Goal: Task Accomplishment & Management: Manage account settings

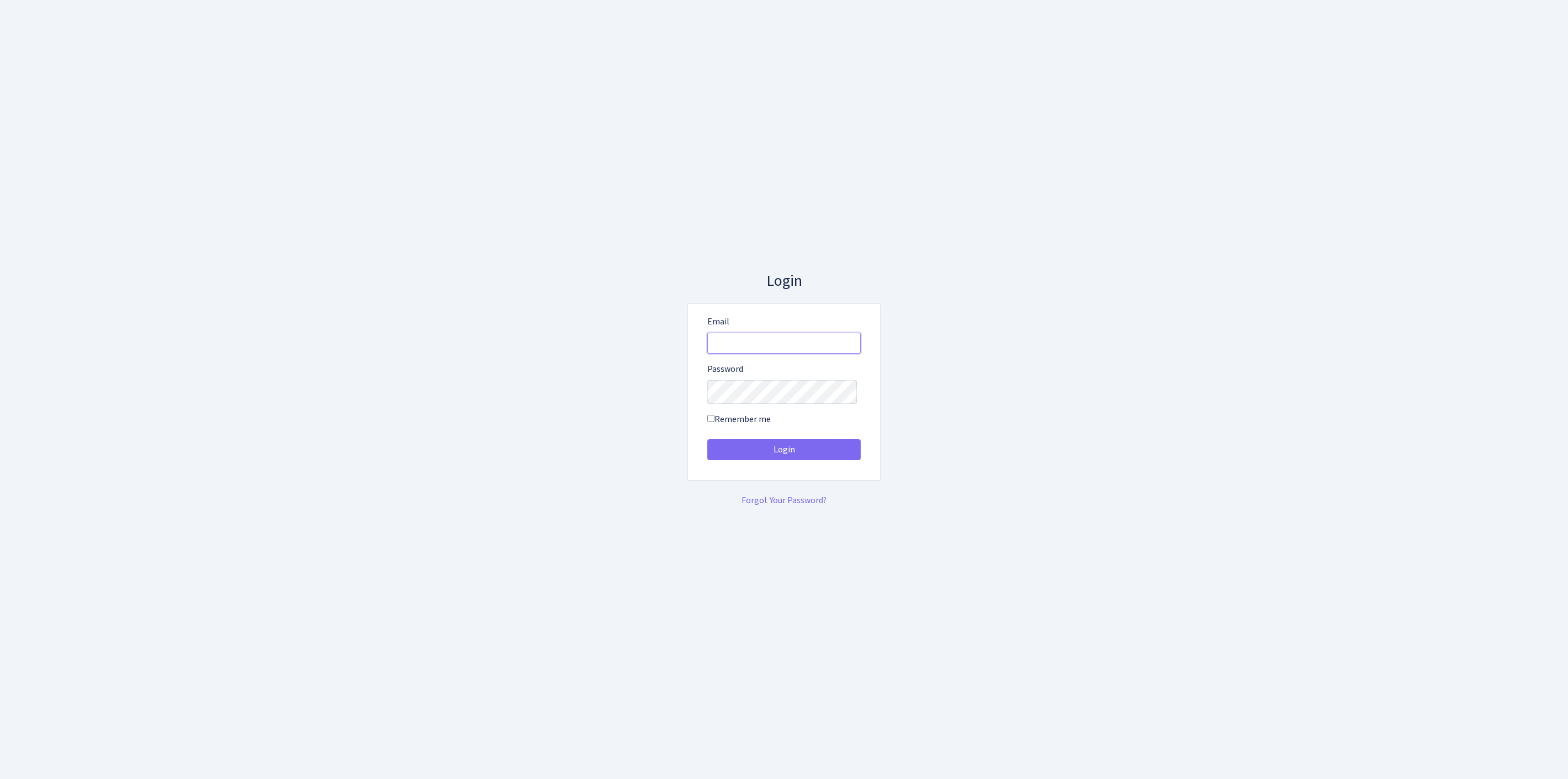
type input "[EMAIL_ADDRESS][DOMAIN_NAME]"
click at [784, 453] on button "Login" at bounding box center [784, 449] width 153 height 21
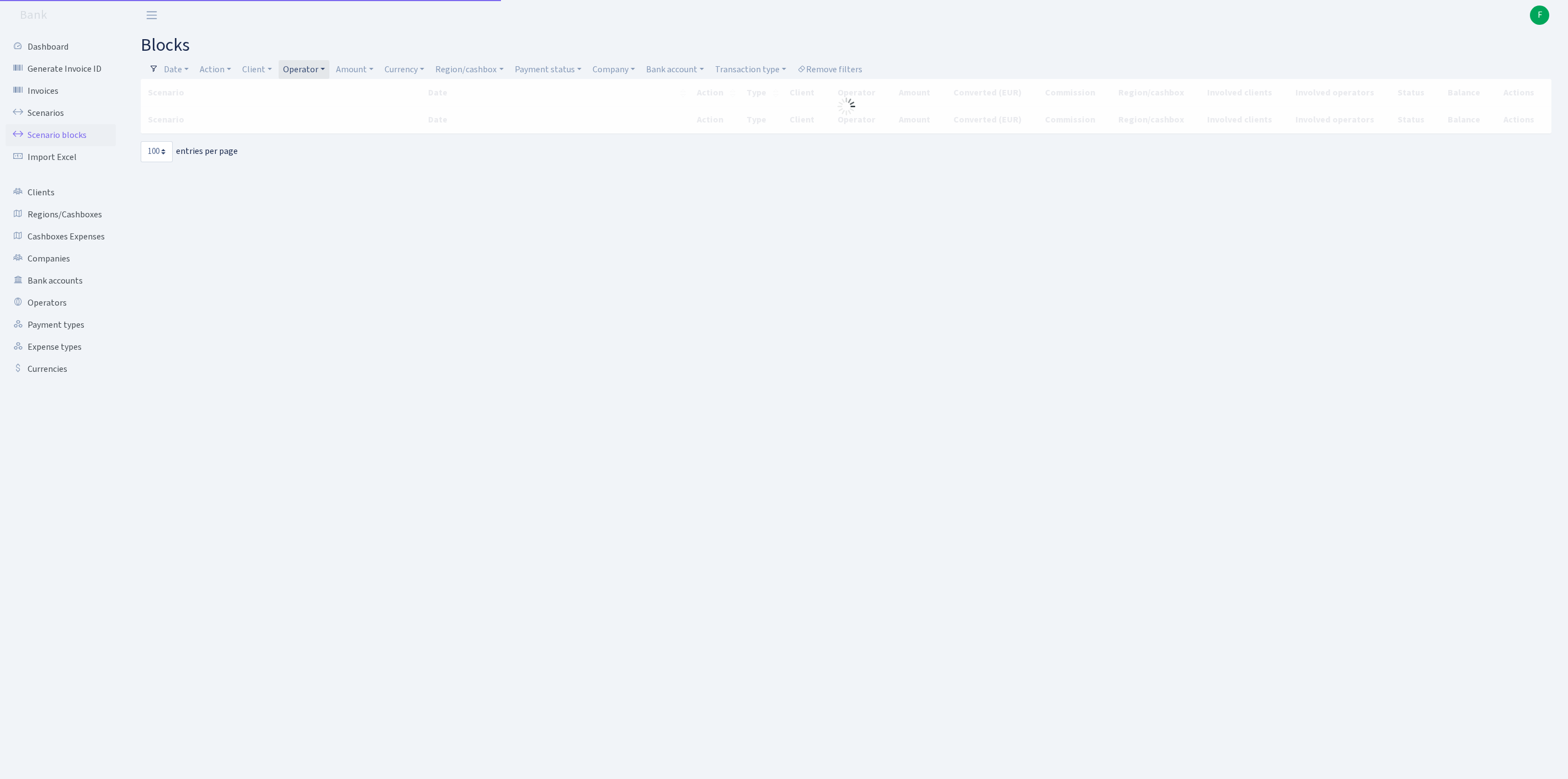
select select "100"
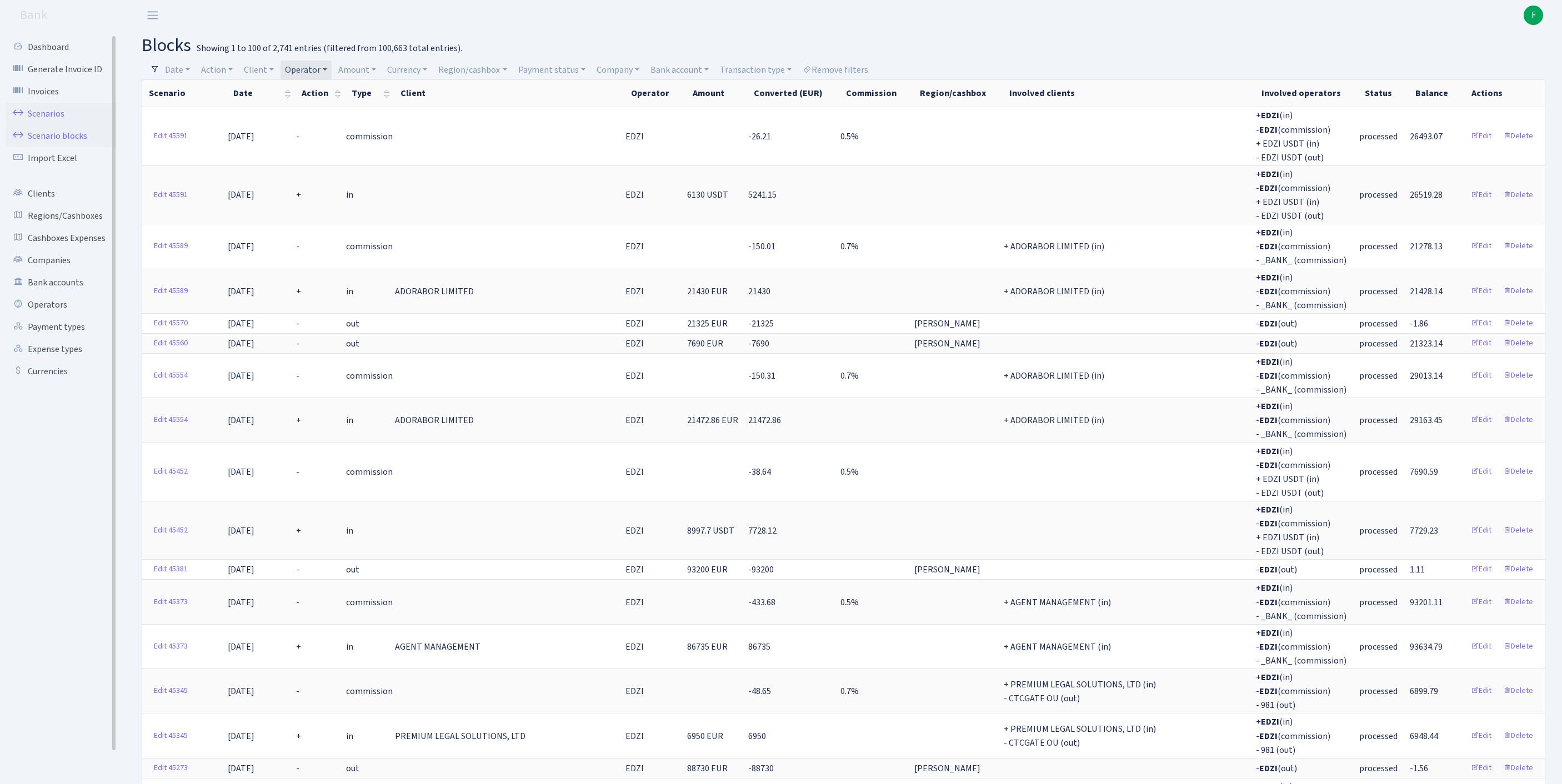
click at [55, 124] on link "Scenarios" at bounding box center [61, 114] width 111 height 22
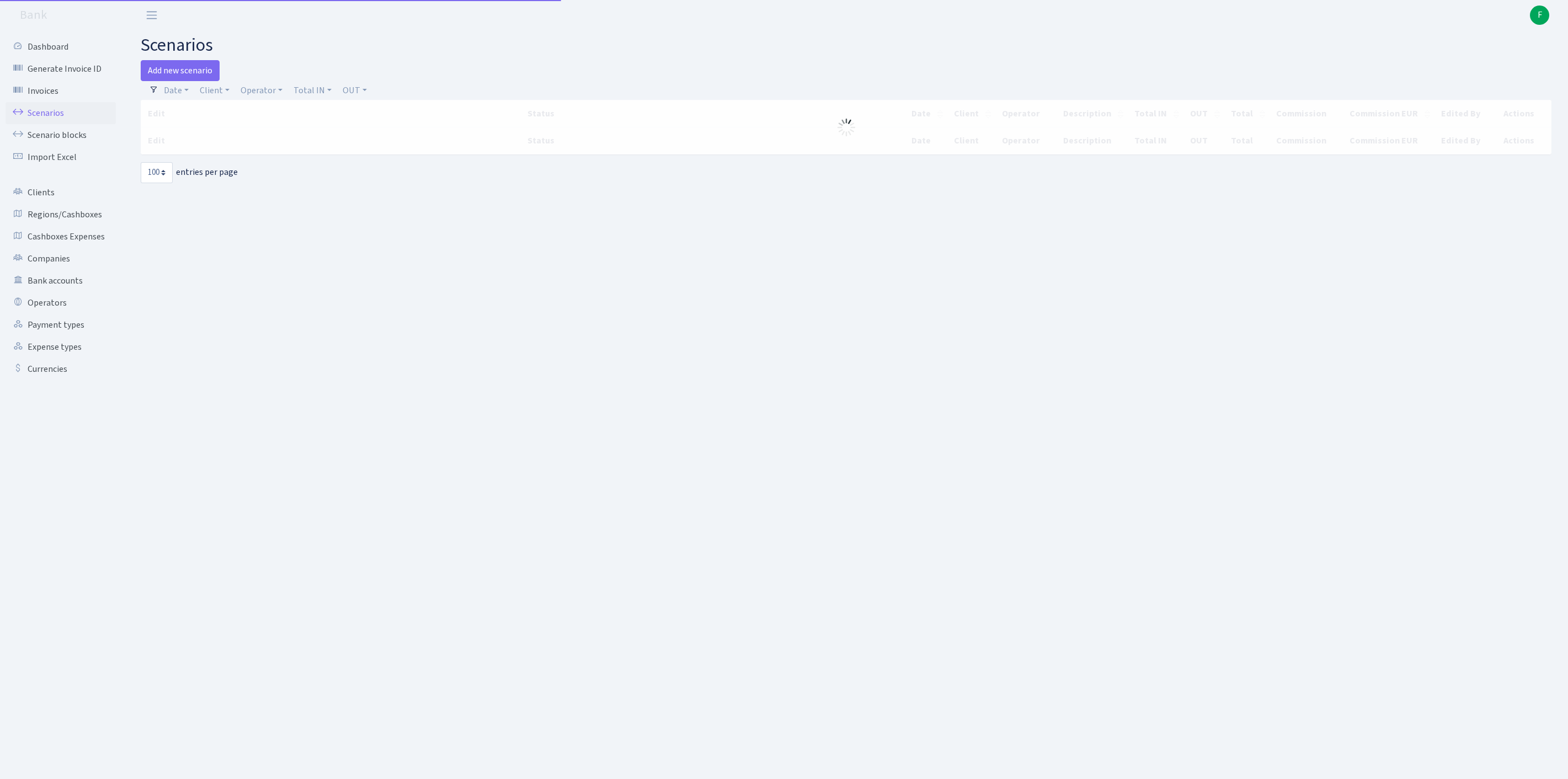
select select "100"
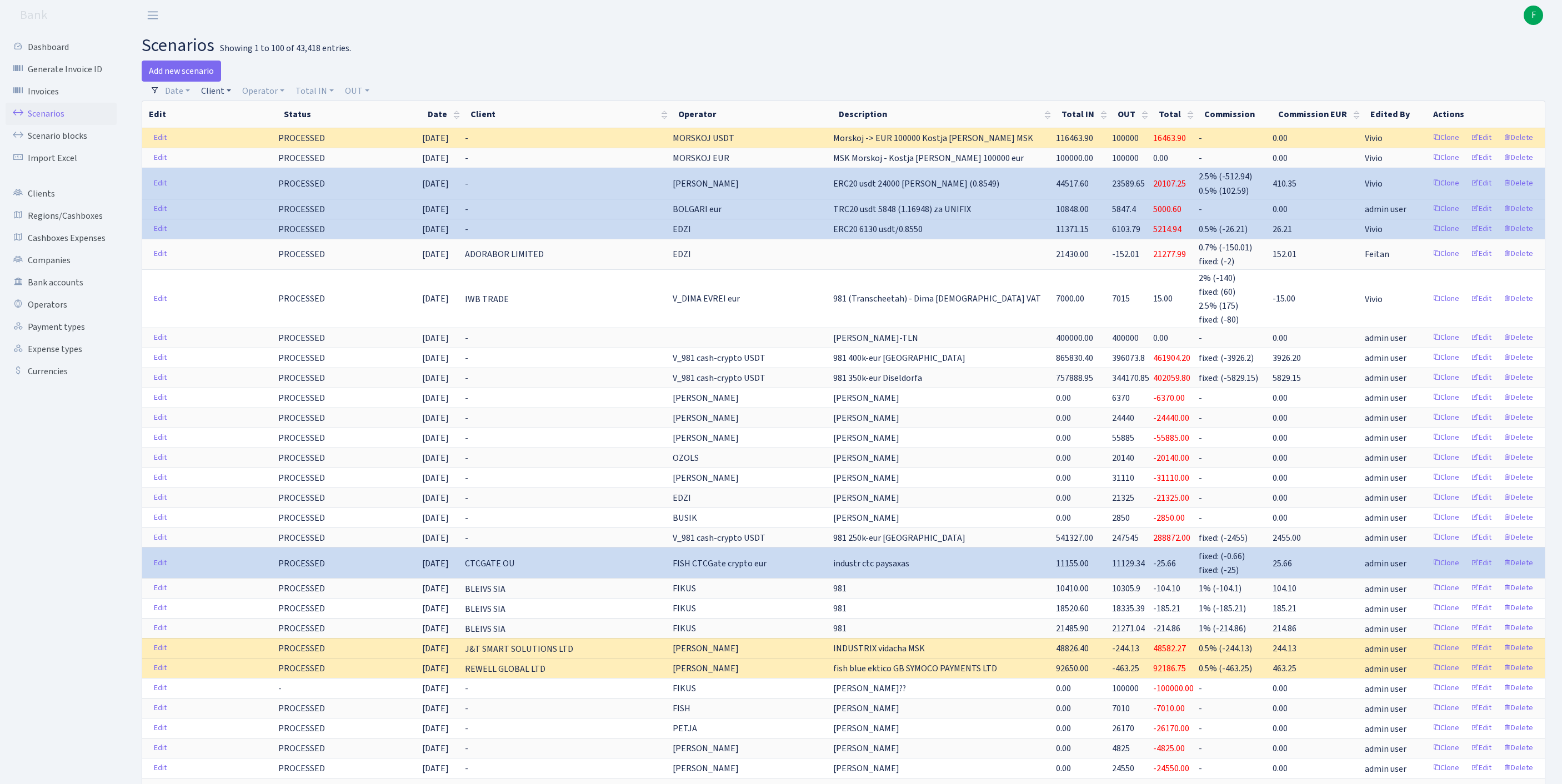
click at [228, 92] on link "Client" at bounding box center [216, 91] width 39 height 19
click at [233, 137] on input "search" at bounding box center [246, 130] width 92 height 17
type input "ON CONS"
click at [279, 161] on li "ON CONSULTING SIA" at bounding box center [246, 151] width 94 height 20
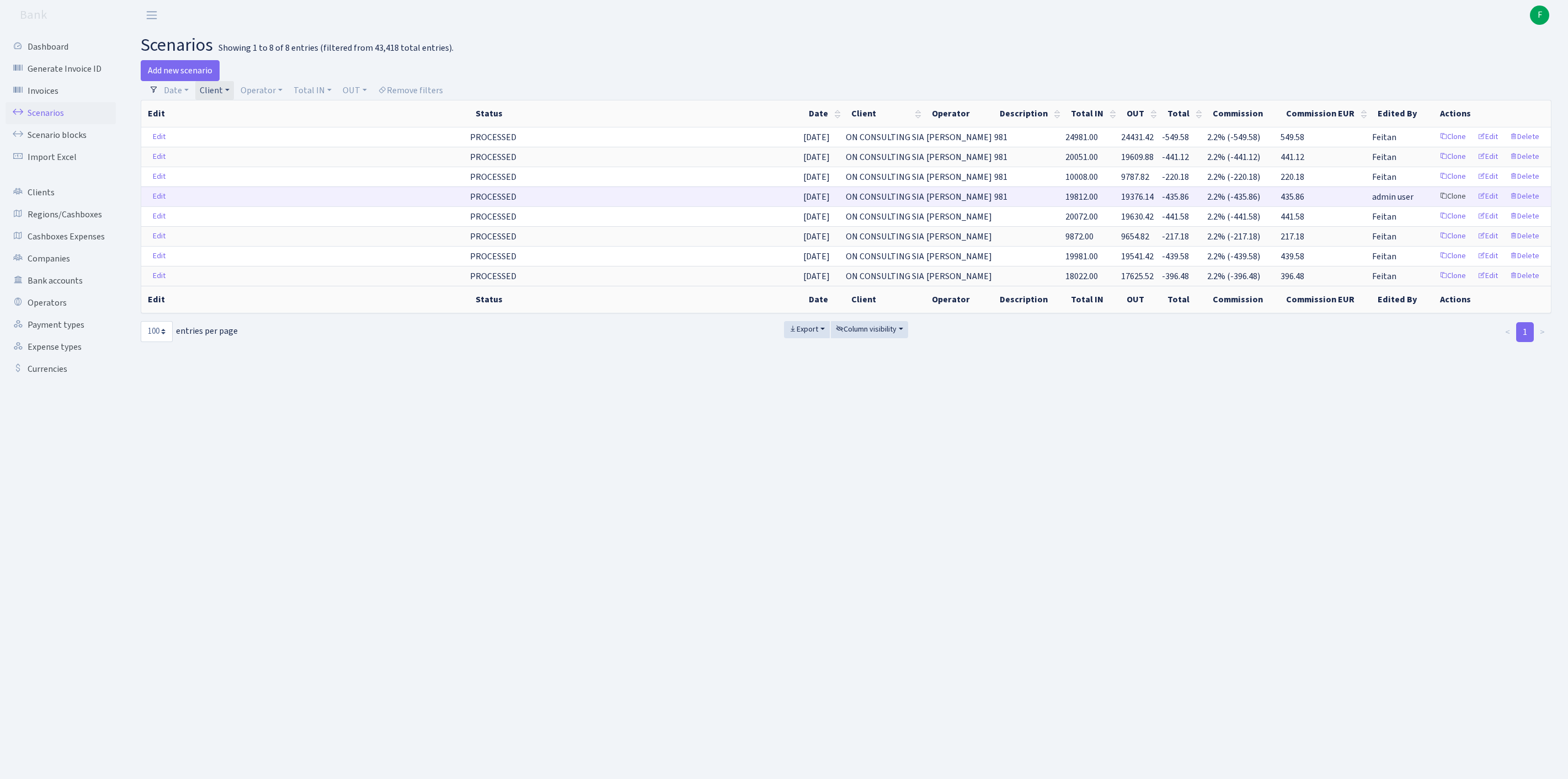
click at [1435, 205] on link "Clone" at bounding box center [1453, 197] width 37 height 17
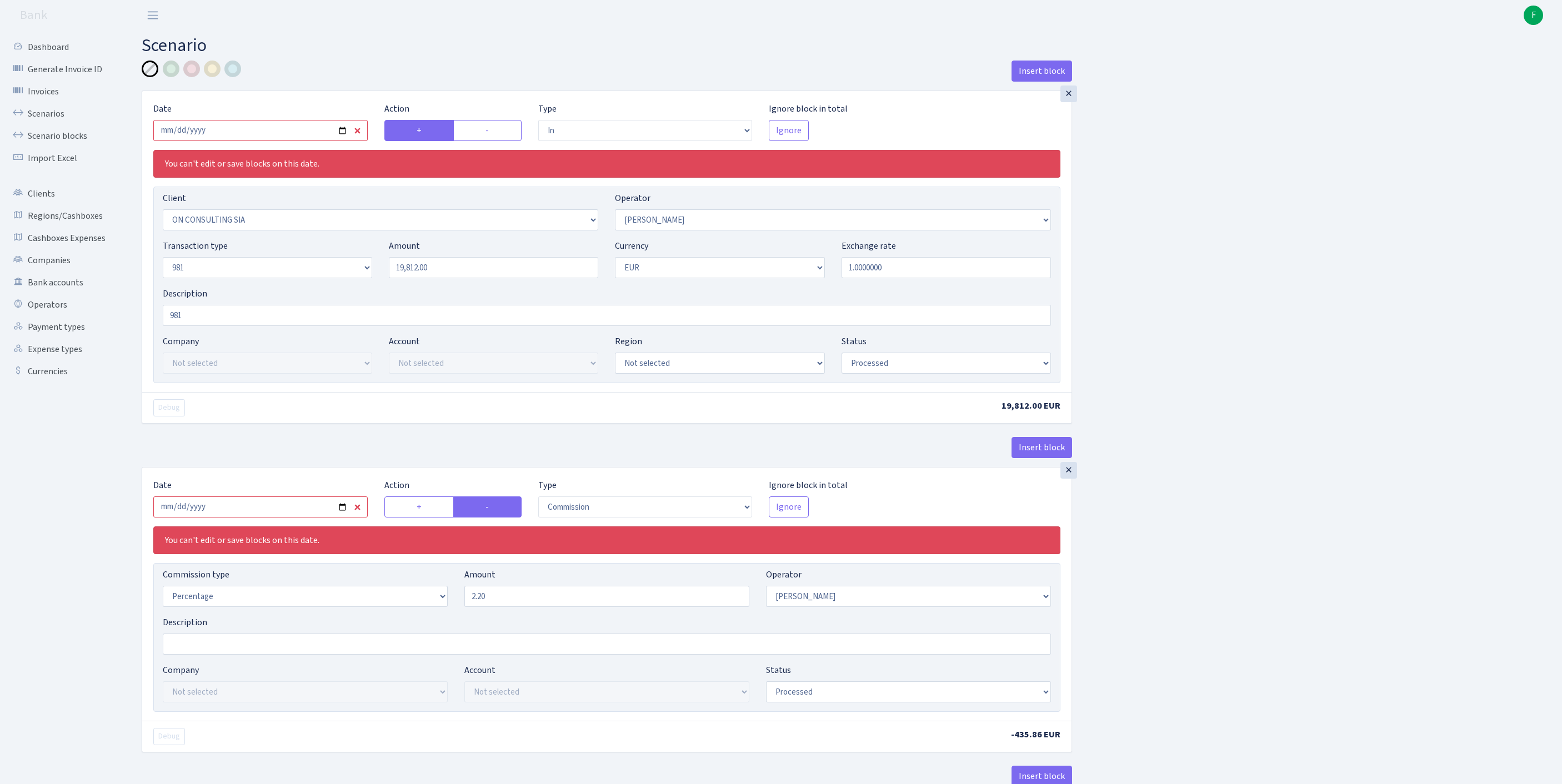
select select "in"
select select "3146"
select select "14"
select select "8"
select select "1"
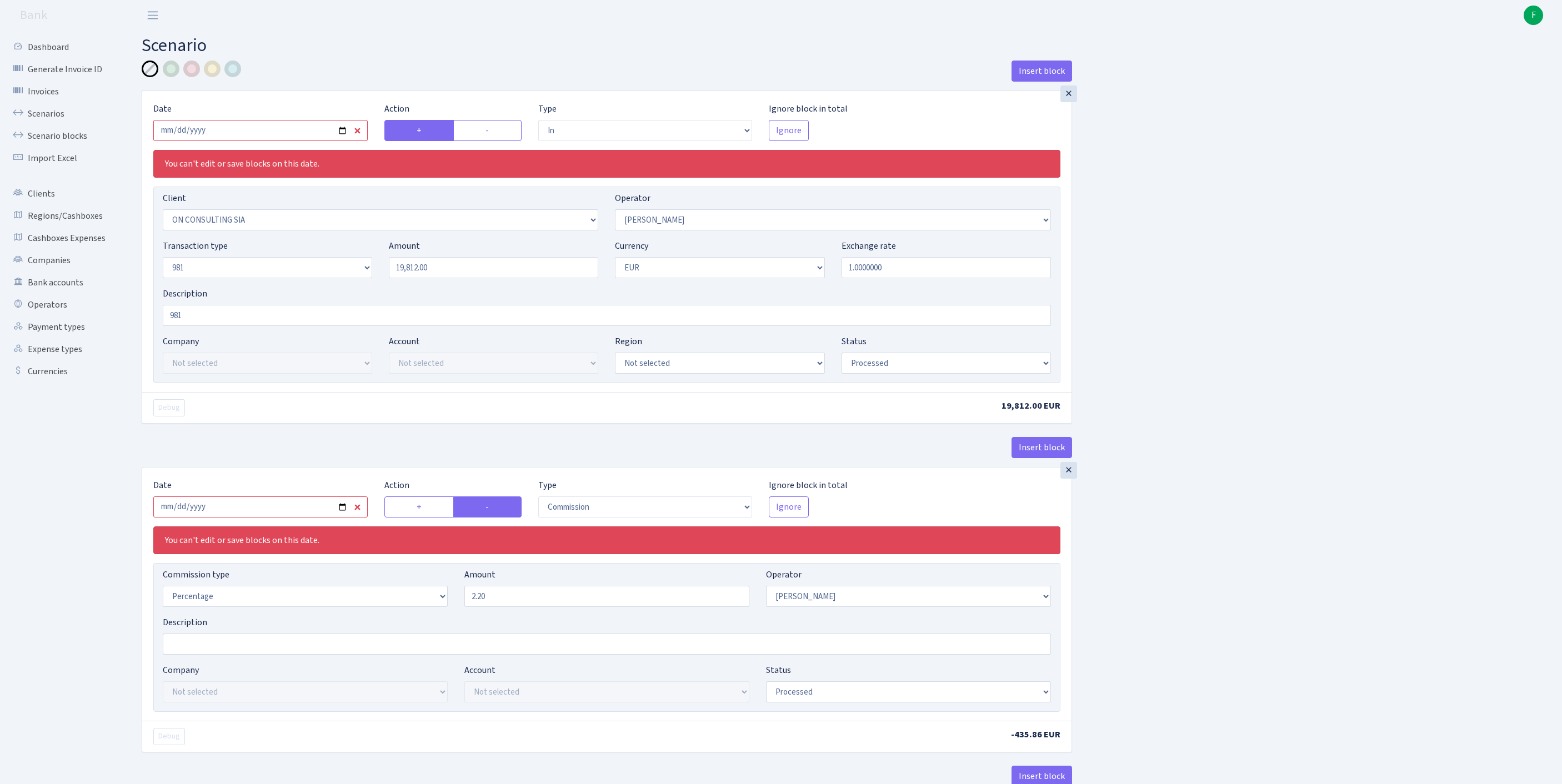
select select "processed"
select select "commission"
select select "14"
select select "processed"
select select "out"
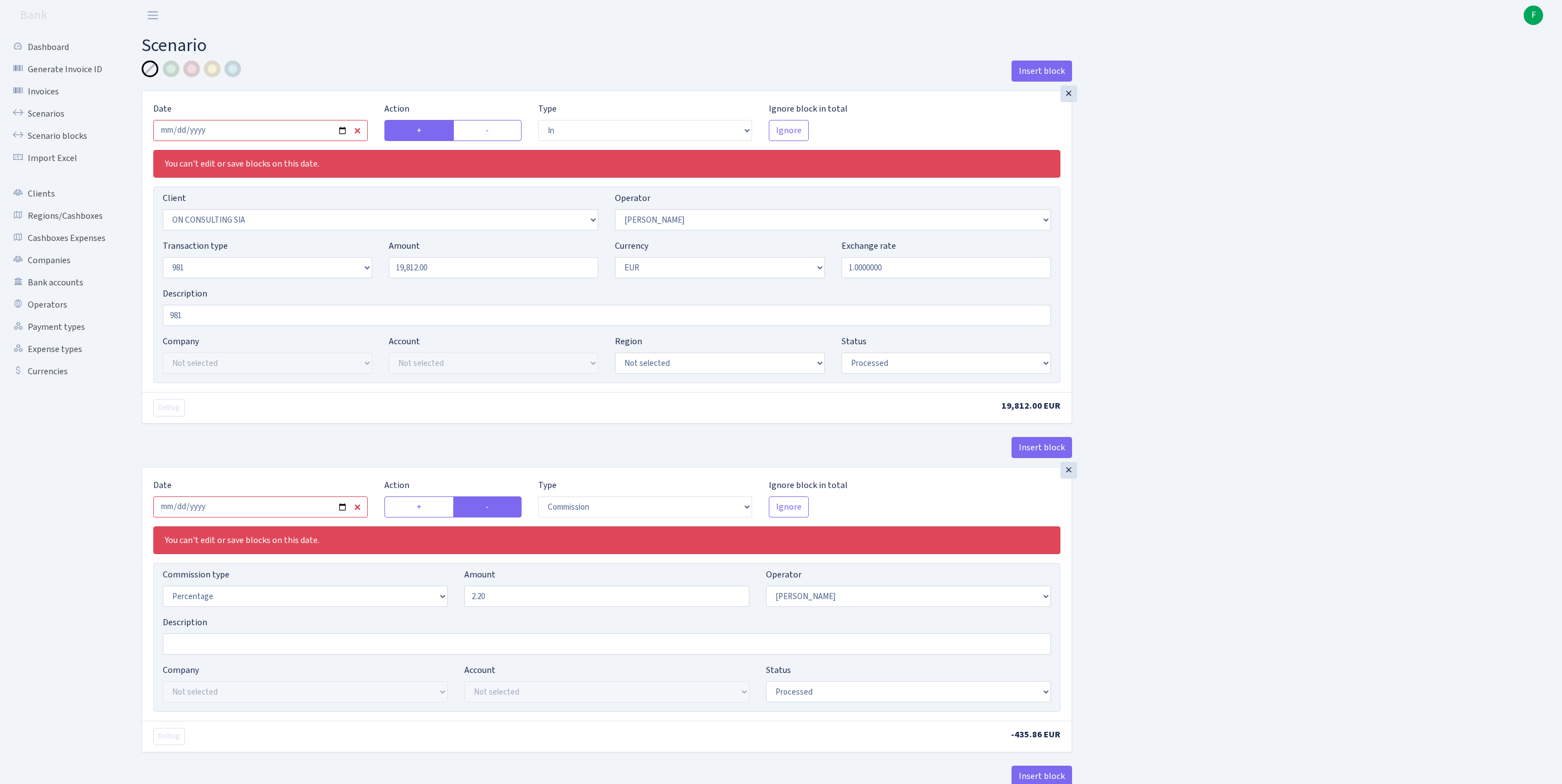
select select "2781"
select select "61"
select select "8"
select select "1"
select select "processed"
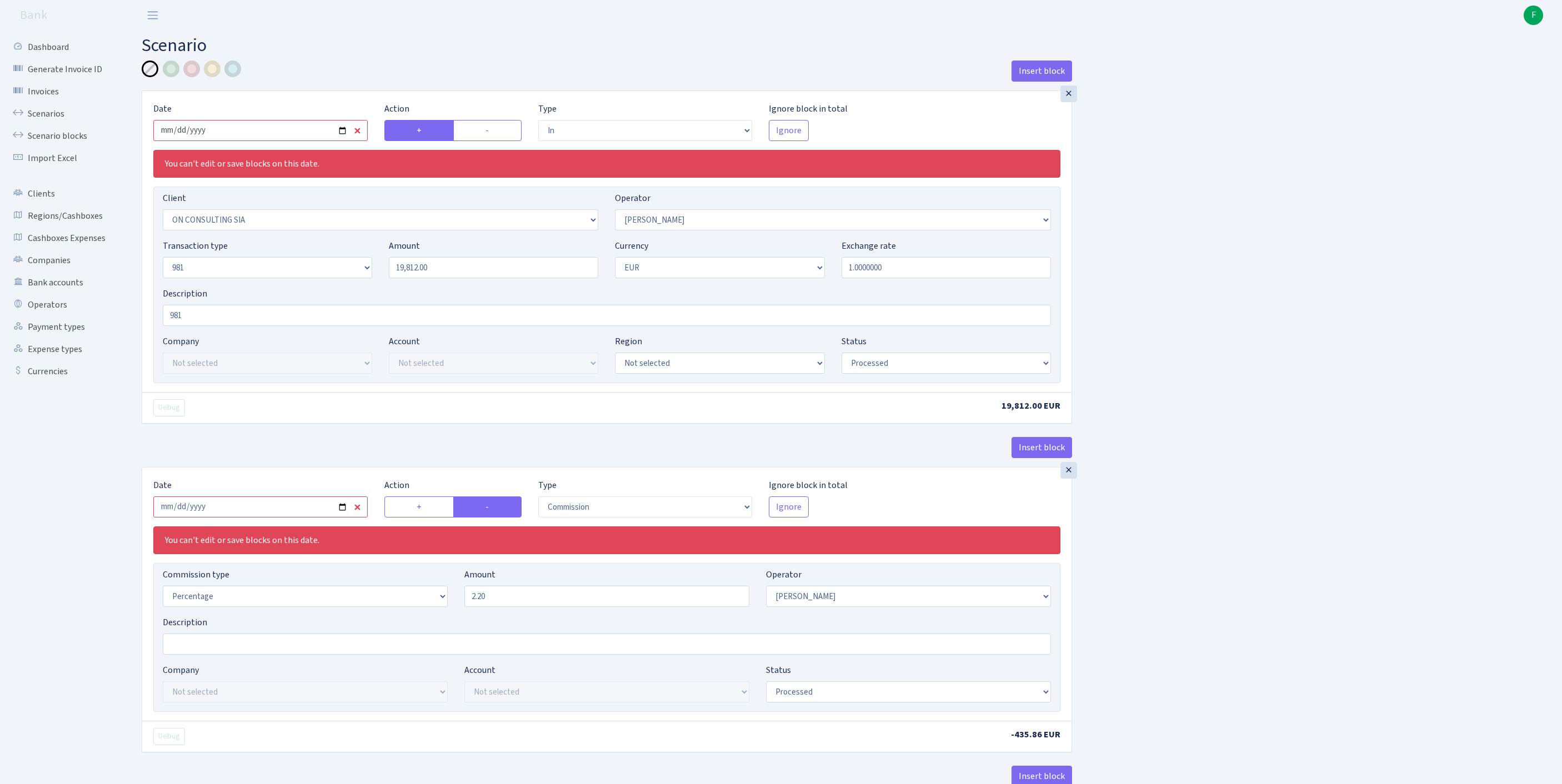
click at [298, 135] on input "2025-07-25" at bounding box center [260, 130] width 214 height 21
type input "[DATE]"
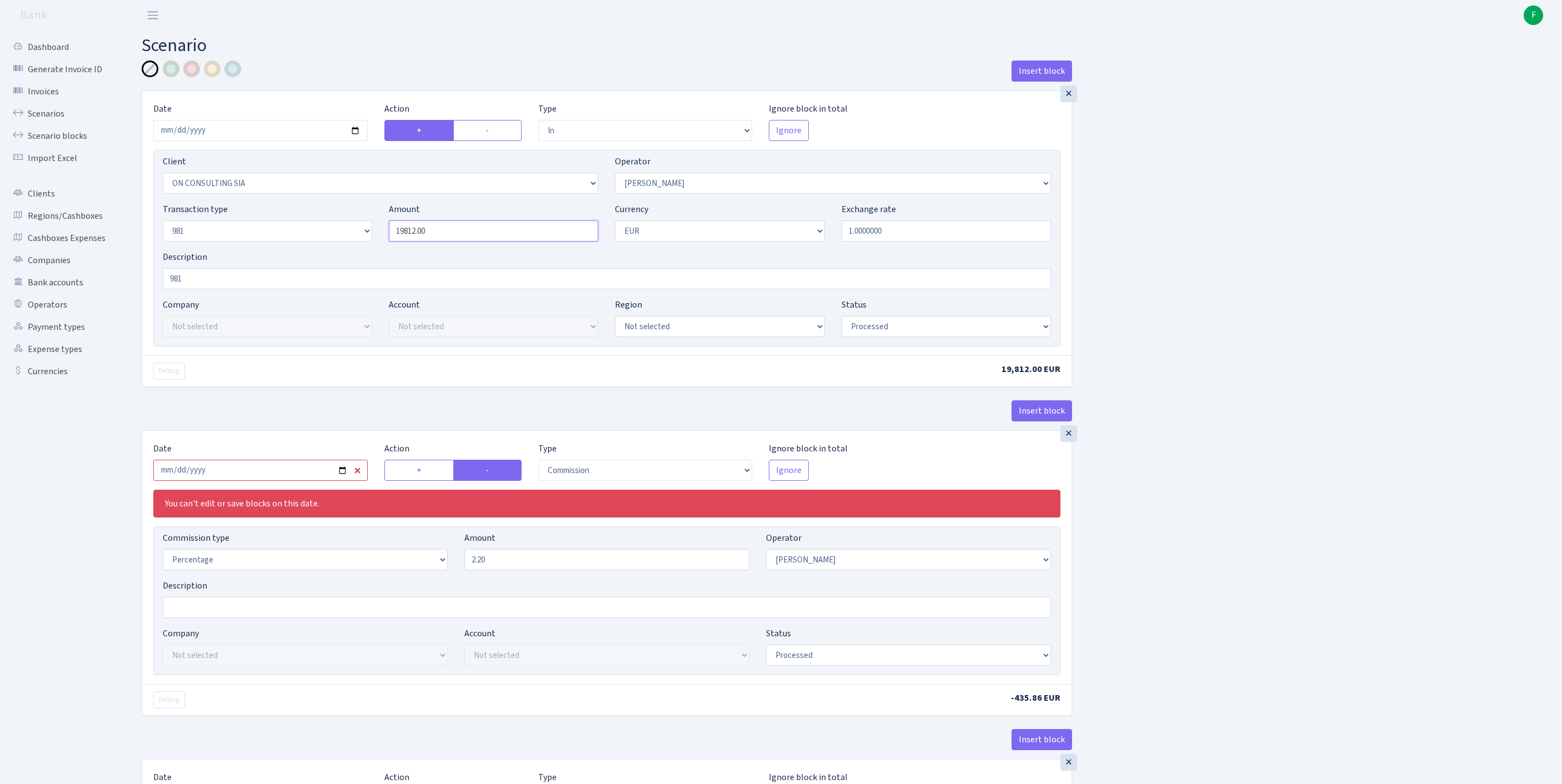
drag, startPoint x: 396, startPoint y: 254, endPoint x: 292, endPoint y: 246, distance: 104.3
click at [292, 246] on div "Transaction type Not selected 981 ELF FISH crypto GIRT IVO dekl MM-BALTIC eur U…" at bounding box center [607, 227] width 905 height 48
paste input "4815"
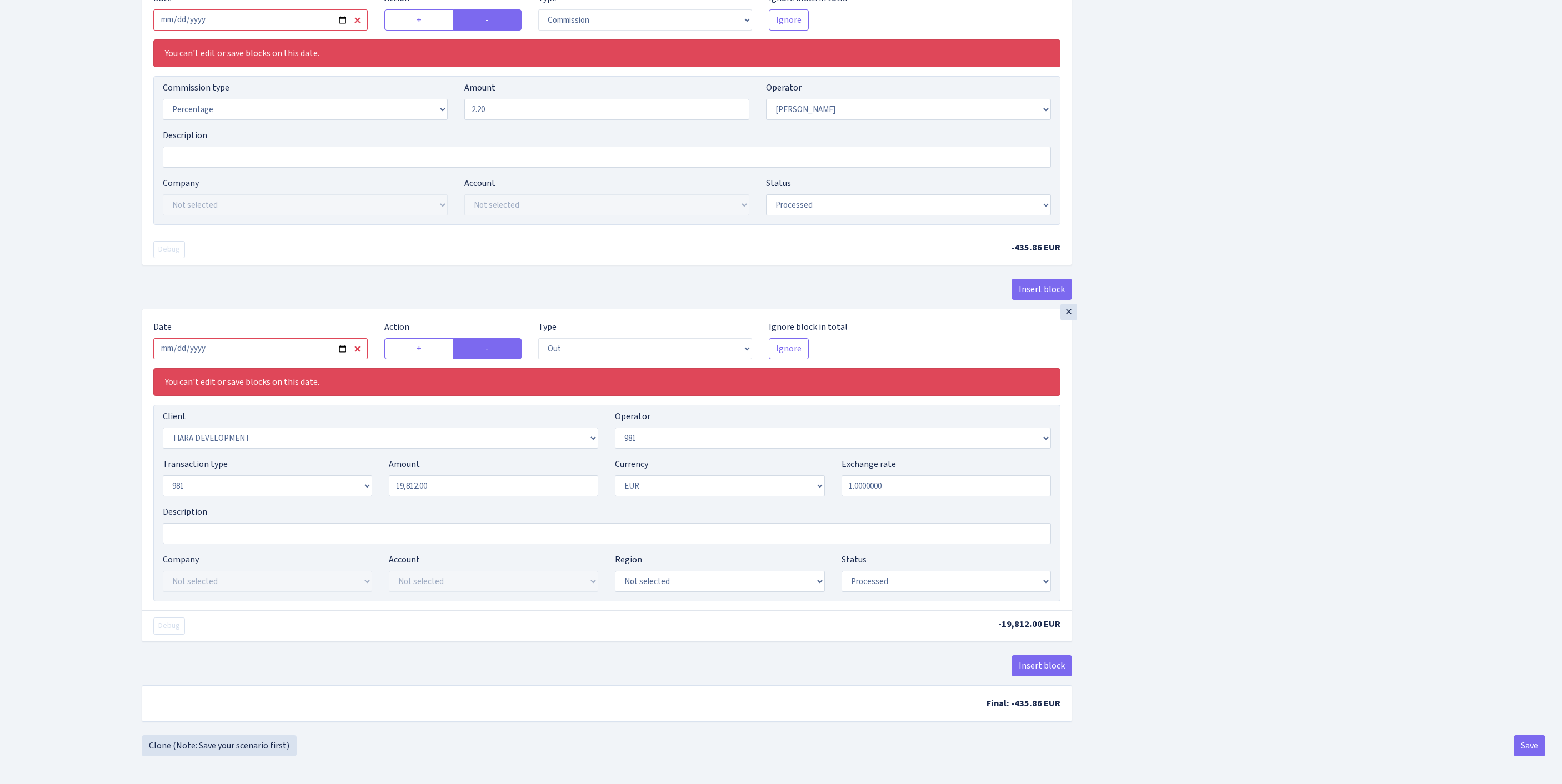
scroll to position [326, 0]
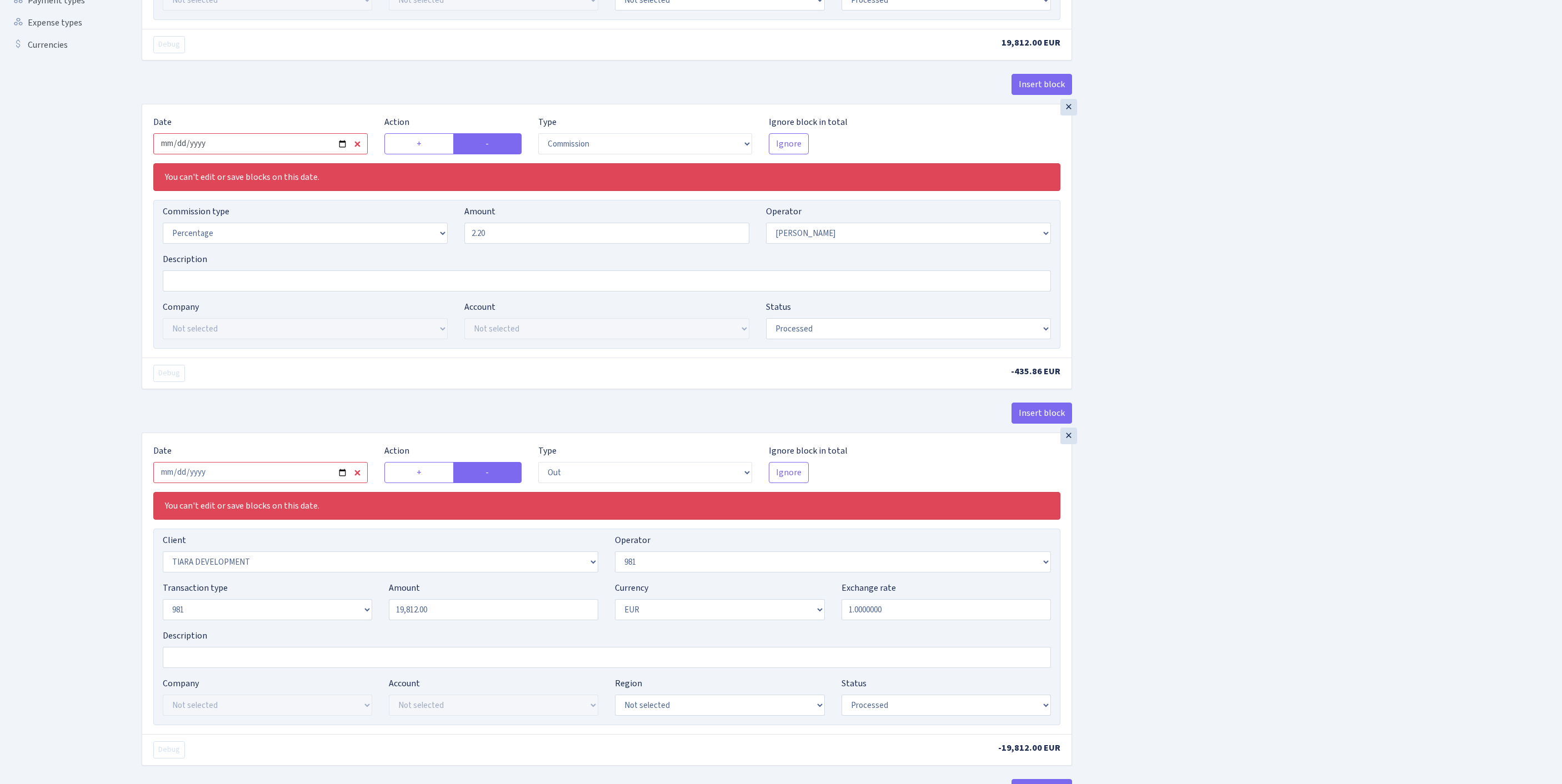
type input "4,815.00"
click at [295, 154] on input "2025-07-25" at bounding box center [260, 144] width 214 height 21
type input "2025-08-25"
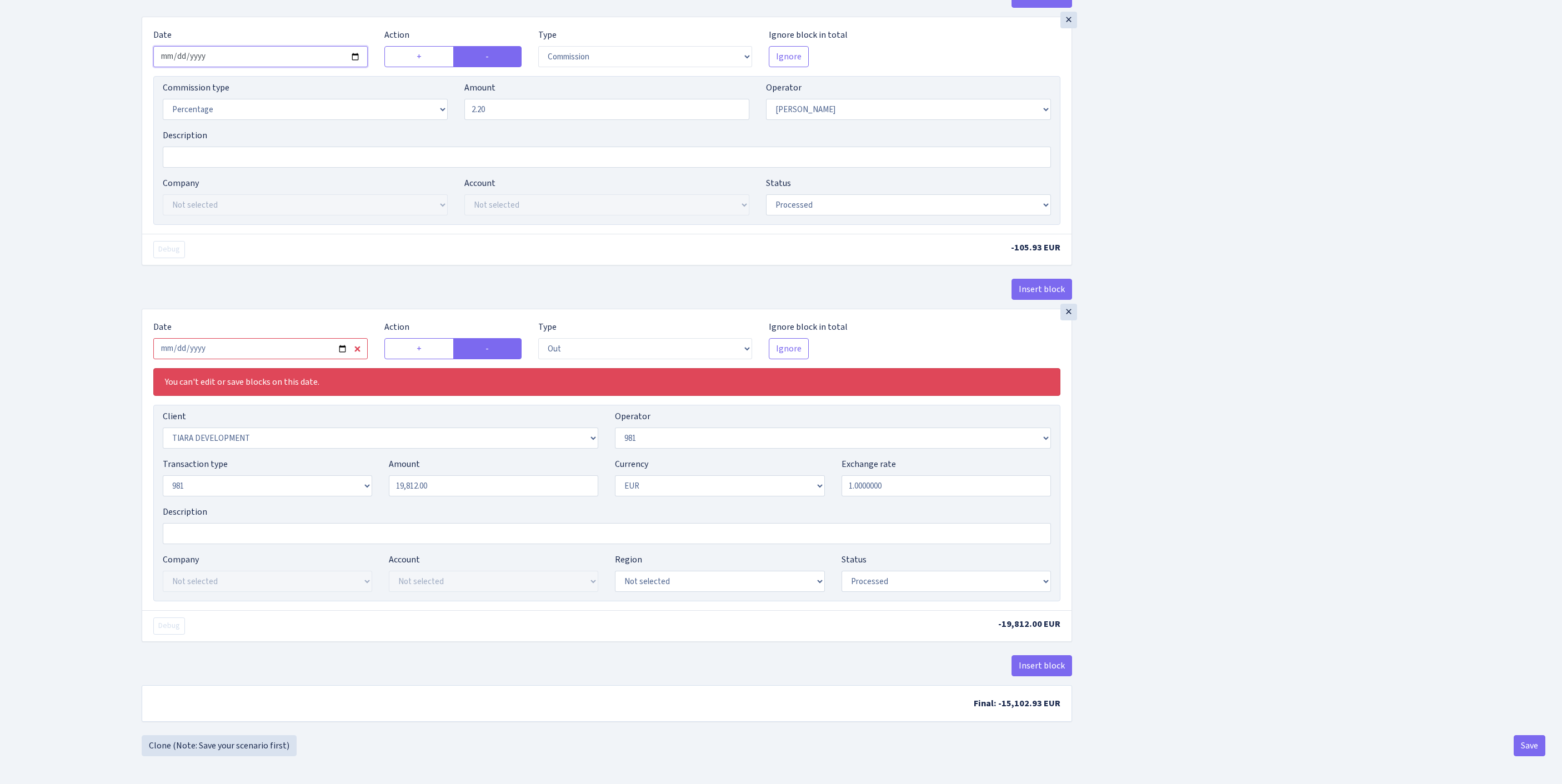
scroll to position [564, 0]
click at [290, 338] on input "2025-07-25" at bounding box center [260, 349] width 214 height 21
type input "[DATE]"
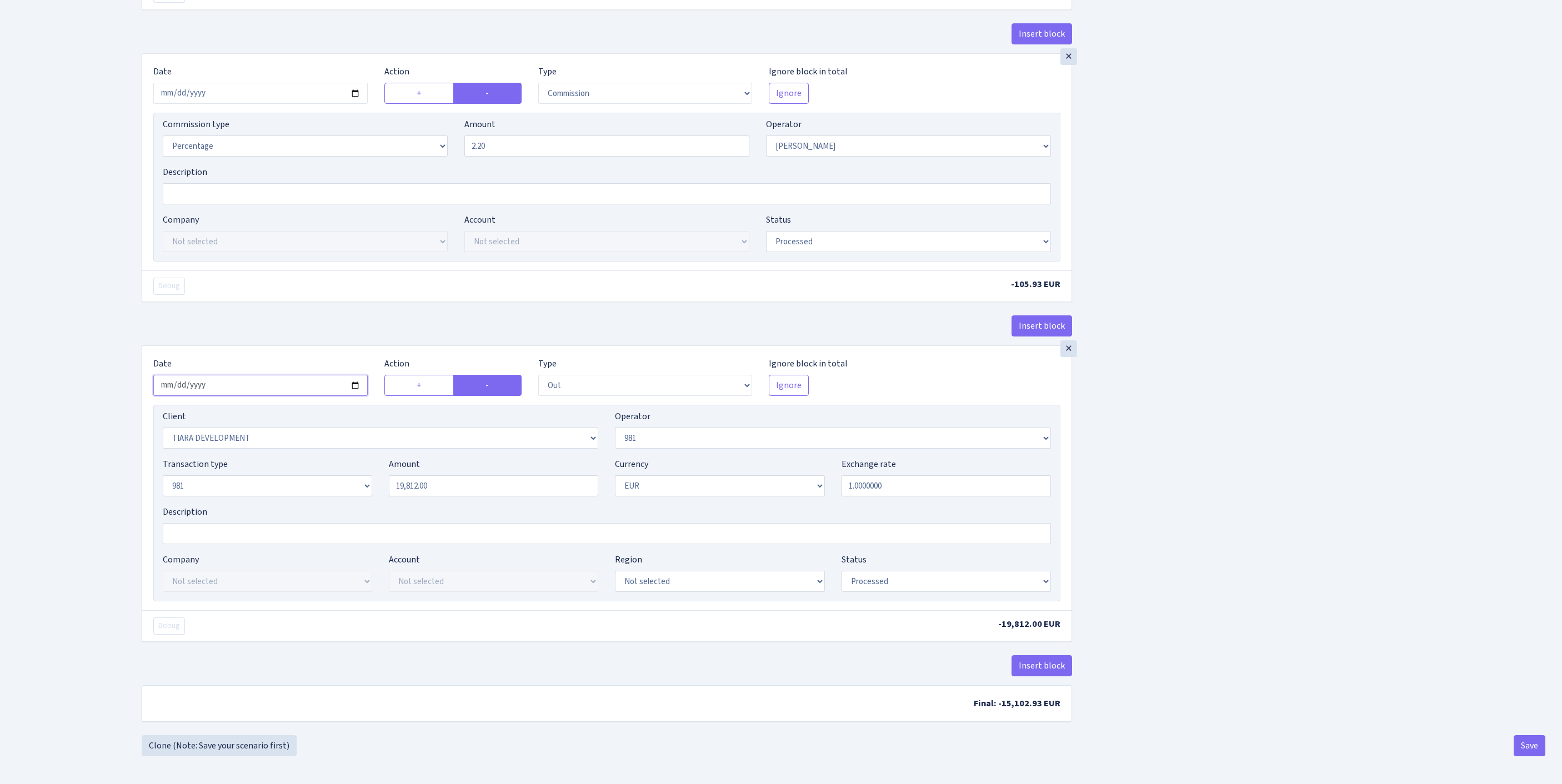
scroll to position [522, 0]
drag, startPoint x: 449, startPoint y: 452, endPoint x: 294, endPoint y: 431, distance: 156.4
click at [294, 458] on div "Transaction type Not selected 981 ELF FISH crypto GIRT IVO dekl MM-BALTIC eur U…" at bounding box center [607, 481] width 905 height 48
paste input "4815"
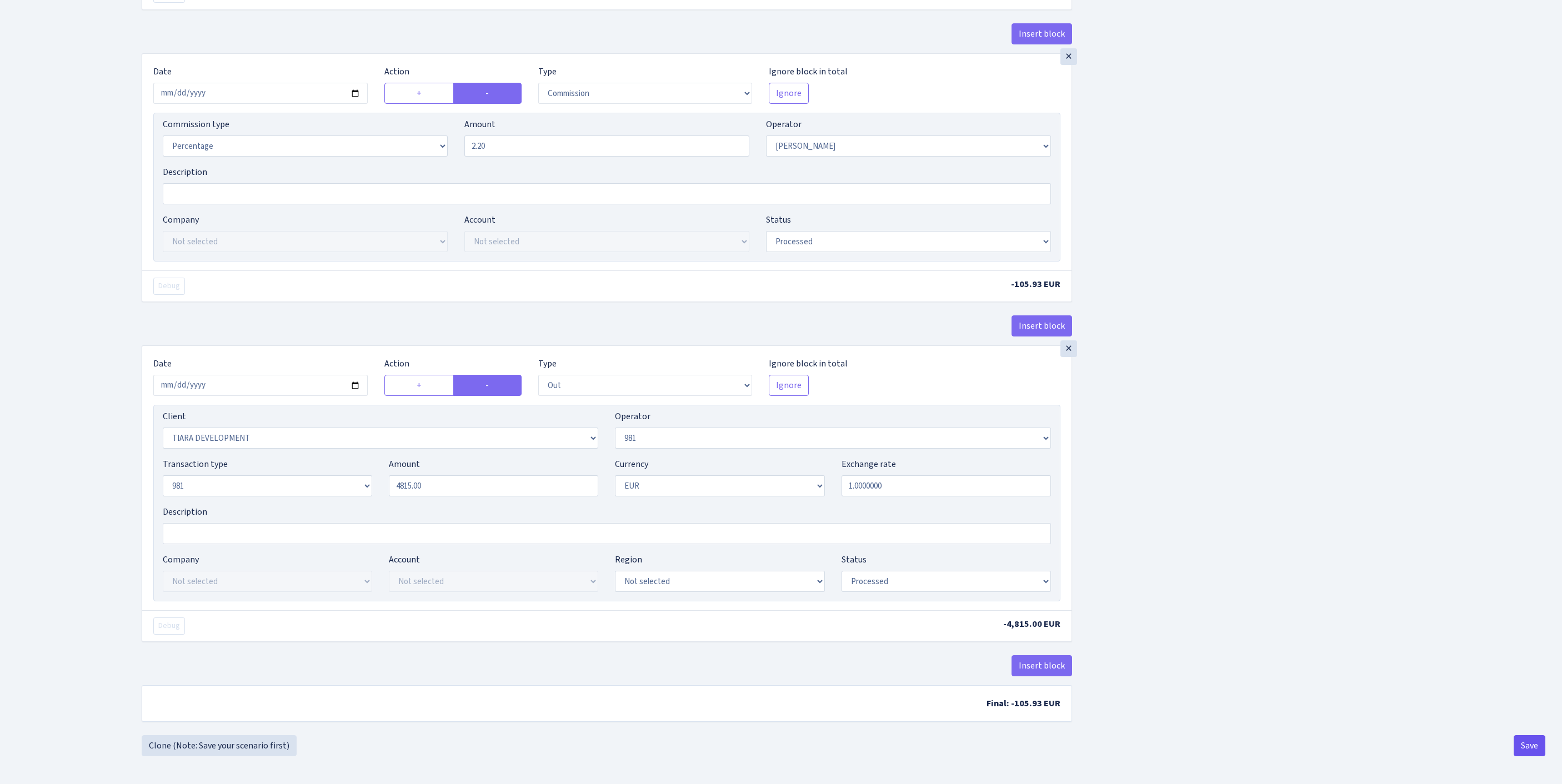
type input "4,815.00"
click at [1526, 750] on button "Save" at bounding box center [1530, 745] width 32 height 21
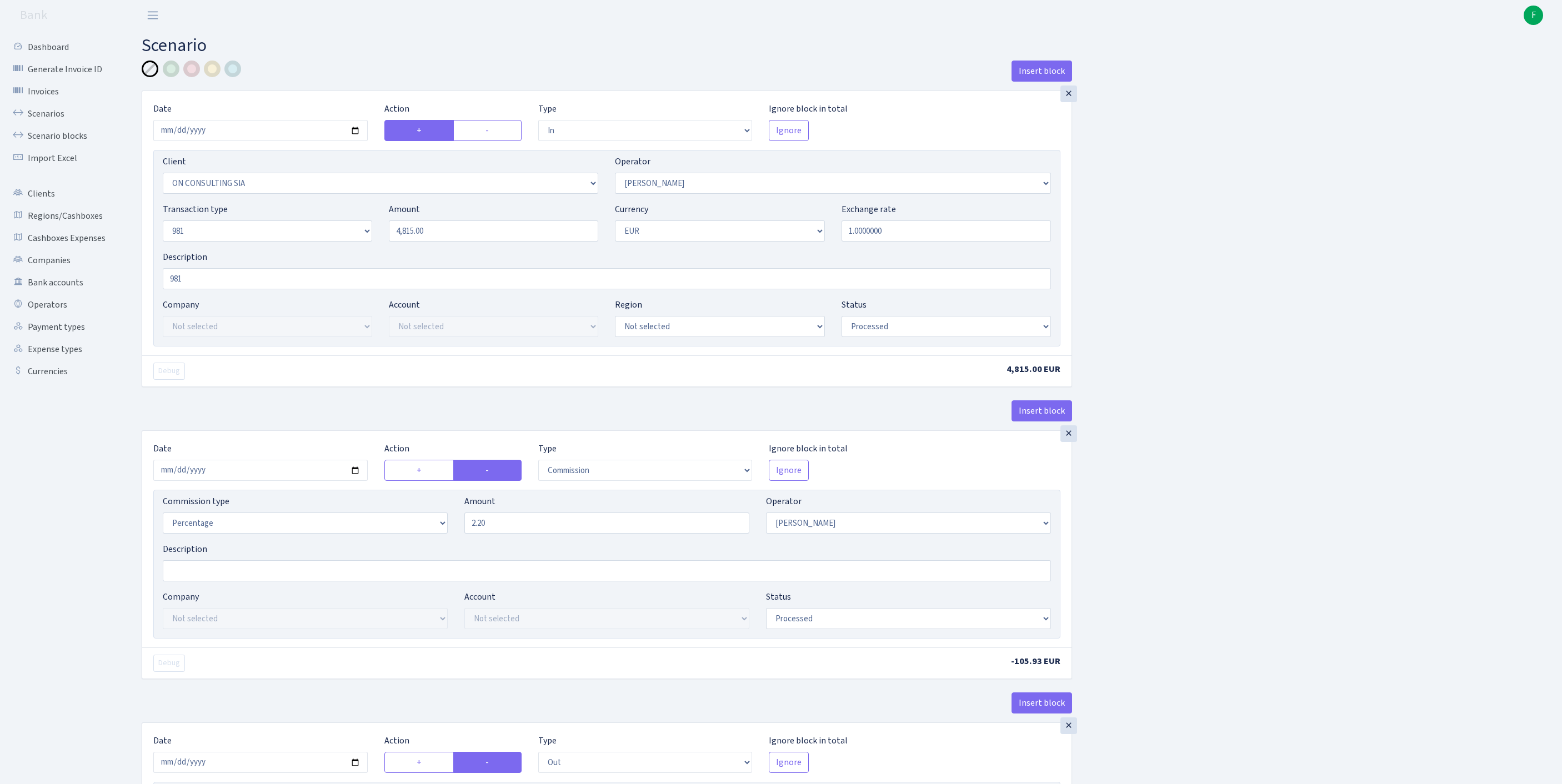
select select "in"
select select "3146"
select select "14"
select select "8"
select select "1"
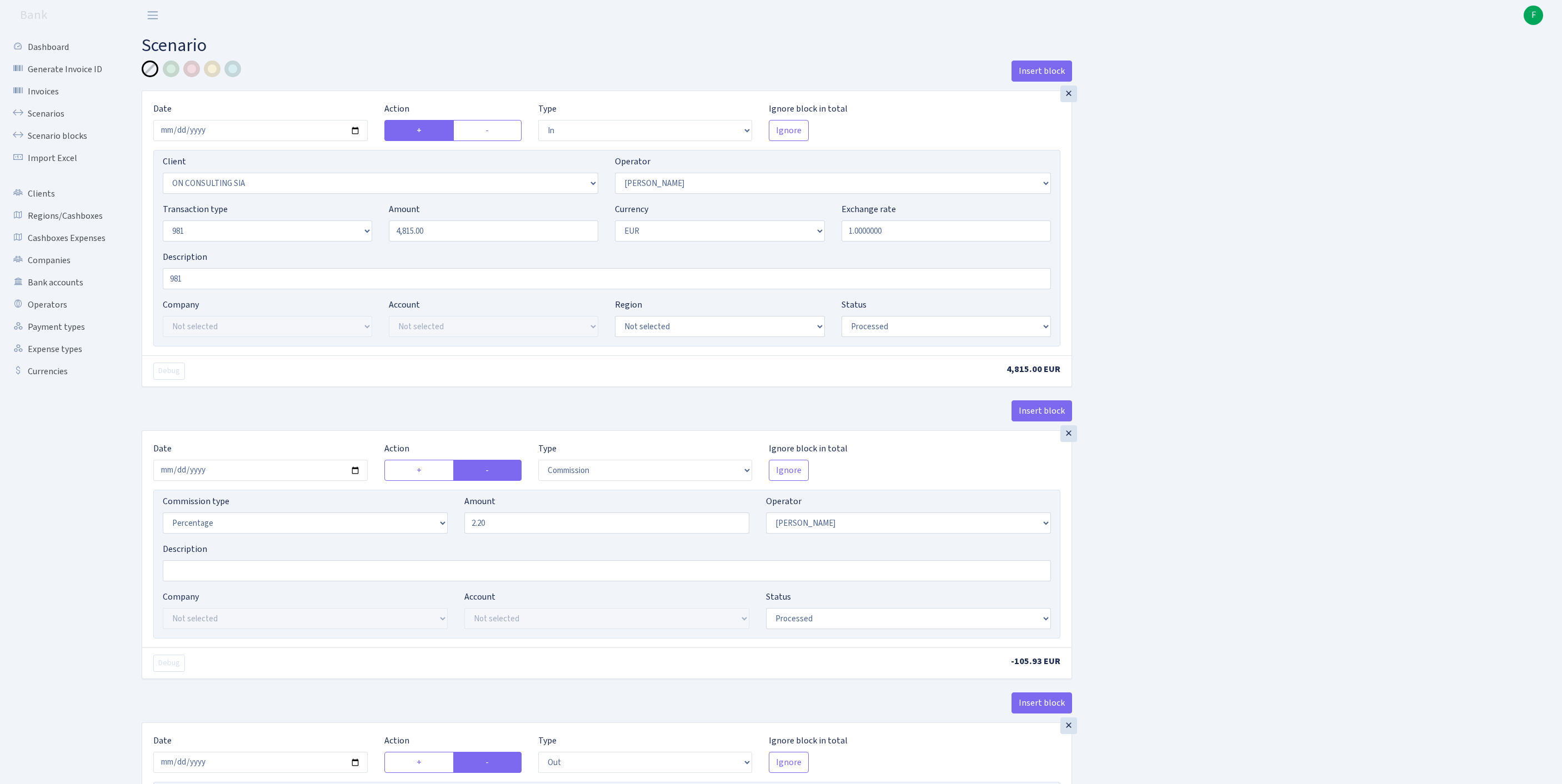
select select "processed"
select select "commission"
select select "14"
select select "processed"
select select "out"
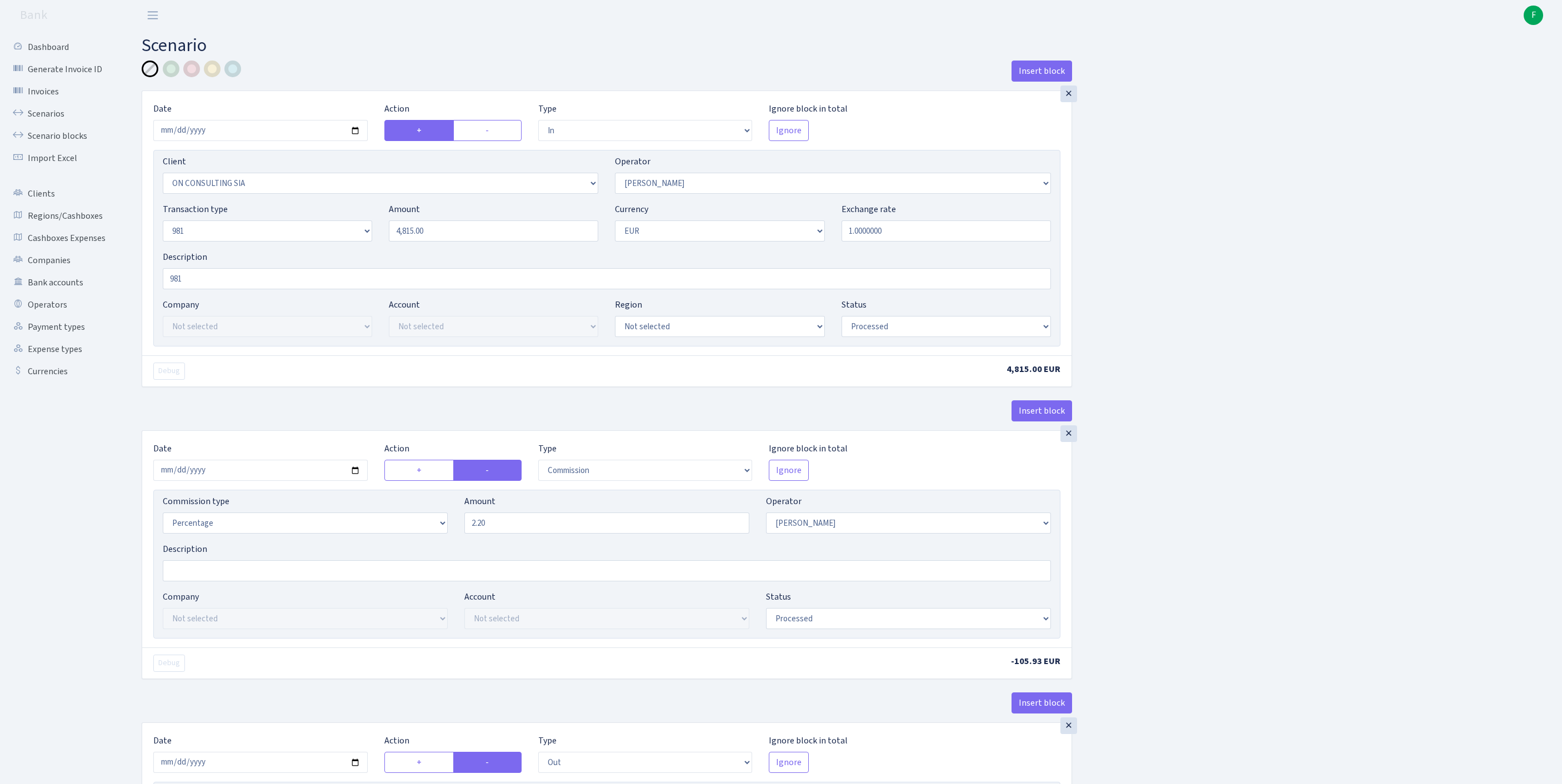
select select "2781"
select select "61"
select select "8"
select select "1"
select select "processed"
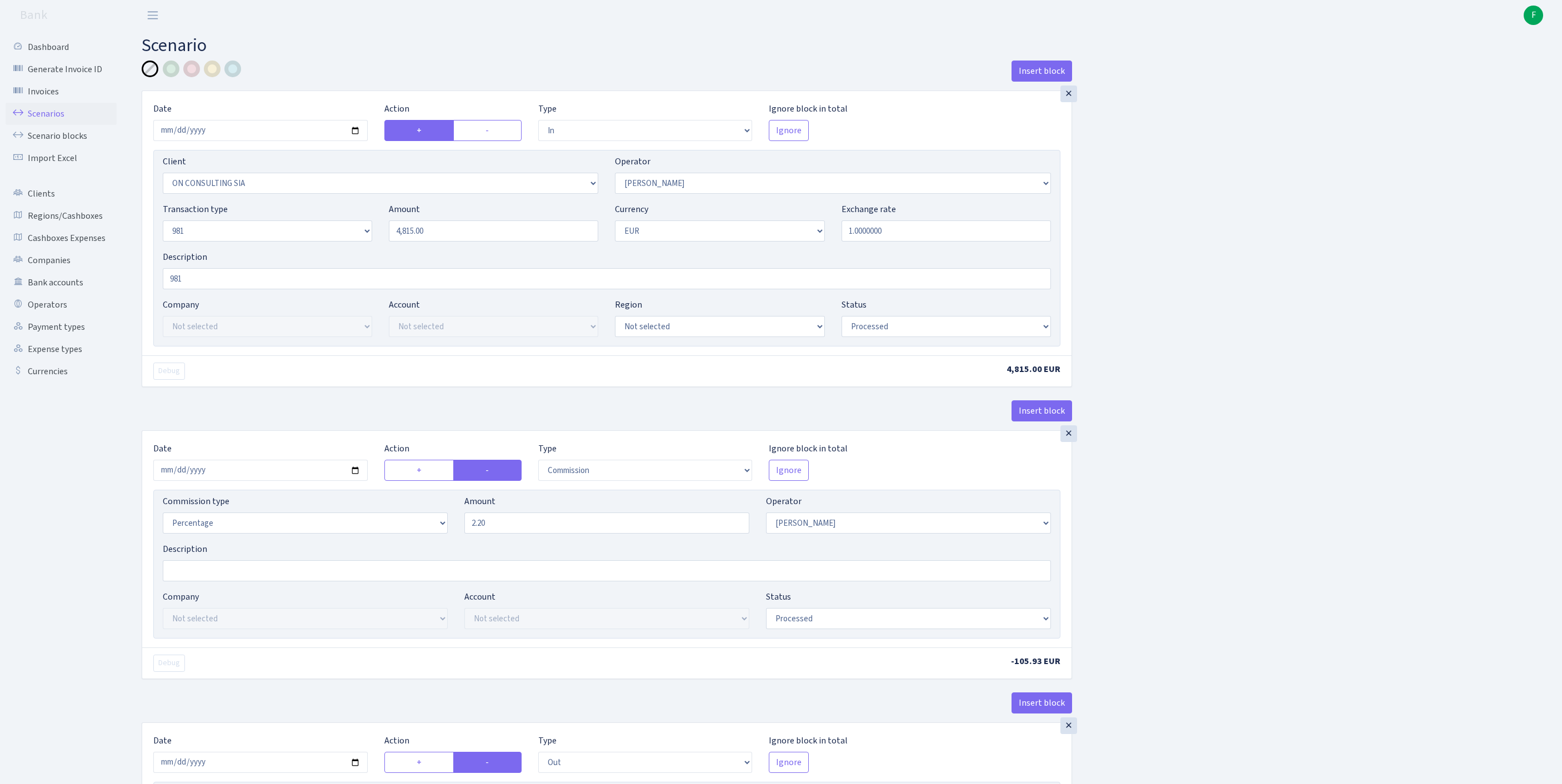
click at [44, 119] on link "Scenarios" at bounding box center [61, 114] width 111 height 22
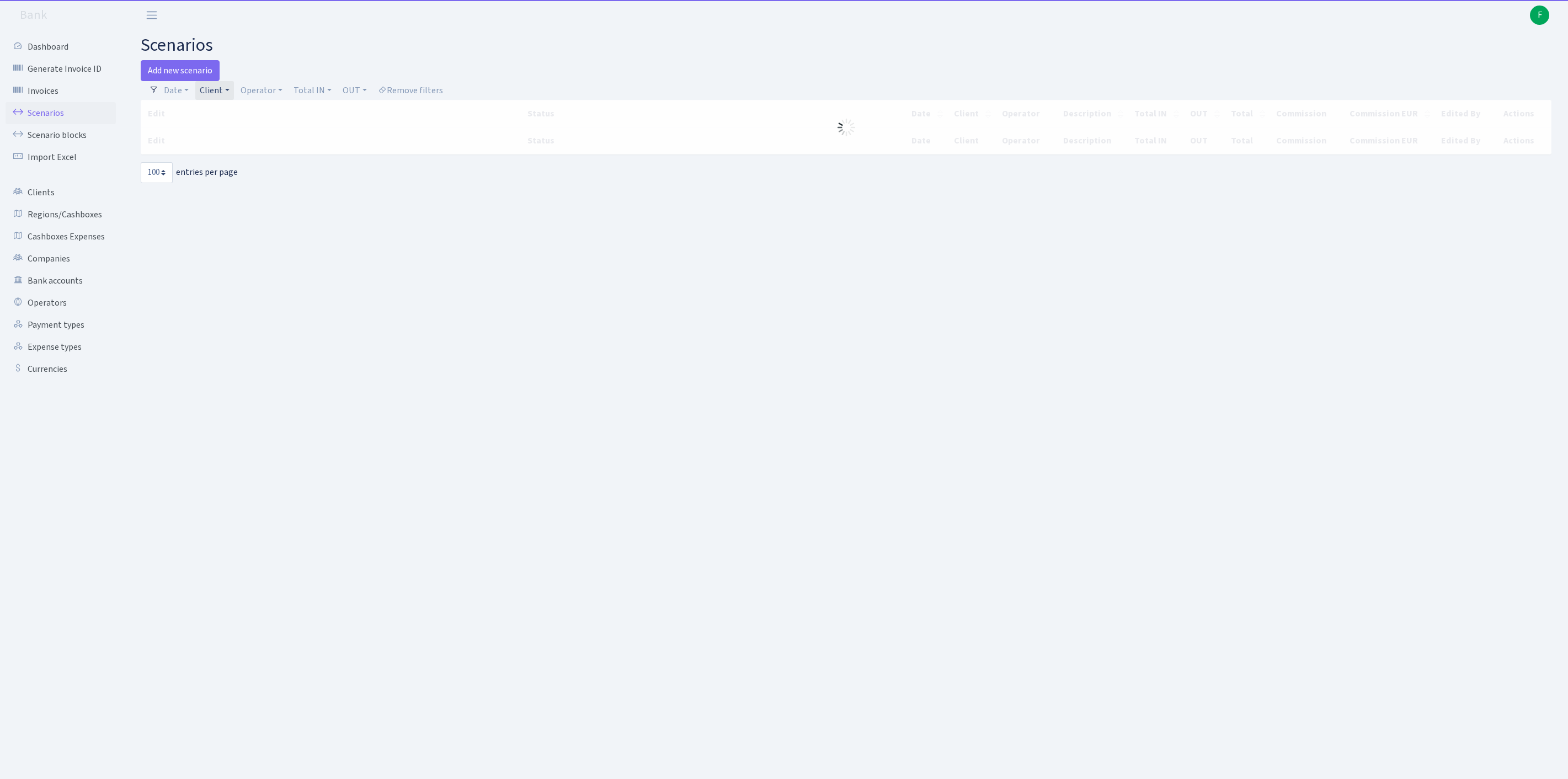
select select "100"
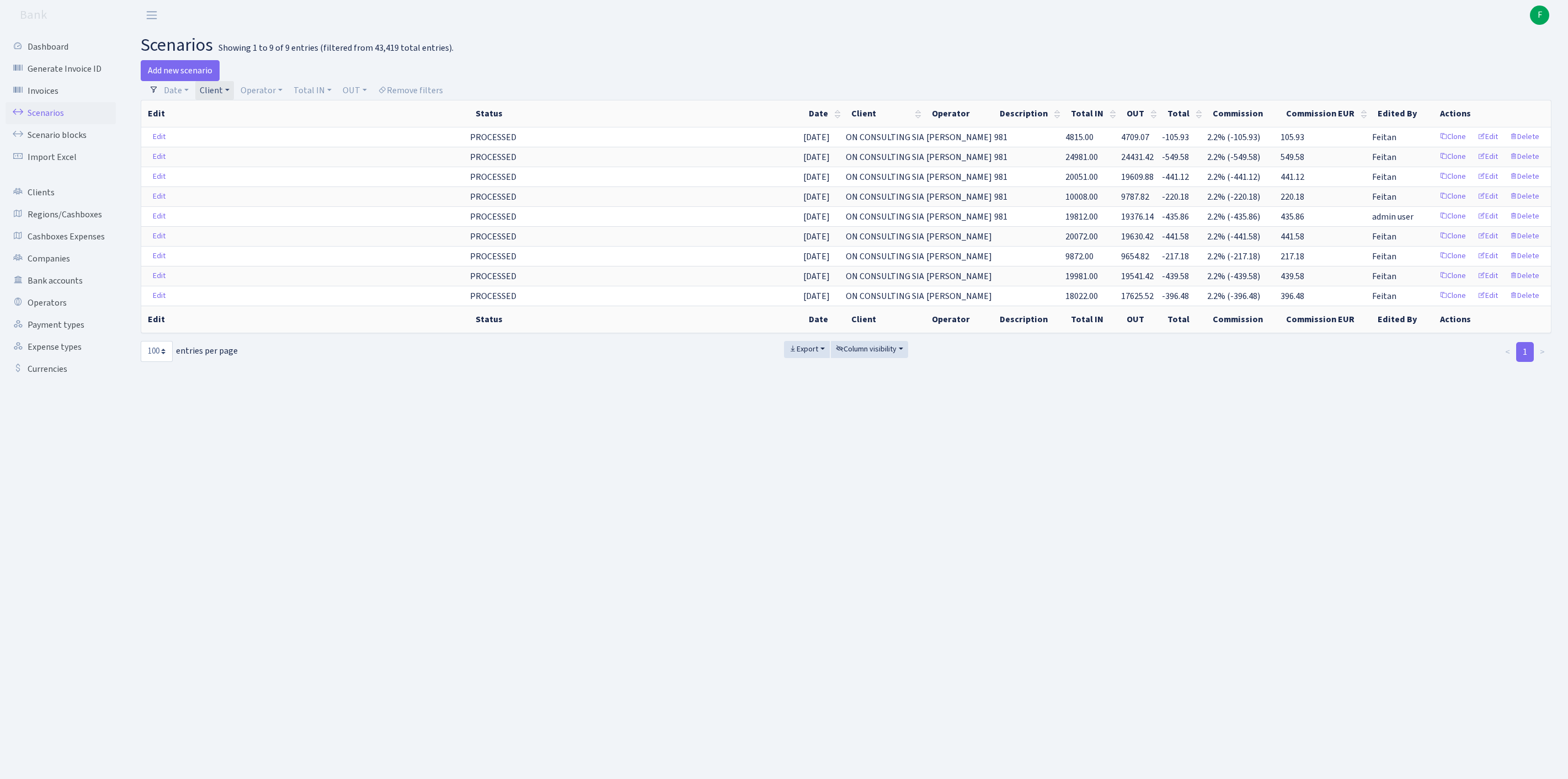
click at [234, 91] on link "Client" at bounding box center [214, 90] width 38 height 19
click at [265, 133] on input "search" at bounding box center [250, 130] width 103 height 17
type input "POLAROAK"
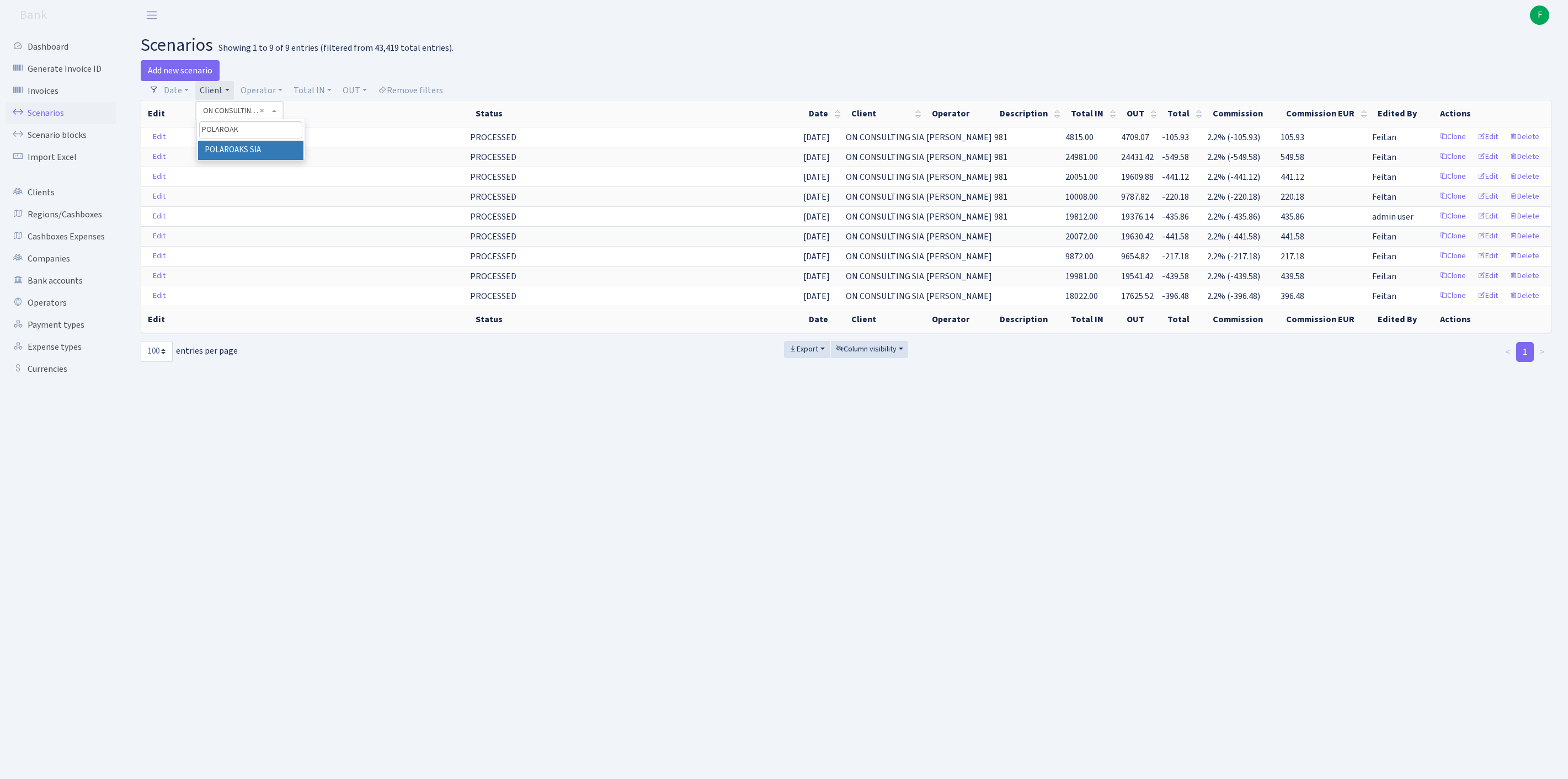
click at [296, 160] on li "POLAROAKS SIA" at bounding box center [250, 150] width 105 height 19
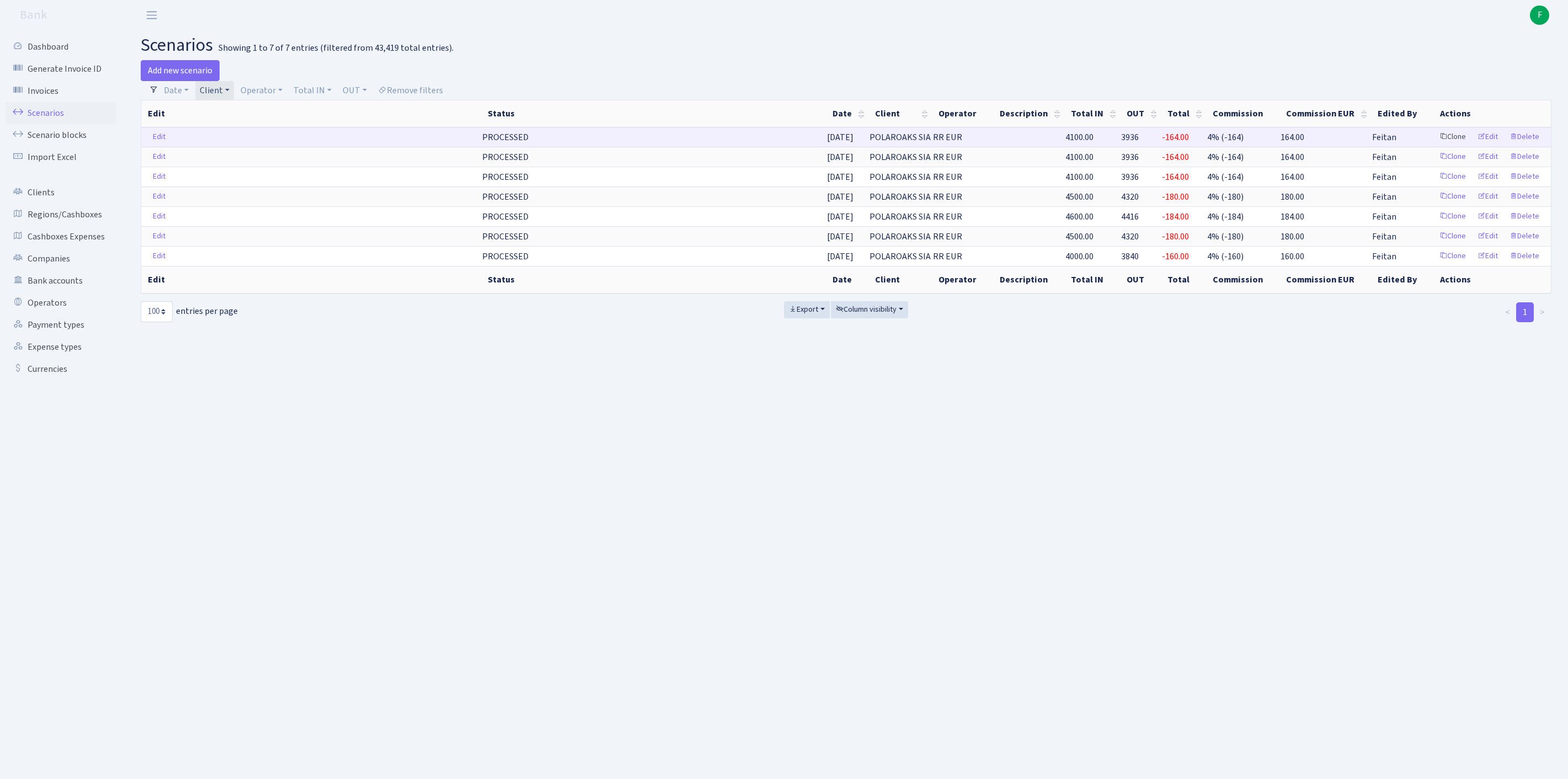
click at [1435, 145] on link "Clone" at bounding box center [1453, 137] width 37 height 17
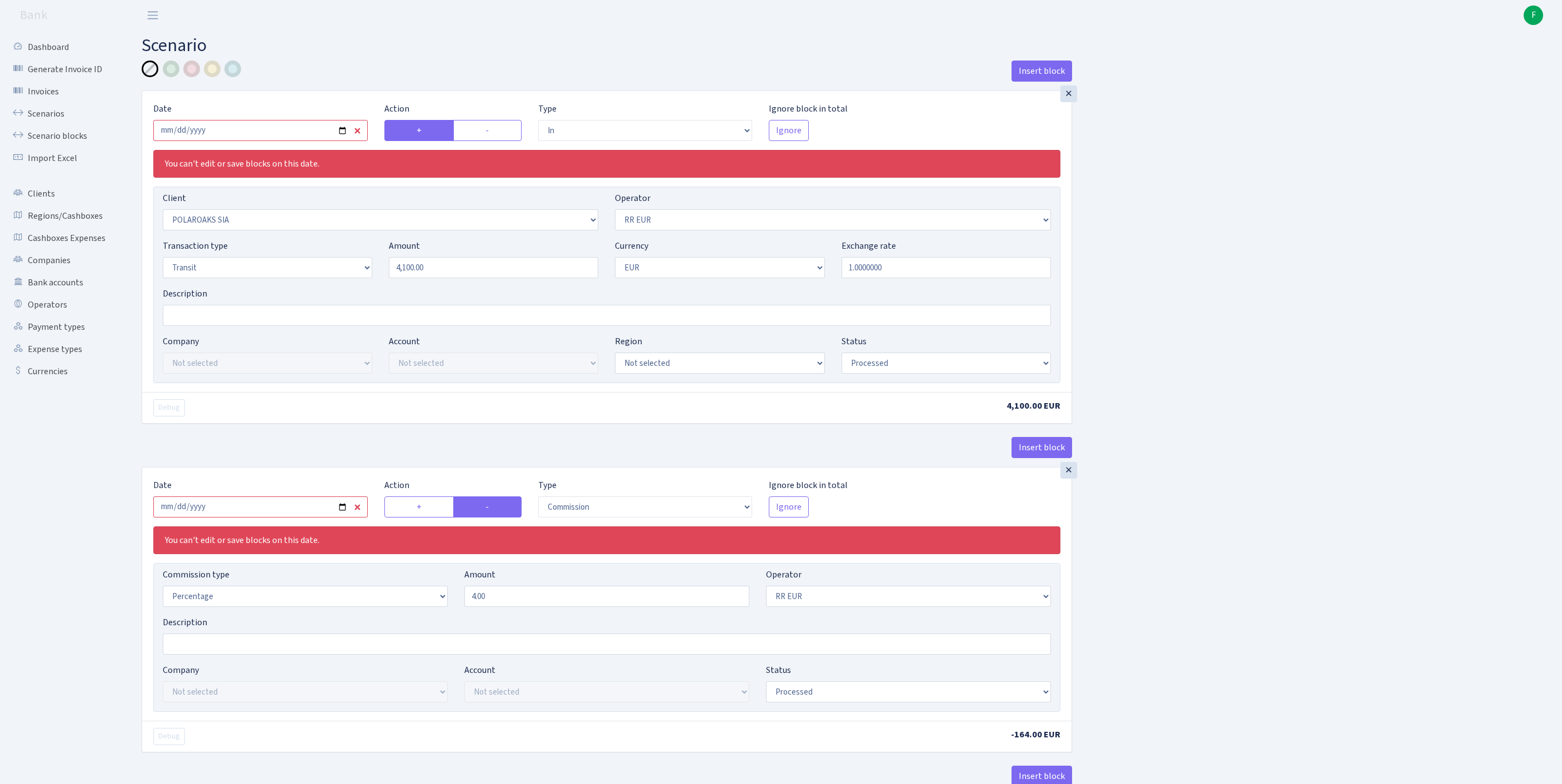
select select "in"
select select "2928"
select select "438"
select select "5"
select select "1"
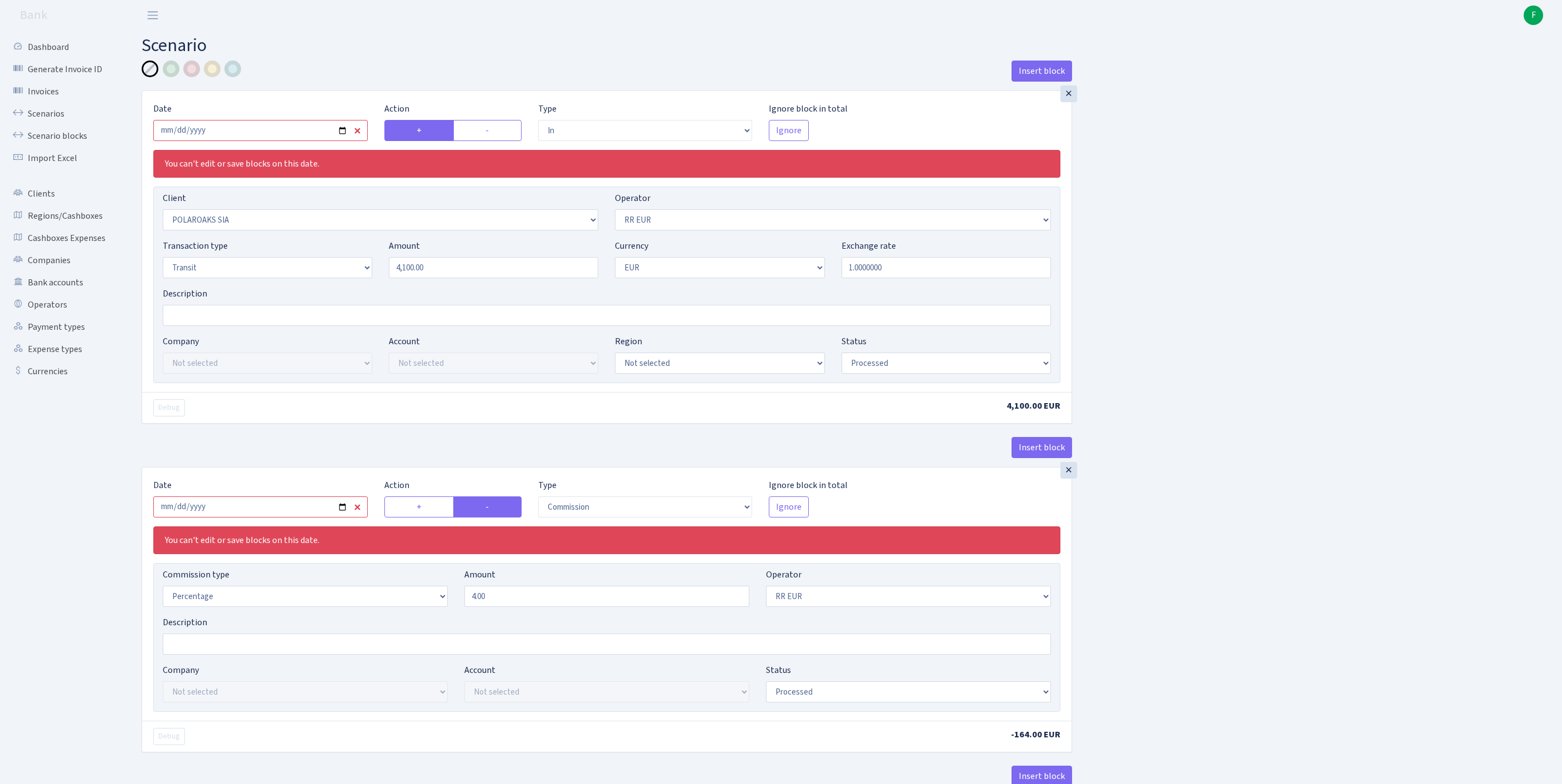
select select "processed"
select select "commission"
select select "438"
select select "processed"
select select "out"
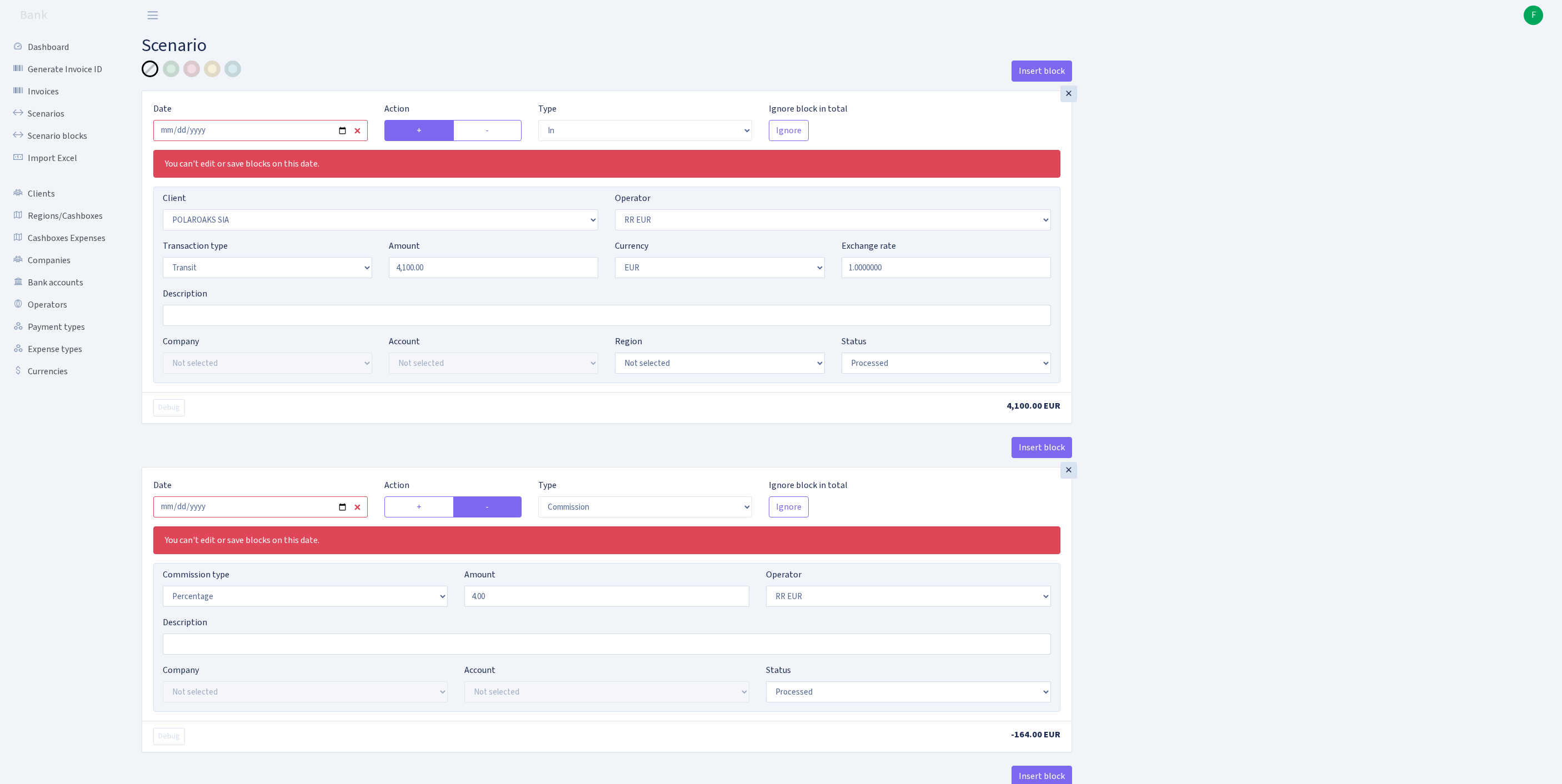
select select "2363"
select select "61"
select select "5"
select select "1"
select select "processed"
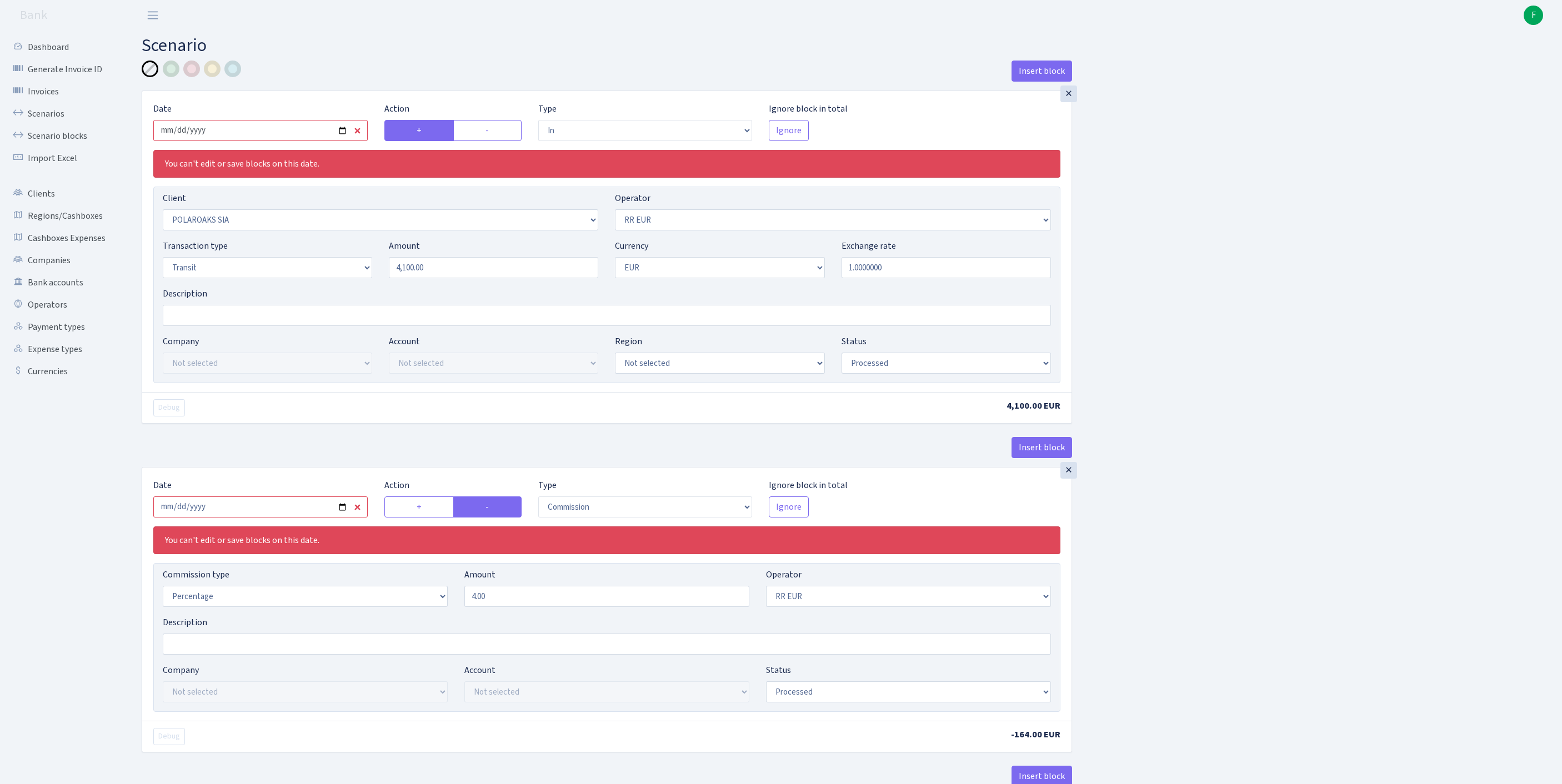
click at [262, 132] on input "2025-07-21" at bounding box center [260, 130] width 214 height 21
type input "2025-08-25"
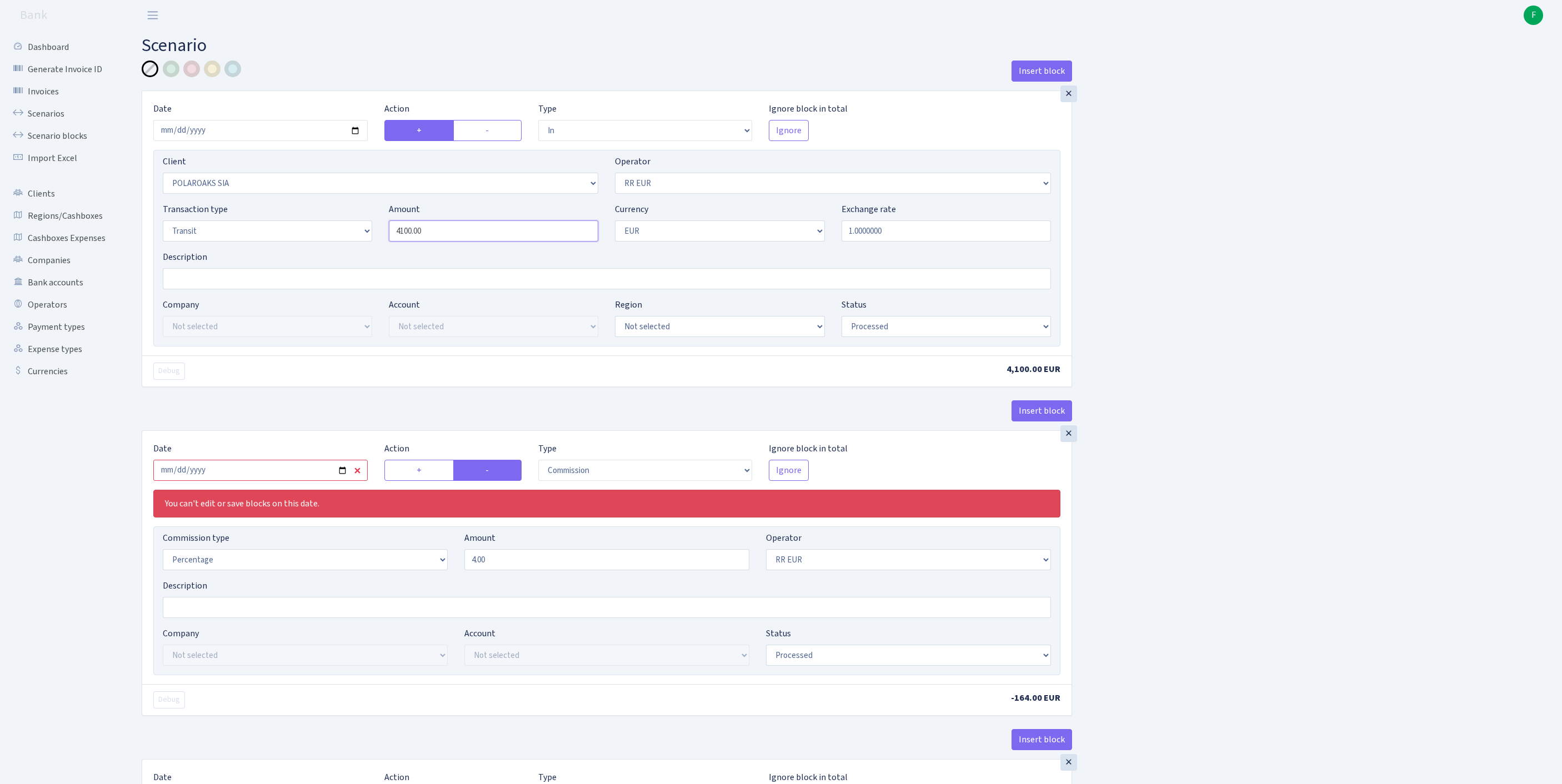
drag, startPoint x: 427, startPoint y: 251, endPoint x: 325, endPoint y: 243, distance: 102.3
click at [325, 243] on div "Transaction type Not selected 981 ELF FISH crypto GIRT IVO dekl MM-BALTIC eur U…" at bounding box center [607, 227] width 905 height 48
paste input "23"
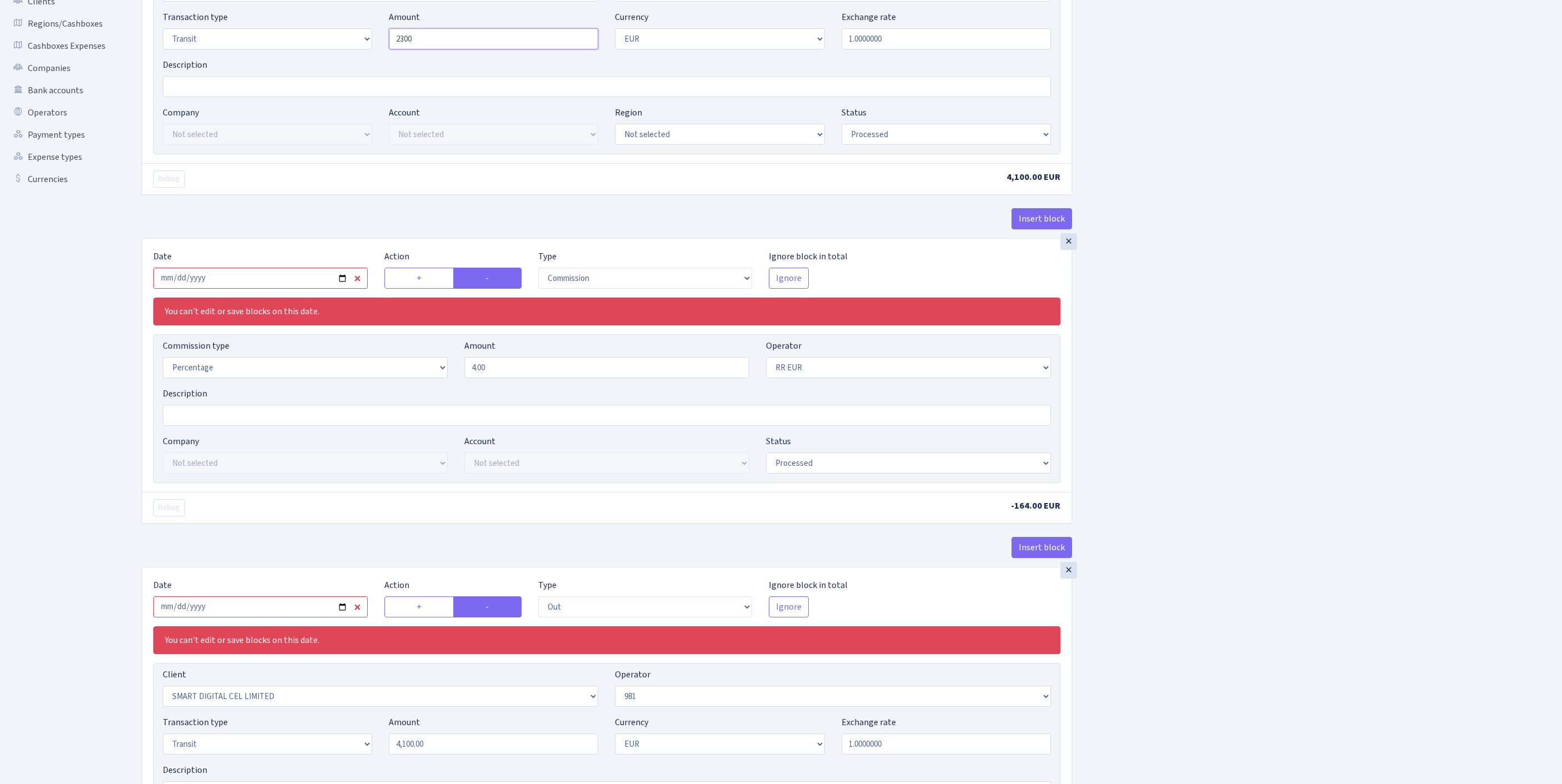
scroll to position [372, 0]
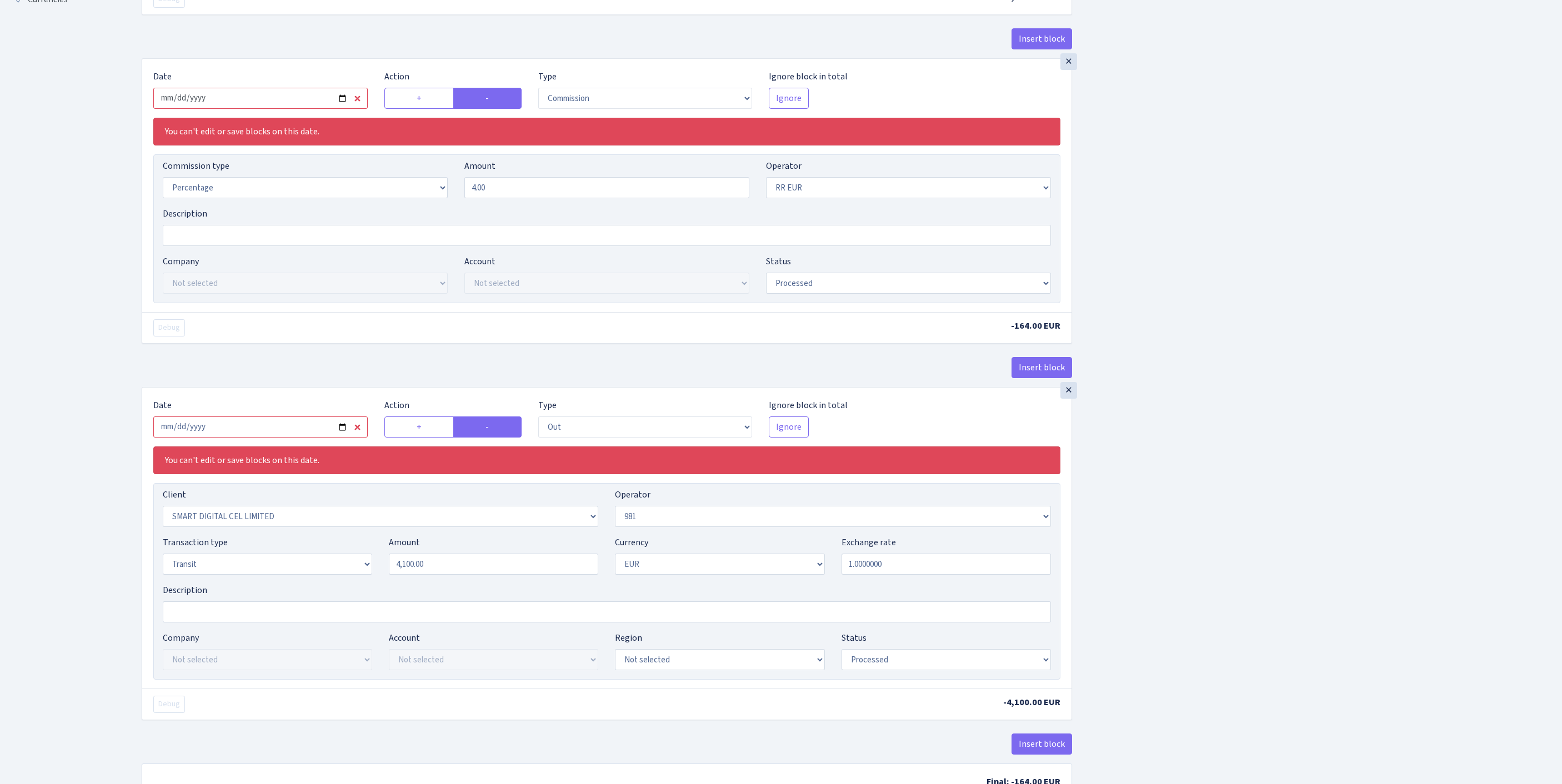
type input "2,300.00"
click at [276, 109] on input "2025-07-21" at bounding box center [260, 98] width 214 height 21
type input "[DATE]"
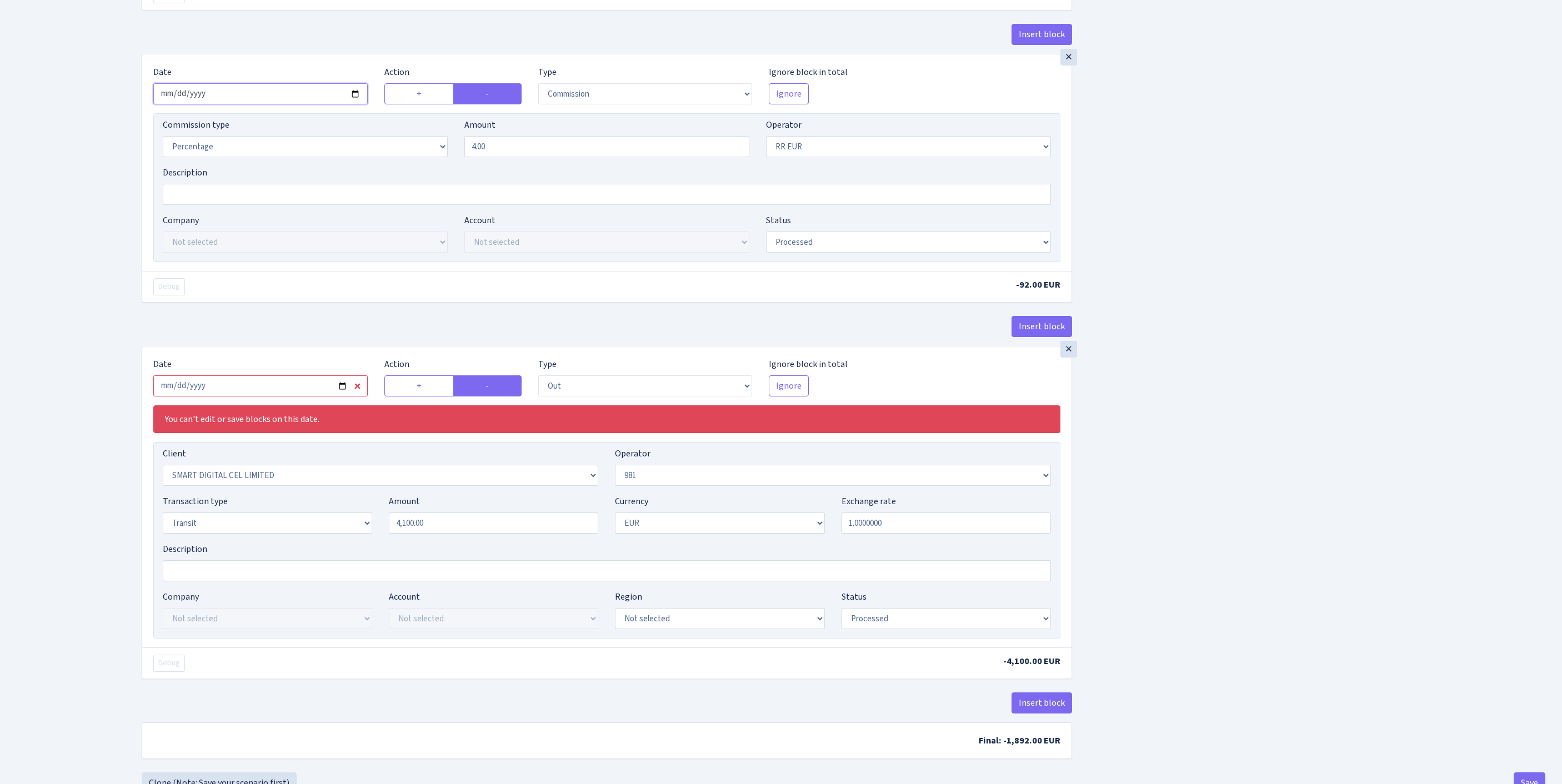
scroll to position [564, 0]
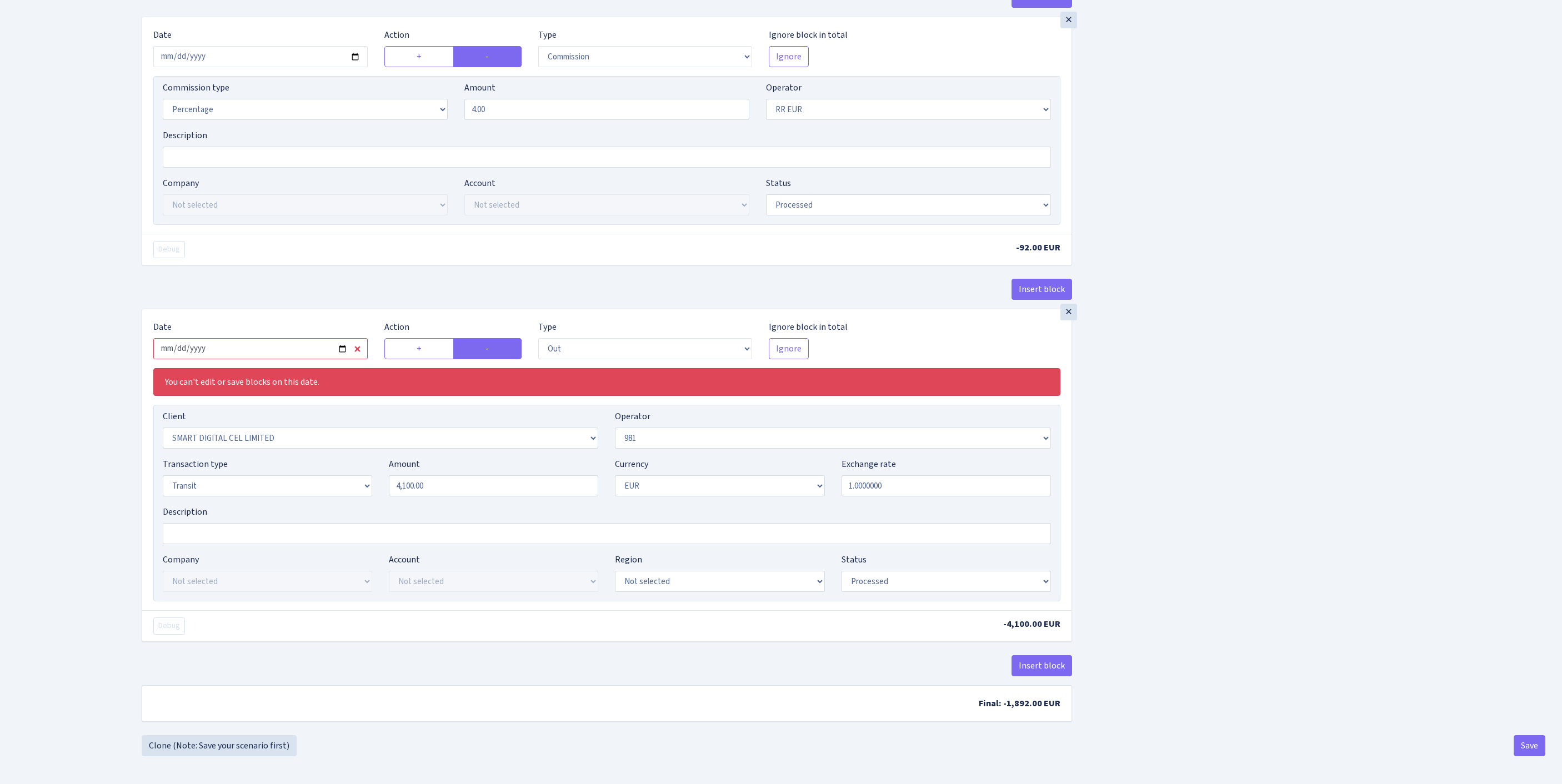
click at [270, 338] on input "2025-07-21" at bounding box center [260, 349] width 214 height 21
type input "[DATE]"
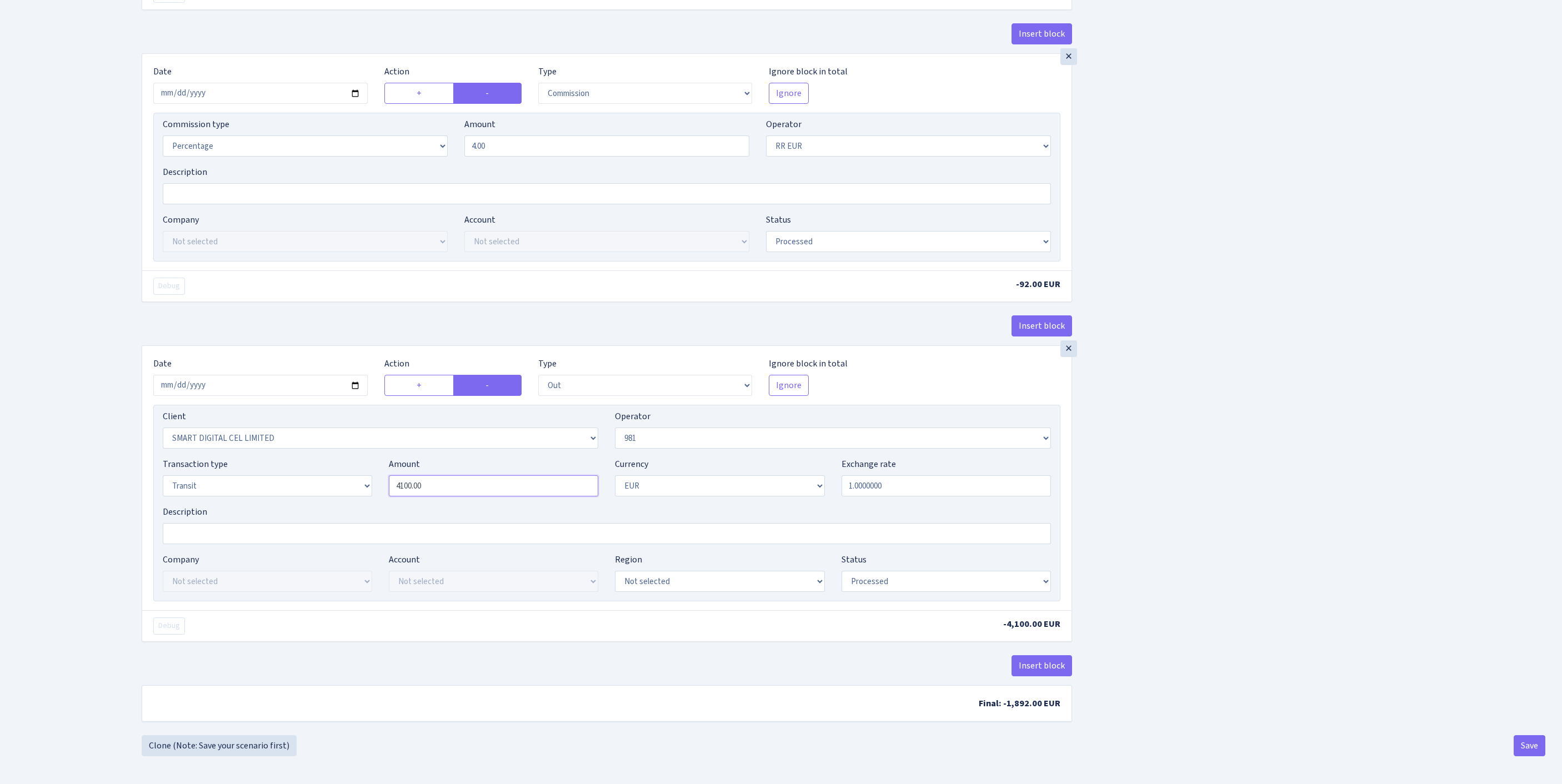
drag, startPoint x: 470, startPoint y: 452, endPoint x: 331, endPoint y: 444, distance: 139.2
click at [309, 458] on div "Transaction type Not selected 981 ELF FISH crypto GIRT IVO dekl MM-BALTIC eur U…" at bounding box center [607, 481] width 905 height 48
paste input "23"
type input "2,300.00"
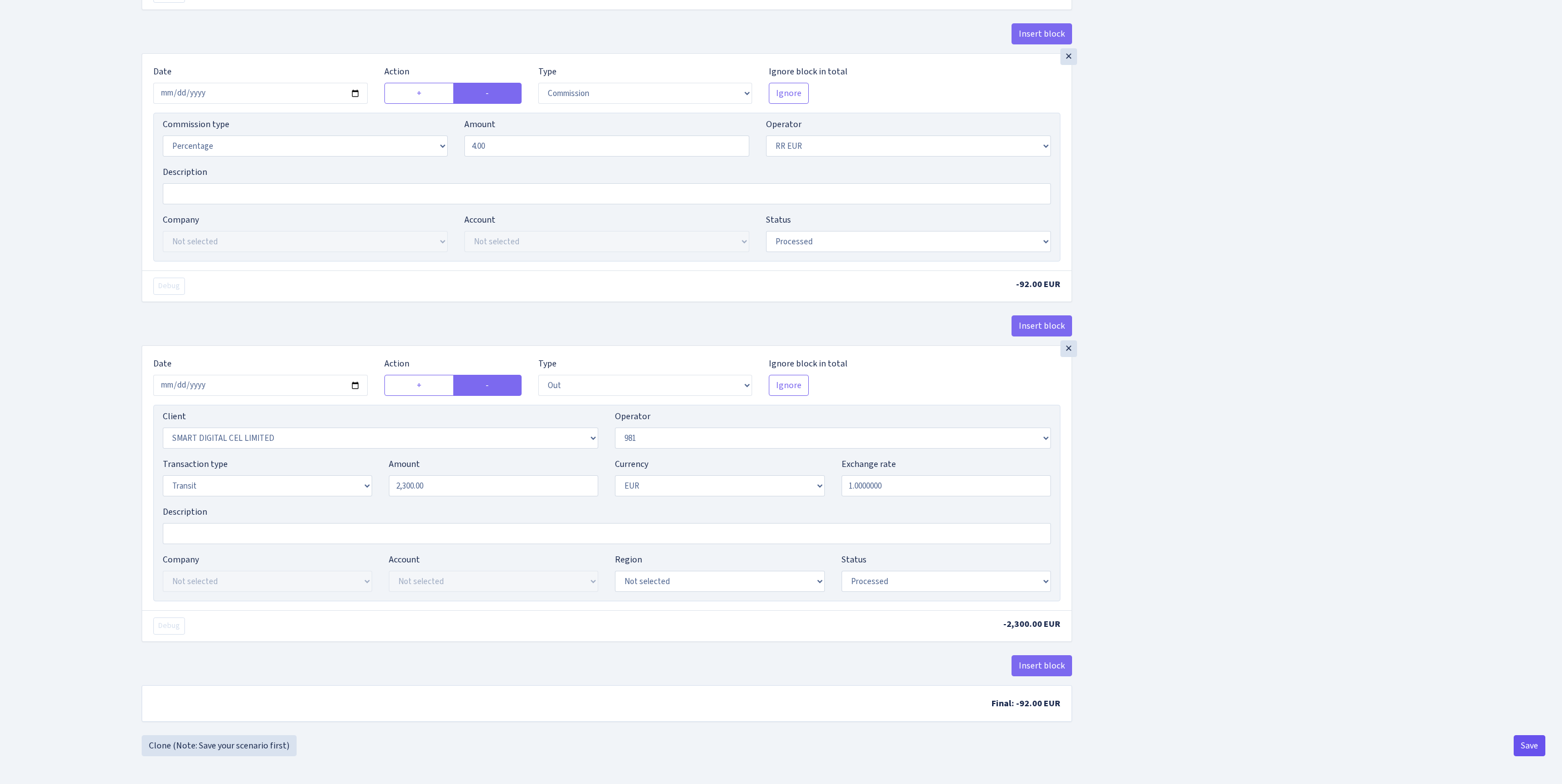
click at [1518, 750] on button "Save" at bounding box center [1530, 745] width 32 height 21
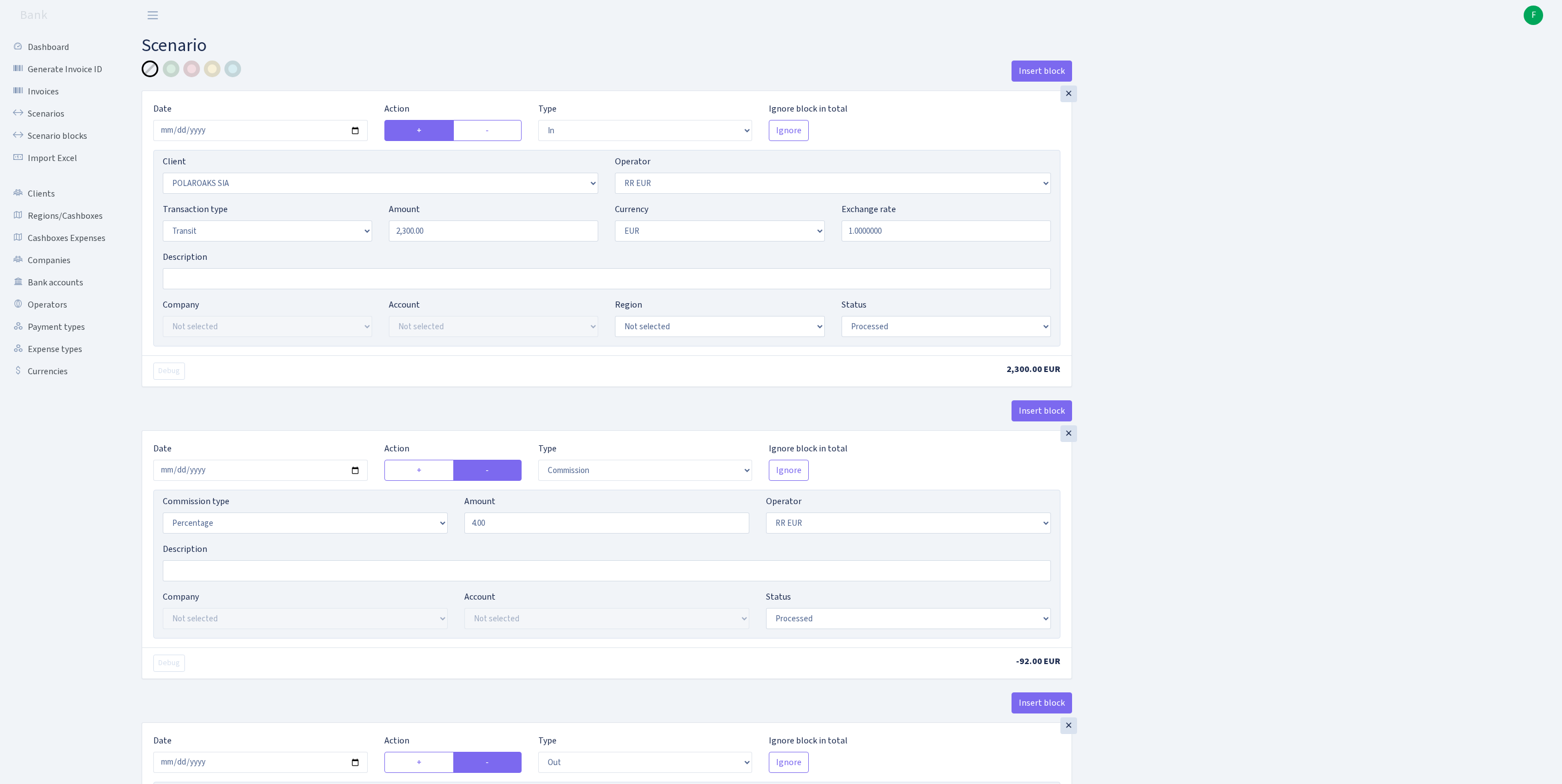
select select "in"
select select "2928"
select select "438"
select select "5"
select select "1"
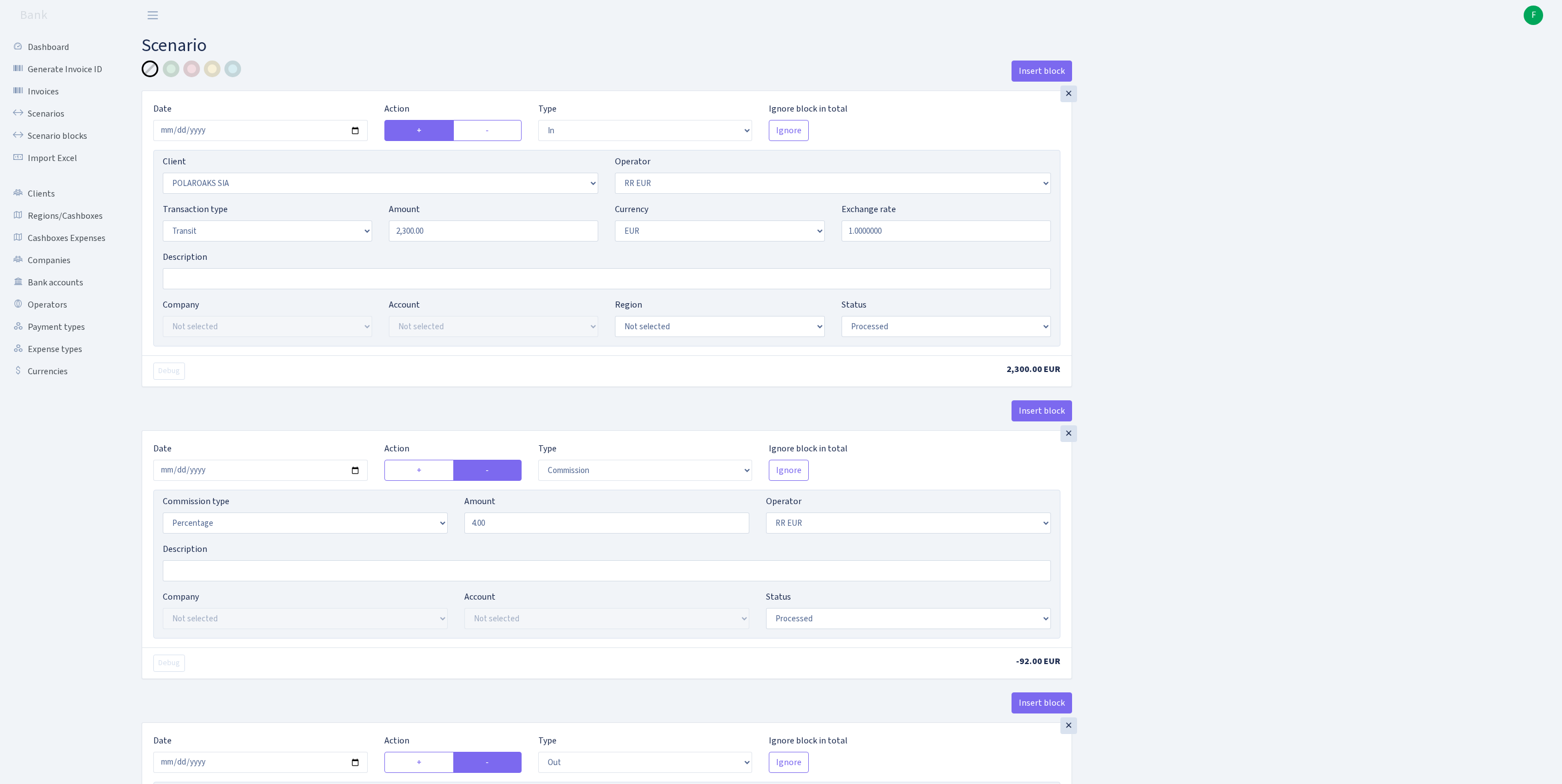
select select "processed"
select select "commission"
select select "438"
select select "processed"
select select "out"
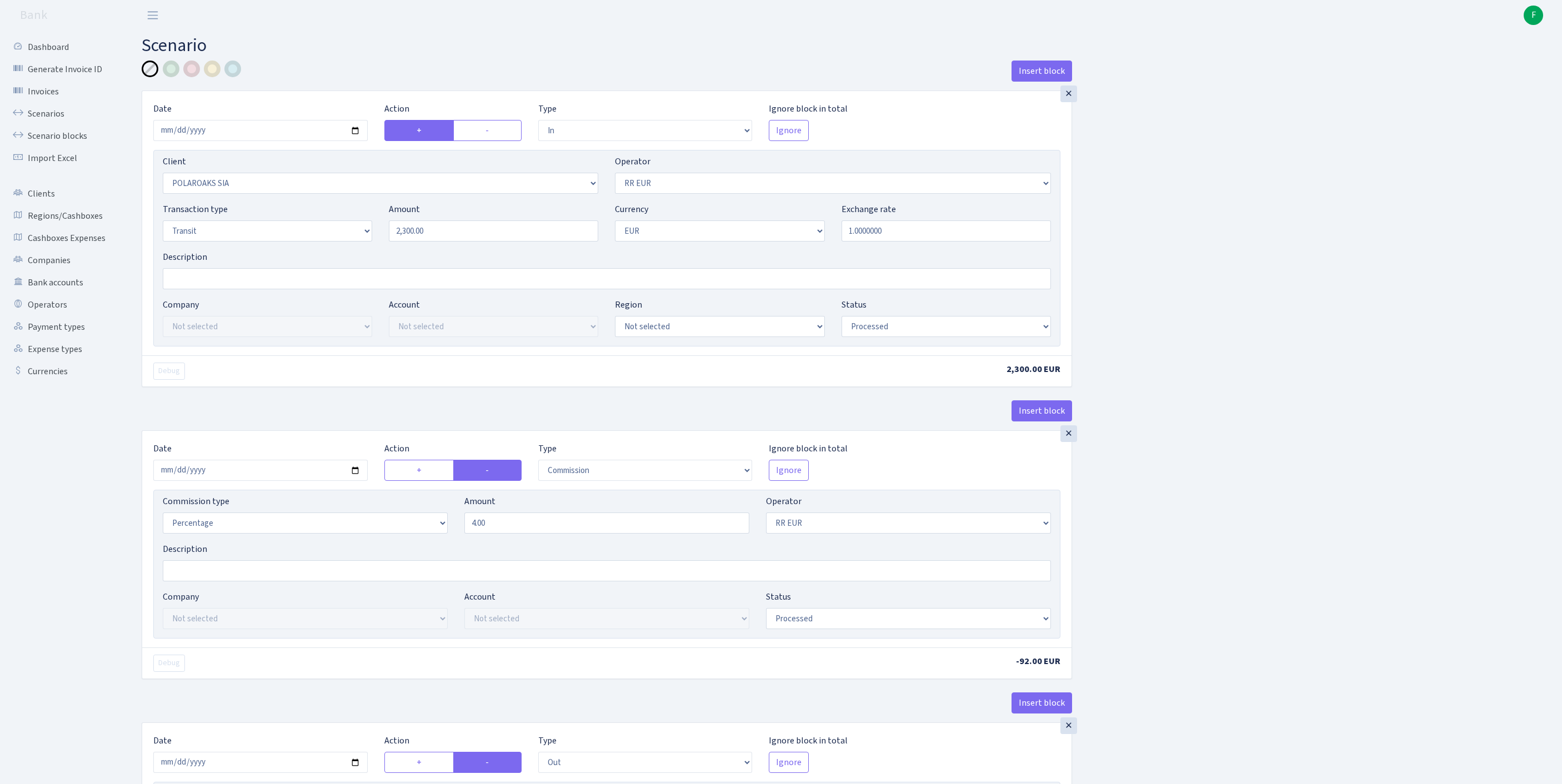
select select "2363"
select select "61"
select select "5"
select select "1"
select select "processed"
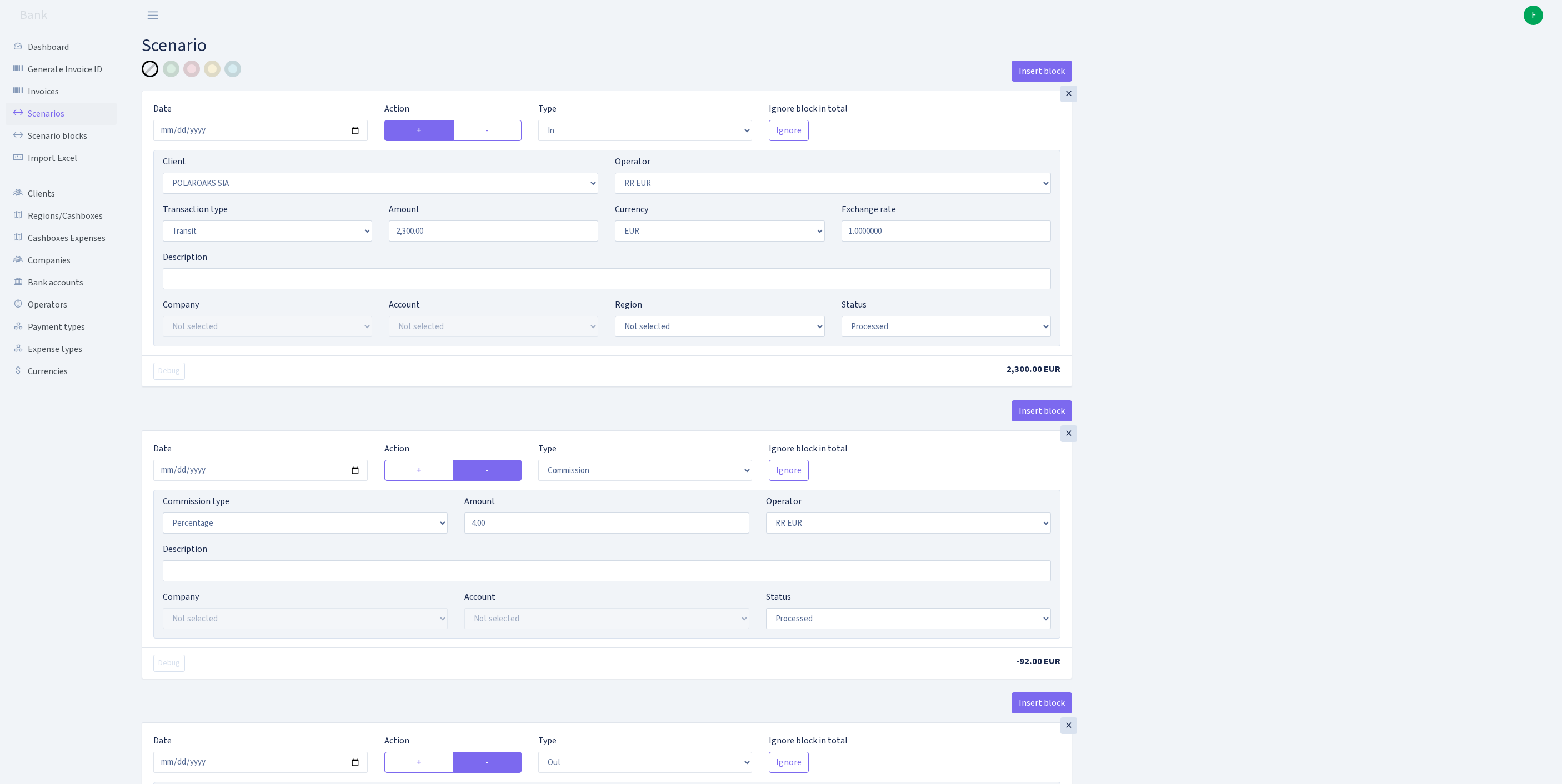
click at [55, 123] on link "Scenarios" at bounding box center [61, 114] width 111 height 22
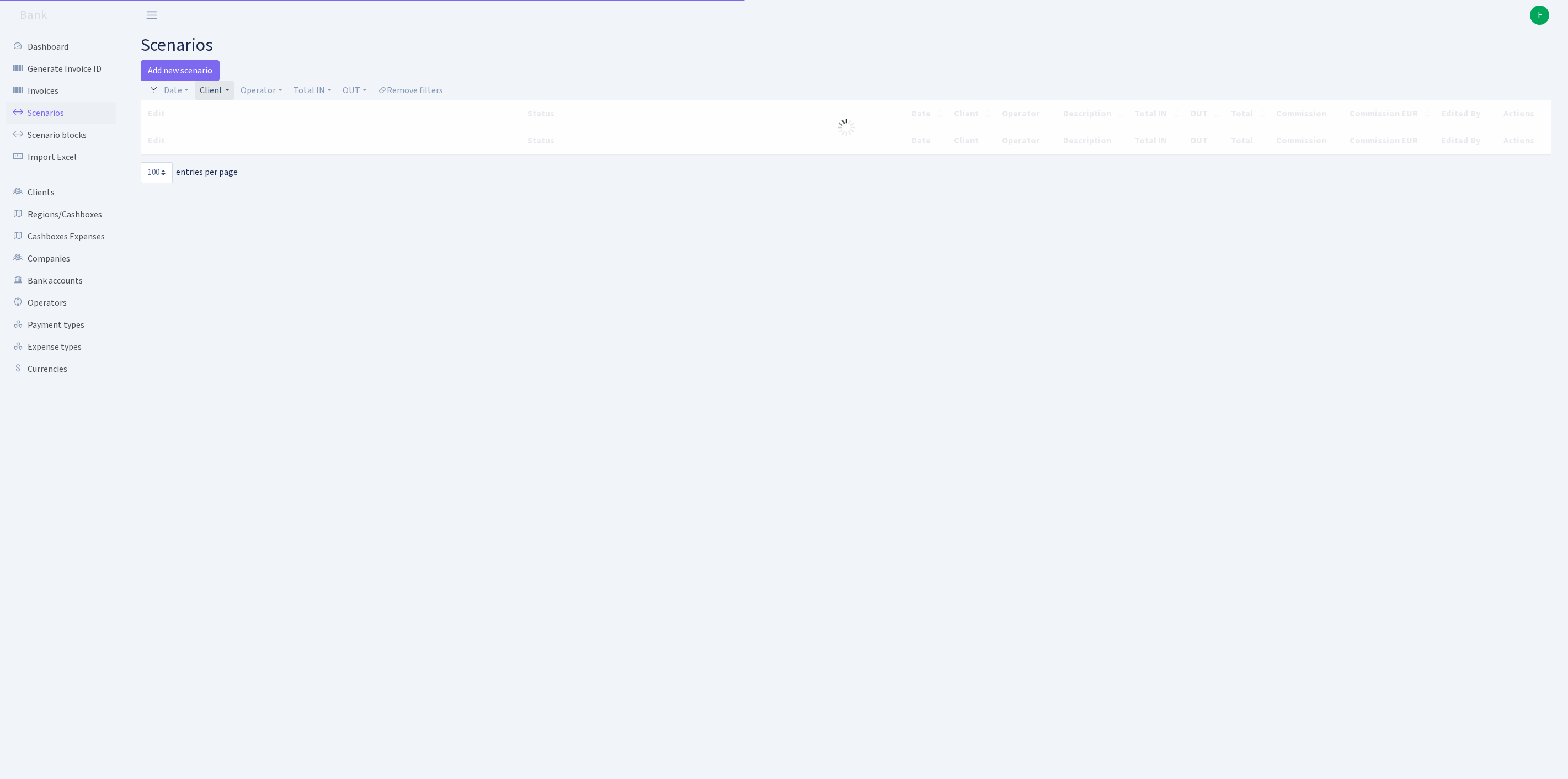
select select "100"
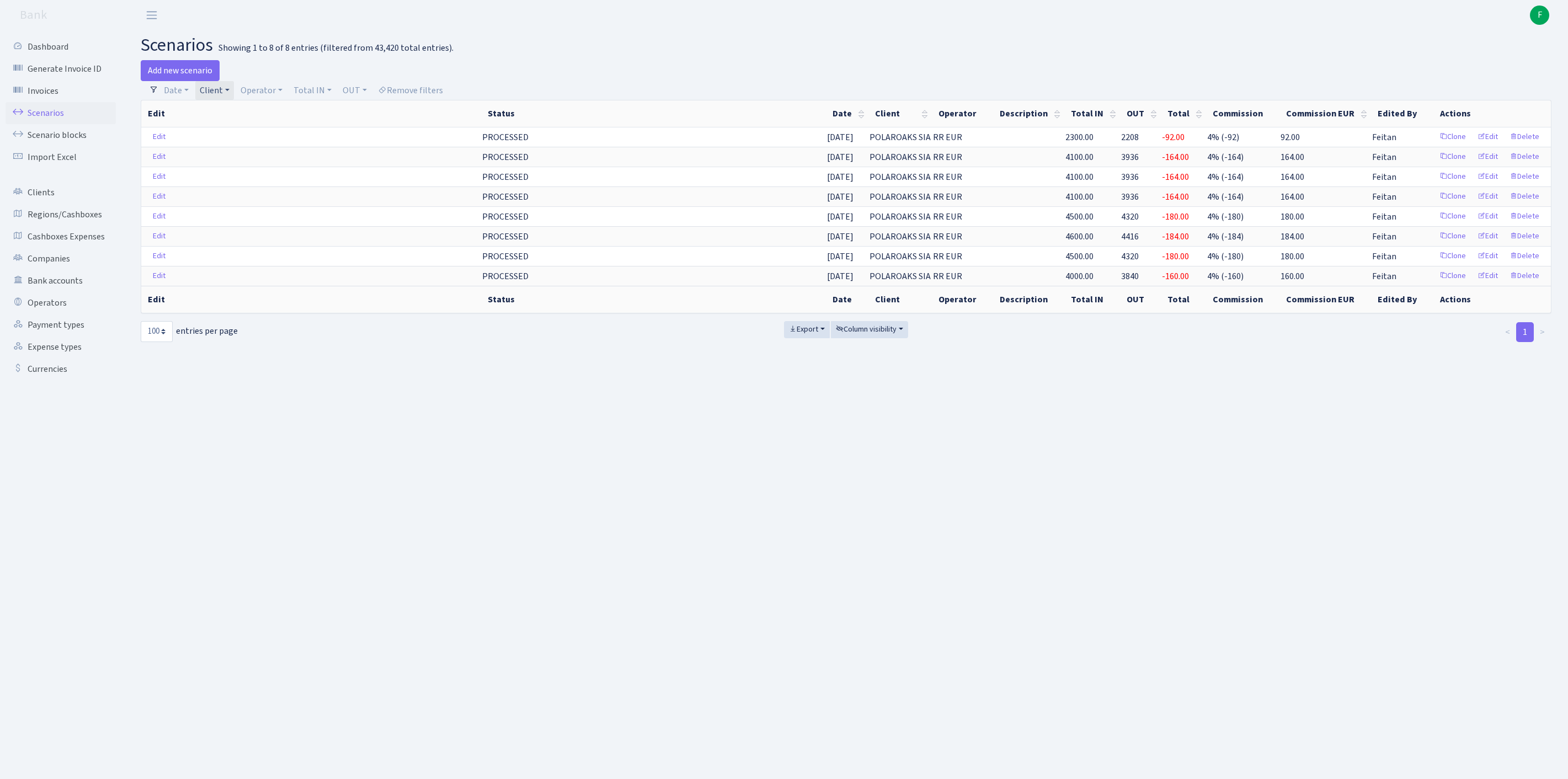
click at [883, 34] on main "scenarios Showing 1 to 8 of 8 entries (filtered from 43,420 total entries). Add…" at bounding box center [846, 391] width 1444 height 721
click at [234, 91] on link "Client" at bounding box center [214, 90] width 38 height 19
click at [250, 139] on input "search" at bounding box center [245, 130] width 91 height 17
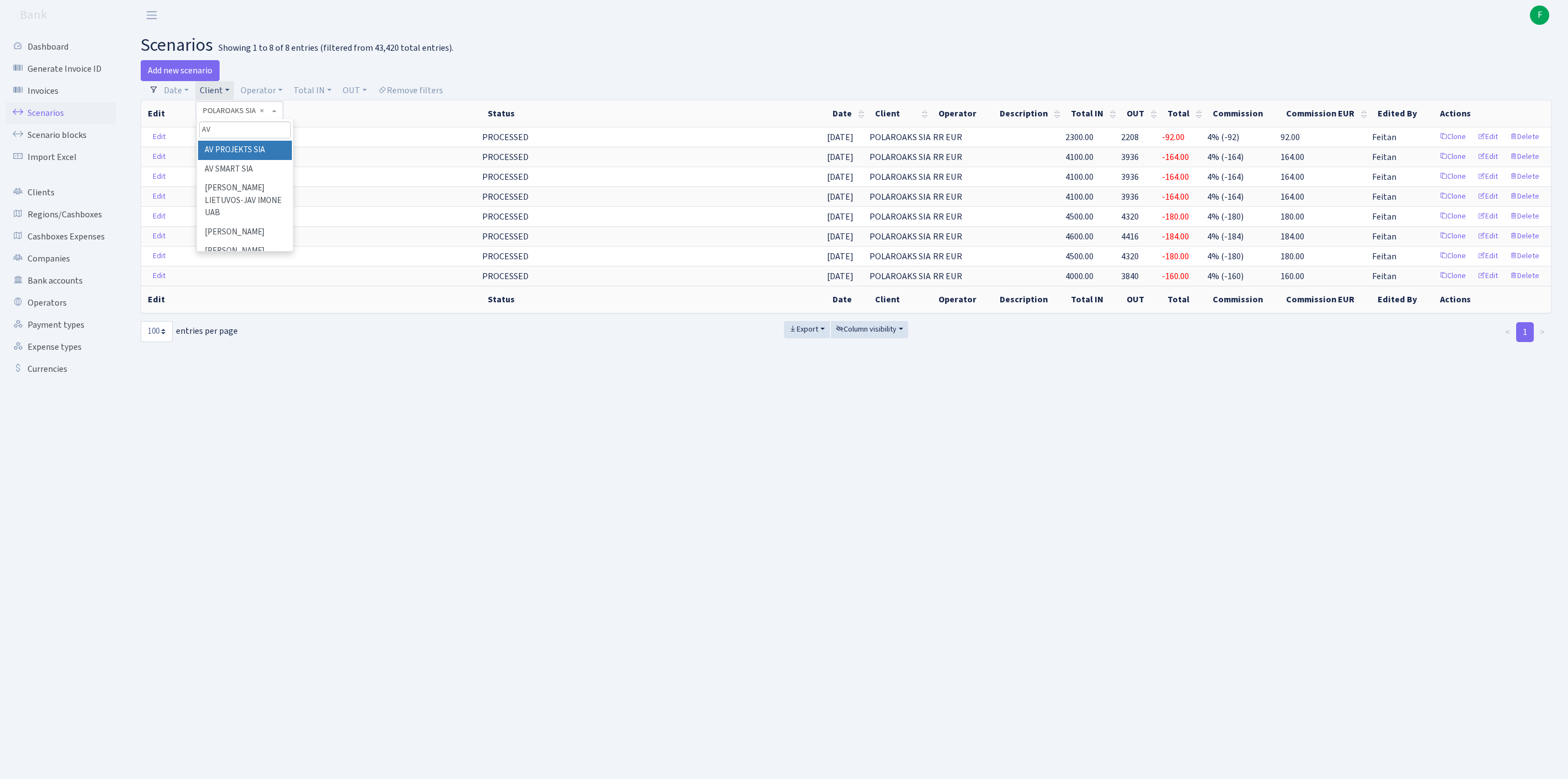
type input "AV P"
click at [266, 156] on li "AV PROJEKTS SIA" at bounding box center [245, 150] width 94 height 19
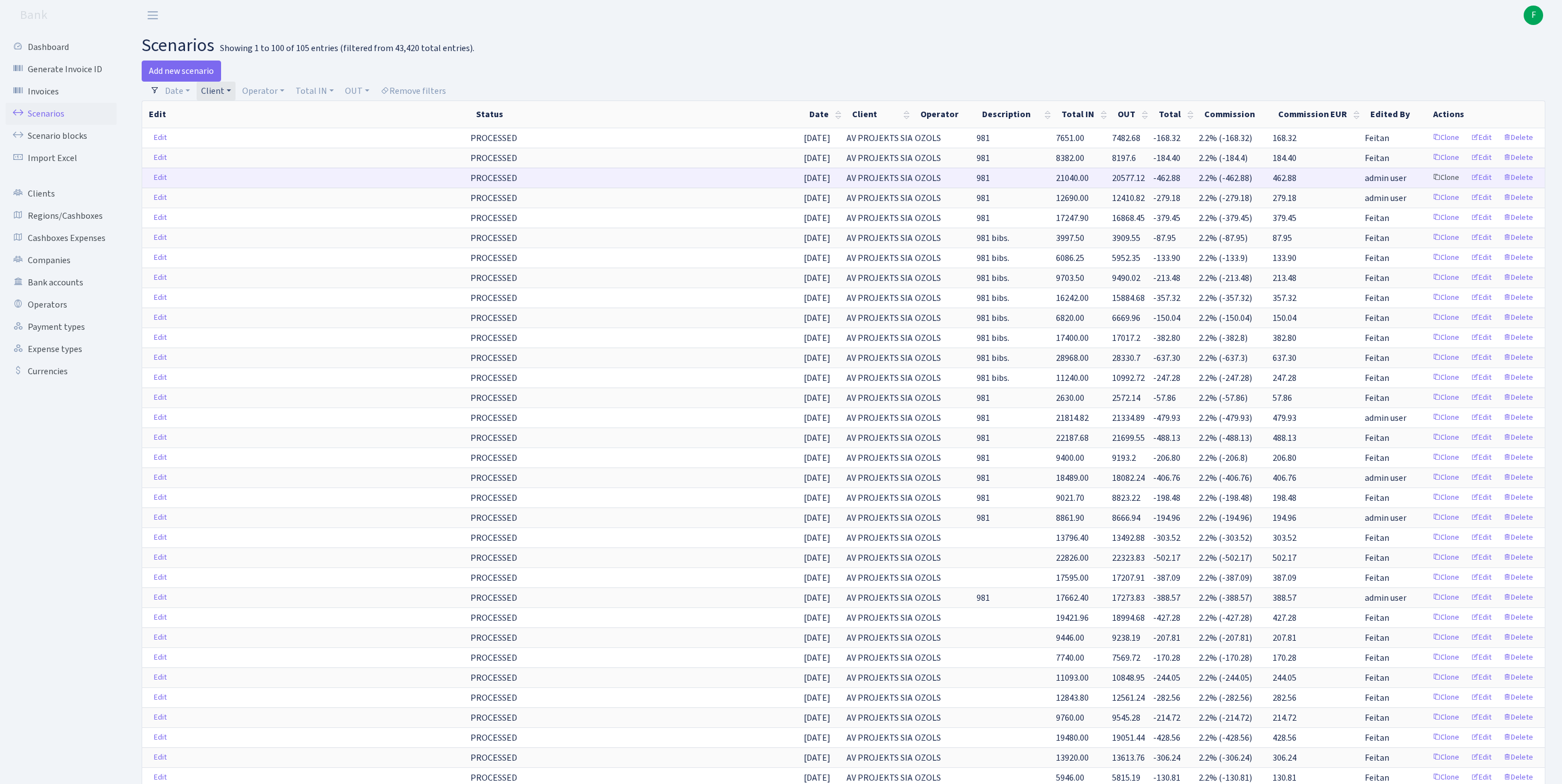
click at [1427, 187] on link "Clone" at bounding box center [1446, 178] width 37 height 17
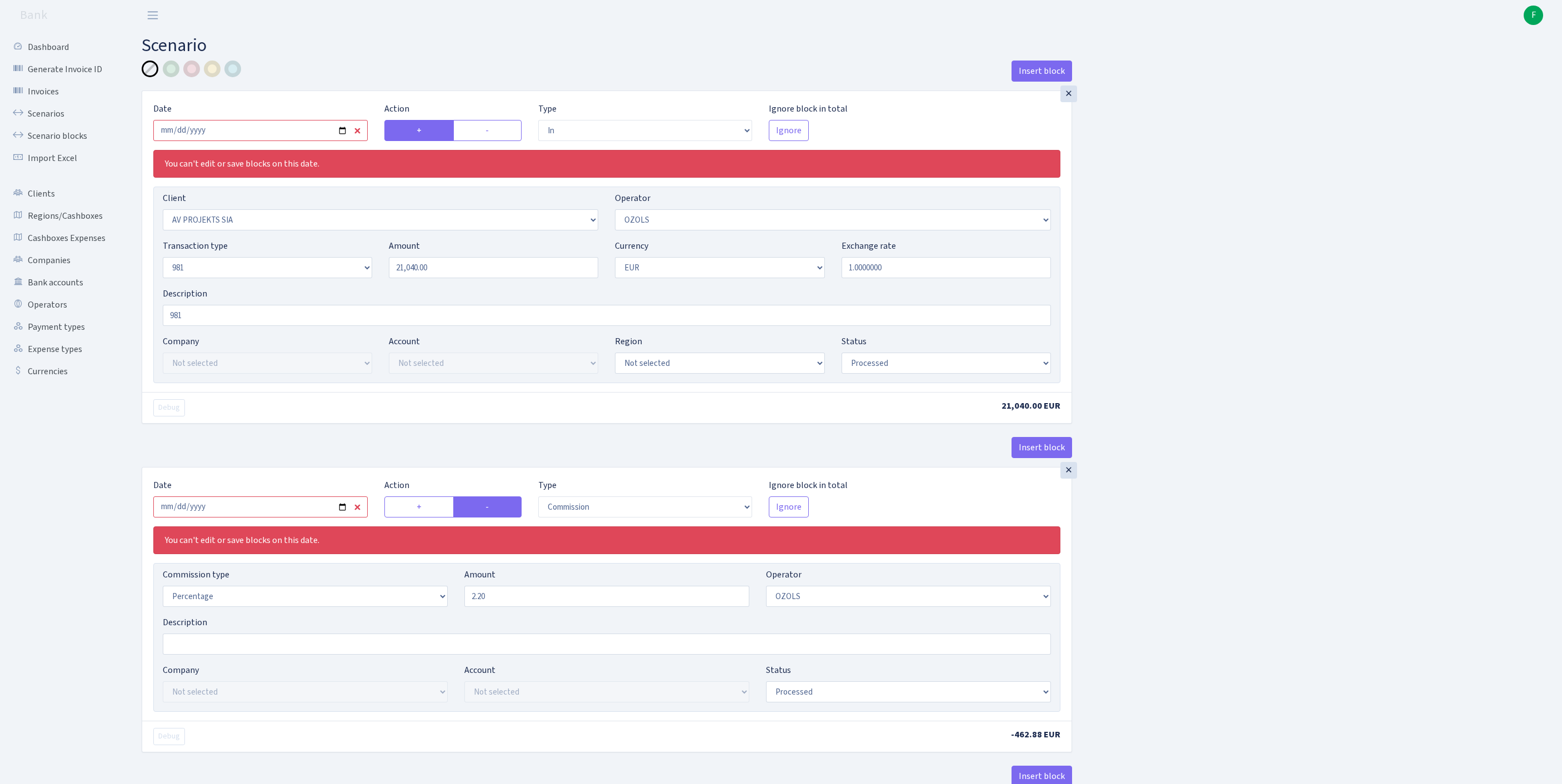
select select "in"
select select "2447"
select select "23"
select select "8"
select select "1"
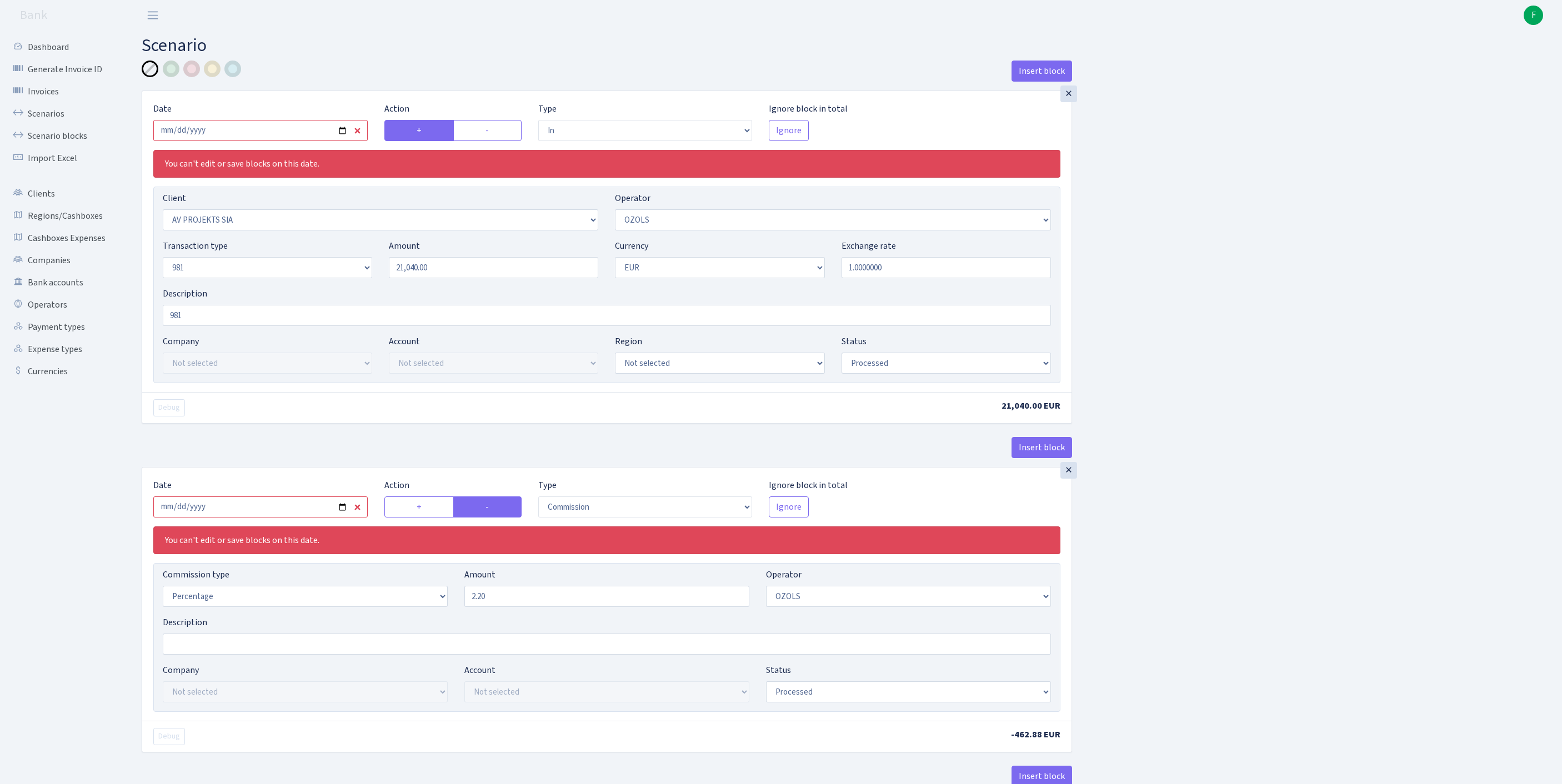
select select "processed"
select select "commission"
select select "23"
select select "processed"
select select "out"
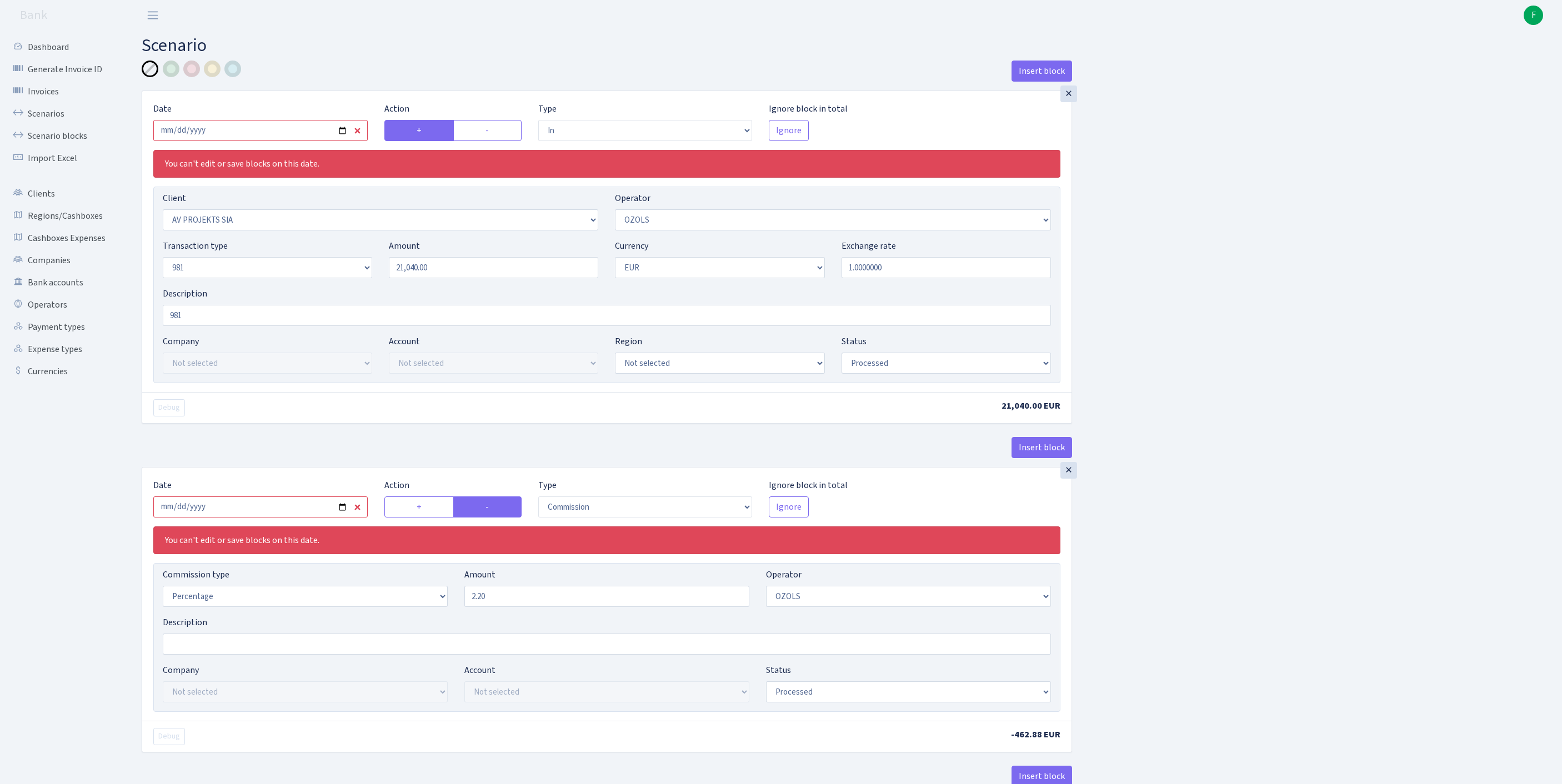
select select "2442"
select select "61"
select select "8"
select select "1"
select select "processed"
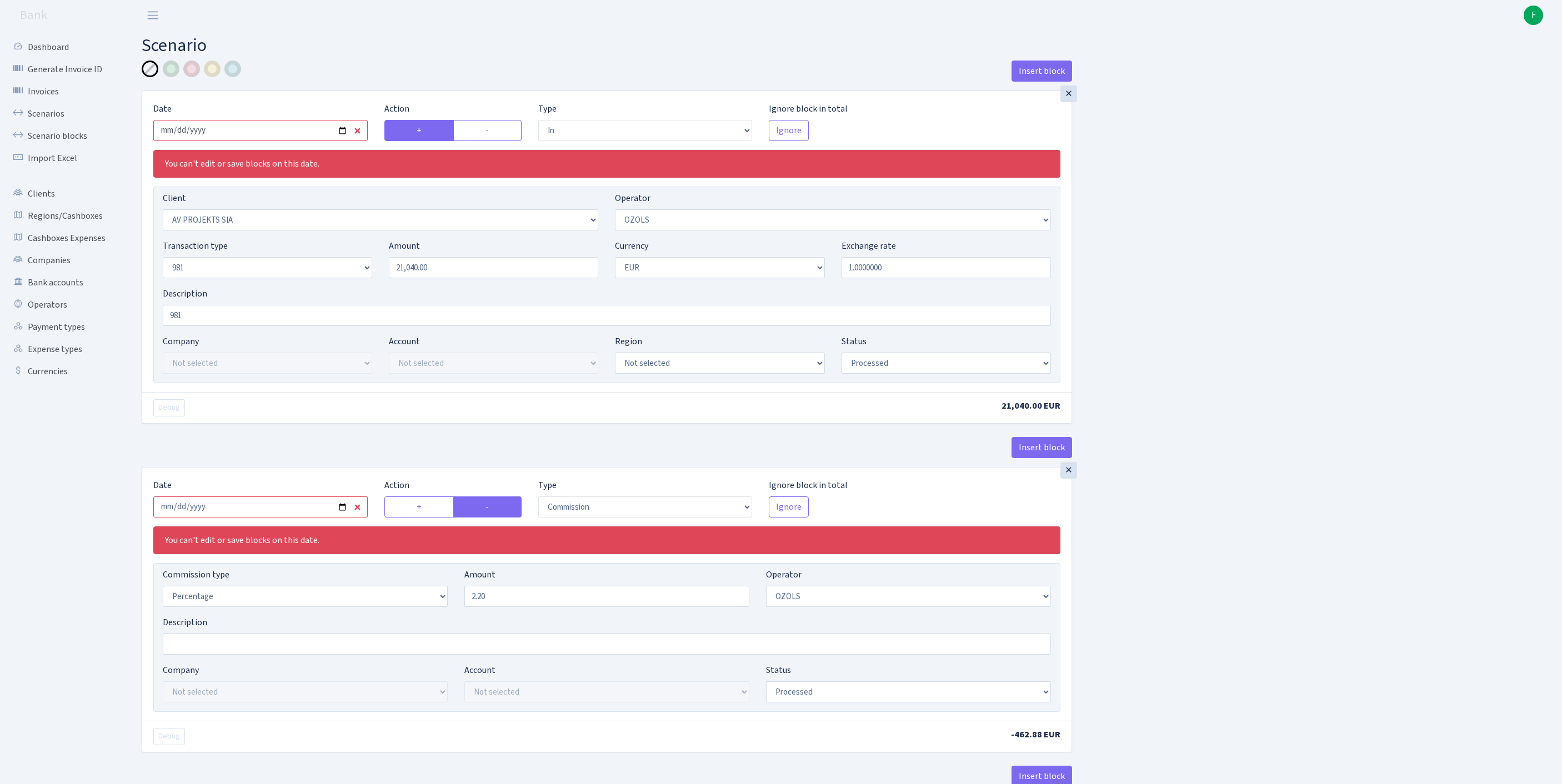
click at [249, 138] on input "2025-08-14" at bounding box center [260, 130] width 214 height 21
type input "2025-08-25"
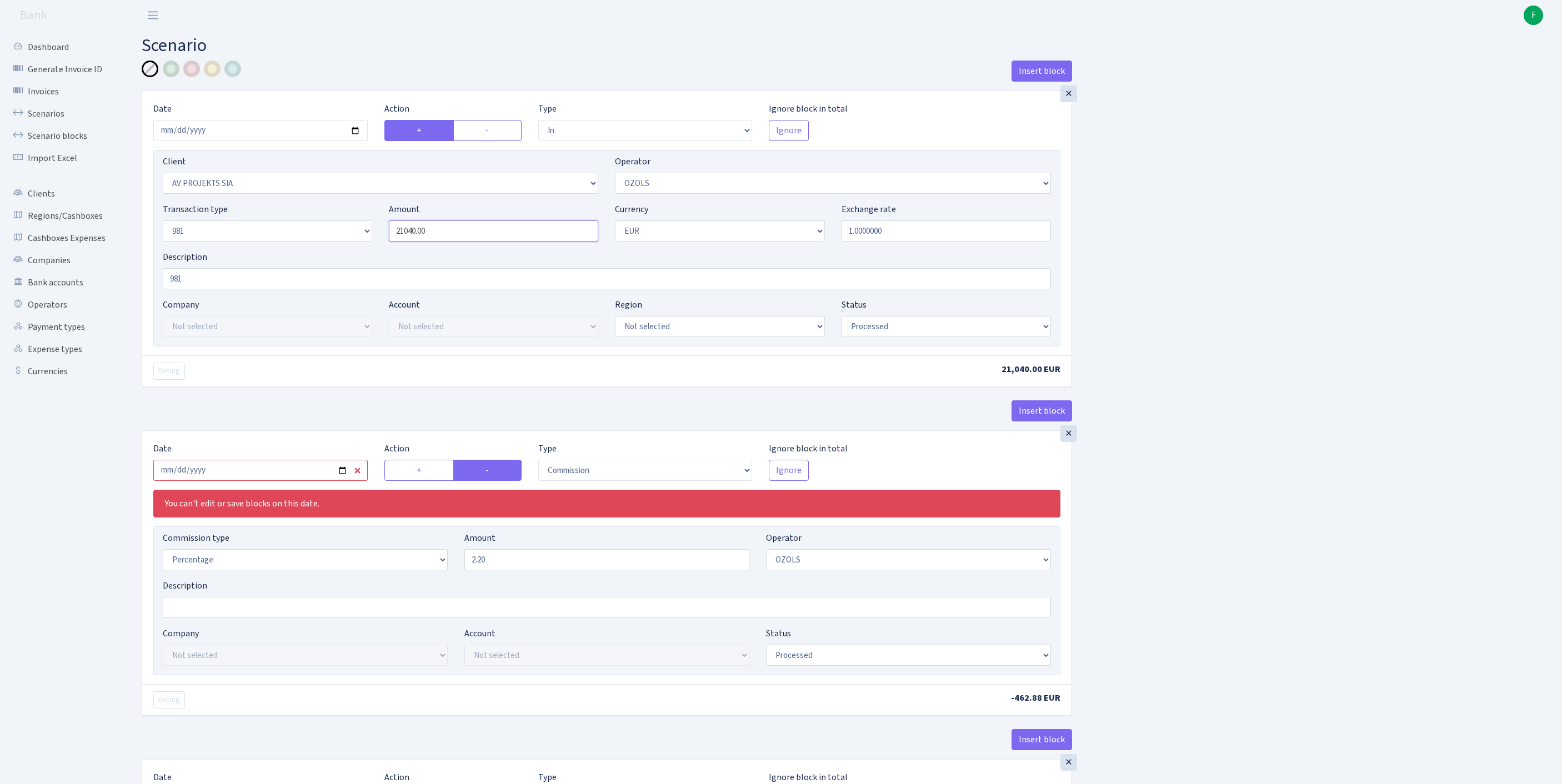
drag, startPoint x: 463, startPoint y: 251, endPoint x: 292, endPoint y: 238, distance: 171.5
click at [292, 238] on div "Transaction type Not selected 981 ELF FISH crypto GIRT IVO dekl MM-BALTIC eur U…" at bounding box center [607, 227] width 905 height 48
paste input "34841"
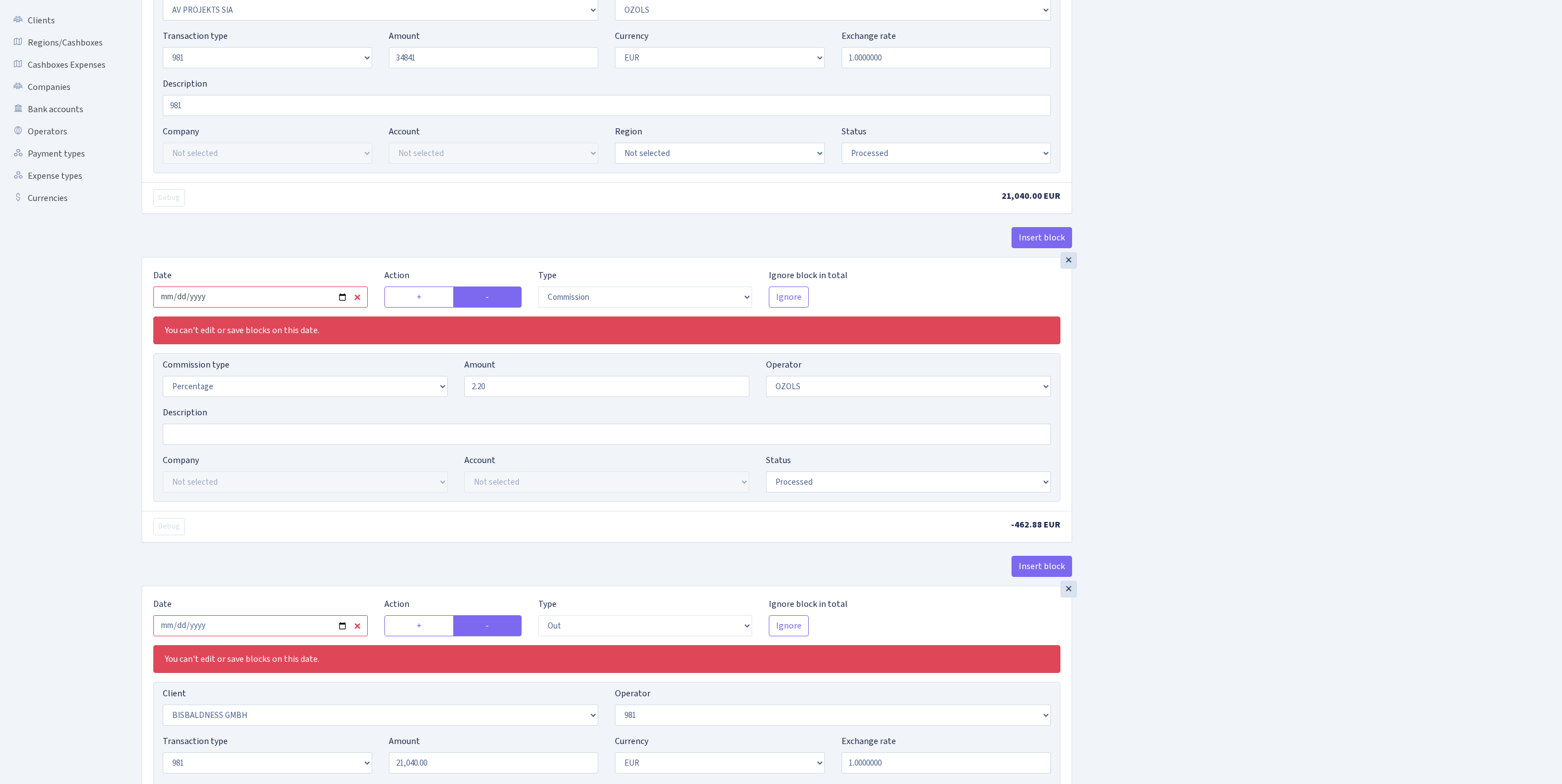
type input "34,841.00"
click at [265, 307] on input "2025-08-14" at bounding box center [260, 297] width 214 height 21
type input "2025-08-25"
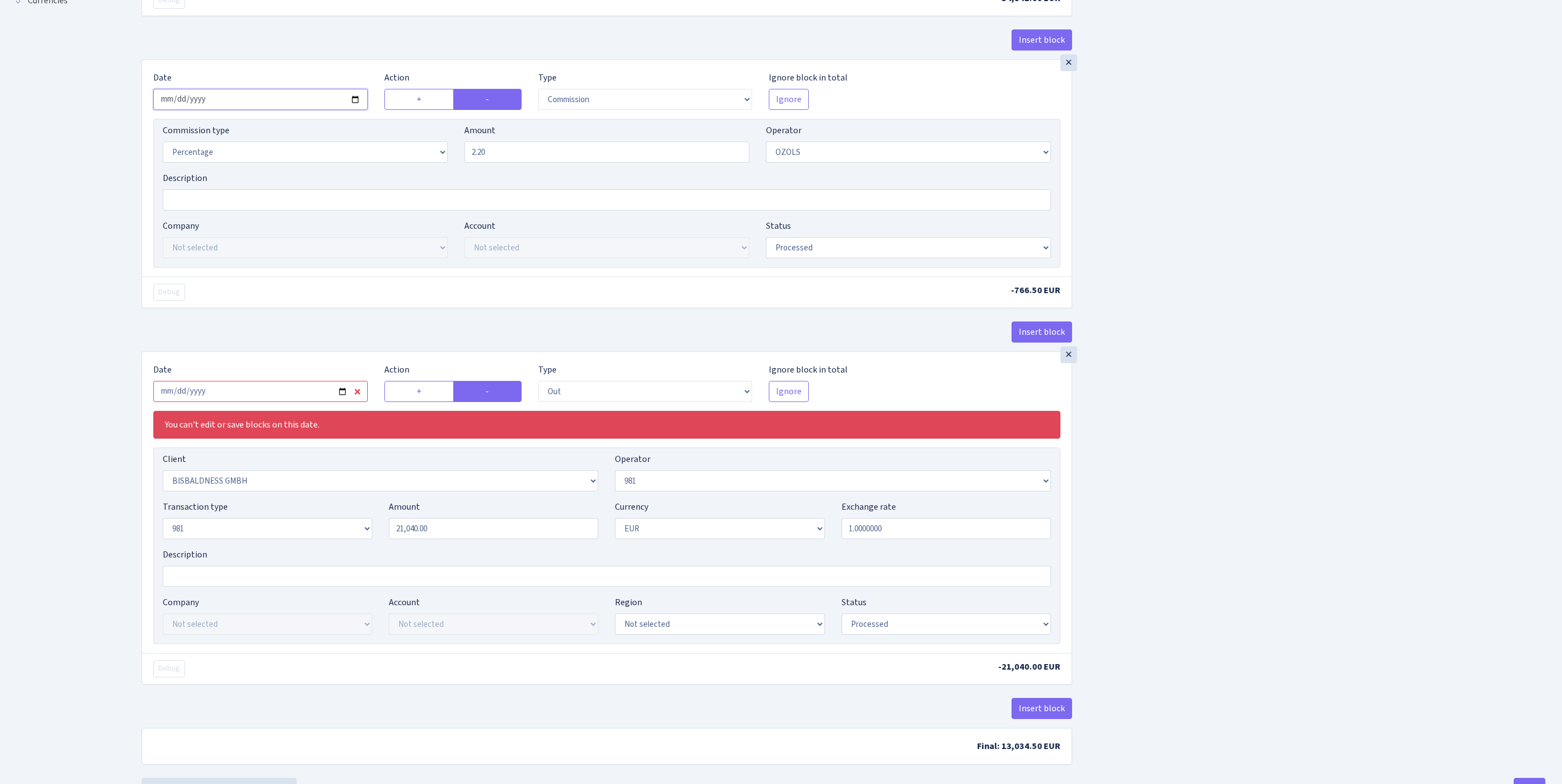
scroll to position [564, 0]
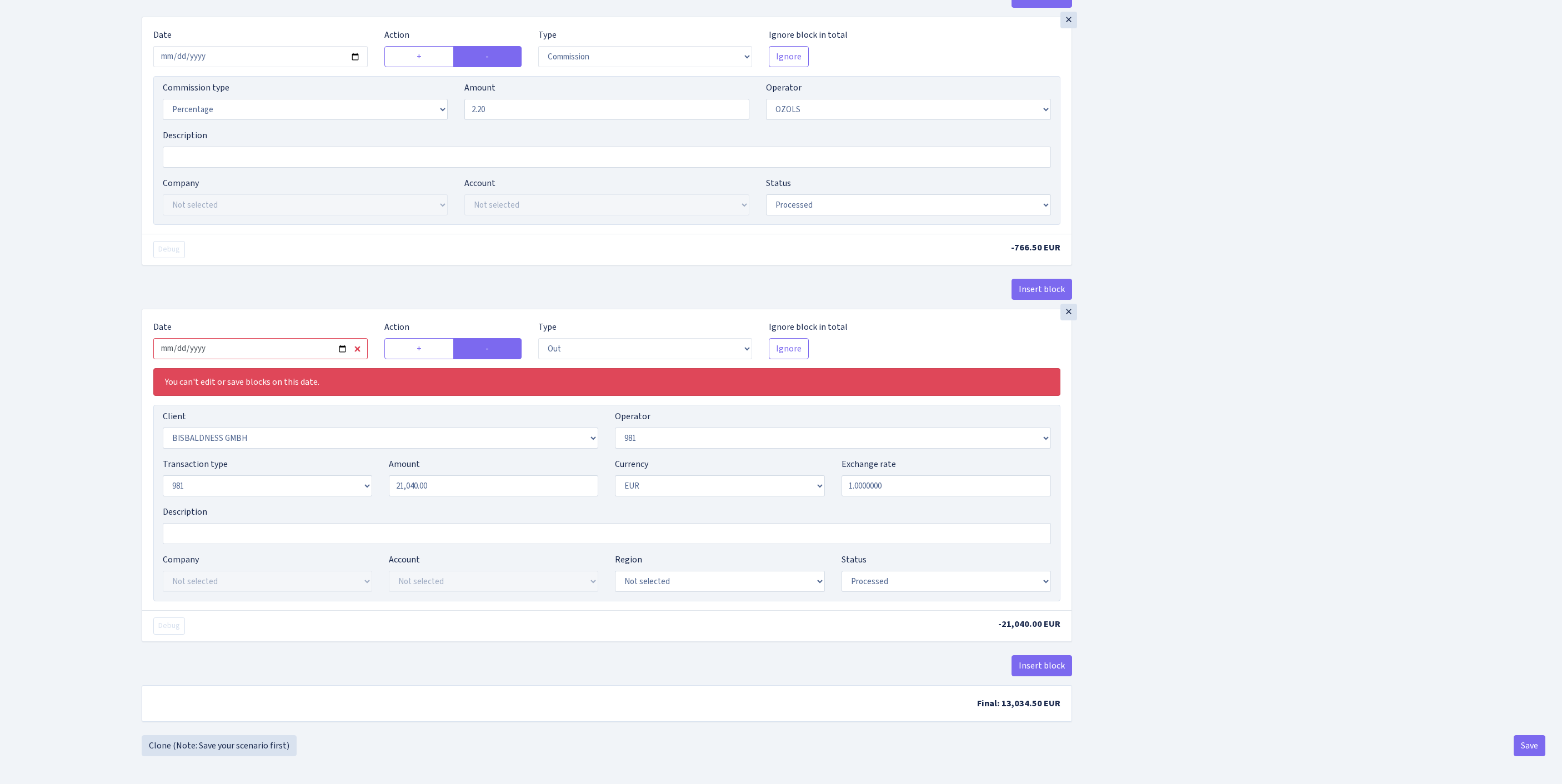
click at [301, 338] on input "2025-08-14" at bounding box center [260, 349] width 214 height 21
type input "[DATE]"
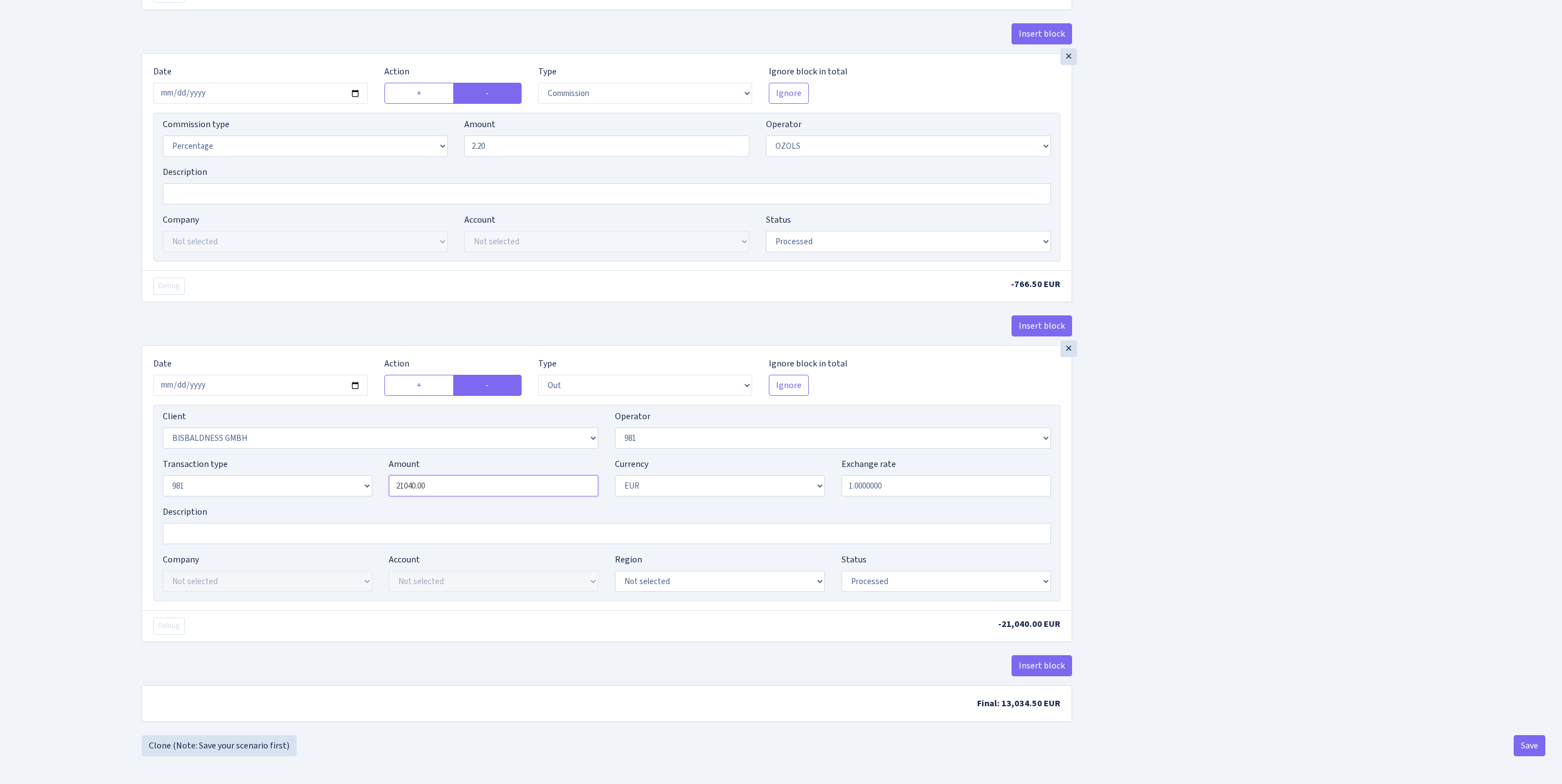
drag, startPoint x: 421, startPoint y: 441, endPoint x: 368, endPoint y: 433, distance: 53.6
click at [300, 458] on div "Transaction type Not selected 981 ELF FISH crypto GIRT IVO dekl MM-BALTIC eur U…" at bounding box center [607, 481] width 905 height 48
paste input "34841"
type input "34,841.00"
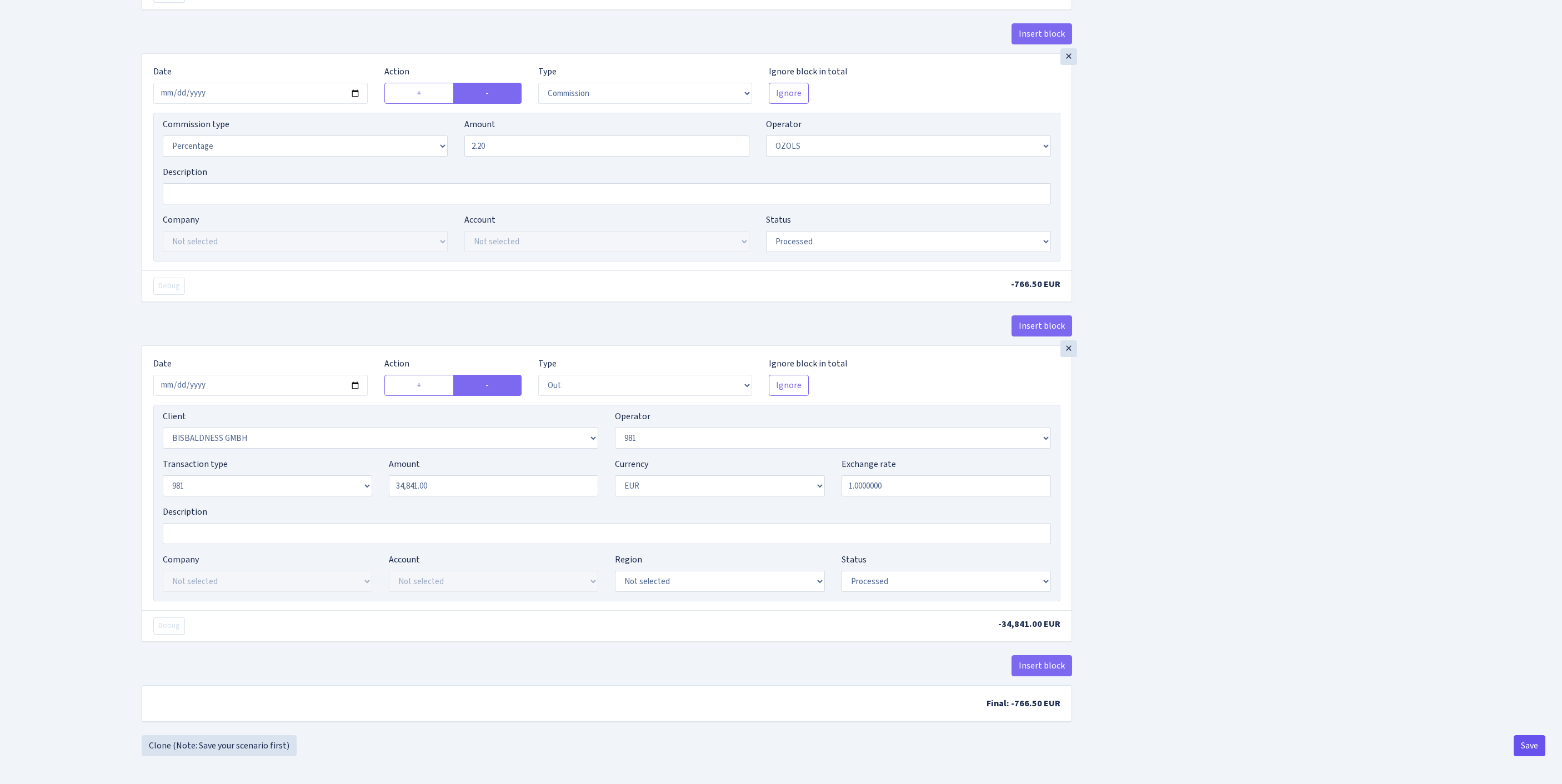
click at [1528, 744] on button "Save" at bounding box center [1530, 745] width 32 height 21
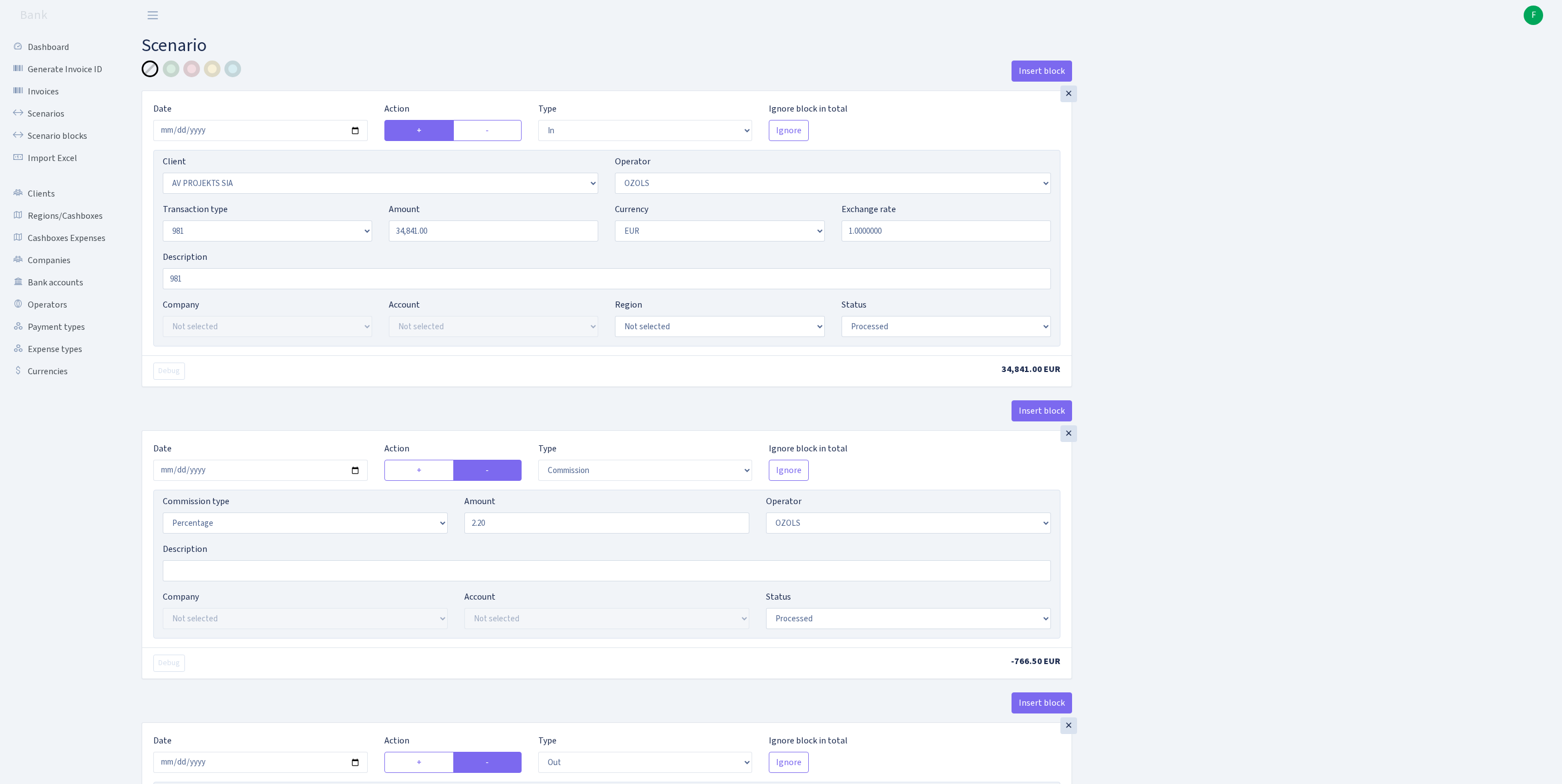
select select "in"
select select "2447"
select select "23"
select select "8"
select select "1"
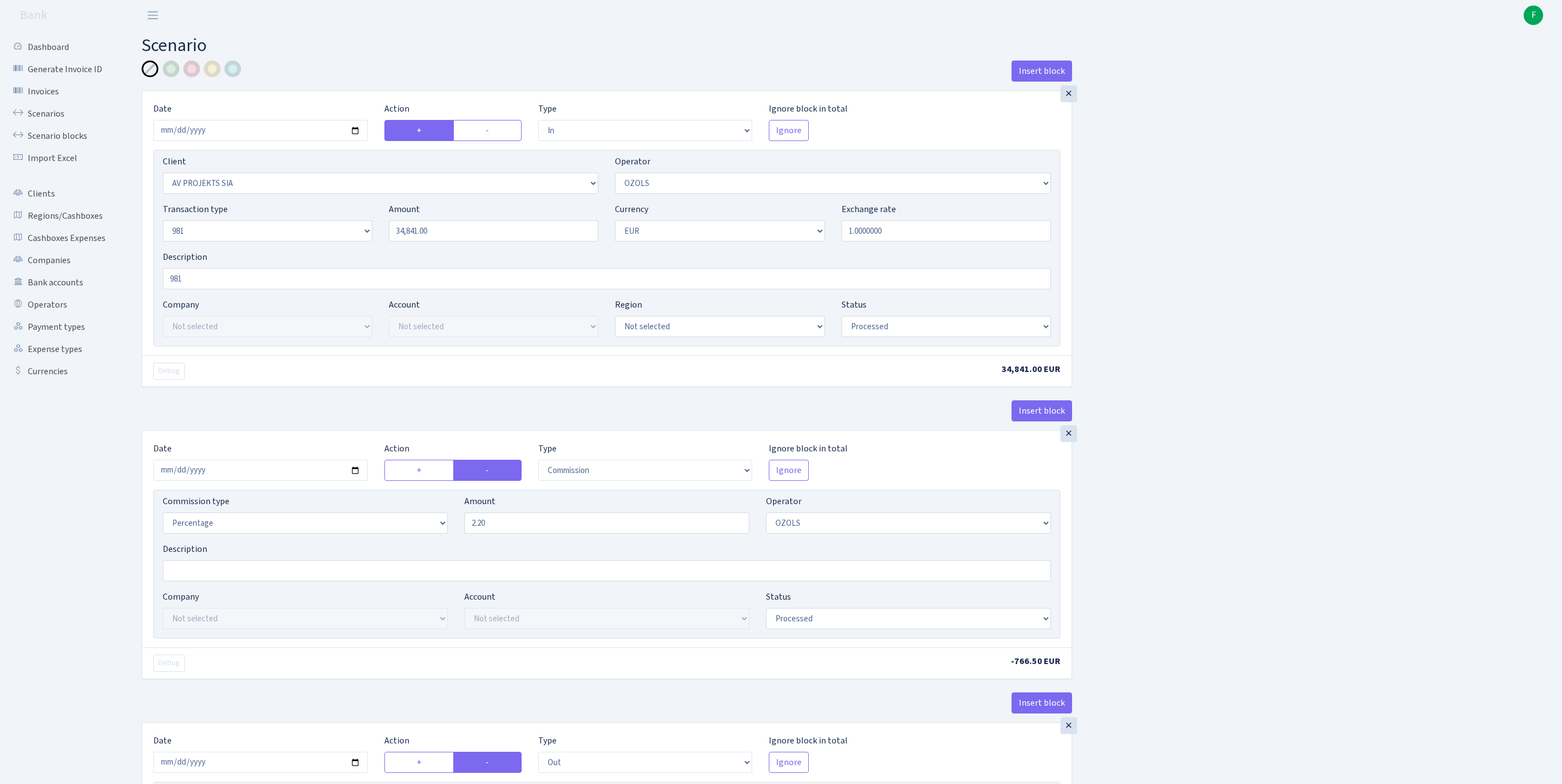
select select "processed"
select select "commission"
select select "23"
select select "processed"
select select "out"
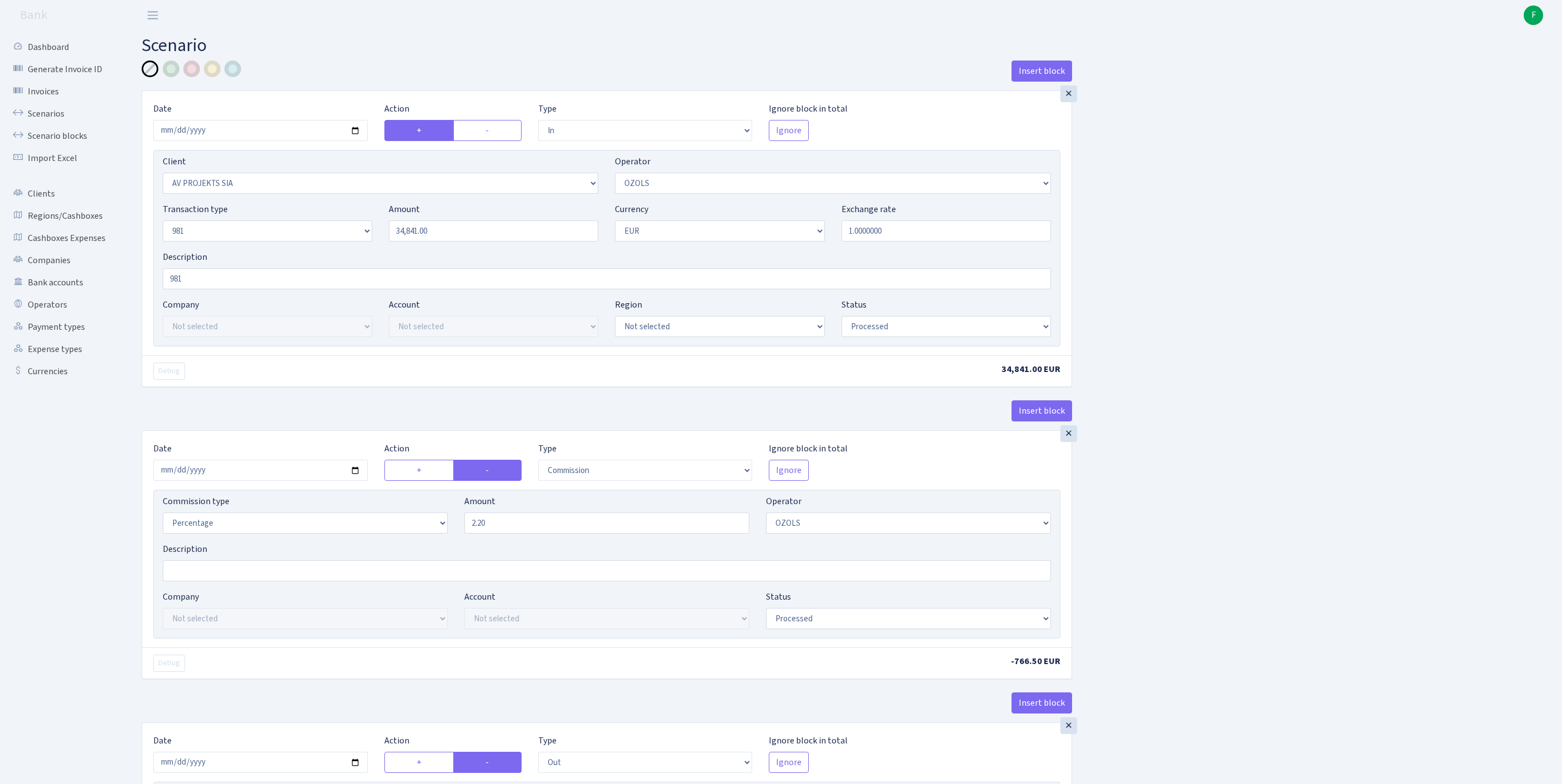
select select "2442"
select select "61"
select select "8"
select select "1"
select select "processed"
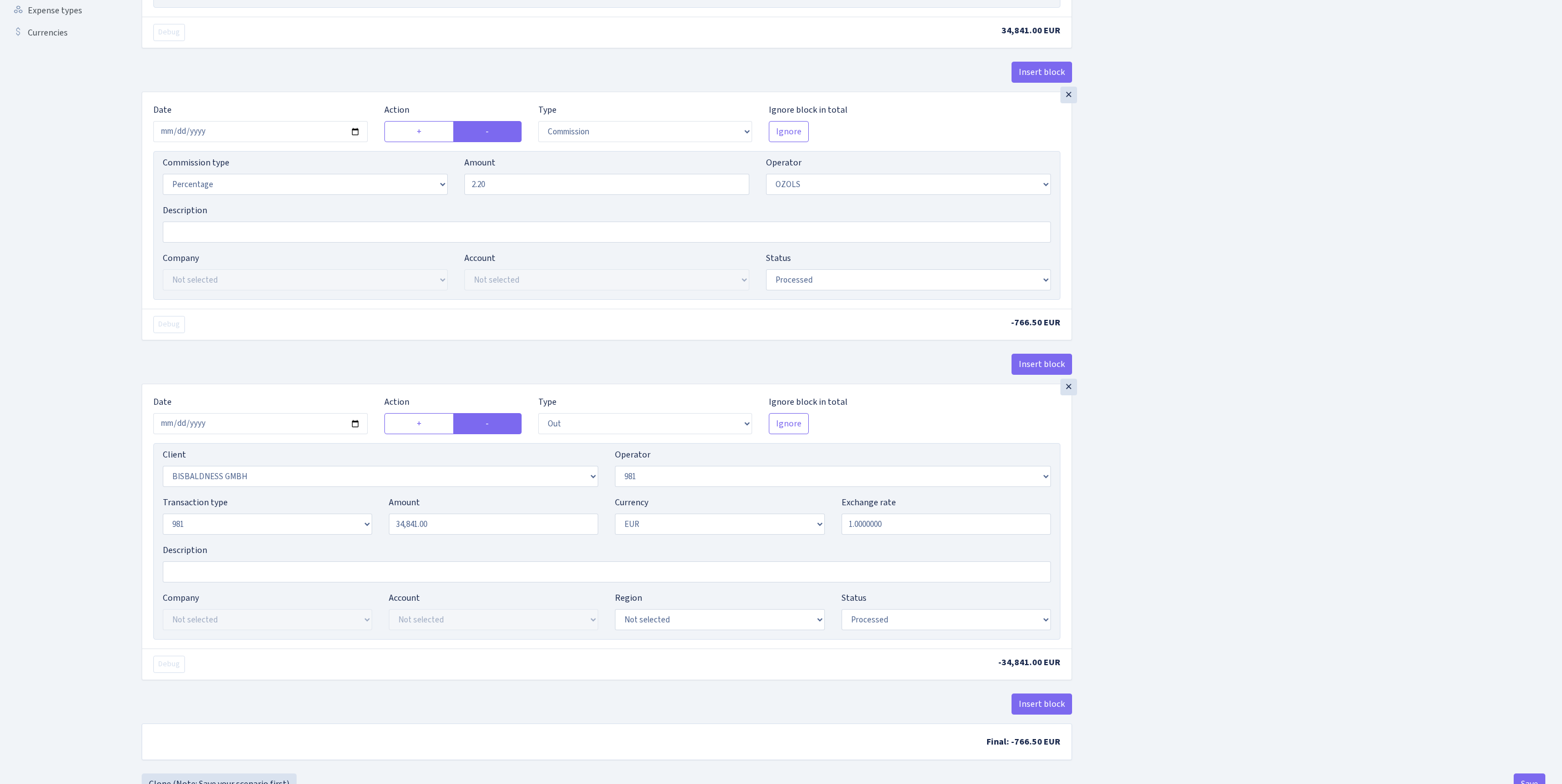
scroll to position [522, 0]
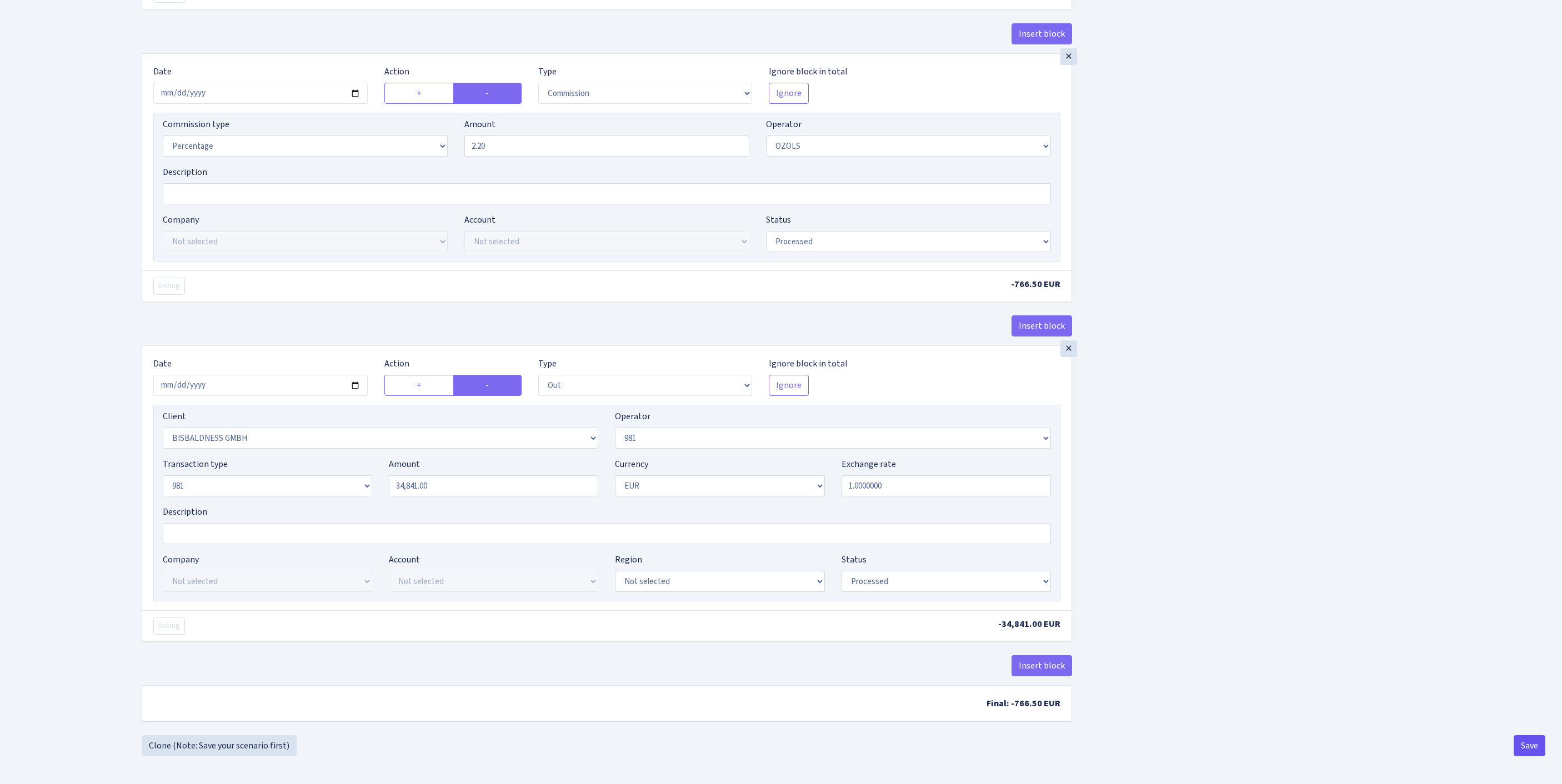
click at [1525, 742] on button "Save" at bounding box center [1530, 745] width 32 height 21
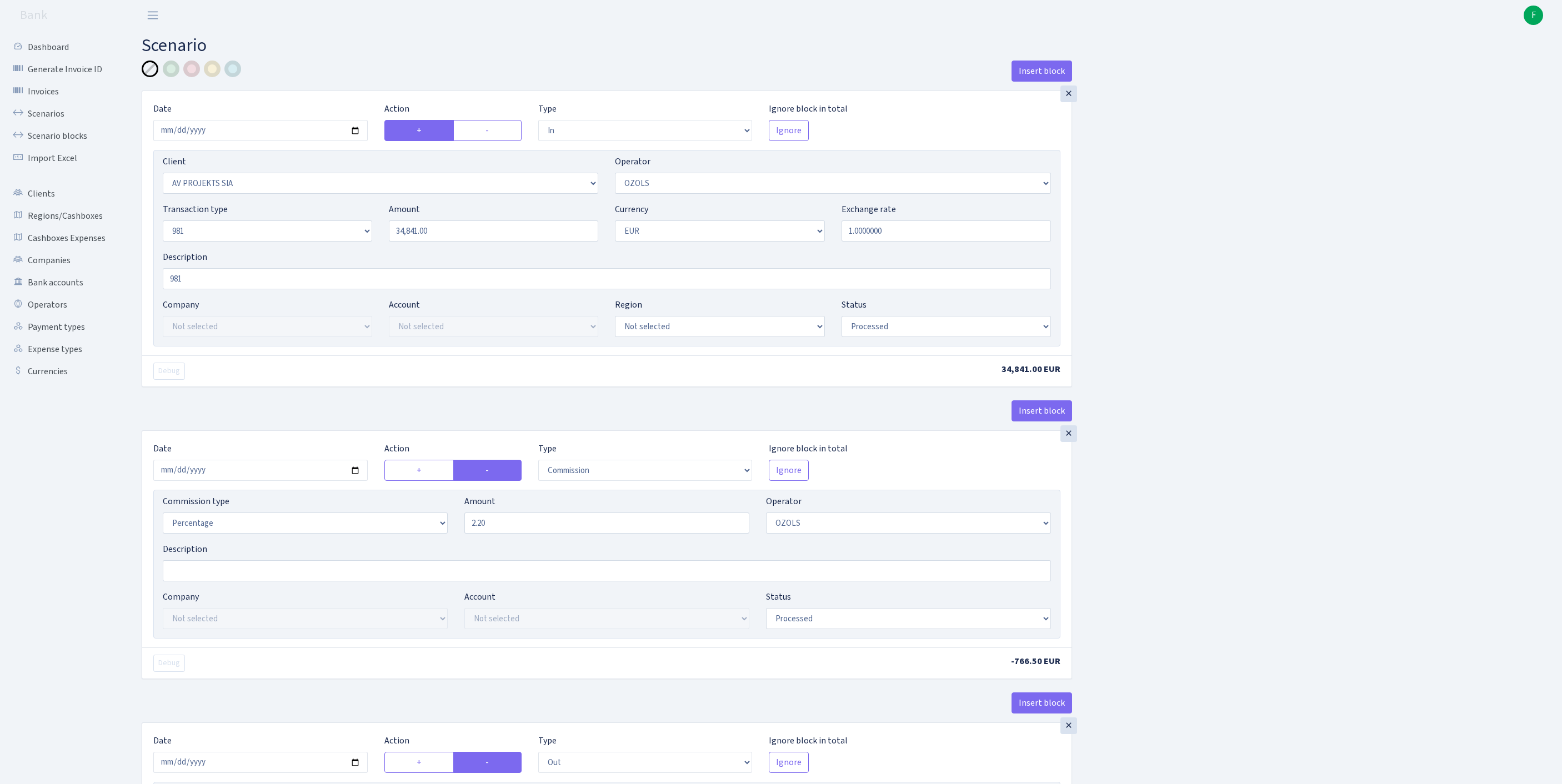
select select "in"
select select "2447"
select select "23"
select select "8"
select select "1"
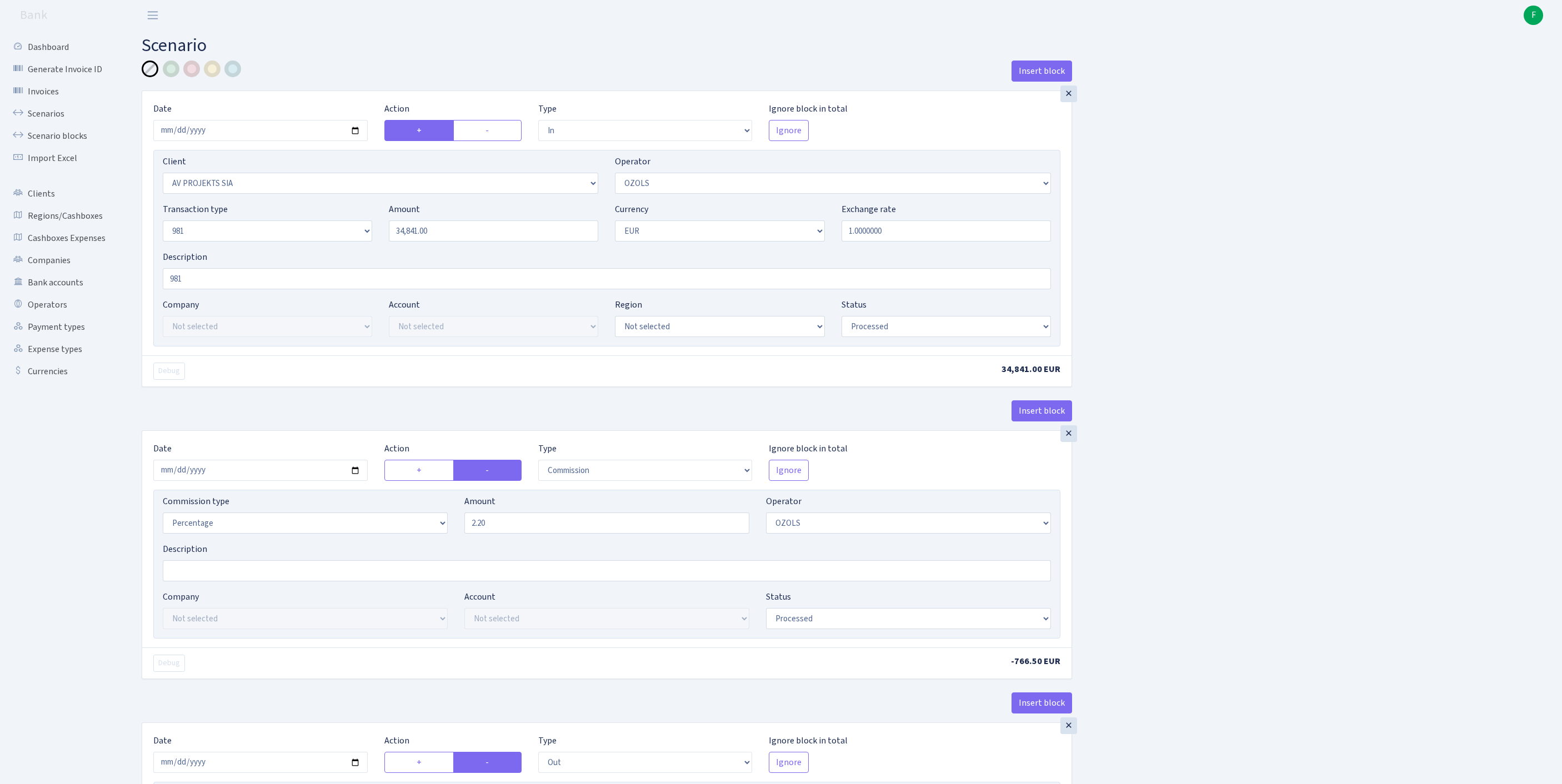
select select "processed"
select select "commission"
select select "23"
select select "processed"
select select "out"
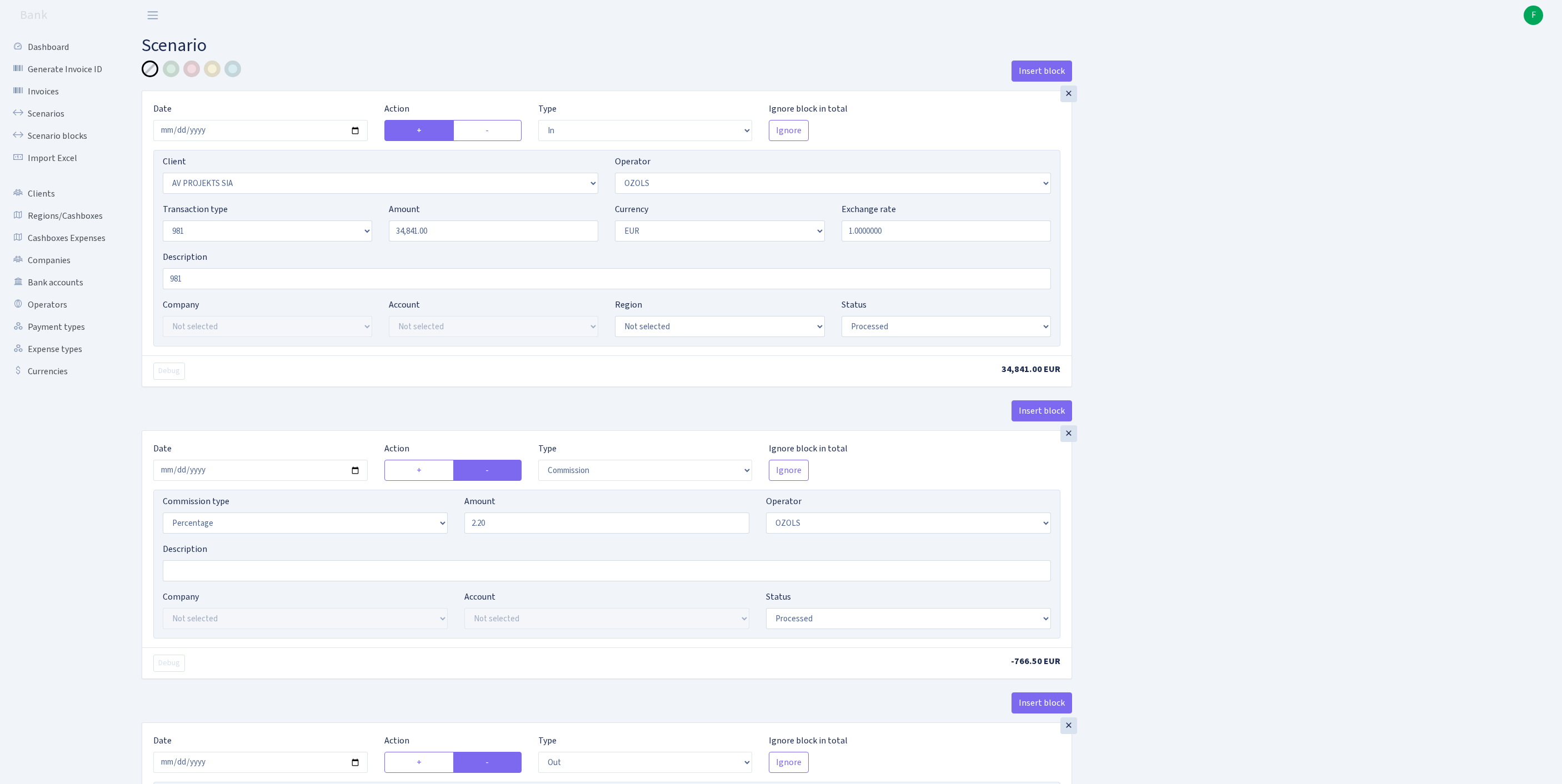
select select "2442"
select select "61"
select select "8"
select select "1"
select select "processed"
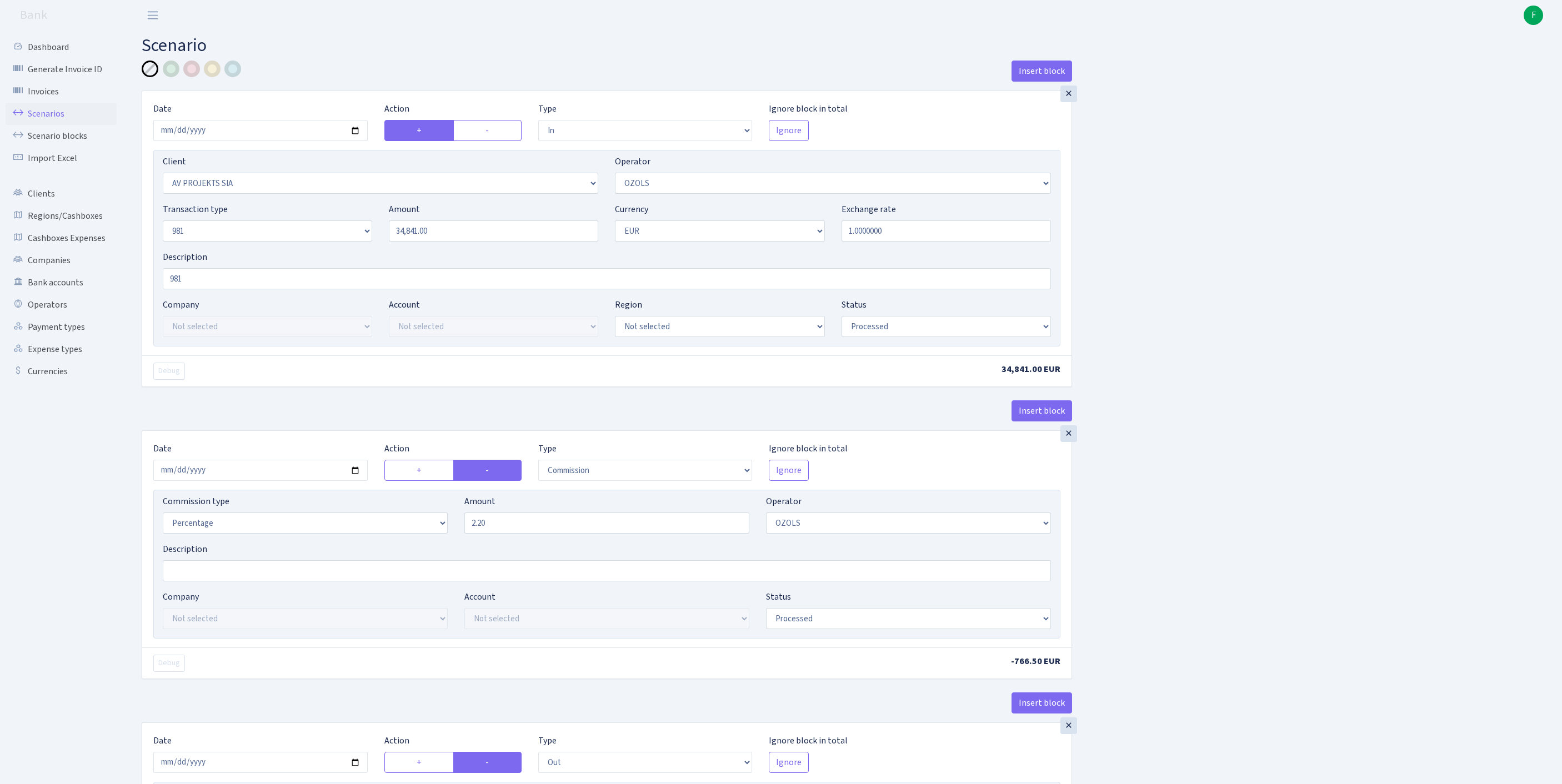
click at [45, 121] on link "Scenarios" at bounding box center [61, 114] width 111 height 22
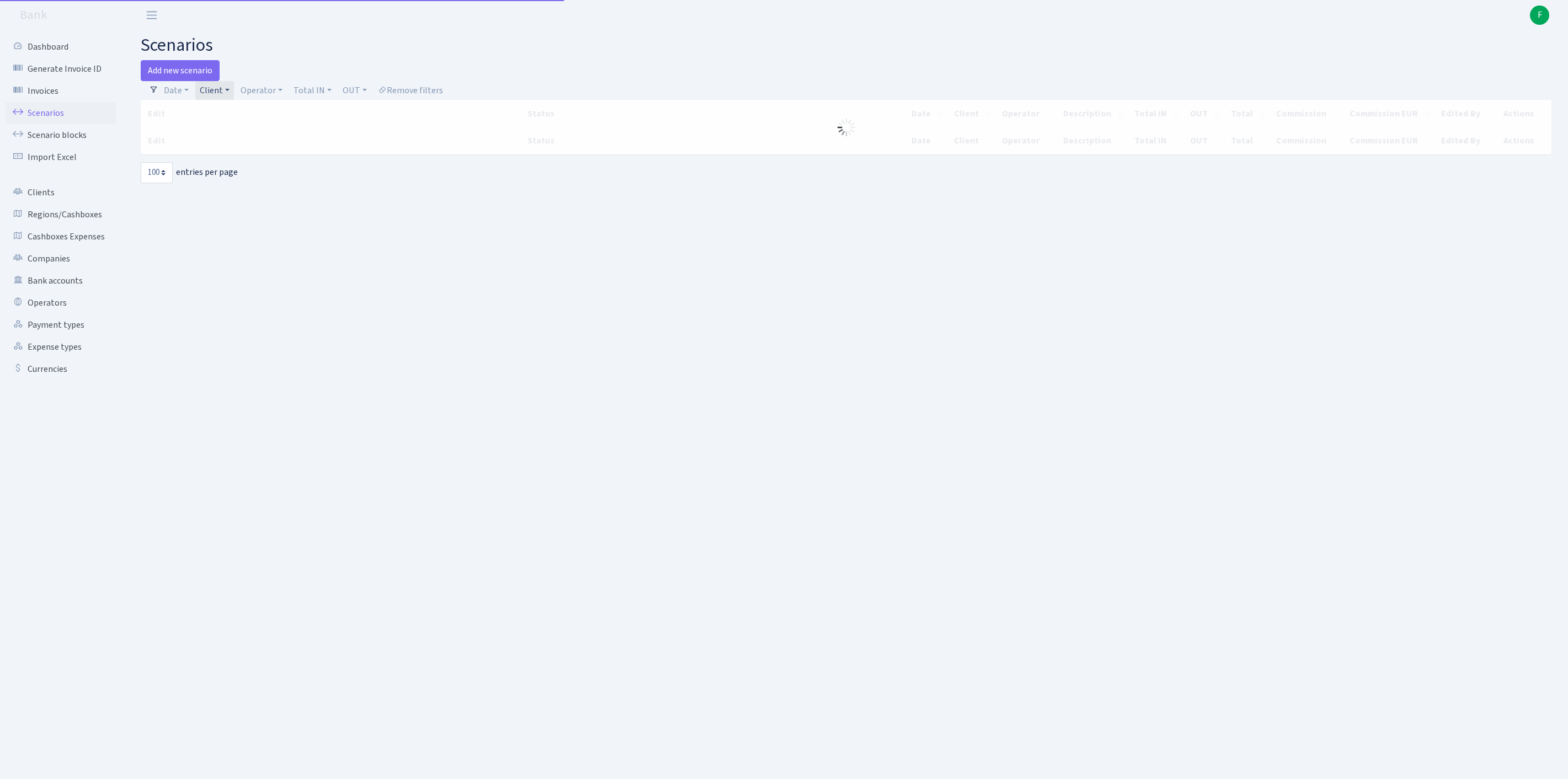
select select "100"
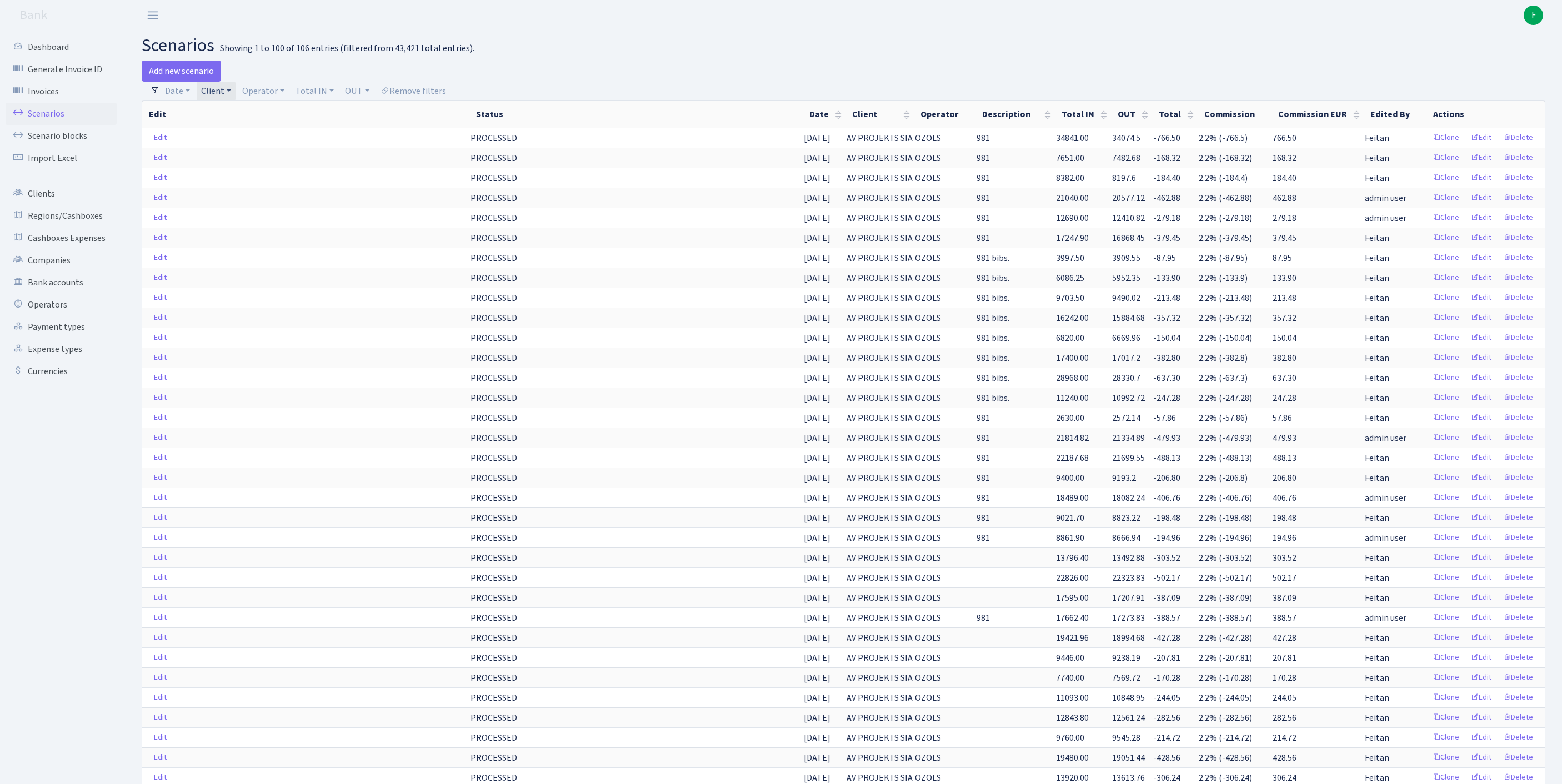
click at [235, 90] on link "Client" at bounding box center [216, 91] width 39 height 19
click at [239, 138] on input "search" at bounding box center [246, 130] width 92 height 17
type input "L"
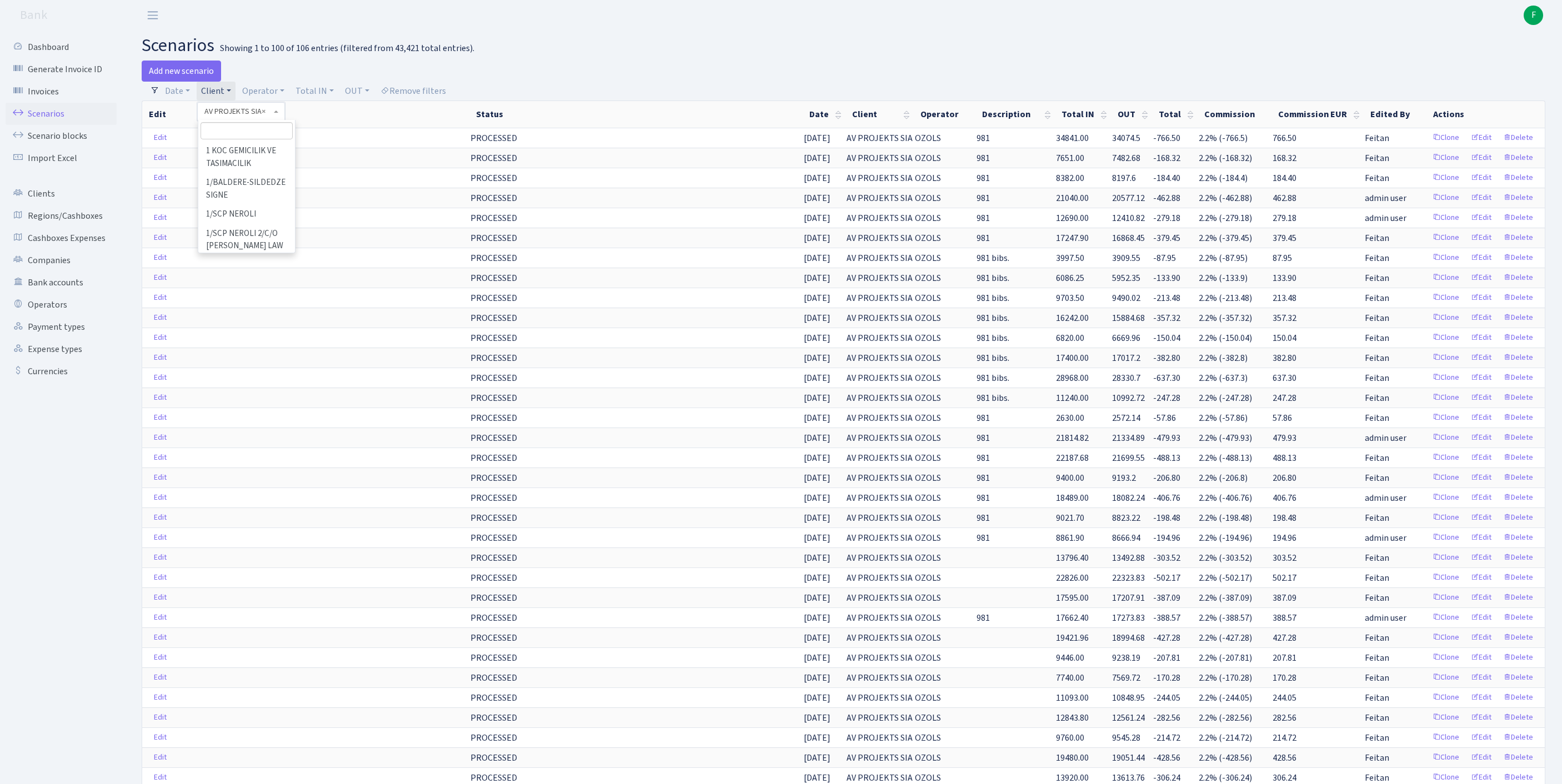
scroll to position [11607, 0]
click at [49, 205] on link "Clients" at bounding box center [61, 194] width 111 height 22
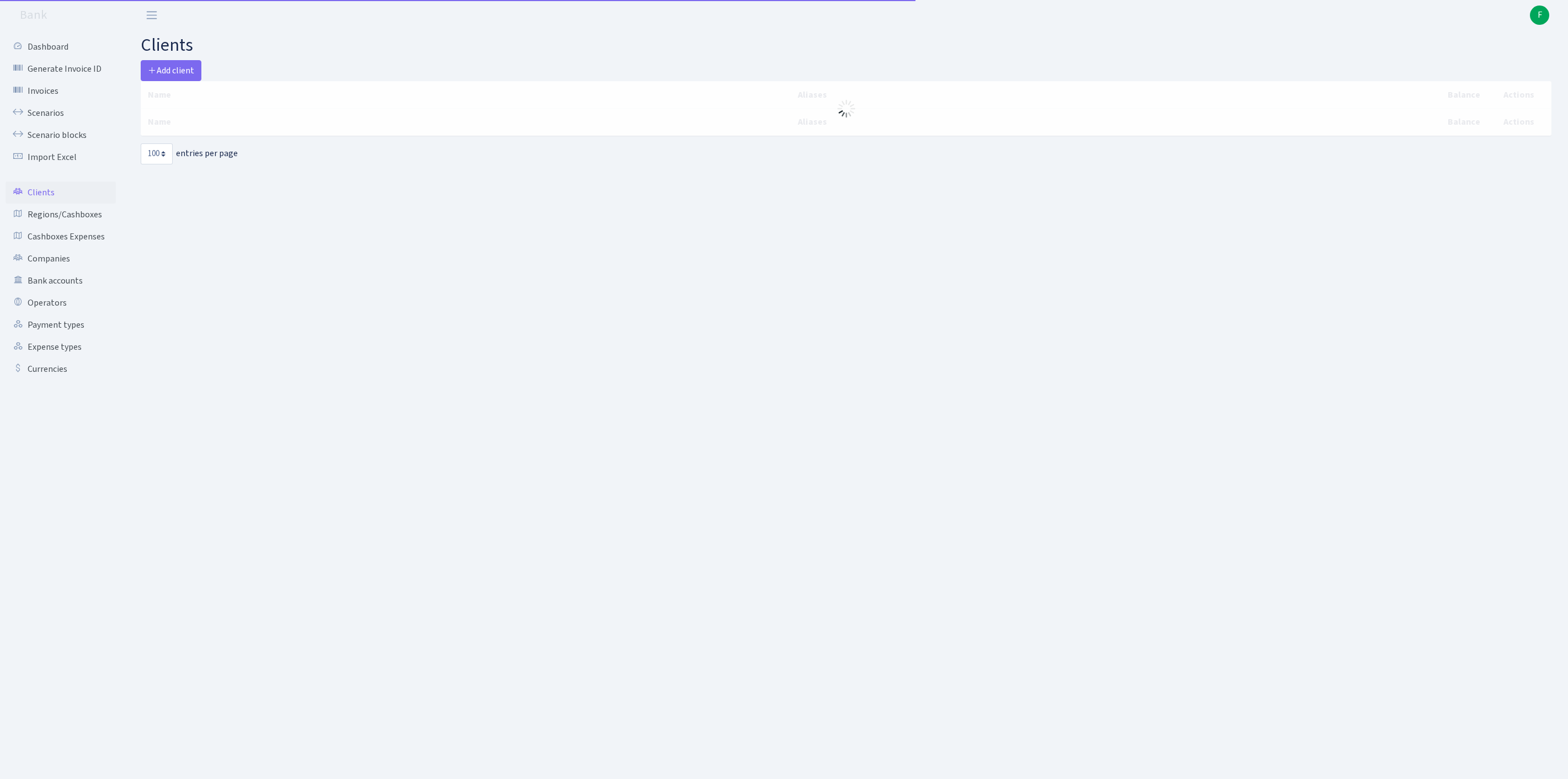
select select "100"
click at [181, 71] on span "Add client" at bounding box center [171, 71] width 46 height 12
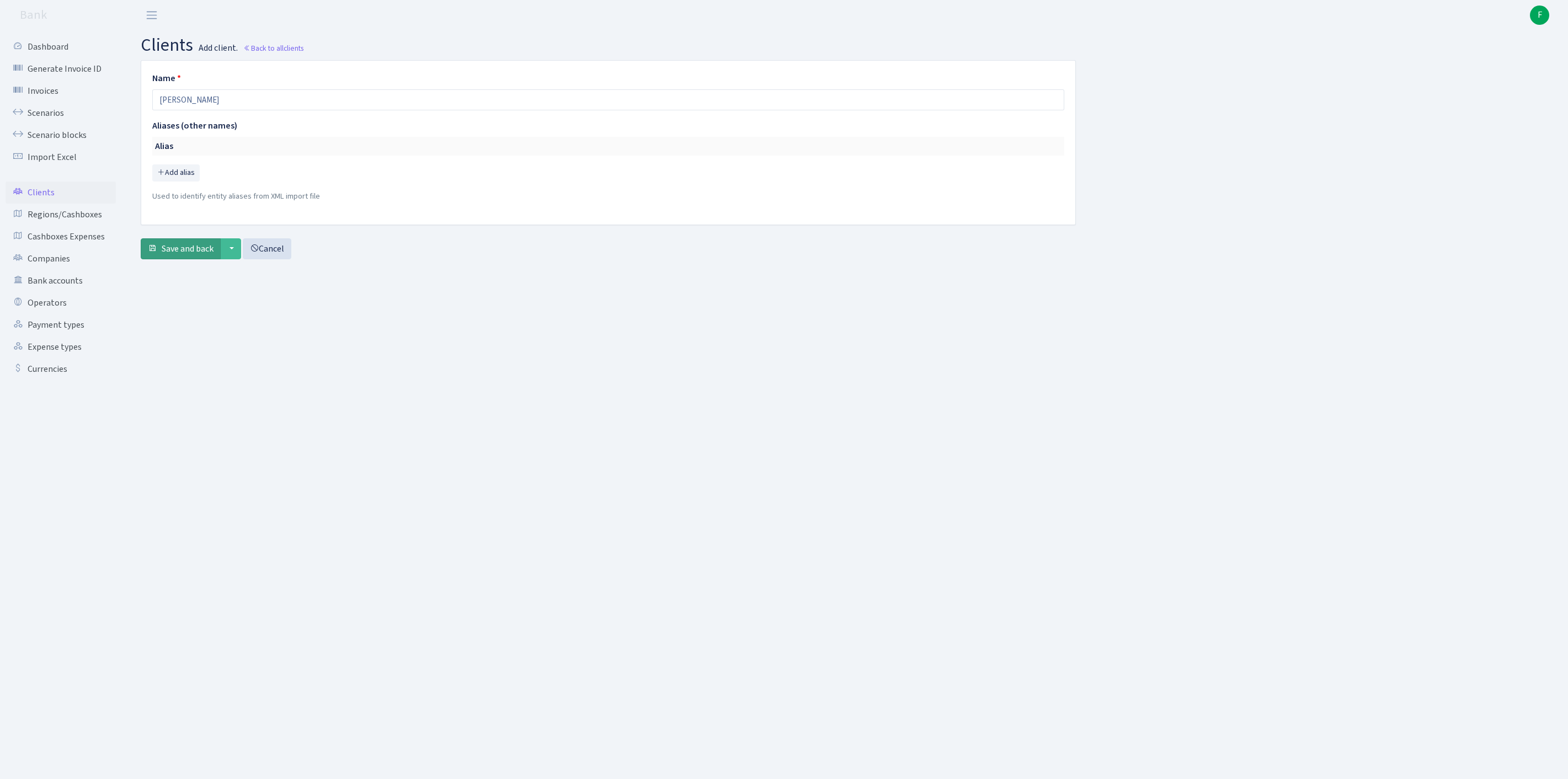
type input "[PERSON_NAME]"
click at [197, 259] on button "Save and back" at bounding box center [180, 249] width 80 height 21
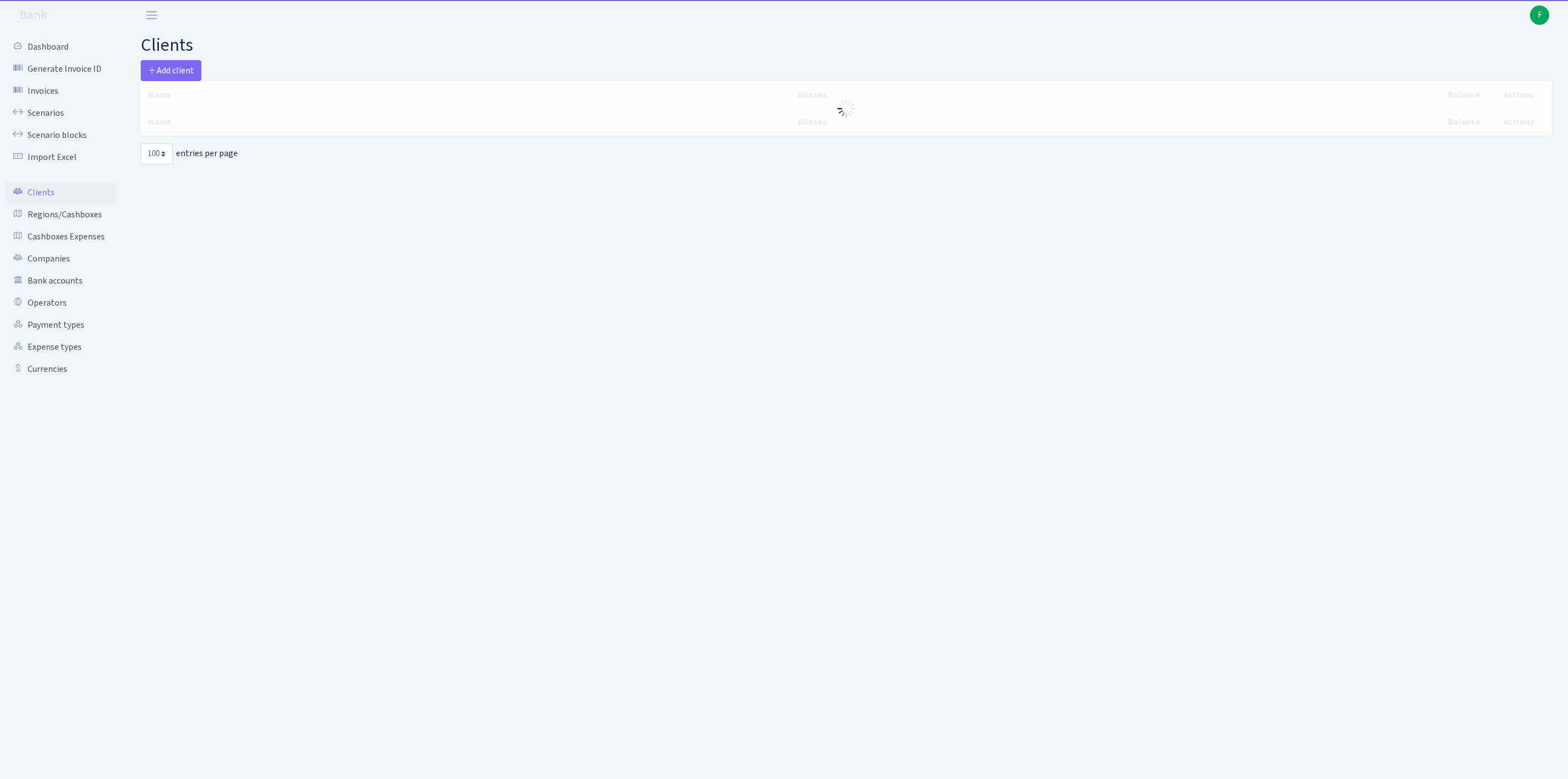
select select "100"
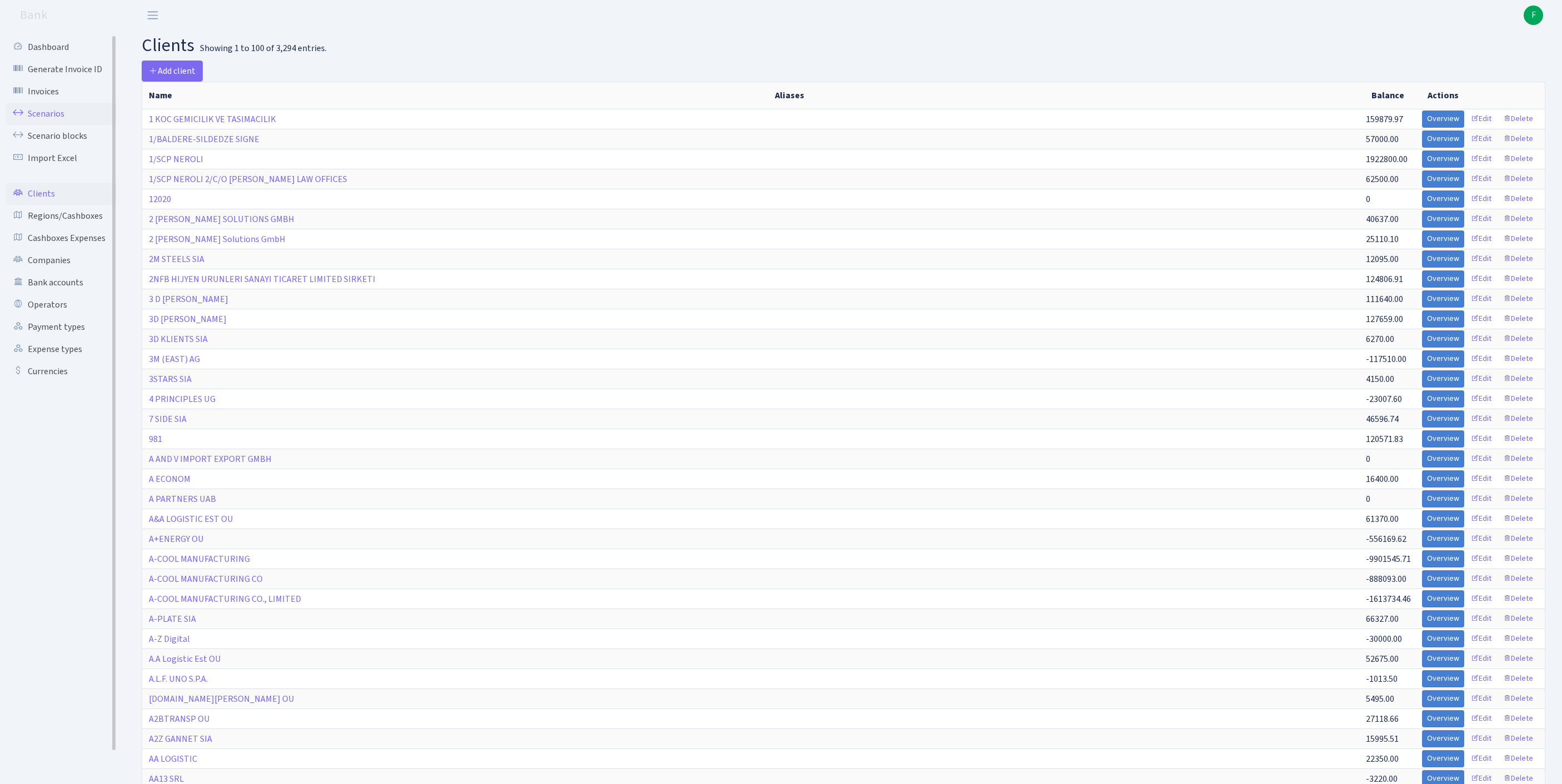
click at [50, 120] on link "Scenarios" at bounding box center [61, 114] width 111 height 22
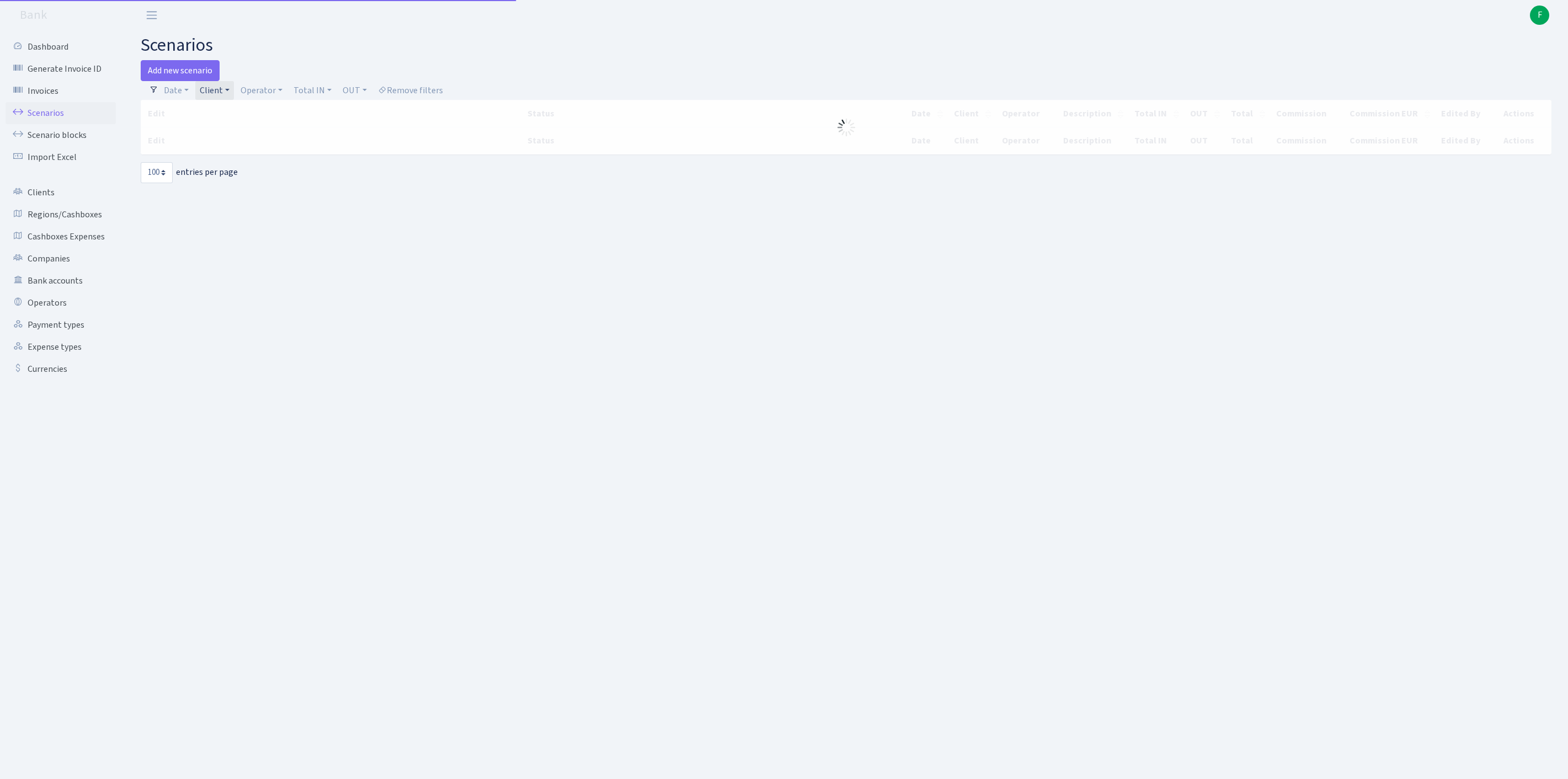
select select "100"
click at [285, 94] on link "Operator" at bounding box center [261, 90] width 51 height 19
click at [319, 133] on input "search" at bounding box center [285, 130] width 91 height 17
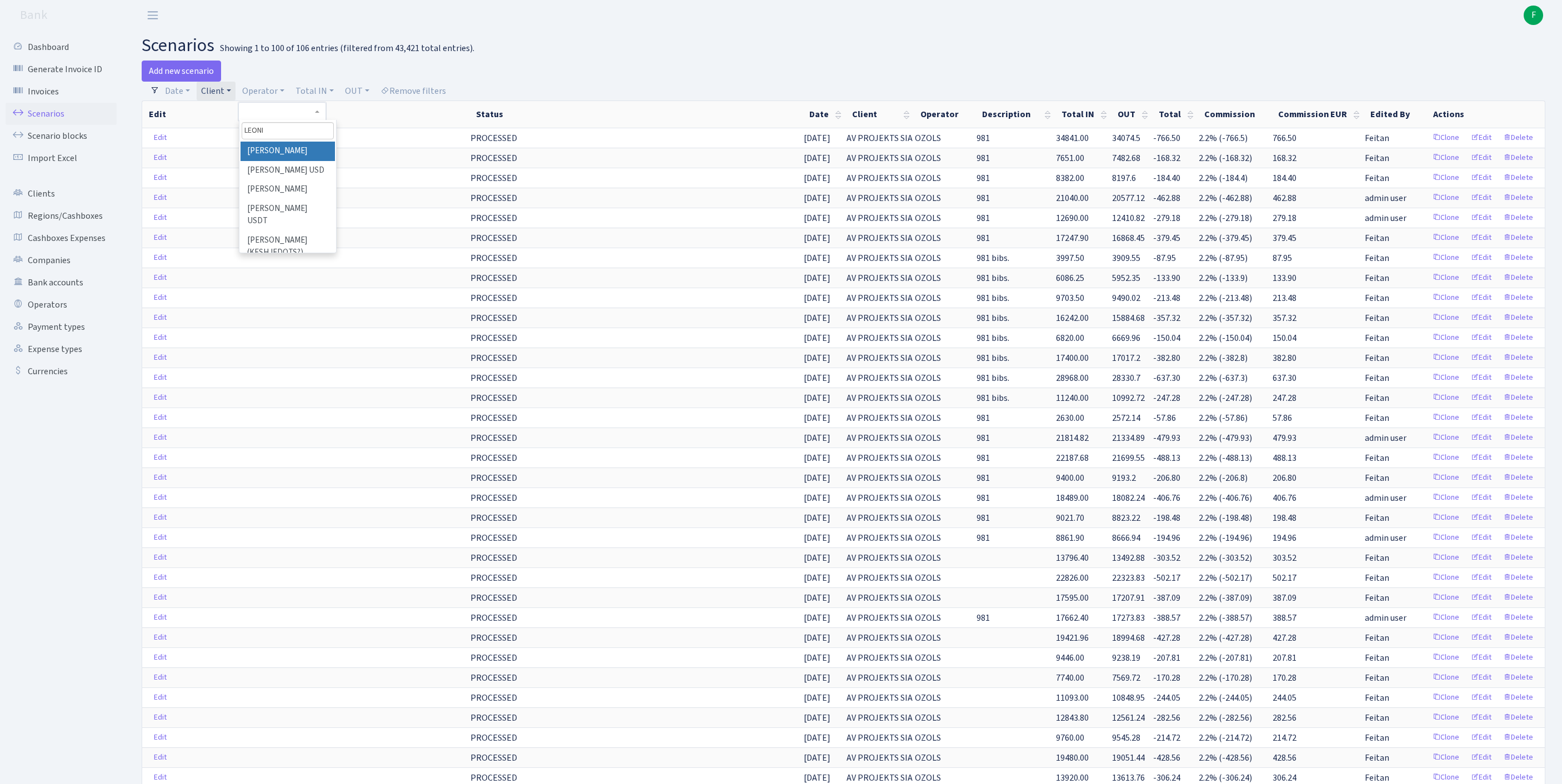
type input "LEONID"
click at [312, 161] on li "[PERSON_NAME]" at bounding box center [287, 151] width 94 height 20
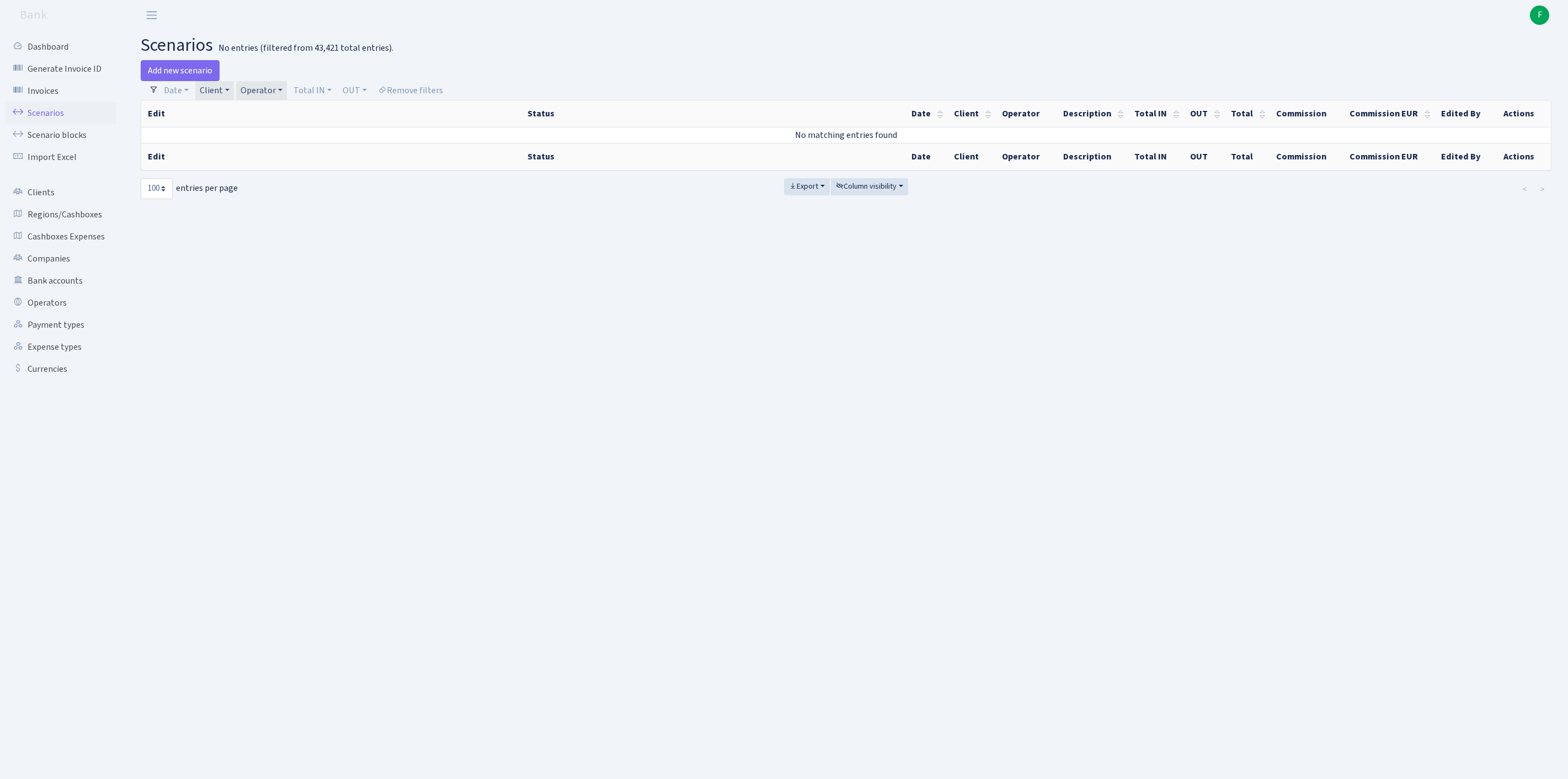
click at [234, 95] on link "Client" at bounding box center [214, 90] width 38 height 19
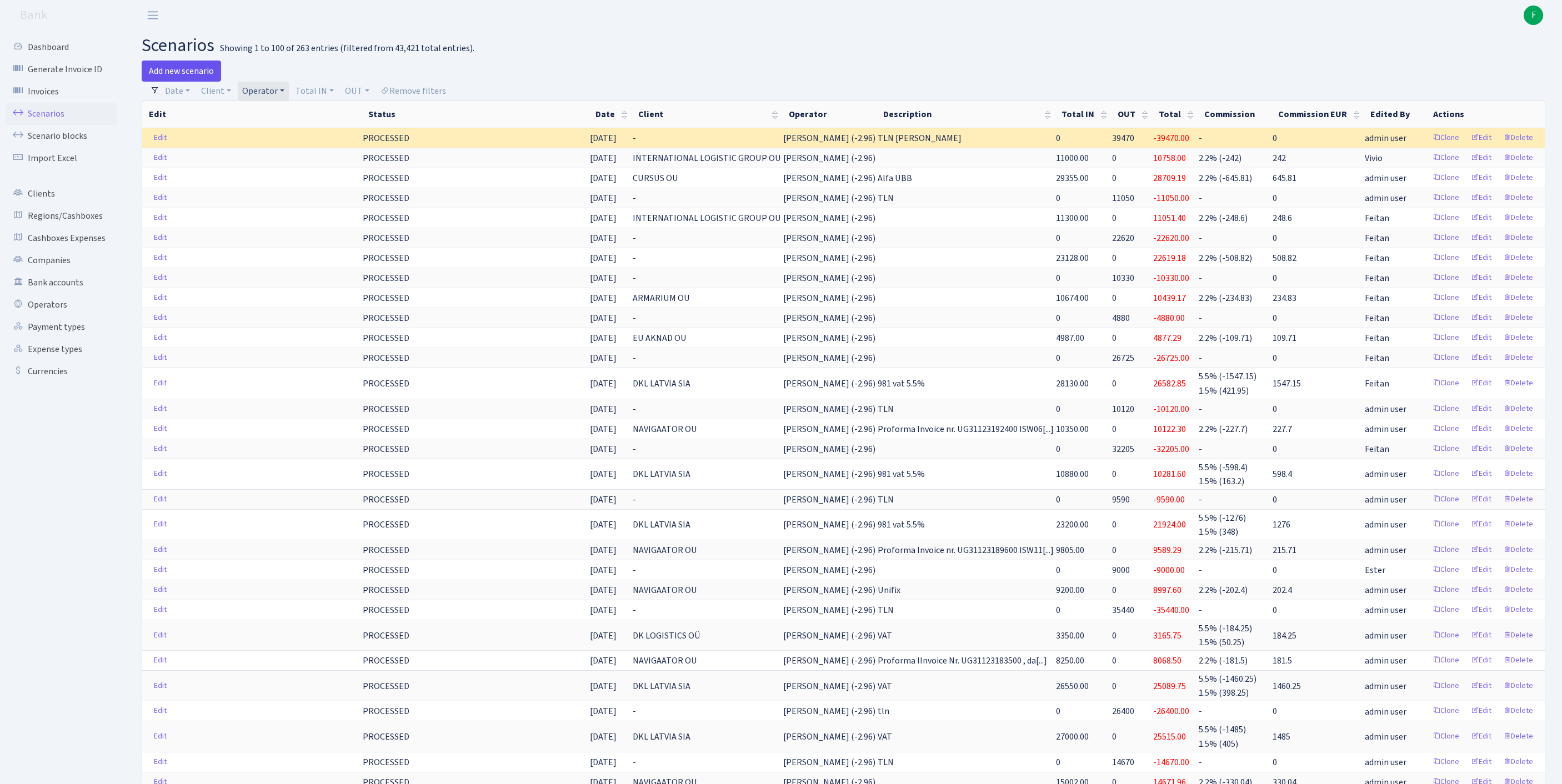
click at [187, 72] on link "Add new scenario" at bounding box center [181, 71] width 80 height 21
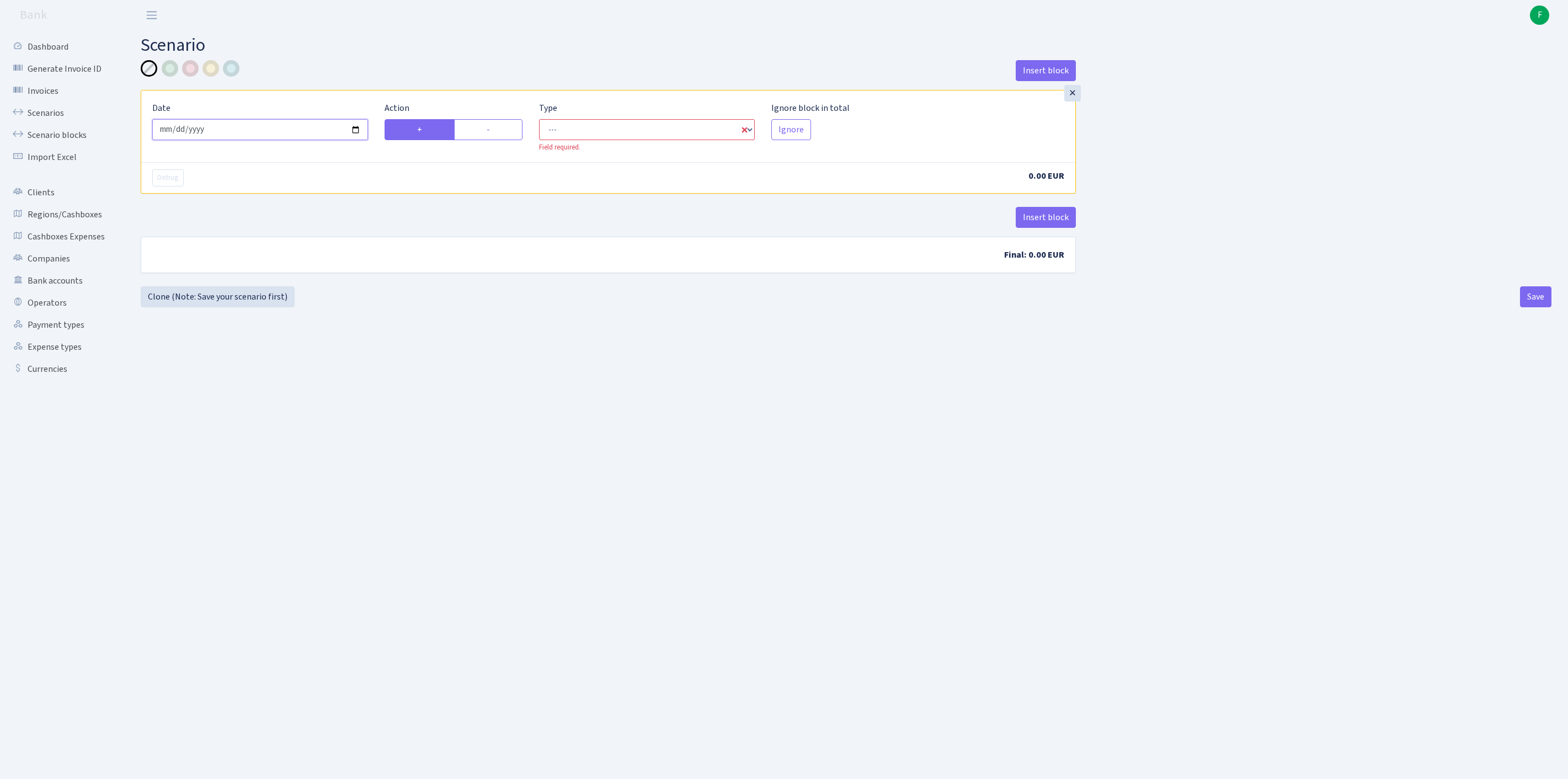
click at [282, 140] on input "2025-08-26" at bounding box center [260, 130] width 215 height 21
type input "[DATE]"
select select "in"
select select "1"
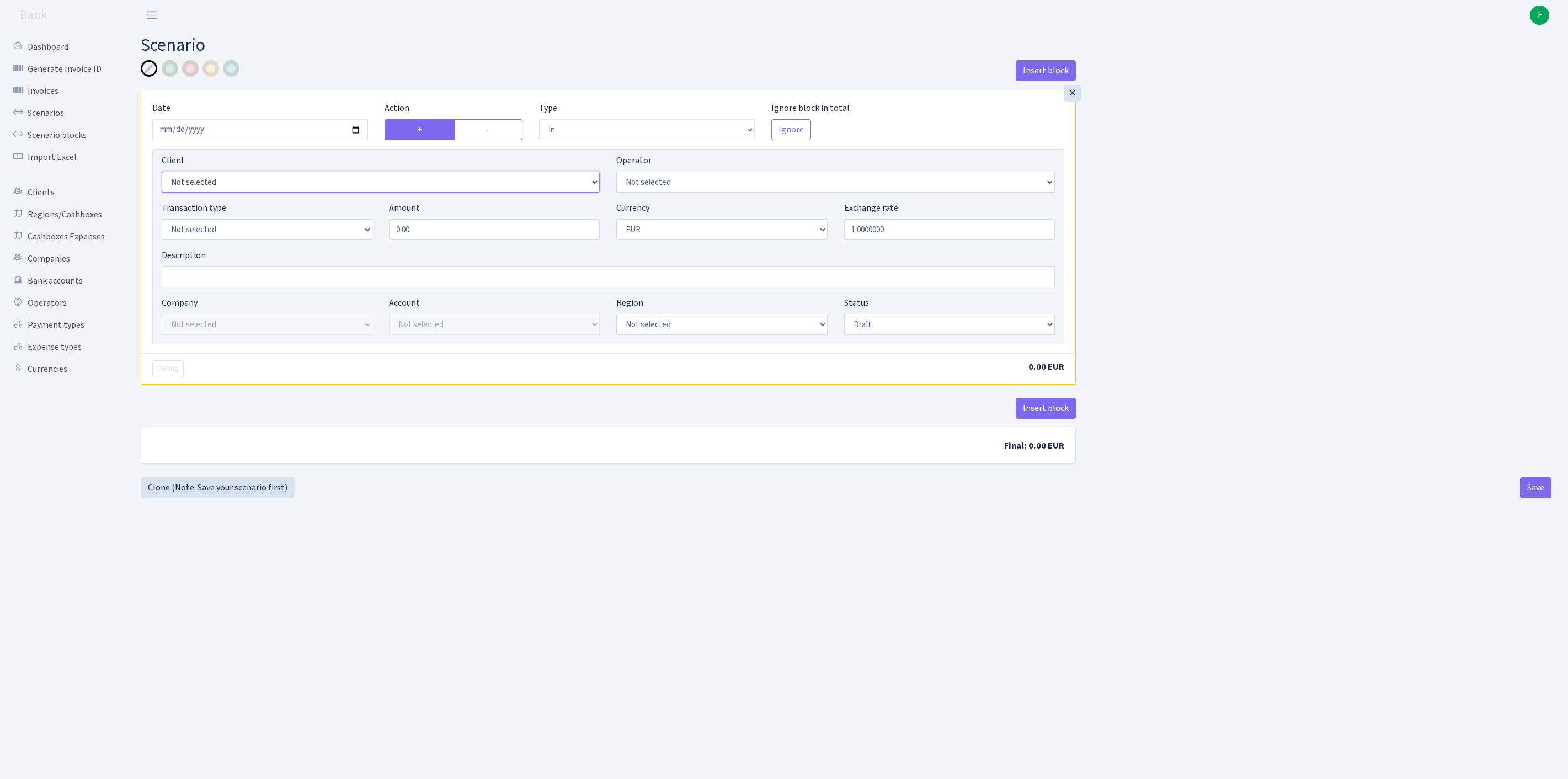
click at [304, 192] on select "Not selected 1 KOC GEMICILIK VE TASIMACILIK 1/BALDERE-SILDEDZE SIGNE 1/SCP NERO…" at bounding box center [381, 182] width 438 height 21
select select "3319"
select select "123"
select select "8"
click at [359, 246] on div "Transaction type Not selected 981 ELF FISH crypto GIRT IVO dekl MM-BALTIC eur U…" at bounding box center [608, 225] width 910 height 47
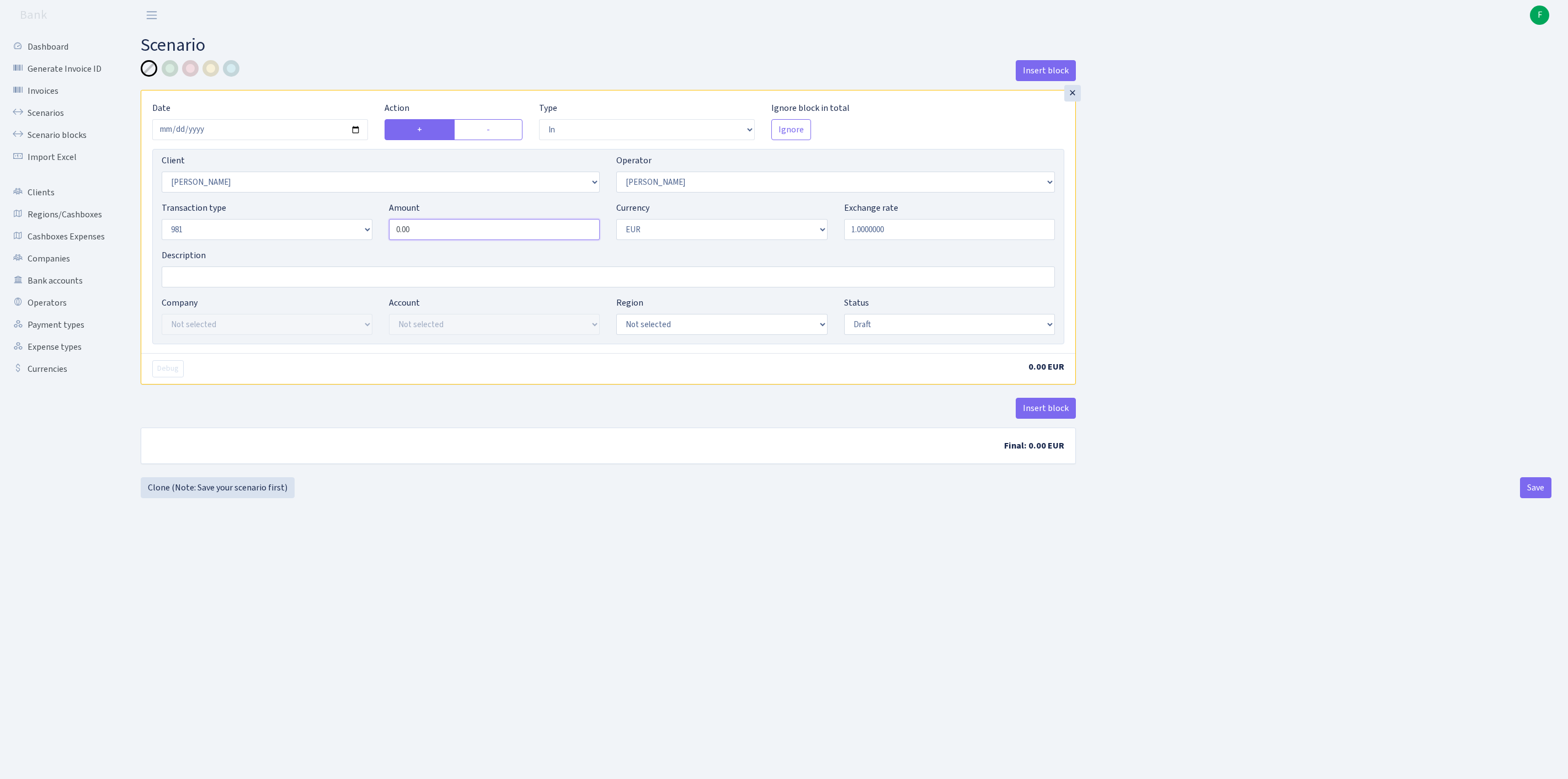
paste input "31413.62"
type input "31,413.62"
select select "processed"
click at [1044, 419] on button "Insert block" at bounding box center [1046, 408] width 60 height 21
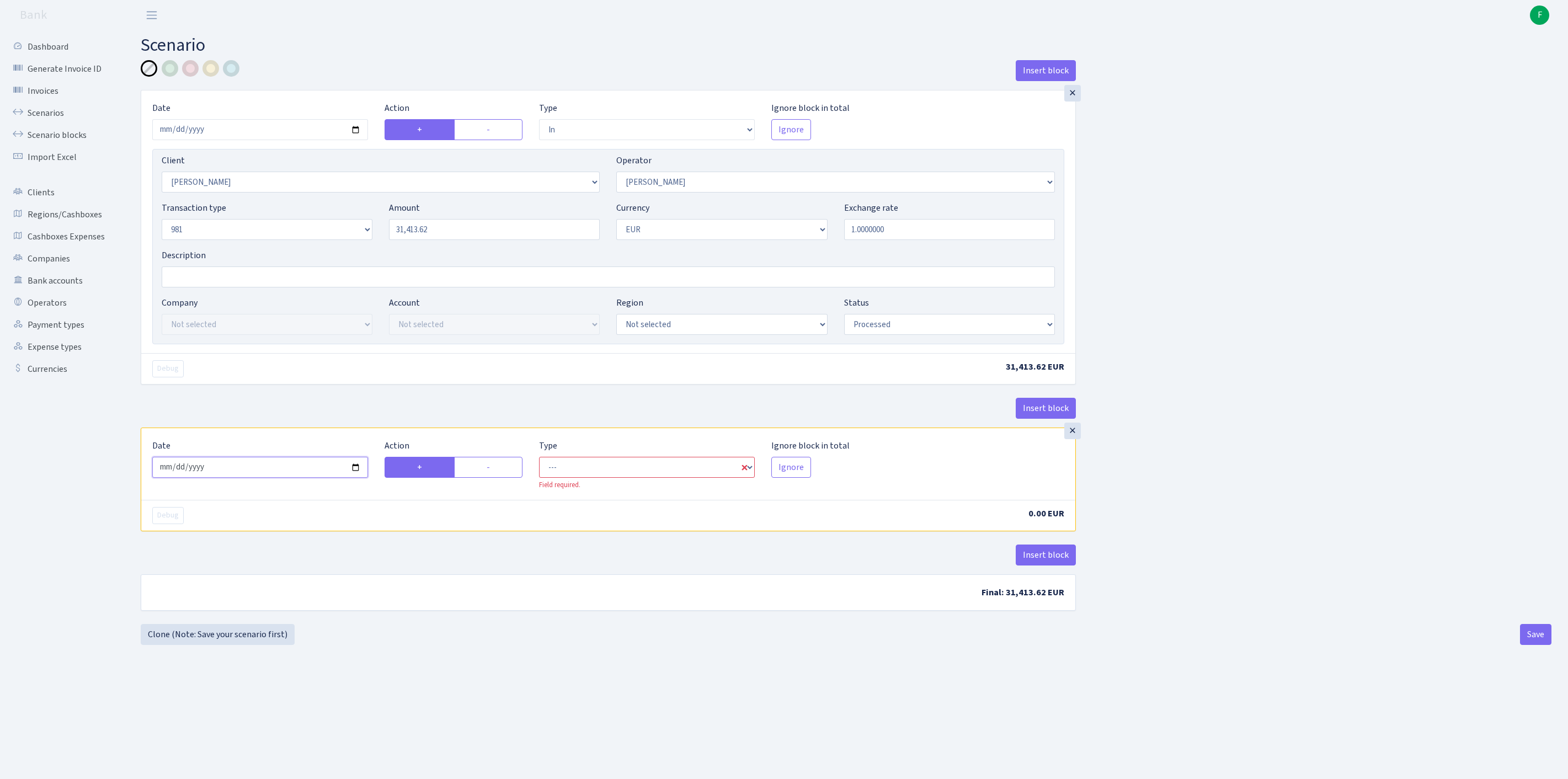
click at [307, 478] on input "2025-08-26" at bounding box center [260, 467] width 215 height 21
type input "[DATE]"
click at [506, 478] on label "-" at bounding box center [488, 467] width 68 height 21
click at [494, 468] on input "-" at bounding box center [490, 464] width 7 height 7
radio input "true"
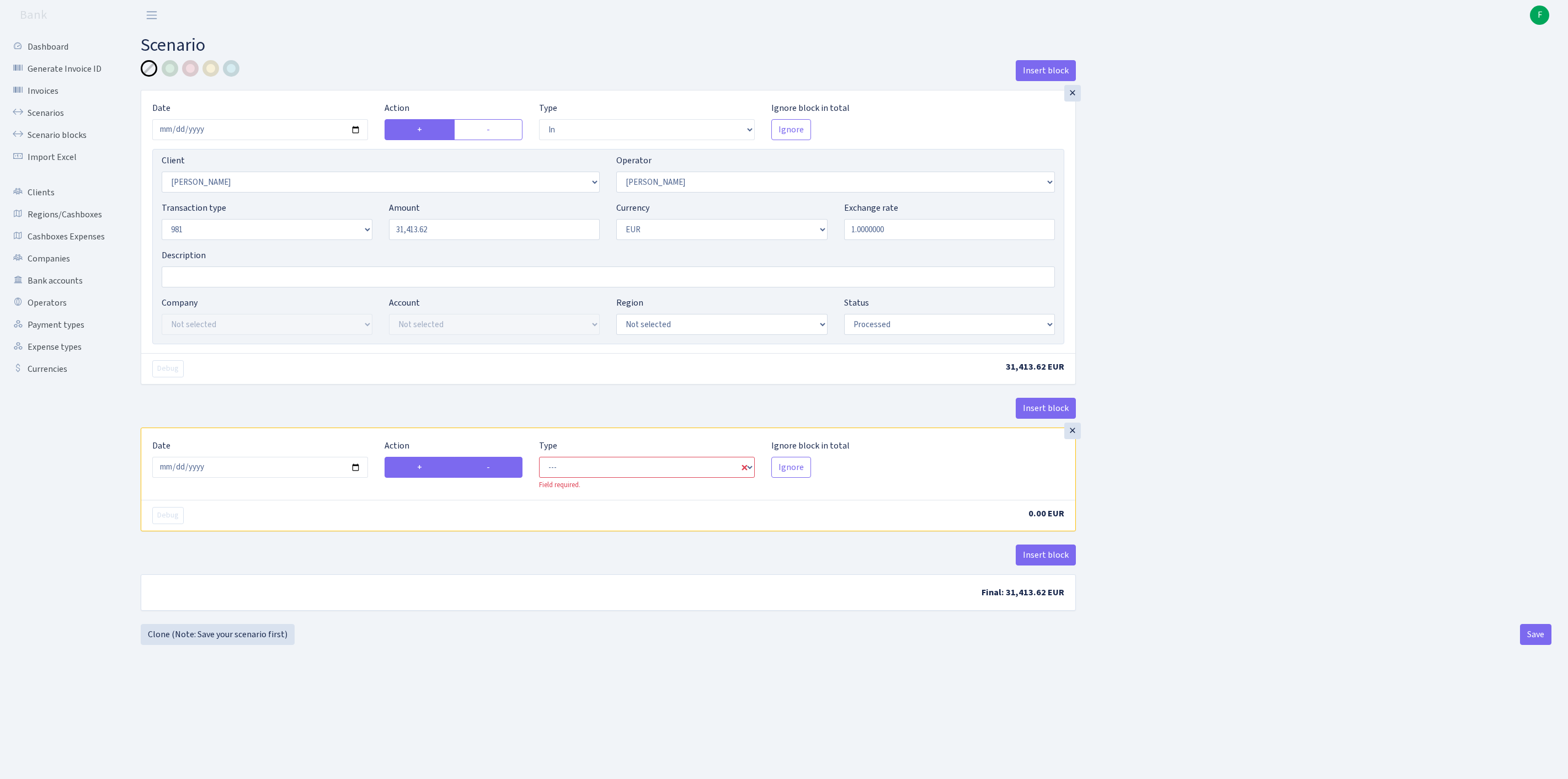
radio input "false"
select select "commission"
select select "123"
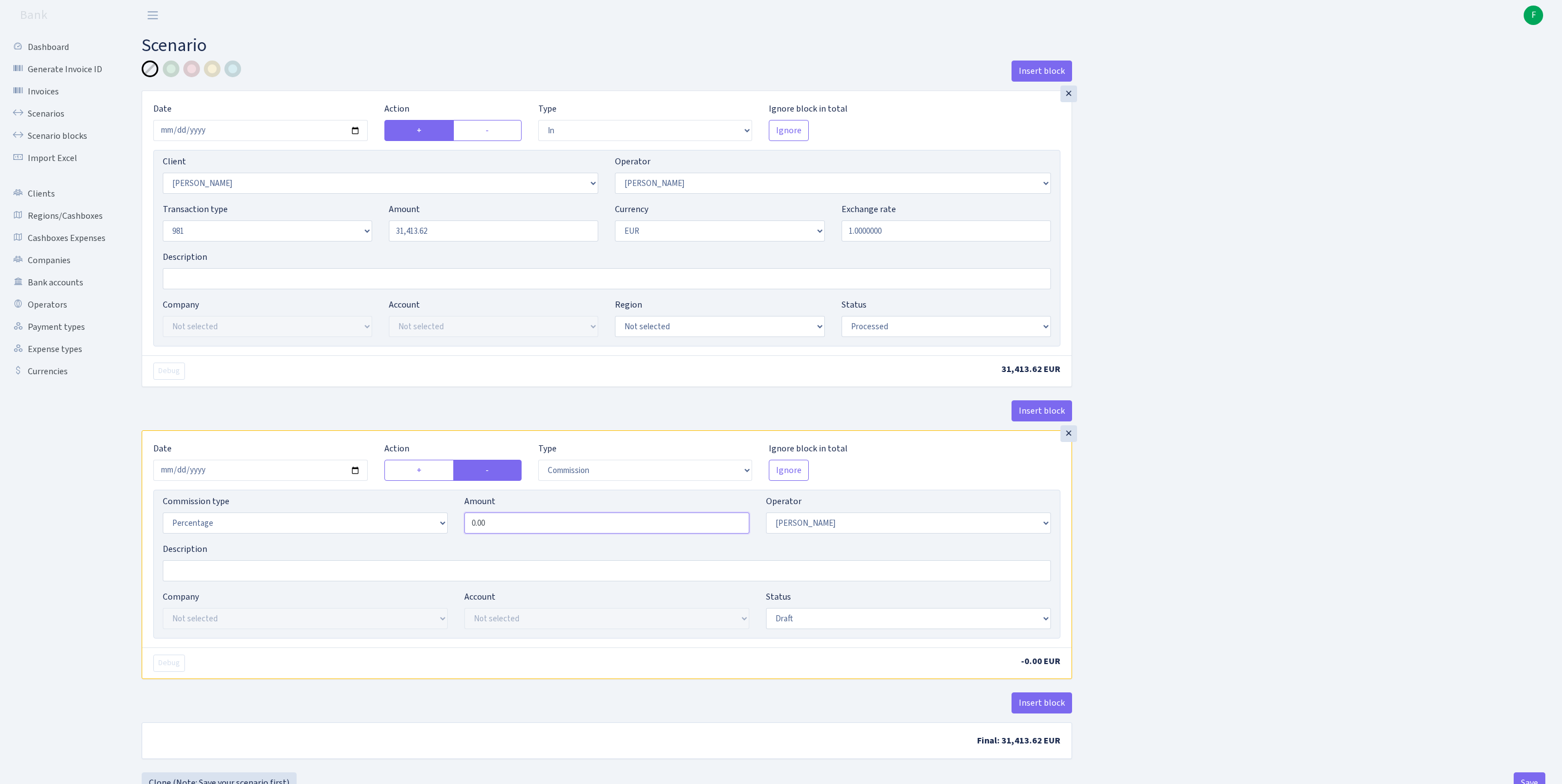
drag, startPoint x: 558, startPoint y: 585, endPoint x: 283, endPoint y: 549, distance: 277.3
click at [283, 549] on div "Commission type Percentage Fixed Bank Amount 0.00 Operator Not selected 981 981…" at bounding box center [607, 564] width 907 height 149
type input "2.50"
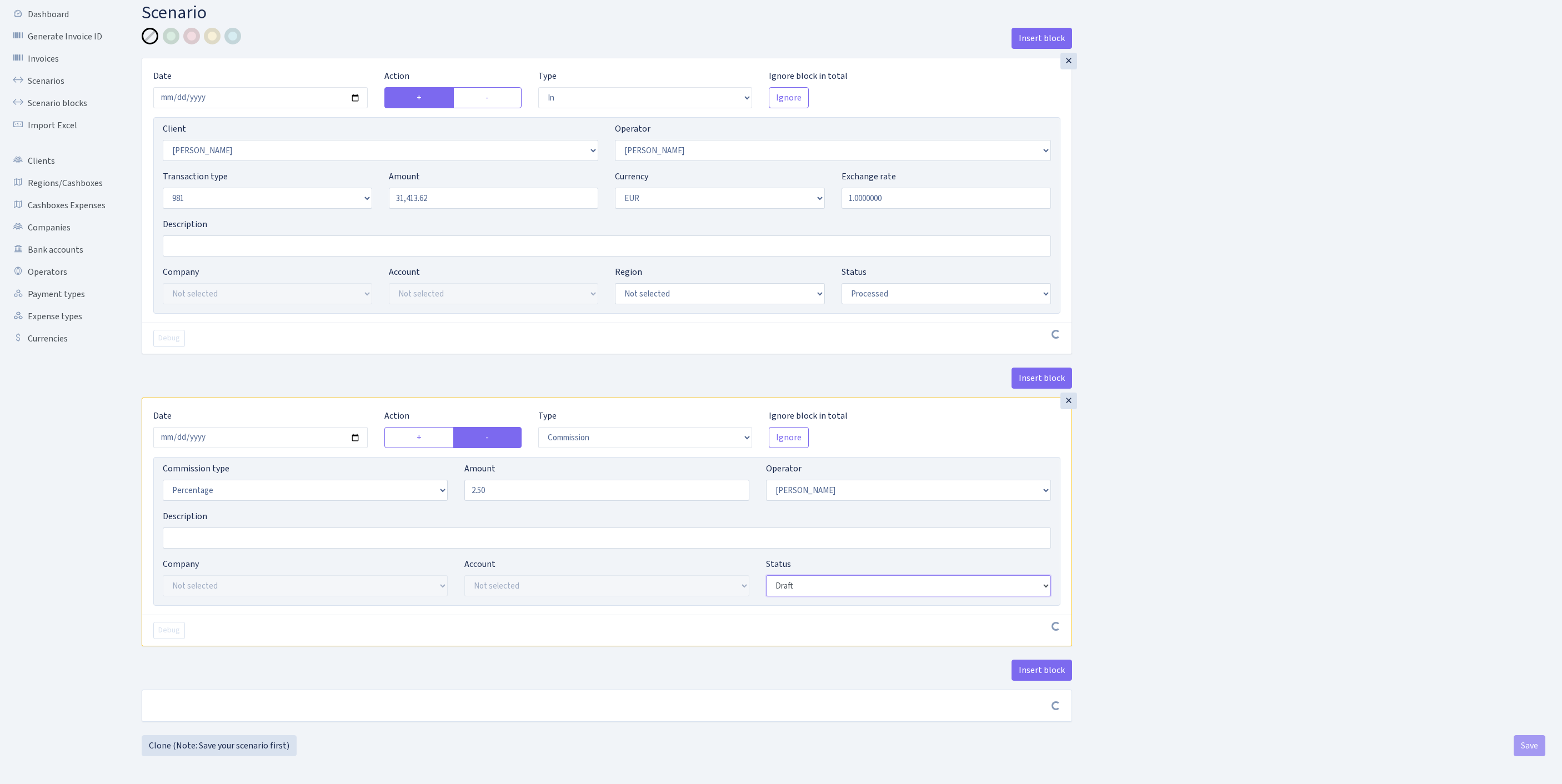
scroll to position [134, 0]
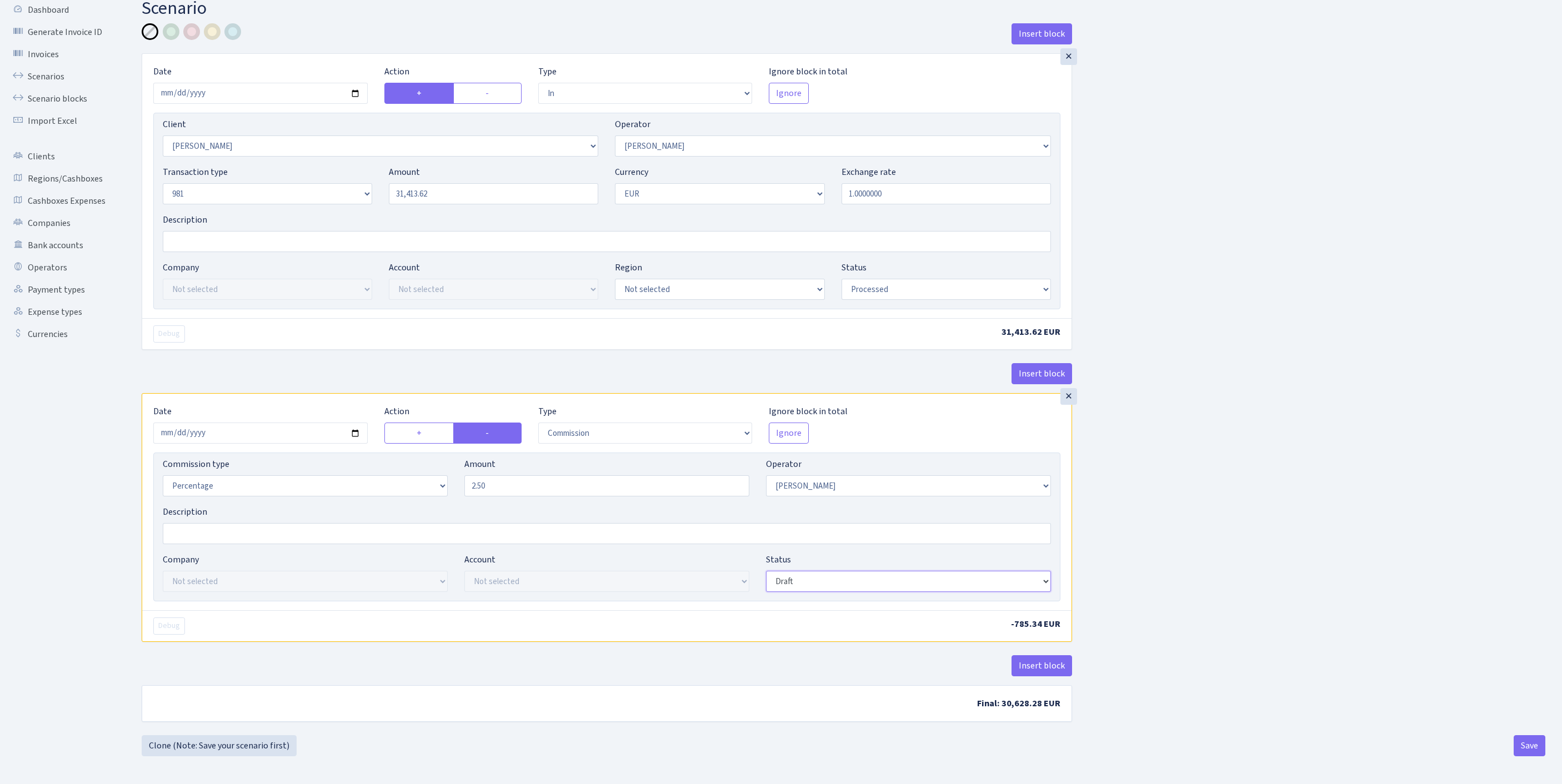
select select "processed"
click at [1043, 657] on button "Insert block" at bounding box center [1042, 666] width 61 height 21
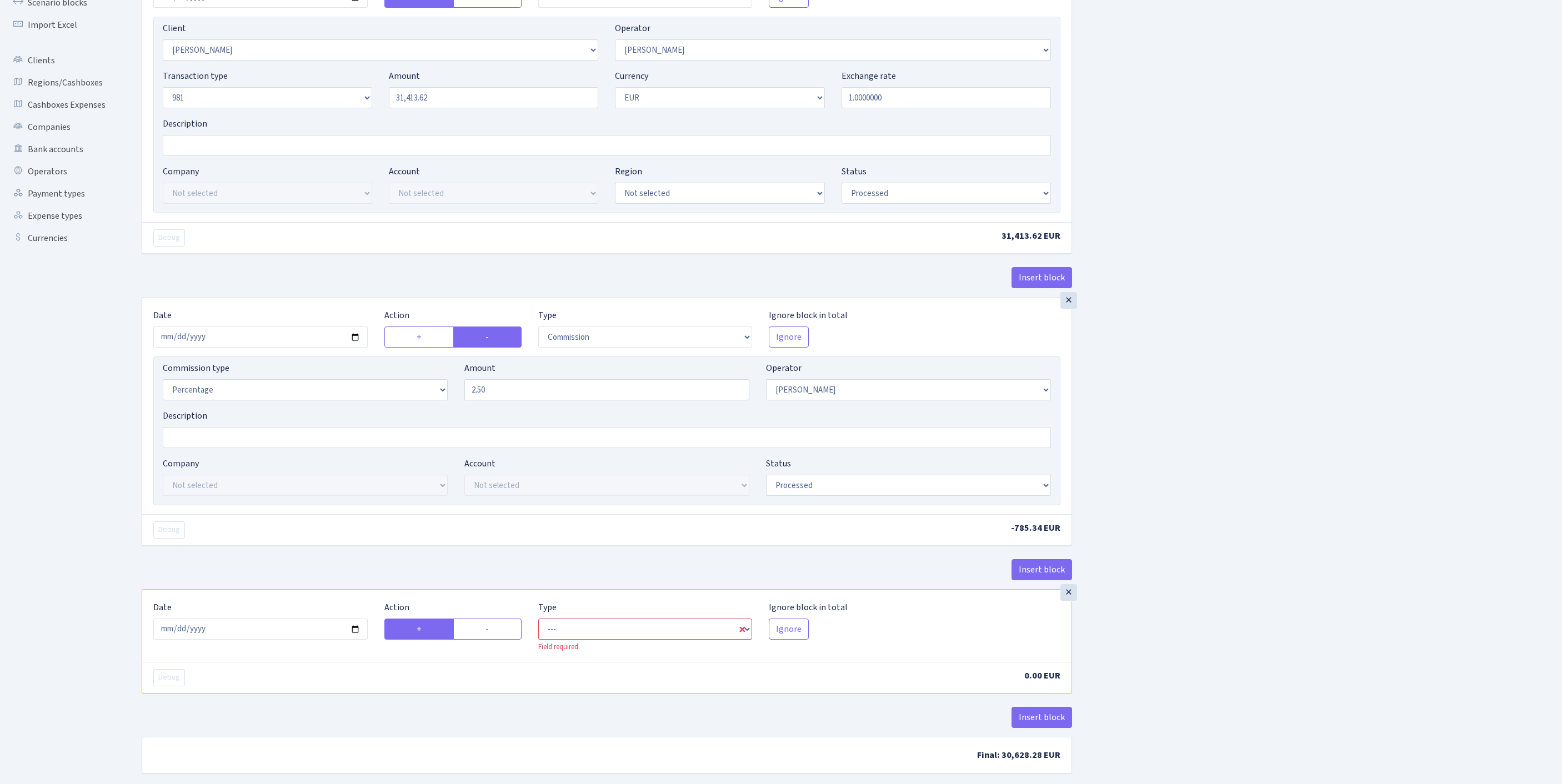
scroll to position [304, 0]
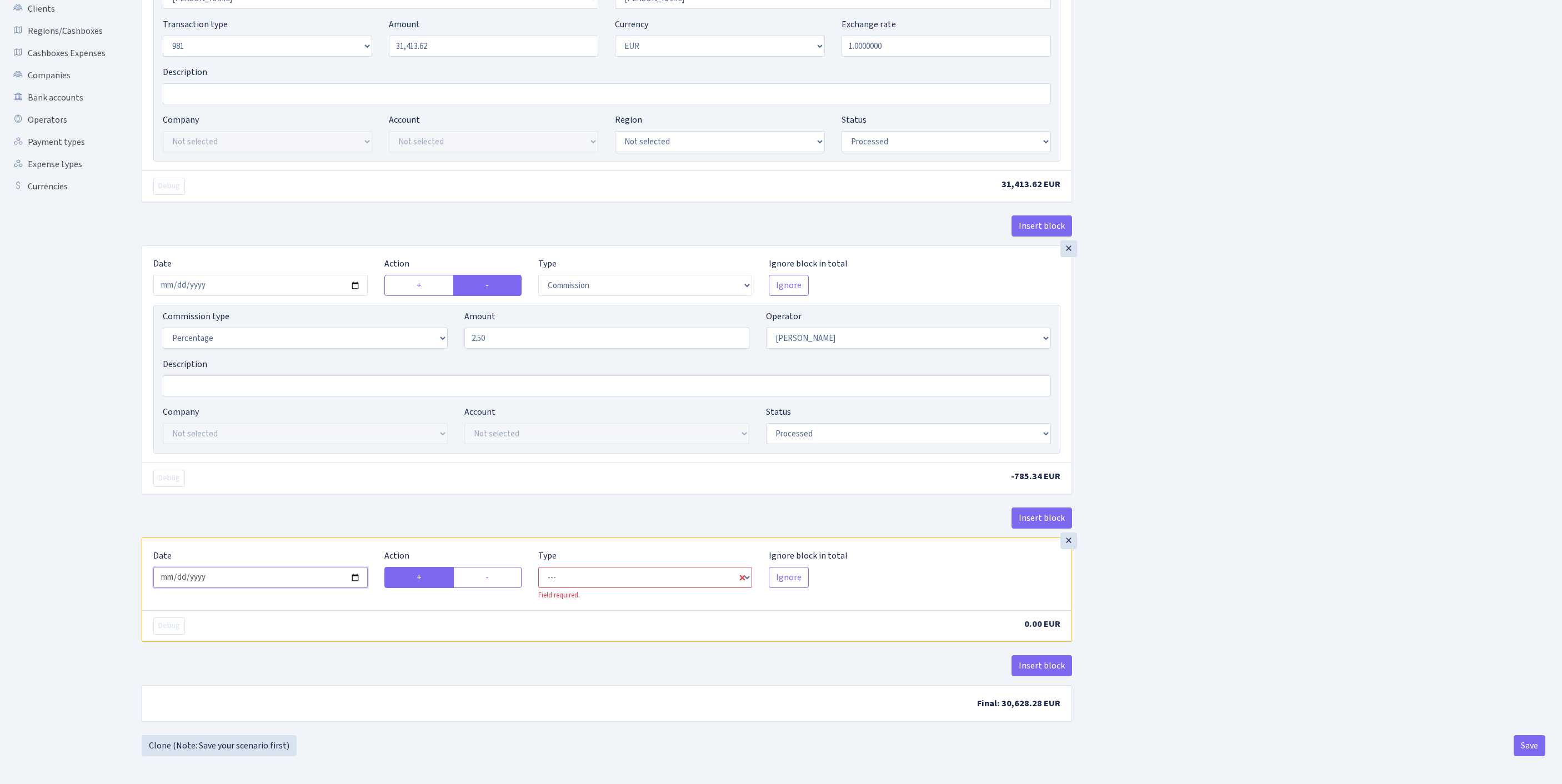
click at [258, 567] on input "2025-08-26" at bounding box center [260, 577] width 214 height 21
type input "[DATE]"
click at [491, 567] on label "-" at bounding box center [487, 577] width 68 height 21
click at [491, 571] on input "-" at bounding box center [489, 575] width 7 height 7
radio input "true"
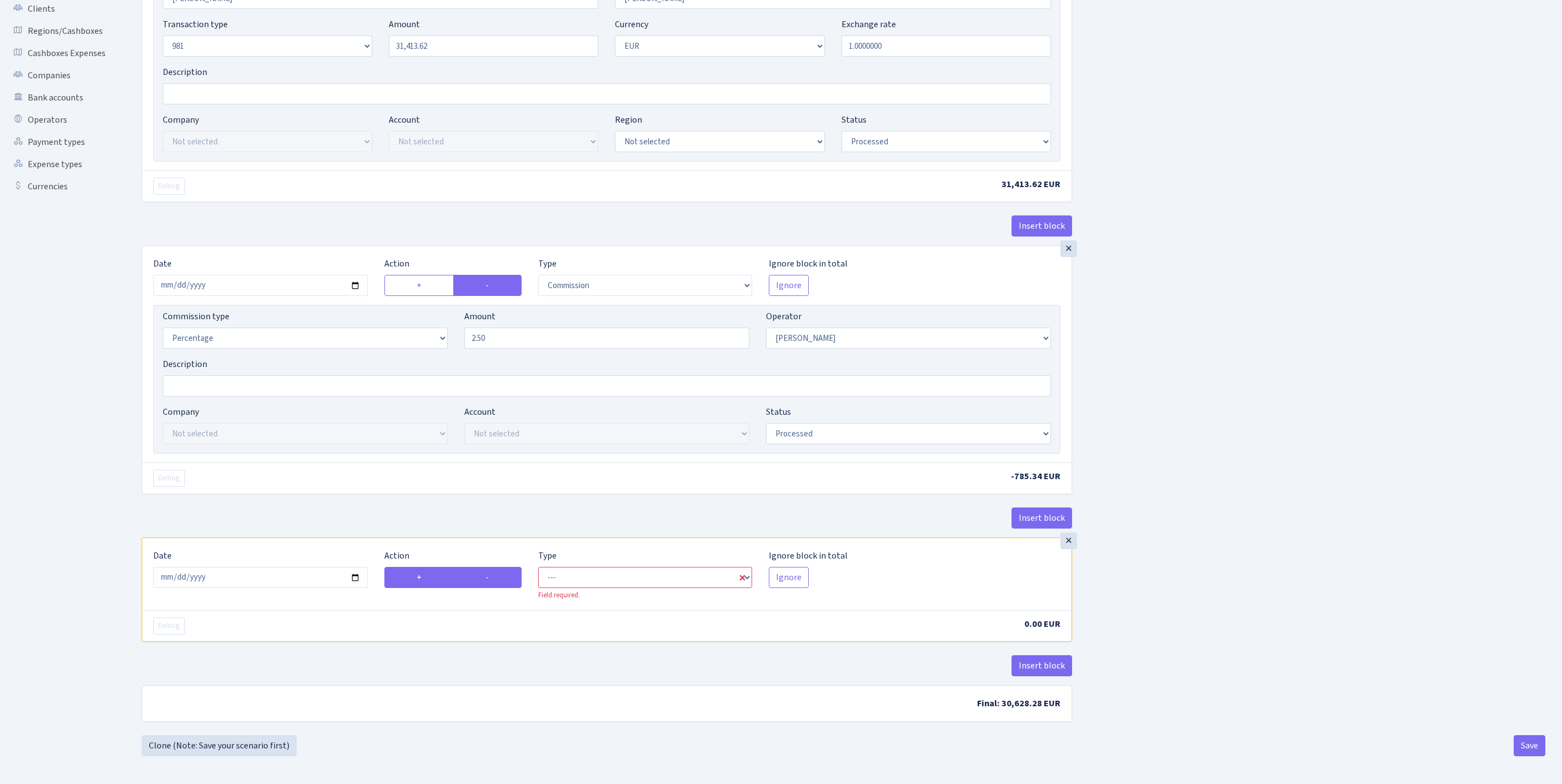
radio input "false"
select select "out"
select select "123"
select select "1"
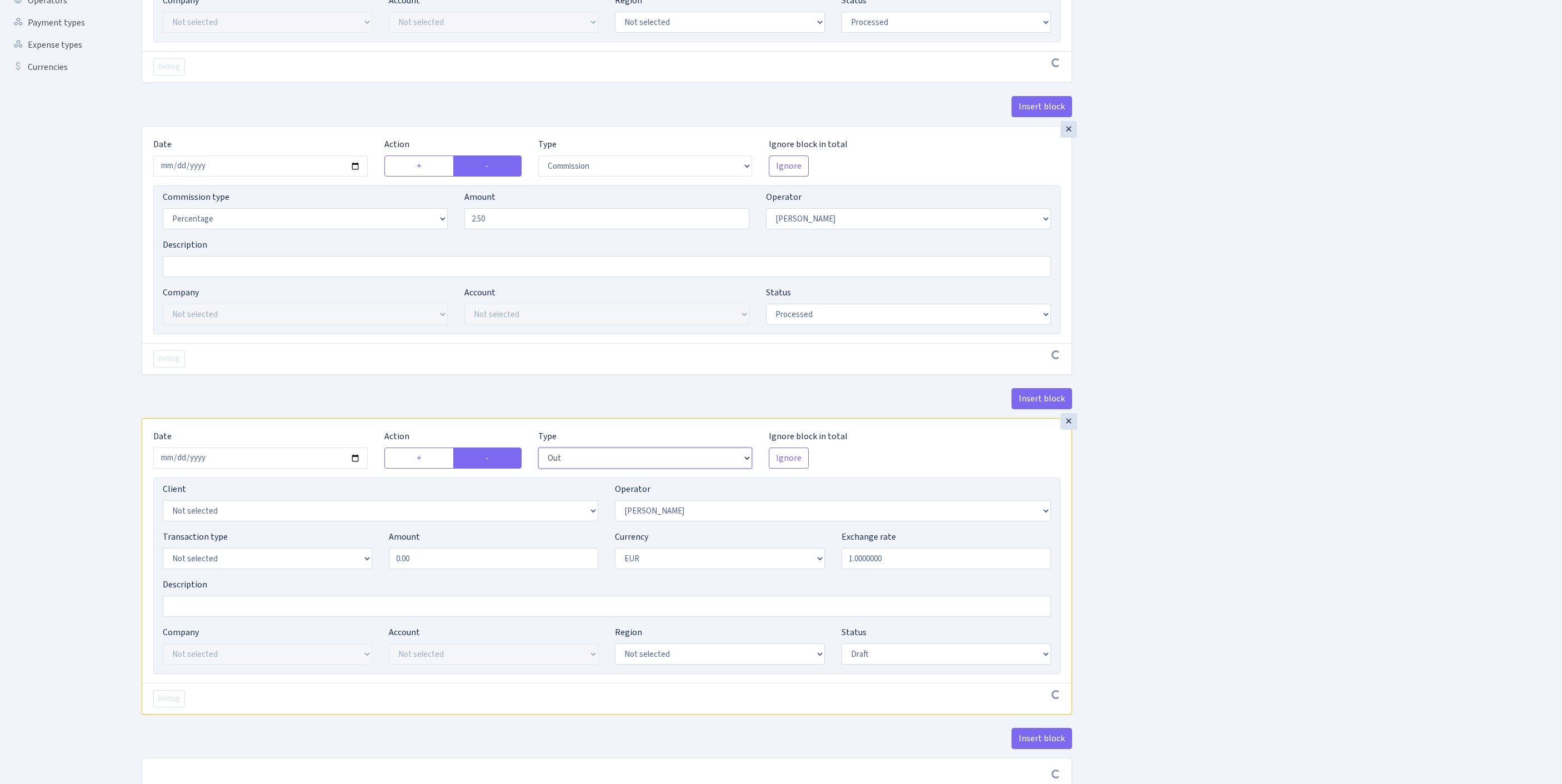
scroll to position [475, 0]
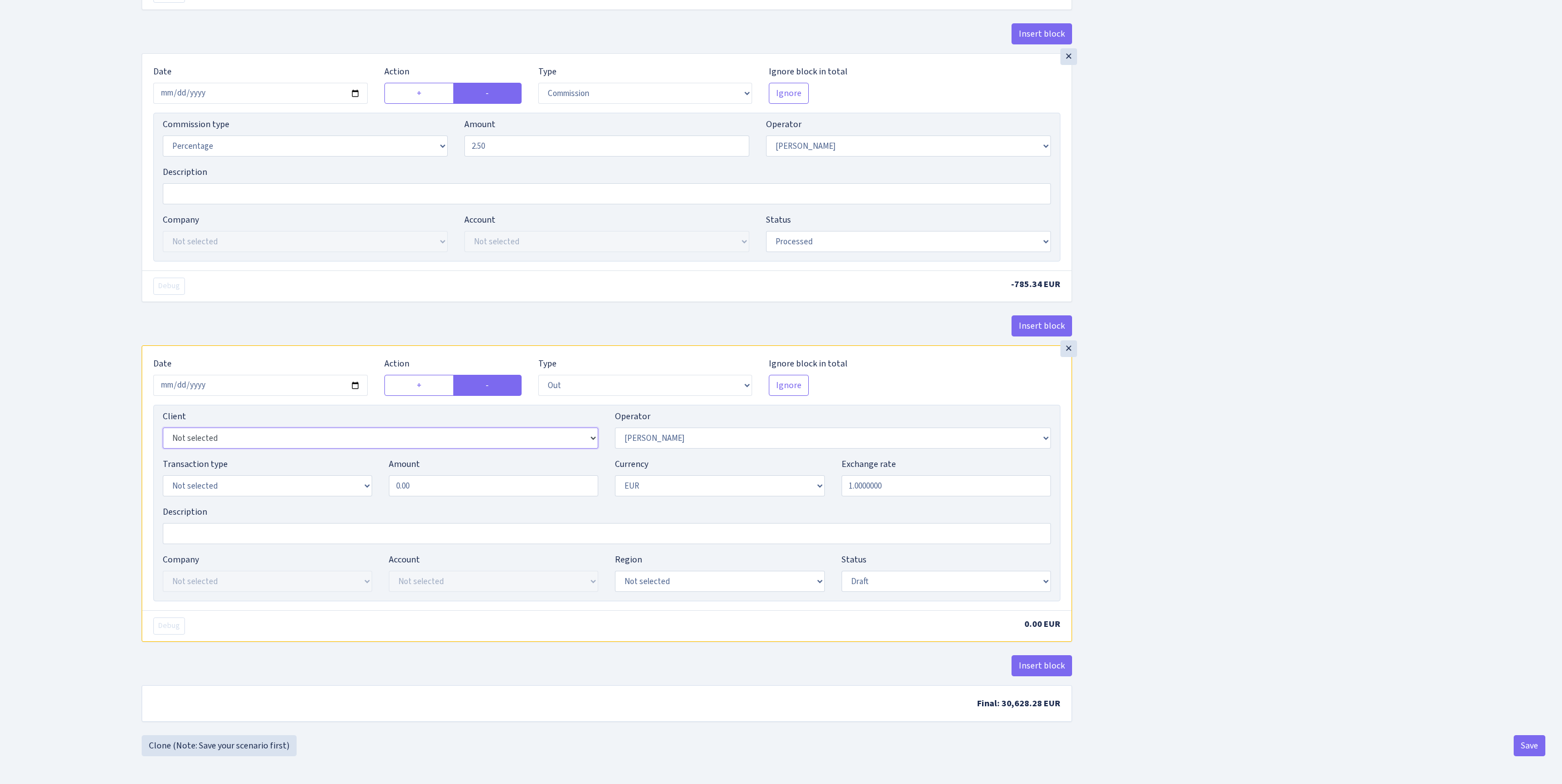
select select "342"
select select "61"
select select "8"
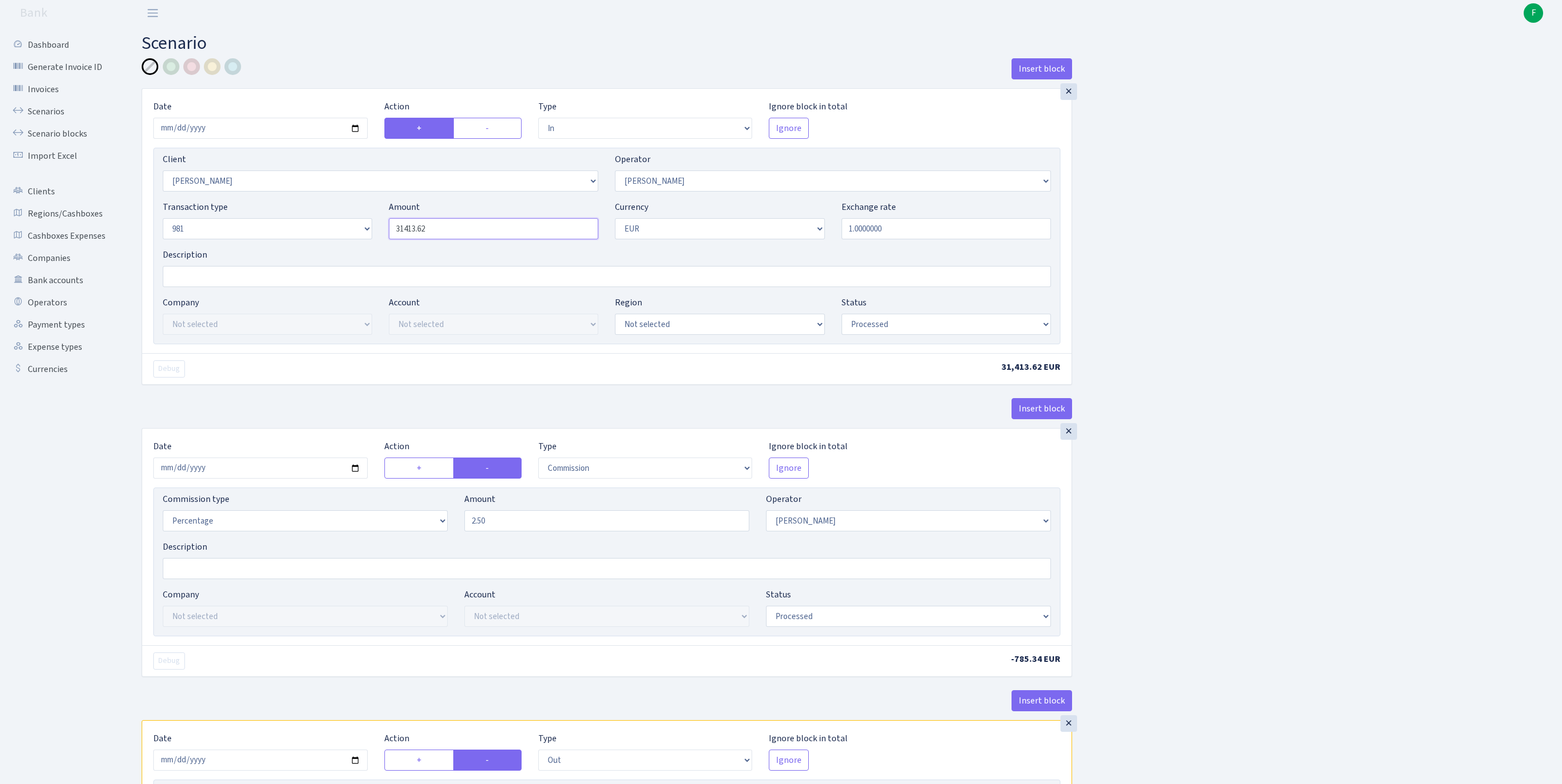
drag, startPoint x: 454, startPoint y: 252, endPoint x: 347, endPoint y: 246, distance: 107.2
click at [347, 246] on div "Transaction type Not selected 981 ELF FISH crypto GIRT IVO dekl MM-BALTIC eur U…" at bounding box center [607, 224] width 905 height 48
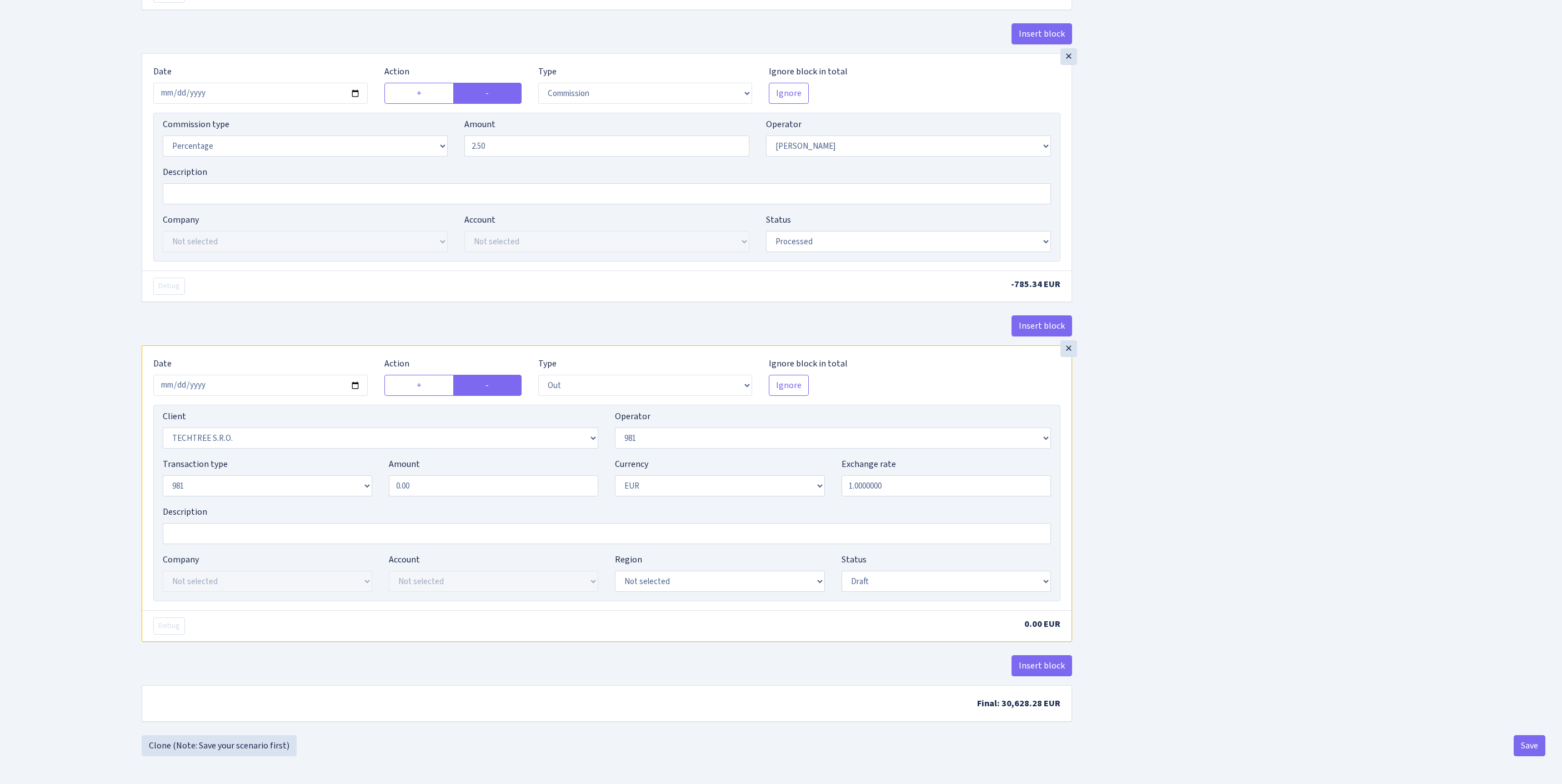
type input "31,413.62"
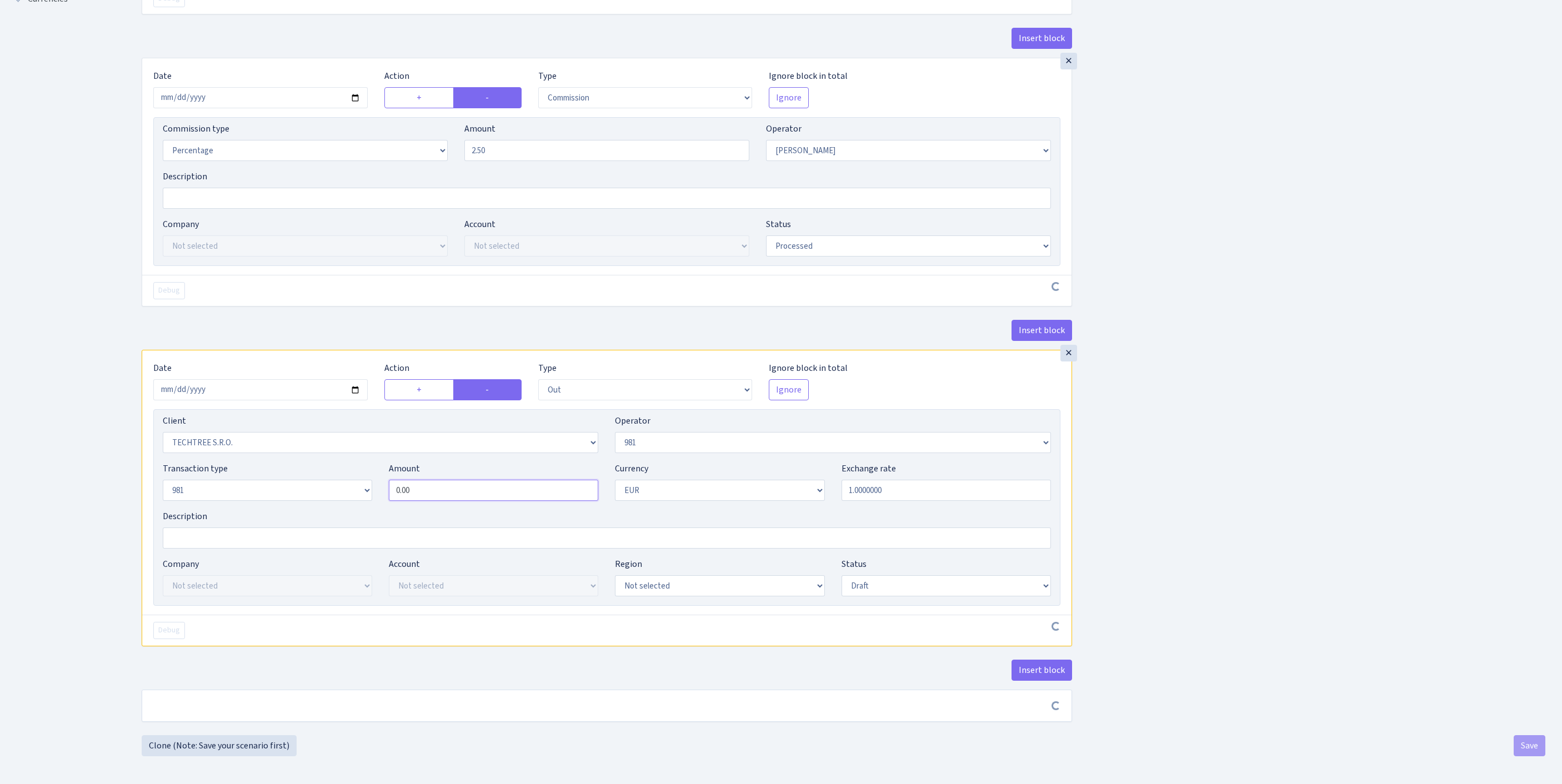
drag, startPoint x: 458, startPoint y: 503, endPoint x: 294, endPoint y: 494, distance: 164.2
click at [290, 494] on div "Transaction type Not selected 981 ELF FISH crypto GIRT IVO dekl MM-BALTIC eur U…" at bounding box center [607, 486] width 905 height 48
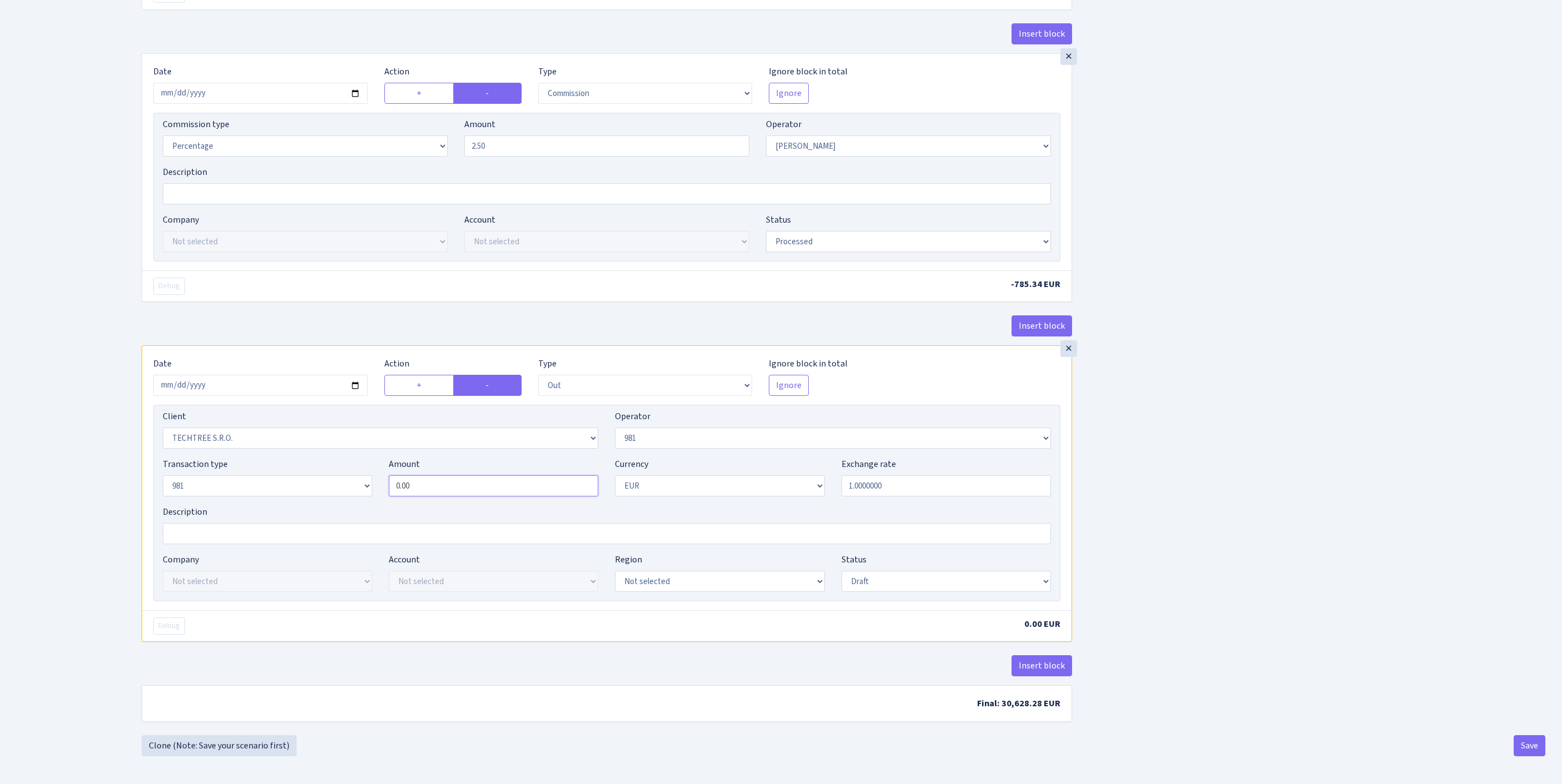
paste input "31413.62"
type input "31,413.62"
select select "processed"
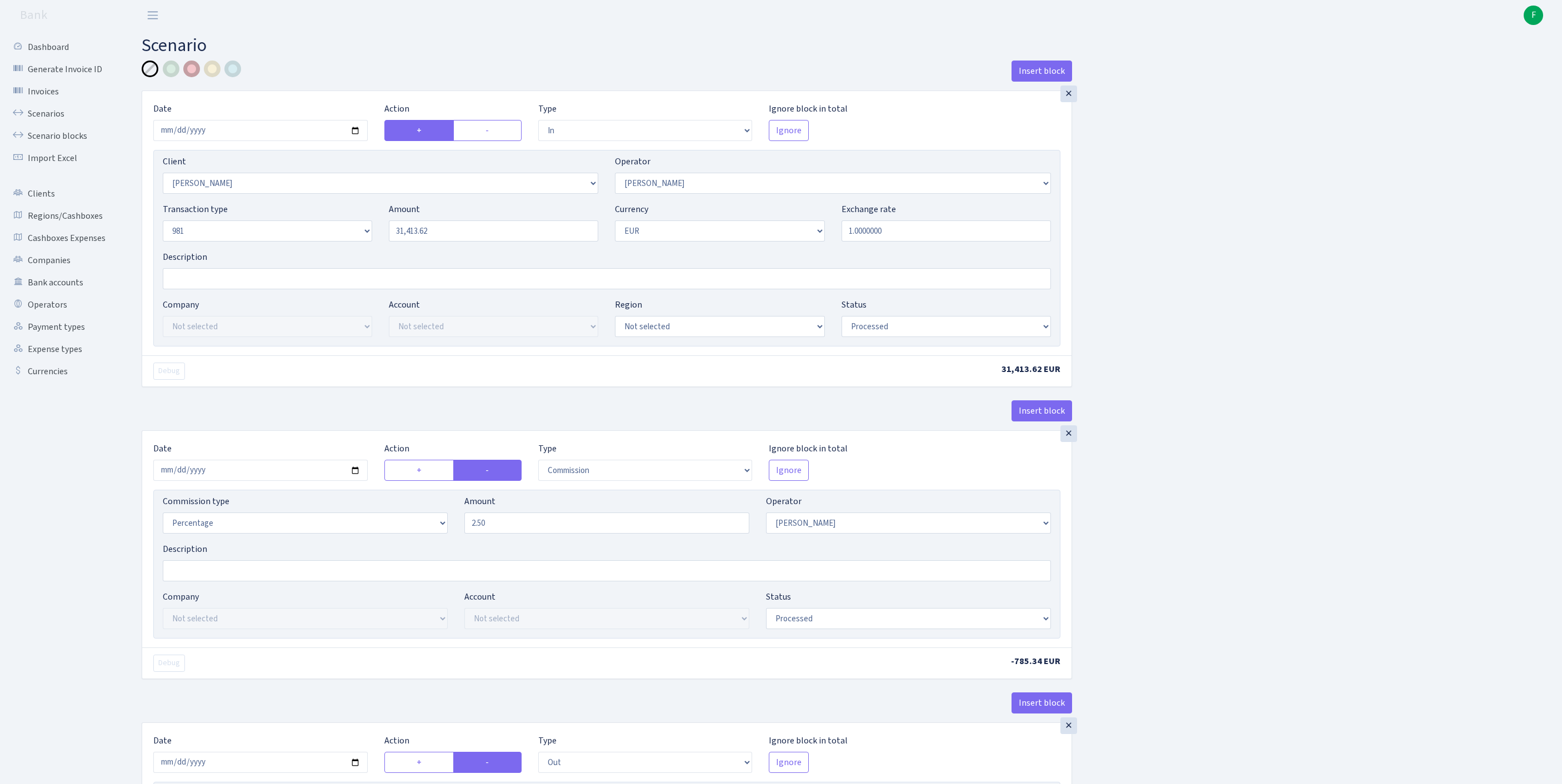
click at [194, 69] on div at bounding box center [191, 69] width 17 height 17
click at [218, 289] on input "Description" at bounding box center [607, 279] width 888 height 21
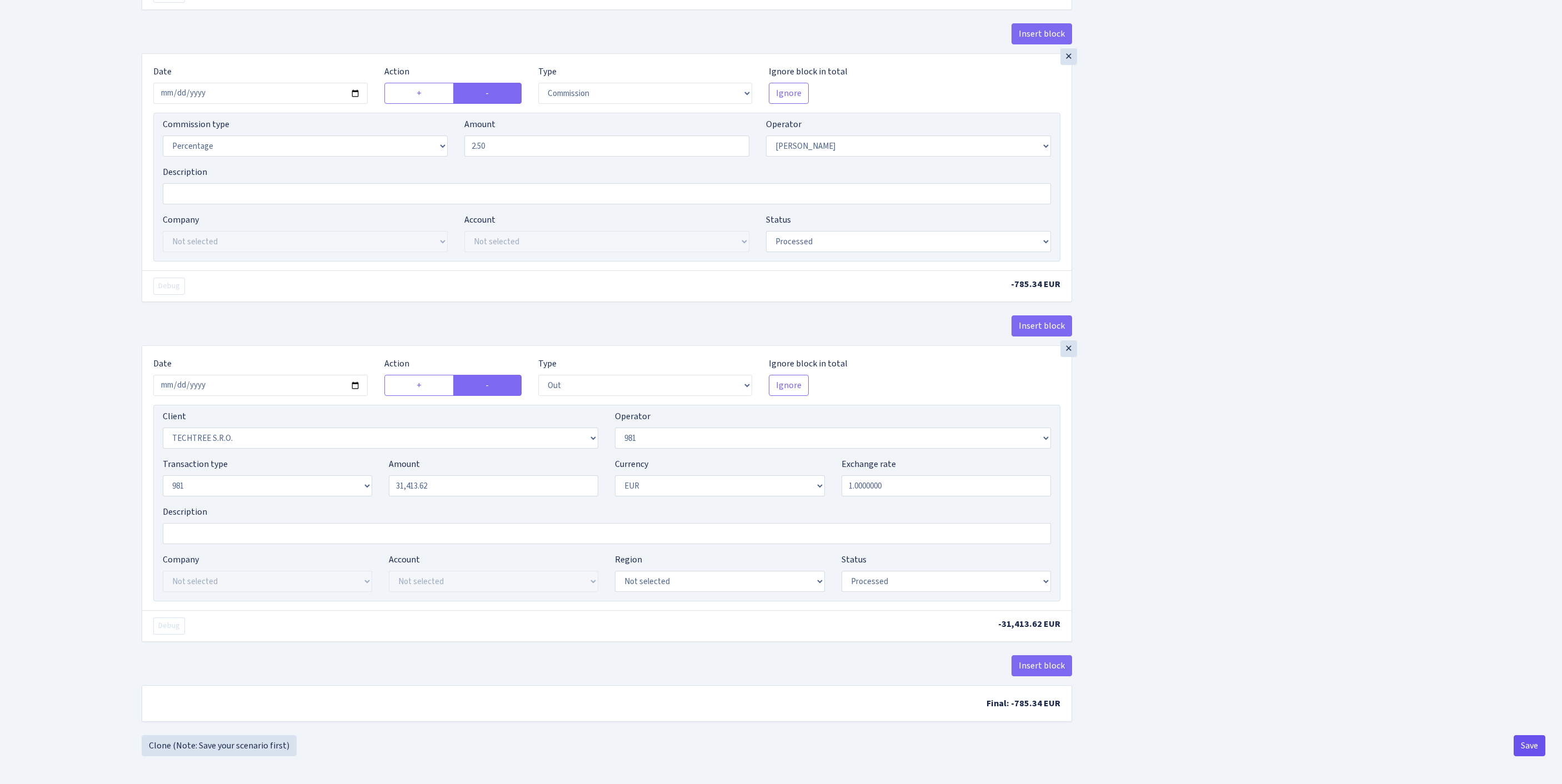
type input "STAVKA FIZIKA?"
click at [1528, 747] on button "Save" at bounding box center [1530, 745] width 32 height 21
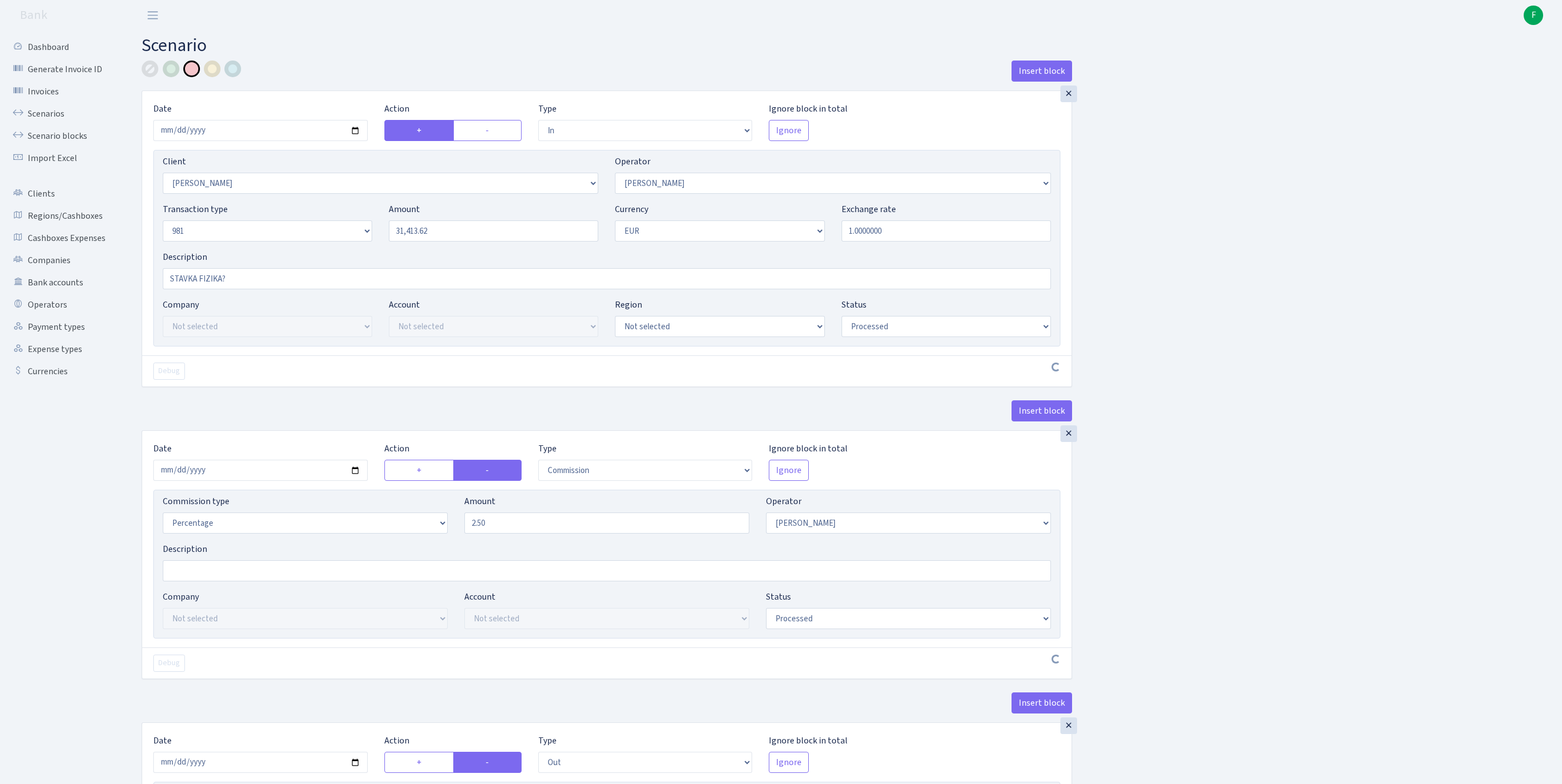
select select "in"
select select "3319"
select select "123"
select select "8"
select select "1"
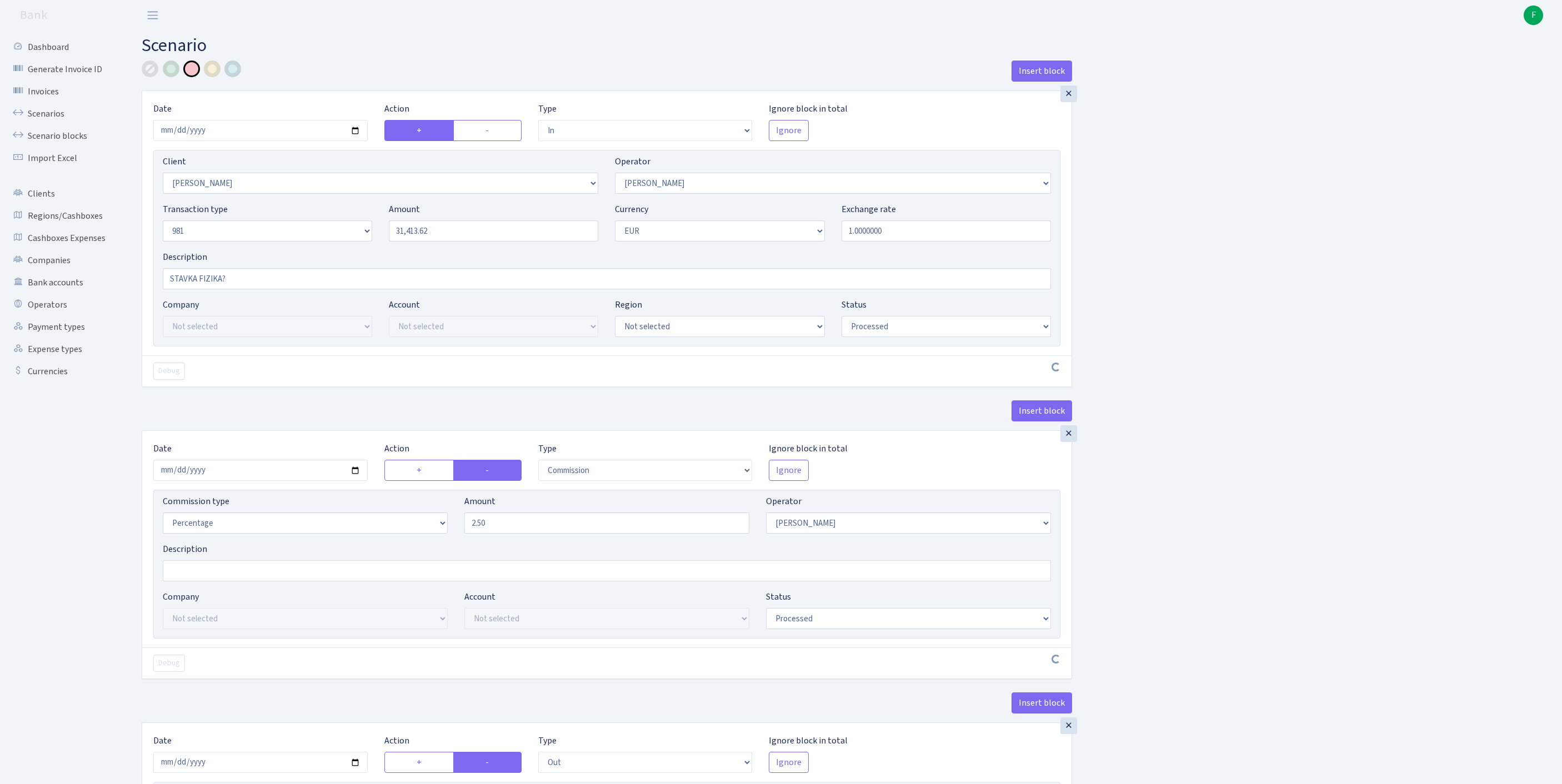
select select "processed"
select select "commission"
select select "123"
select select "processed"
select select "out"
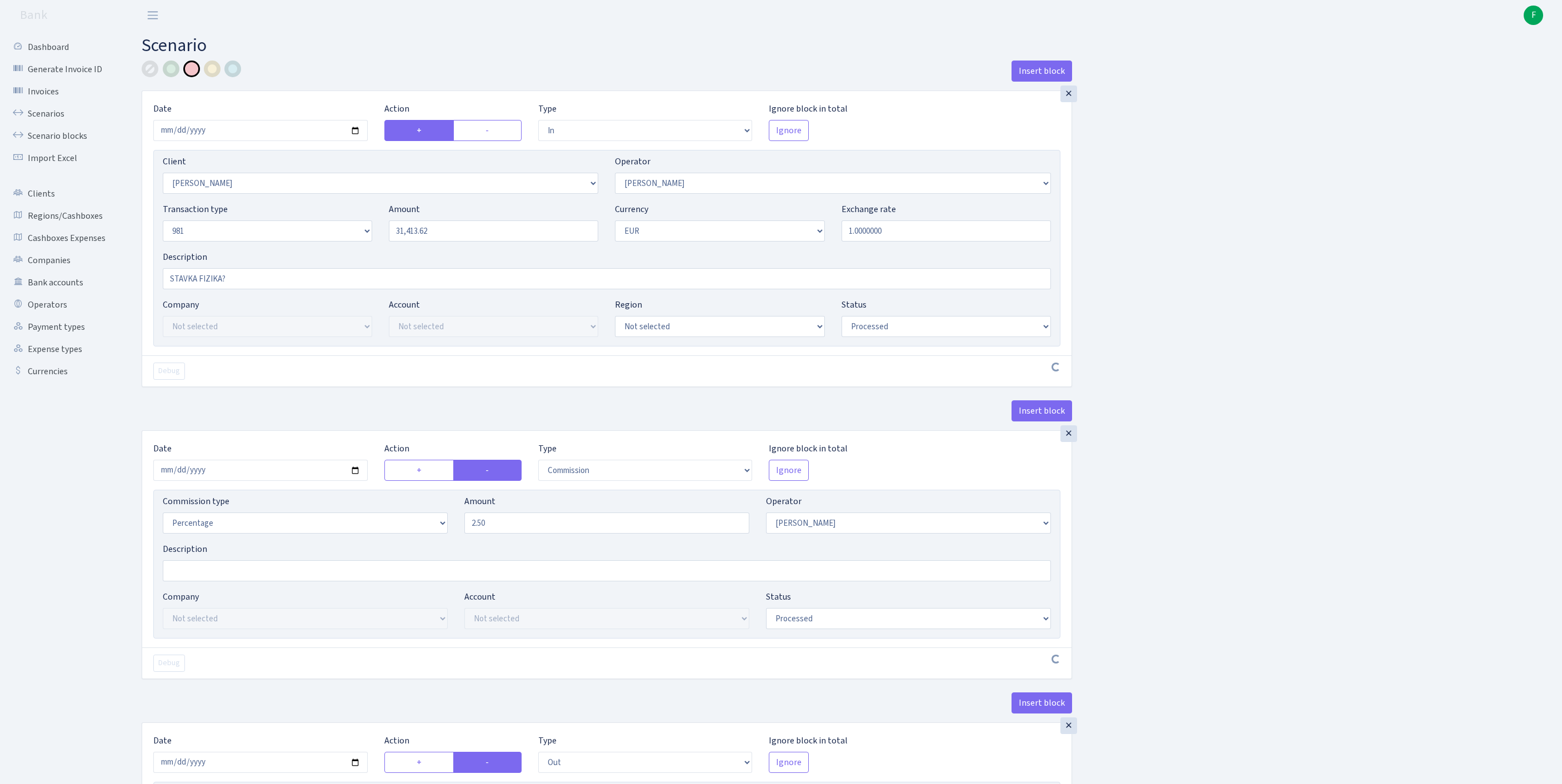
select select "342"
select select "61"
select select "8"
select select "1"
select select "processed"
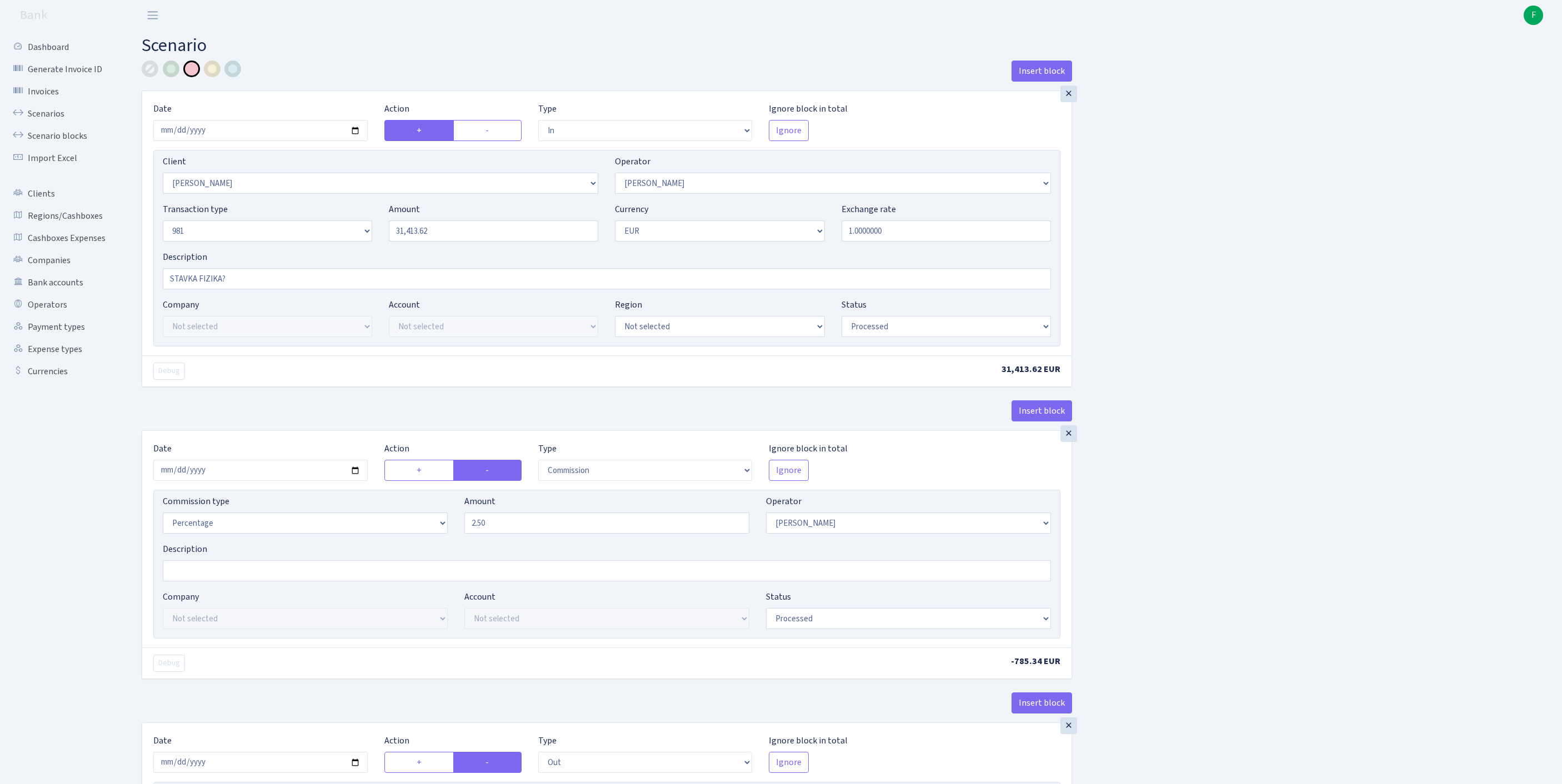
scroll to position [522, 0]
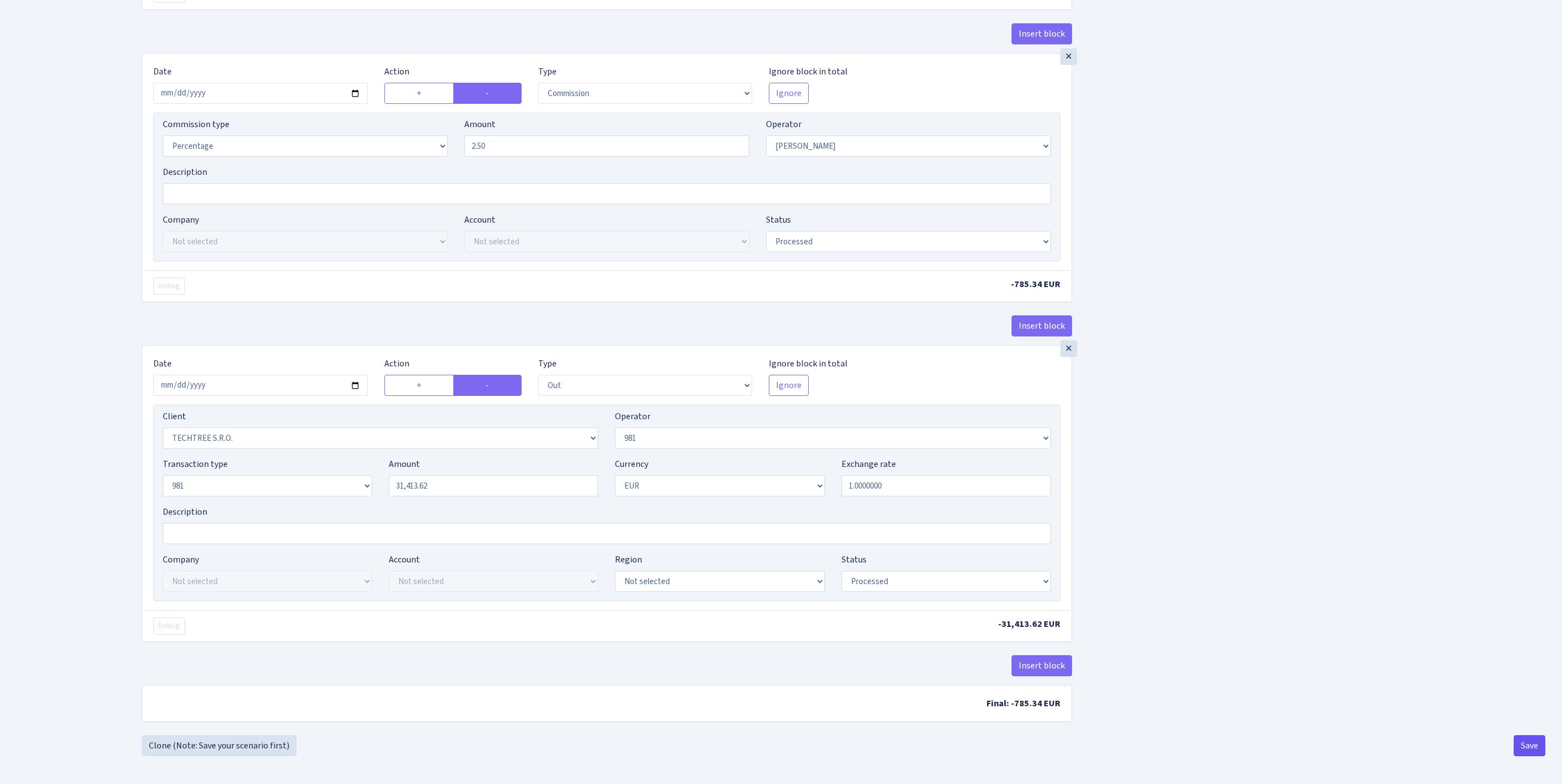
click at [1514, 744] on button "Save" at bounding box center [1530, 745] width 32 height 21
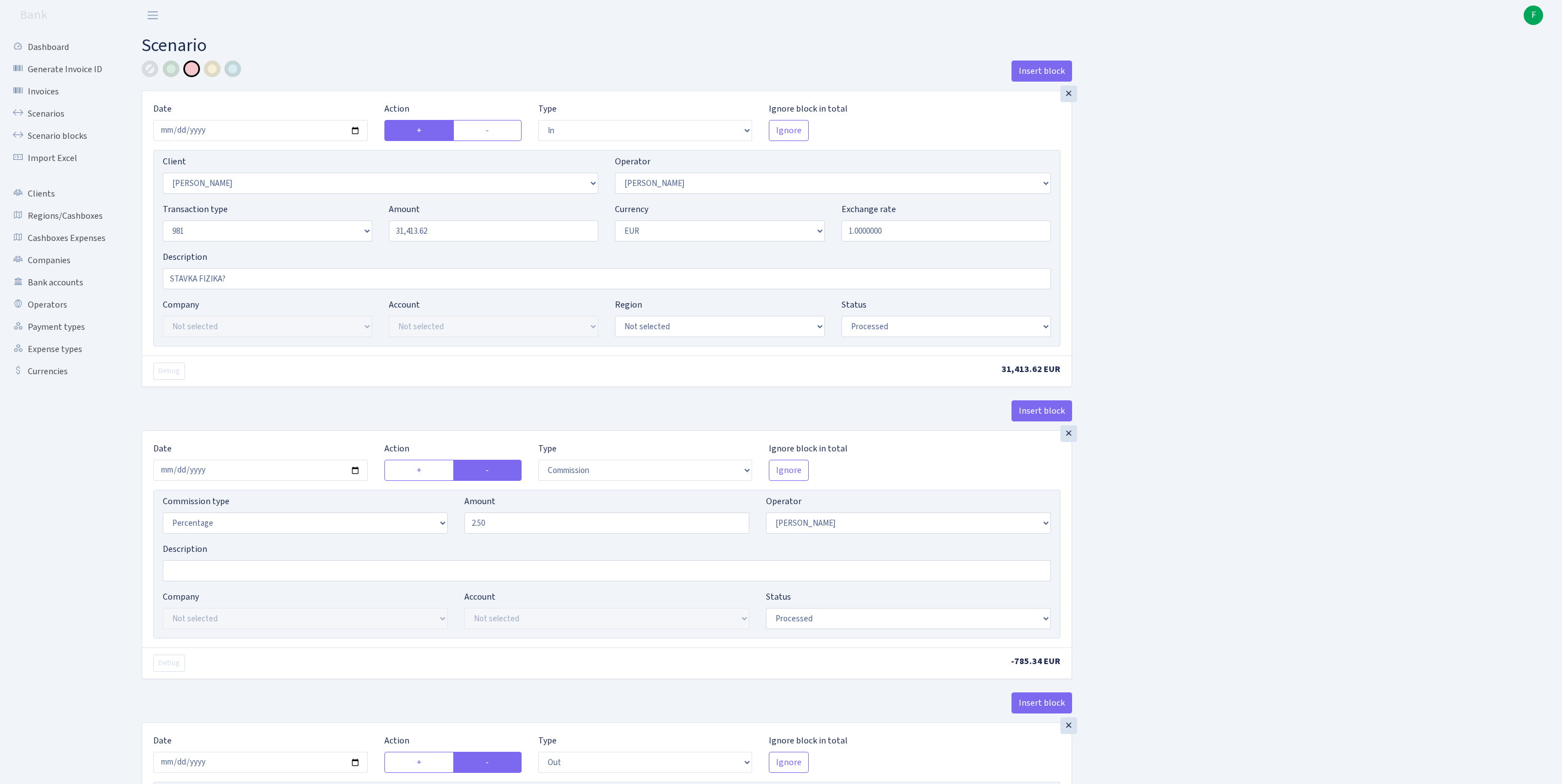
select select "in"
select select "3319"
select select "123"
select select "8"
select select "1"
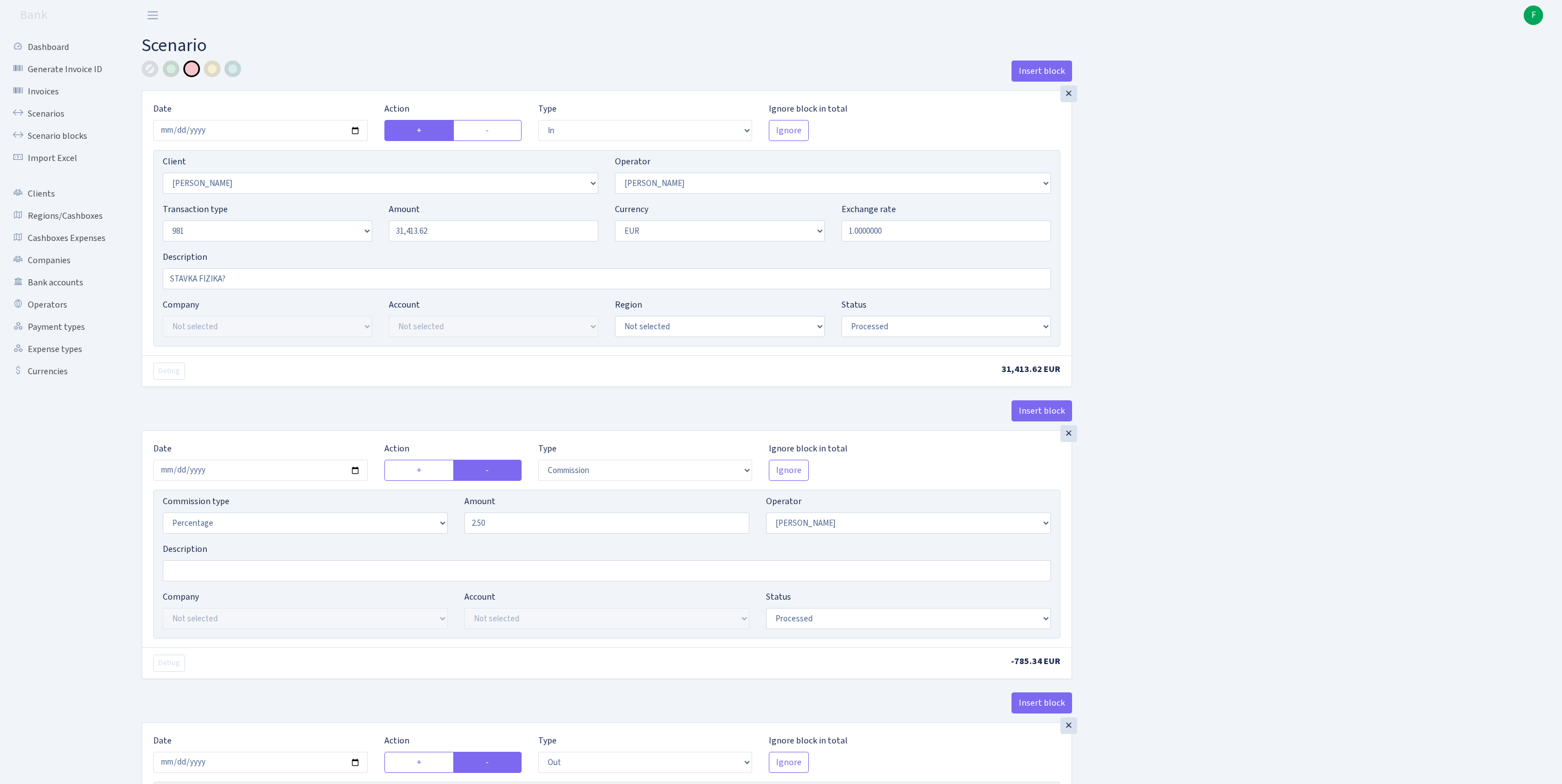
select select "processed"
select select "commission"
select select "123"
select select "processed"
select select "out"
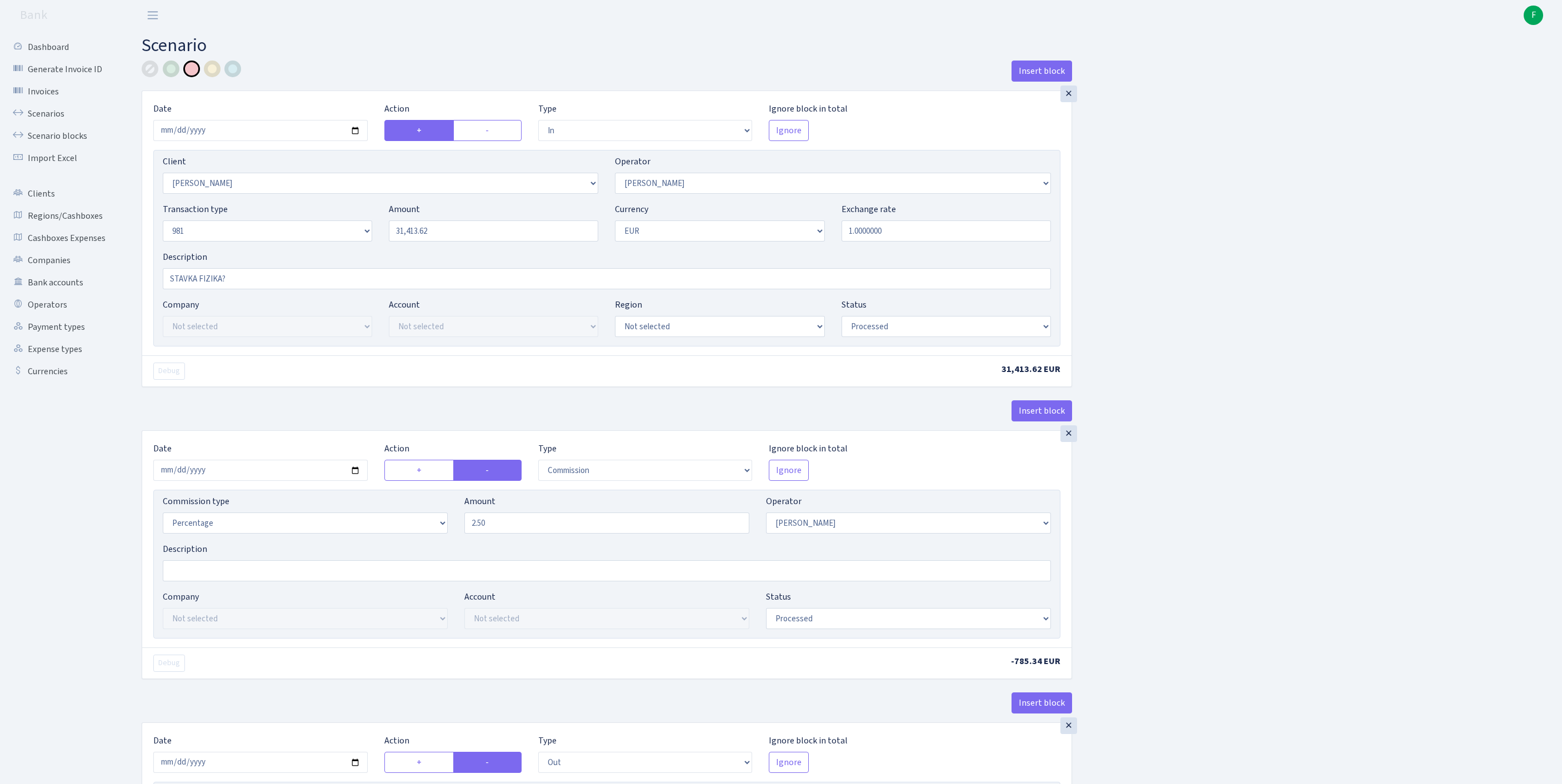
select select "342"
select select "61"
select select "8"
select select "1"
select select "processed"
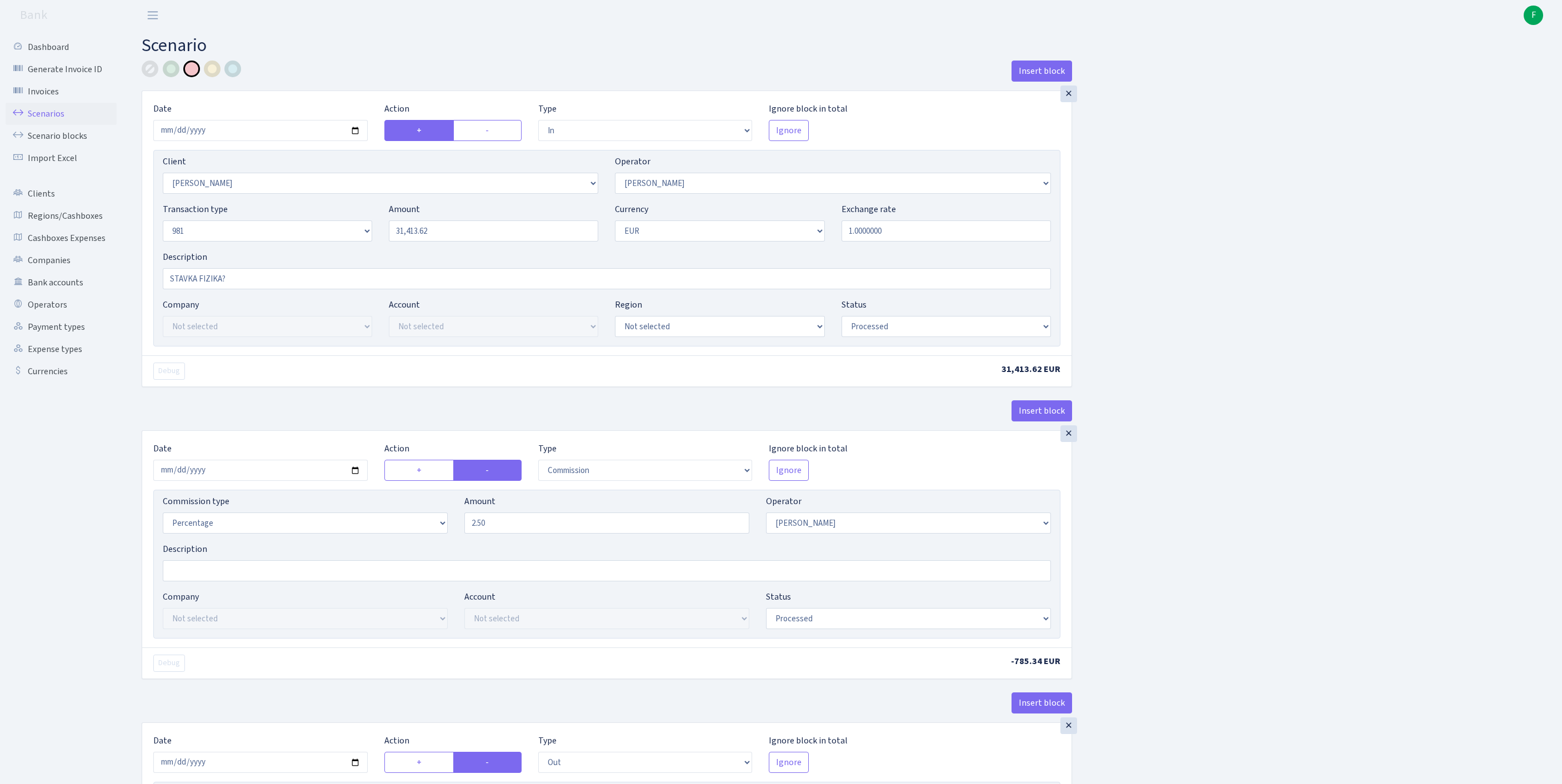
click at [67, 119] on link "Scenarios" at bounding box center [61, 114] width 111 height 22
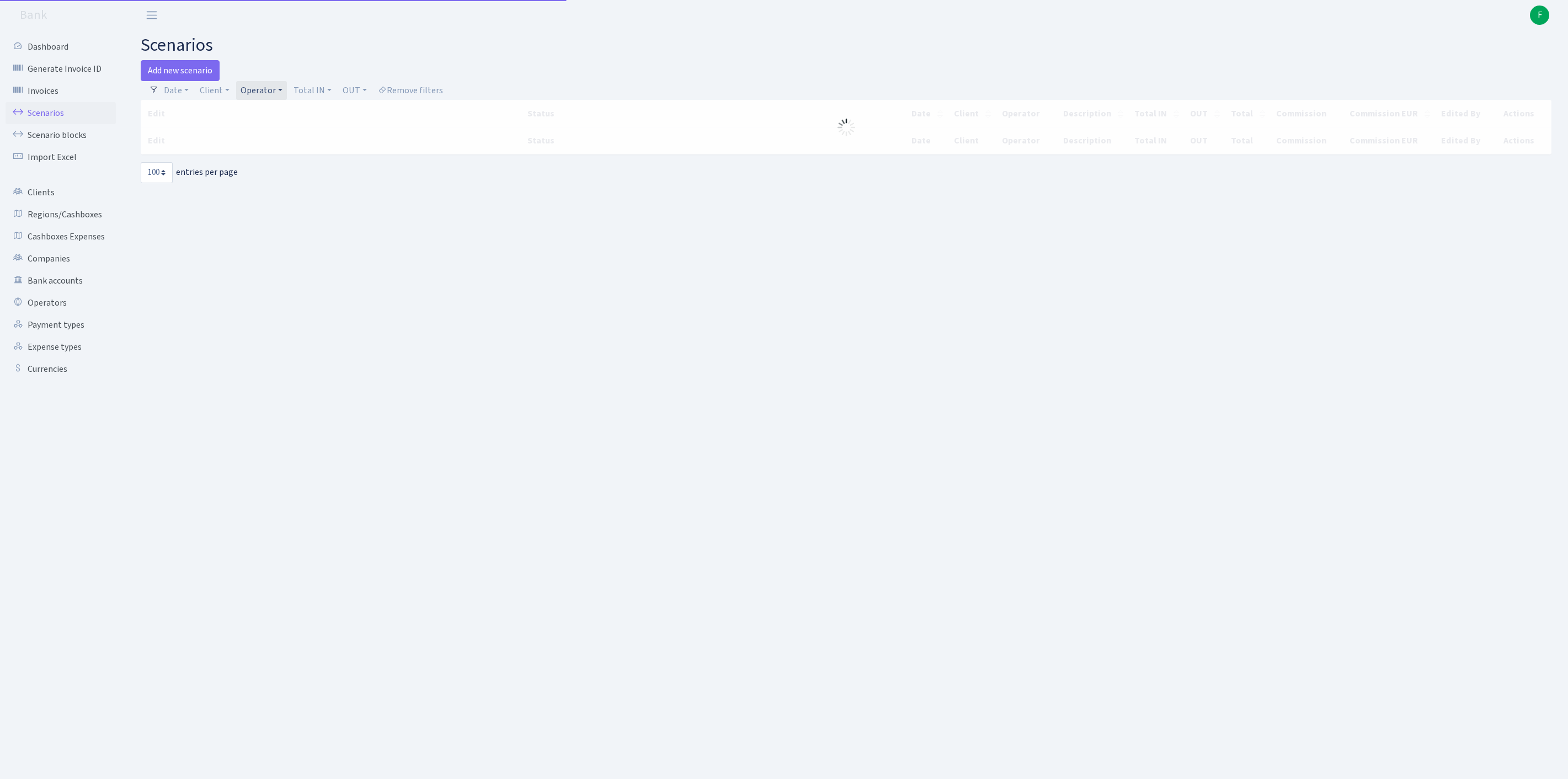
select select "100"
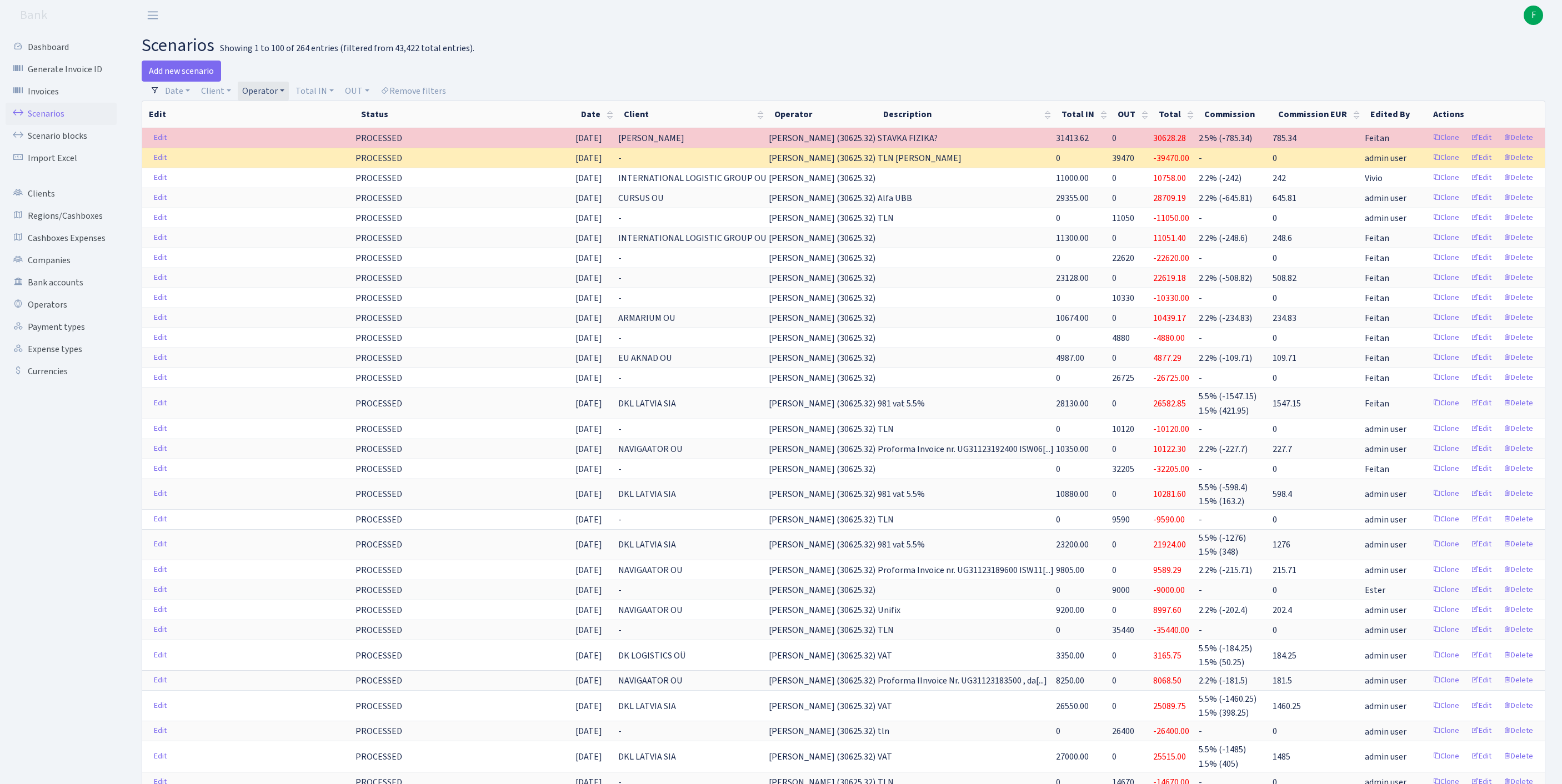
click at [289, 92] on link "Operator" at bounding box center [263, 91] width 51 height 19
click at [291, 134] on input "search" at bounding box center [287, 130] width 92 height 17
click at [312, 117] on span "× LARSSEN Leonid" at bounding box center [279, 111] width 67 height 11
click at [289, 97] on link "Operator" at bounding box center [263, 91] width 51 height 19
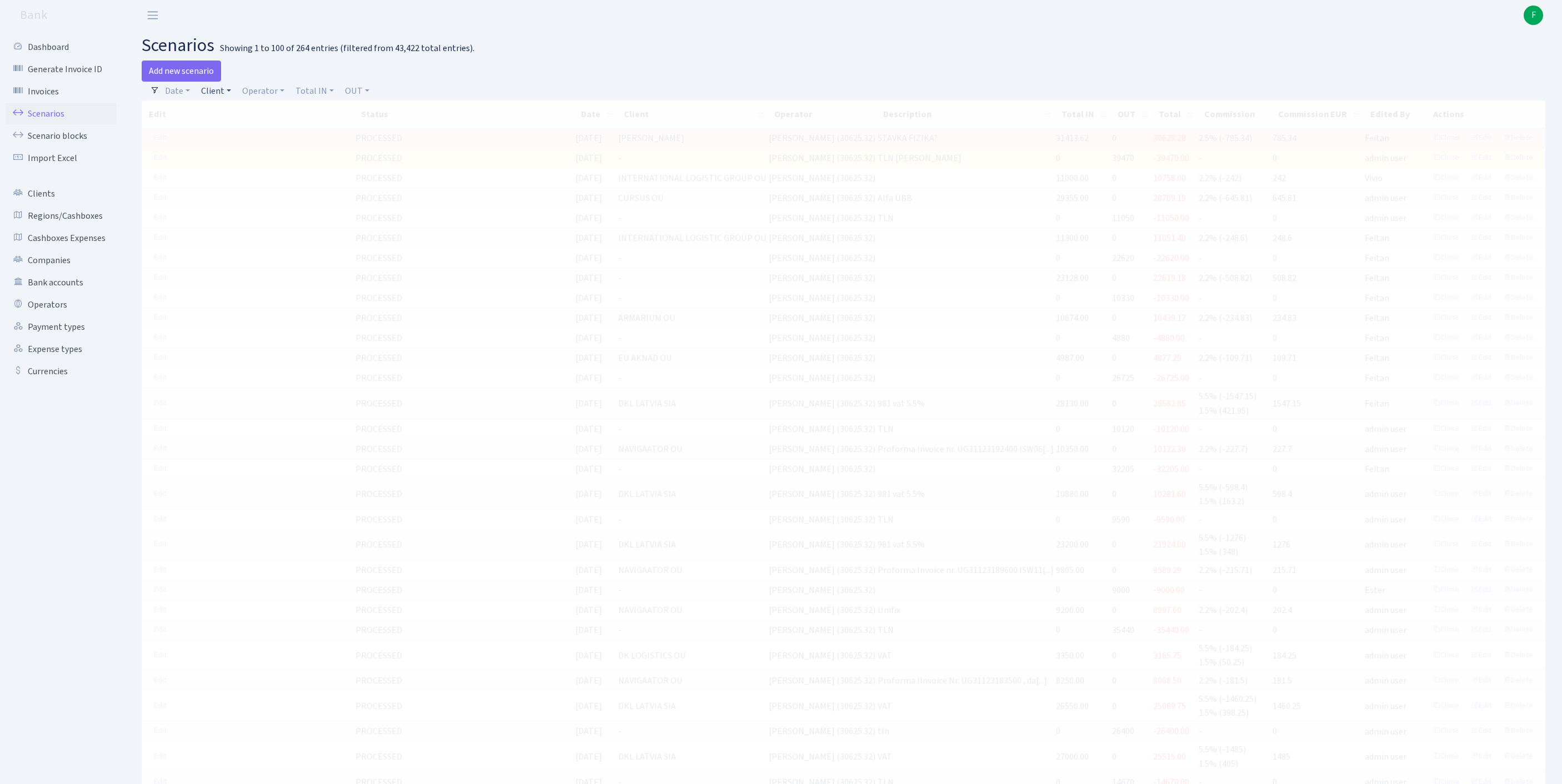
click at [222, 97] on link "Client" at bounding box center [216, 91] width 39 height 19
click at [246, 140] on input "search" at bounding box center [246, 130] width 92 height 17
type input "S"
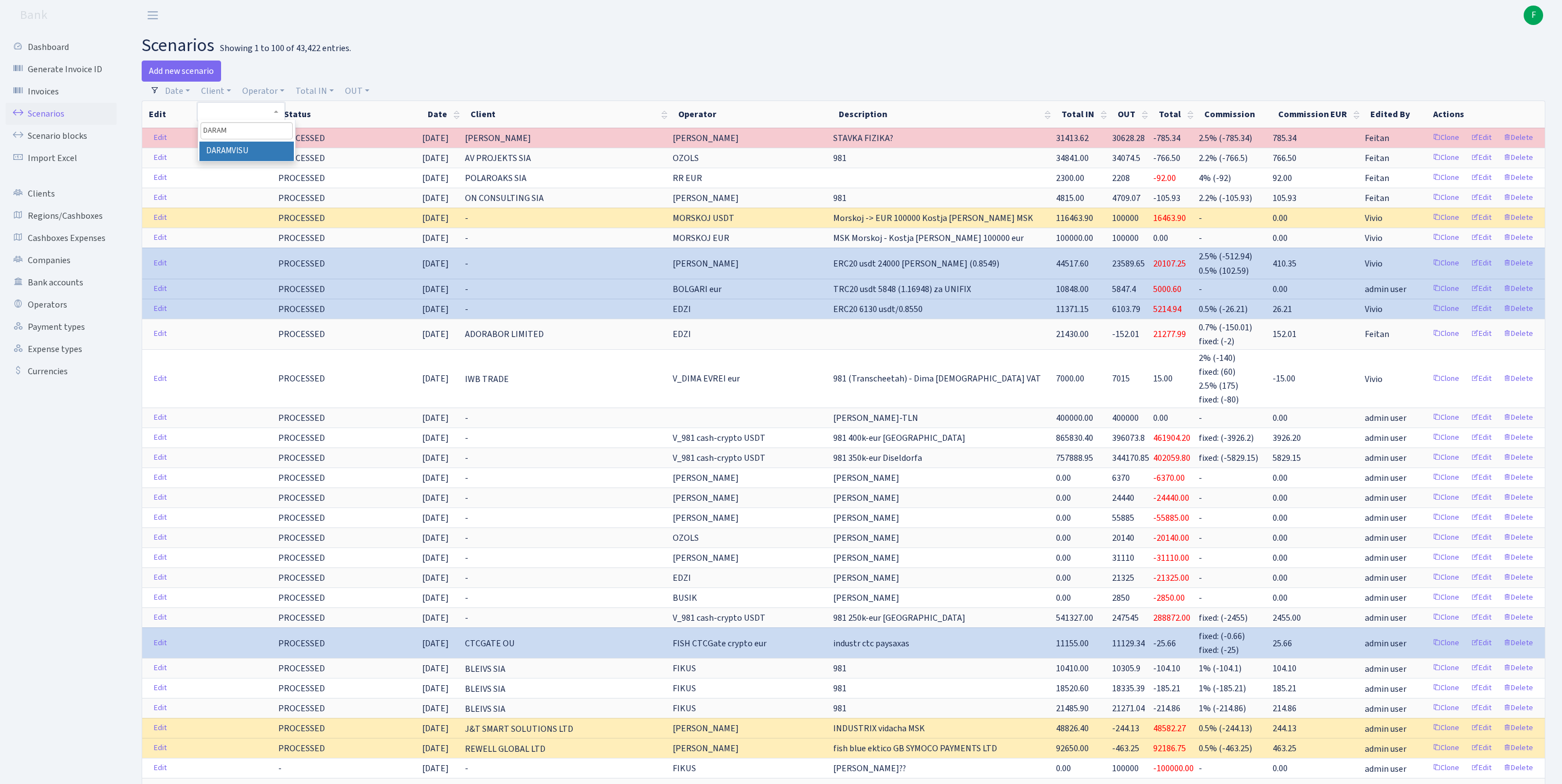
type input "DARAM"
click at [278, 161] on li "DARAMVISU" at bounding box center [246, 151] width 94 height 20
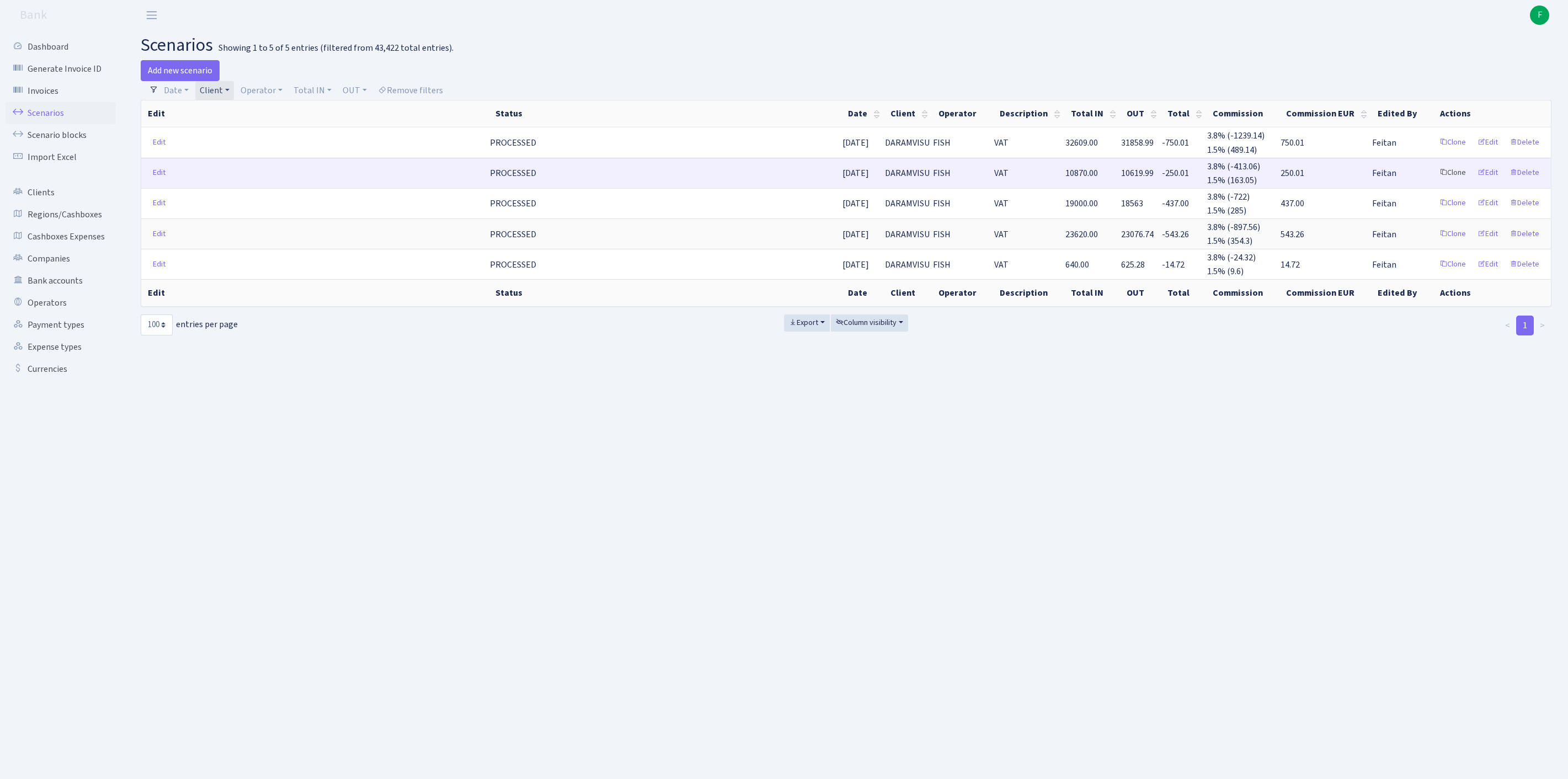
click at [1435, 181] on link "Clone" at bounding box center [1453, 173] width 37 height 17
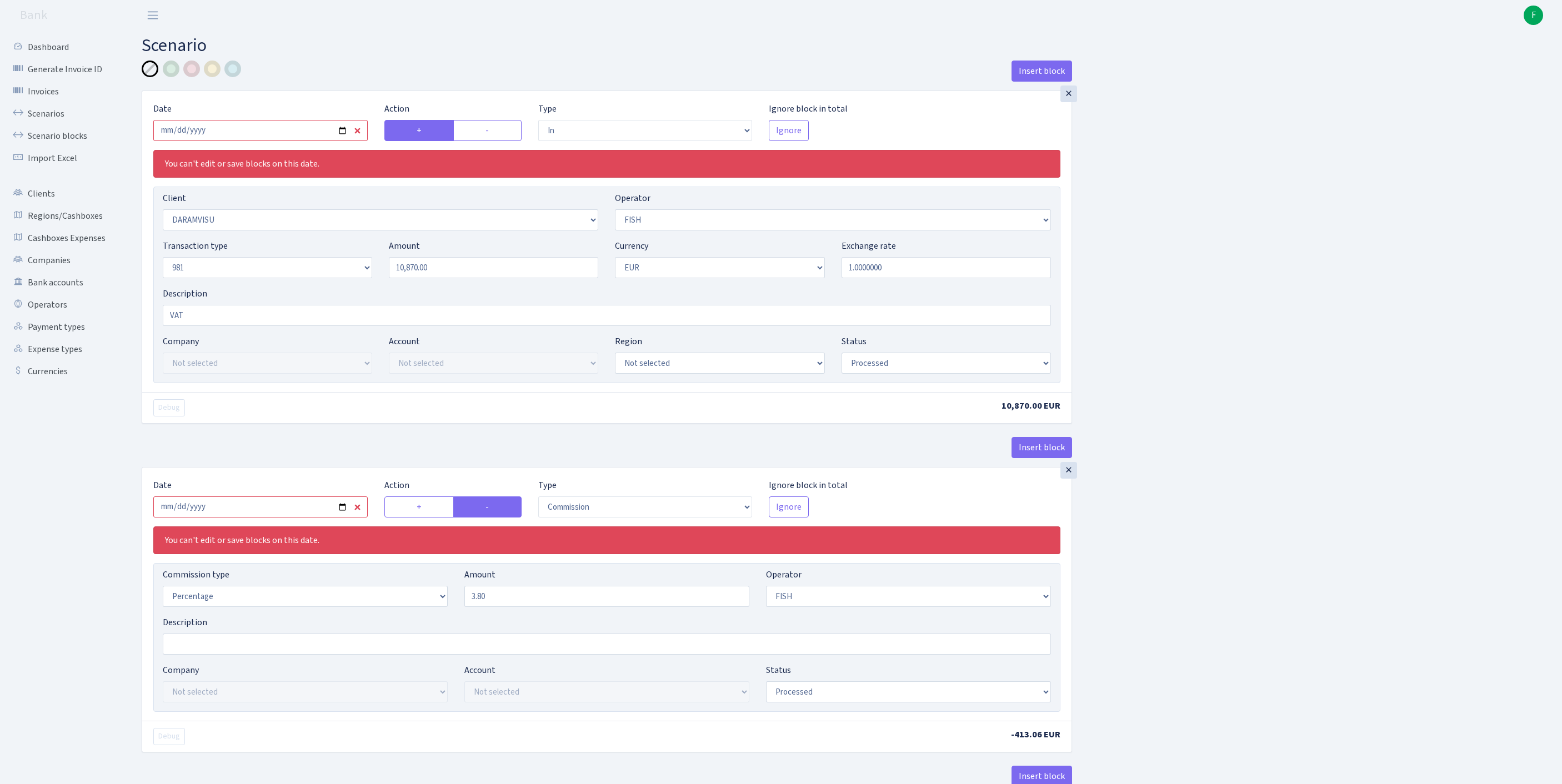
select select "in"
select select "3216"
select select "44"
select select "8"
select select "1"
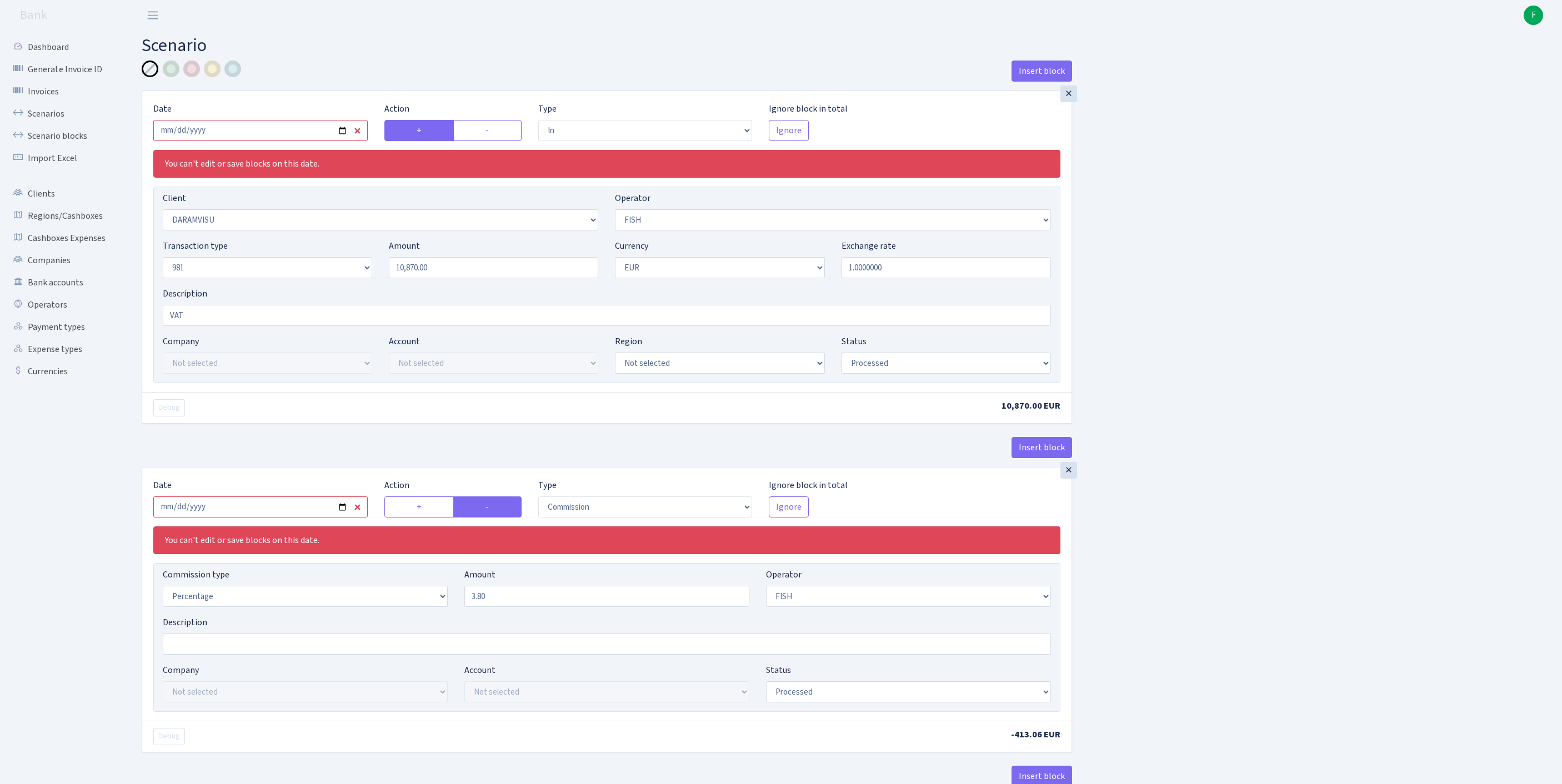
select select "processed"
select select "commission"
select select "44"
select select "processed"
select select "out"
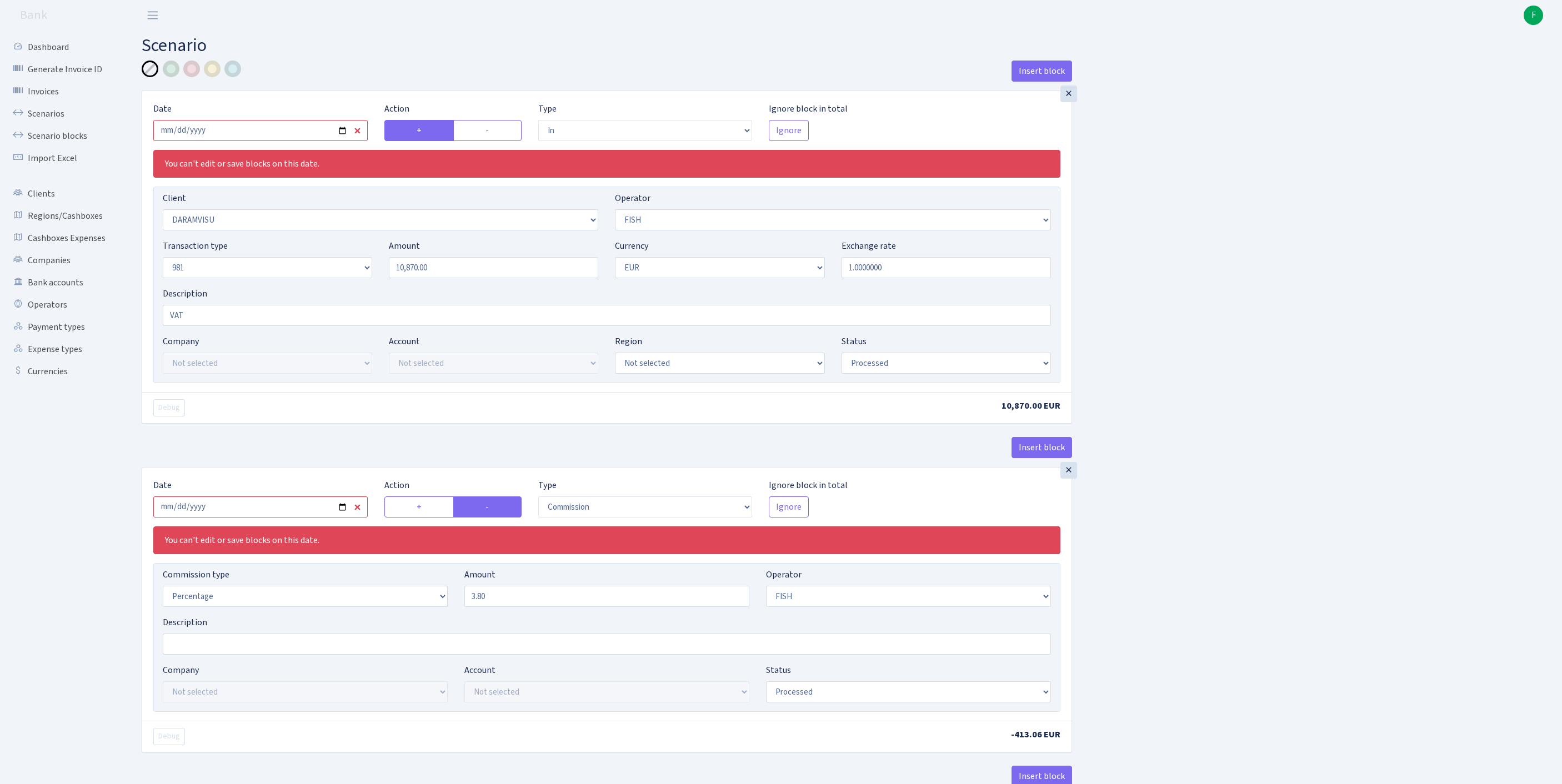
select select "2129"
select select "61"
select select "8"
select select "1"
select select "processed"
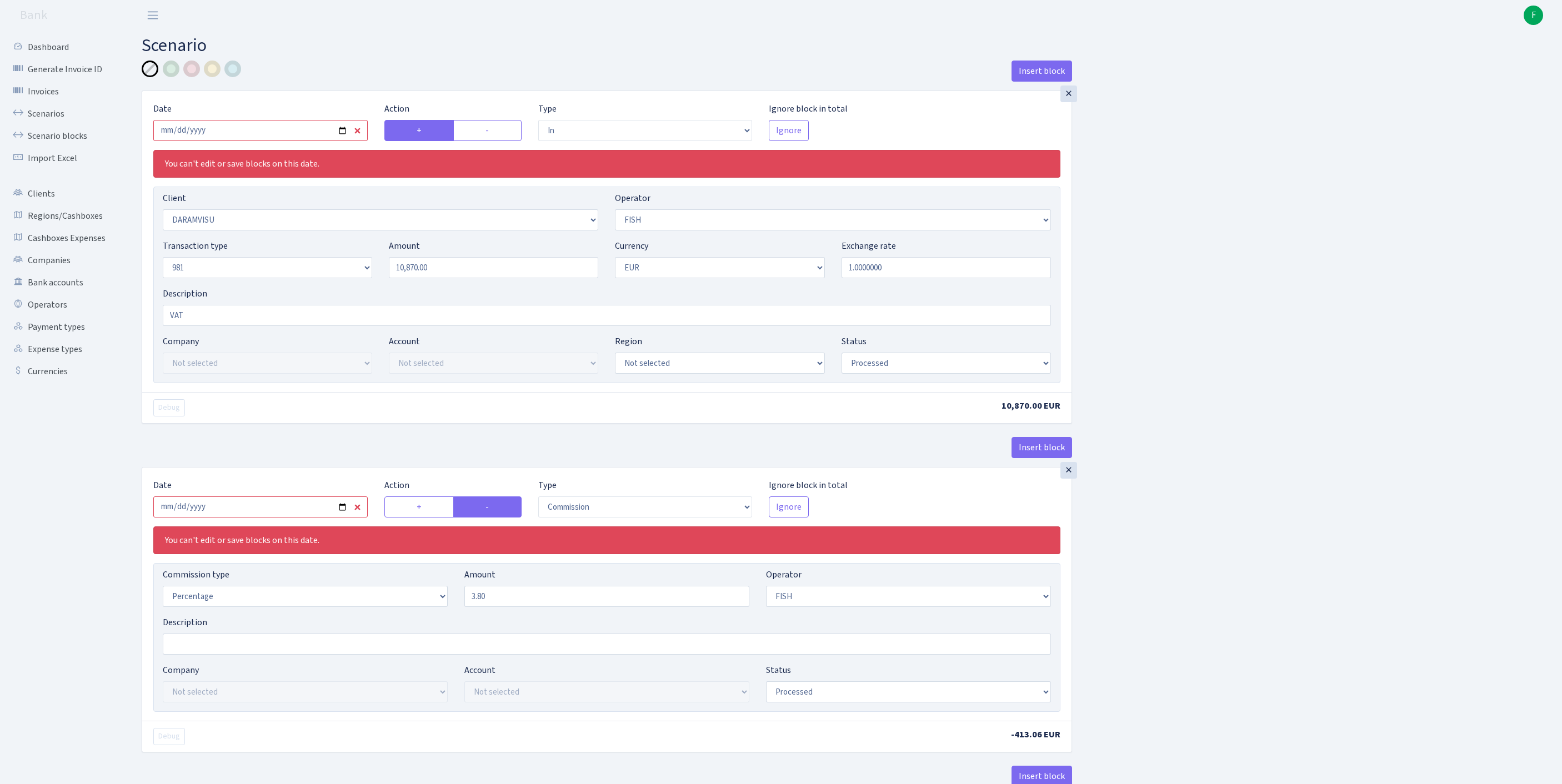
select select "commission"
select select "61"
select select "processed"
click at [256, 141] on input "2025-07-14" at bounding box center [260, 130] width 214 height 21
type input "[DATE]"
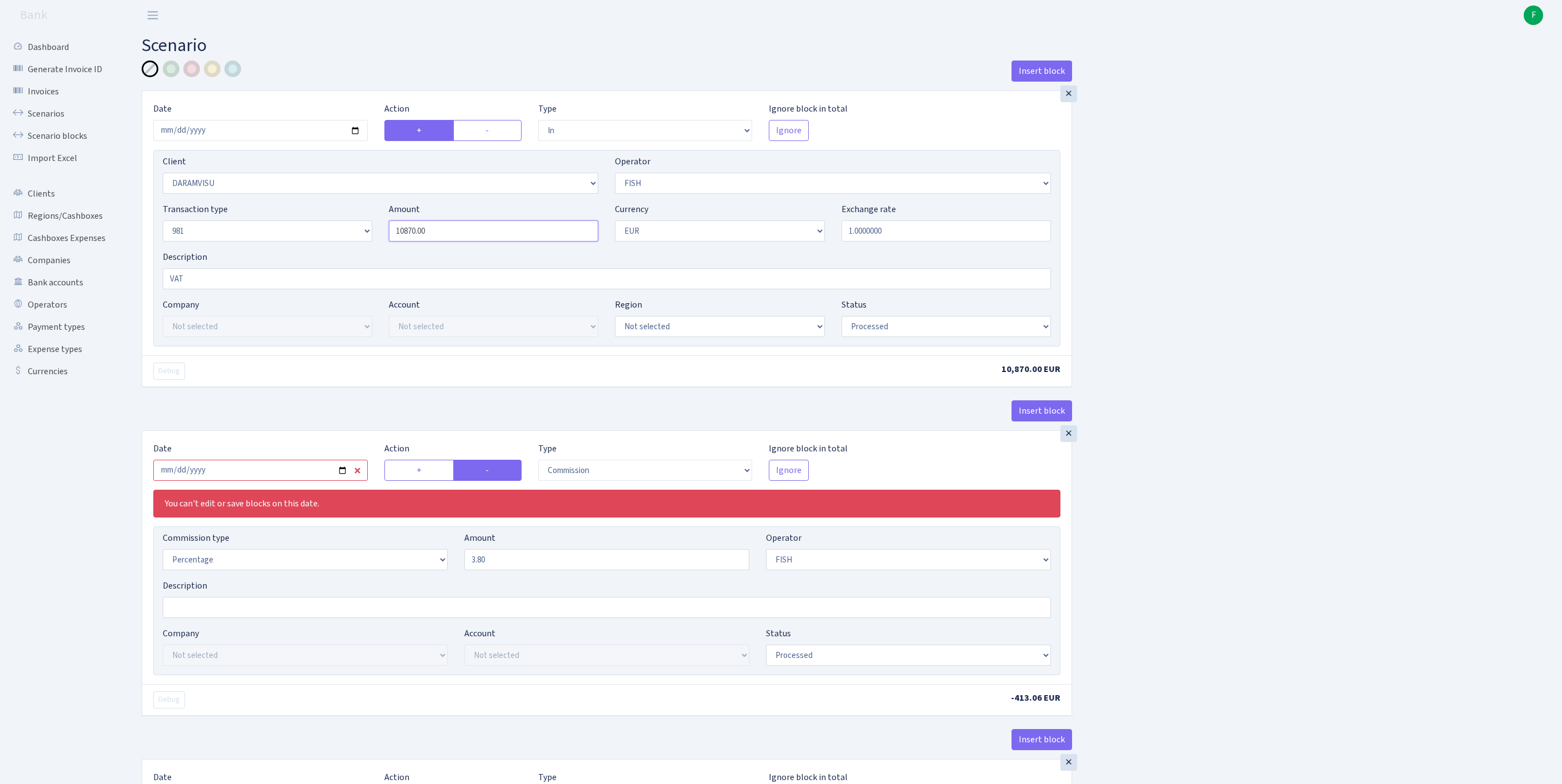
drag, startPoint x: 492, startPoint y: 253, endPoint x: 268, endPoint y: 250, distance: 224.0
click at [268, 250] on div "Transaction type Not selected 981 ELF FISH crypto GIRT IVO dekl MM-BALTIC eur U…" at bounding box center [607, 227] width 905 height 48
paste input "43478"
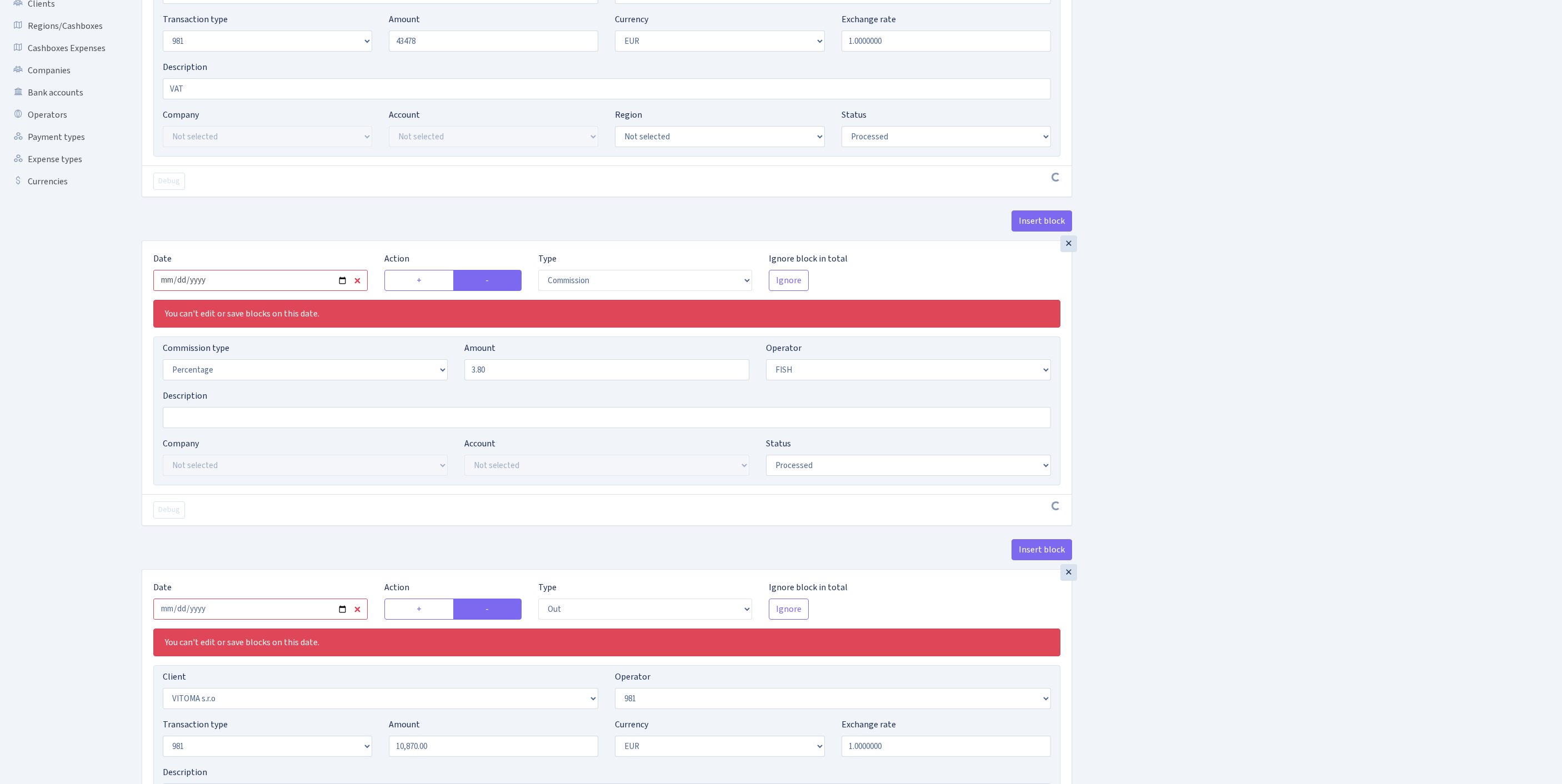
click at [297, 291] on input "2025-07-14" at bounding box center [260, 281] width 214 height 21
type input "43,478.00"
type input "[DATE]"
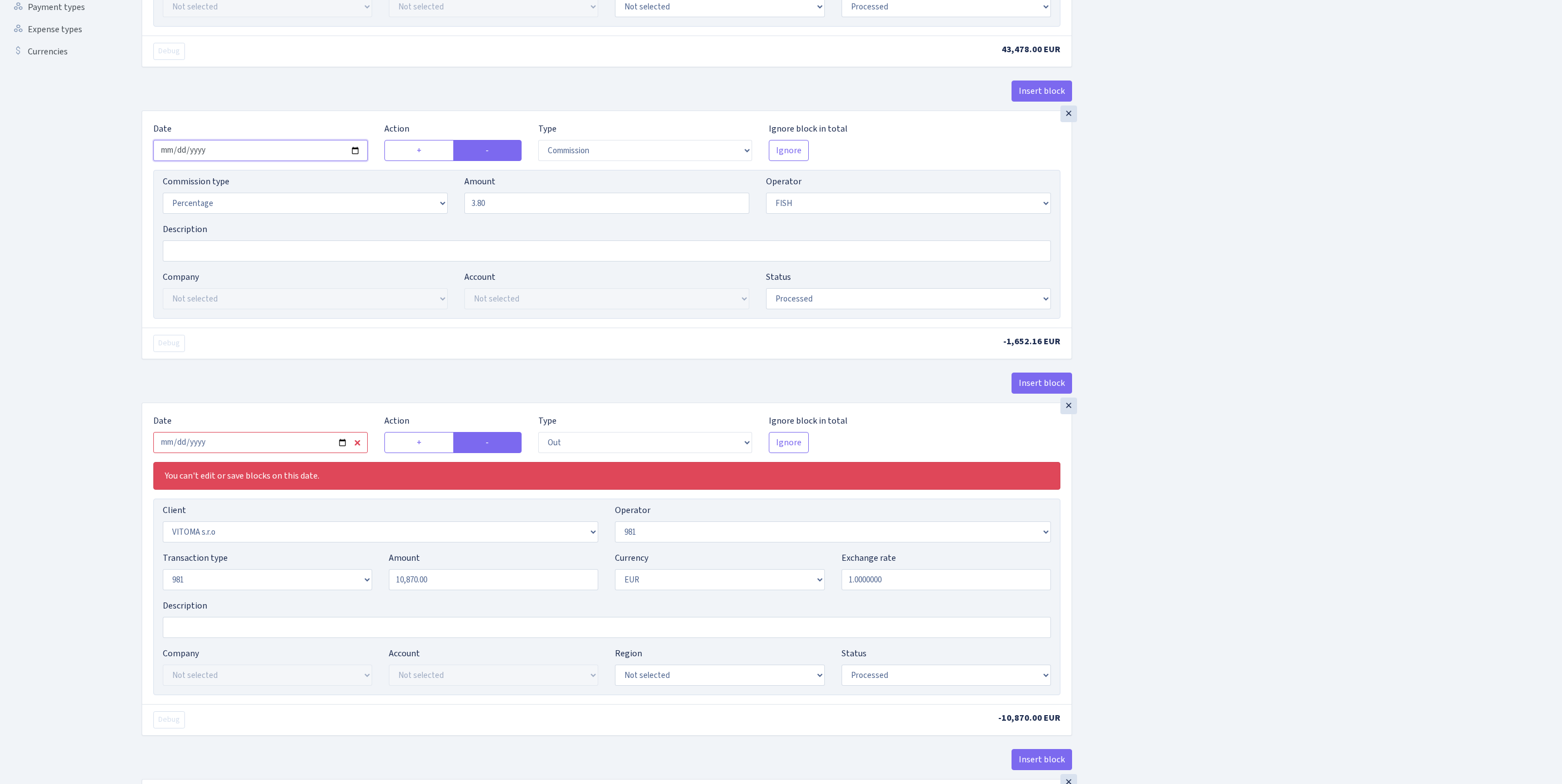
scroll to position [472, 0]
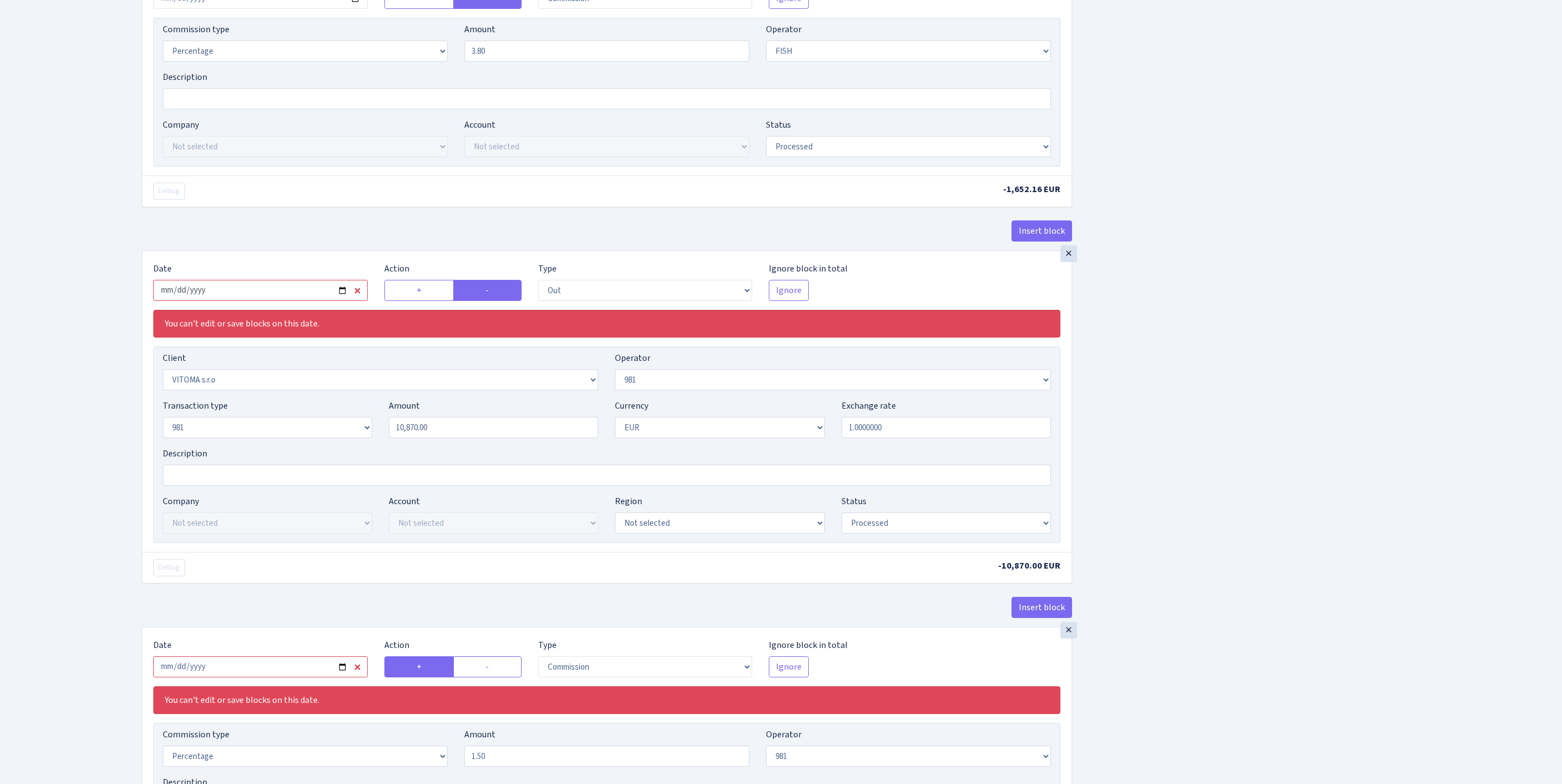
click at [339, 301] on input "2025-07-14" at bounding box center [260, 290] width 214 height 21
type input "2025-08-25"
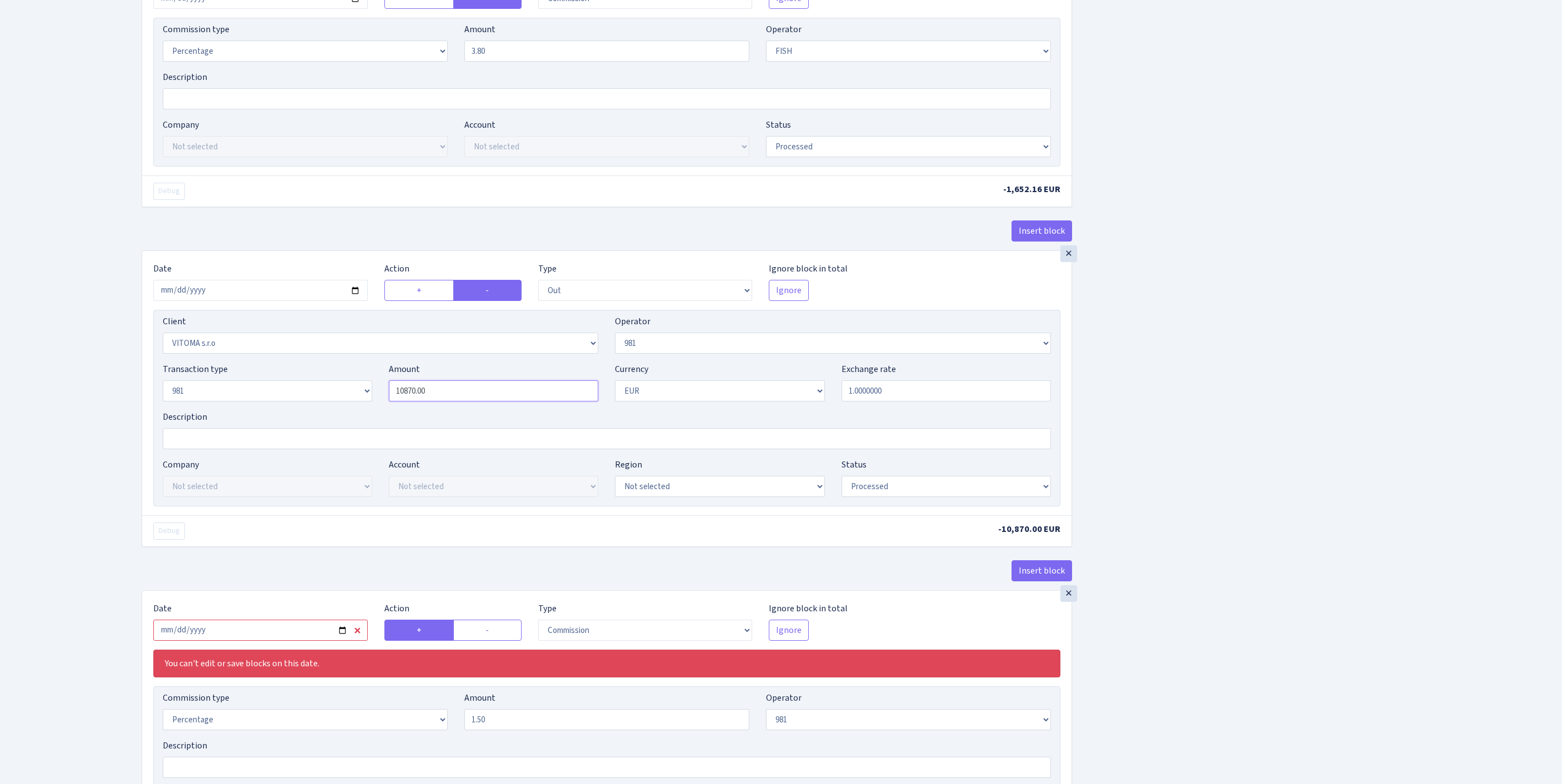
drag, startPoint x: 462, startPoint y: 497, endPoint x: 320, endPoint y: 497, distance: 142.0
click at [320, 410] on div "Transaction type Not selected 981 ELF FISH crypto GIRT IVO dekl MM-BALTIC eur U…" at bounding box center [607, 386] width 905 height 48
paste input "43478"
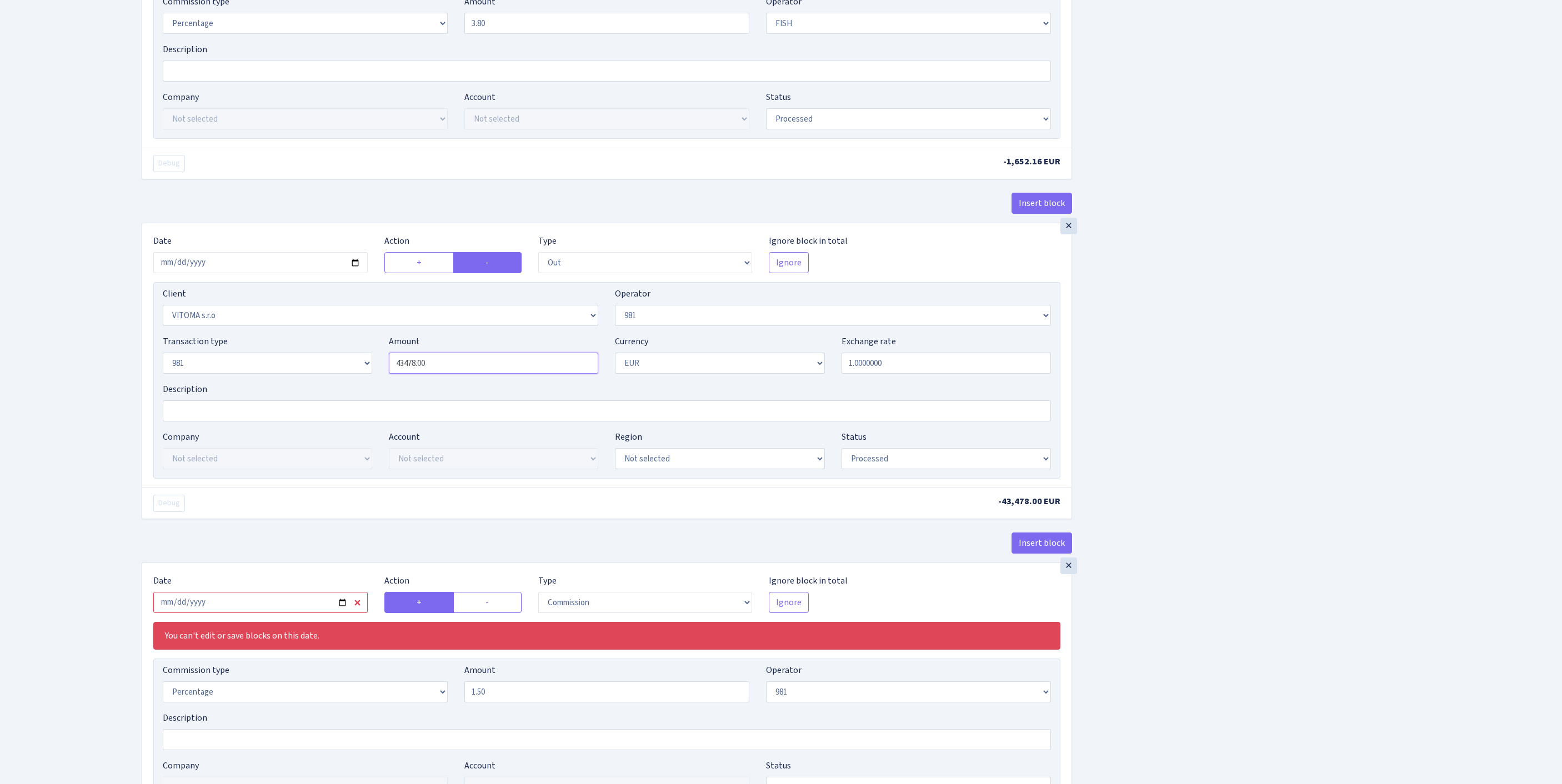
scroll to position [896, 0]
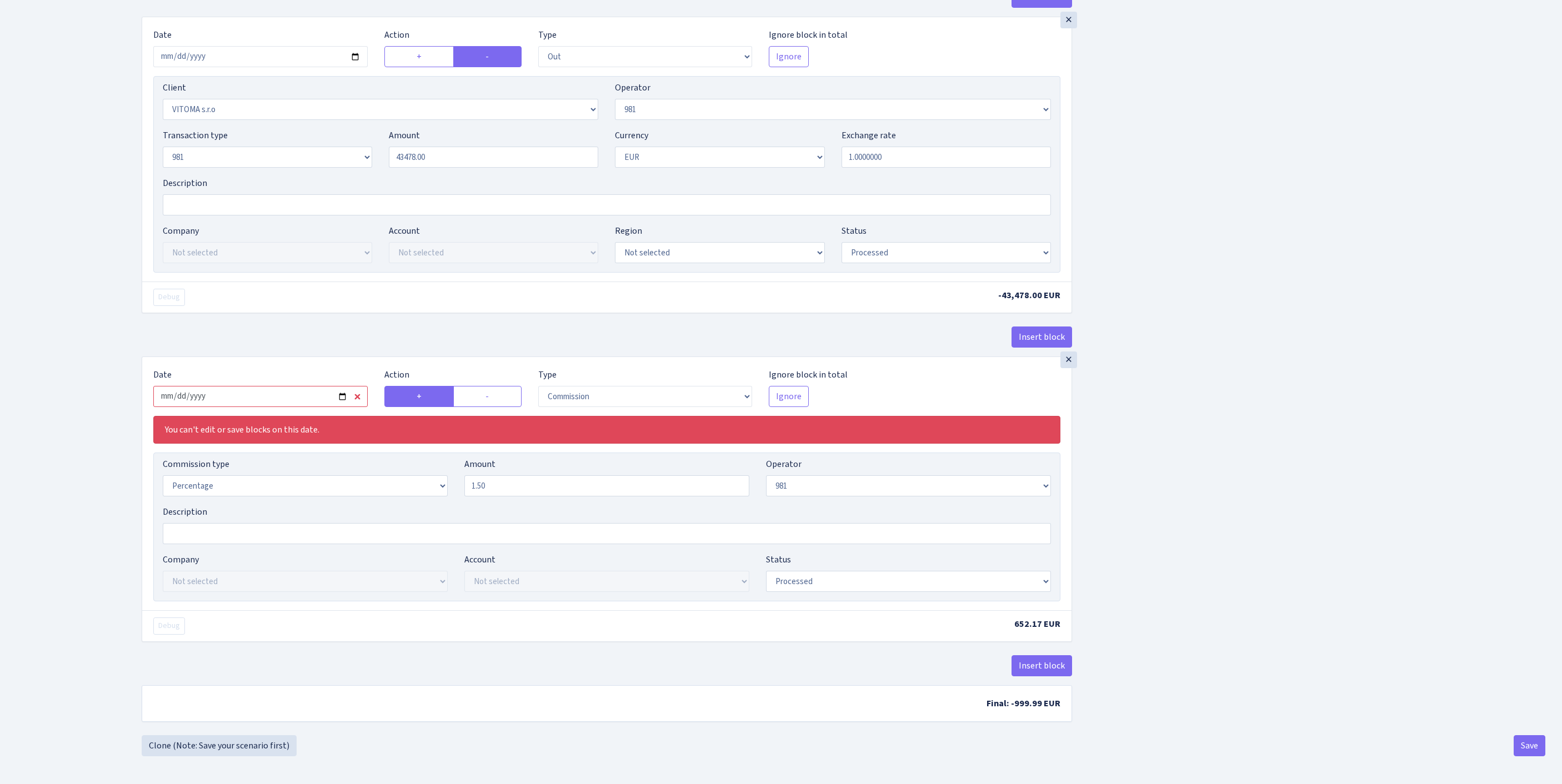
type input "43,478.00"
click at [306, 386] on input "2025-07-14" at bounding box center [260, 396] width 214 height 21
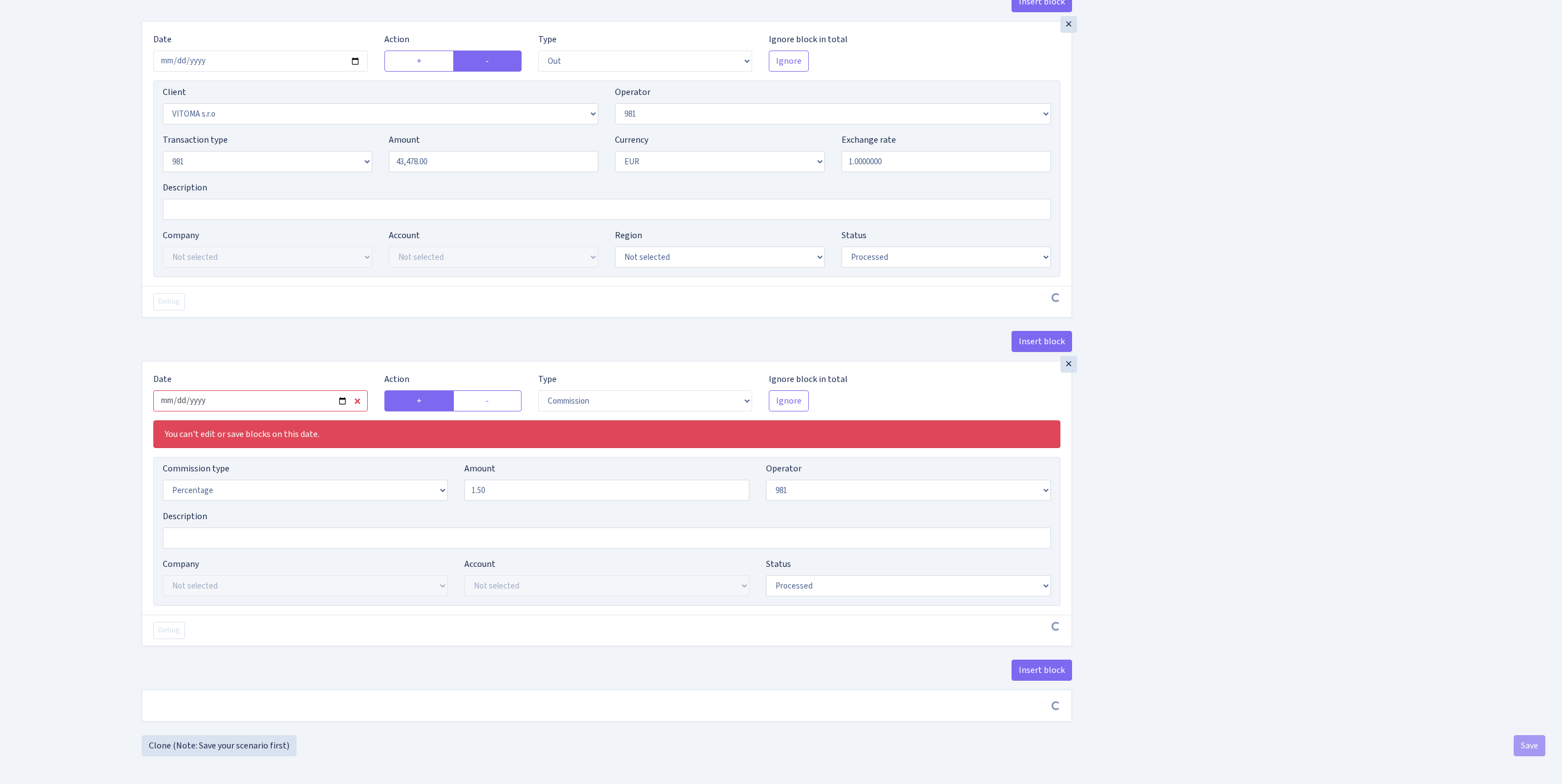
scroll to position [892, 0]
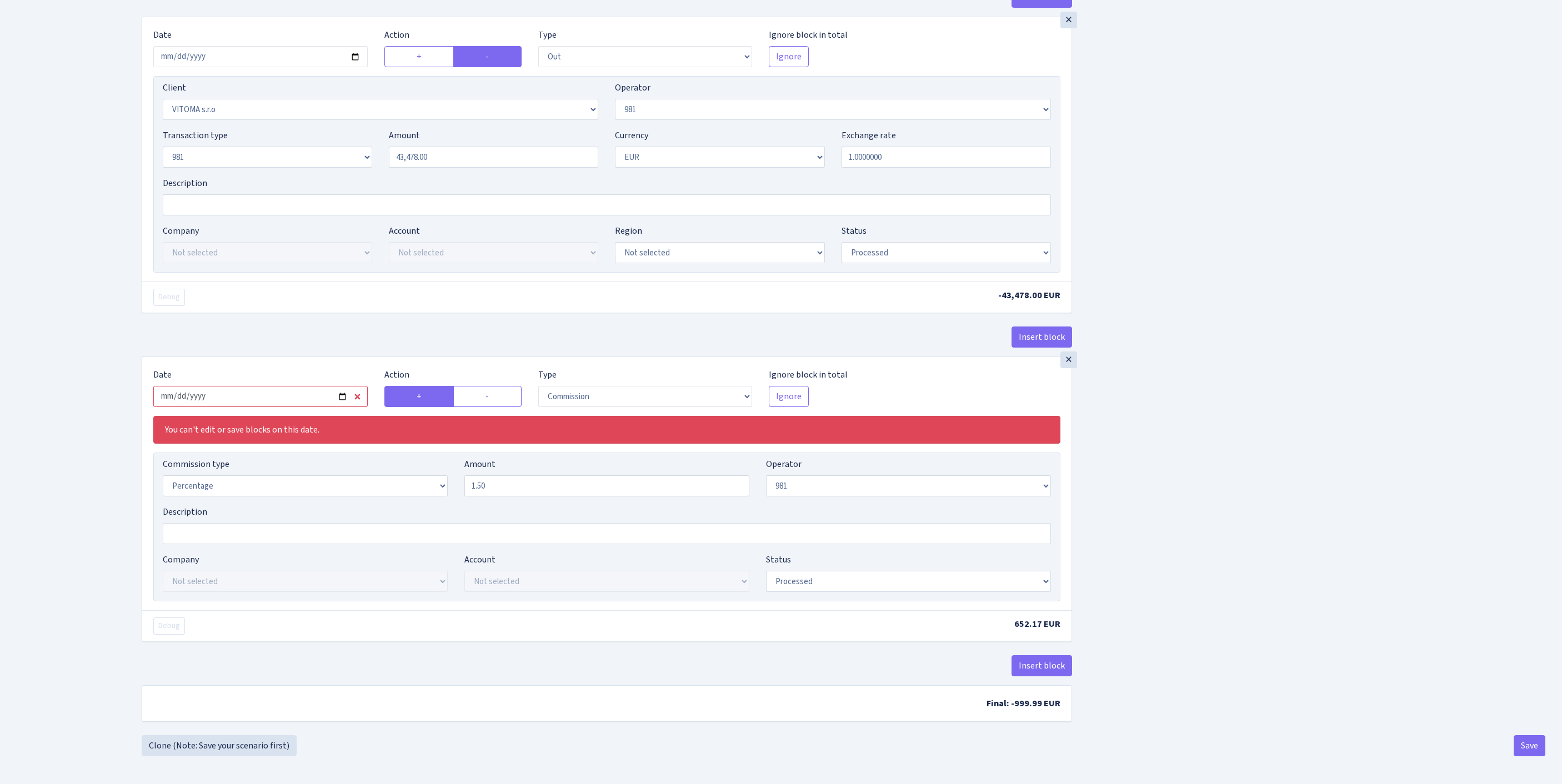
type input "[DATE]"
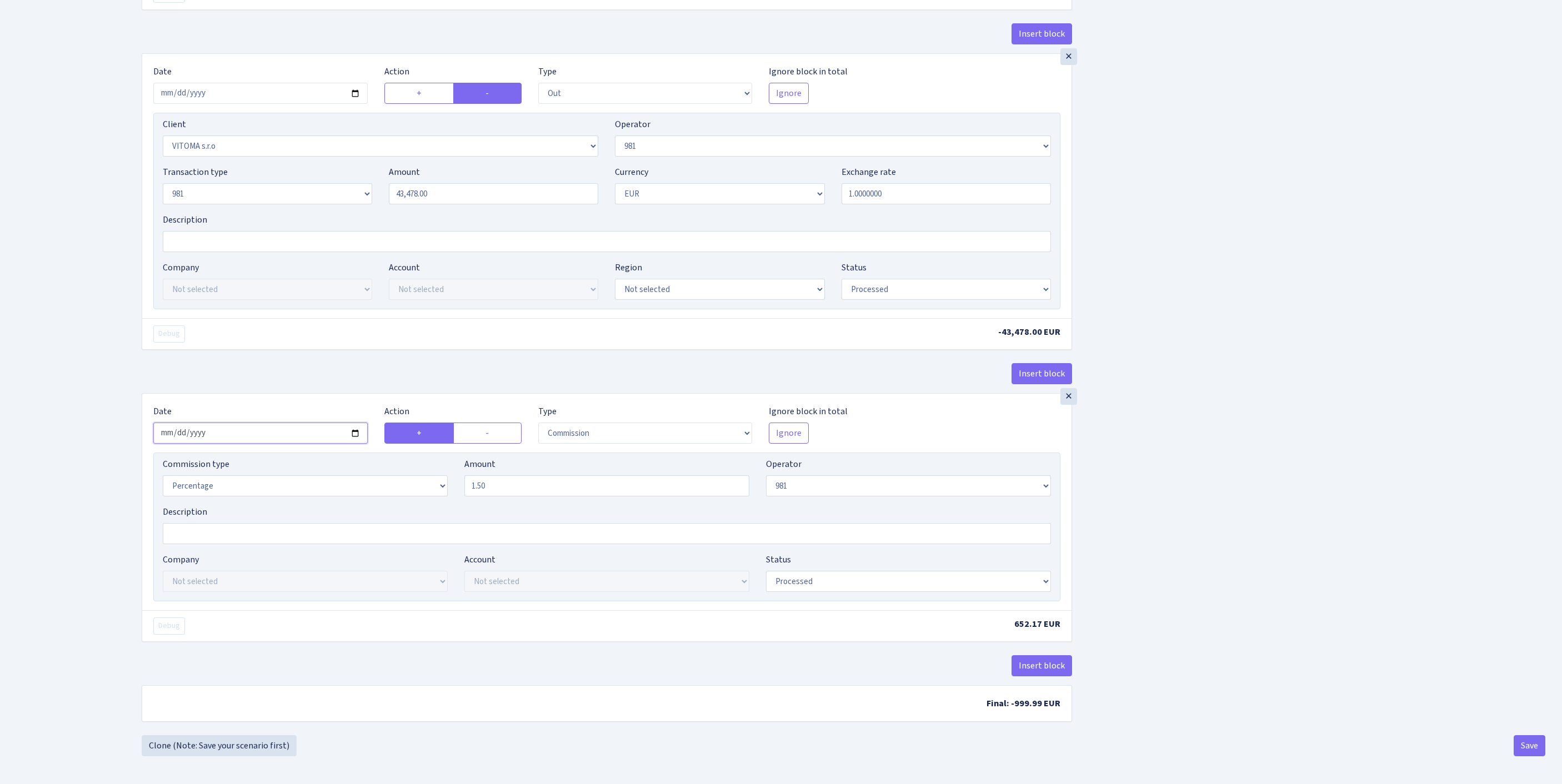
scroll to position [854, 0]
click at [1517, 747] on button "Save" at bounding box center [1530, 745] width 32 height 21
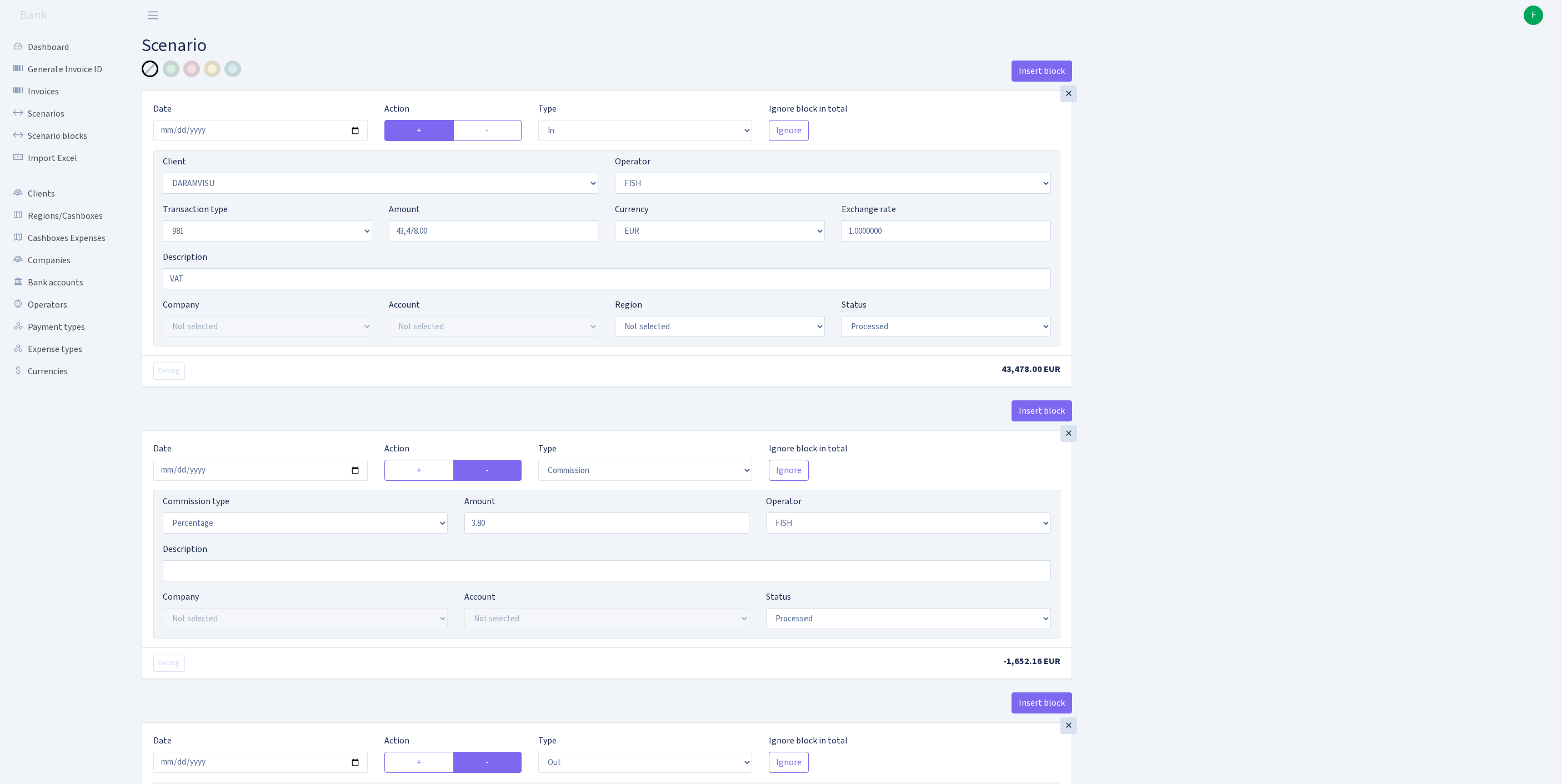
select select "in"
select select "3216"
select select "44"
select select "8"
select select "1"
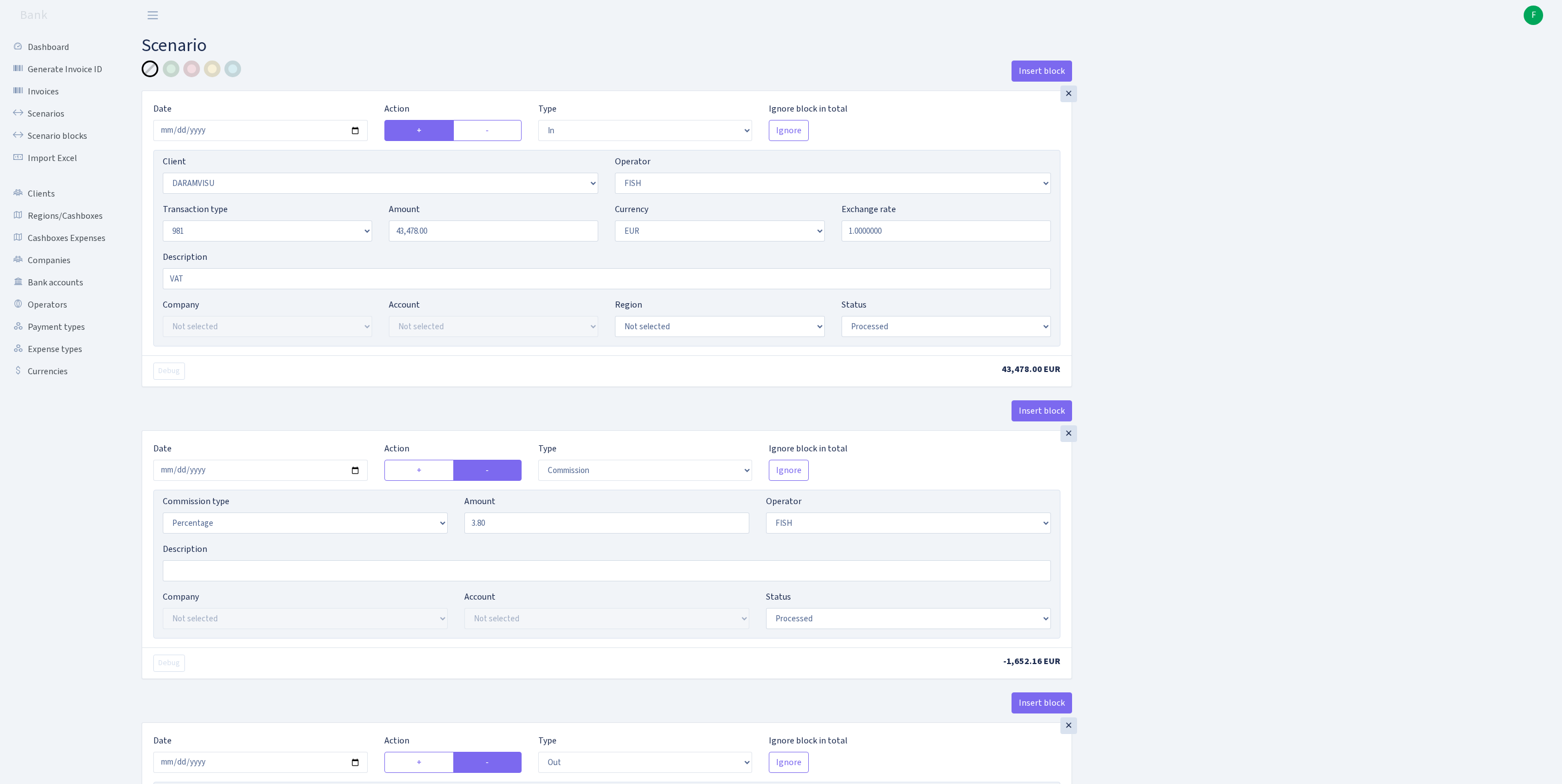
select select "processed"
select select "commission"
select select "44"
select select "processed"
select select "out"
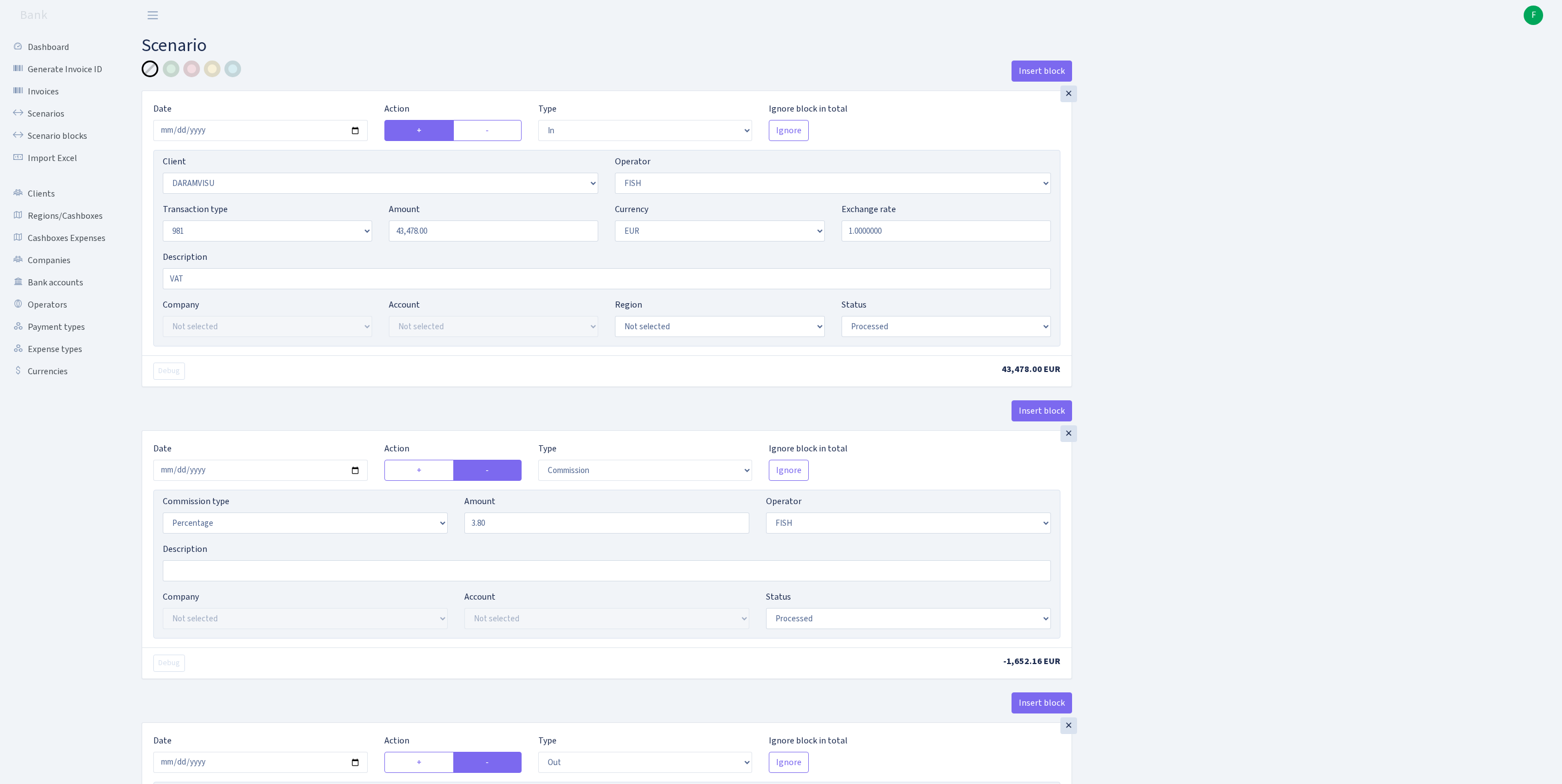
select select "2129"
select select "61"
select select "8"
select select "1"
select select "processed"
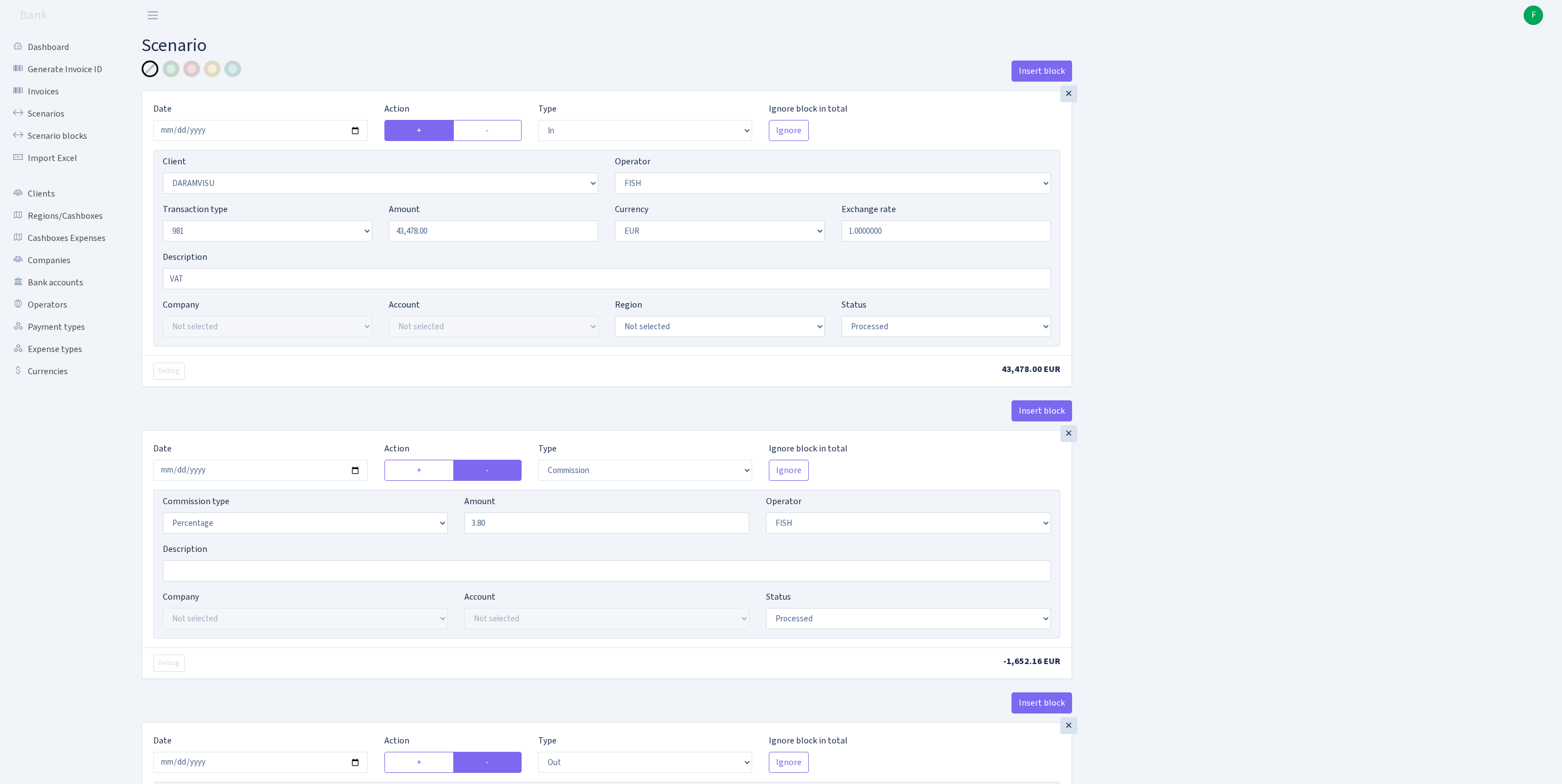
select select "commission"
select select "61"
select select "processed"
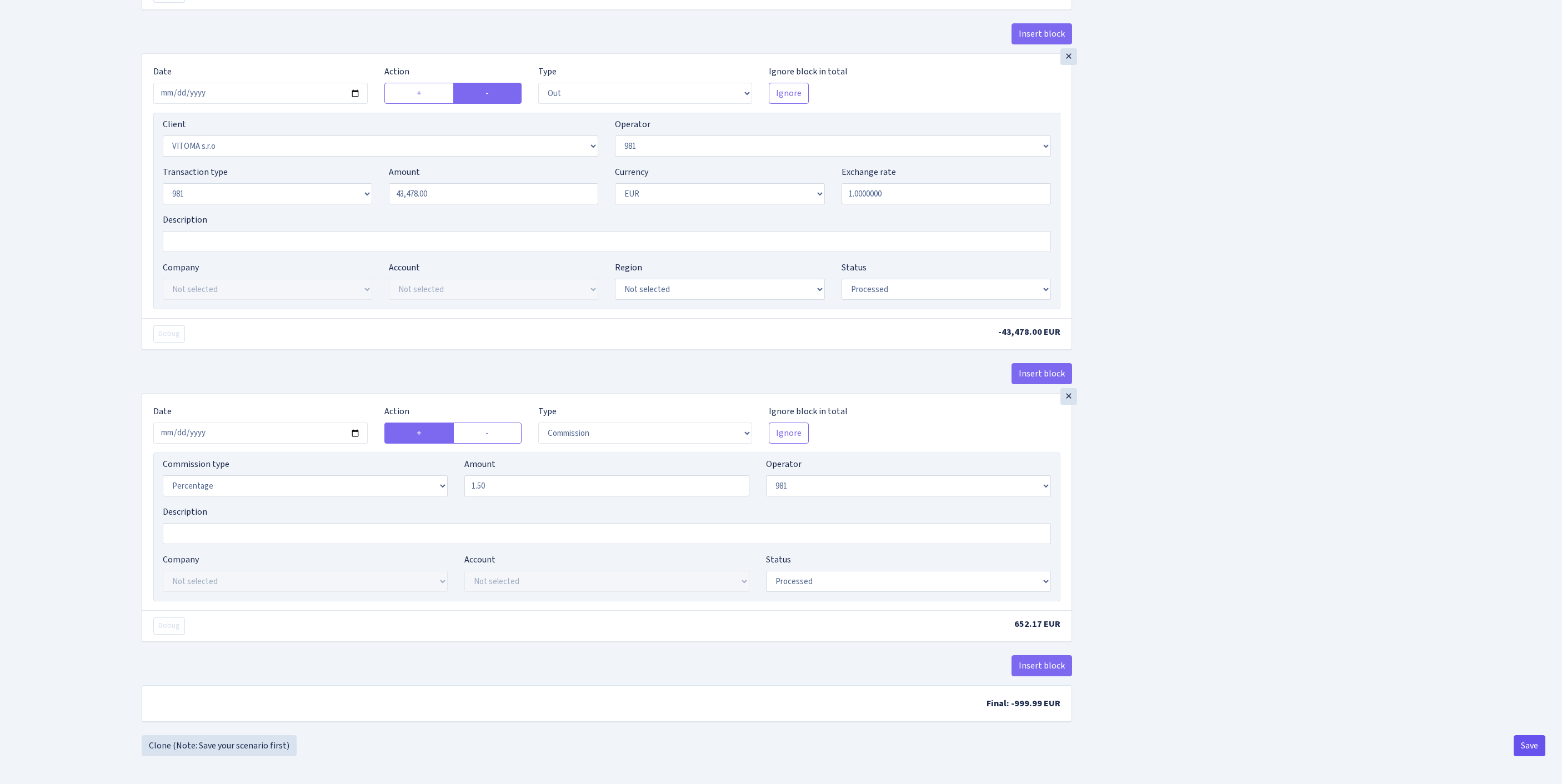
click at [1531, 745] on button "Save" at bounding box center [1530, 745] width 32 height 21
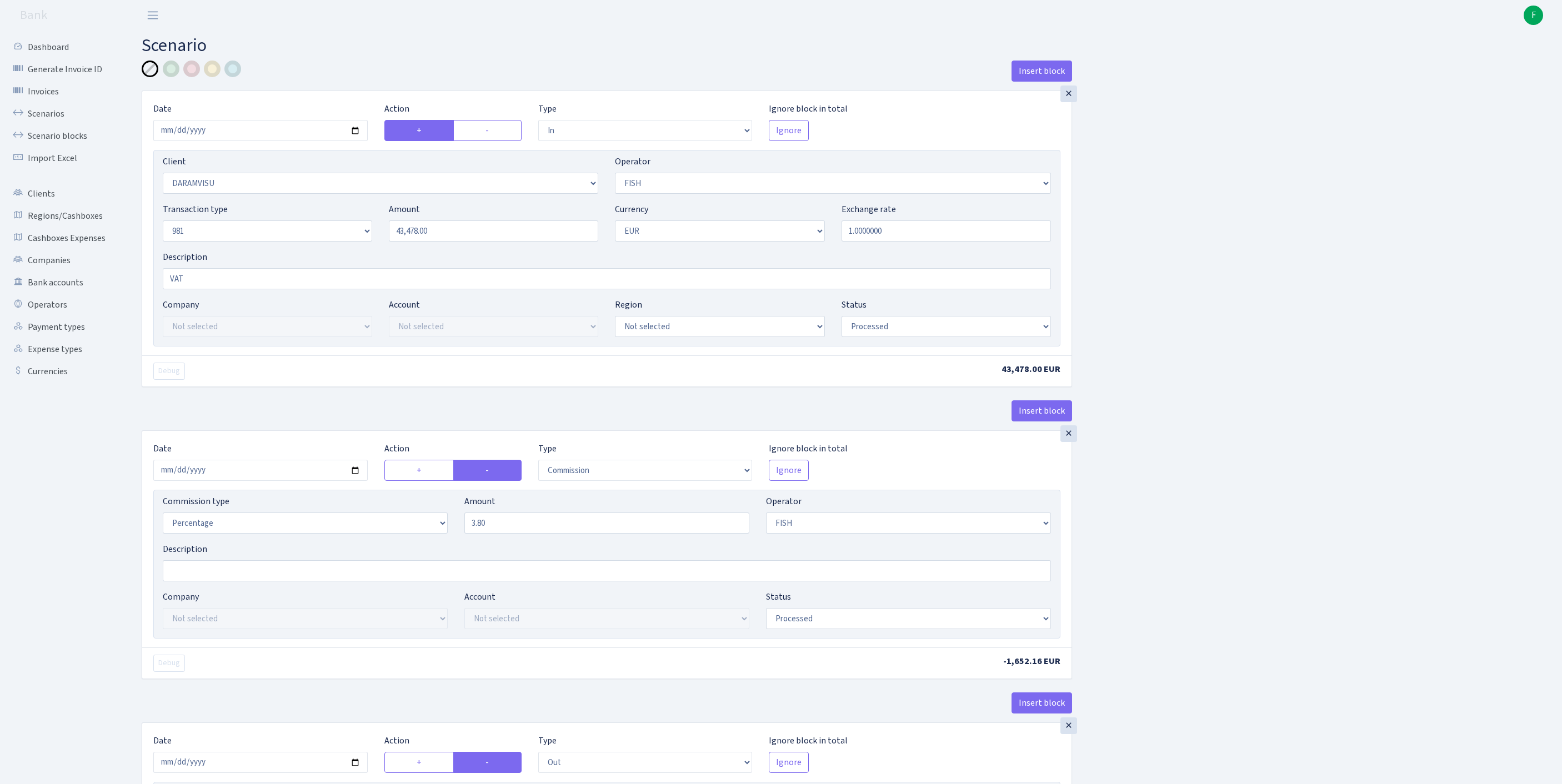
select select "in"
select select "3216"
select select "44"
select select "8"
select select "1"
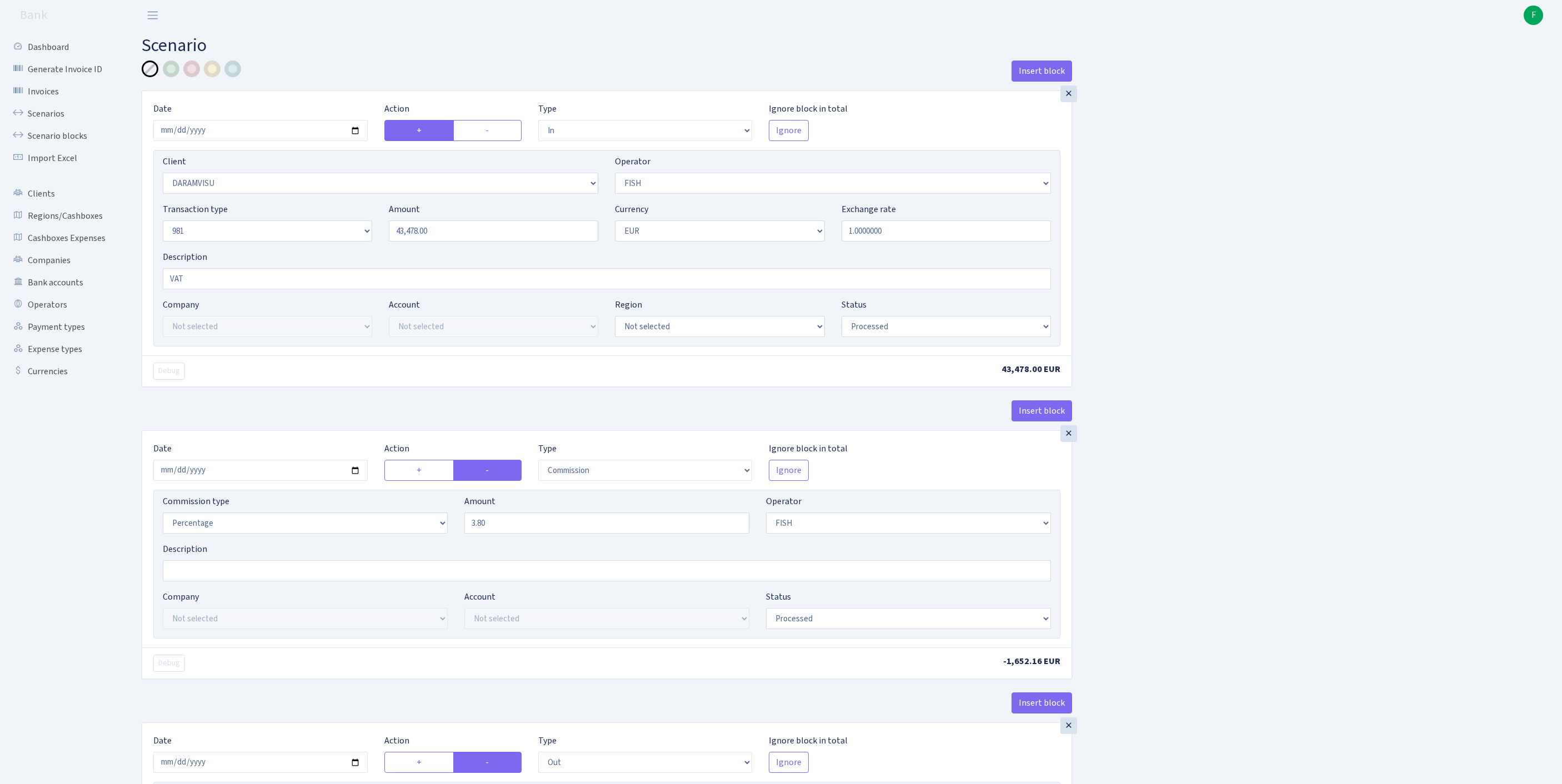
select select "processed"
select select "commission"
select select "44"
select select "processed"
select select "out"
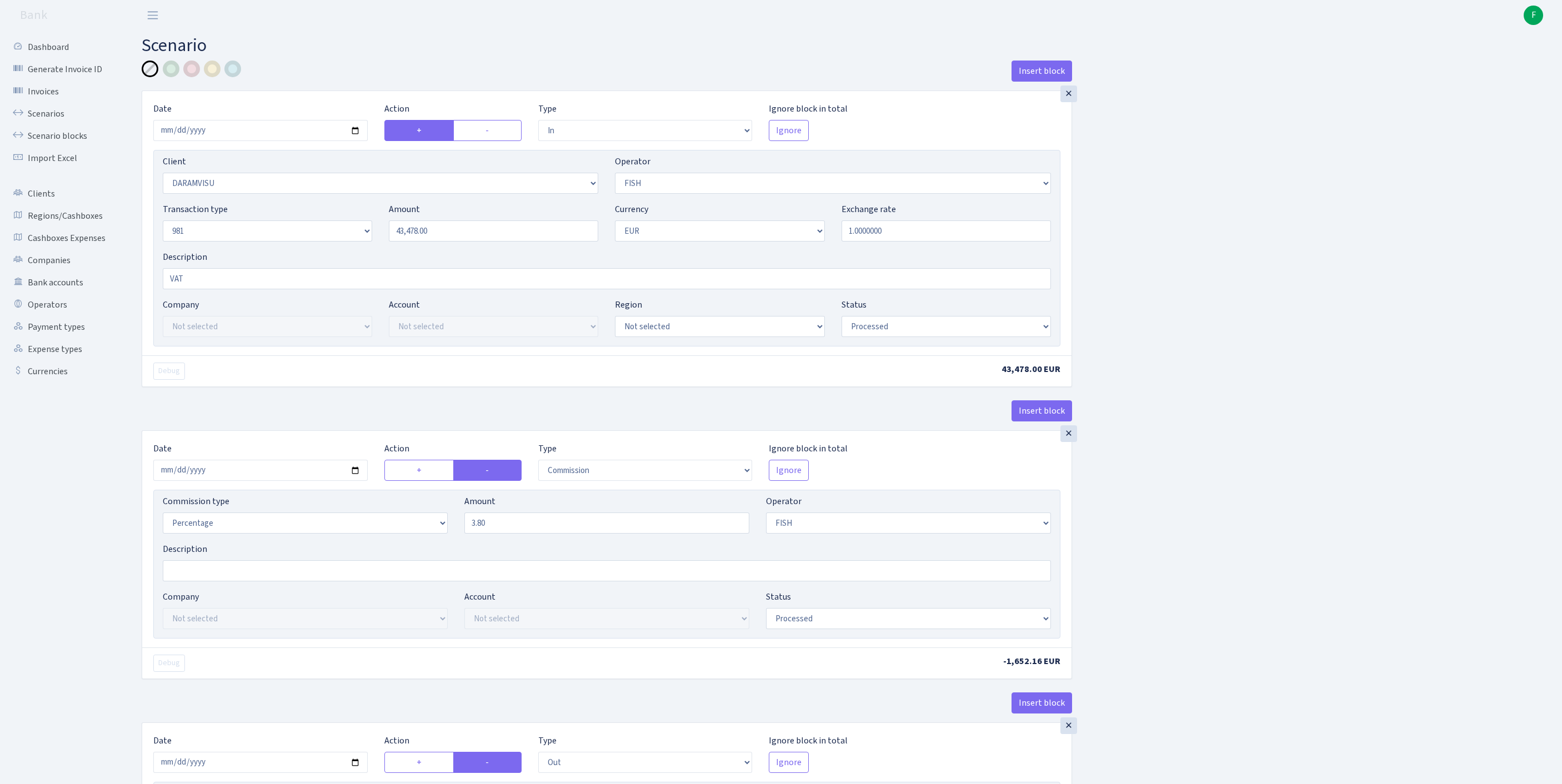
select select "2129"
select select "61"
select select "8"
select select "1"
select select "processed"
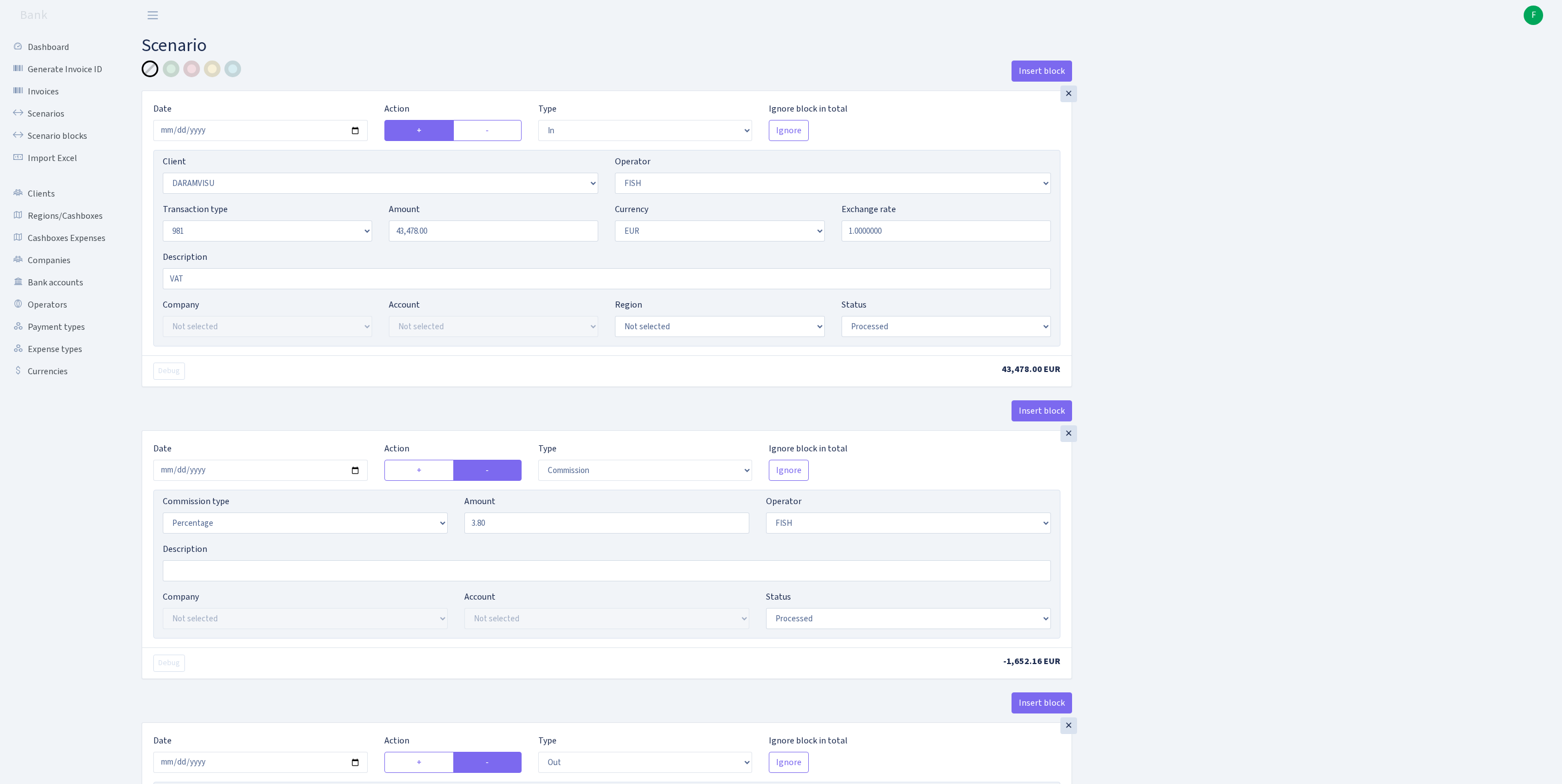
select select "commission"
select select "61"
select select "processed"
click at [45, 121] on link "Scenarios" at bounding box center [61, 114] width 111 height 22
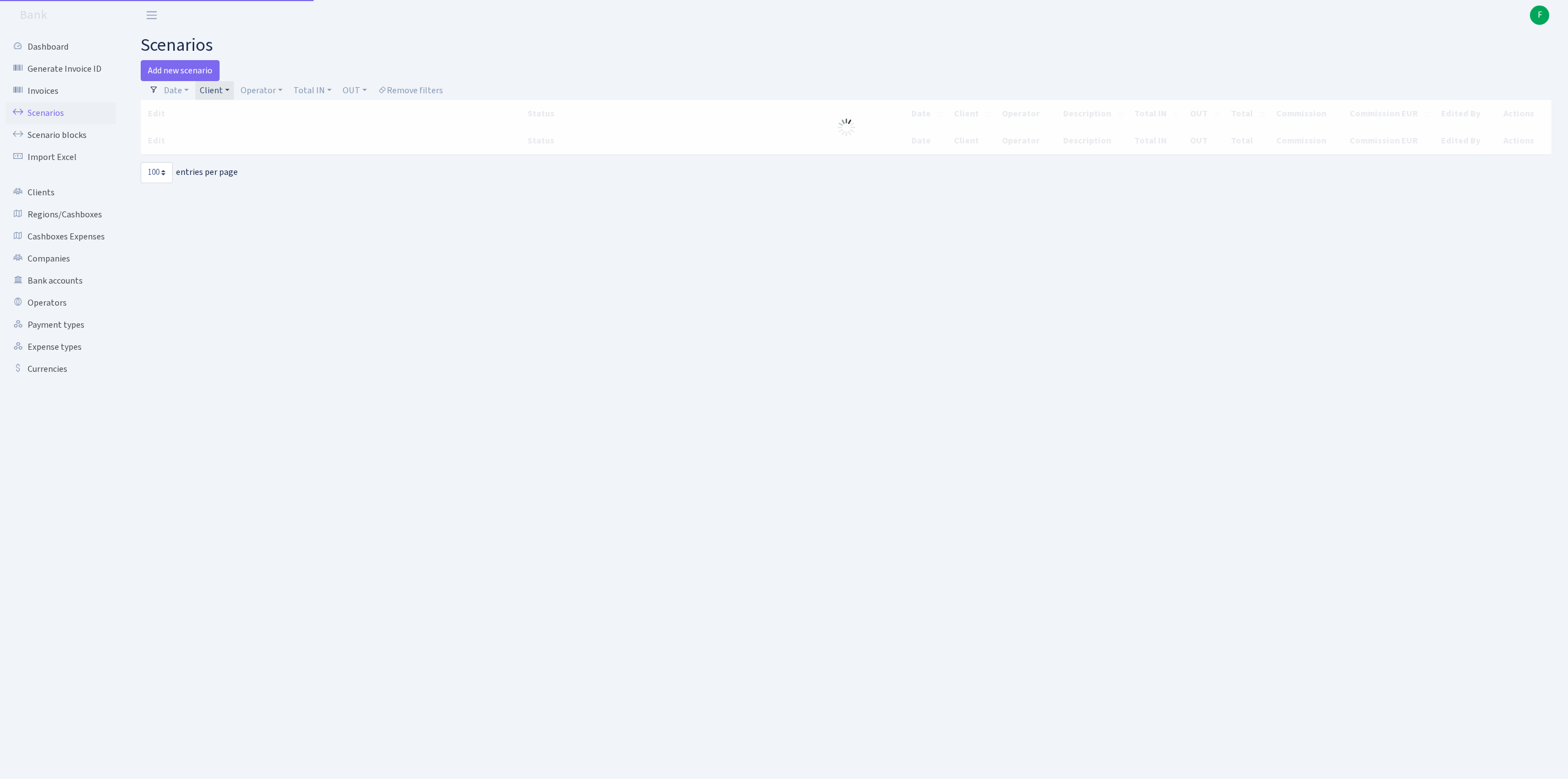
select select "100"
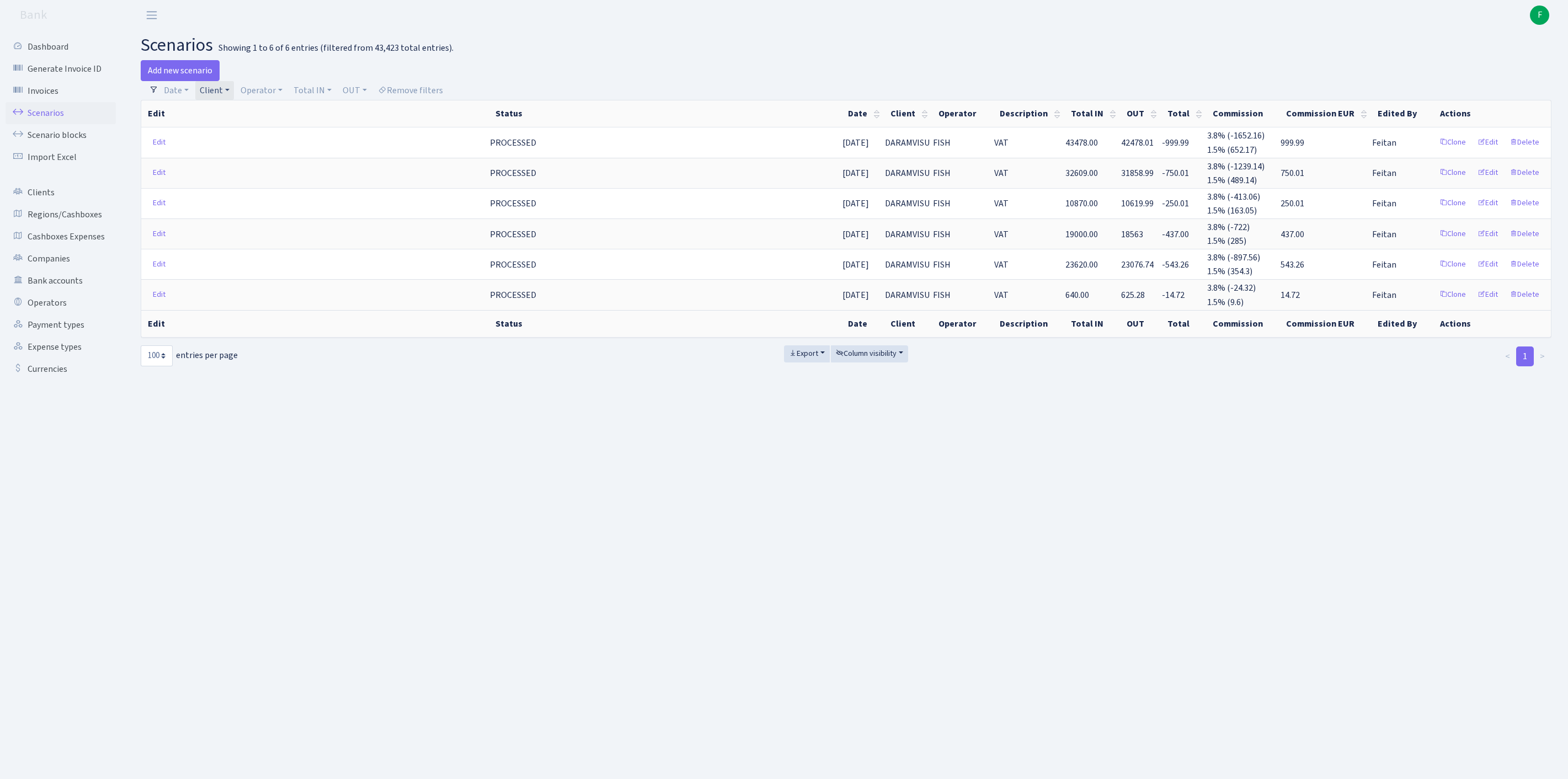
click at [234, 94] on link "Client" at bounding box center [214, 90] width 38 height 19
click at [236, 133] on input "search" at bounding box center [245, 130] width 91 height 17
type input "STRATEN"
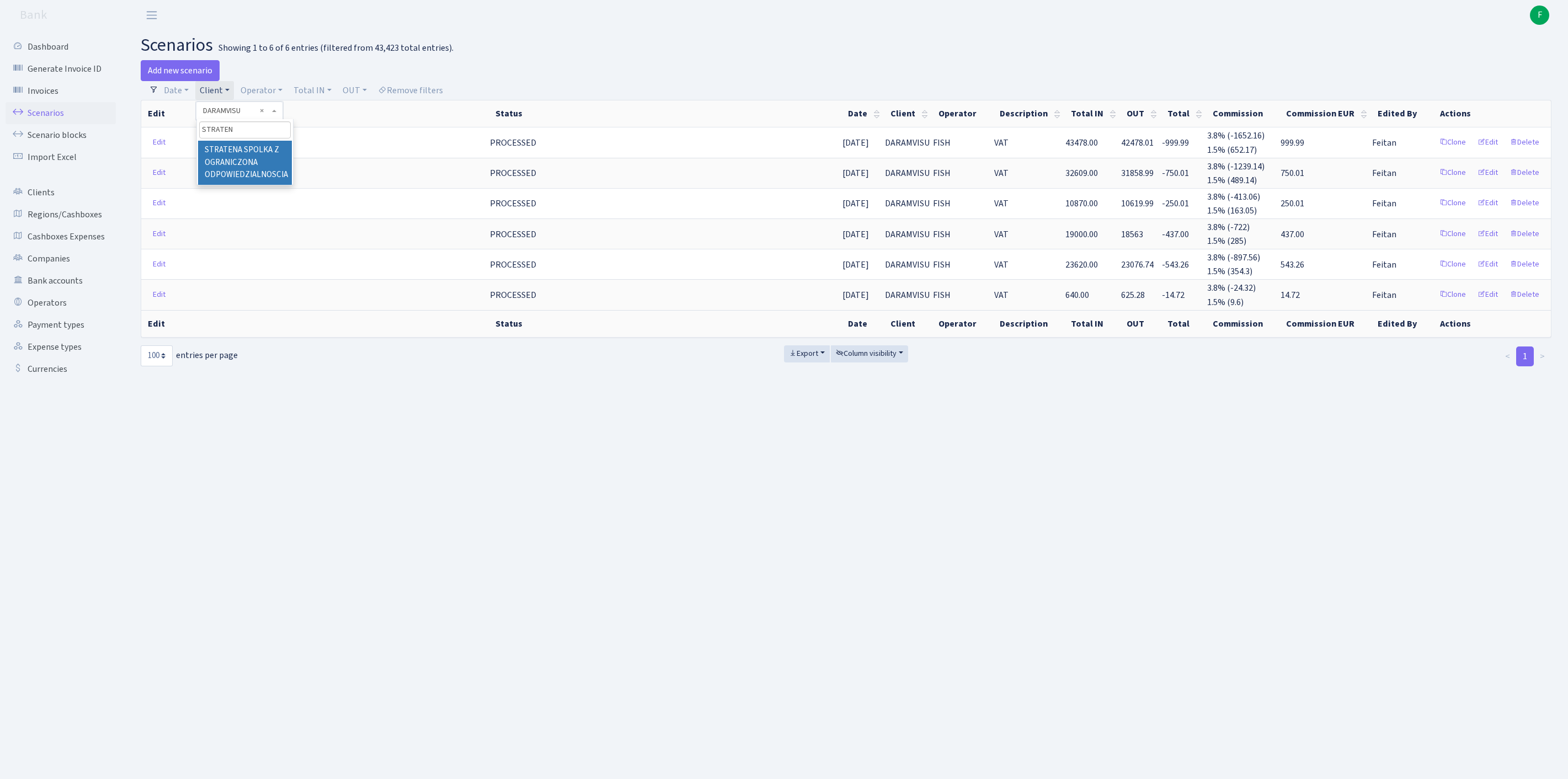
click at [271, 172] on li "STRATENA SPOLKA Z OGRANICZONA ODPOWIEDZIALNOSCIA" at bounding box center [245, 162] width 94 height 44
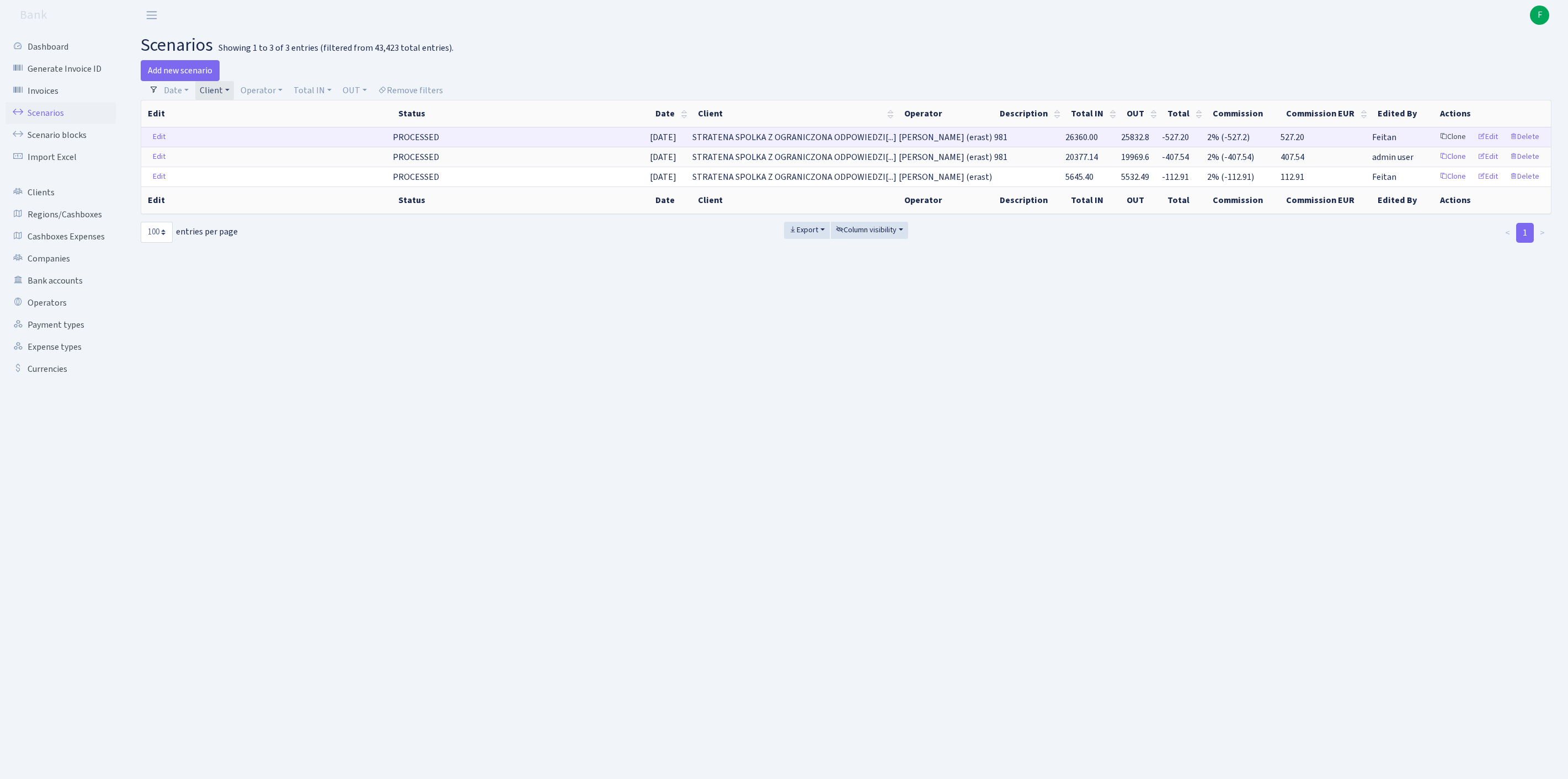
click at [1435, 145] on link "Clone" at bounding box center [1453, 137] width 37 height 17
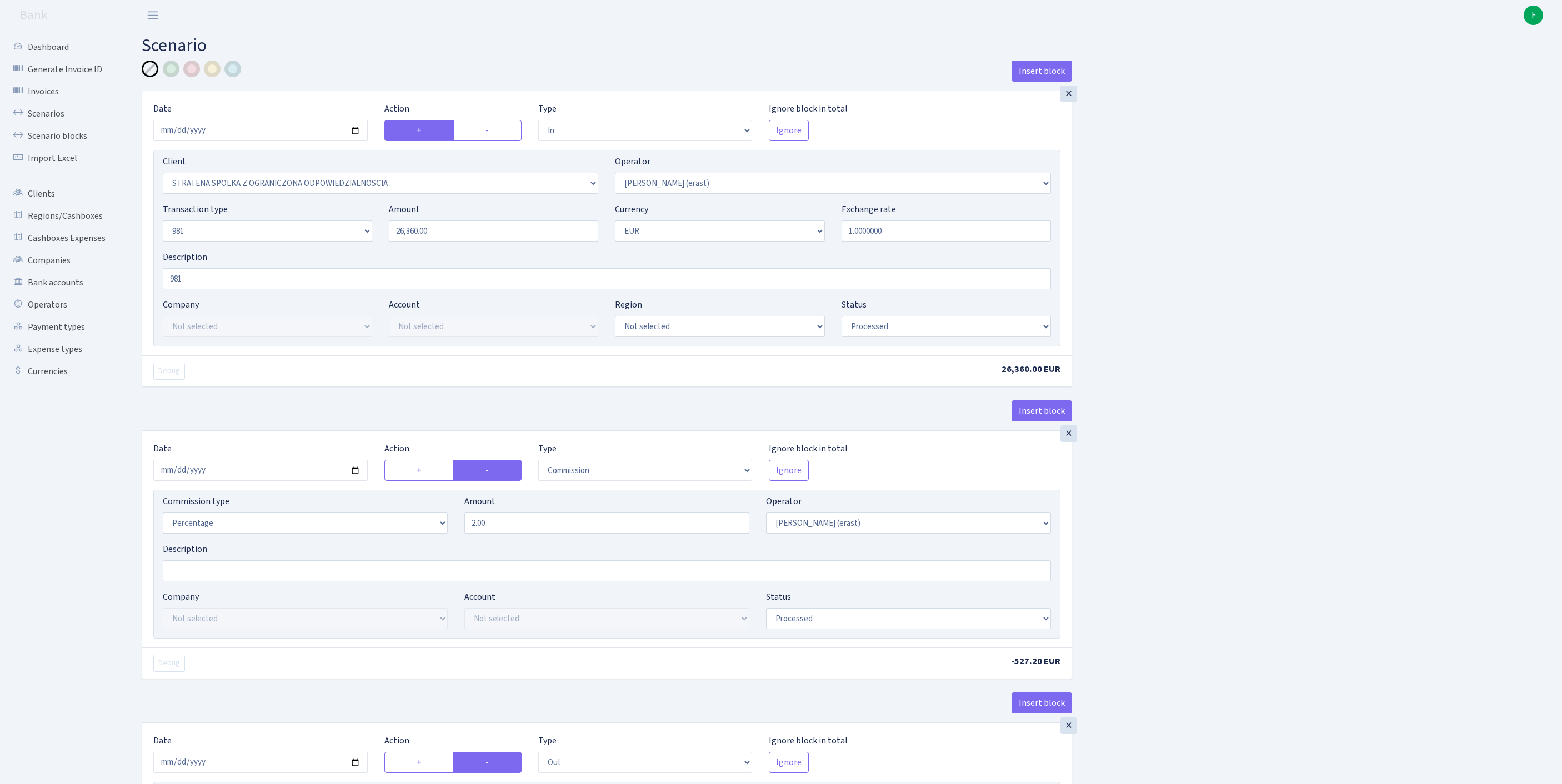
select select "in"
select select "3300"
select select "155"
select select "8"
select select "1"
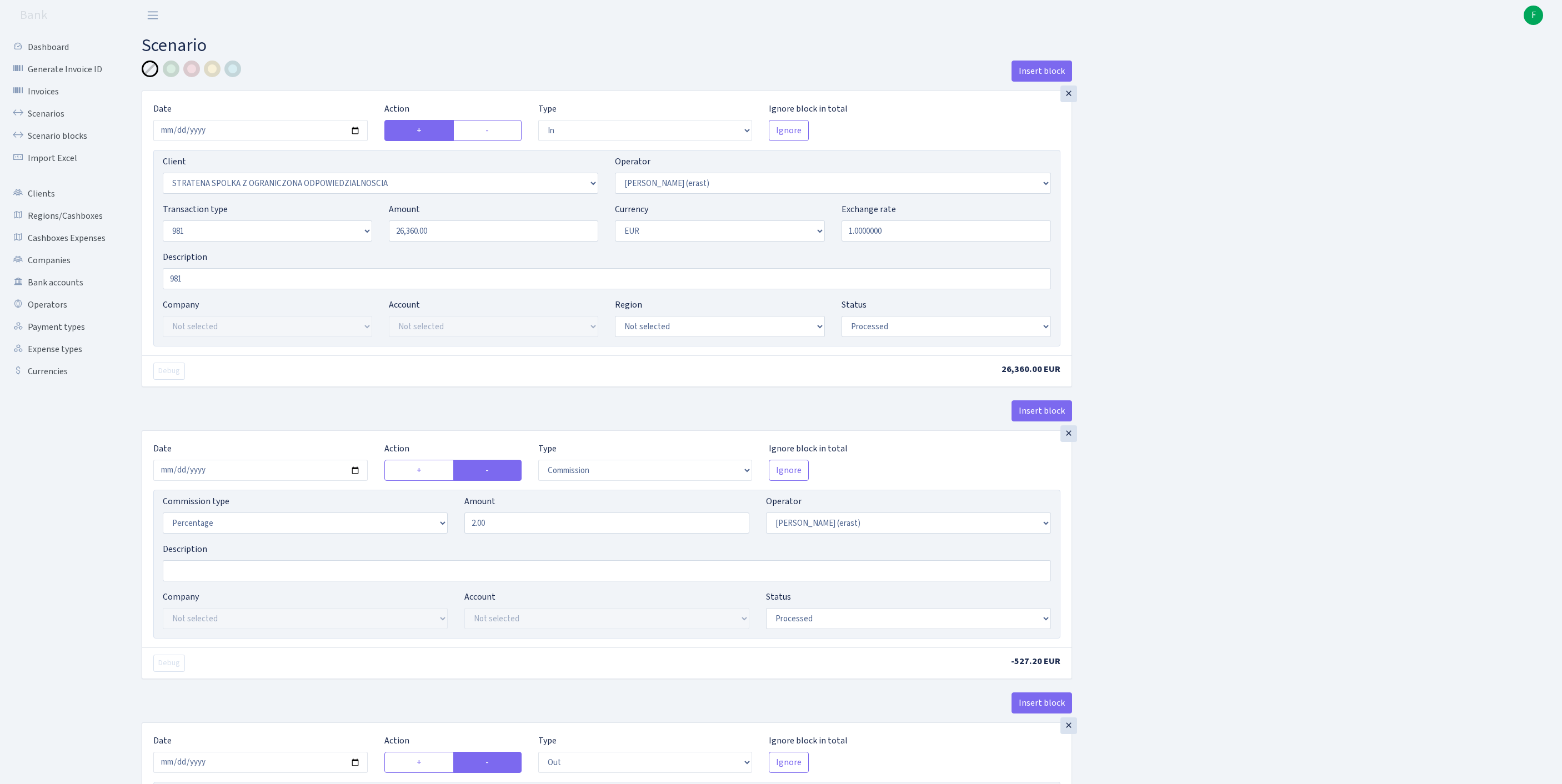
select select "processed"
select select "commission"
select select "155"
select select "processed"
select select "out"
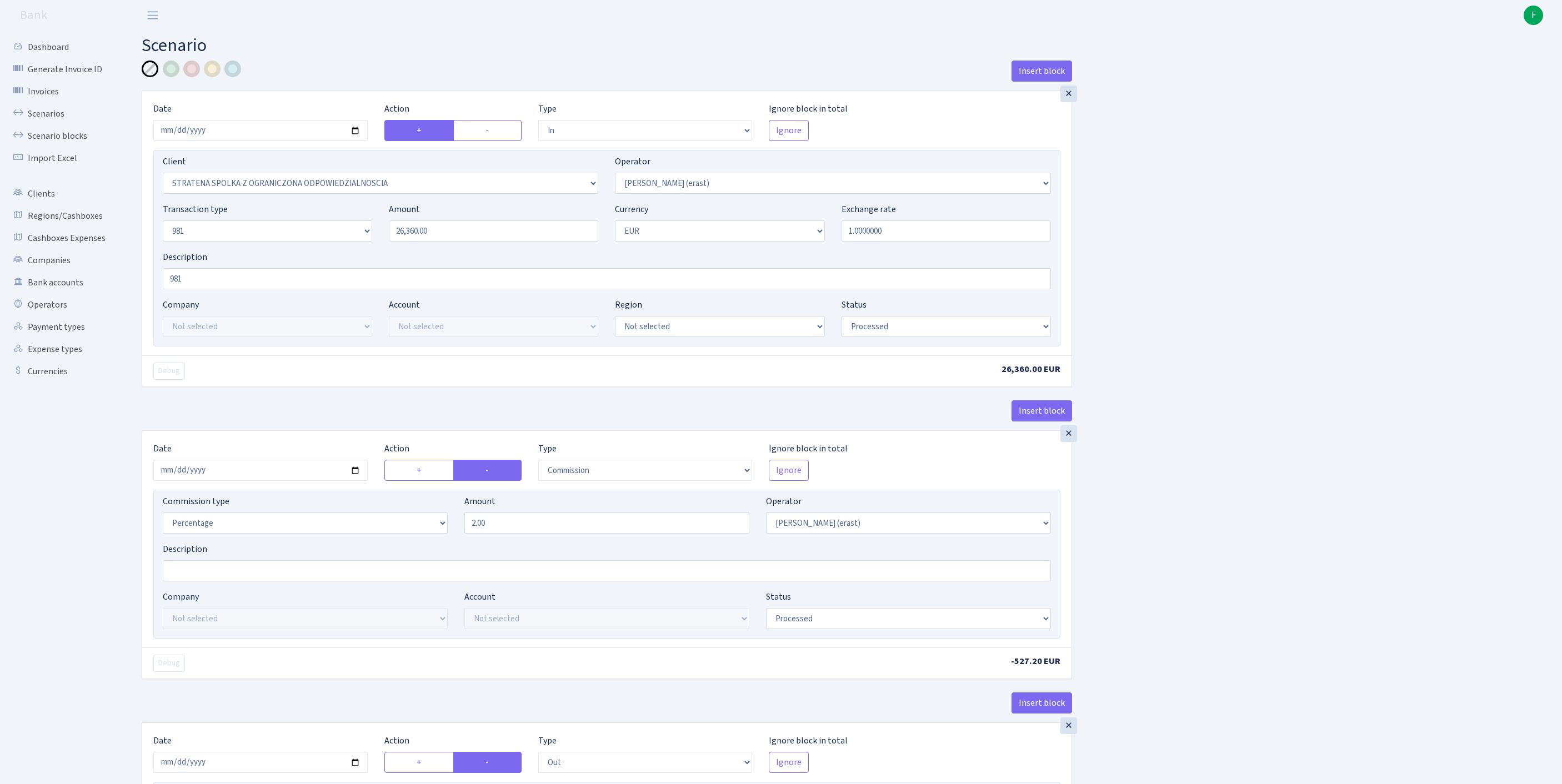
select select "2442"
select select "61"
select select "8"
select select "1"
select select "processed"
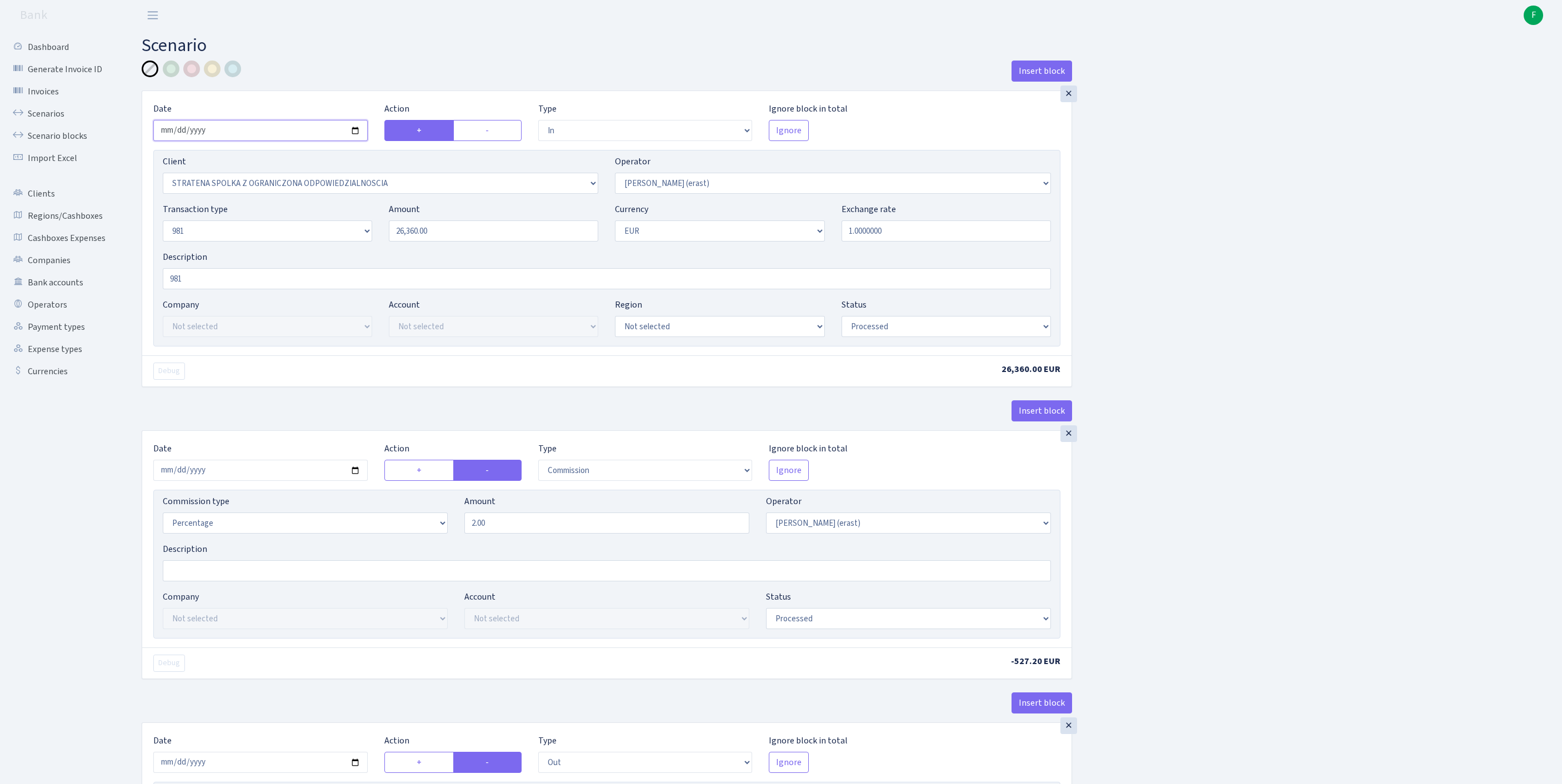
click at [306, 140] on input "2025-08-22" at bounding box center [260, 130] width 214 height 21
type input "[DATE]"
drag, startPoint x: 477, startPoint y: 253, endPoint x: 321, endPoint y: 243, distance: 156.3
click at [321, 243] on div "Transaction type Not selected 981 ELF FISH crypto GIRT IVO dekl MM-BALTIC eur U…" at bounding box center [607, 227] width 905 height 48
paste input "14795"
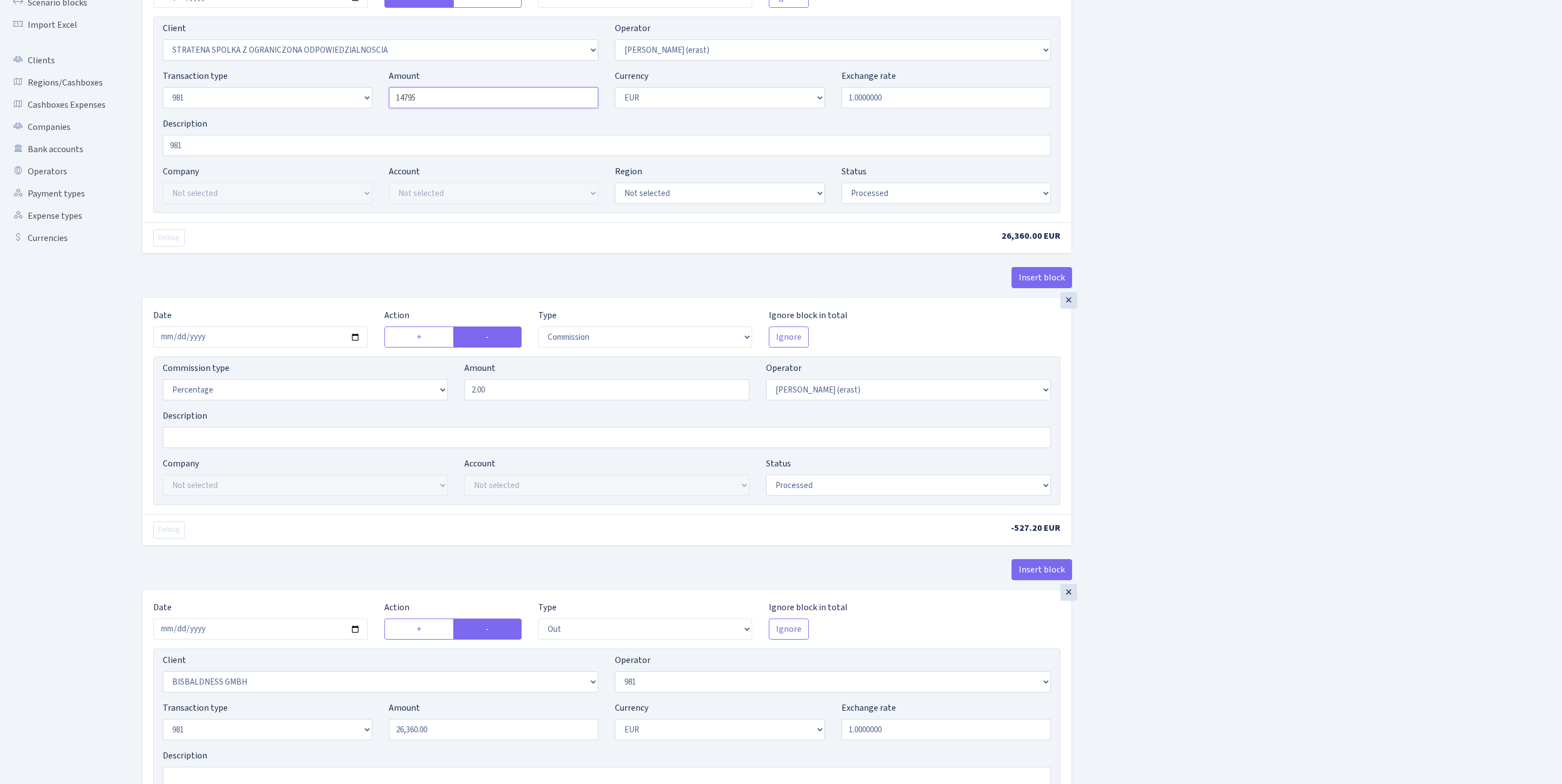
scroll to position [197, 0]
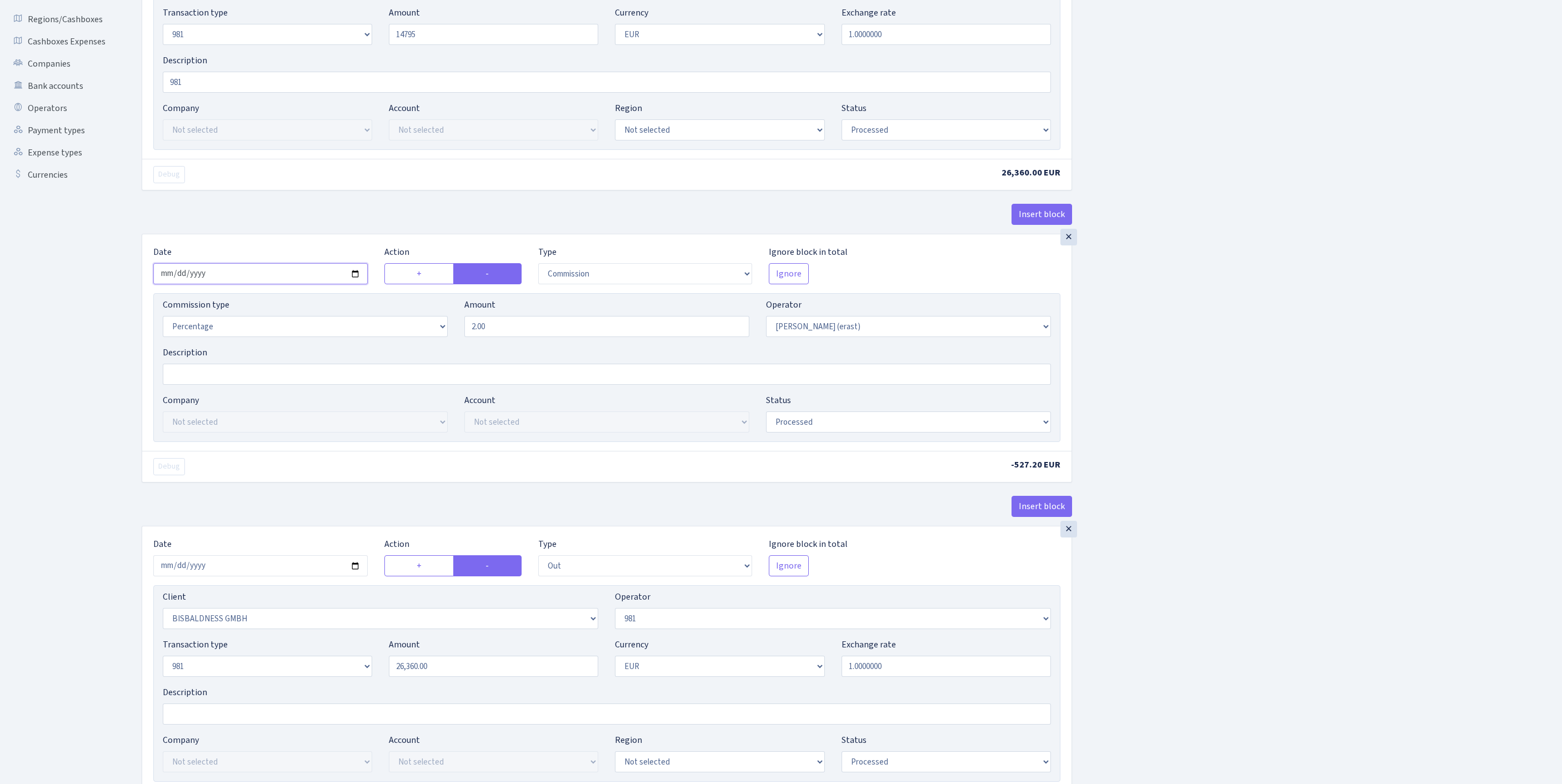
type input "14,795.00"
click at [252, 284] on input "2025-08-22" at bounding box center [260, 274] width 214 height 21
type input "[DATE]"
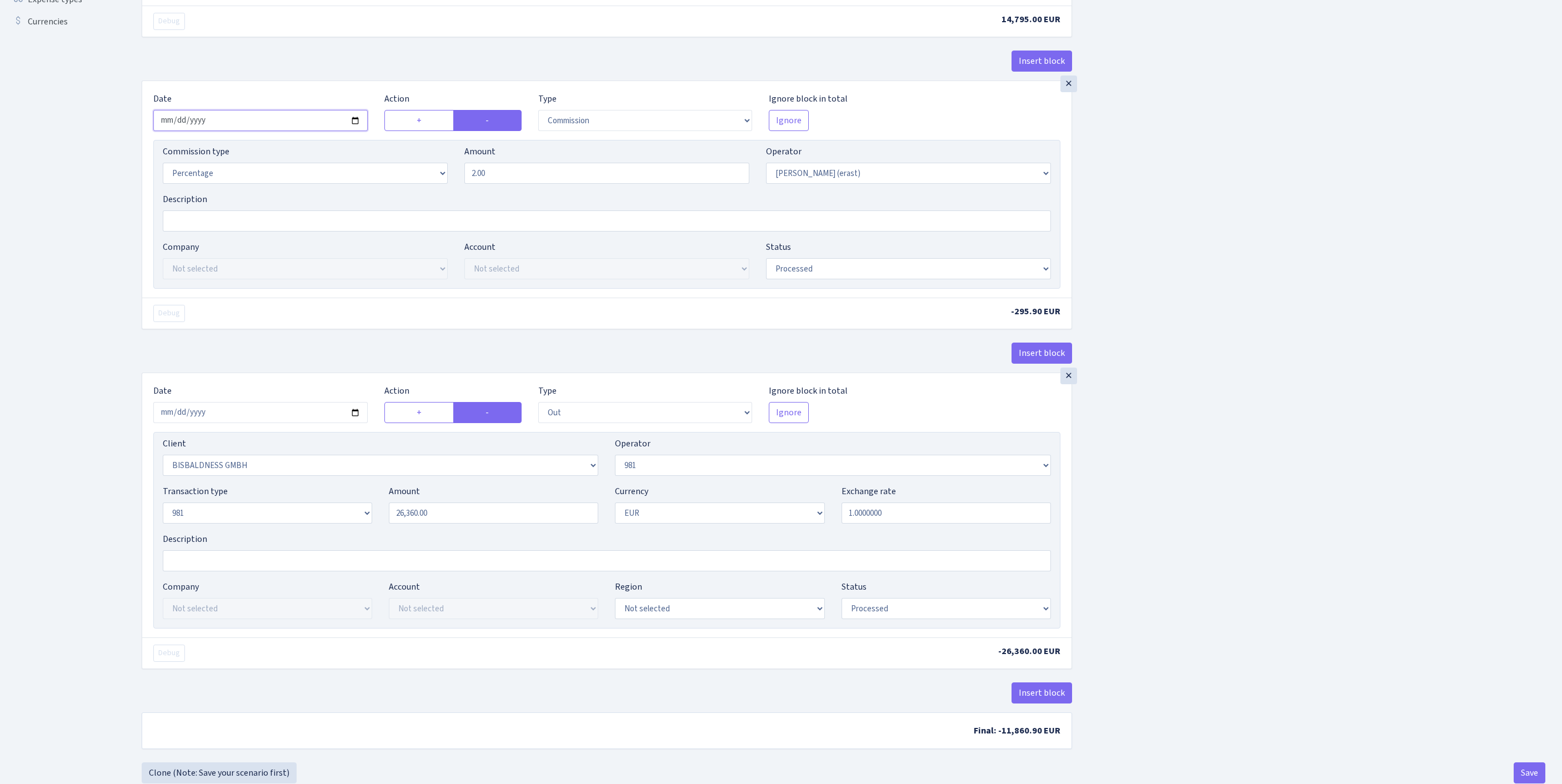
scroll to position [522, 0]
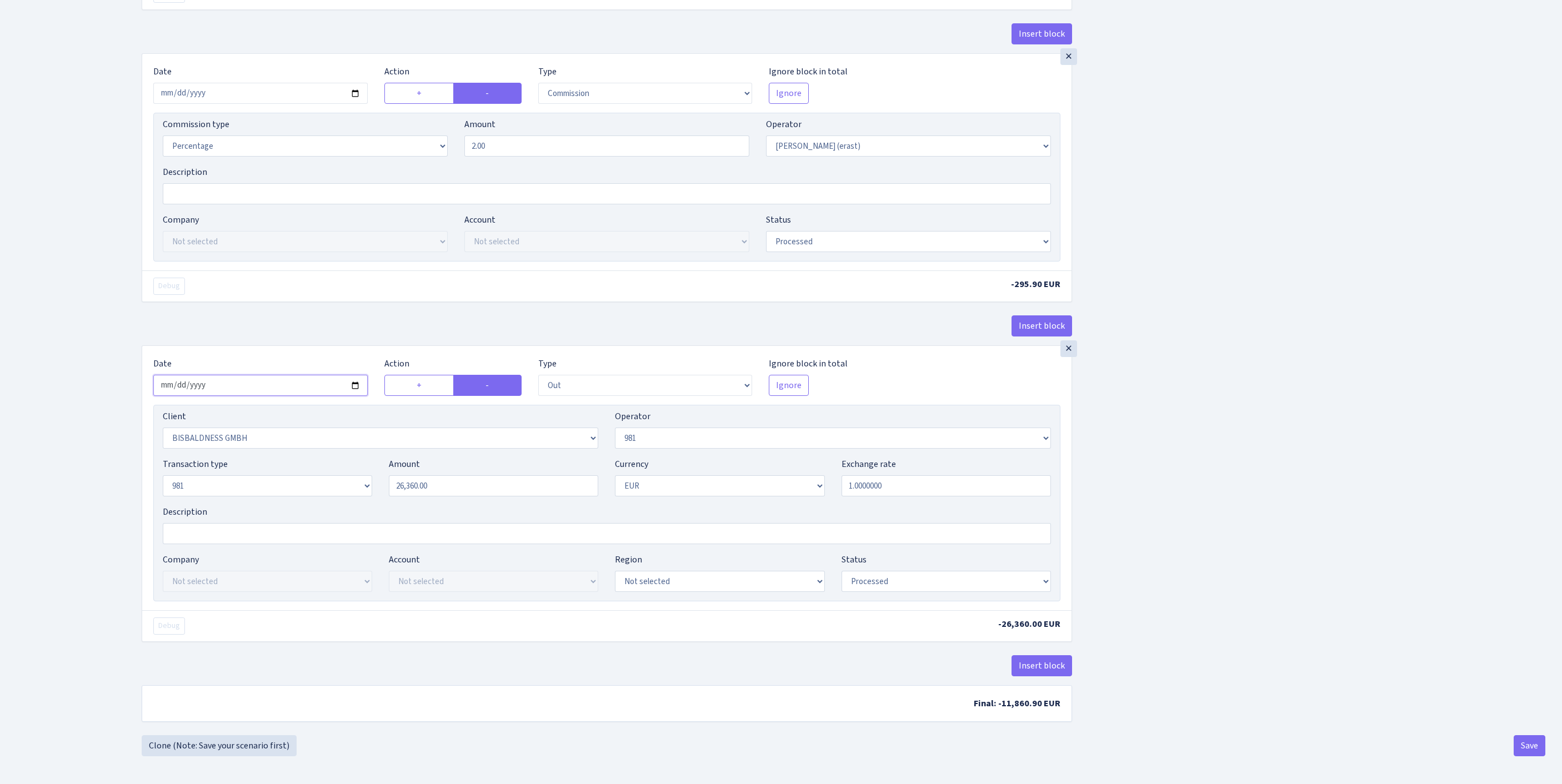
click at [238, 375] on input "2025-08-22" at bounding box center [260, 385] width 214 height 21
type input "[DATE]"
drag, startPoint x: 499, startPoint y: 447, endPoint x: 370, endPoint y: 443, distance: 129.1
click at [292, 458] on div "Transaction type Not selected 981 ELF FISH crypto GIRT IVO dekl MM-BALTIC eur U…" at bounding box center [607, 481] width 905 height 48
paste input "14795"
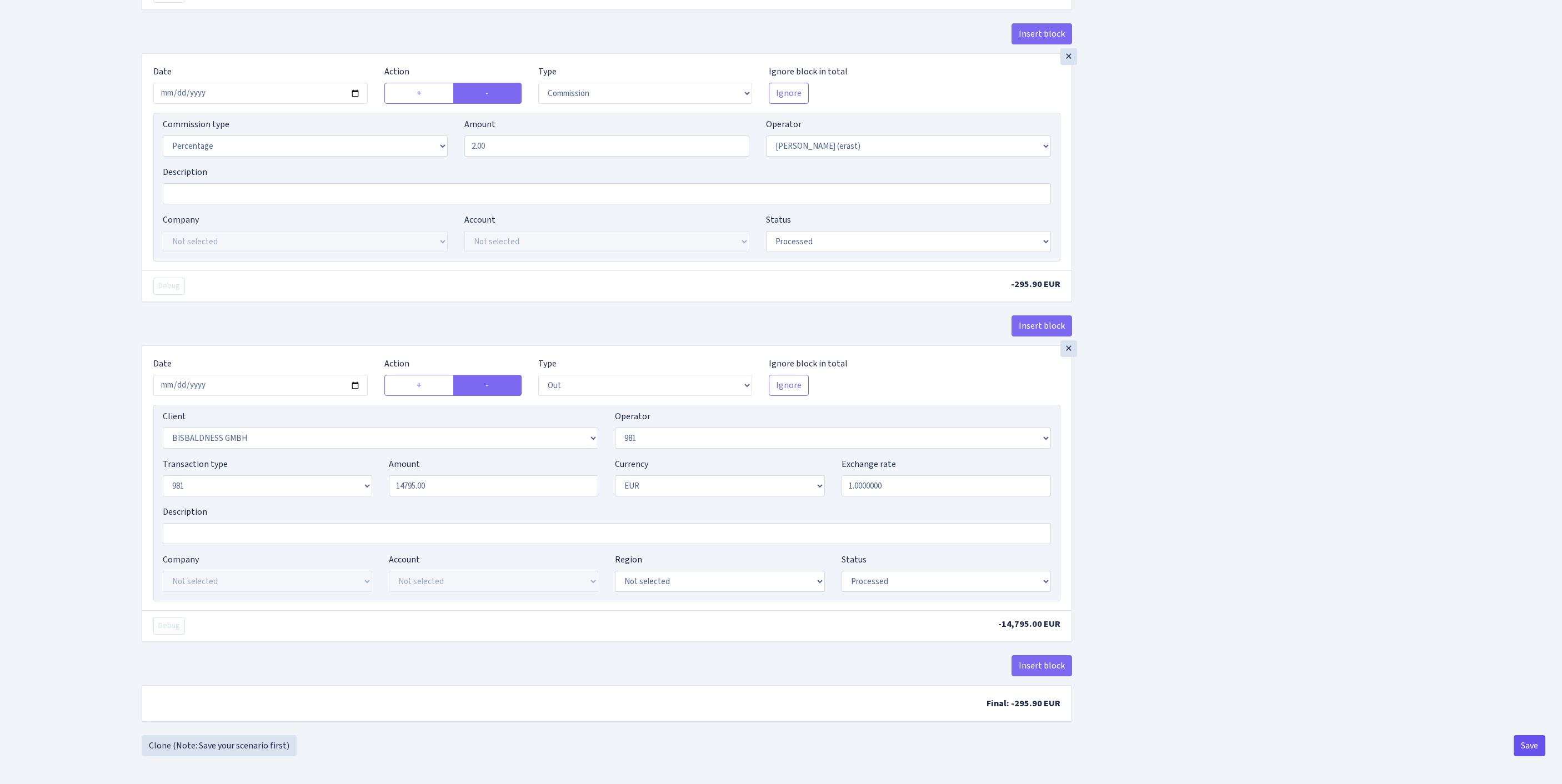
type input "14,795.00"
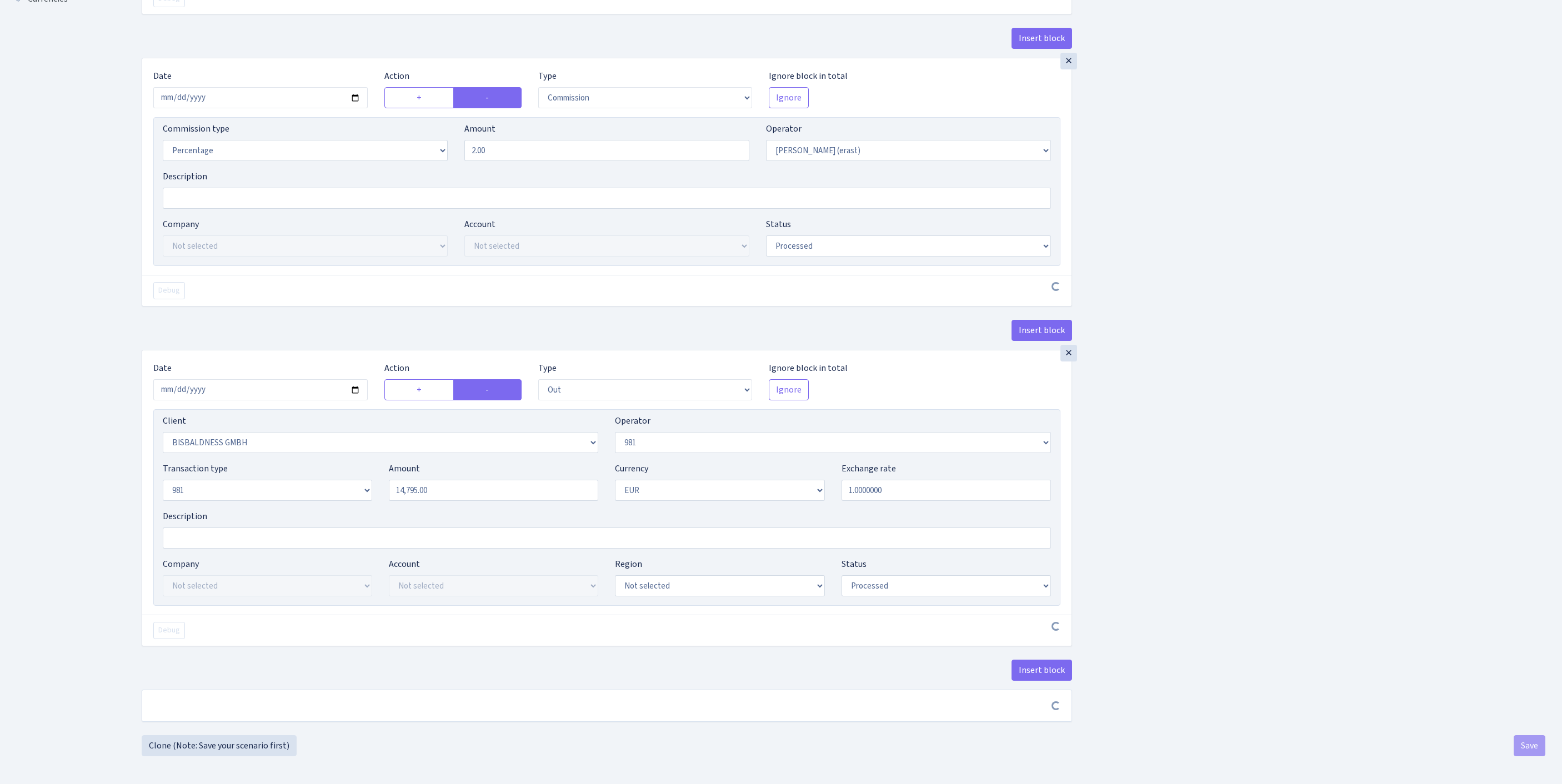
scroll to position [518, 0]
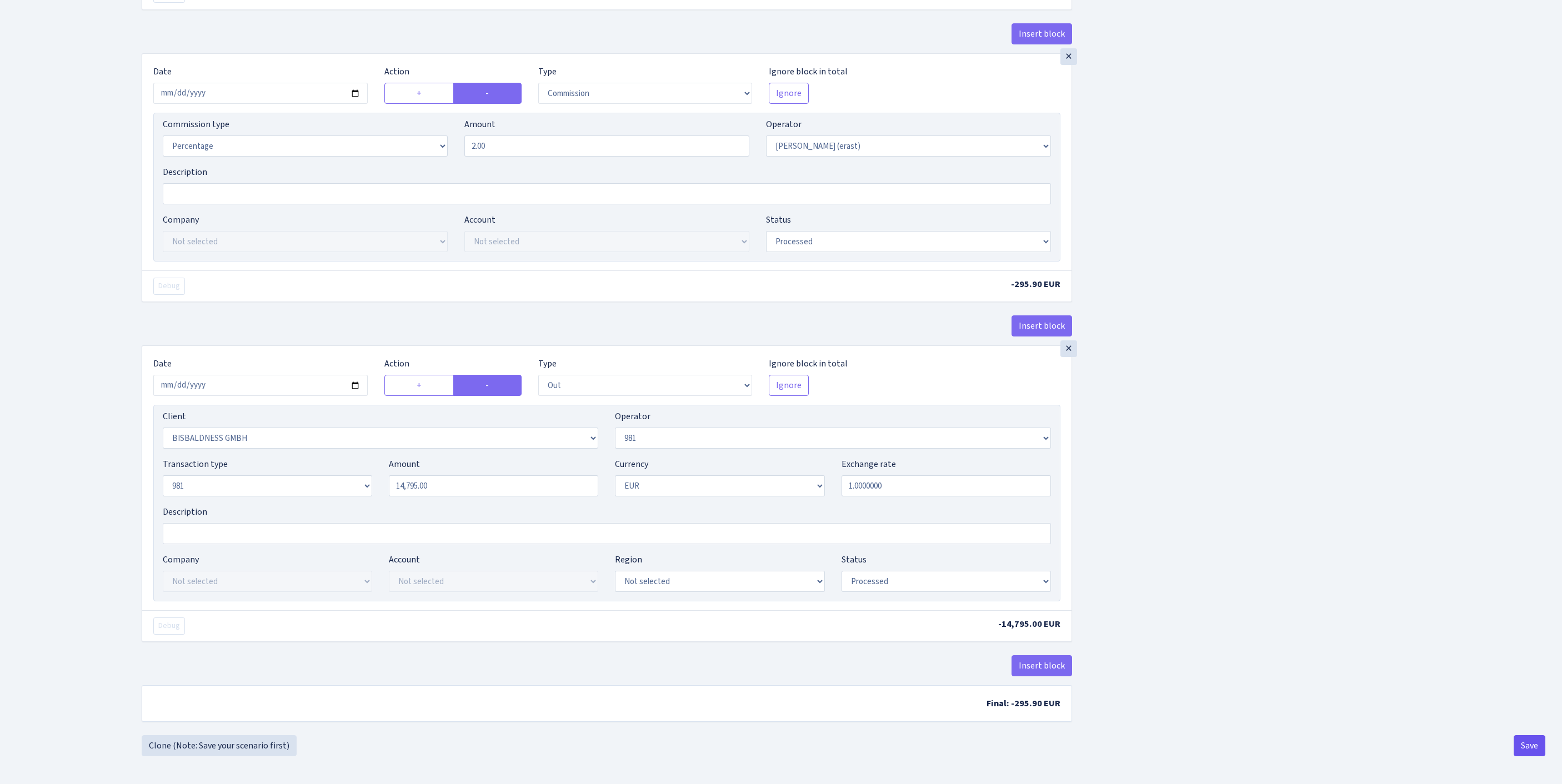
click at [1524, 745] on button "Save" at bounding box center [1530, 745] width 32 height 21
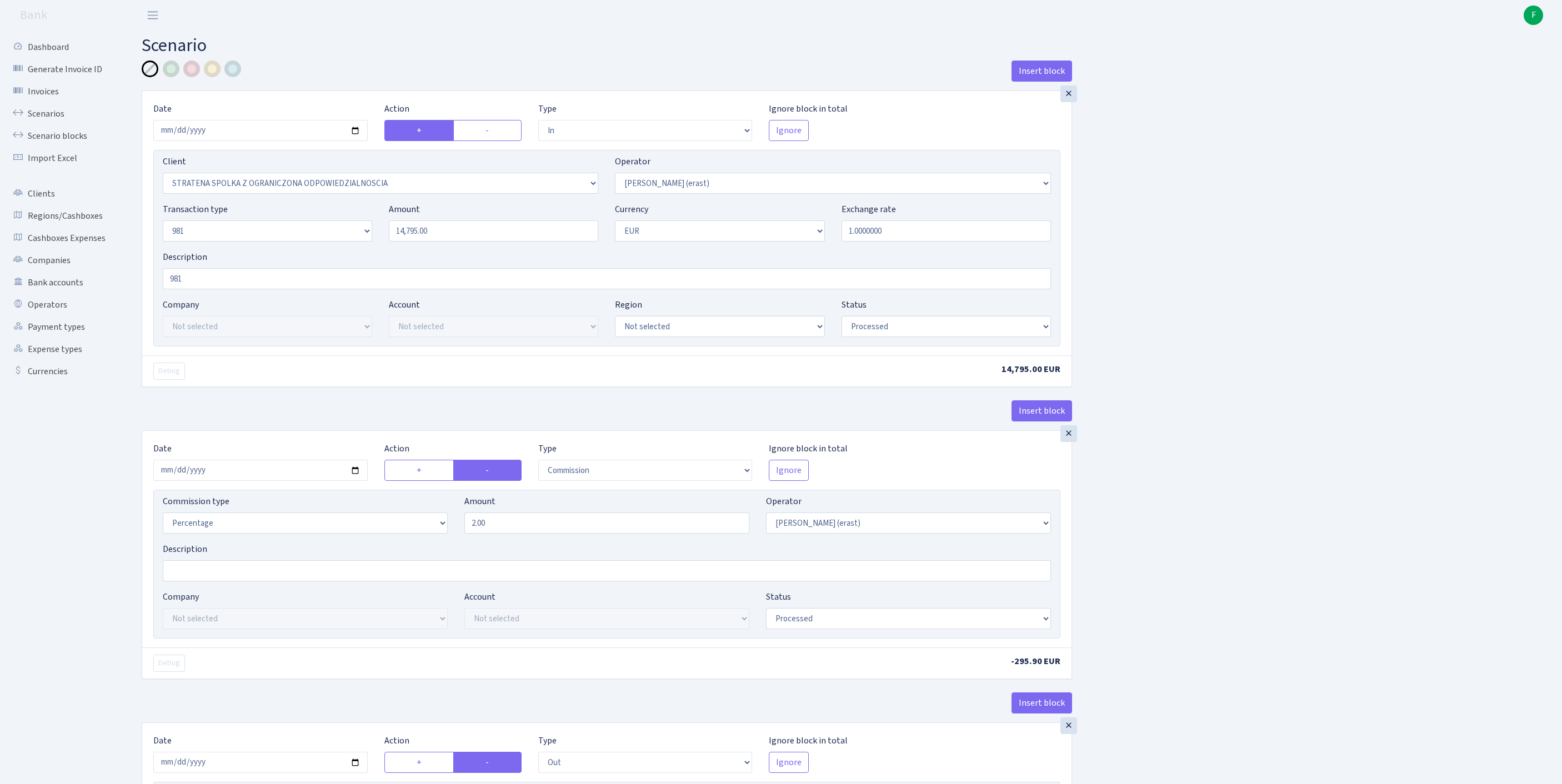
select select "in"
select select "3300"
select select "155"
select select "8"
select select "1"
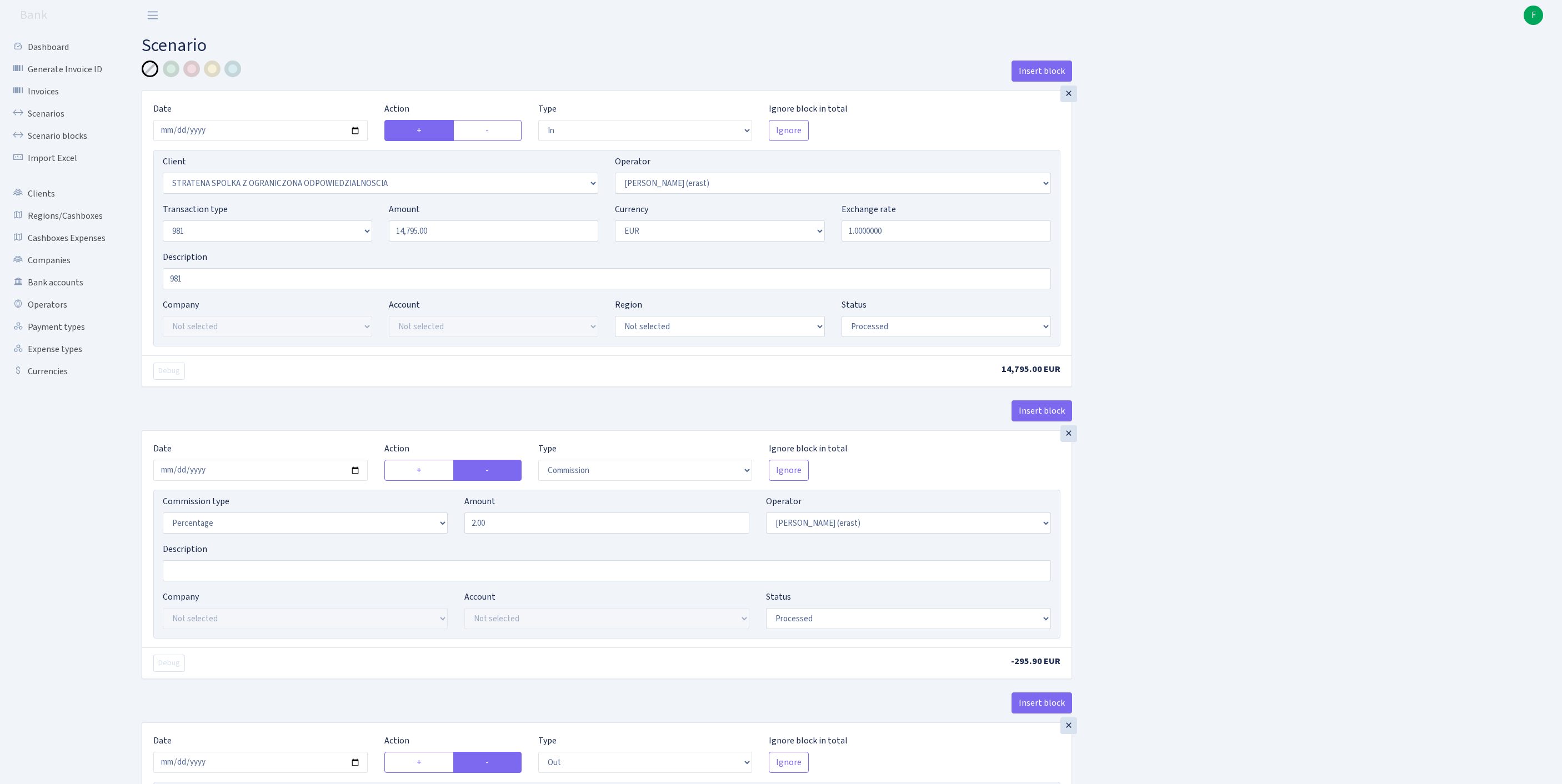
select select "processed"
select select "commission"
select select "155"
select select "processed"
select select "out"
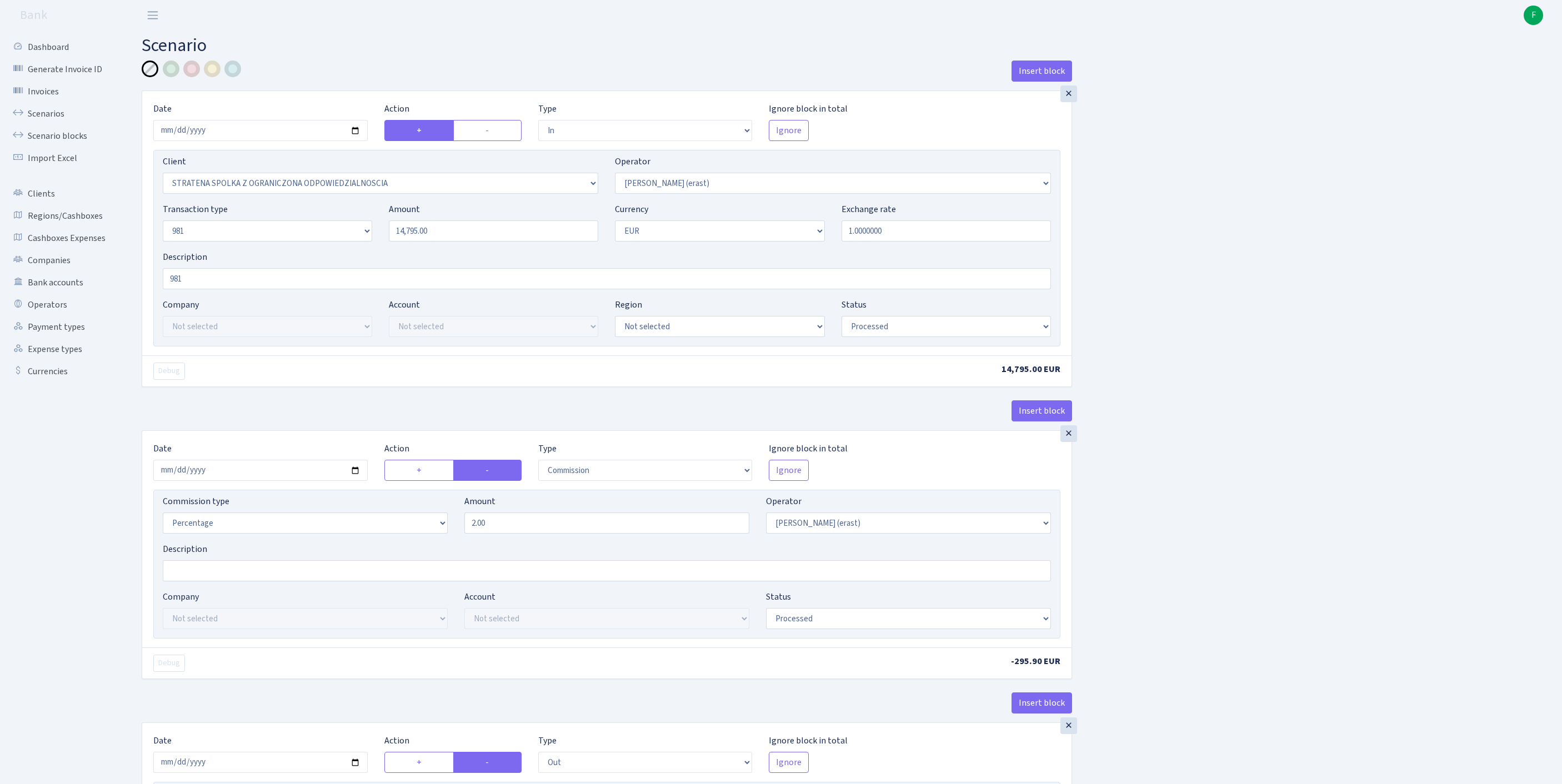
select select "2442"
select select "61"
select select "8"
select select "1"
select select "processed"
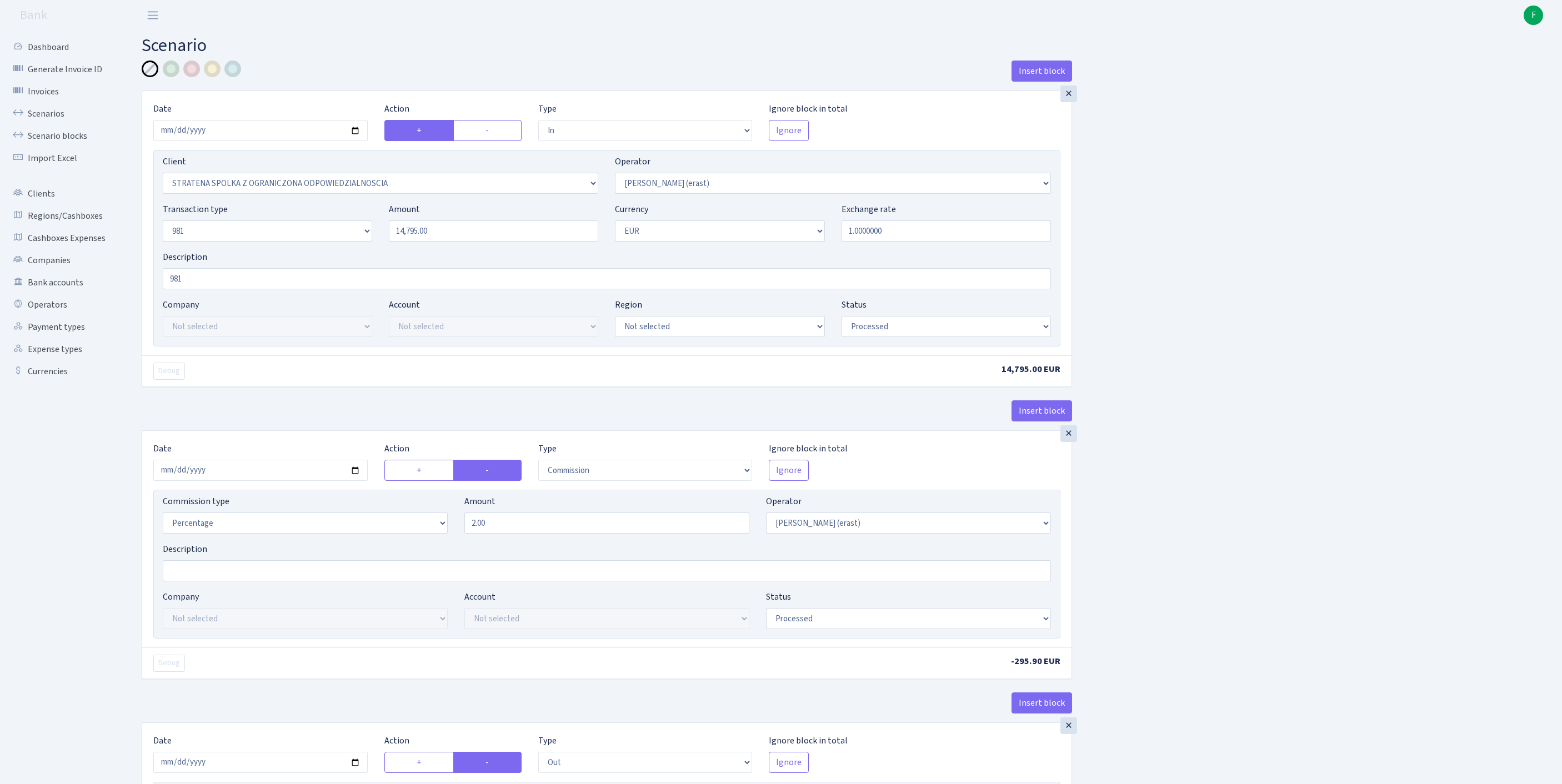
scroll to position [522, 0]
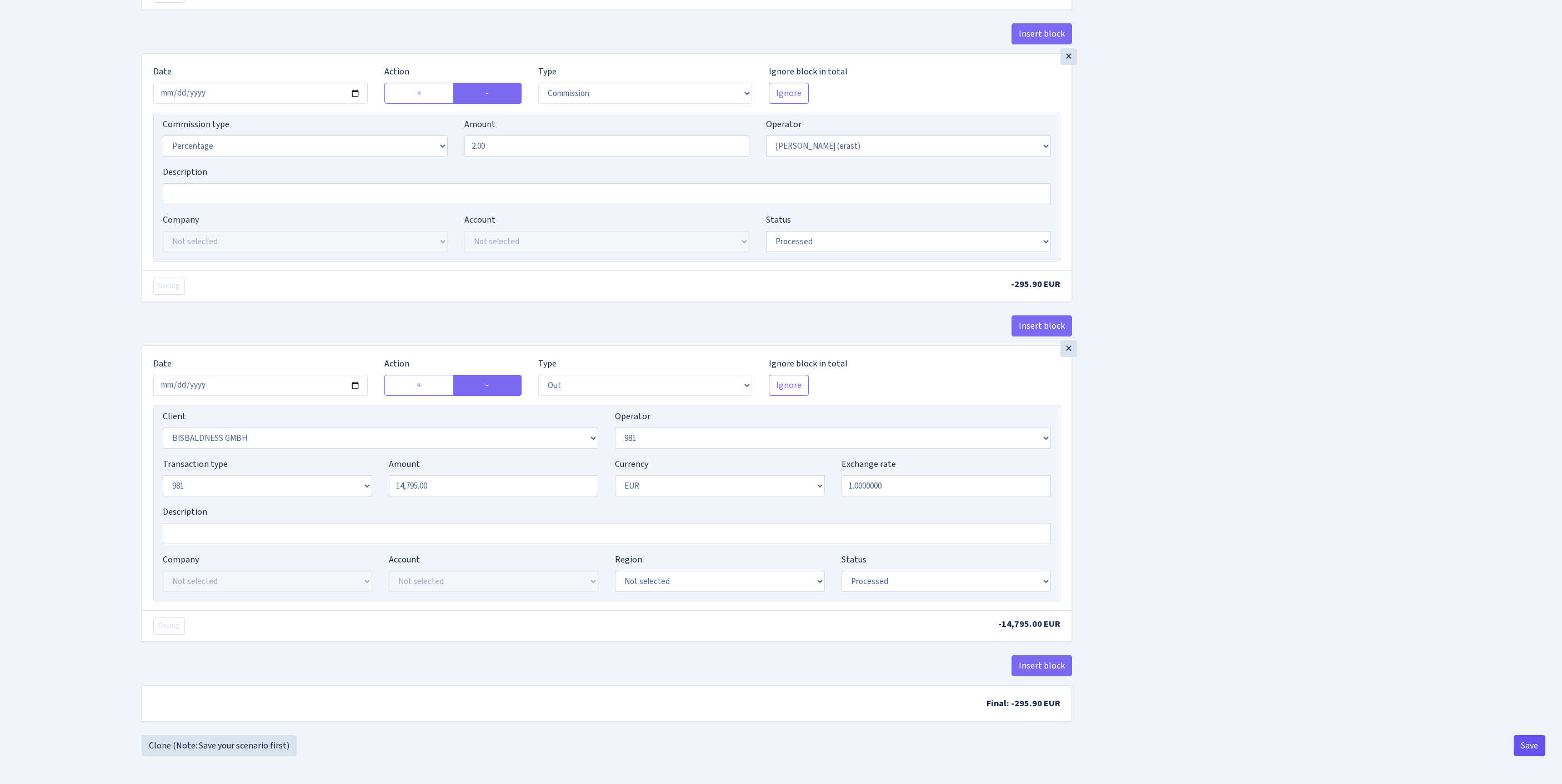
click at [1522, 741] on button "Save" at bounding box center [1530, 745] width 32 height 21
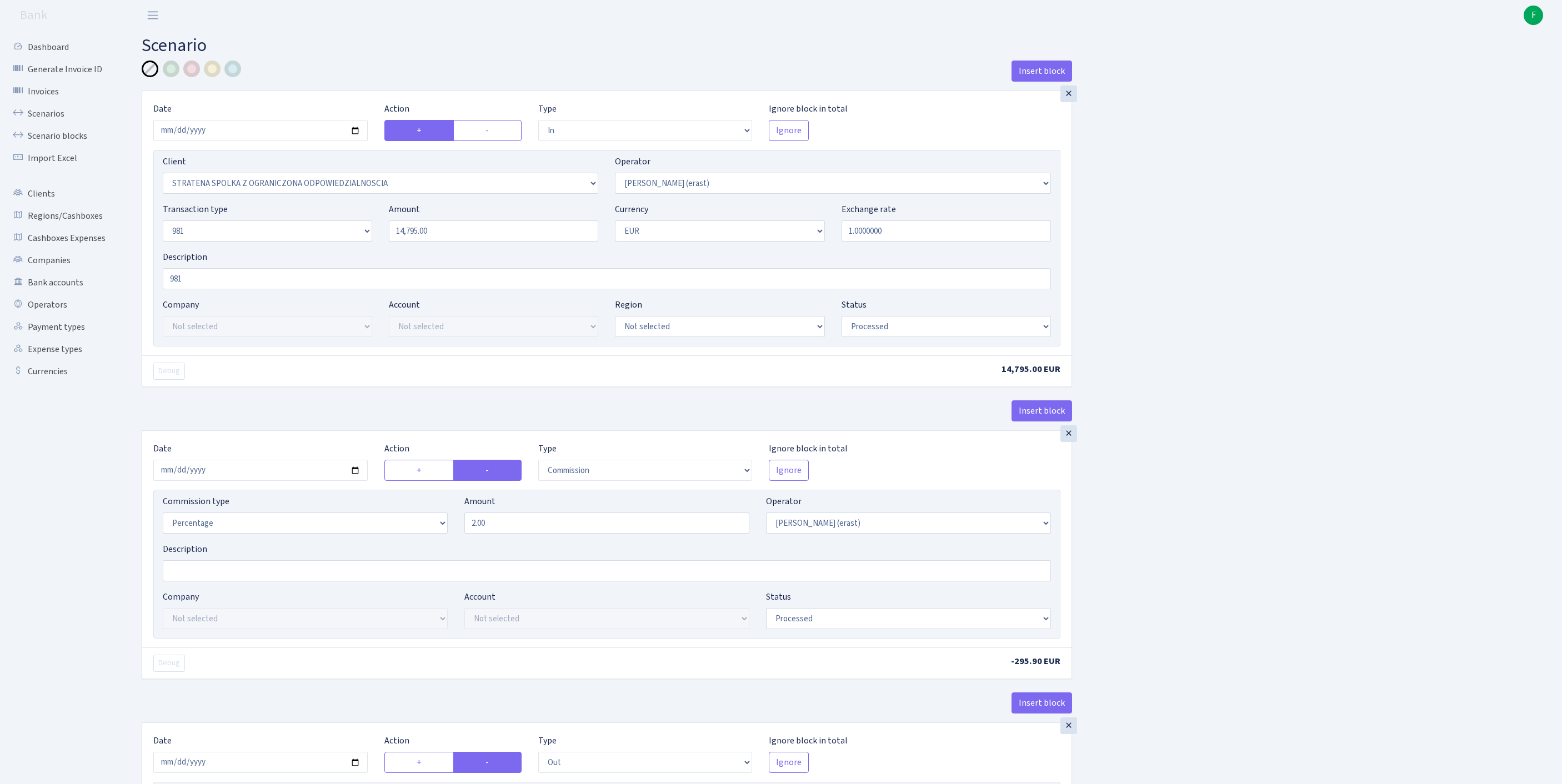
select select "in"
select select "3300"
select select "155"
select select "8"
select select "1"
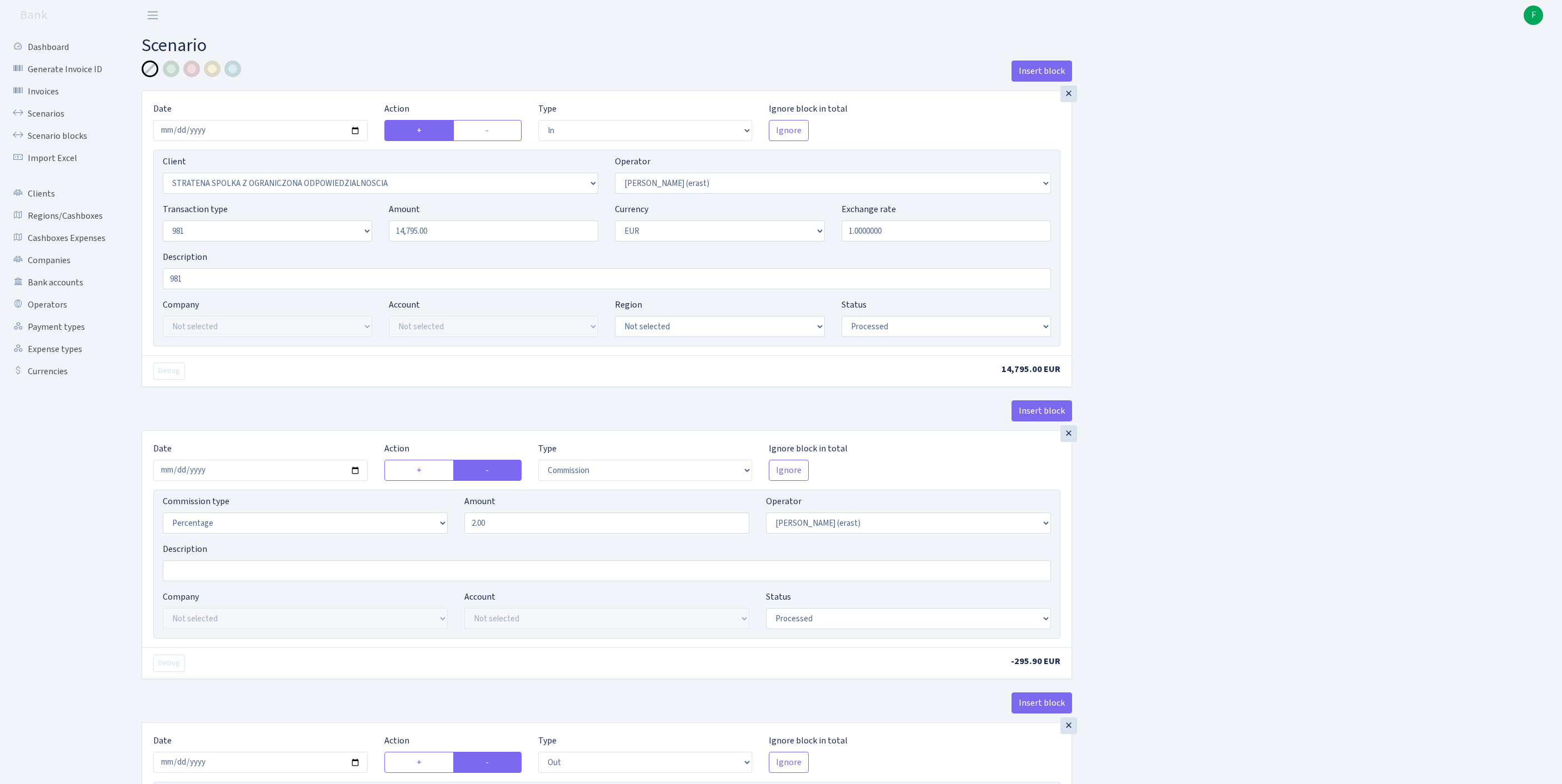
select select "processed"
select select "commission"
select select "155"
select select "processed"
select select "out"
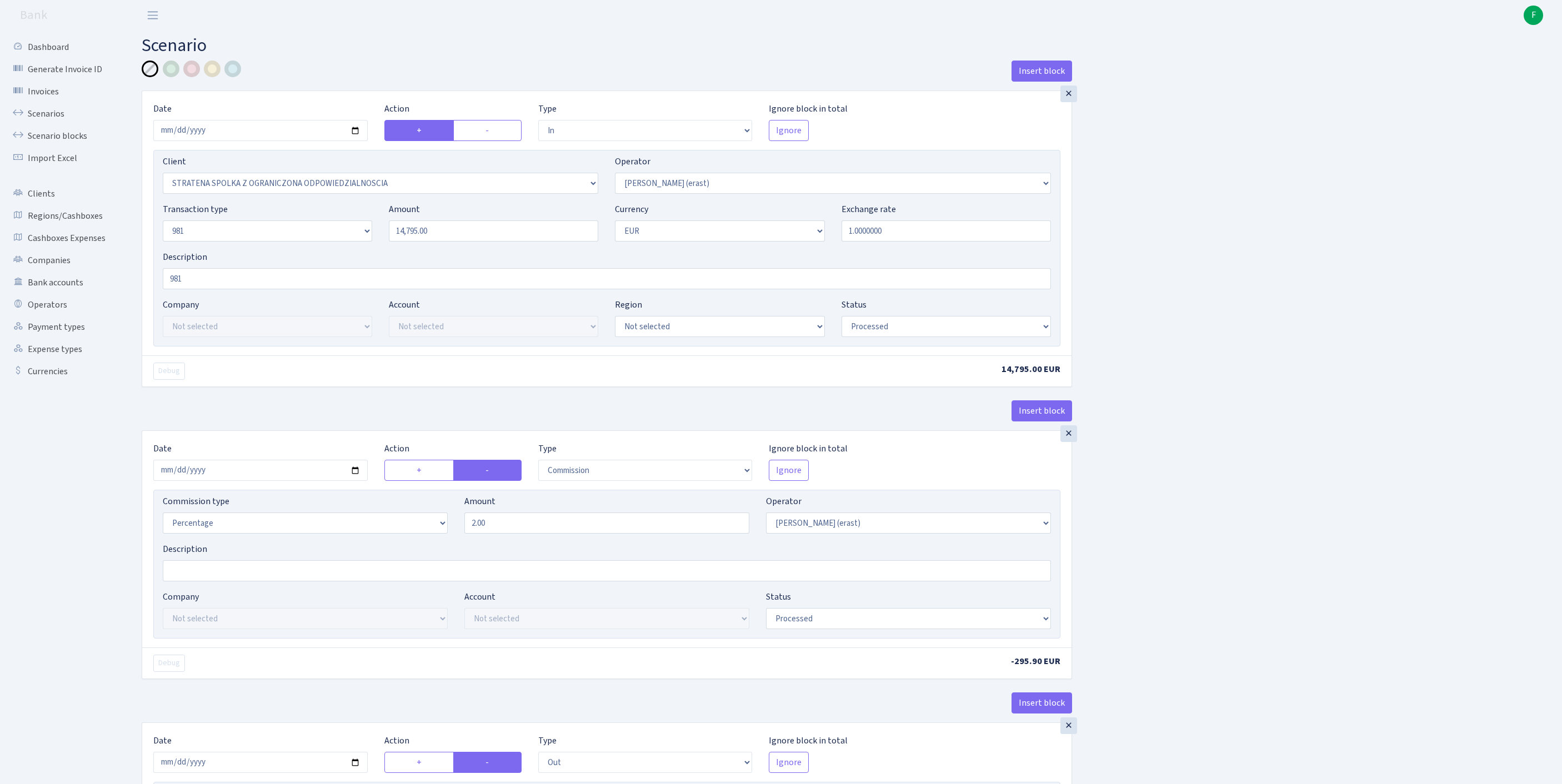
select select "2442"
select select "61"
select select "8"
select select "1"
select select "processed"
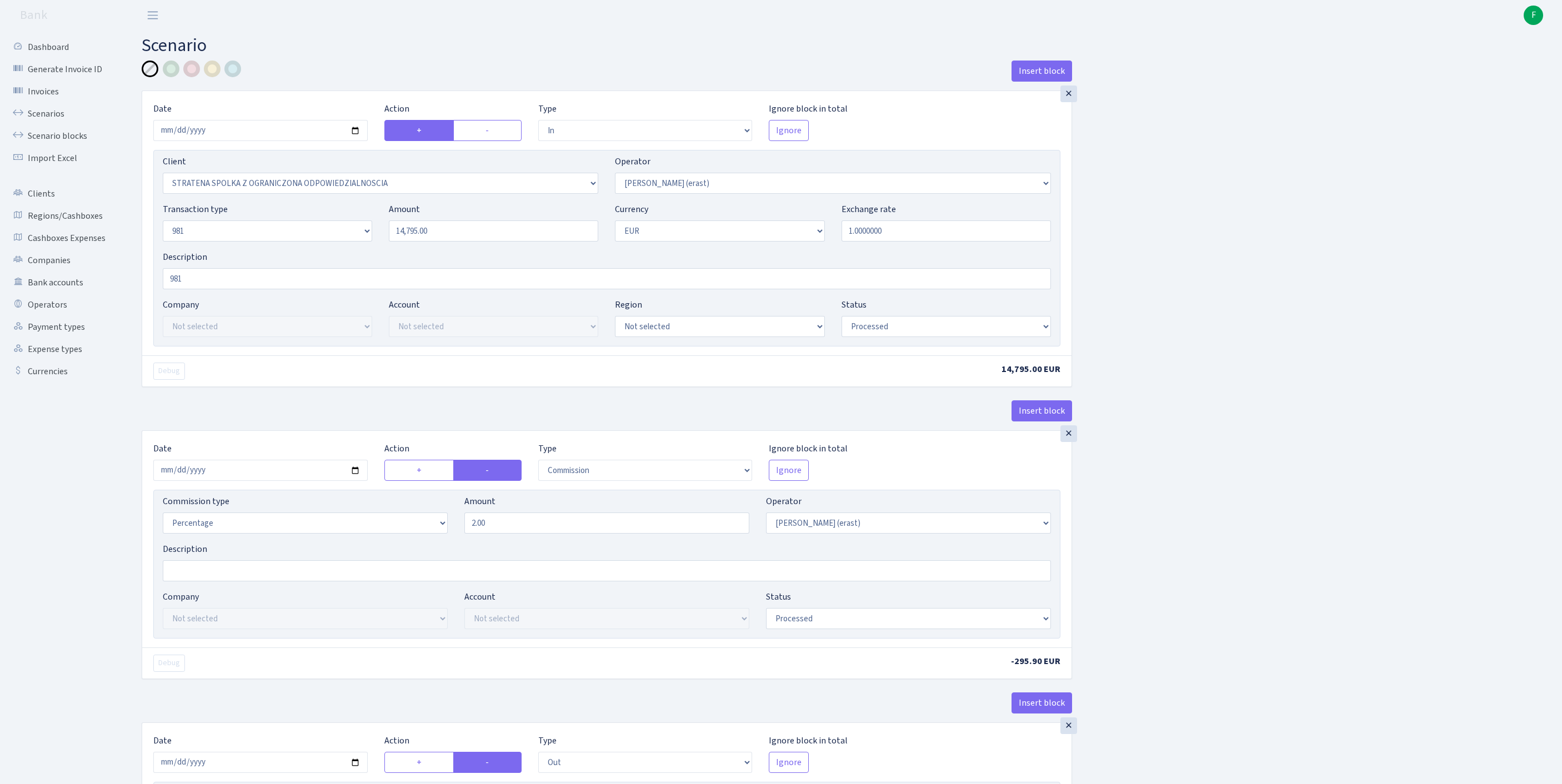
scroll to position [522, 0]
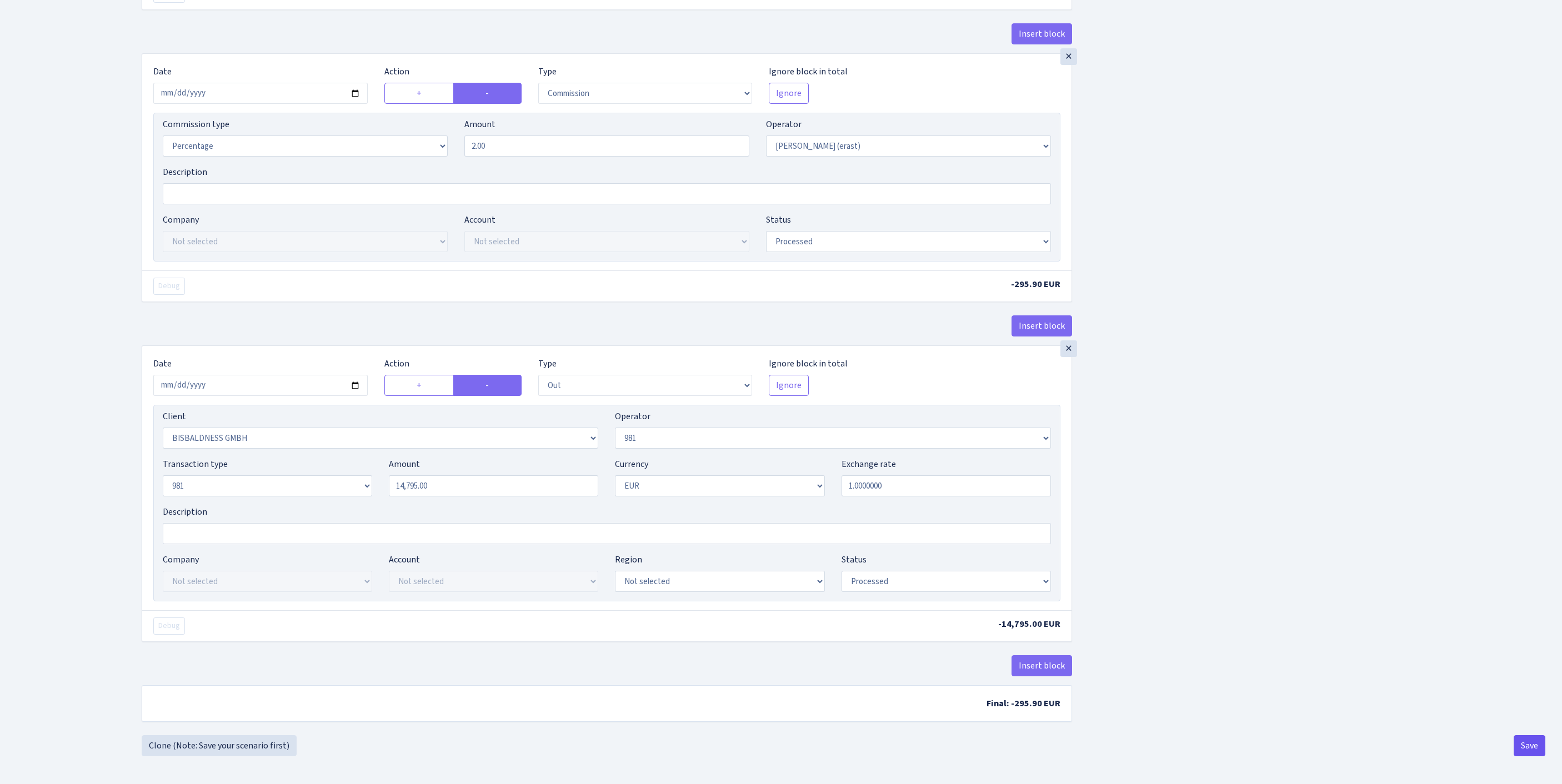
click at [1526, 745] on button "Save" at bounding box center [1530, 745] width 32 height 21
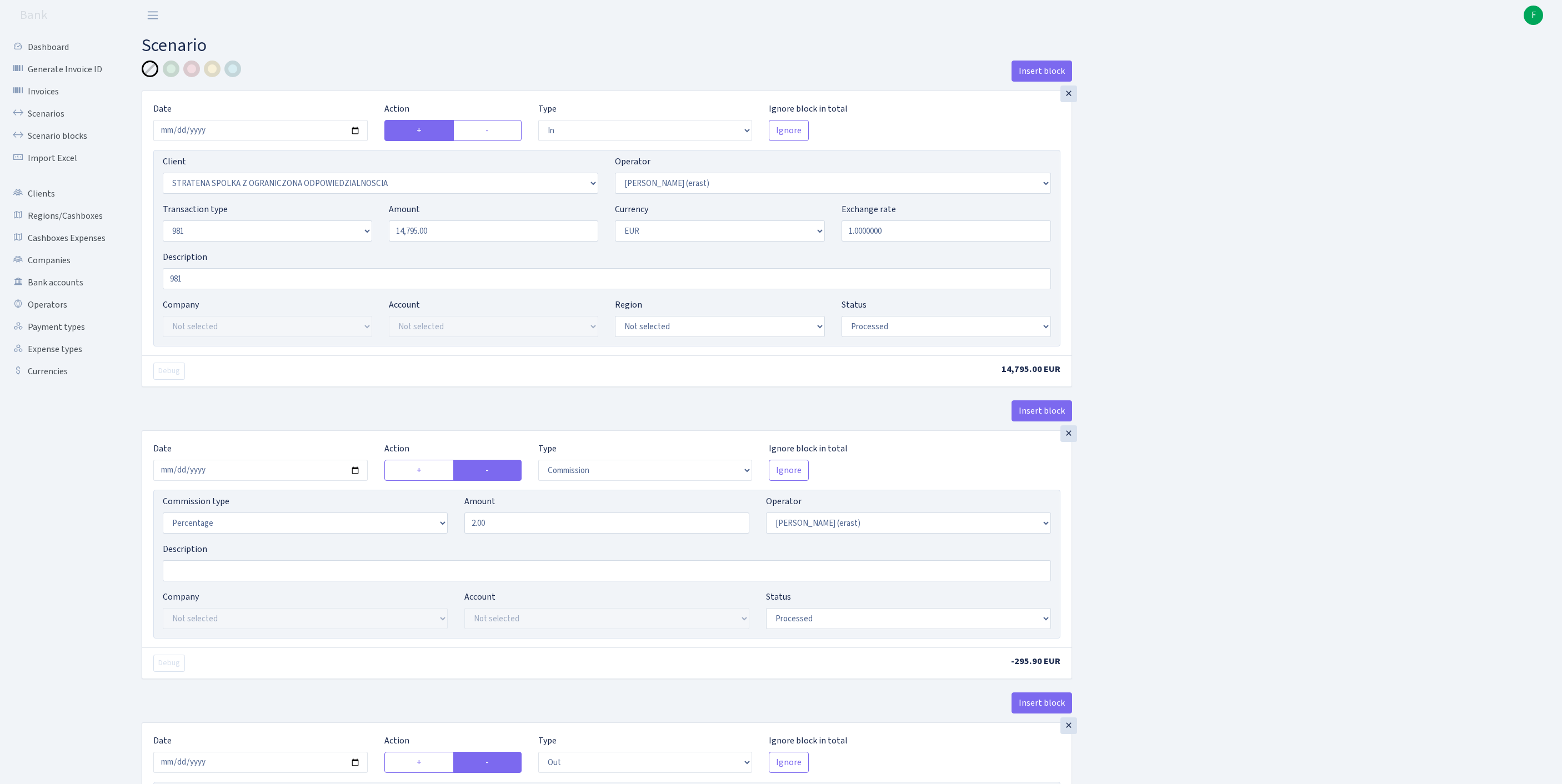
select select "in"
select select "3300"
select select "155"
select select "8"
select select "1"
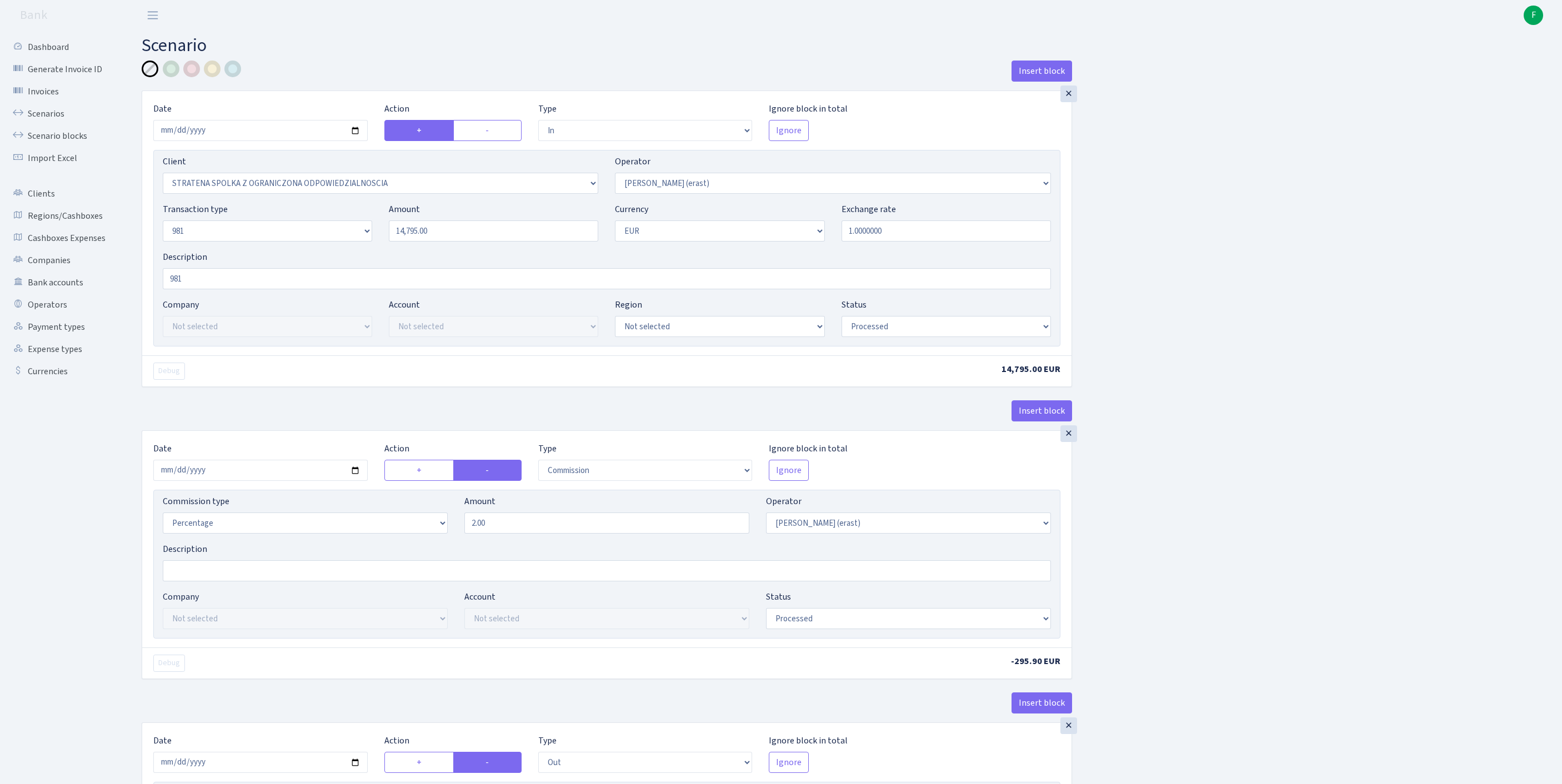
select select "processed"
select select "commission"
select select "155"
select select "processed"
select select "out"
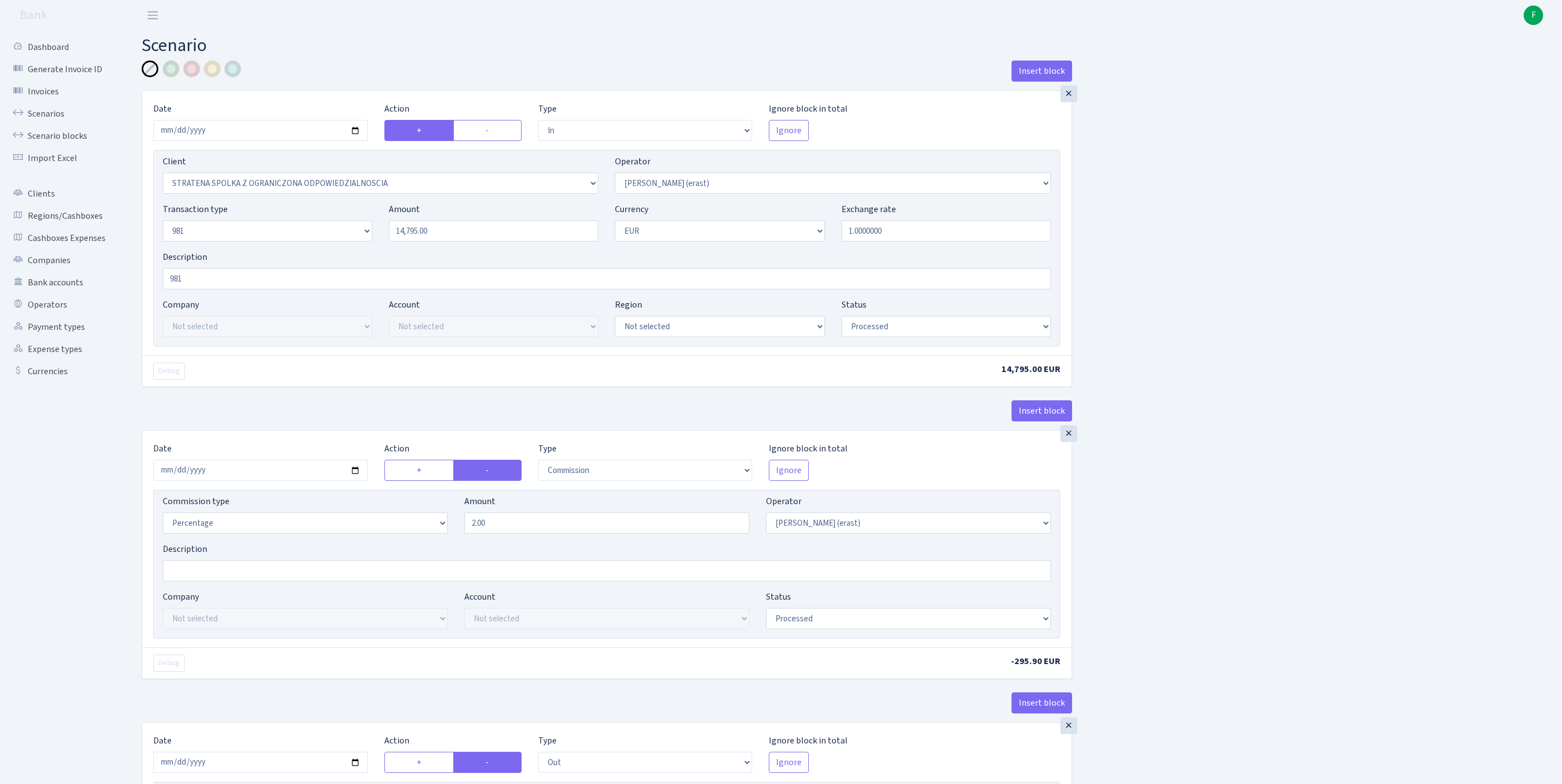
select select "2442"
select select "61"
select select "8"
select select "1"
select select "processed"
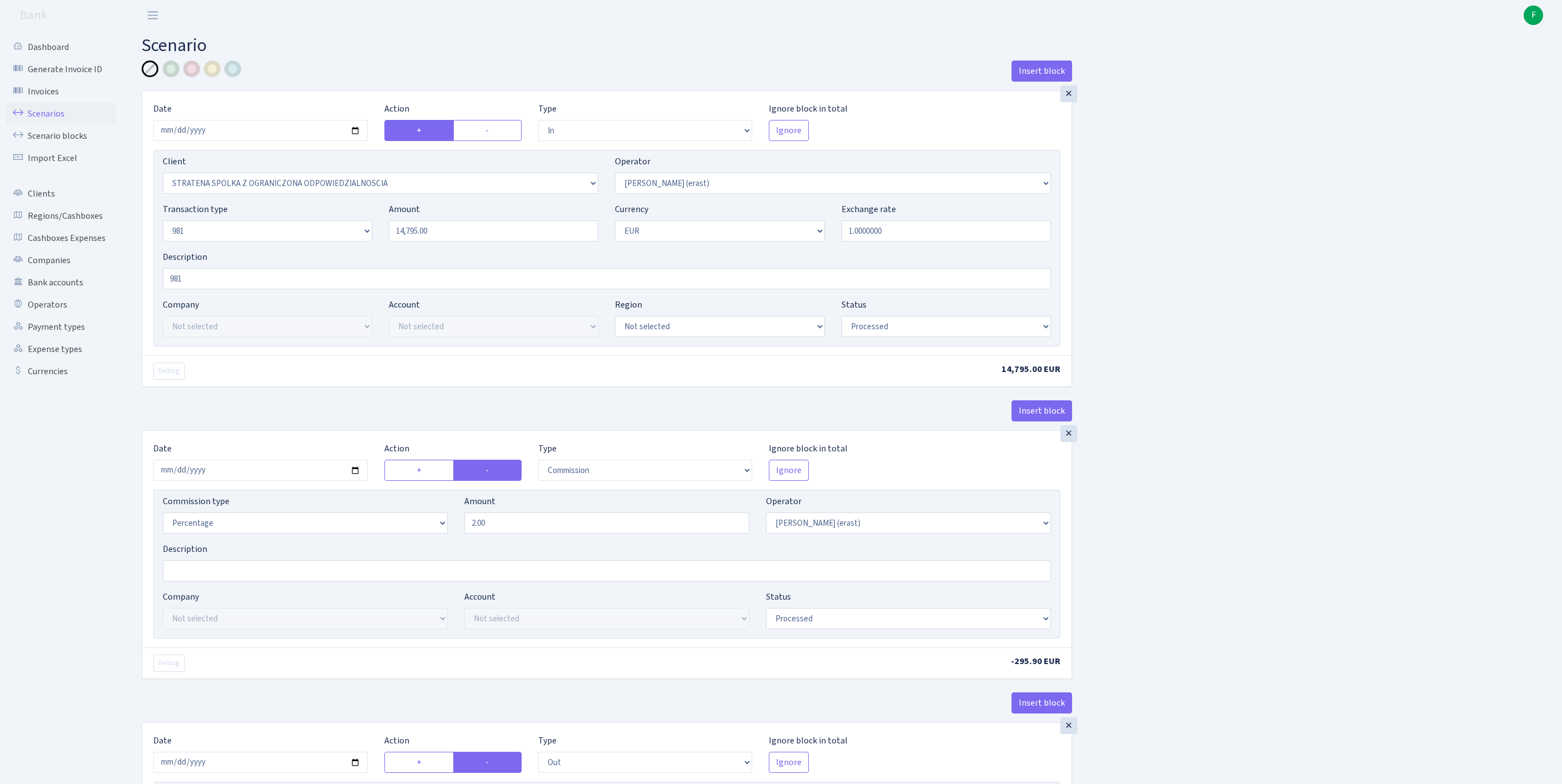
click at [56, 121] on link "Scenarios" at bounding box center [61, 114] width 111 height 22
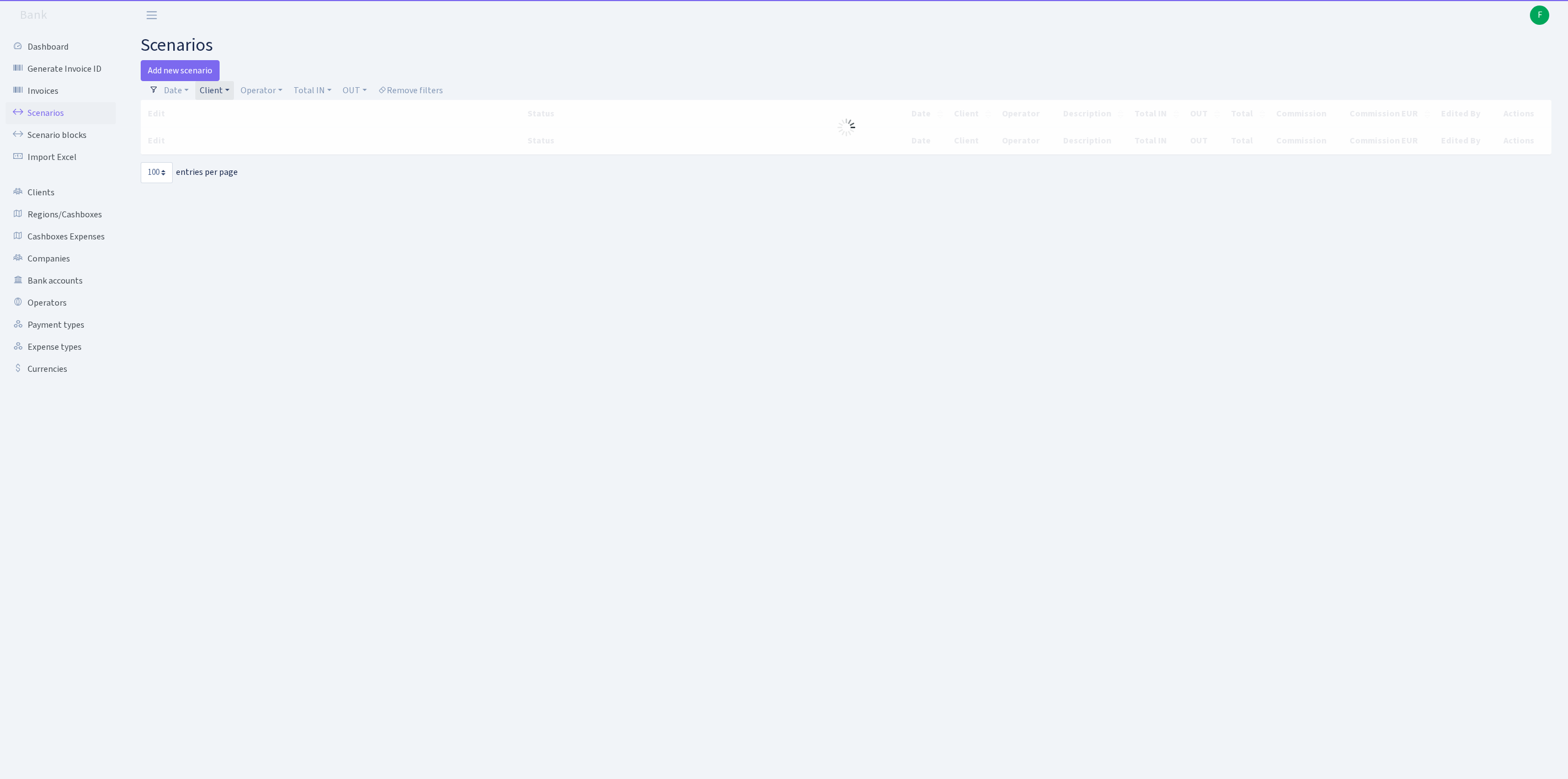
select select "100"
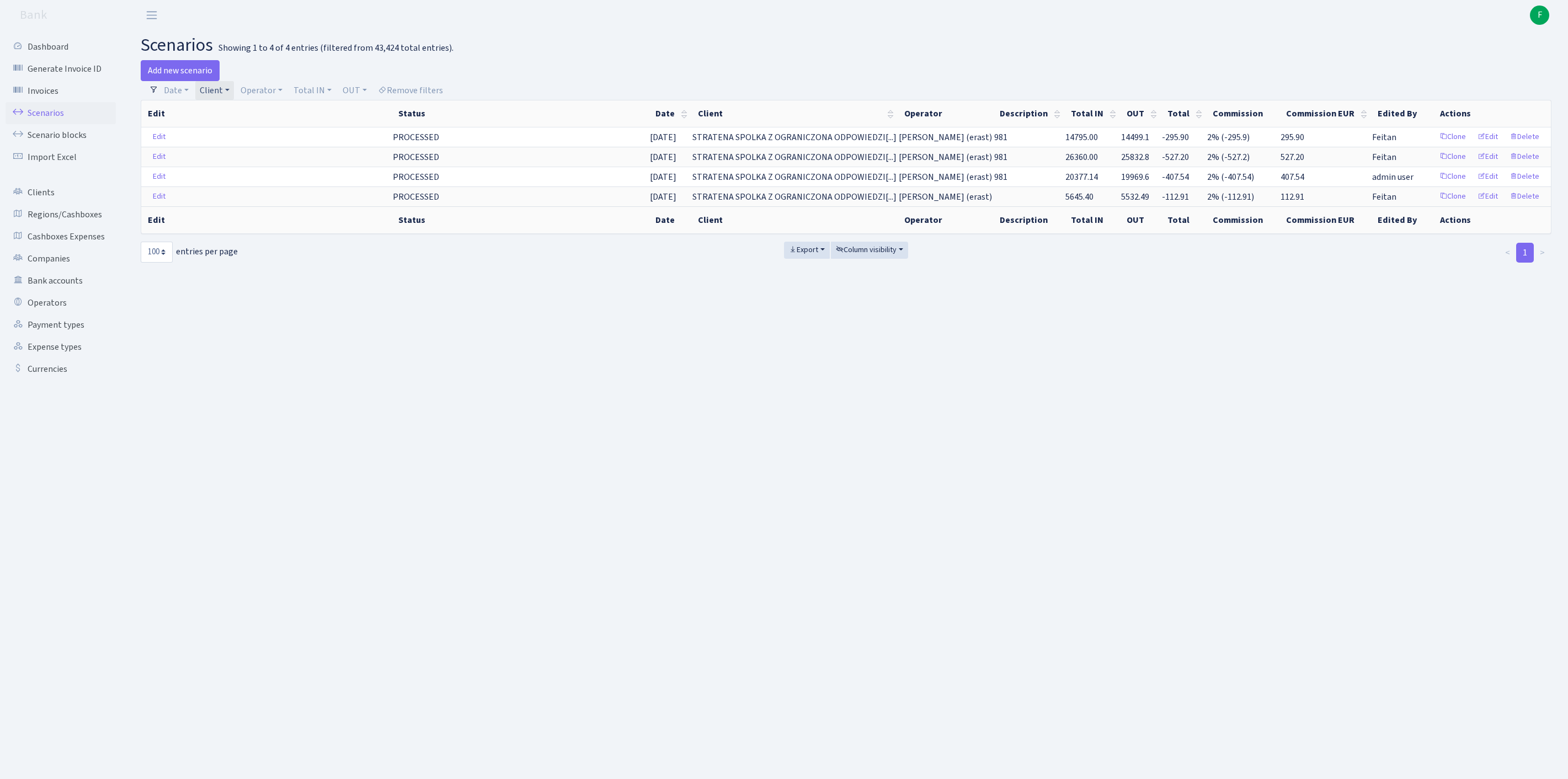
click at [234, 94] on link "Client" at bounding box center [214, 90] width 38 height 19
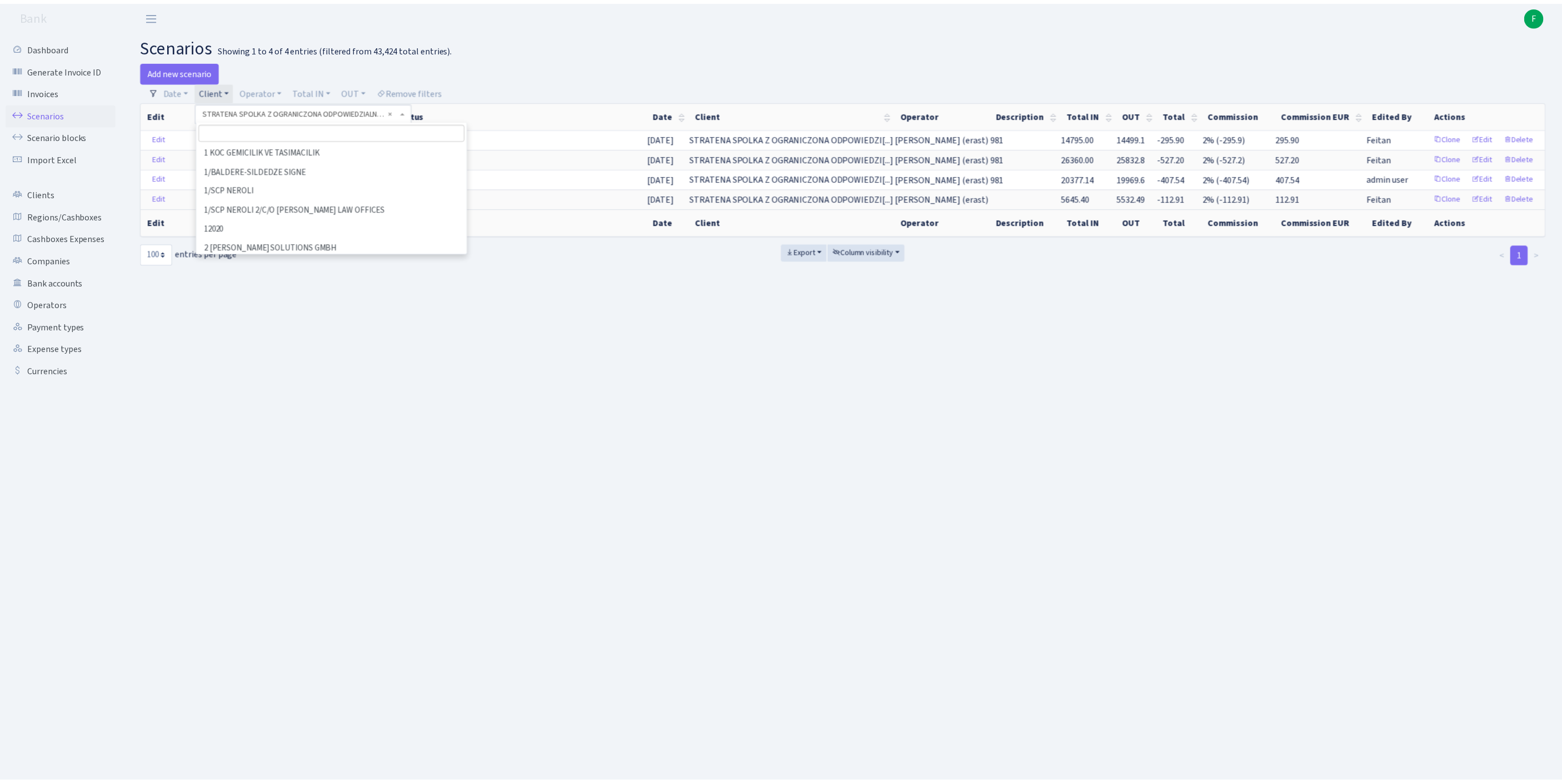
scroll to position [57768, 0]
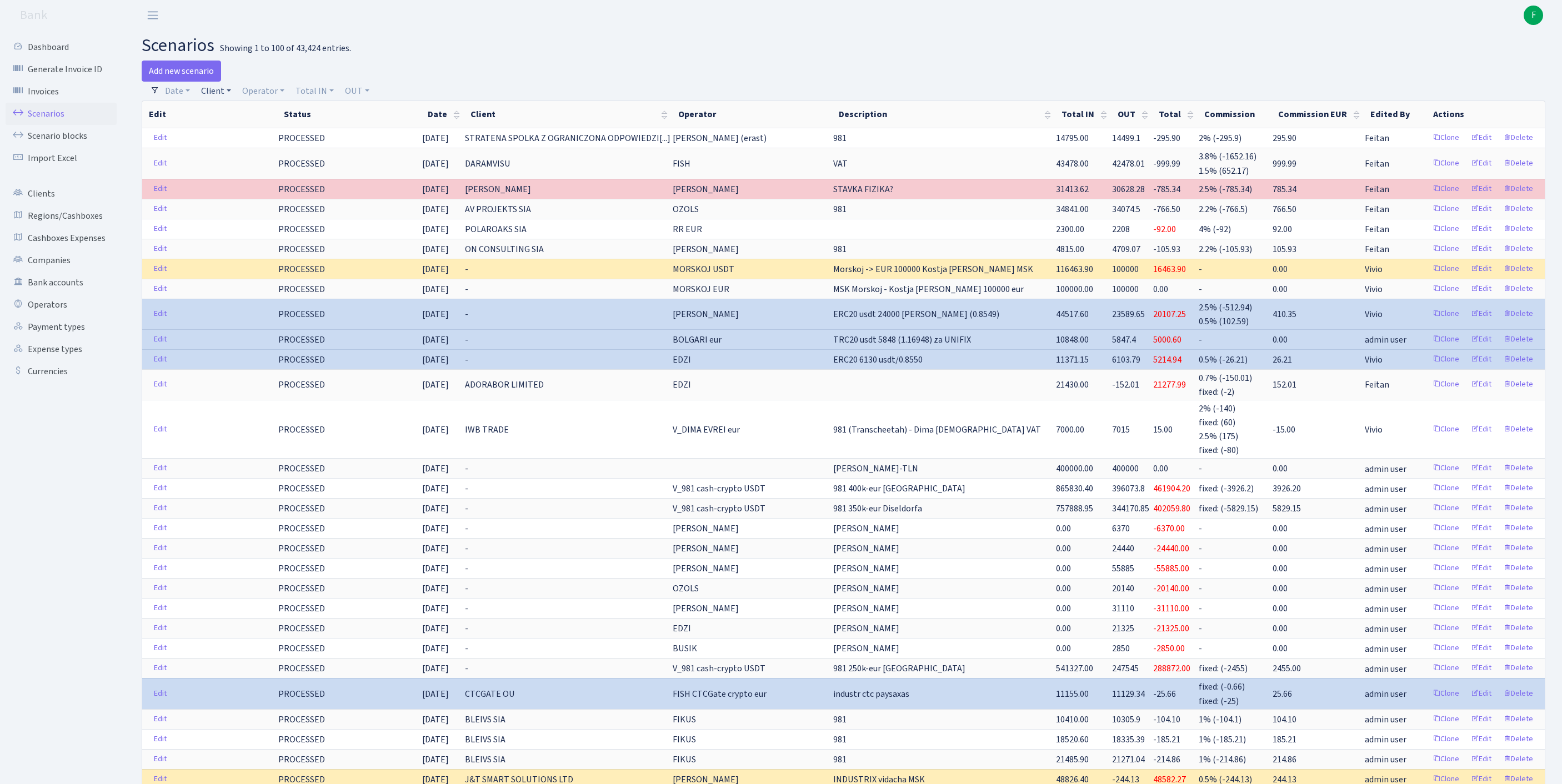
click at [223, 98] on link "Client" at bounding box center [216, 91] width 39 height 19
click at [248, 137] on input "search" at bounding box center [246, 130] width 92 height 17
type input "IN TEA"
click at [267, 157] on li "IN TEAM SIA" at bounding box center [246, 151] width 94 height 20
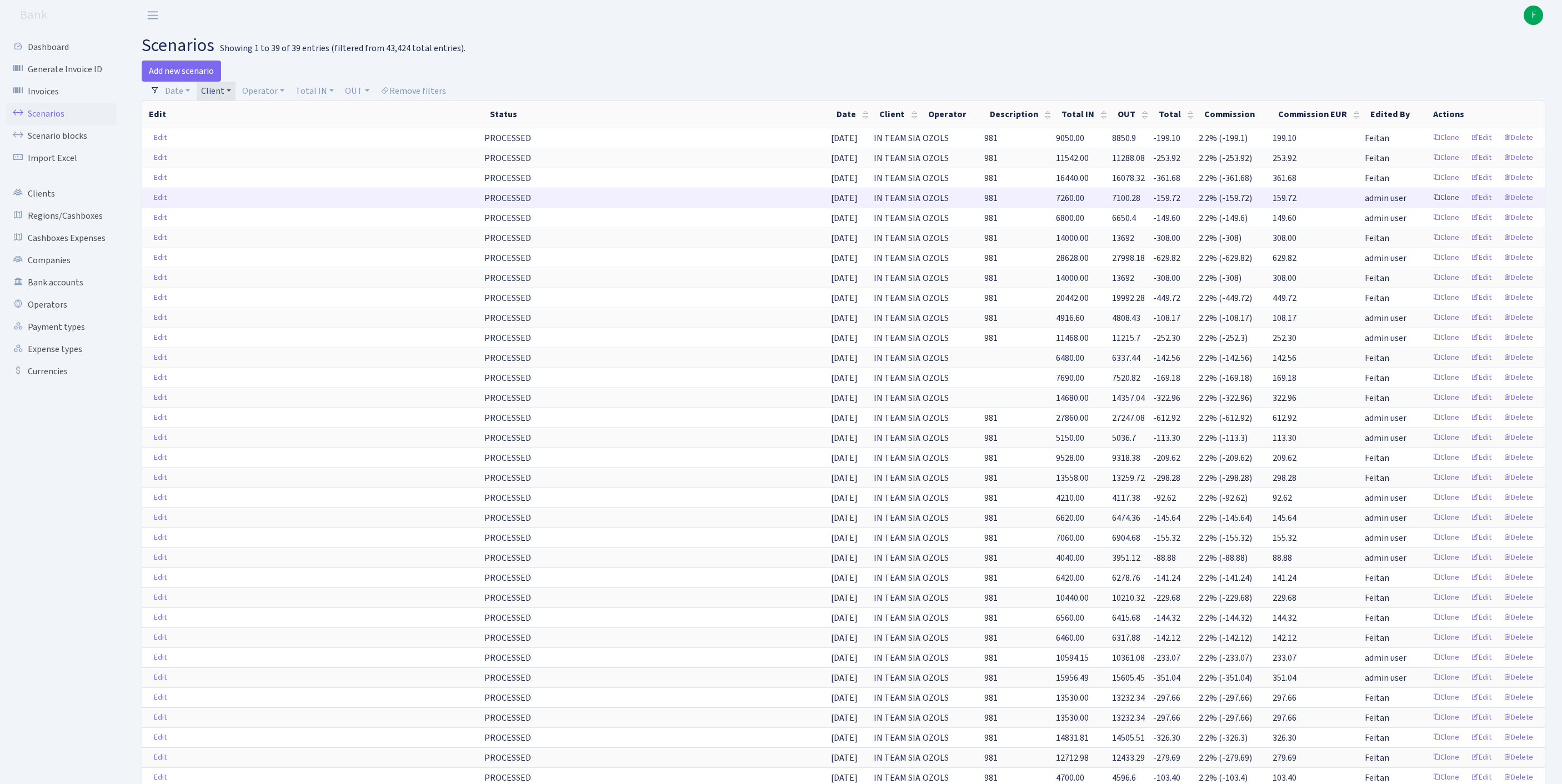
click at [1427, 206] on link "Clone" at bounding box center [1446, 198] width 37 height 17
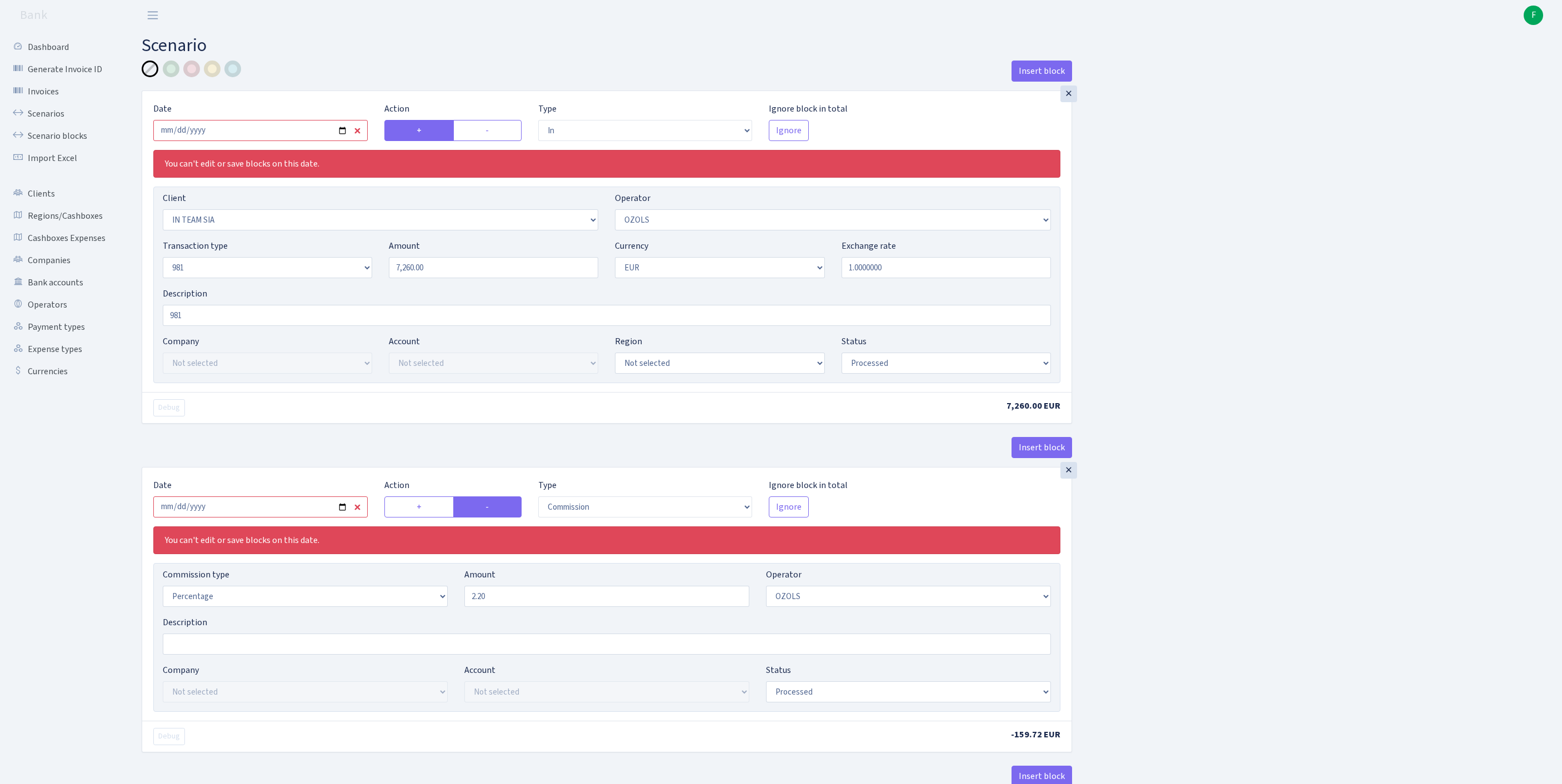
select select "in"
select select "3020"
select select "23"
select select "8"
select select "1"
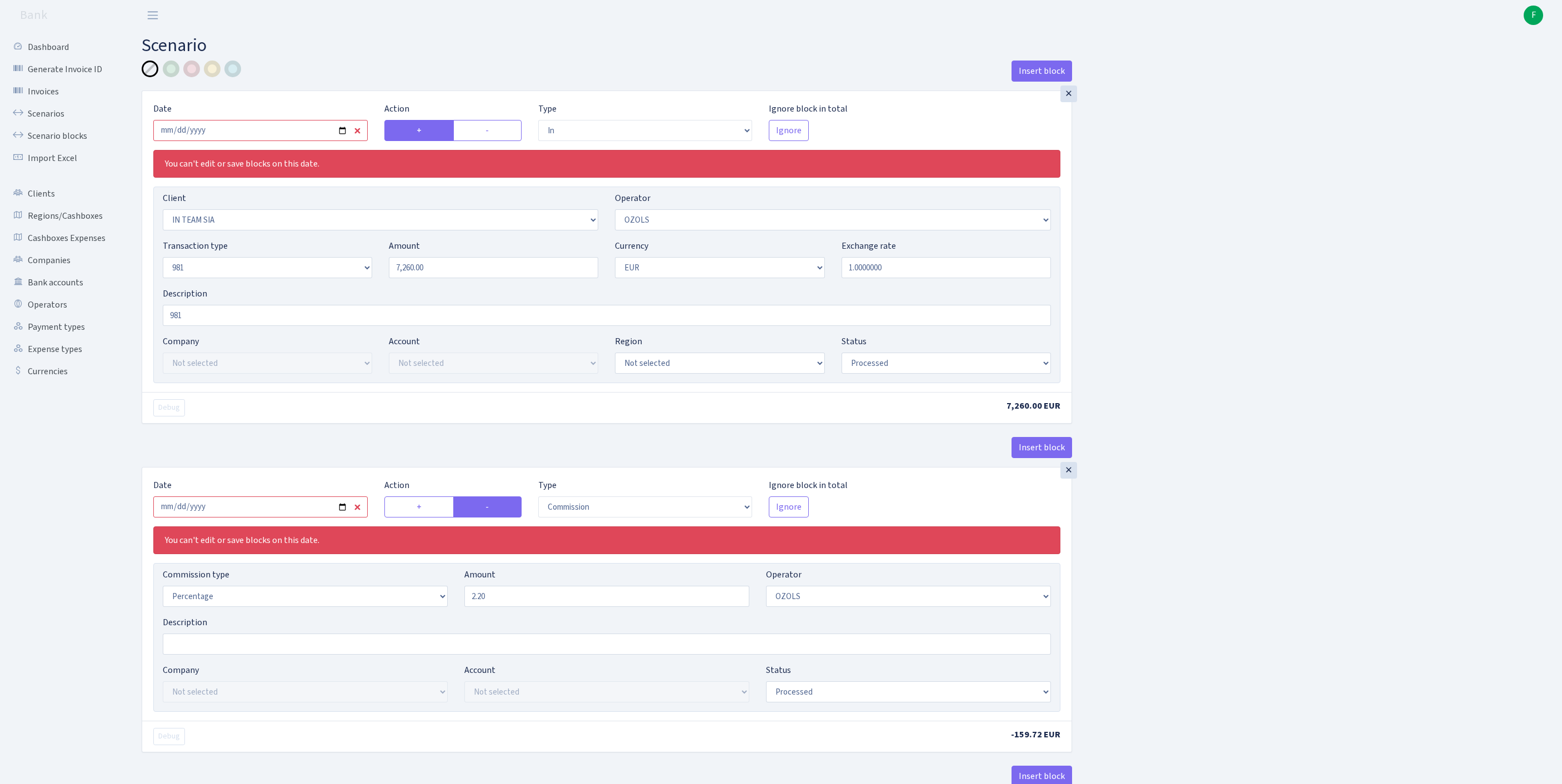
select select "processed"
select select "commission"
select select "23"
select select "processed"
select select "out"
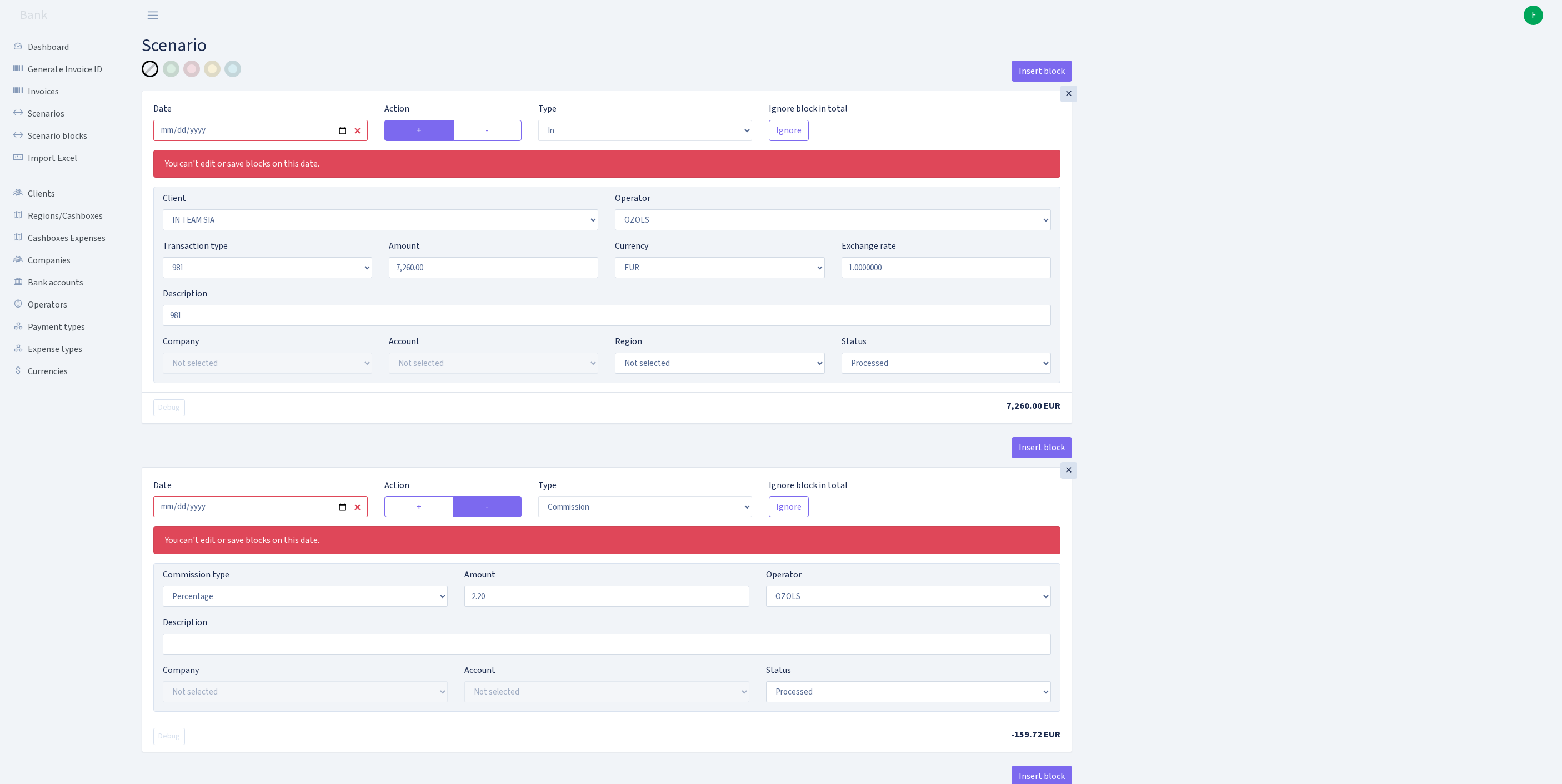
select select "279"
select select "61"
select select "8"
select select "1"
select select "processed"
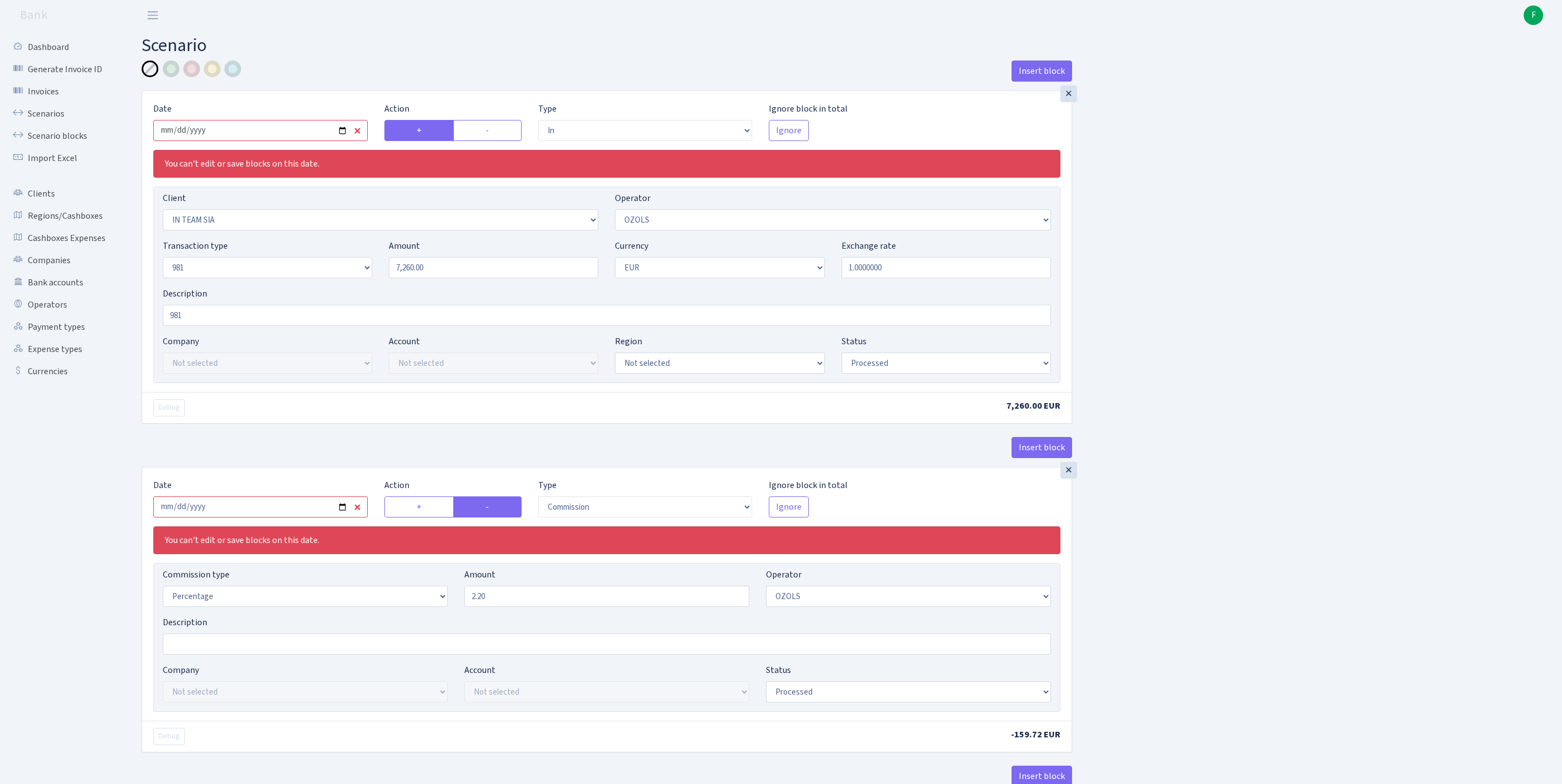
click at [282, 138] on input "2025-08-14" at bounding box center [260, 130] width 214 height 21
type input "[DATE]"
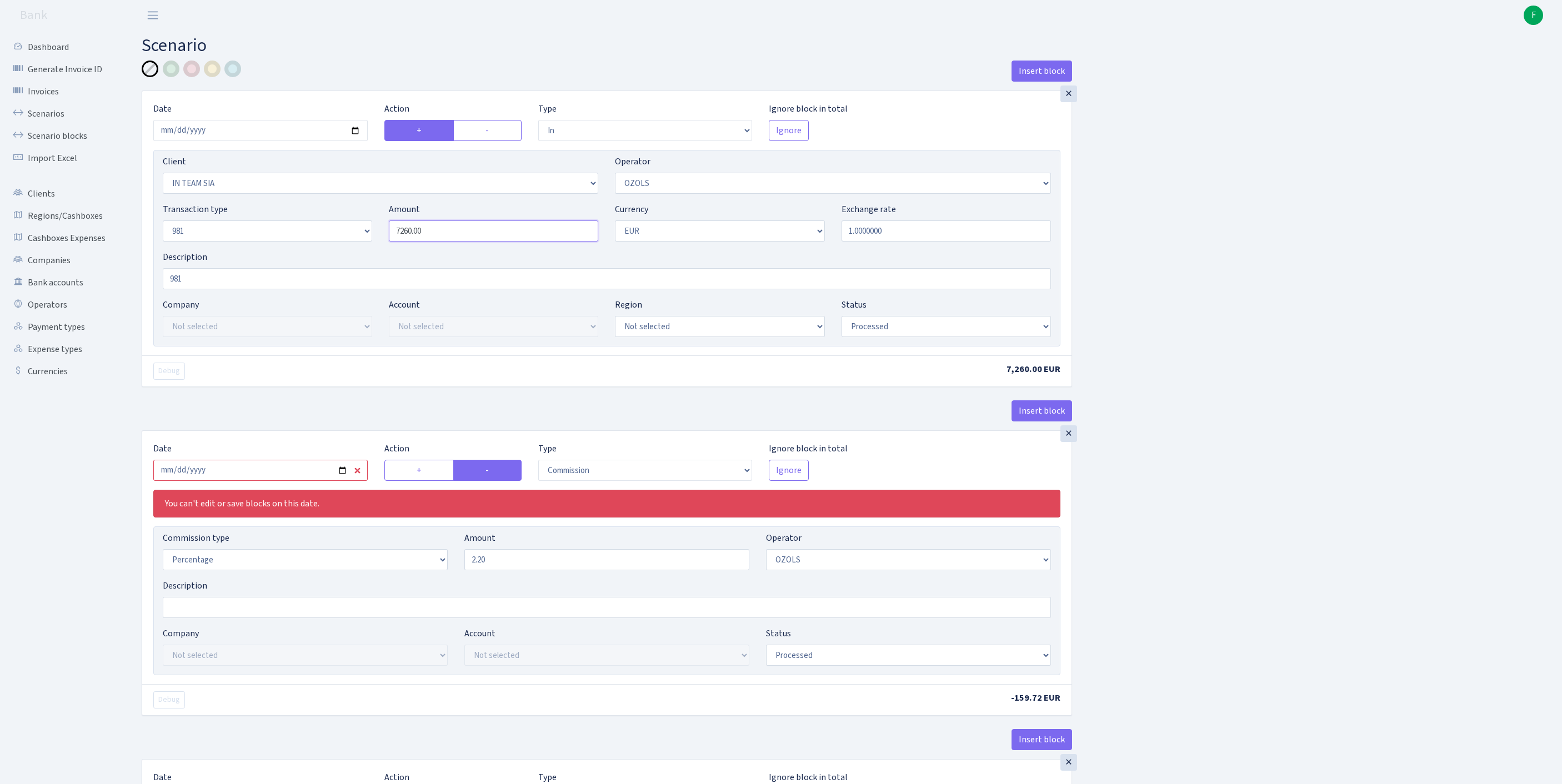
drag, startPoint x: 466, startPoint y: 247, endPoint x: 320, endPoint y: 246, distance: 146.0
click at [320, 246] on div "Transaction type Not selected 981 ELF FISH crypto GIRT IVO dekl MM-BALTIC eur U…" at bounding box center [607, 227] width 905 height 48
paste input "11651"
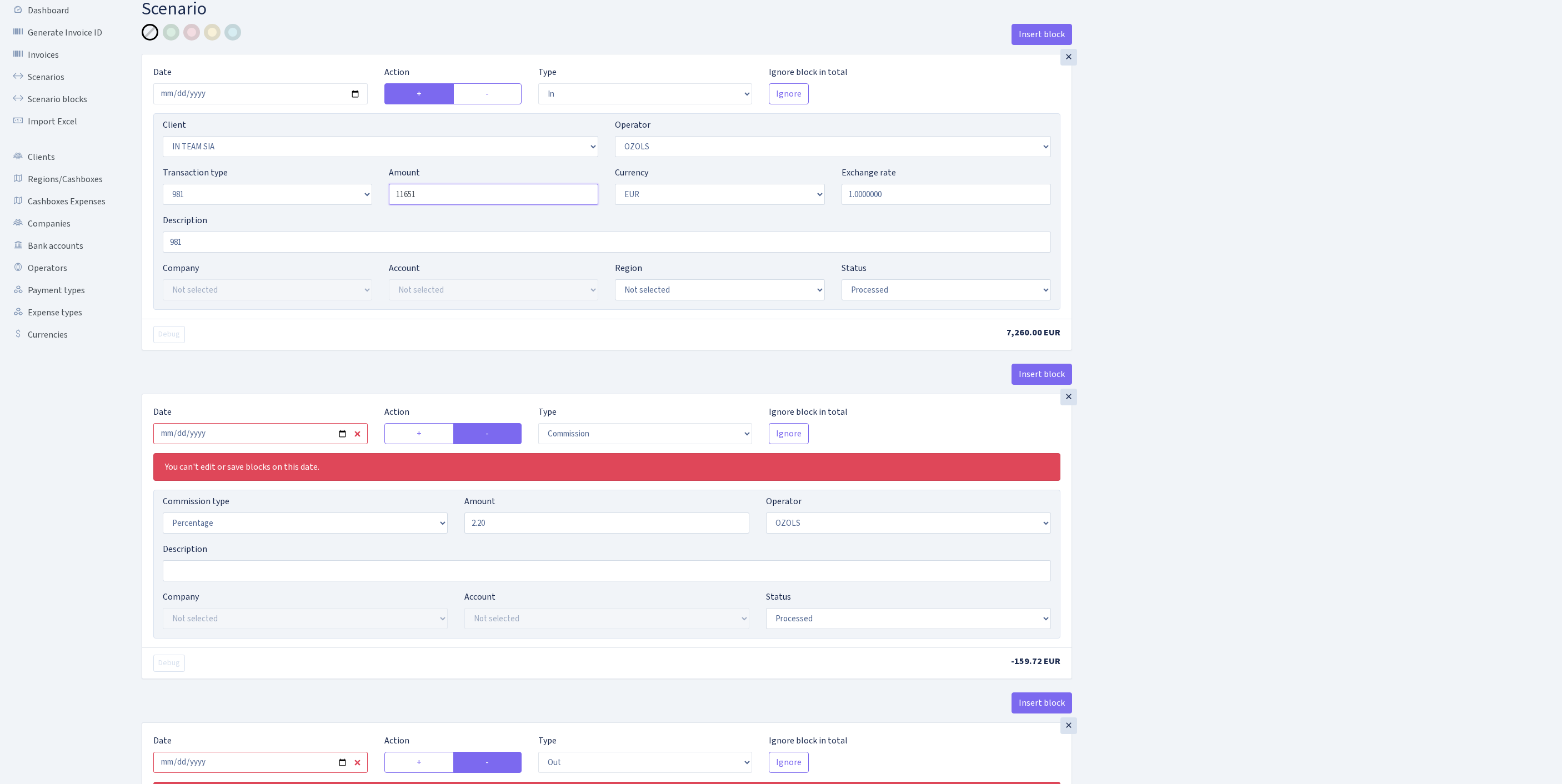
scroll to position [281, 0]
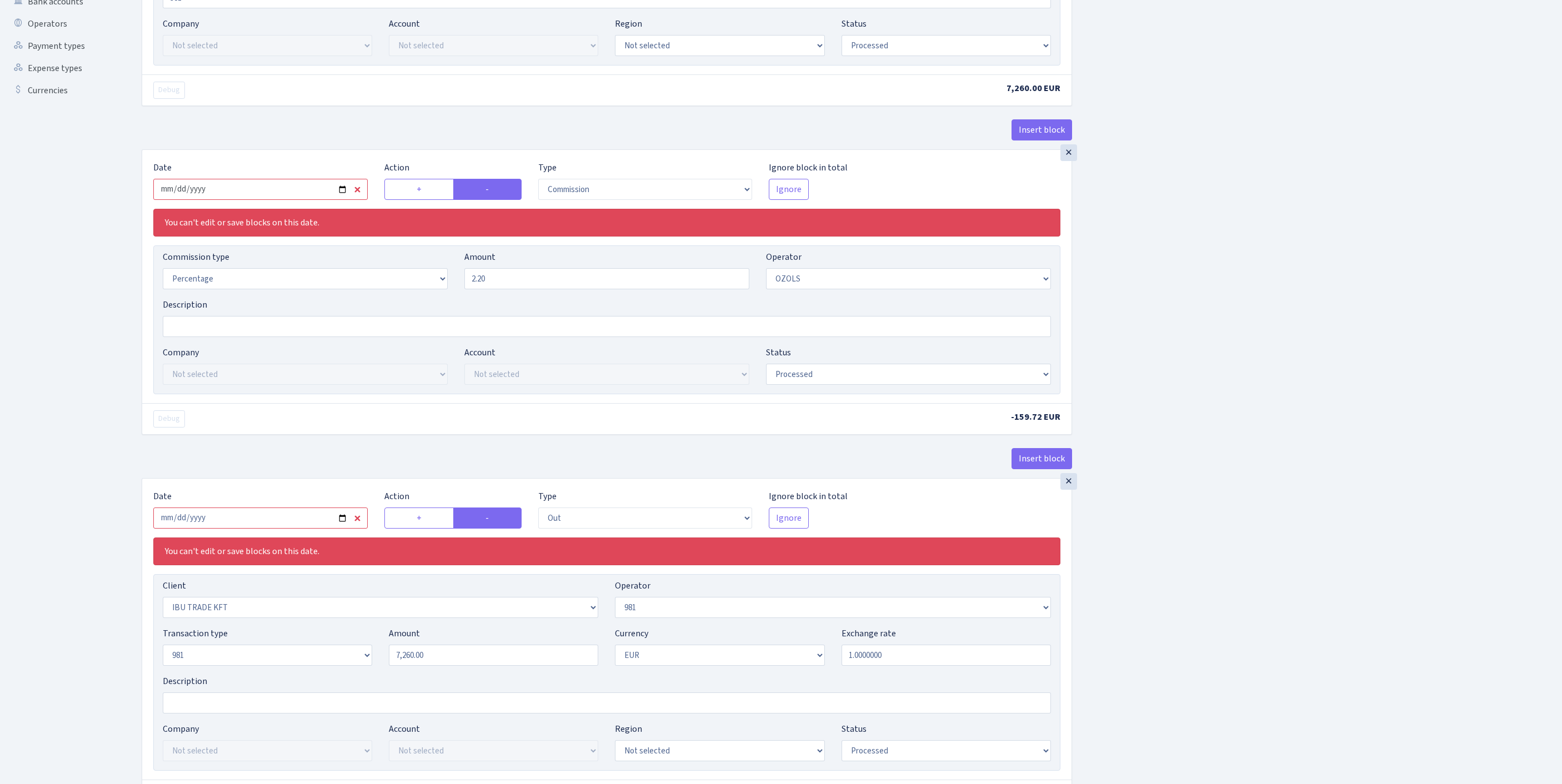
type input "11,651.00"
click at [288, 200] on input "2025-08-14" at bounding box center [260, 189] width 214 height 21
type input "[DATE]"
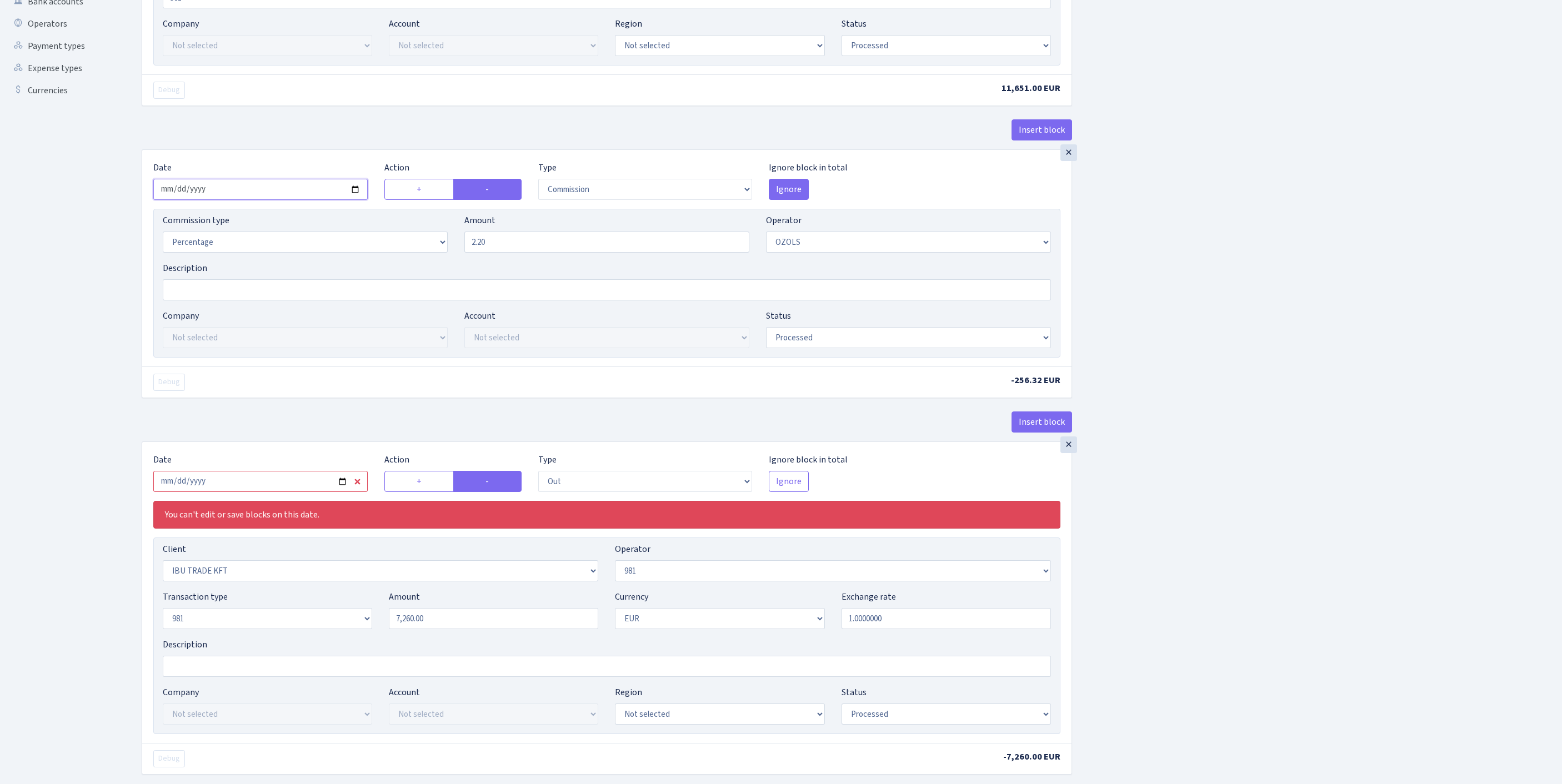
scroll to position [453, 0]
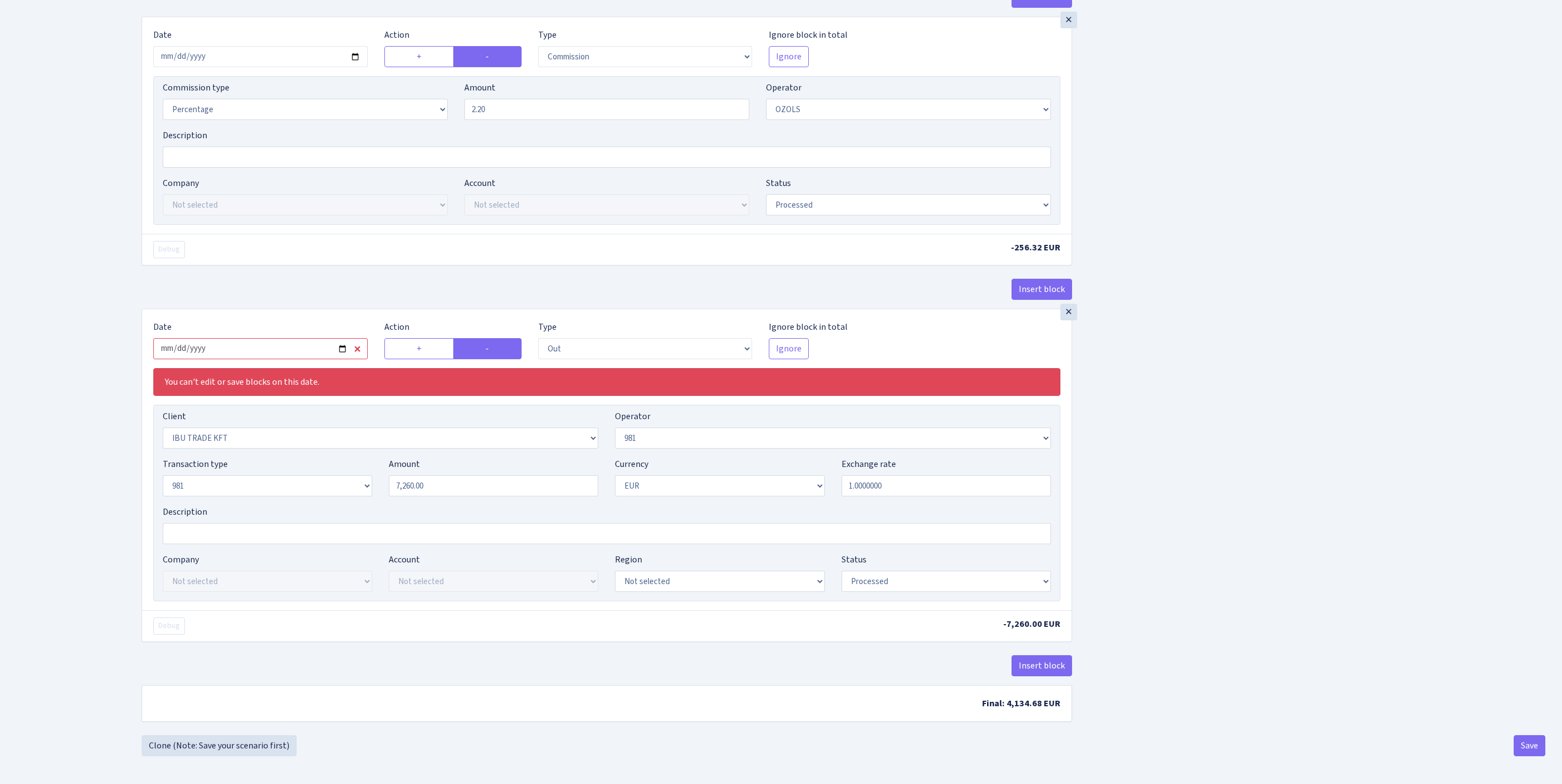
click at [271, 359] on input "2025-08-14" at bounding box center [260, 349] width 214 height 21
type input "[DATE]"
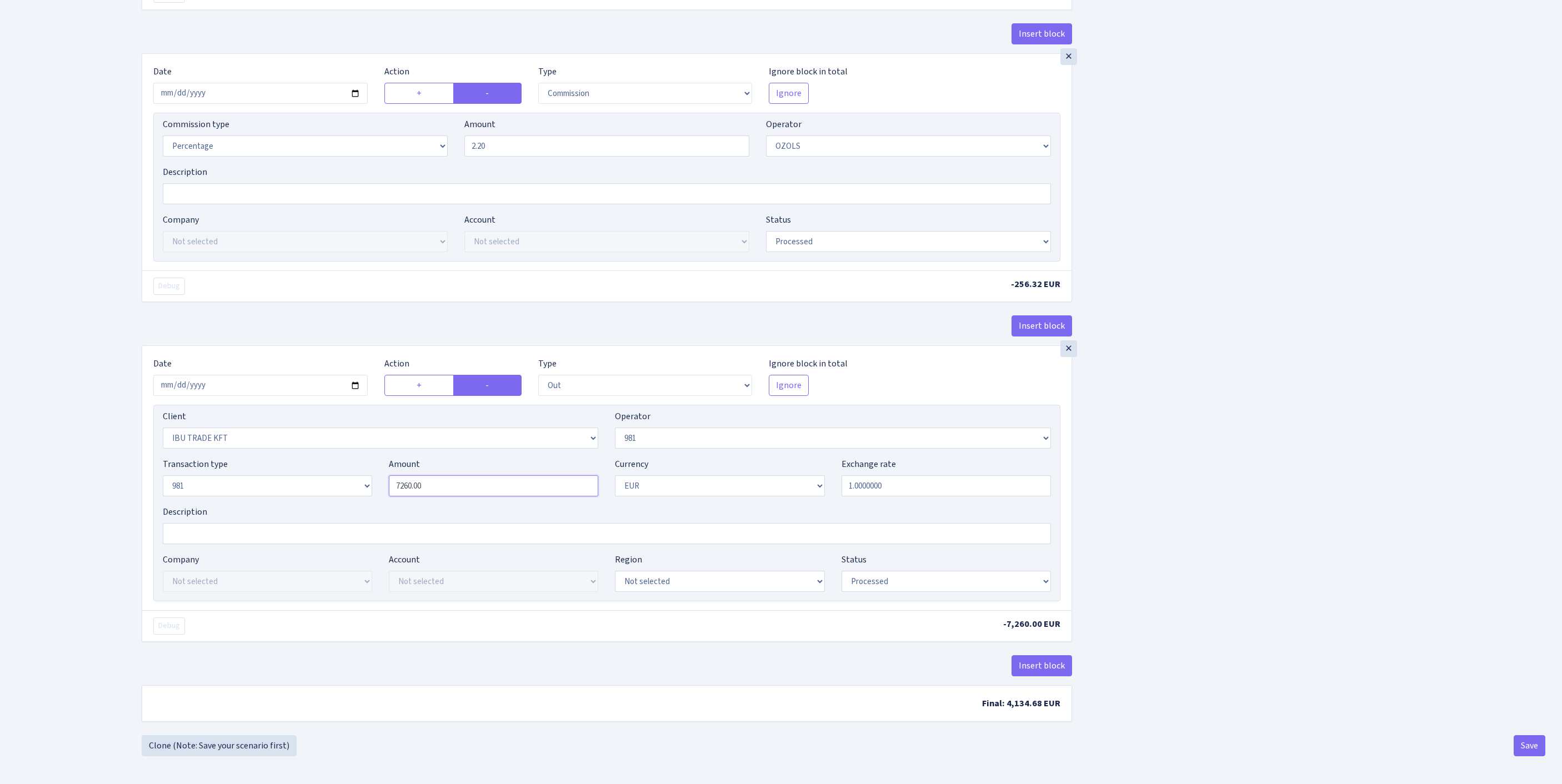
drag, startPoint x: 474, startPoint y: 523, endPoint x: 335, endPoint y: 505, distance: 140.2
click at [335, 505] on div "Transaction type Not selected 981 ELF FISH crypto GIRT IVO dekl MM-BALTIC eur U…" at bounding box center [607, 481] width 905 height 48
paste input "11651"
type input "11,651.00"
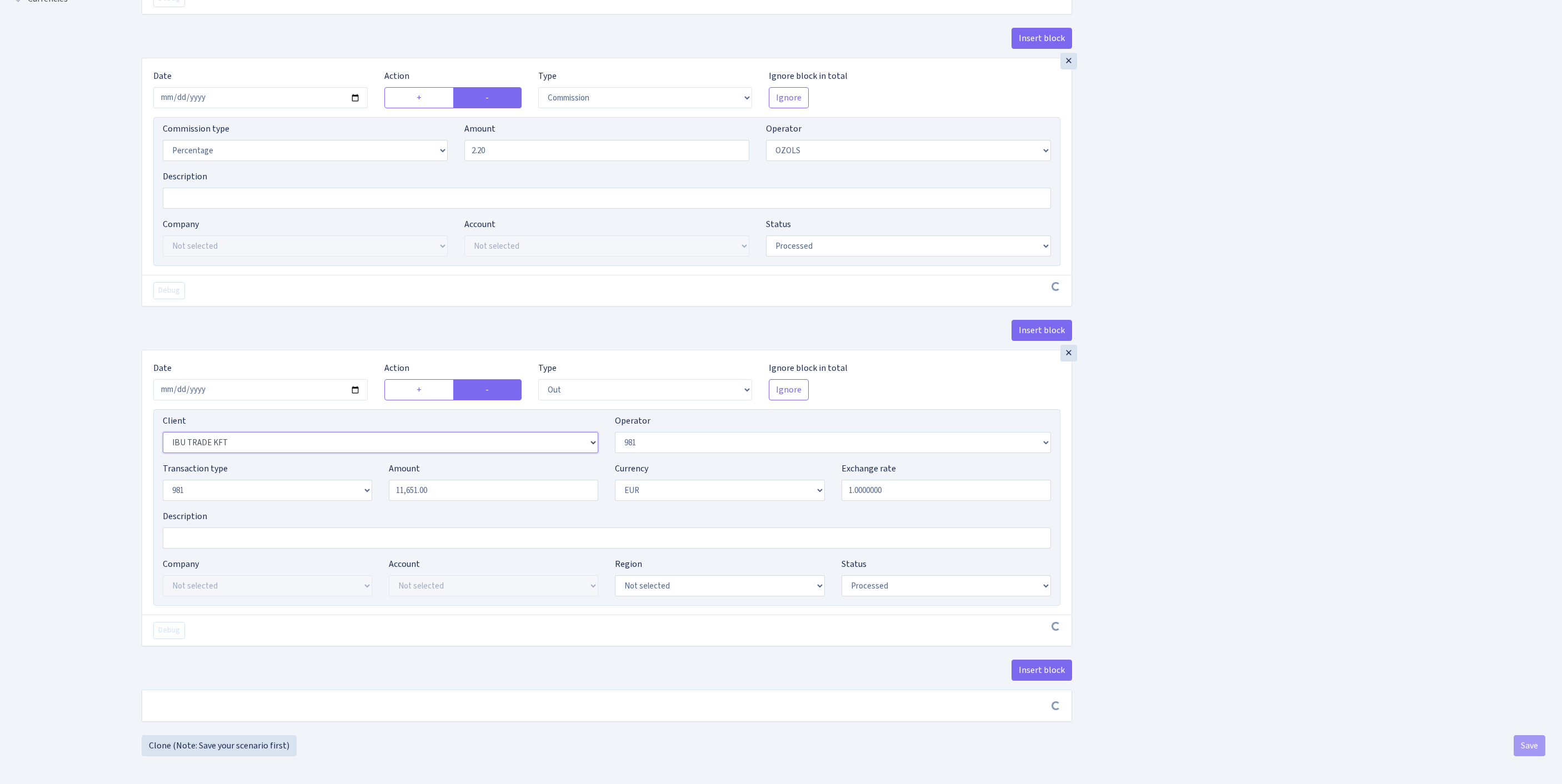
click at [246, 453] on select "Not selected 1 KOC GEMICILIK VE TASIMACILIK 1/BALDERE-SILDEDZE SIGNE 1/SCP NERO…" at bounding box center [381, 442] width 436 height 21
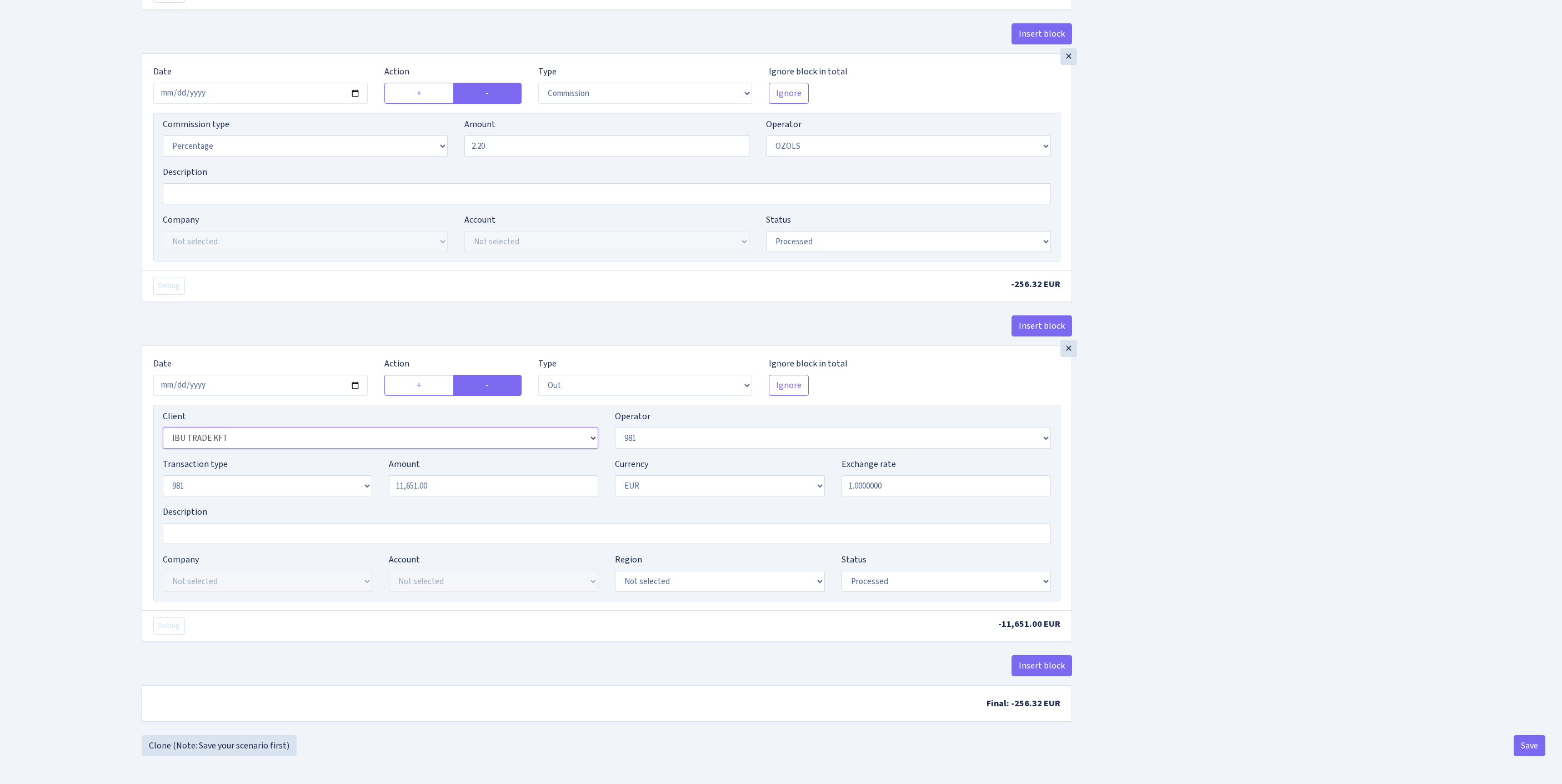
select select "2442"
click at [1516, 750] on button "Save" at bounding box center [1530, 745] width 32 height 21
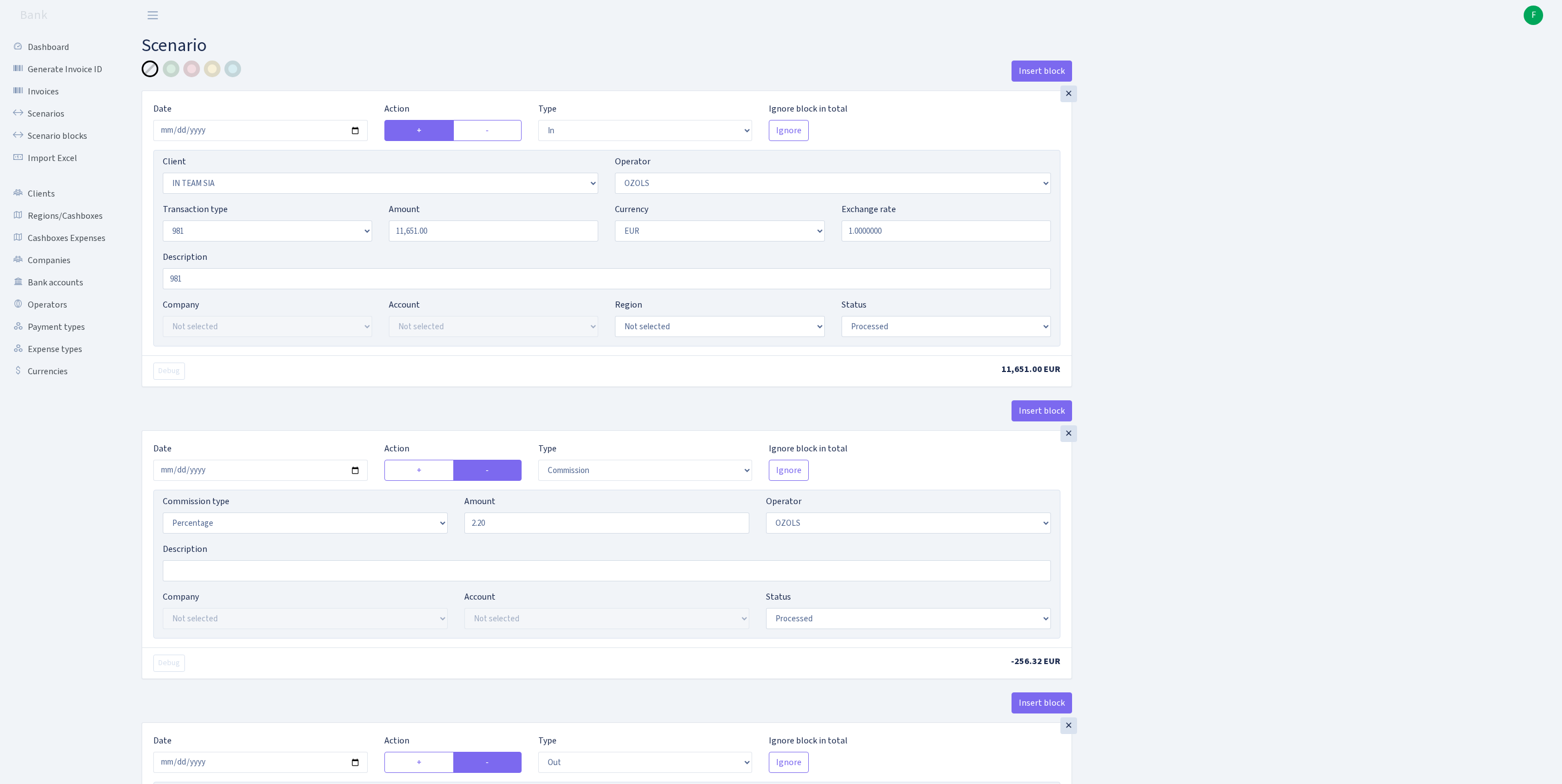
select select "in"
select select "3020"
select select "23"
select select "8"
select select "1"
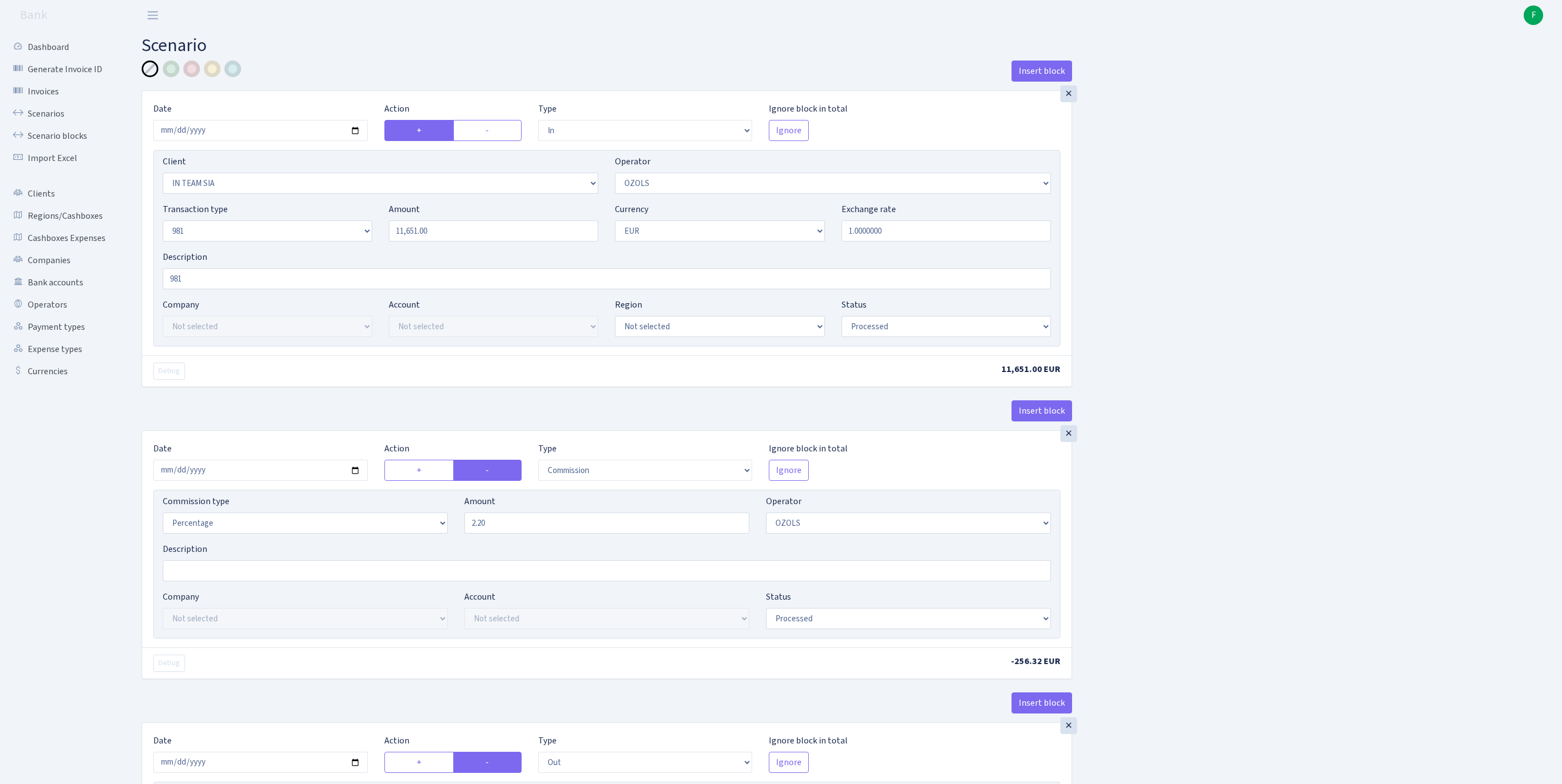
select select "processed"
select select "commission"
select select "23"
select select "processed"
select select "out"
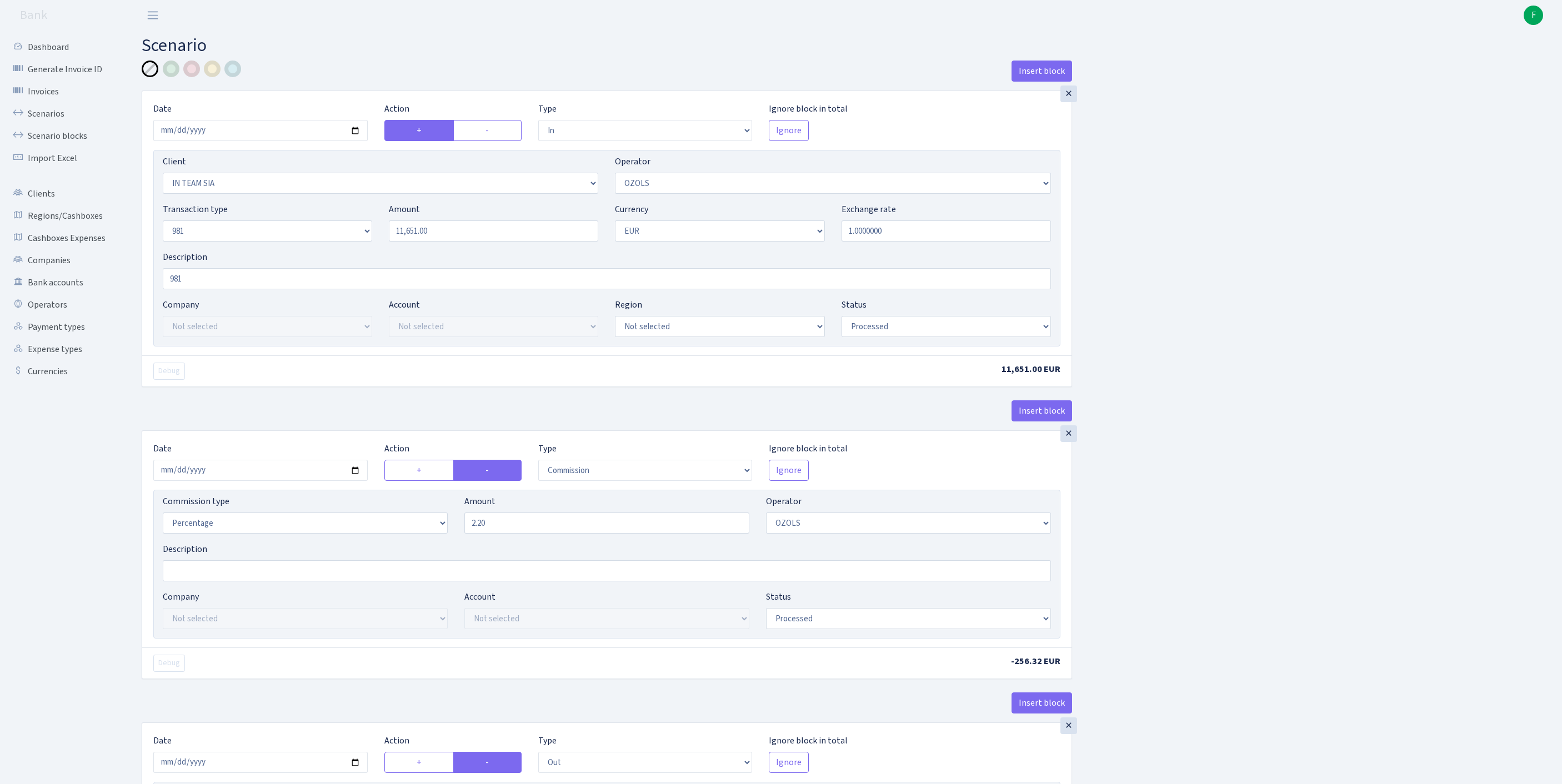
select select "2442"
select select "61"
select select "8"
select select "1"
select select "processed"
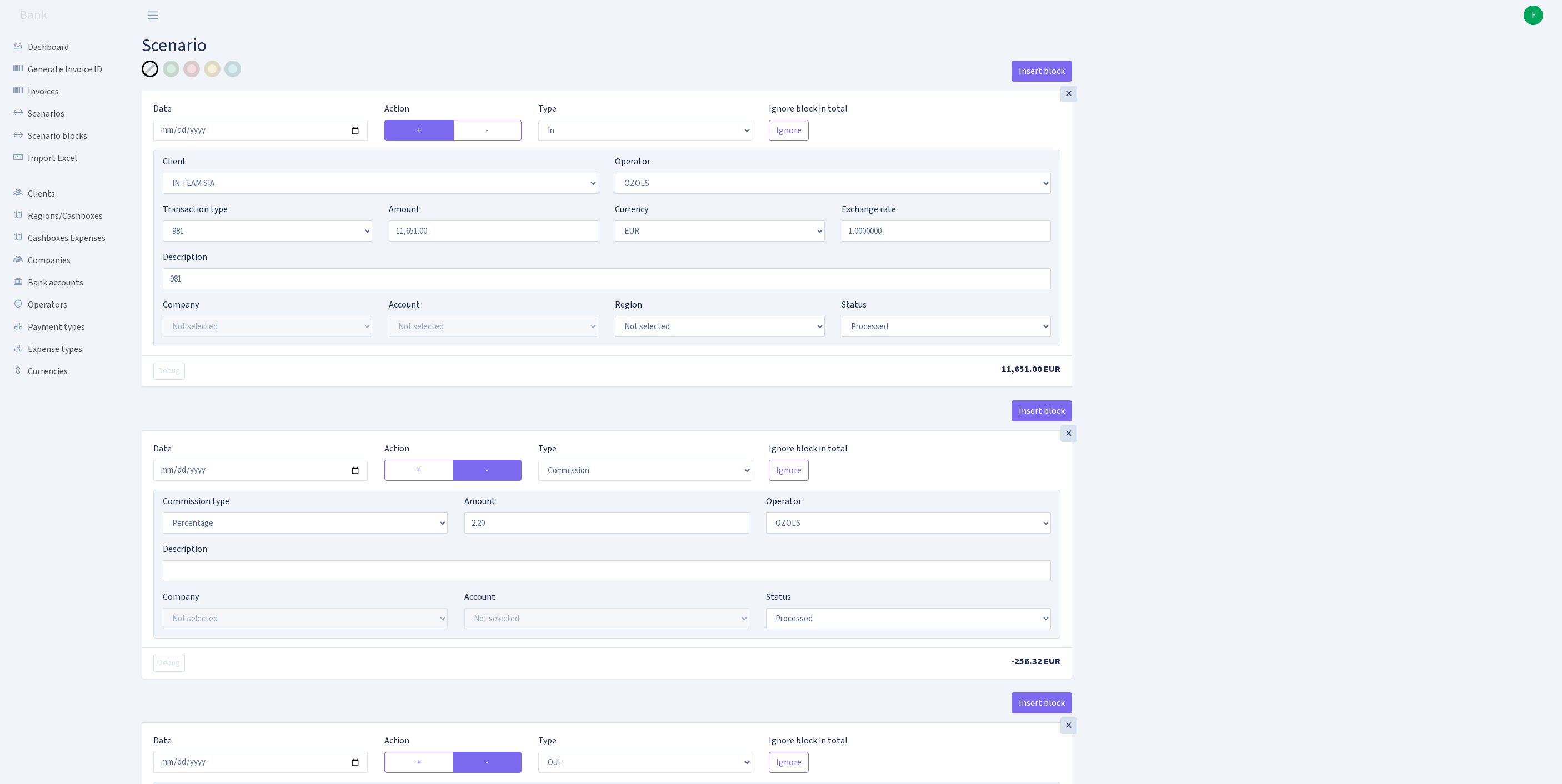
scroll to position [522, 0]
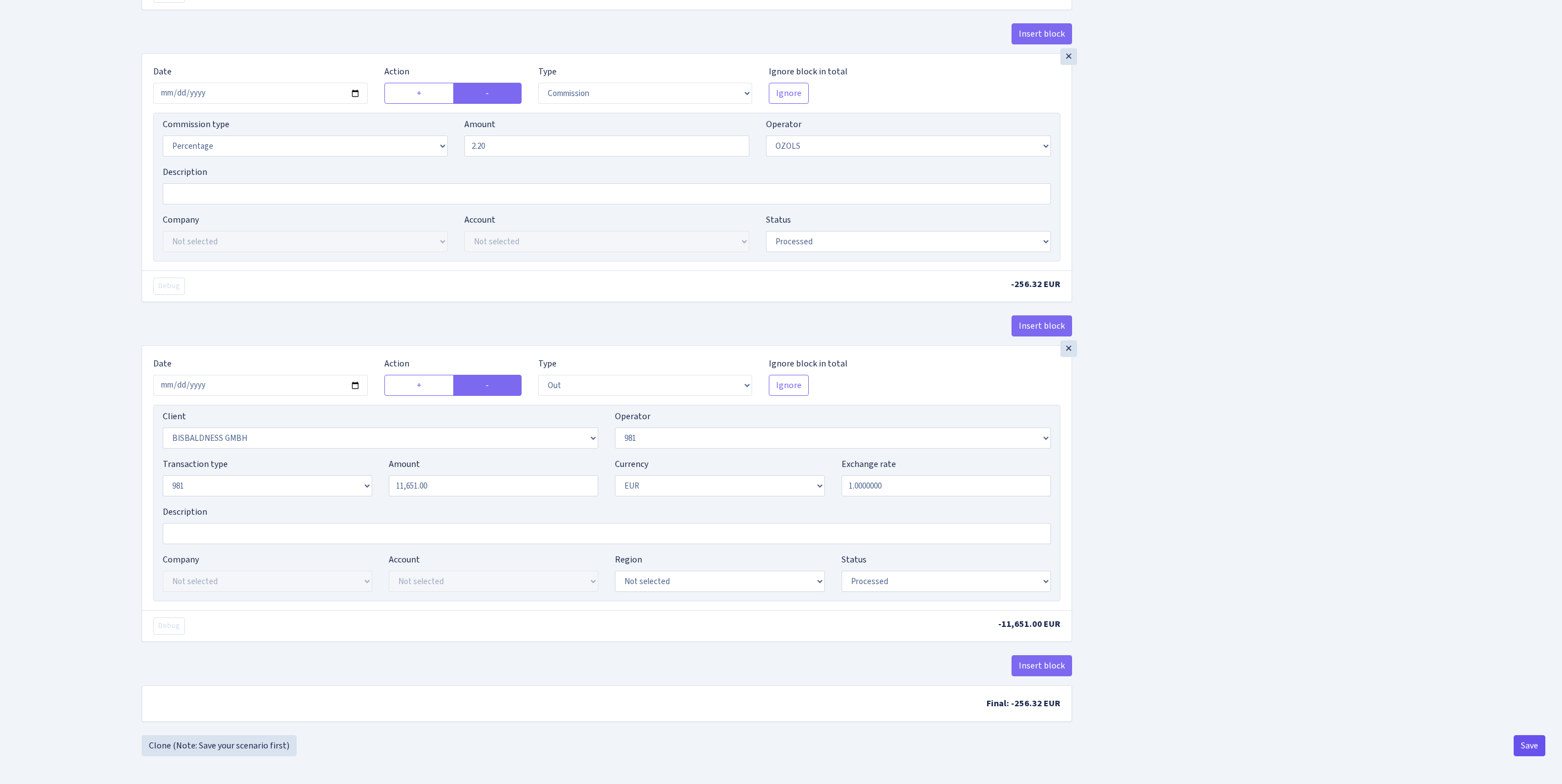
click at [1528, 739] on button "Save" at bounding box center [1530, 745] width 32 height 21
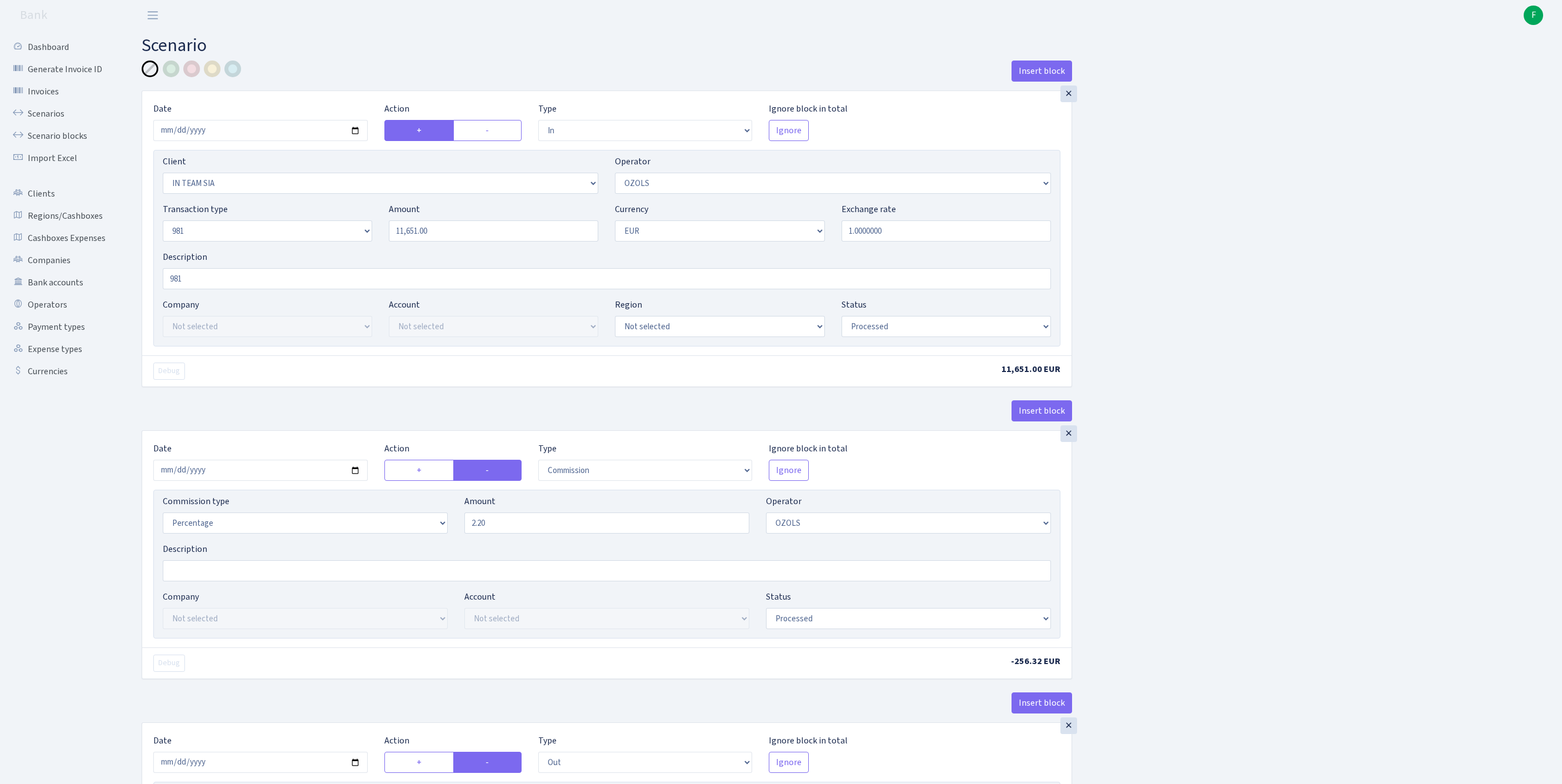
select select "in"
select select "3020"
select select "23"
select select "8"
select select "1"
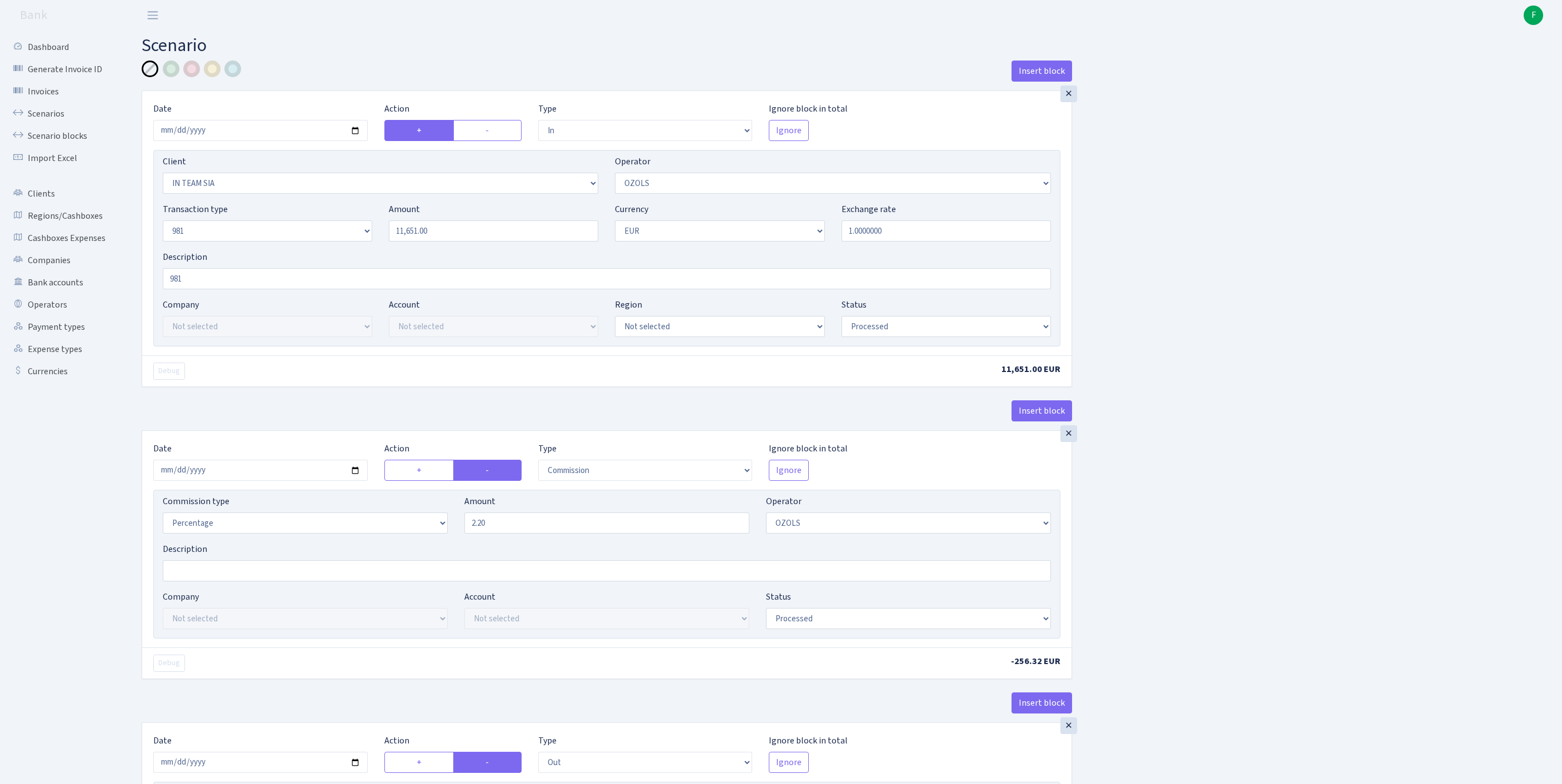
select select "processed"
select select "commission"
select select "23"
select select "processed"
select select "out"
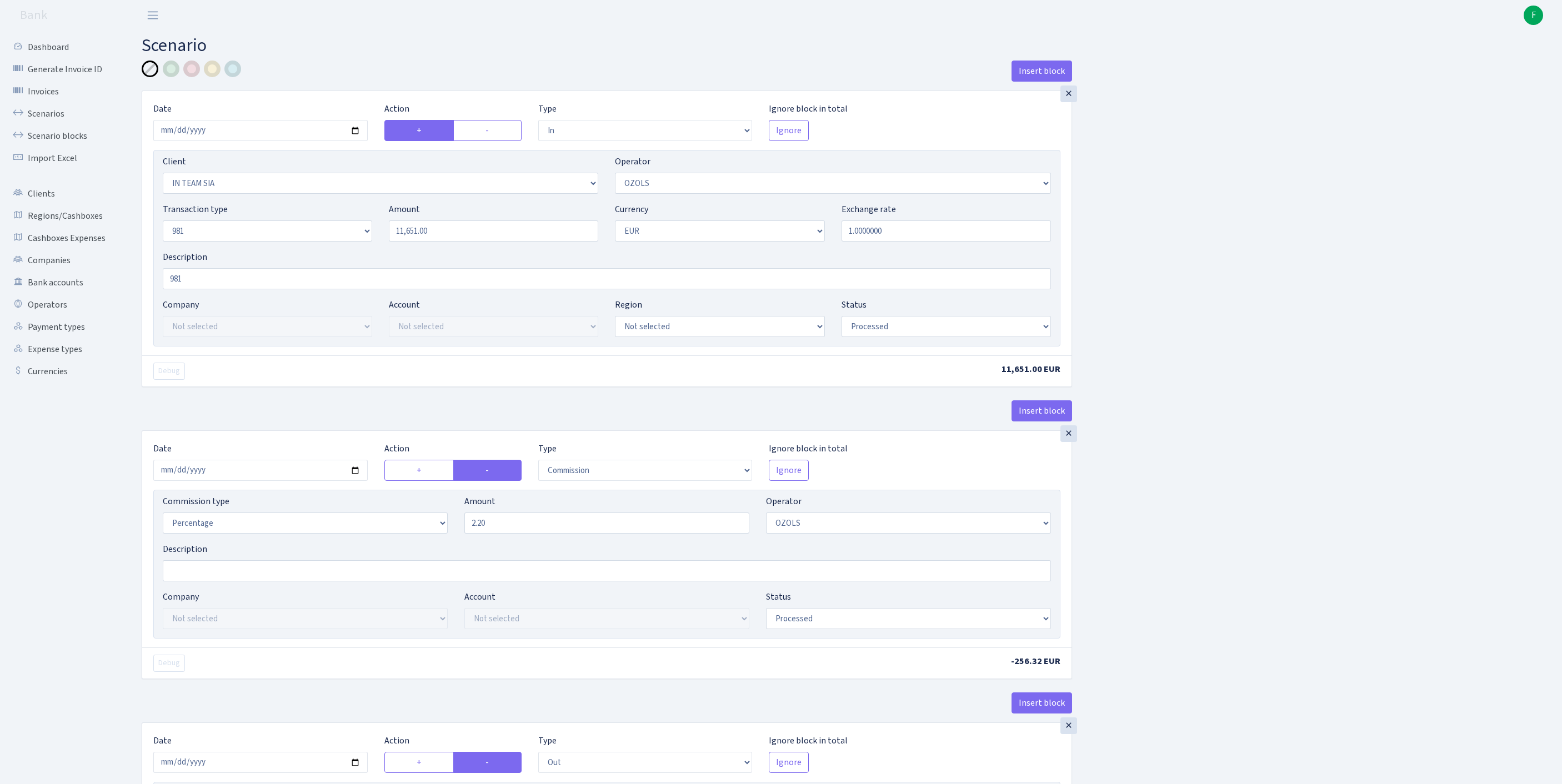
select select "2442"
select select "61"
select select "8"
select select "1"
select select "processed"
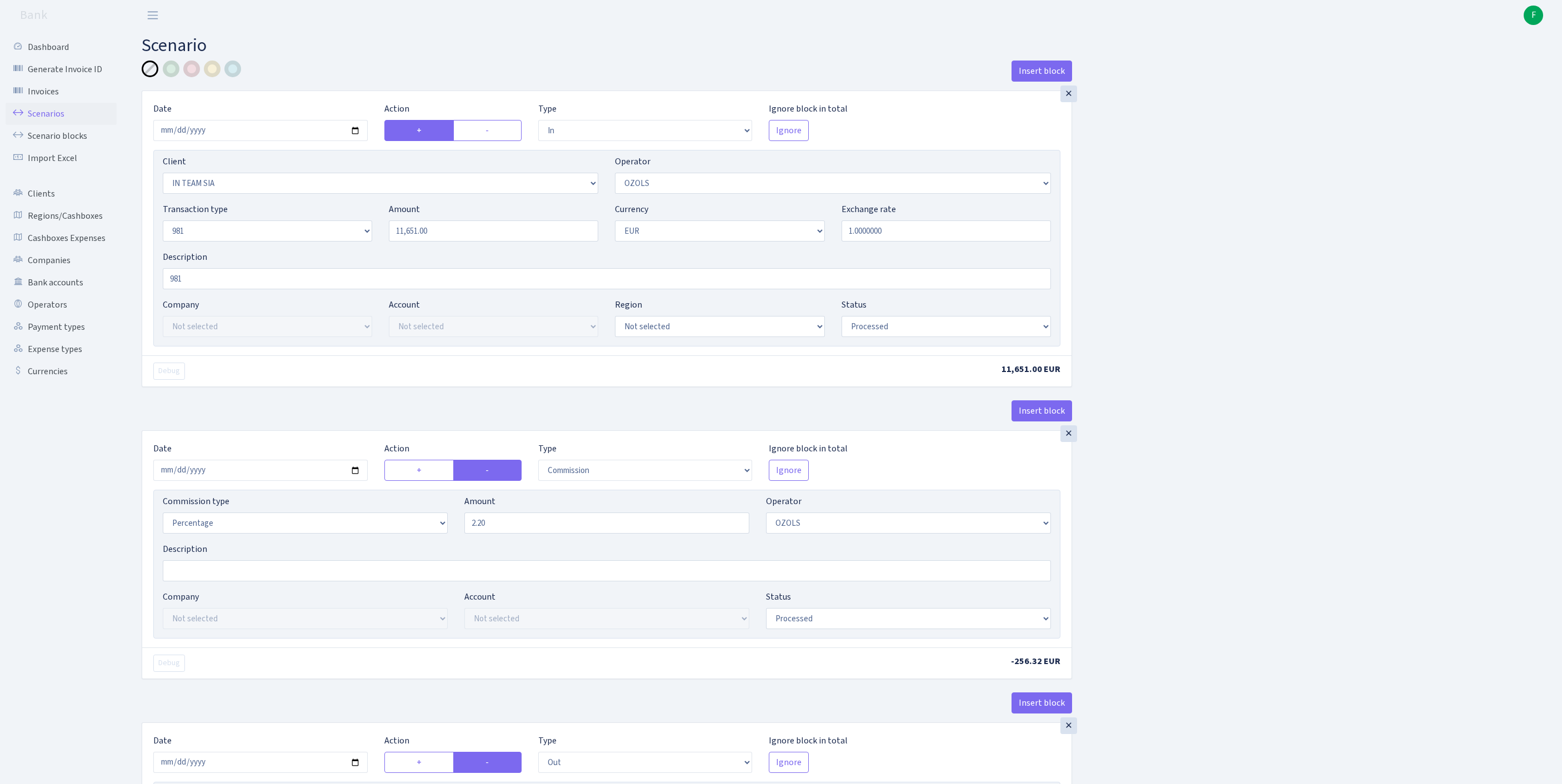
click at [52, 121] on link "Scenarios" at bounding box center [61, 114] width 111 height 22
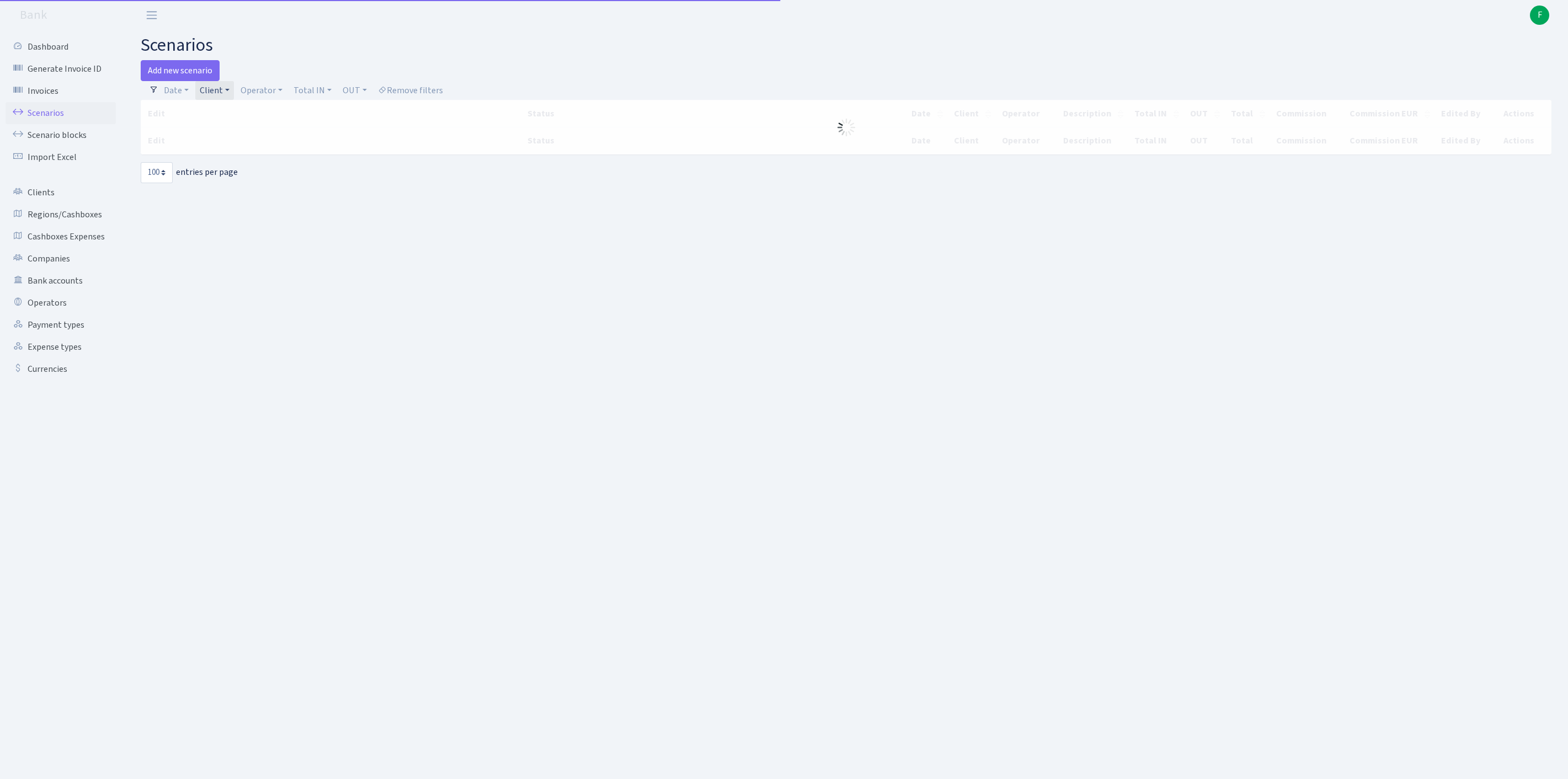
select select "100"
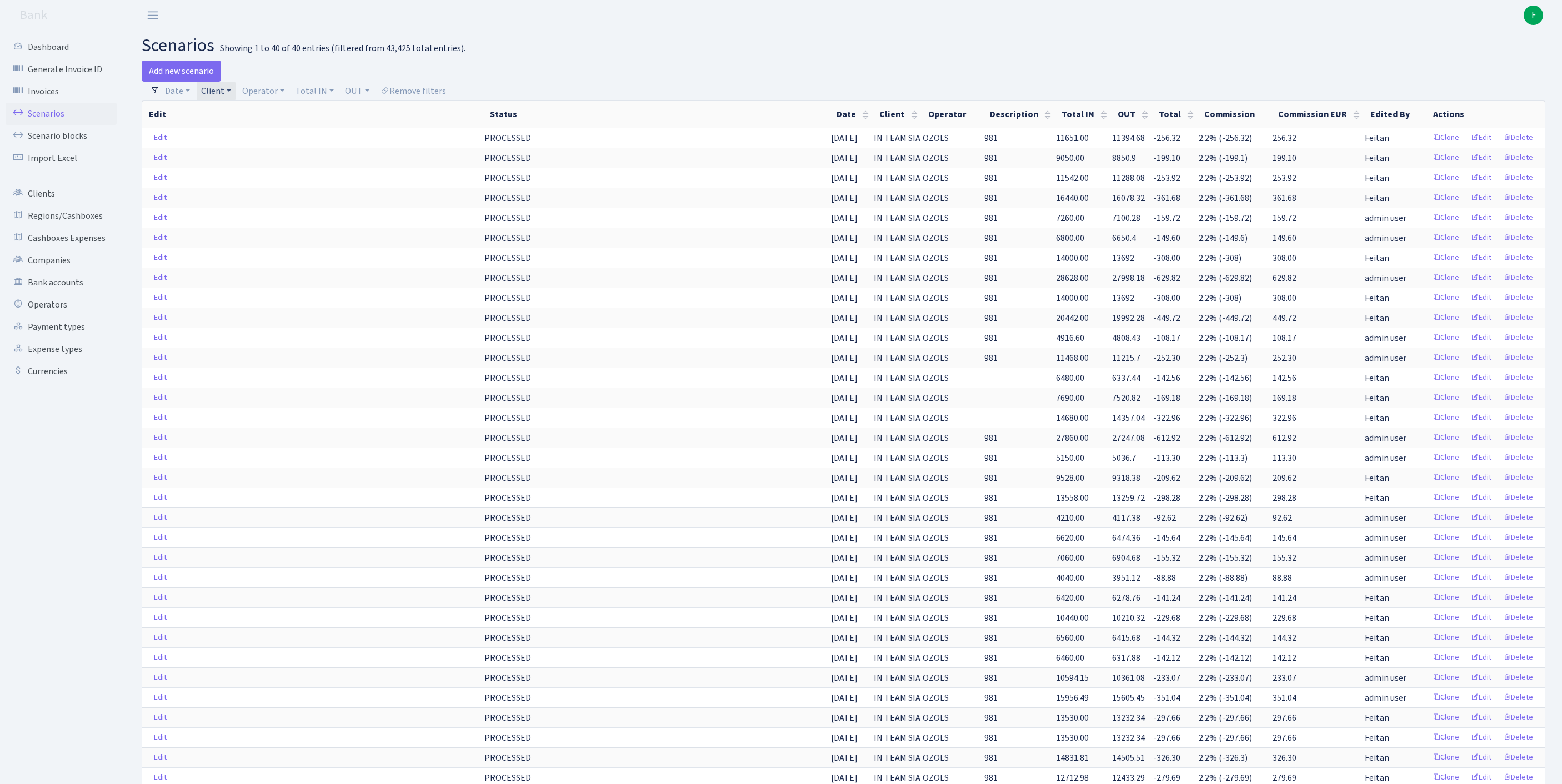
click at [235, 96] on link "Client" at bounding box center [216, 91] width 39 height 19
click at [229, 135] on input "search" at bounding box center [246, 130] width 92 height 17
type input "AQUA"
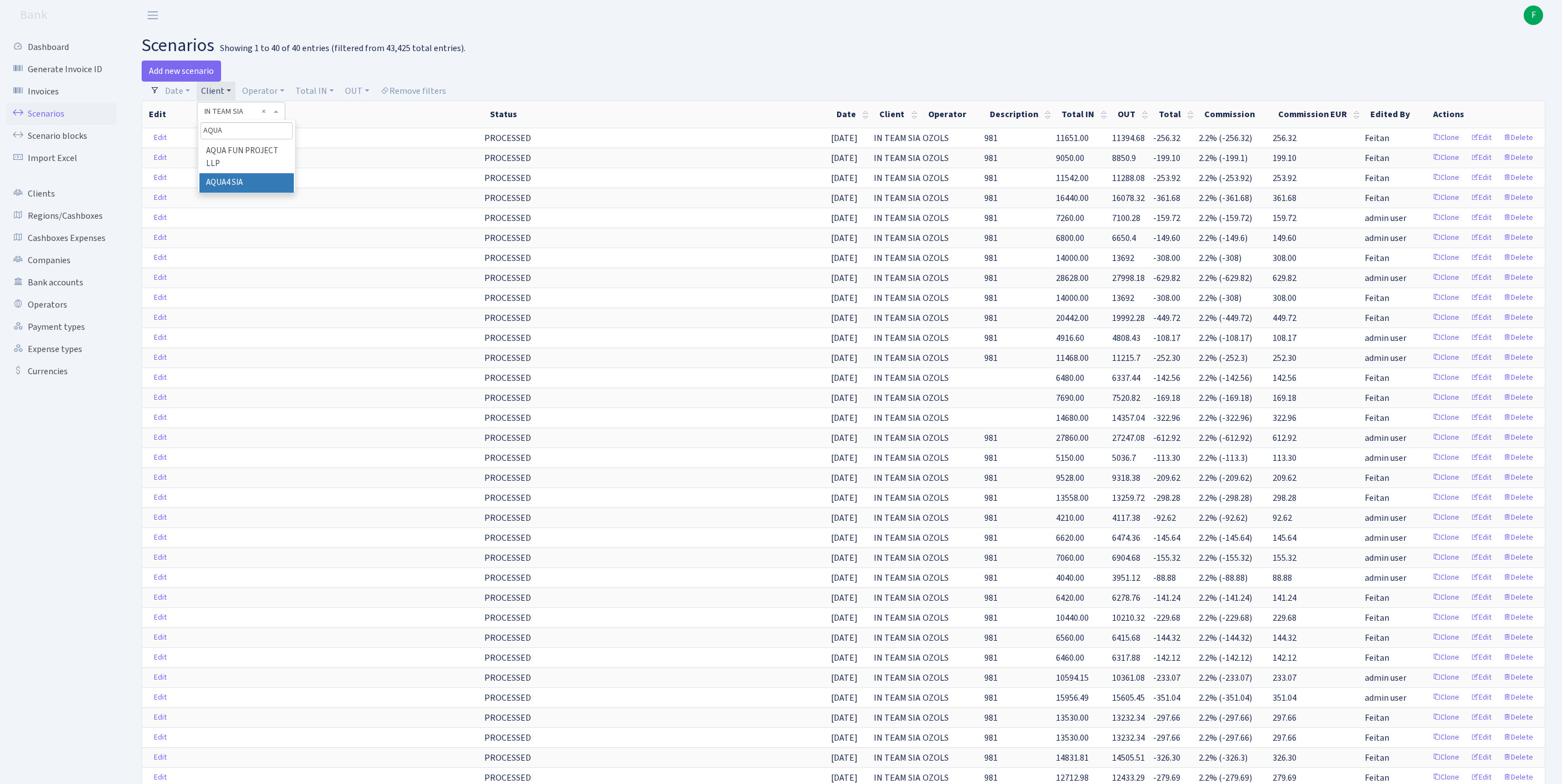
click at [261, 193] on li "AQUA4 SIA" at bounding box center [246, 183] width 94 height 20
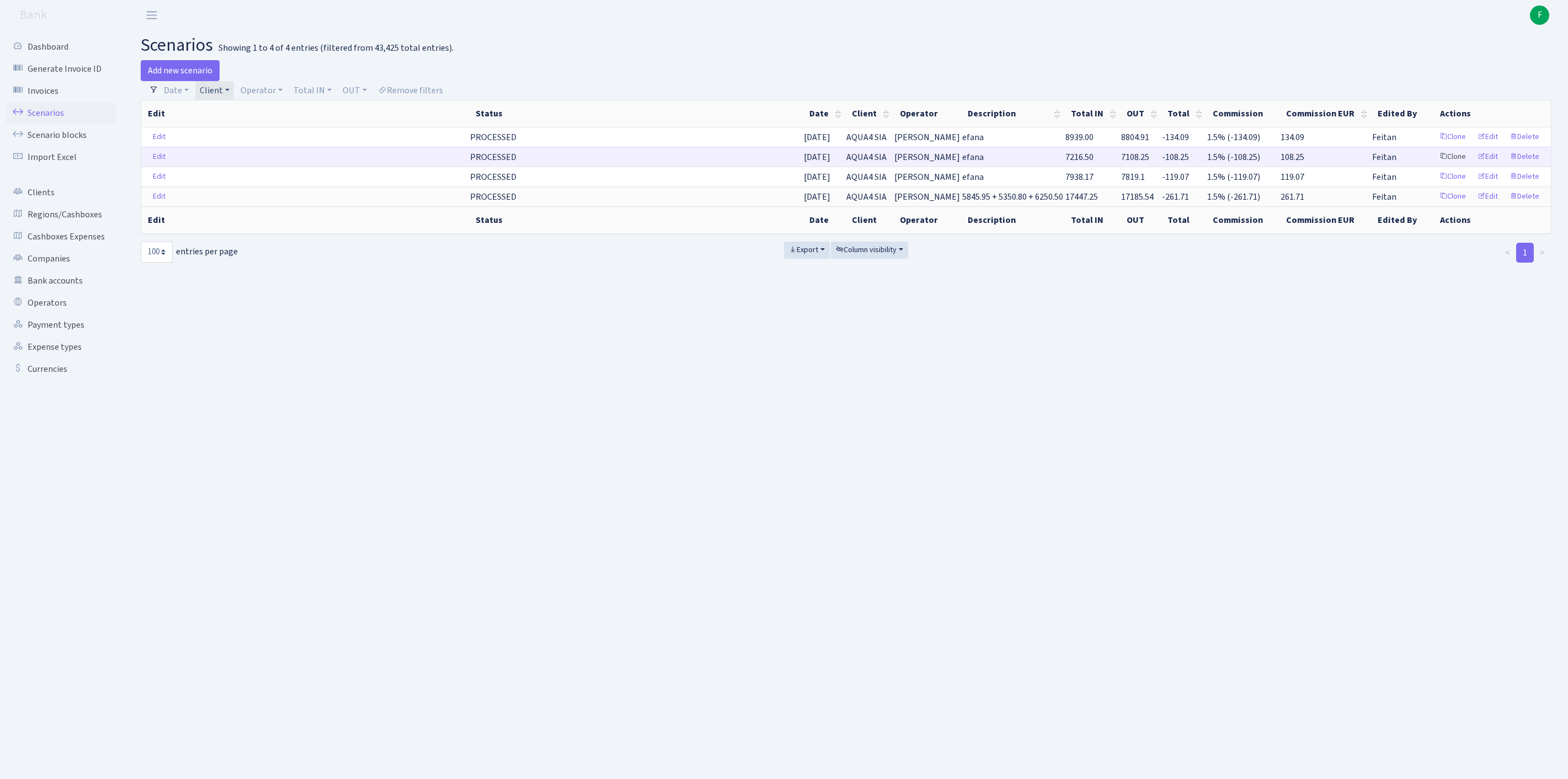
click at [1435, 166] on link "Clone" at bounding box center [1453, 157] width 37 height 17
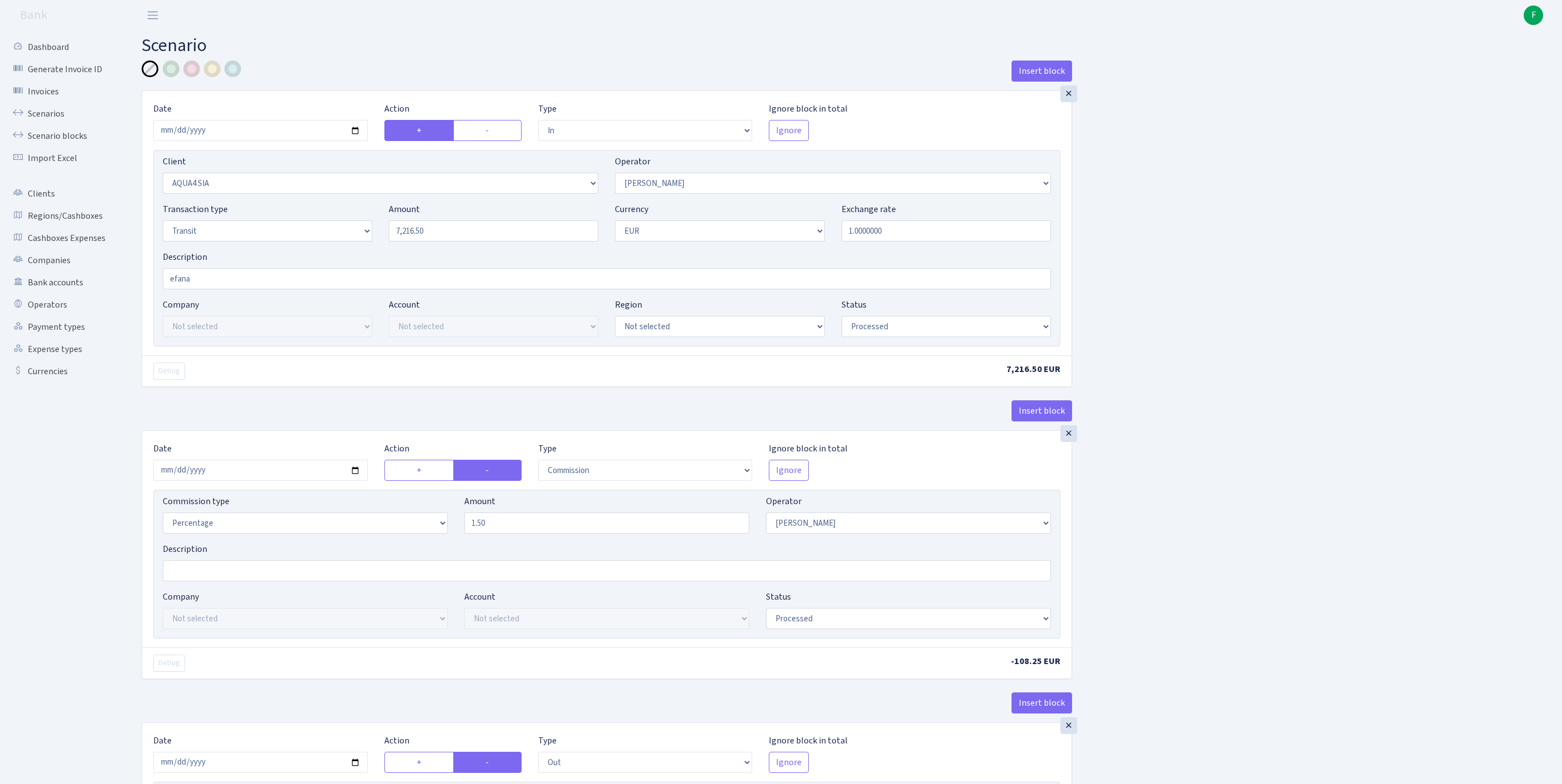
select select "in"
select select "2921"
select select "2"
select select "5"
select select "1"
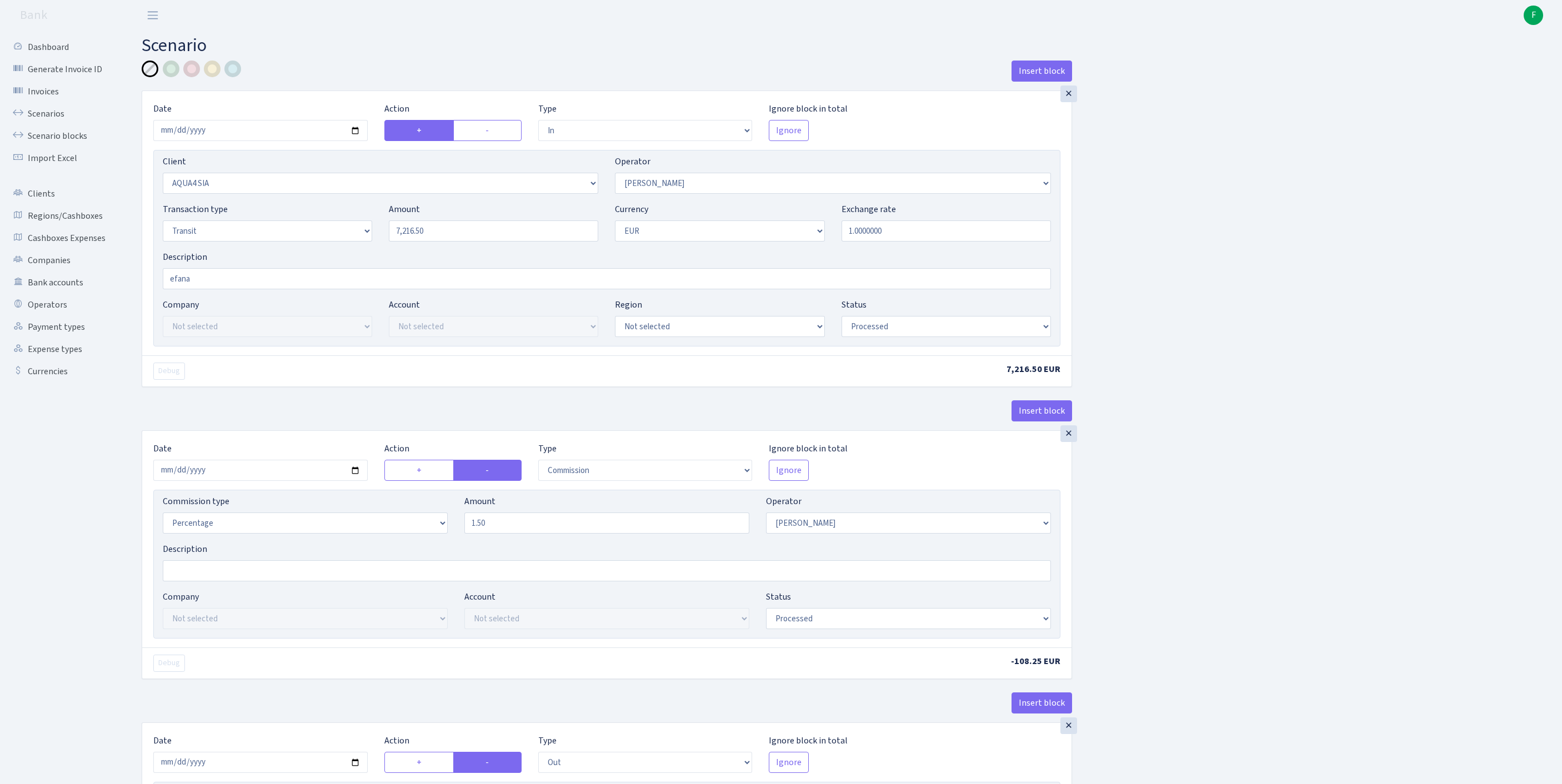
select select "processed"
select select "commission"
select select "2"
select select "processed"
select select "out"
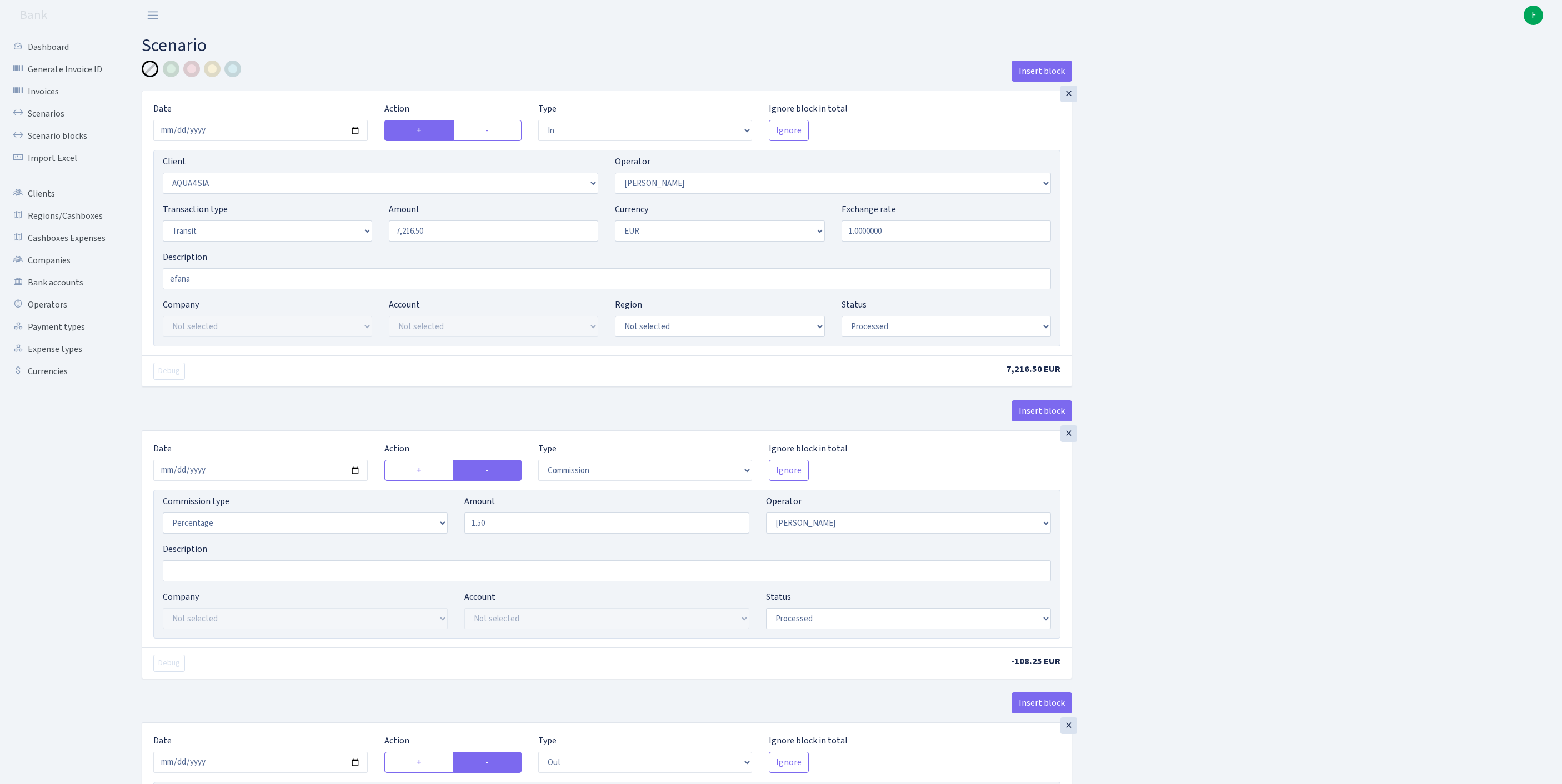
select select "3139"
select select "61"
select select "5"
select select "1"
select select "processed"
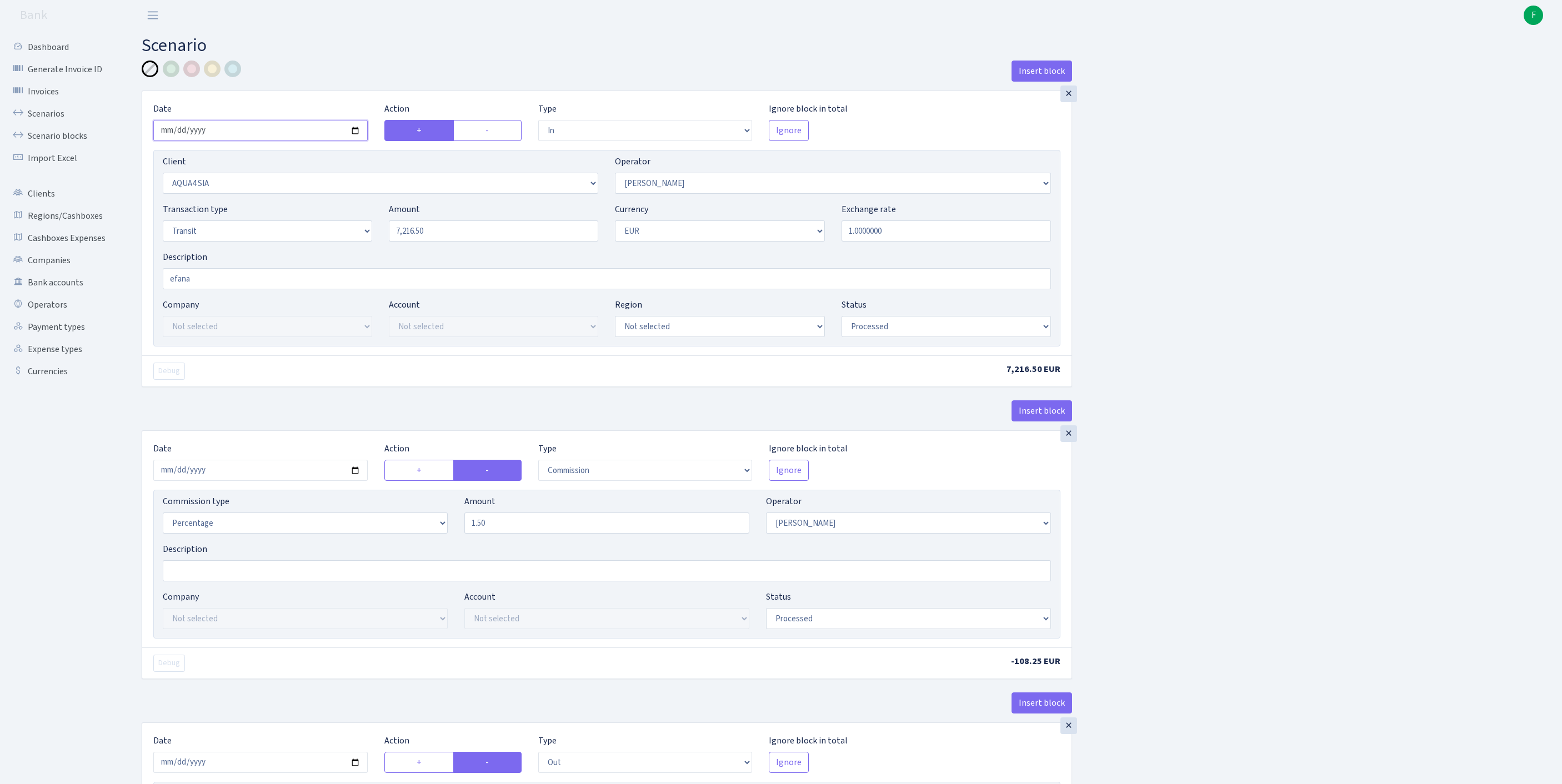
click at [278, 134] on input "2025-08-20" at bounding box center [260, 130] width 214 height 21
type input "2025-08-25"
drag, startPoint x: 464, startPoint y: 260, endPoint x: 298, endPoint y: 254, distance: 166.1
click at [298, 251] on div "Transaction type Not selected 981 ELF FISH crypto GIRT IVO dekl MM-BALTIC eur U…" at bounding box center [607, 227] width 905 height 48
paste input "9836"
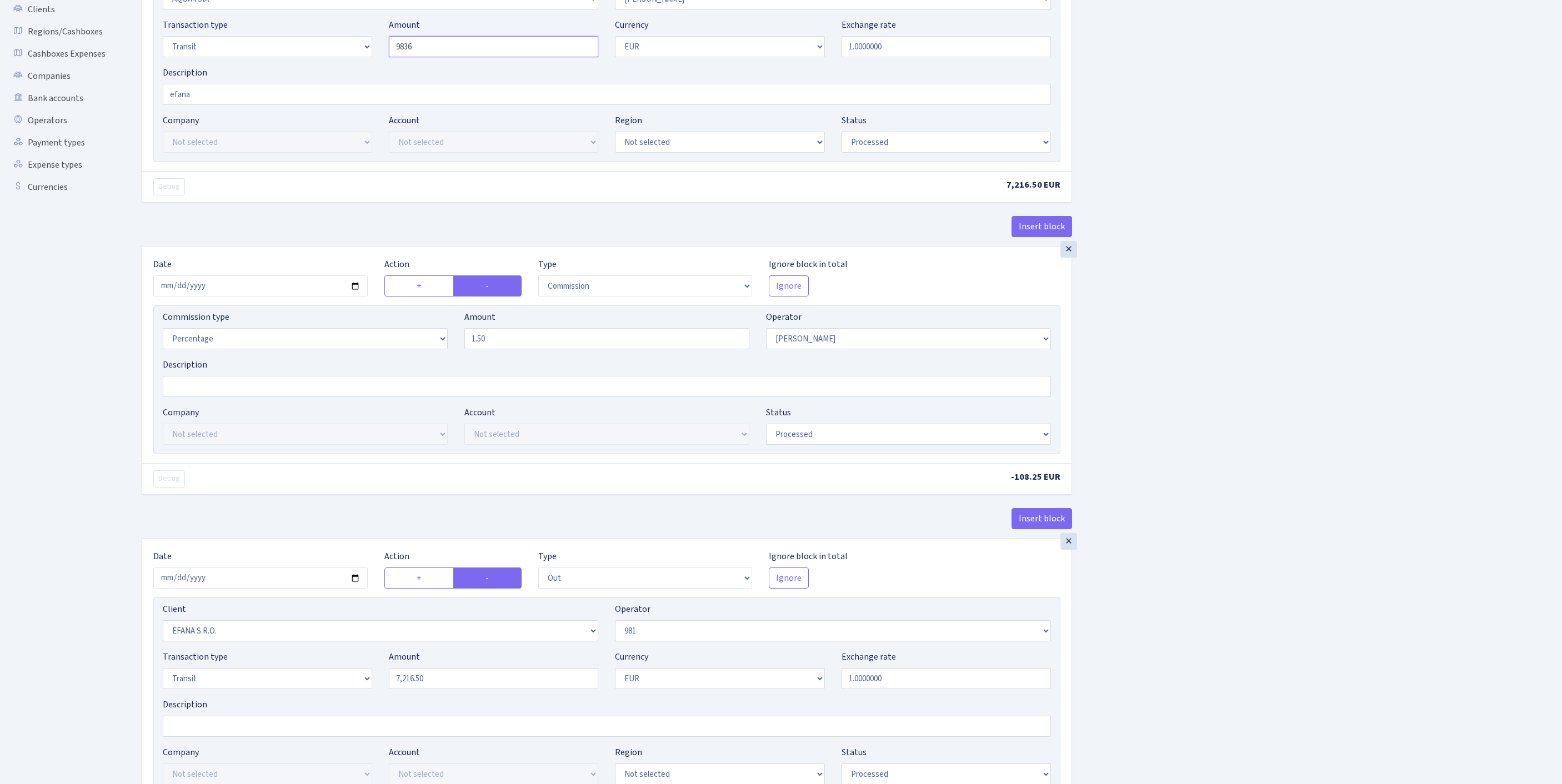
scroll to position [212, 0]
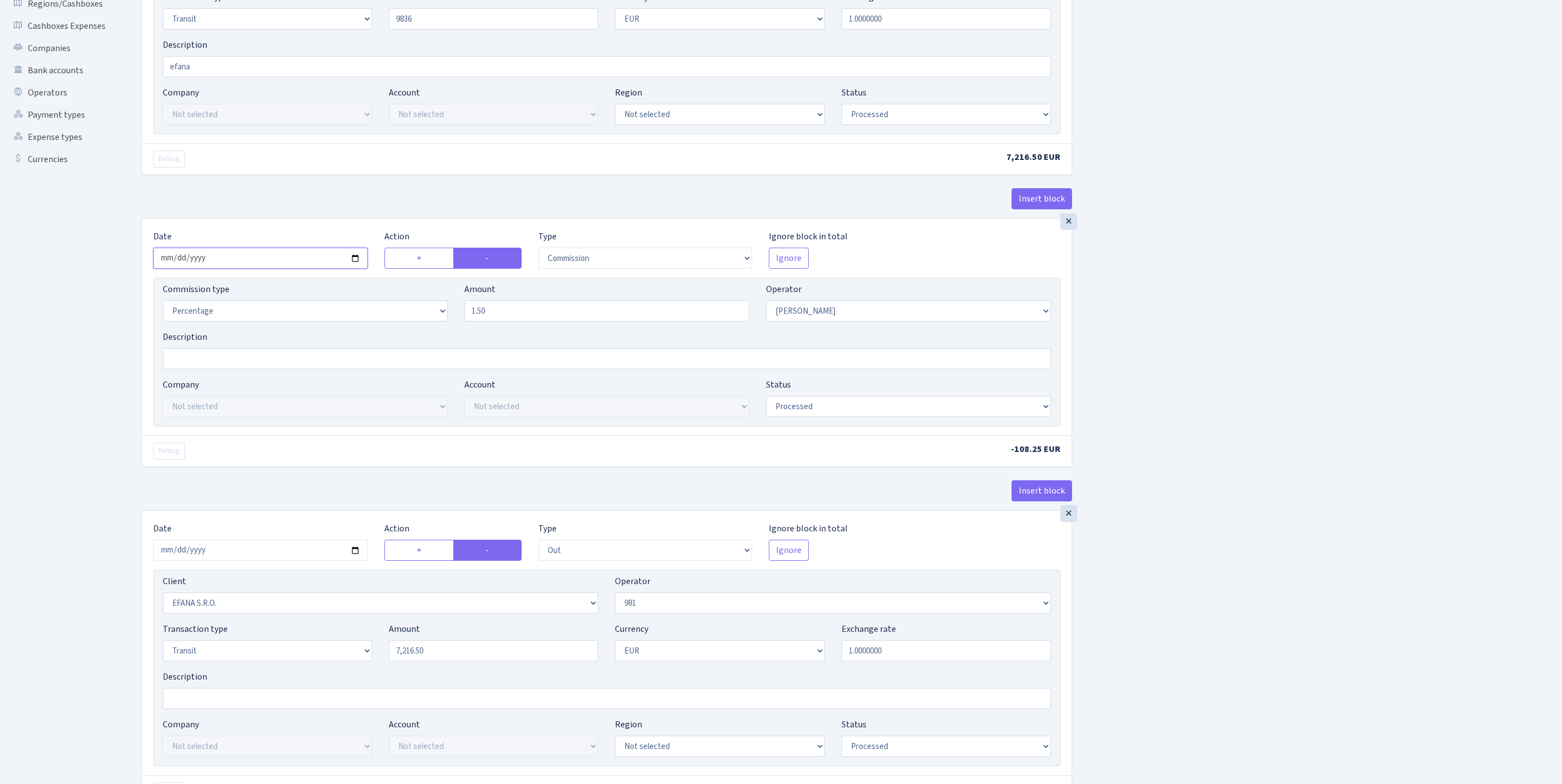
type input "9,836.00"
click at [302, 269] on input "2025-08-20" at bounding box center [260, 258] width 214 height 21
type input "[DATE]"
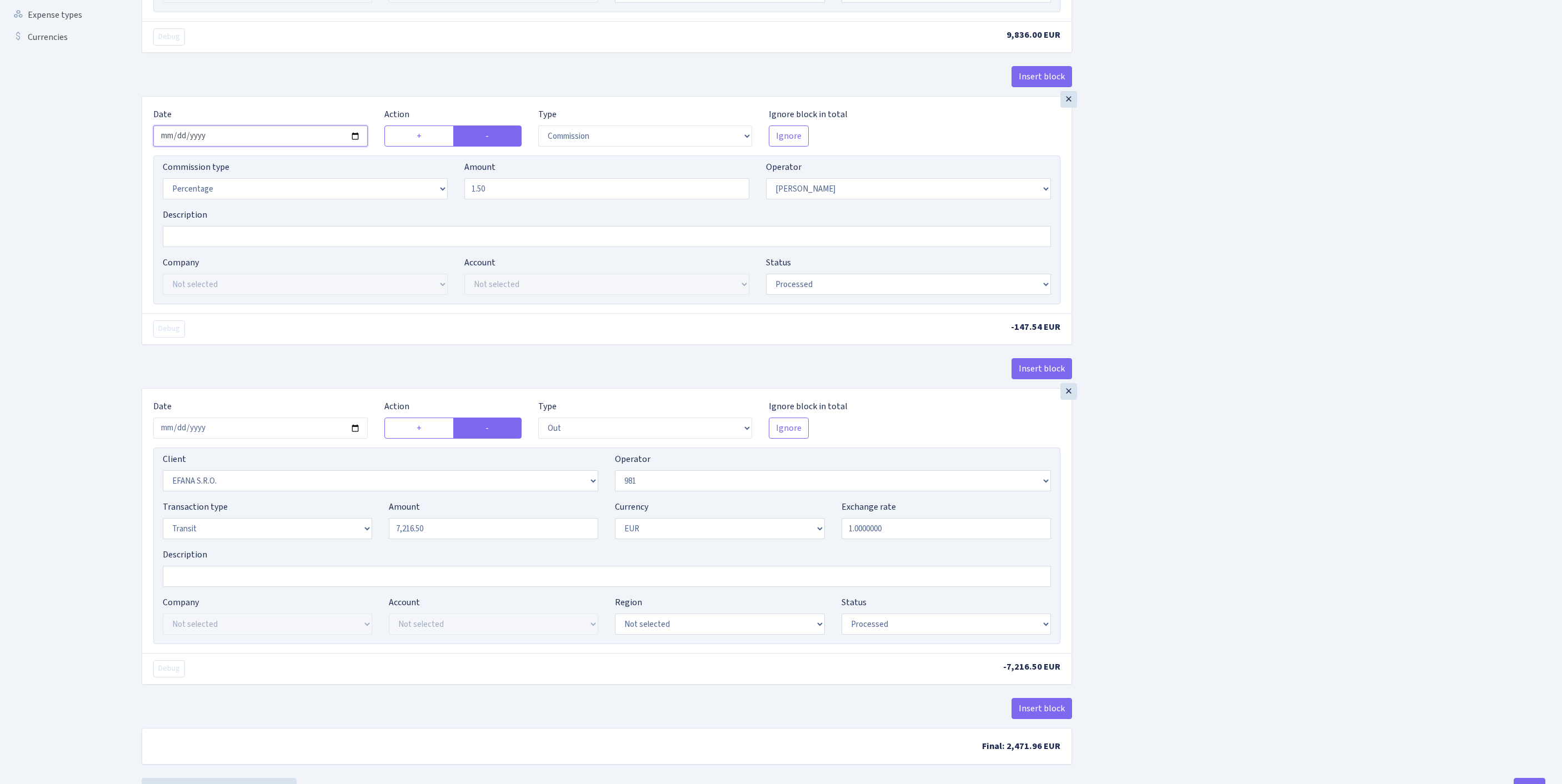
scroll to position [377, 0]
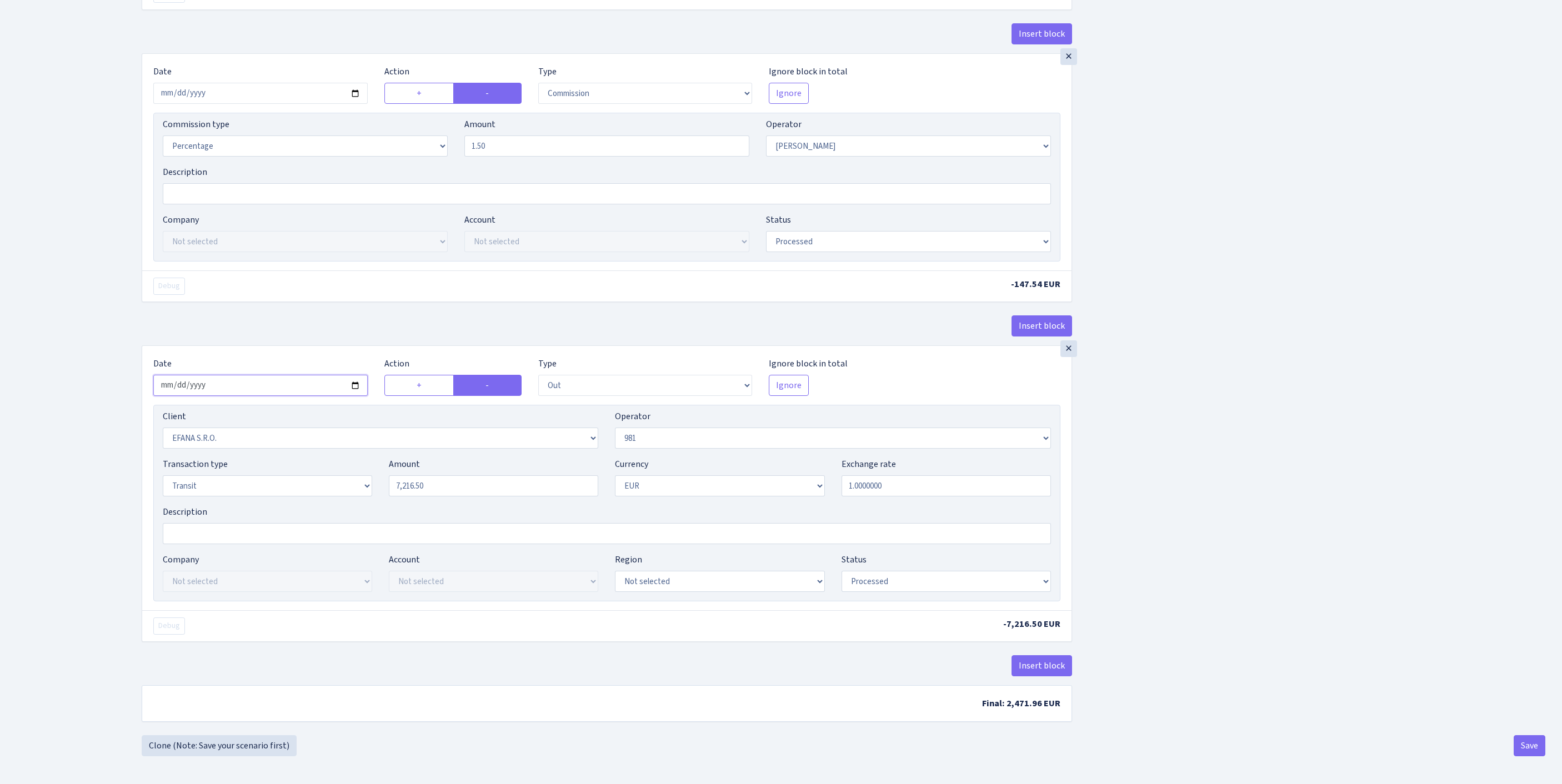
click at [290, 396] on input "2025-08-20" at bounding box center [260, 385] width 214 height 21
type input "[DATE]"
drag, startPoint x: 469, startPoint y: 594, endPoint x: 314, endPoint y: 589, distance: 155.1
click at [314, 505] on div "Transaction type Not selected 981 ELF FISH crypto GIRT IVO dekl MM-BALTIC eur U…" at bounding box center [607, 481] width 905 height 48
paste input "9836"
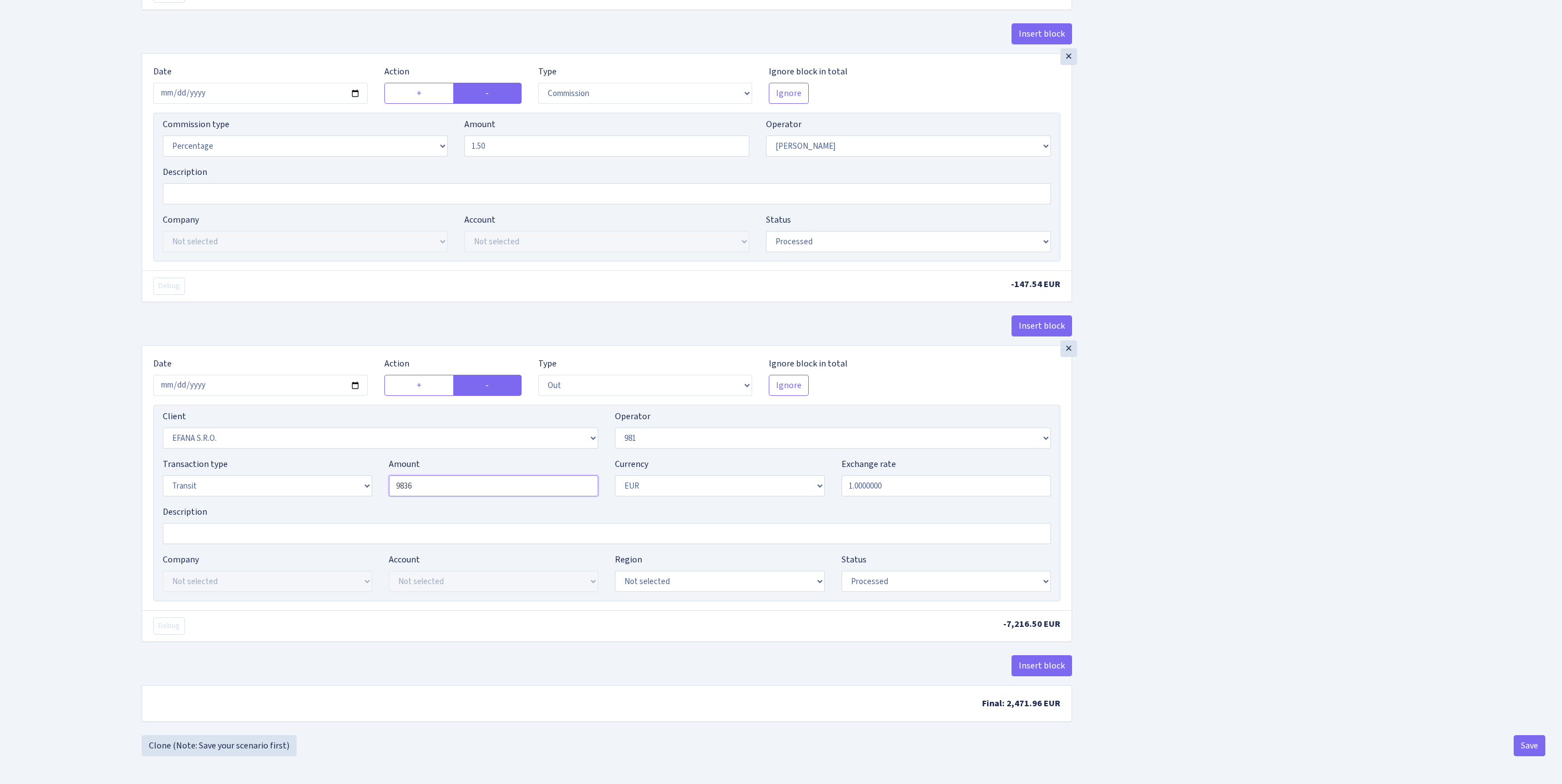
scroll to position [522, 0]
type input "9,836.00"
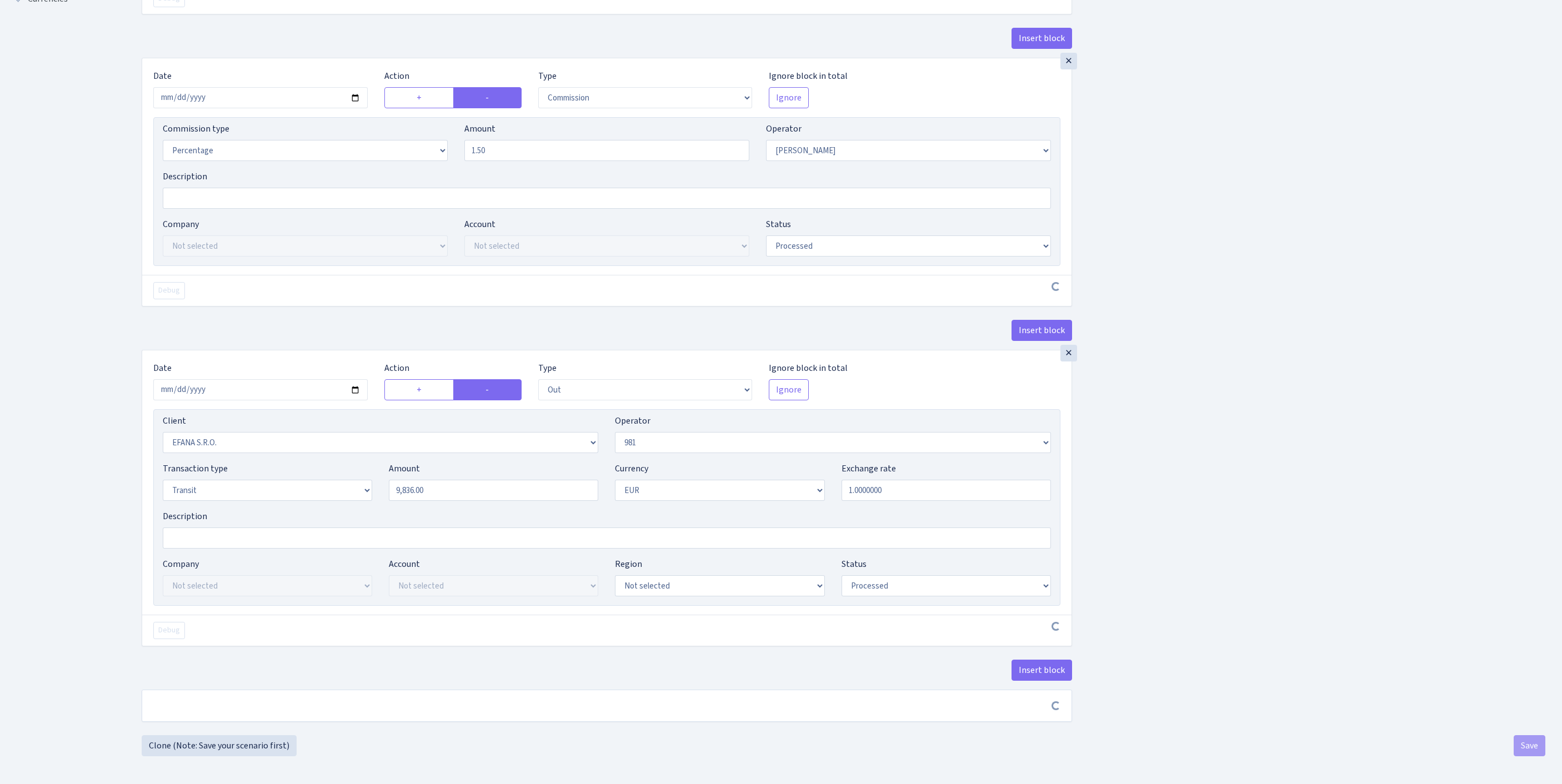
scroll to position [518, 0]
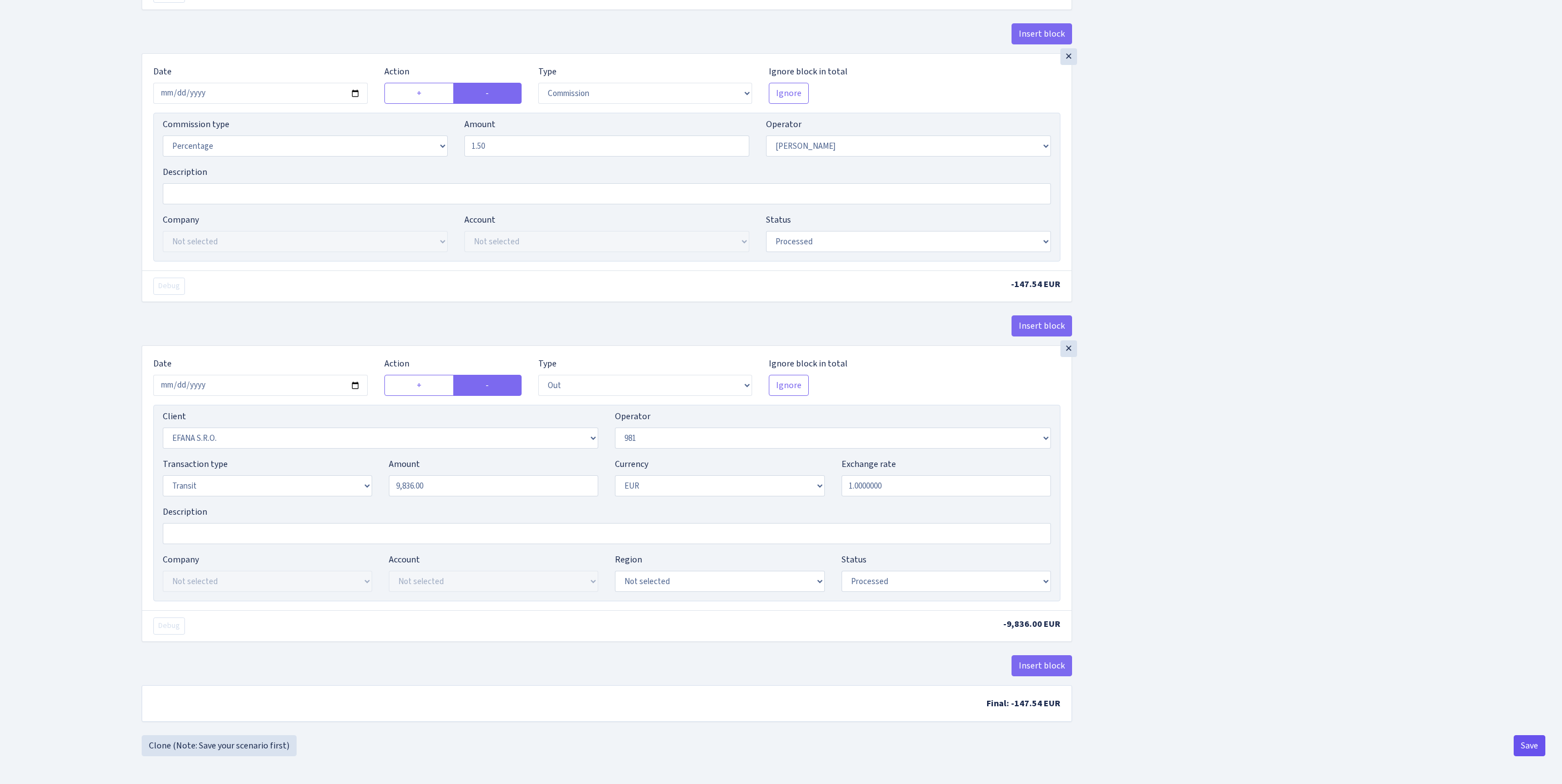
click at [1523, 745] on button "Save" at bounding box center [1530, 745] width 32 height 21
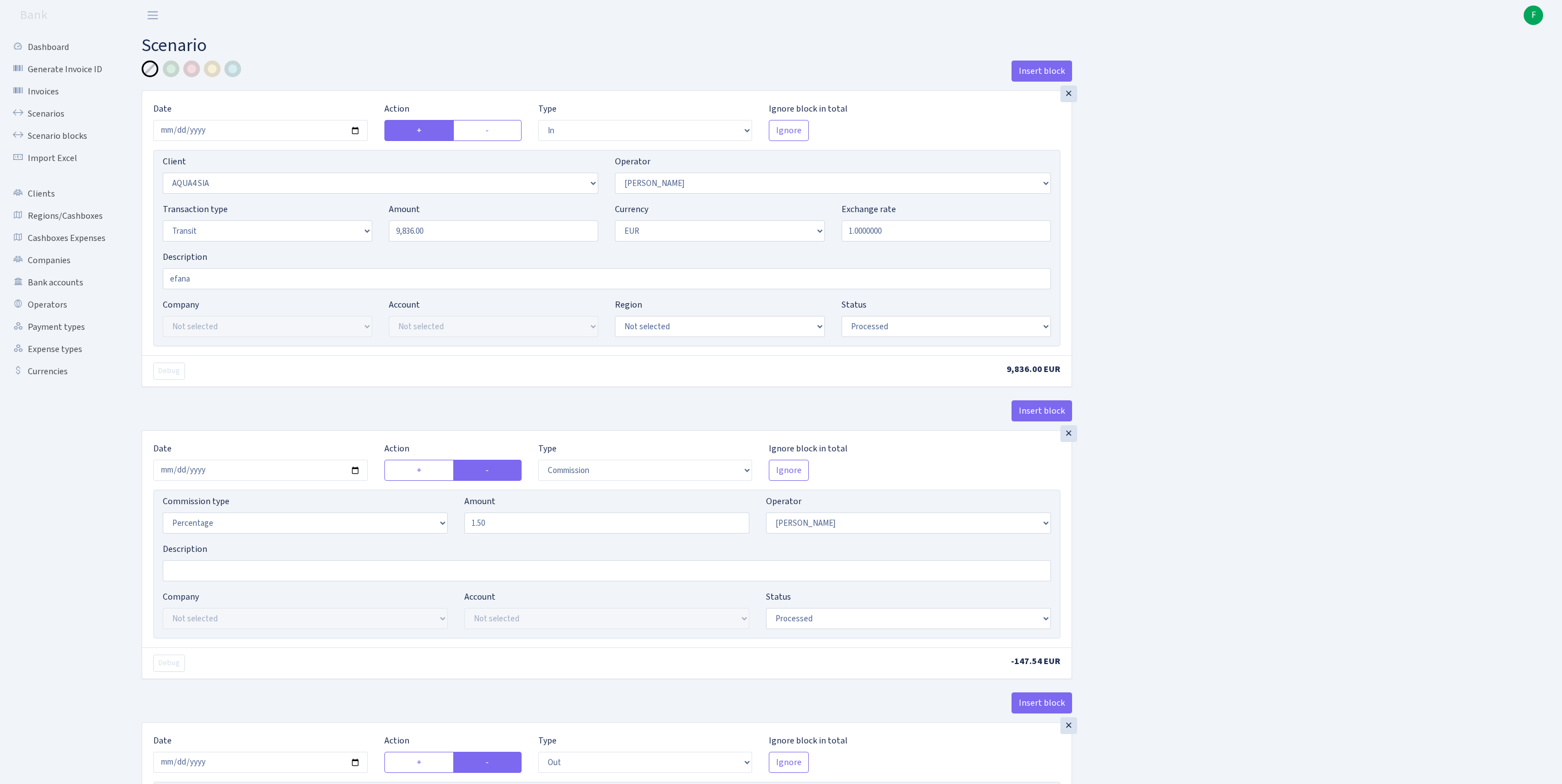
select select "in"
select select "2921"
select select "2"
select select "5"
select select "1"
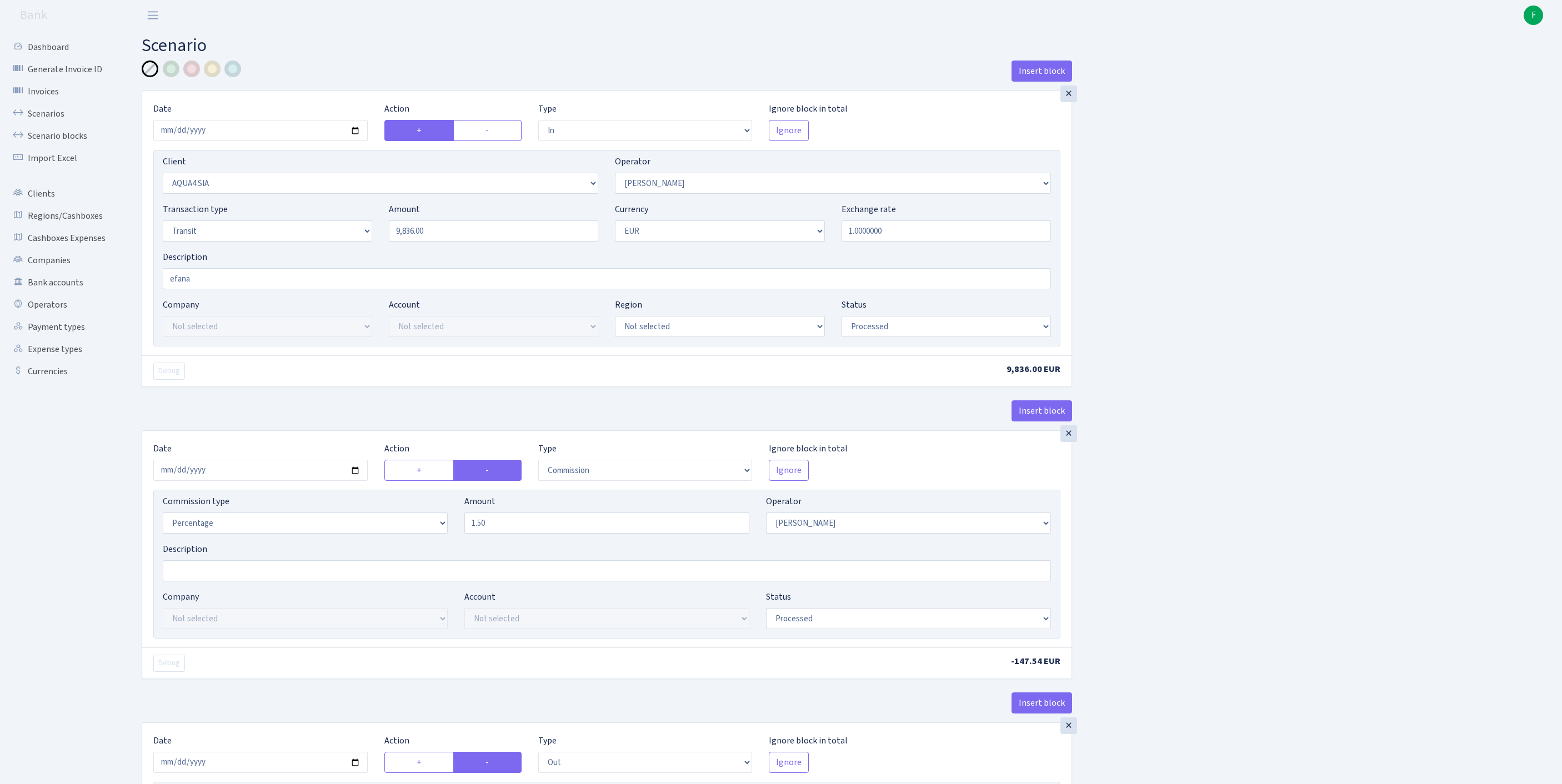
select select "processed"
select select "commission"
select select "2"
select select "processed"
select select "out"
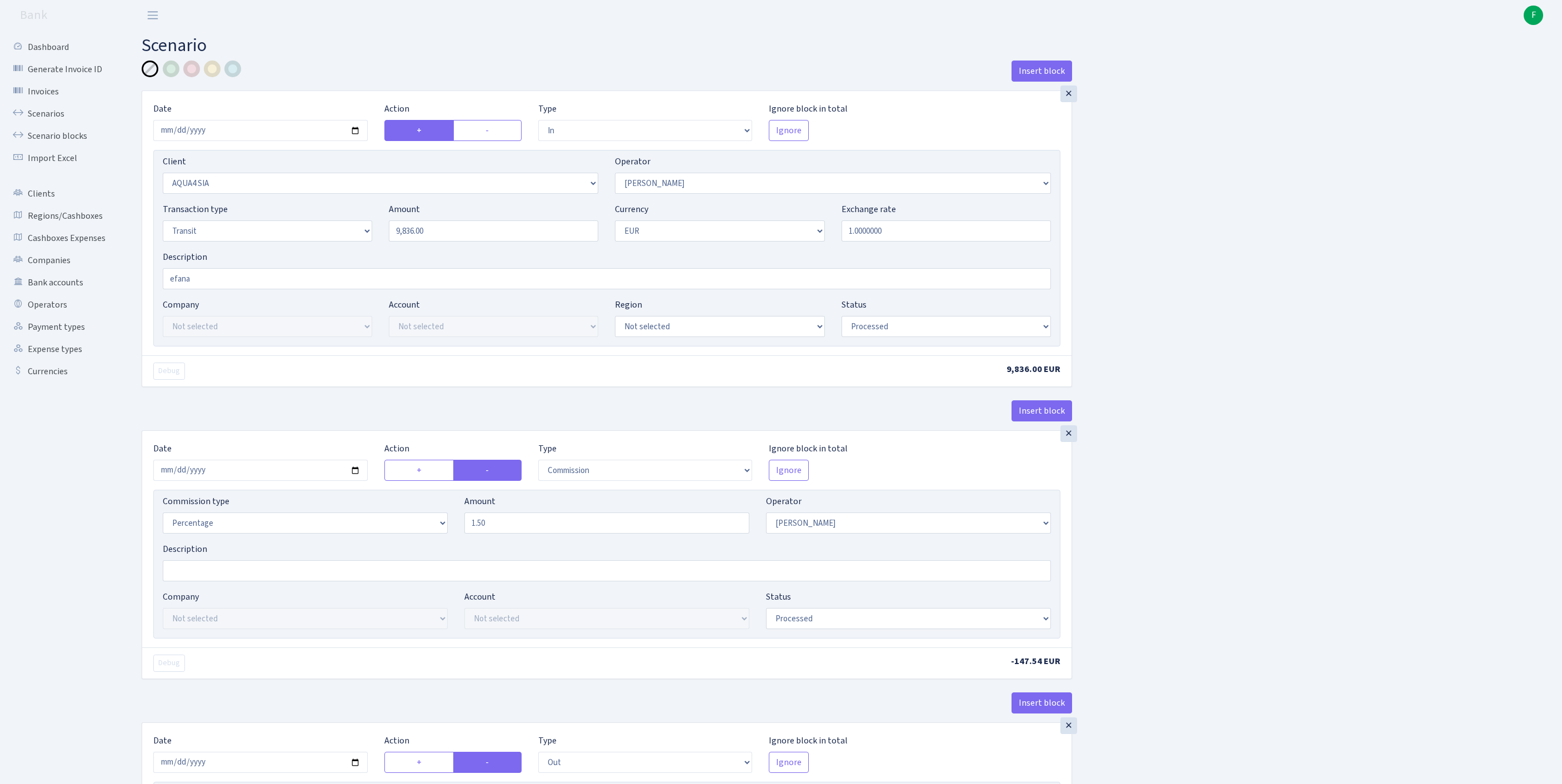
select select "3139"
select select "61"
select select "5"
select select "1"
select select "processed"
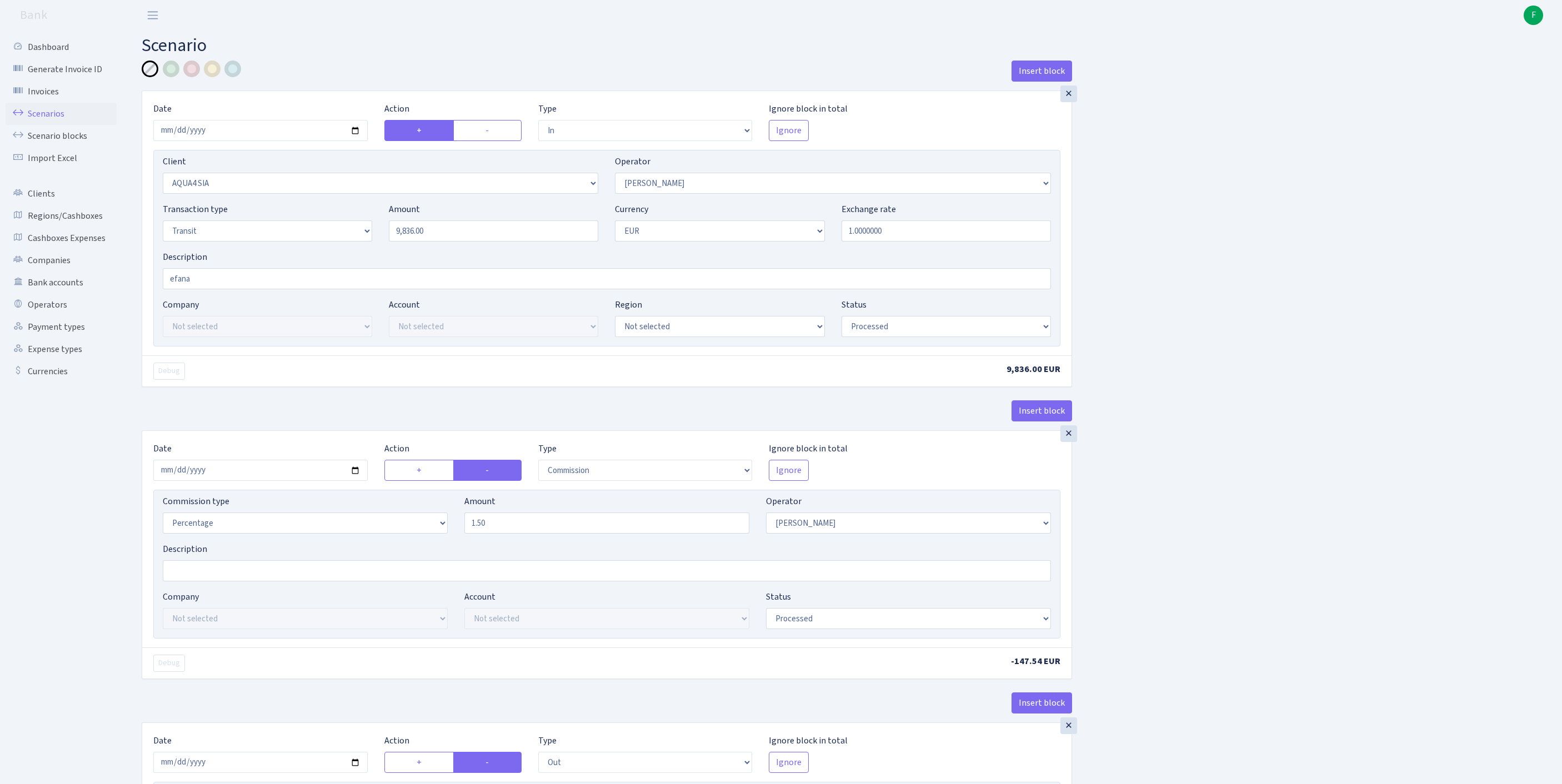
click at [49, 121] on link "Scenarios" at bounding box center [61, 114] width 111 height 22
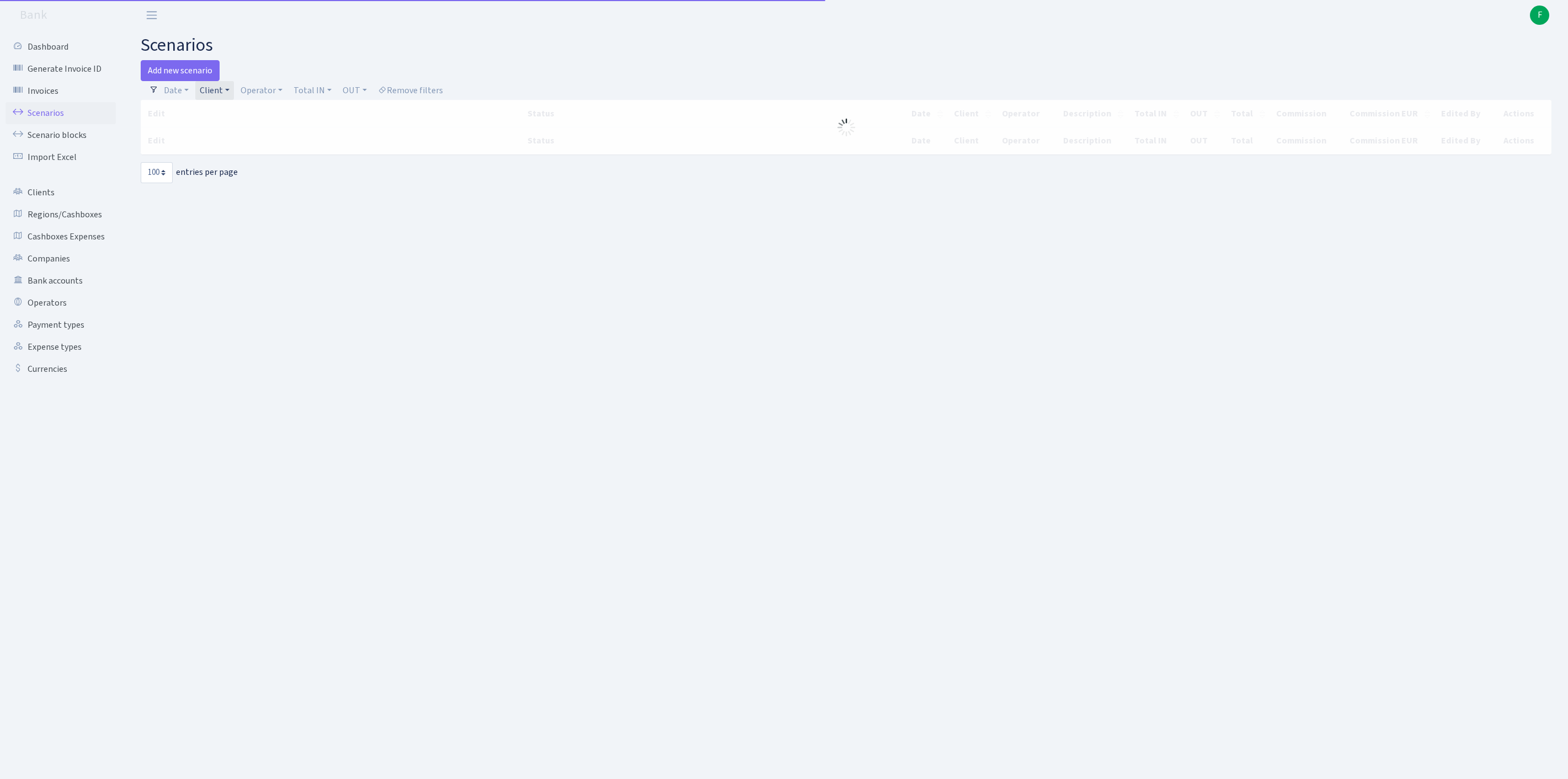
select select "100"
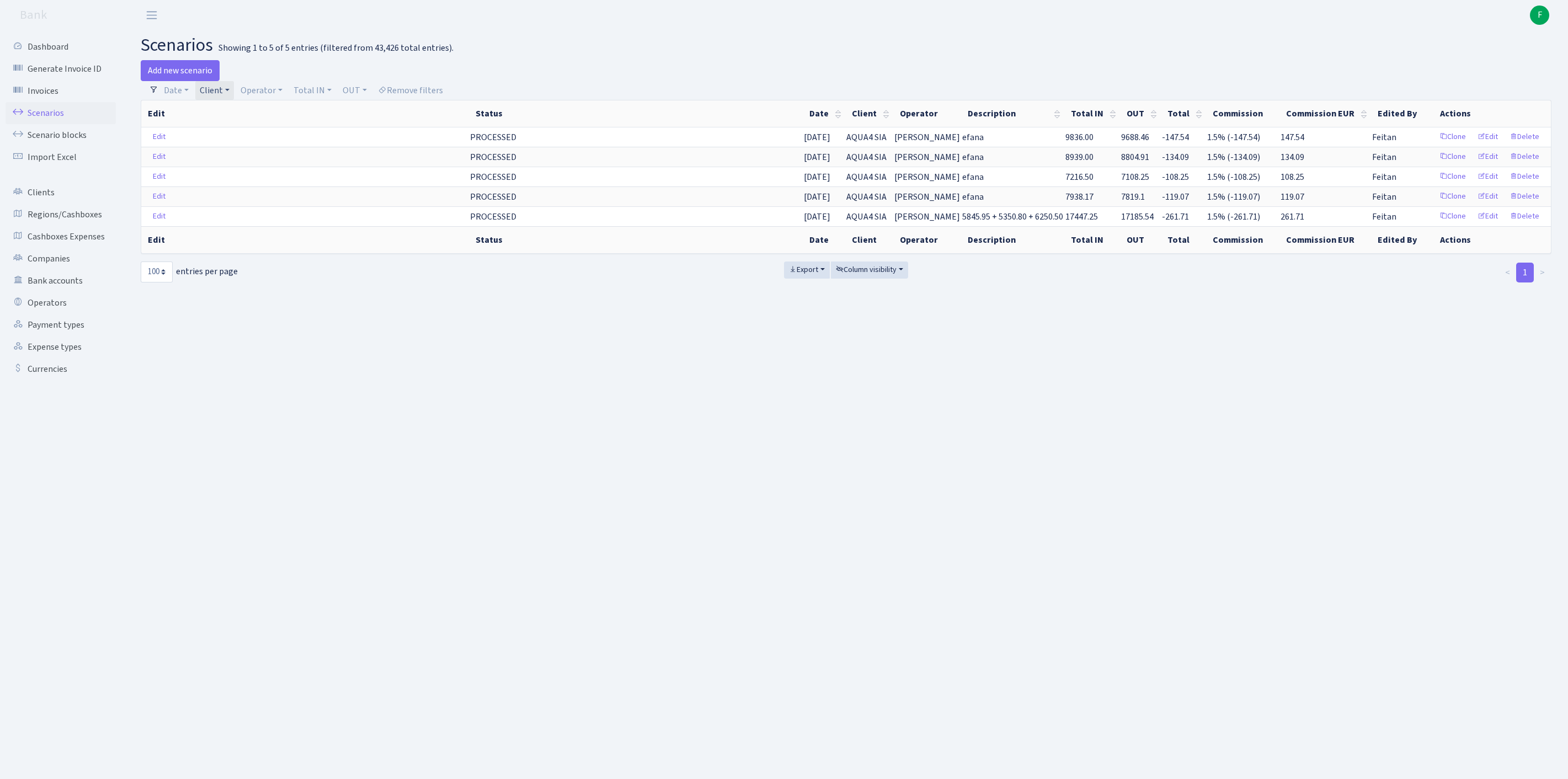
click at [234, 94] on link "Client" at bounding box center [214, 90] width 38 height 19
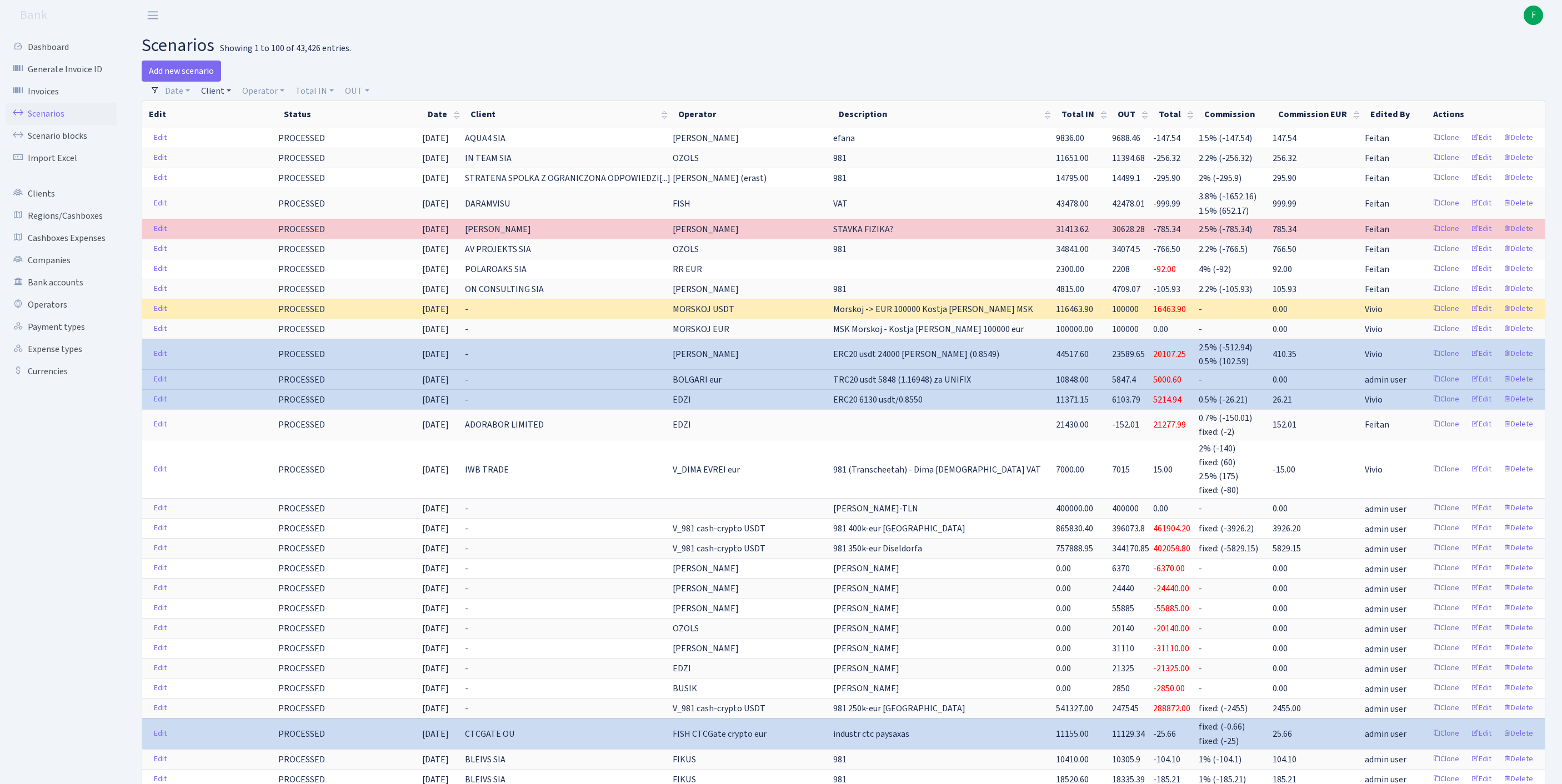
click at [224, 96] on link "Client" at bounding box center [216, 91] width 39 height 19
click at [240, 140] on input "search" at bounding box center [246, 130] width 92 height 17
type input "ECOLI"
click at [275, 160] on li "ECOLIT UAB" at bounding box center [246, 151] width 94 height 20
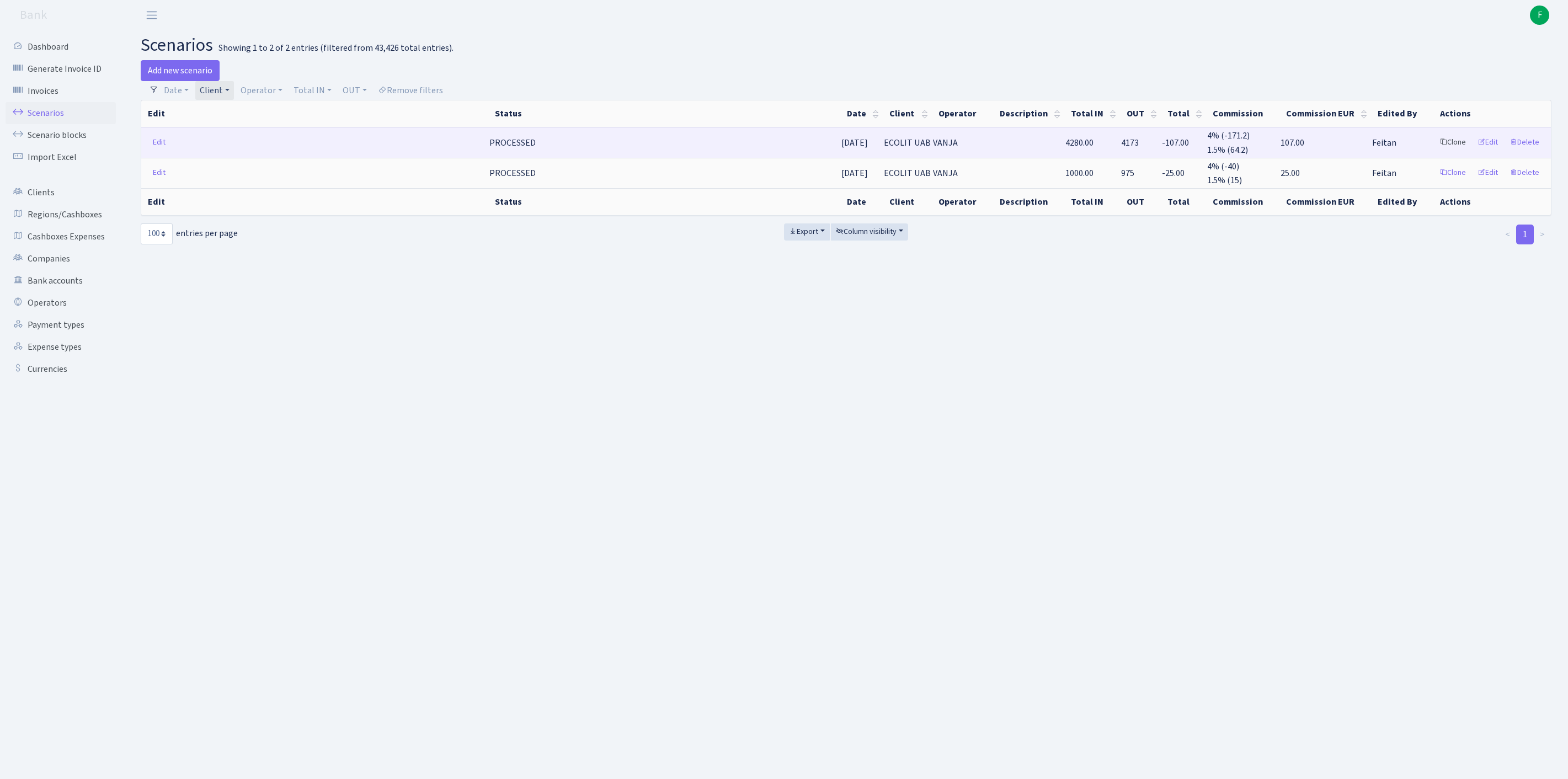
click at [1435, 148] on link "Clone" at bounding box center [1453, 142] width 37 height 17
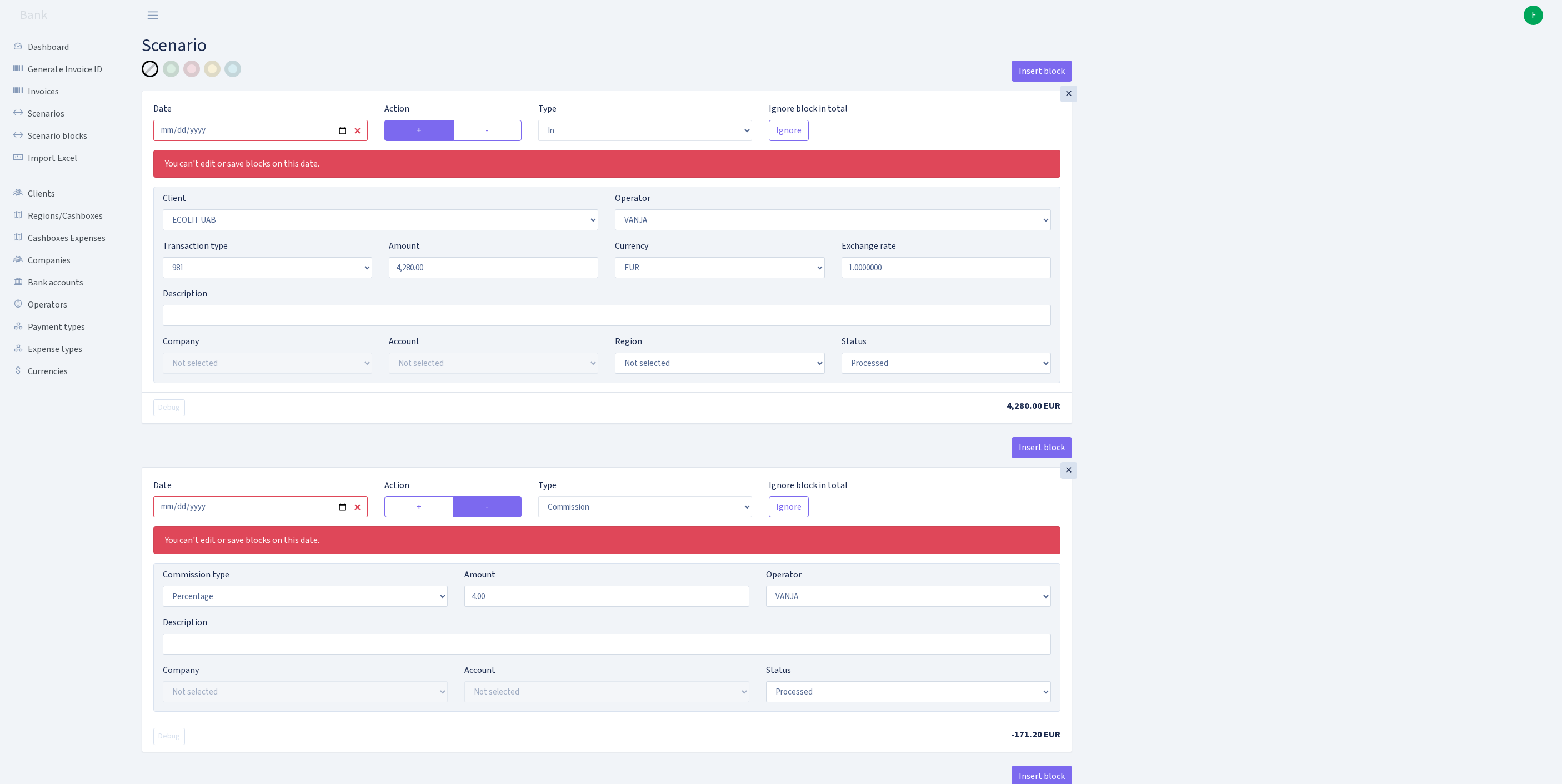
select select "in"
select select "3063"
select select "3"
select select "8"
select select "1"
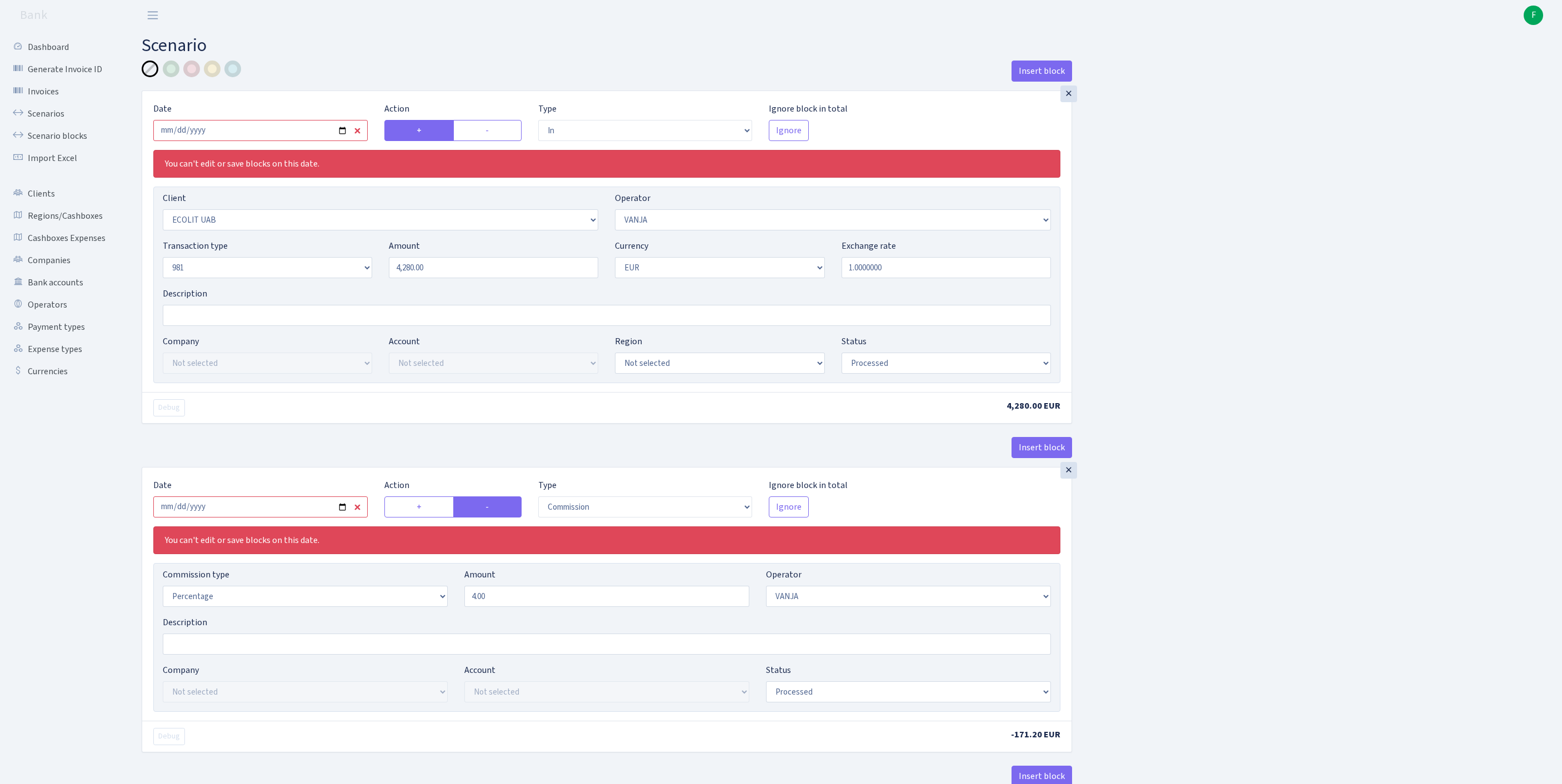
select select "processed"
select select "commission"
select select "3"
select select "processed"
select select "out"
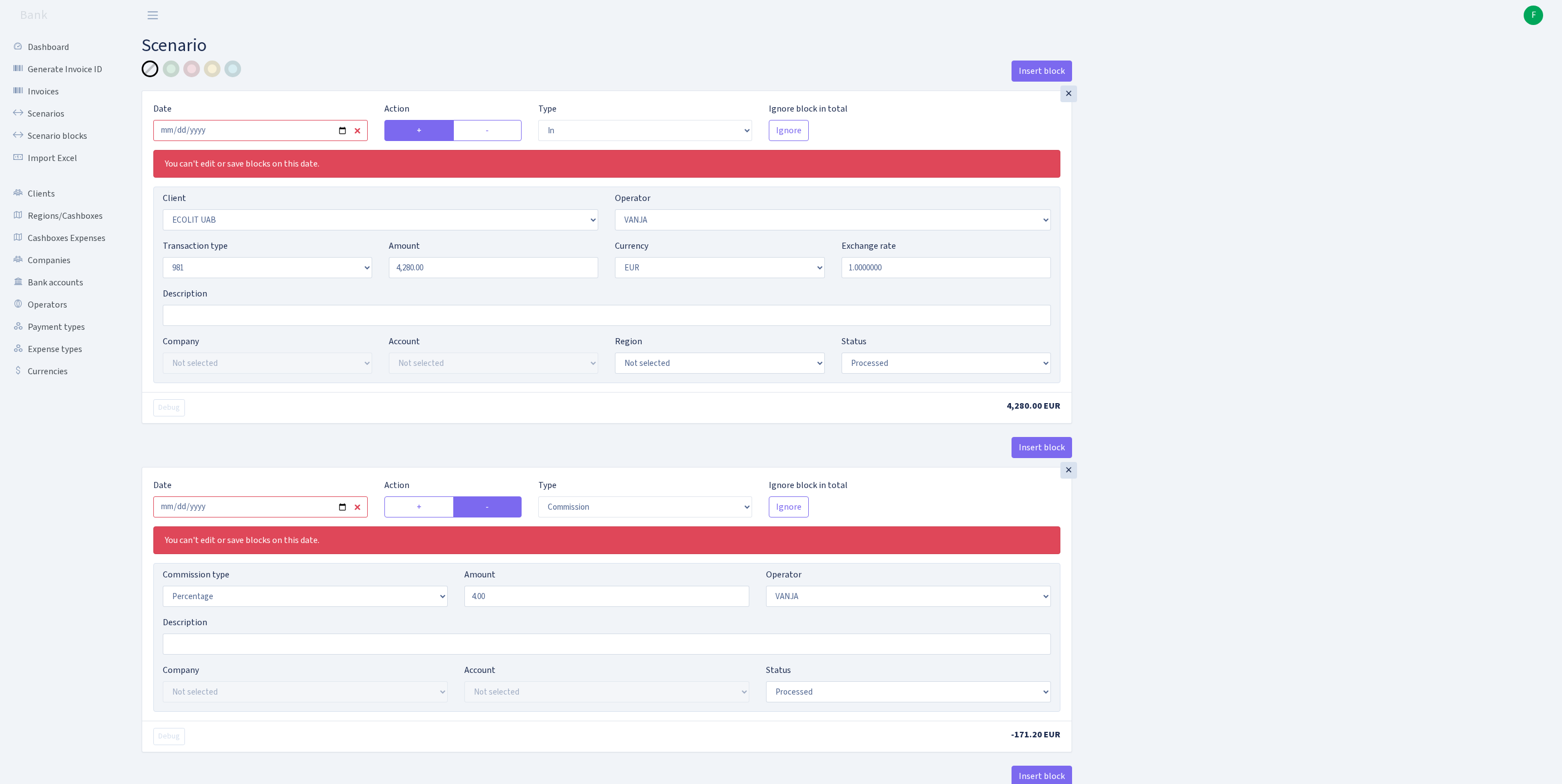
select select "341"
select select "61"
select select "8"
select select "1"
select select "processed"
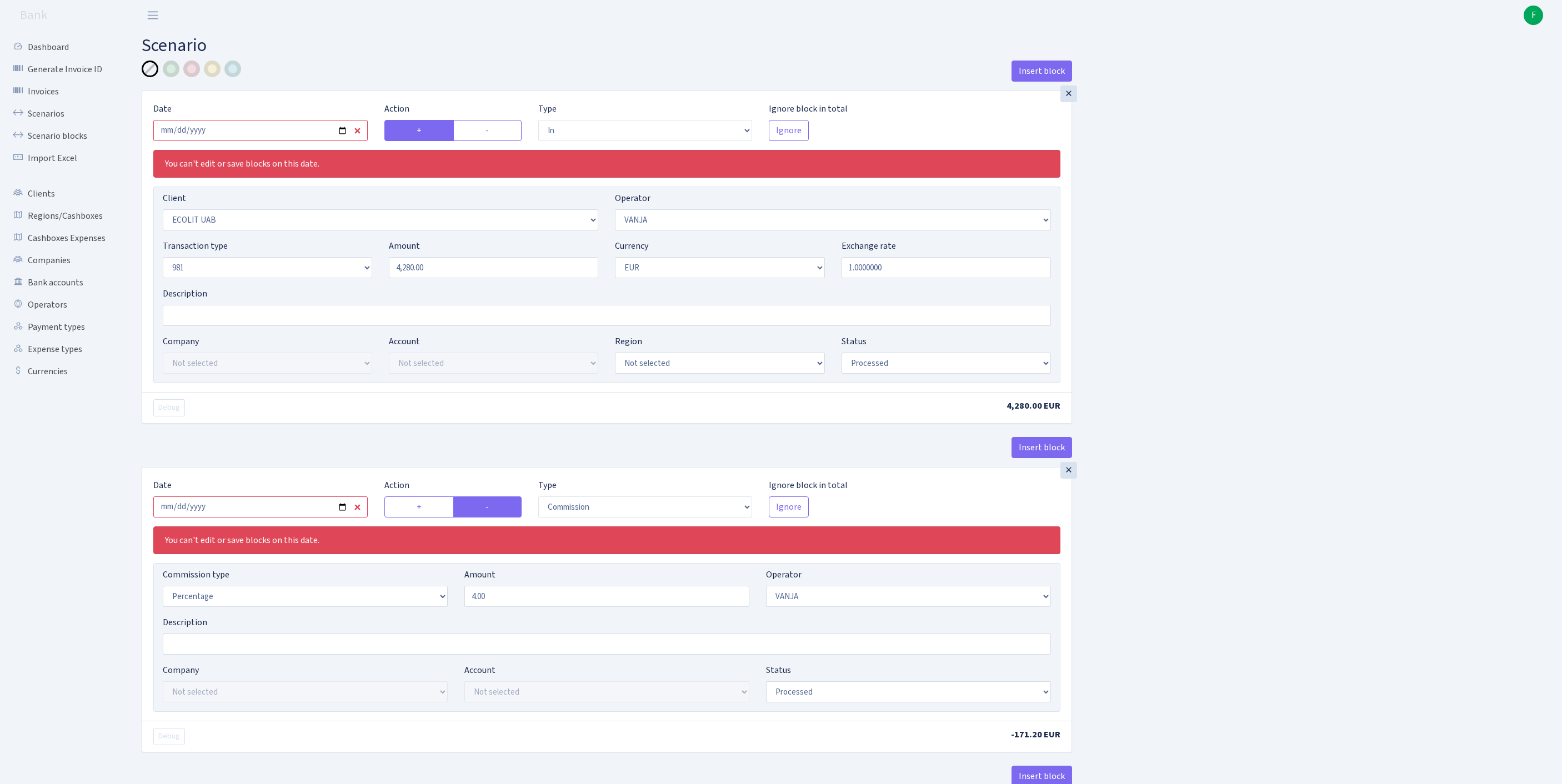
select select "commission"
select select "61"
select select "processed"
click at [301, 141] on input "2025-08-13" at bounding box center [260, 130] width 214 height 21
type input "[DATE]"
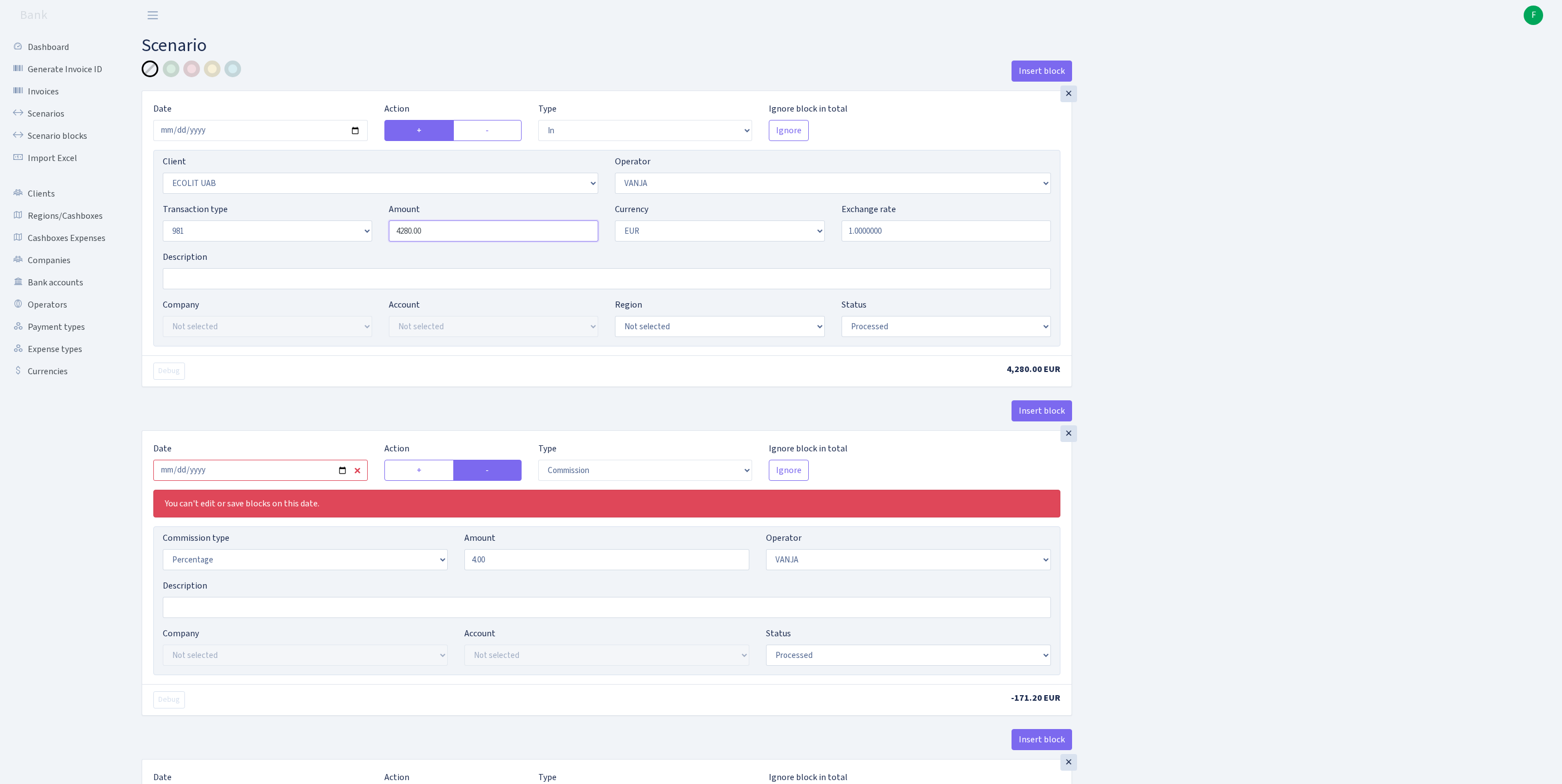
drag, startPoint x: 453, startPoint y: 253, endPoint x: 341, endPoint y: 243, distance: 112.4
click at [341, 243] on div "Transaction type Not selected 981 ELF FISH crypto GIRT IVO dekl MM-BALTIC eur U…" at bounding box center [607, 227] width 905 height 48
paste input "113"
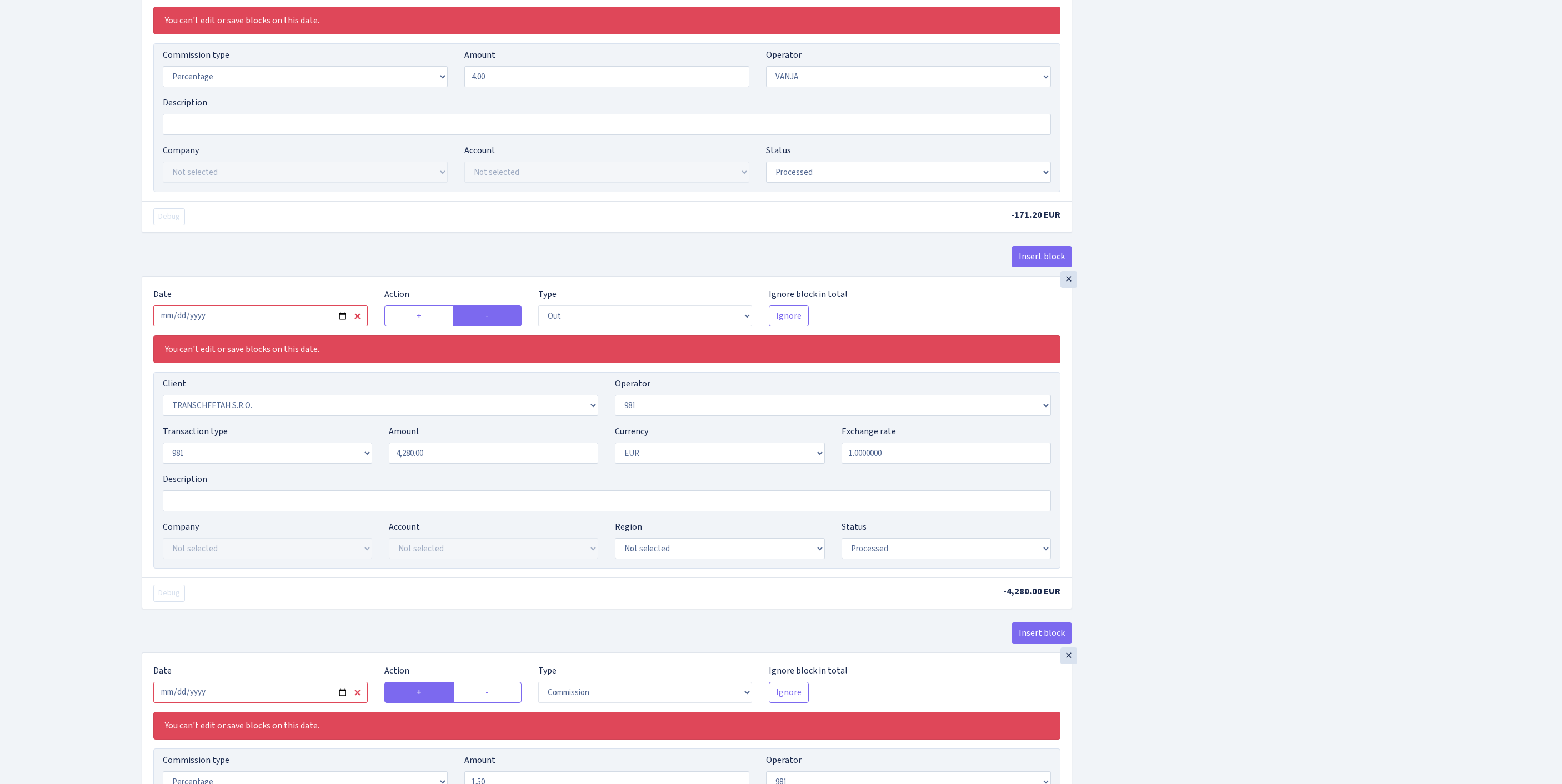
scroll to position [304, 0]
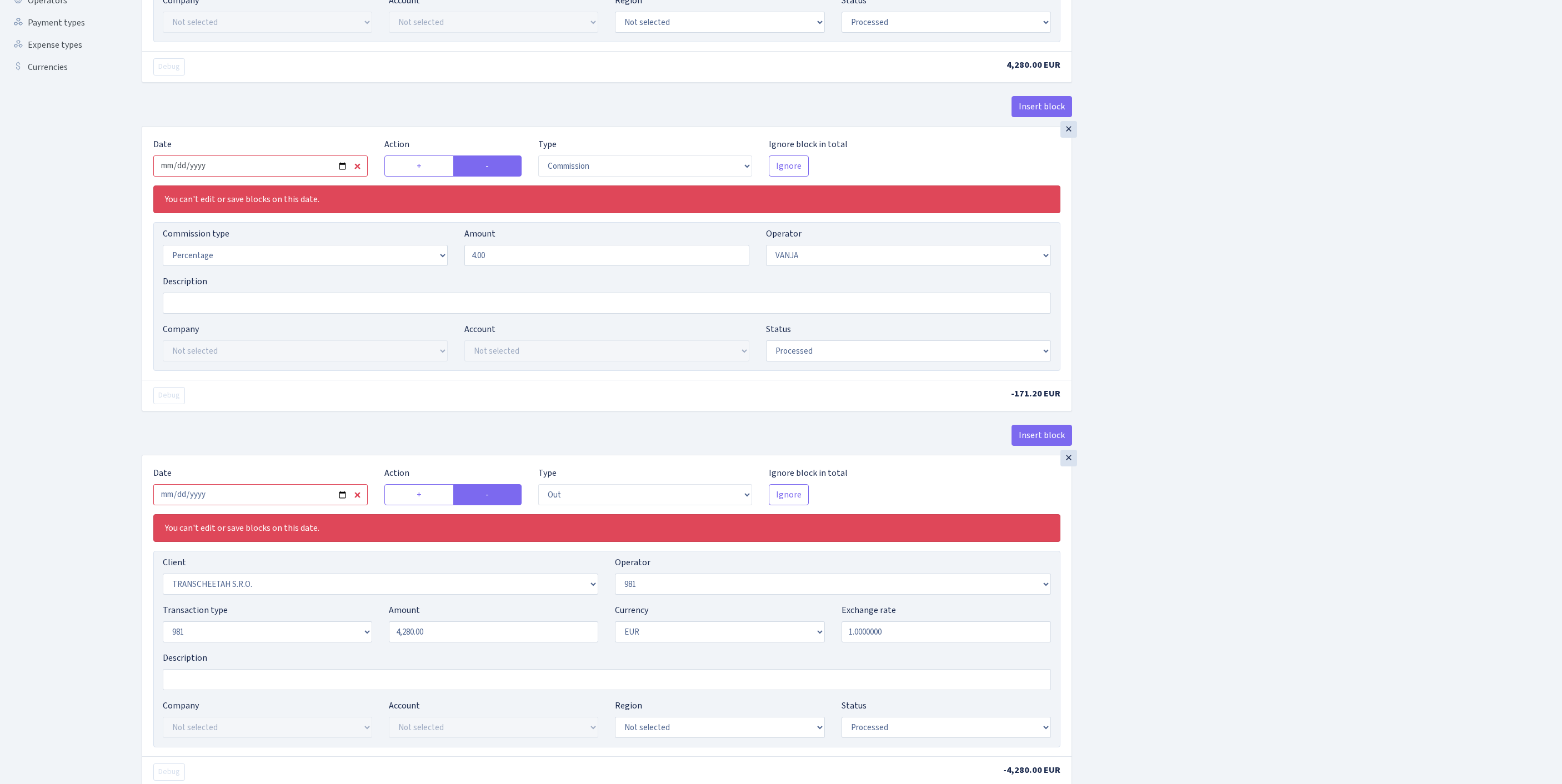
type input "1,130.00"
click at [316, 176] on input "2025-08-13" at bounding box center [260, 166] width 214 height 21
type input "2025-08-25"
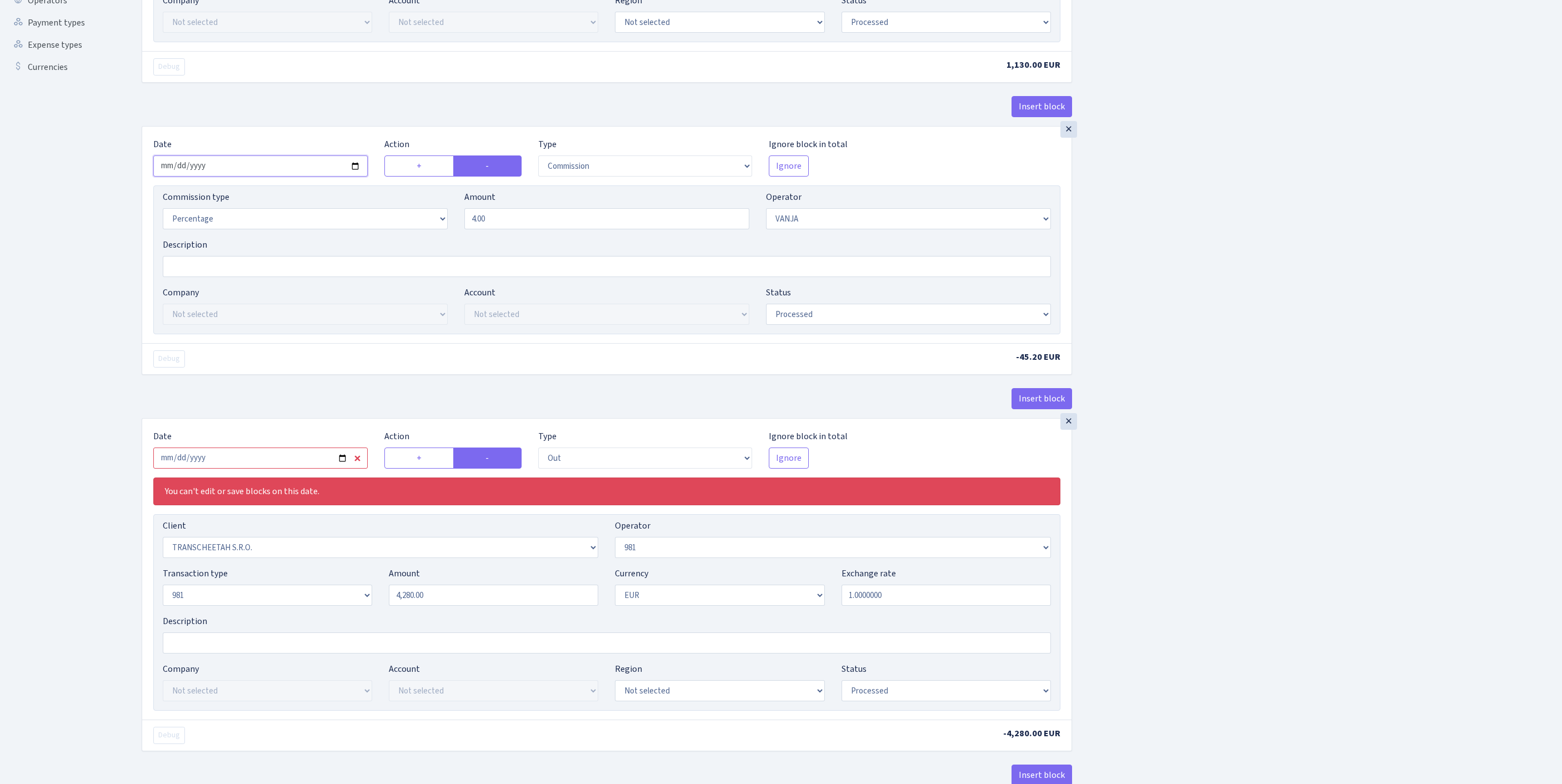
scroll to position [486, 0]
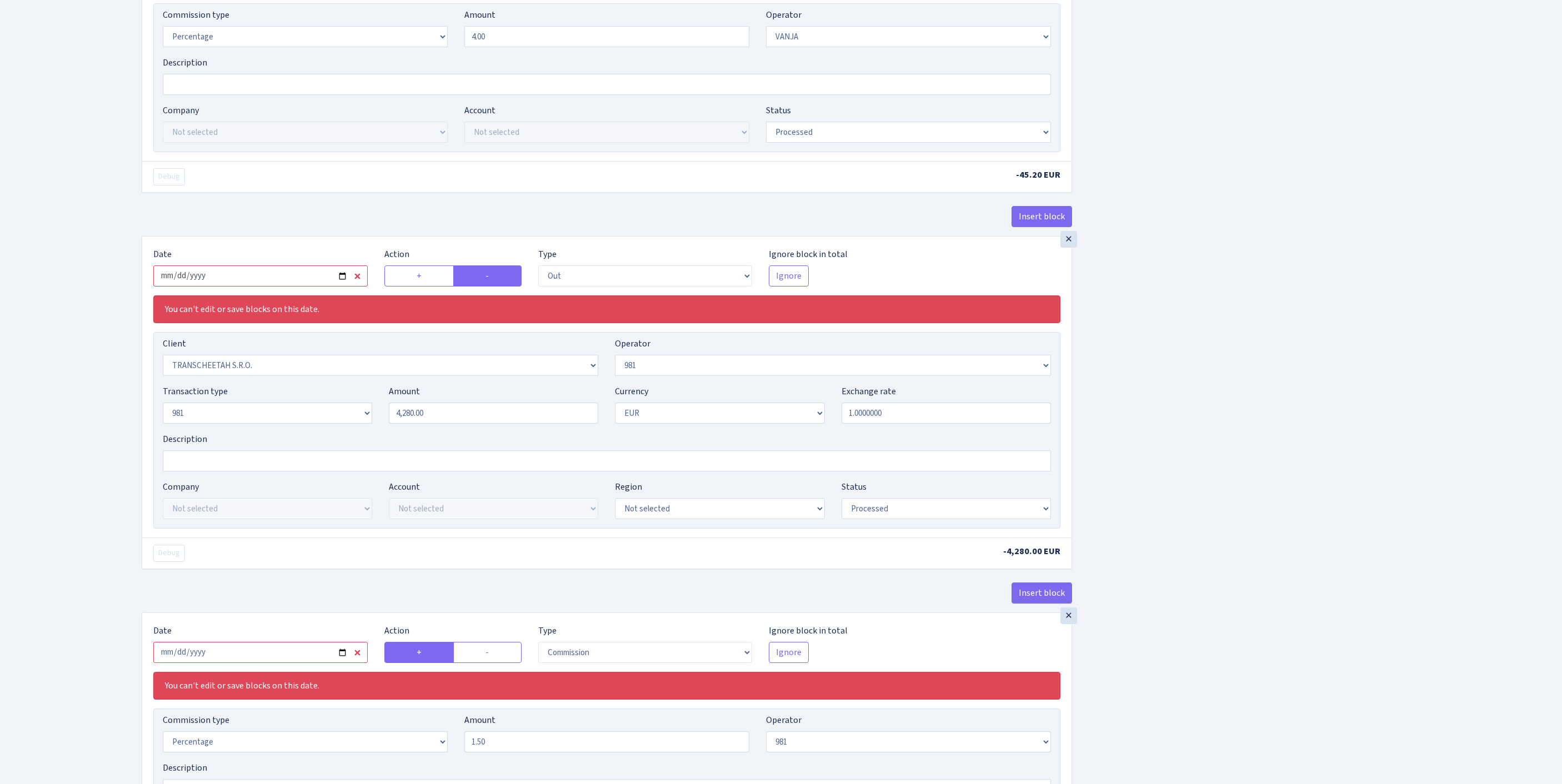
click at [292, 287] on input "2025-08-13" at bounding box center [260, 276] width 214 height 21
type input "2025-08-25"
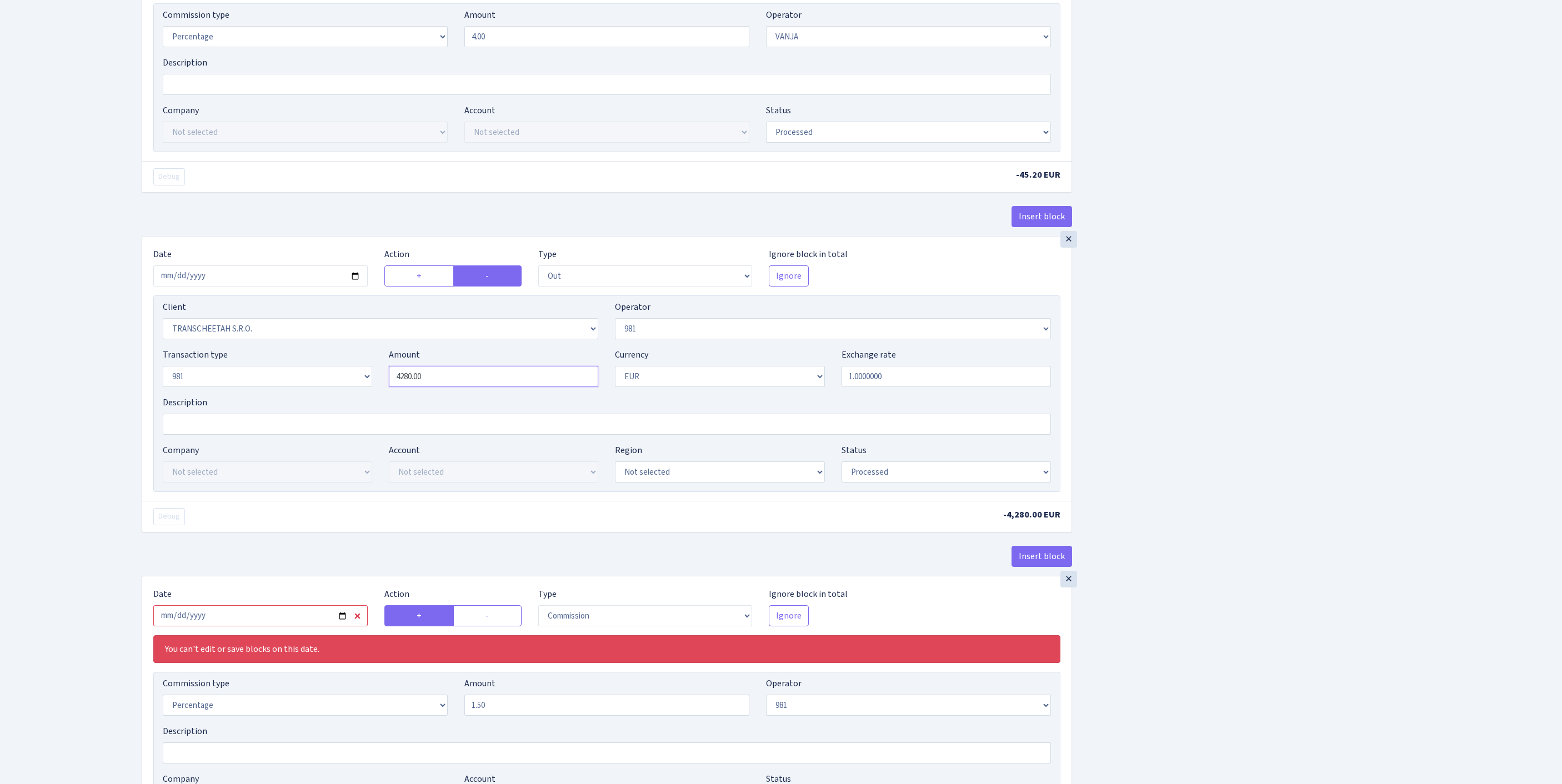
drag, startPoint x: 442, startPoint y: 485, endPoint x: 319, endPoint y: 481, distance: 123.1
click at [319, 396] on div "Transaction type Not selected 981 ELF FISH crypto GIRT IVO dekl MM-BALTIC eur U…" at bounding box center [607, 372] width 905 height 48
paste input "113"
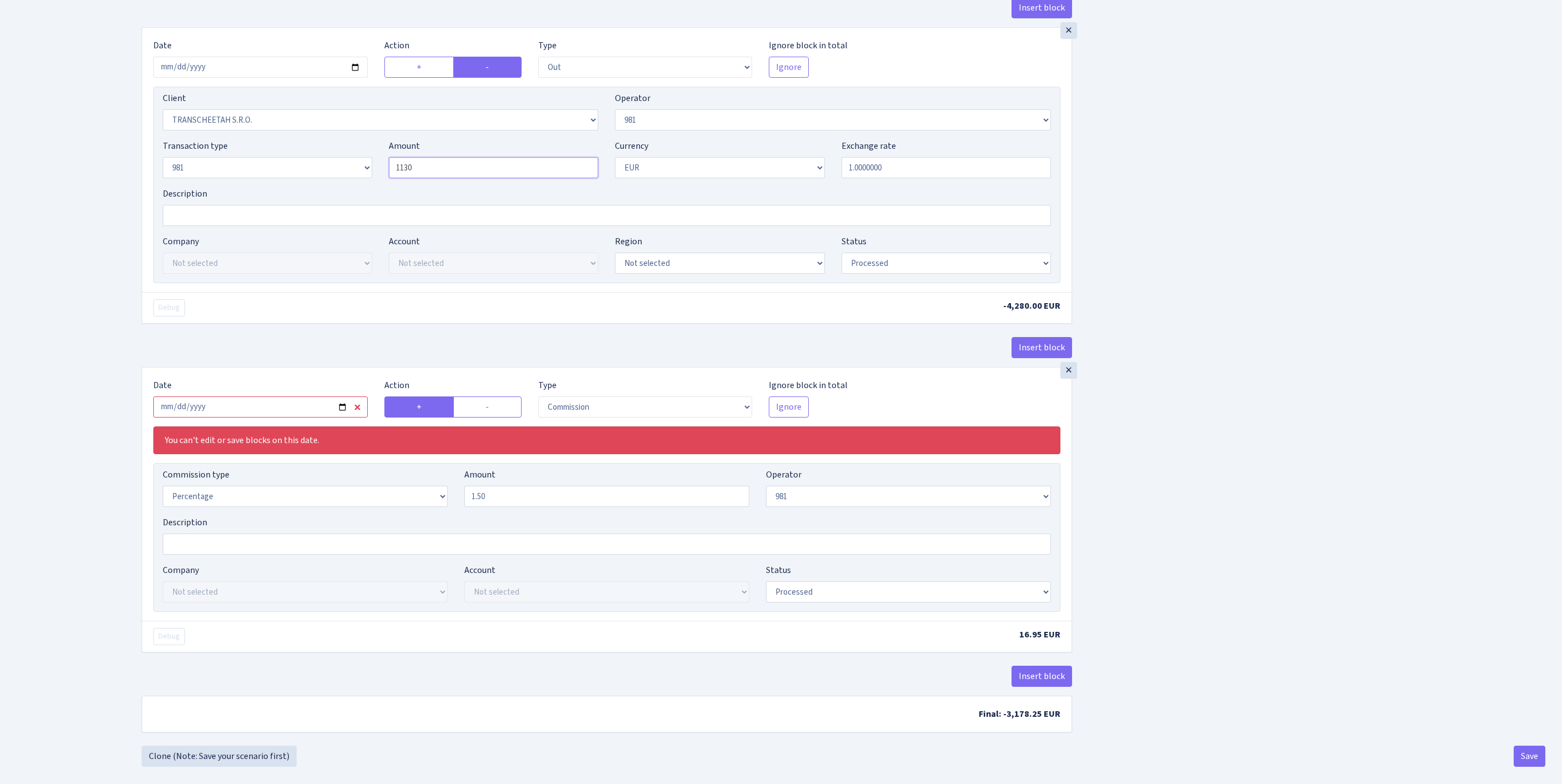
scroll to position [793, 0]
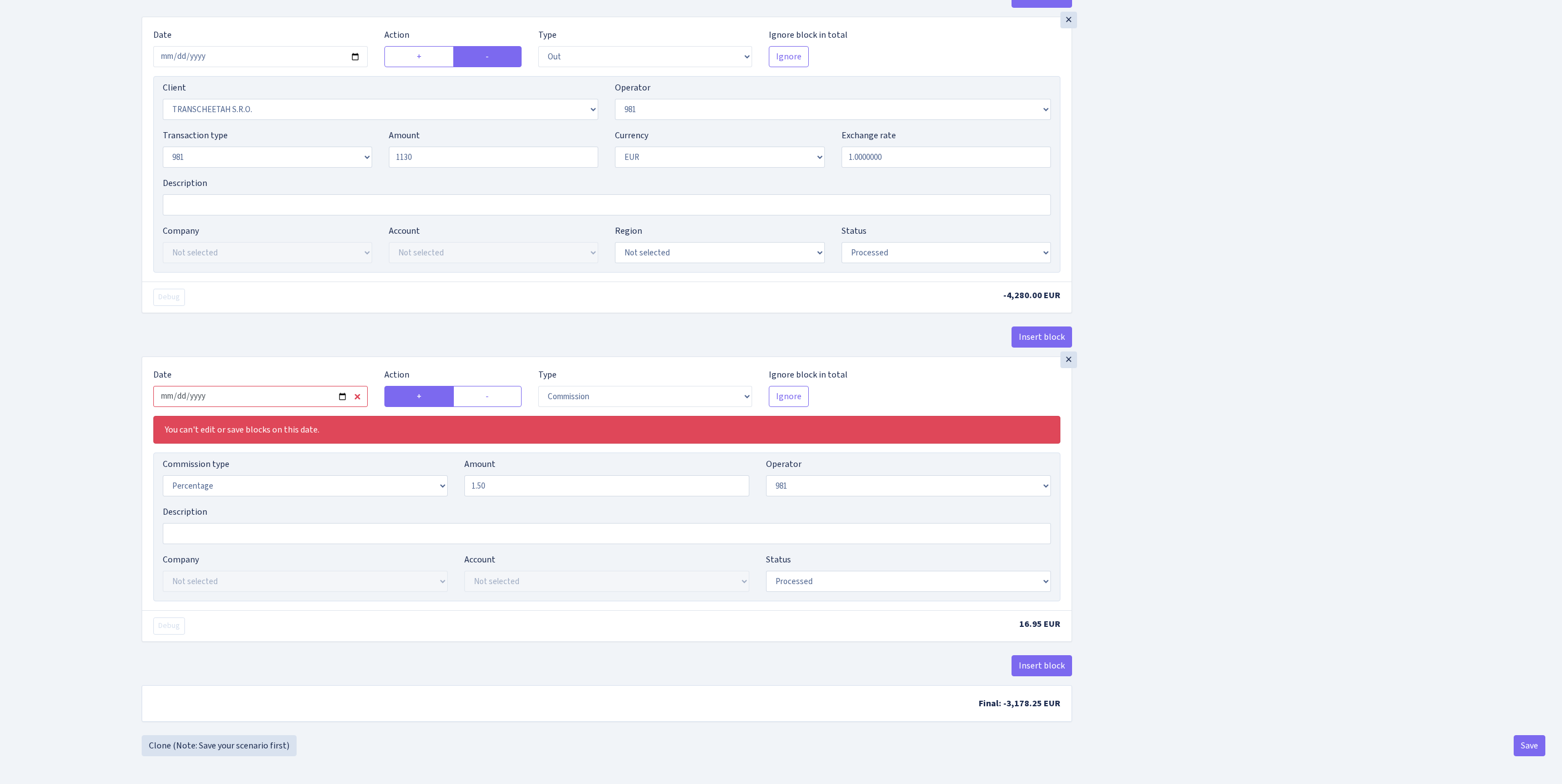
type input "1,130.00"
click at [269, 407] on input "2025-08-13" at bounding box center [260, 396] width 214 height 21
type input "[DATE]"
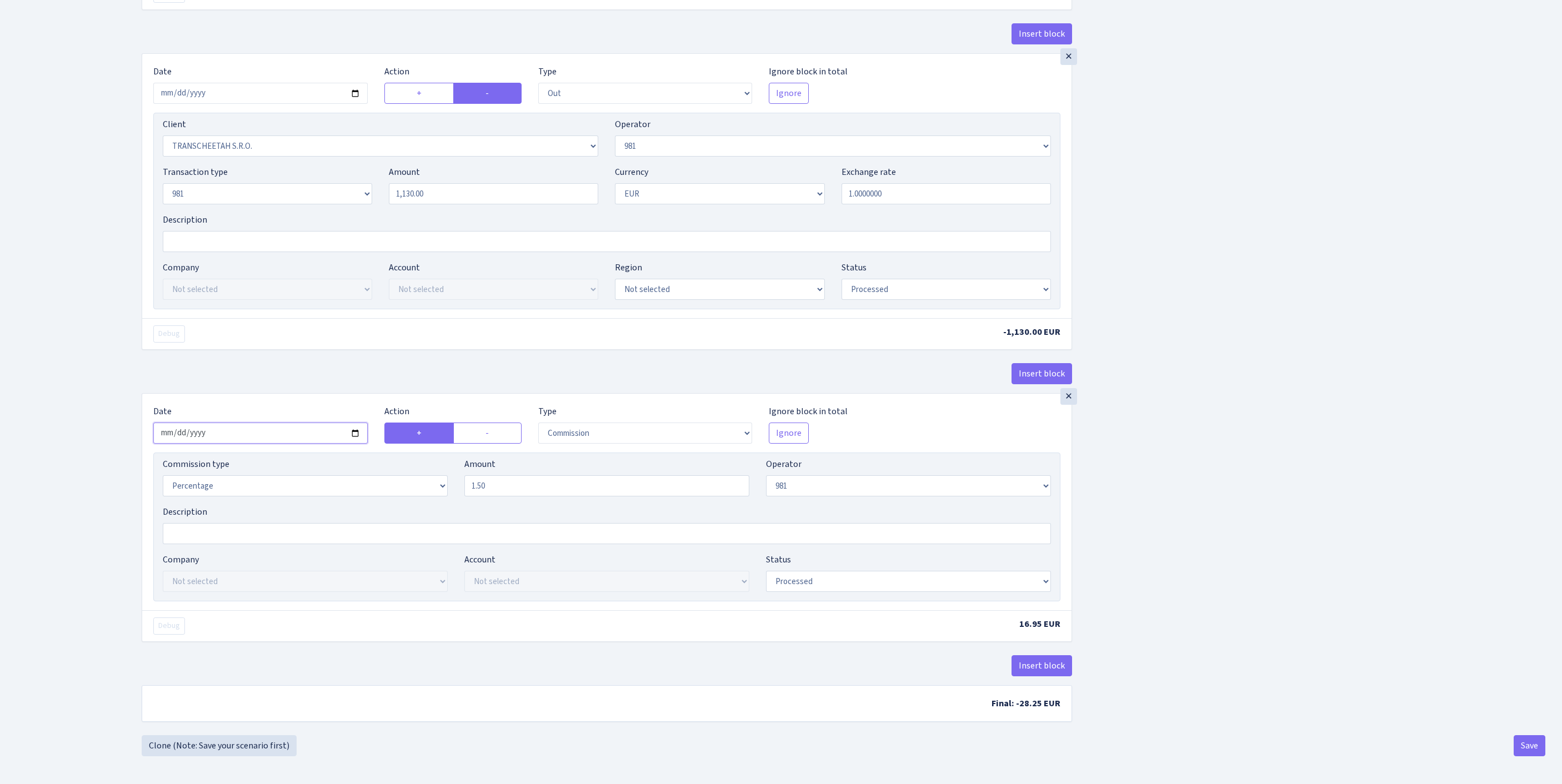
scroll to position [854, 0]
click at [1522, 742] on button "Save" at bounding box center [1530, 745] width 32 height 21
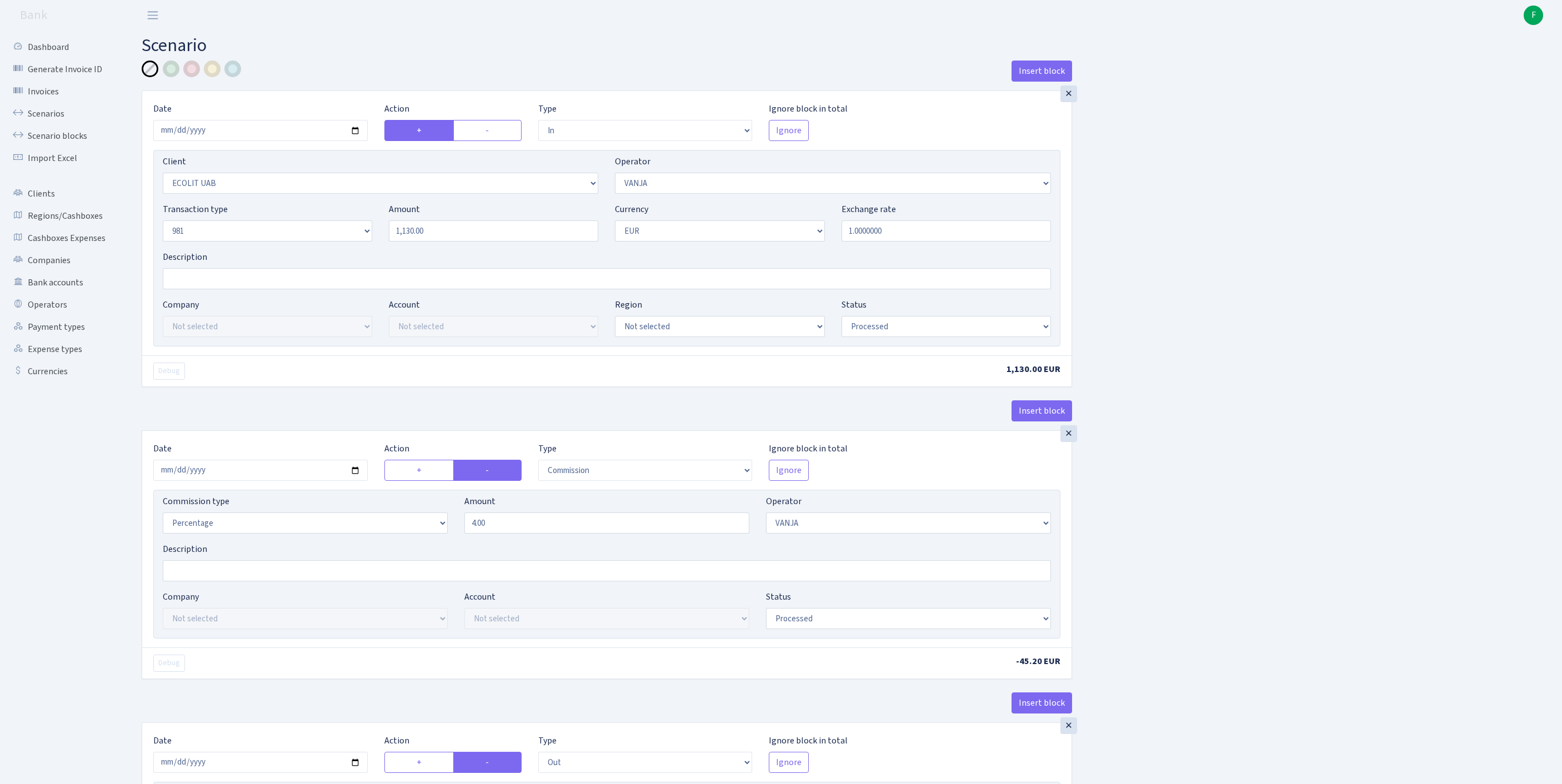
select select "in"
select select "3063"
select select "3"
select select "8"
select select "1"
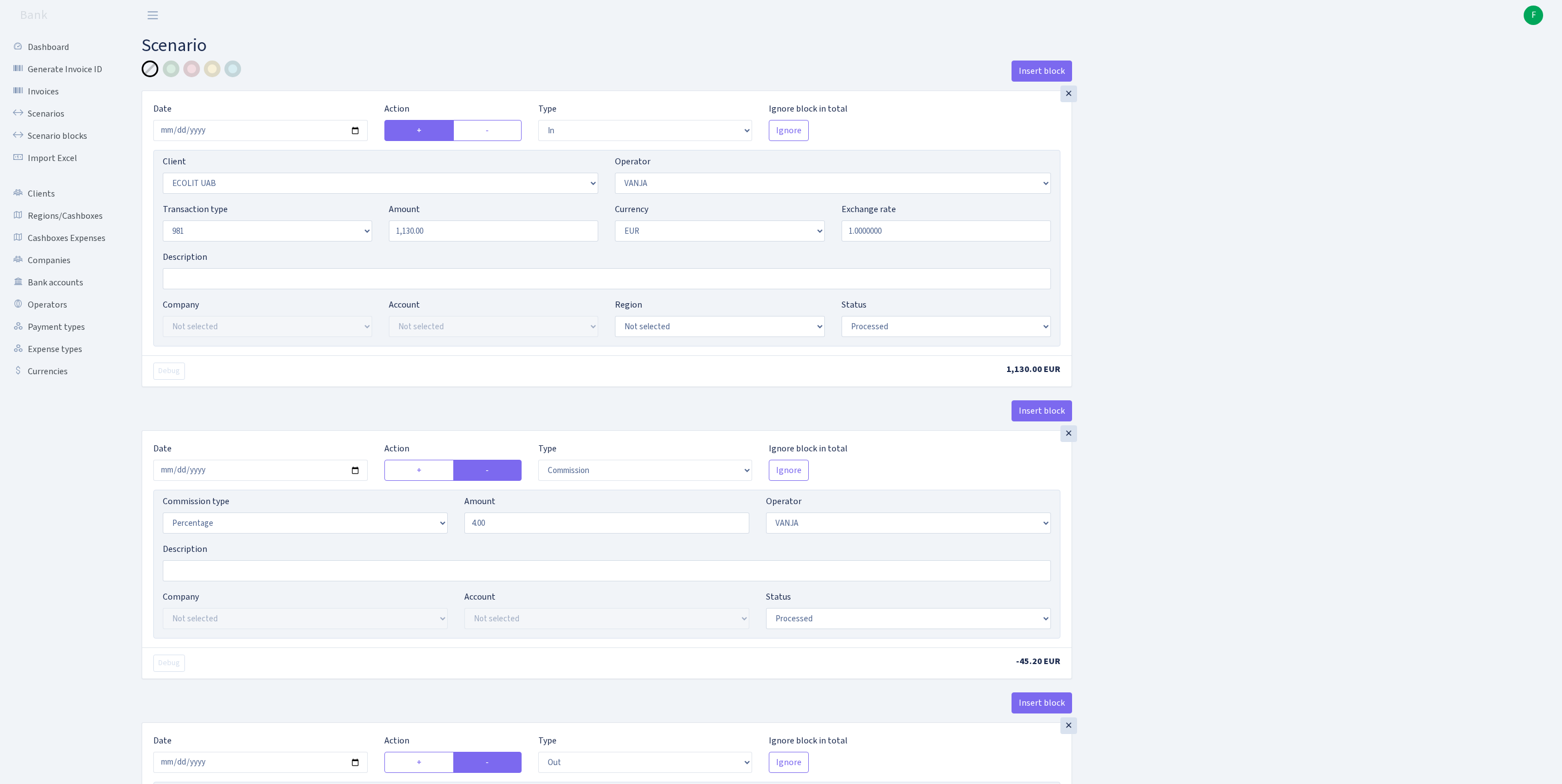
select select "processed"
select select "commission"
select select "3"
select select "processed"
select select "out"
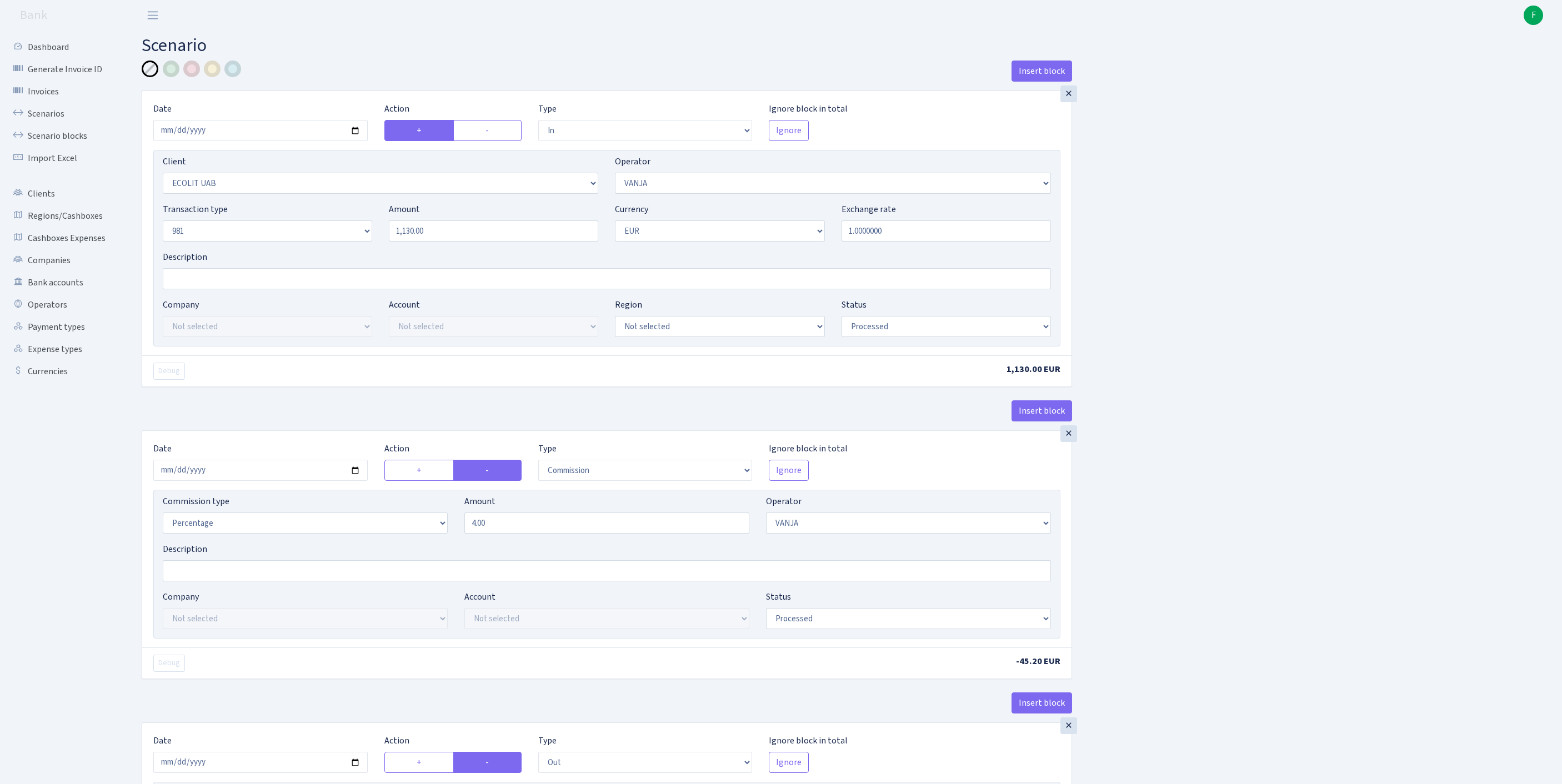
select select "341"
select select "61"
select select "8"
select select "1"
select select "processed"
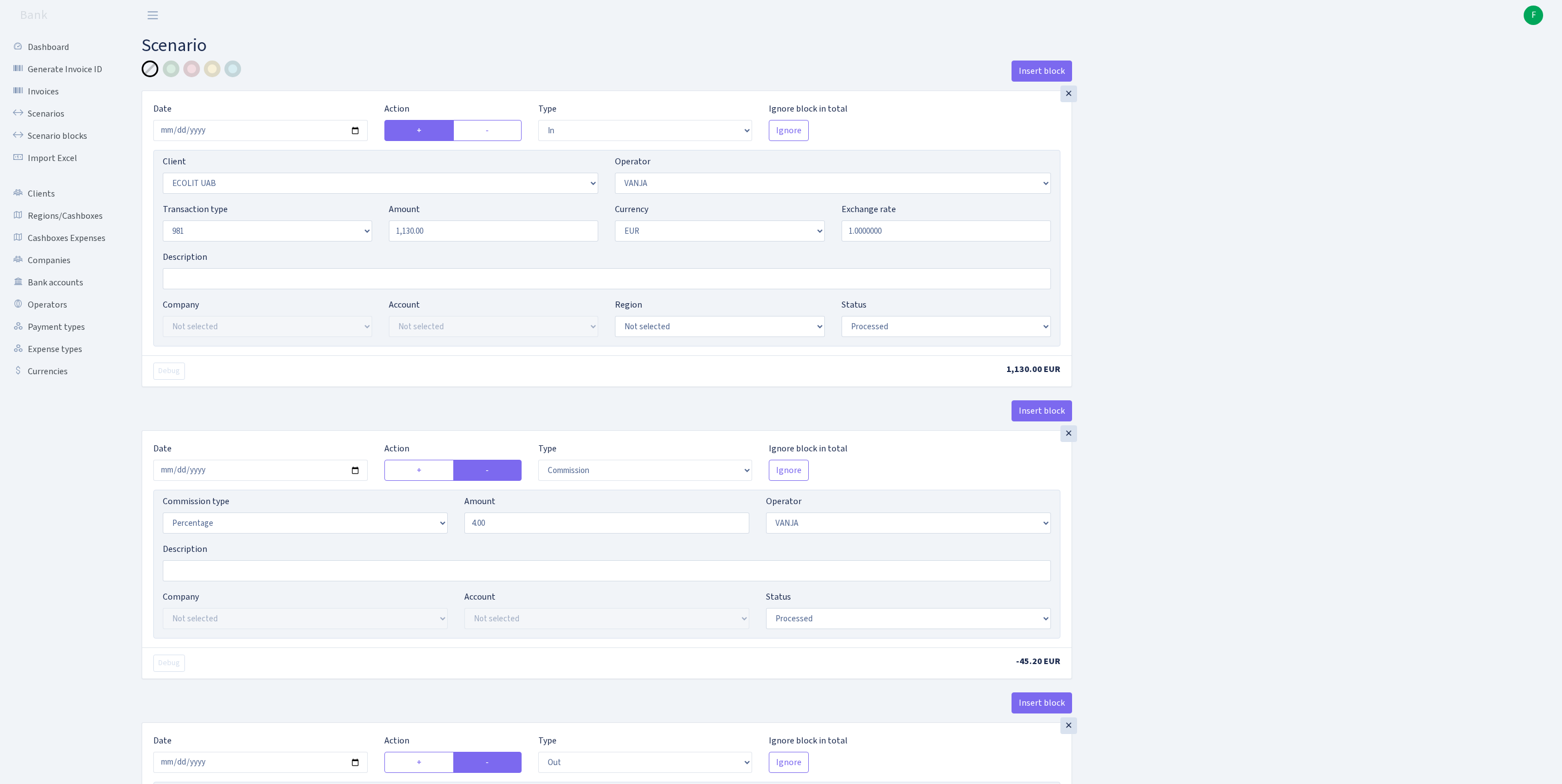
select select "commission"
select select "61"
select select "processed"
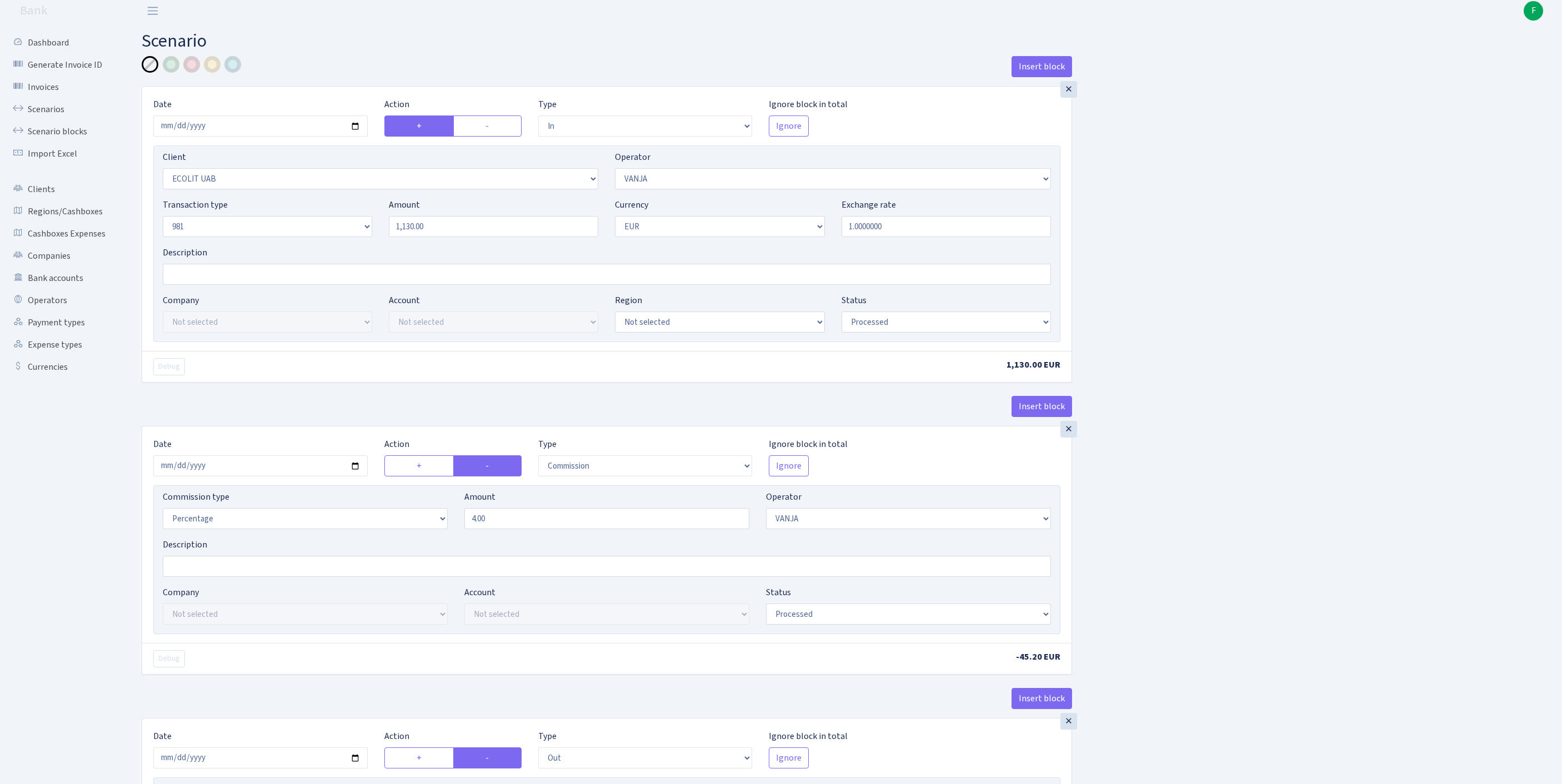
scroll to position [854, 0]
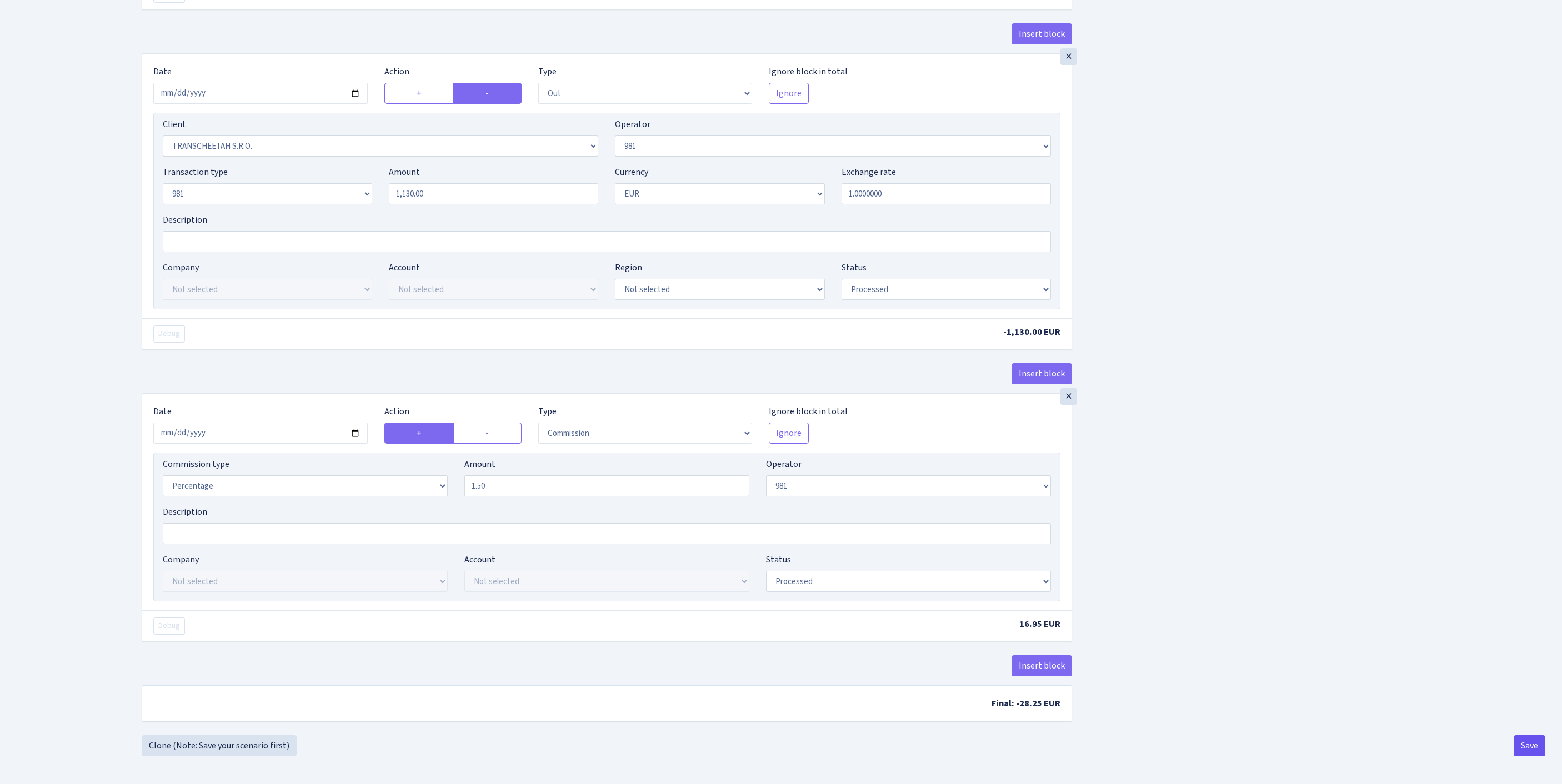
click at [1528, 743] on button "Save" at bounding box center [1530, 745] width 32 height 21
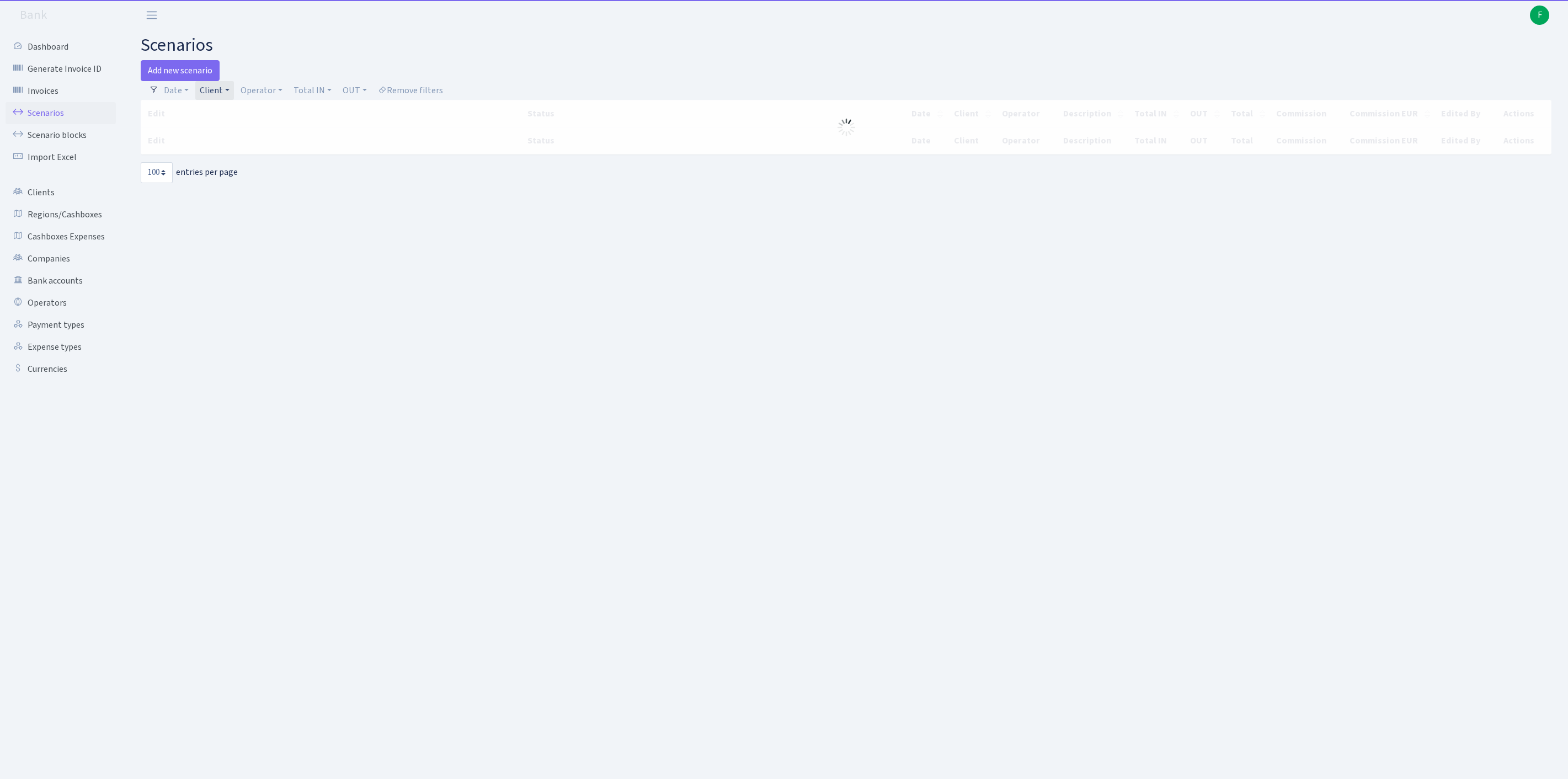
select select "100"
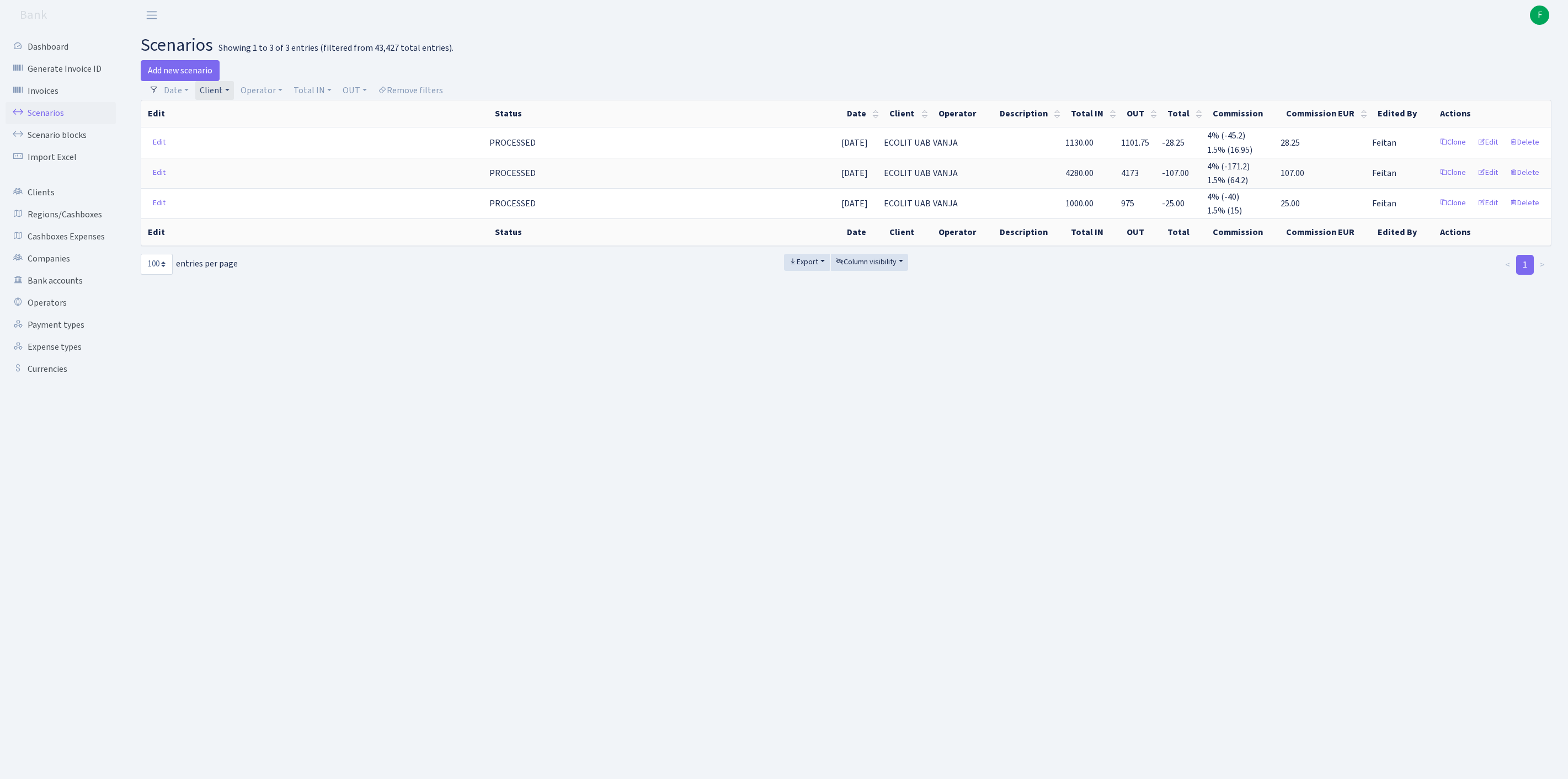
click at [234, 94] on link "Client" at bounding box center [214, 90] width 38 height 19
click at [244, 139] on input "search" at bounding box center [245, 130] width 91 height 17
type input "J&"
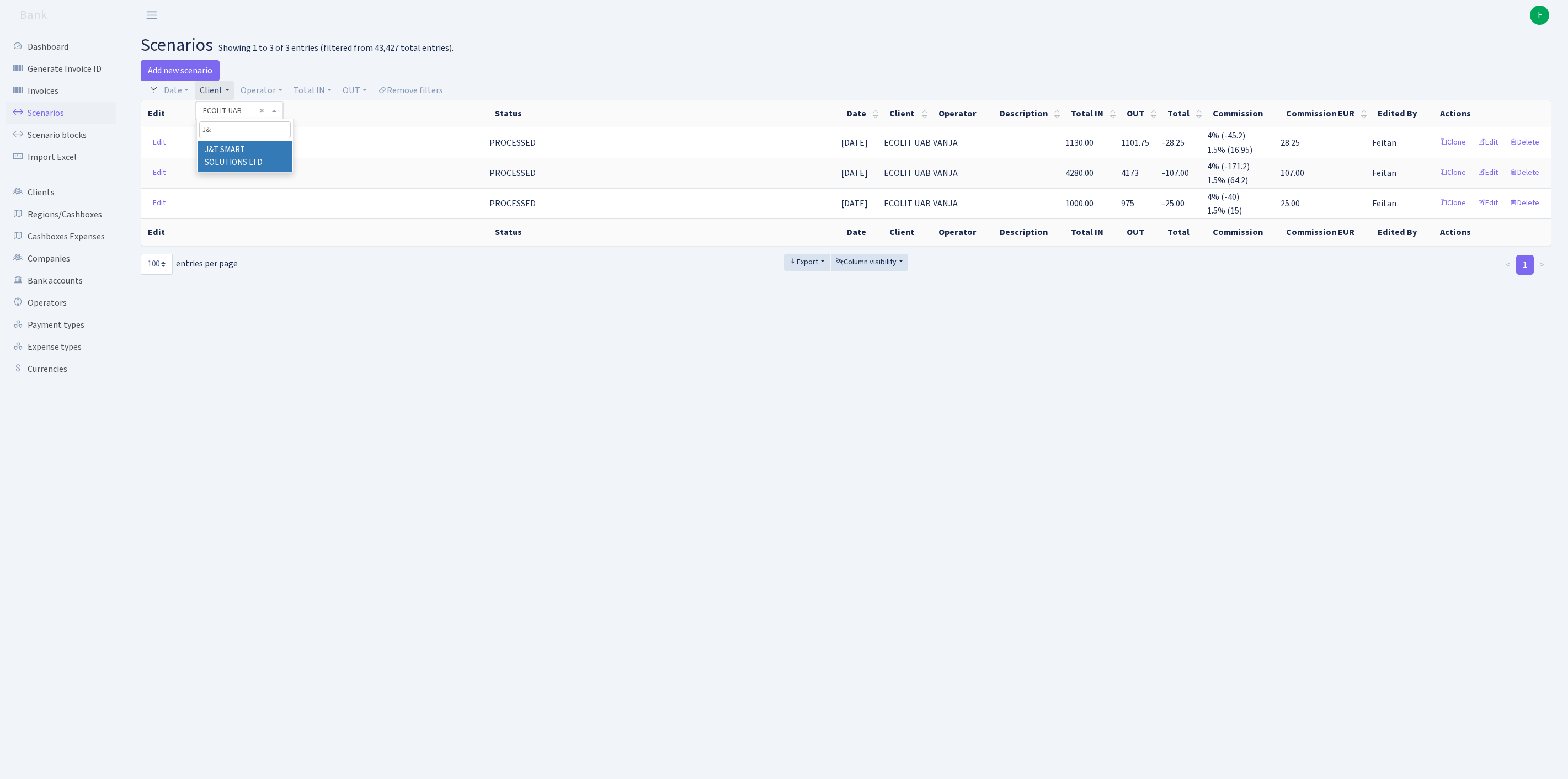
click at [262, 168] on li "J&T SMART SOLUTIONS LTD" at bounding box center [245, 156] width 94 height 32
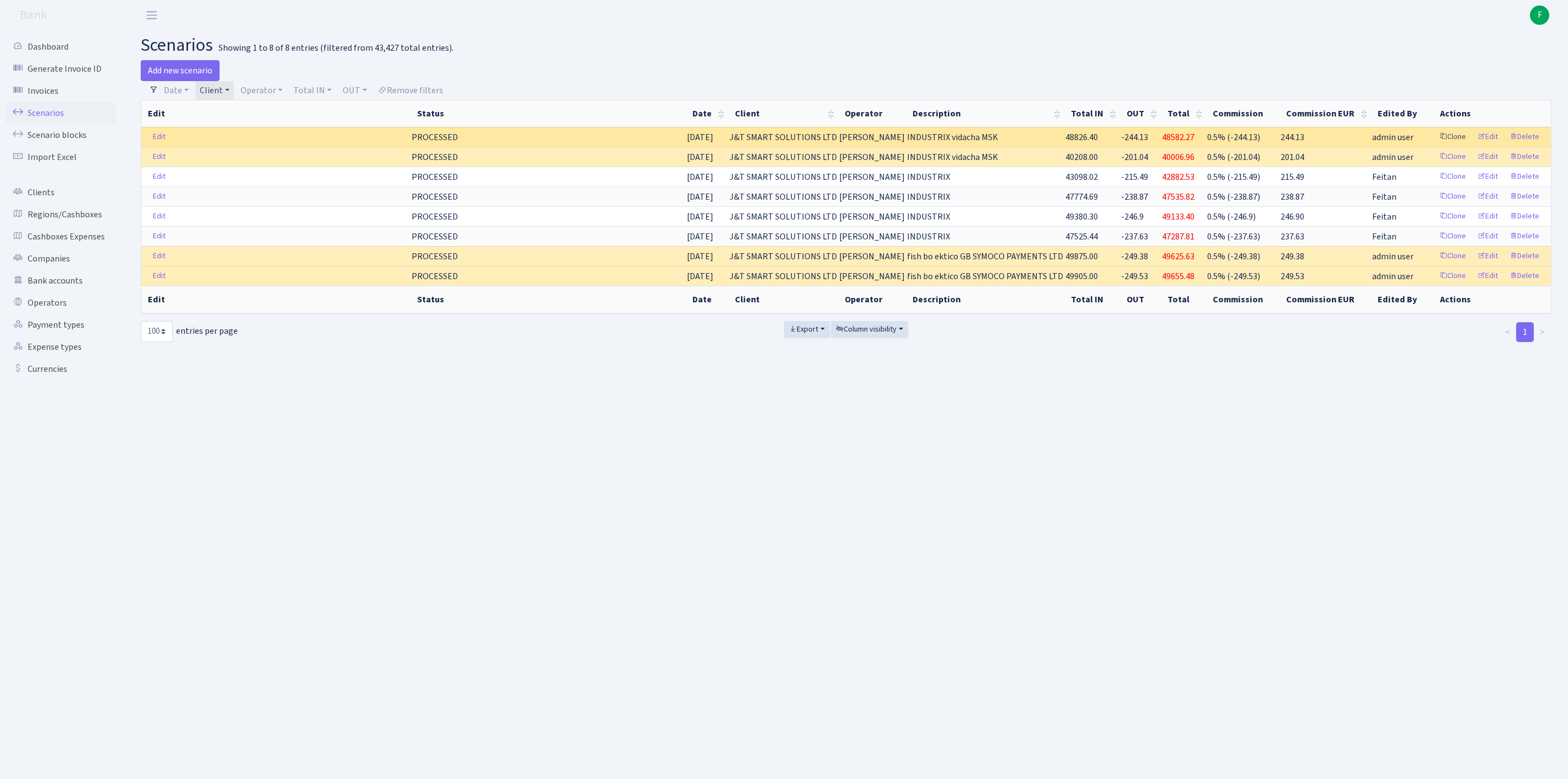
click at [1435, 145] on link "Clone" at bounding box center [1453, 137] width 37 height 17
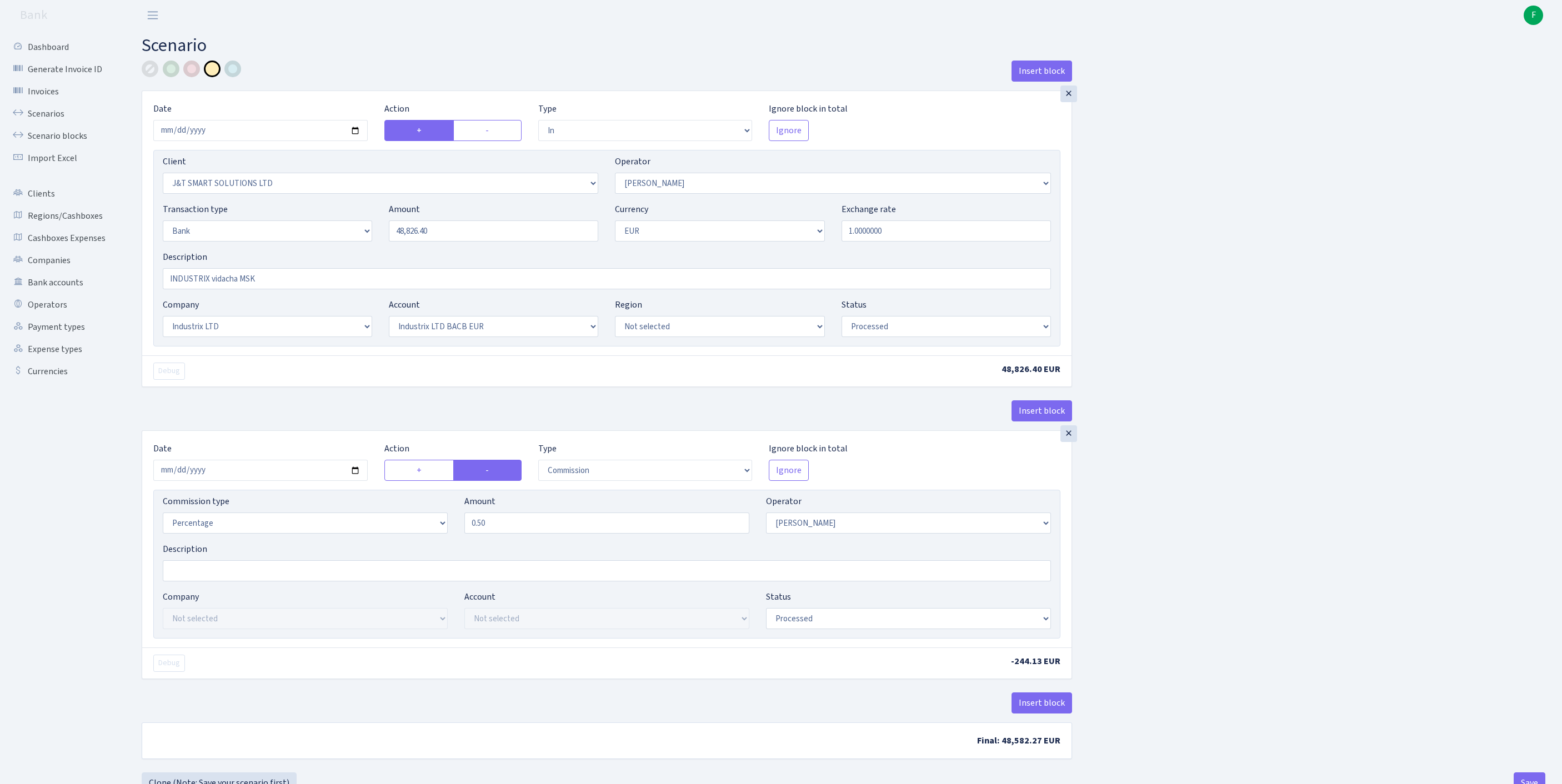
select select "in"
select select "3304"
select select "439"
select select "2"
select select "1"
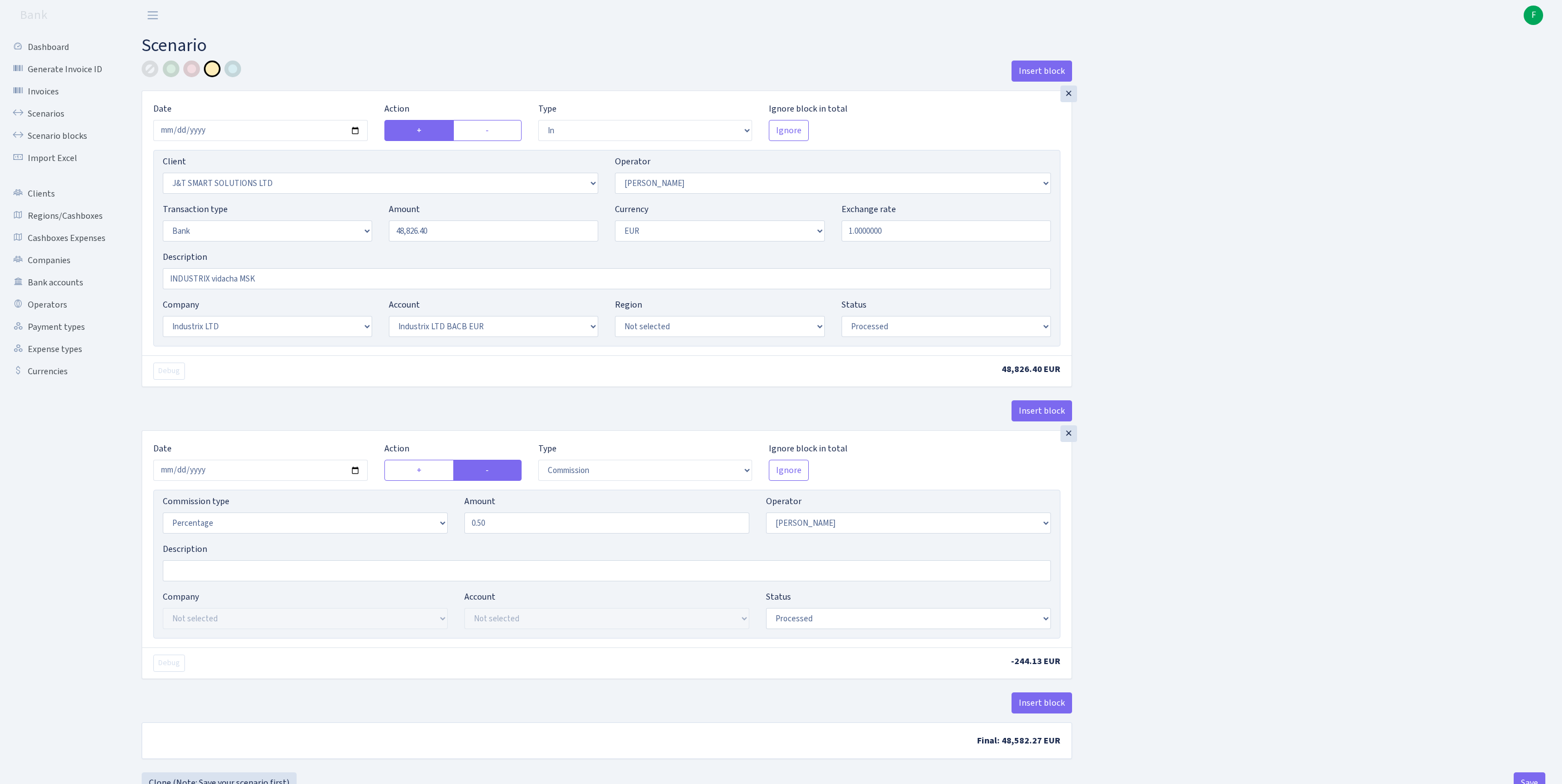
select select "17"
select select "41"
select select "processed"
select select "commission"
select select "439"
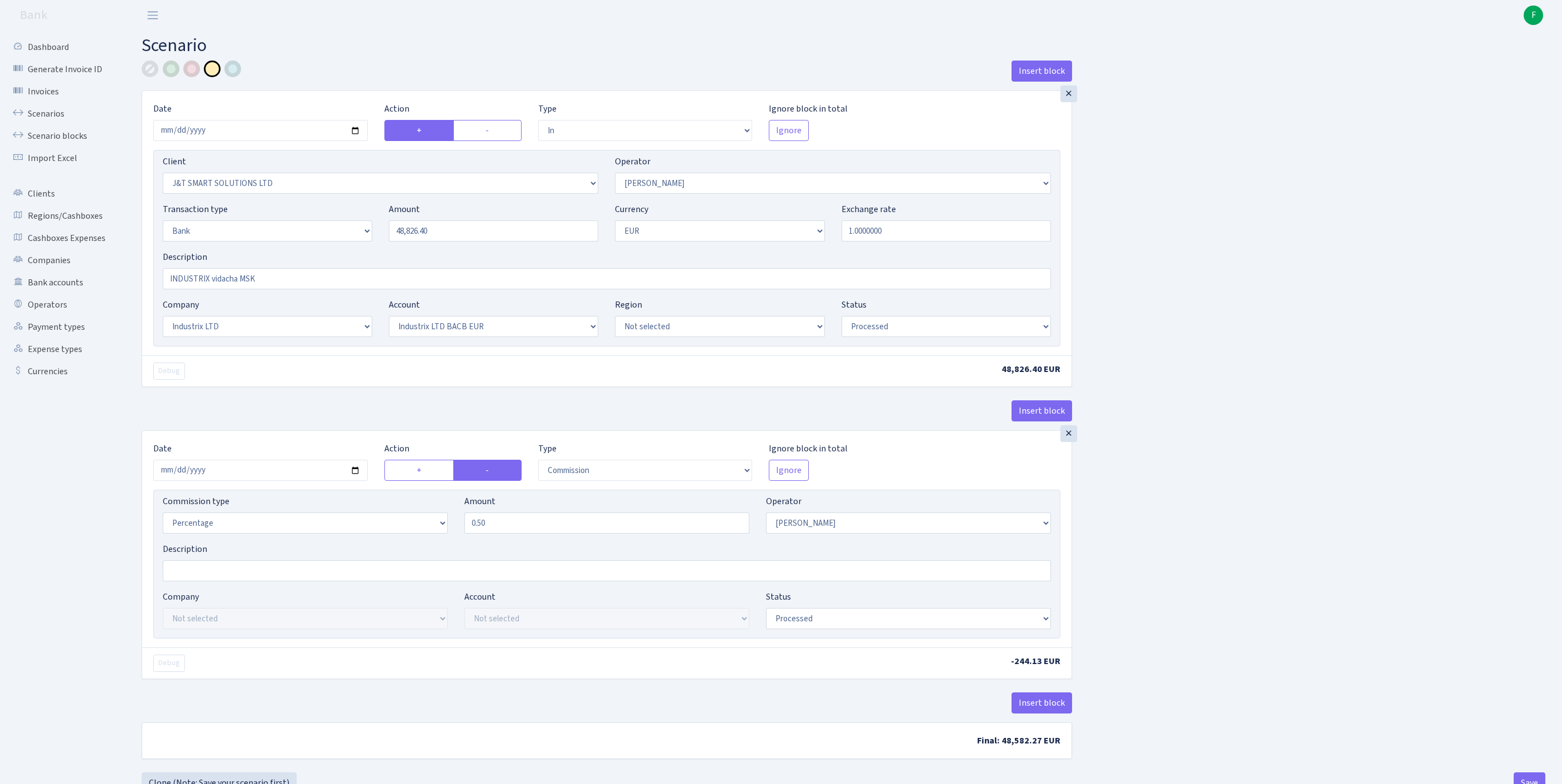
select select "processed"
click at [311, 140] on input "2025-08-22" at bounding box center [260, 130] width 214 height 21
type input "[DATE]"
drag, startPoint x: 462, startPoint y: 247, endPoint x: 413, endPoint y: 247, distance: 49.0
click at [338, 240] on div "Transaction type Not selected 981 ELF FISH crypto GIRT IVO dekl MM-BALTIC eur U…" at bounding box center [607, 227] width 905 height 48
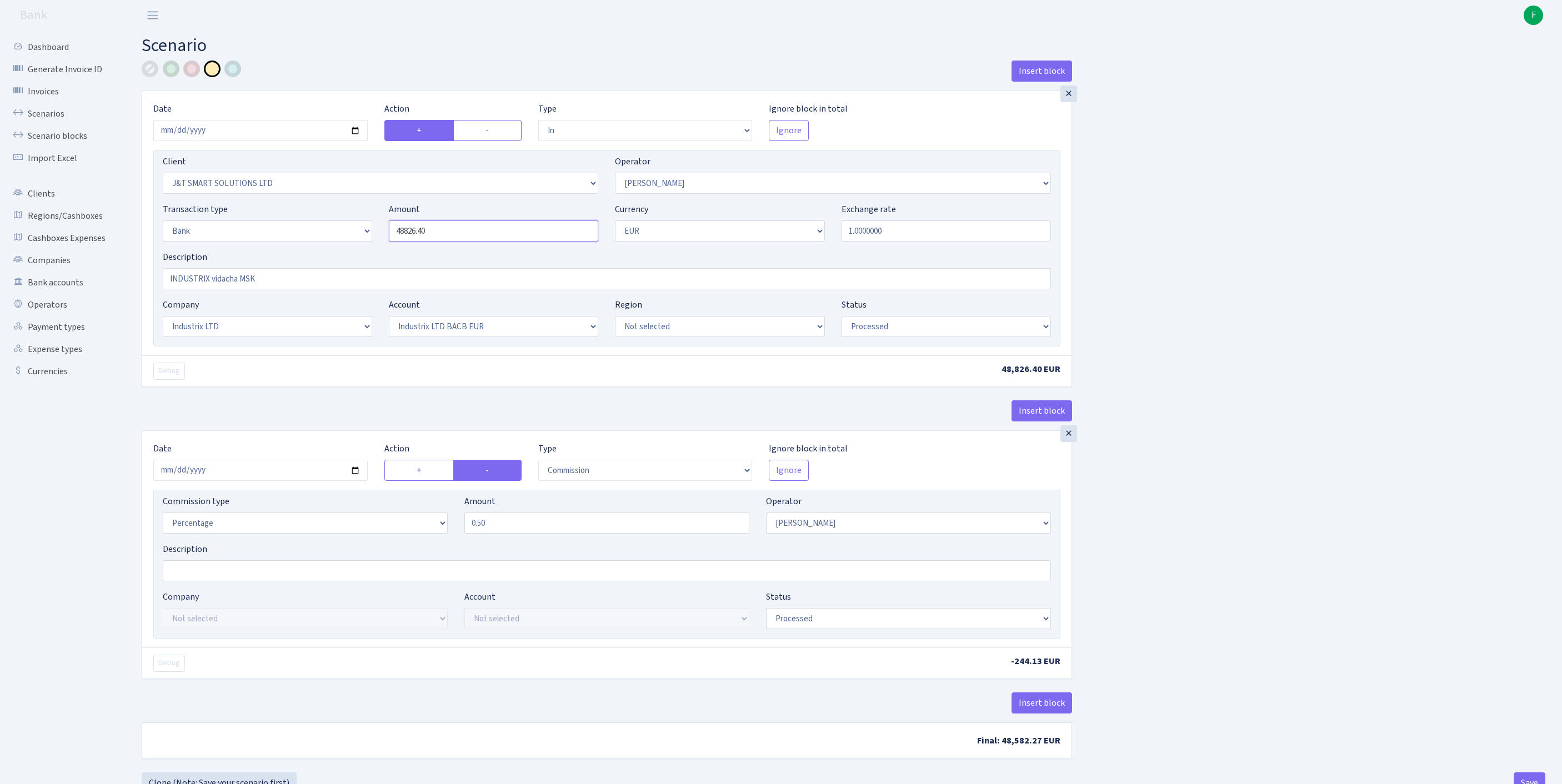
paste input "7202,11"
type input "47,202.11"
click at [1457, 302] on div "Insert block × Date 2025-08-25 Action + - Type --- In Out Commission Field requ…" at bounding box center [844, 414] width 1420 height 707
select select "pending"
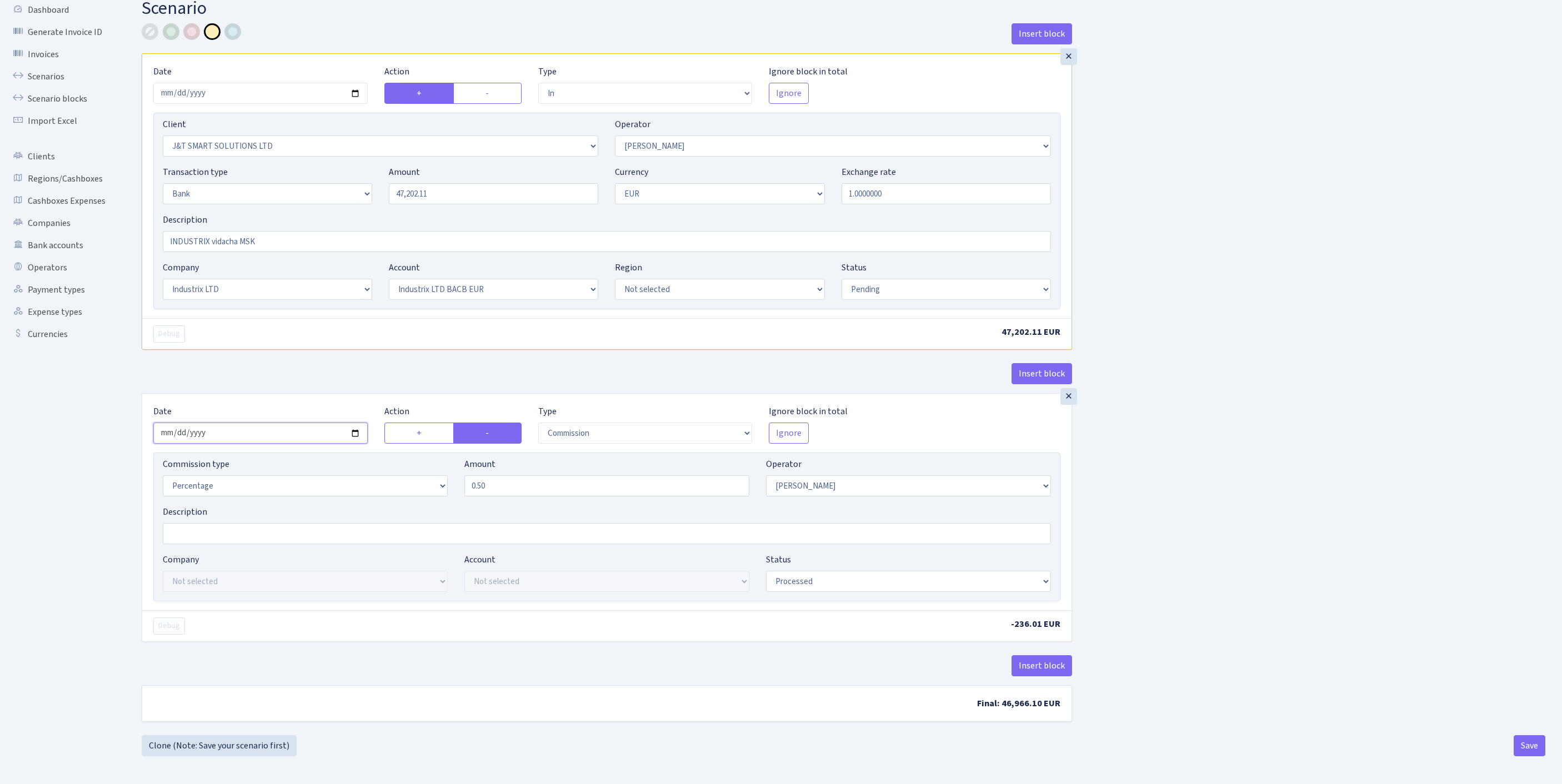
click at [302, 423] on input "2025-08-22" at bounding box center [260, 433] width 214 height 21
type input "2025-08-25"
select select "pending"
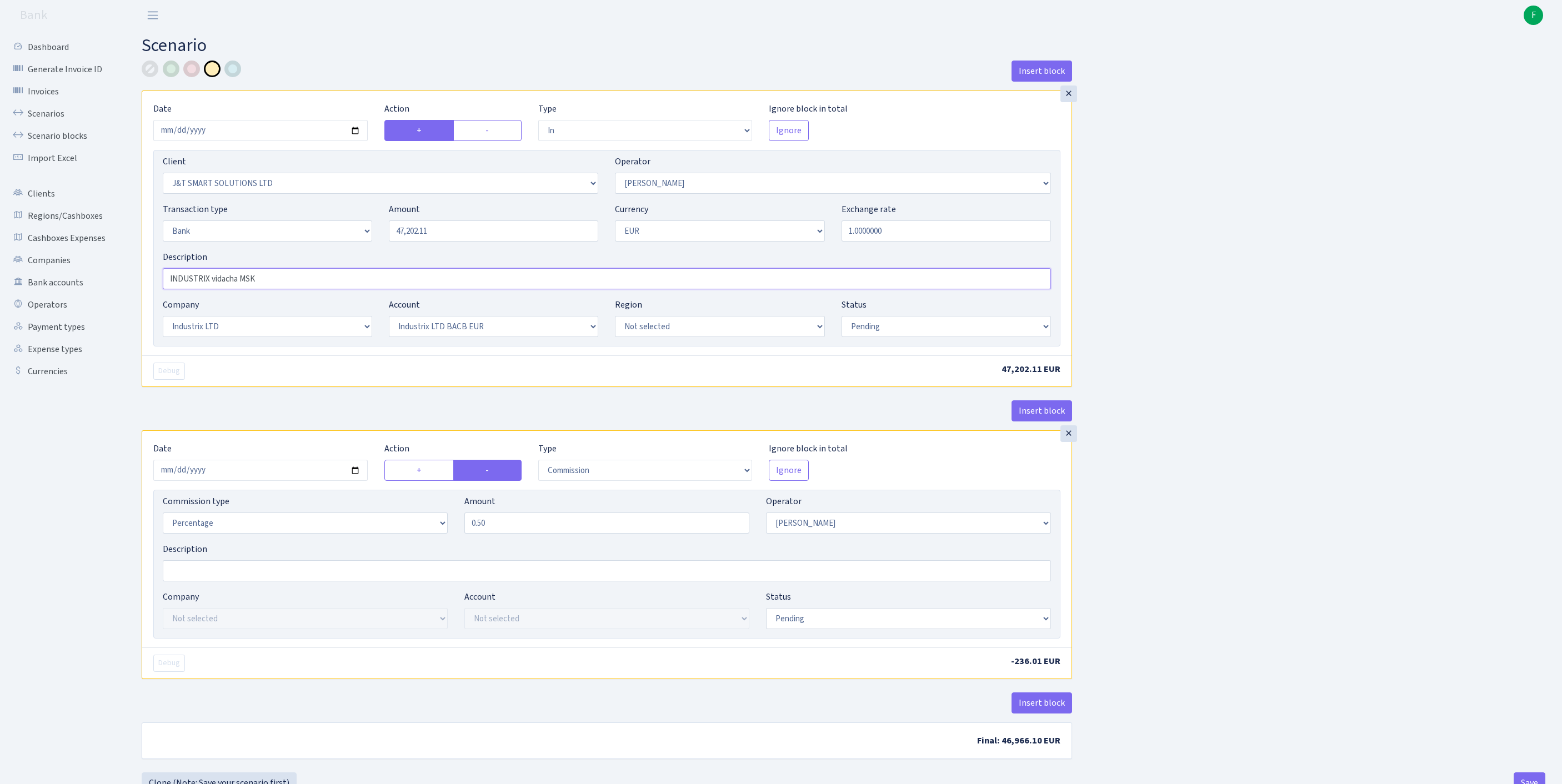
click at [297, 289] on input "INDUSTRIX vidacha MSK" at bounding box center [607, 279] width 888 height 21
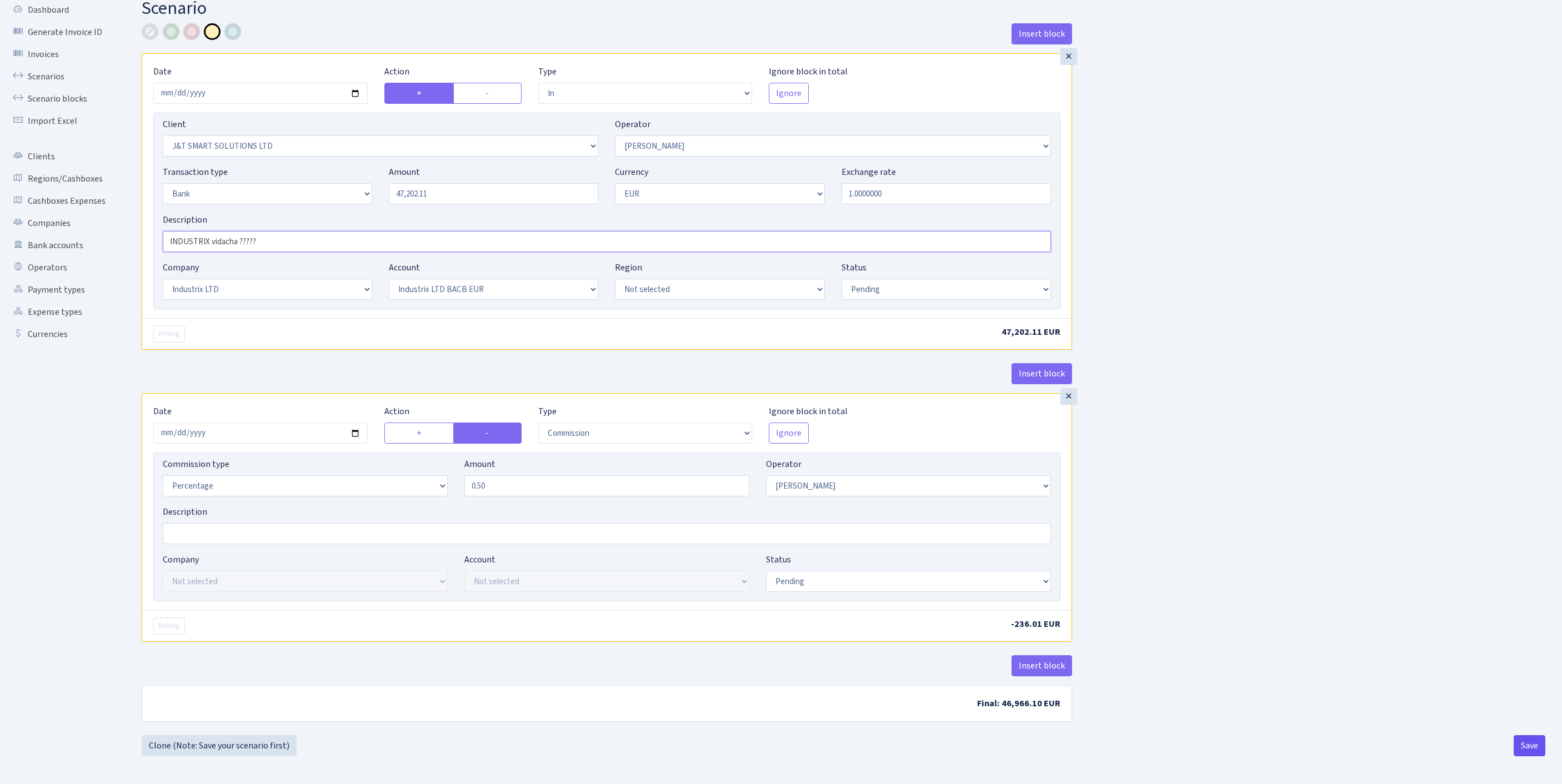
type input "INDUSTRIX vidacha ?????"
click at [1524, 743] on button "Save" at bounding box center [1530, 745] width 32 height 21
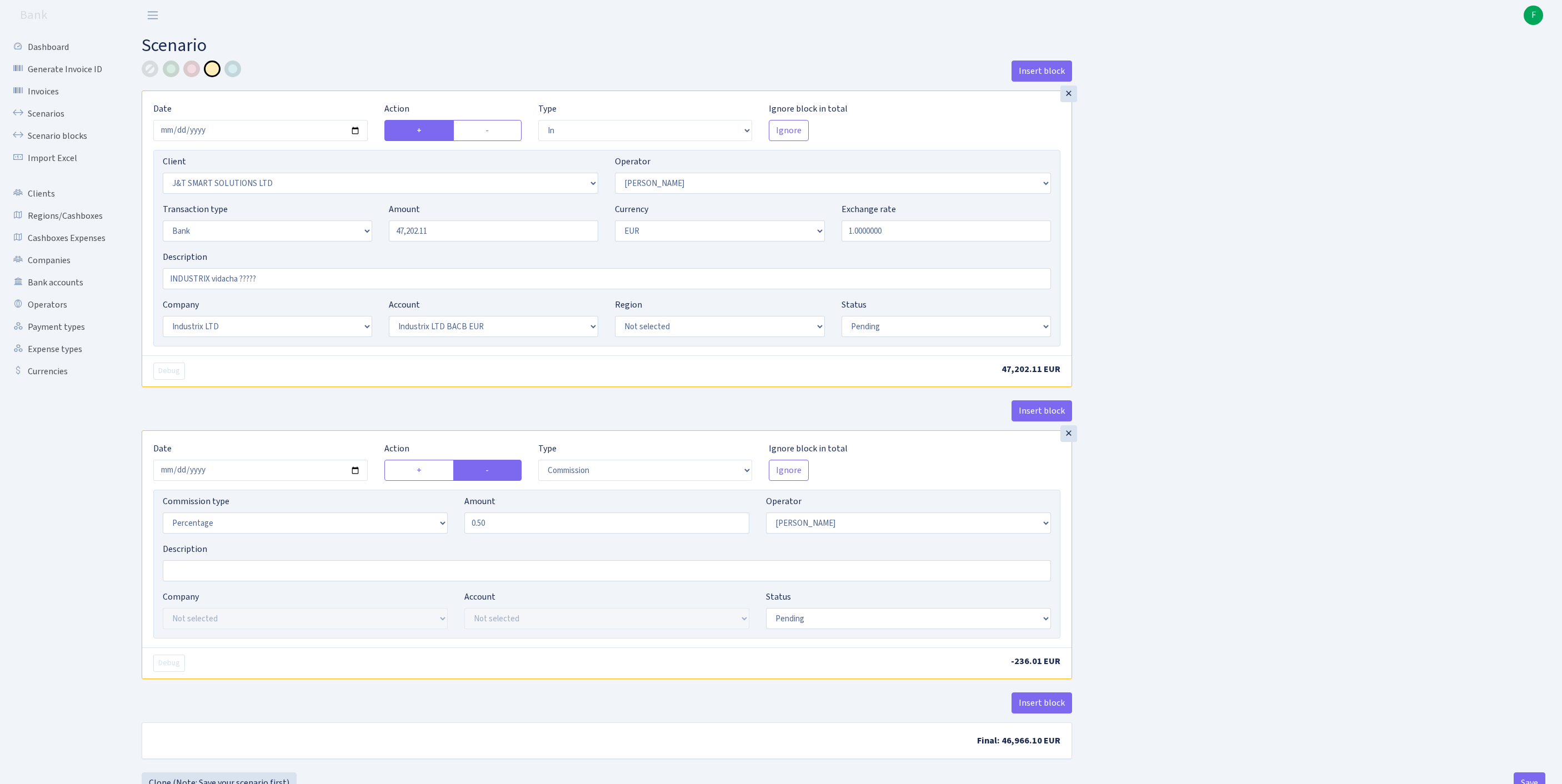
select select "in"
select select "3304"
select select "439"
select select "2"
select select "1"
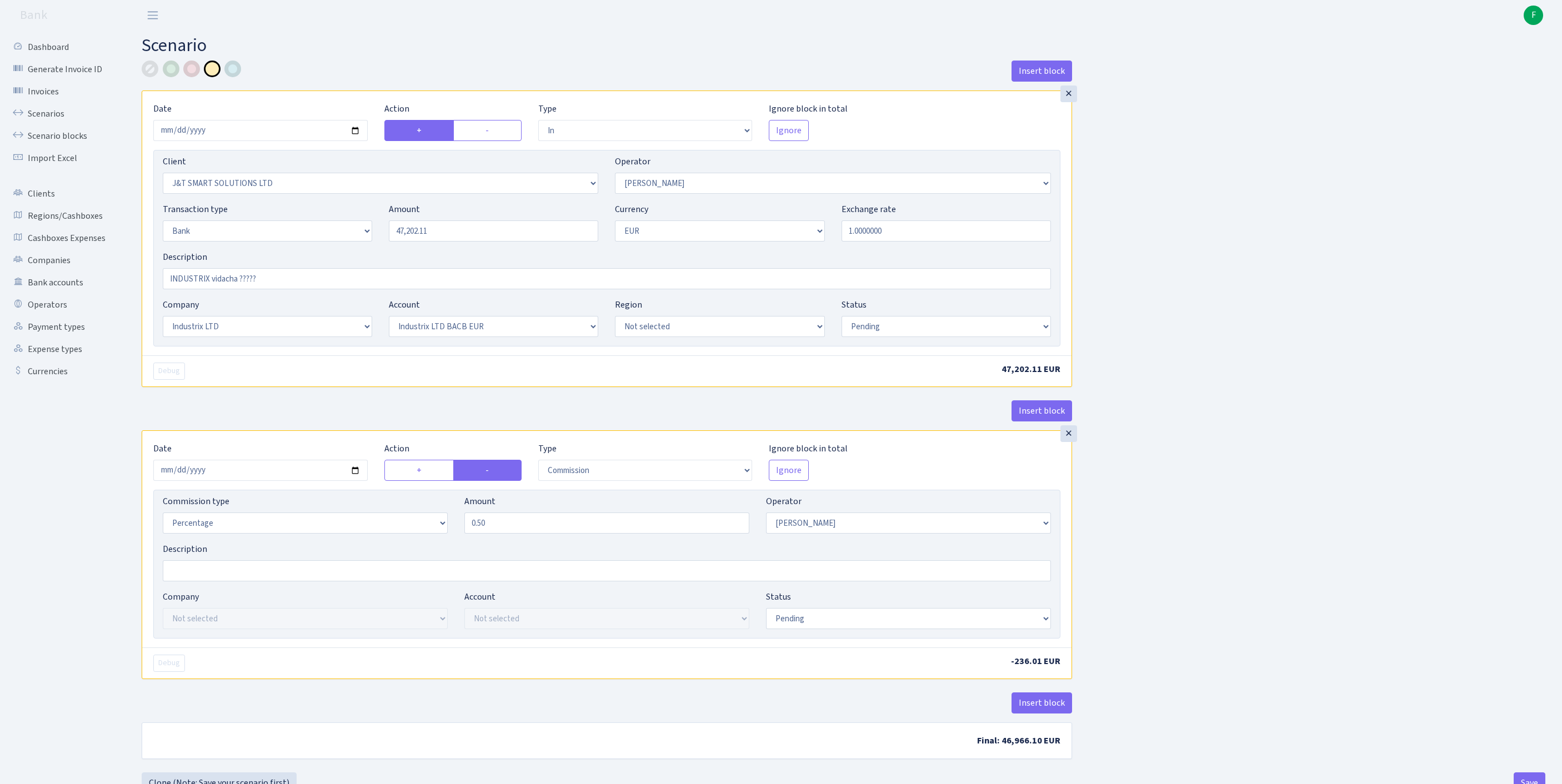
select select "17"
select select "41"
select select "pending"
select select "commission"
select select "439"
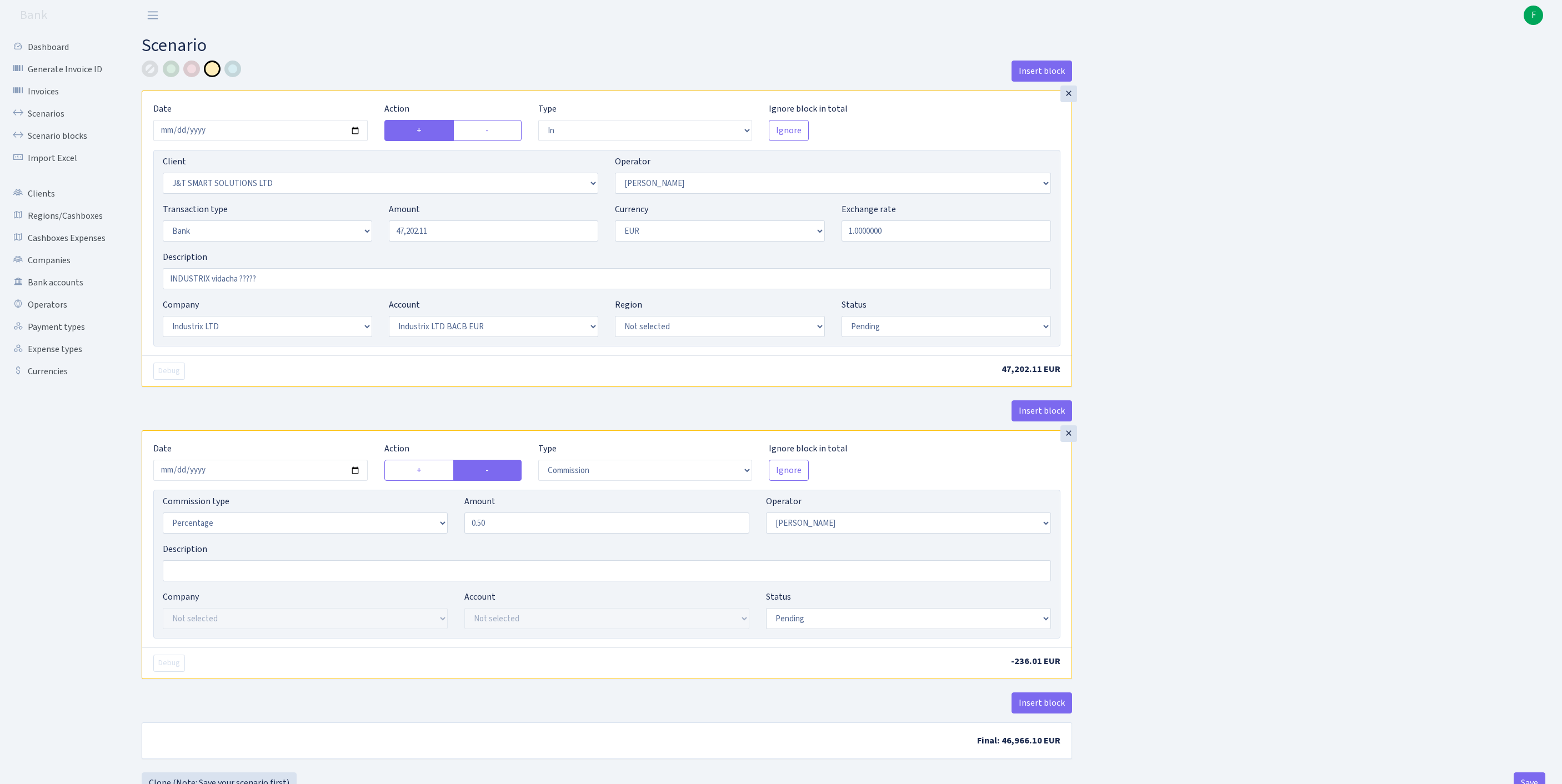
select select "pending"
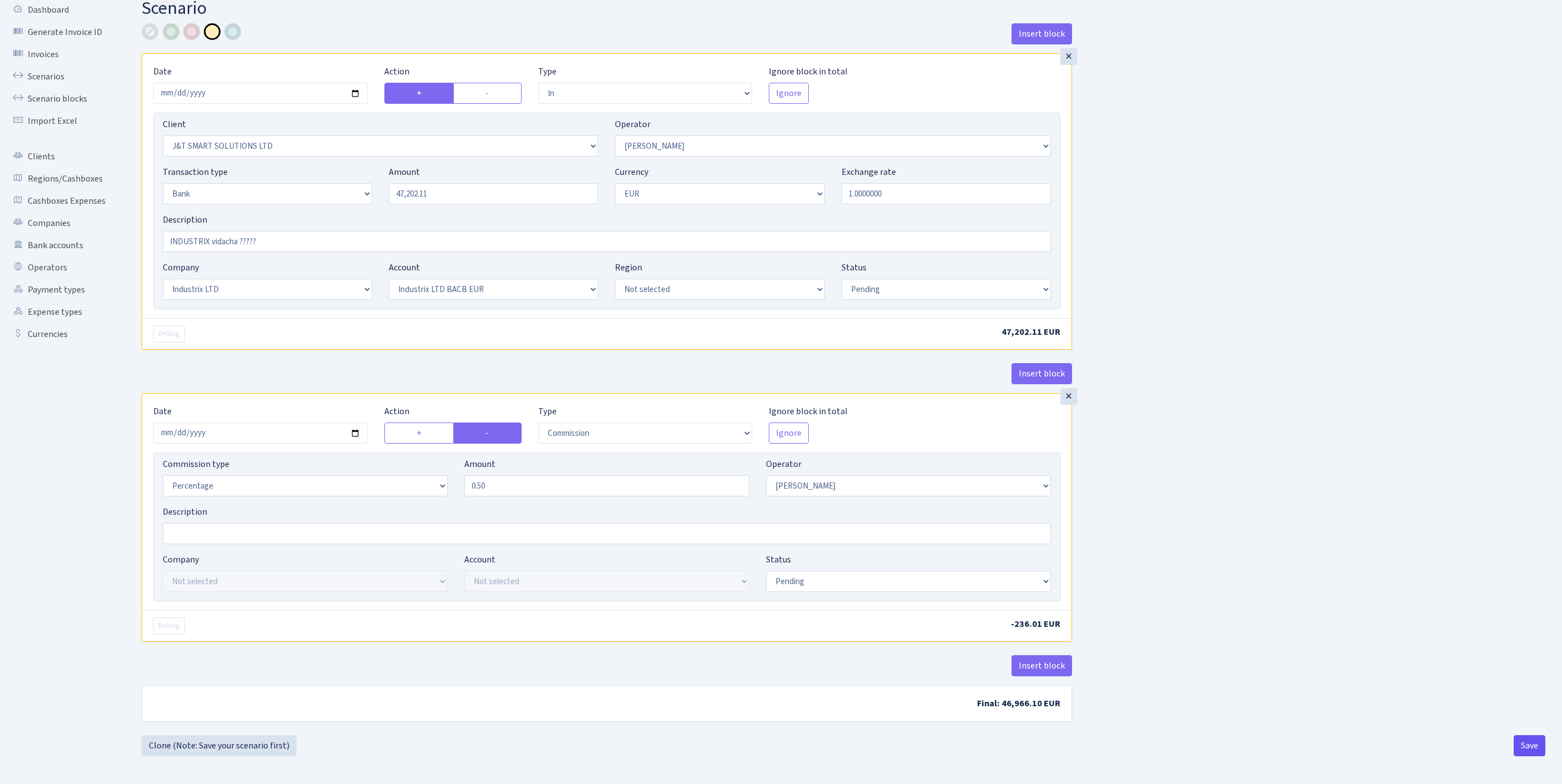
click at [1528, 739] on button "Save" at bounding box center [1530, 745] width 32 height 21
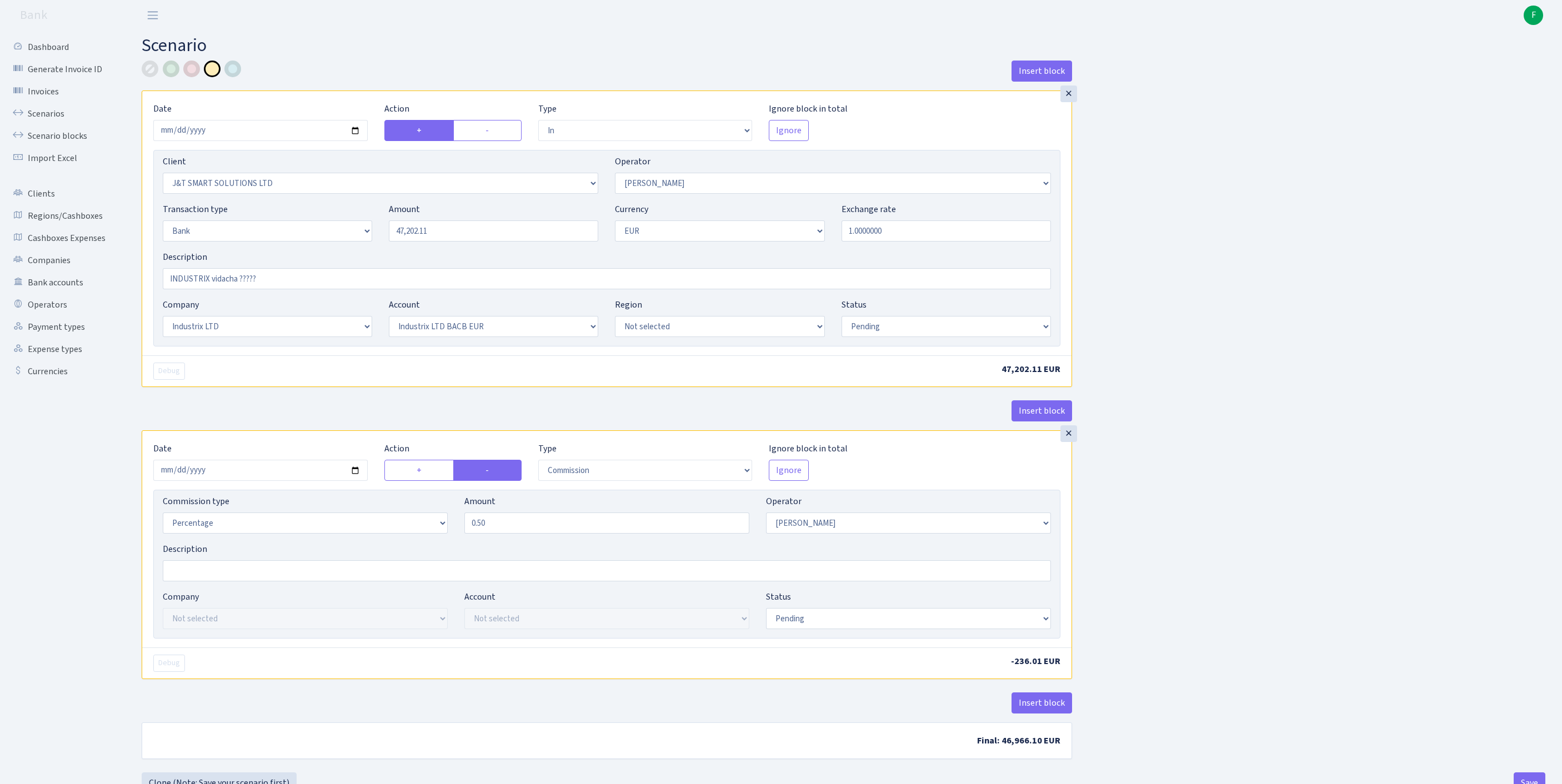
select select "in"
select select "3304"
select select "439"
select select "2"
select select "1"
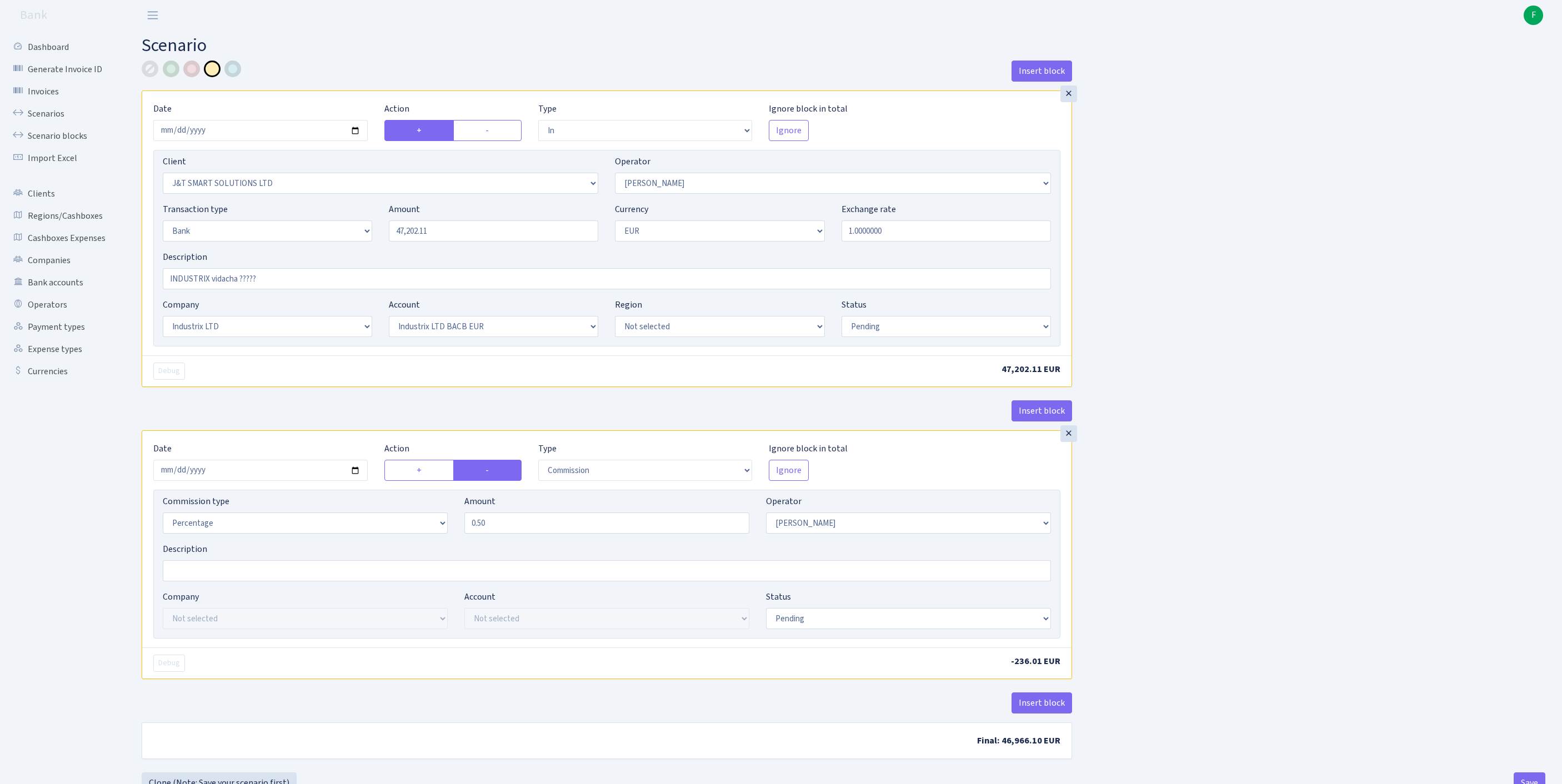
select select "17"
select select "41"
select select "pending"
select select "commission"
select select "439"
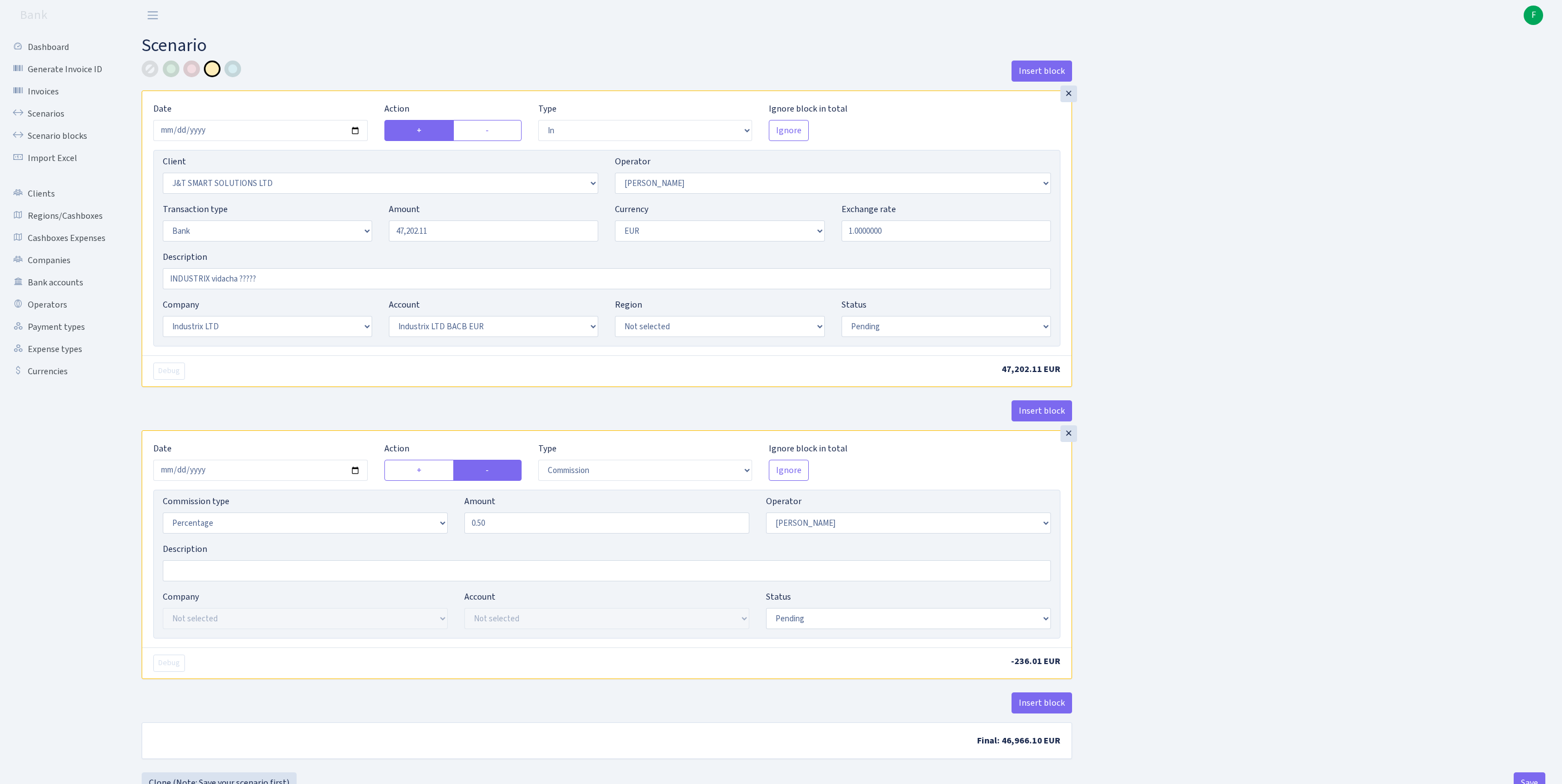
select select "pending"
click at [51, 119] on link "Scenarios" at bounding box center [61, 114] width 111 height 22
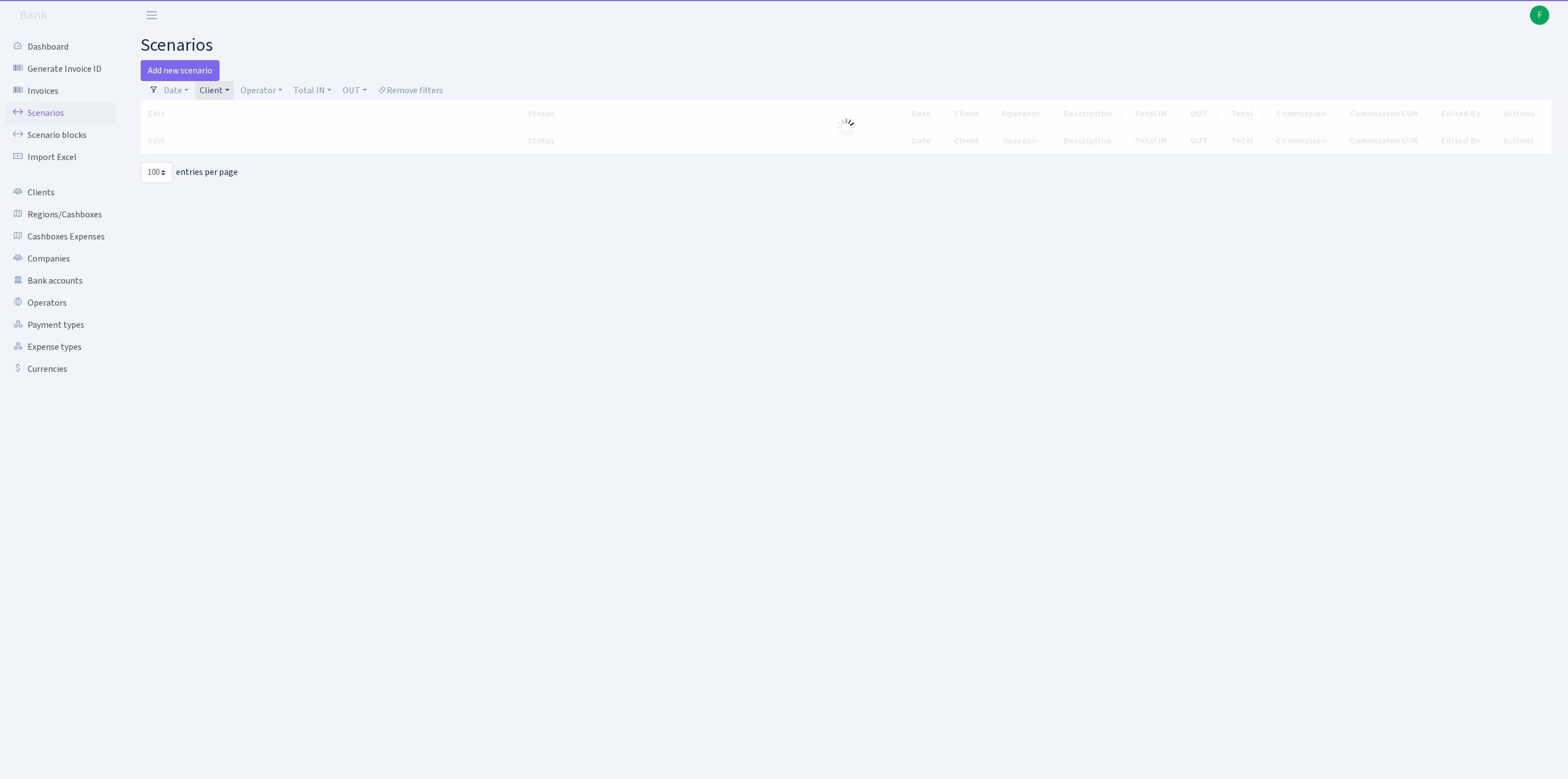
select select "100"
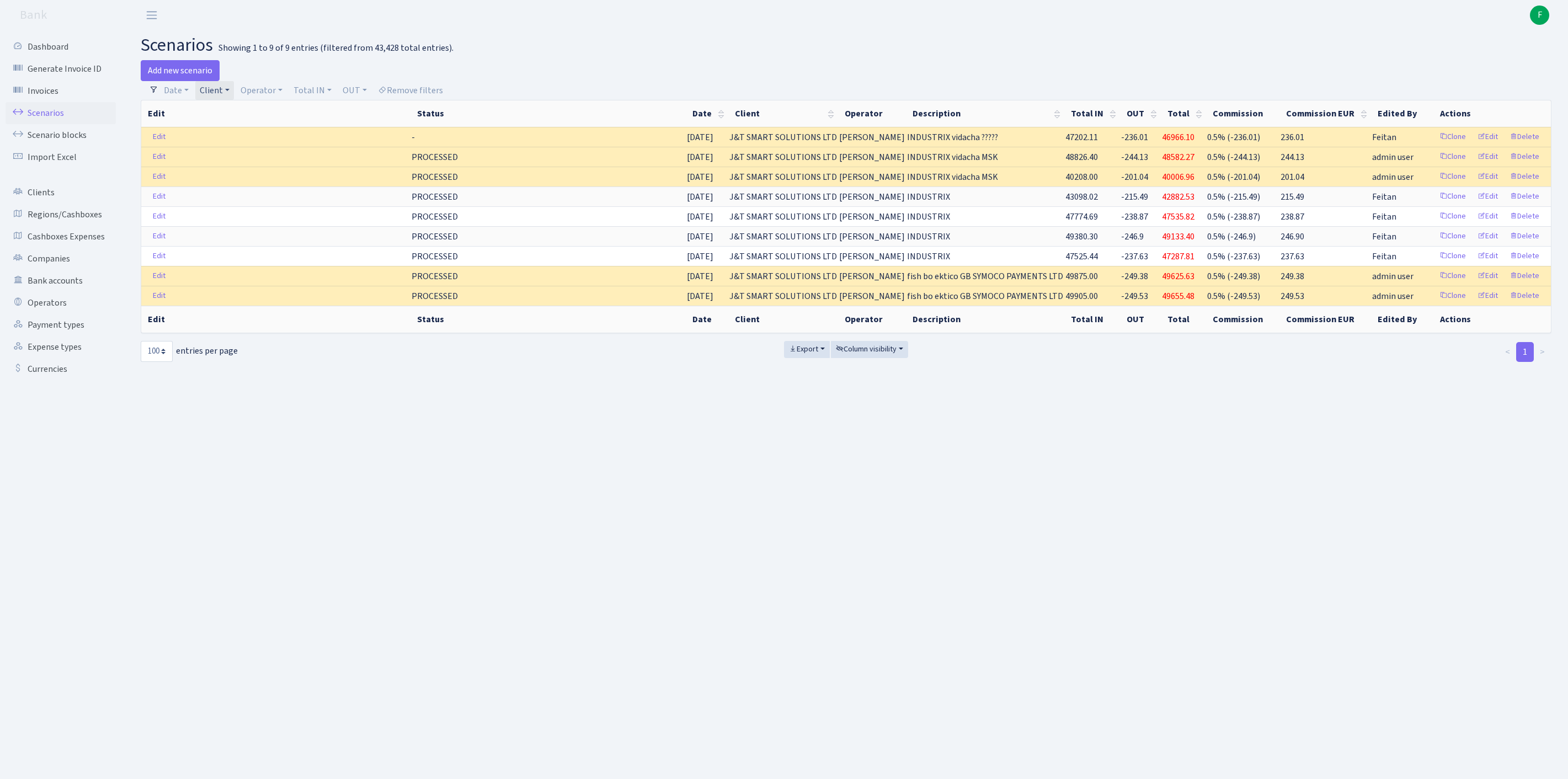
click at [234, 95] on link "Client" at bounding box center [214, 90] width 38 height 19
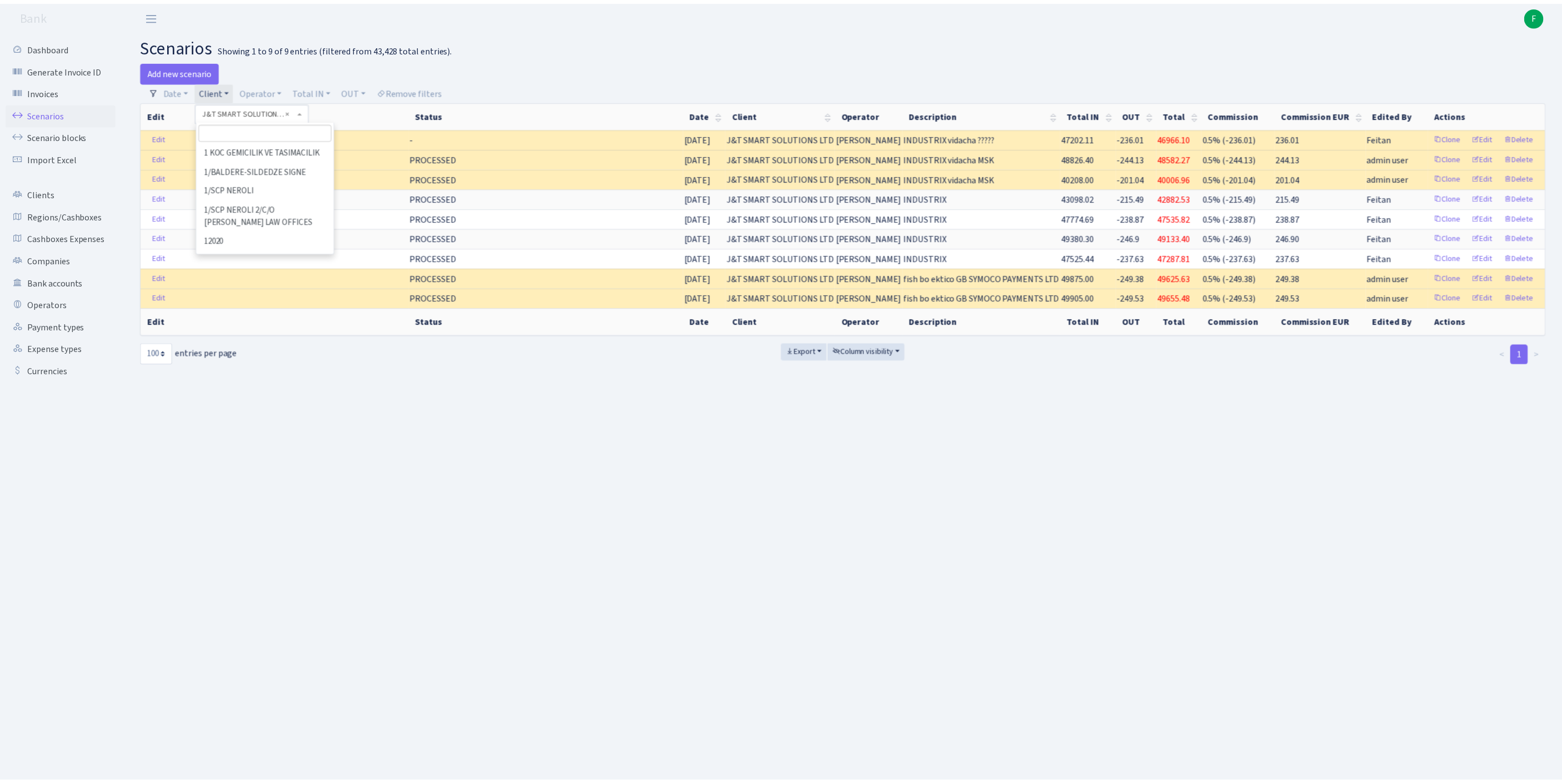
scroll to position [37788, 0]
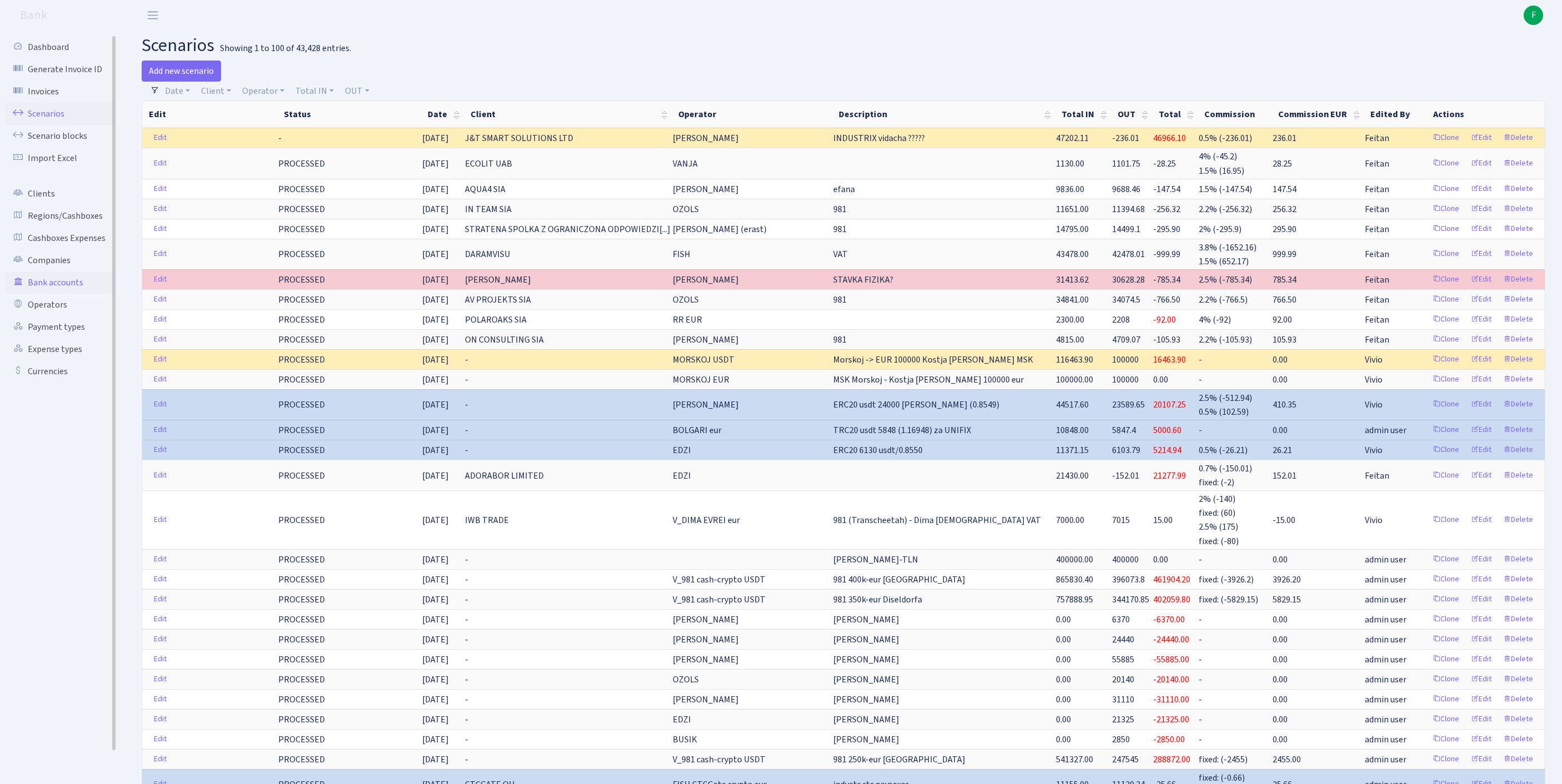
click at [67, 293] on link "Bank accounts" at bounding box center [61, 282] width 111 height 22
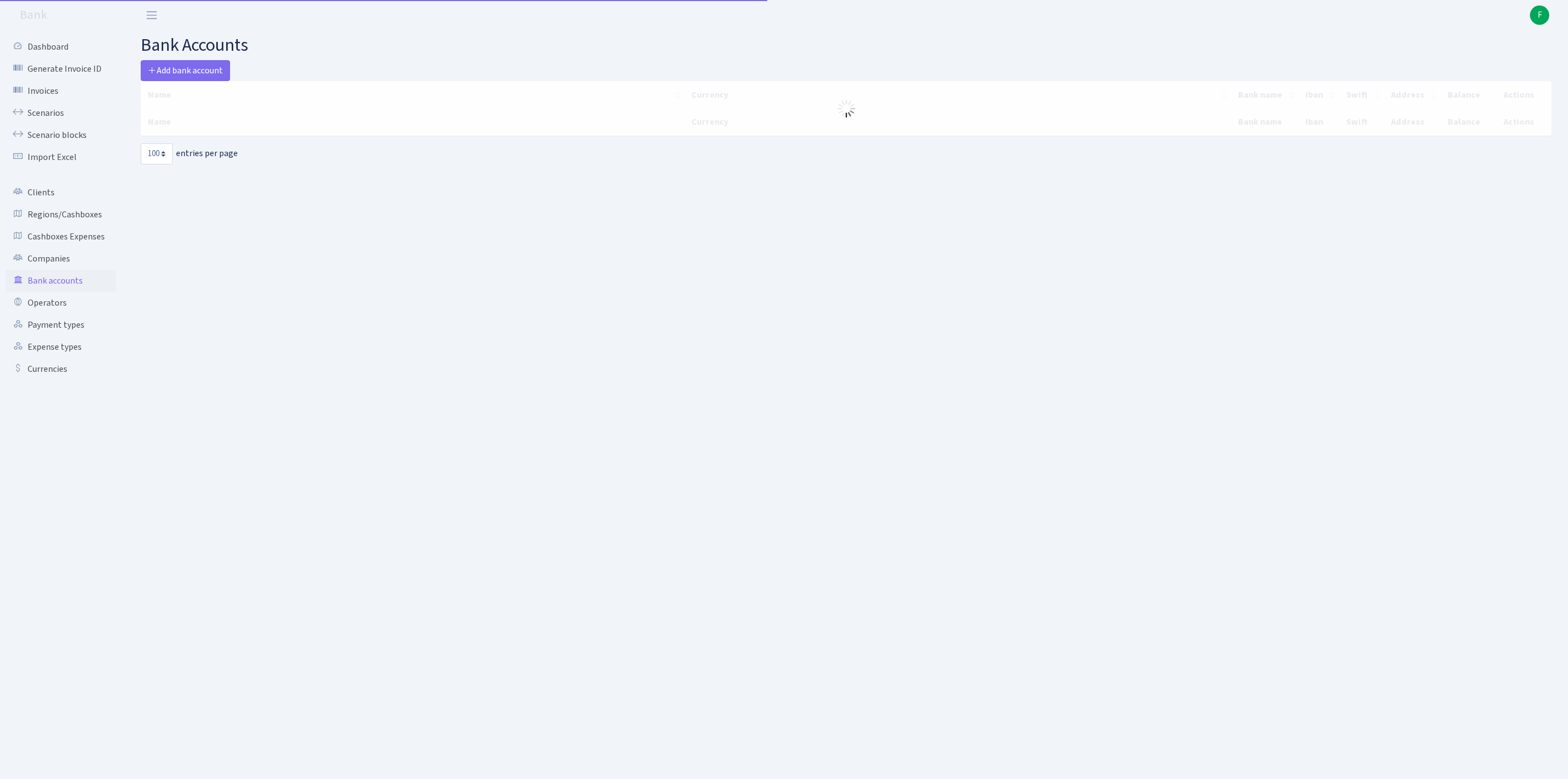
select select "100"
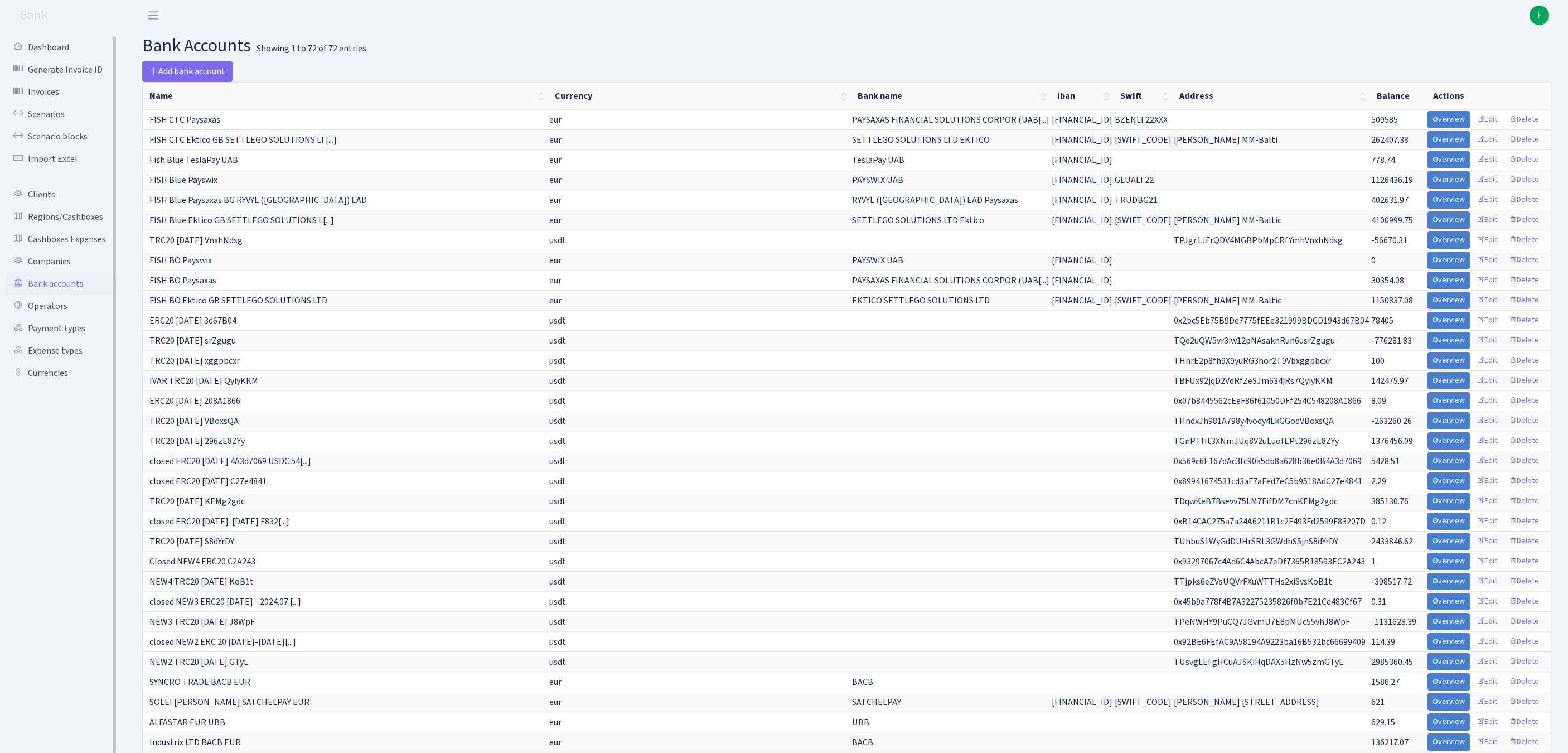
scroll to position [506, 0]
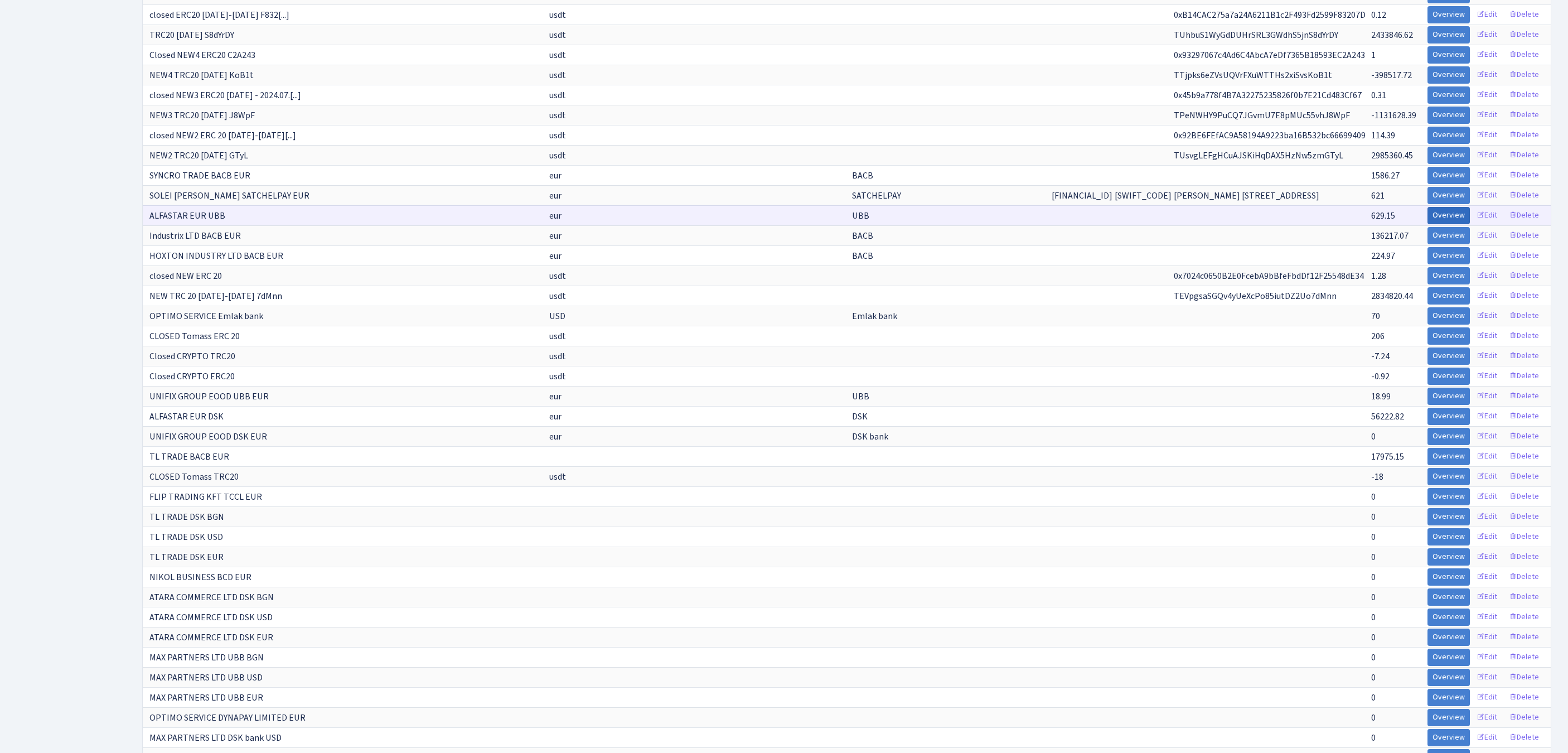
click at [1427, 224] on link "Overview" at bounding box center [1448, 215] width 42 height 17
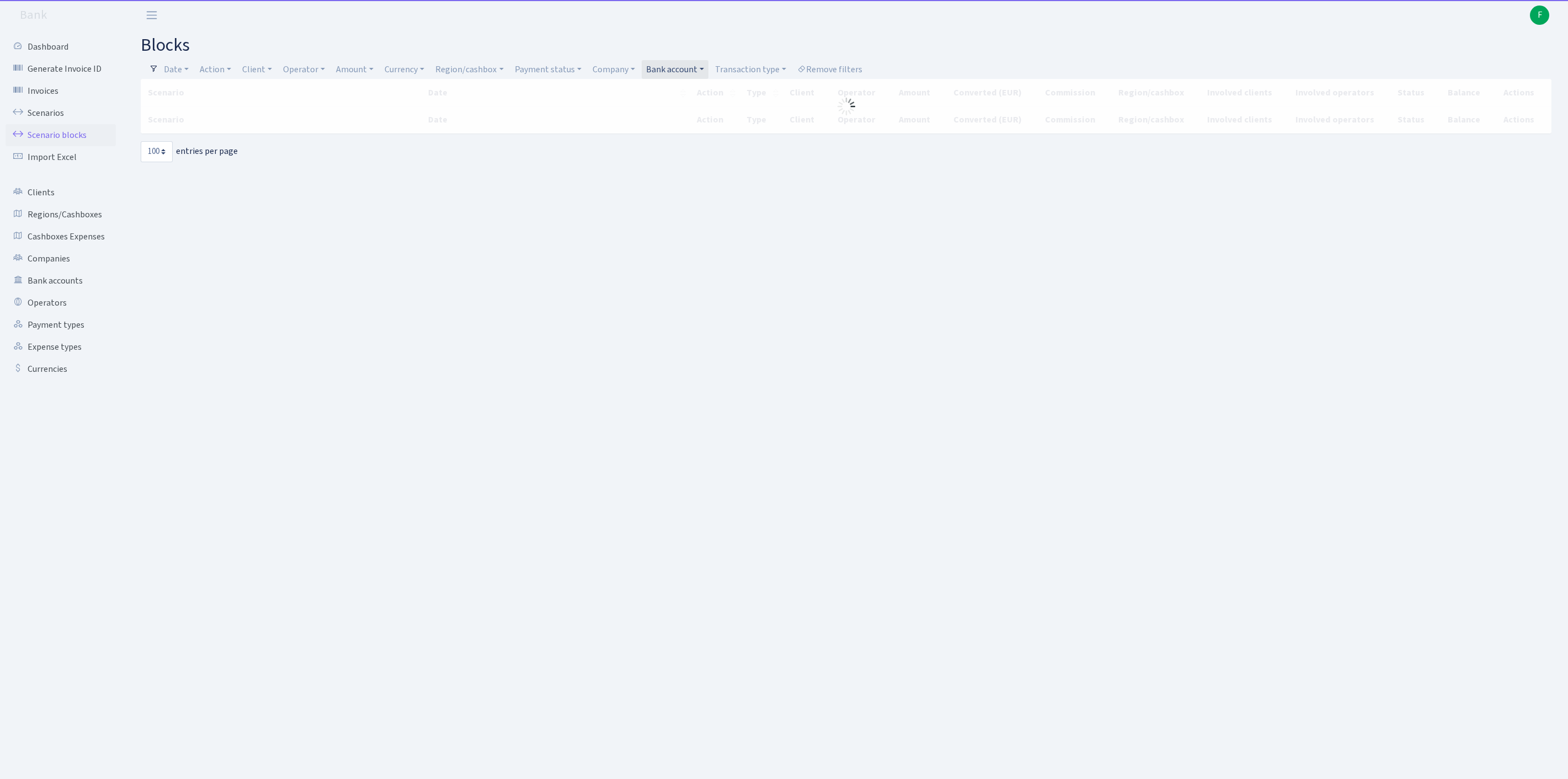
select select "100"
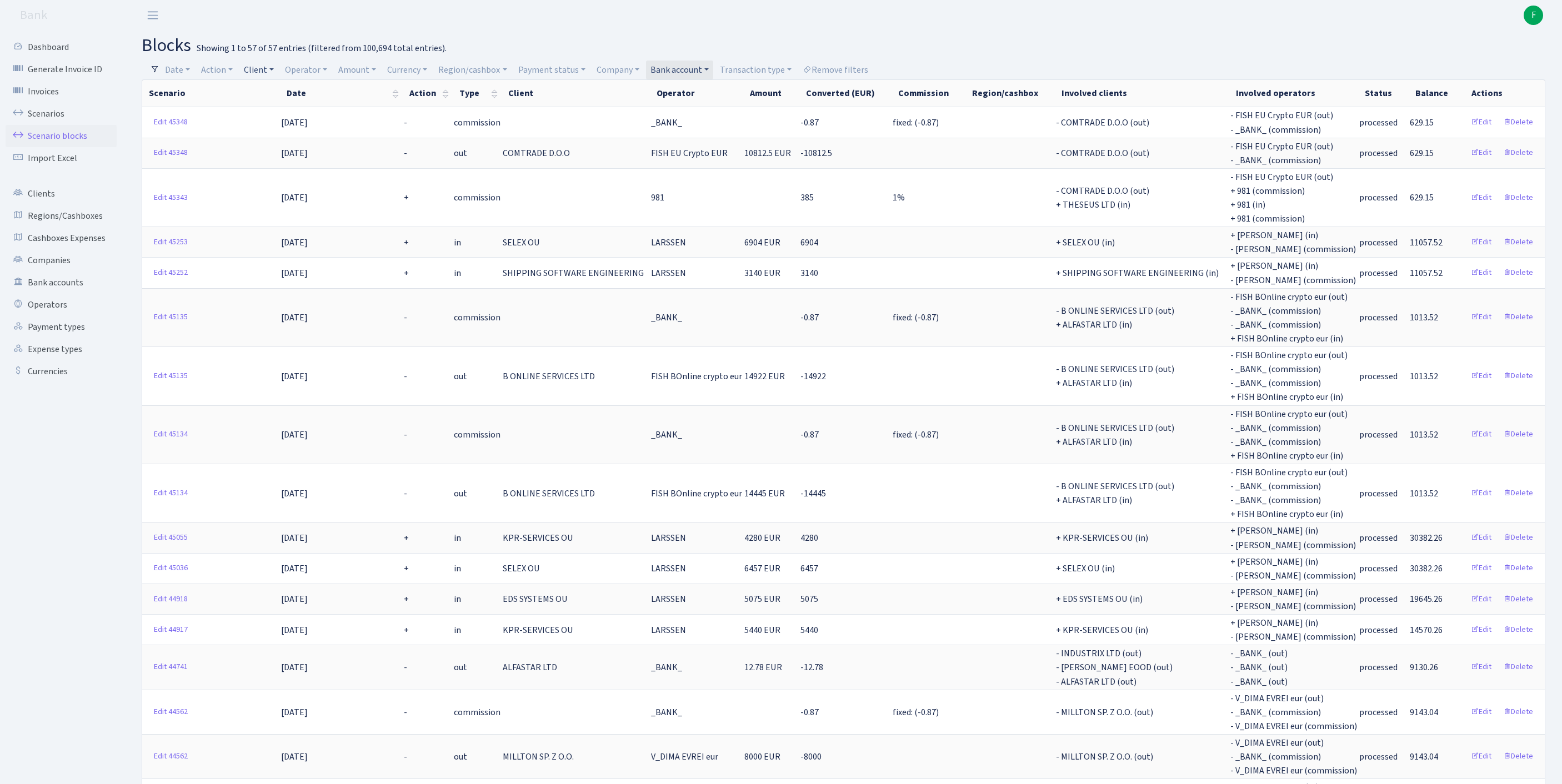
click at [271, 69] on link "Client" at bounding box center [259, 70] width 39 height 19
click at [282, 115] on input "search" at bounding box center [289, 110] width 92 height 17
type input "selex"
click at [302, 137] on li "SELEX OU" at bounding box center [289, 130] width 94 height 20
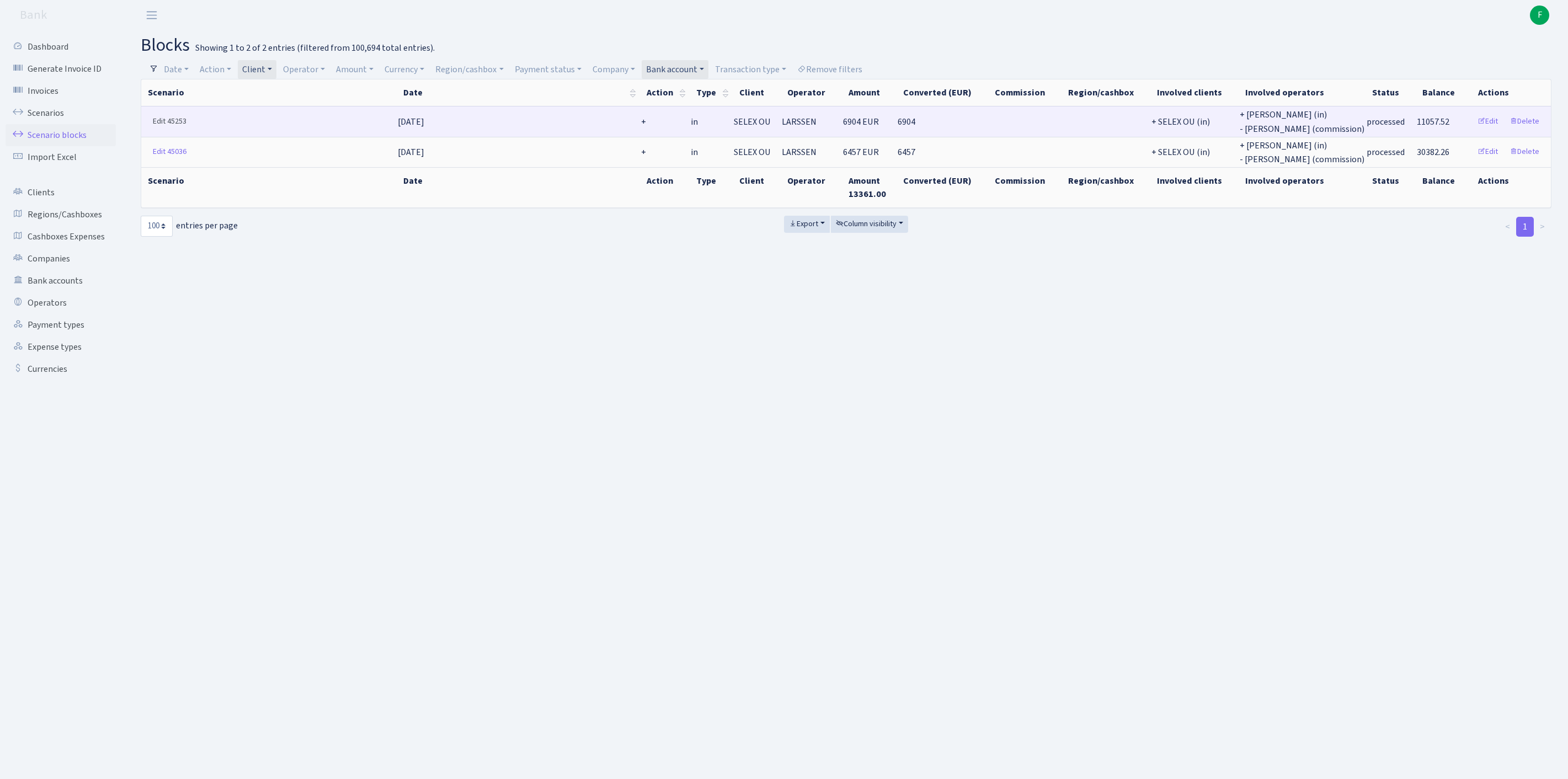
click at [163, 127] on link "Edit 45253" at bounding box center [170, 122] width 44 height 17
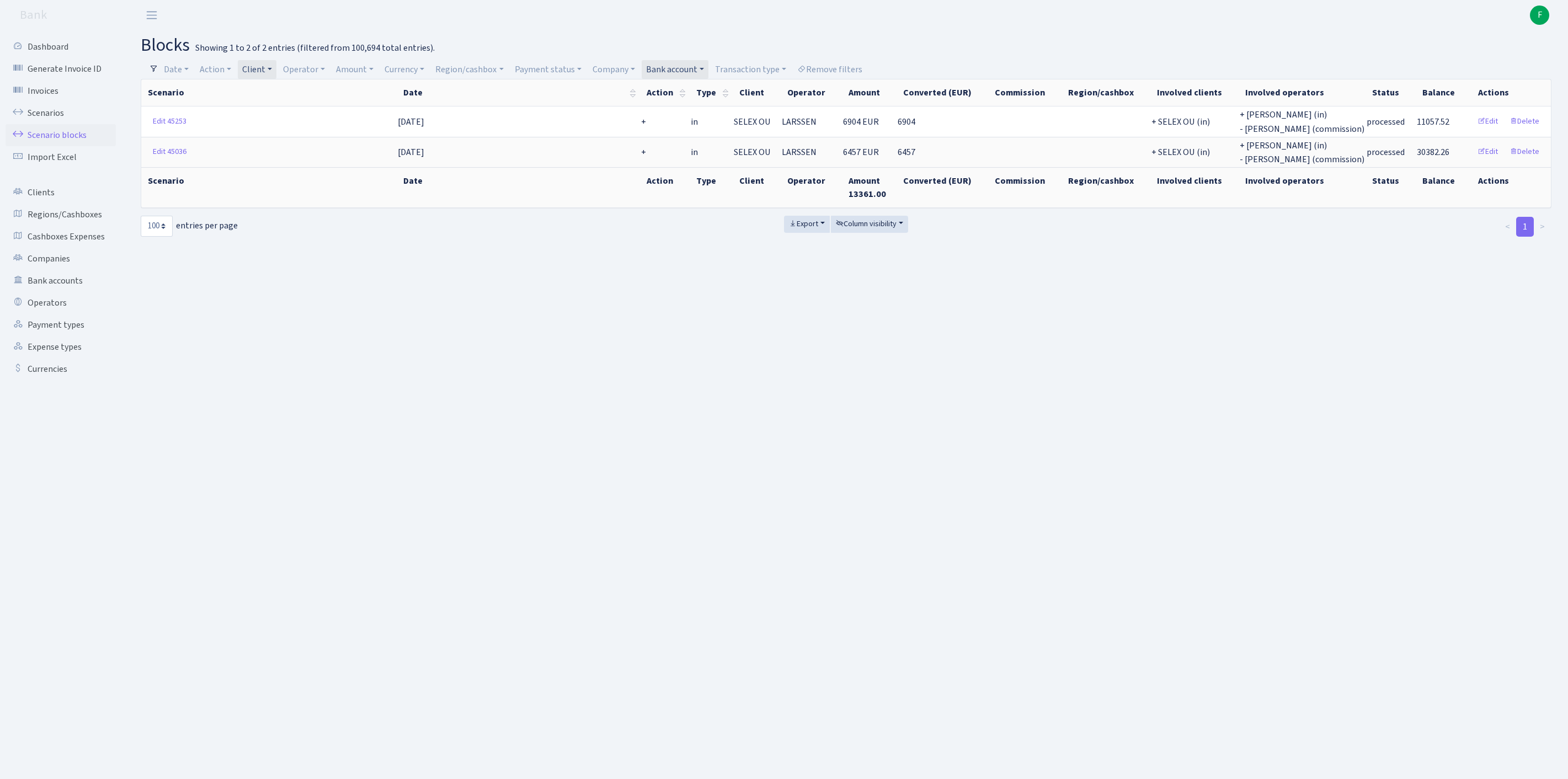
click at [276, 69] on link "Client" at bounding box center [257, 69] width 38 height 19
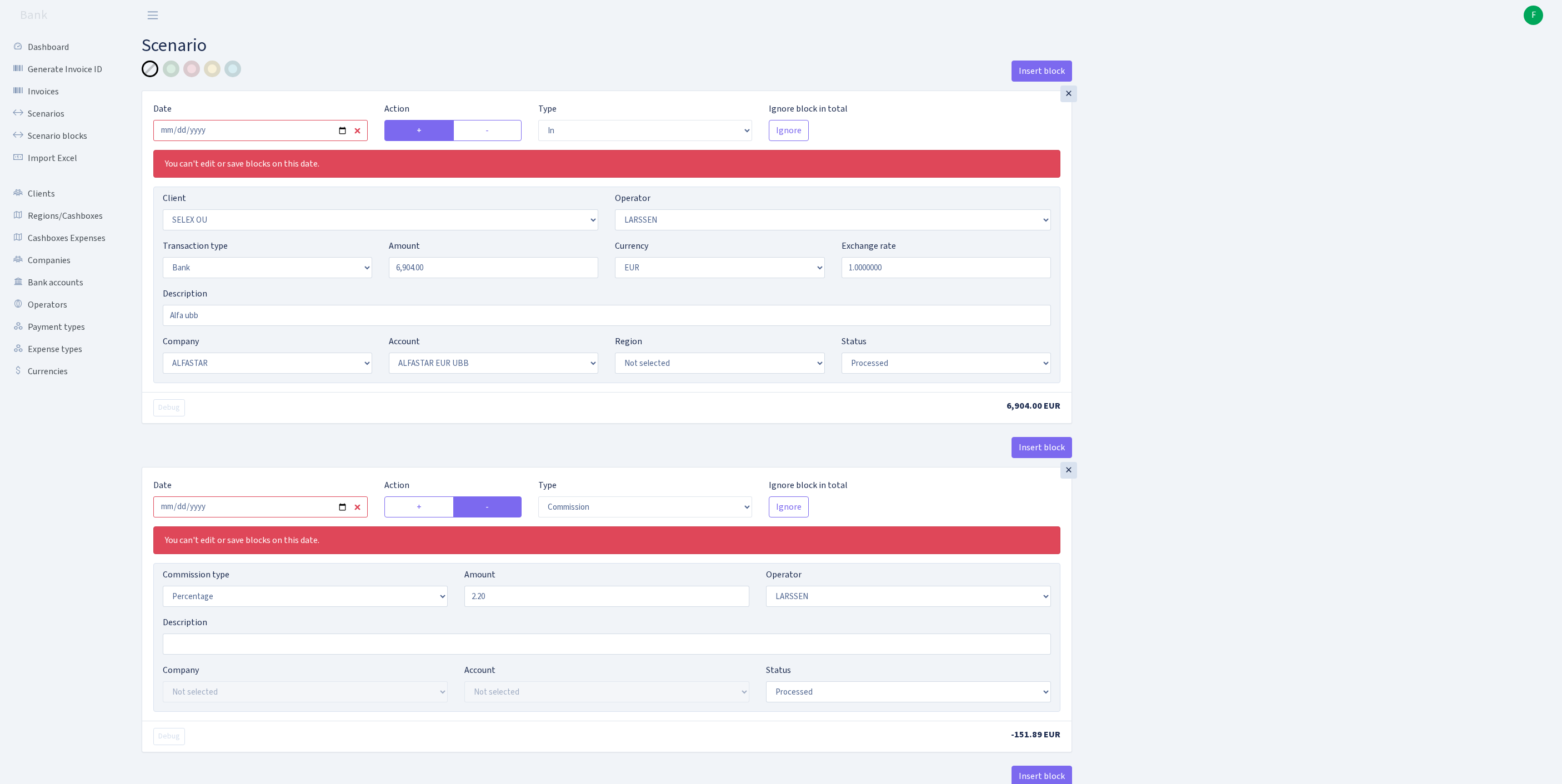
select select "in"
select select "1463"
select select "36"
select select "2"
select select "1"
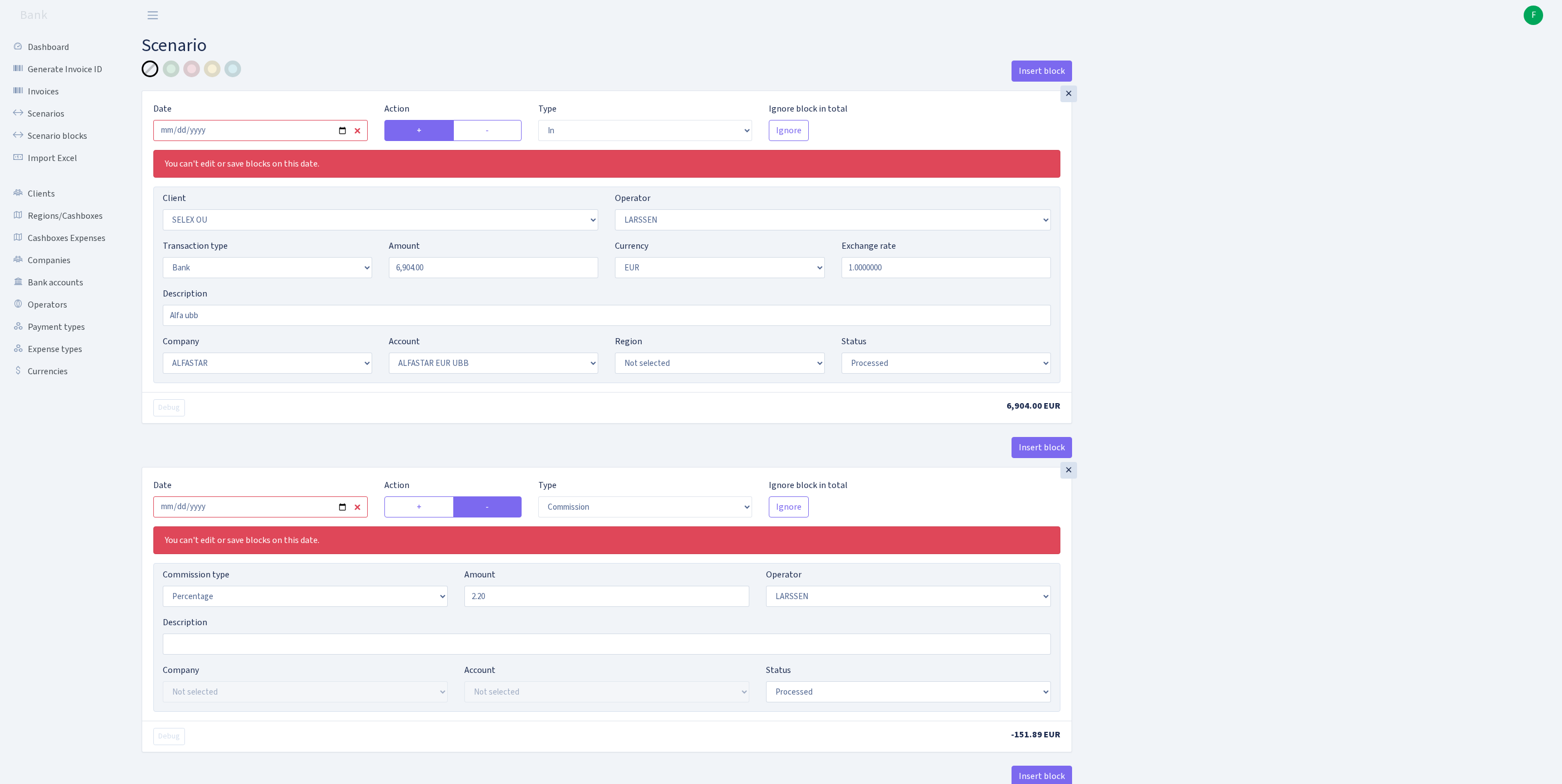
select select "14"
select select "42"
select select "processed"
select select "commission"
select select "36"
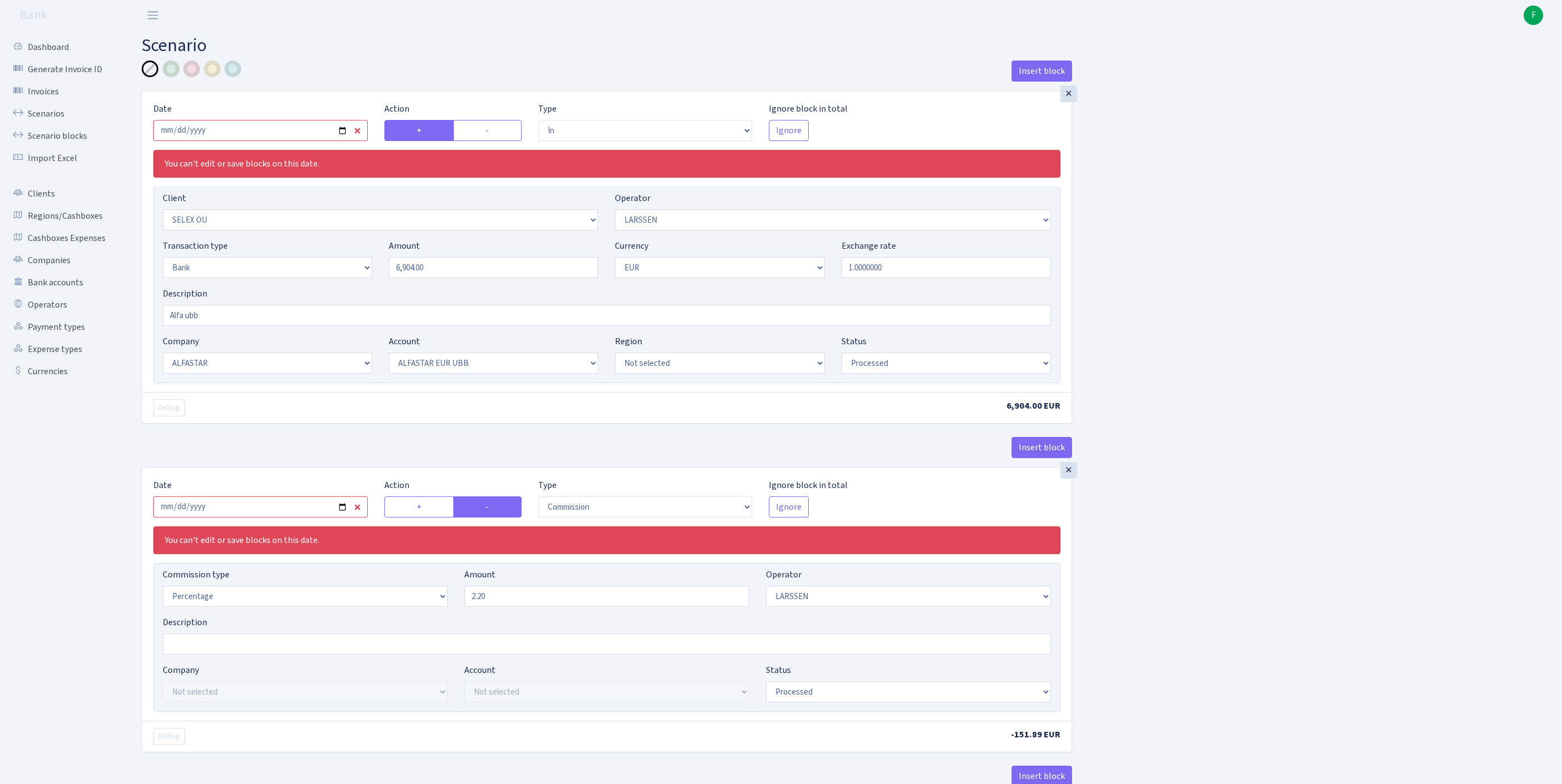
select select "processed"
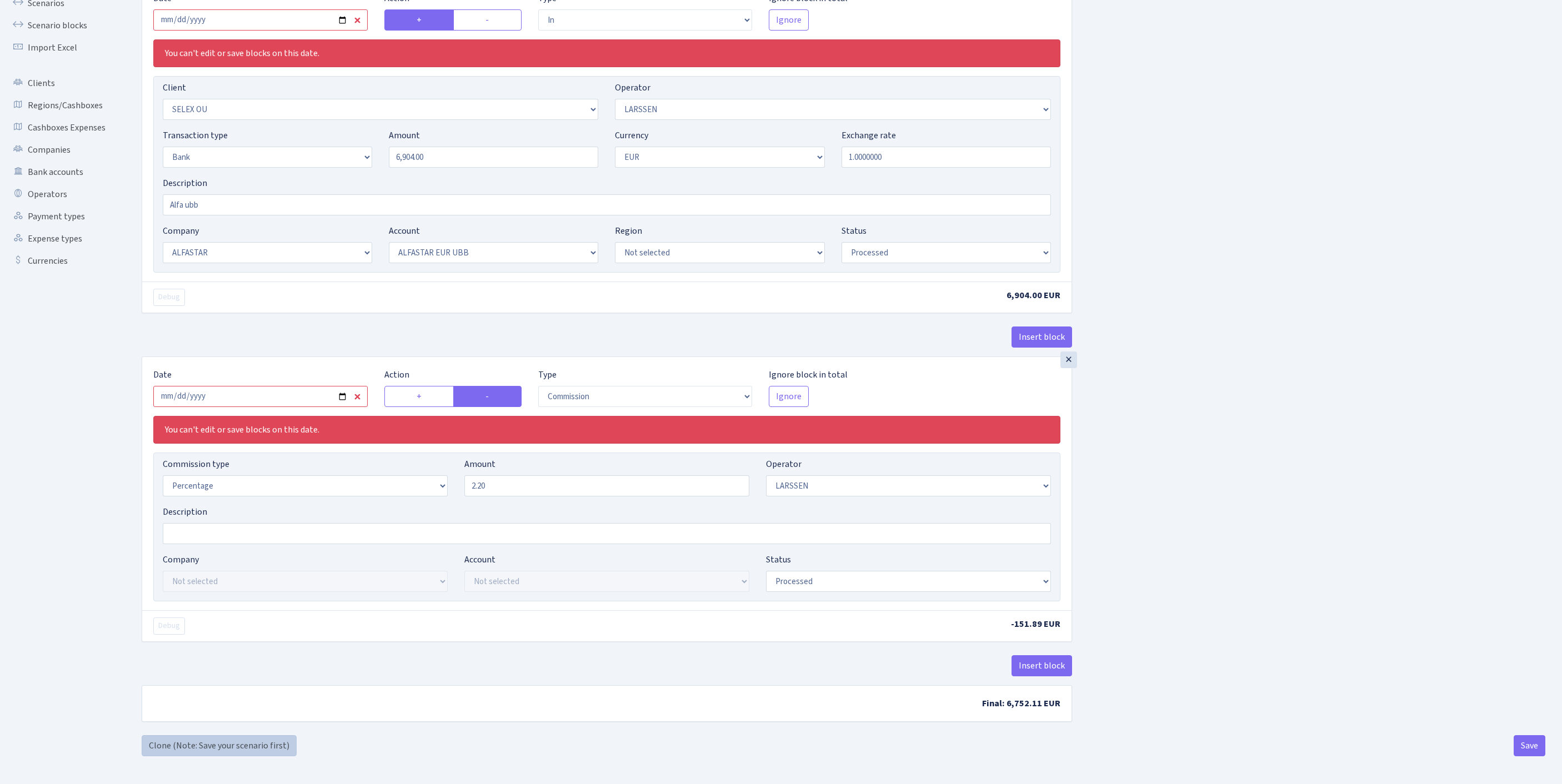
click at [175, 754] on link "Clone (Note: Save your scenario first)" at bounding box center [219, 745] width 155 height 21
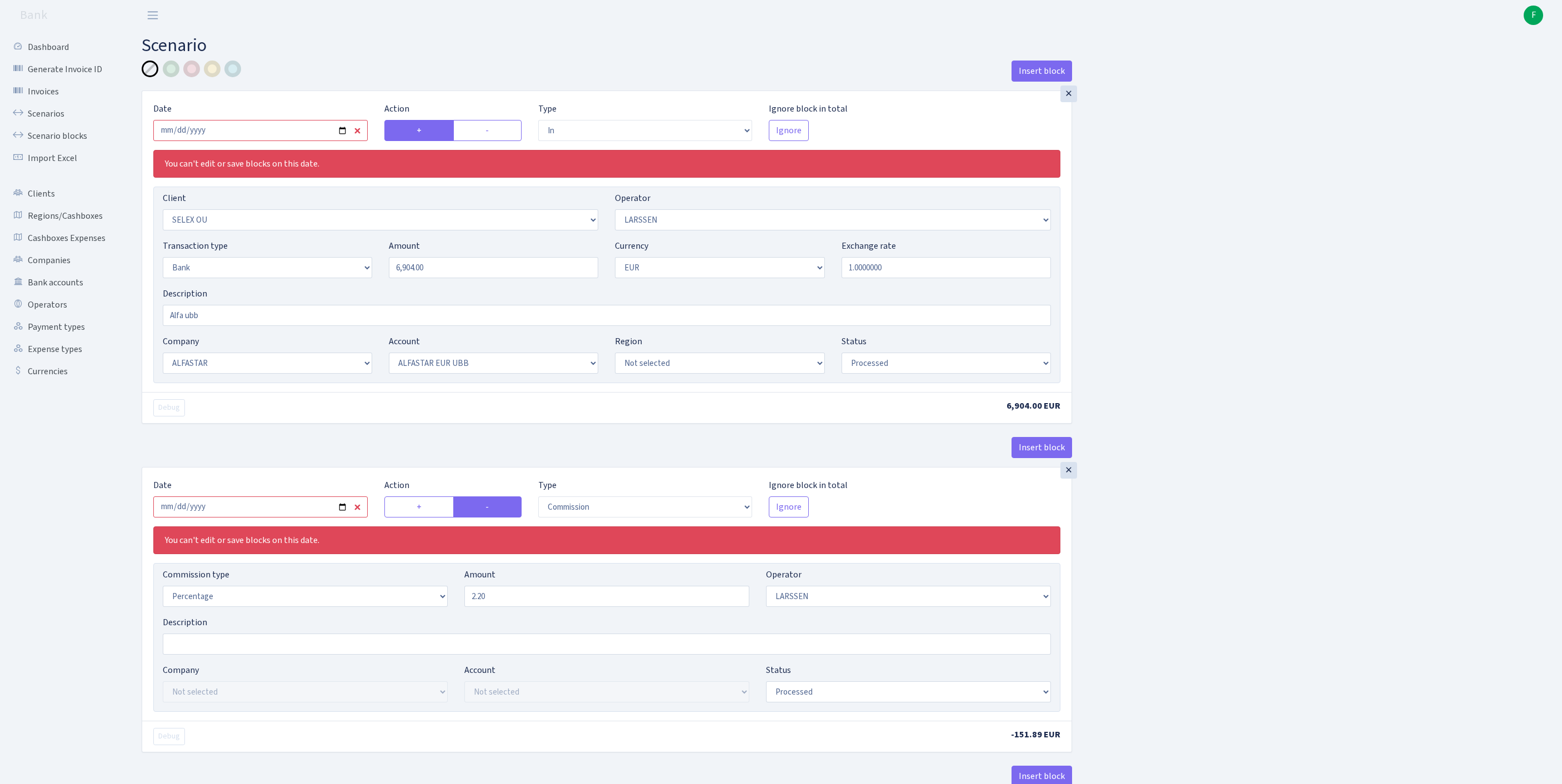
select select "in"
select select "1463"
select select "36"
select select "2"
select select "1"
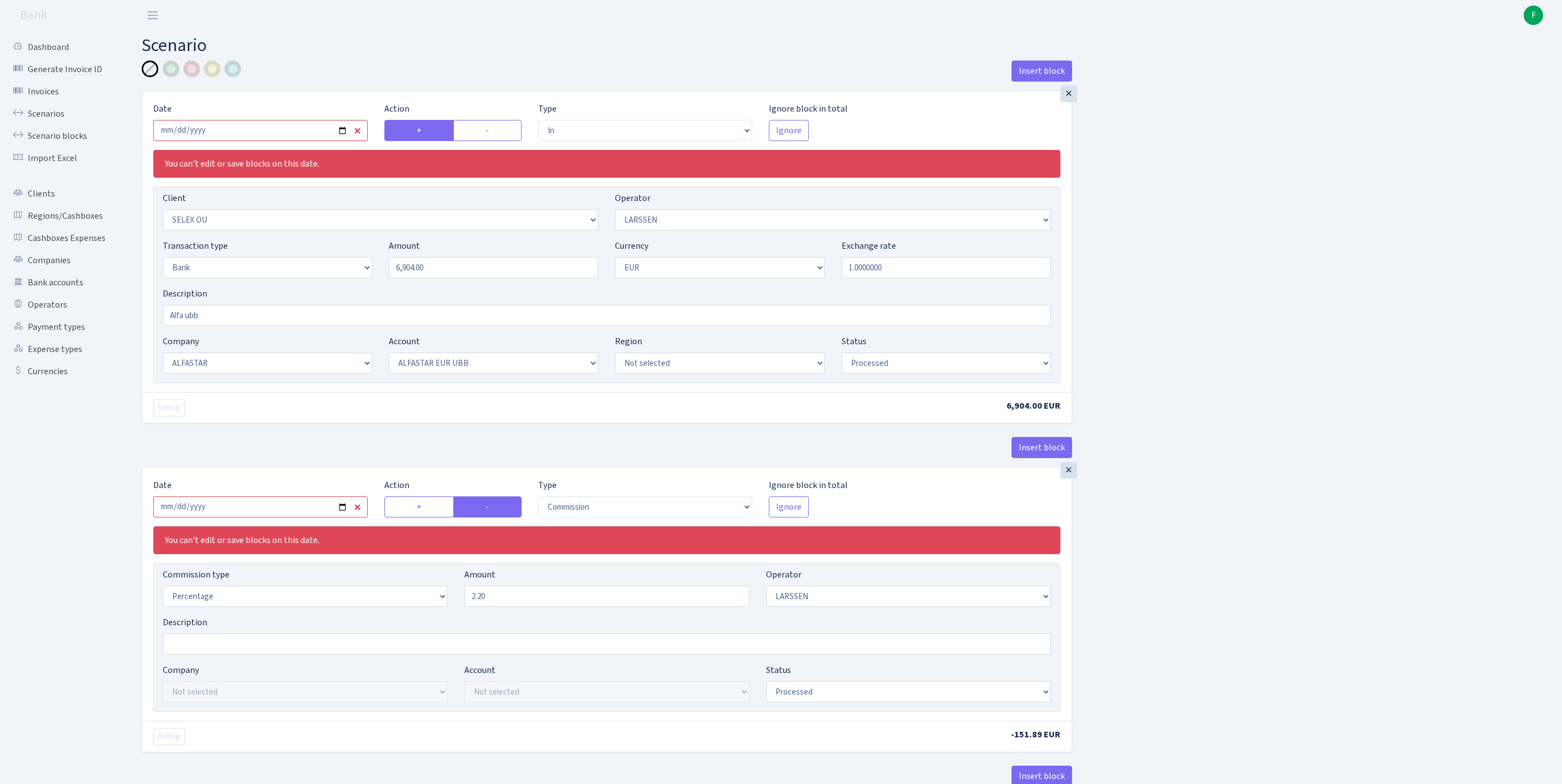
select select "14"
select select "42"
select select "processed"
select select "commission"
select select "36"
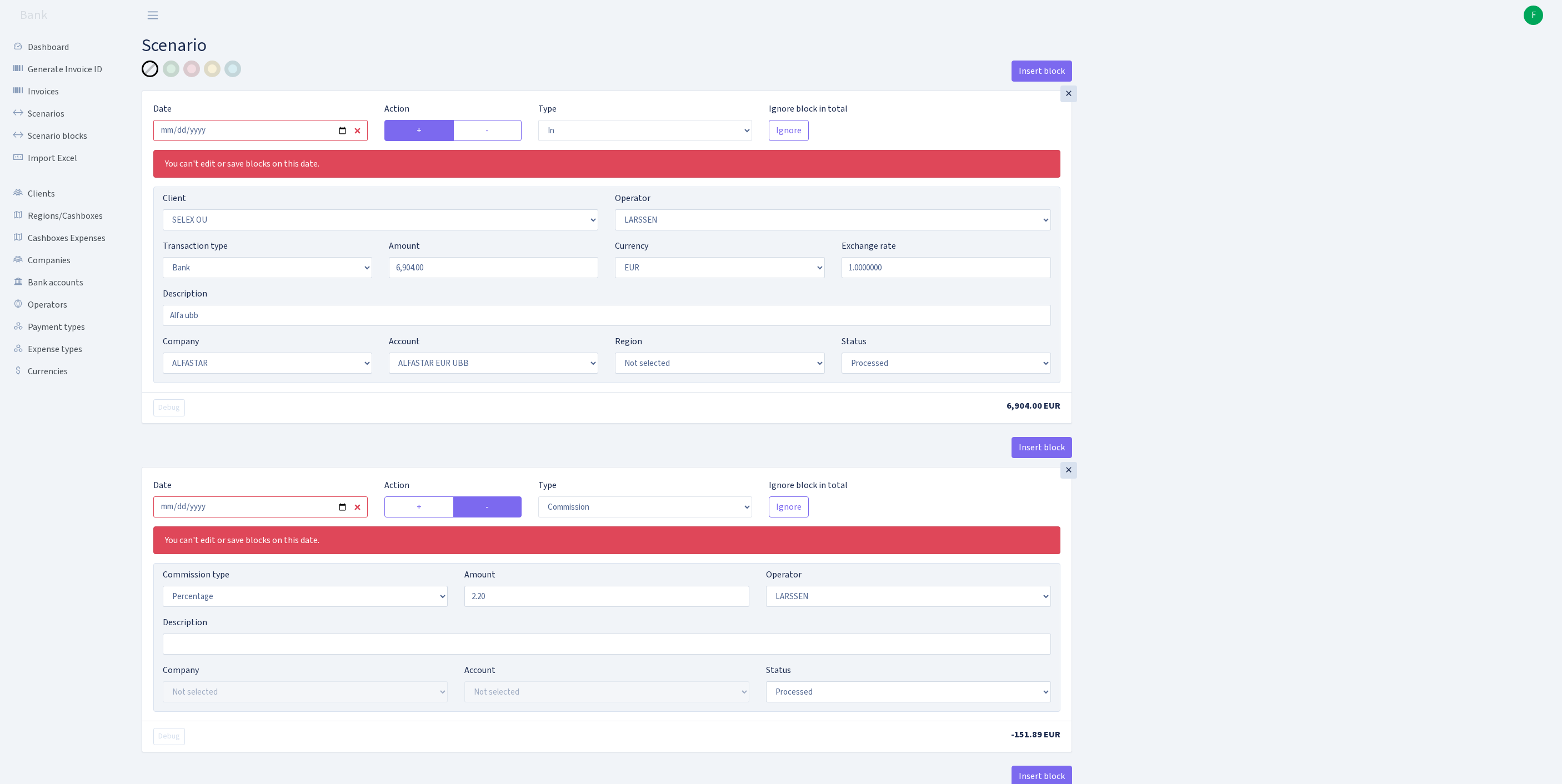
select select "processed"
click at [281, 141] on input "2025-08-14" at bounding box center [260, 130] width 214 height 21
type input "[DATE]"
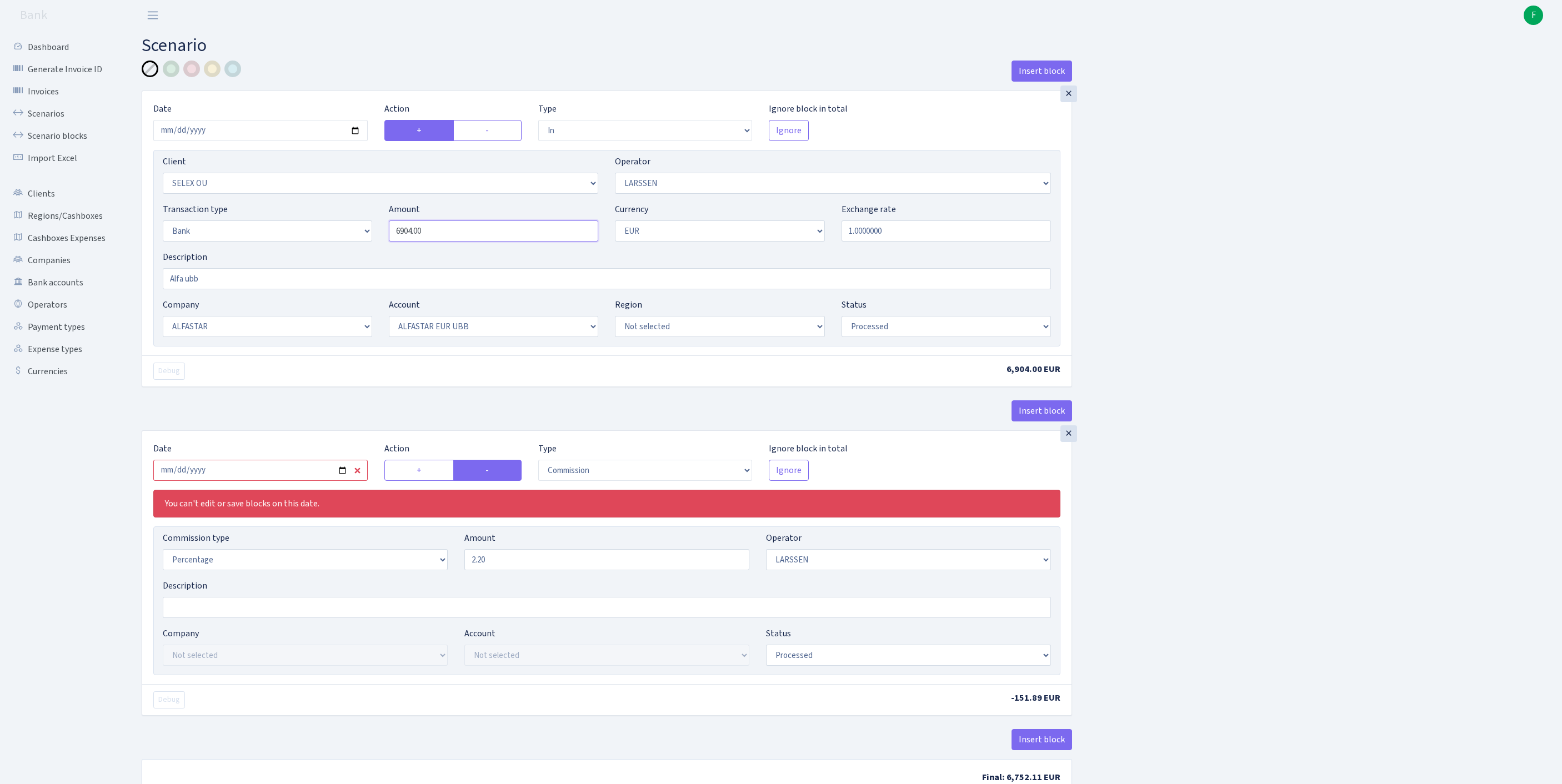
drag, startPoint x: 411, startPoint y: 254, endPoint x: 327, endPoint y: 252, distance: 84.0
click at [327, 251] on div "Transaction type Not selected 981 ELF FISH crypto GIRT IVO dekl MM-BALTIC eur U…" at bounding box center [607, 227] width 905 height 48
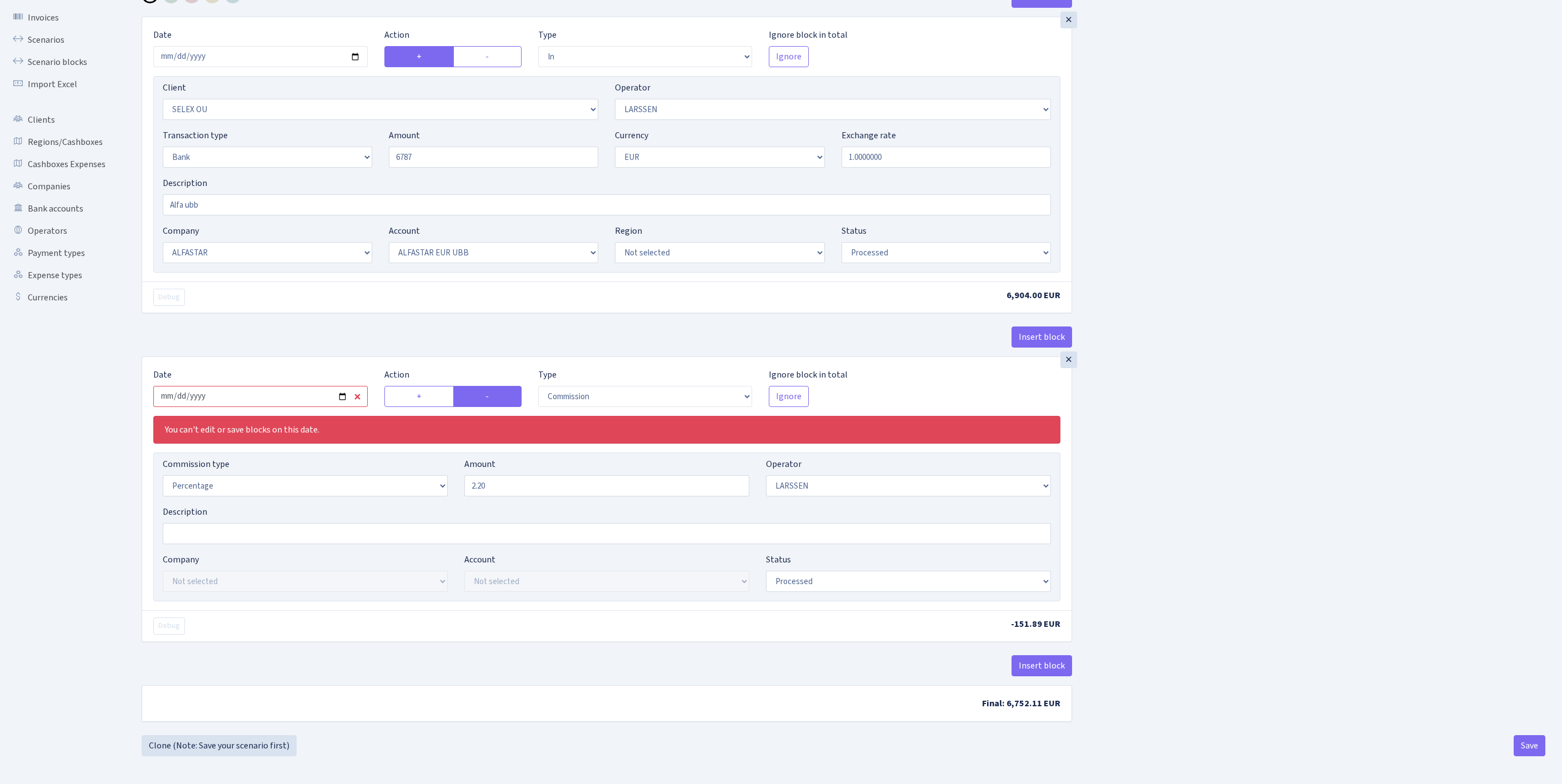
type input "6,787.00"
click at [308, 386] on input "2025-08-14" at bounding box center [260, 396] width 214 height 21
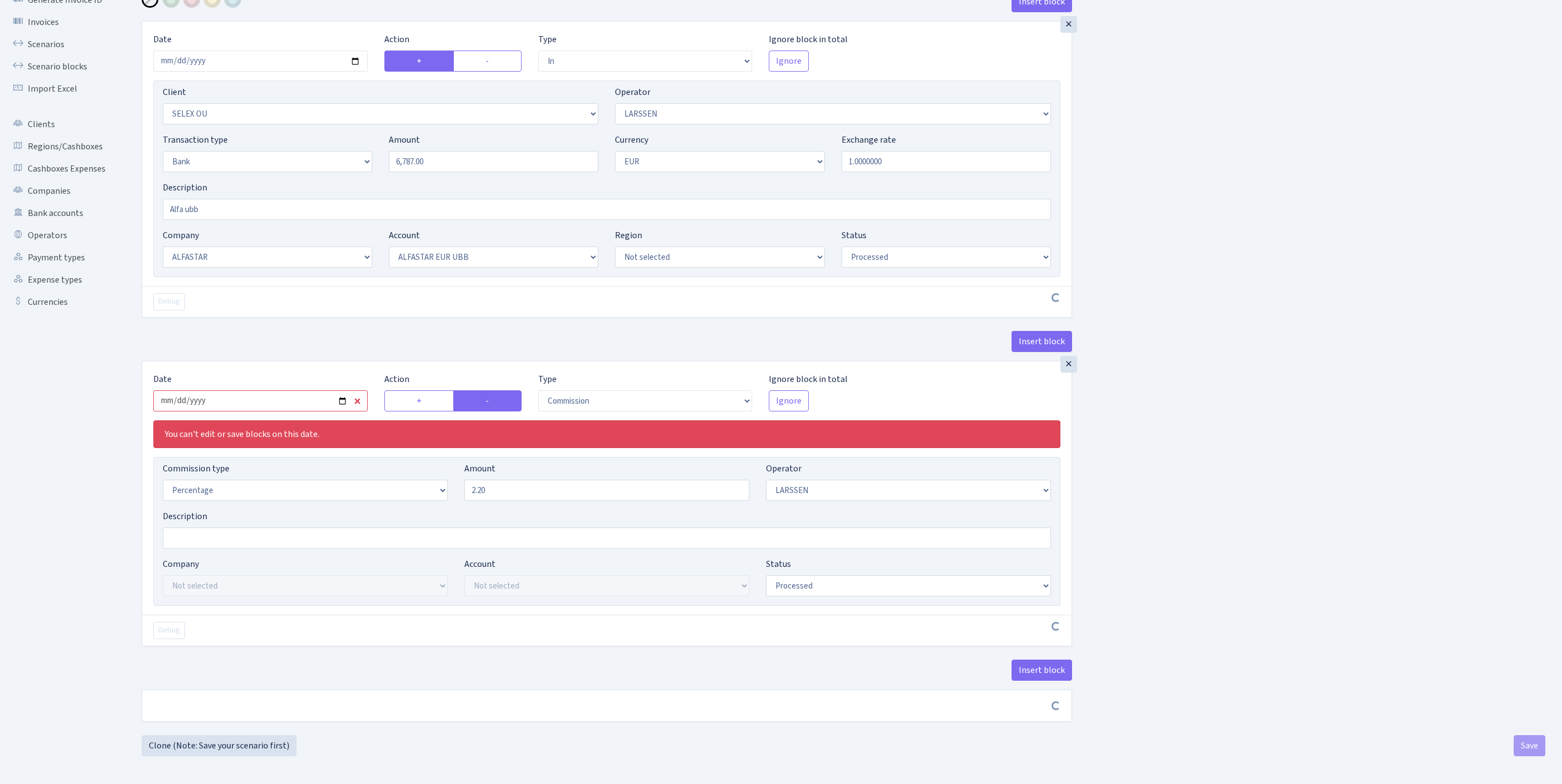
scroll to position [175, 0]
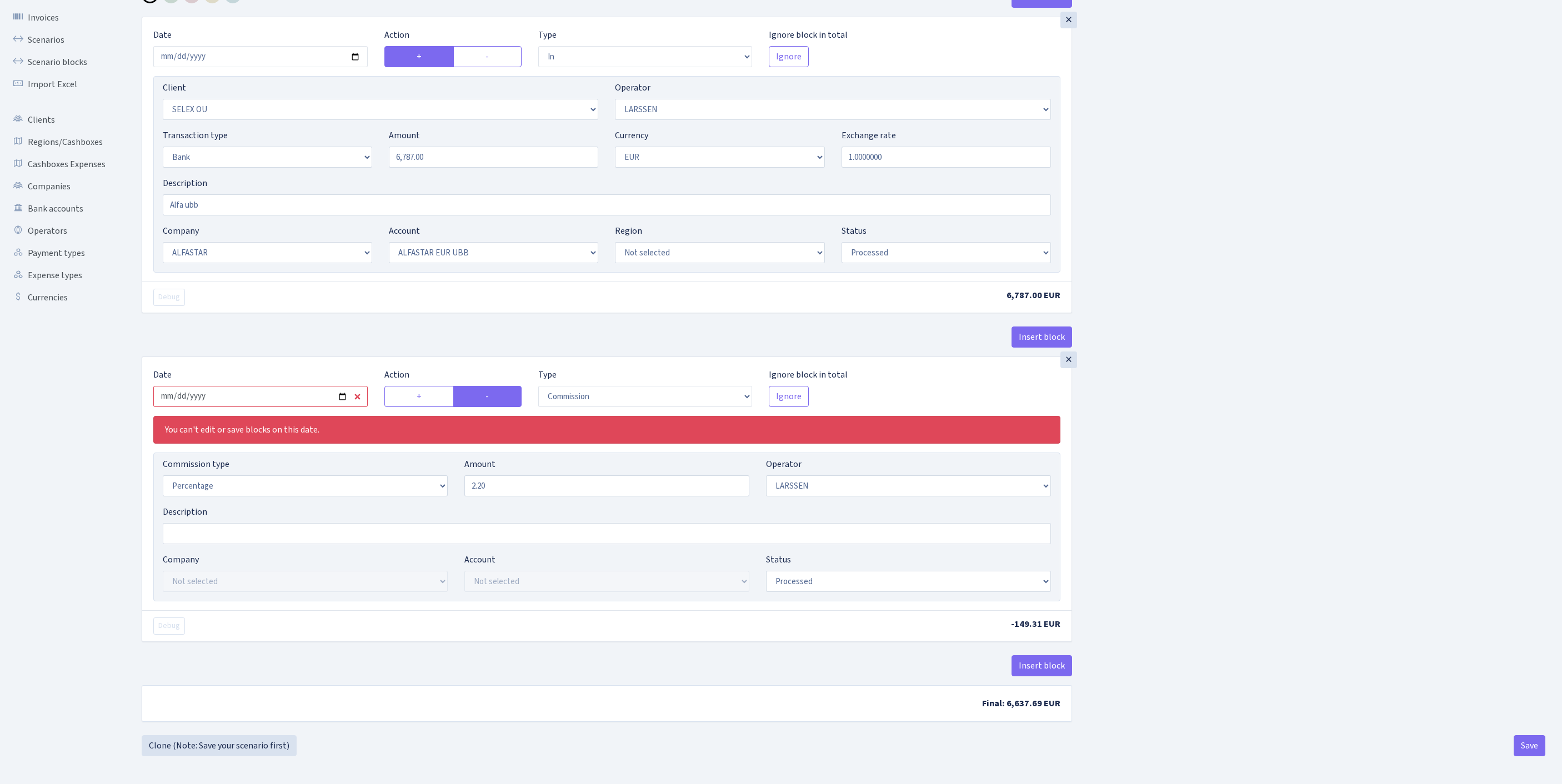
type input "[DATE]"
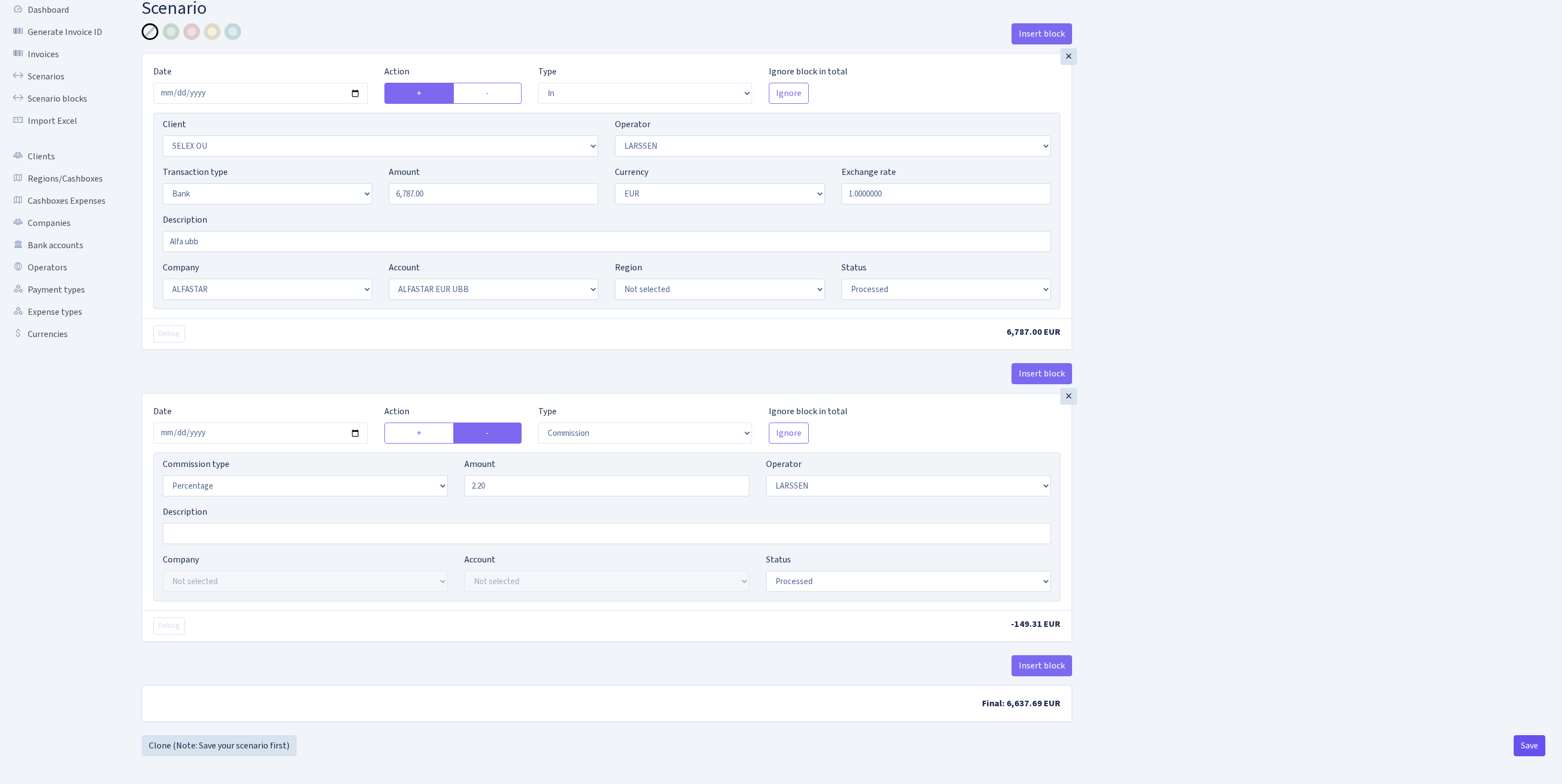
click at [1528, 746] on button "Save" at bounding box center [1530, 745] width 32 height 21
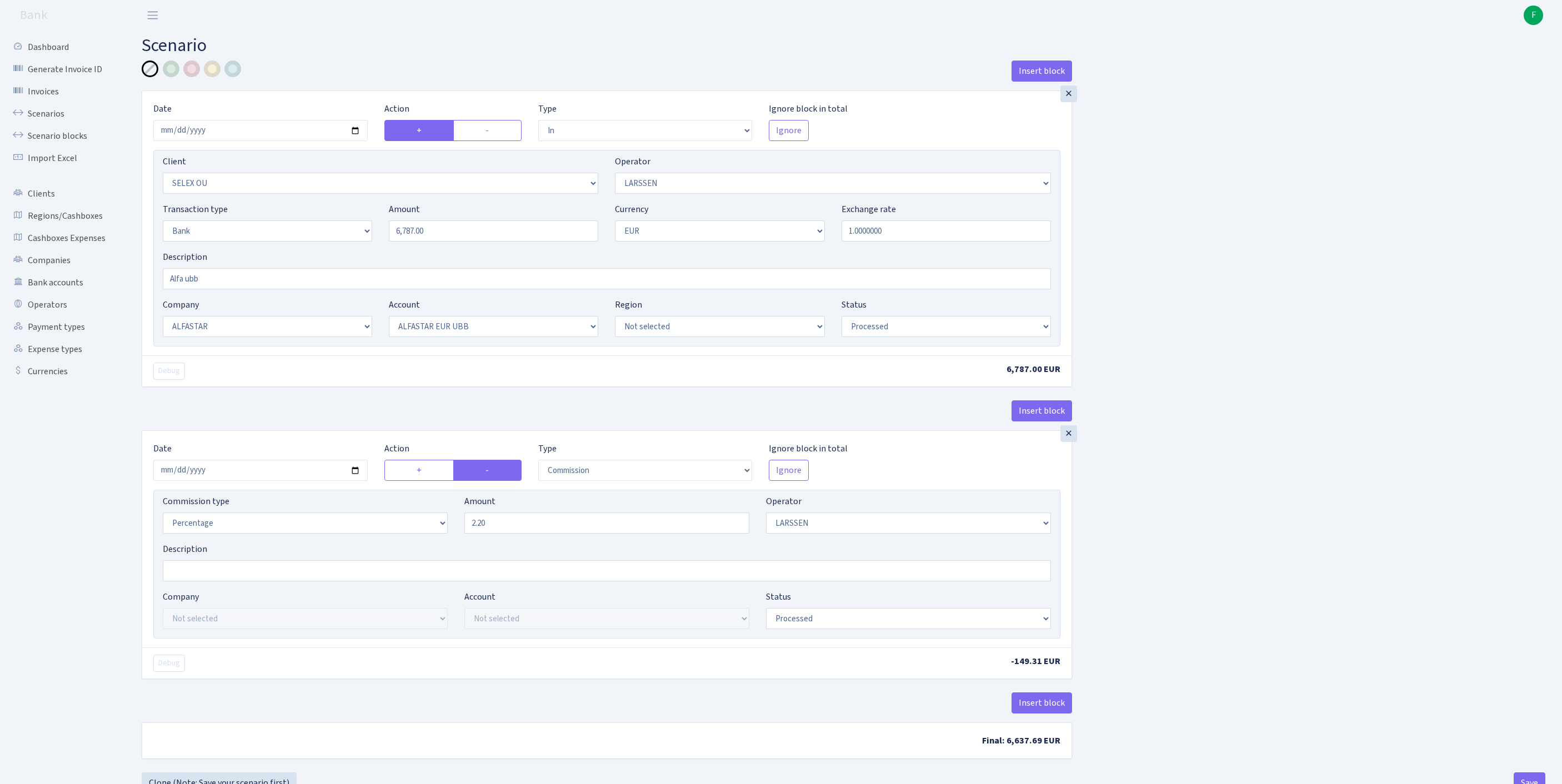
select select "in"
select select "1463"
select select "36"
select select "2"
select select "1"
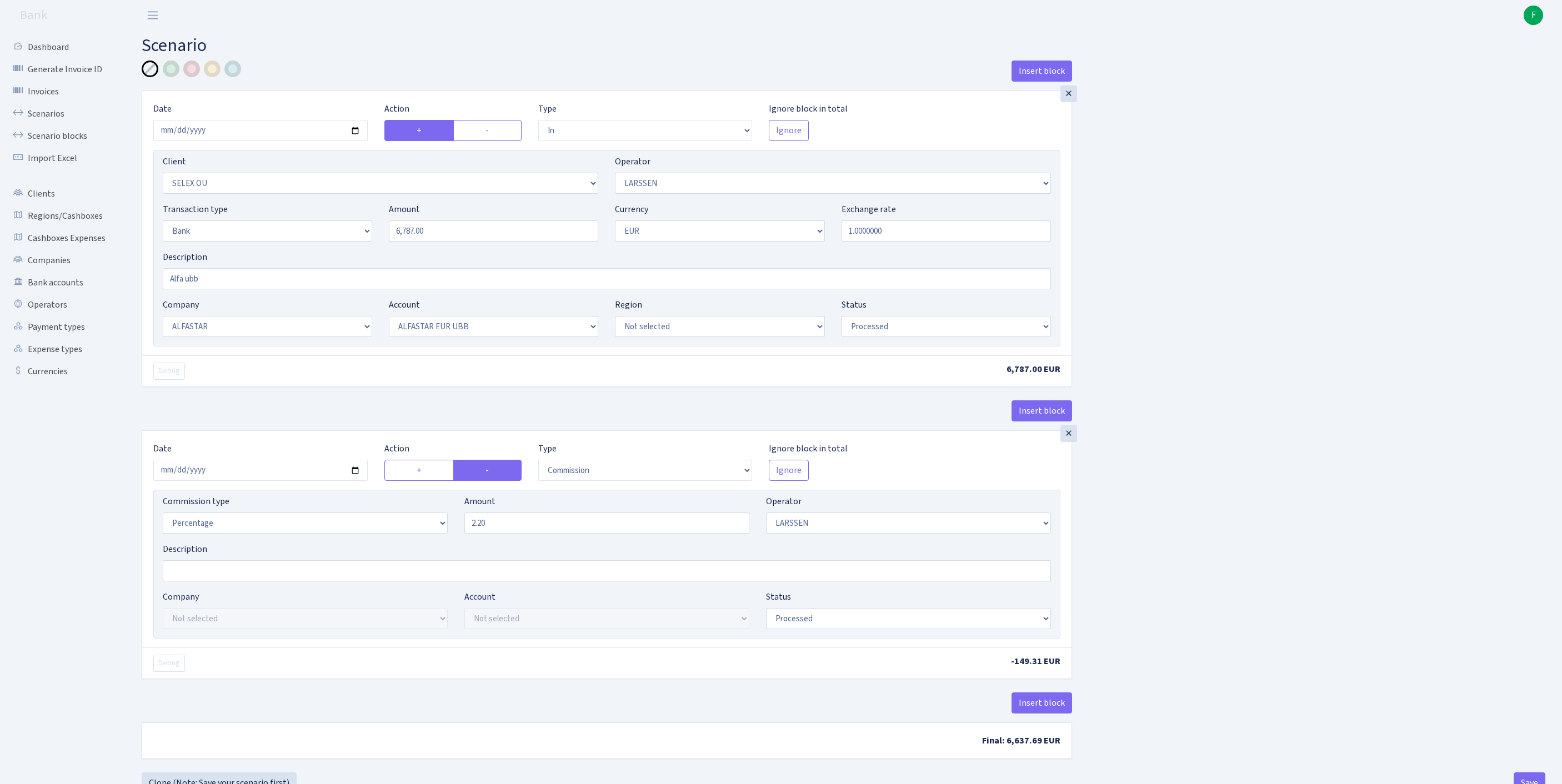
select select "14"
select select "42"
select select "processed"
select select "commission"
select select "36"
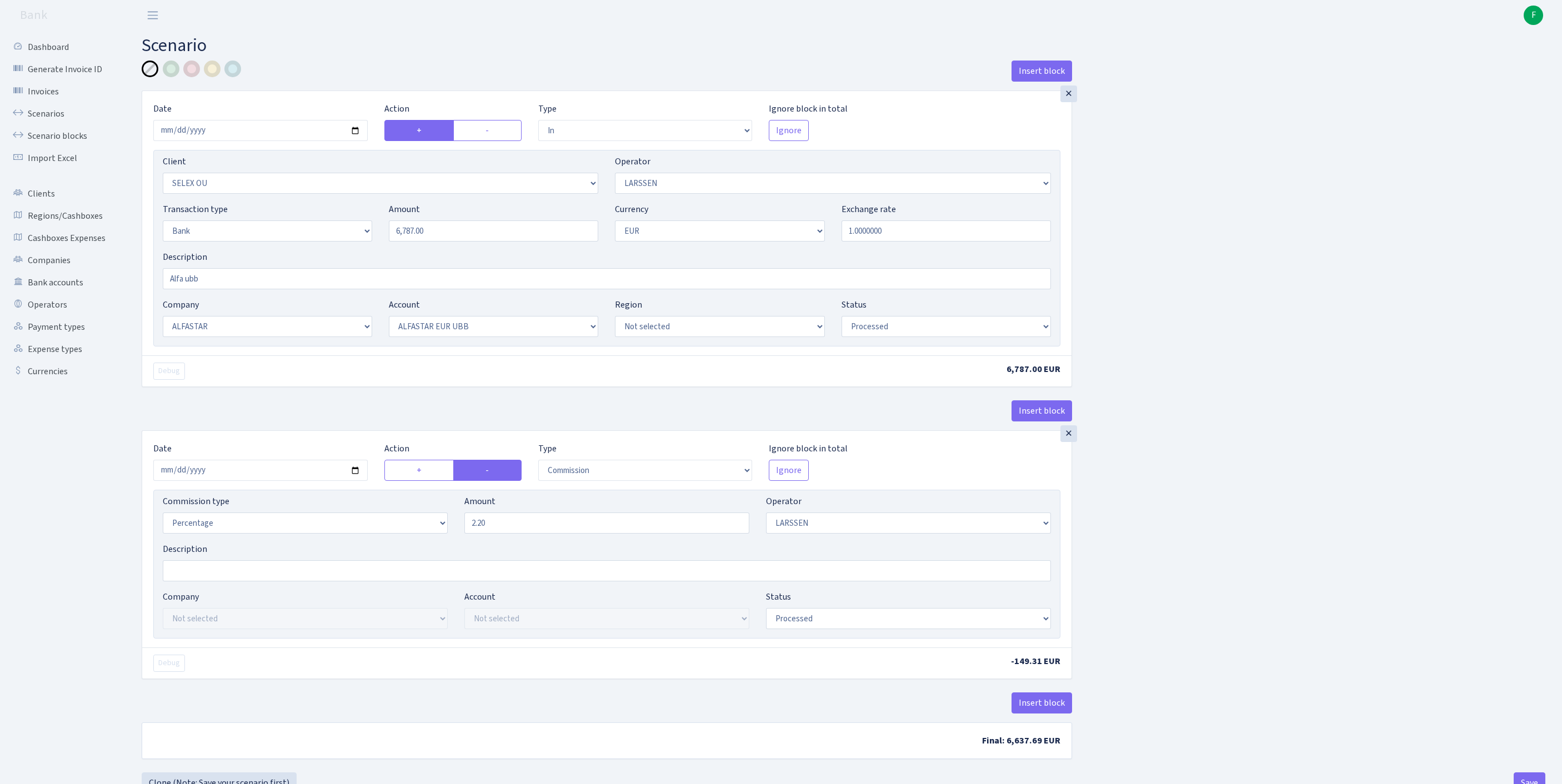
select select "processed"
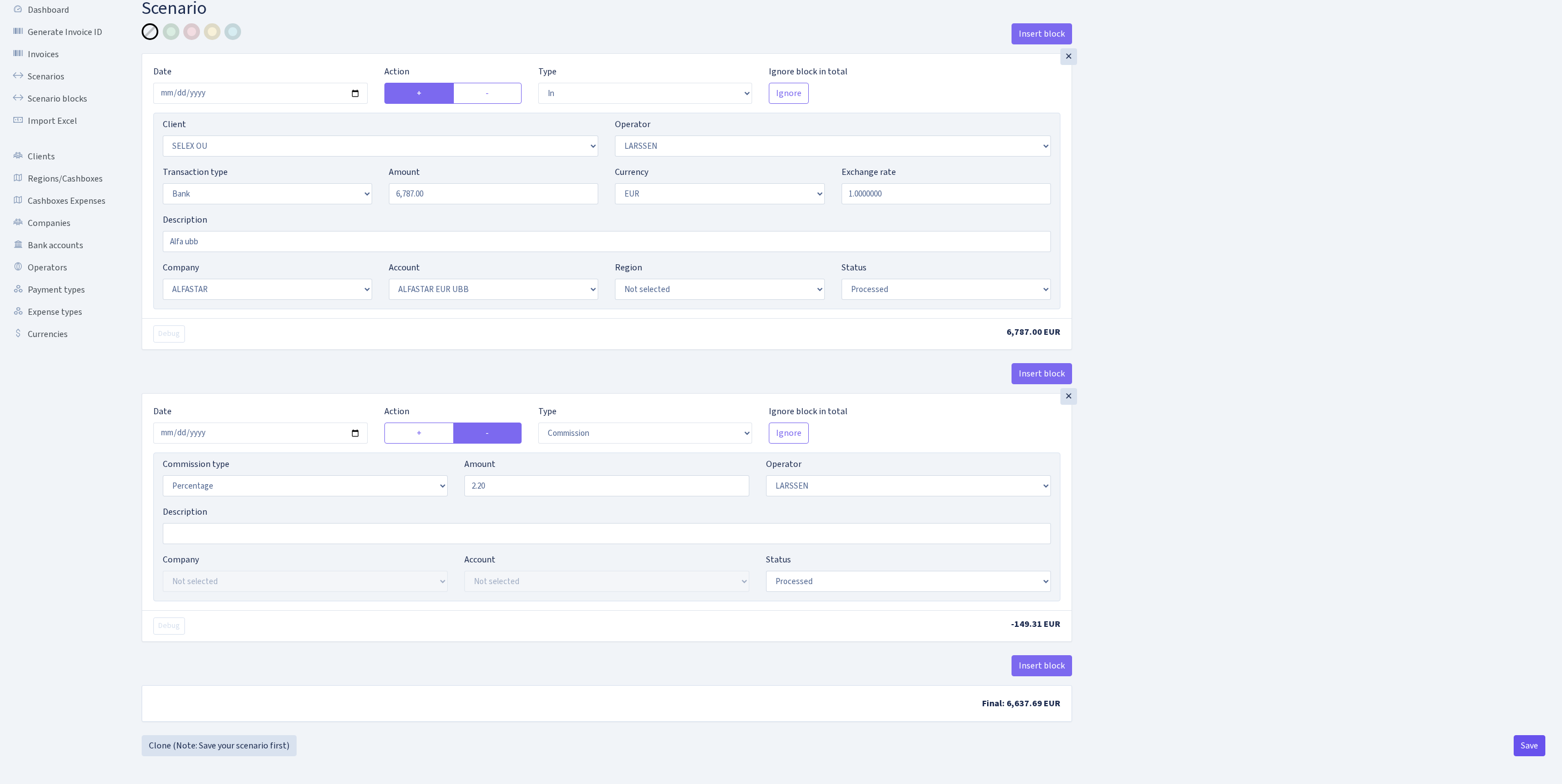
click at [1526, 746] on button "Save" at bounding box center [1530, 745] width 32 height 21
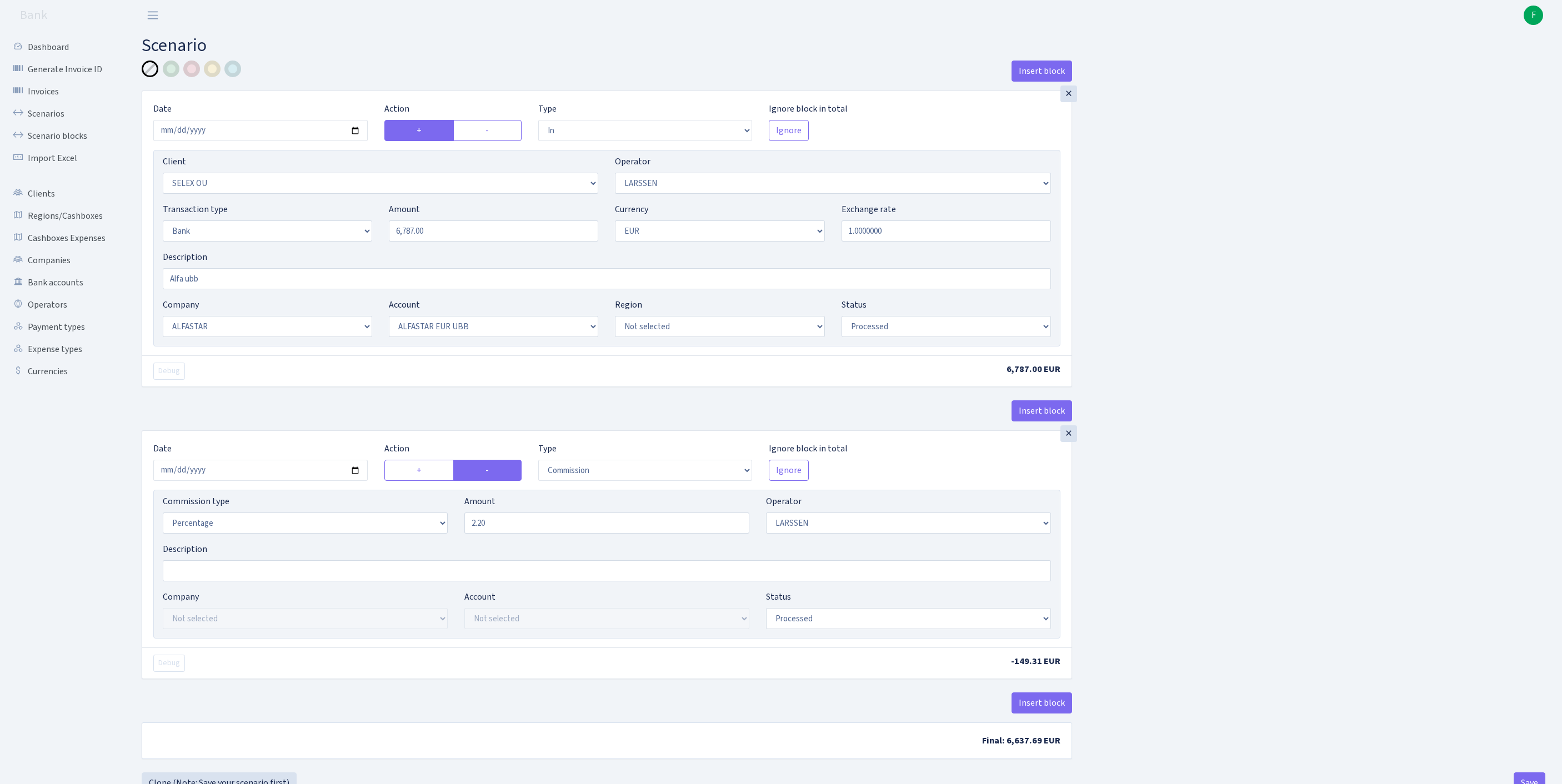
select select "in"
select select "1463"
select select "36"
select select "2"
select select "1"
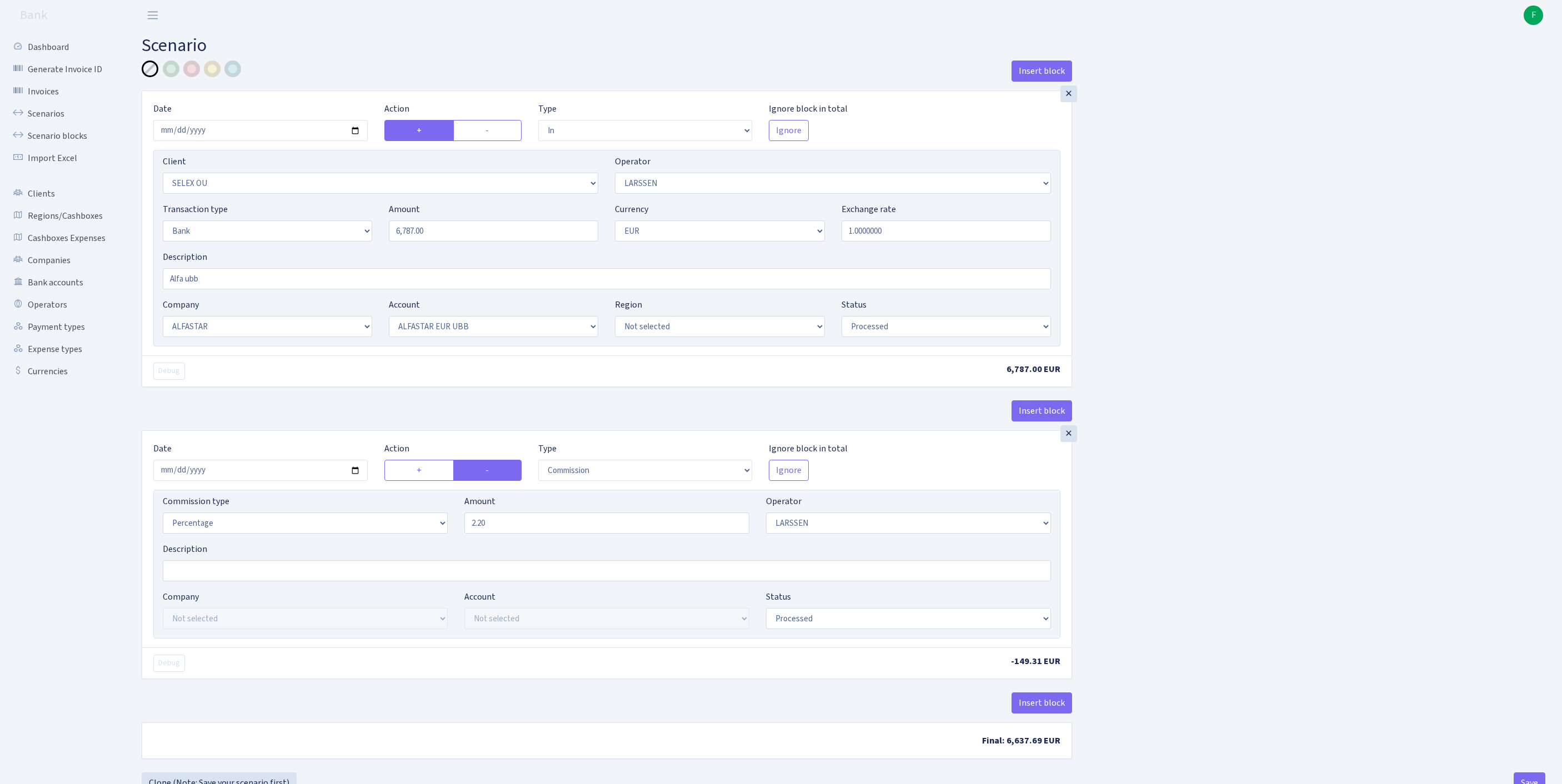
select select "14"
select select "42"
select select "processed"
select select "commission"
select select "36"
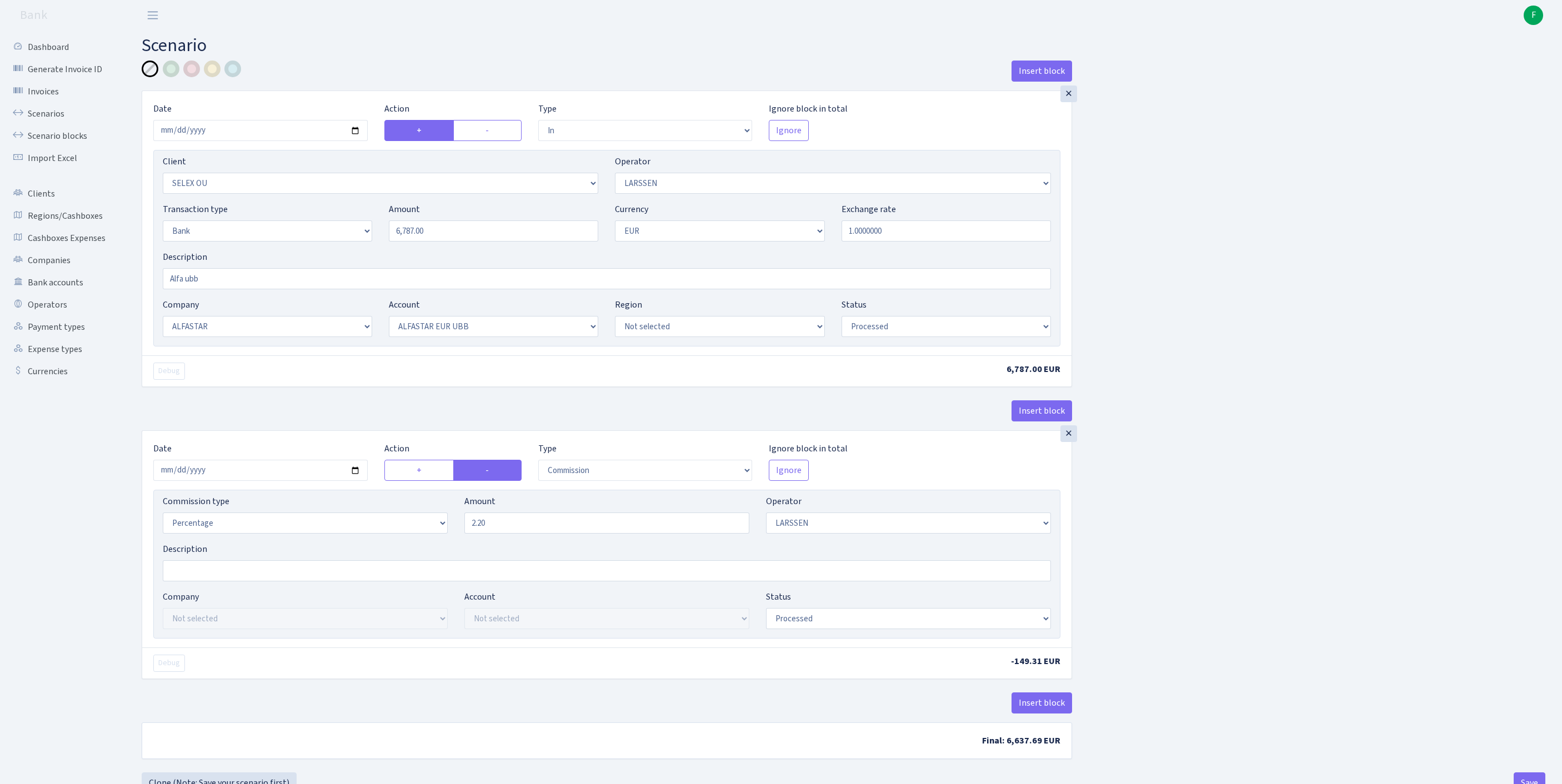
select select "processed"
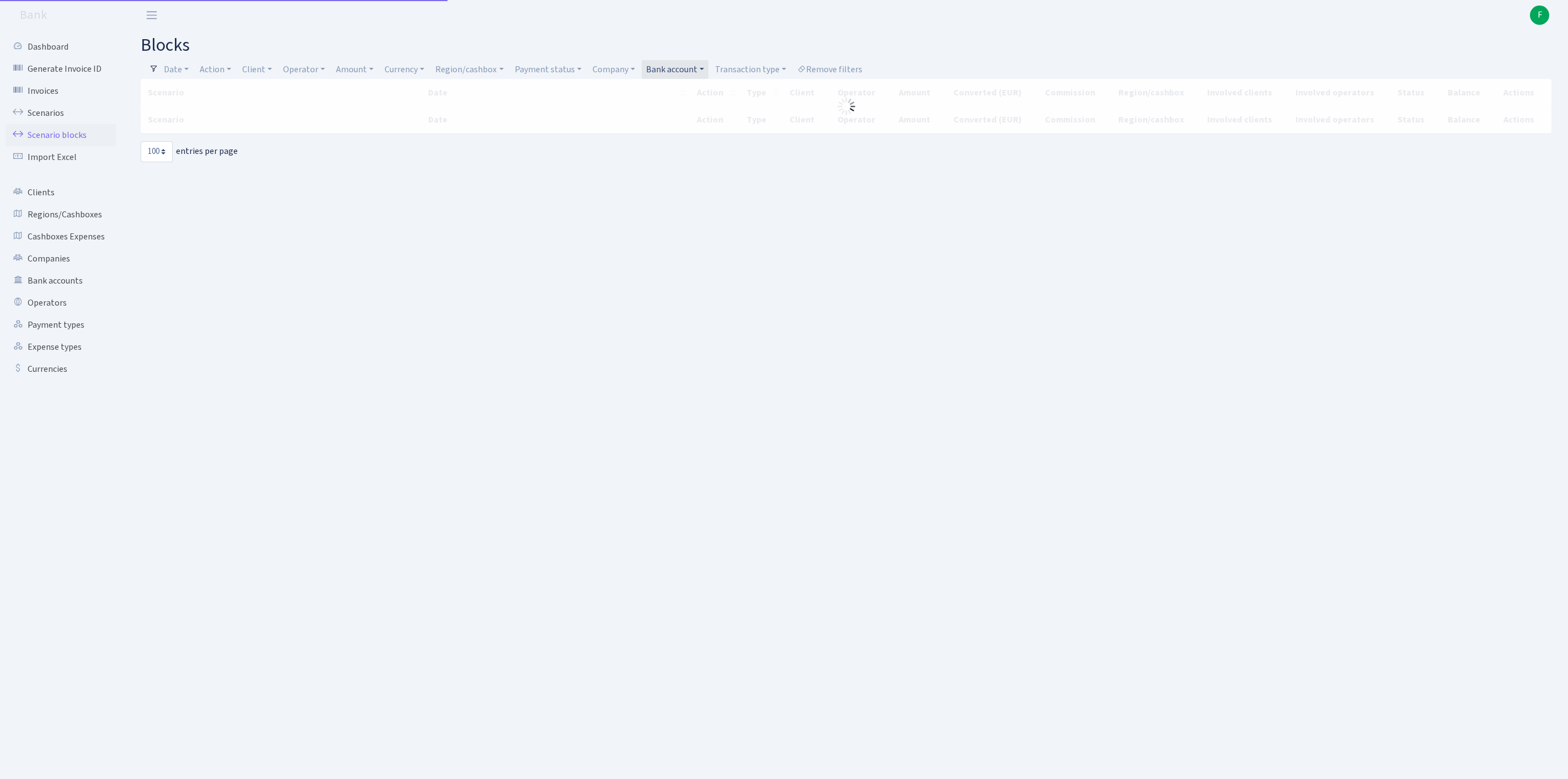
select select "100"
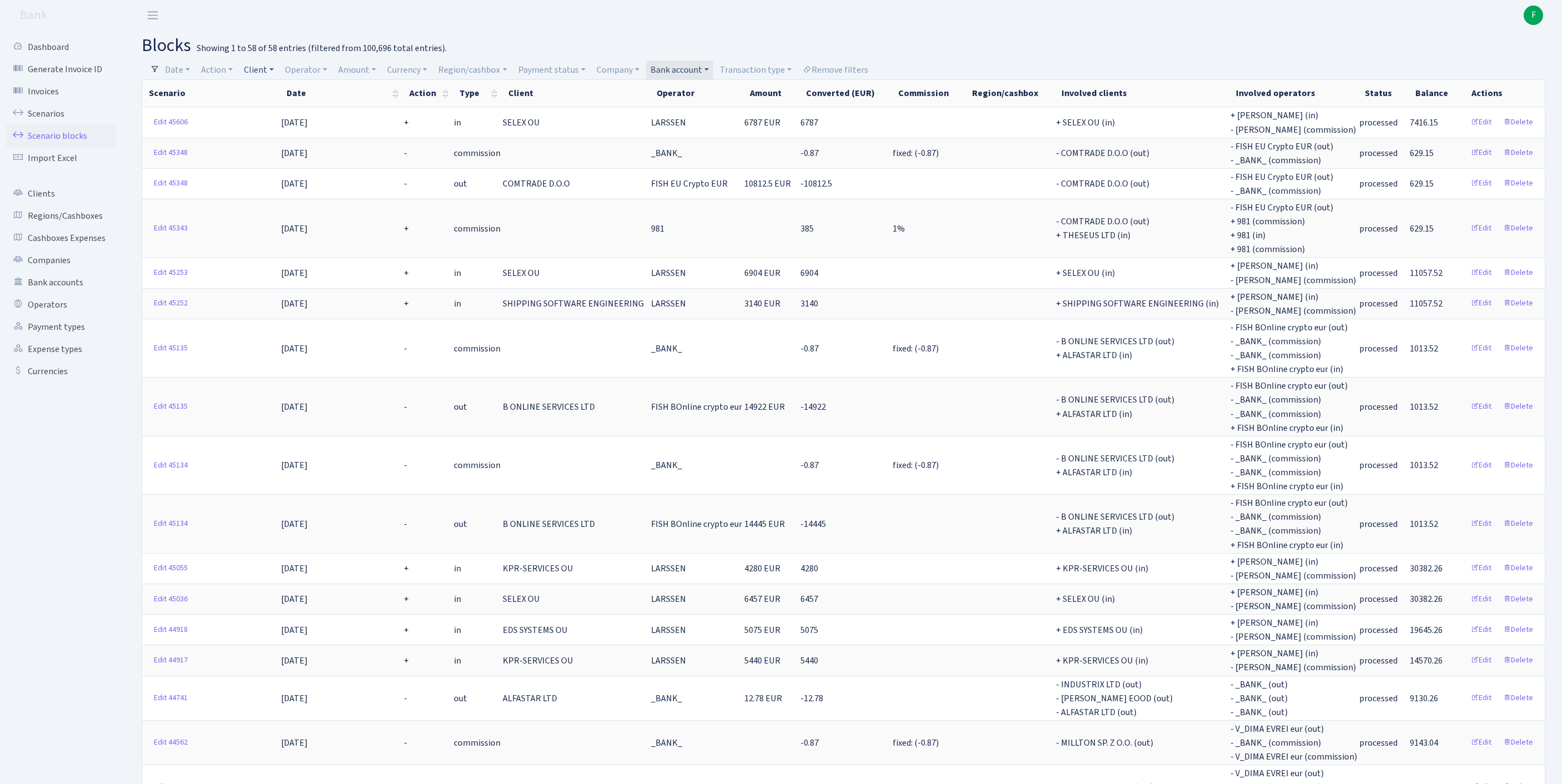
click at [272, 68] on link "Client" at bounding box center [259, 70] width 39 height 19
click at [280, 115] on input "search" at bounding box center [289, 110] width 92 height 17
type input "eds s"
click at [311, 135] on li "EDS SYSTEMS OU" at bounding box center [289, 130] width 94 height 20
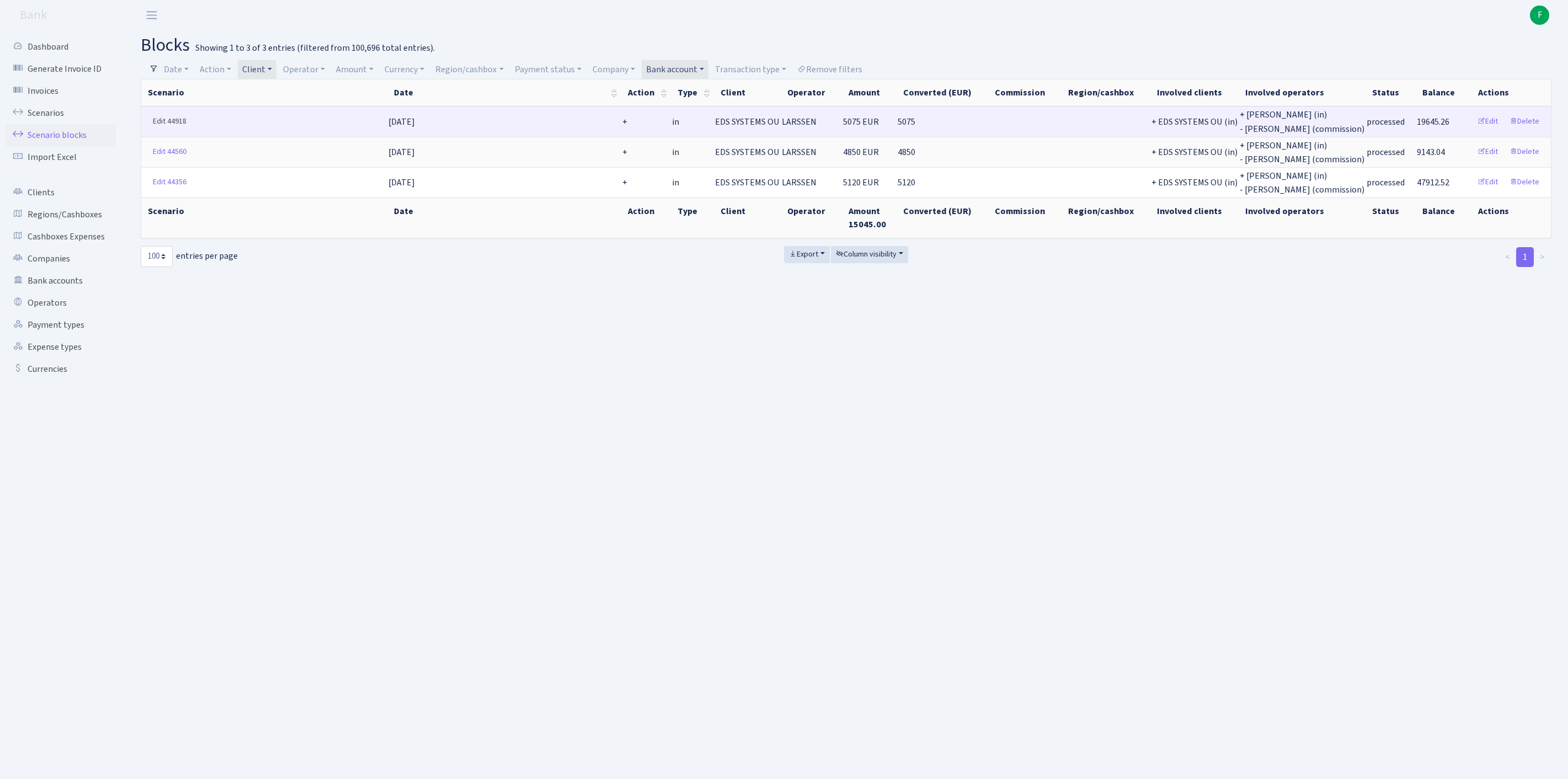
click at [160, 127] on link "Edit 44918" at bounding box center [170, 122] width 44 height 17
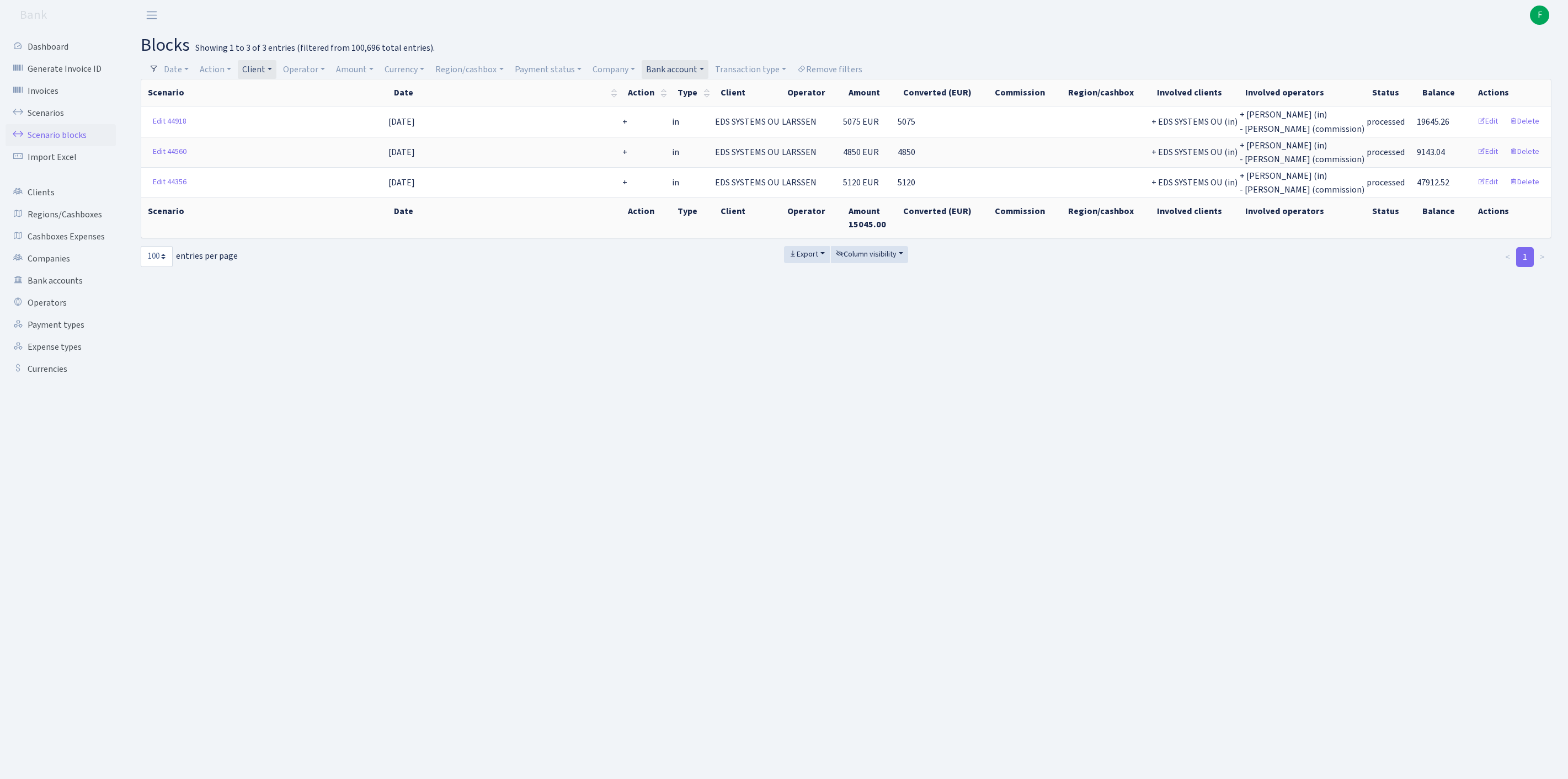
click at [276, 68] on link "Client" at bounding box center [257, 69] width 38 height 19
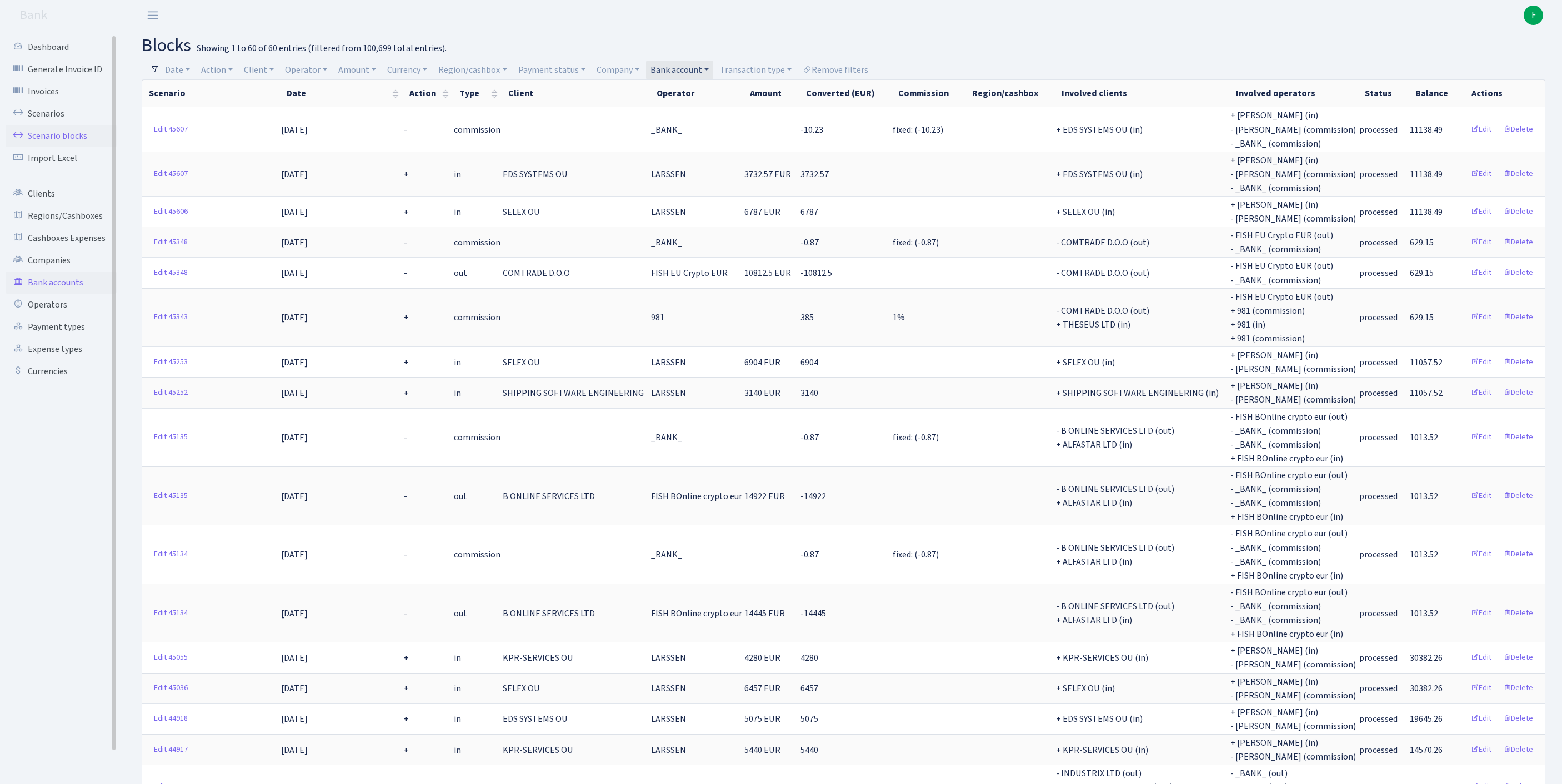
click at [45, 293] on link "Bank accounts" at bounding box center [61, 282] width 111 height 22
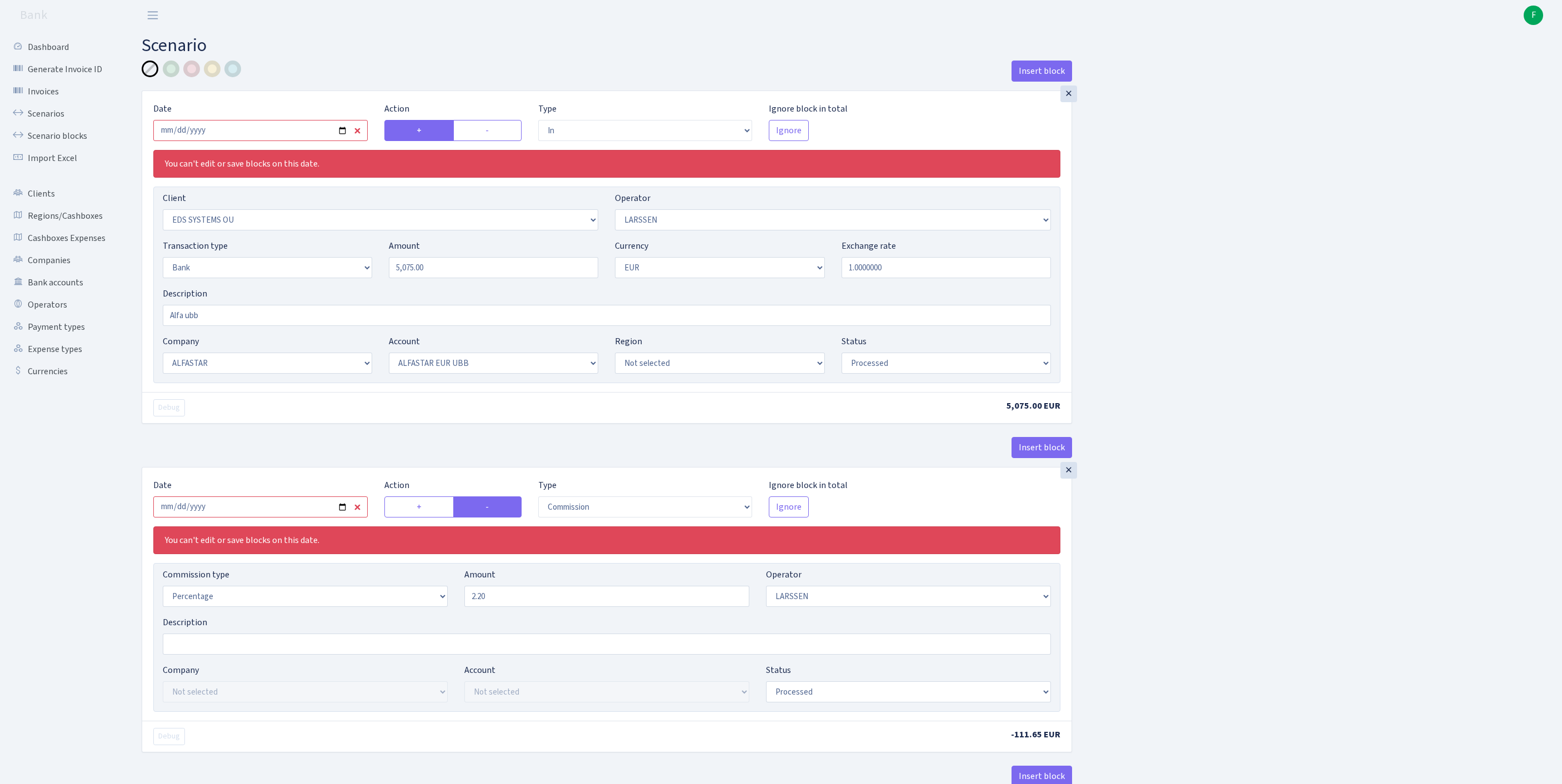
select select "in"
select select "304"
select select "36"
select select "2"
select select "1"
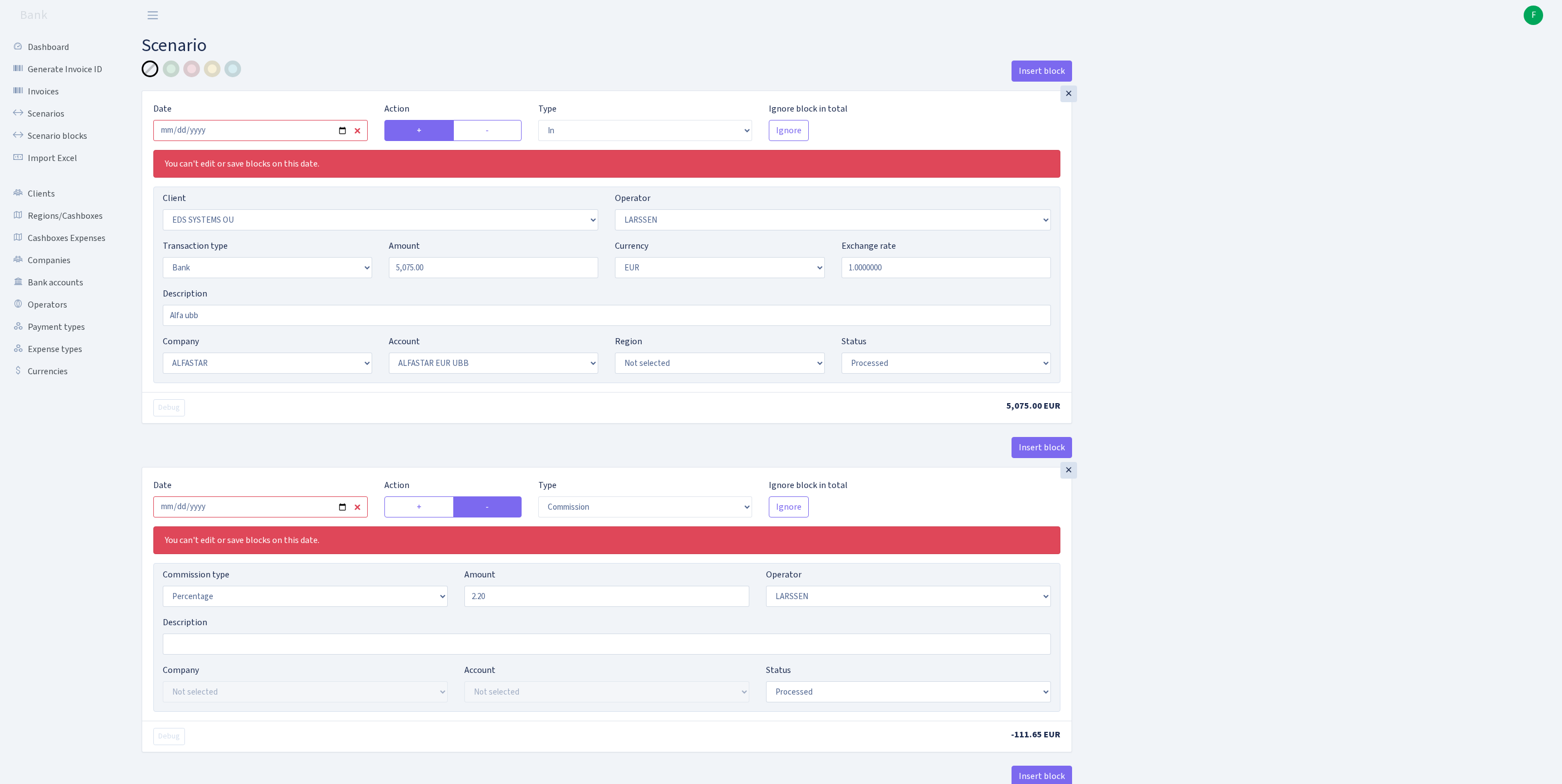
select select "14"
select select "42"
select select "processed"
select select "commission"
select select "36"
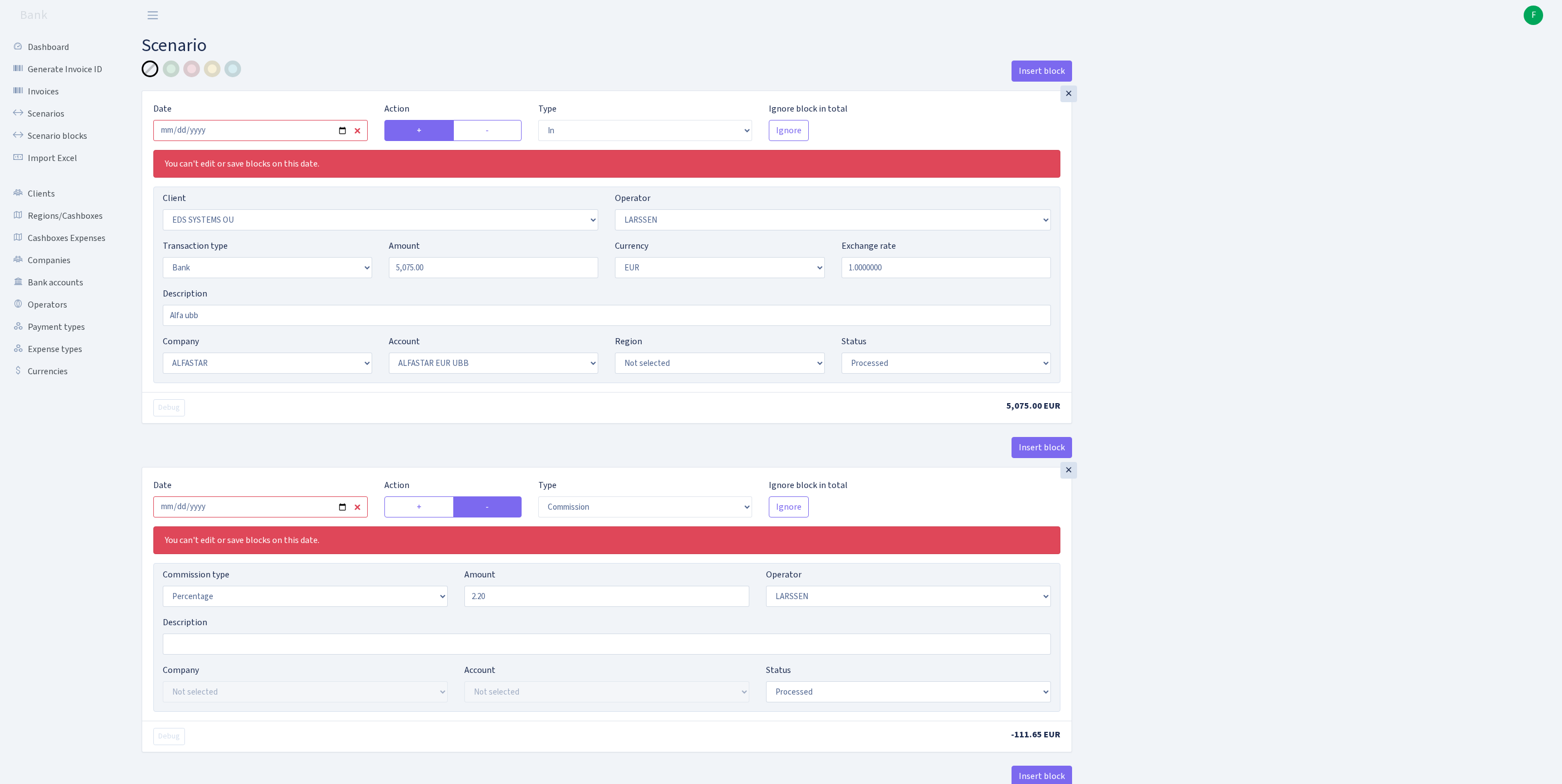
select select "processed"
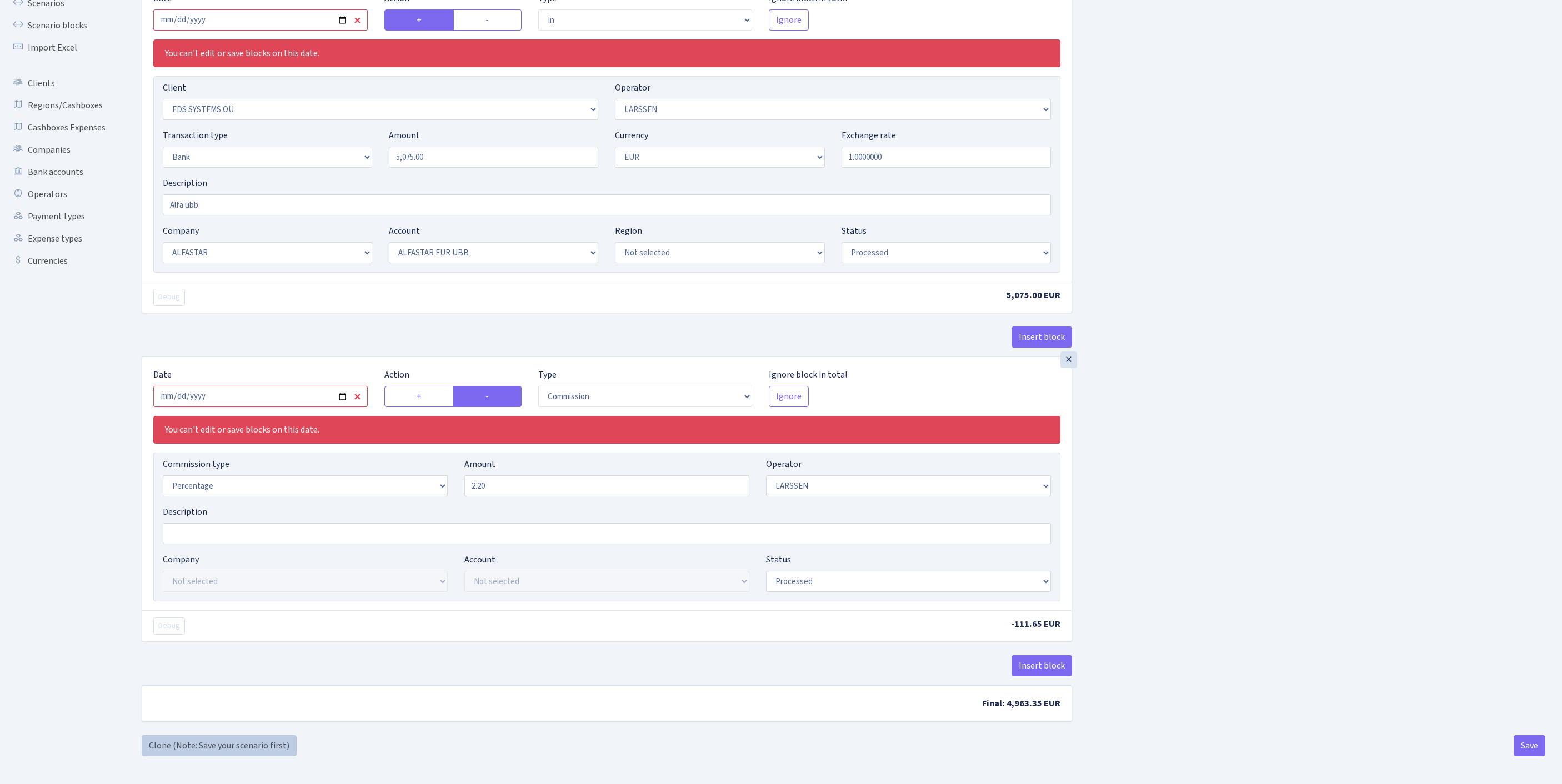
click at [172, 739] on link "Clone (Note: Save your scenario first)" at bounding box center [219, 745] width 155 height 21
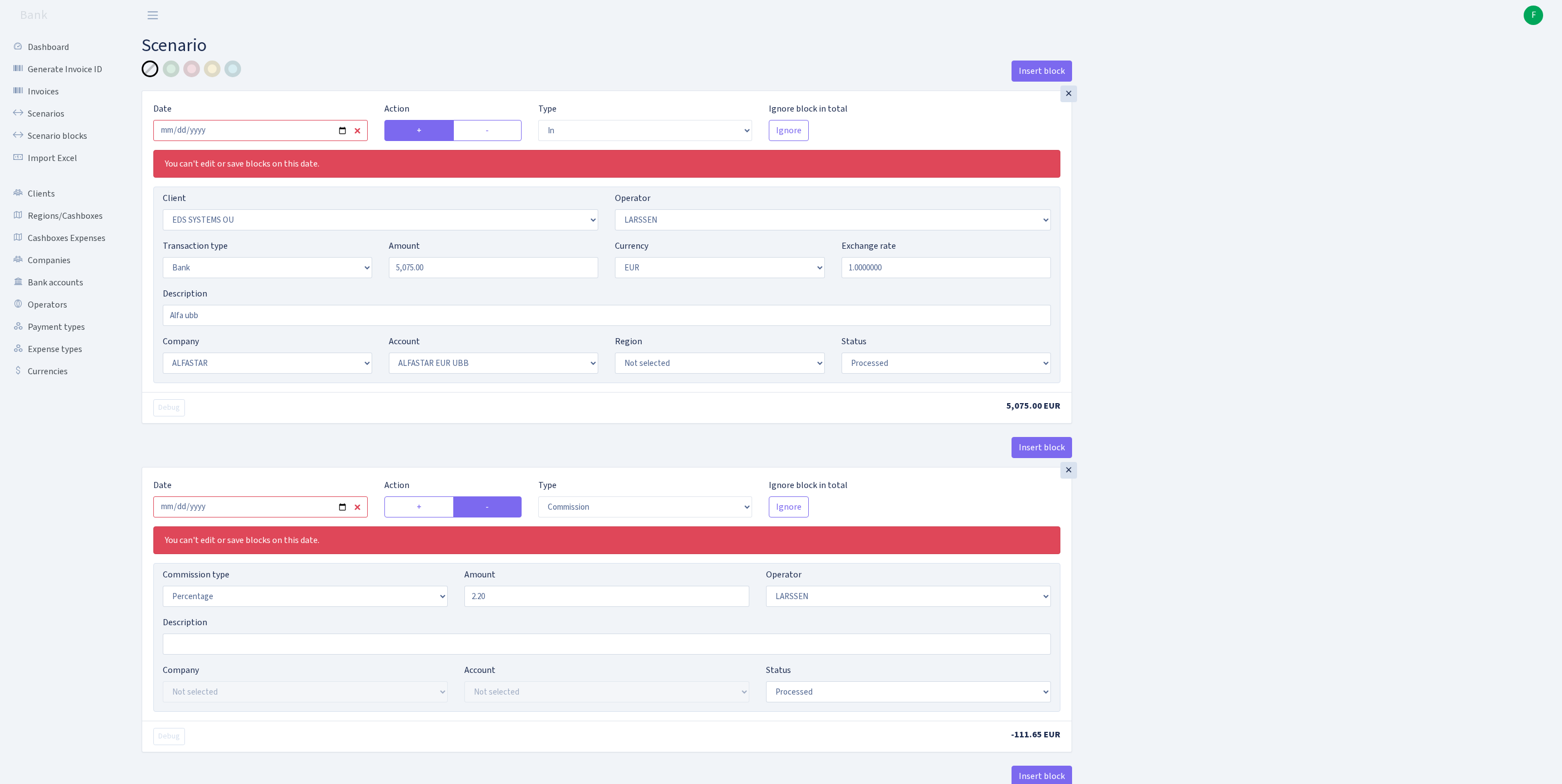
select select "in"
select select "304"
select select "36"
select select "2"
select select "1"
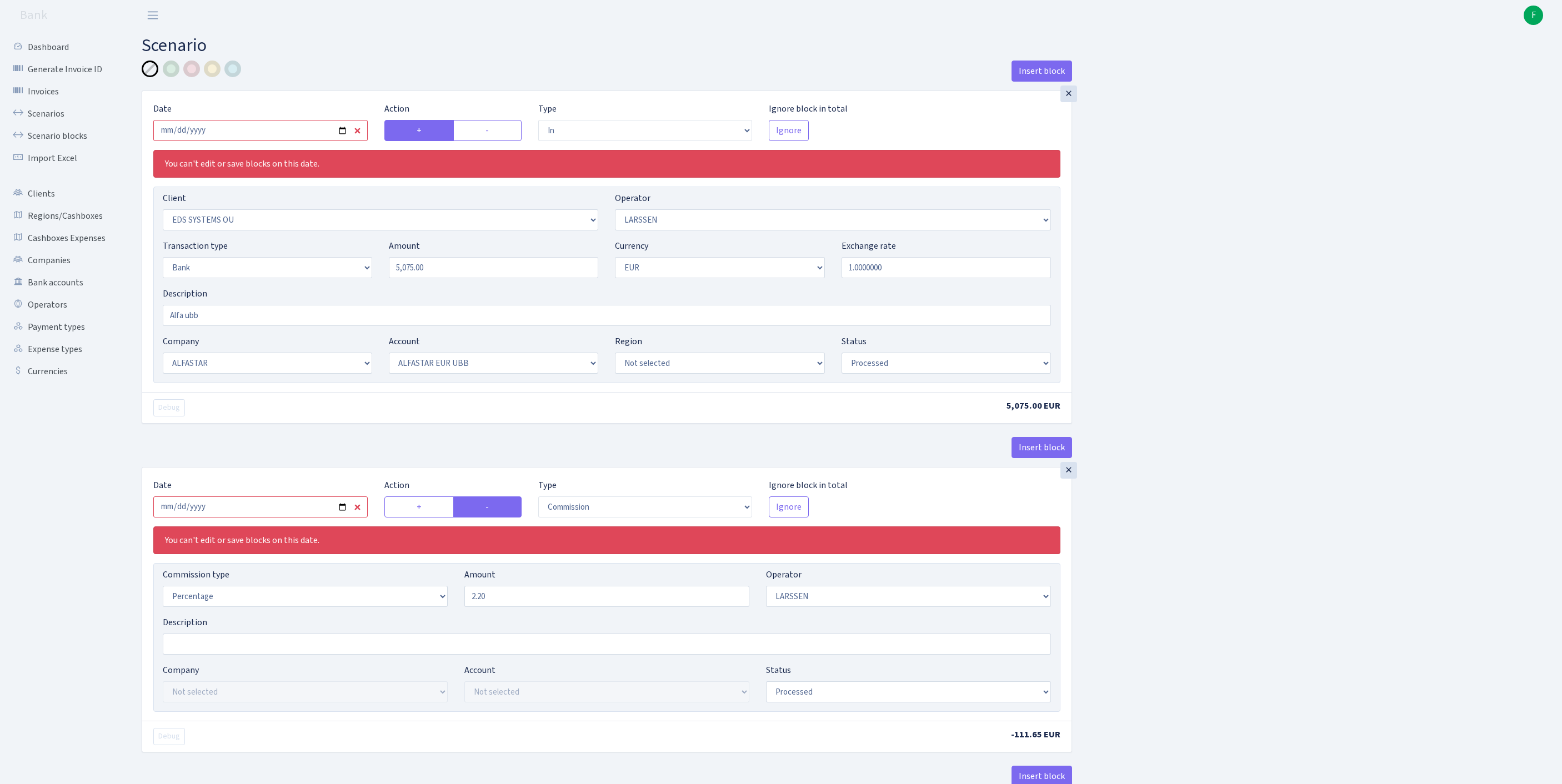
select select "14"
select select "42"
select select "processed"
select select "commission"
select select "36"
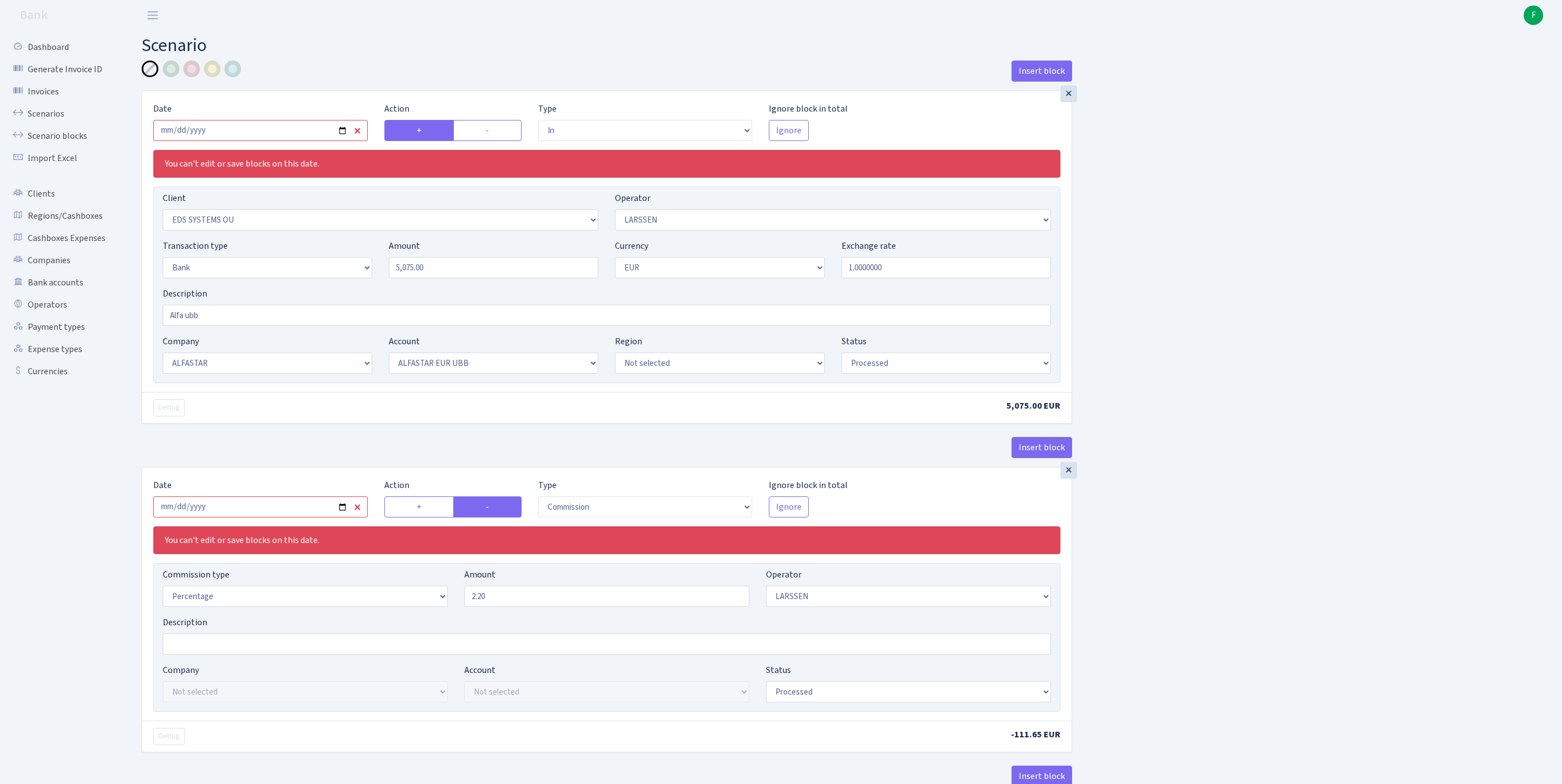
select select "processed"
click at [308, 139] on input "2025-08-07" at bounding box center [260, 130] width 214 height 21
type input "[DATE]"
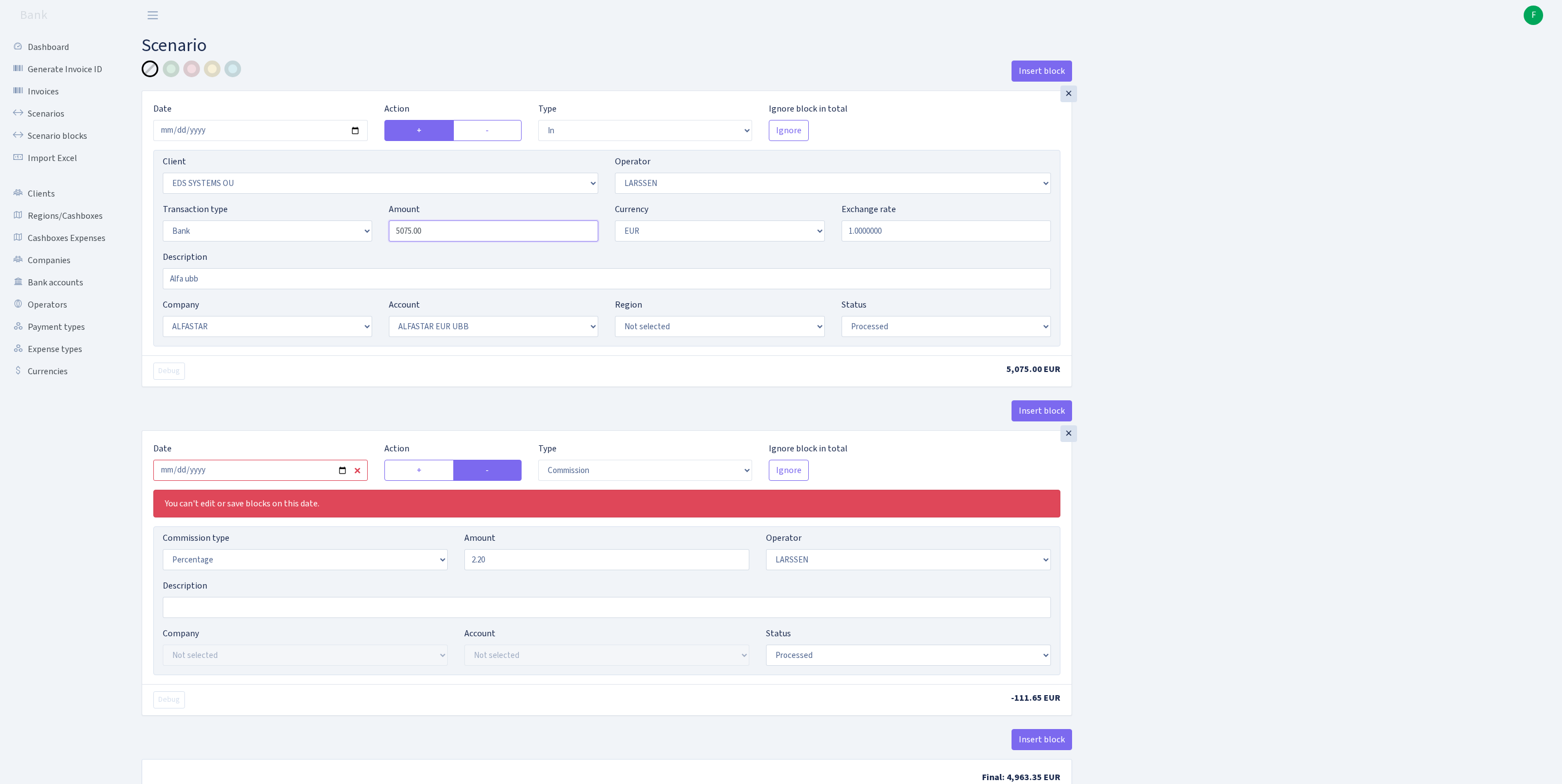
drag, startPoint x: 447, startPoint y: 258, endPoint x: 314, endPoint y: 238, distance: 134.5
click at [314, 238] on div "Transaction type Not selected 981 ELF FISH crypto GIRT IVO dekl MM-BALTIC eur U…" at bounding box center [607, 227] width 905 height 48
paste input "3732.57"
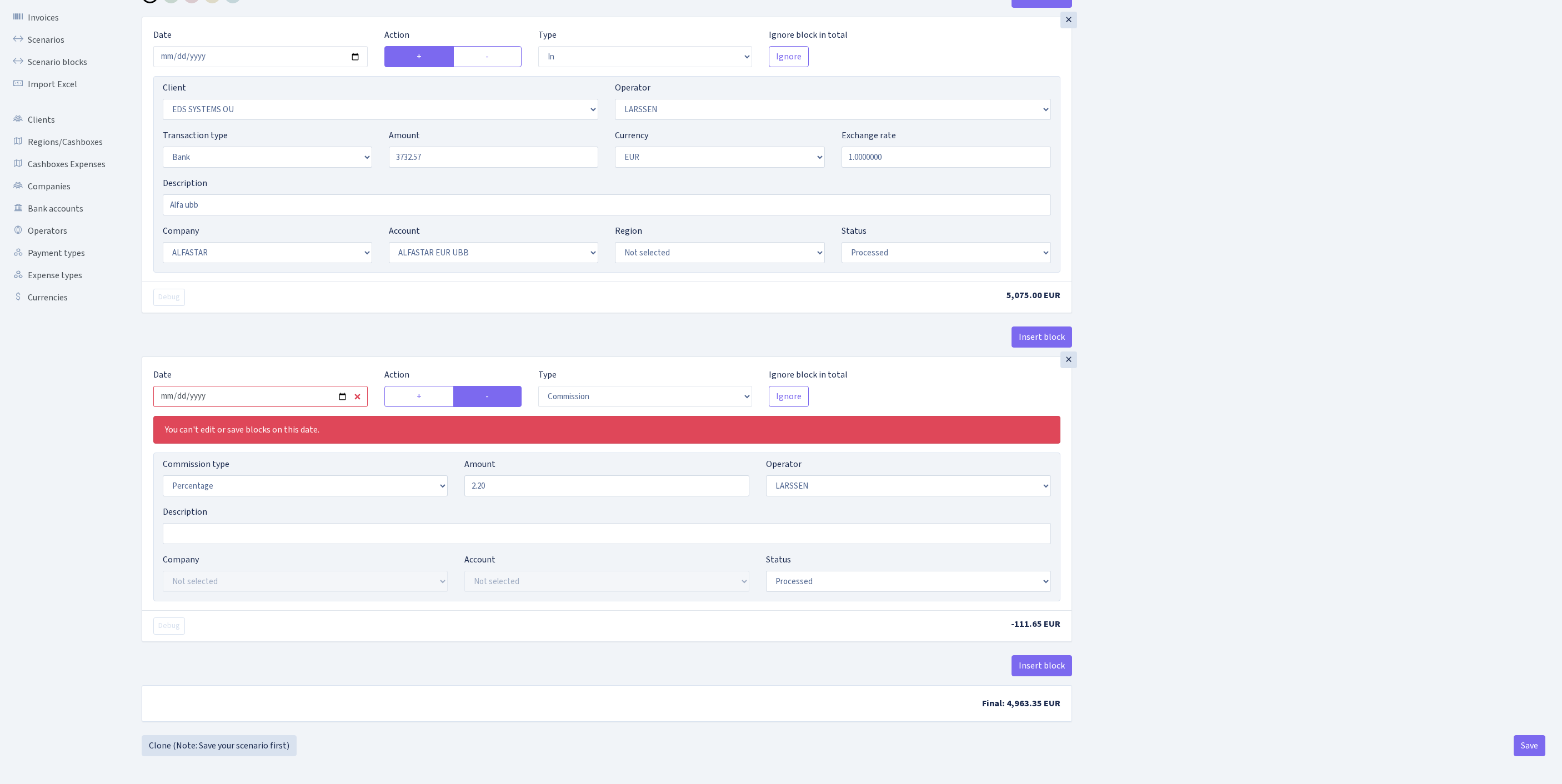
type input "3,732.57"
click at [279, 386] on input "2025-08-07" at bounding box center [260, 396] width 214 height 21
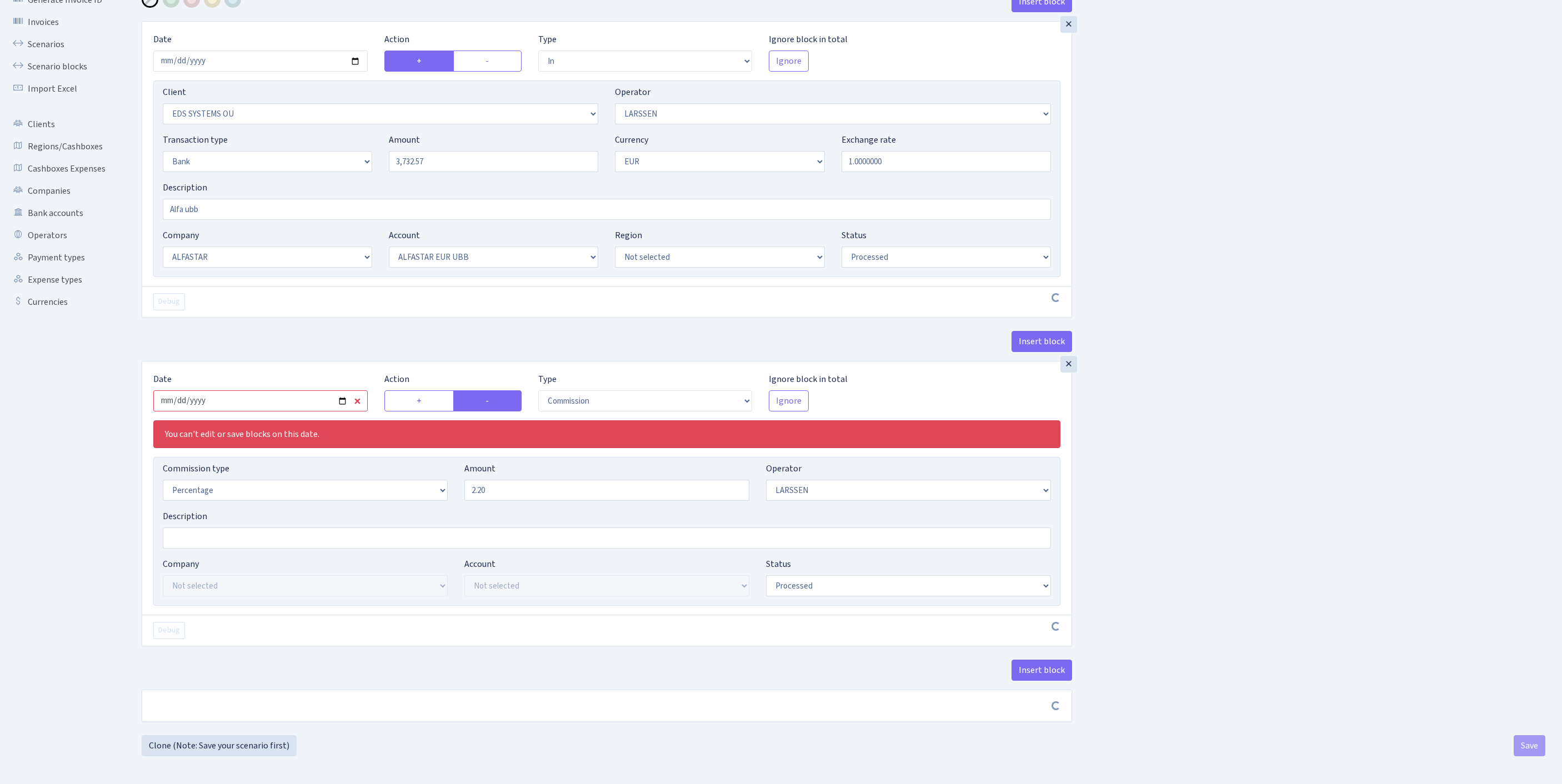
scroll to position [175, 0]
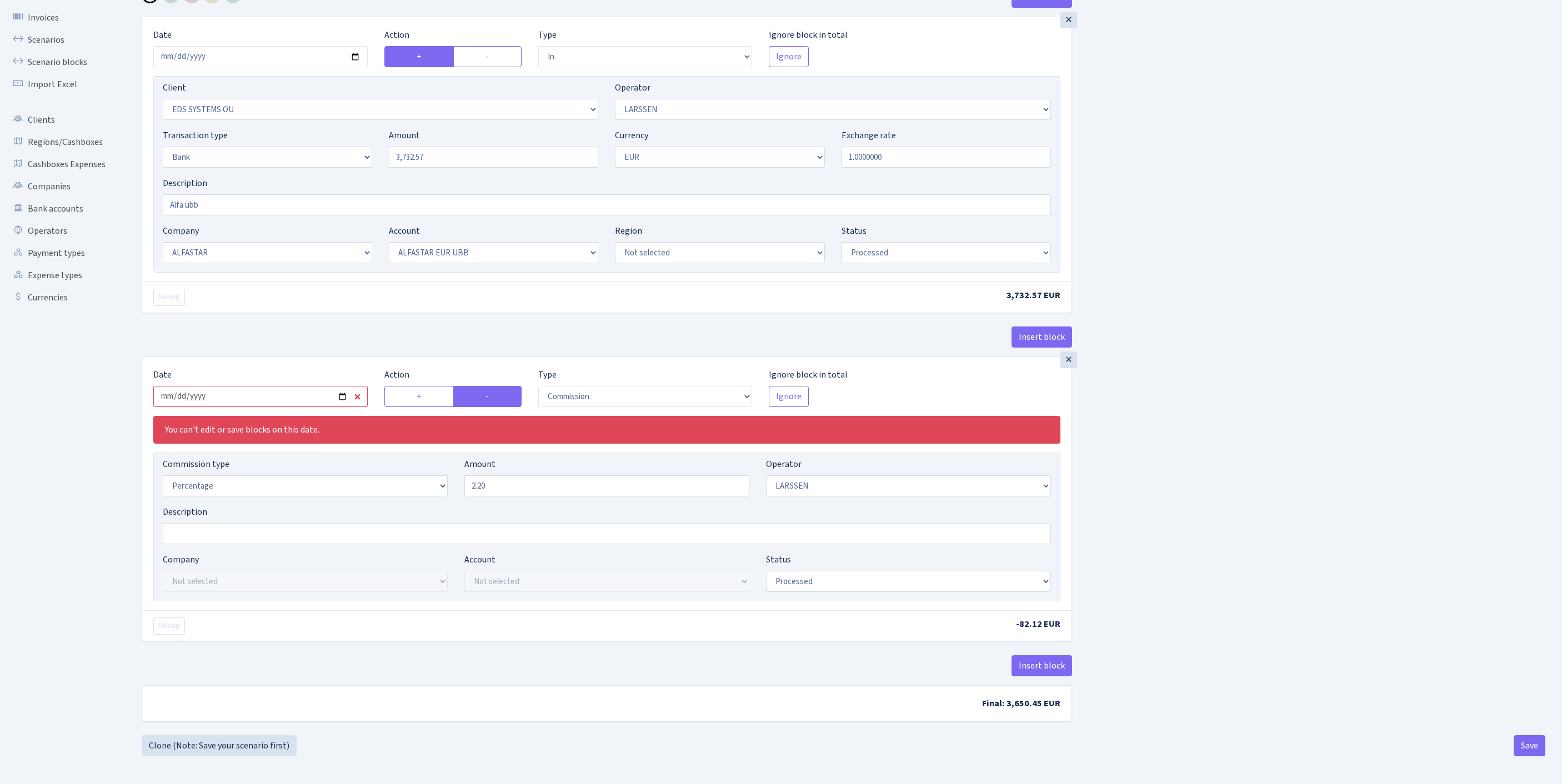
type input "[DATE]"
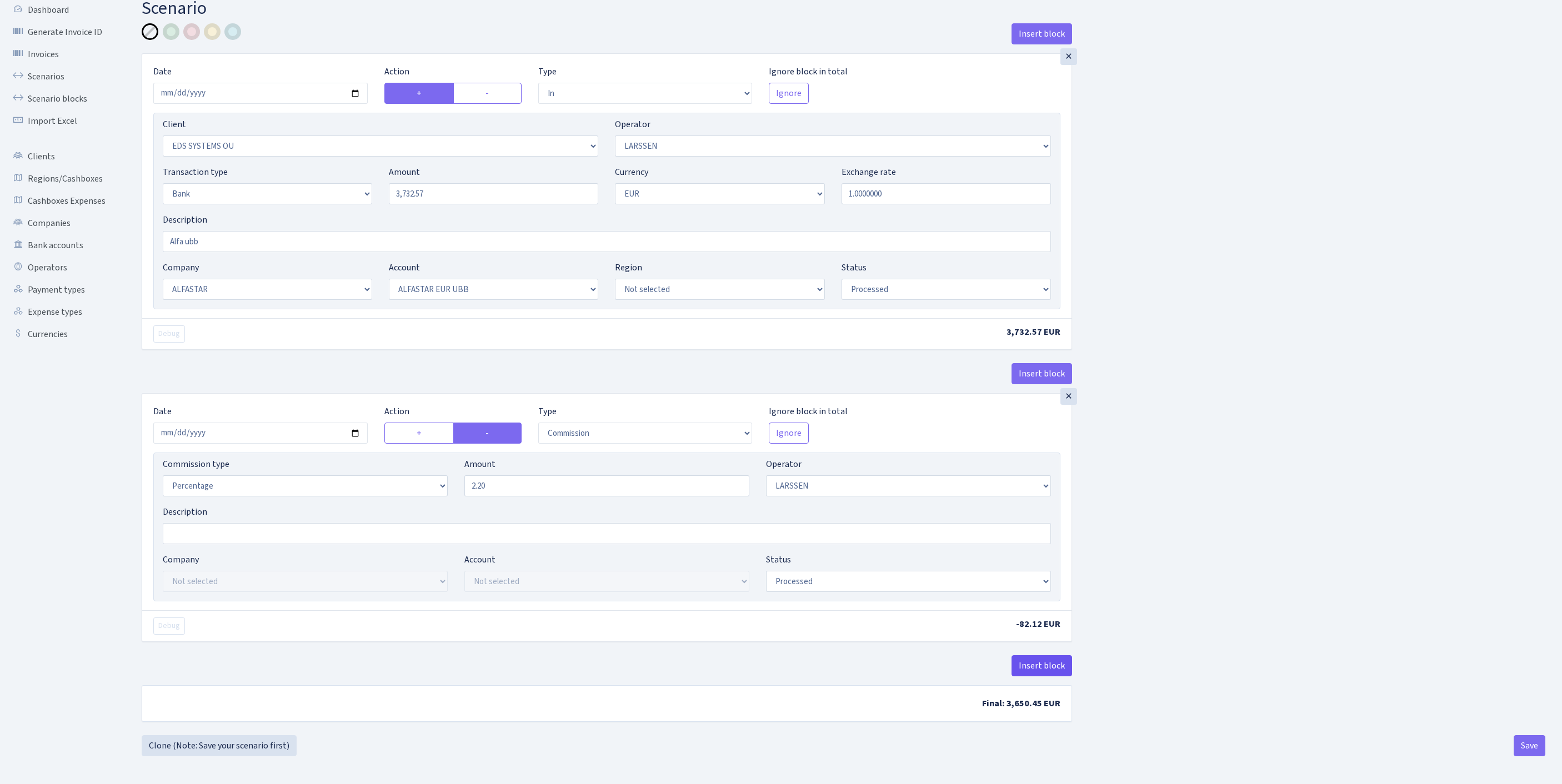
click at [1033, 655] on button "Insert block" at bounding box center [1042, 666] width 61 height 21
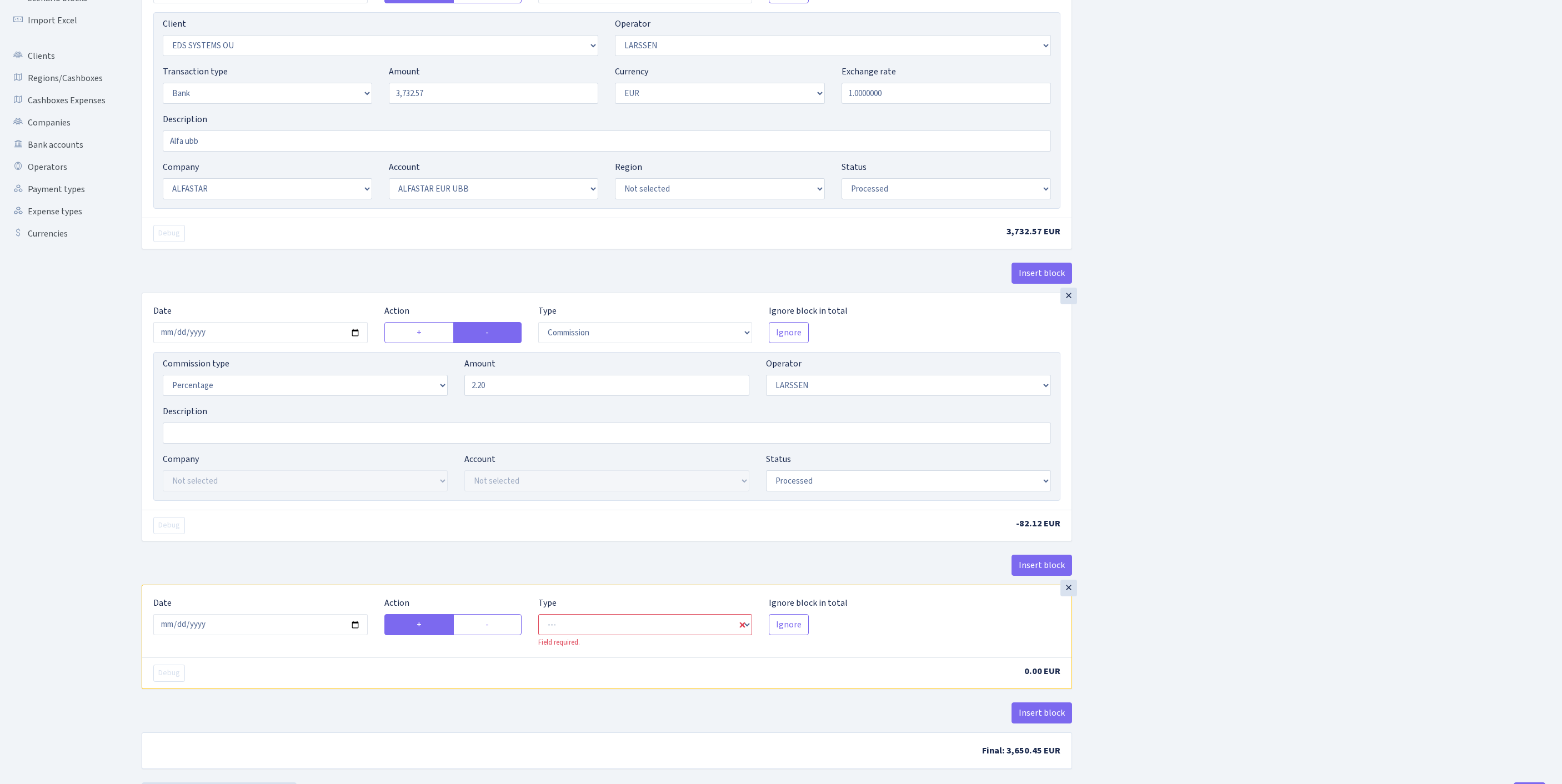
scroll to position [309, 0]
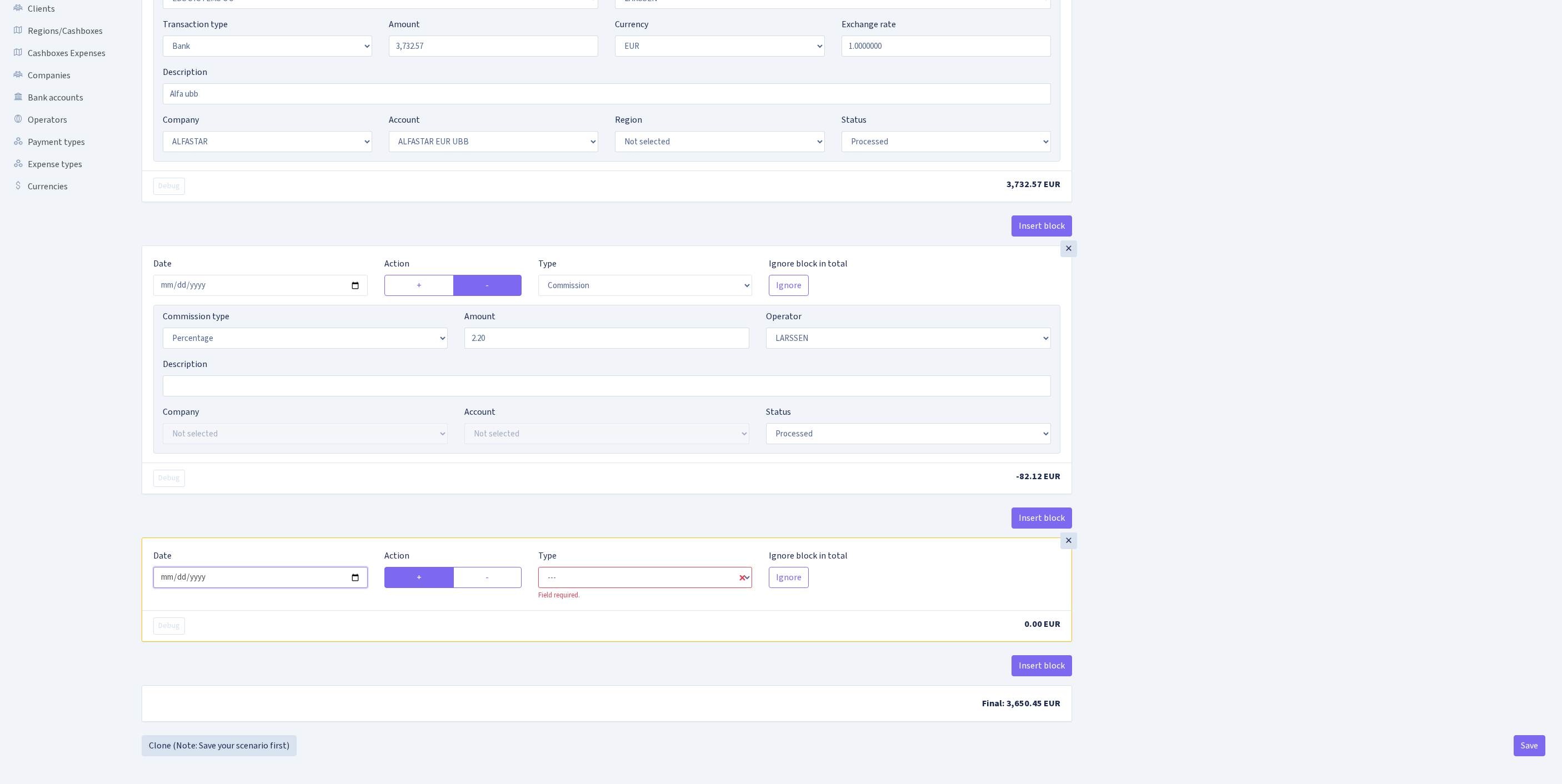
click at [269, 567] on input "2025-08-26" at bounding box center [260, 577] width 214 height 21
type input "[DATE]"
select select "commission"
select select "36"
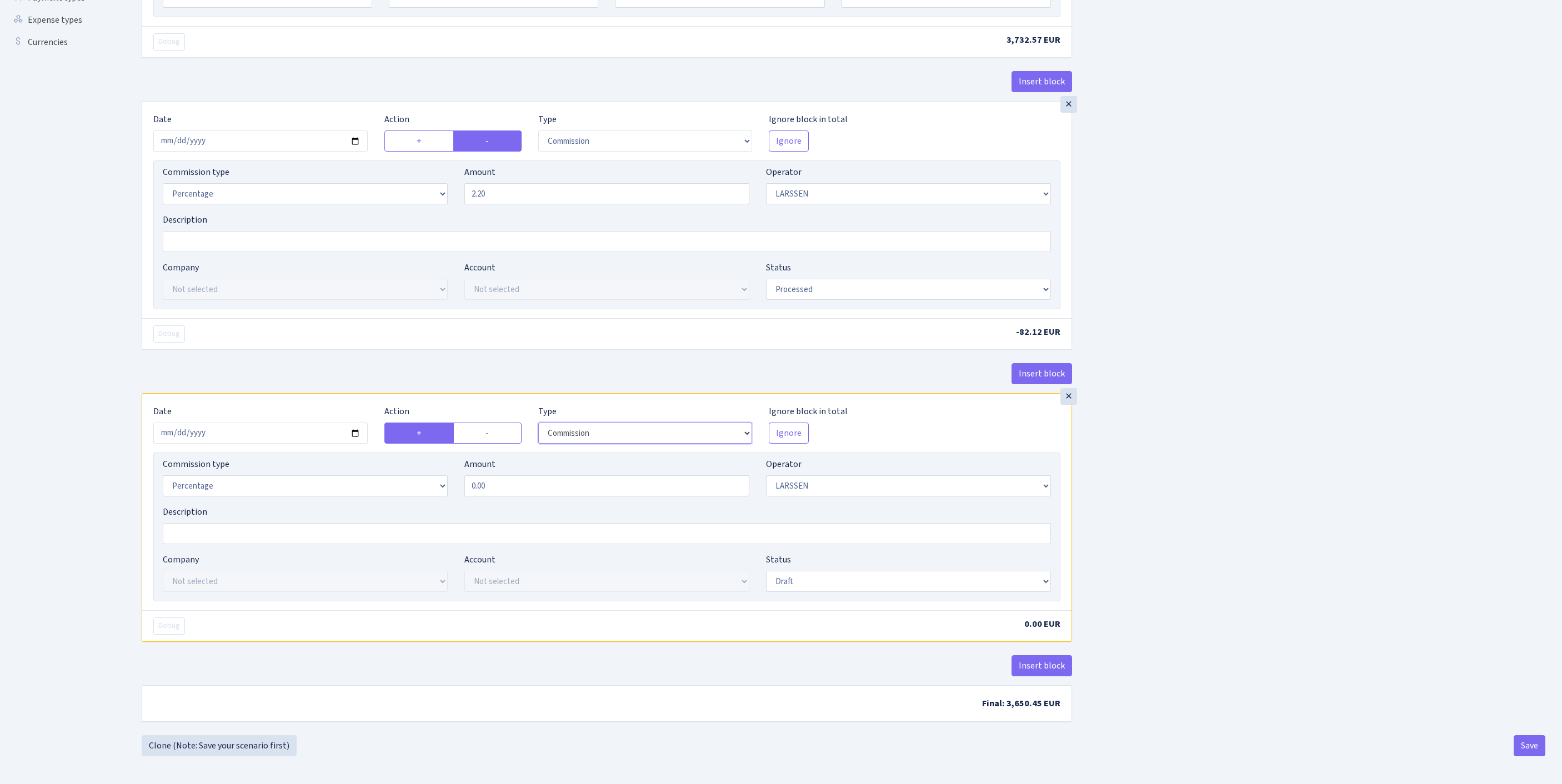
scroll to position [352, 0]
click at [489, 443] on label "-" at bounding box center [487, 433] width 68 height 21
click at [489, 434] on input "-" at bounding box center [489, 430] width 7 height 7
radio input "true"
radio input "false"
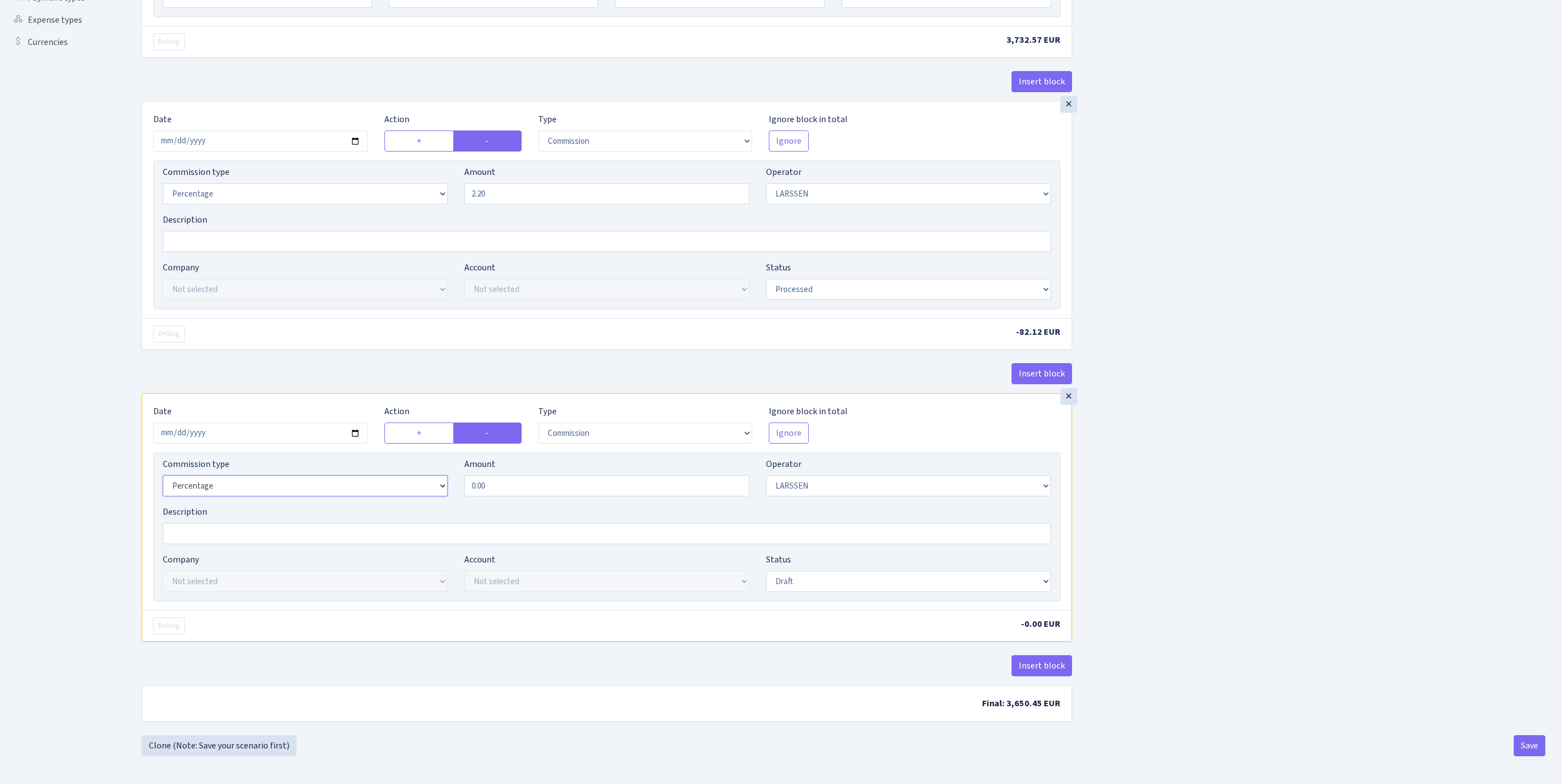
select select "fixed"
click at [520, 496] on input "0.00" at bounding box center [607, 486] width 285 height 21
drag, startPoint x: 519, startPoint y: 563, endPoint x: 276, endPoint y: 544, distance: 243.7
click at [286, 505] on div "Commission type Percentage Fixed Bank Amount 0.00 Operator Not selected 981 981…" at bounding box center [607, 481] width 905 height 48
type input "10.23"
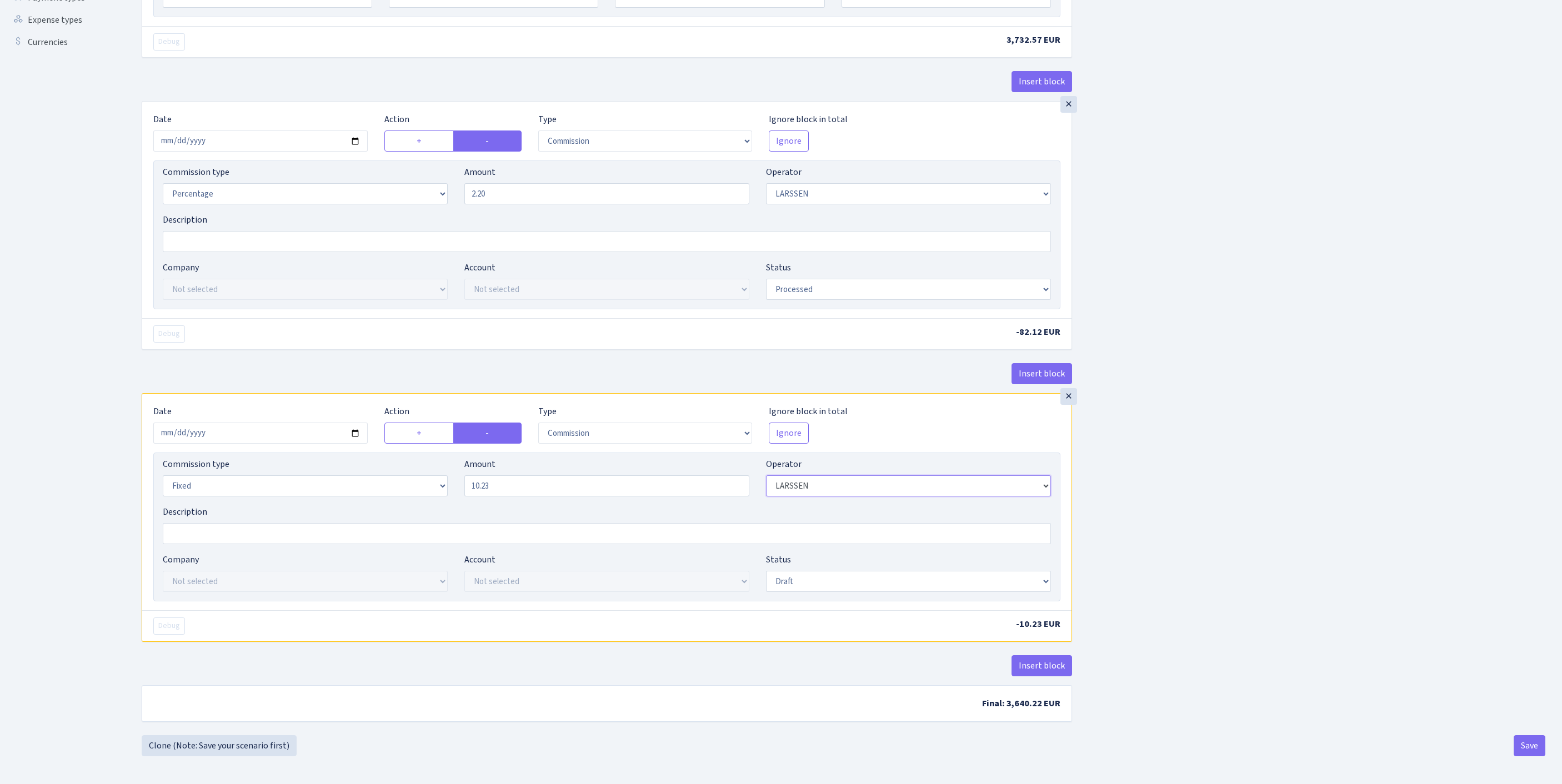
select select "1"
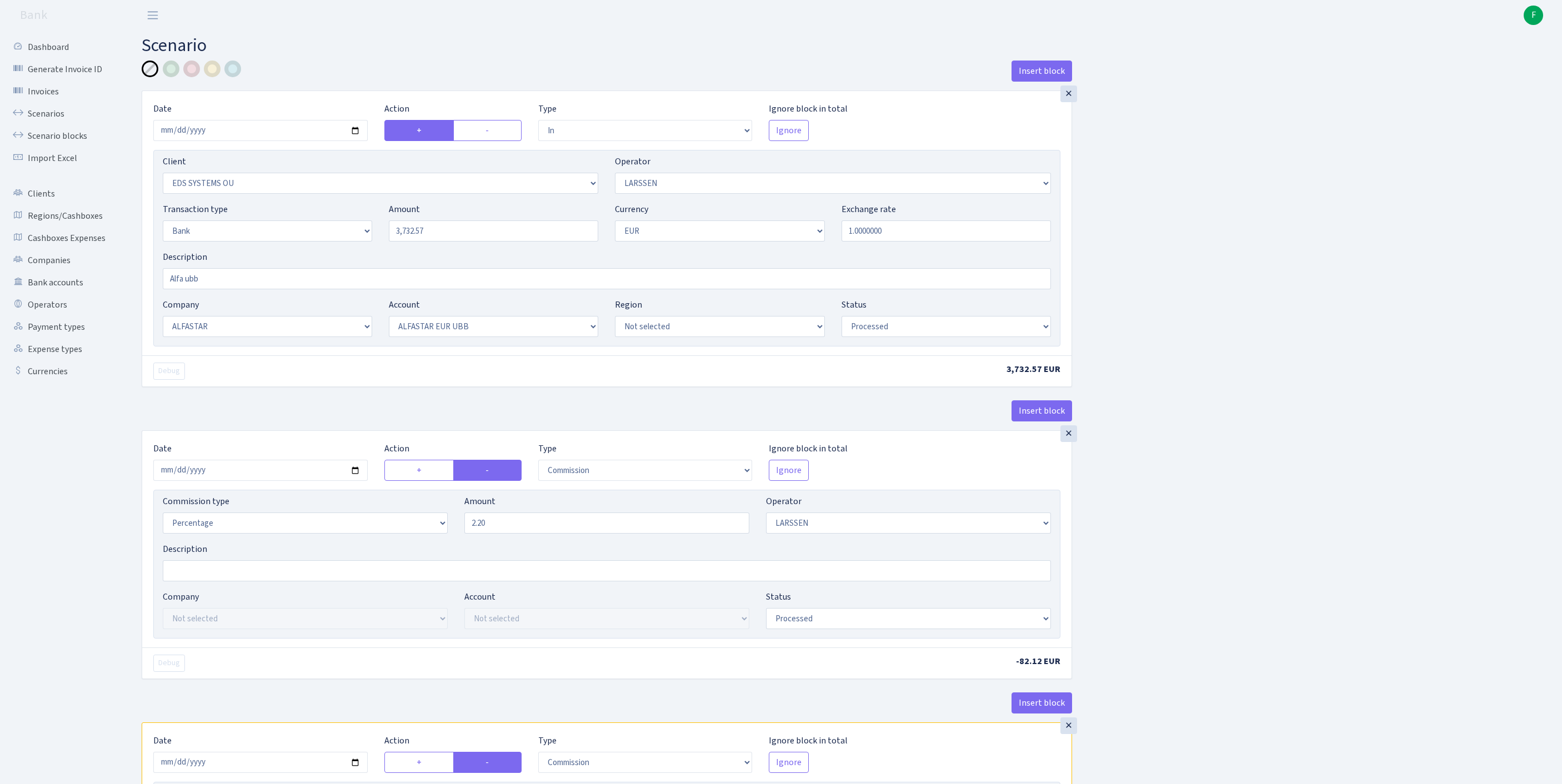
scroll to position [470, 0]
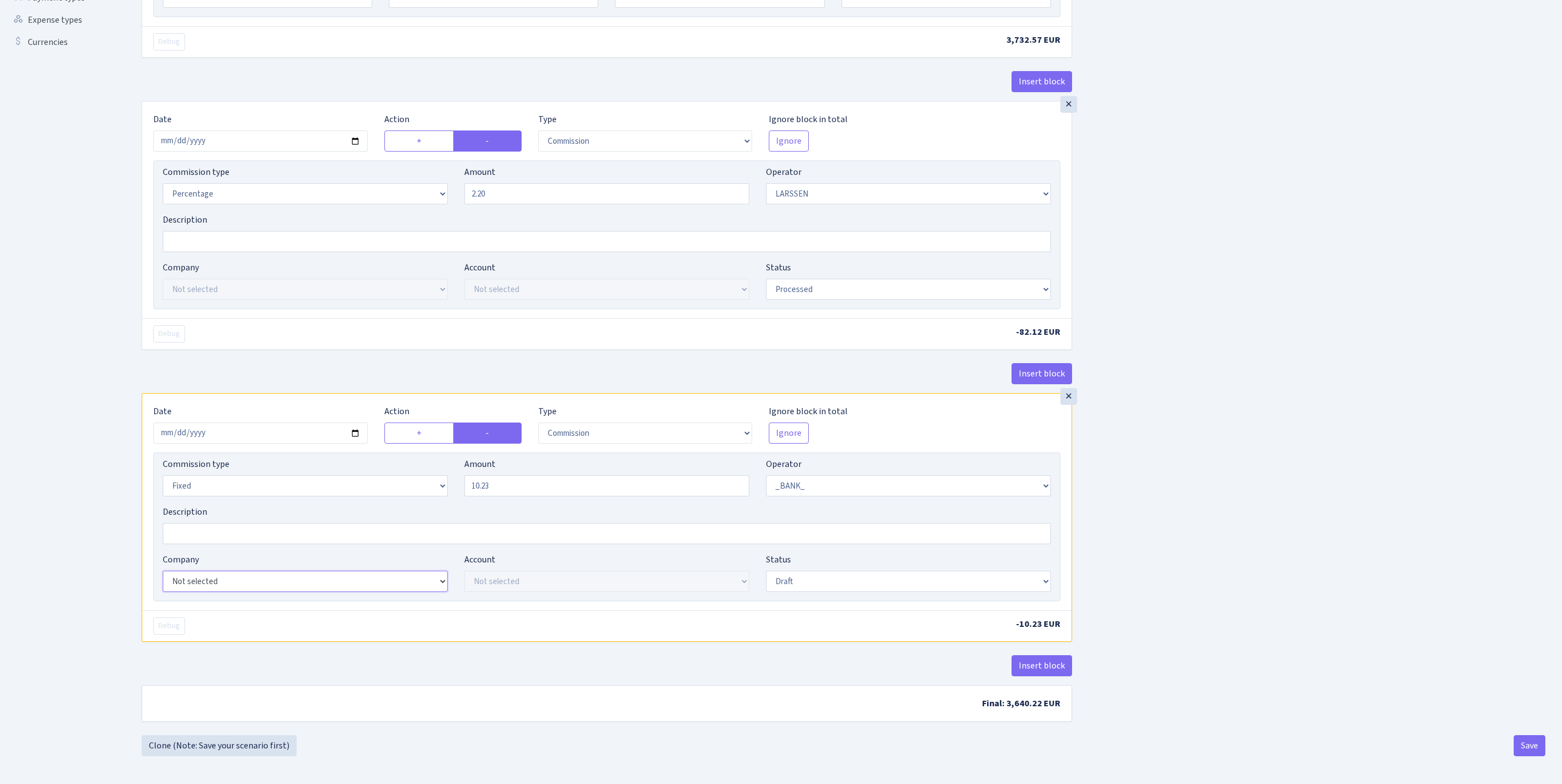
select select "14"
select select "42"
select select "processed"
click at [1533, 750] on button "Save" at bounding box center [1530, 745] width 32 height 21
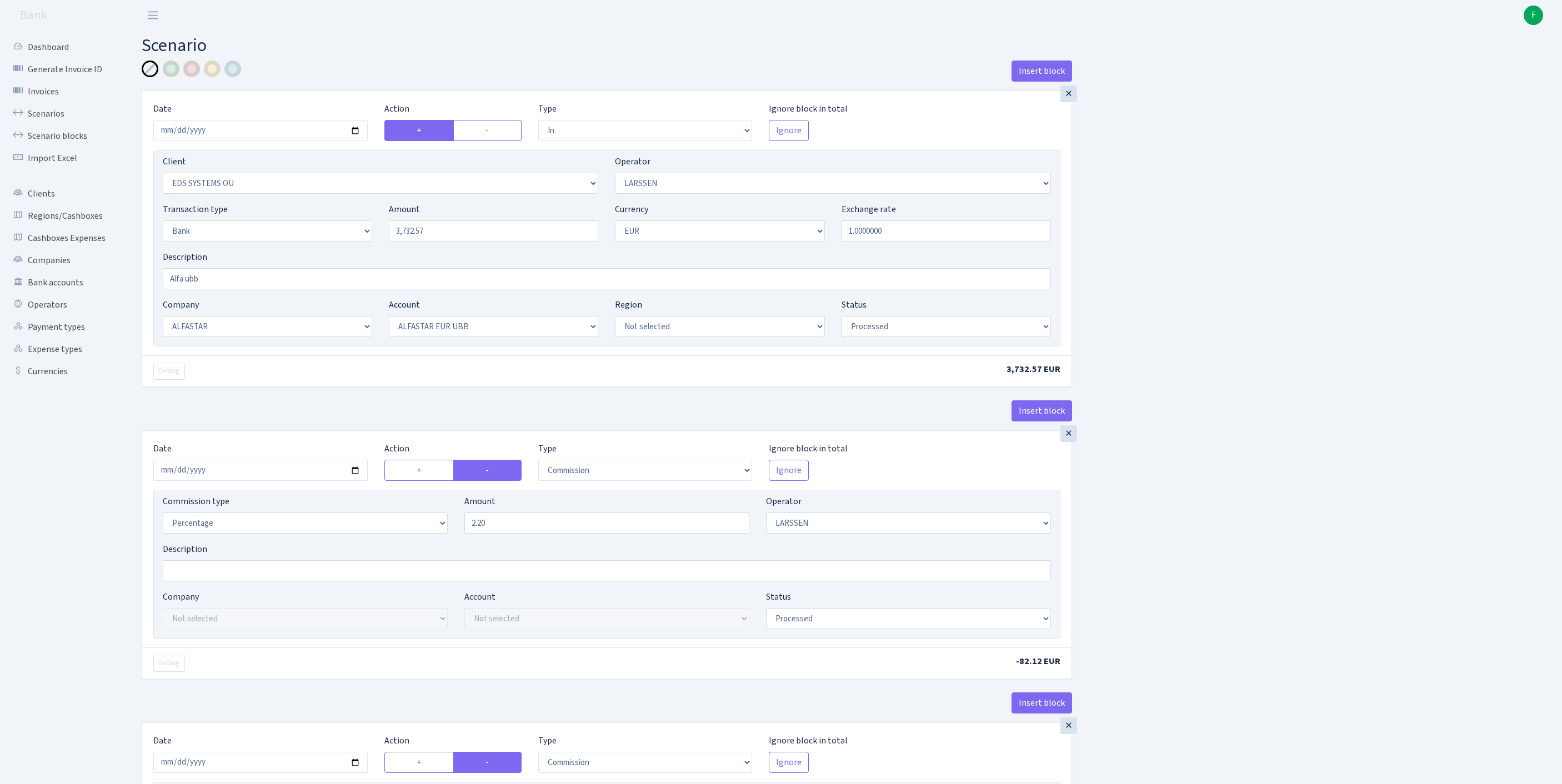
select select "in"
select select "304"
select select "36"
select select "2"
select select "1"
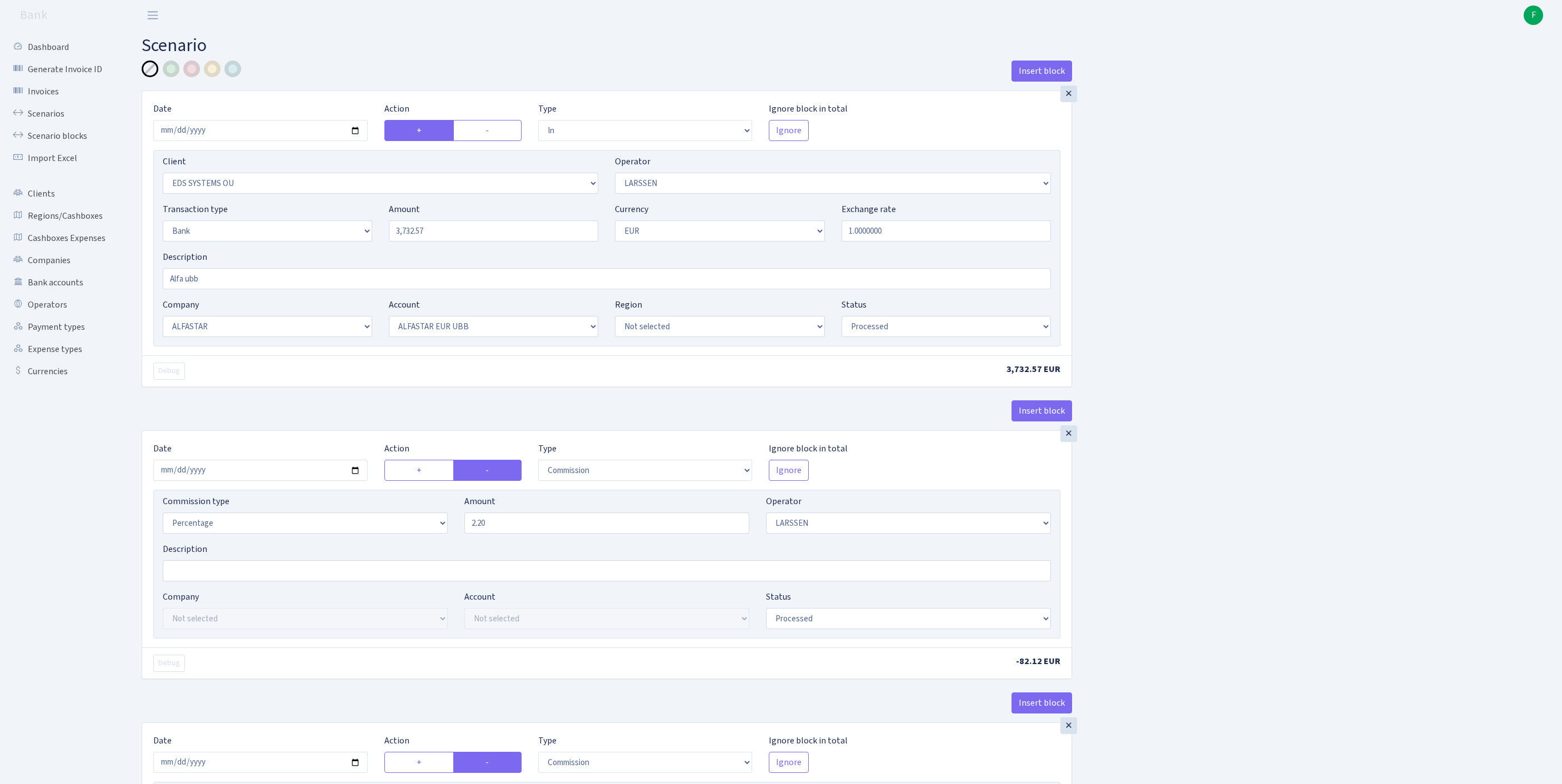
select select "14"
select select "42"
select select "processed"
select select "commission"
select select "36"
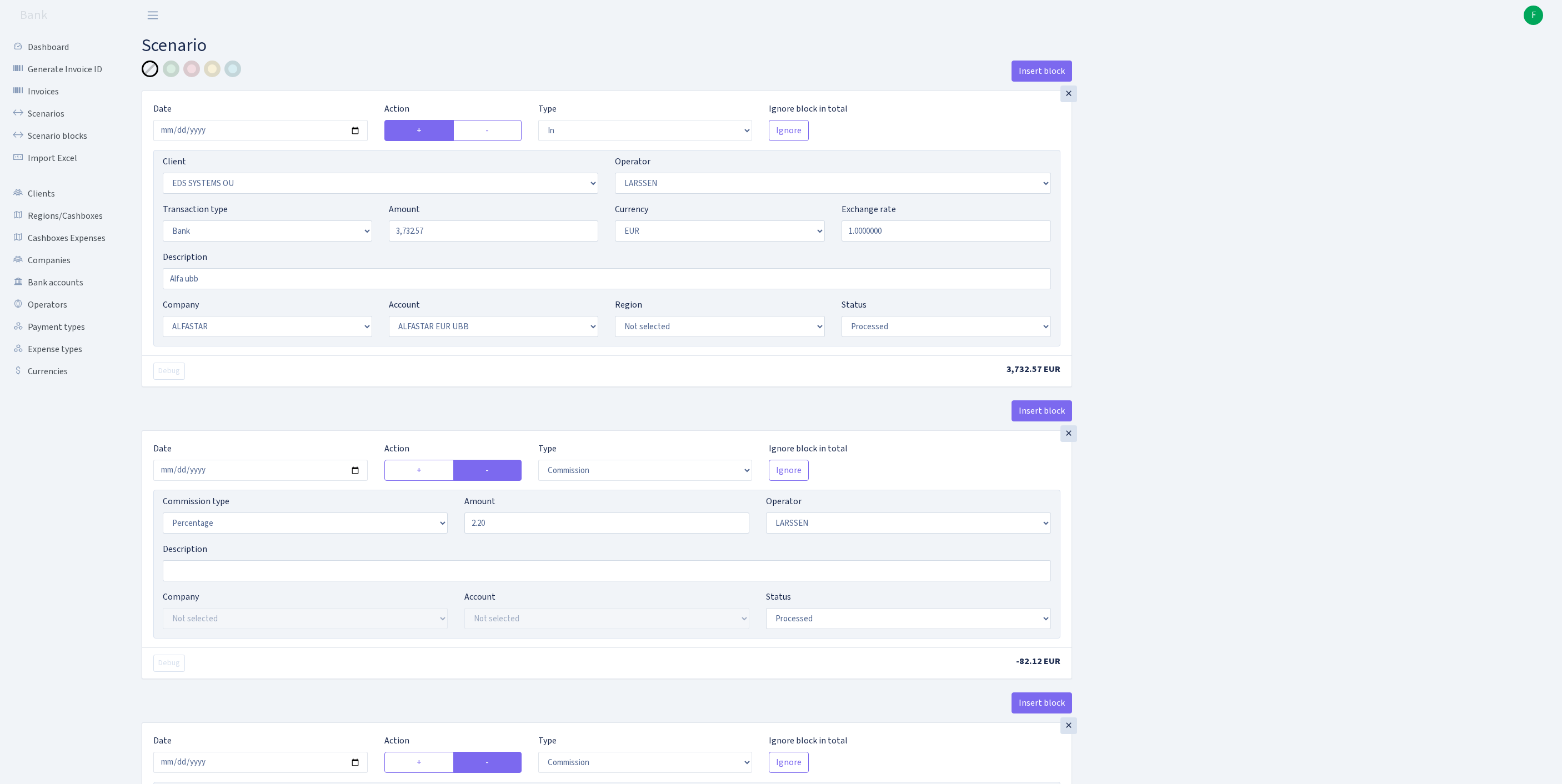
select select "processed"
select select "commission"
select select "fixed"
select select "1"
select select "14"
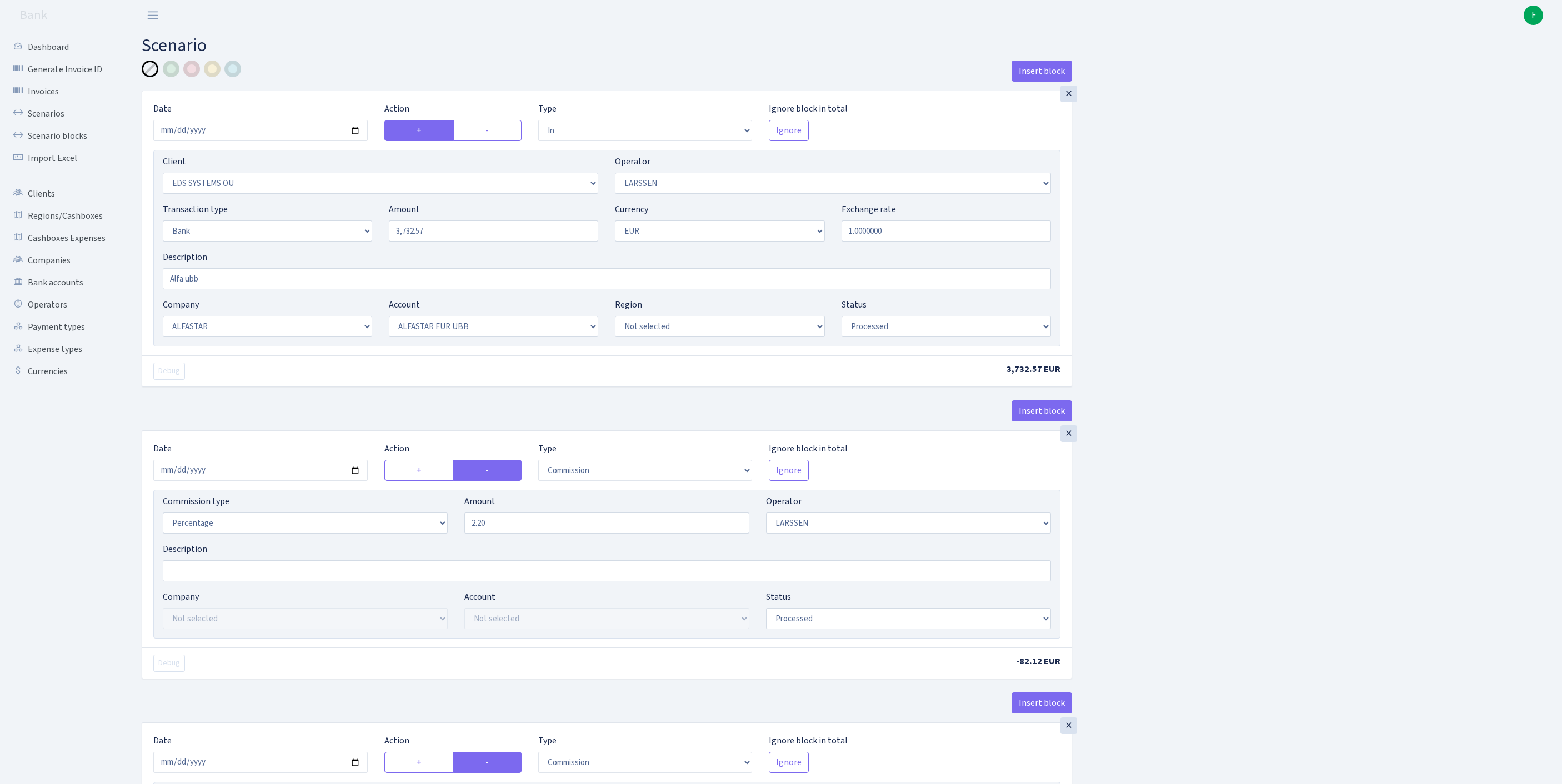
select select "42"
select select "processed"
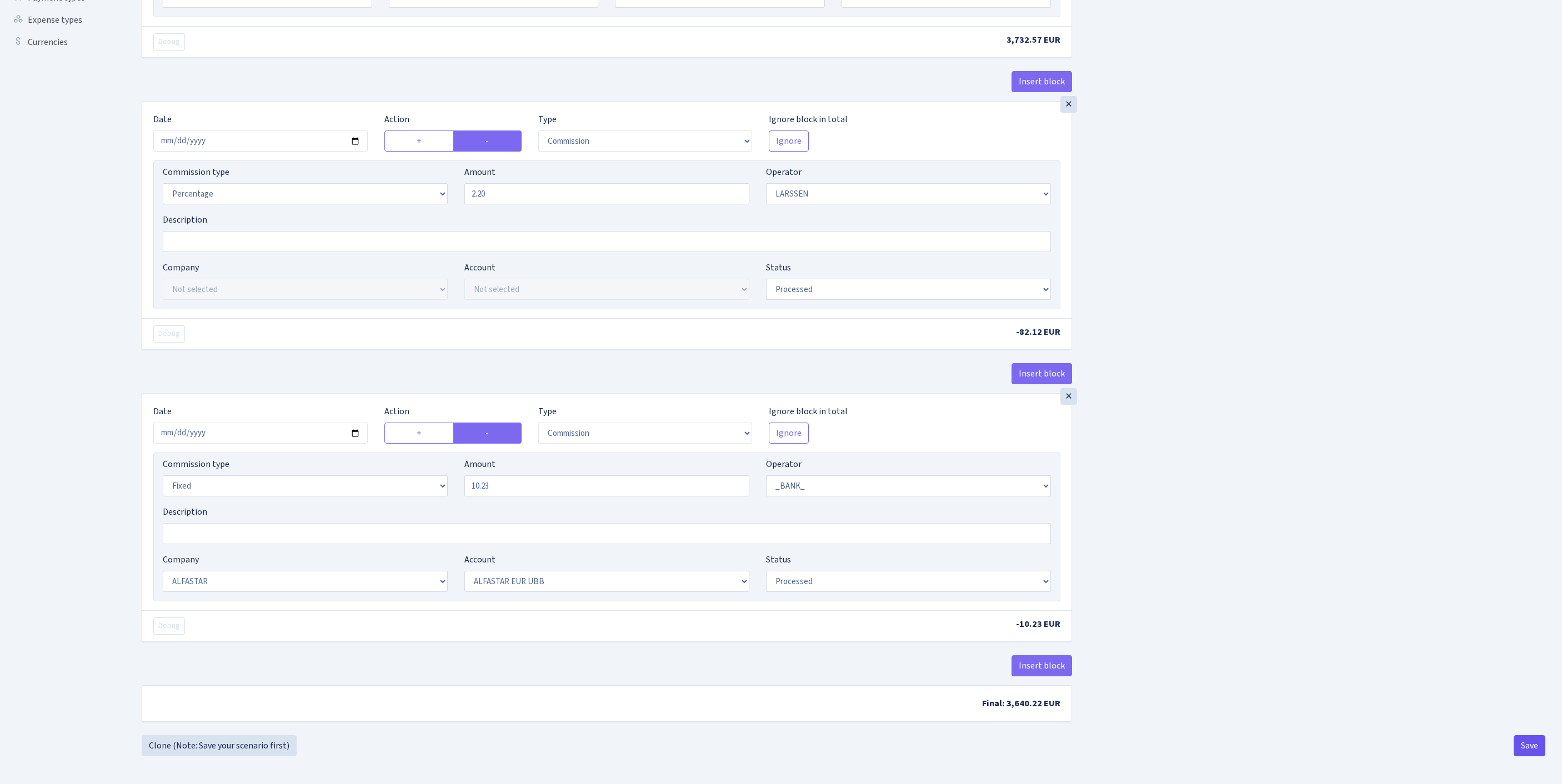
click at [1531, 743] on button "Save" at bounding box center [1530, 745] width 32 height 21
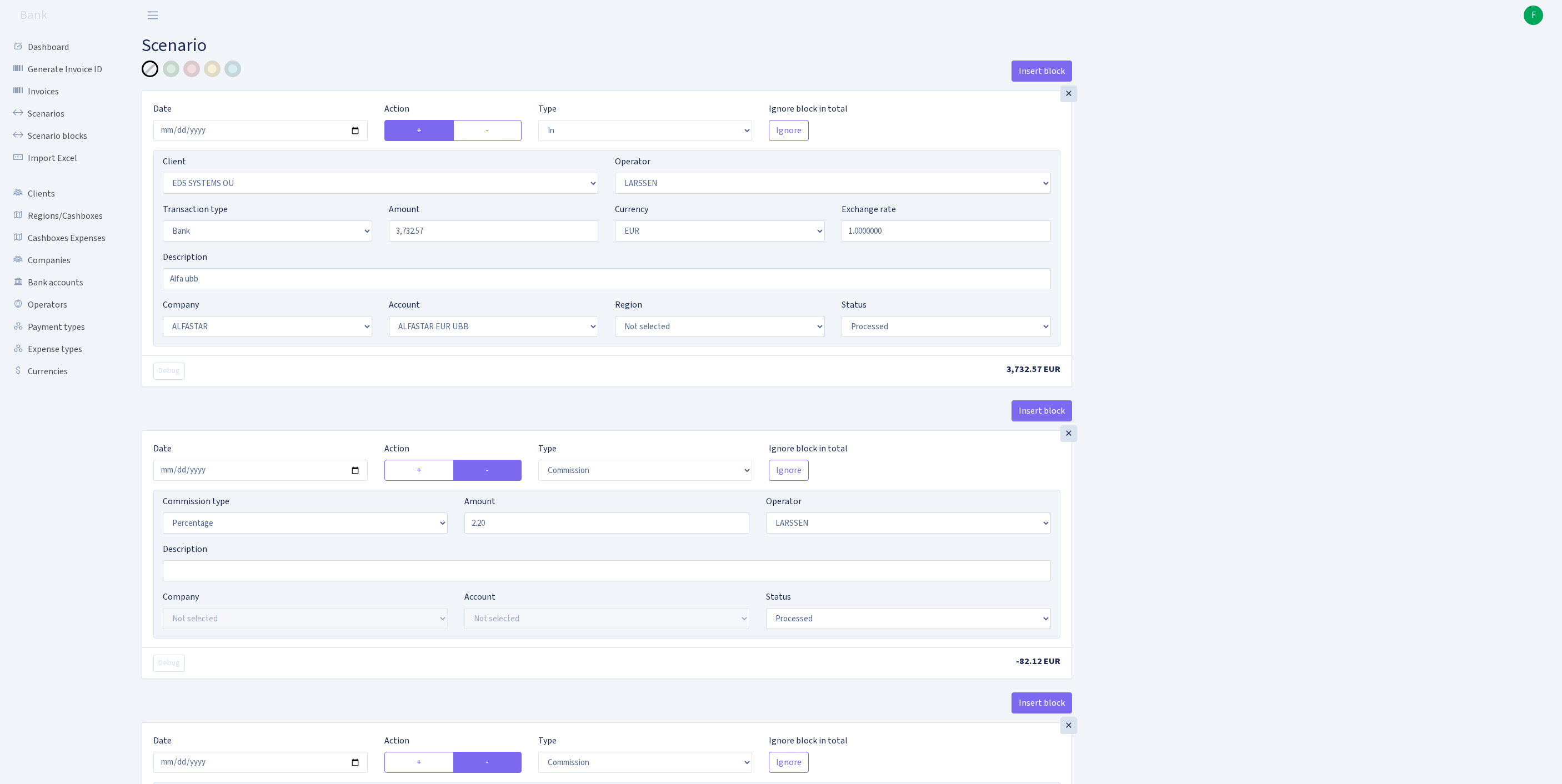
select select "in"
select select "304"
select select "36"
select select "2"
select select "1"
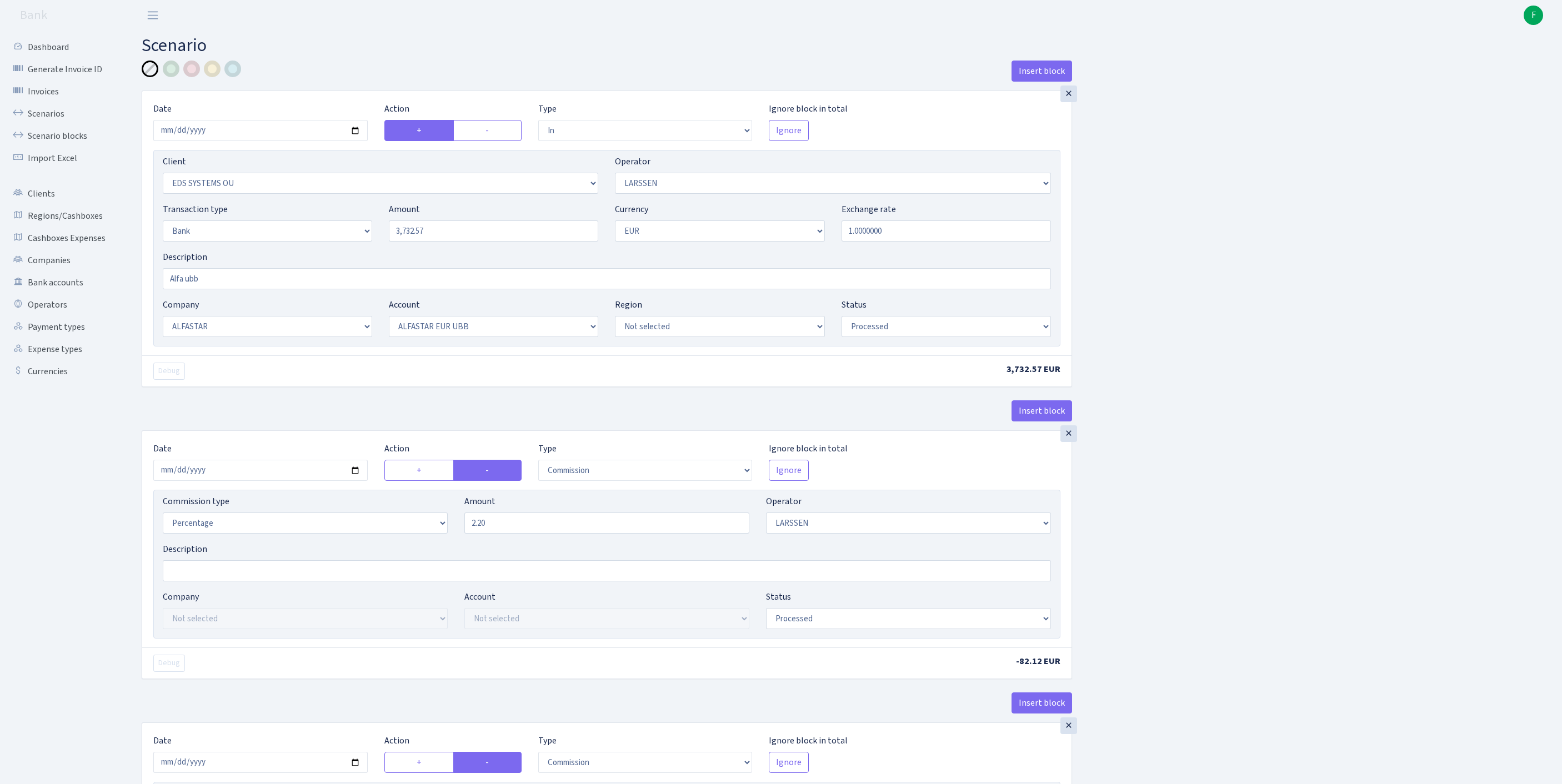
select select "14"
select select "42"
select select "processed"
select select "commission"
select select "36"
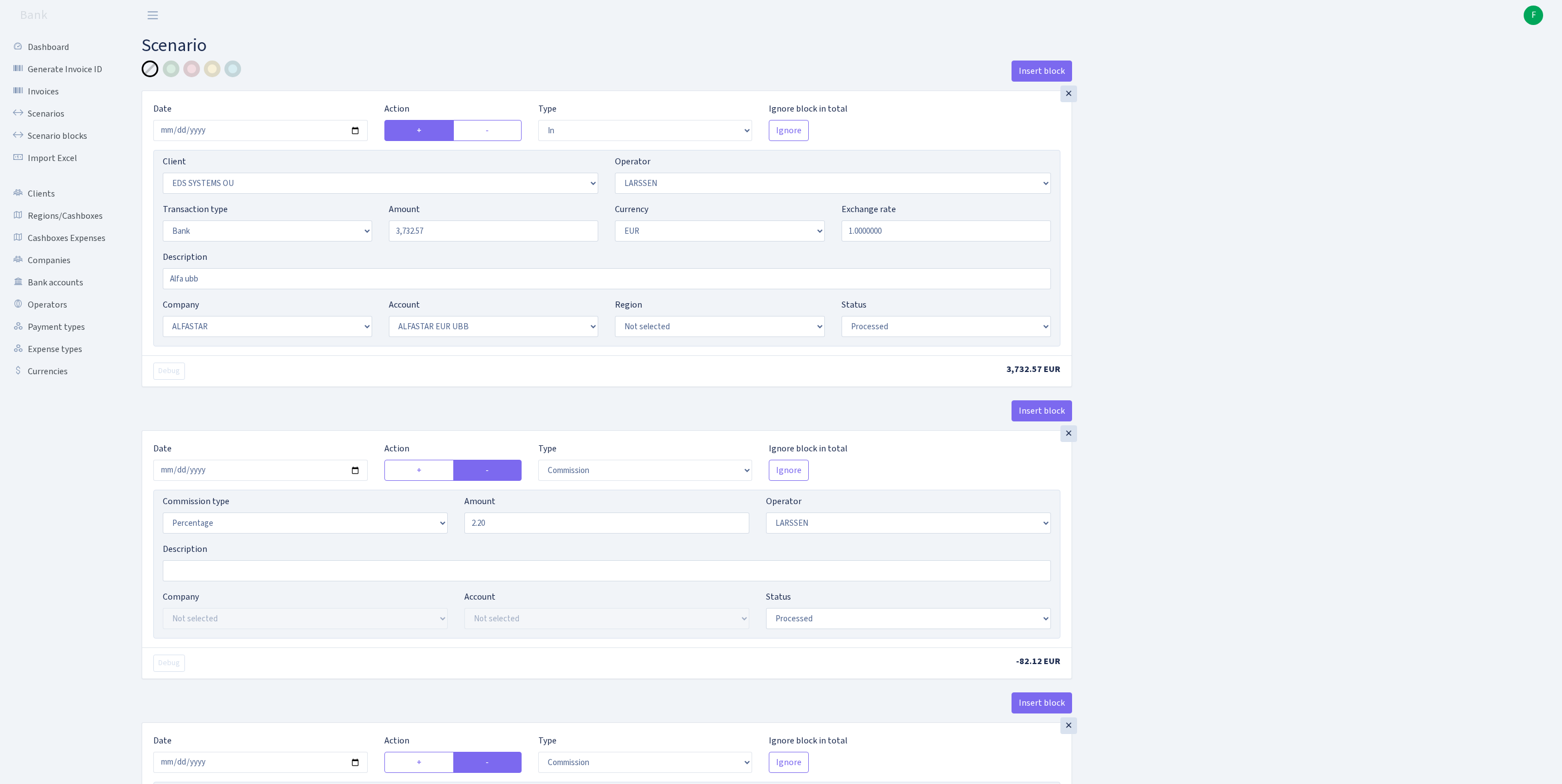
select select "processed"
select select "commission"
select select "fixed"
select select "1"
select select "14"
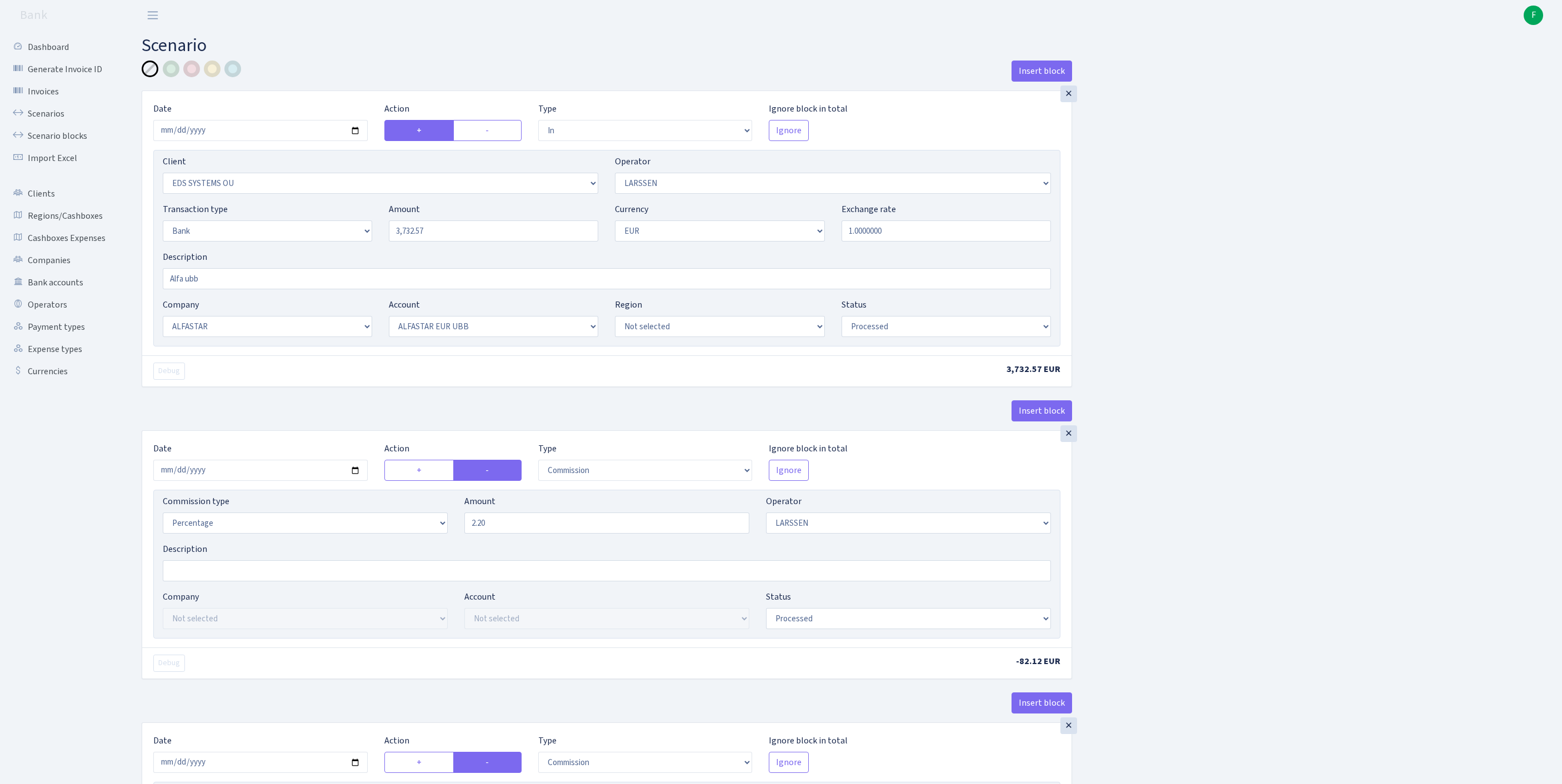
select select "42"
select select "processed"
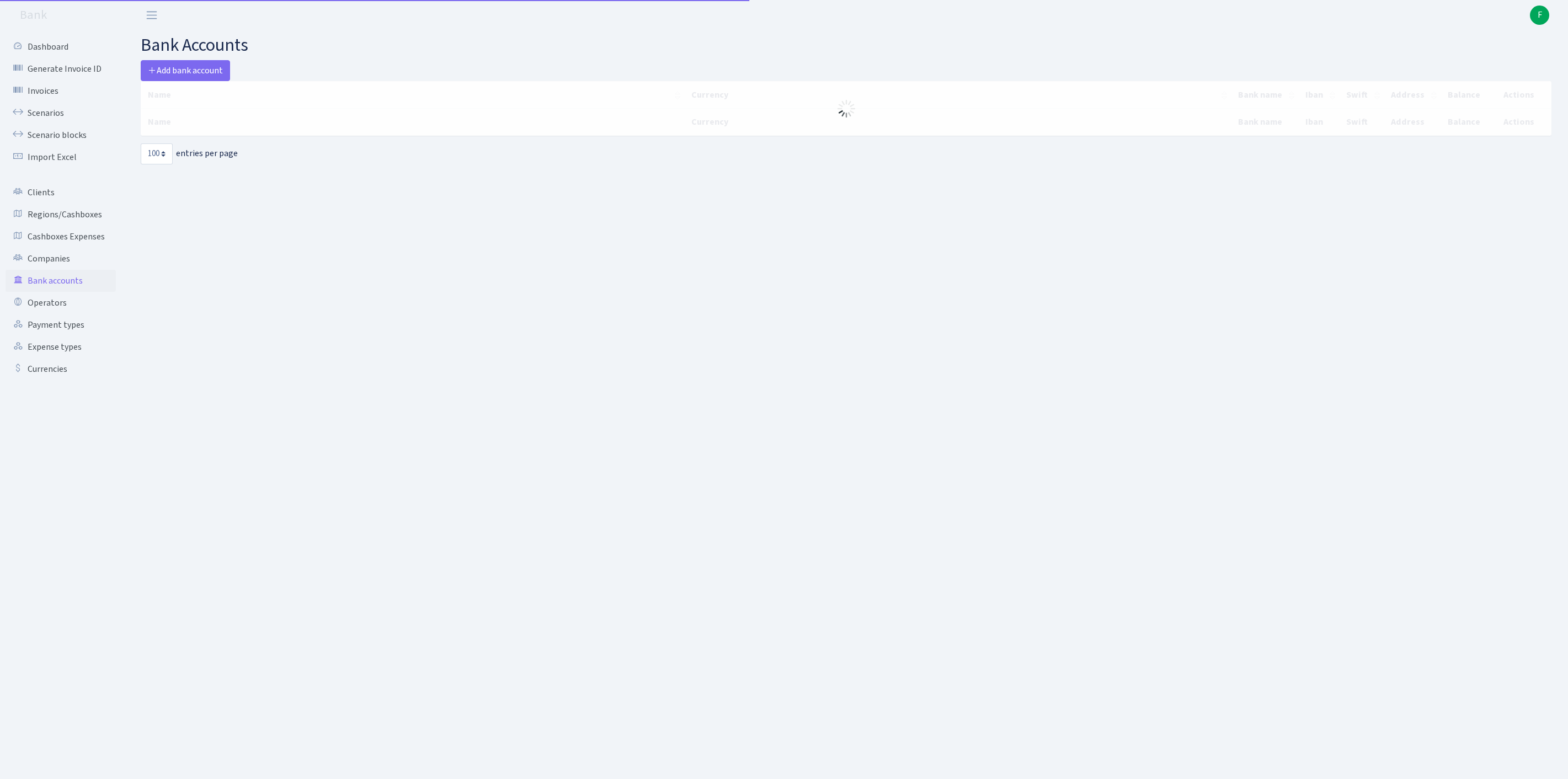
select select "100"
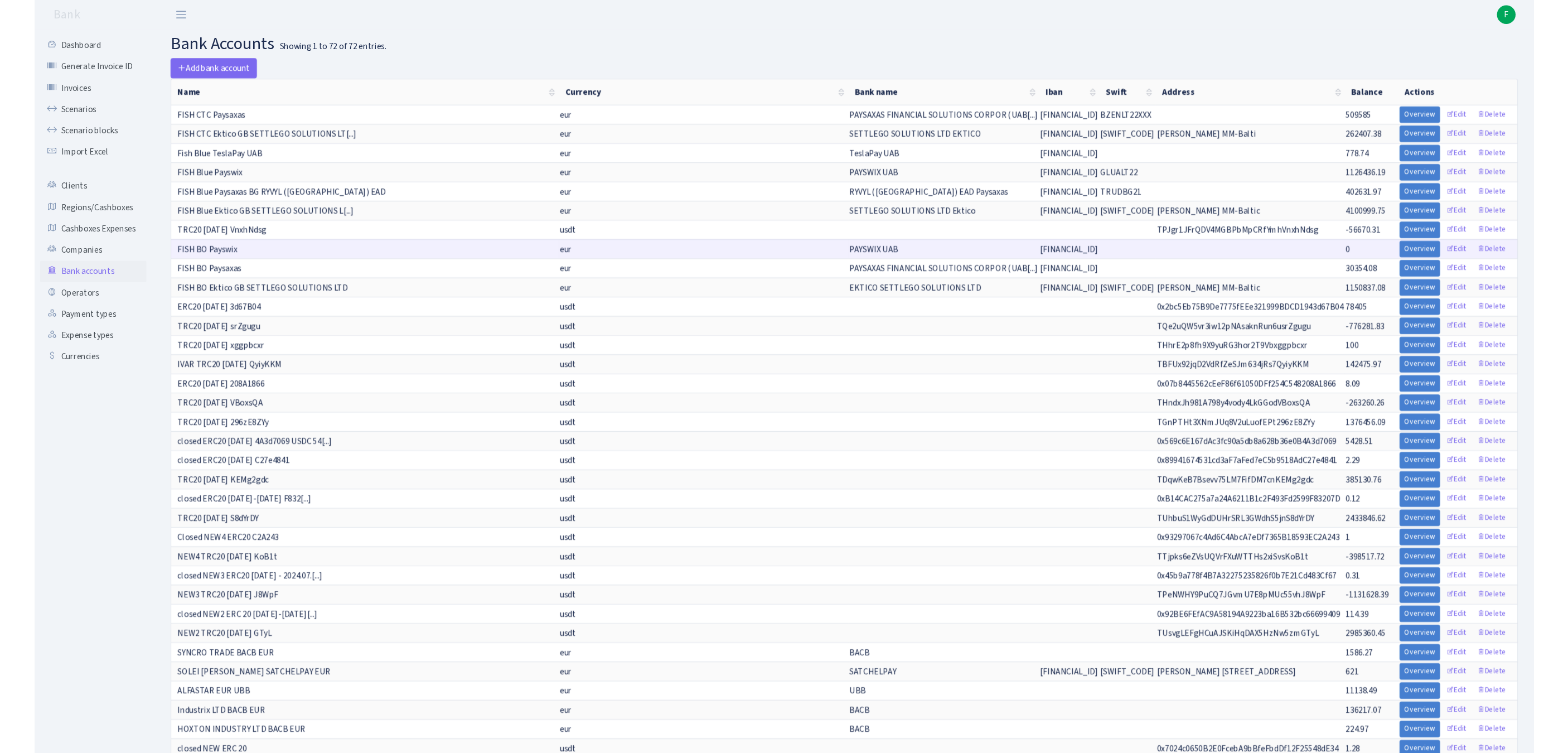
scroll to position [490, 0]
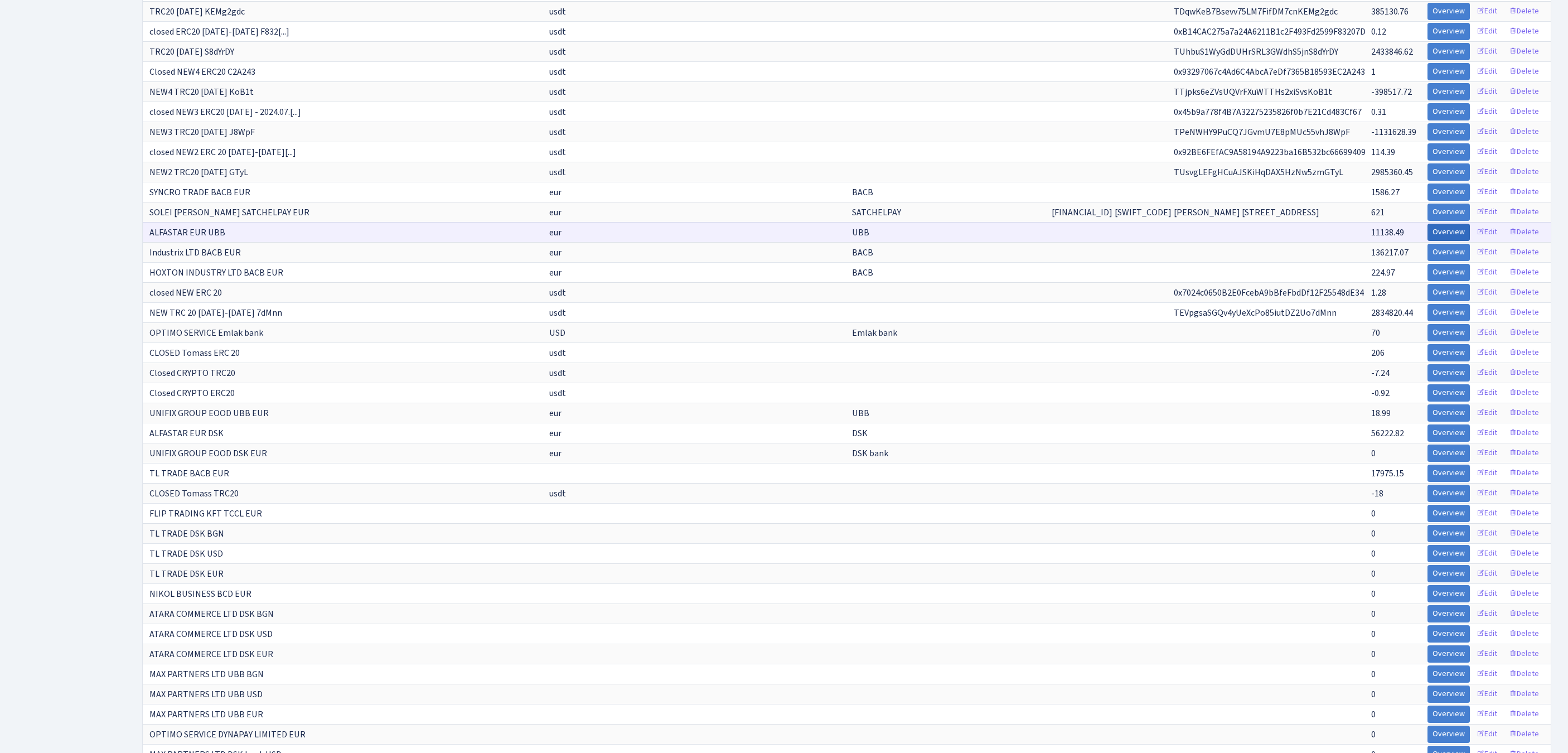
click at [1427, 241] on link "Overview" at bounding box center [1448, 232] width 42 height 17
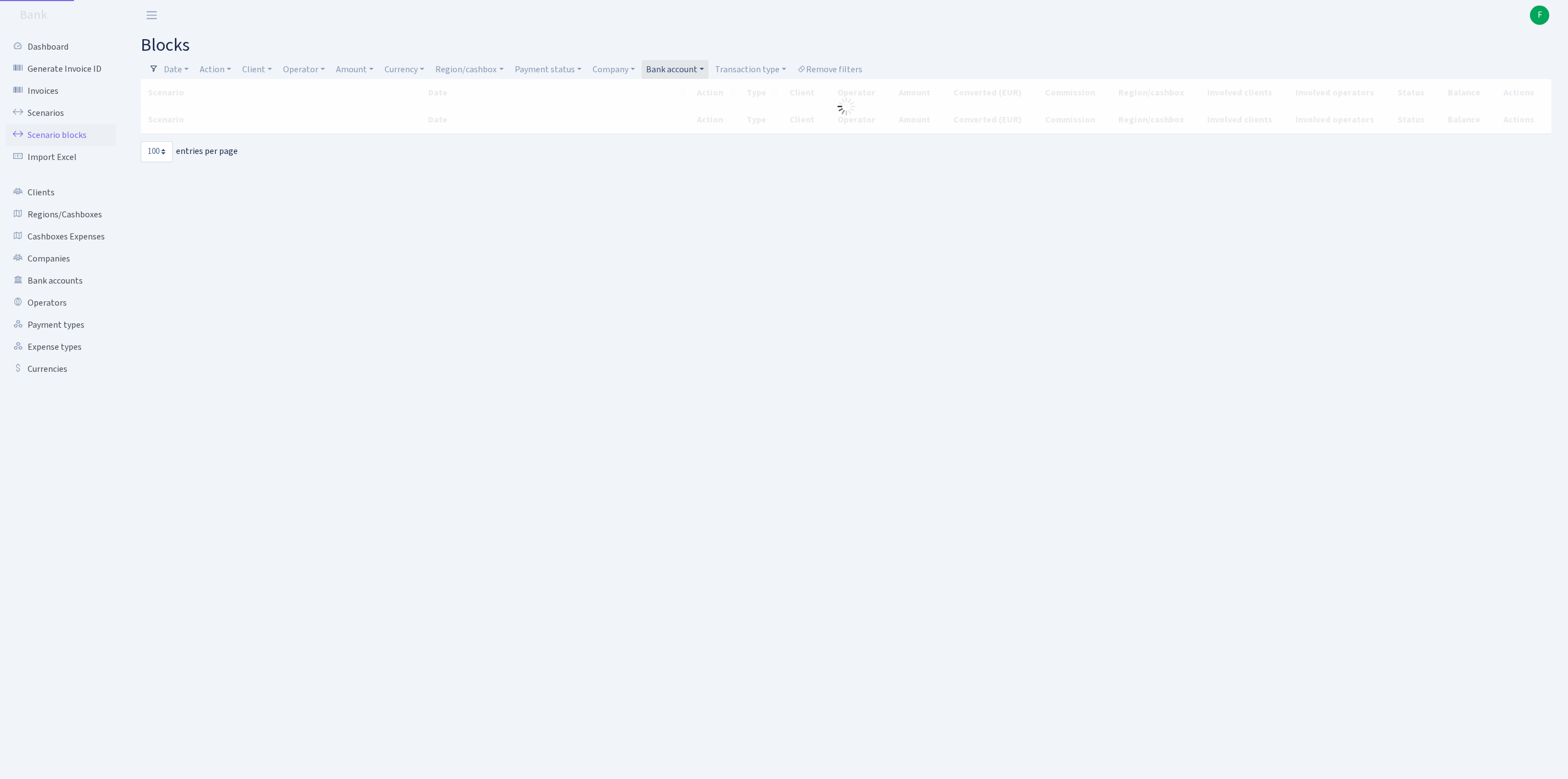
select select "100"
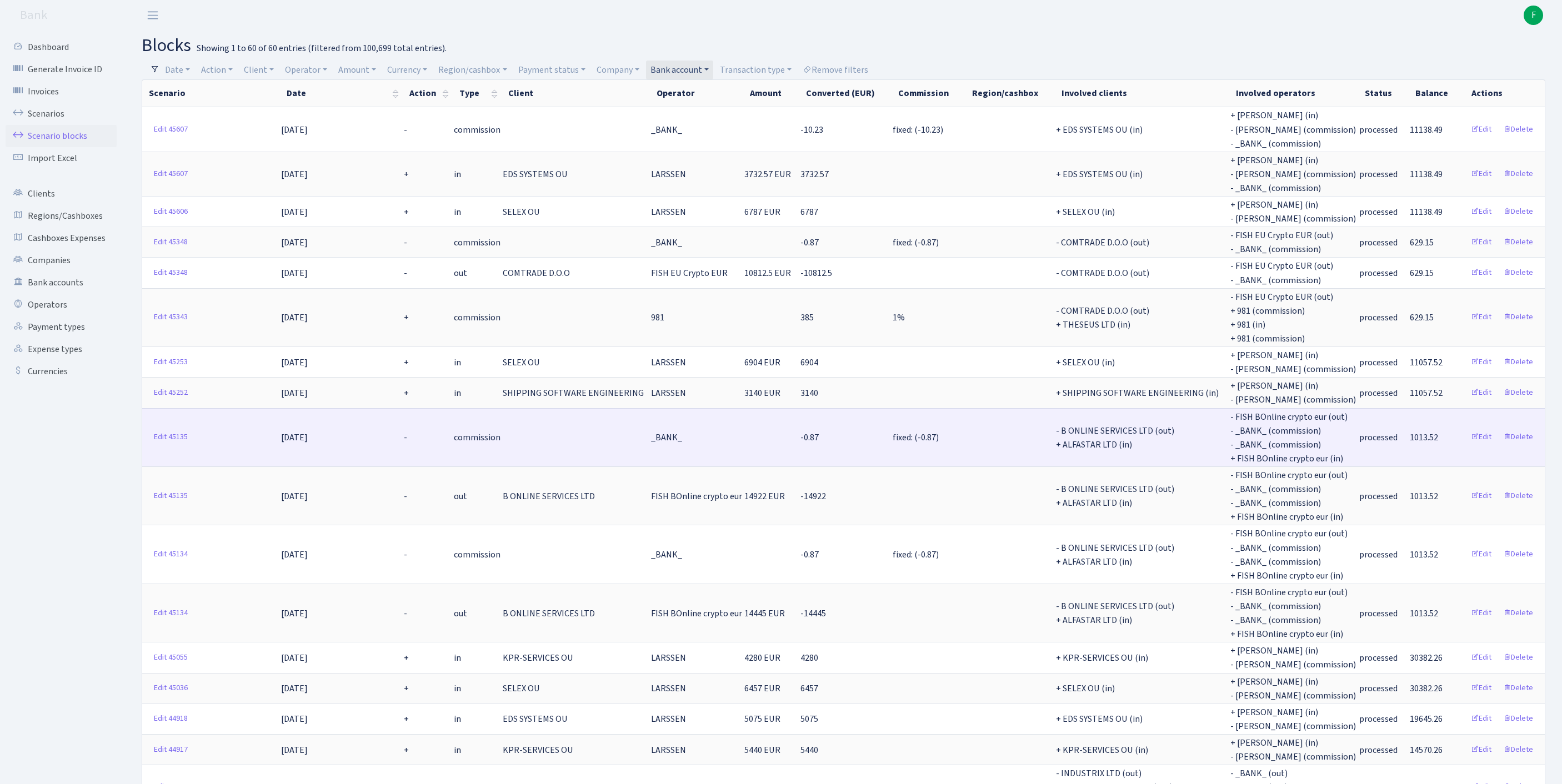
click at [501, 466] on td at bounding box center [575, 437] width 148 height 58
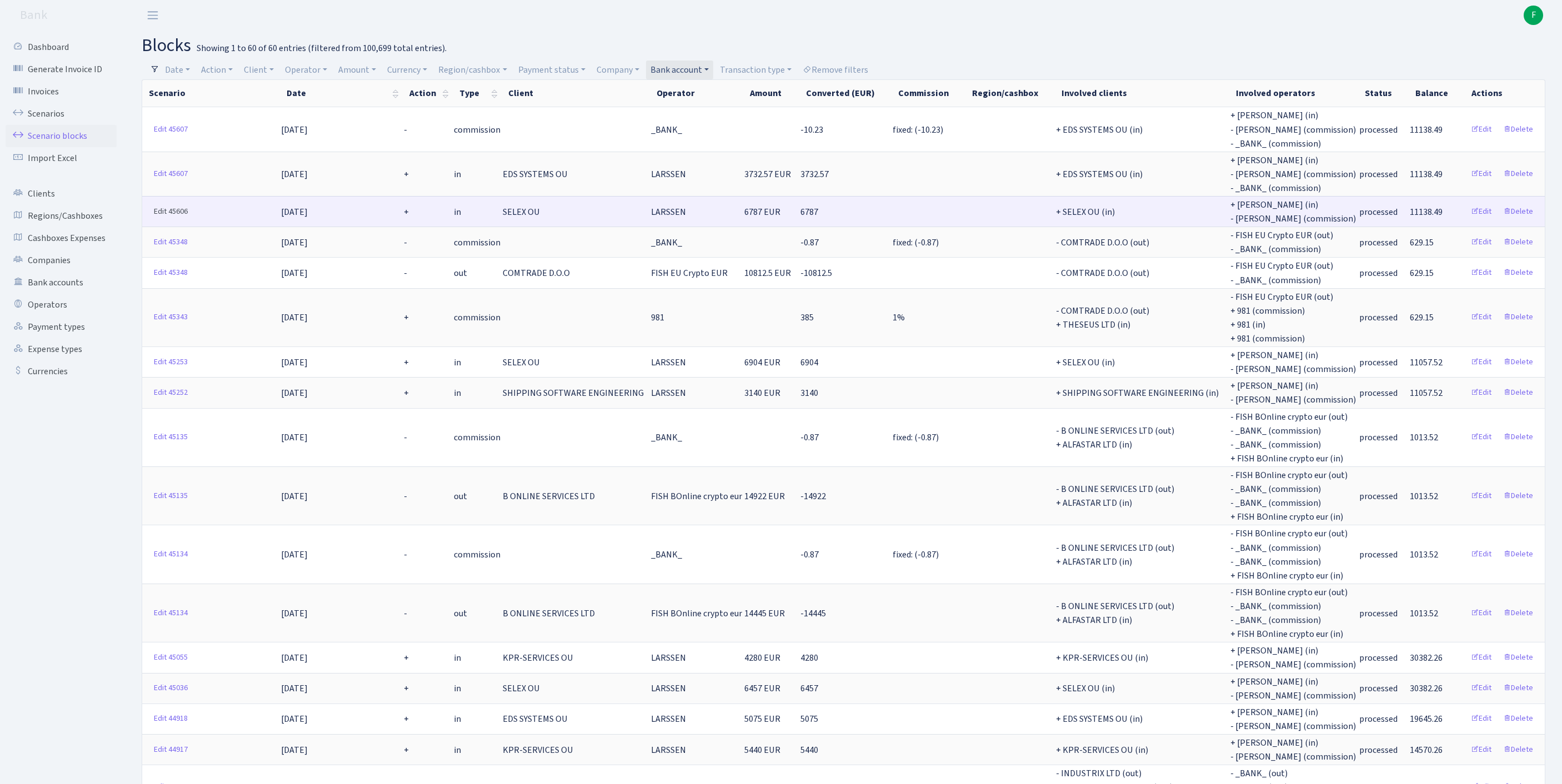
click at [160, 221] on link "Edit 45606" at bounding box center [171, 212] width 44 height 17
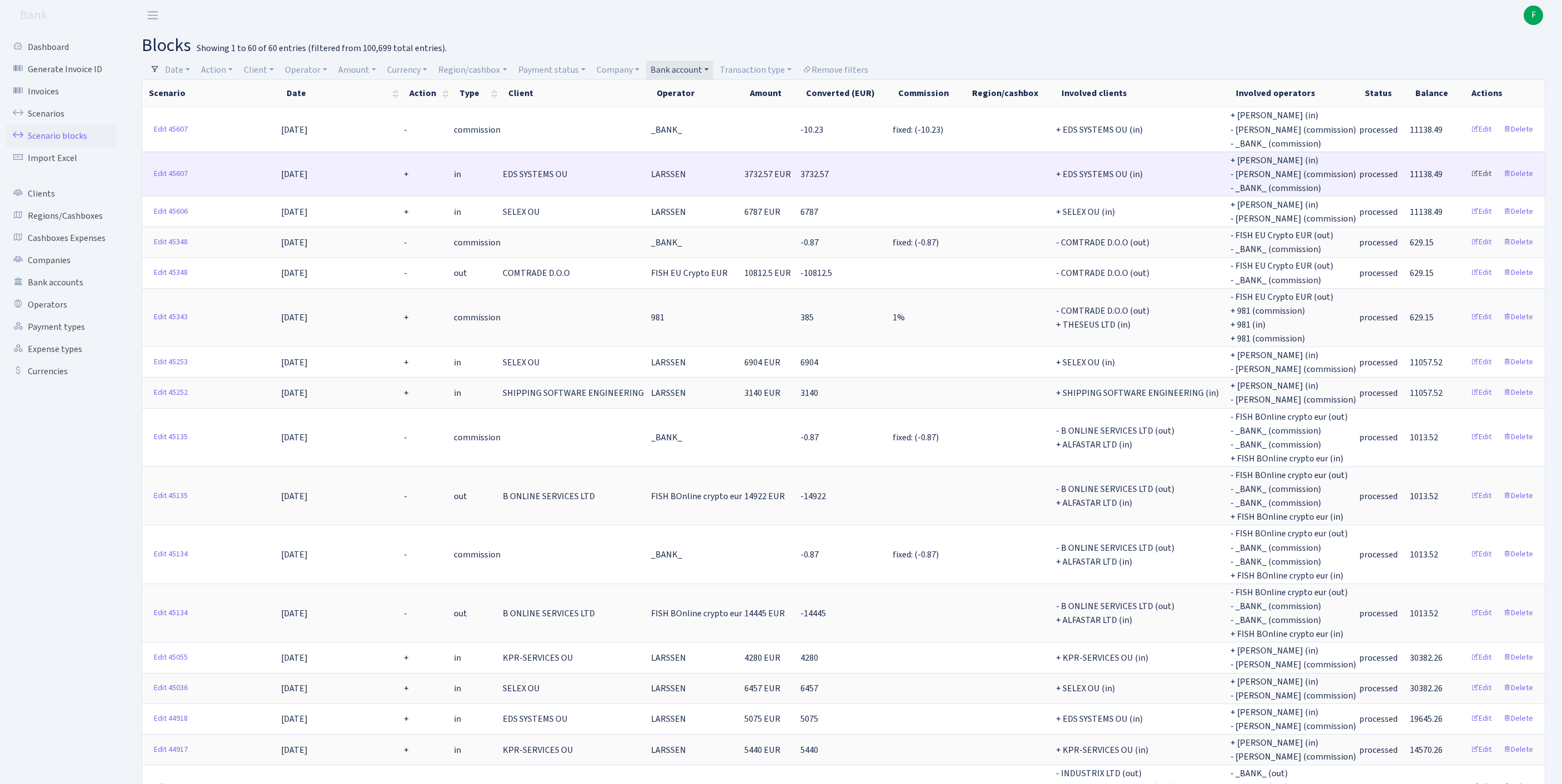
click at [1469, 182] on link "Edit" at bounding box center [1481, 174] width 31 height 17
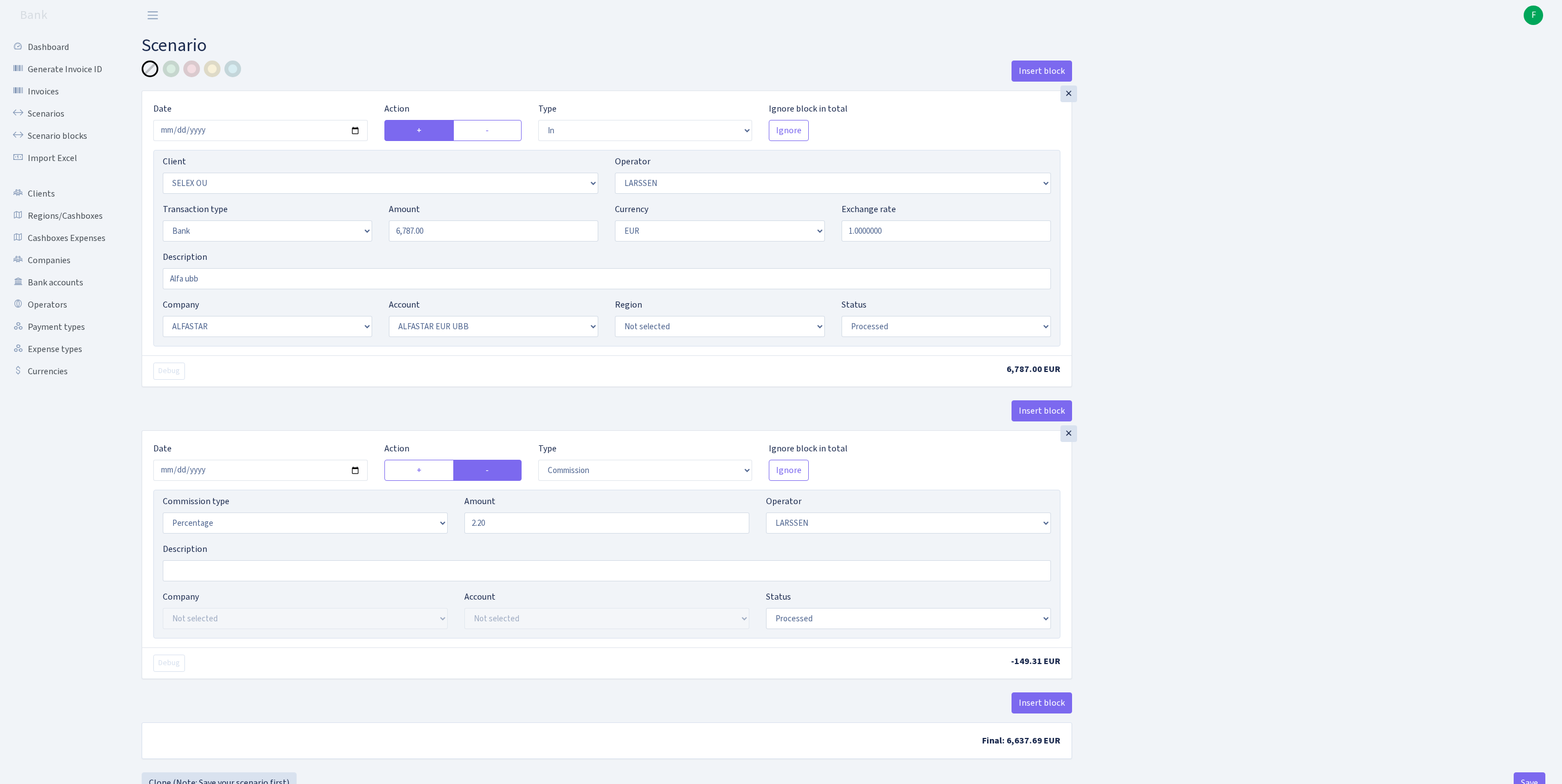
select select "in"
select select "1463"
select select "36"
select select "2"
select select "1"
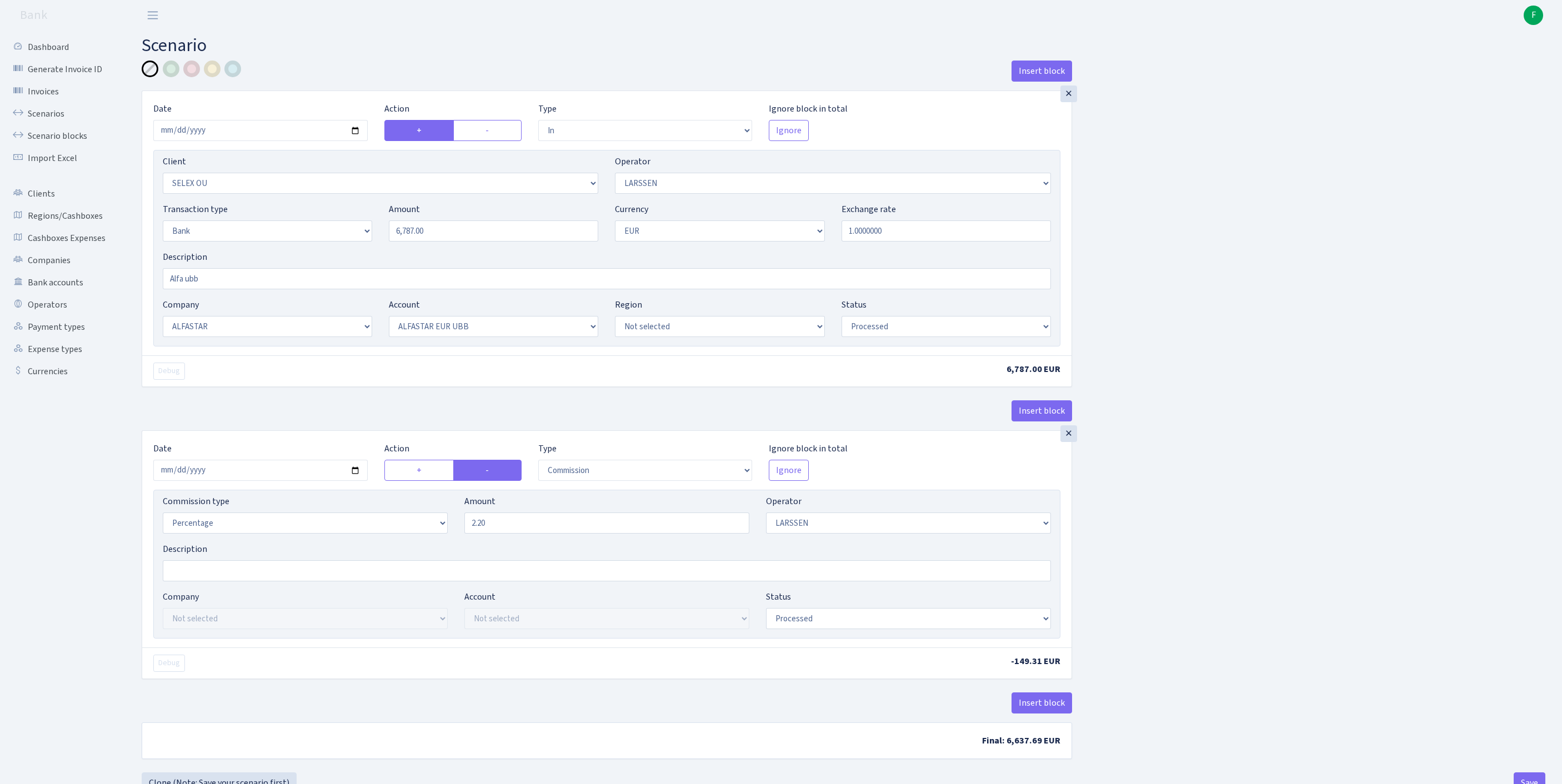
select select "14"
select select "42"
select select "processed"
select select "commission"
select select "36"
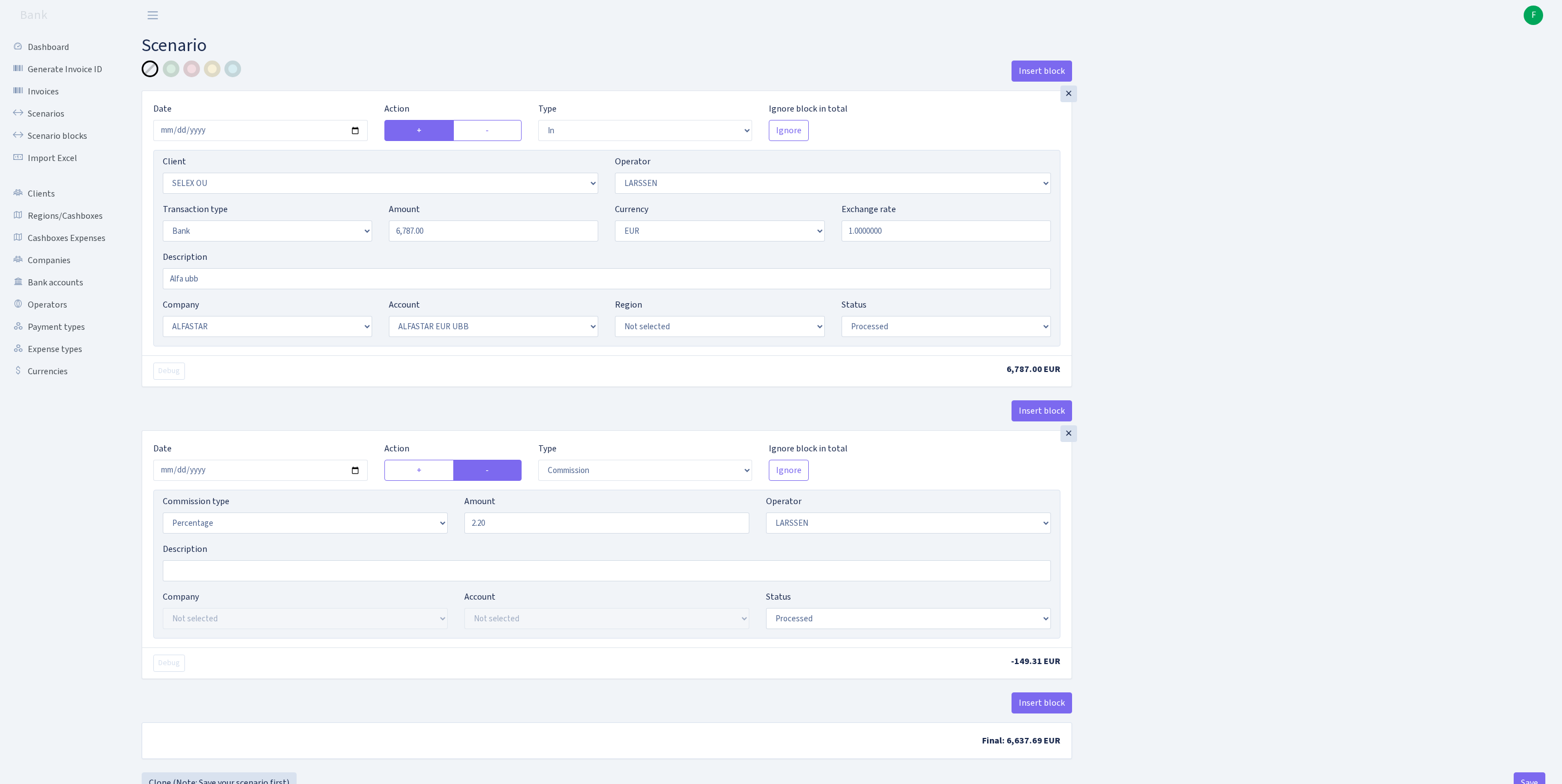
select select "processed"
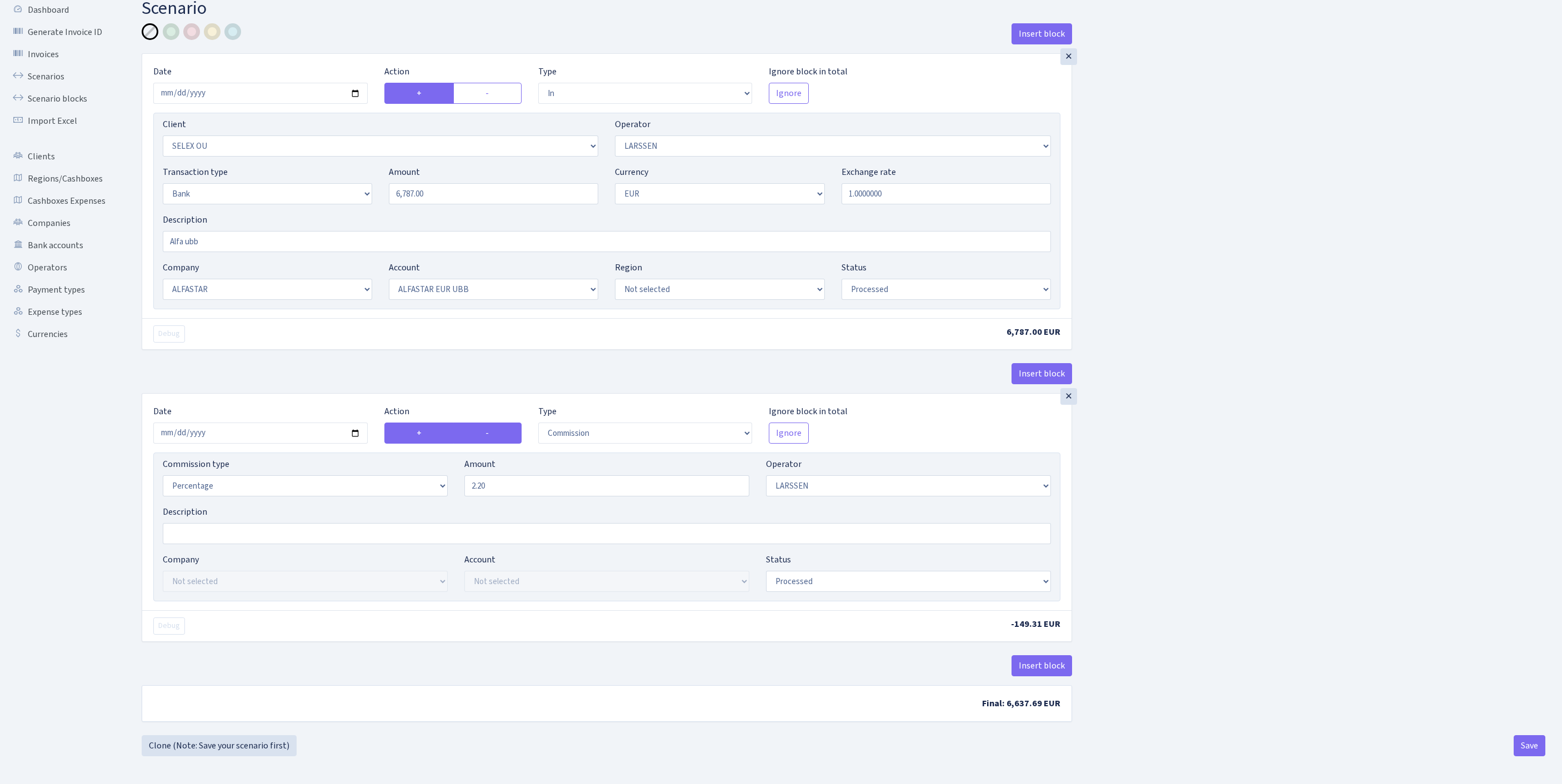
click at [419, 423] on label "+" at bounding box center [419, 433] width 70 height 21
click at [419, 426] on input "+" at bounding box center [420, 430] width 7 height 7
radio input "true"
click at [484, 423] on label "-" at bounding box center [487, 433] width 68 height 21
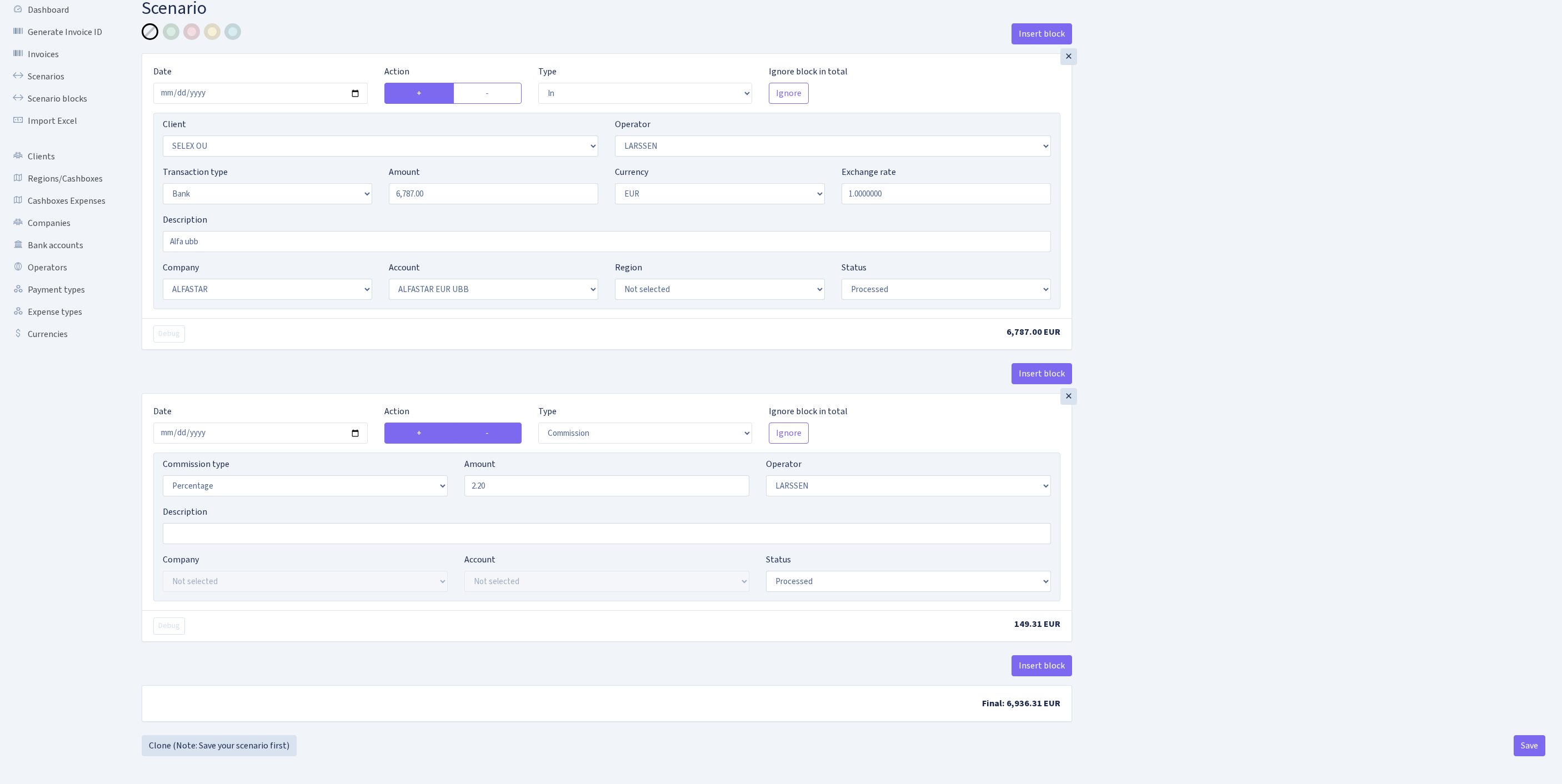
click at [485, 426] on input "-" at bounding box center [489, 430] width 7 height 7
radio input "true"
radio input "false"
click at [1517, 750] on button "Save" at bounding box center [1530, 745] width 32 height 21
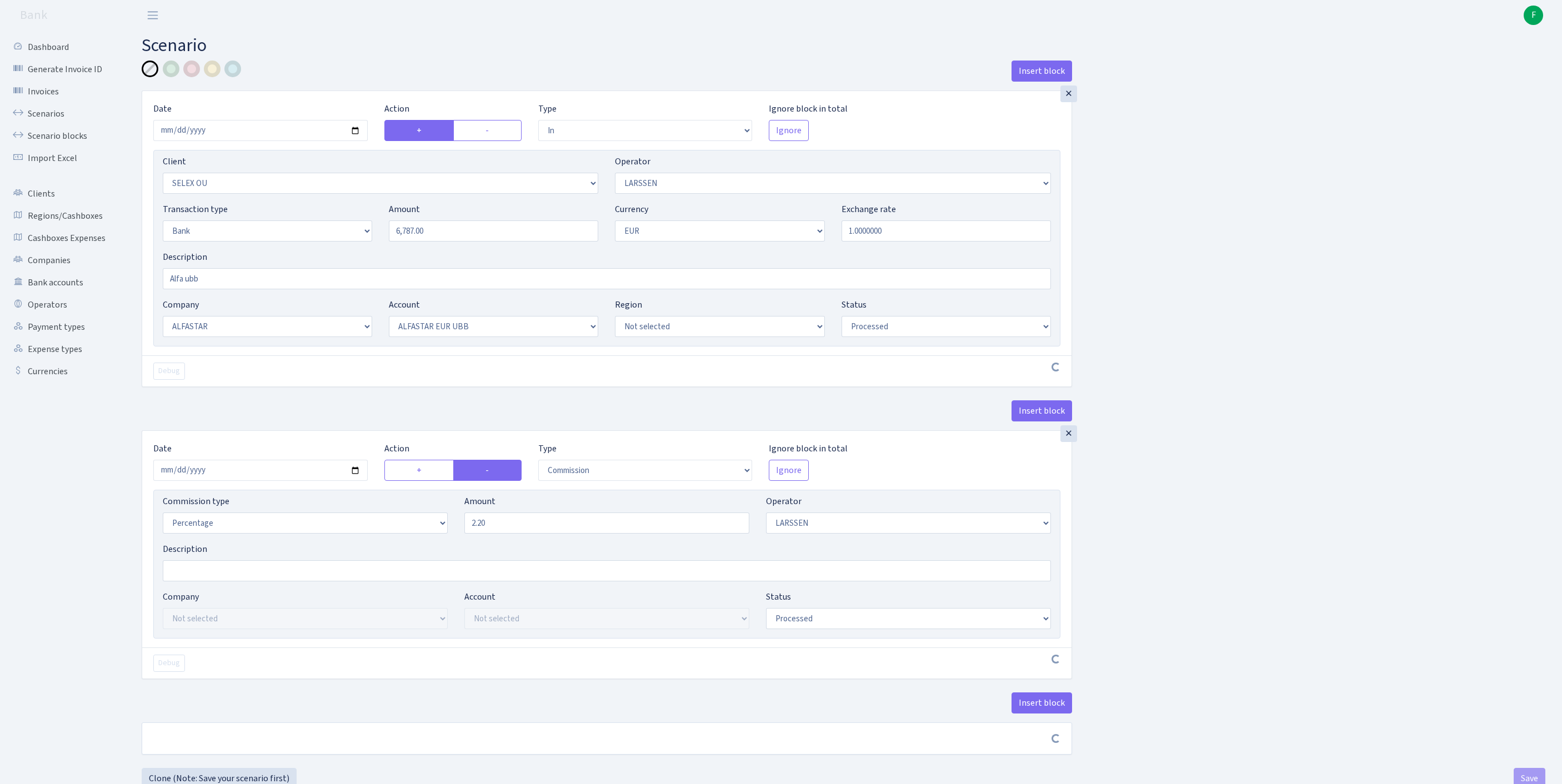
select select "in"
select select "1463"
select select "36"
select select "2"
select select "1"
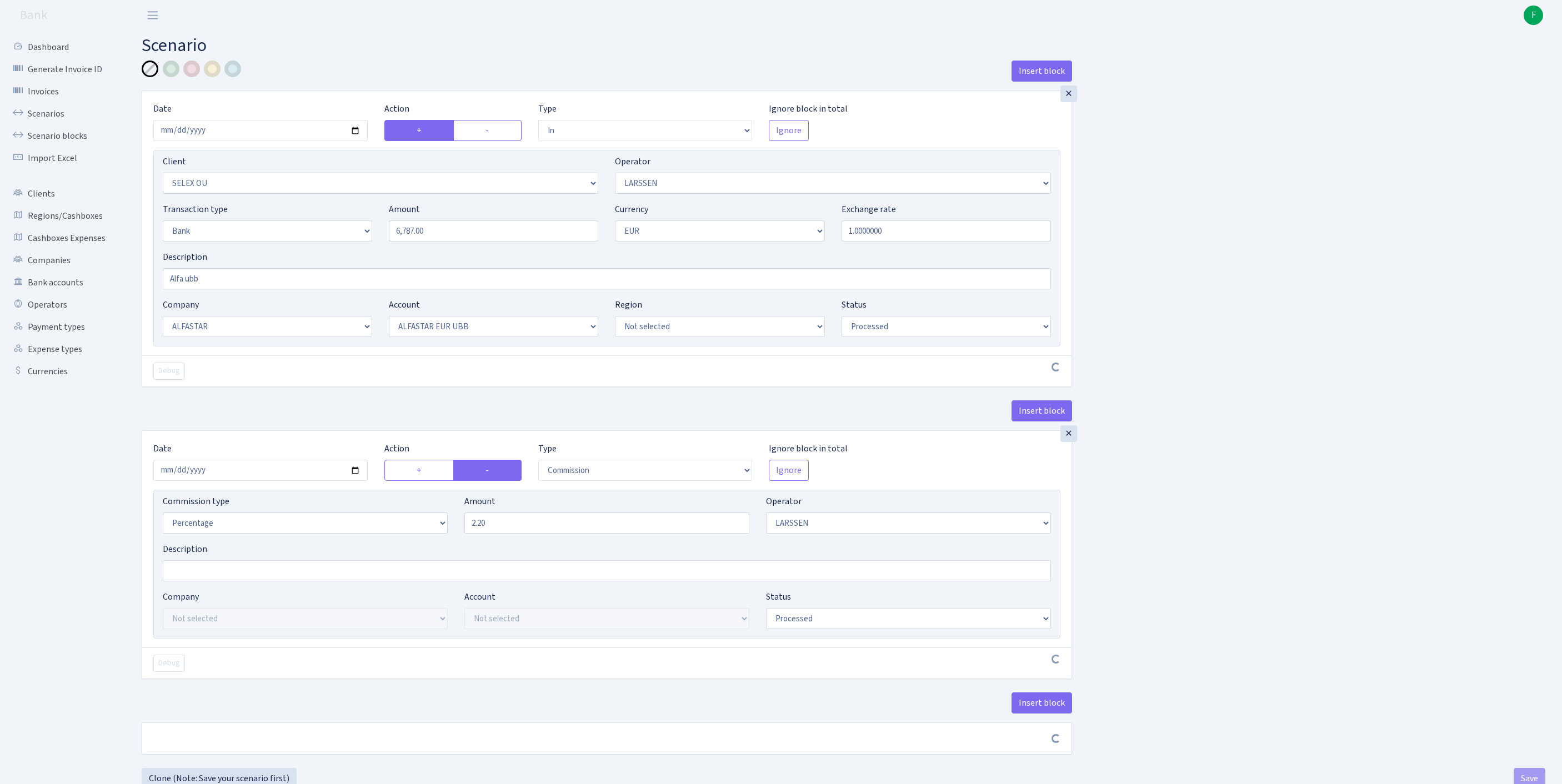
select select "14"
select select "42"
select select "processed"
select select "commission"
select select "36"
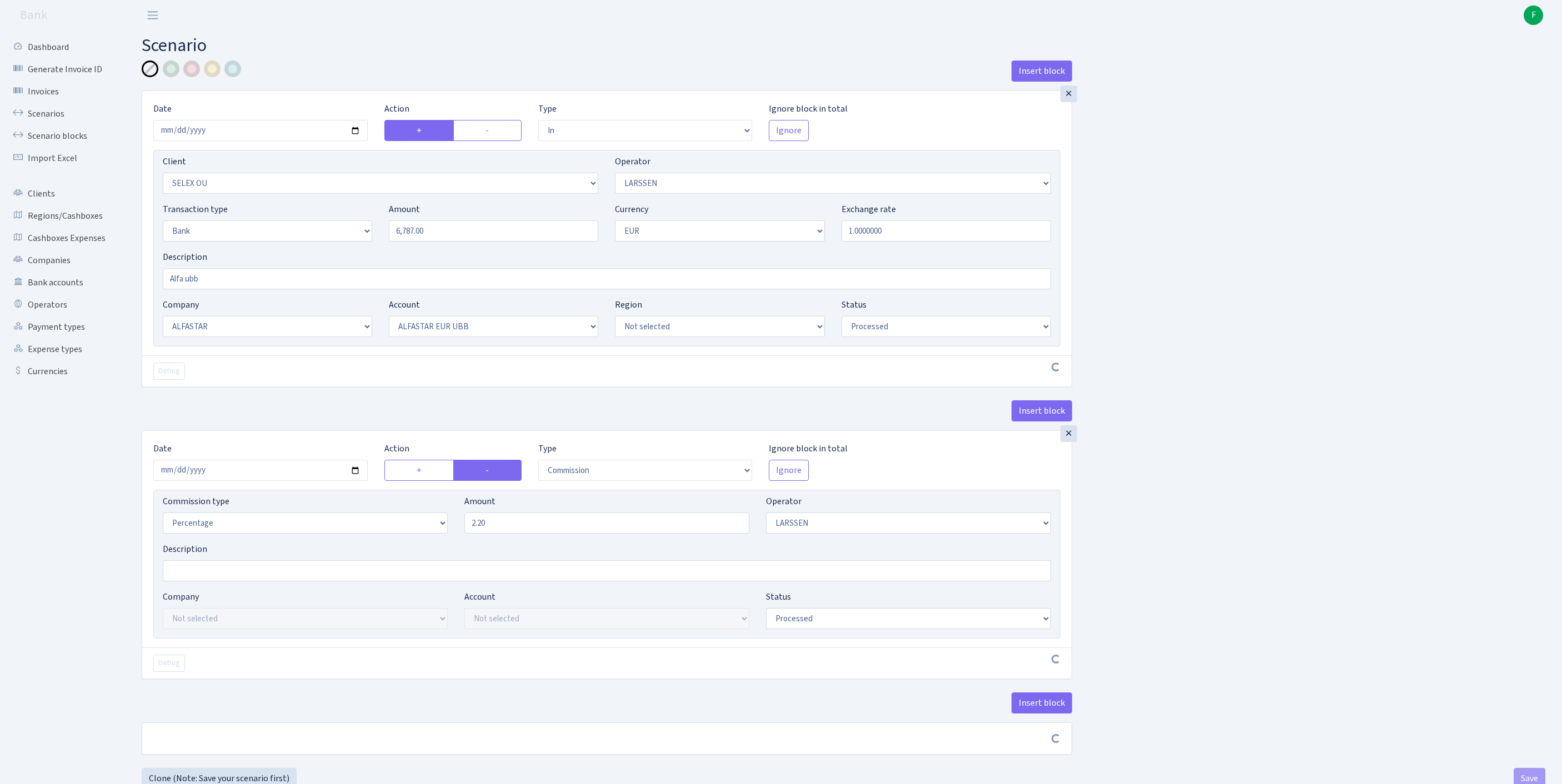
select select "processed"
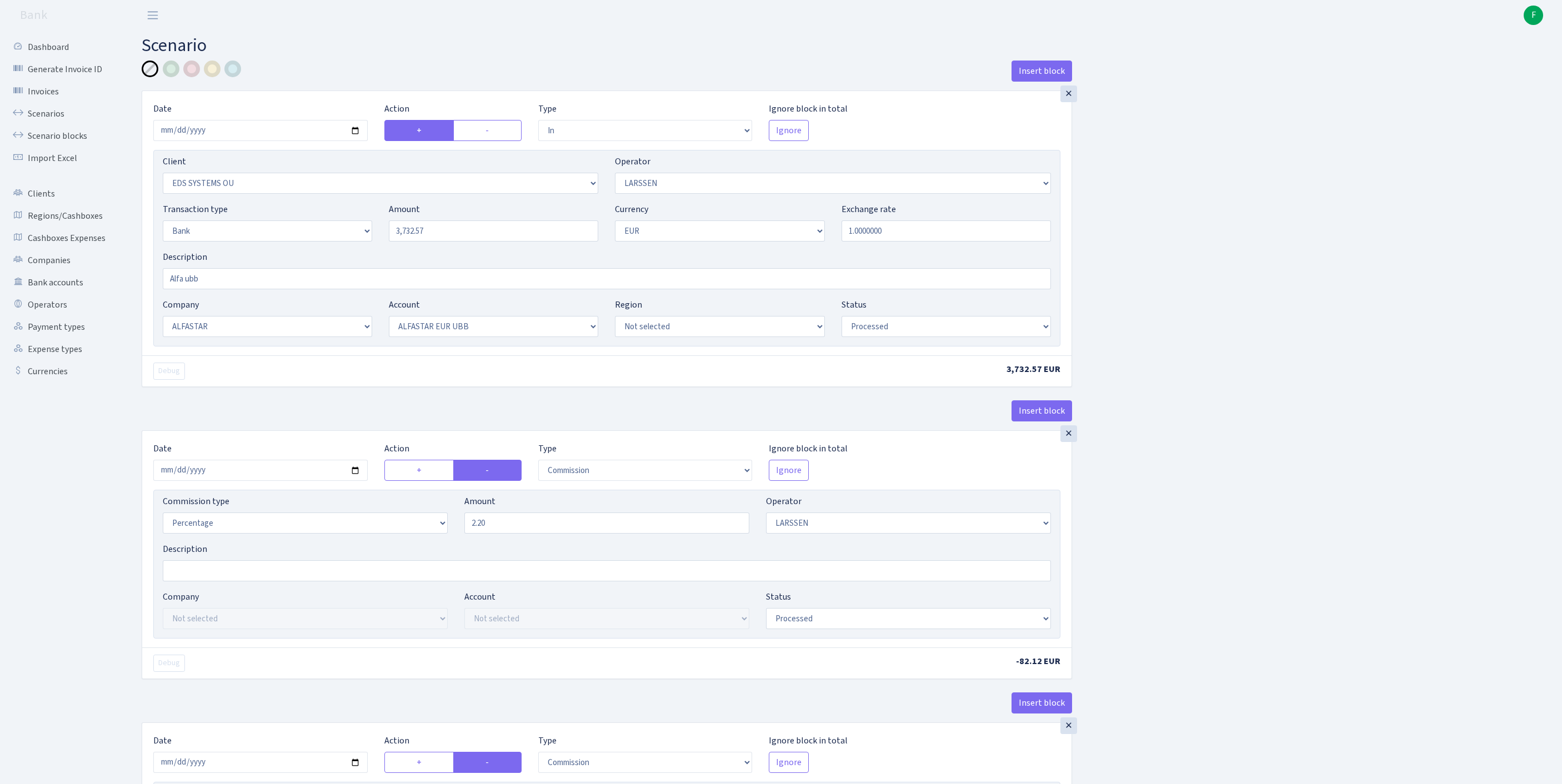
select select "in"
select select "304"
select select "36"
select select "2"
select select "1"
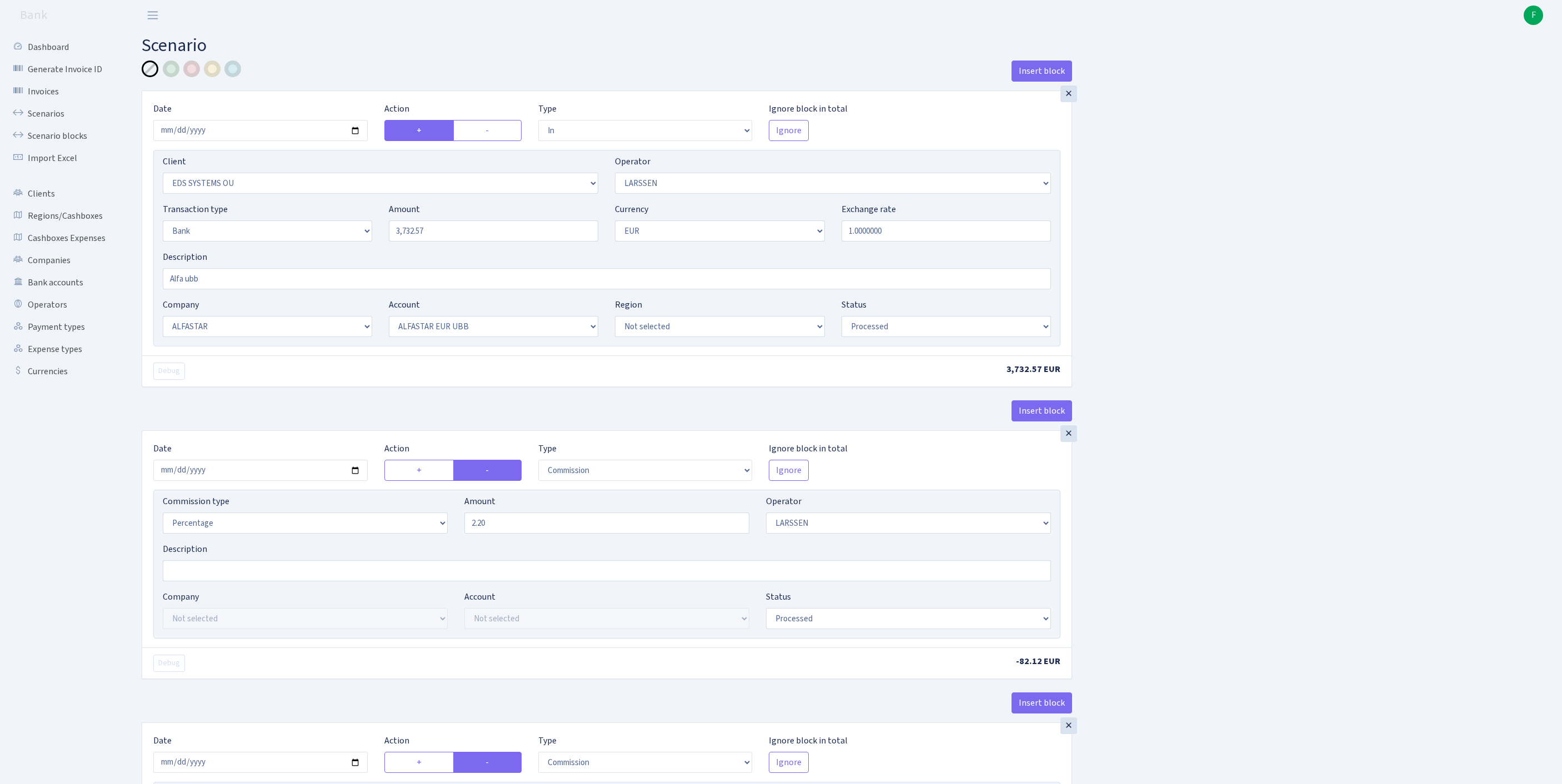
select select "14"
select select "42"
select select "processed"
select select "commission"
select select "36"
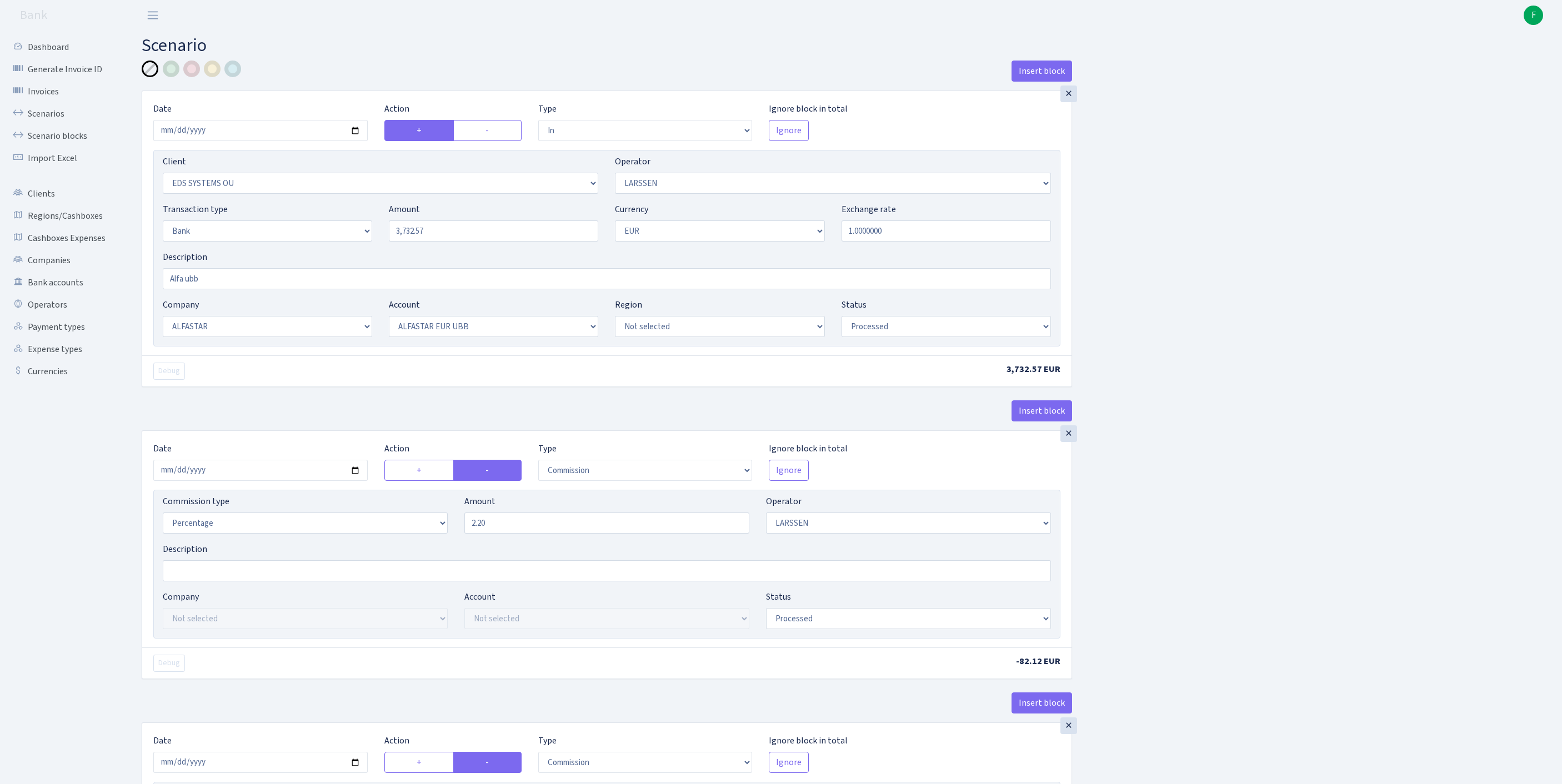
select select "processed"
select select "commission"
select select "fixed"
select select "1"
select select "14"
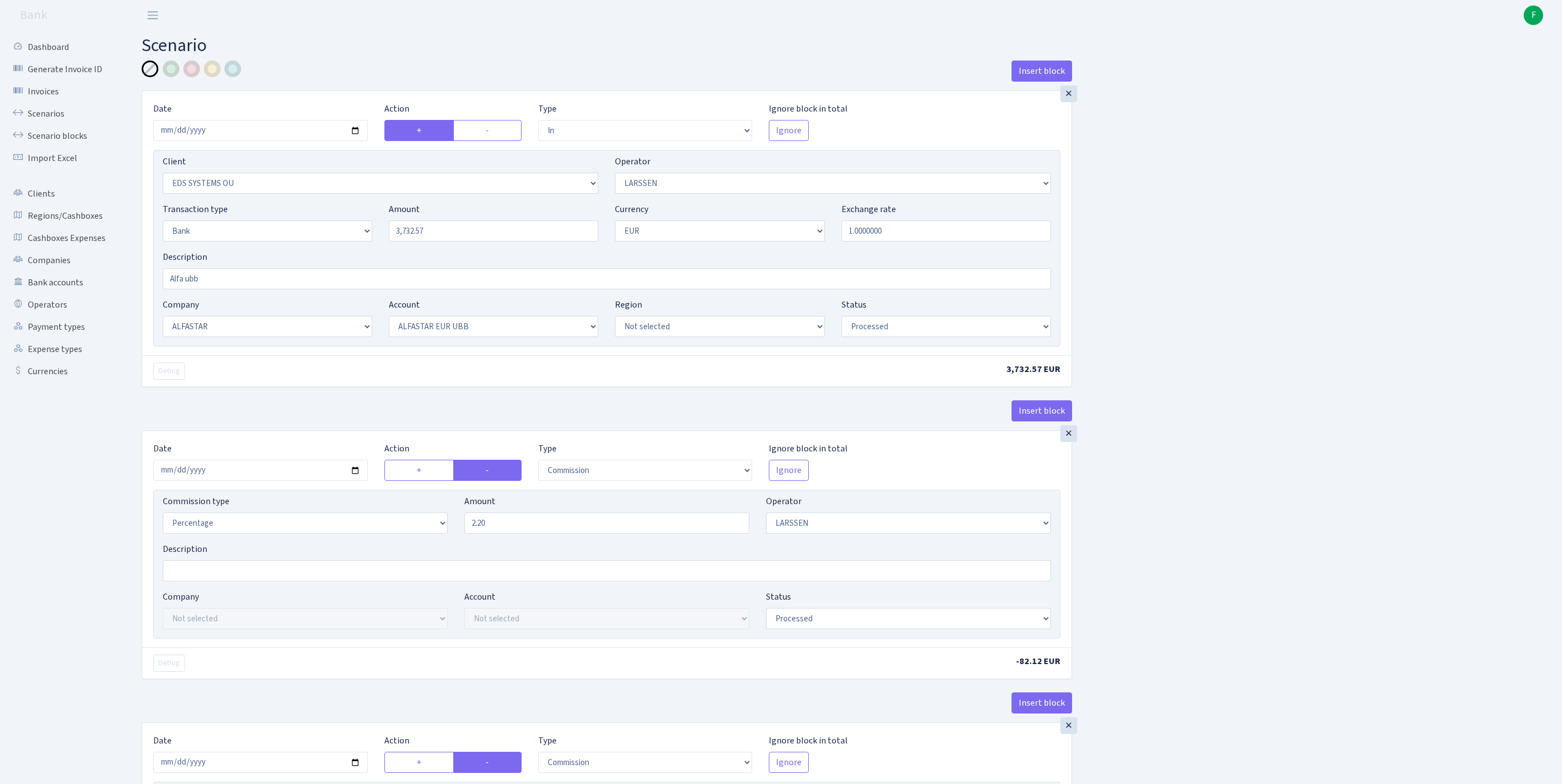
select select "42"
select select "processed"
click at [328, 139] on input "2025-08-25" at bounding box center [260, 130] width 214 height 21
type input "2025-08-25"
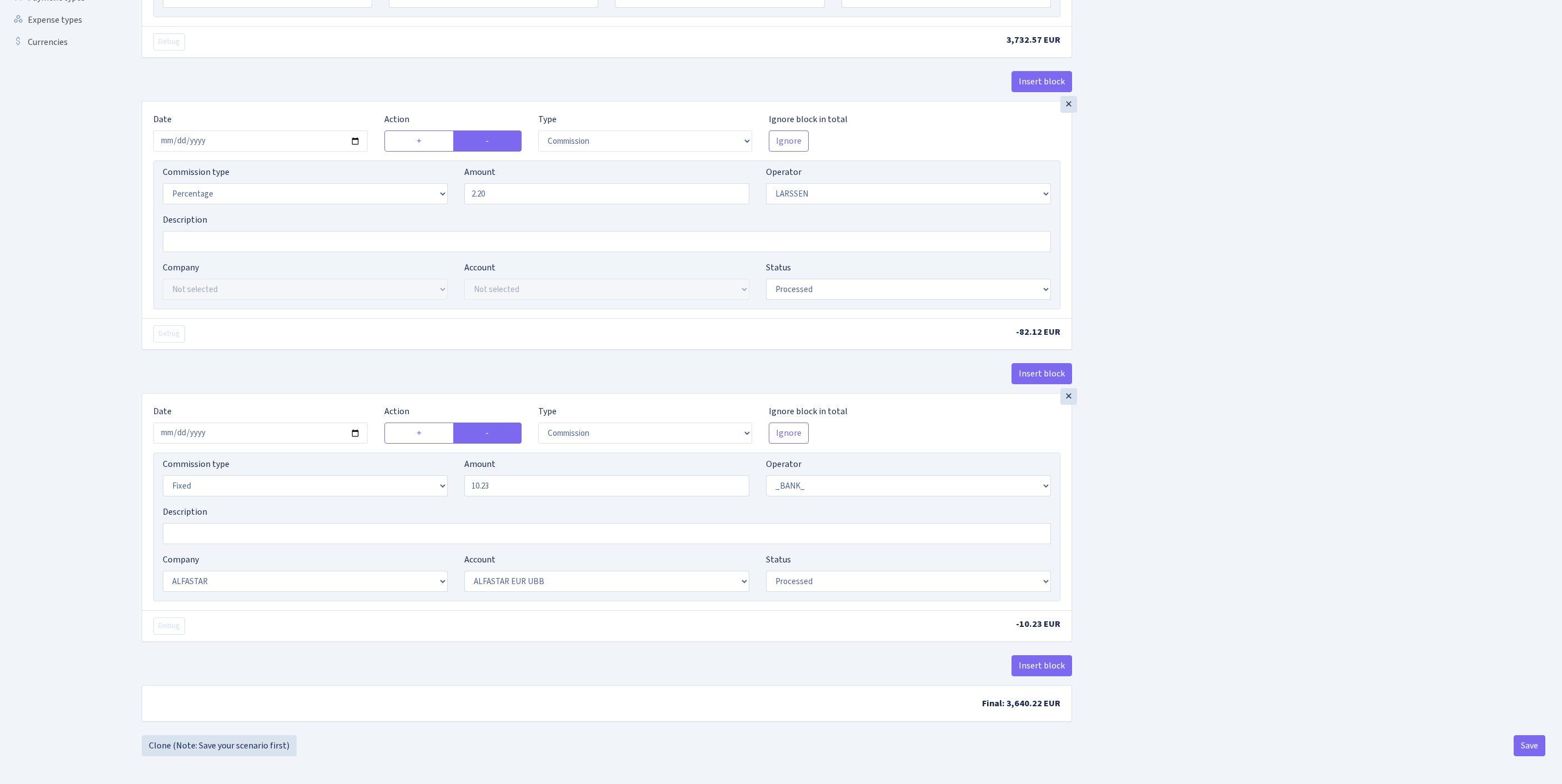
scroll to position [470, 0]
click at [1523, 742] on button "Save" at bounding box center [1530, 745] width 32 height 21
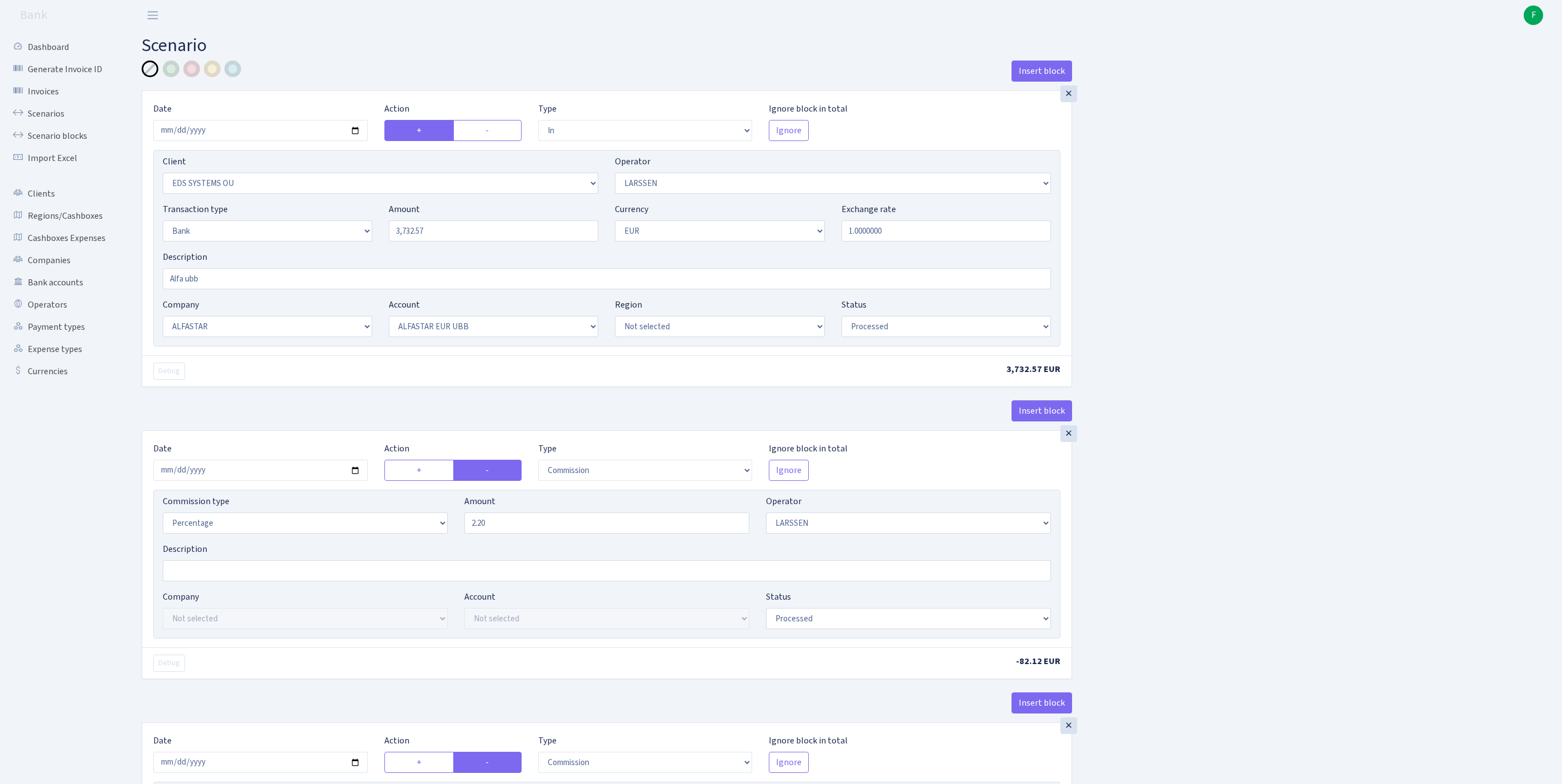
select select "in"
select select "304"
select select "36"
select select "2"
select select "1"
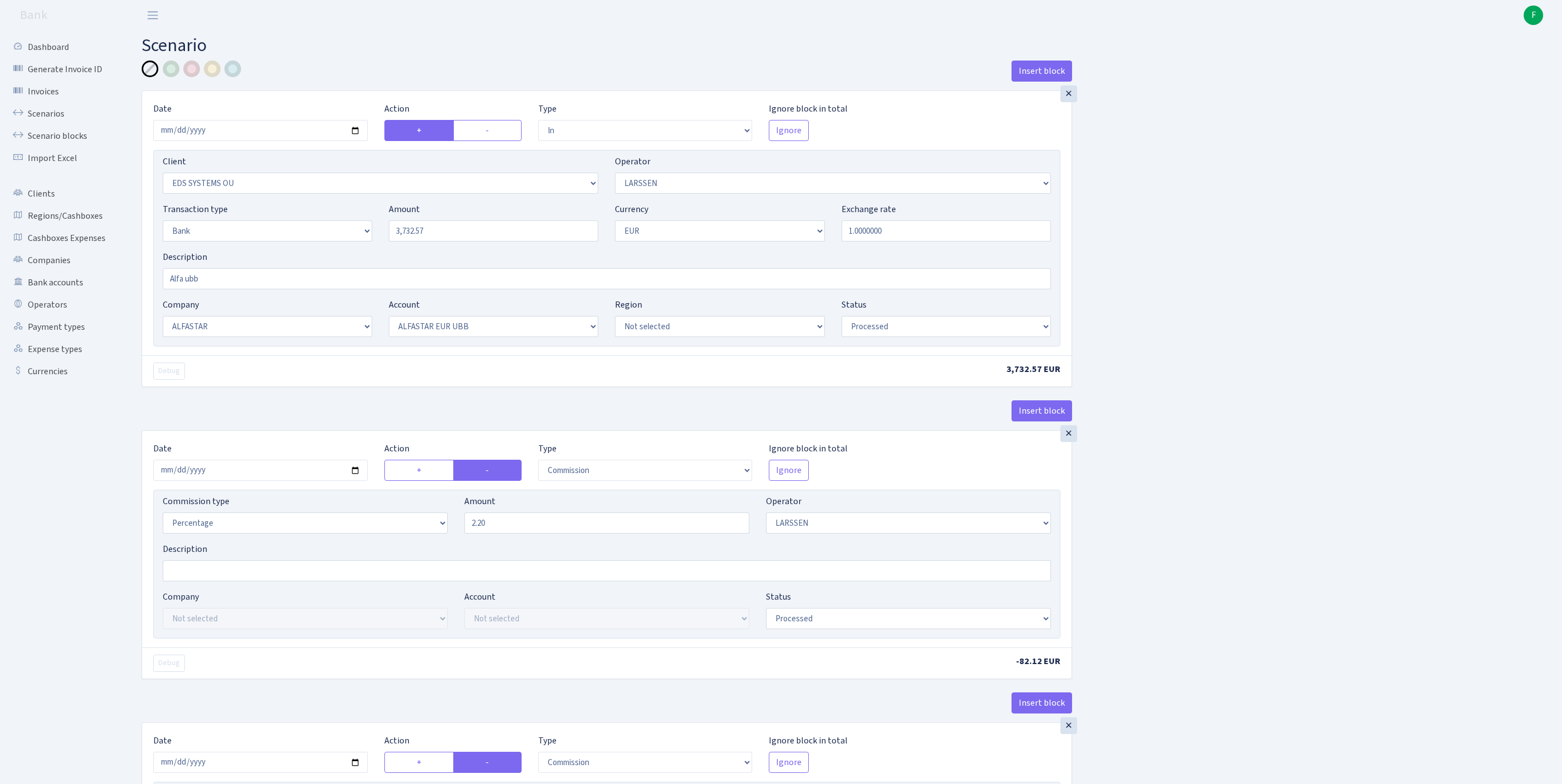
select select "14"
select select "42"
select select "processed"
select select "commission"
select select "36"
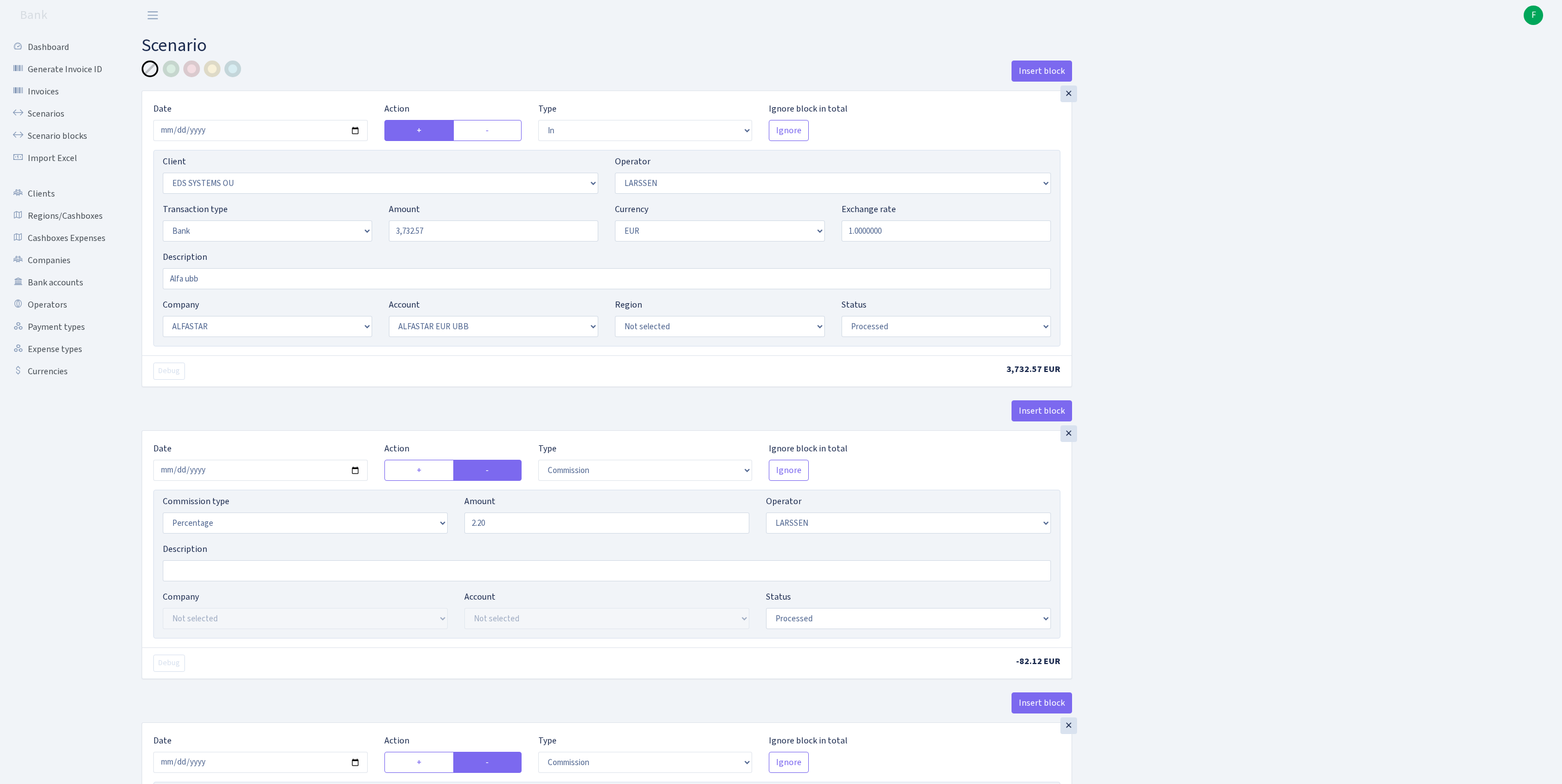
select select "processed"
select select "commission"
select select "fixed"
select select "1"
select select "14"
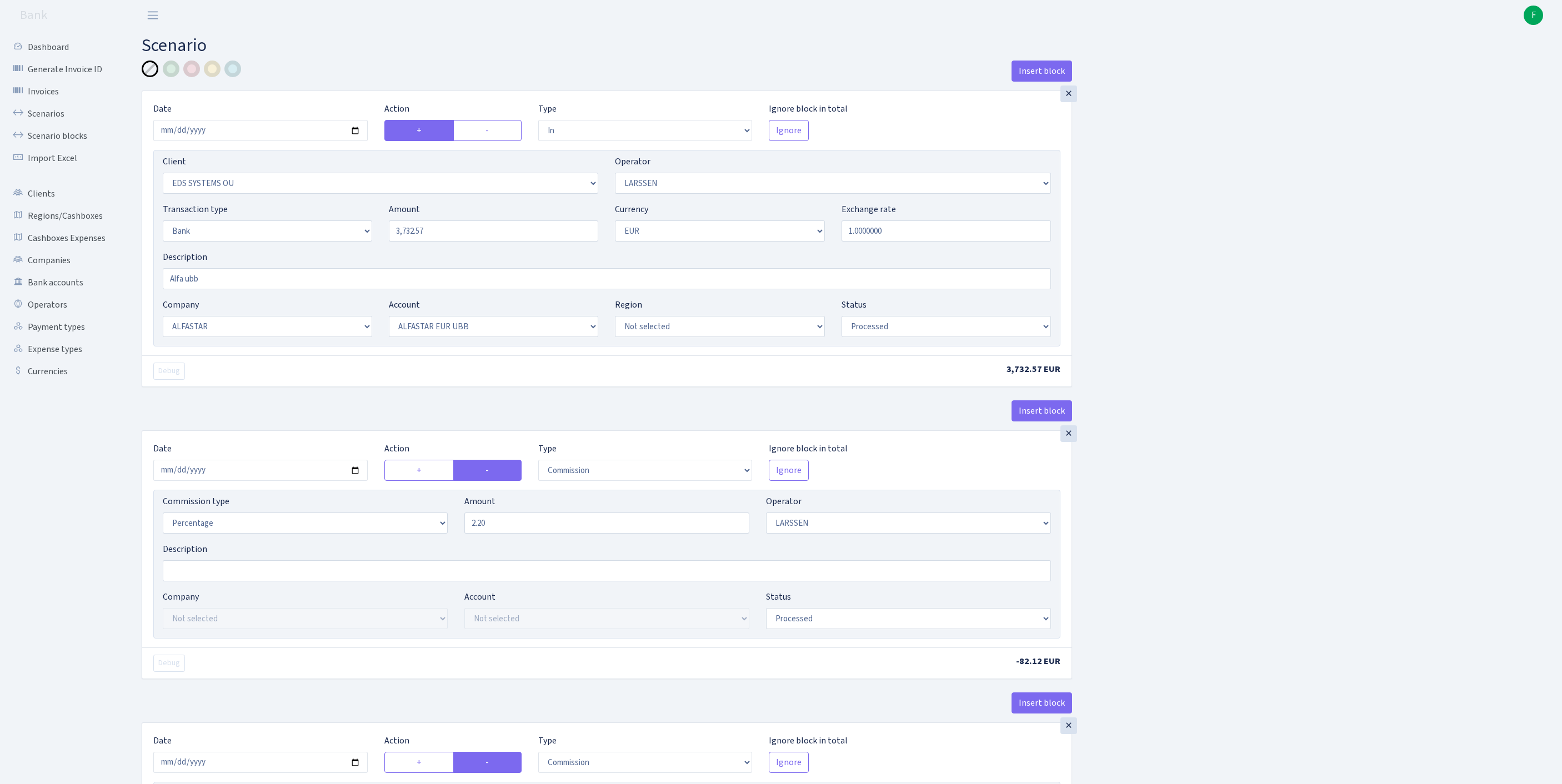
select select "42"
select select "processed"
click at [61, 293] on link "Bank accounts" at bounding box center [61, 282] width 111 height 22
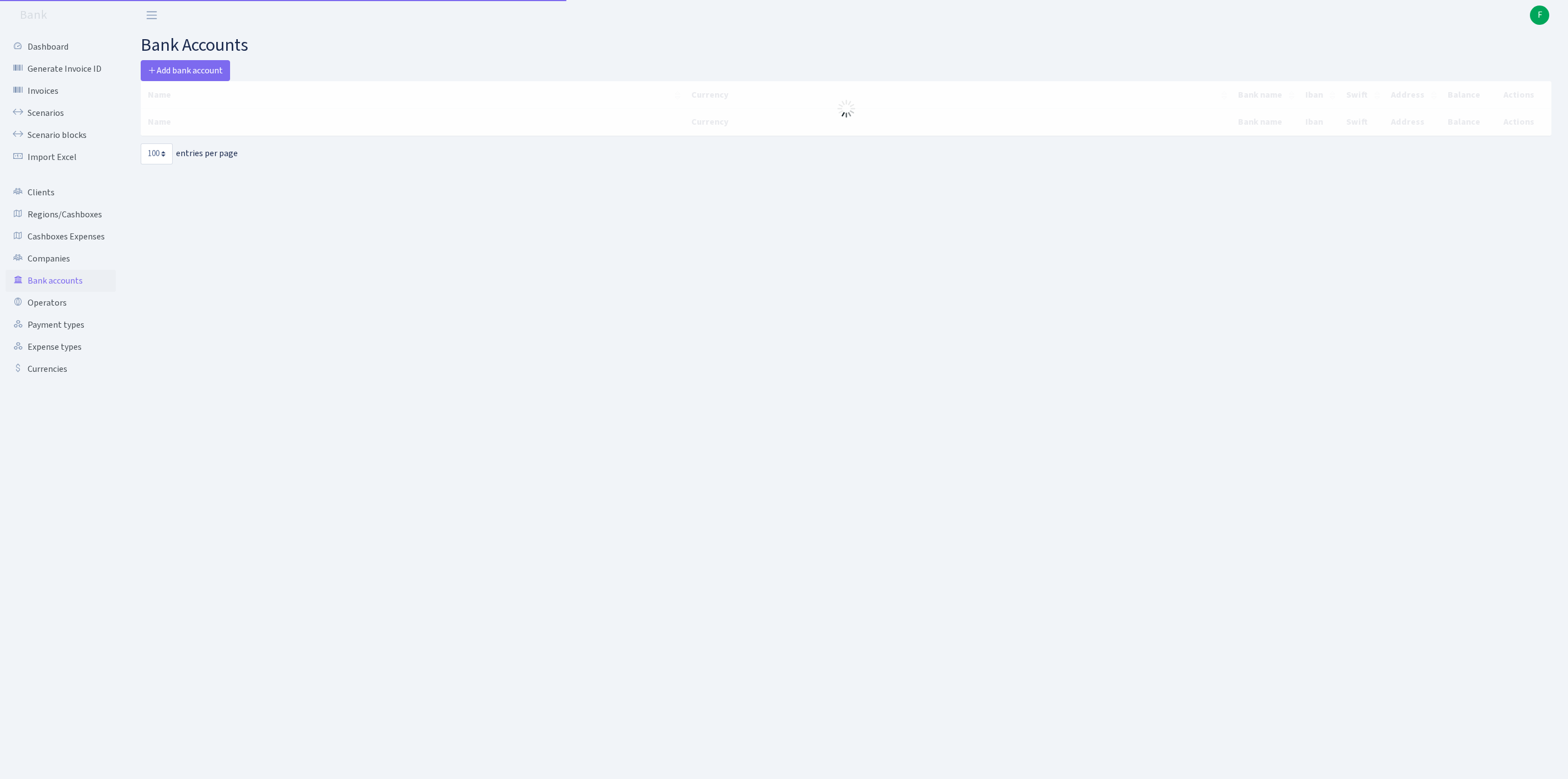
select select "100"
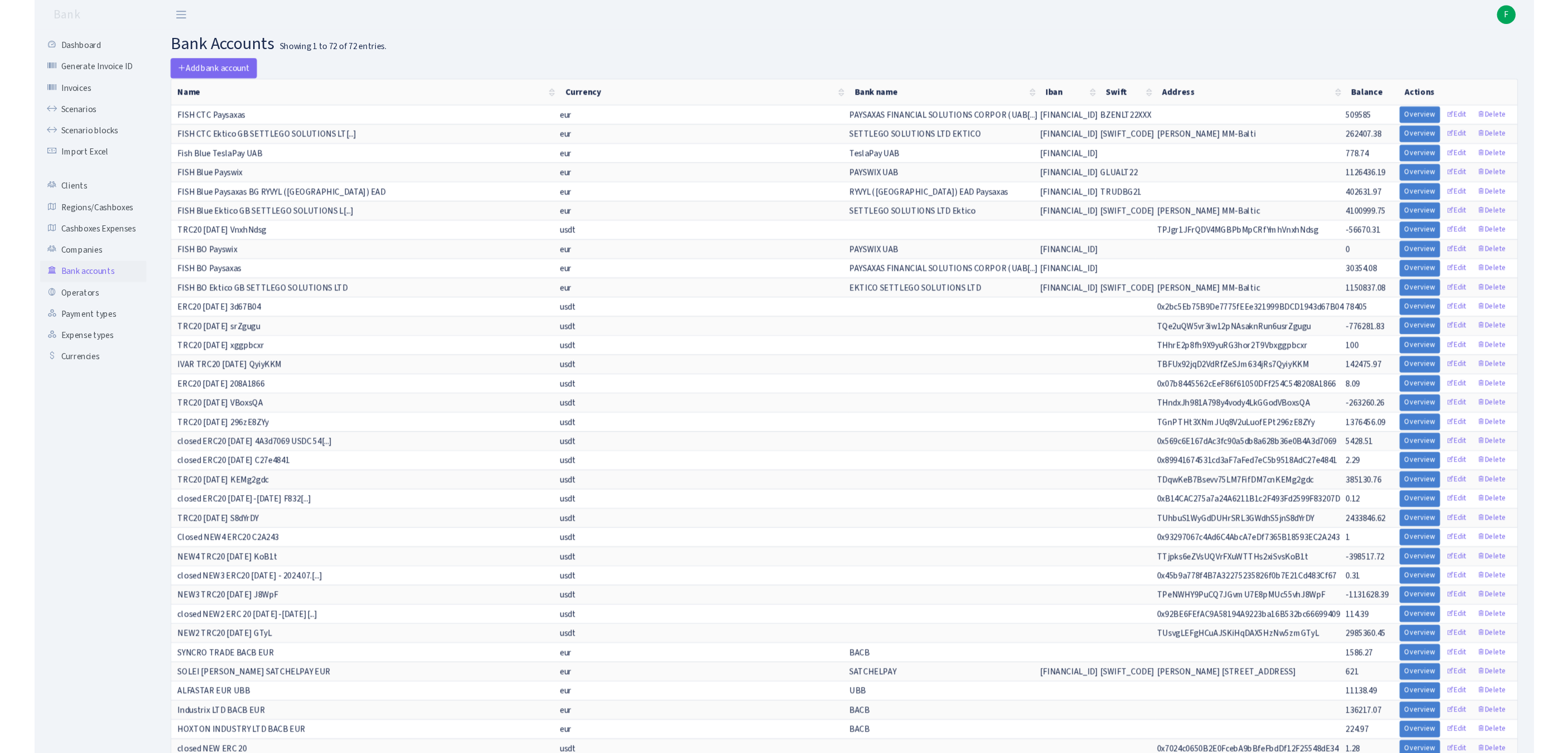
scroll to position [490, 0]
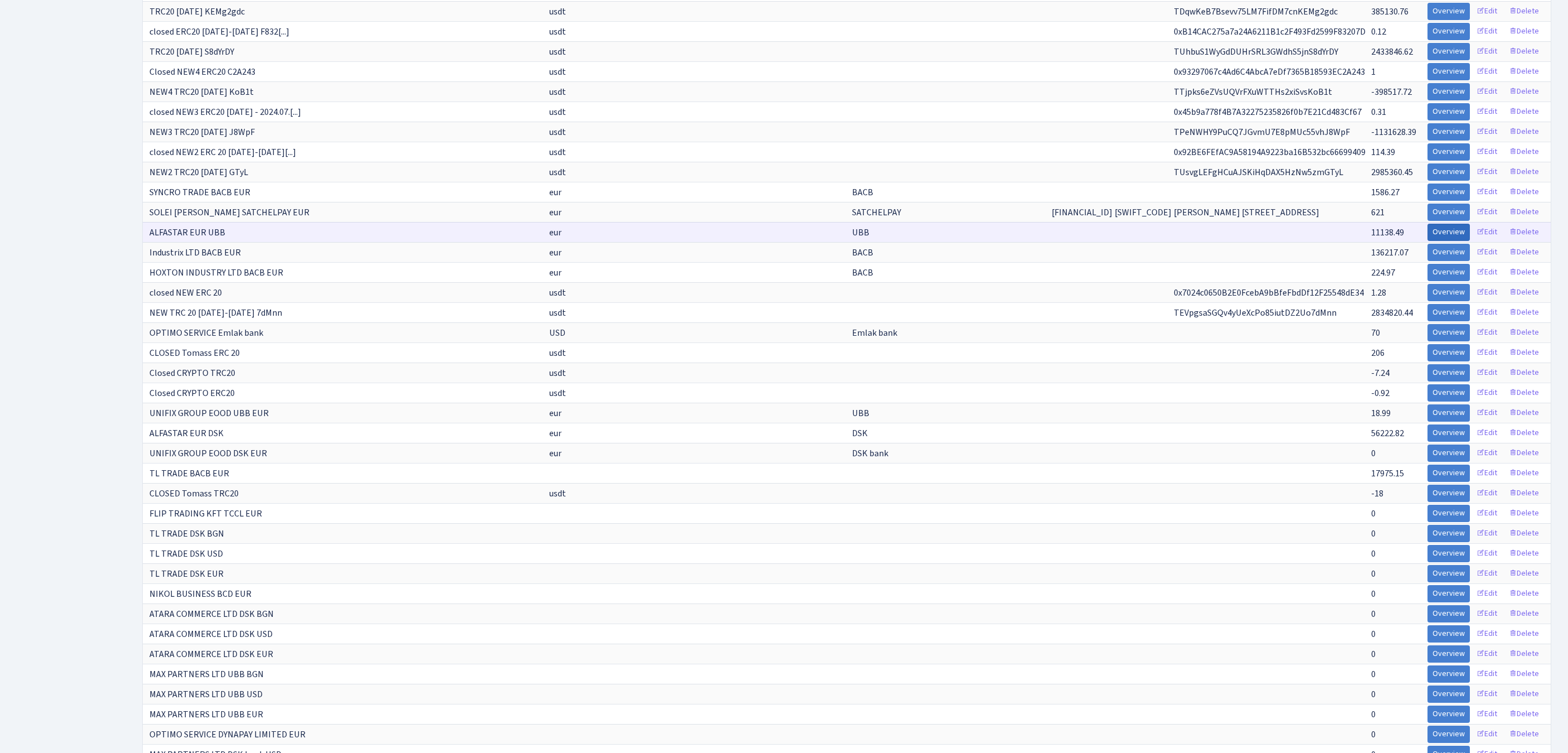
click at [1427, 241] on link "Overview" at bounding box center [1448, 232] width 42 height 17
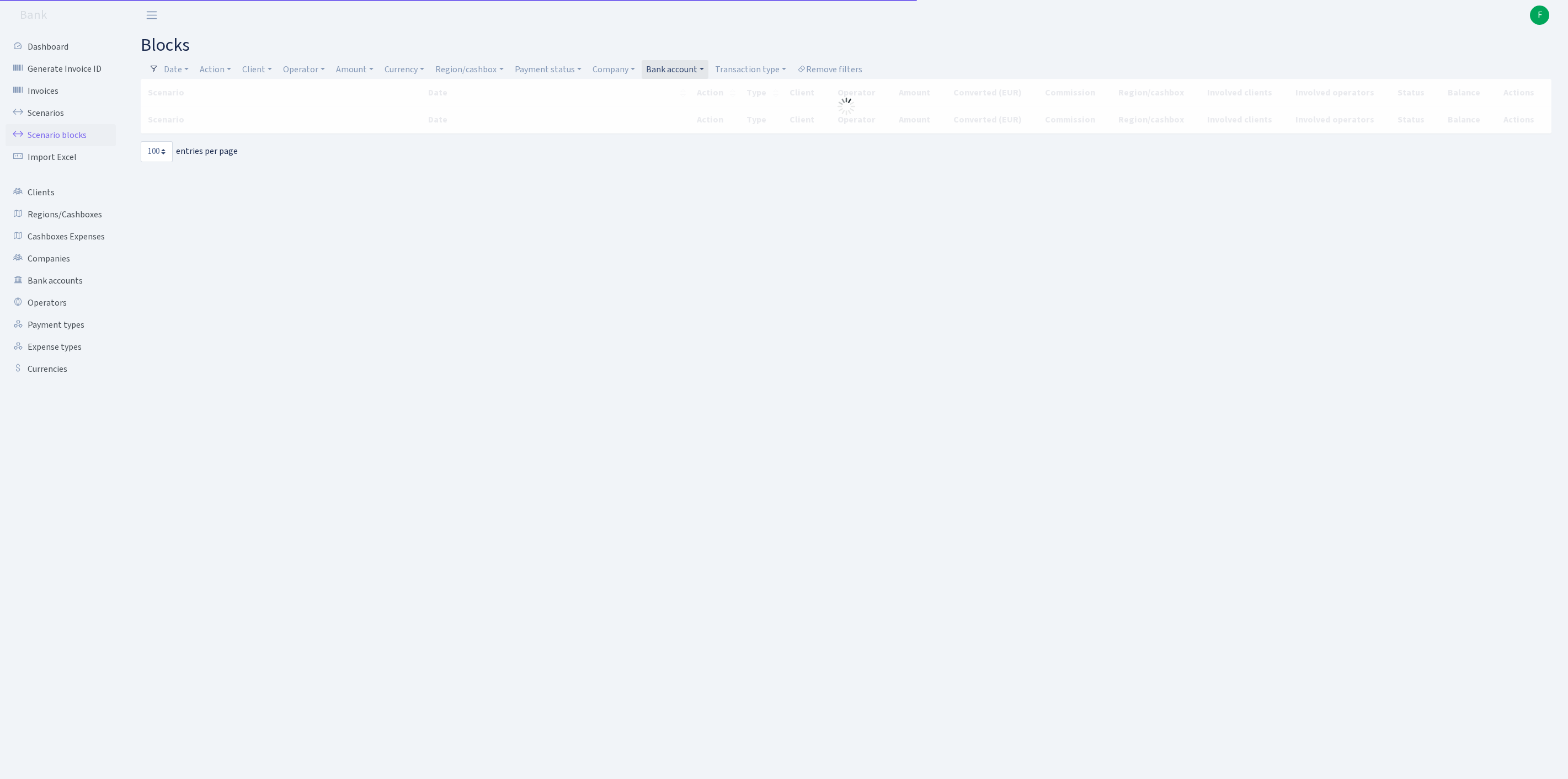
select select "100"
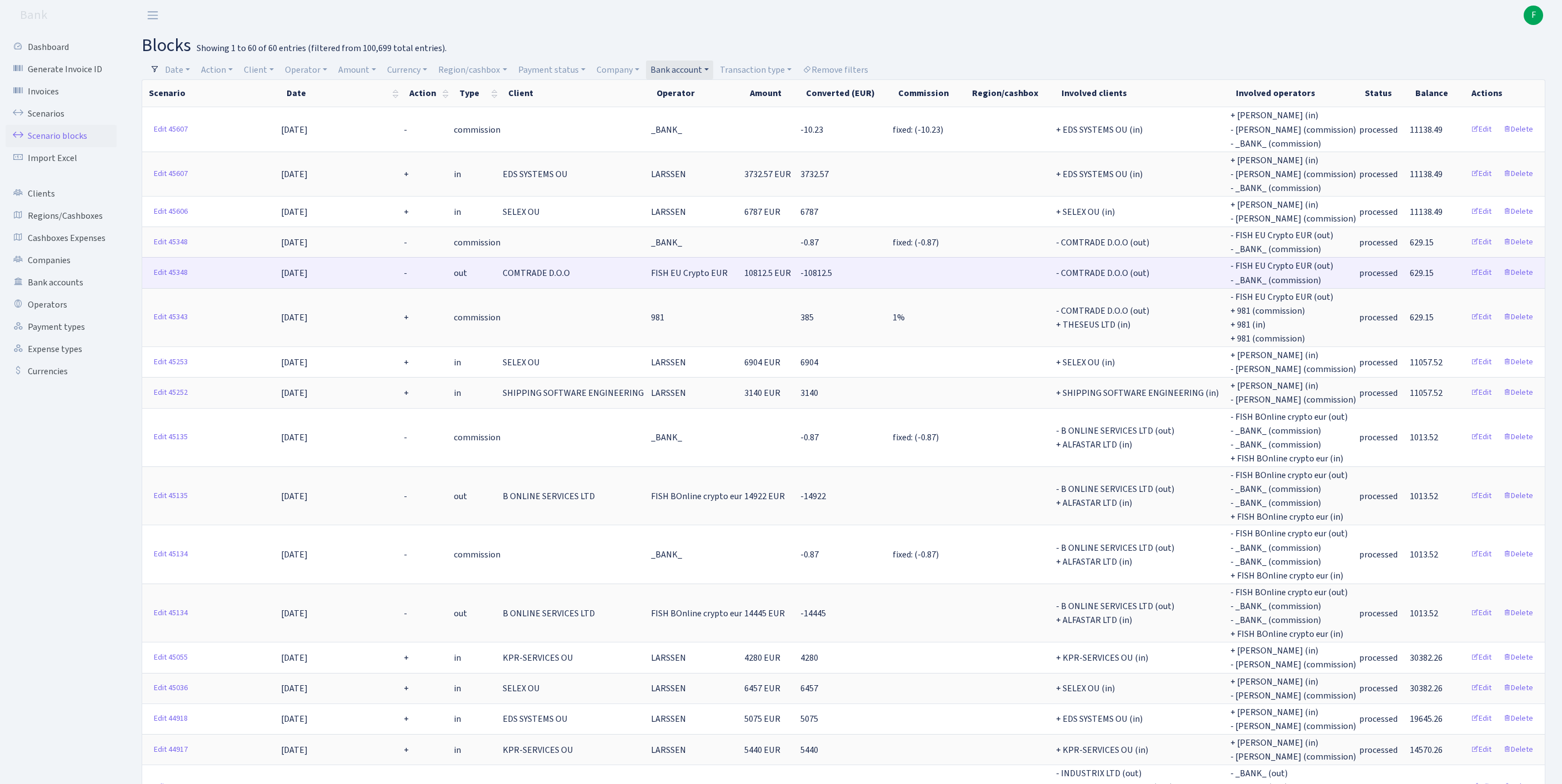
click at [556, 287] on td "COMTRADE D.O.O" at bounding box center [575, 273] width 148 height 31
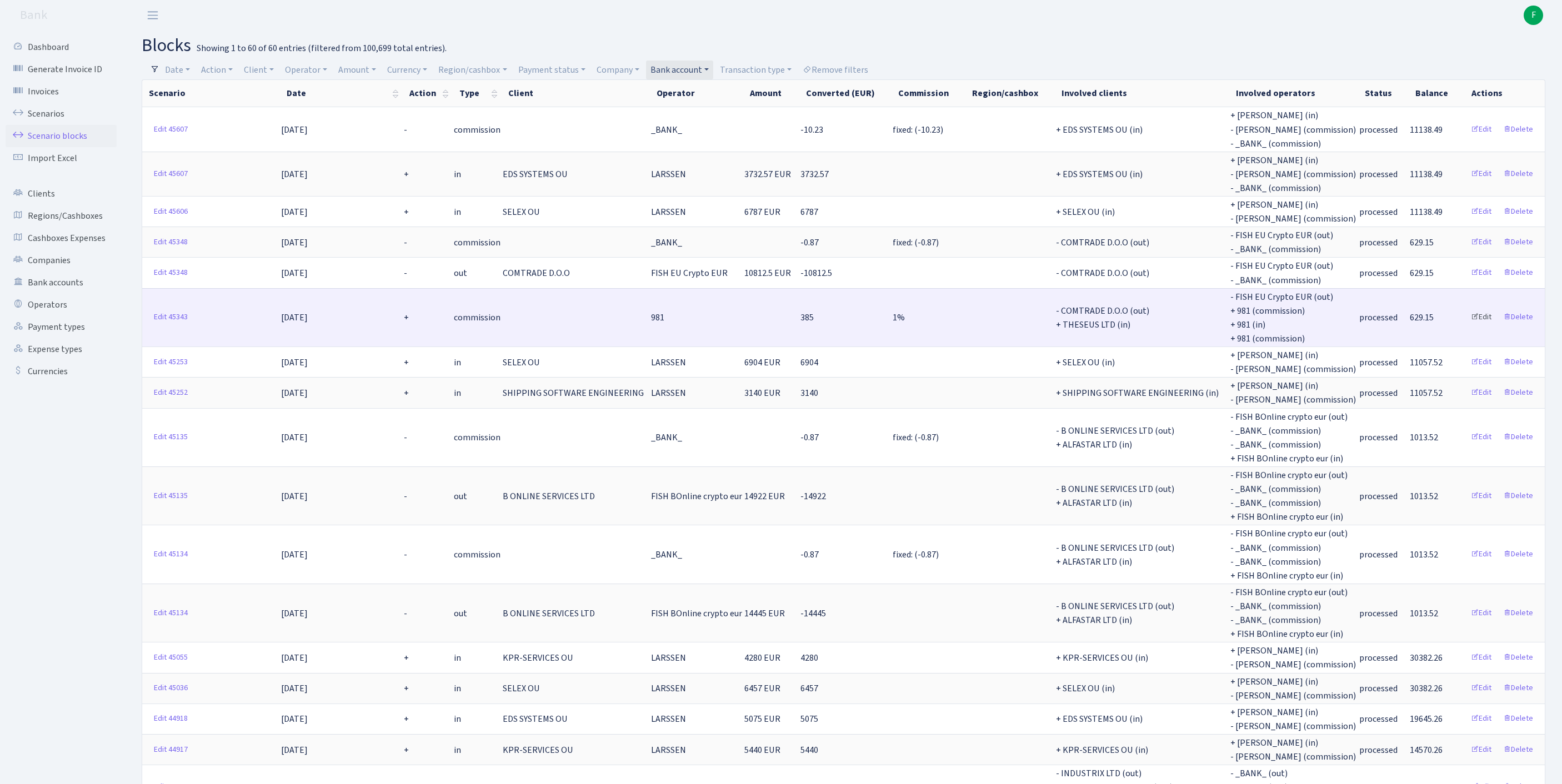
click at [1469, 326] on link "Edit" at bounding box center [1481, 317] width 31 height 17
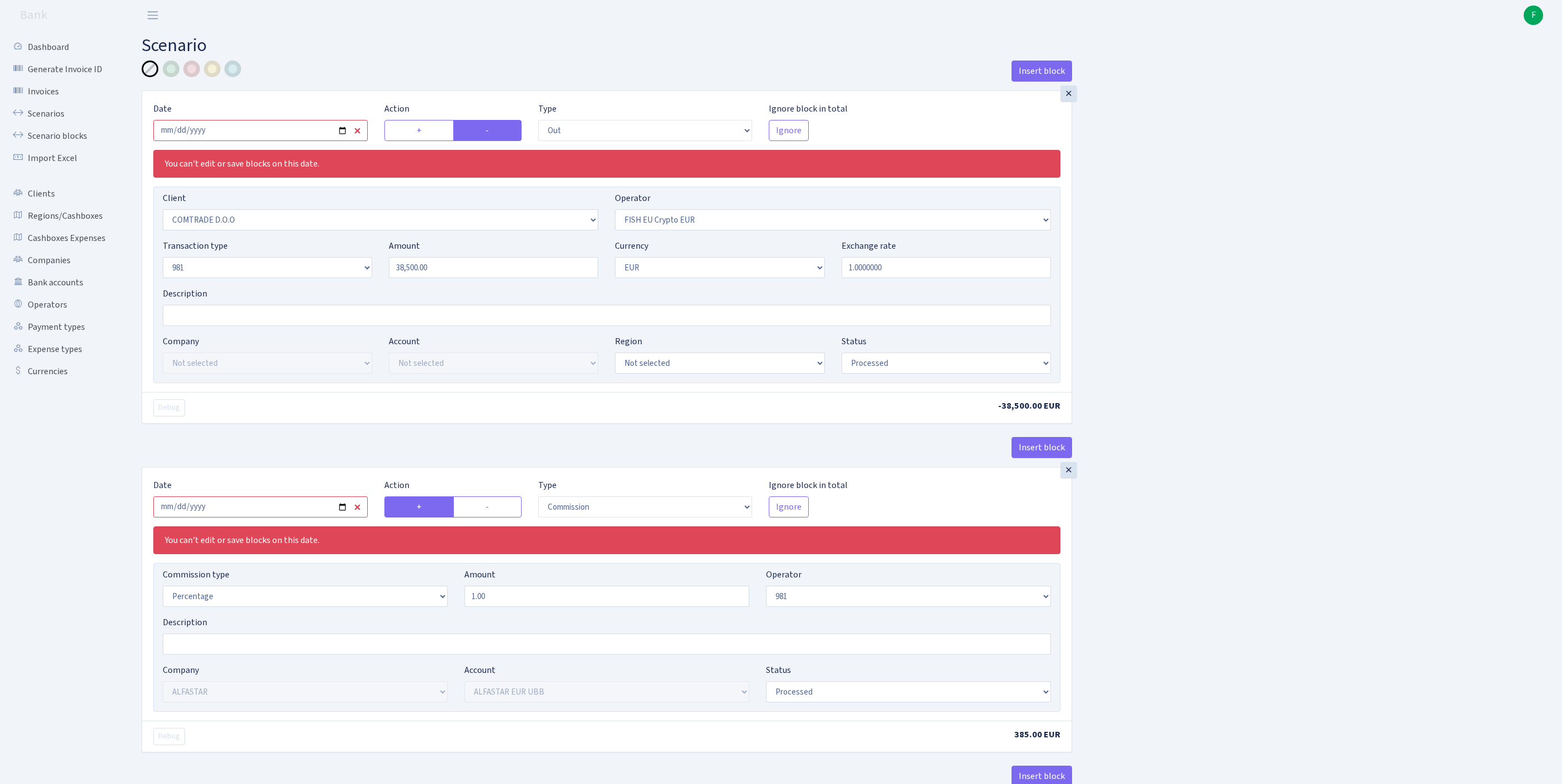
select select "out"
select select "1465"
select select "361"
select select "8"
select select "1"
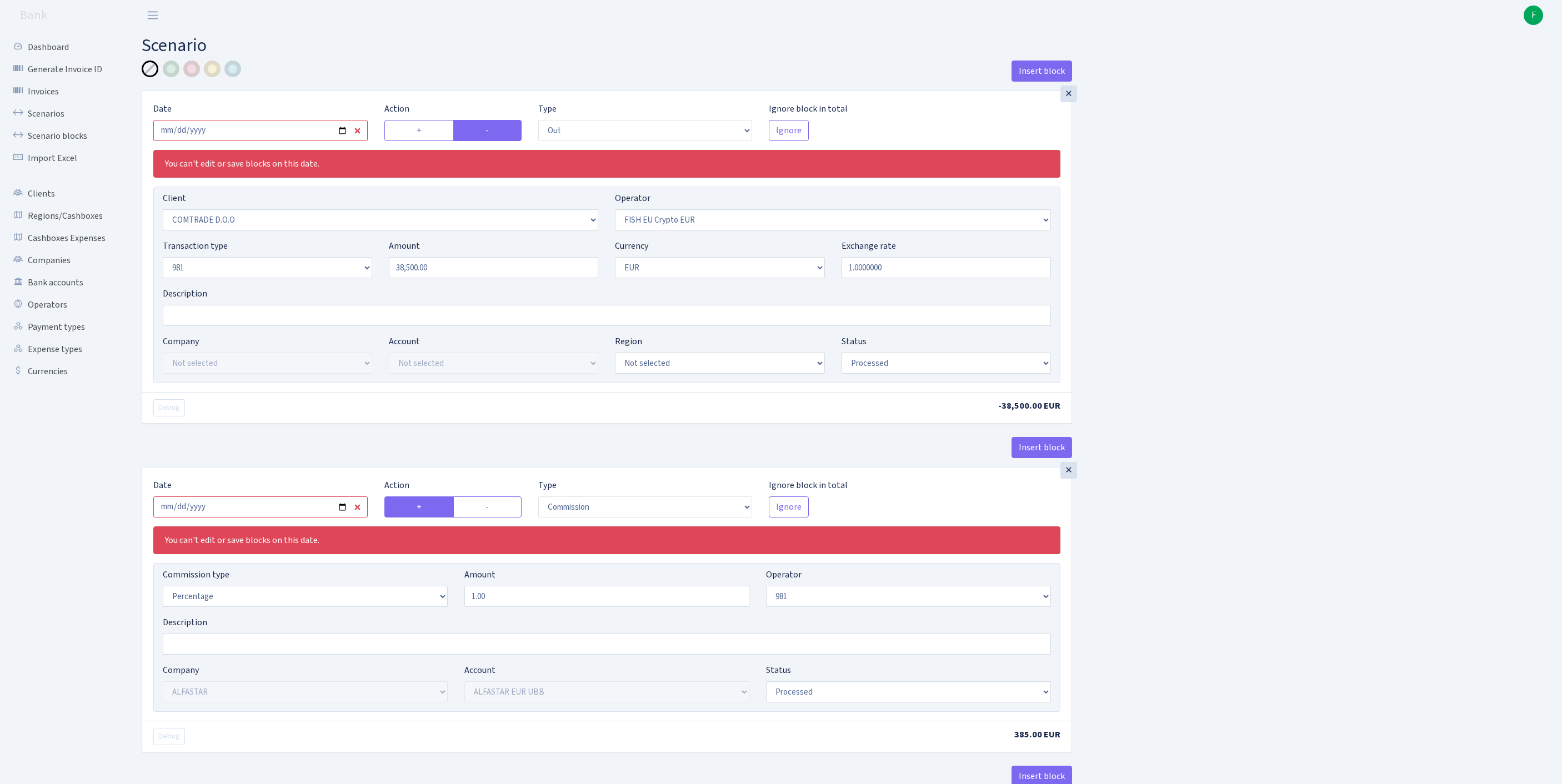
select select "processed"
select select "commission"
select select "61"
select select "14"
select select "42"
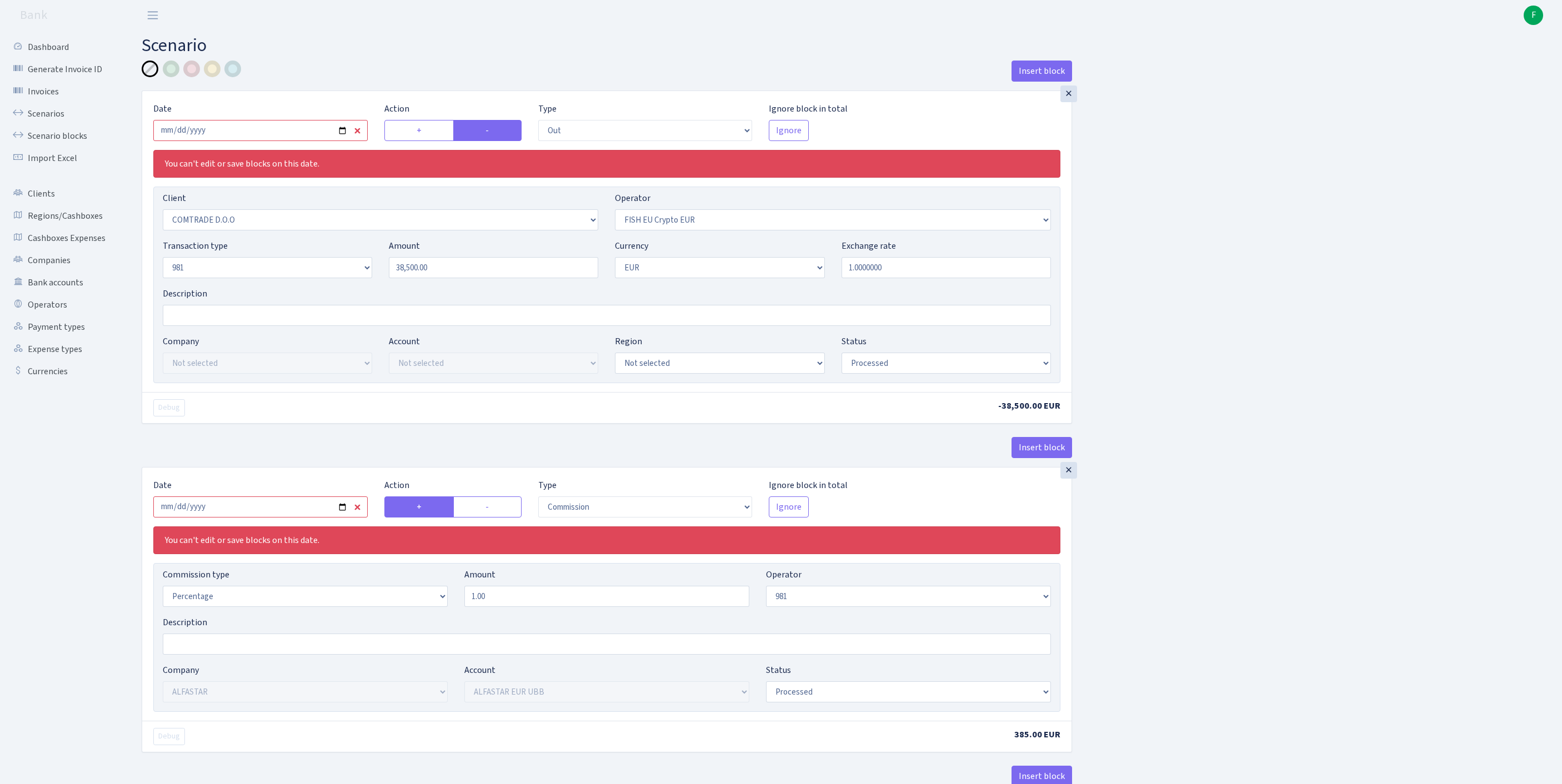
select select "processed"
select select "in"
select select "3239"
select select "61"
select select "8"
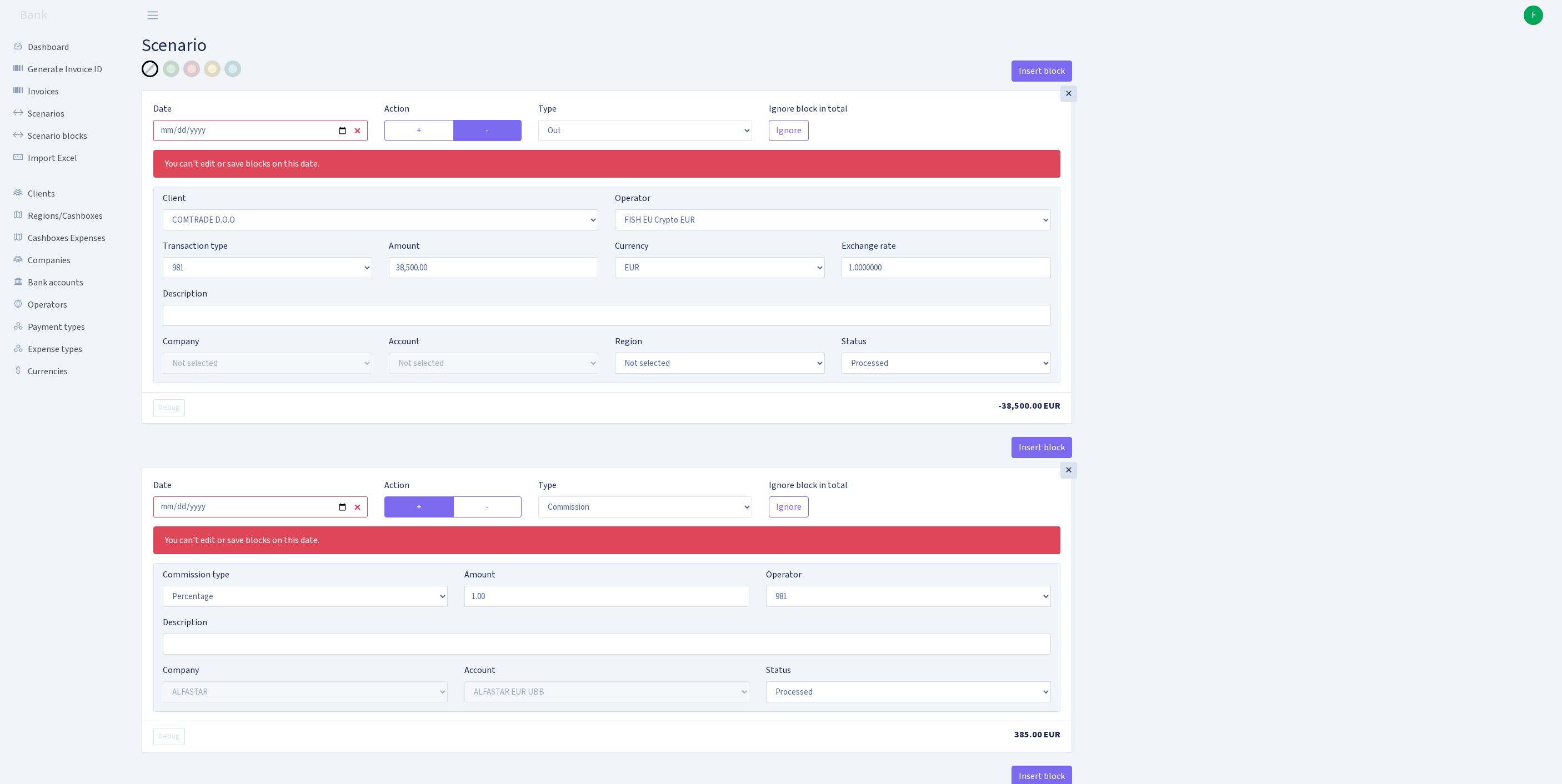
select select "1"
select select "processed"
select select "commission"
select select "fixed"
select select "61"
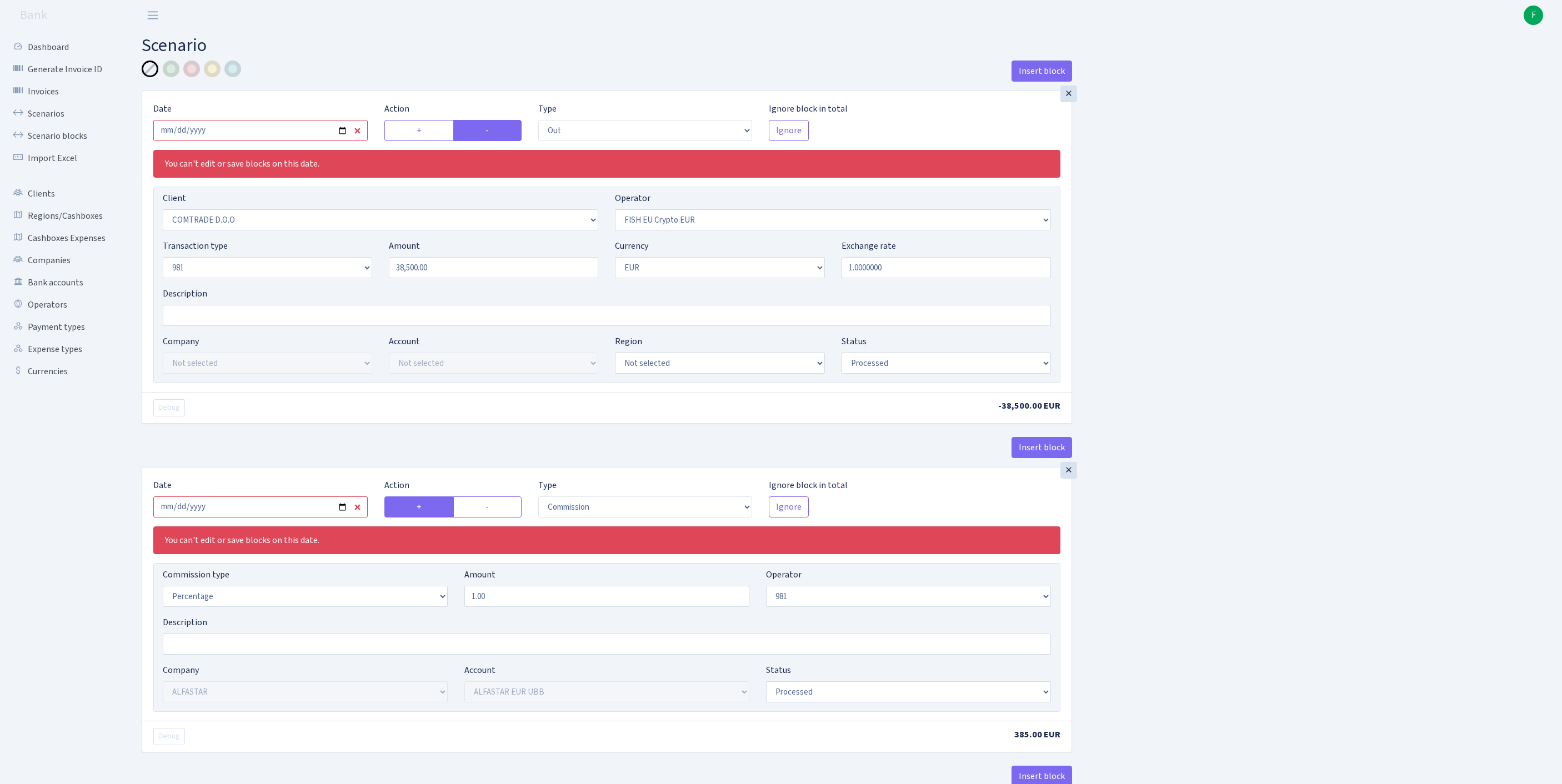
select select "processed"
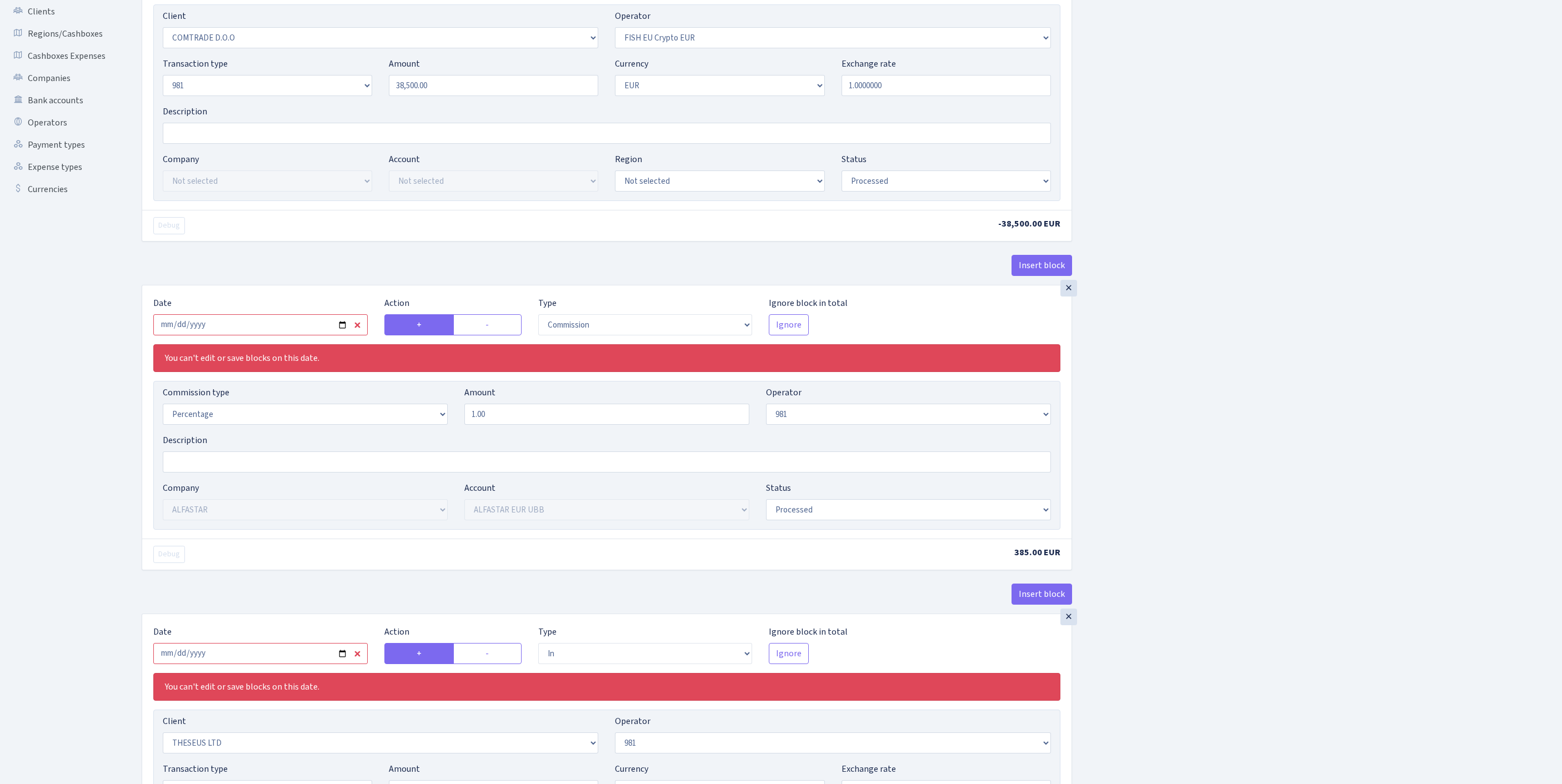
scroll to position [216, 0]
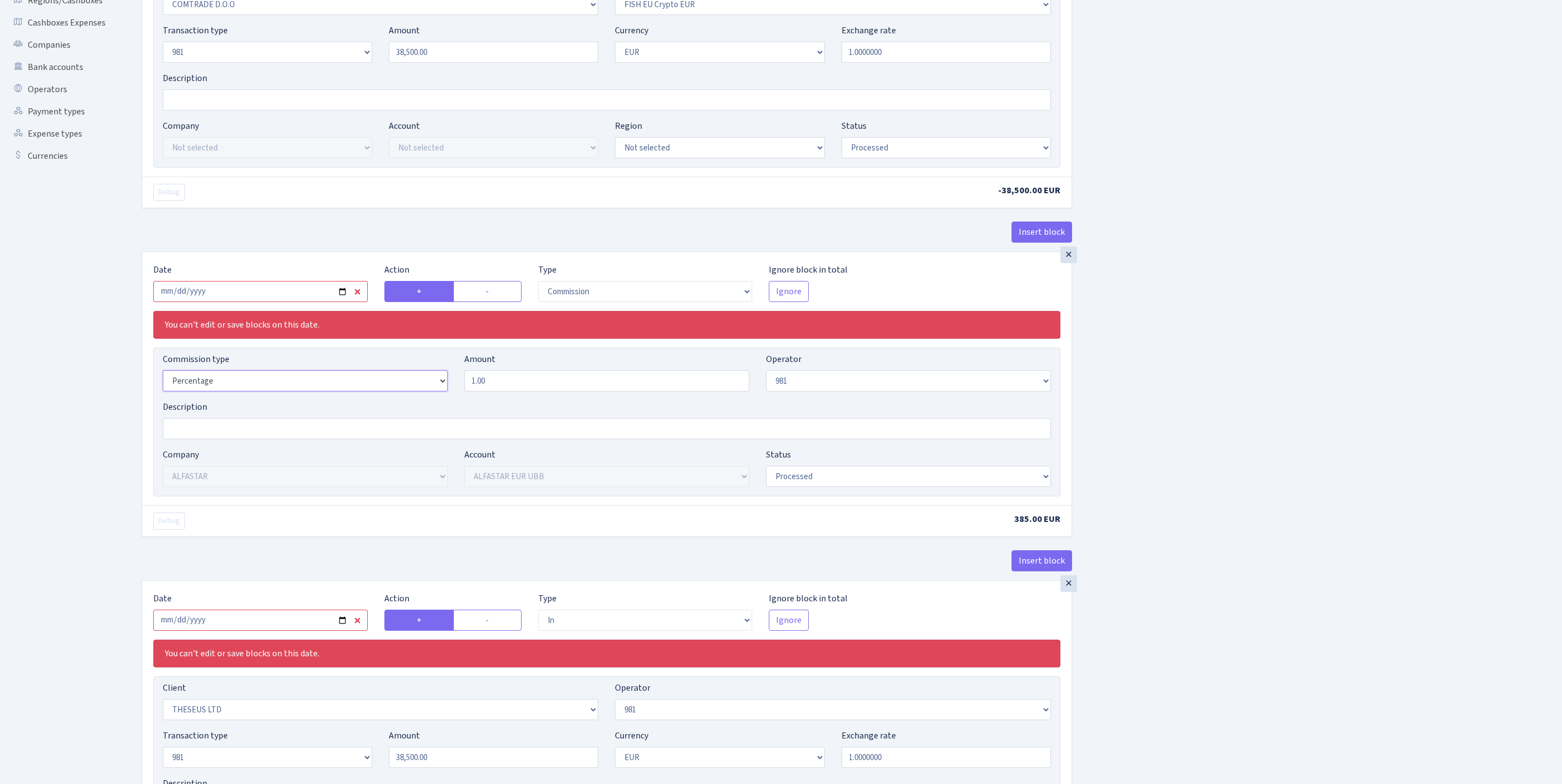
select select "fixed"
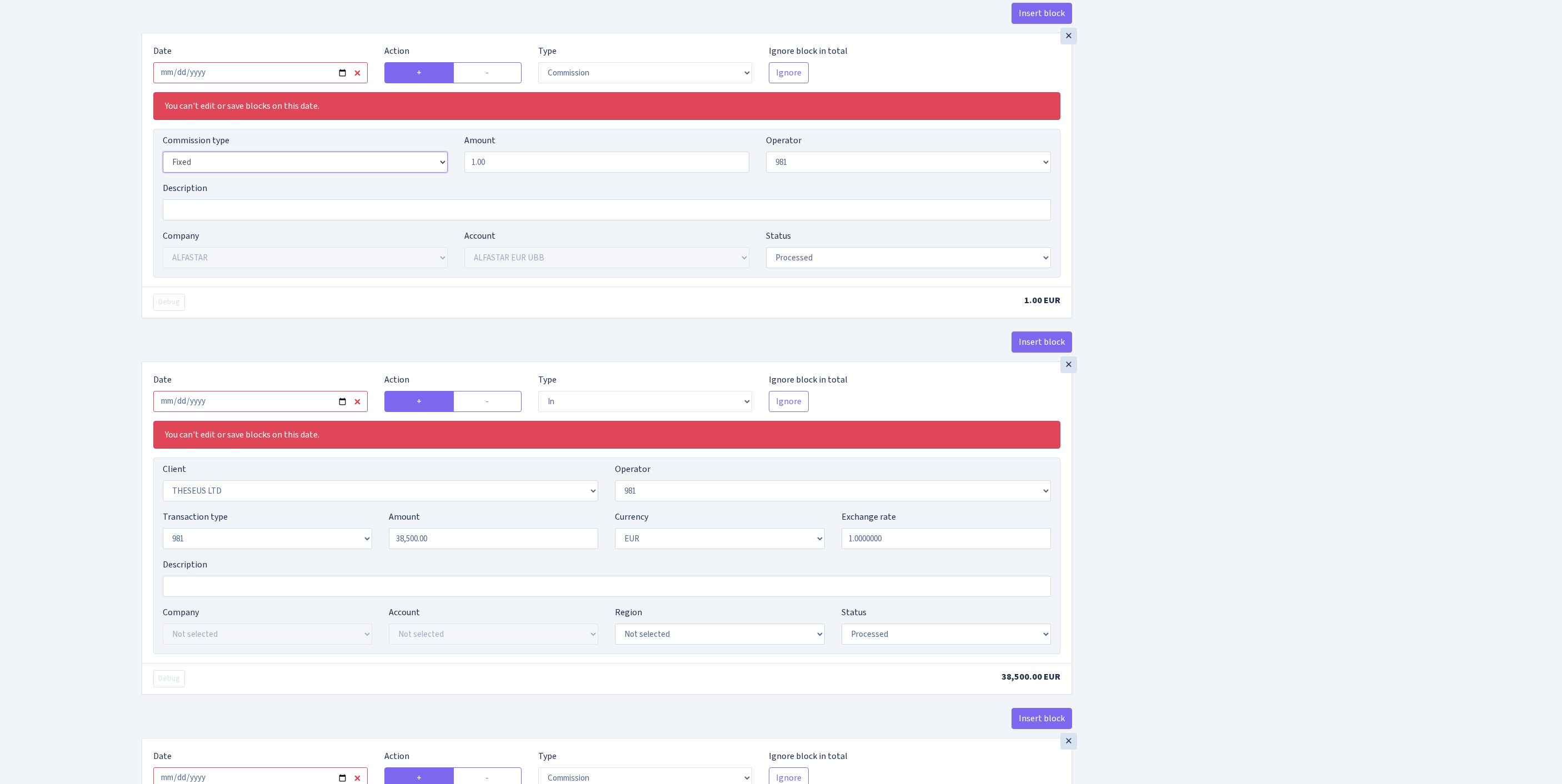
scroll to position [1020, 0]
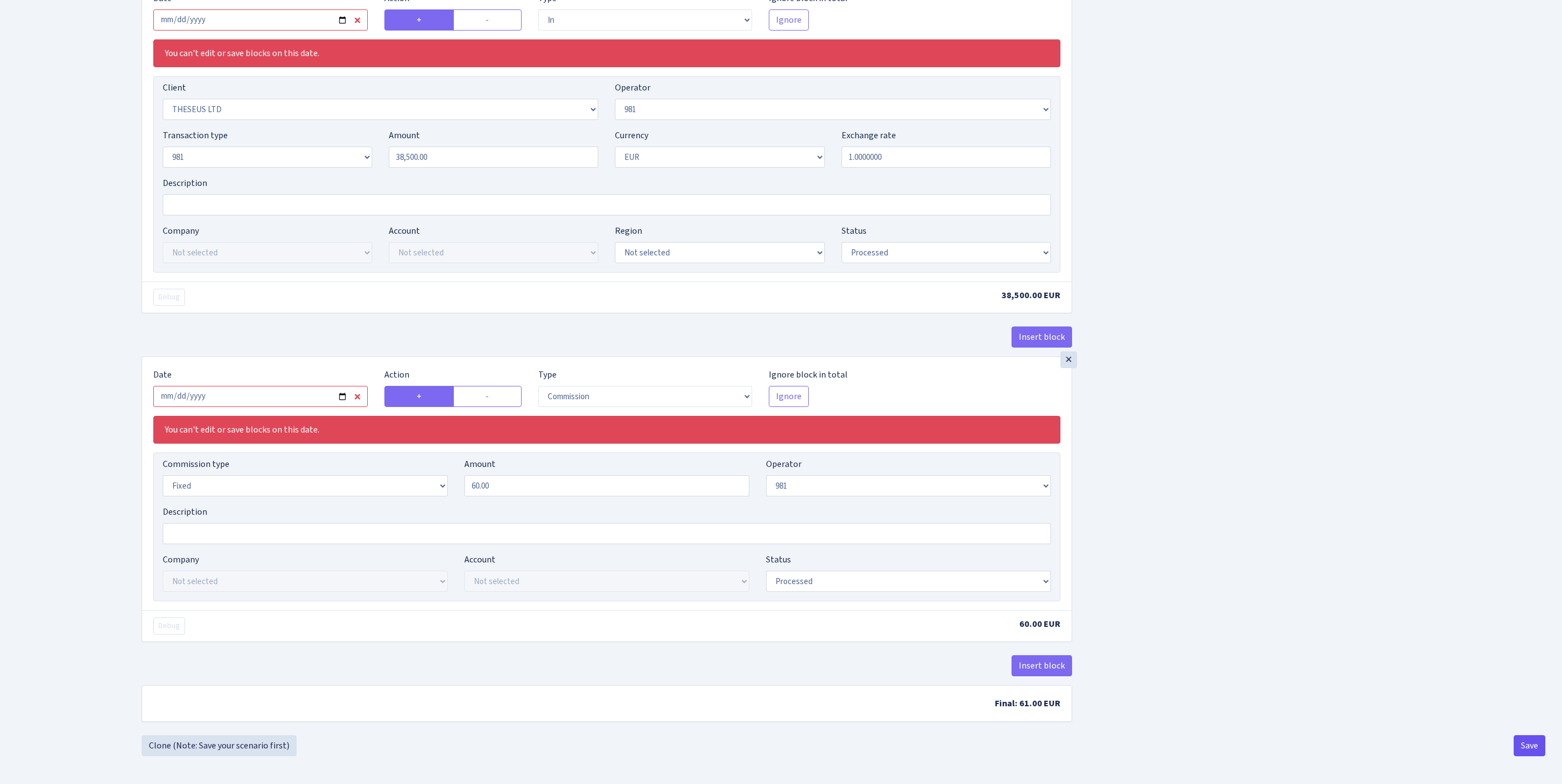
click at [1526, 744] on button "Save" at bounding box center [1530, 745] width 32 height 21
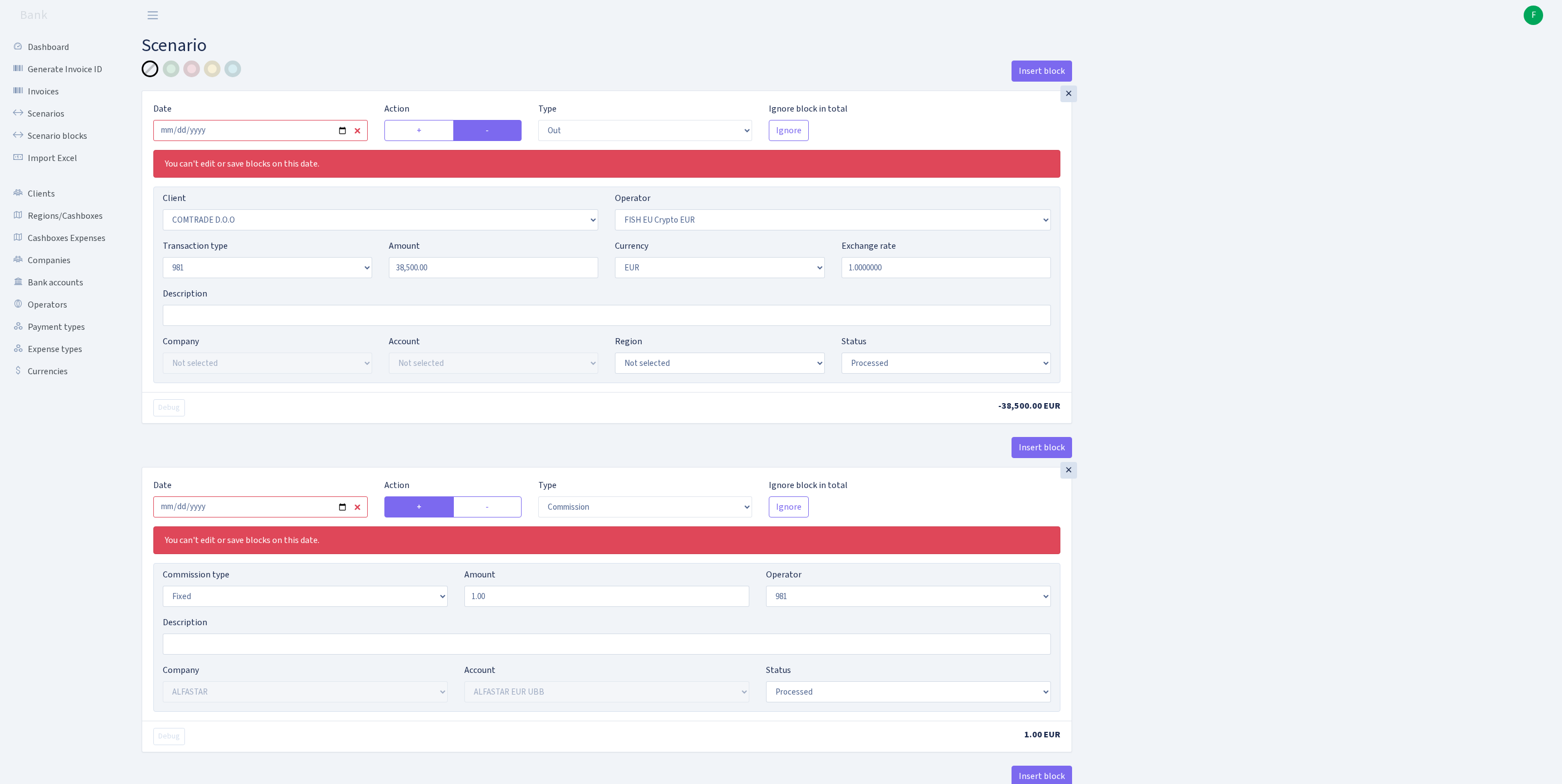
select select "out"
select select "1465"
select select "361"
select select "8"
select select "1"
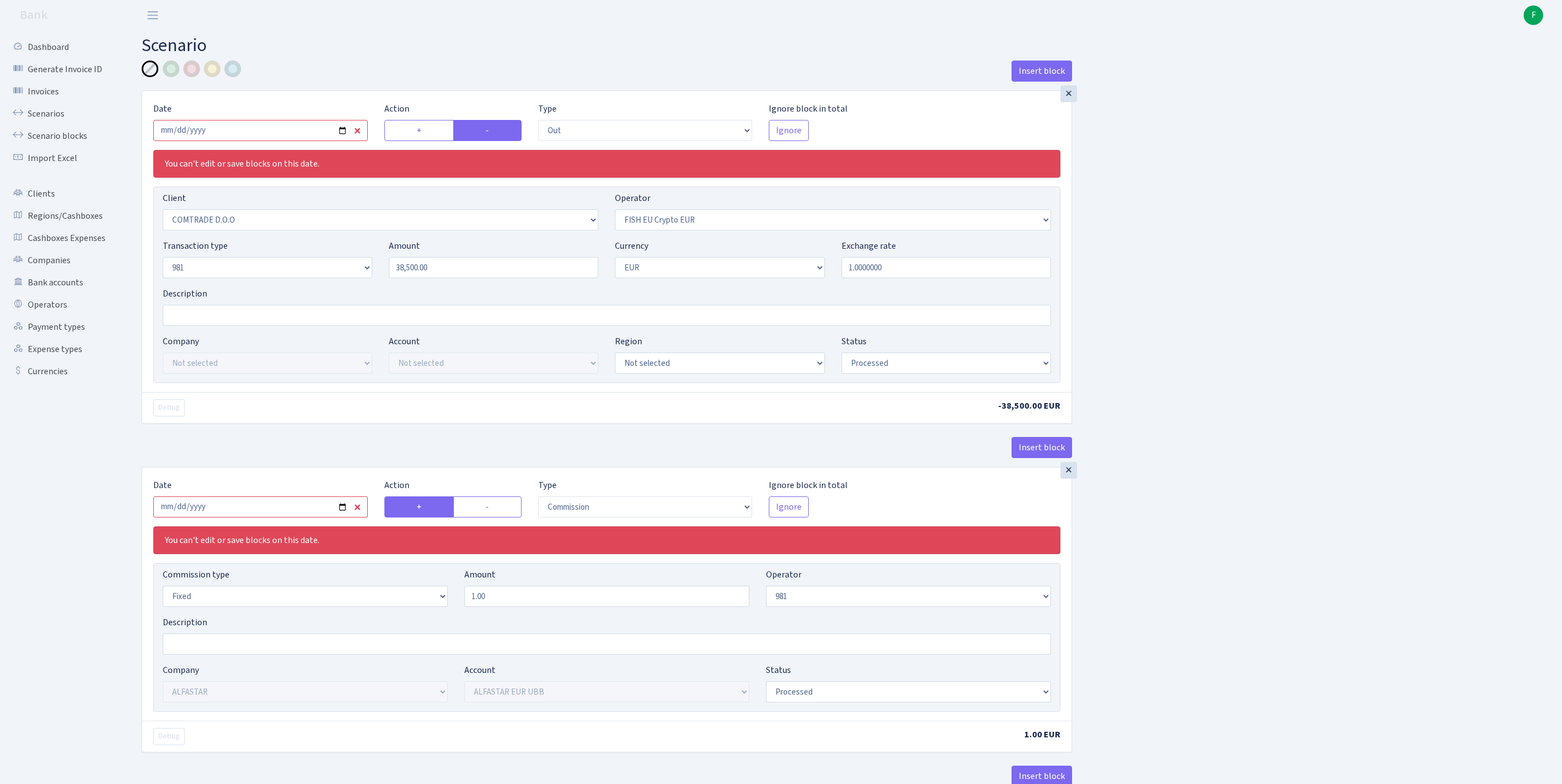
select select "processed"
select select "commission"
select select "fixed"
select select "61"
select select "14"
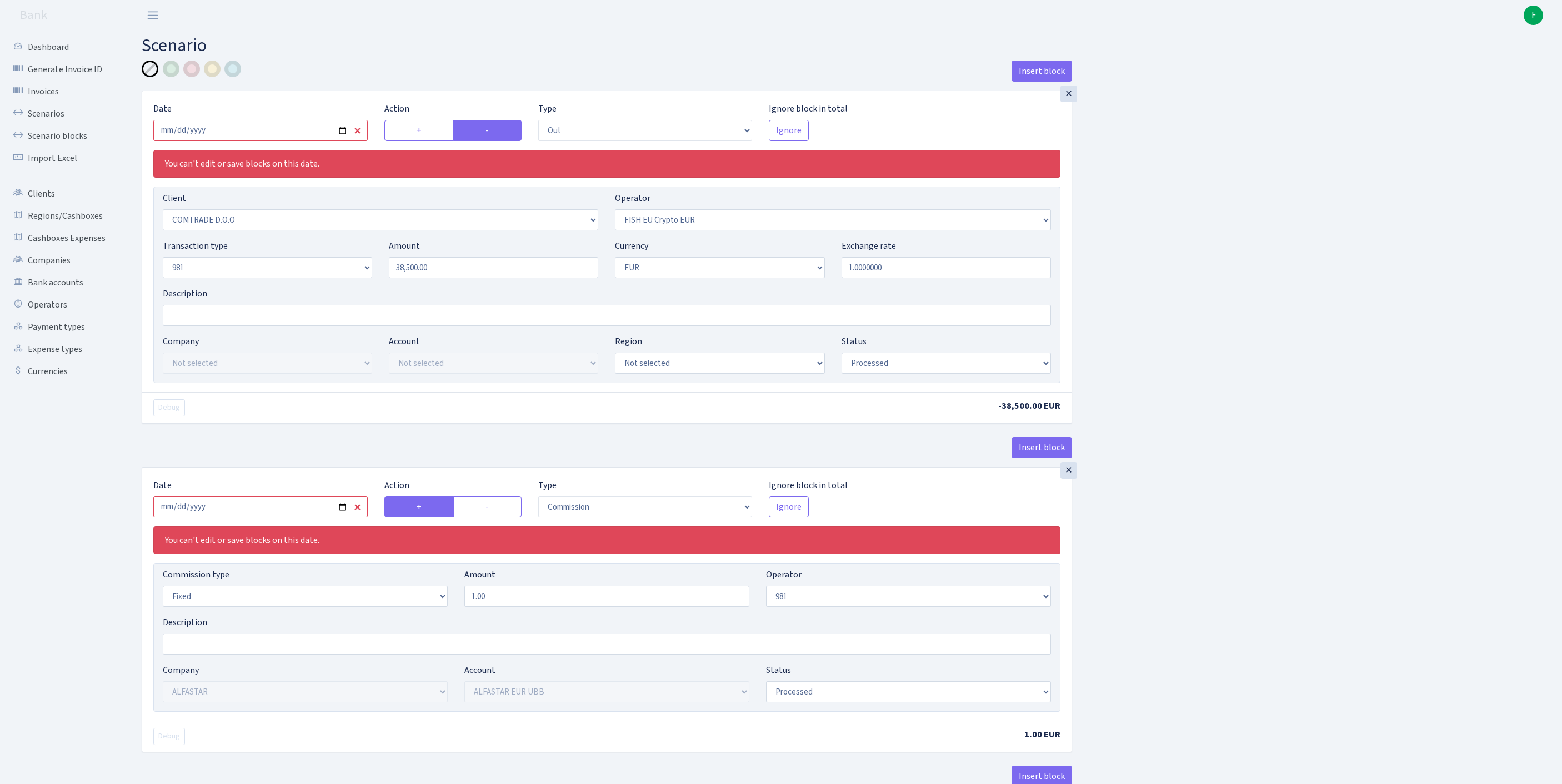
select select "42"
select select "processed"
select select "in"
select select "3239"
select select "61"
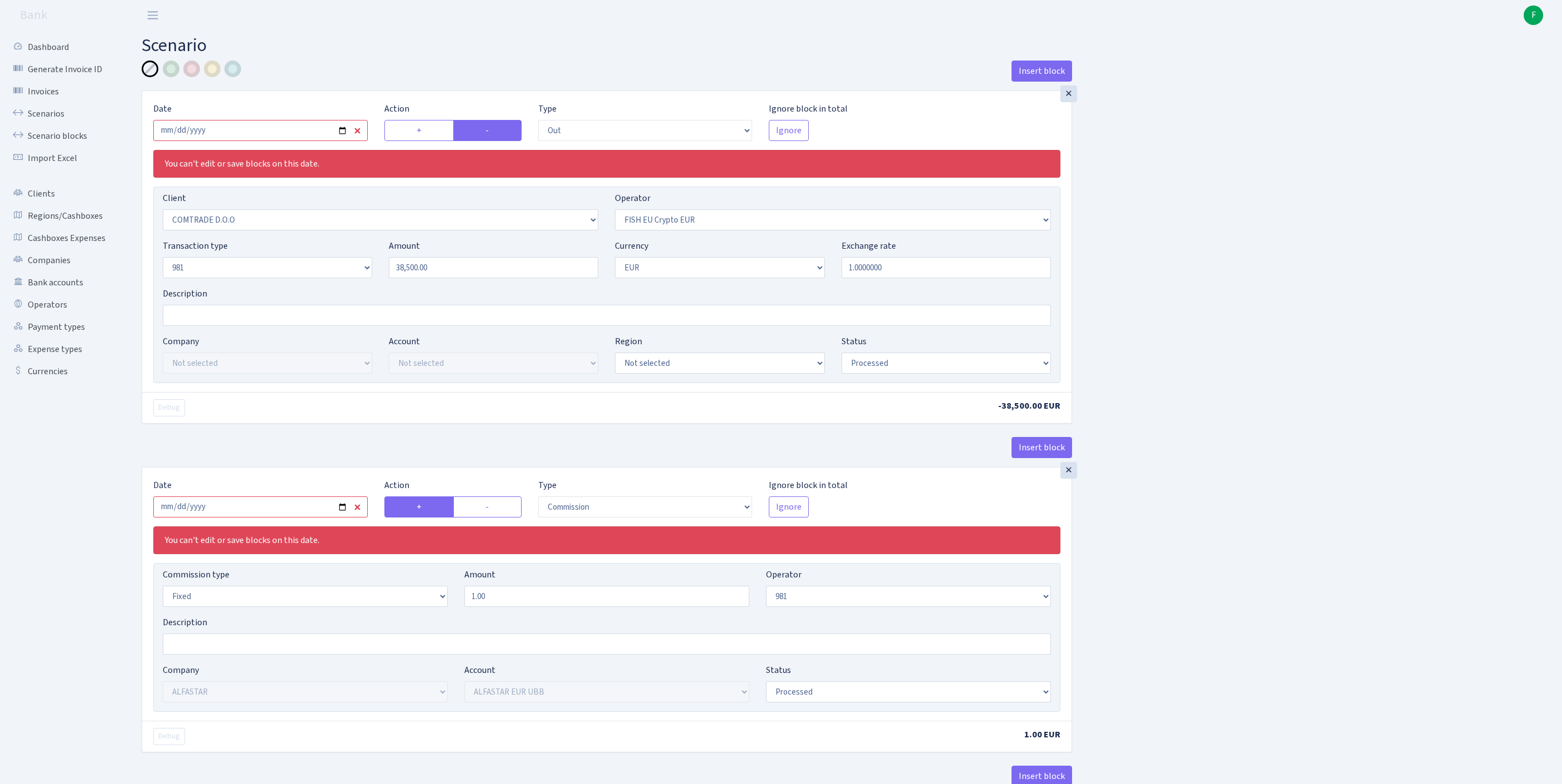
select select "8"
select select "1"
select select "processed"
select select "commission"
select select "fixed"
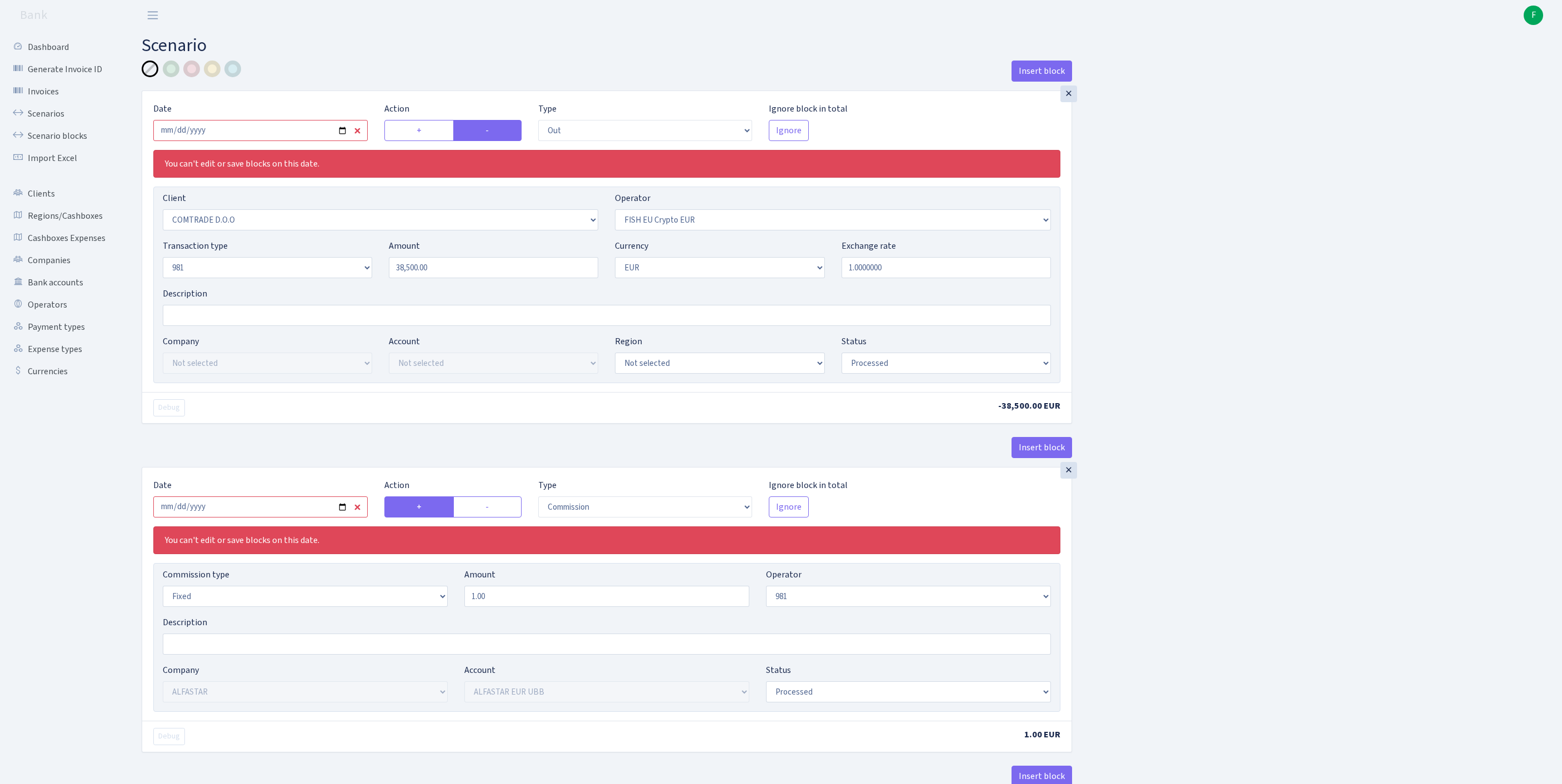
select select "61"
select select "processed"
click at [51, 124] on link "Scenarios" at bounding box center [61, 114] width 111 height 22
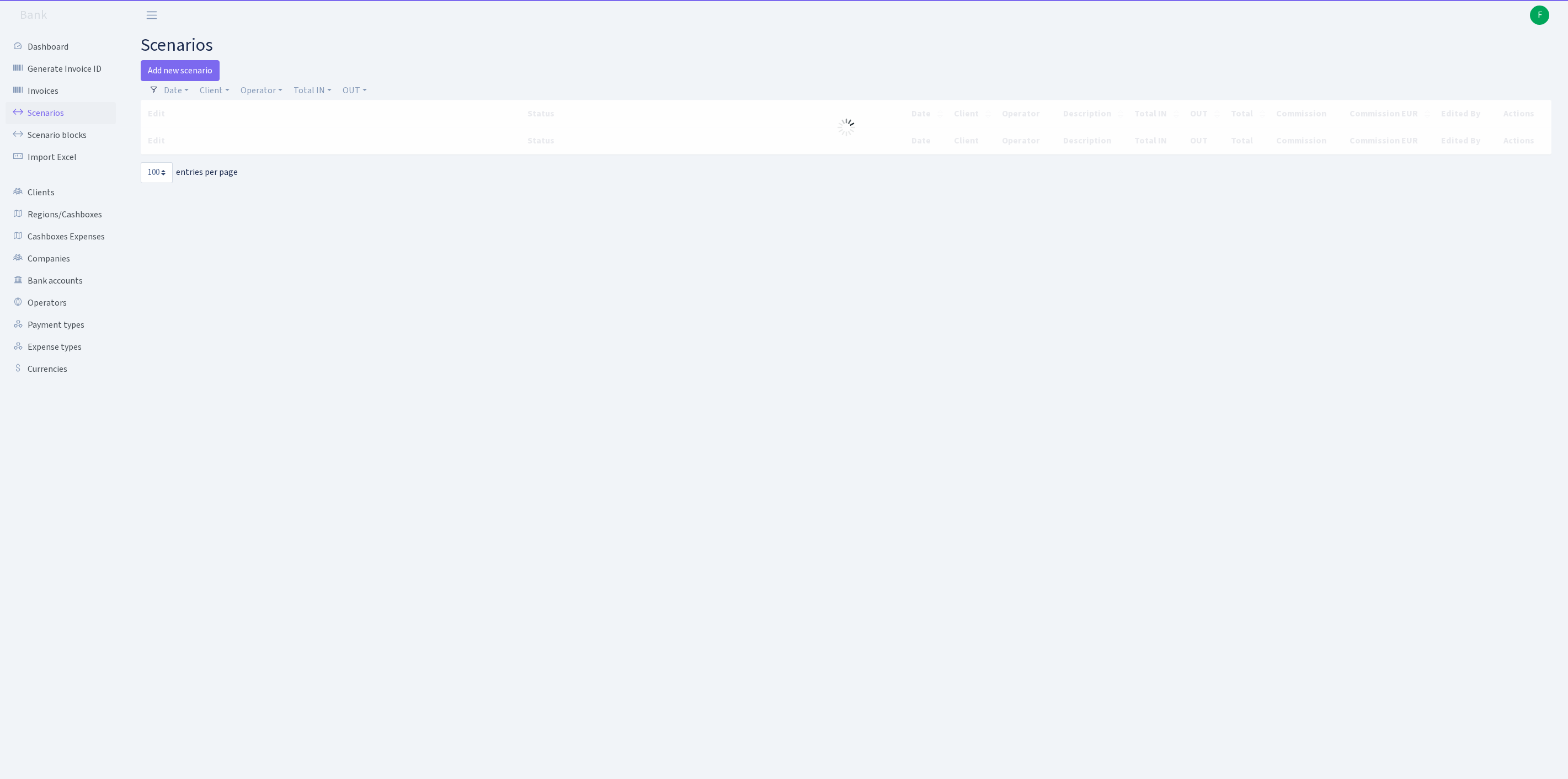
select select "100"
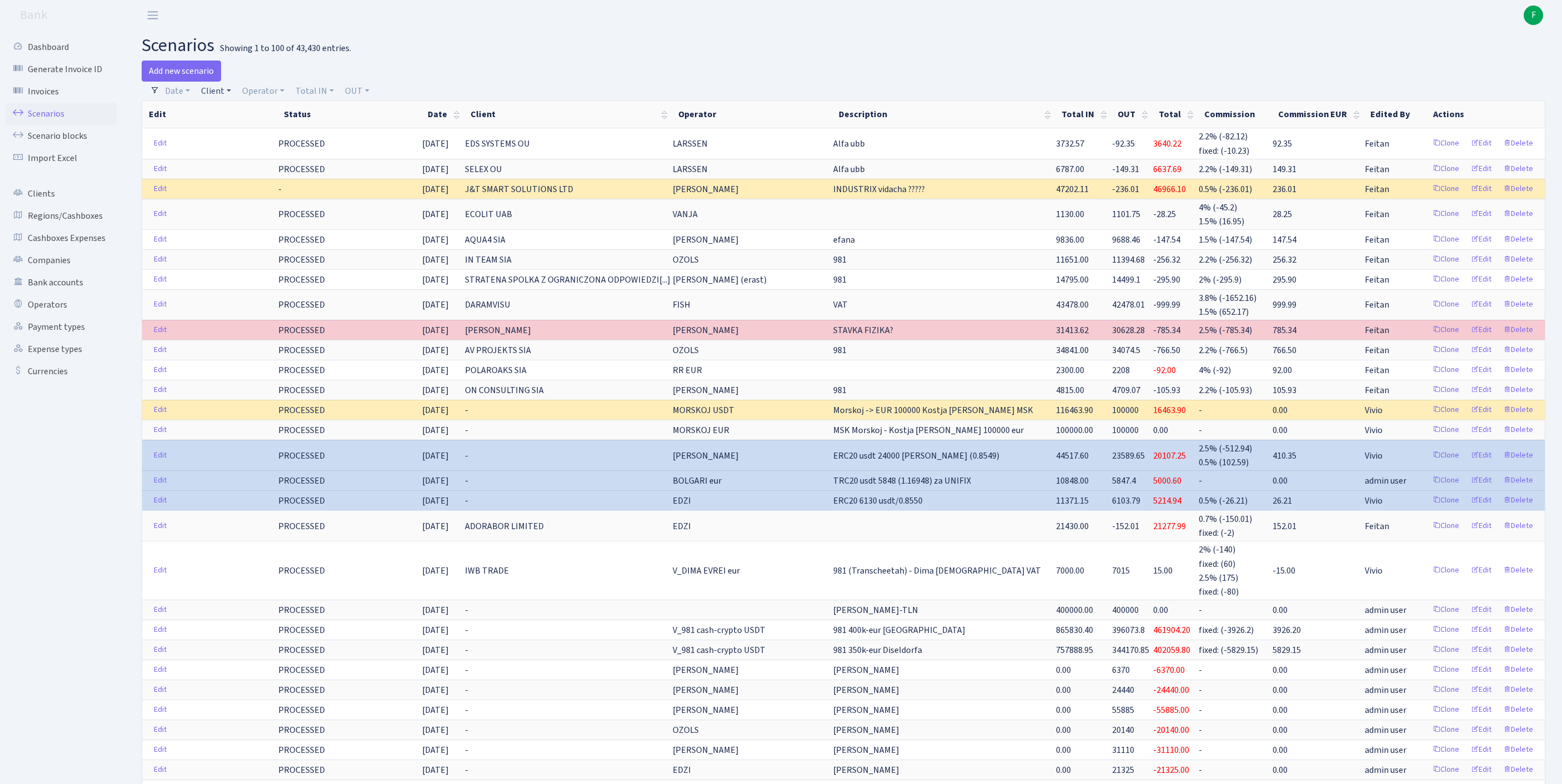
click at [218, 96] on link "Client" at bounding box center [216, 91] width 39 height 19
click at [226, 134] on input "search" at bounding box center [246, 130] width 92 height 17
type input "comtrade"
click at [251, 161] on li "COMTRADE D.O.O" at bounding box center [246, 151] width 94 height 20
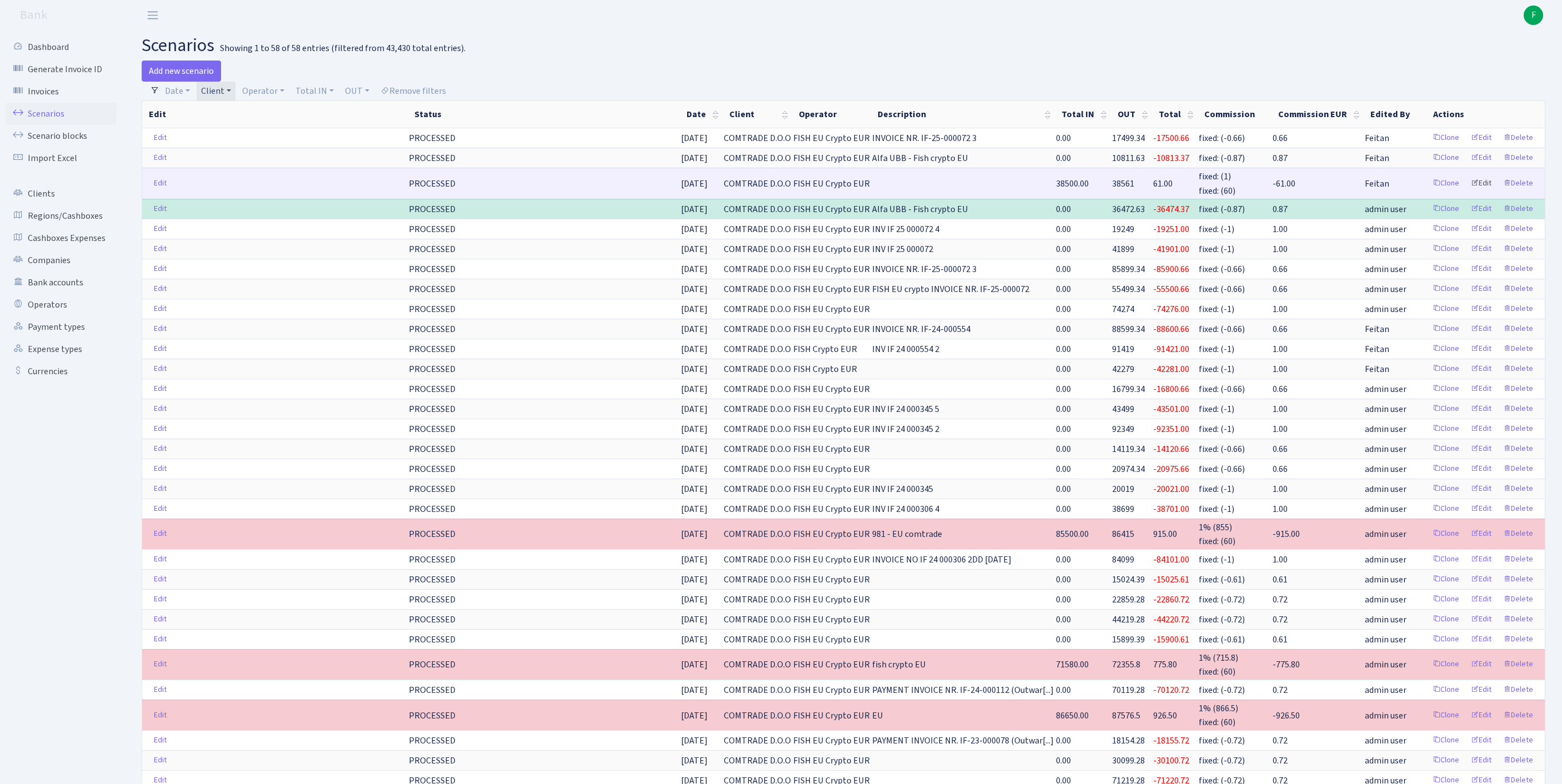
click at [1466, 192] on link "Edit" at bounding box center [1481, 184] width 31 height 17
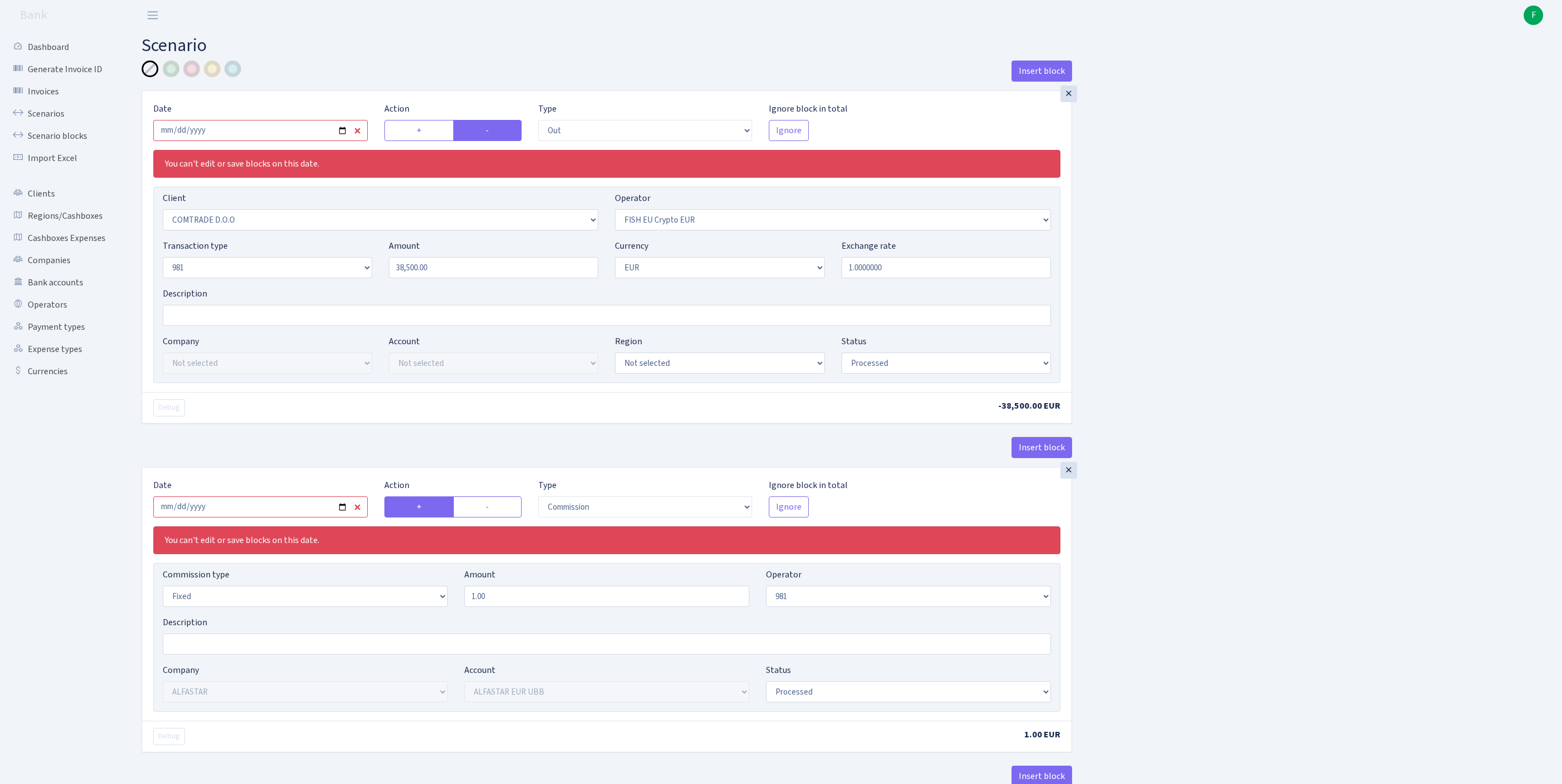
select select "out"
select select "1465"
select select "361"
select select "8"
select select "1"
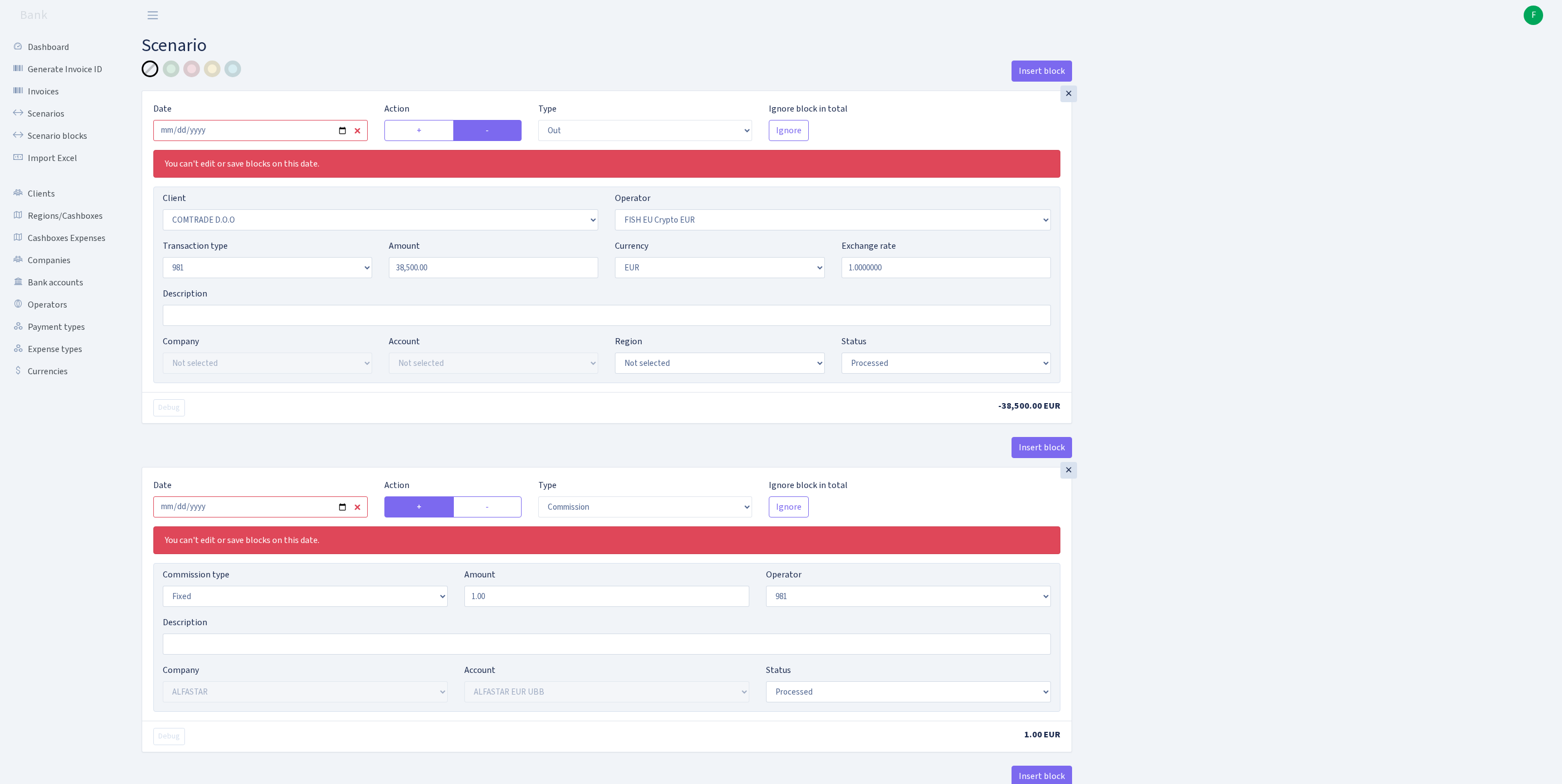
select select "processed"
select select "commission"
select select "fixed"
select select "61"
select select "14"
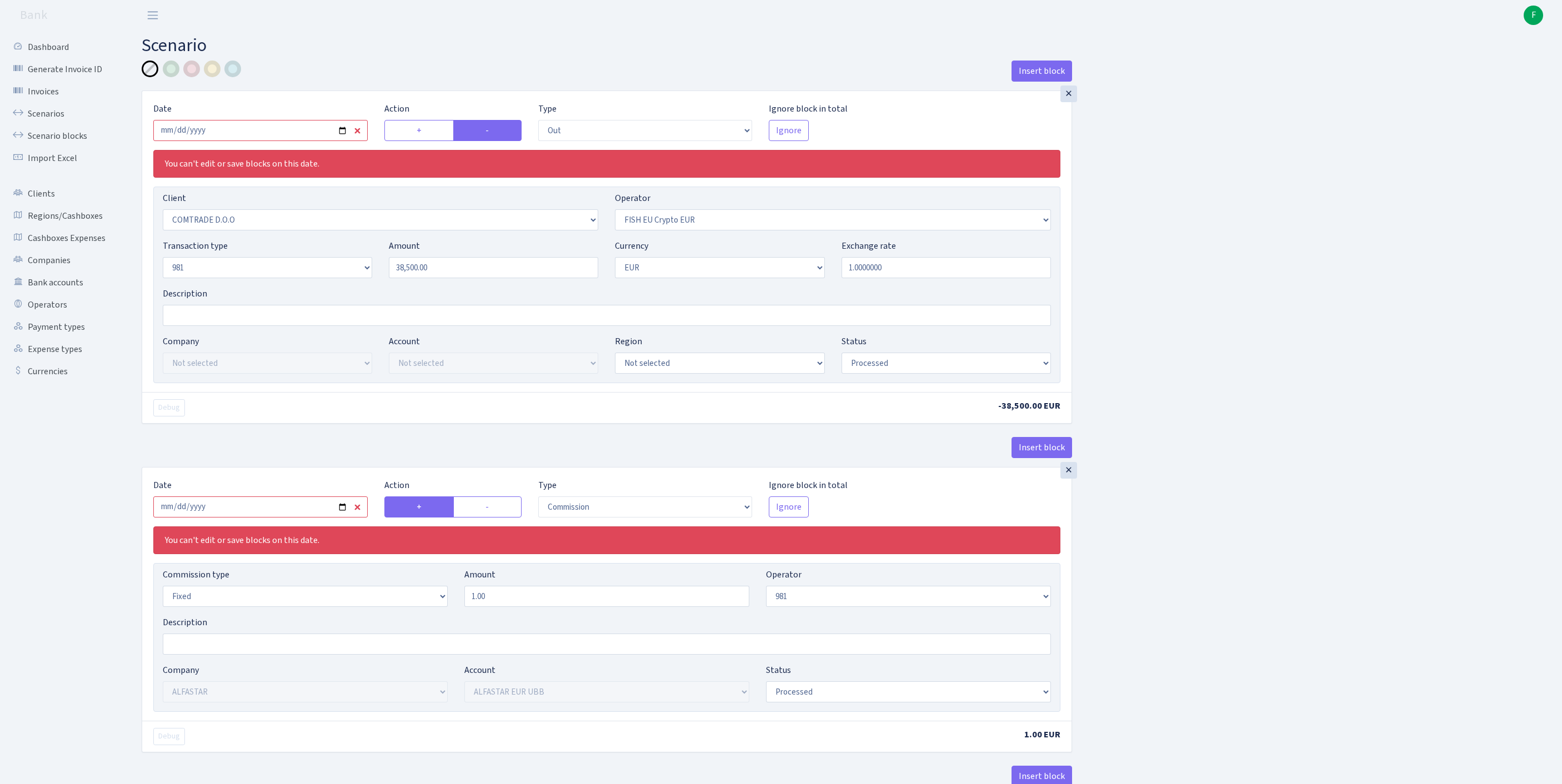
select select "42"
select select "processed"
select select "in"
select select "3239"
select select "61"
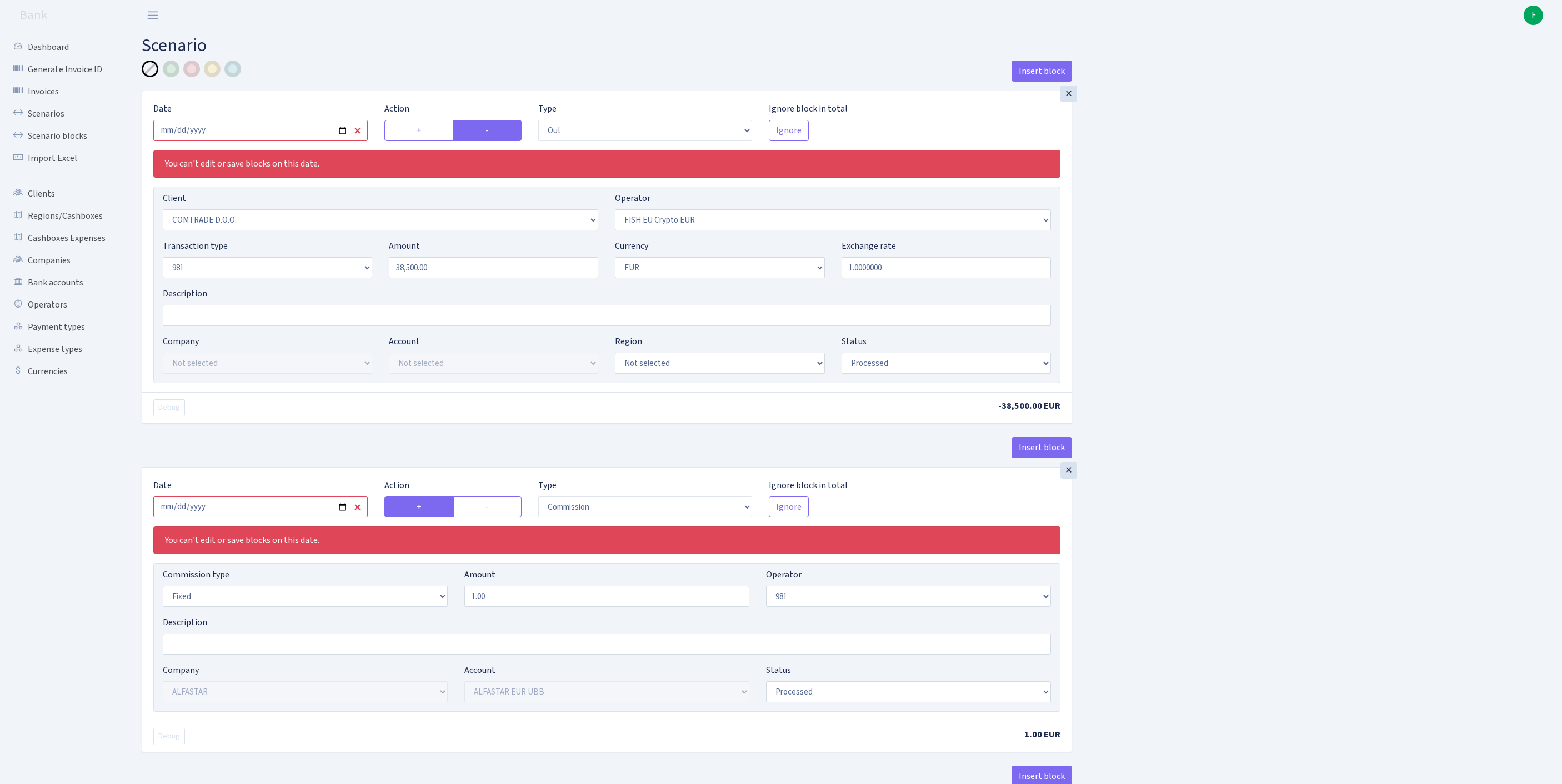
select select "8"
select select "1"
select select "processed"
select select "commission"
select select "fixed"
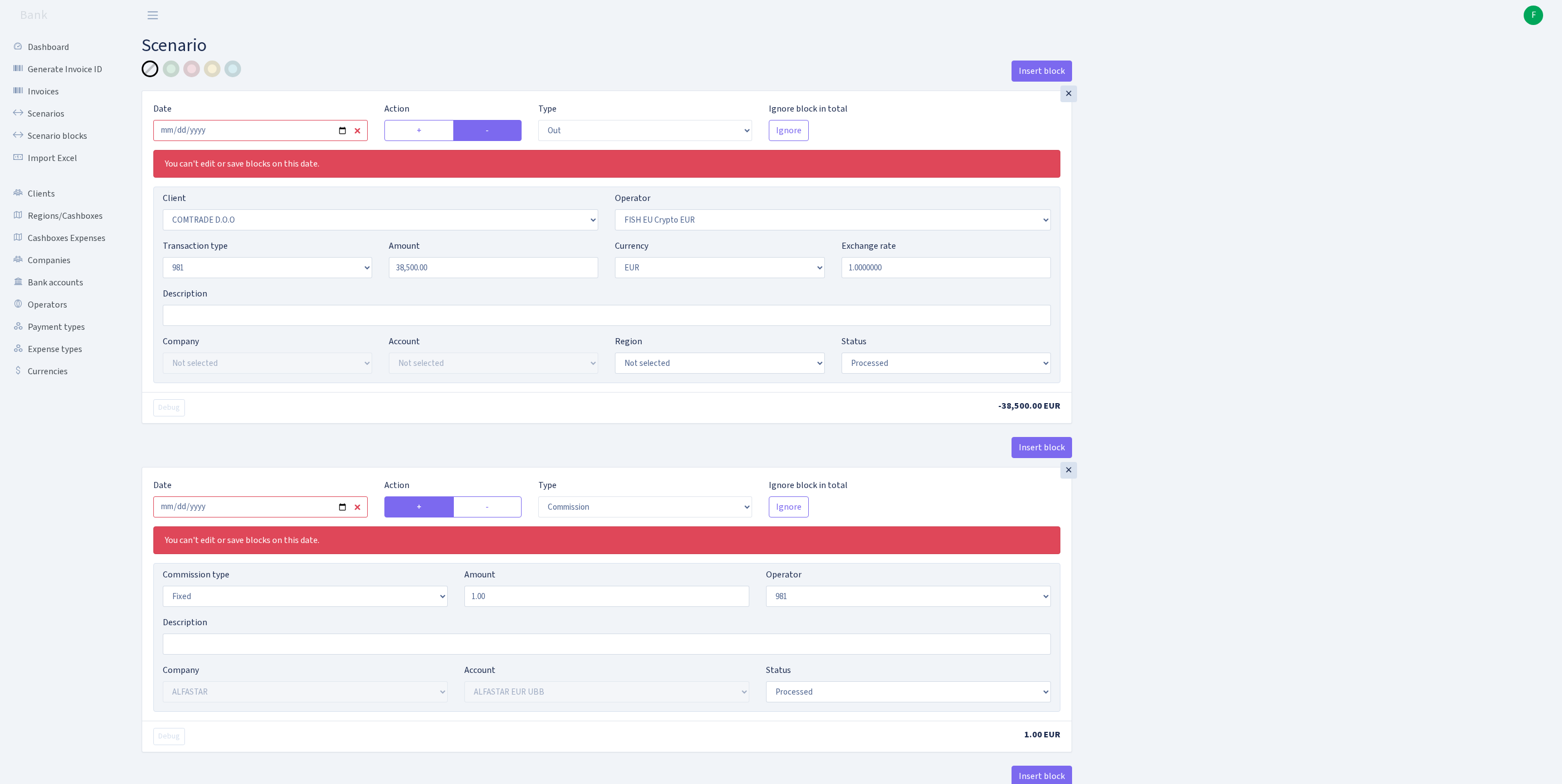
select select "61"
select select "processed"
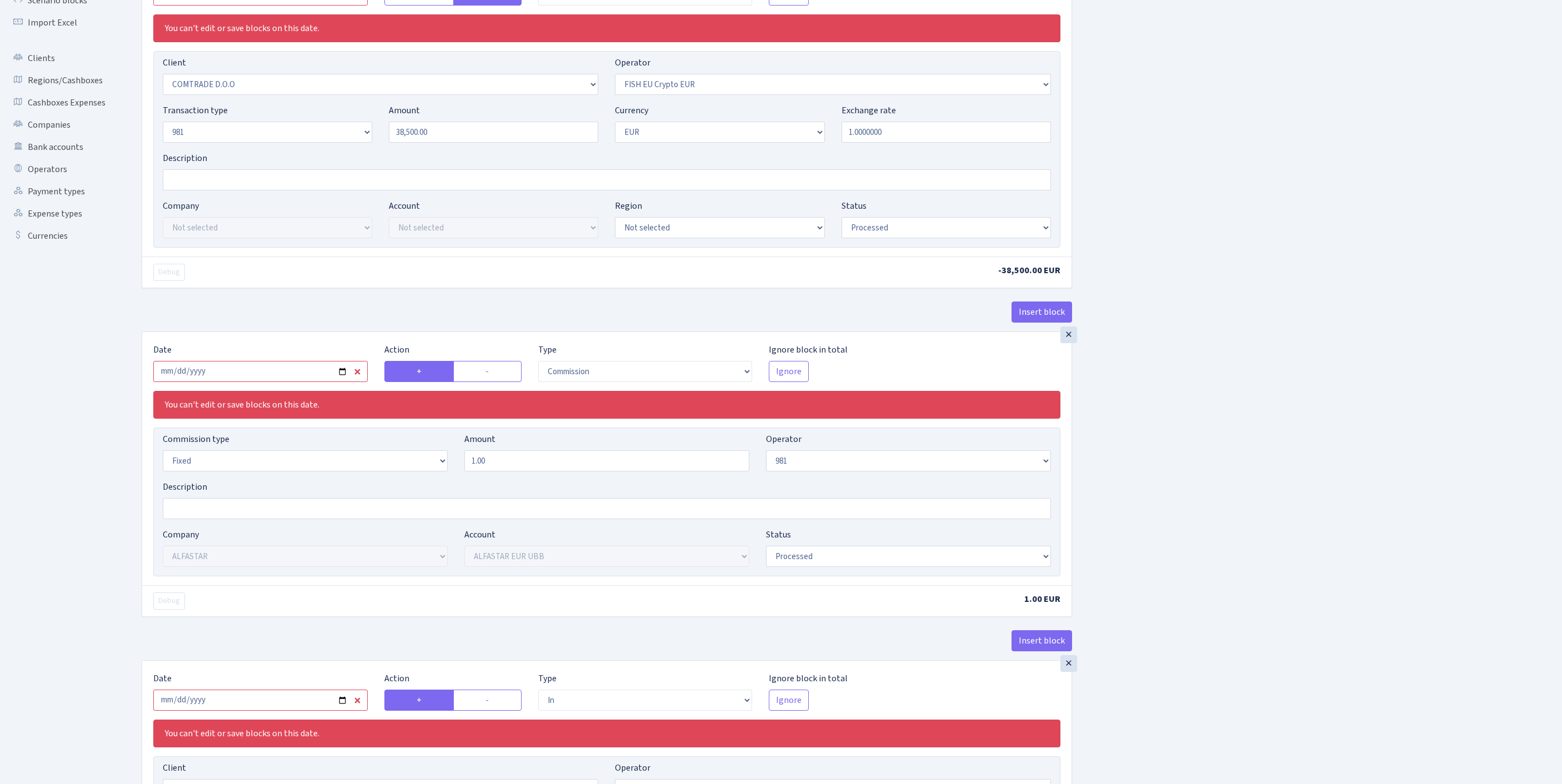
scroll to position [299, 0]
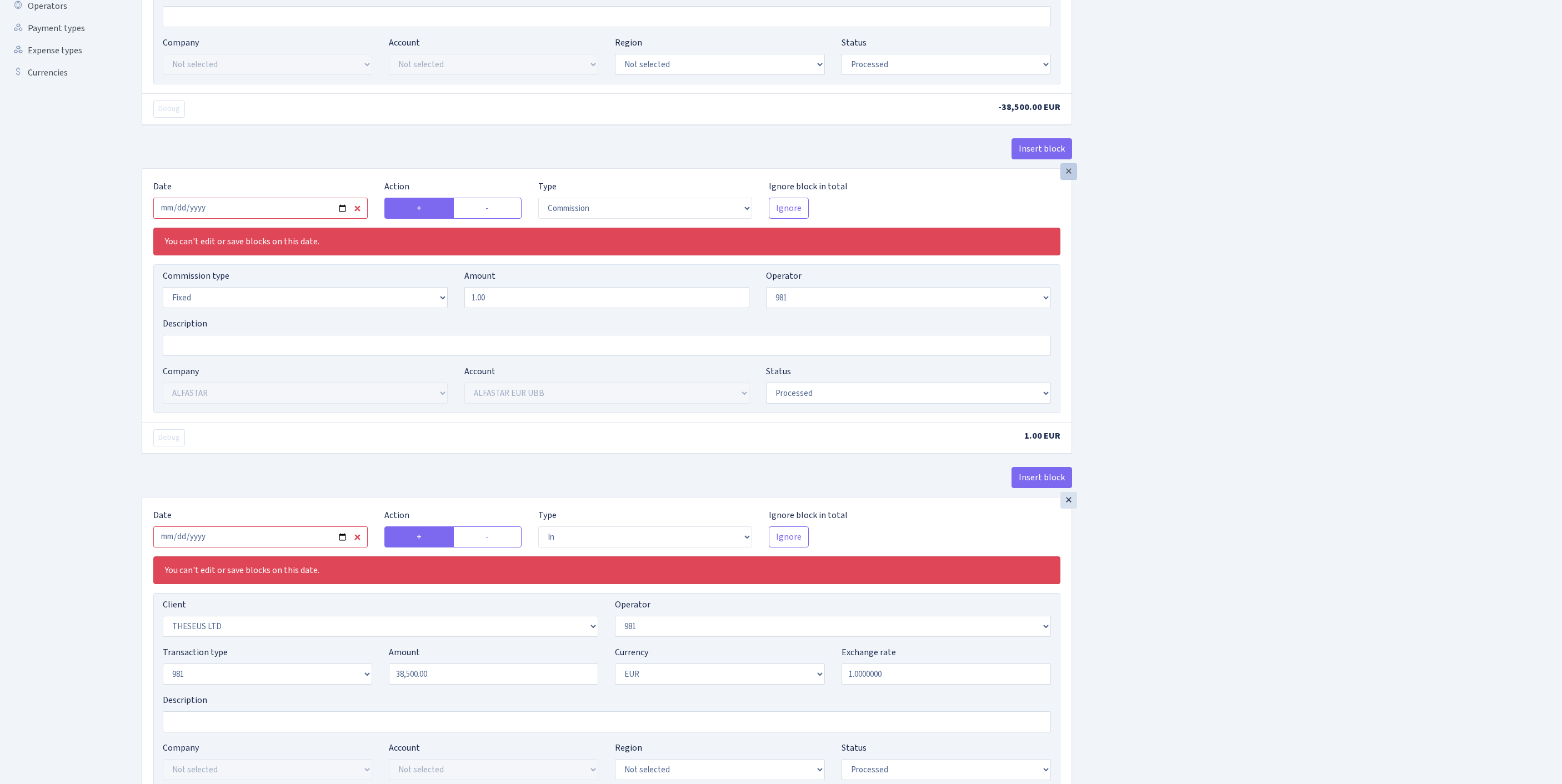
click at [1070, 180] on div "×" at bounding box center [1068, 171] width 17 height 17
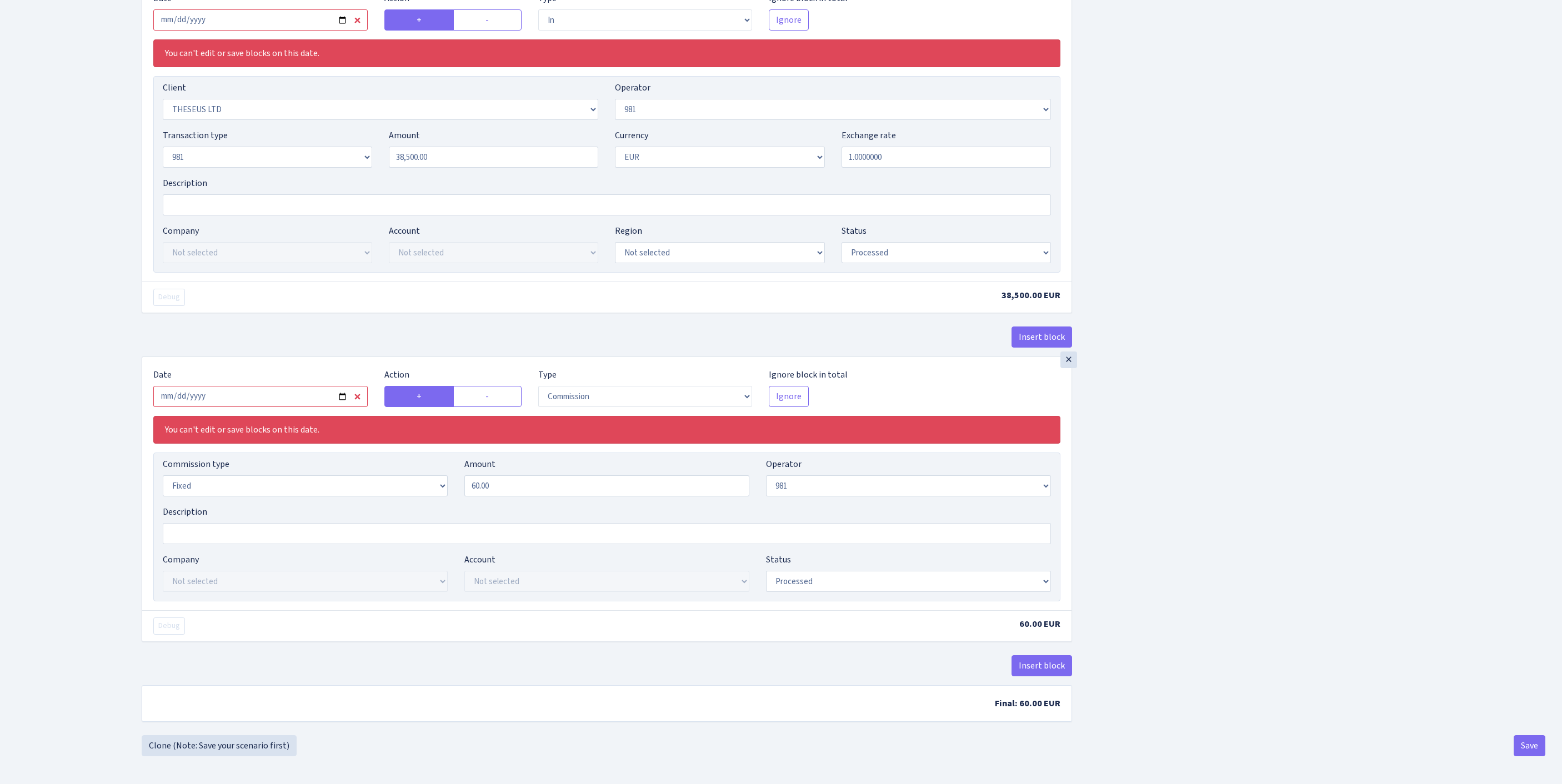
scroll to position [647, 0]
click at [1525, 744] on button "Save" at bounding box center [1530, 745] width 32 height 21
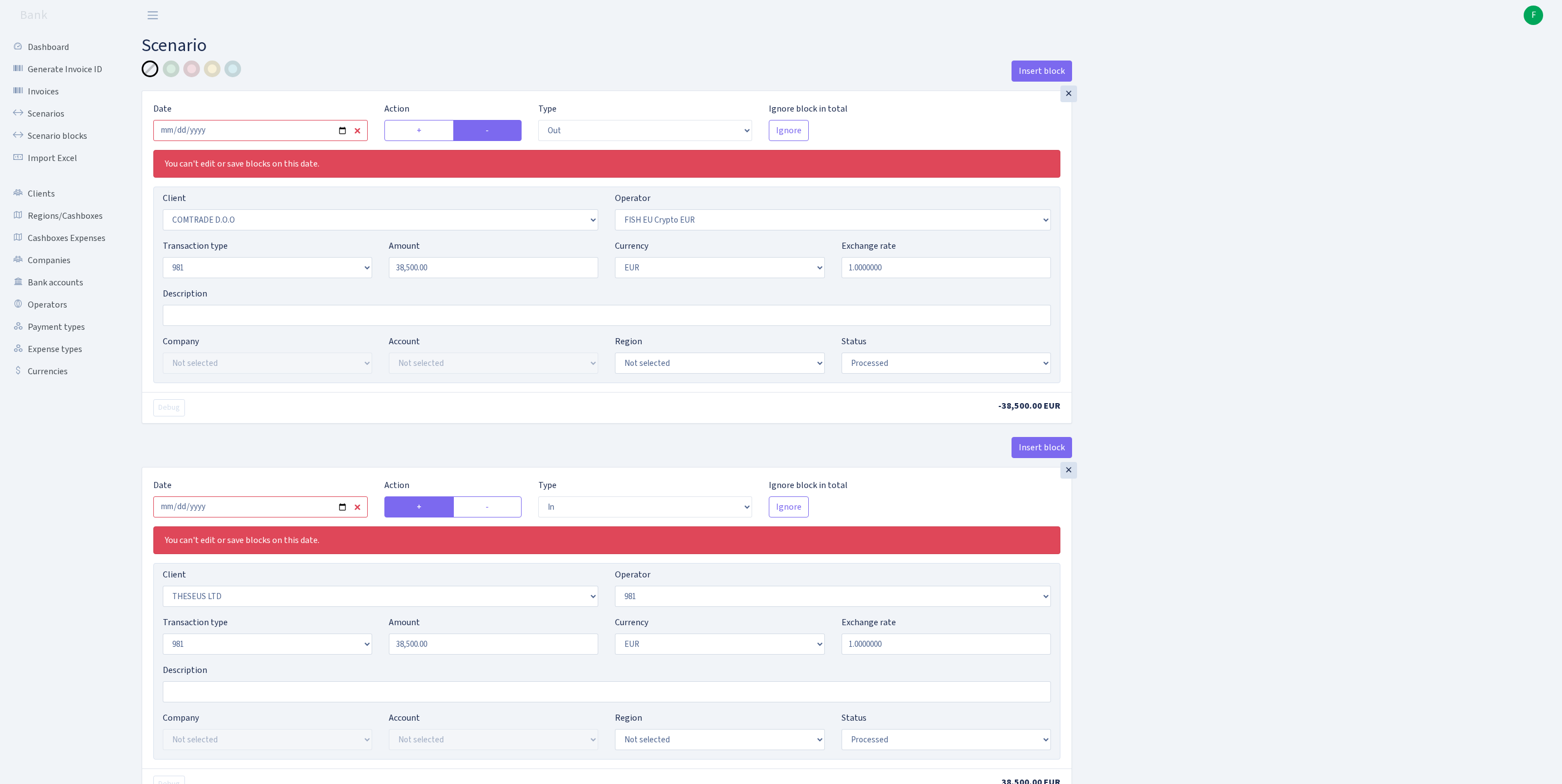
select select "out"
select select "1465"
select select "361"
select select "8"
select select "1"
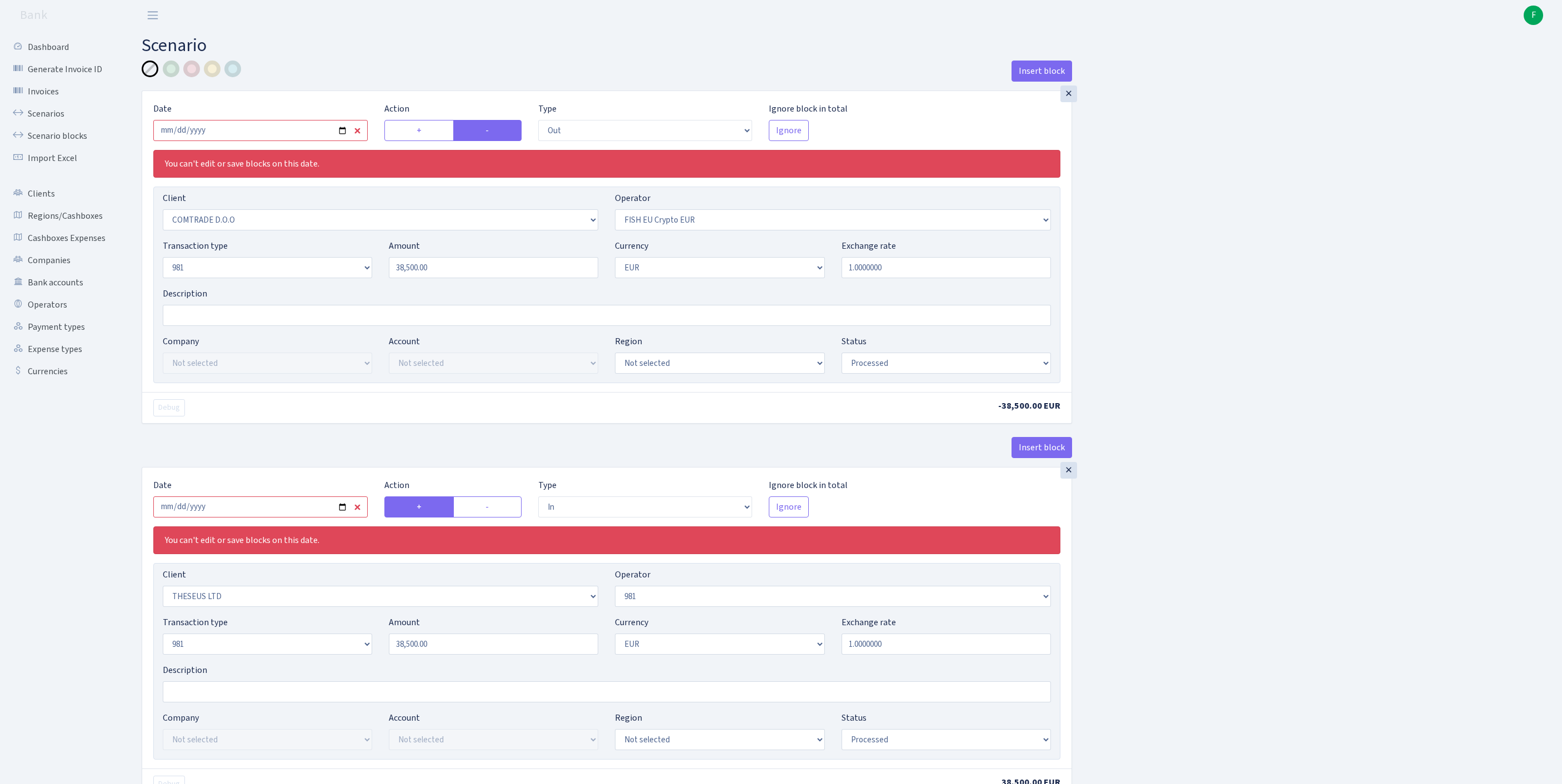
select select "processed"
select select "in"
select select "3239"
select select "61"
select select "8"
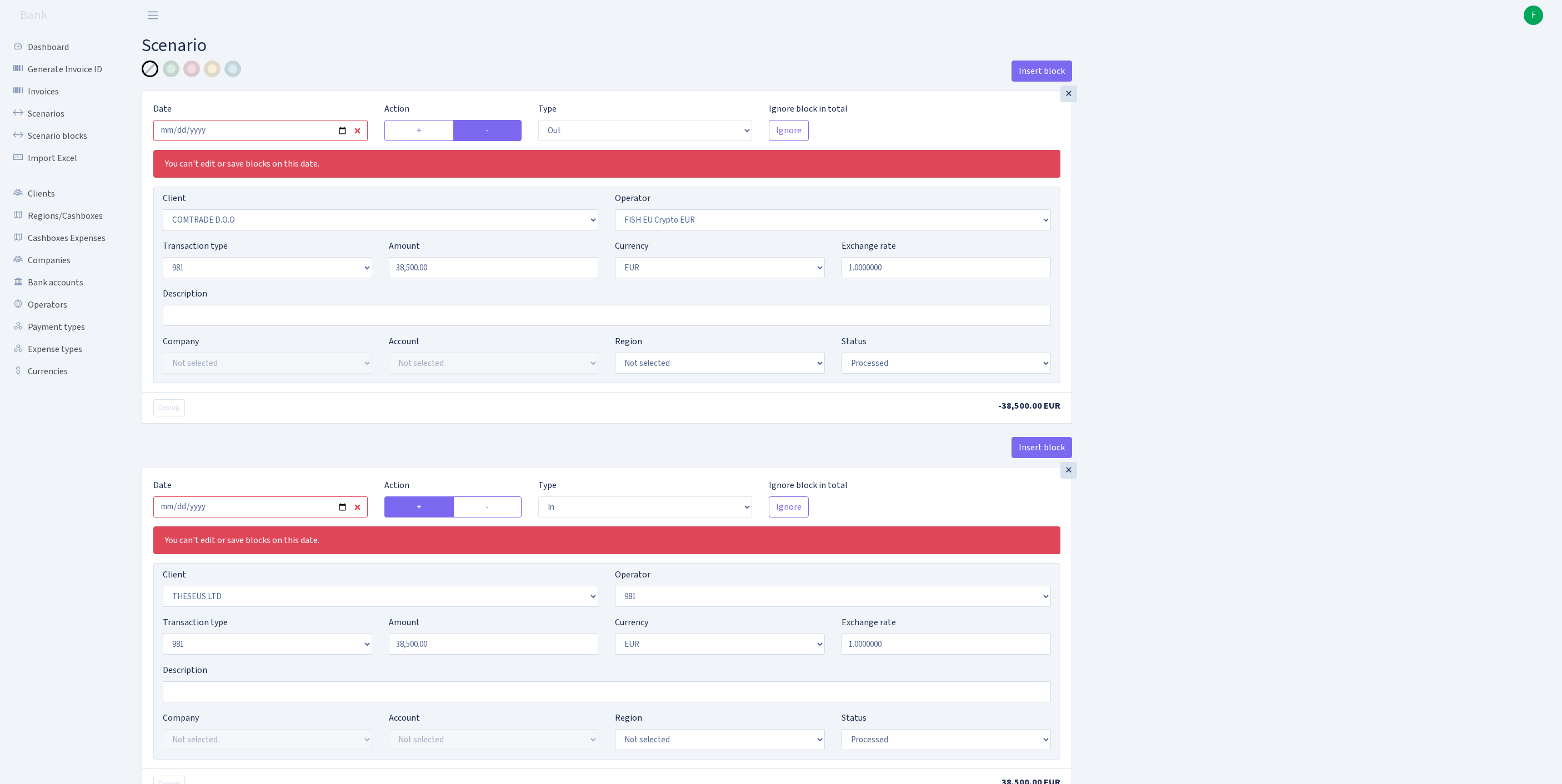
select select "1"
select select "processed"
select select "commission"
select select "fixed"
select select "61"
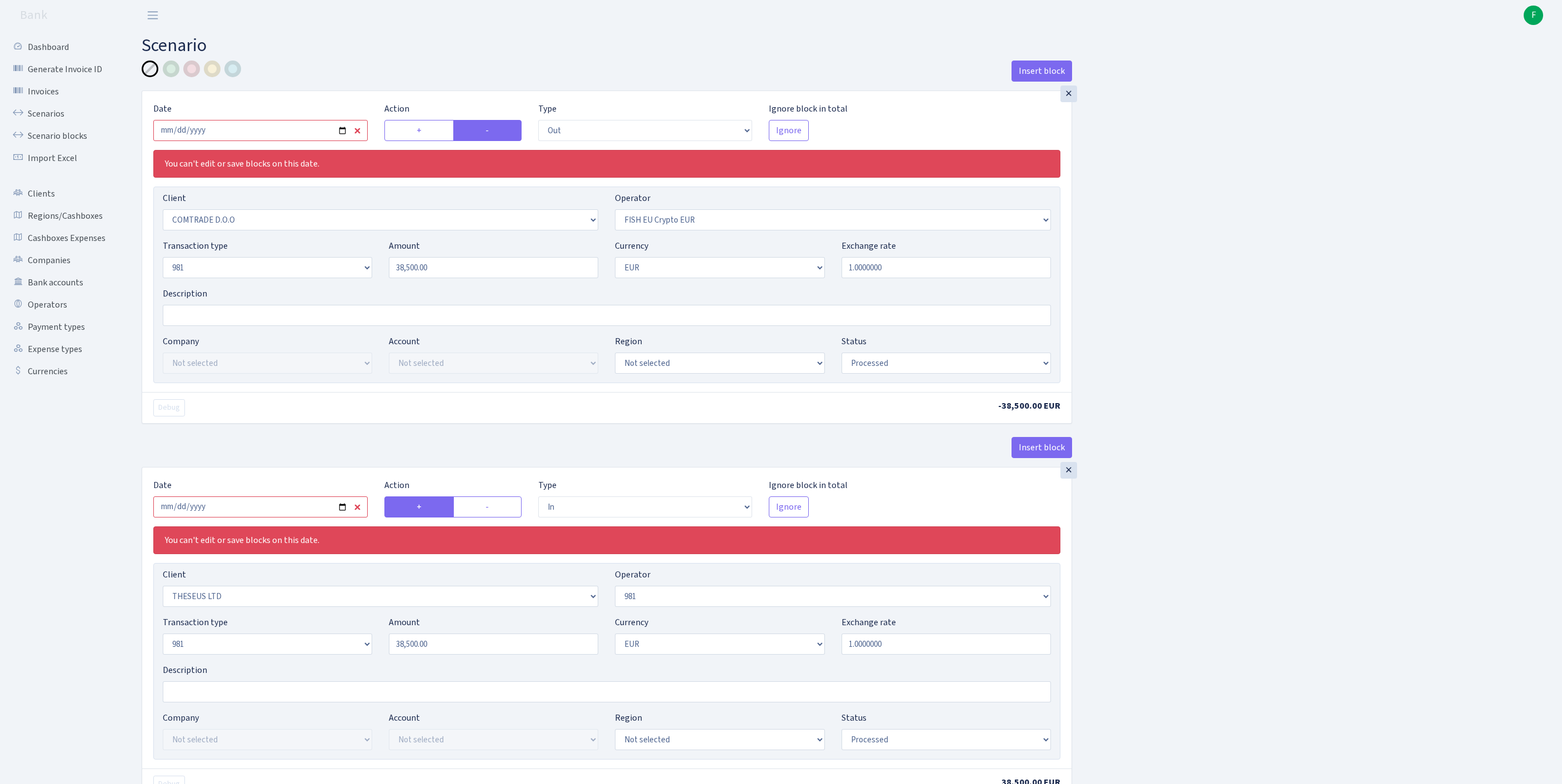
select select "processed"
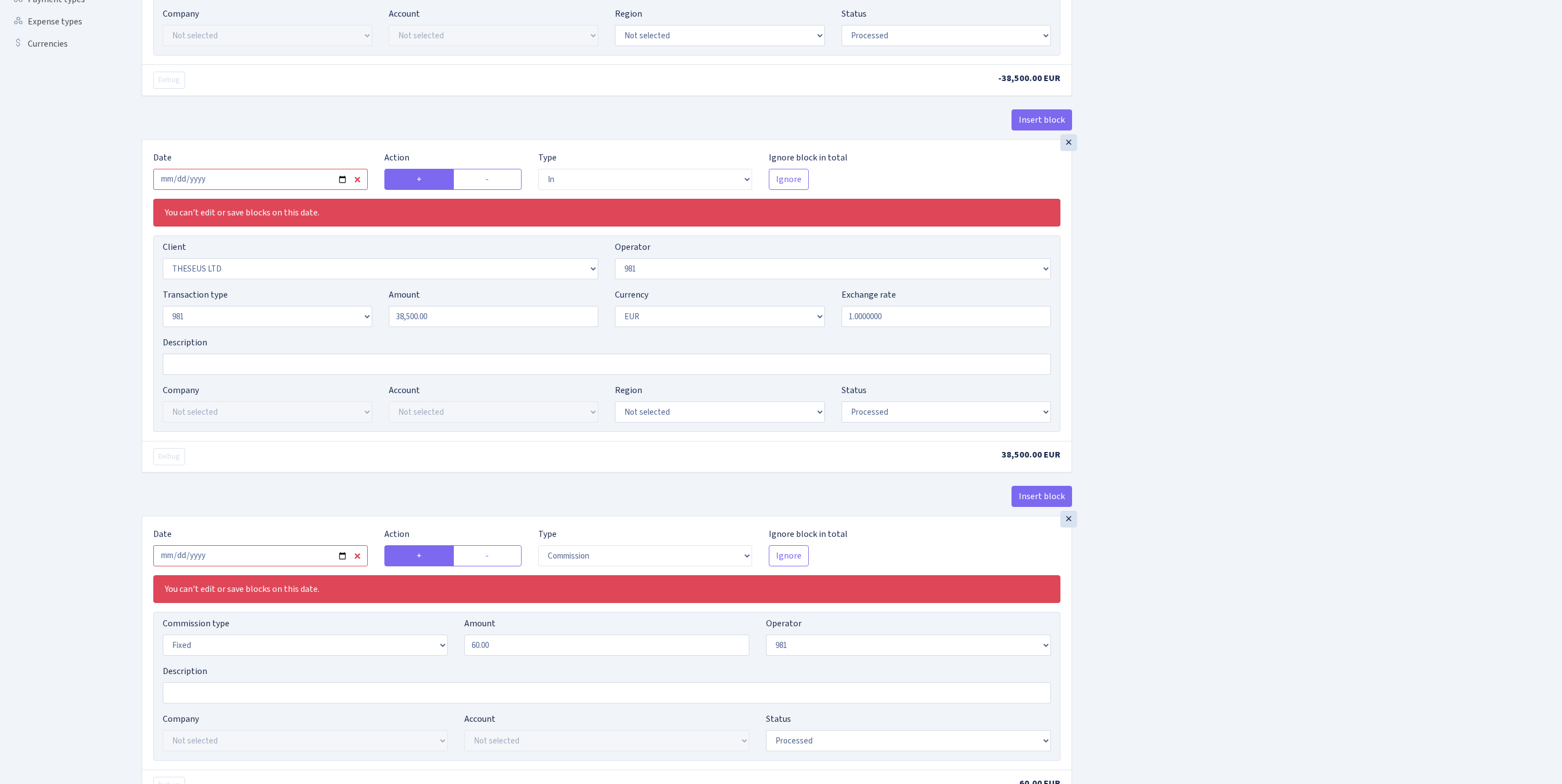
scroll to position [647, 0]
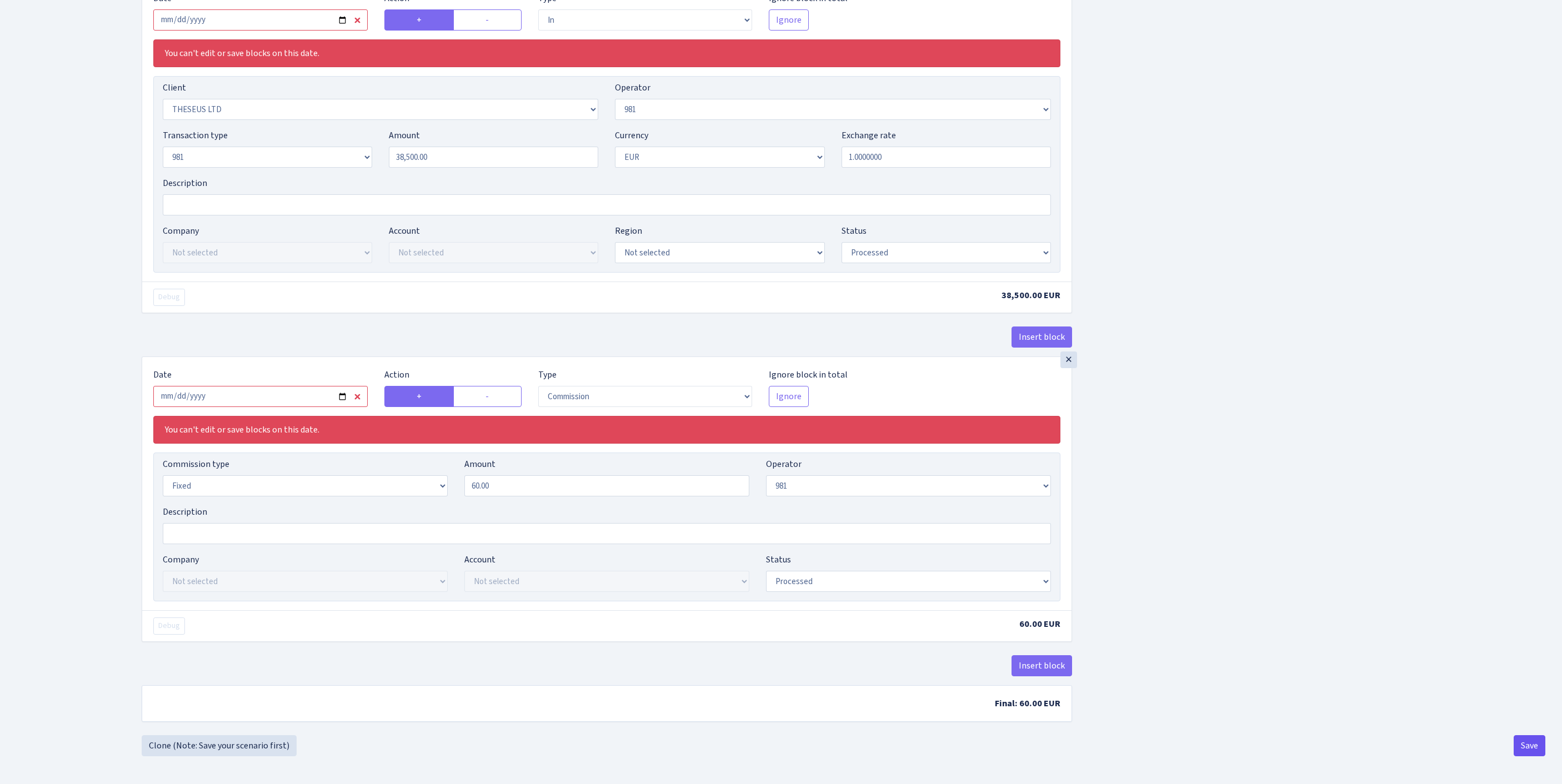
click at [1520, 739] on button "Save" at bounding box center [1530, 745] width 32 height 21
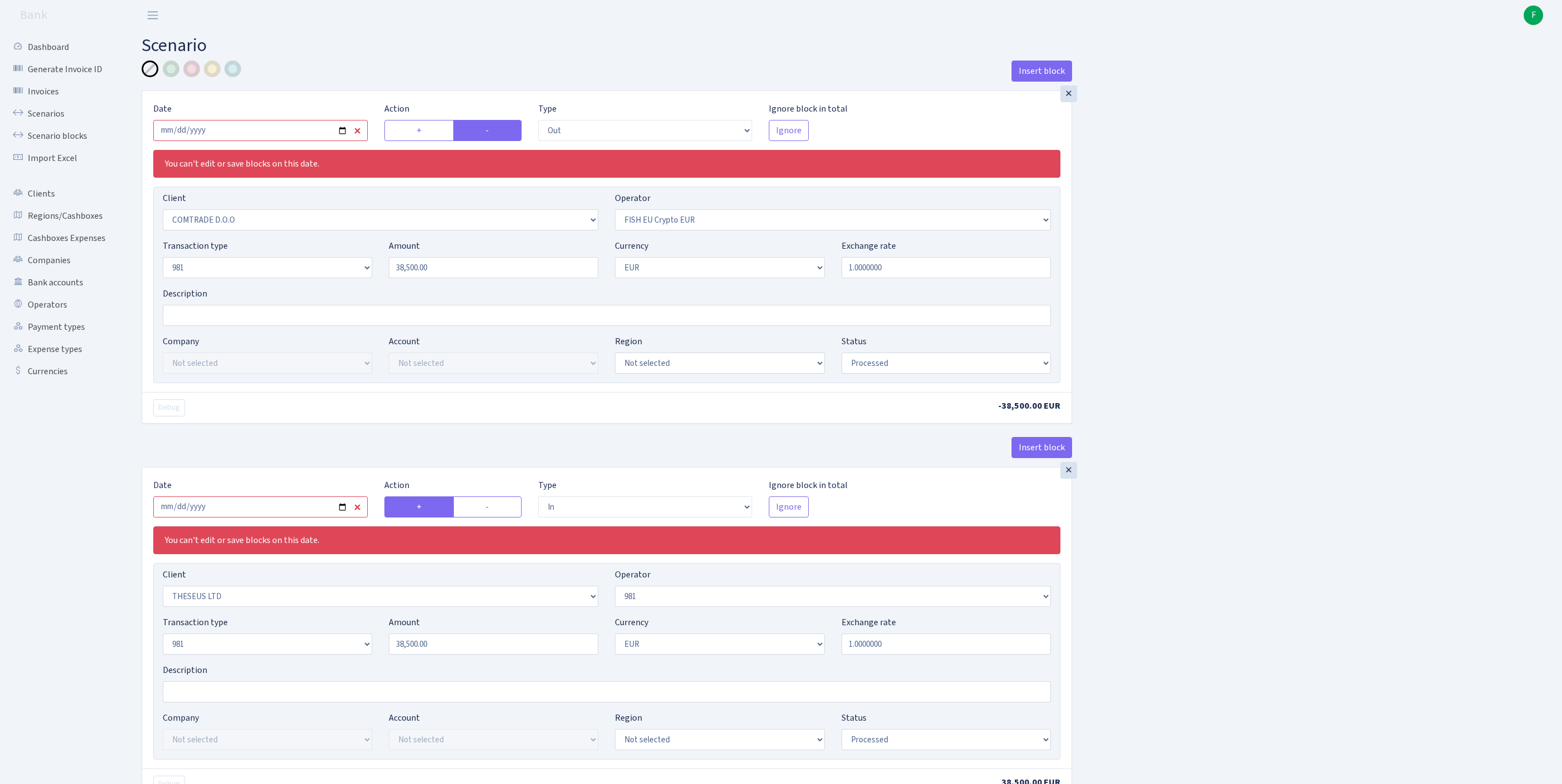
select select "out"
select select "1465"
select select "361"
select select "8"
select select "1"
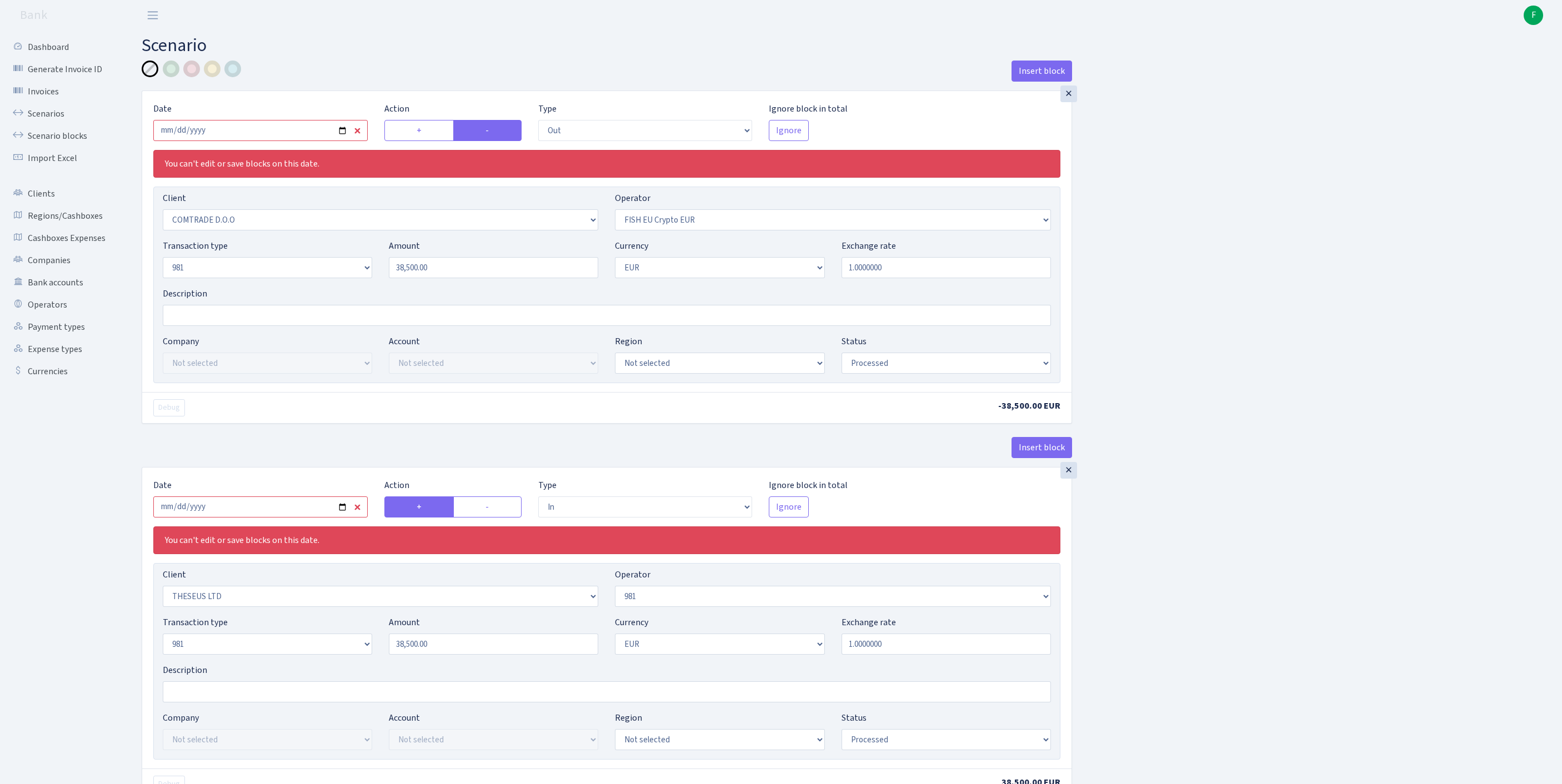
select select "processed"
select select "in"
select select "3239"
select select "61"
select select "8"
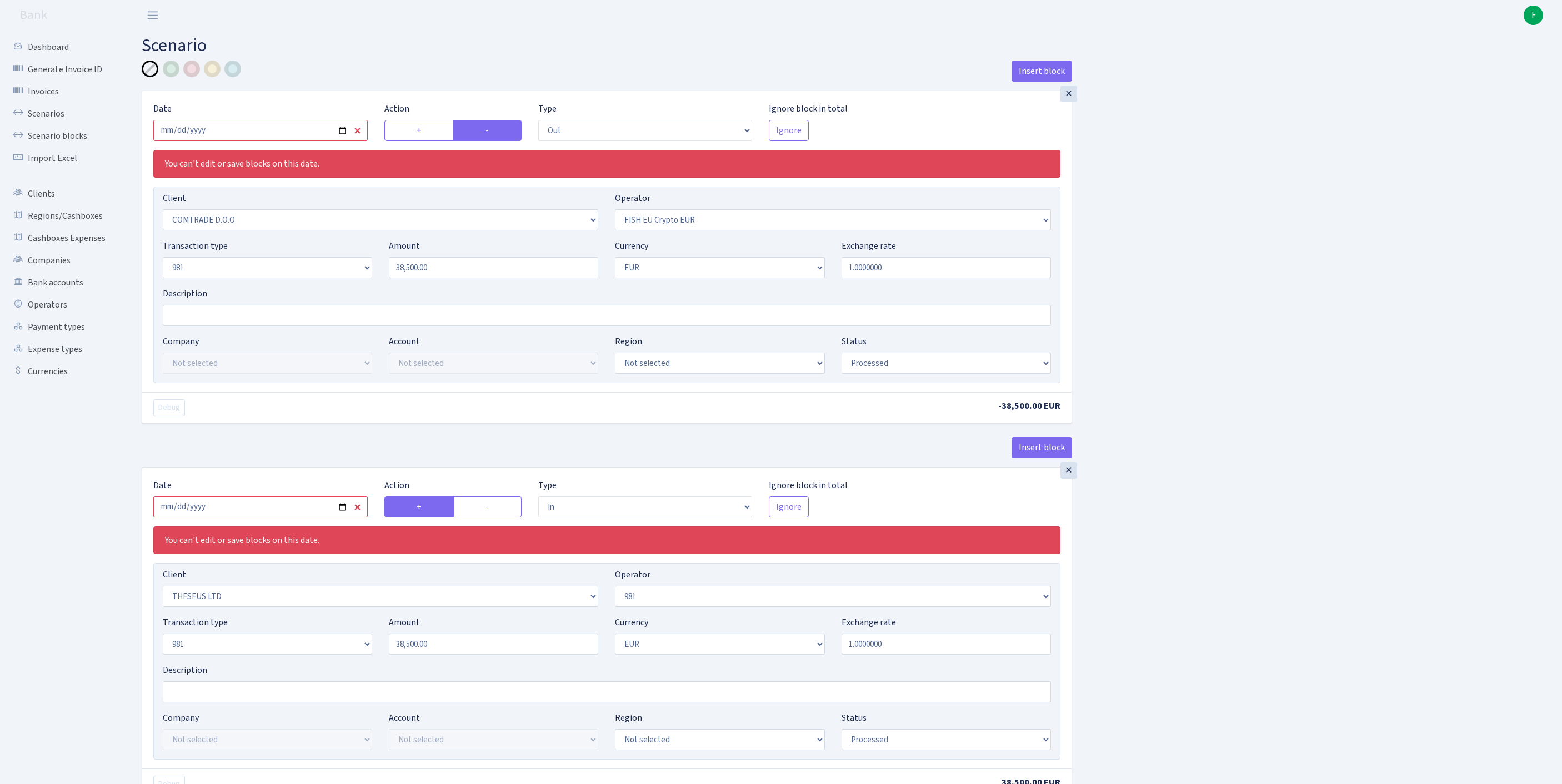
select select "1"
select select "processed"
select select "commission"
select select "fixed"
select select "61"
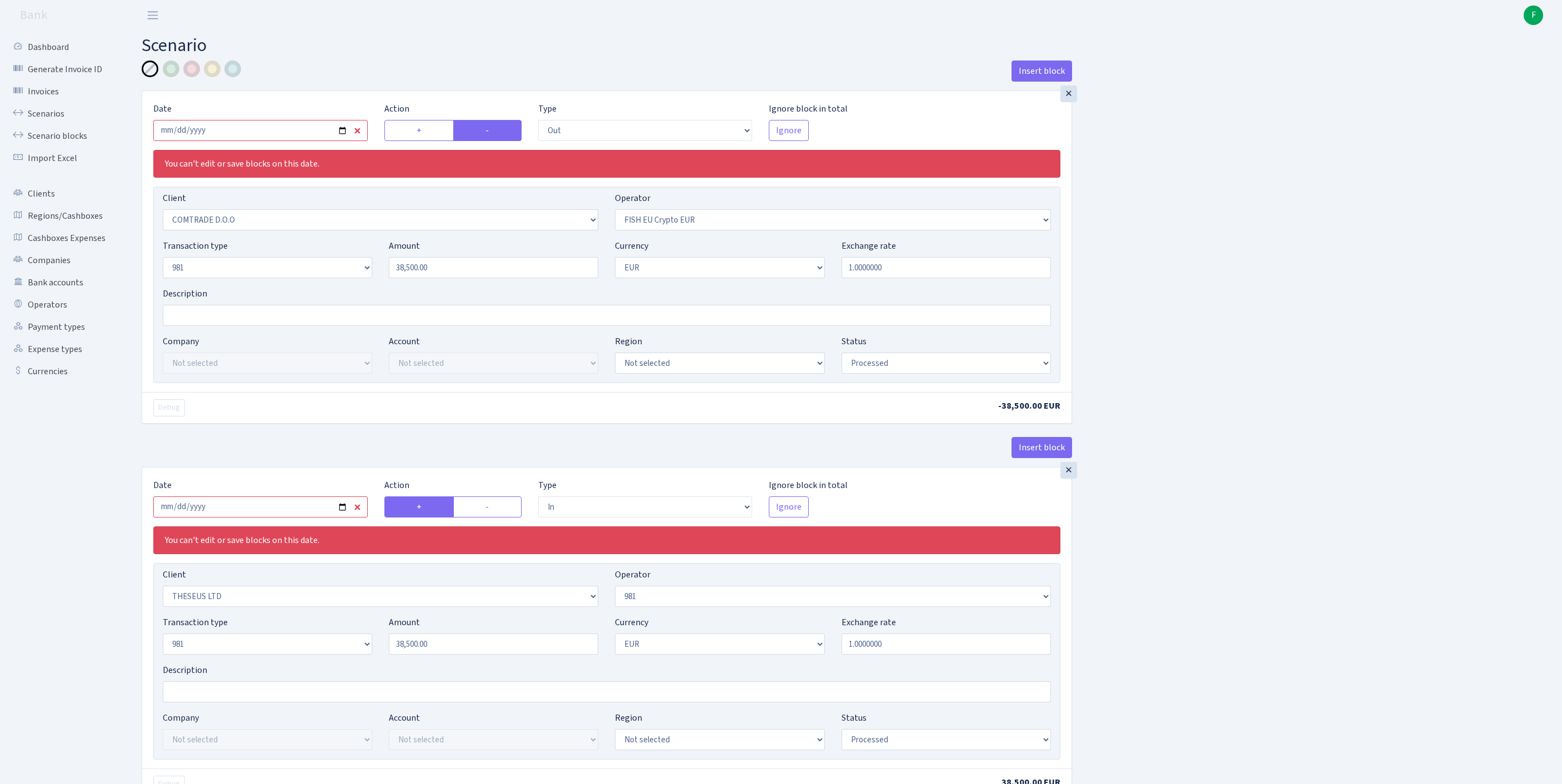
select select "processed"
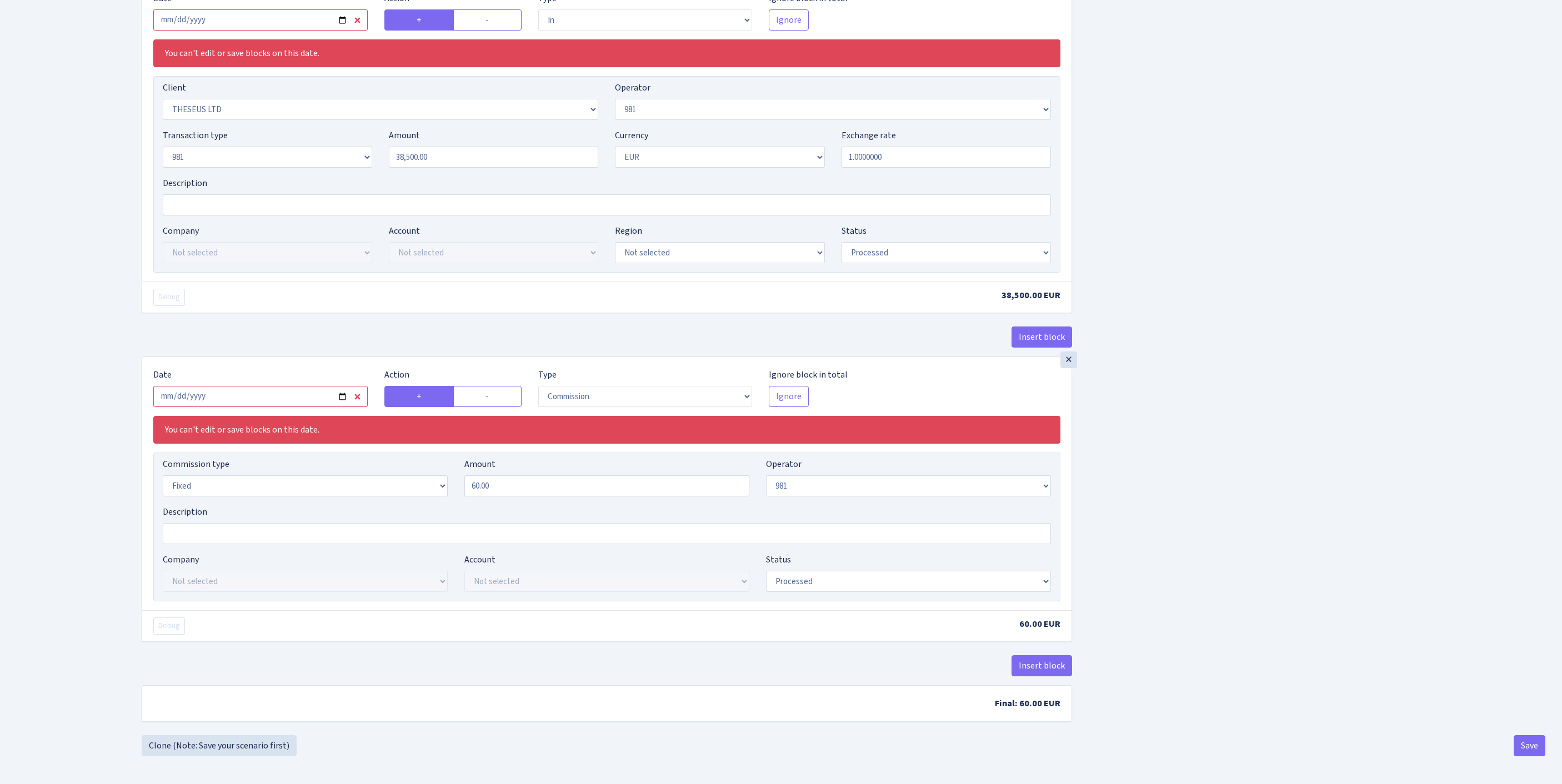
scroll to position [647, 0]
click at [1029, 655] on button "Insert block" at bounding box center [1042, 666] width 61 height 21
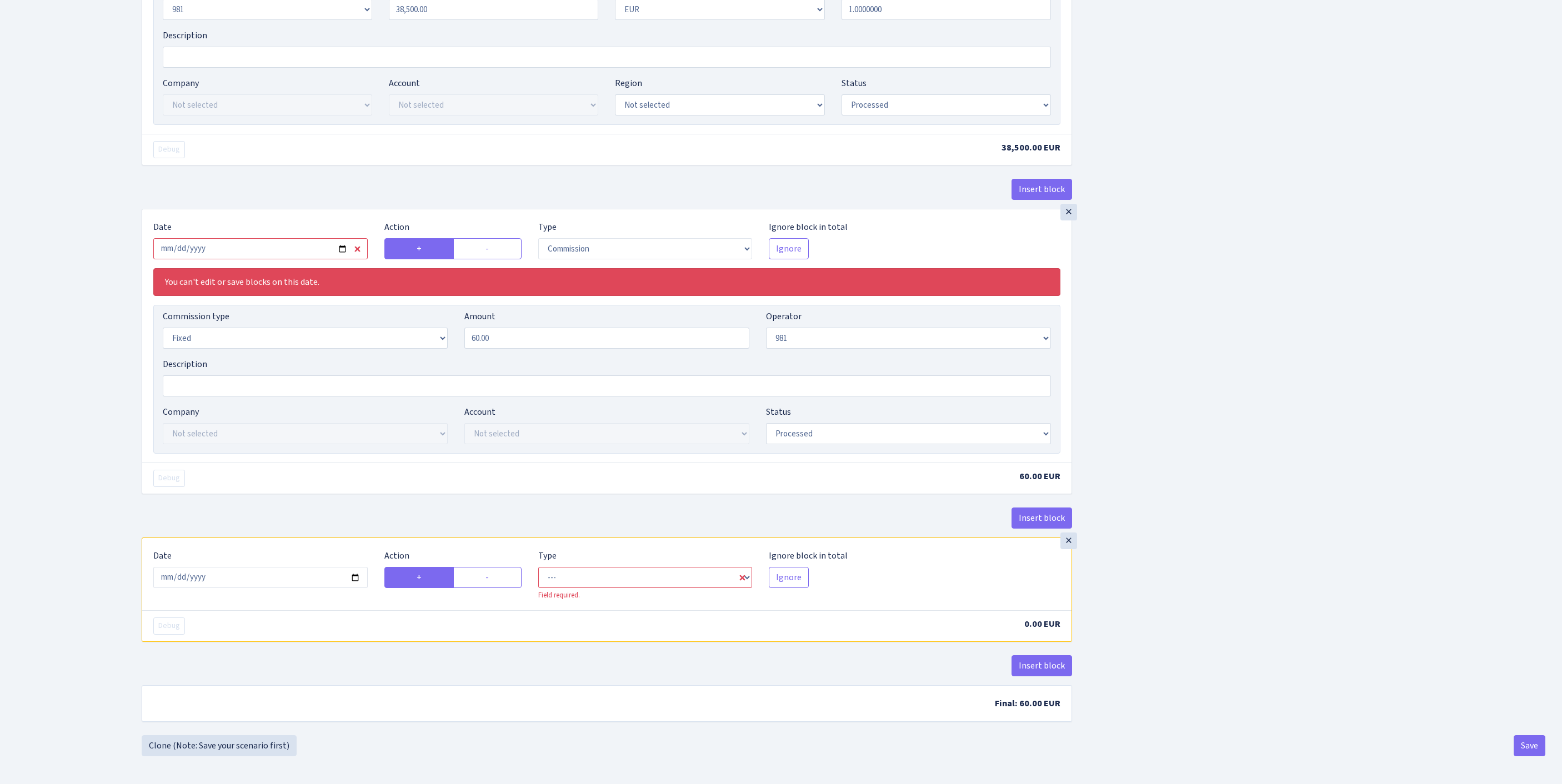
scroll to position [820, 0]
click at [282, 567] on input "2025-08-26" at bounding box center [260, 577] width 214 height 21
type input "2025-08-18"
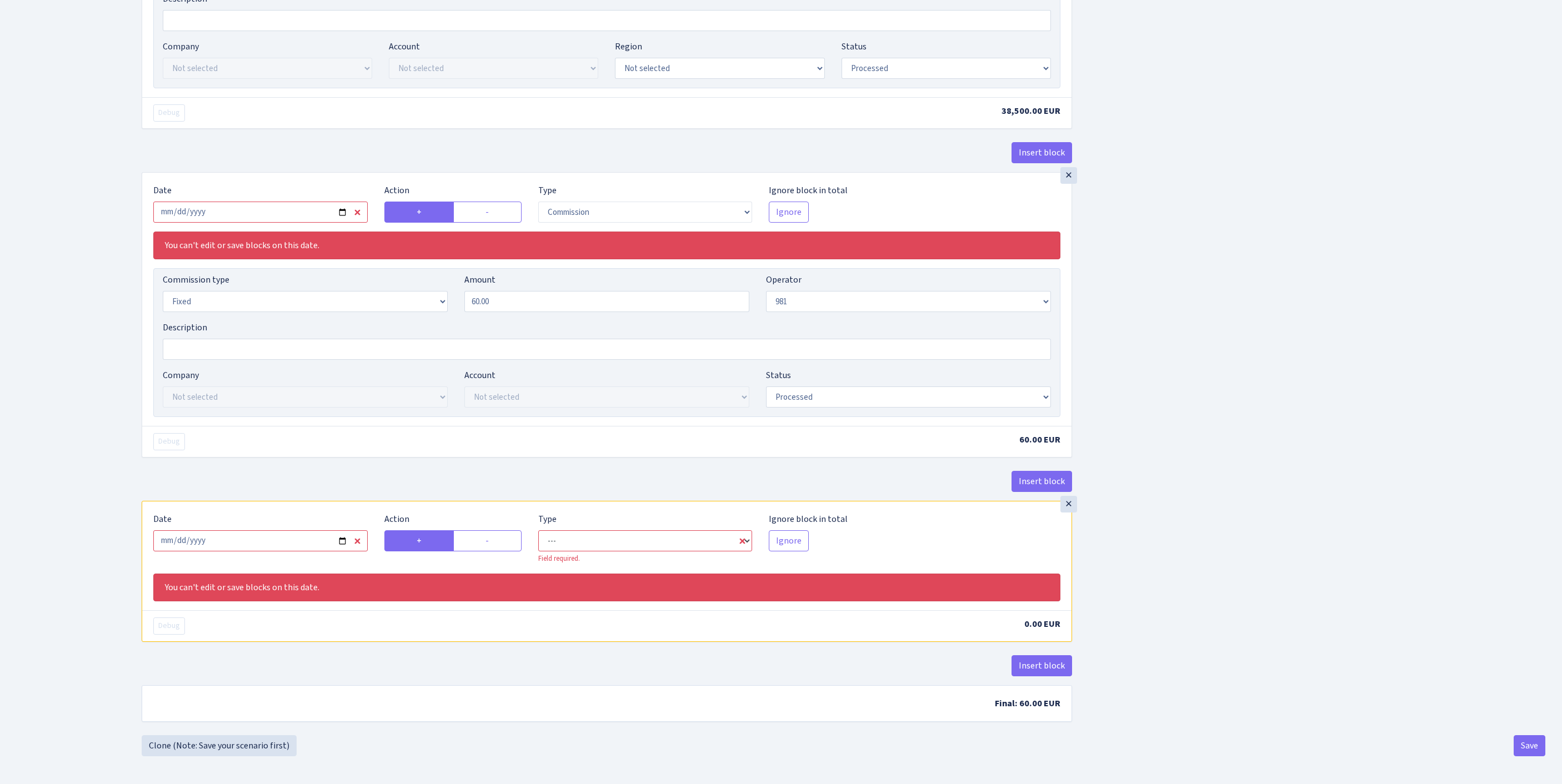
select select "commission"
select select "61"
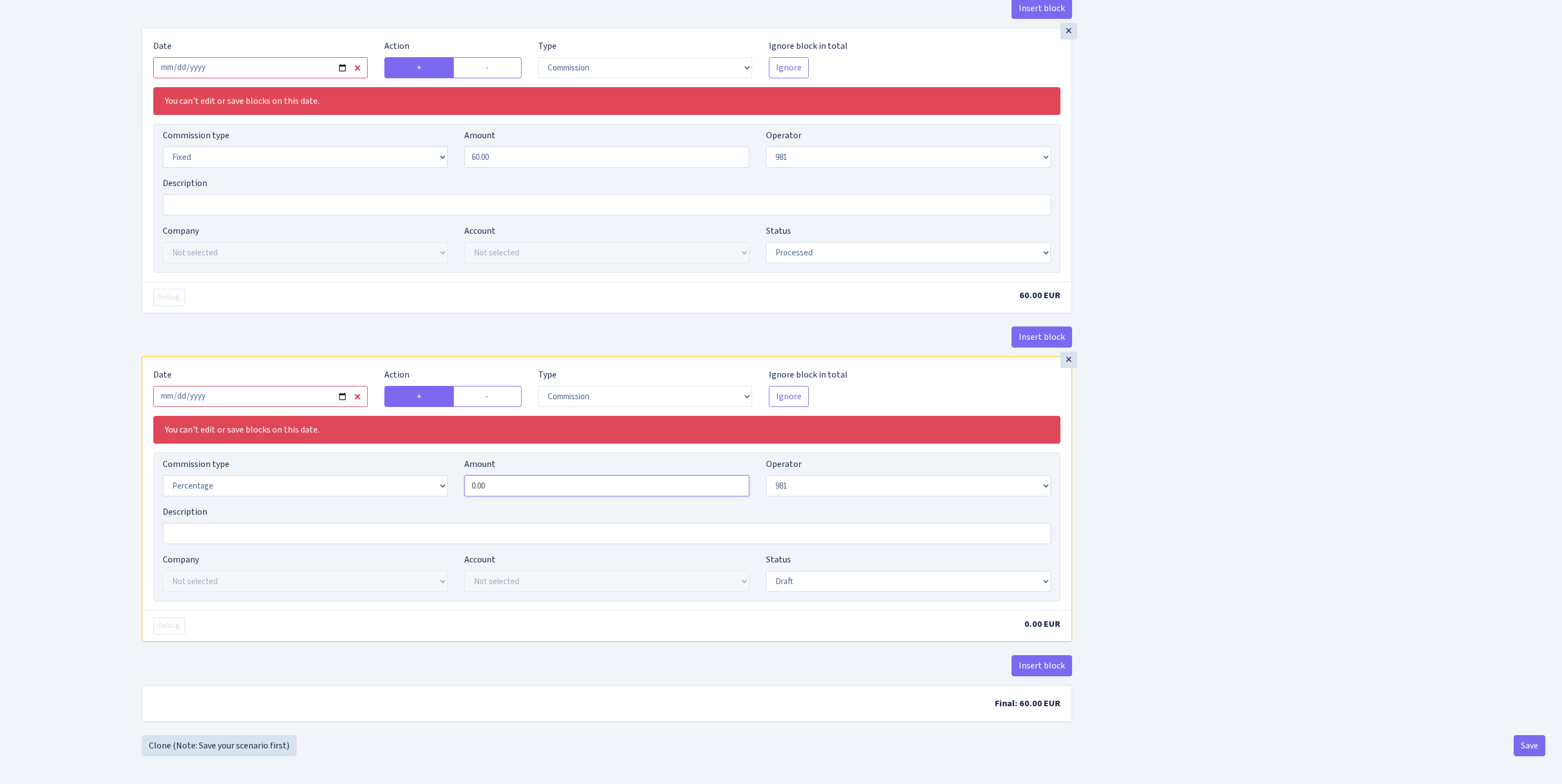
drag, startPoint x: 560, startPoint y: 654, endPoint x: 372, endPoint y: 631, distance: 189.4
click at [377, 505] on div "Commission type Percentage Fixed Bank Amount 0.00 Operator Not selected 981 981…" at bounding box center [607, 481] width 905 height 48
type input "1.00"
select select "processed"
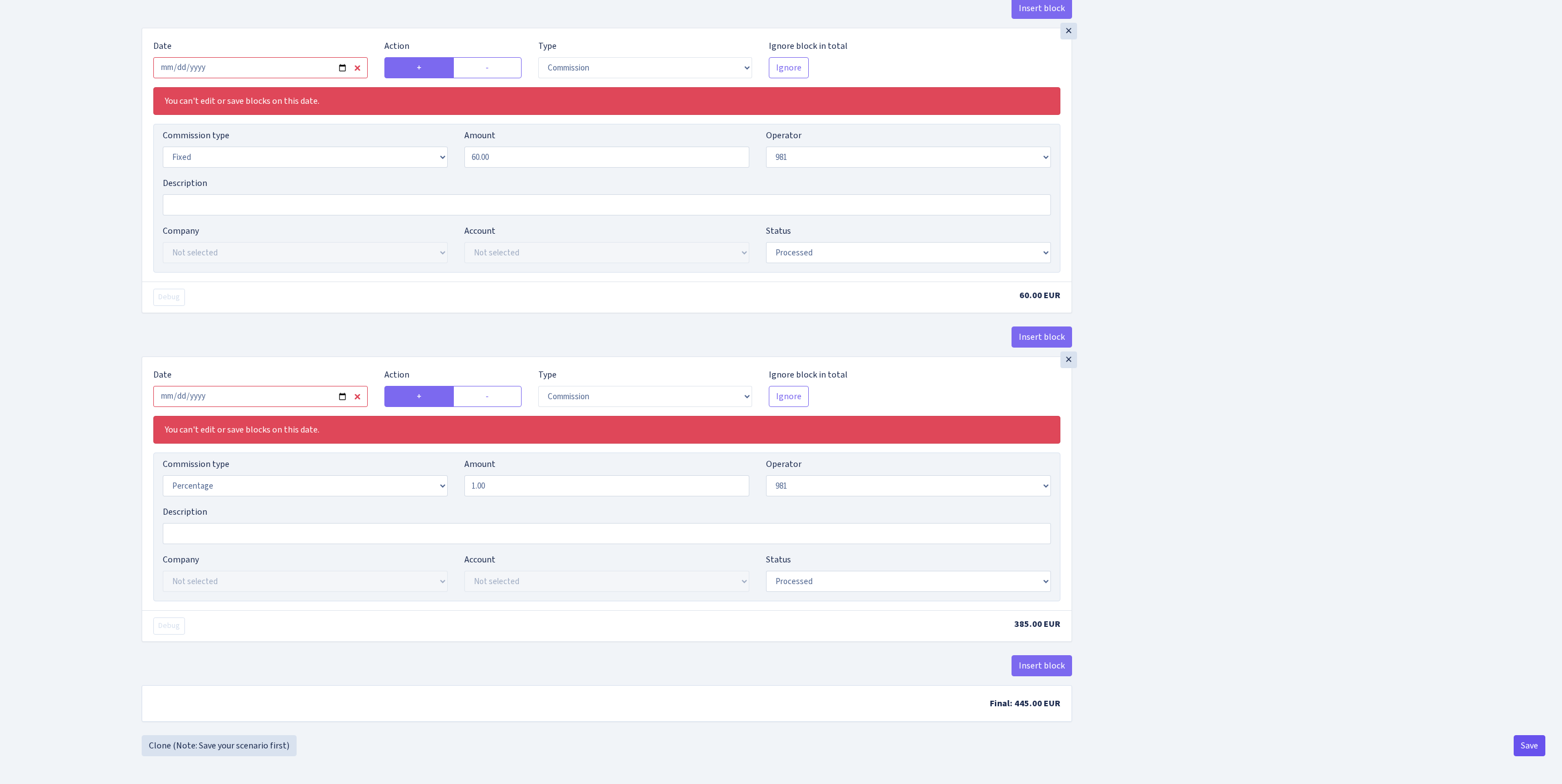
click at [1520, 750] on button "Save" at bounding box center [1530, 745] width 32 height 21
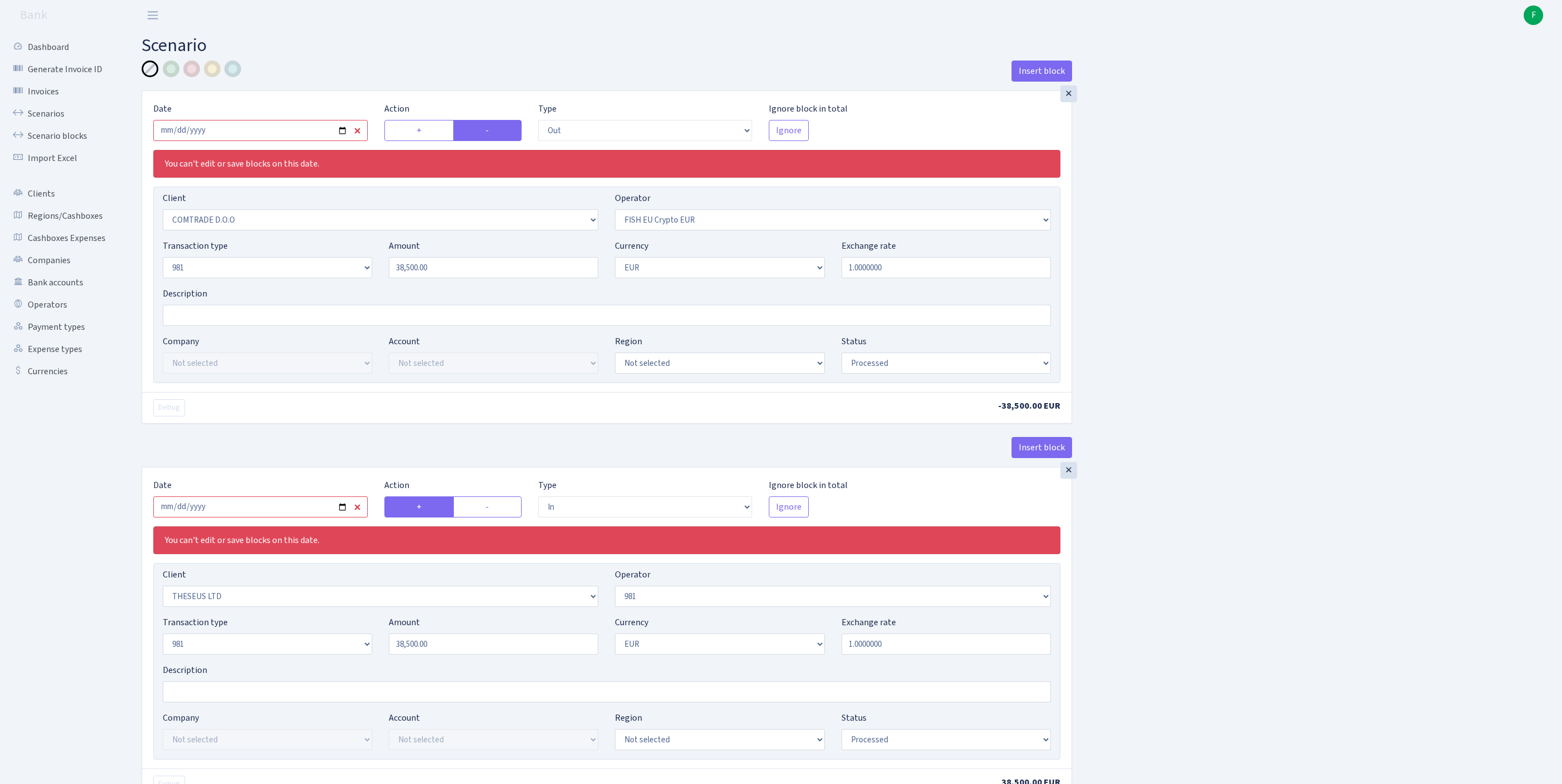
select select "out"
select select "1465"
select select "361"
select select "8"
select select "1"
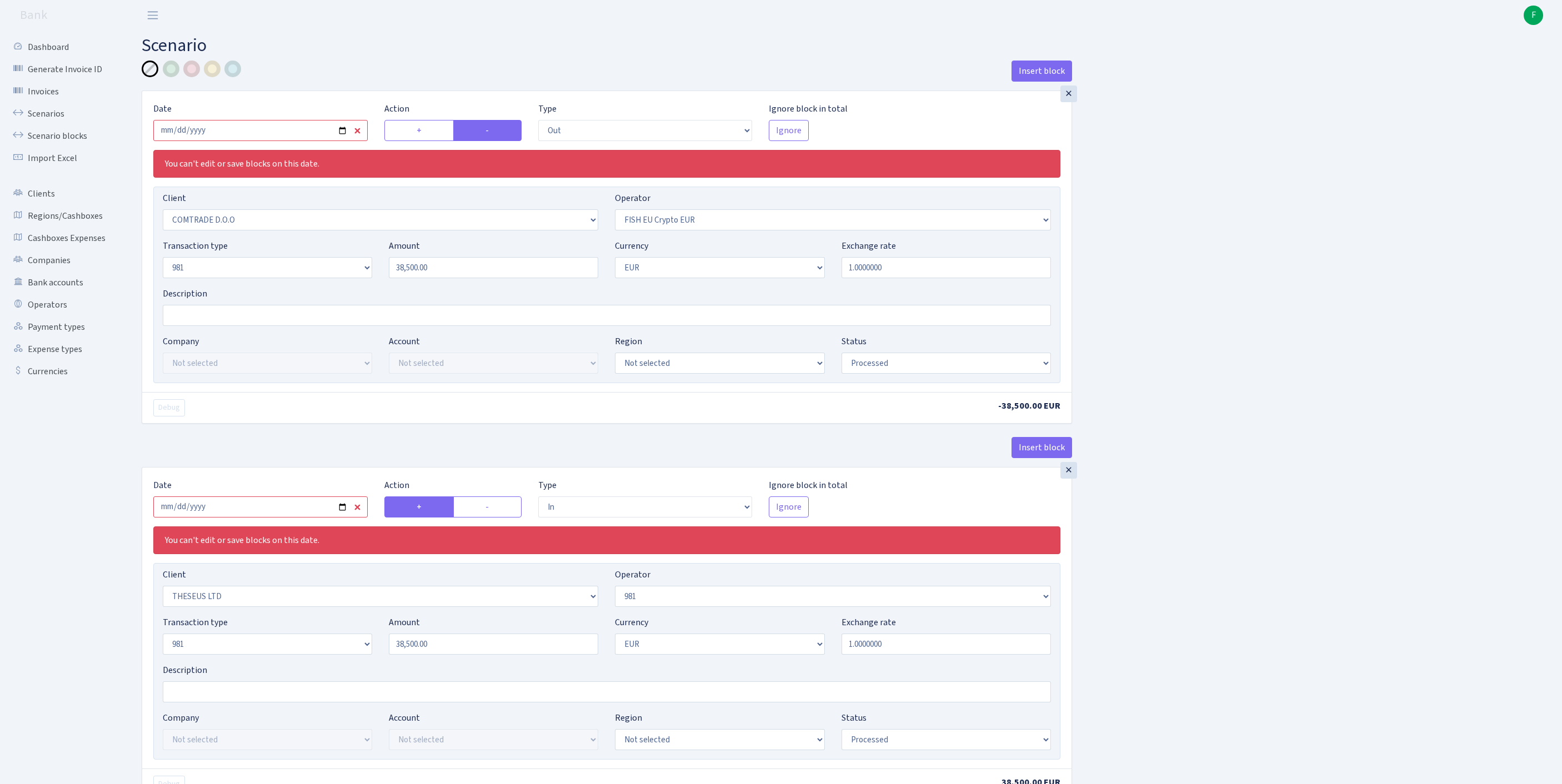
select select "processed"
select select "in"
select select "3239"
select select "61"
select select "8"
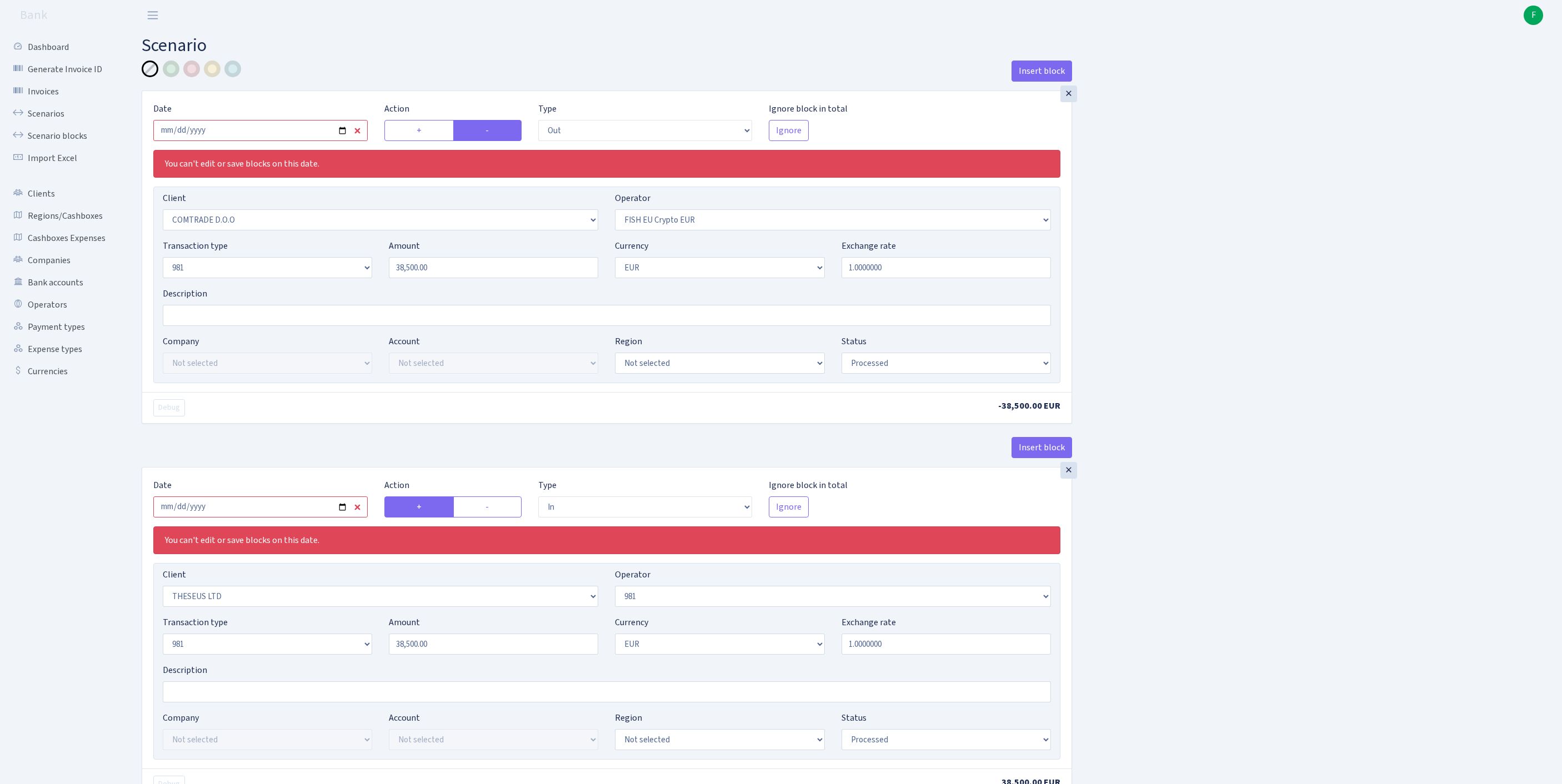
select select "1"
select select "processed"
select select "commission"
select select "fixed"
select select "61"
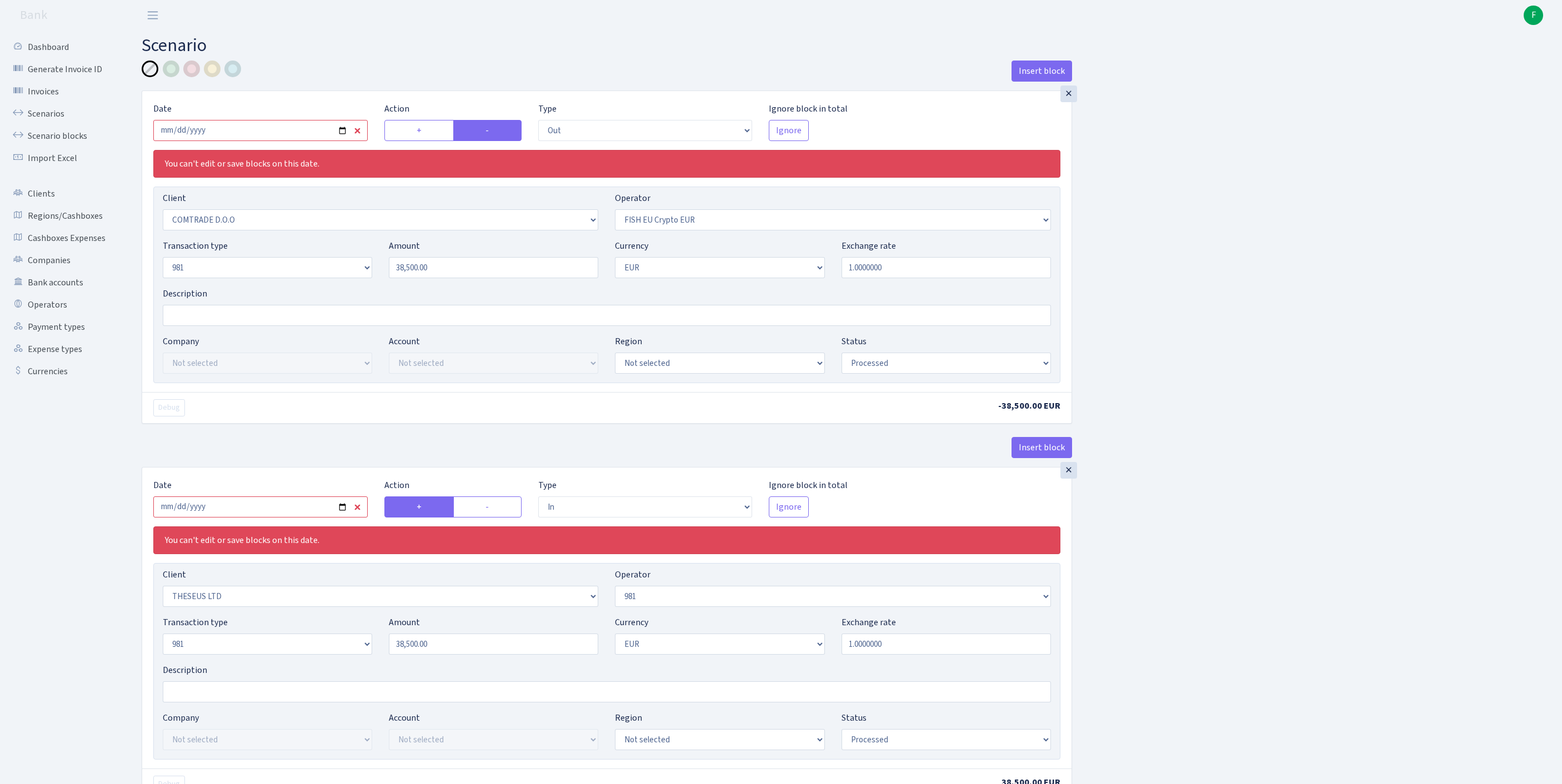
select select "processed"
select select "commission"
select select "61"
select select "processed"
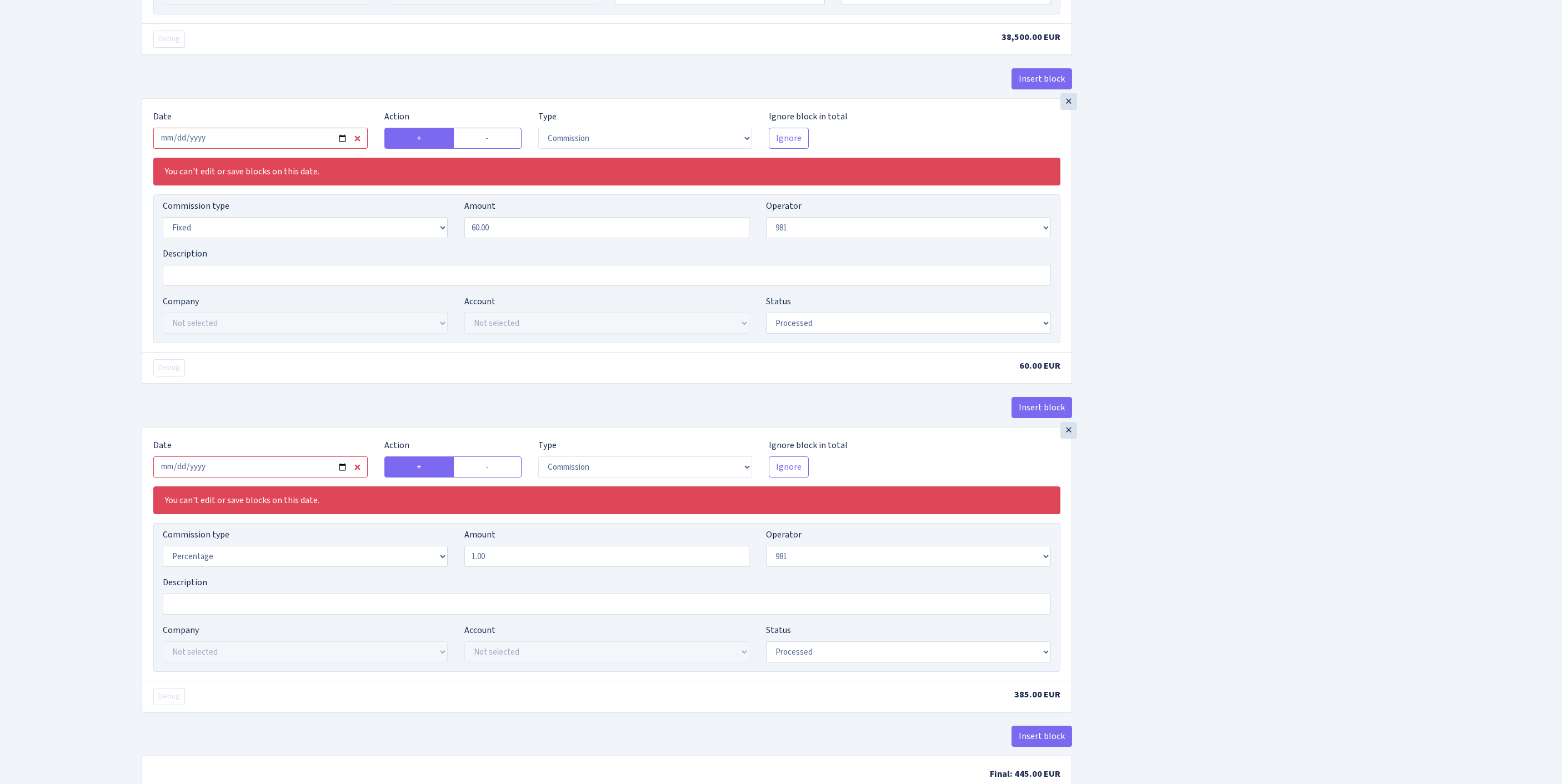
scroll to position [1020, 0]
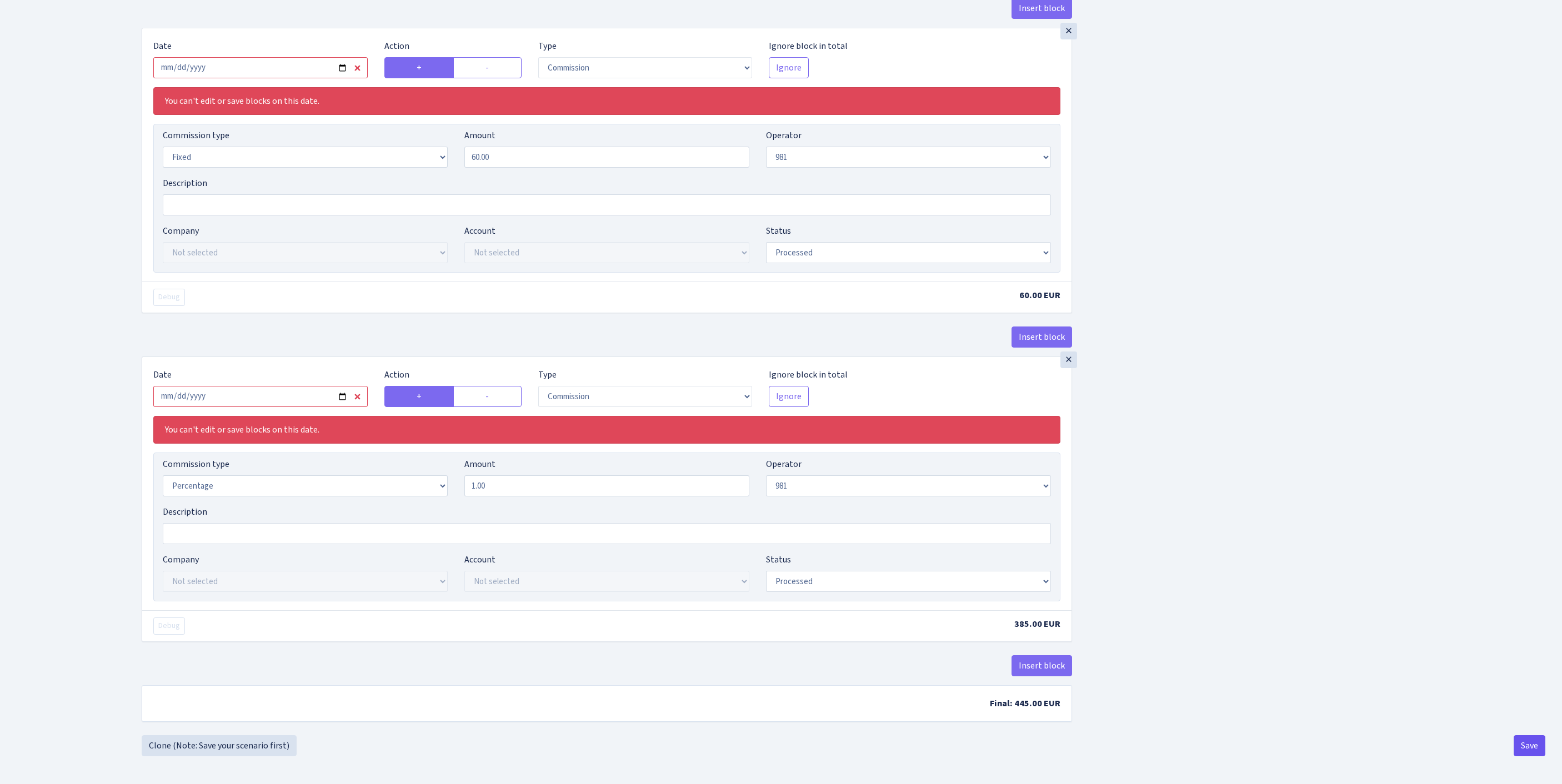
click at [1523, 743] on button "Save" at bounding box center [1530, 745] width 32 height 21
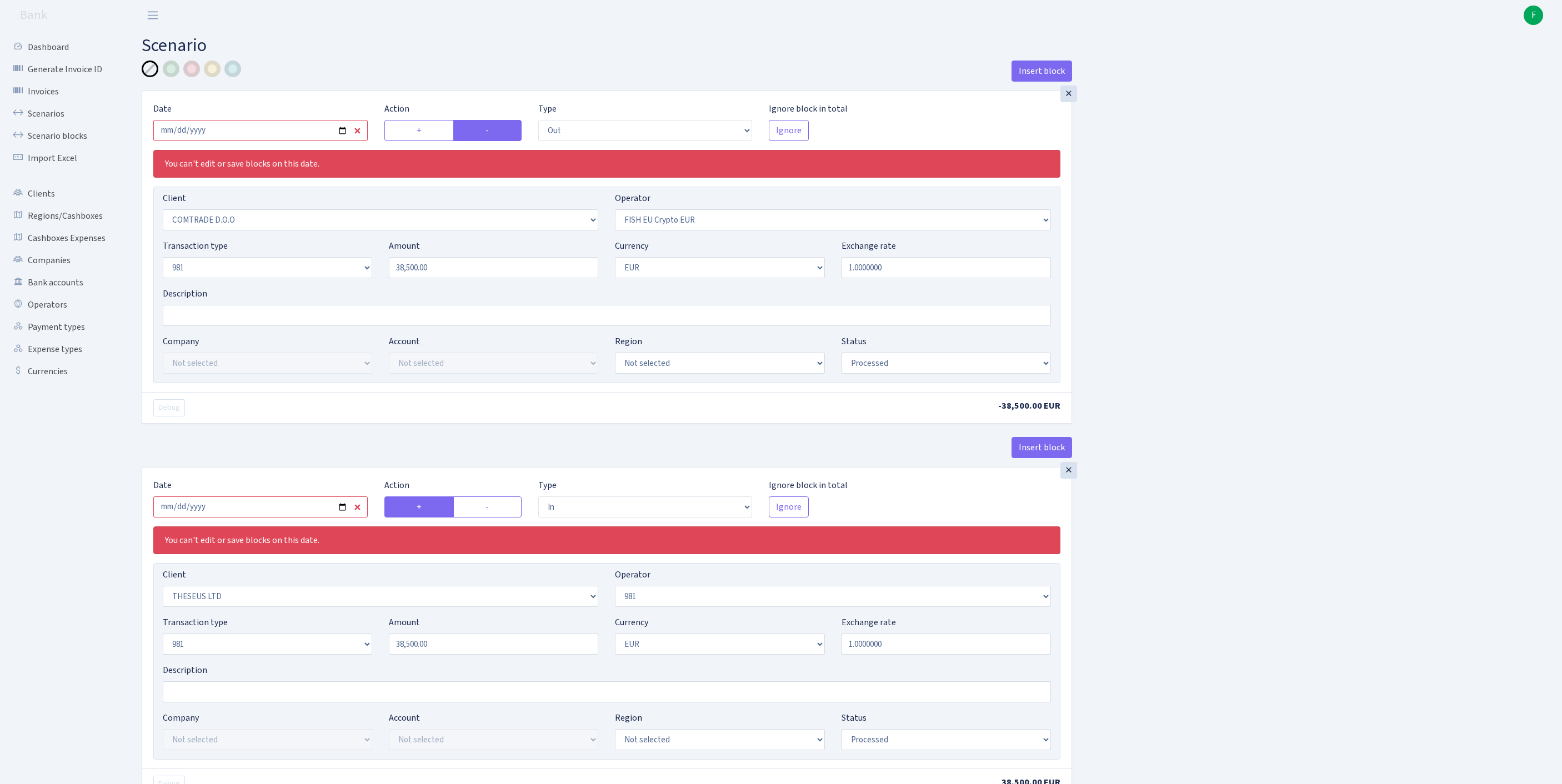
select select "out"
select select "1465"
select select "361"
select select "8"
select select "1"
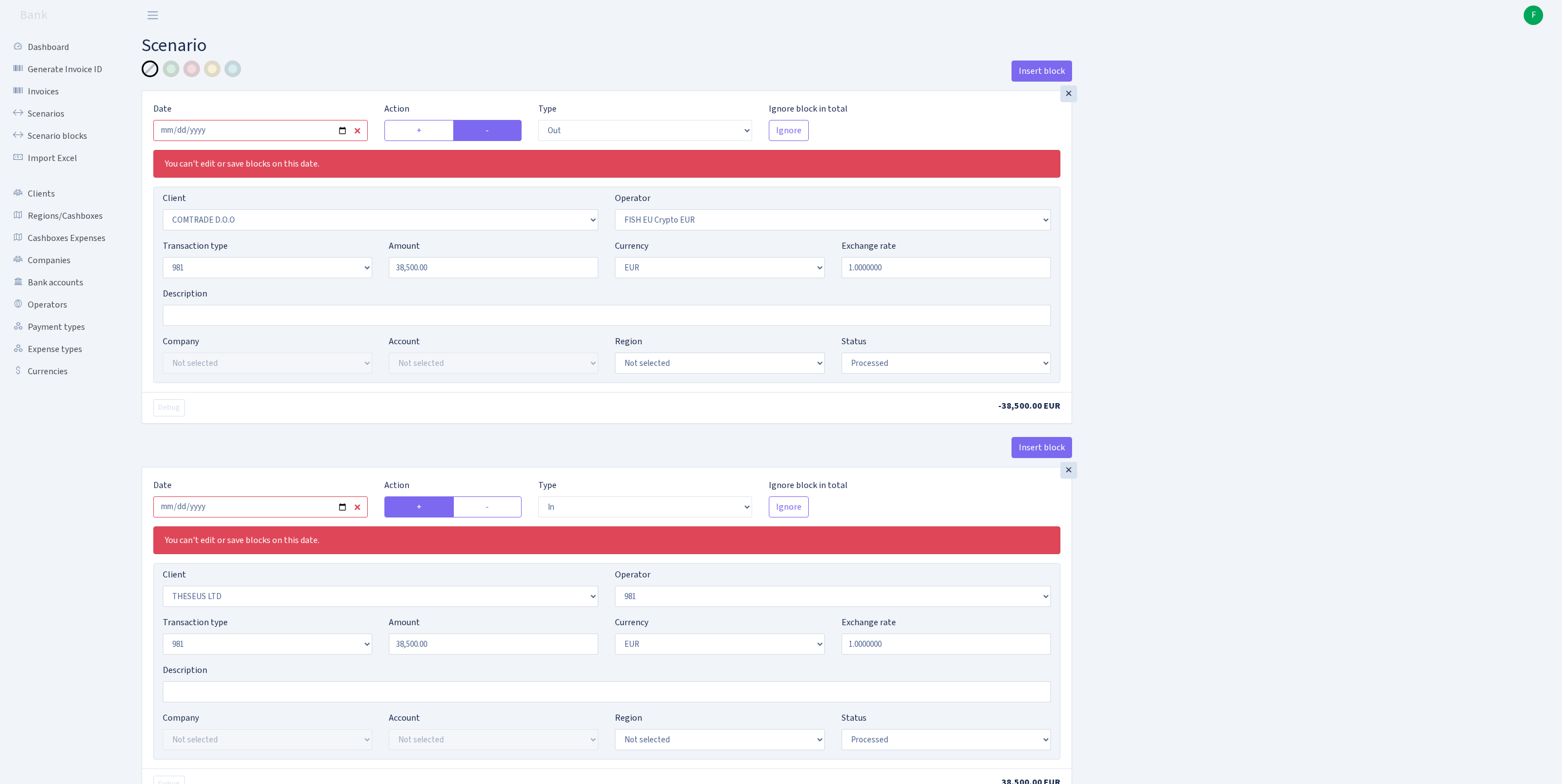
select select "processed"
select select "in"
select select "3239"
select select "61"
select select "8"
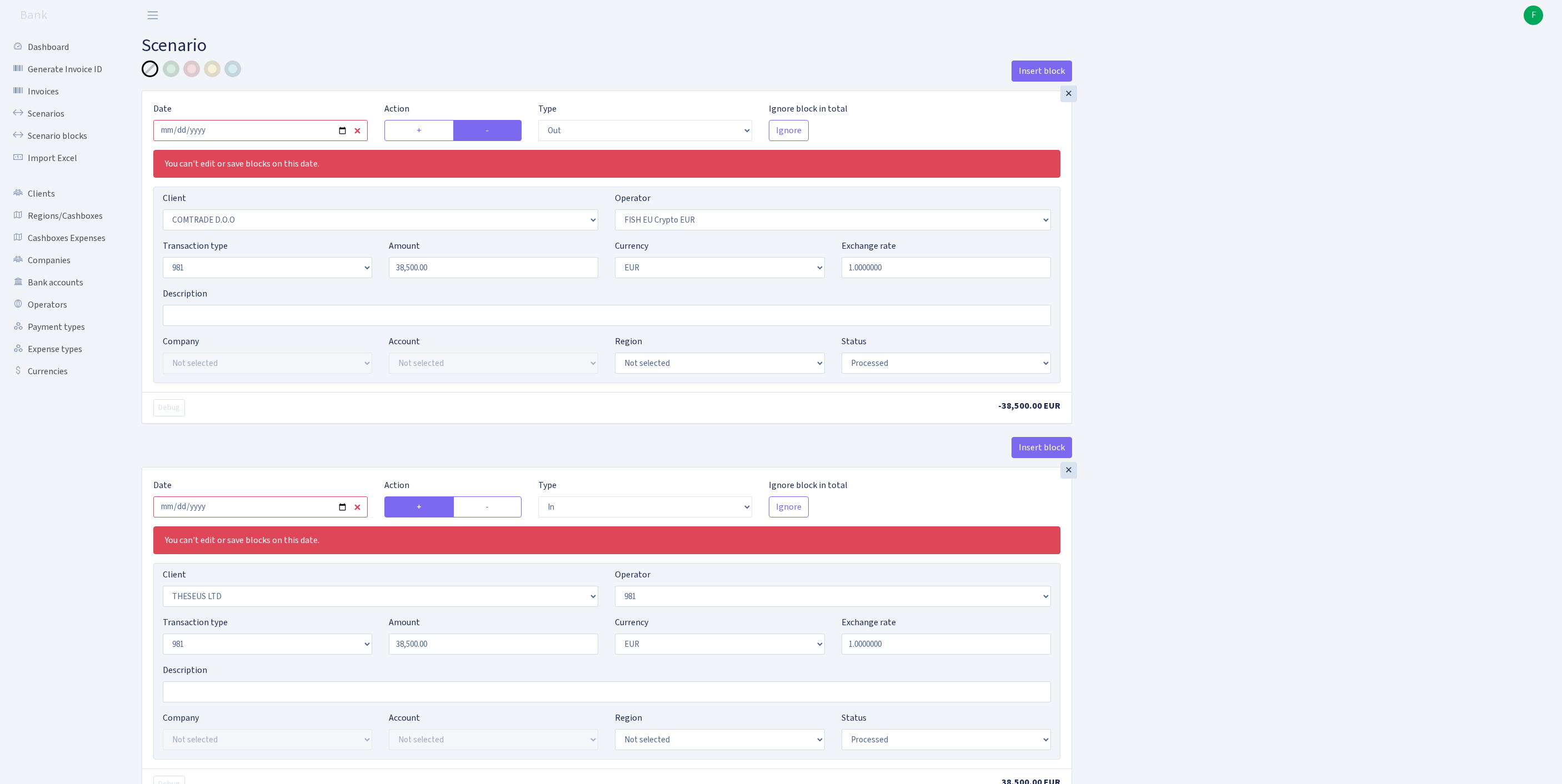
select select "1"
select select "processed"
select select "commission"
select select "fixed"
select select "61"
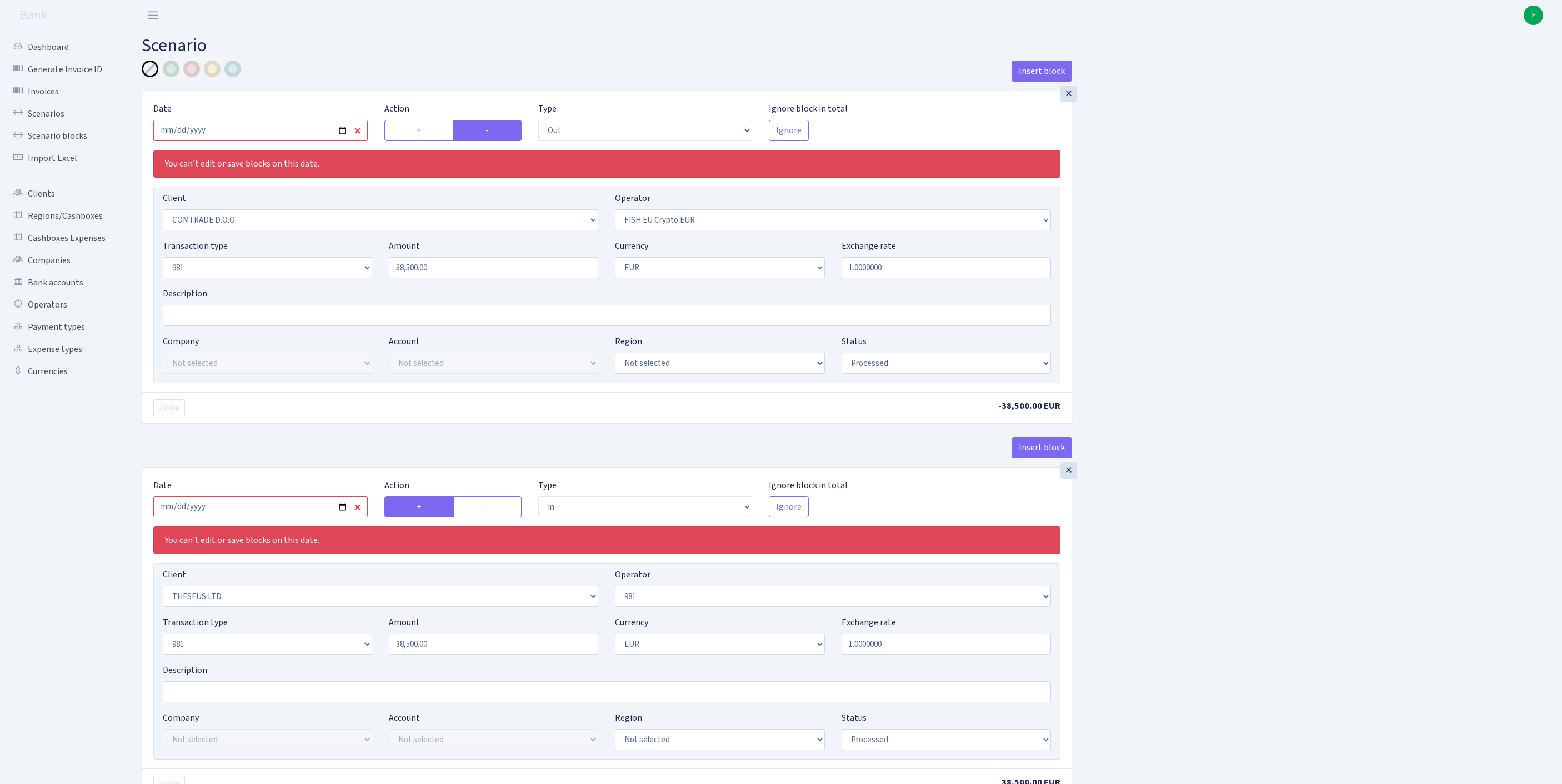
select select "processed"
select select "commission"
select select "61"
select select "processed"
click at [70, 293] on link "Bank accounts" at bounding box center [61, 282] width 111 height 22
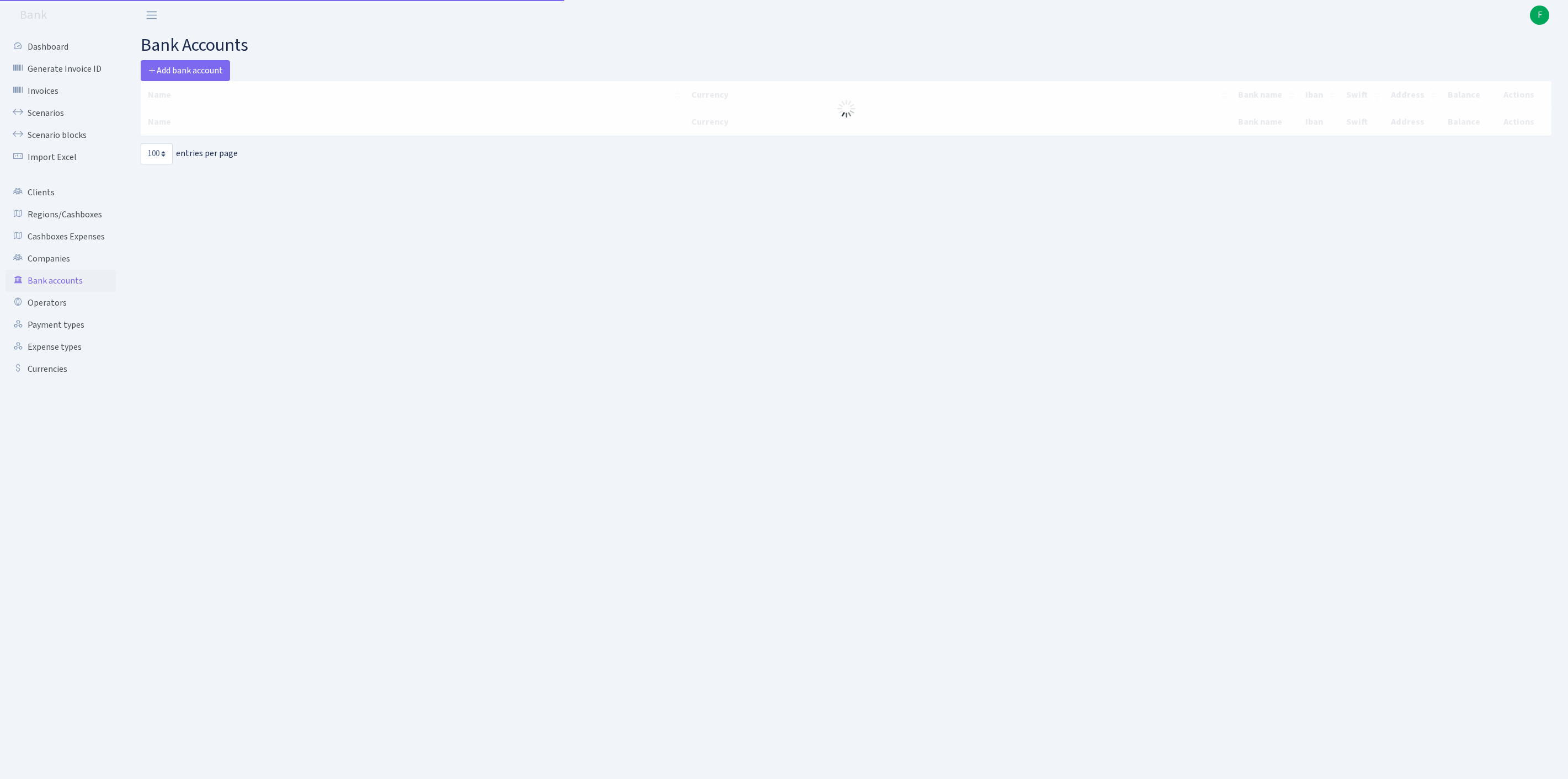
select select "100"
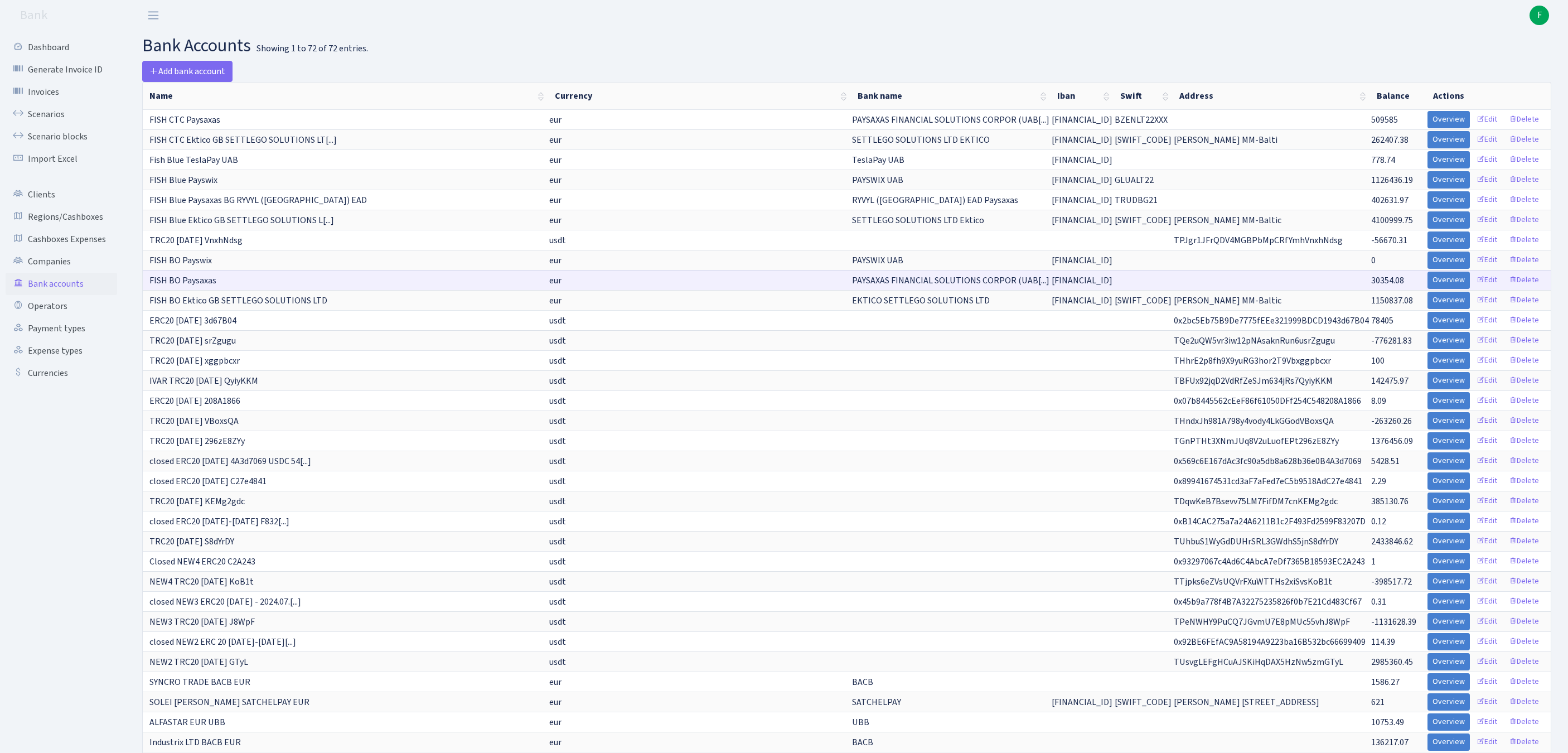
scroll to position [532, 0]
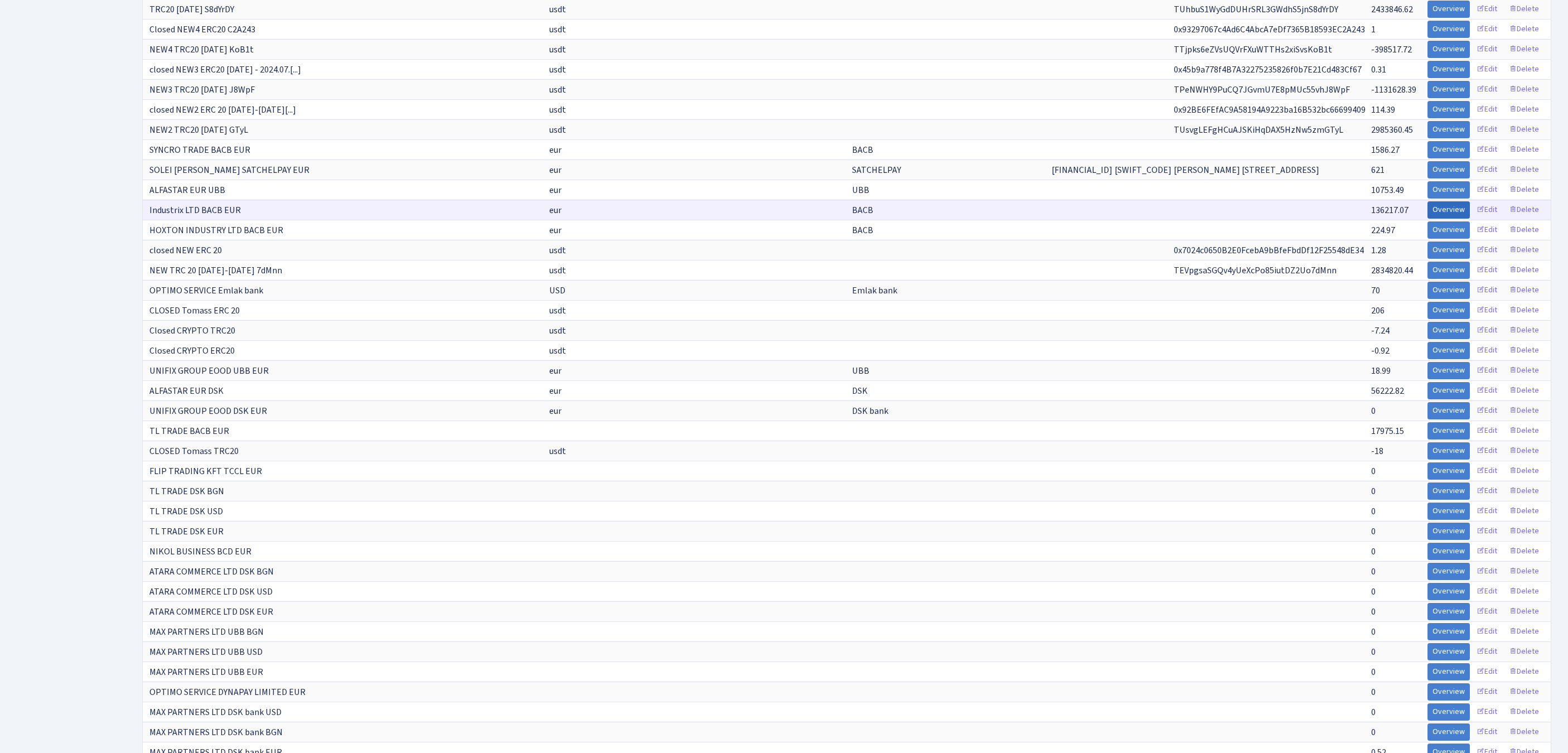
click at [1427, 218] on link "Overview" at bounding box center [1448, 210] width 42 height 17
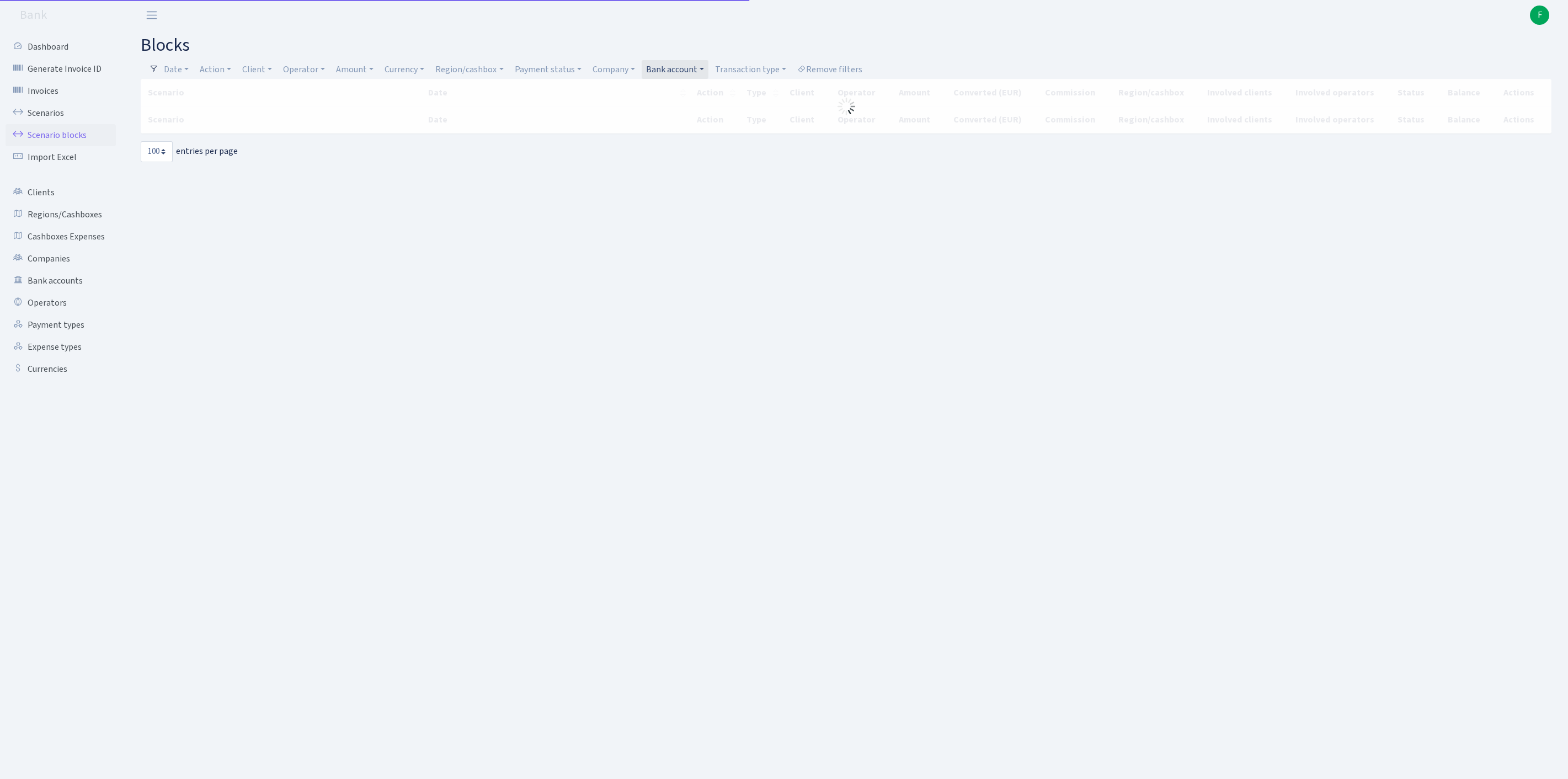
select select "100"
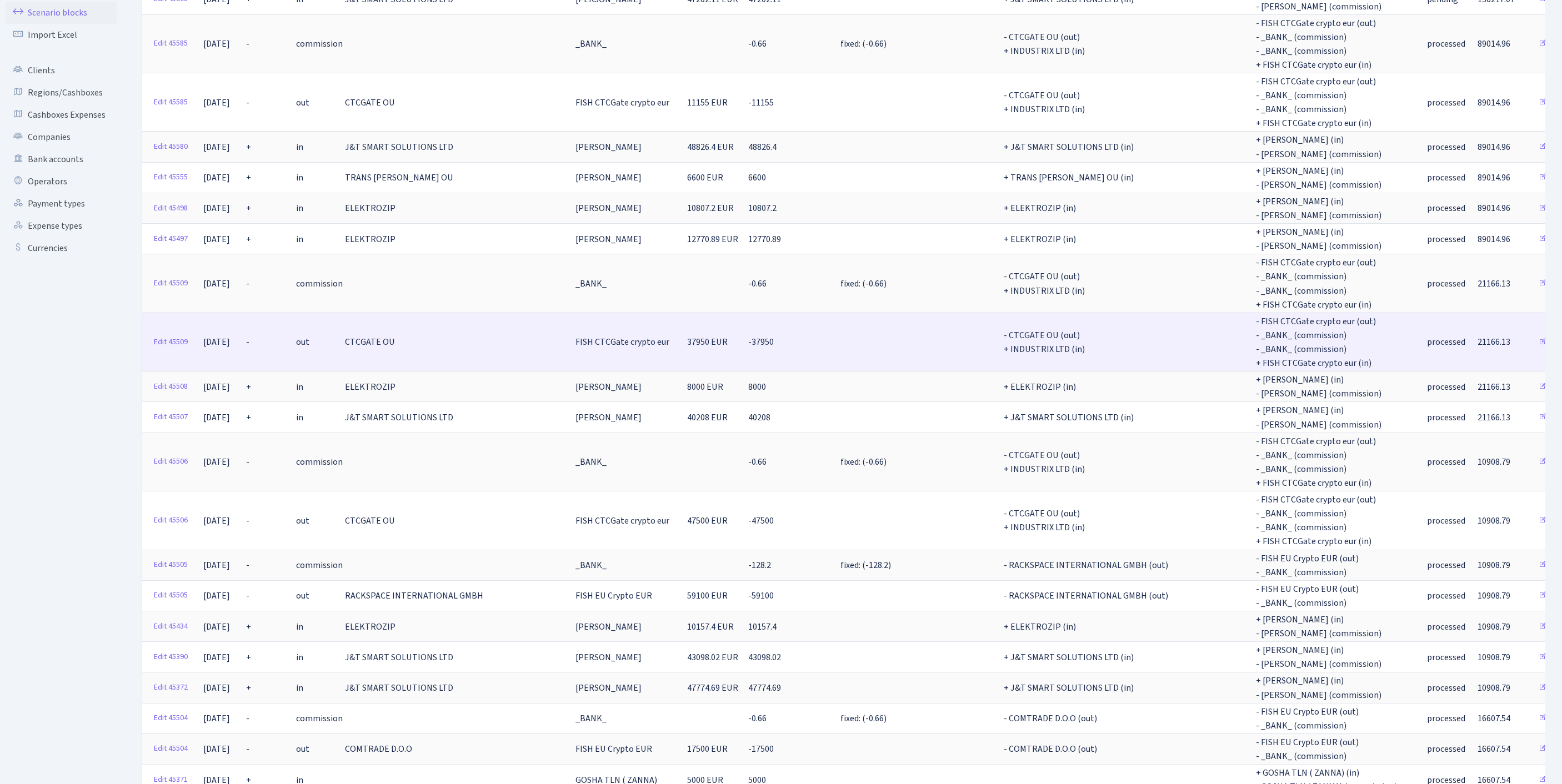
scroll to position [127, 0]
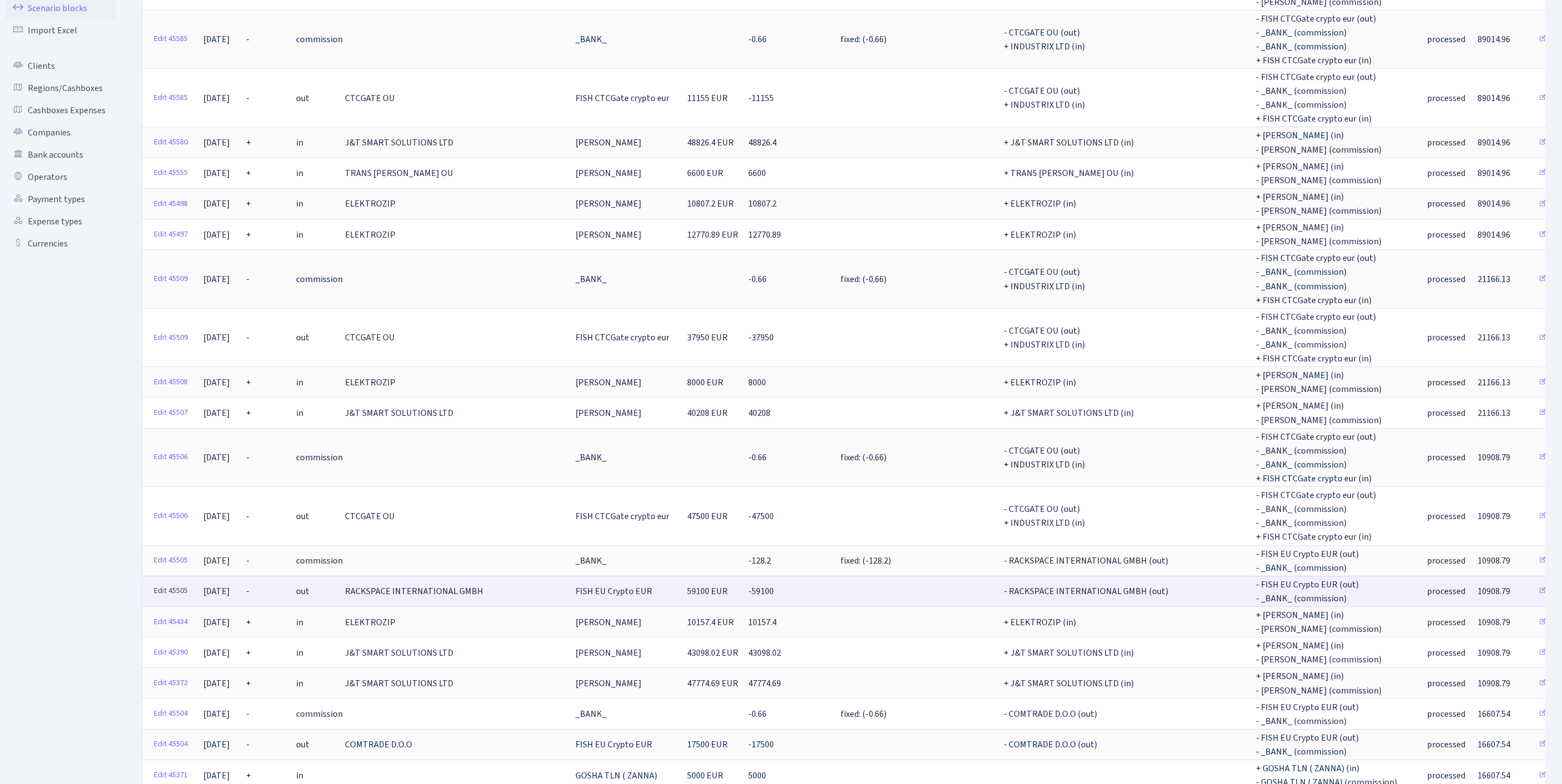
click at [162, 600] on link "Edit 45505" at bounding box center [171, 591] width 44 height 17
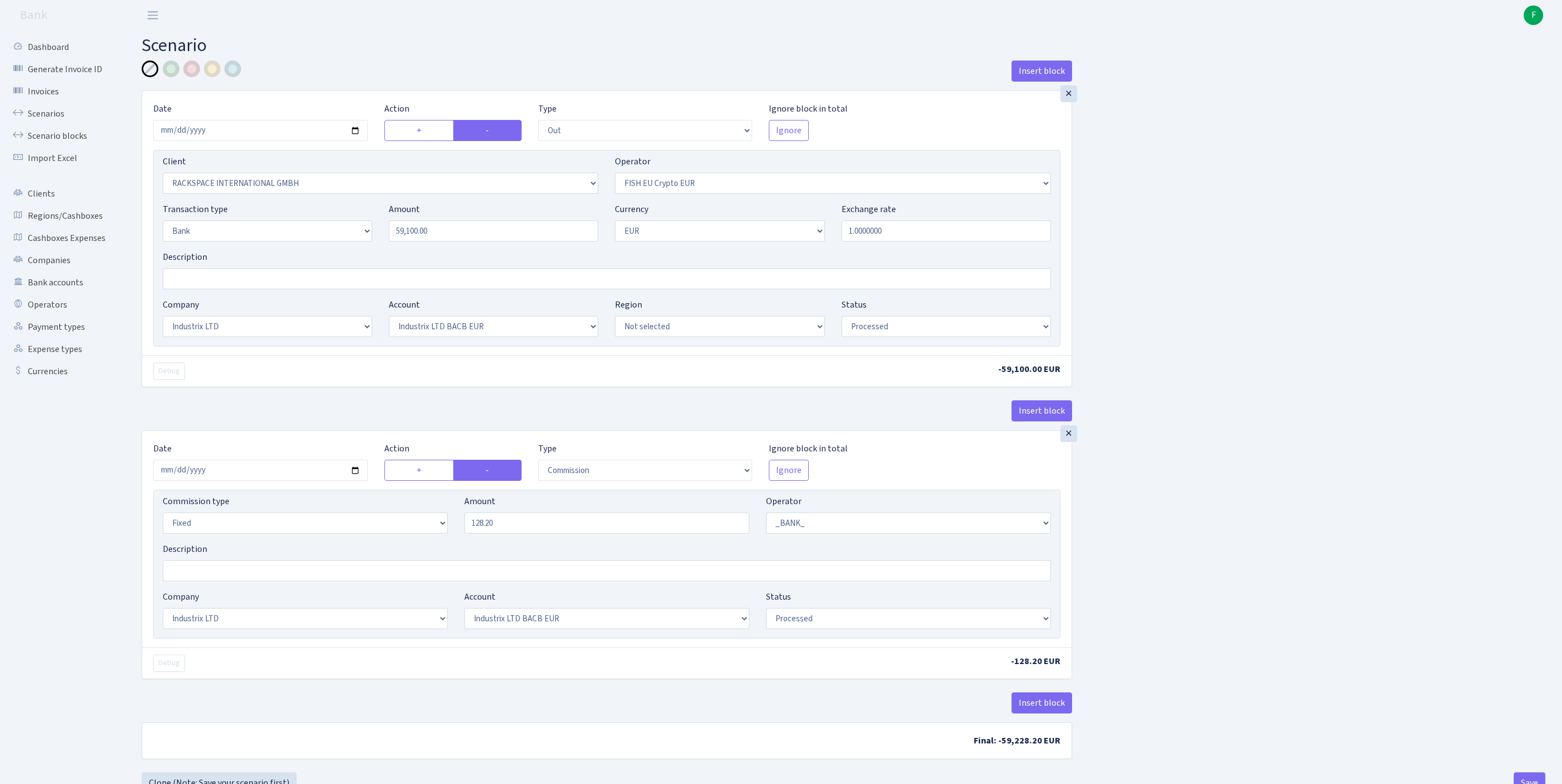
select select "out"
select select "1592"
select select "361"
select select "2"
select select "1"
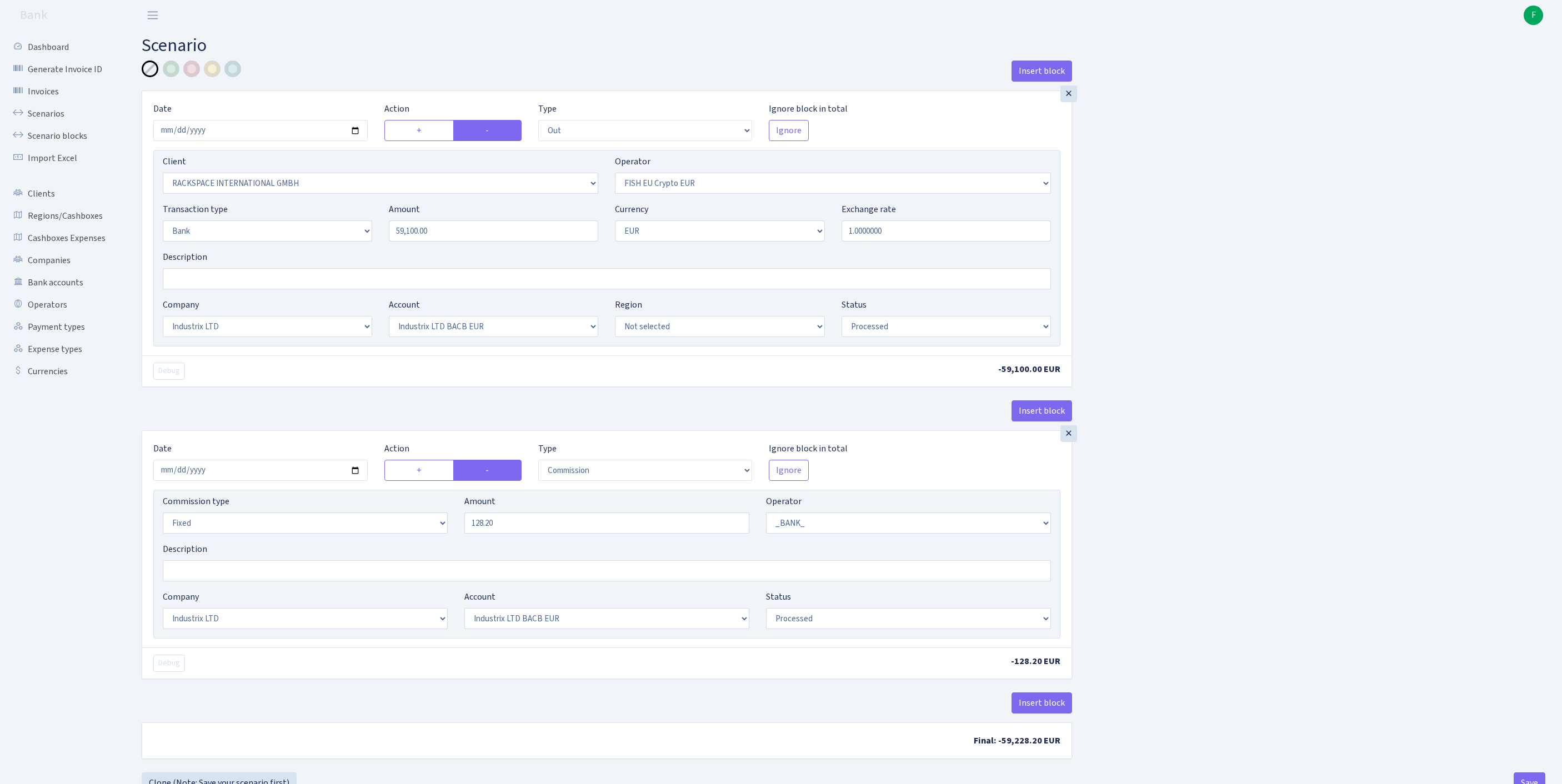
select select "17"
select select "41"
select select "processed"
select select "commission"
select select "fixed"
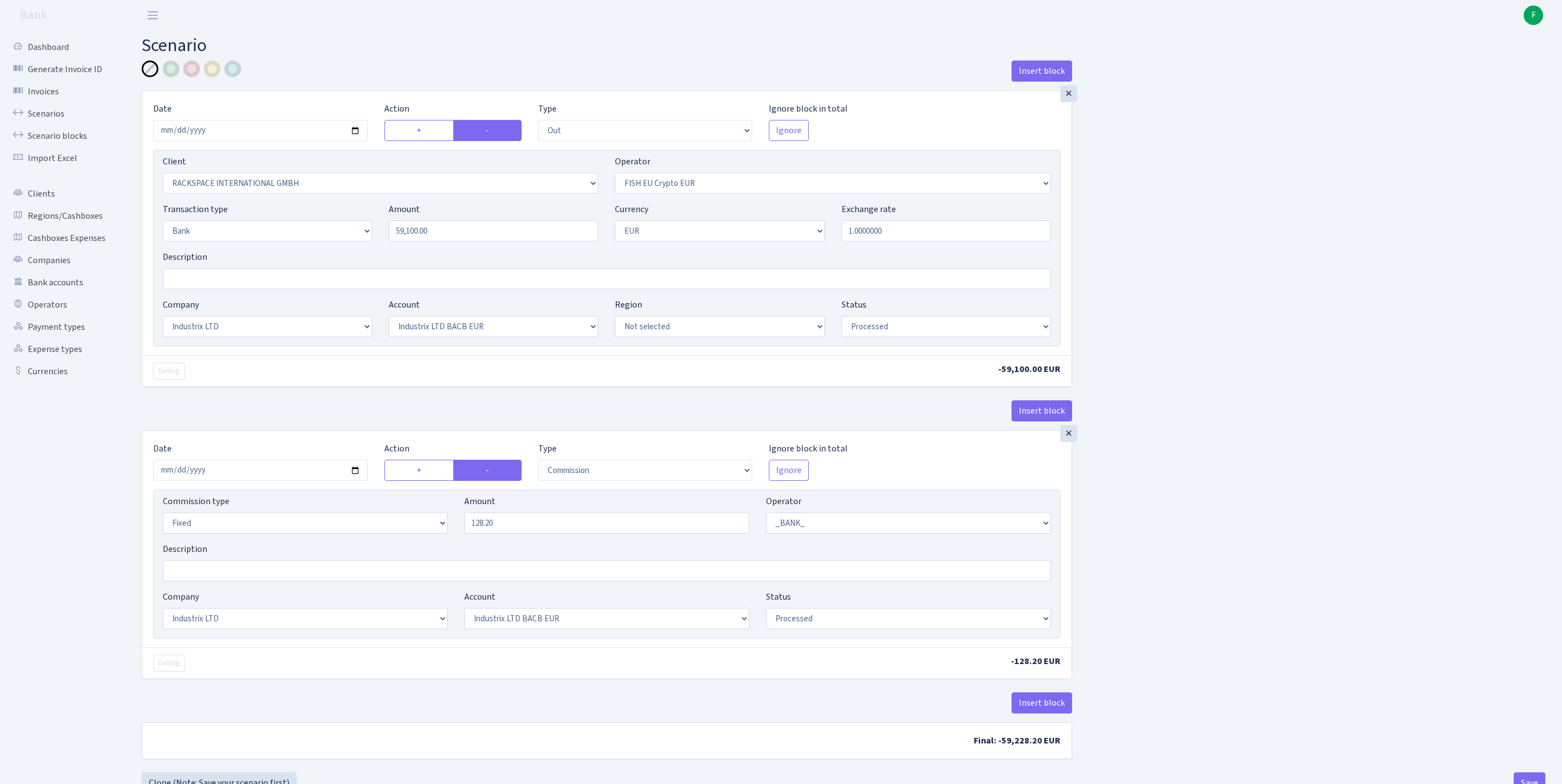
select select "1"
select select "17"
select select "41"
select select "processed"
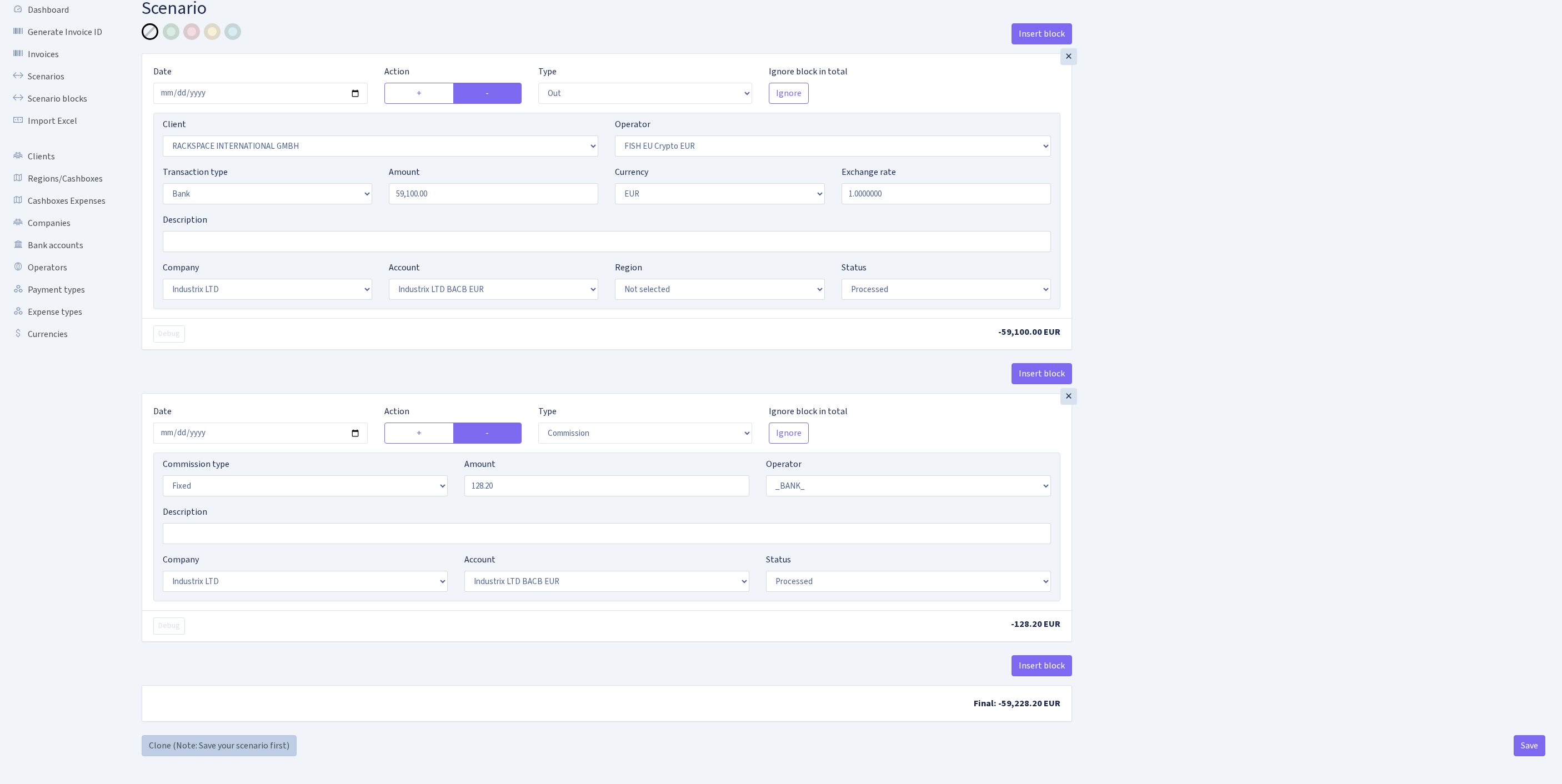
click at [189, 745] on link "Clone (Note: Save your scenario first)" at bounding box center [219, 745] width 155 height 21
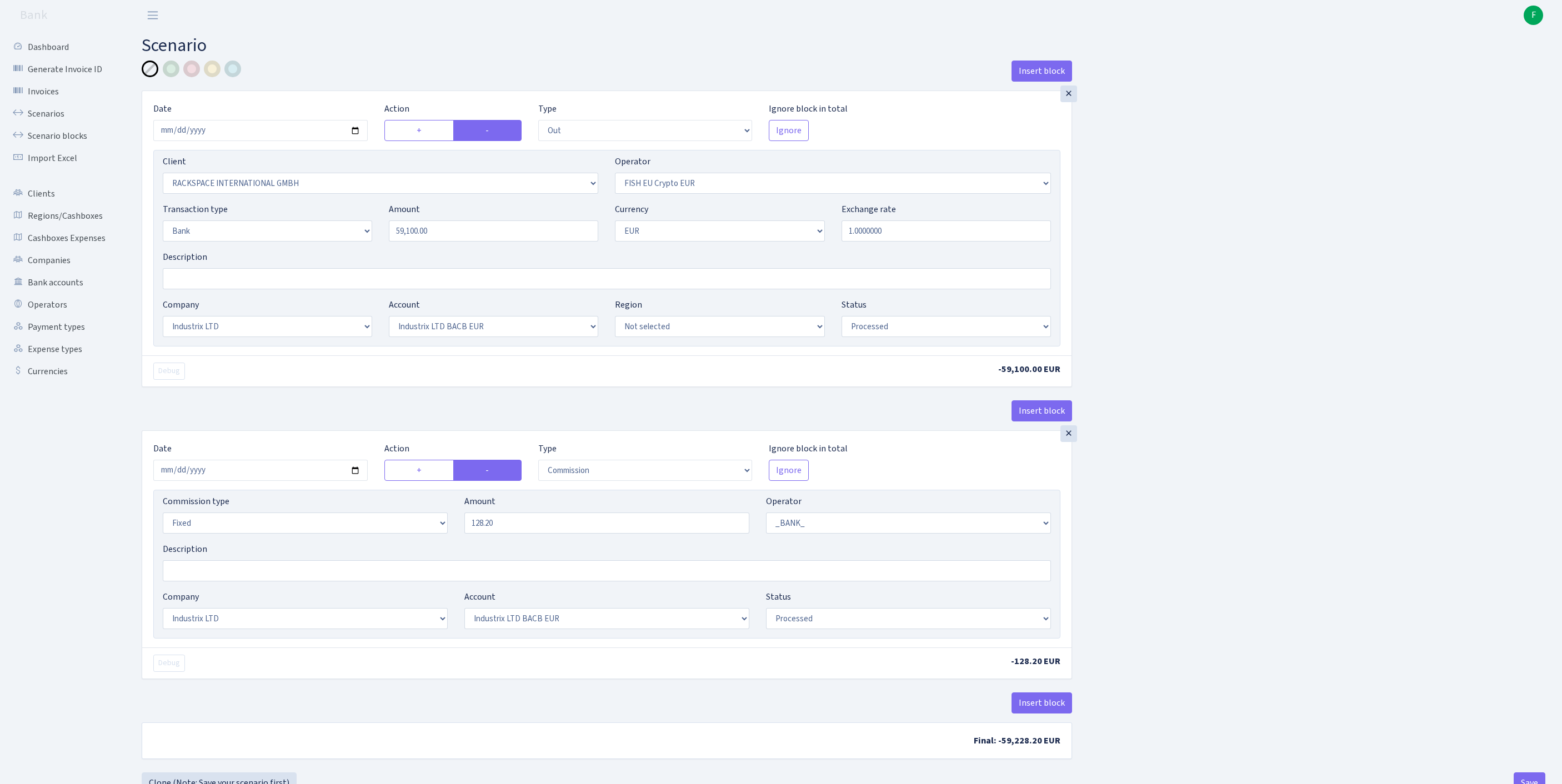
select select "out"
select select "1592"
select select "361"
select select "2"
select select "1"
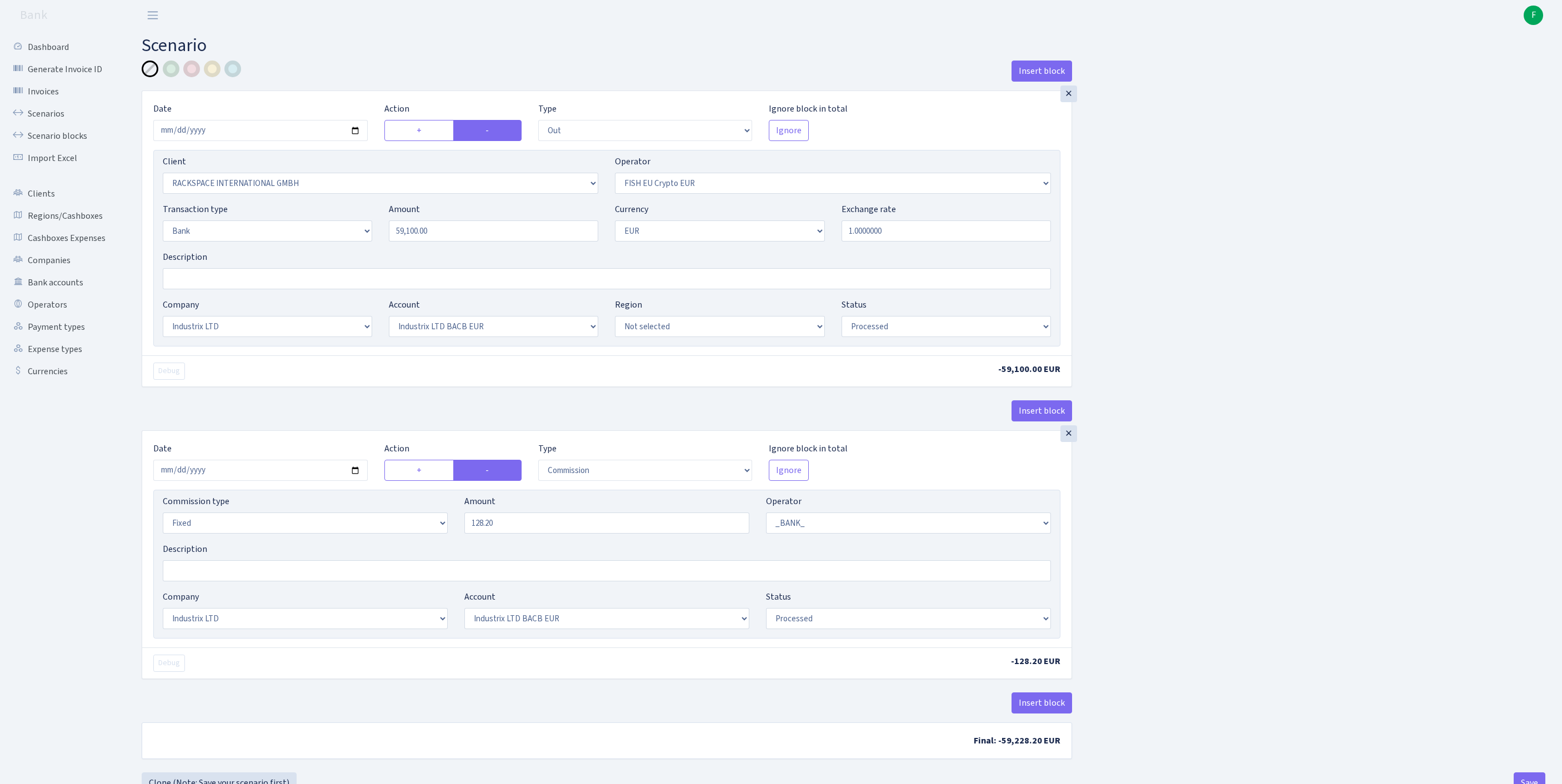
select select "17"
select select "41"
select select "processed"
select select "commission"
select select "fixed"
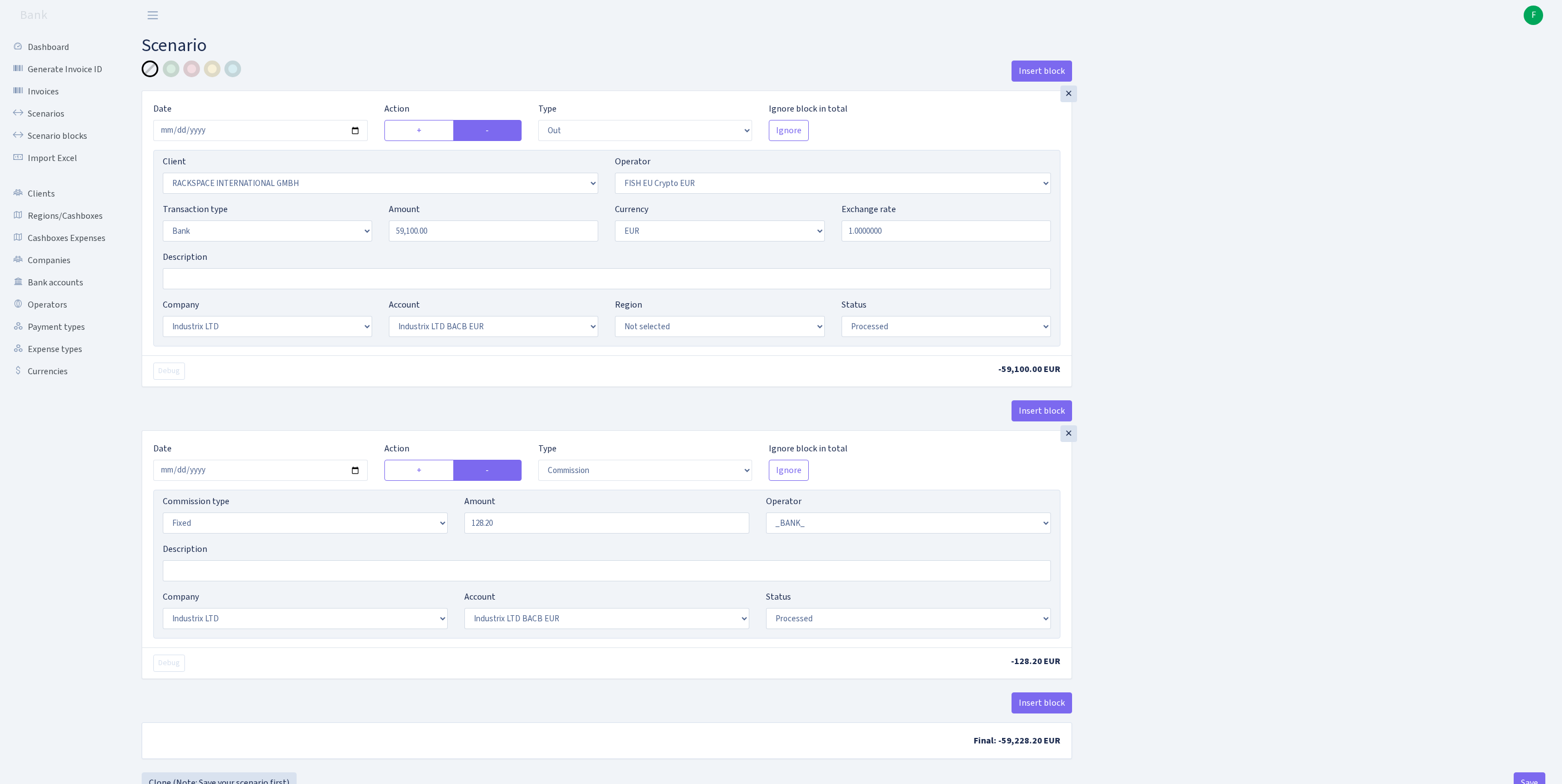
select select "1"
select select "17"
select select "41"
select select "processed"
drag, startPoint x: 294, startPoint y: 219, endPoint x: 275, endPoint y: 214, distance: 19.6
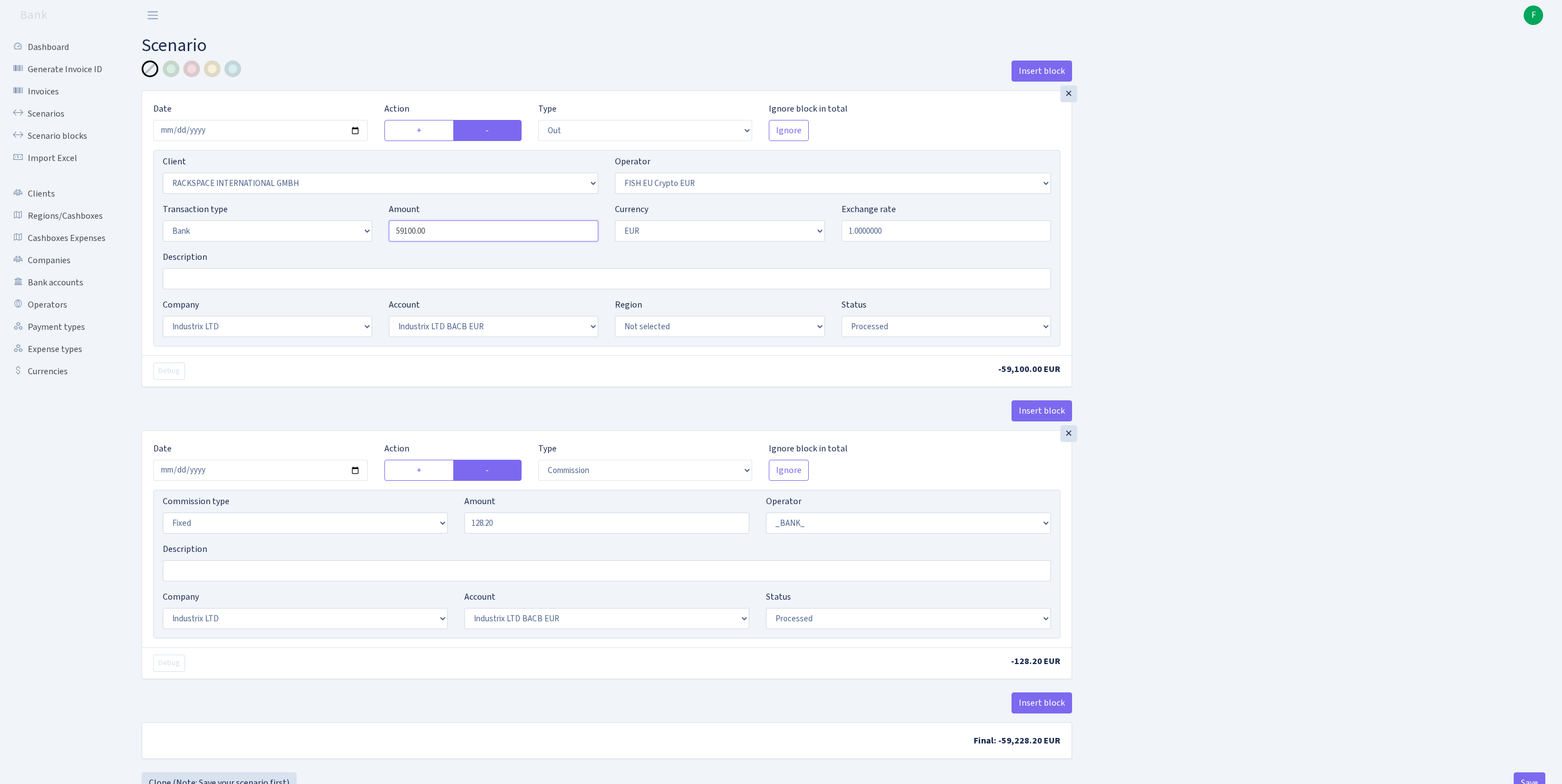
click at [275, 213] on div "Client Not selected 1 KOC GEMICILIK VE TASIMACILIK 1/BALDERE-SILDEDZE SIGNE 1/S…" at bounding box center [607, 248] width 907 height 197
type input "88,200.00"
drag, startPoint x: 517, startPoint y: 587, endPoint x: 299, endPoint y: 573, distance: 218.4
click at [299, 543] on div "Commission type Percentage Fixed Bank Amount 128.20 Operator Not selected 981 9…" at bounding box center [607, 519] width 905 height 48
type input "186.40"
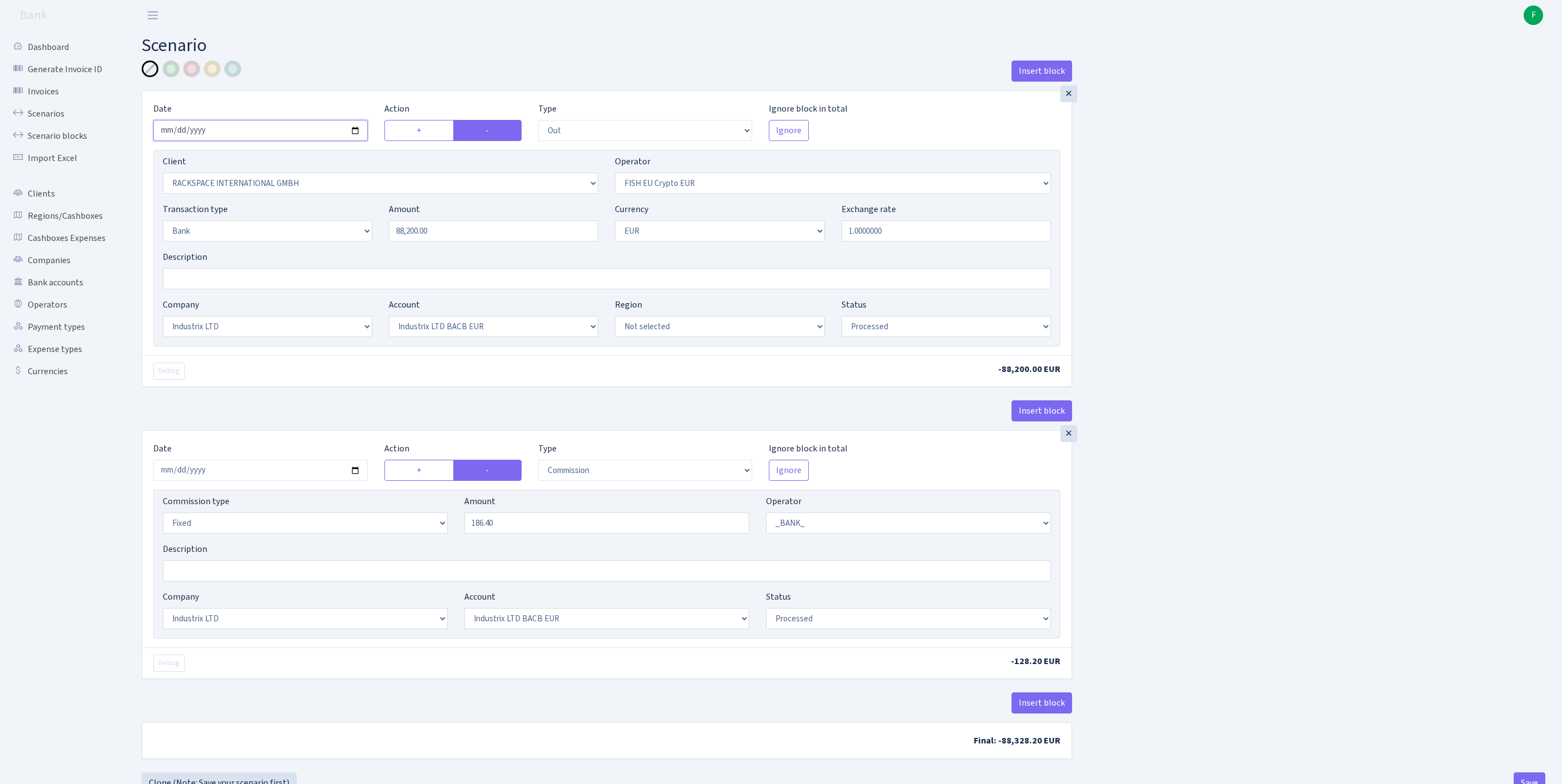
click at [291, 139] on input "2025-08-20" at bounding box center [260, 130] width 214 height 21
type input "2025-08-25"
click at [264, 481] on input "2025-08-20" at bounding box center [260, 470] width 214 height 21
type input "2025-08-25"
click at [1495, 538] on div "Insert block × Date 2025-08-25 Action + - Type --- In Out Commission Field requ…" at bounding box center [844, 417] width 1420 height 712
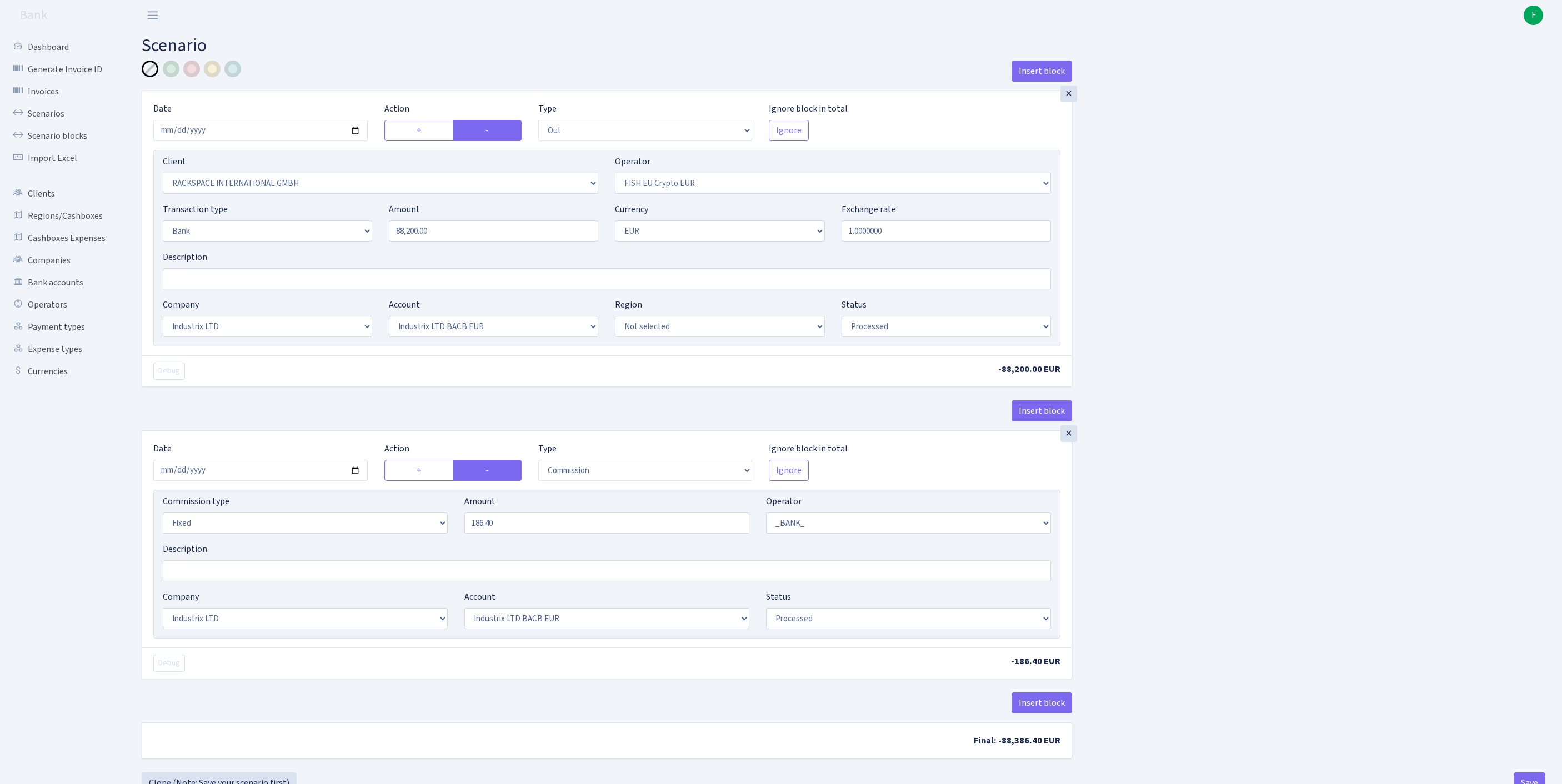
scroll to position [138, 0]
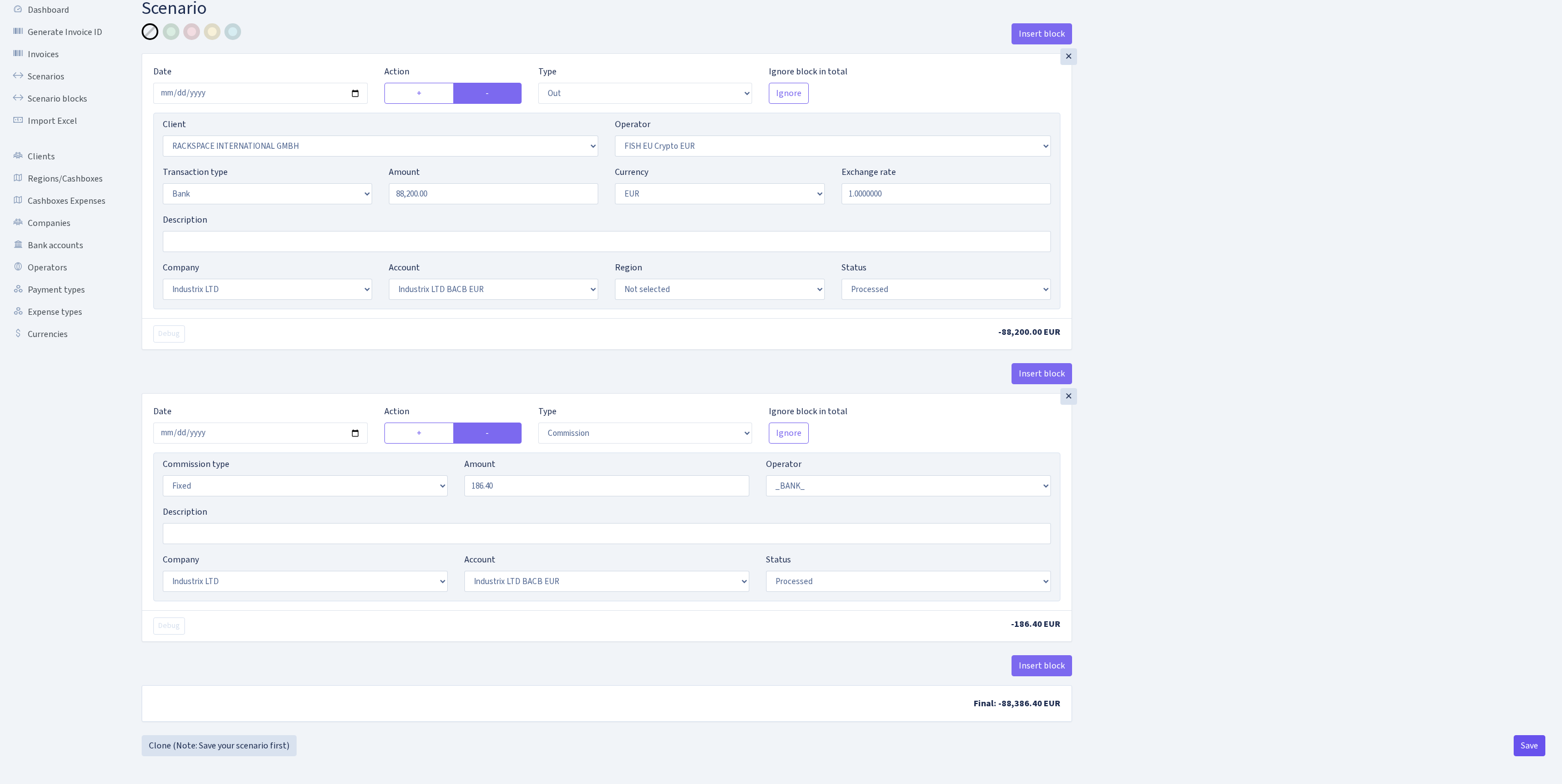
click at [1531, 750] on button "Save" at bounding box center [1530, 745] width 32 height 21
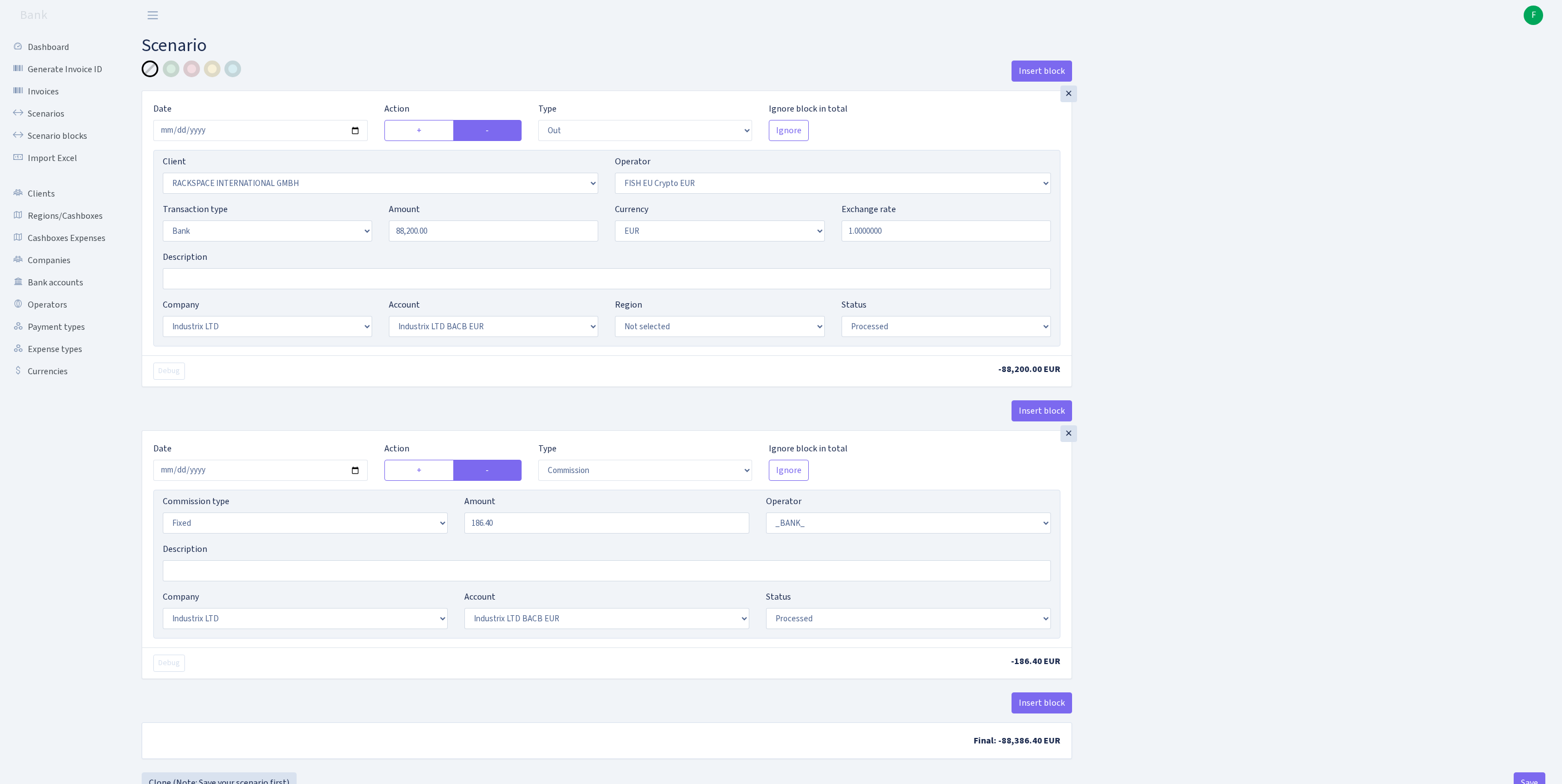
select select "out"
select select "1592"
select select "361"
select select "2"
select select "1"
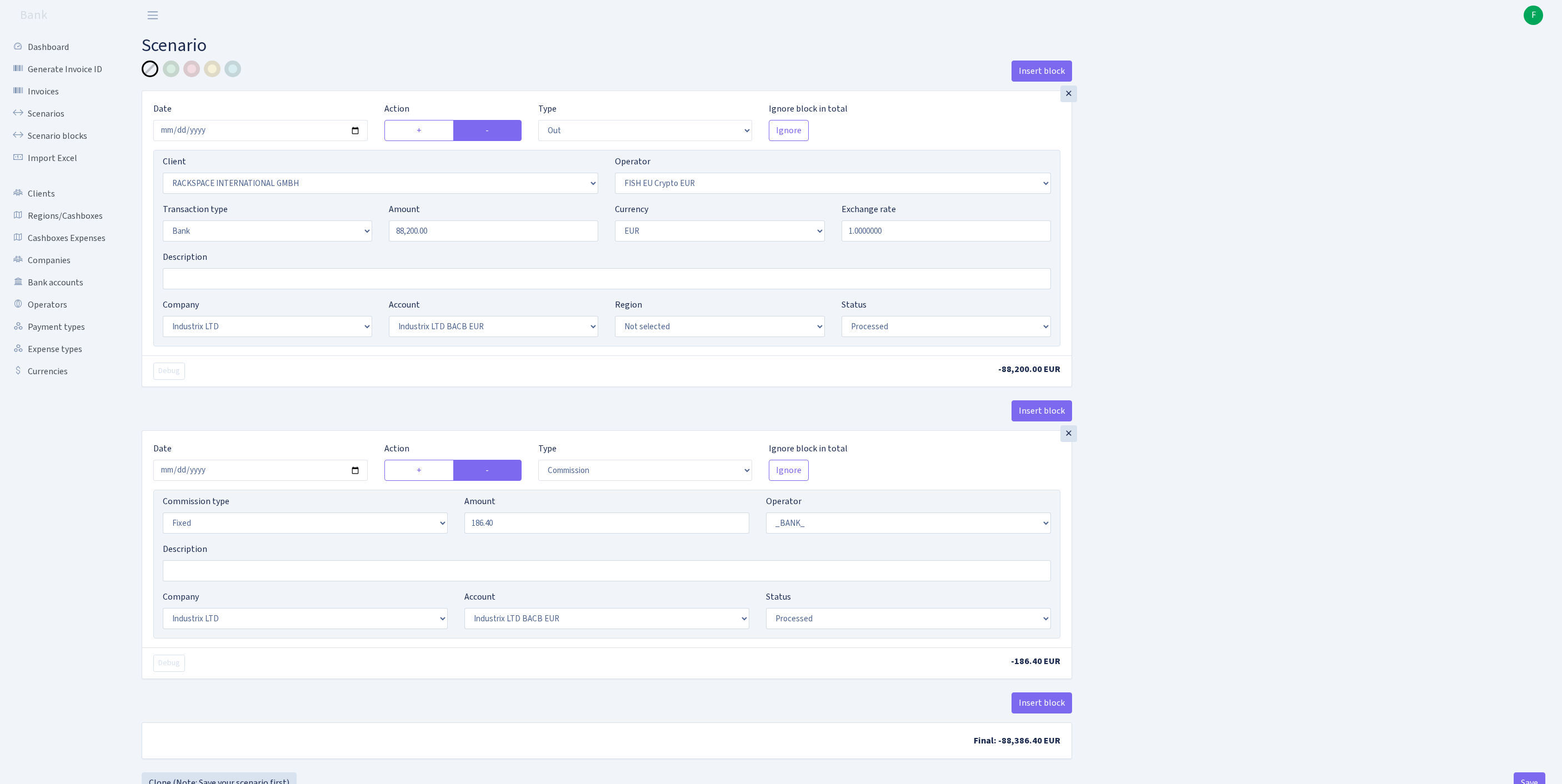
select select "17"
select select "41"
select select "processed"
select select "commission"
select select "fixed"
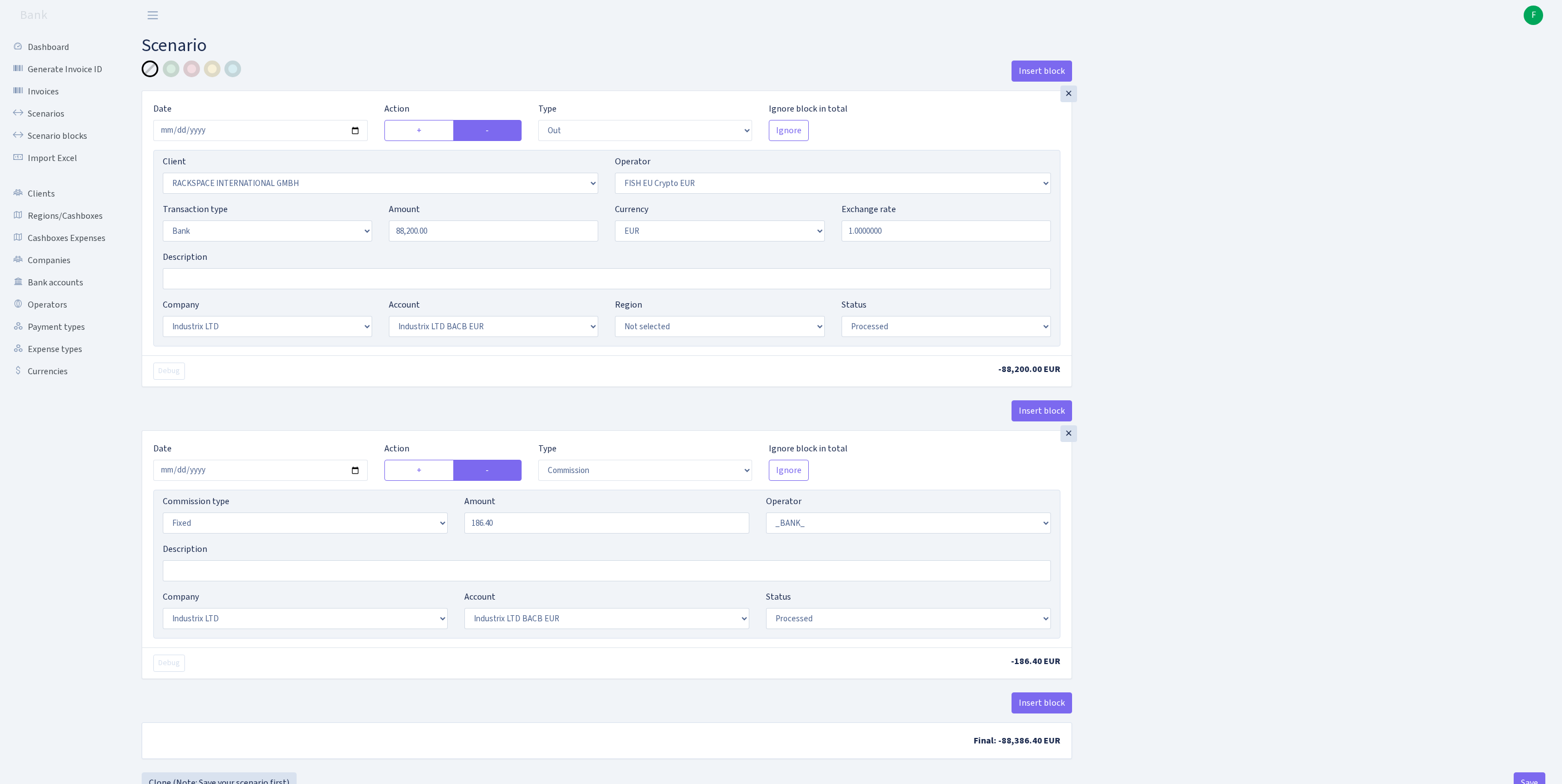
select select "1"
select select "17"
select select "41"
select select "processed"
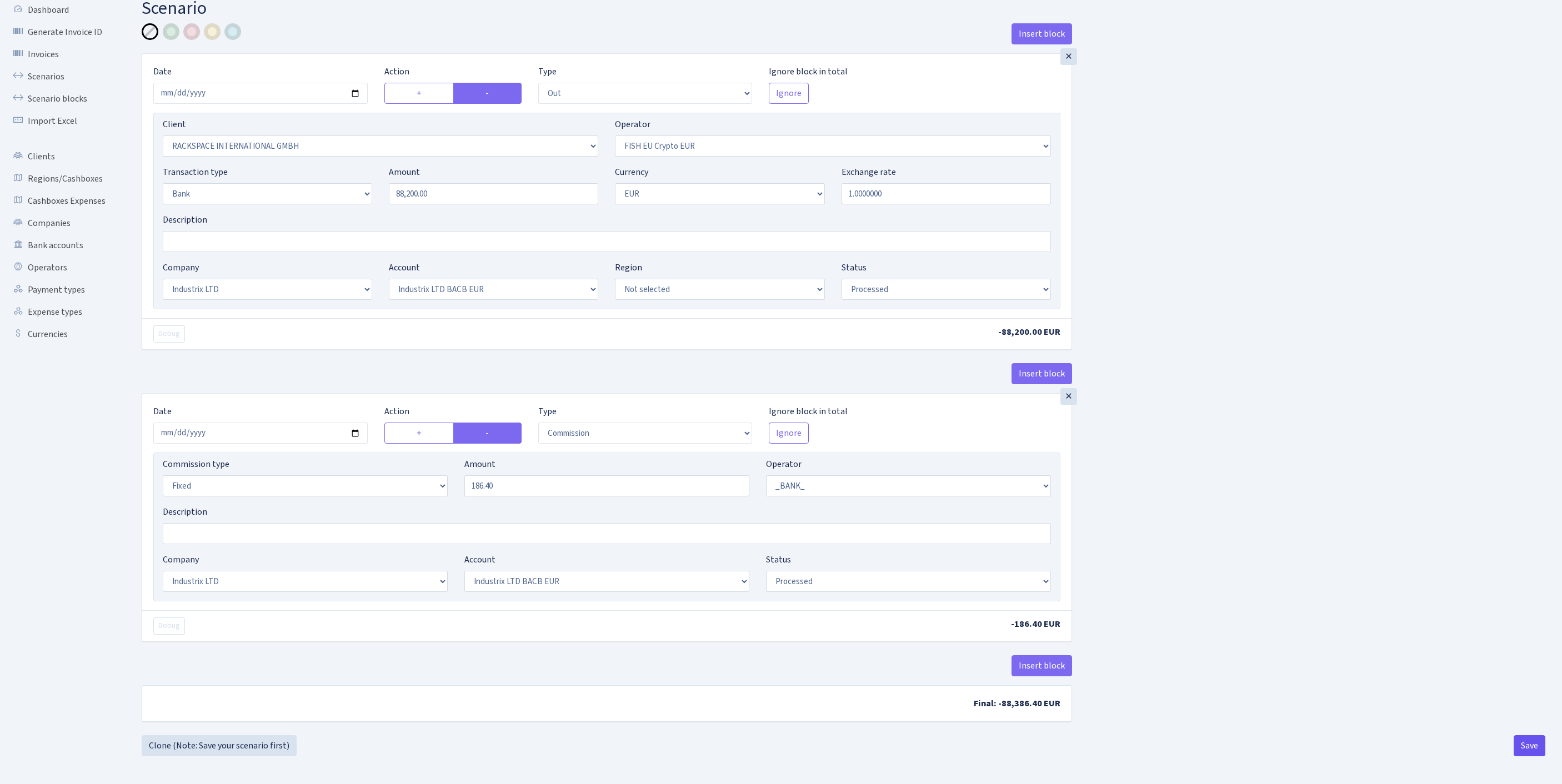
click at [1521, 744] on button "Save" at bounding box center [1530, 745] width 32 height 21
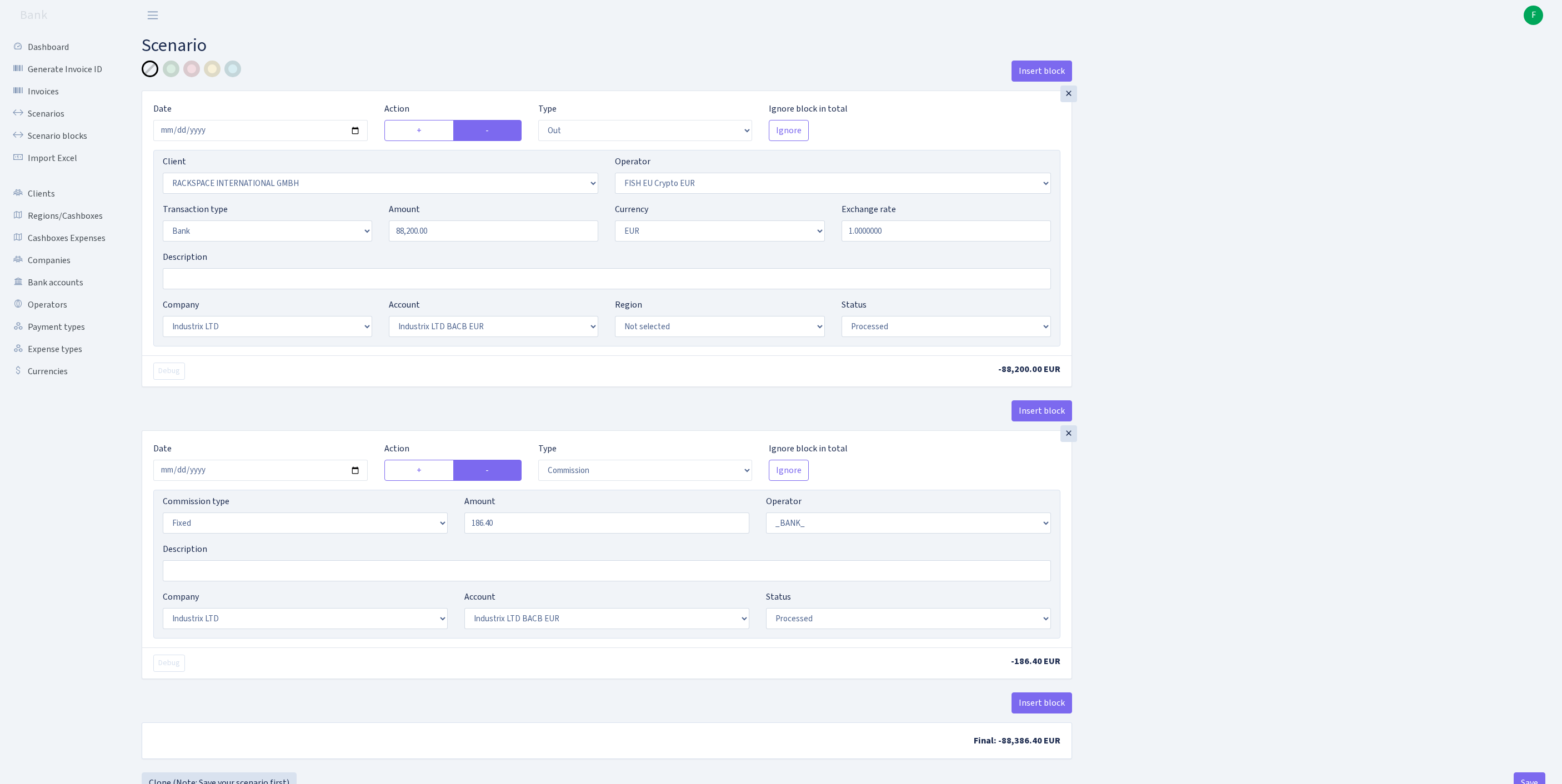
select select "out"
select select "1592"
select select "361"
select select "2"
select select "1"
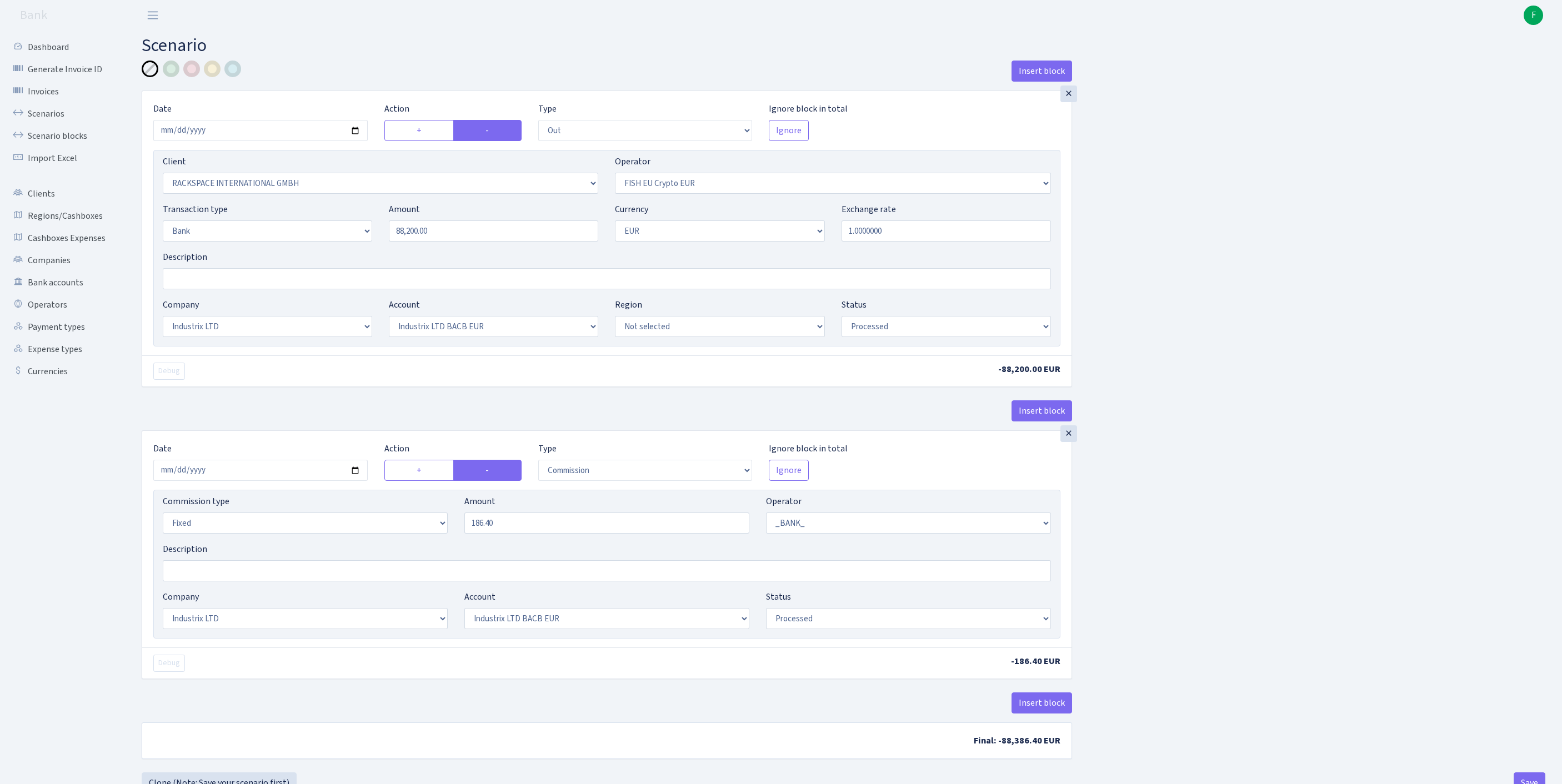
select select "17"
select select "41"
select select "processed"
select select "commission"
select select "fixed"
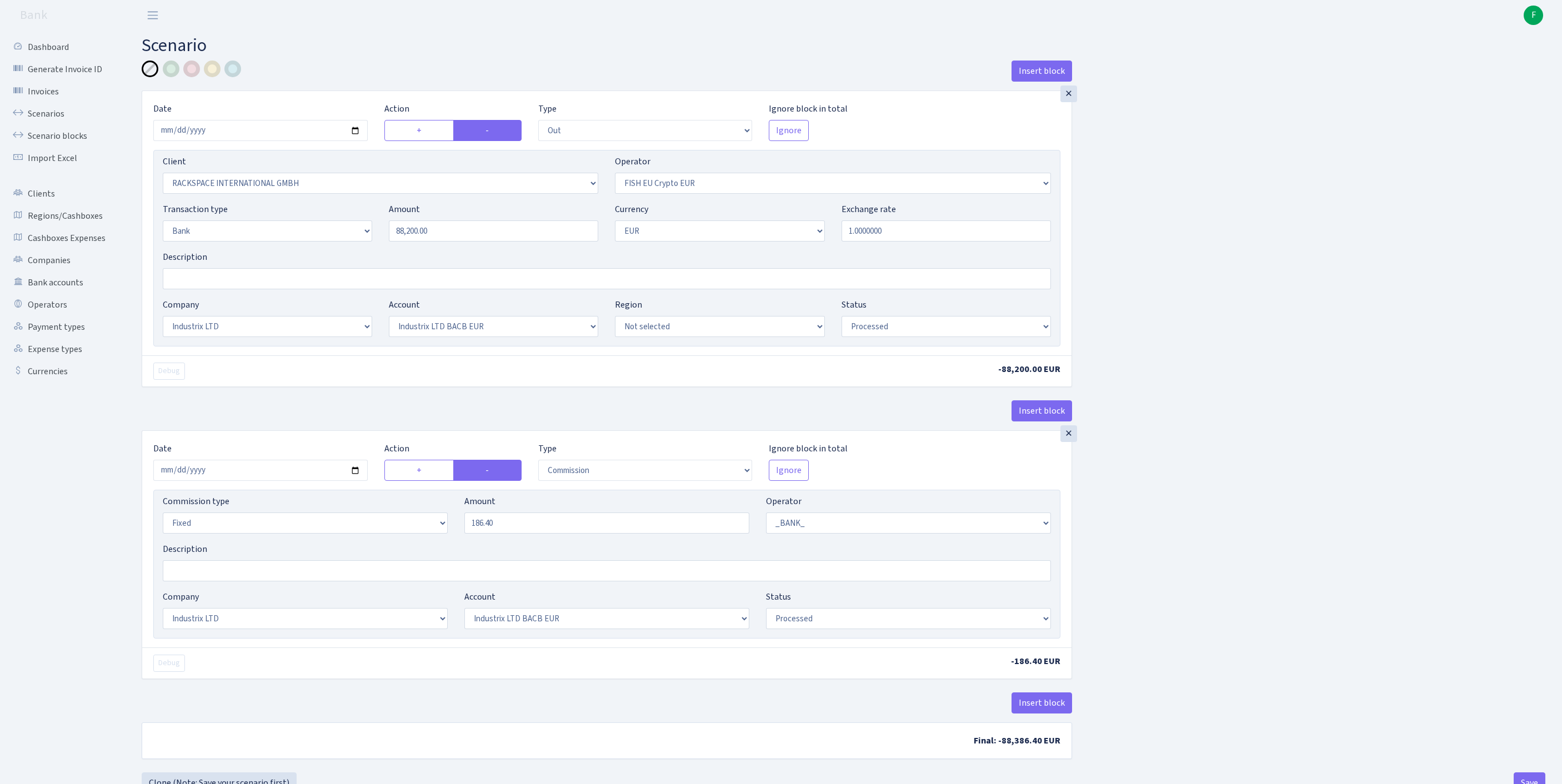
select select "1"
select select "17"
select select "41"
select select "processed"
click at [49, 116] on link "Scenarios" at bounding box center [61, 114] width 111 height 22
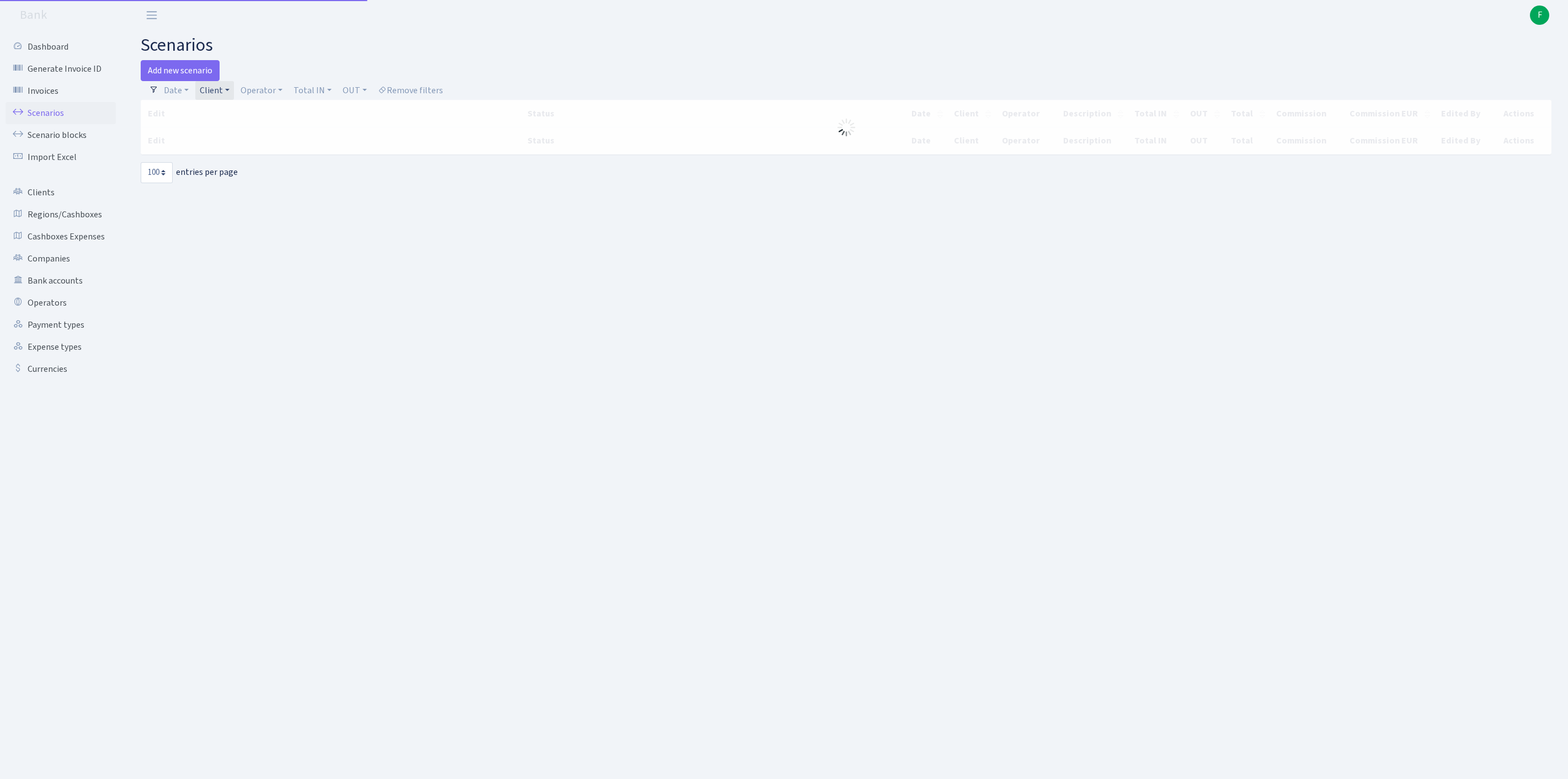
select select "100"
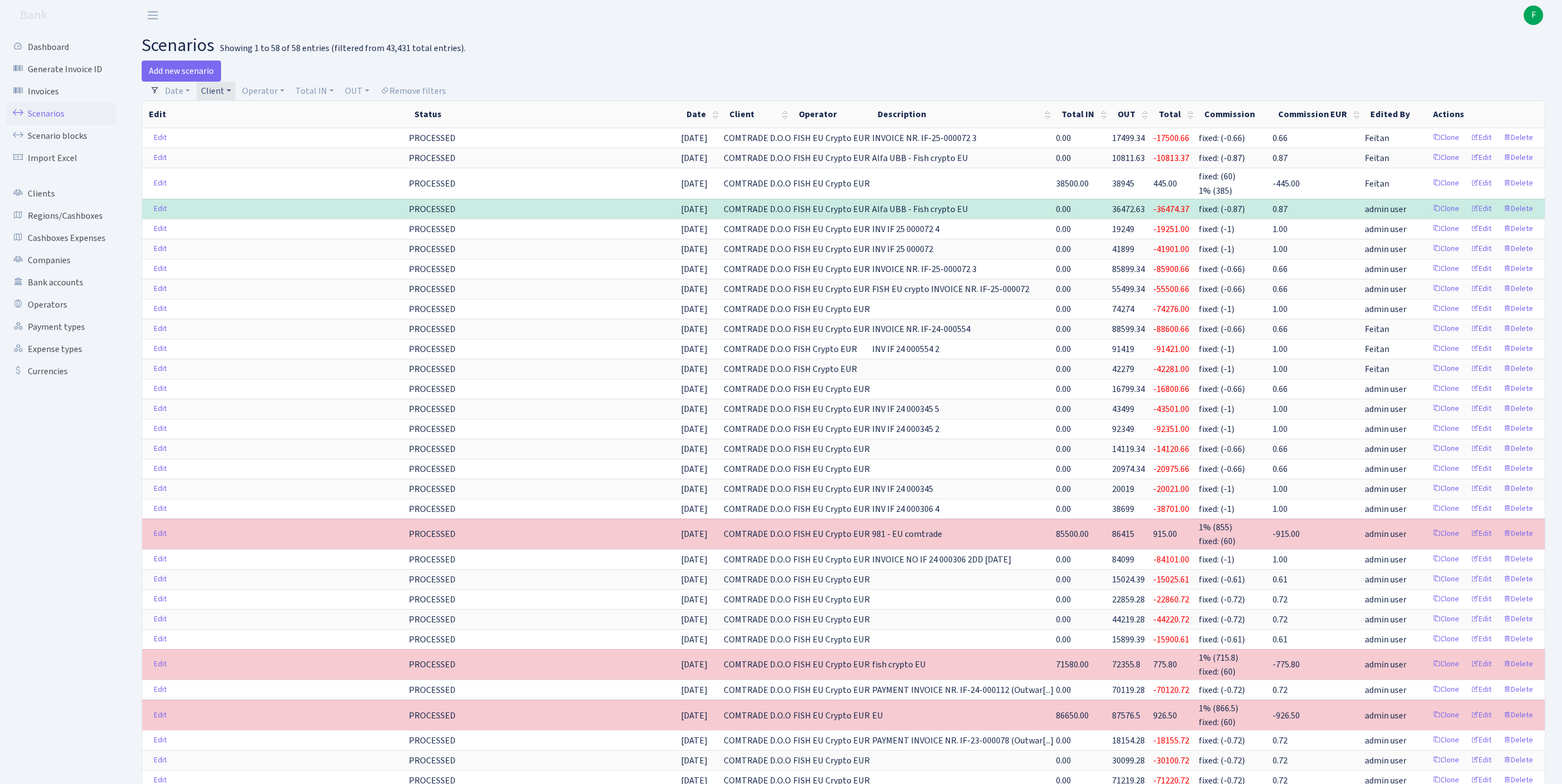
click at [235, 91] on link "Client" at bounding box center [216, 91] width 39 height 19
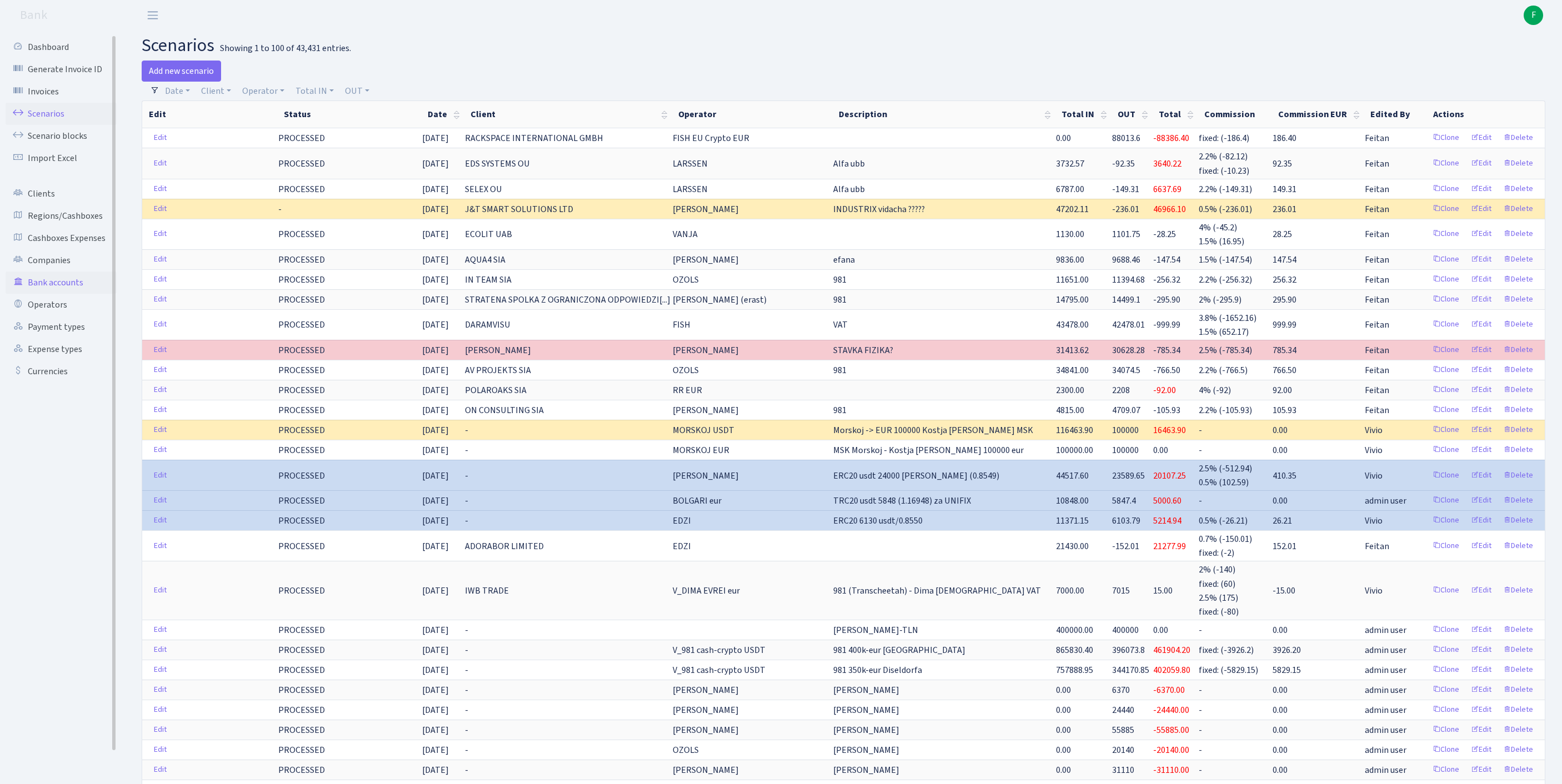
click at [67, 293] on link "Bank accounts" at bounding box center [61, 282] width 111 height 22
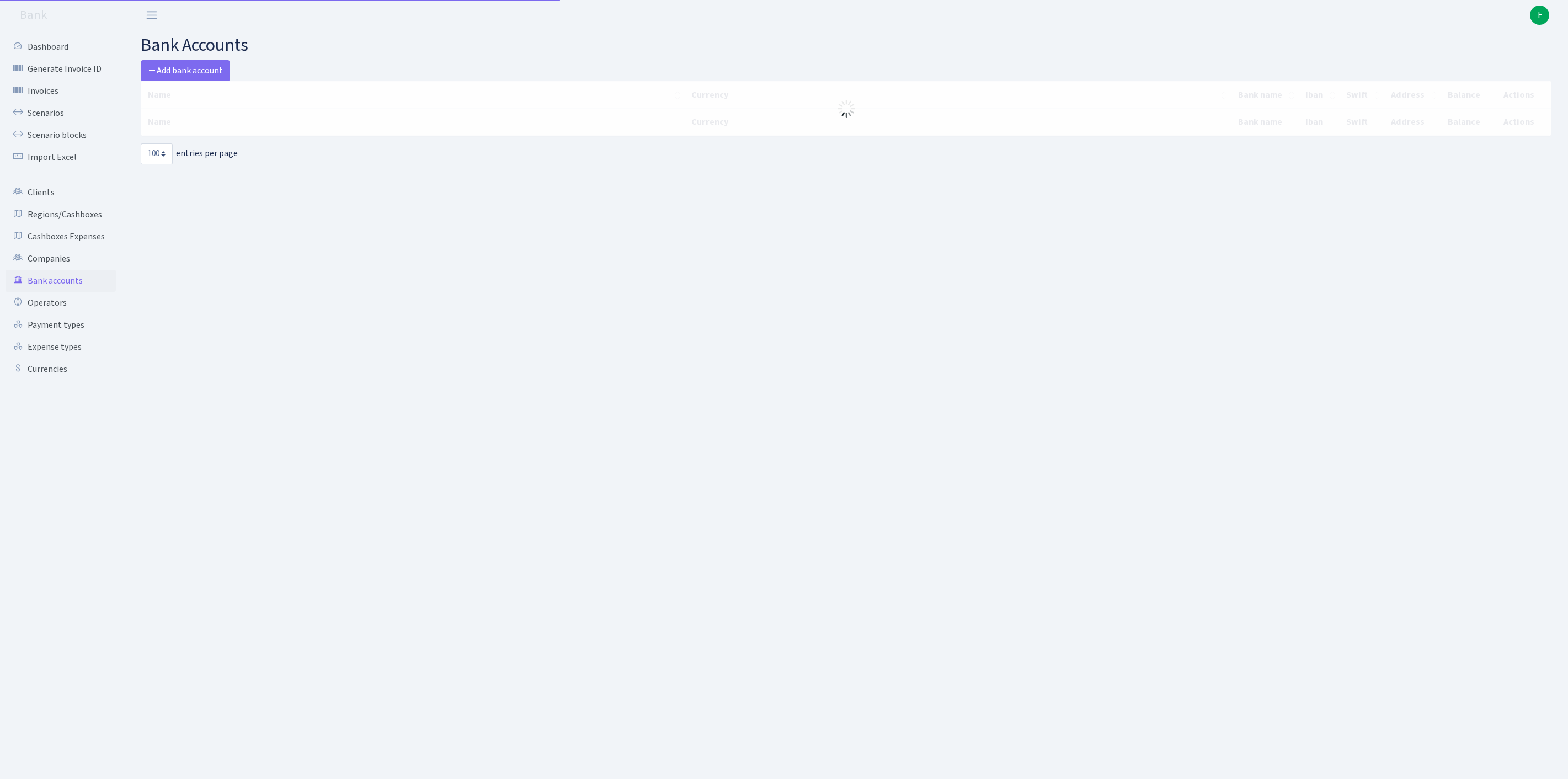
select select "100"
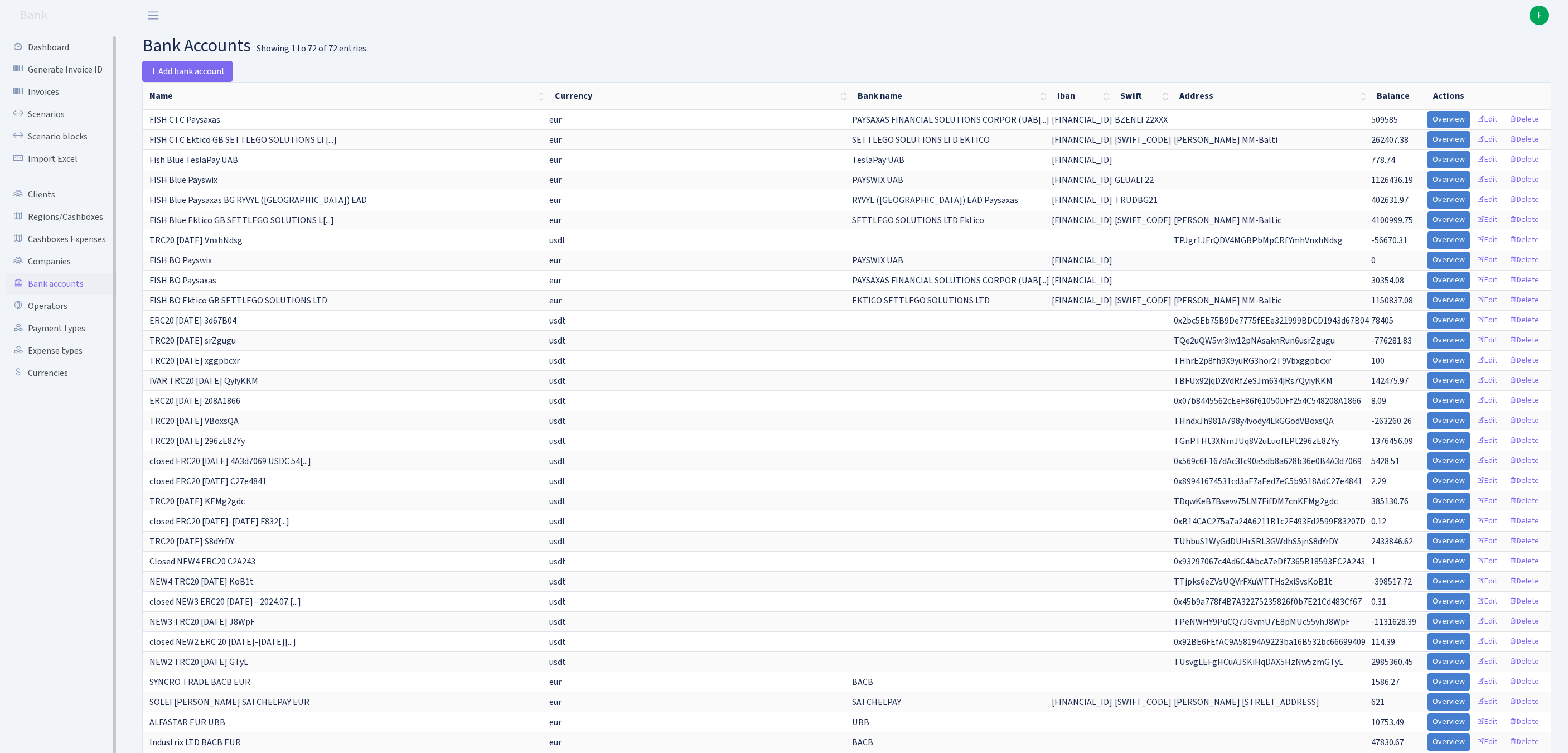
scroll to position [532, 0]
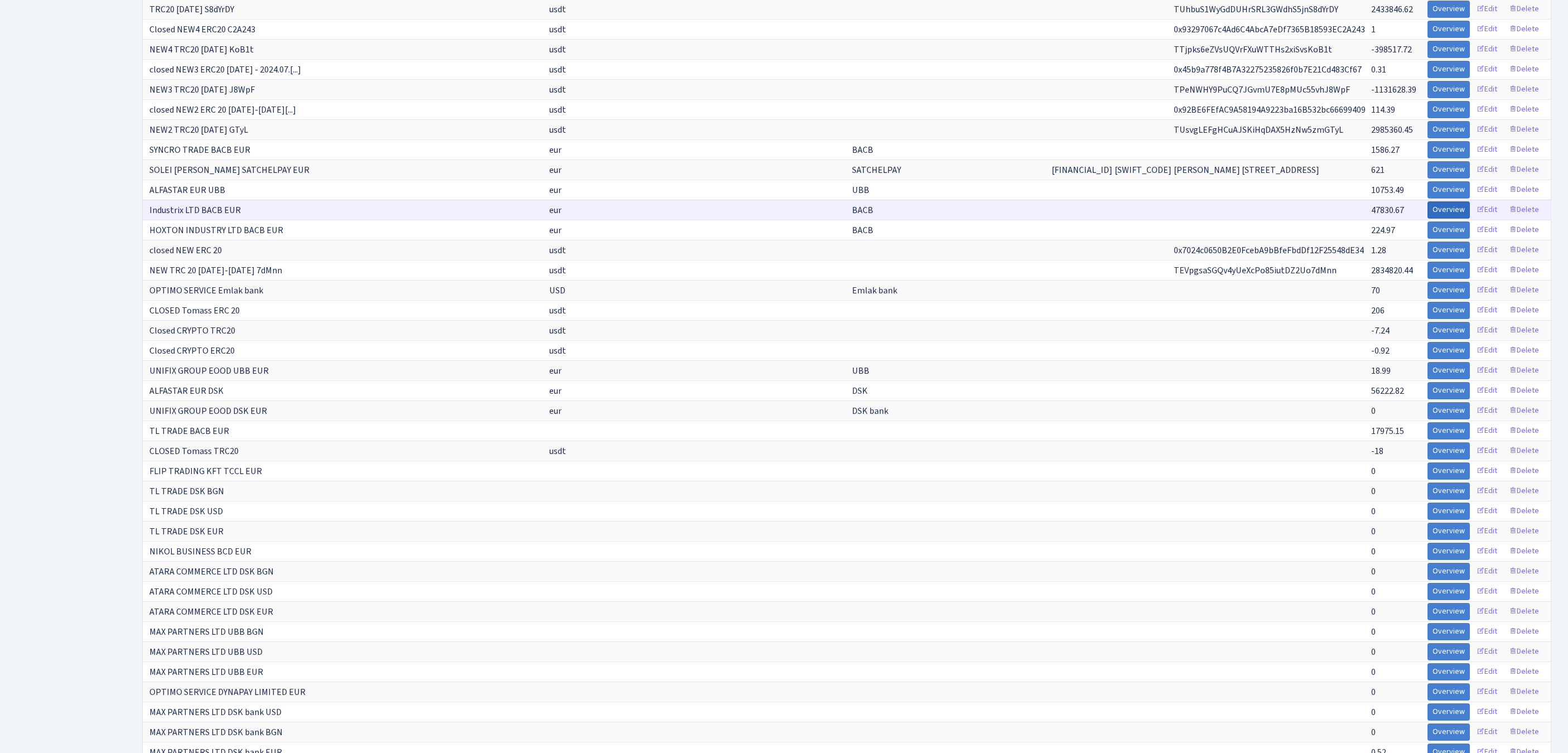
click at [1427, 218] on link "Overview" at bounding box center [1448, 210] width 42 height 17
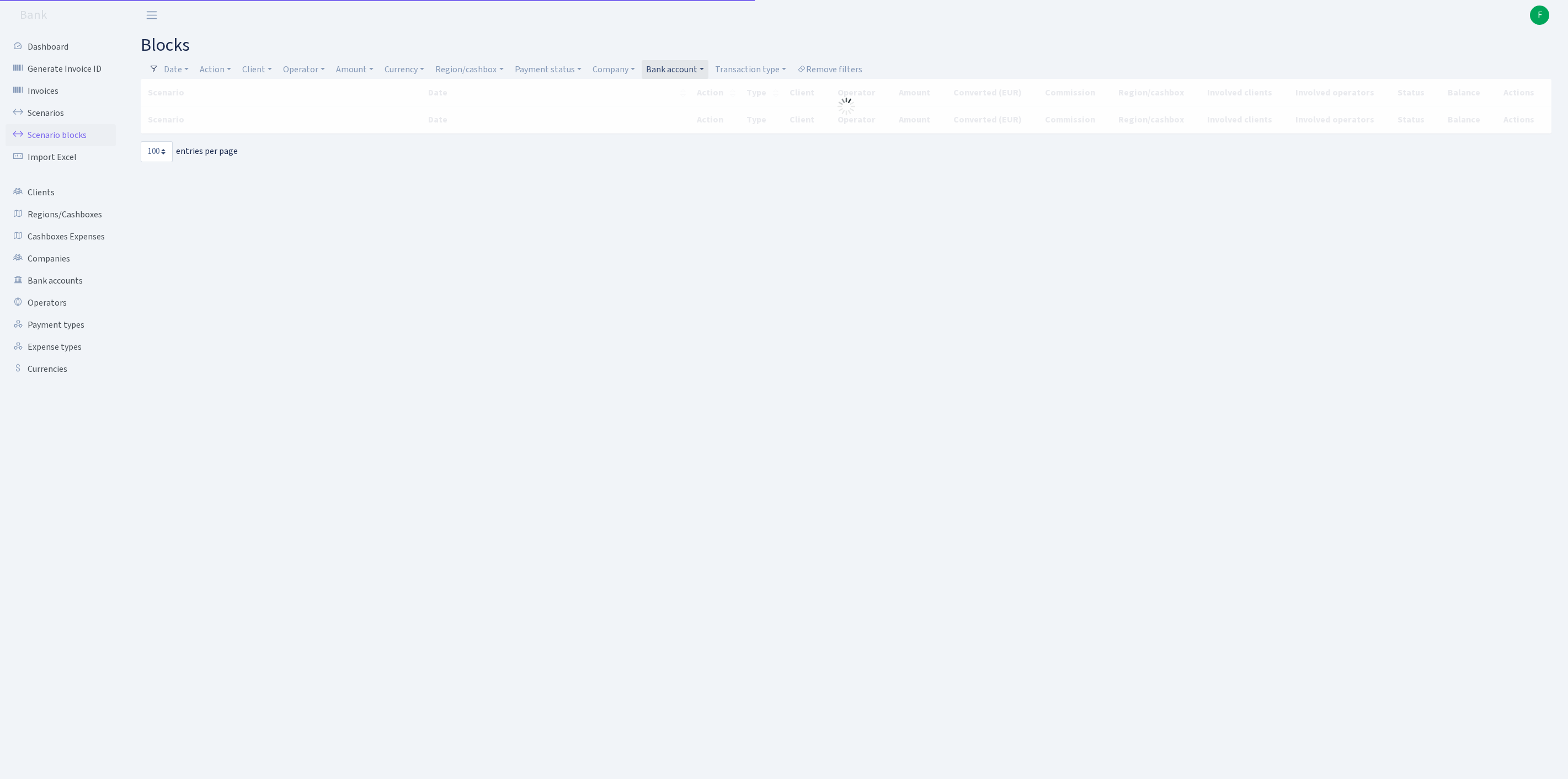
select select "100"
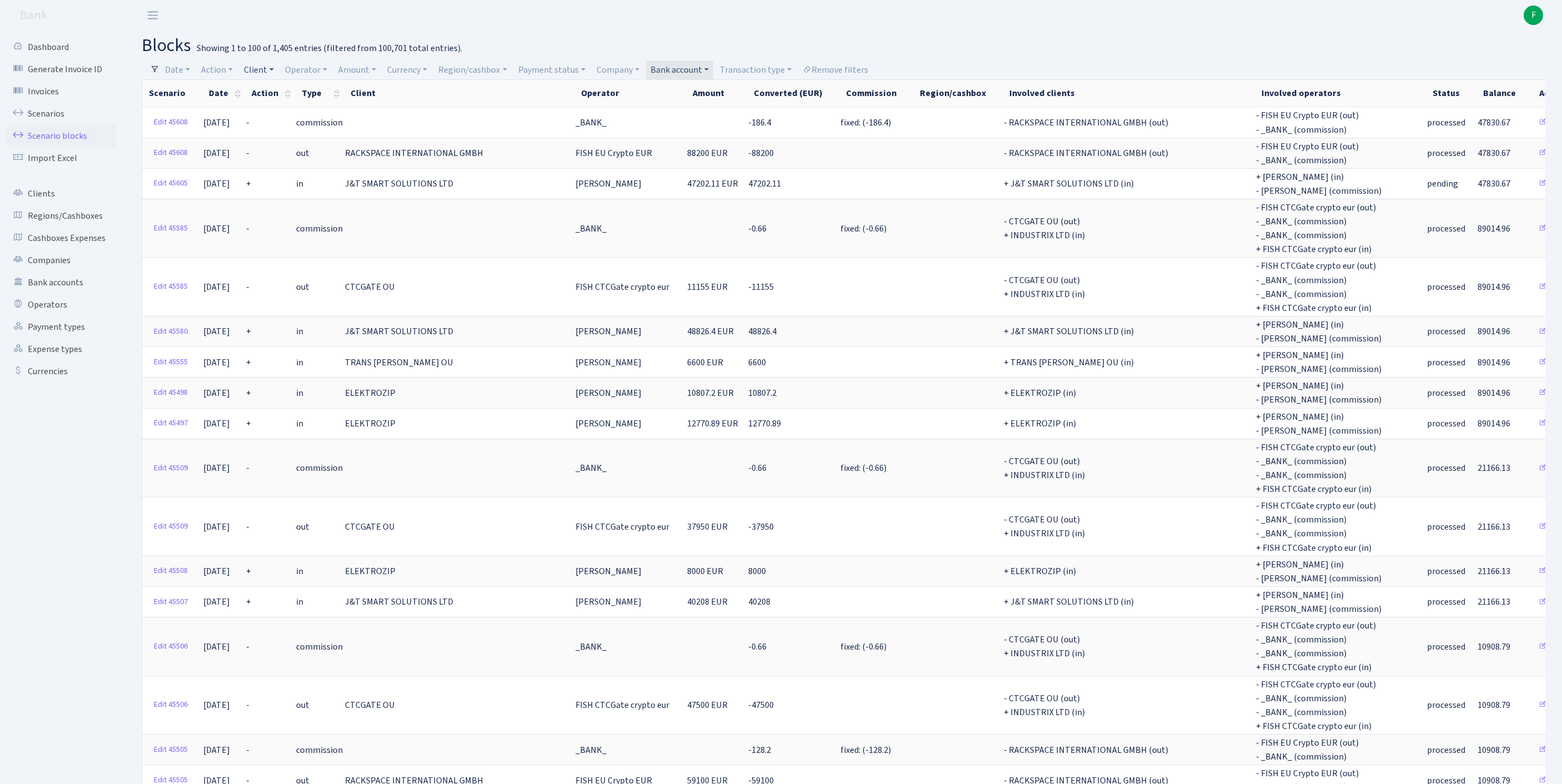
click at [268, 67] on link "Client" at bounding box center [259, 70] width 39 height 19
click at [283, 111] on input "search" at bounding box center [289, 110] width 92 height 17
type input "f"
click at [45, 203] on link "Clients" at bounding box center [61, 194] width 111 height 22
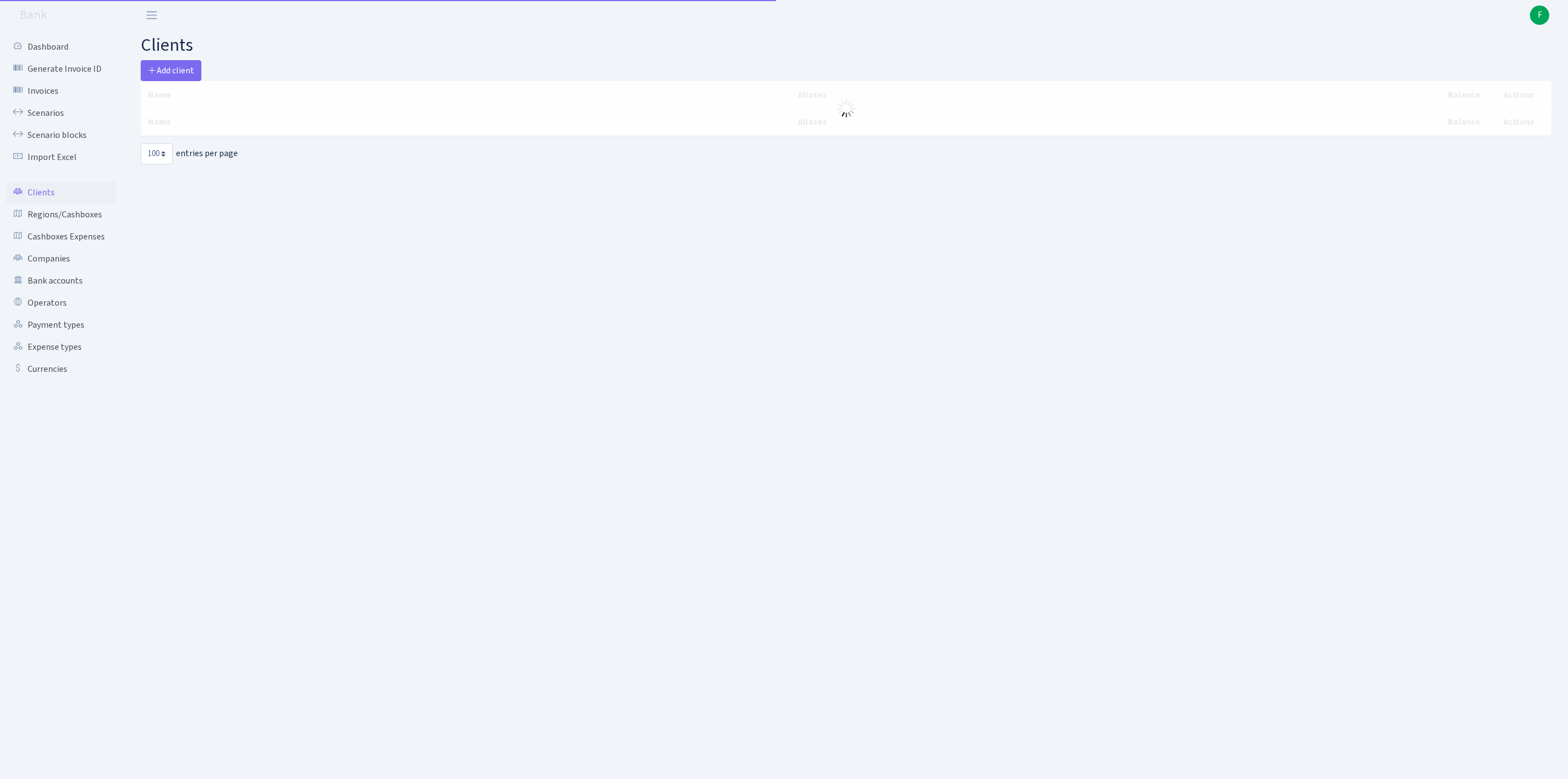
select select "100"
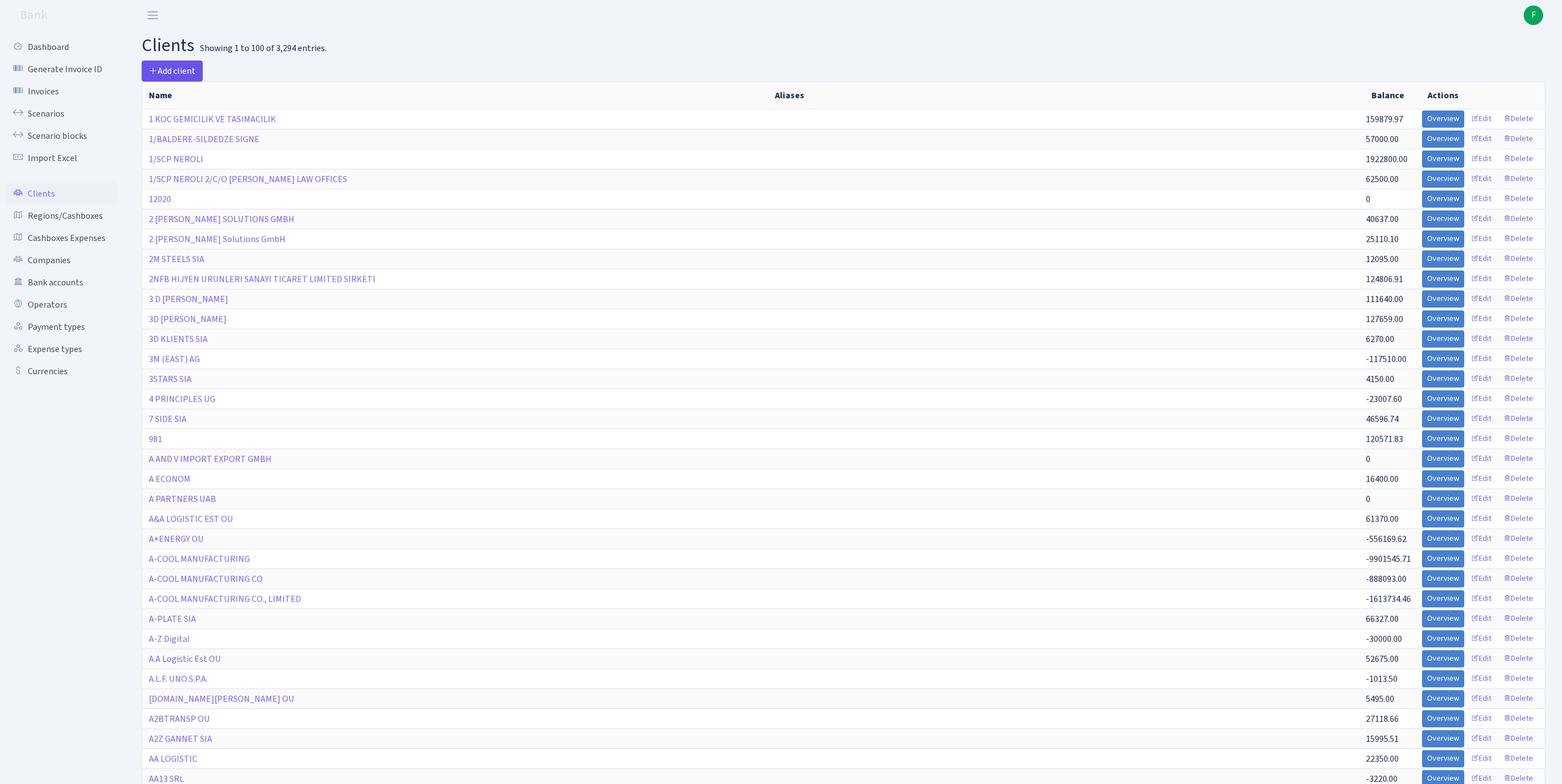
click at [182, 72] on span "Add client" at bounding box center [172, 71] width 47 height 12
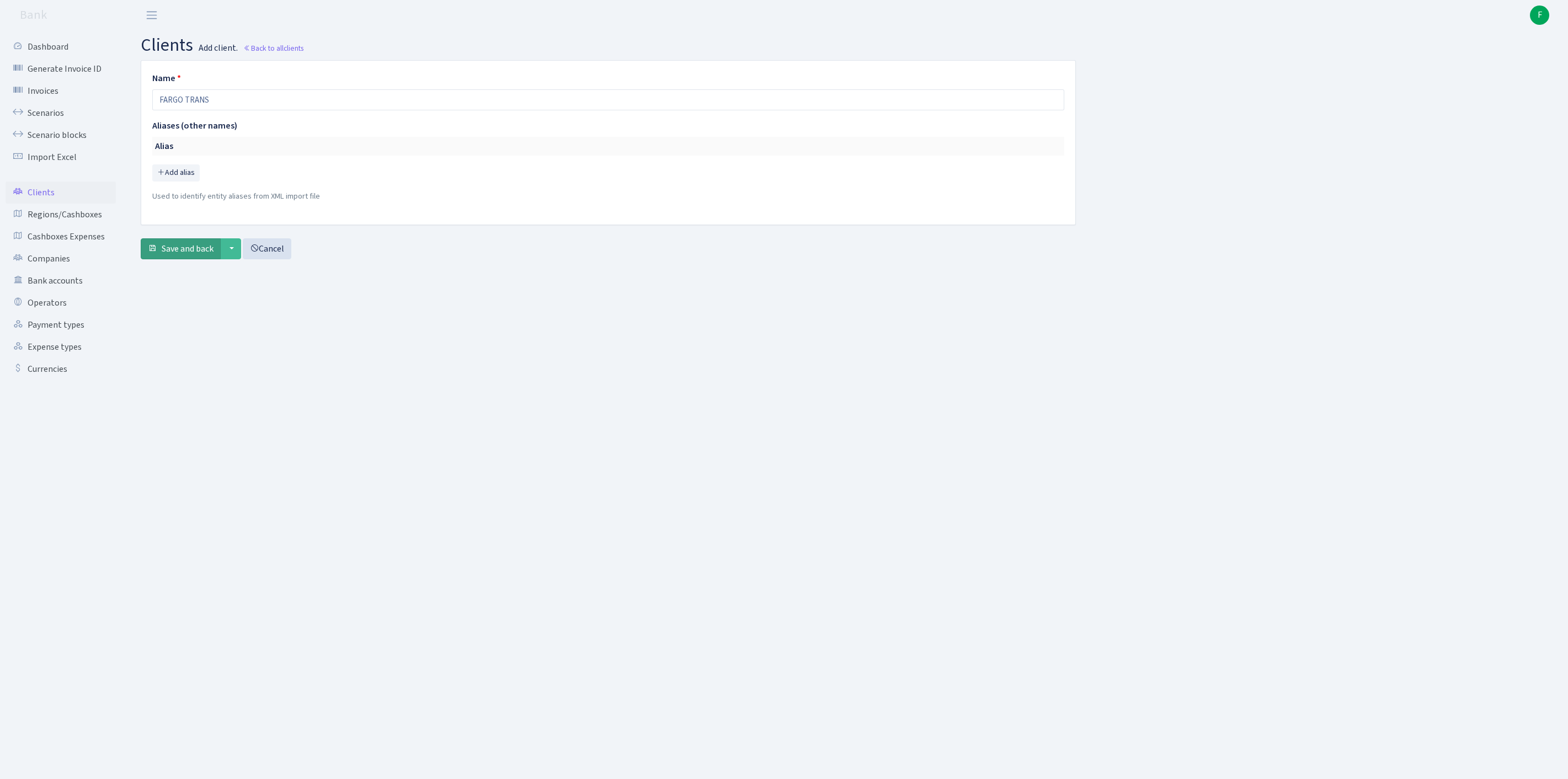
type input "FARGO TRANS"
click at [175, 255] on span "Save and back" at bounding box center [187, 249] width 52 height 12
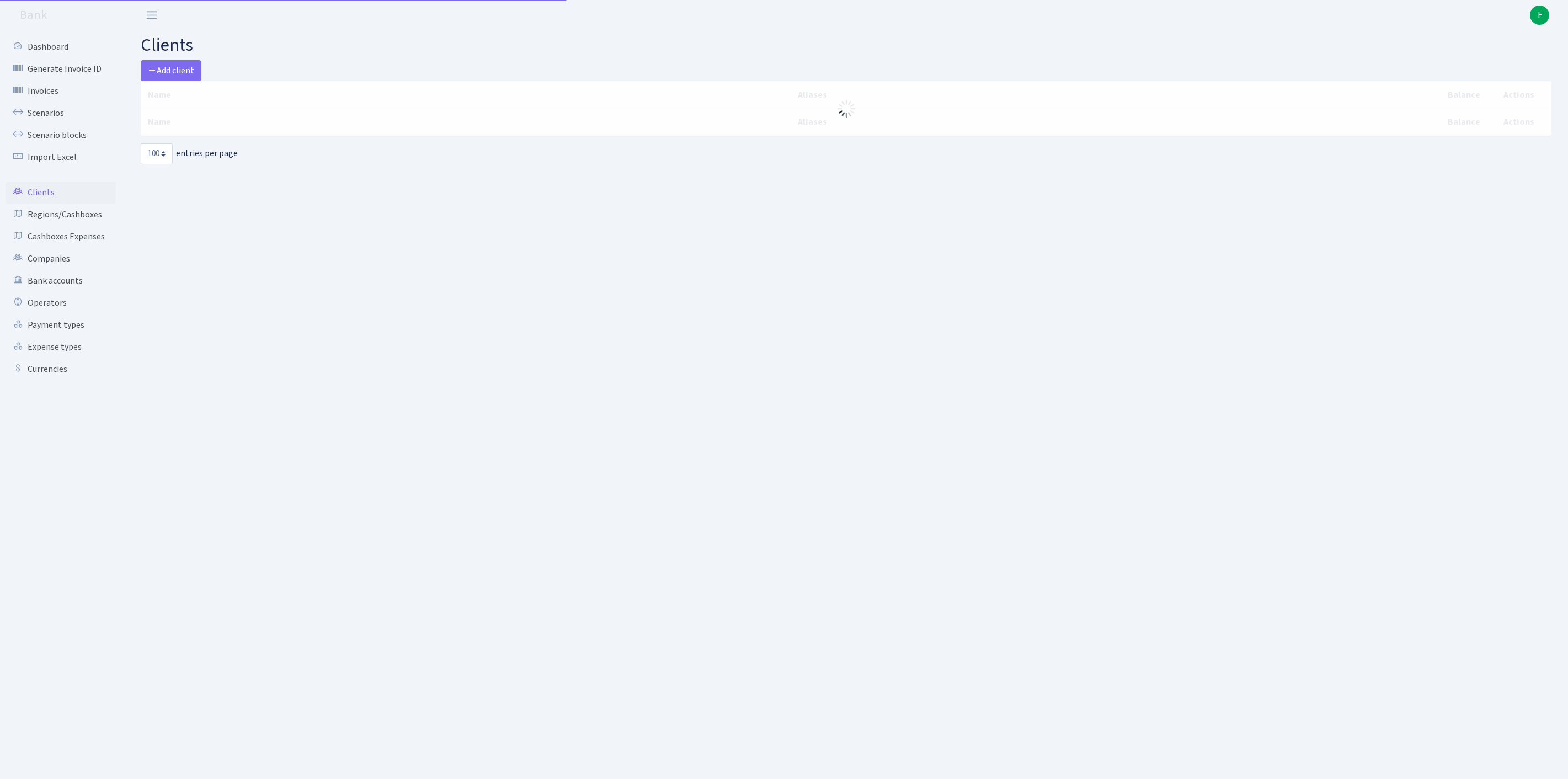
select select "100"
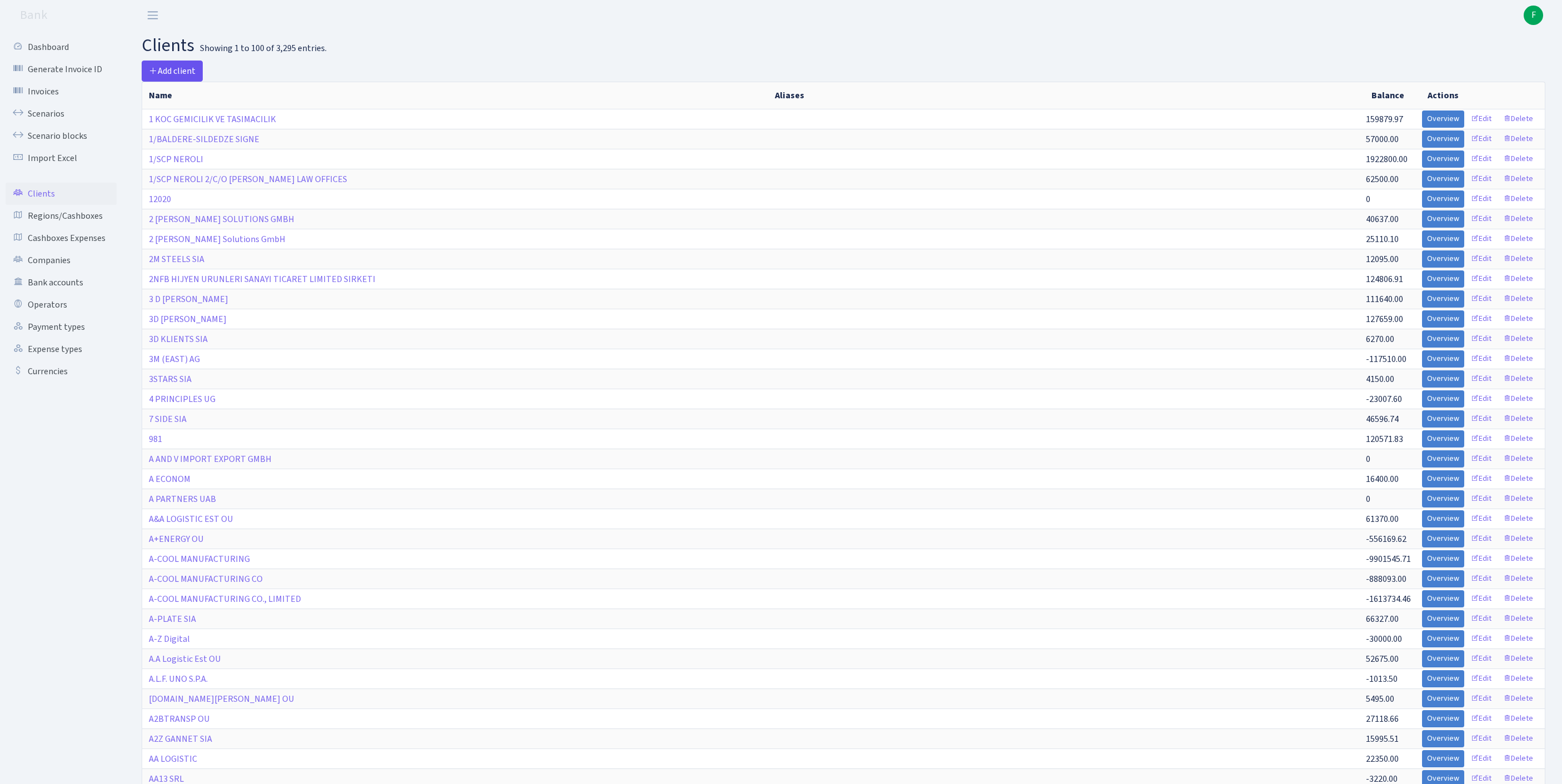
click at [175, 74] on span "Add client" at bounding box center [172, 71] width 47 height 12
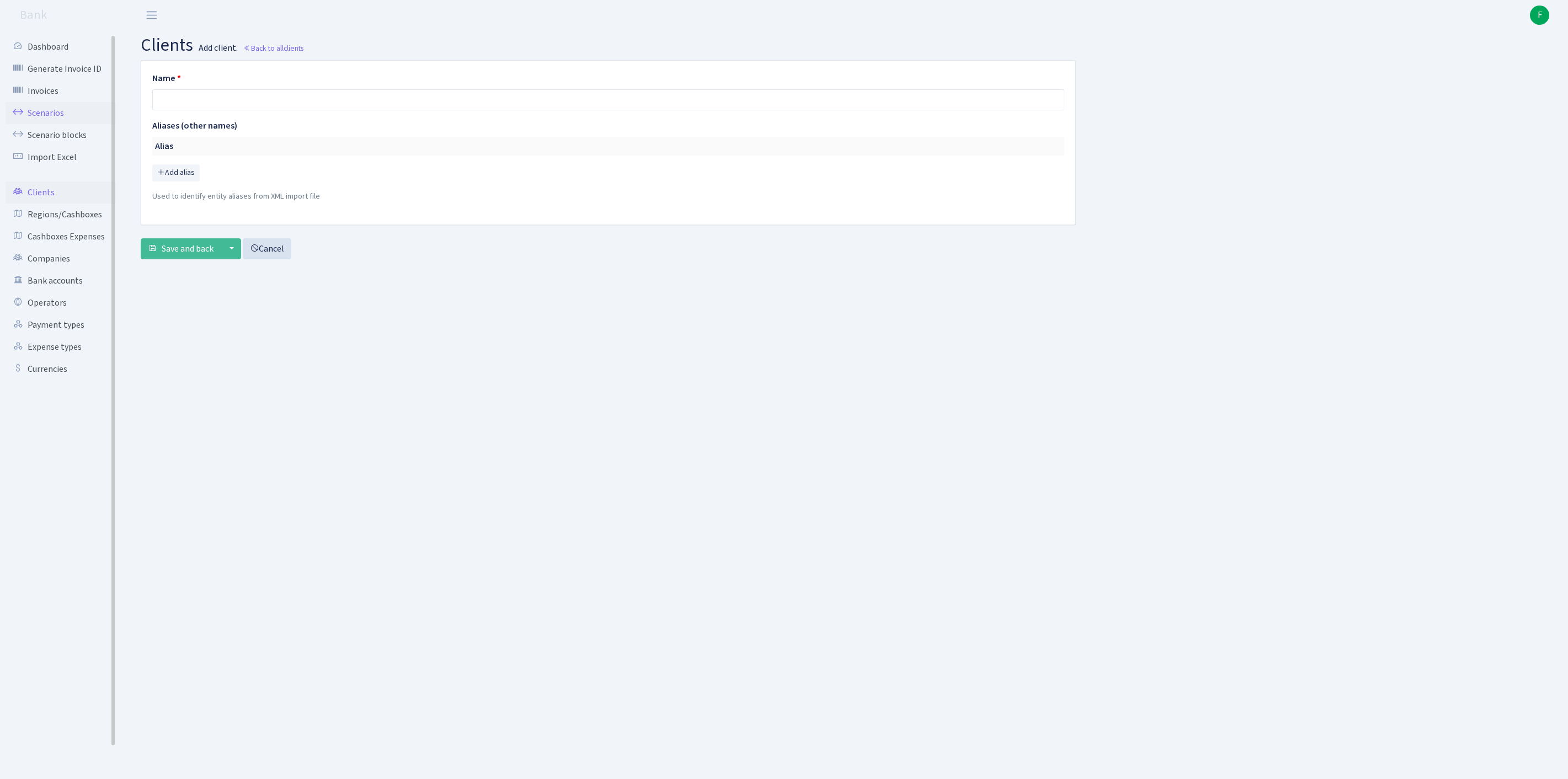
click at [51, 121] on link "Scenarios" at bounding box center [60, 113] width 110 height 22
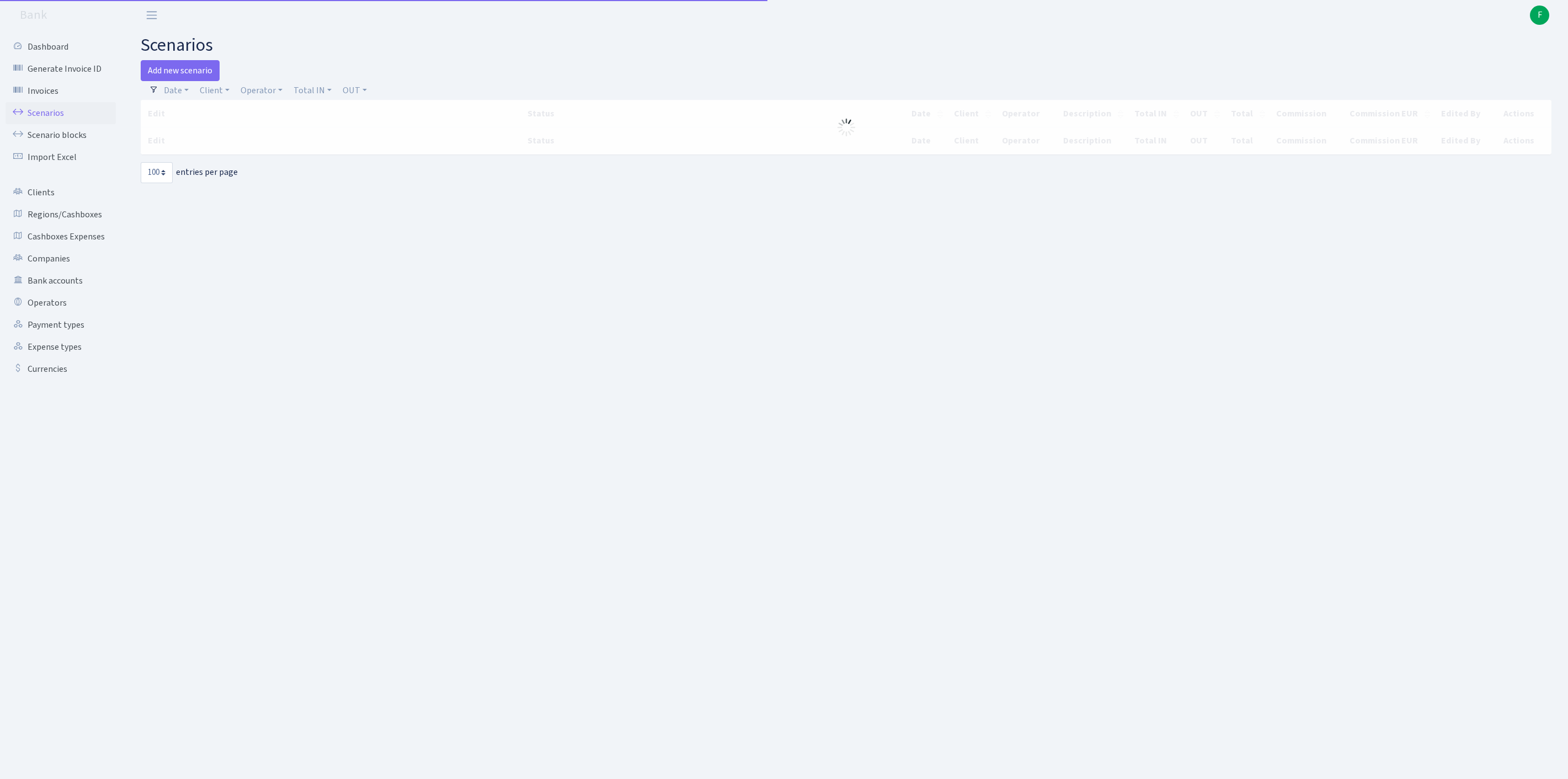
select select "100"
click at [198, 74] on link "Add new scenario" at bounding box center [180, 71] width 79 height 21
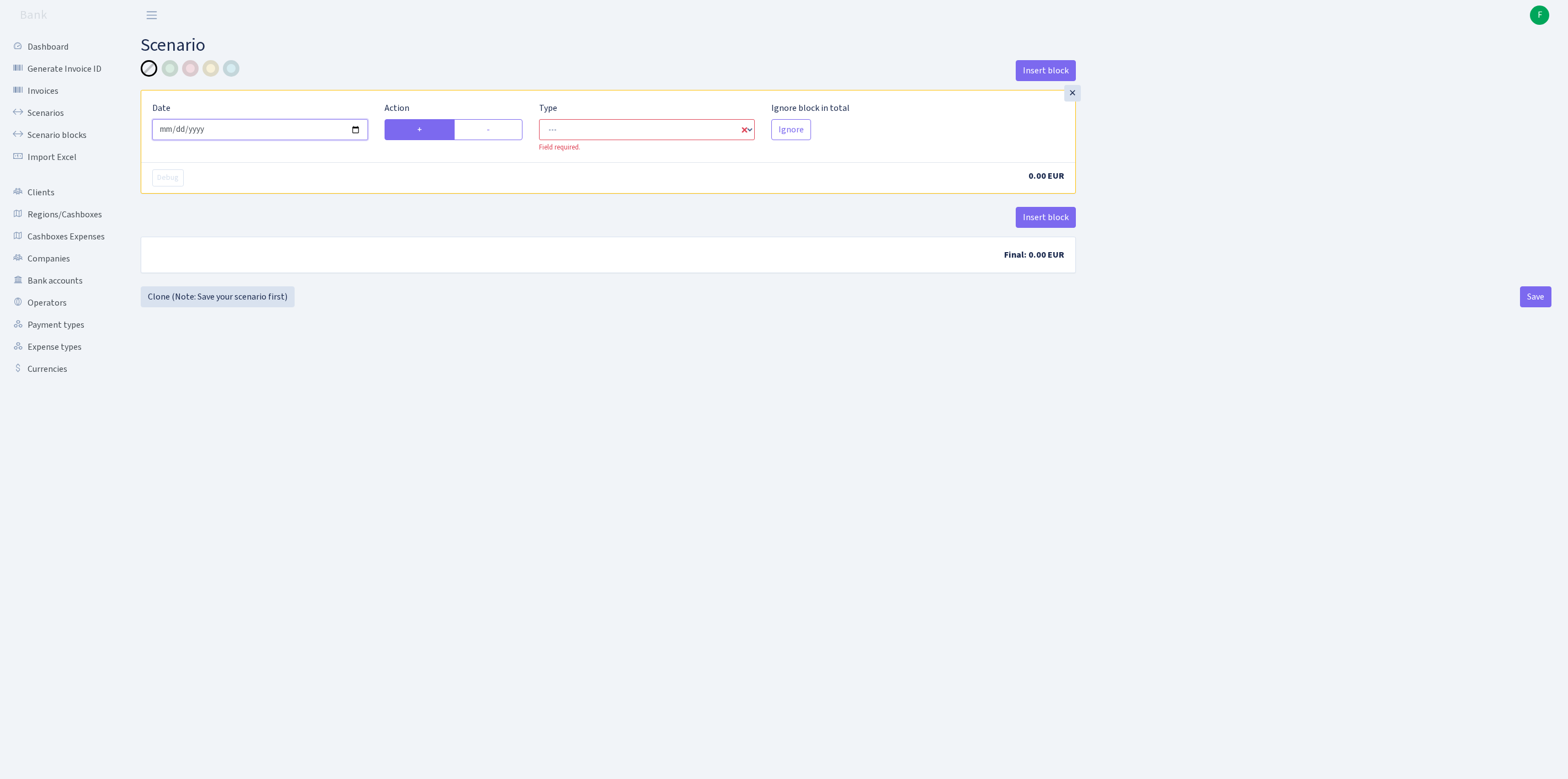
click at [255, 134] on input "2025-08-26" at bounding box center [260, 130] width 215 height 21
type input "[DATE]"
select select "in"
select select "1"
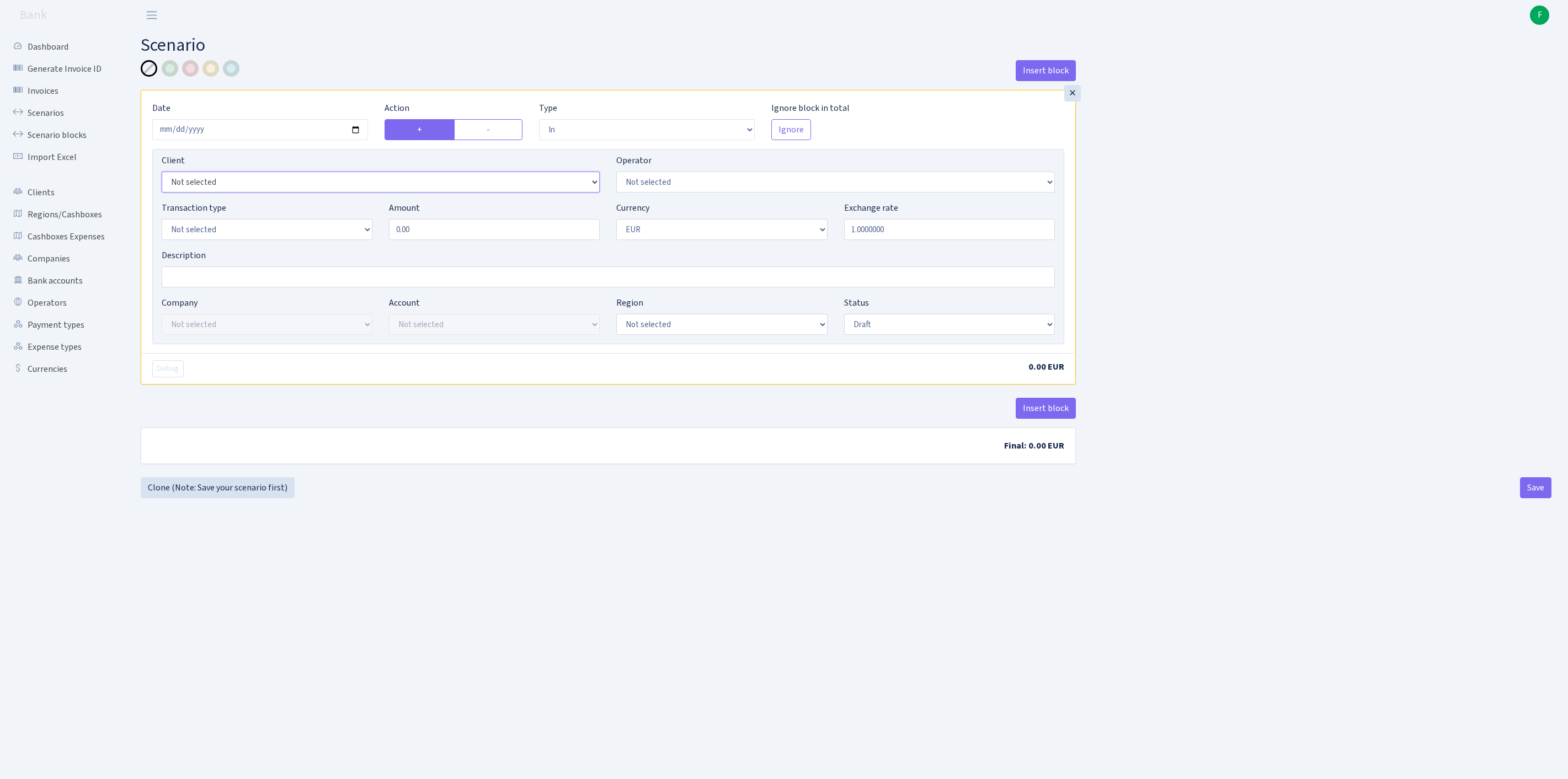
select select "3320"
click at [710, 192] on select "Not selected 981 981 AED 981 BN usdt 981 CASH USDT 981 CASH USDT EUR 981 GOLD 9…" at bounding box center [835, 182] width 438 height 21
select select "123"
select select "2"
drag, startPoint x: 441, startPoint y: 251, endPoint x: 215, endPoint y: 209, distance: 229.9
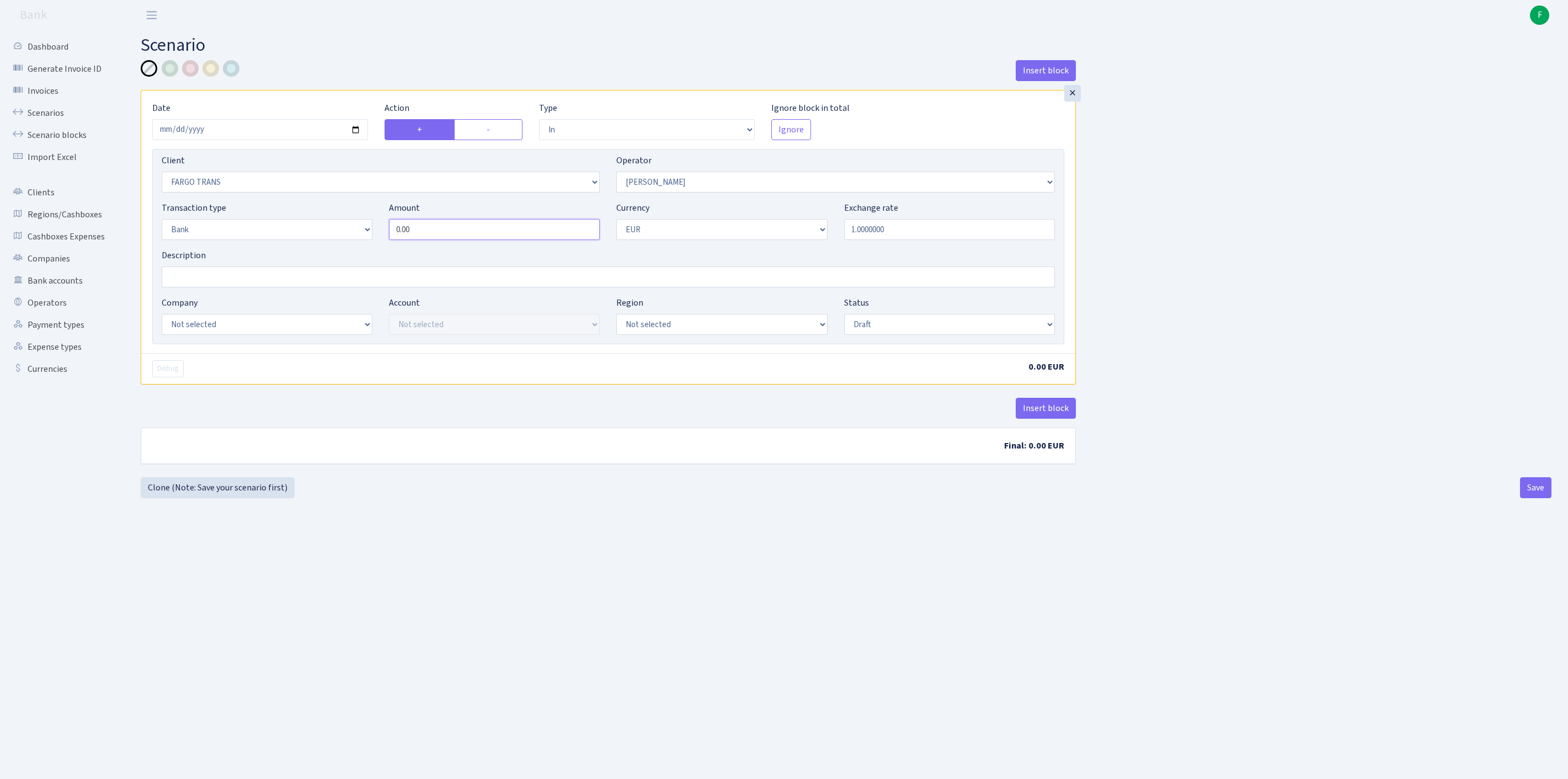
click at [216, 206] on div "Client Not selected 1 KOC GEMICILIK VE TASIMACILIK 1/BALDERE-SILDEDZE SIGNE 1/S…" at bounding box center [608, 246] width 912 height 195
type input "4,680.00"
select select "17"
select select "41"
select select "processed"
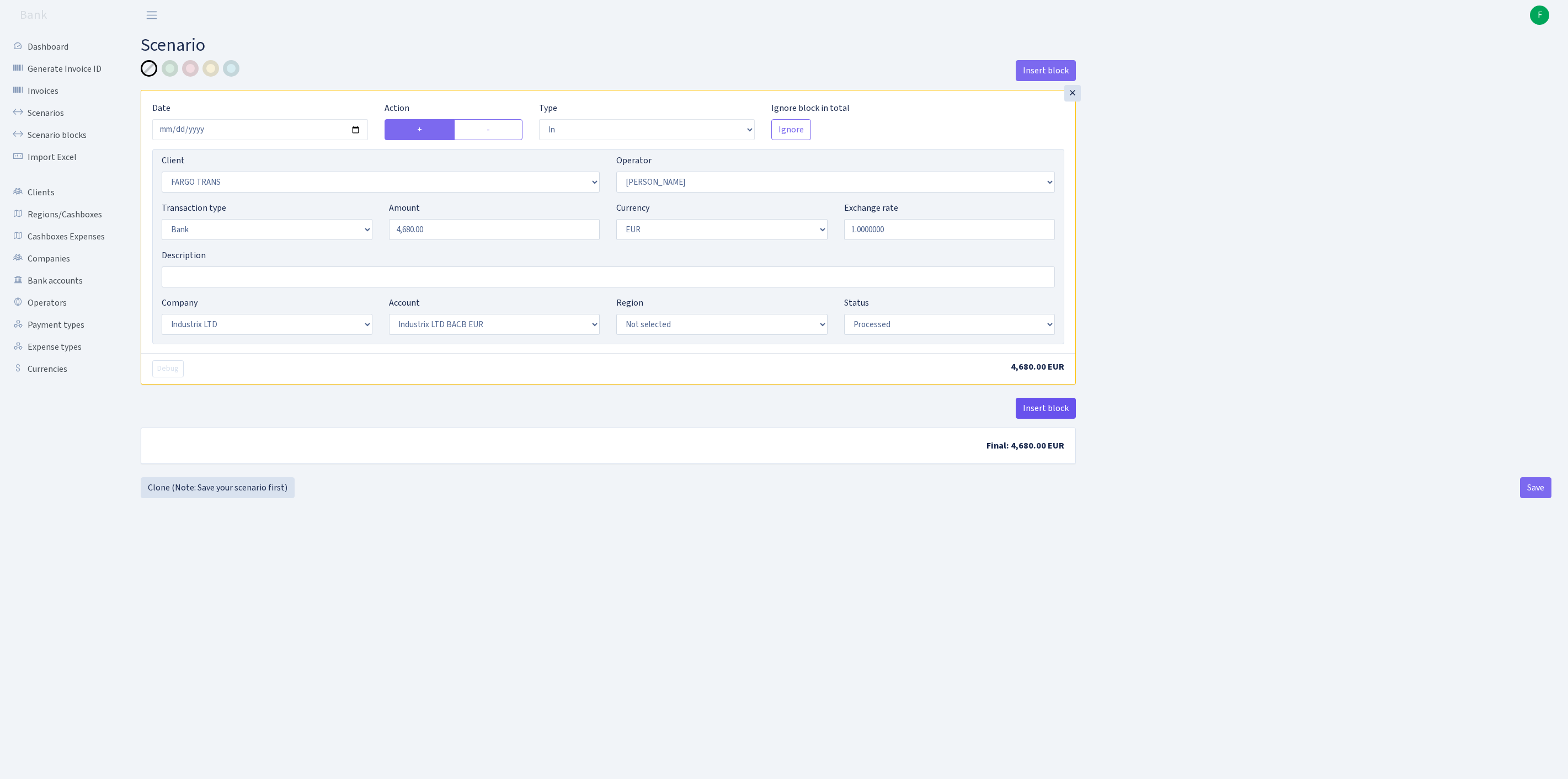
click at [1056, 419] on button "Insert block" at bounding box center [1046, 408] width 60 height 21
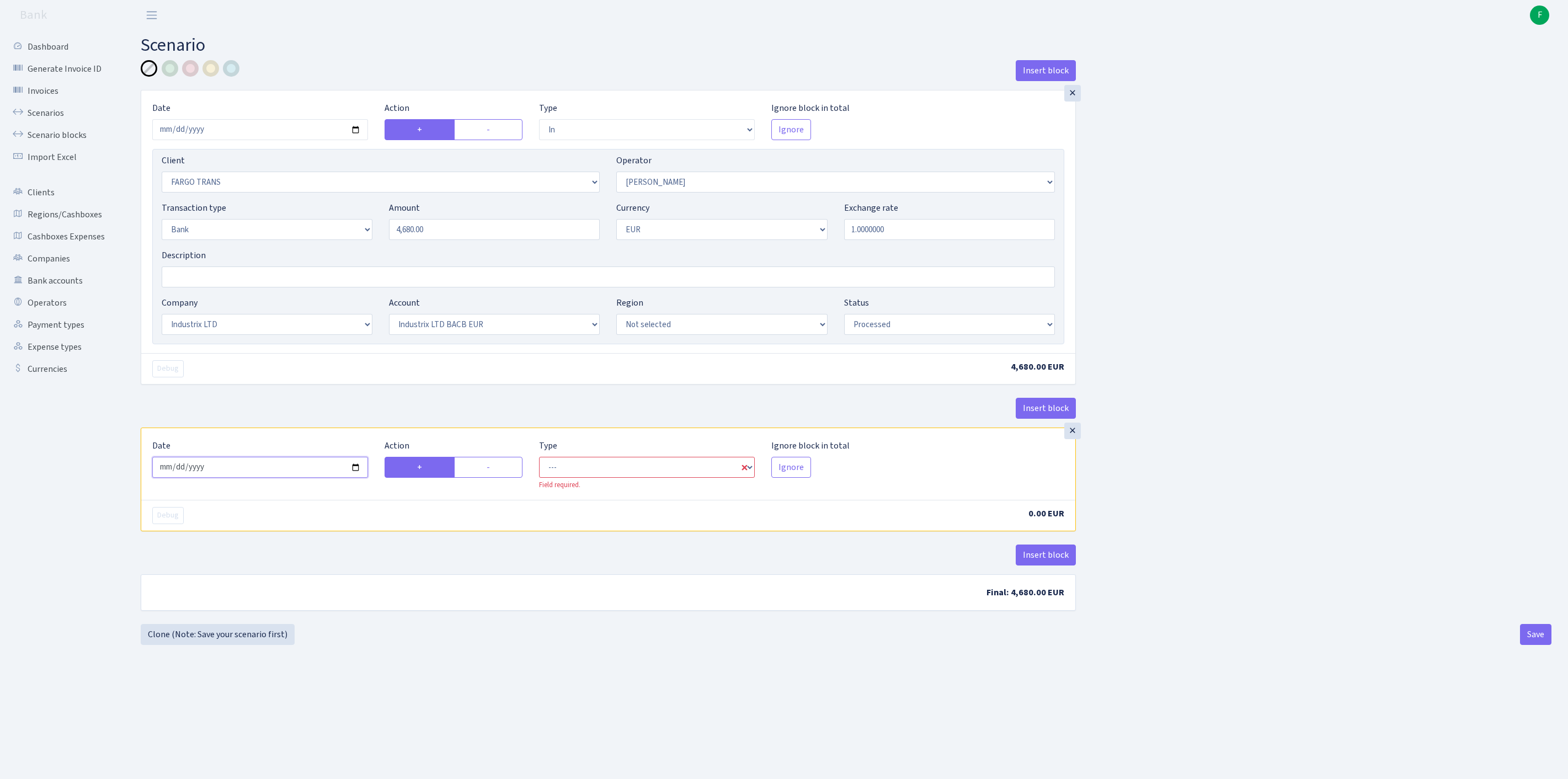
click at [213, 478] on input "2025-08-26" at bounding box center [260, 467] width 215 height 21
type input "[DATE]"
click at [481, 478] on label "-" at bounding box center [488, 467] width 68 height 21
click at [486, 468] on input "-" at bounding box center [490, 464] width 7 height 7
radio input "true"
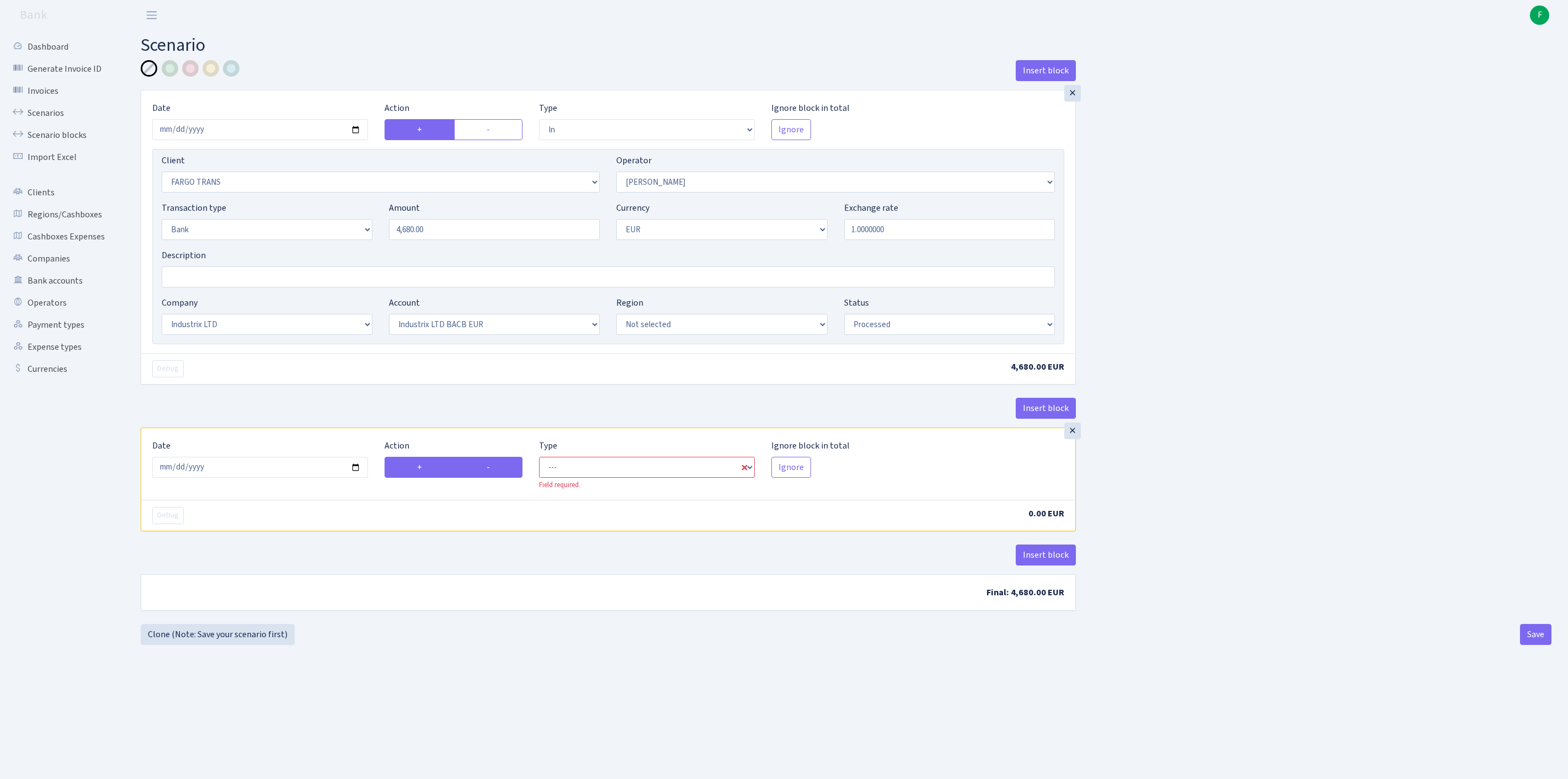
radio input "false"
select select "commission"
select select "123"
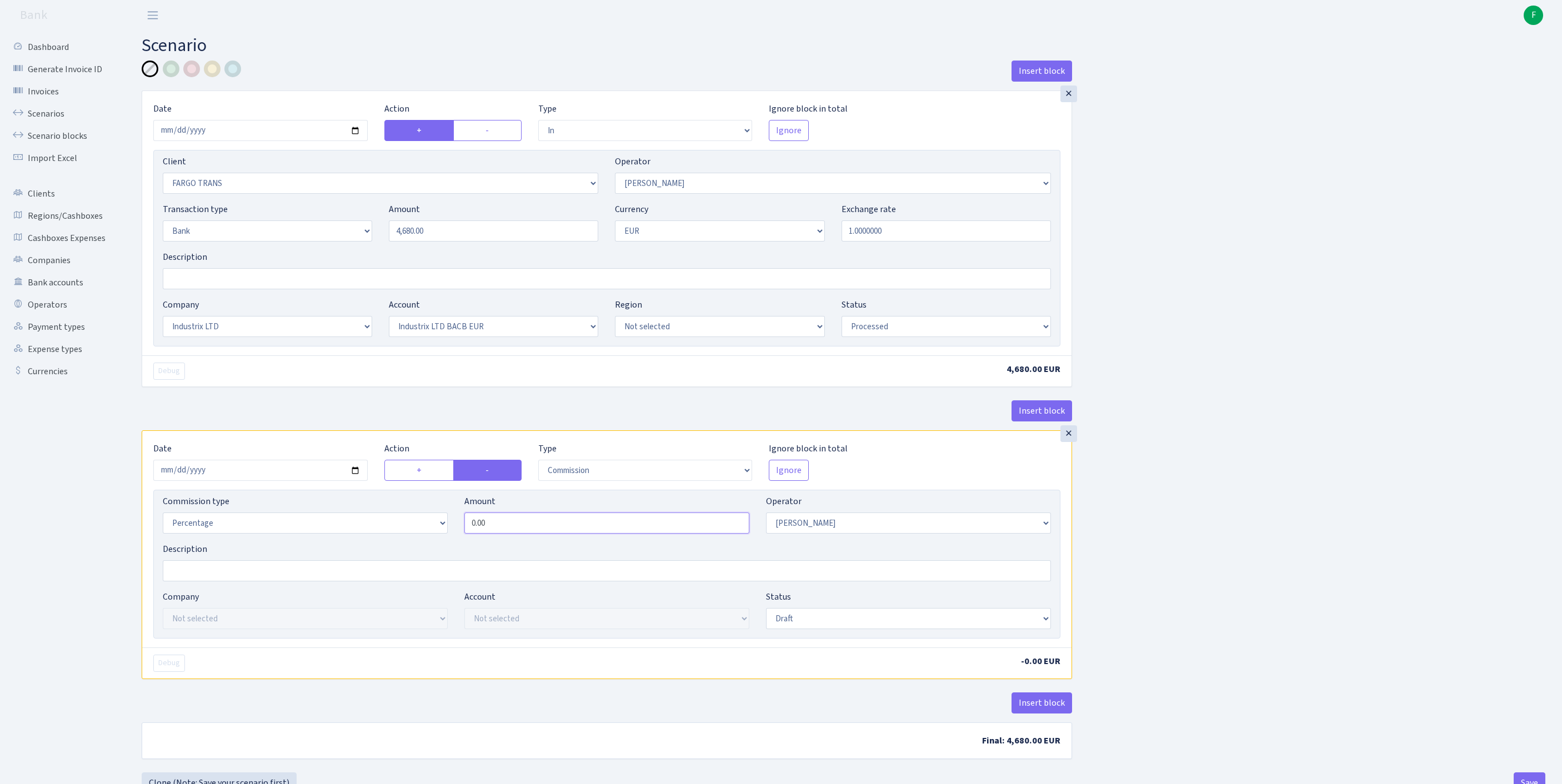
drag, startPoint x: 518, startPoint y: 585, endPoint x: 408, endPoint y: 584, distance: 110.0
click at [408, 543] on div "Commission type Percentage Fixed Bank Amount 0.00 Operator Not selected 981 981…" at bounding box center [607, 519] width 905 height 48
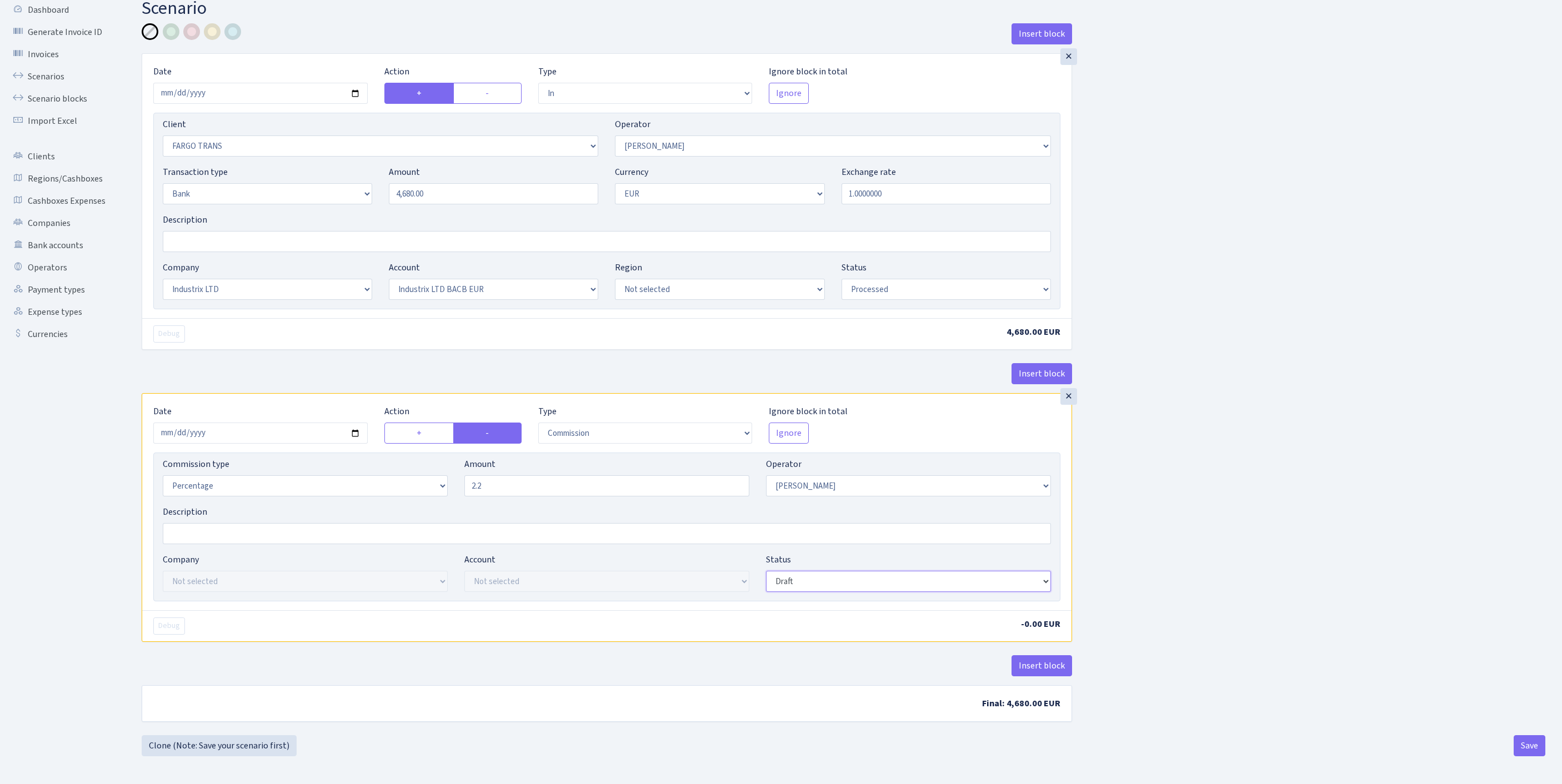
type input "2.20"
select select "processed"
click at [1514, 750] on button "Save" at bounding box center [1530, 745] width 32 height 21
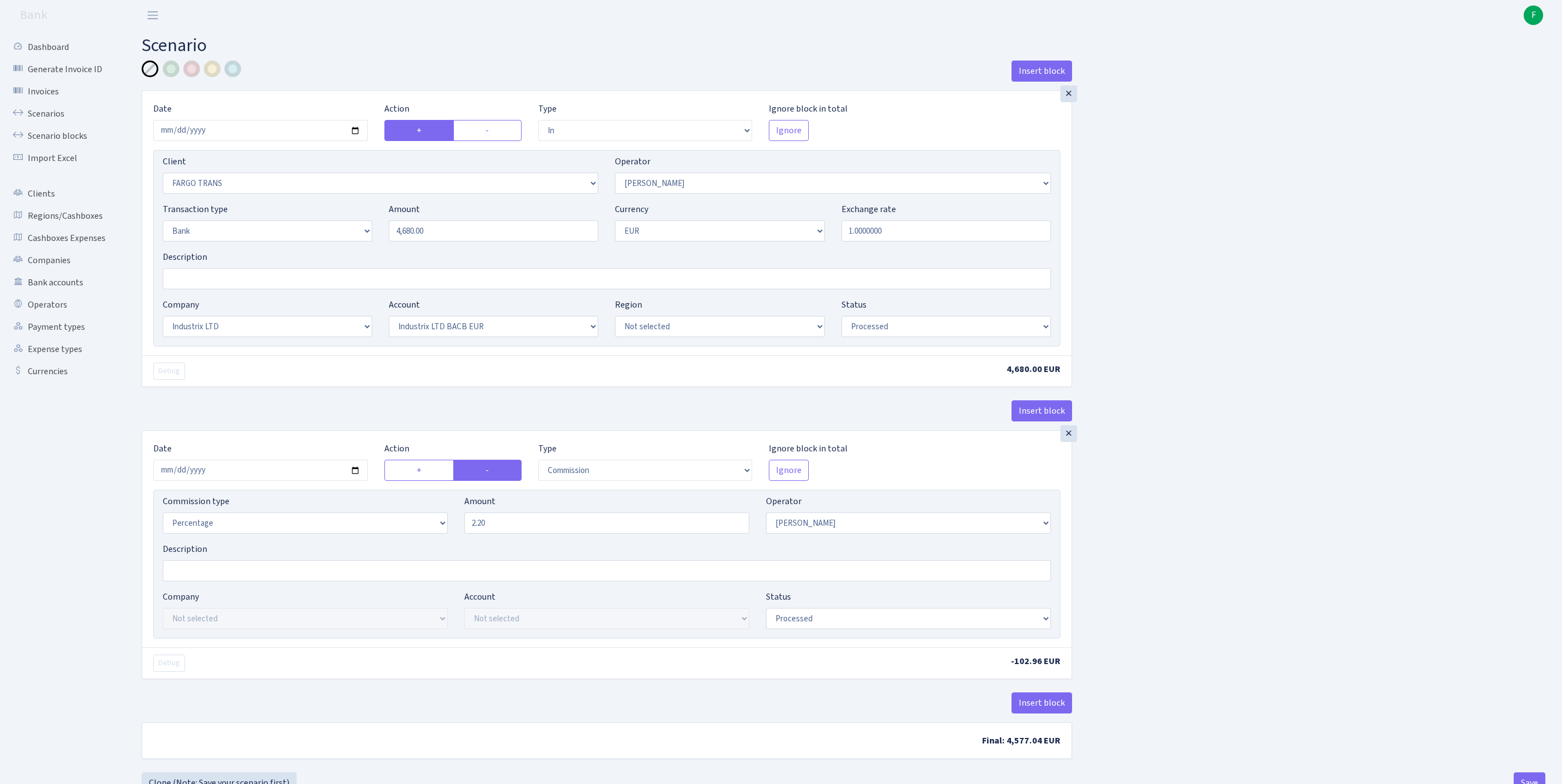
select select "in"
select select "3320"
select select "123"
select select "2"
select select "1"
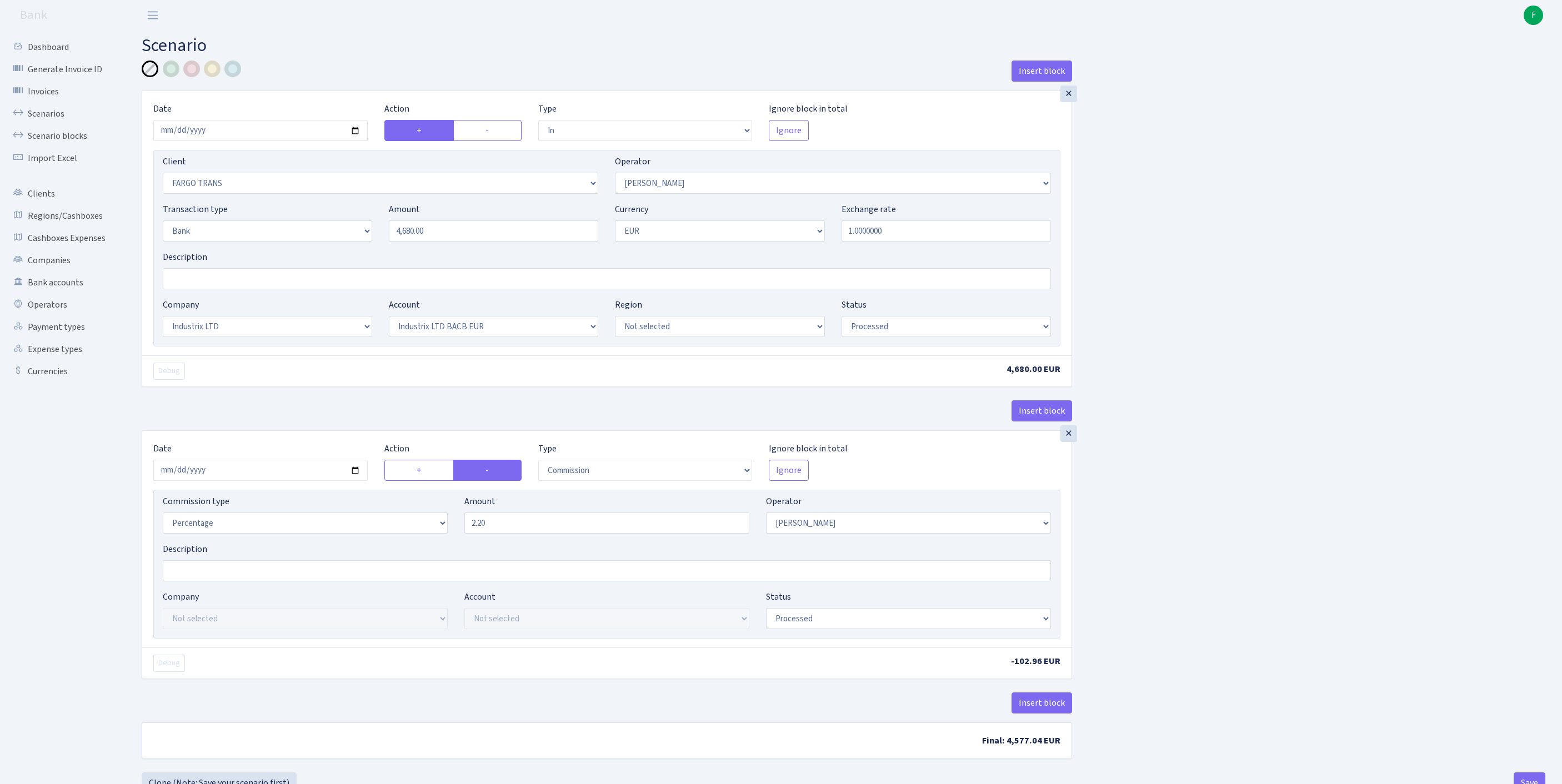
select select "17"
select select "41"
select select "processed"
select select "commission"
select select "123"
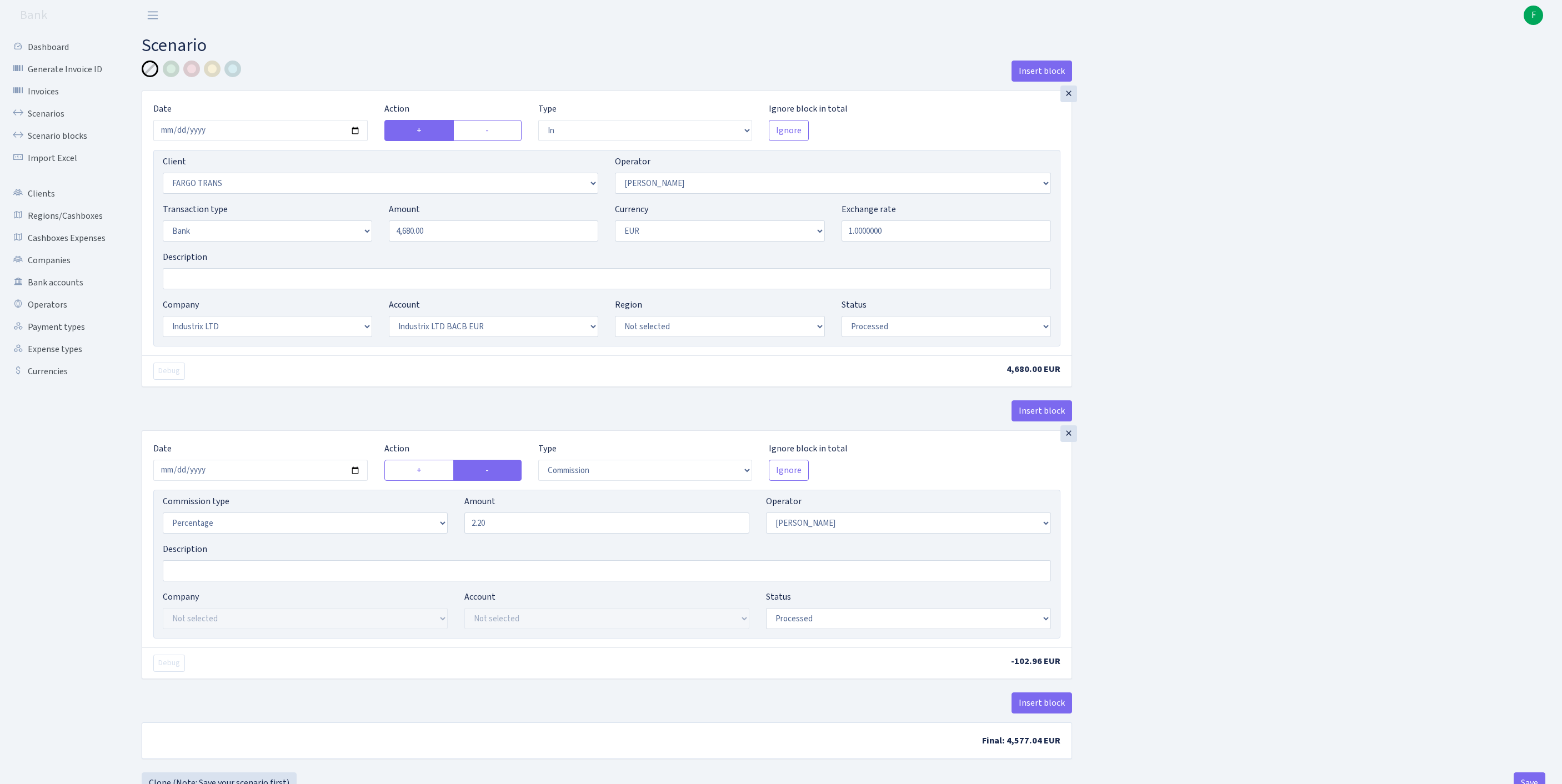
select select "processed"
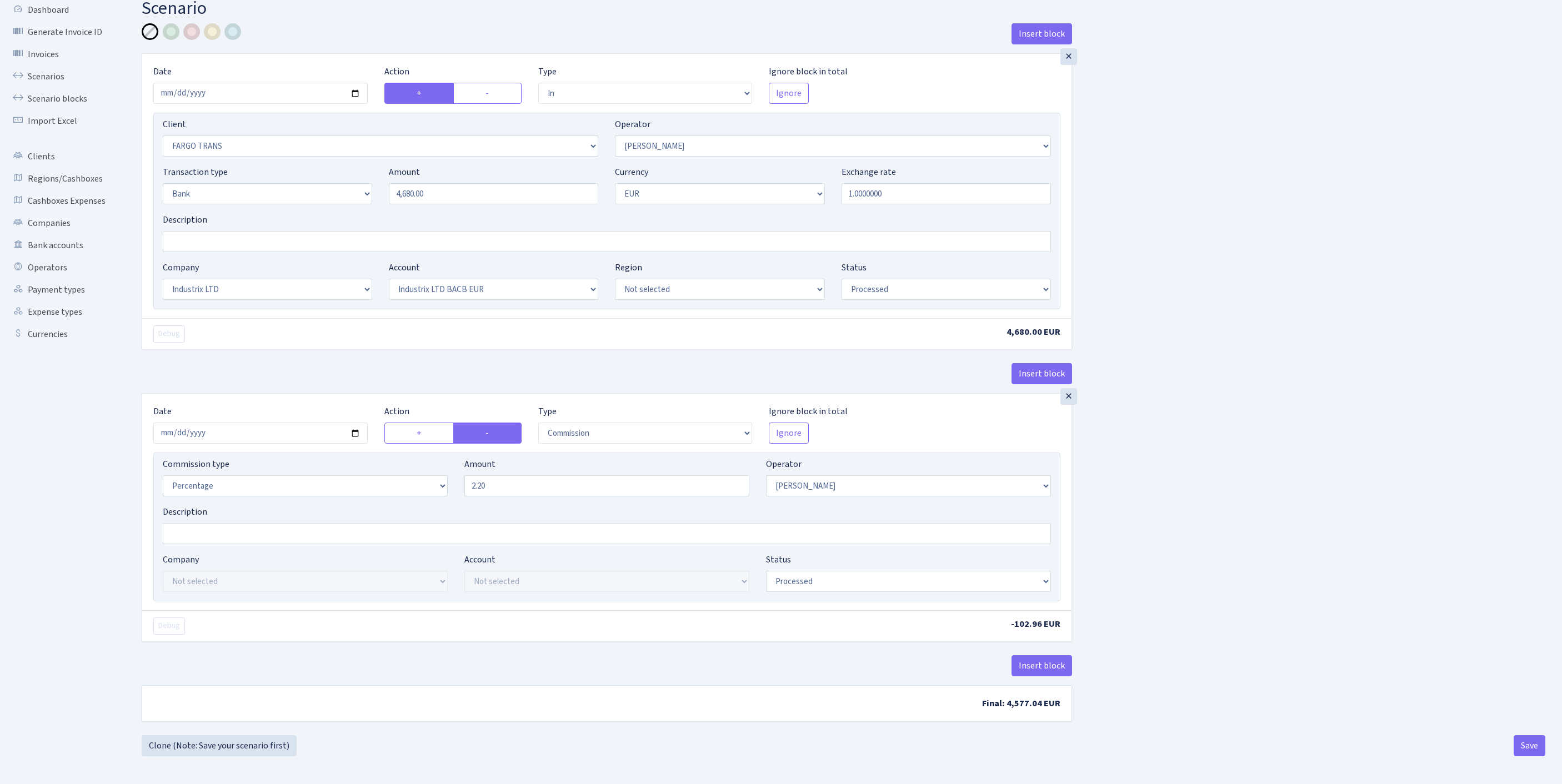
click at [1525, 750] on button "Save" at bounding box center [1530, 745] width 32 height 21
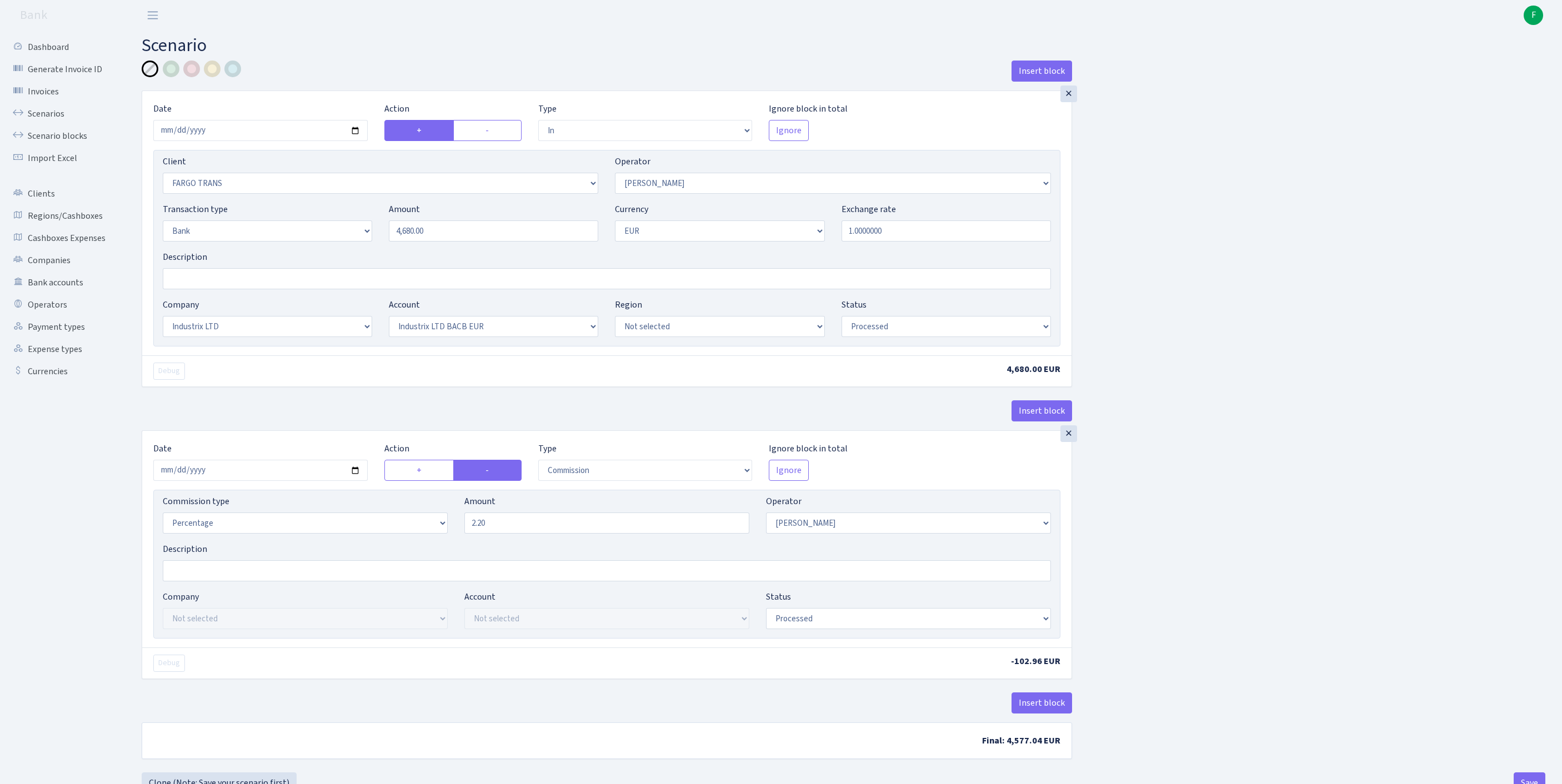
select select "in"
select select "3320"
select select "123"
select select "2"
select select "1"
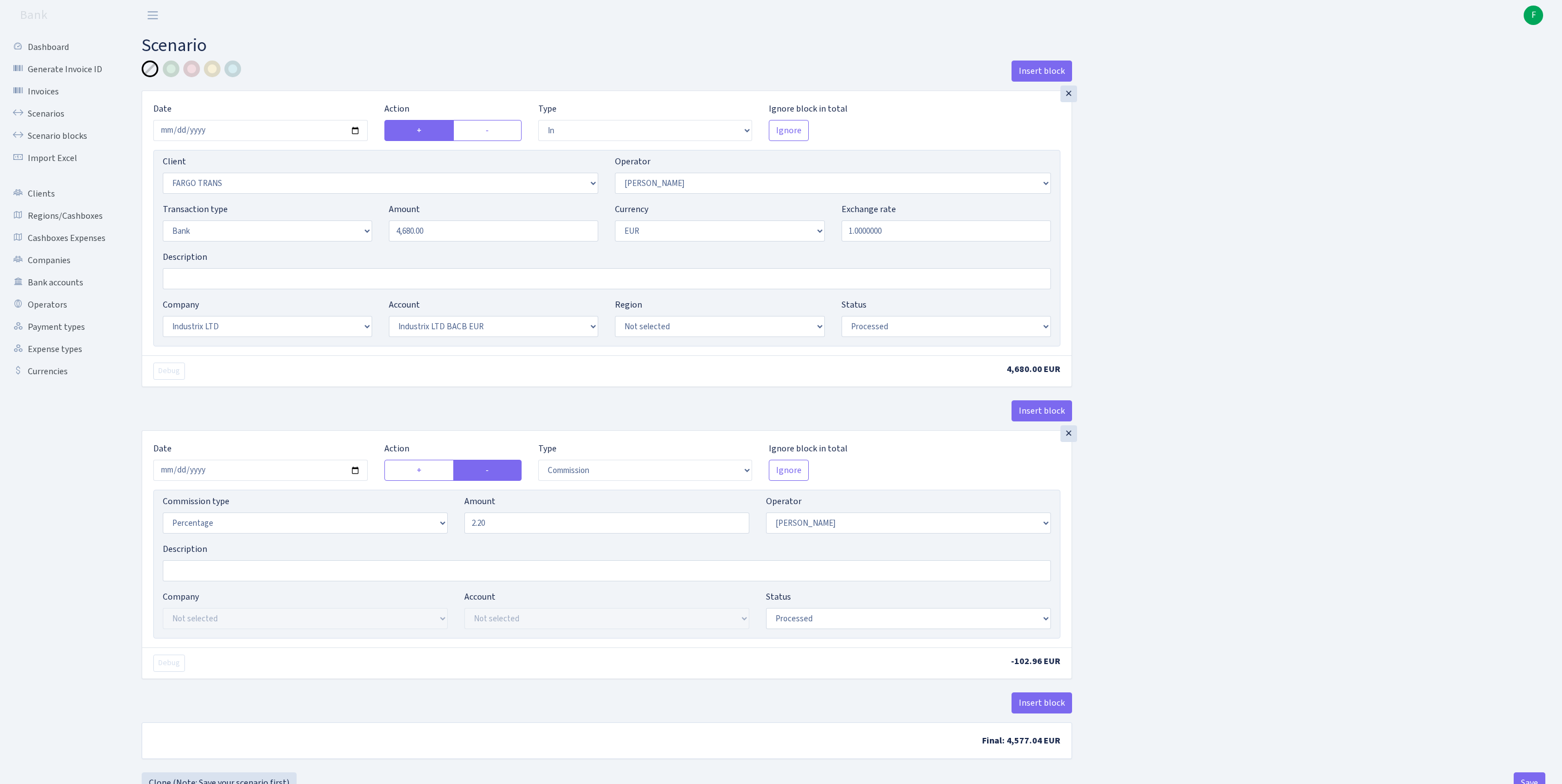
select select "17"
select select "41"
select select "processed"
select select "commission"
select select "123"
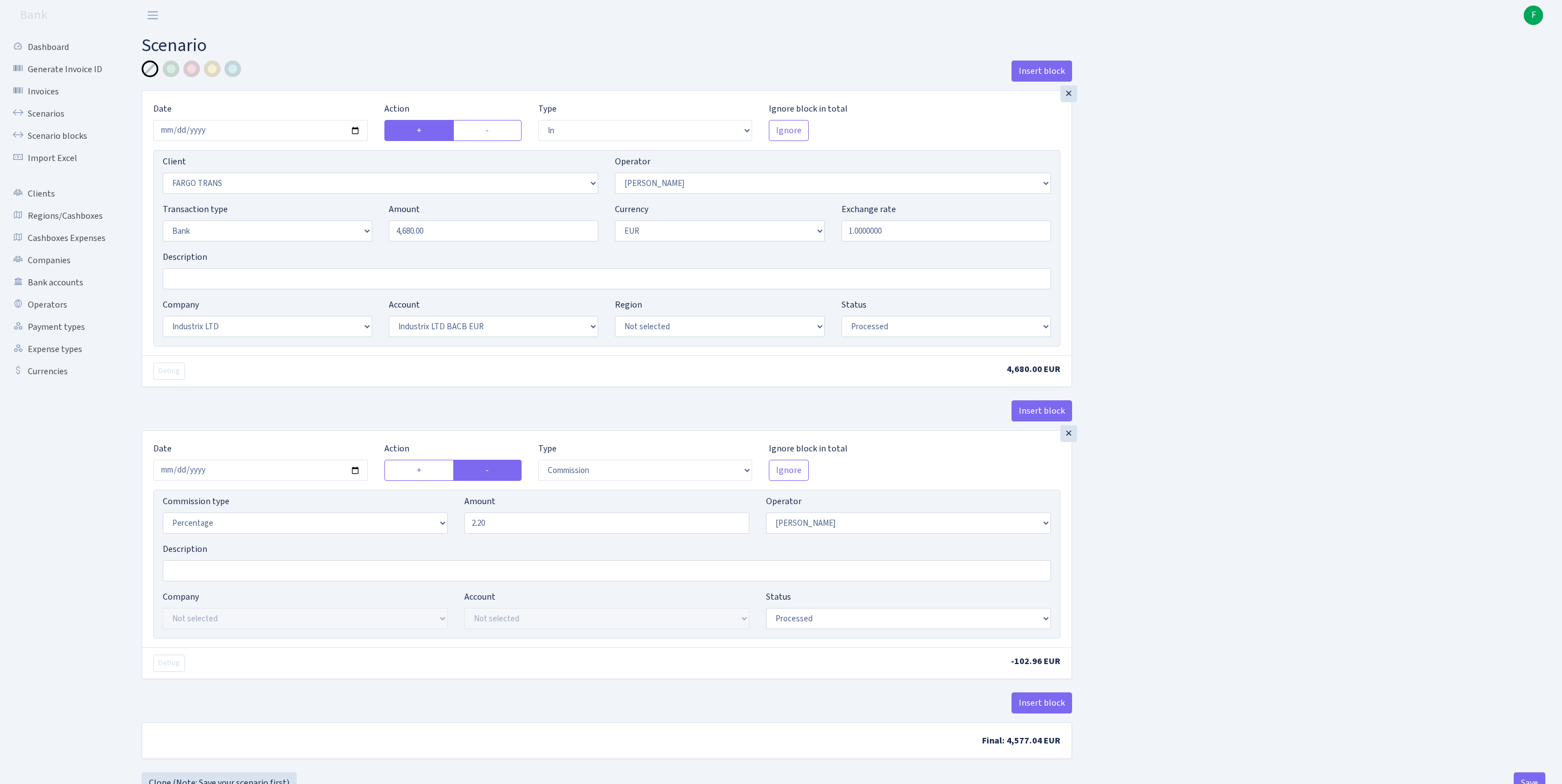
select select "processed"
click at [66, 293] on link "Bank accounts" at bounding box center [61, 282] width 111 height 22
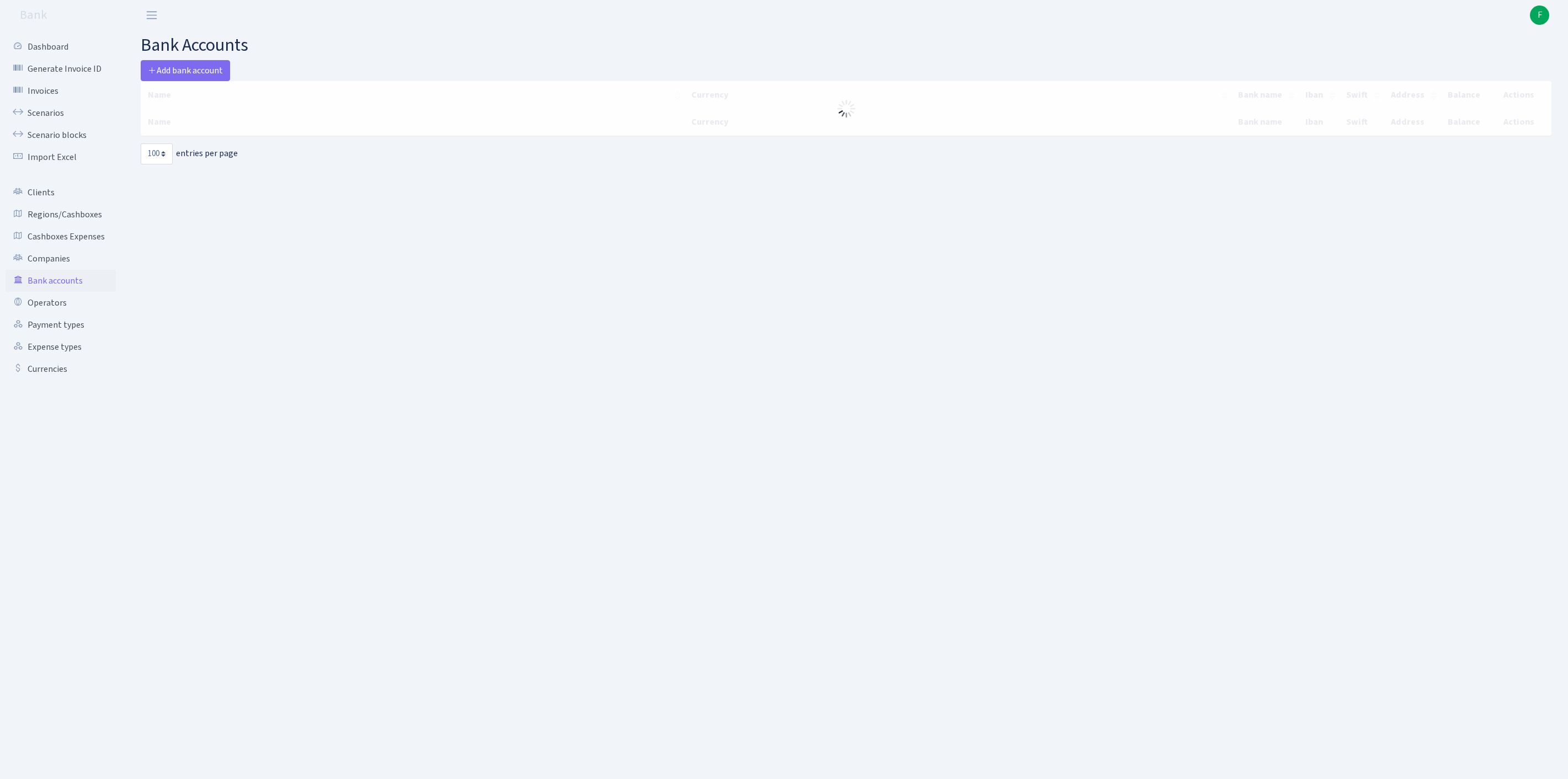
select select "100"
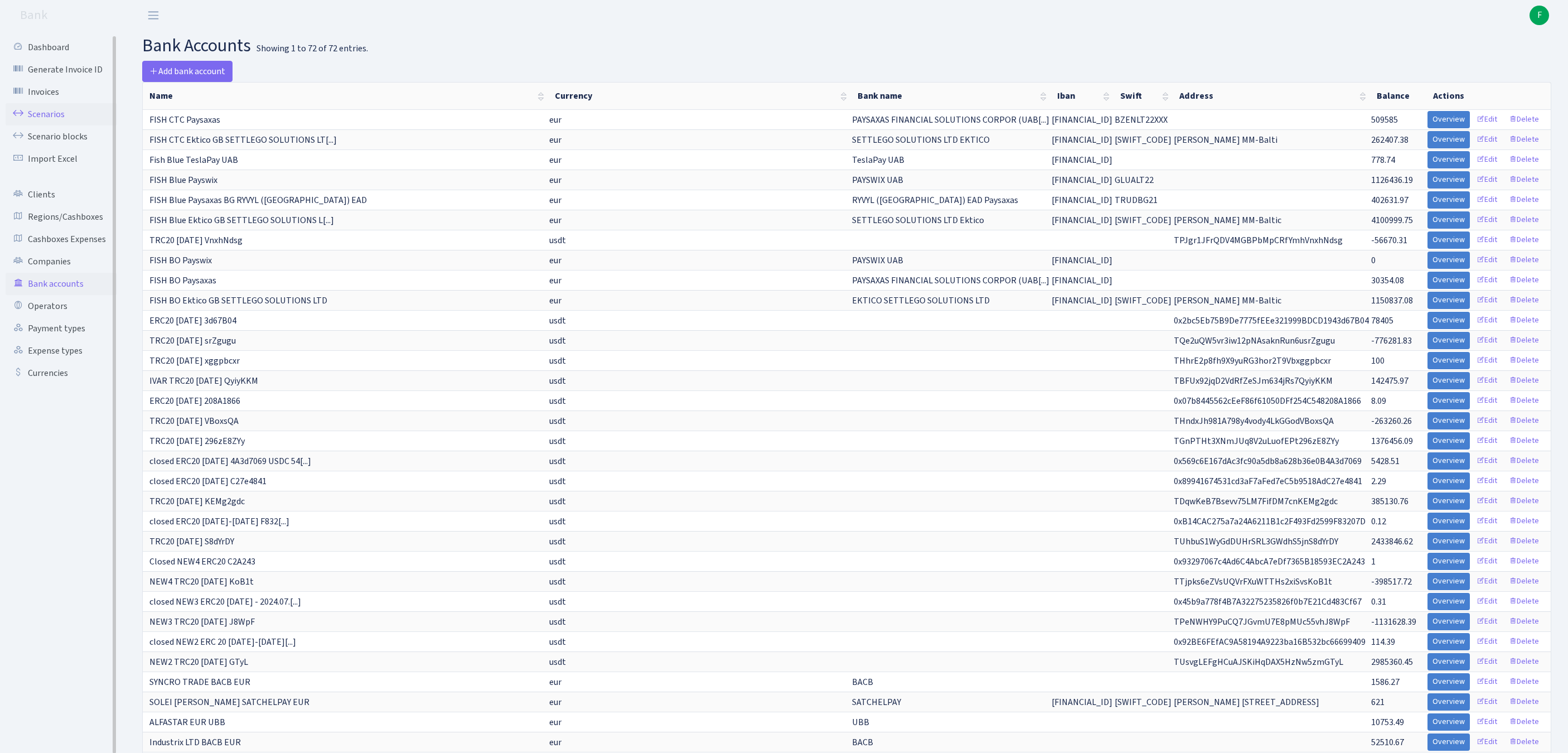
click at [54, 117] on link "Scenarios" at bounding box center [61, 114] width 111 height 22
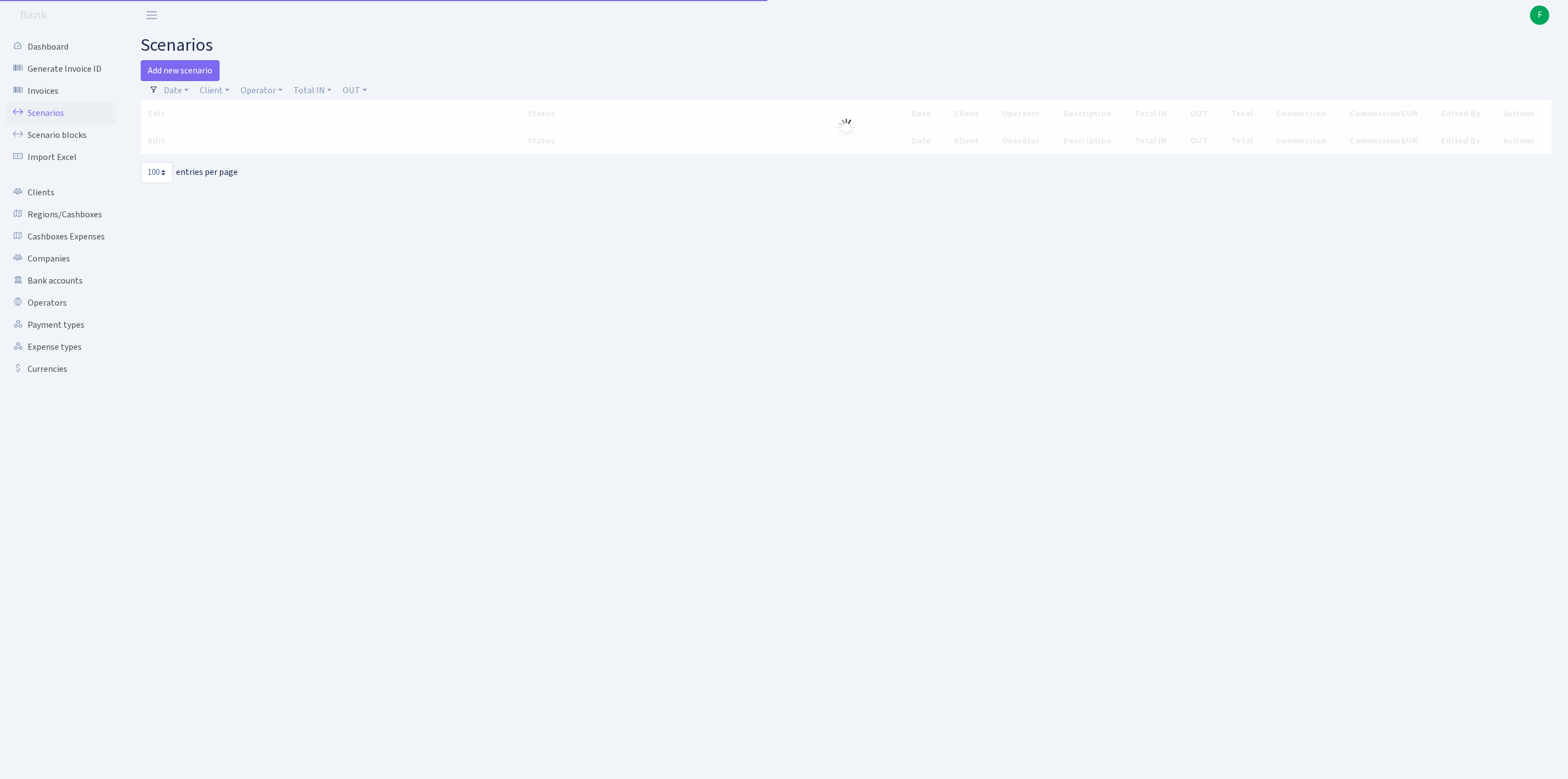
select select "100"
click at [234, 93] on link "Client" at bounding box center [214, 90] width 38 height 19
click at [234, 136] on input "search" at bounding box center [245, 130] width 91 height 17
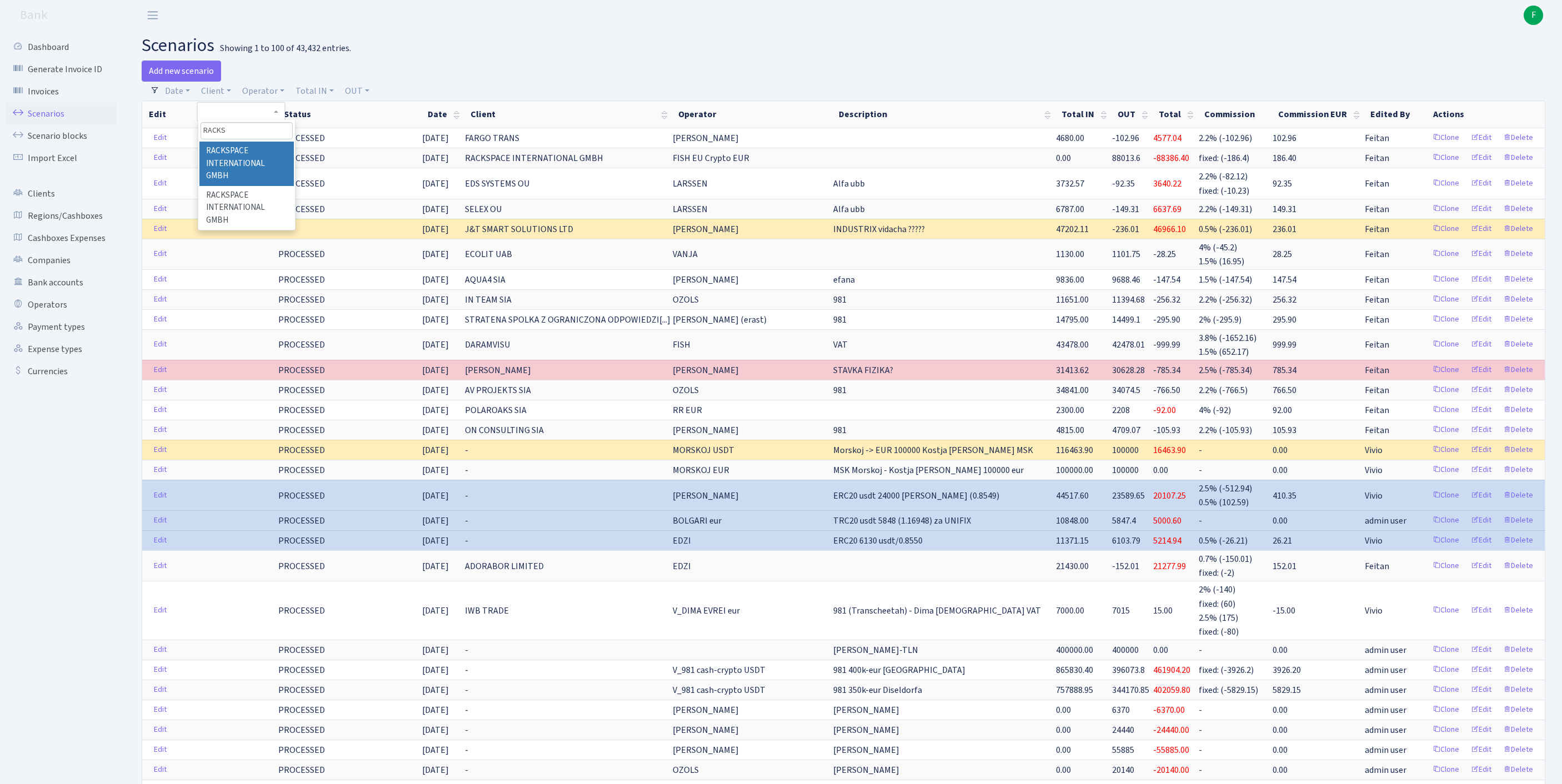
type input "RACKS"
click at [280, 171] on li "RACKSPACE INTERNATIONAL GMBH" at bounding box center [246, 164] width 94 height 45
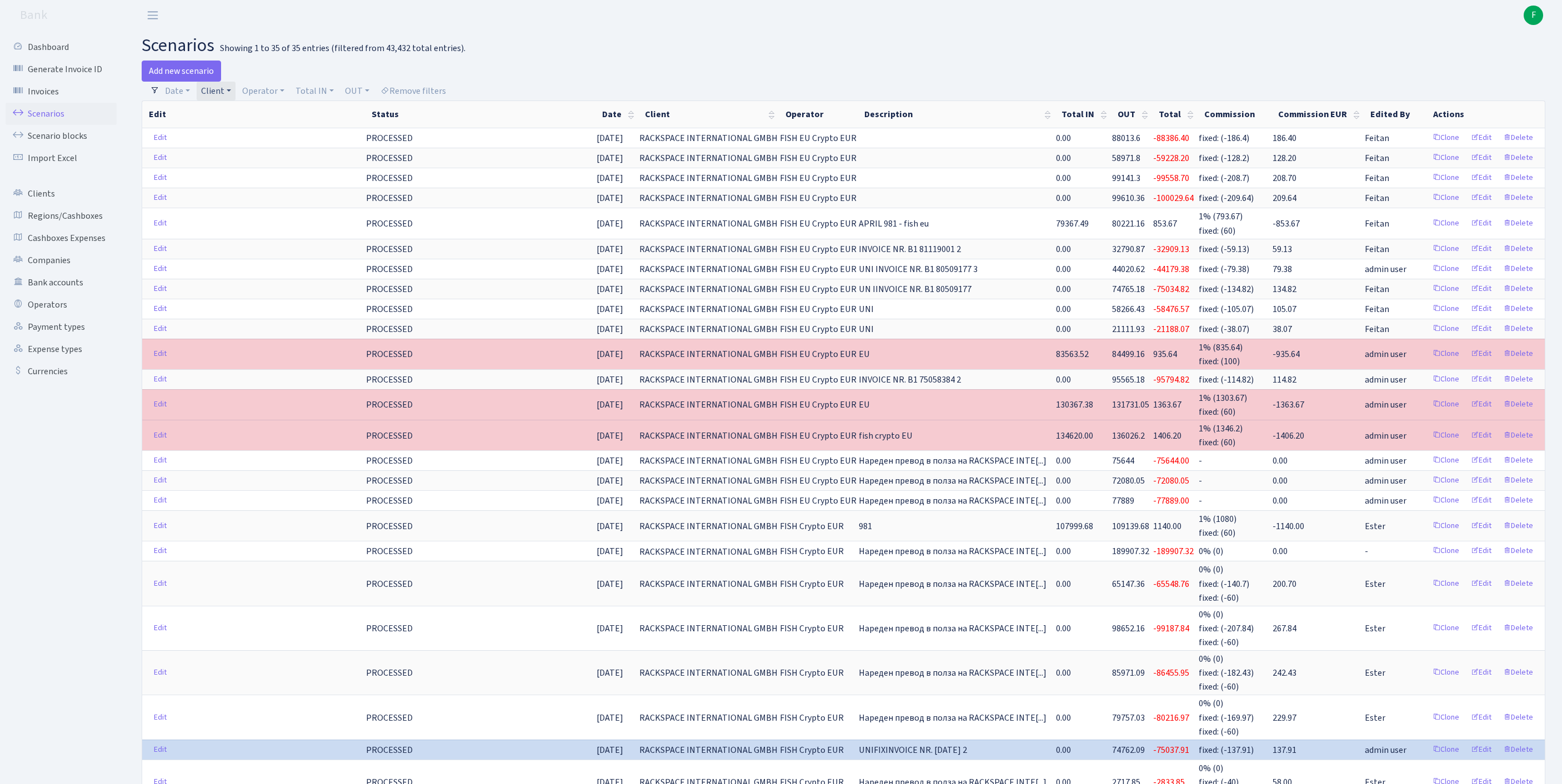
click at [235, 89] on link "Client" at bounding box center [216, 91] width 39 height 19
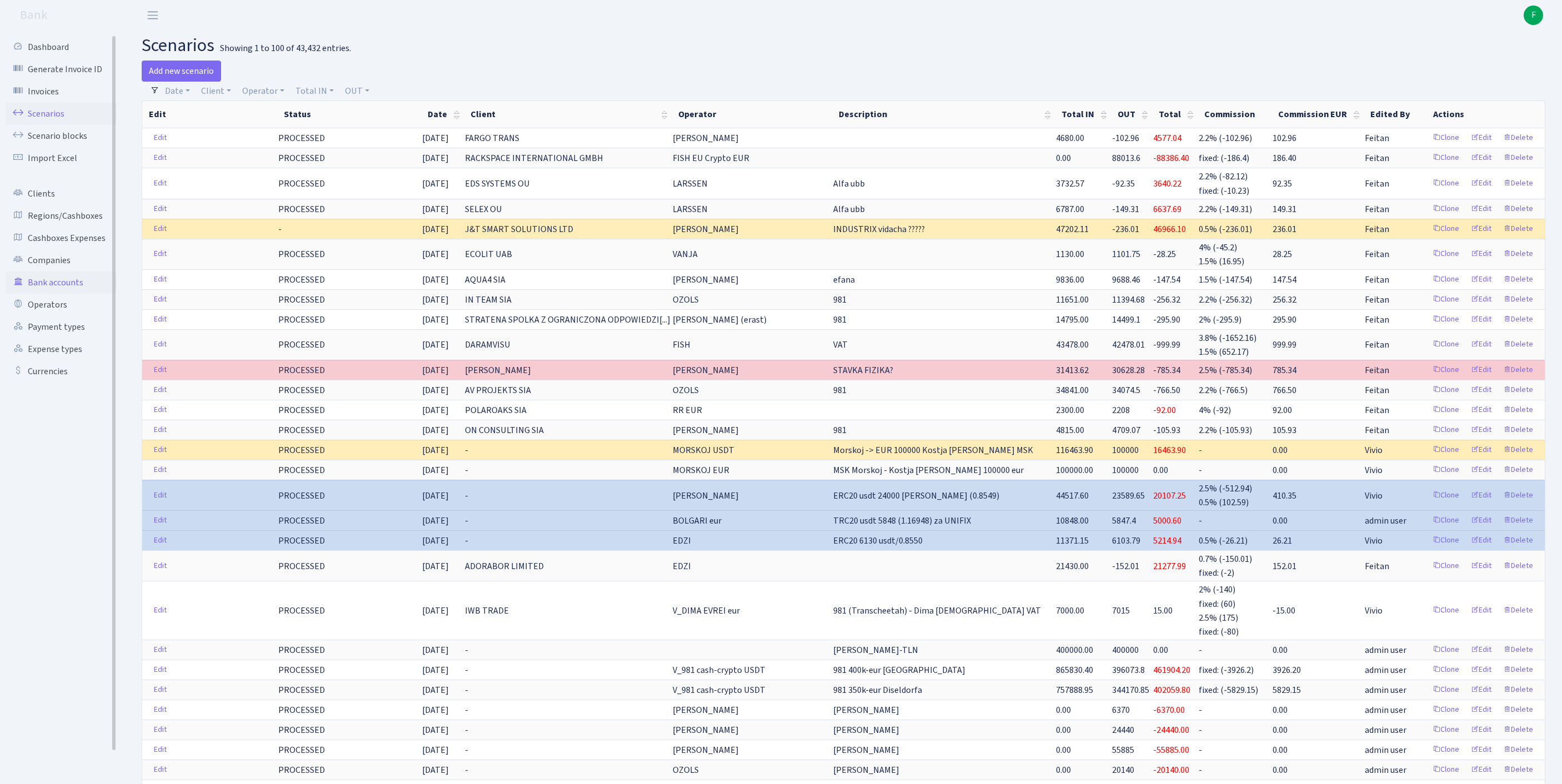
click at [63, 293] on link "Bank accounts" at bounding box center [61, 282] width 111 height 22
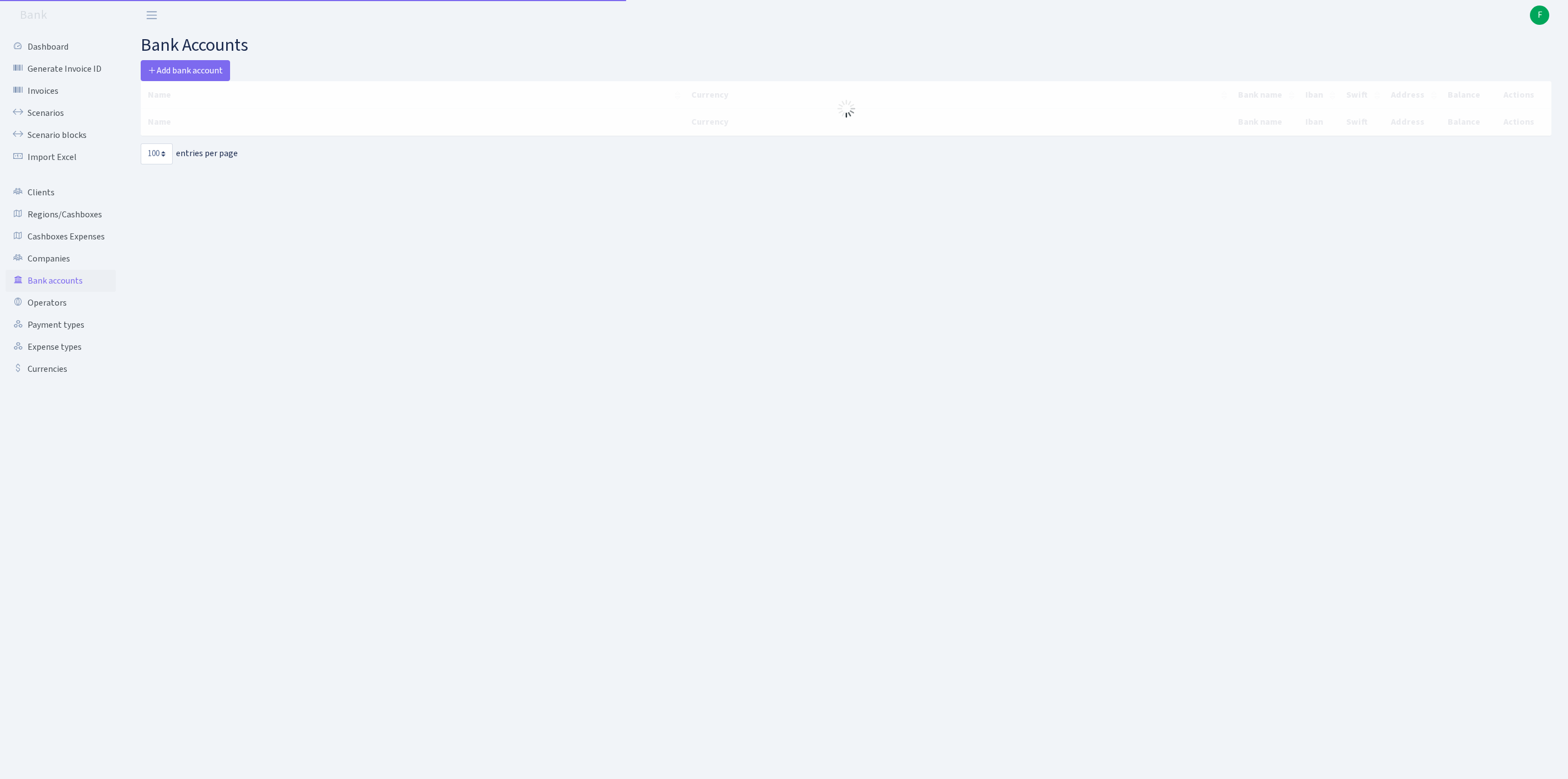
select select "100"
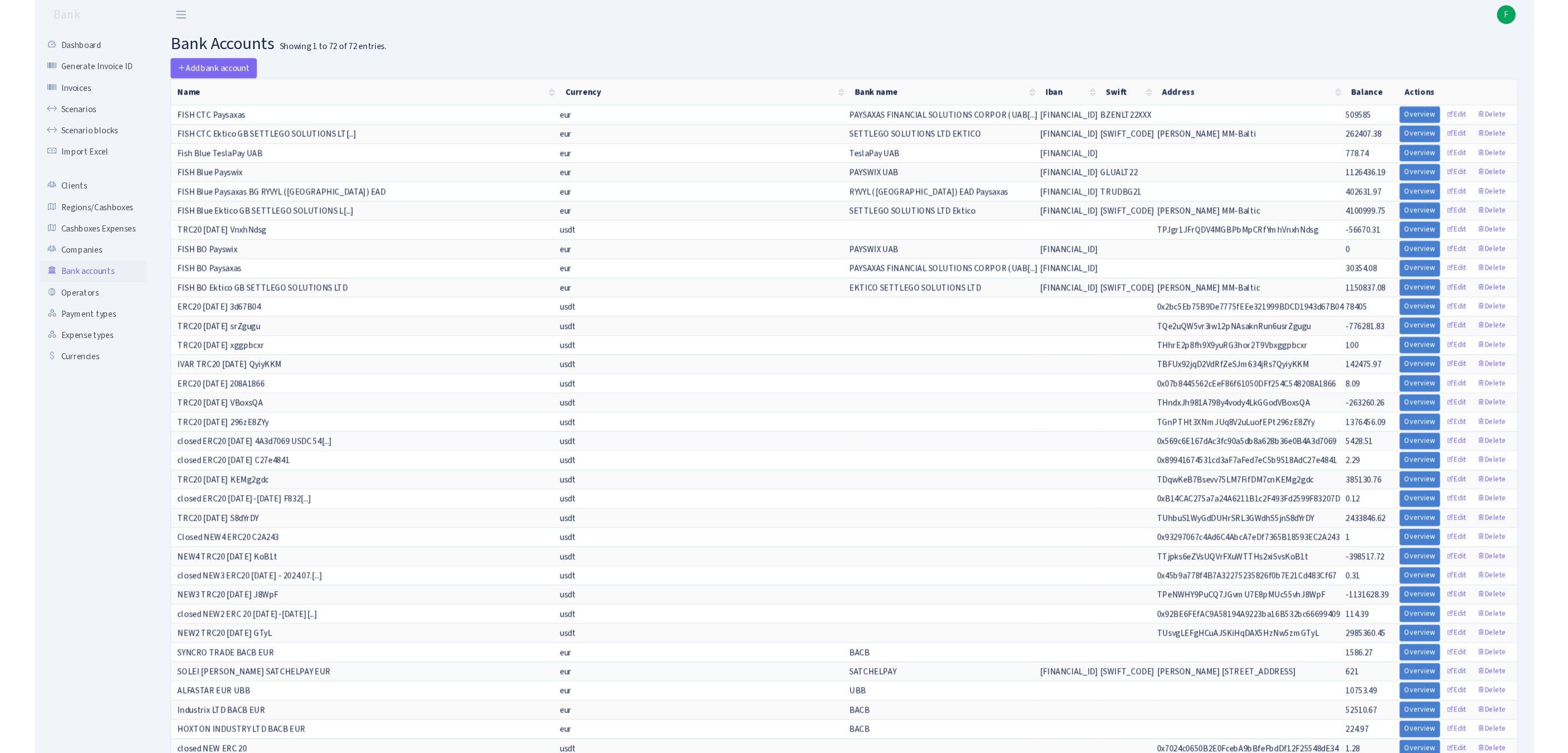
scroll to position [516, 0]
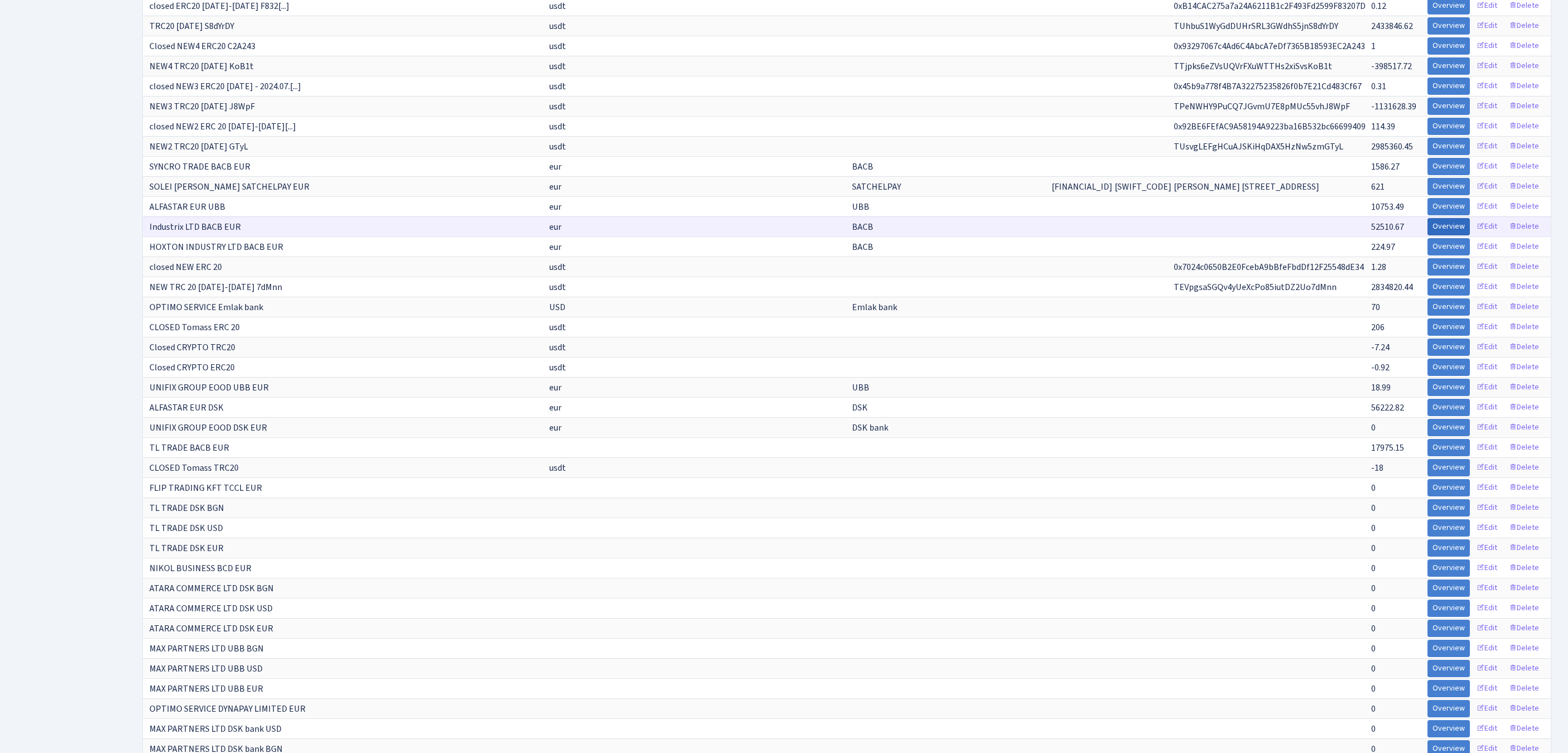
click at [1427, 236] on link "Overview" at bounding box center [1448, 226] width 42 height 17
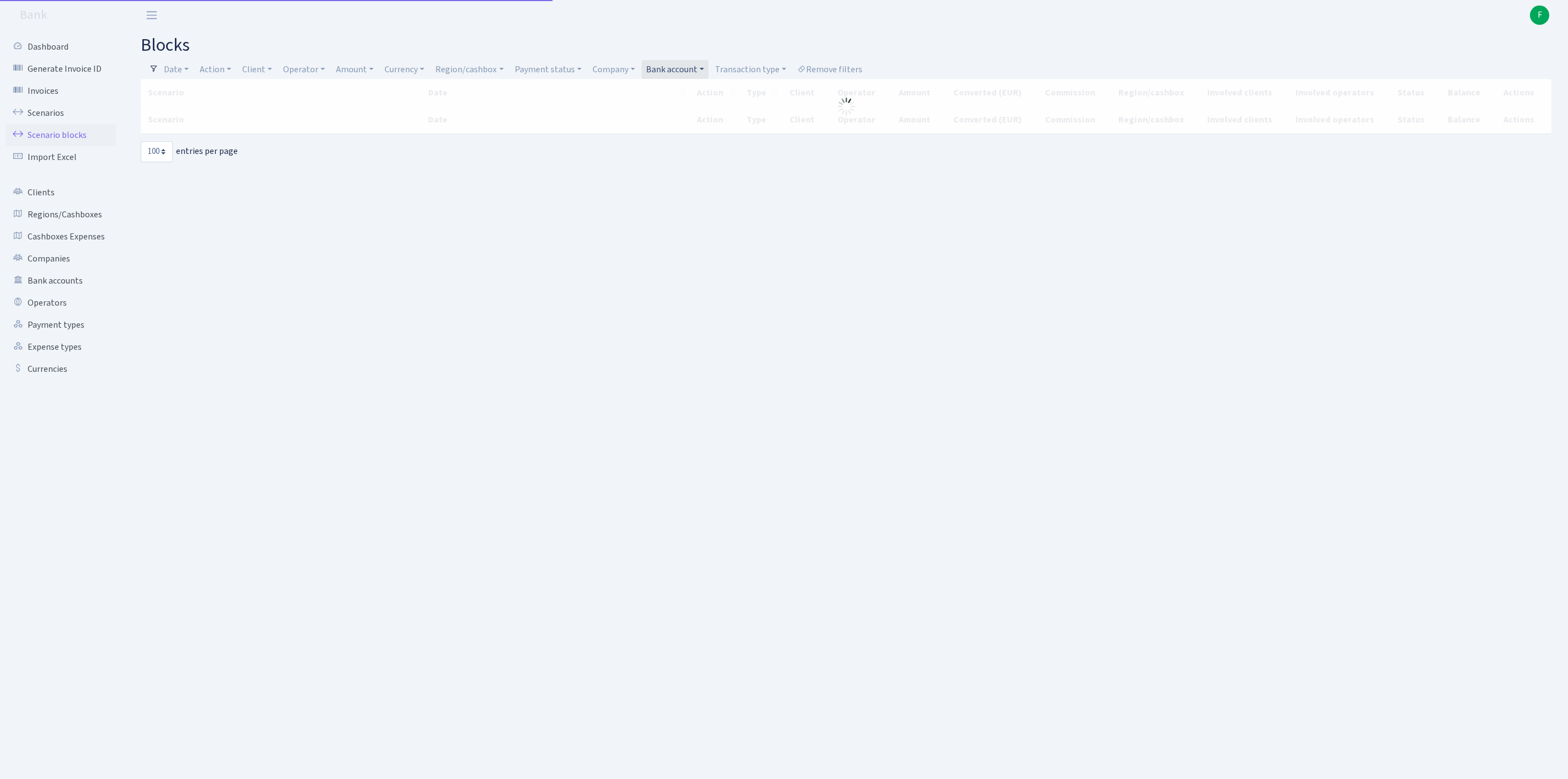
select select "100"
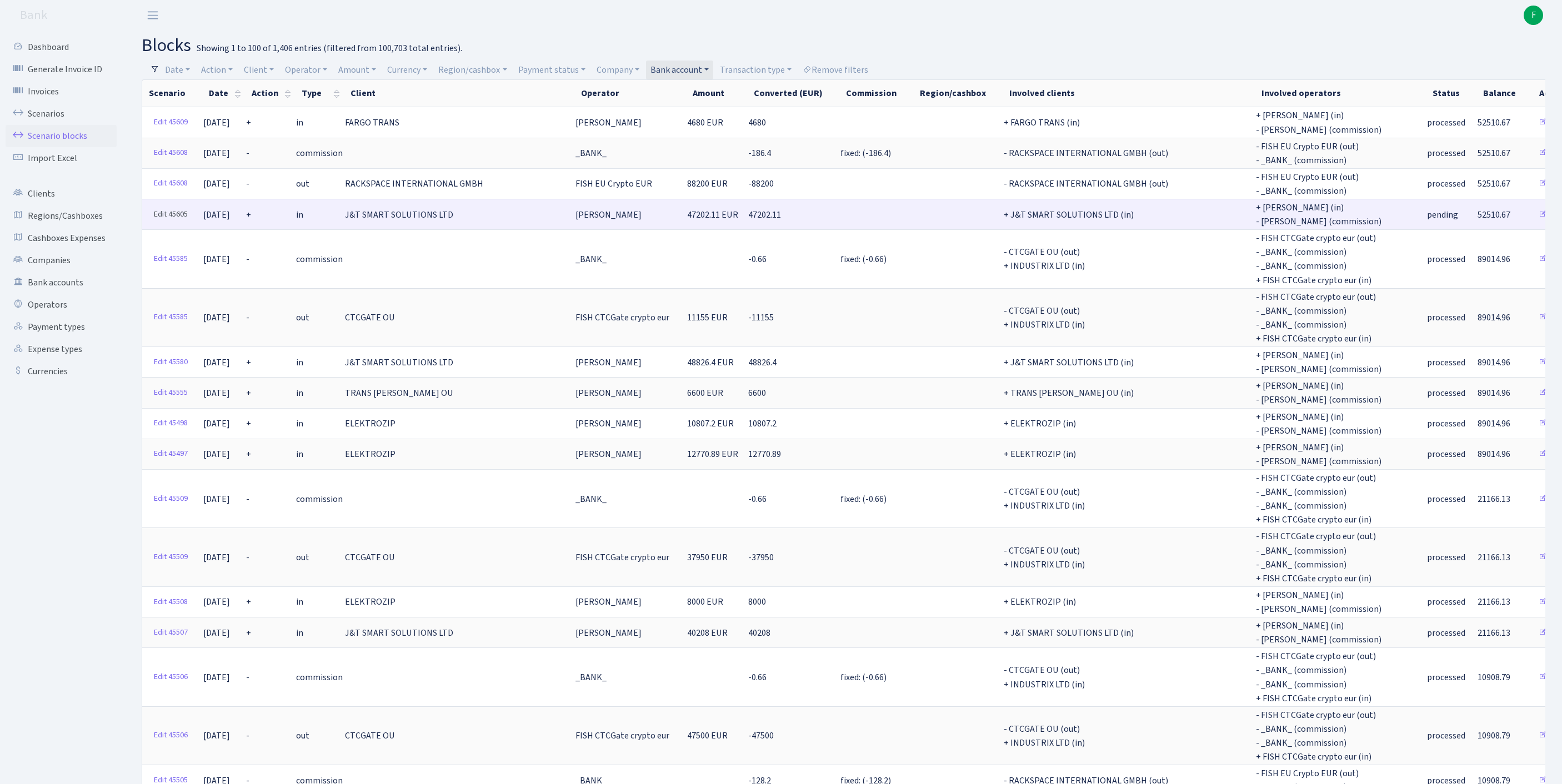
click at [161, 223] on link "Edit 45605" at bounding box center [171, 214] width 44 height 17
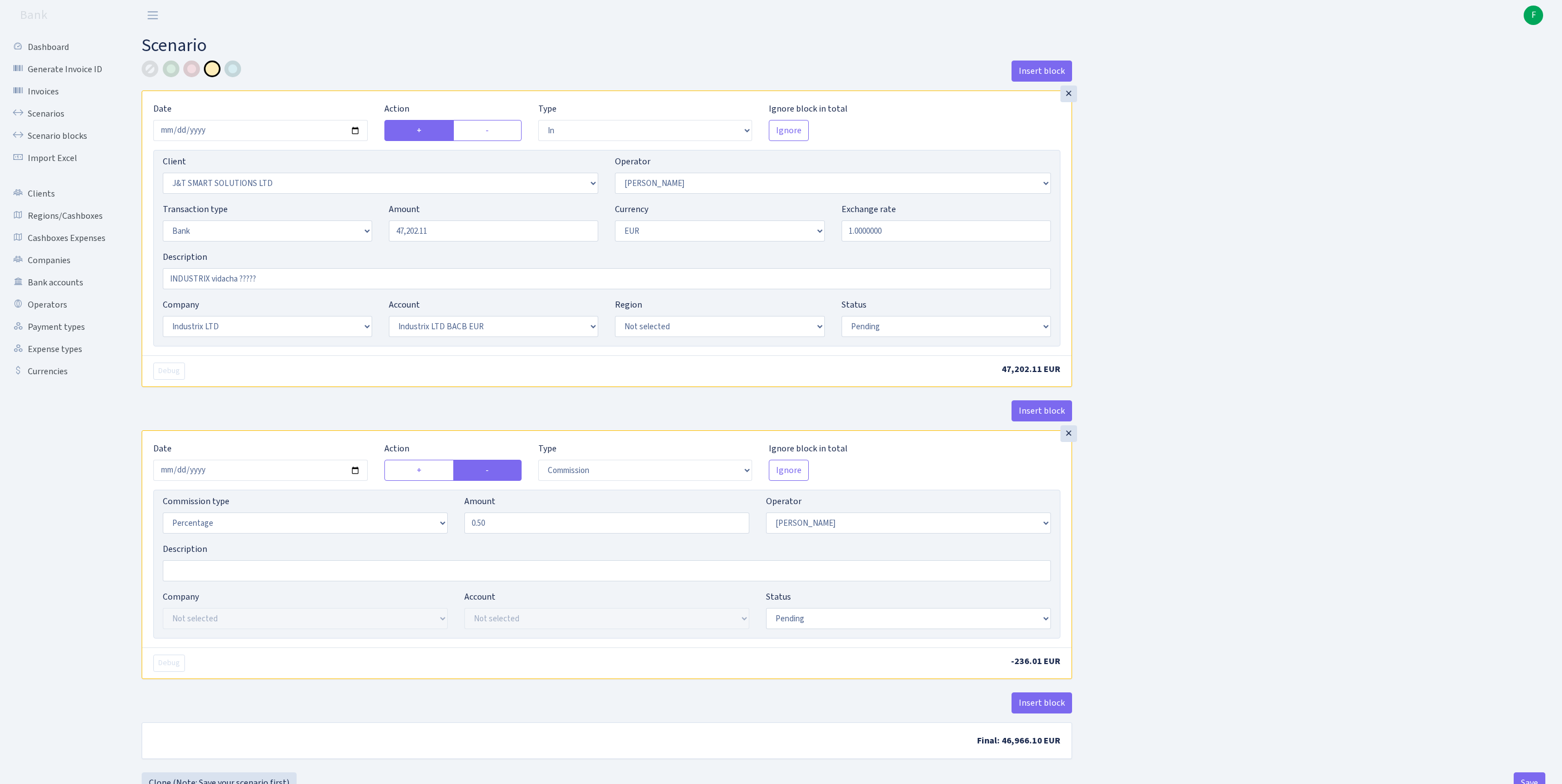
select select "in"
select select "3304"
select select "439"
select select "2"
select select "1"
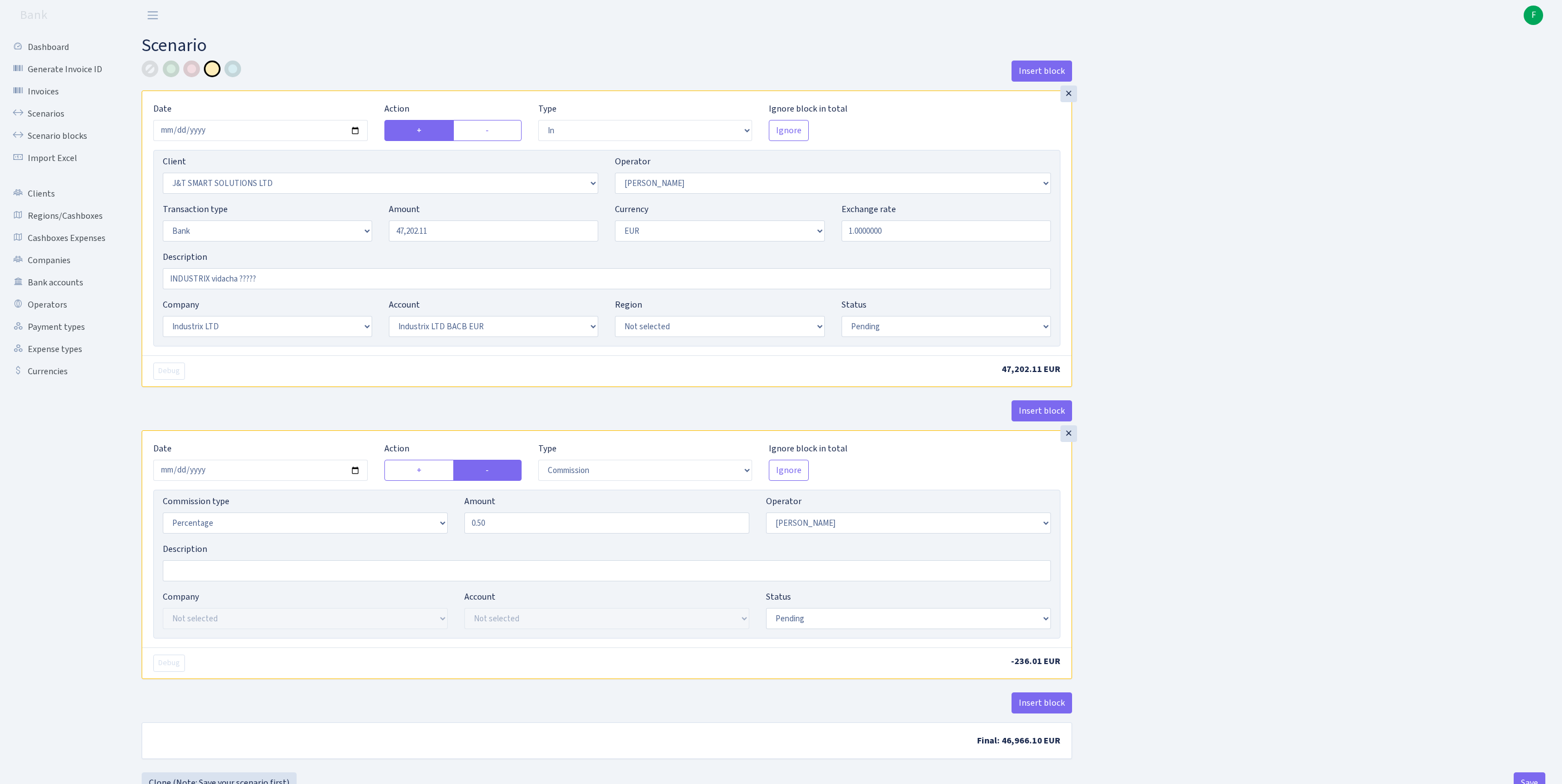
select select "17"
select select "41"
select select "pending"
select select "commission"
select select "439"
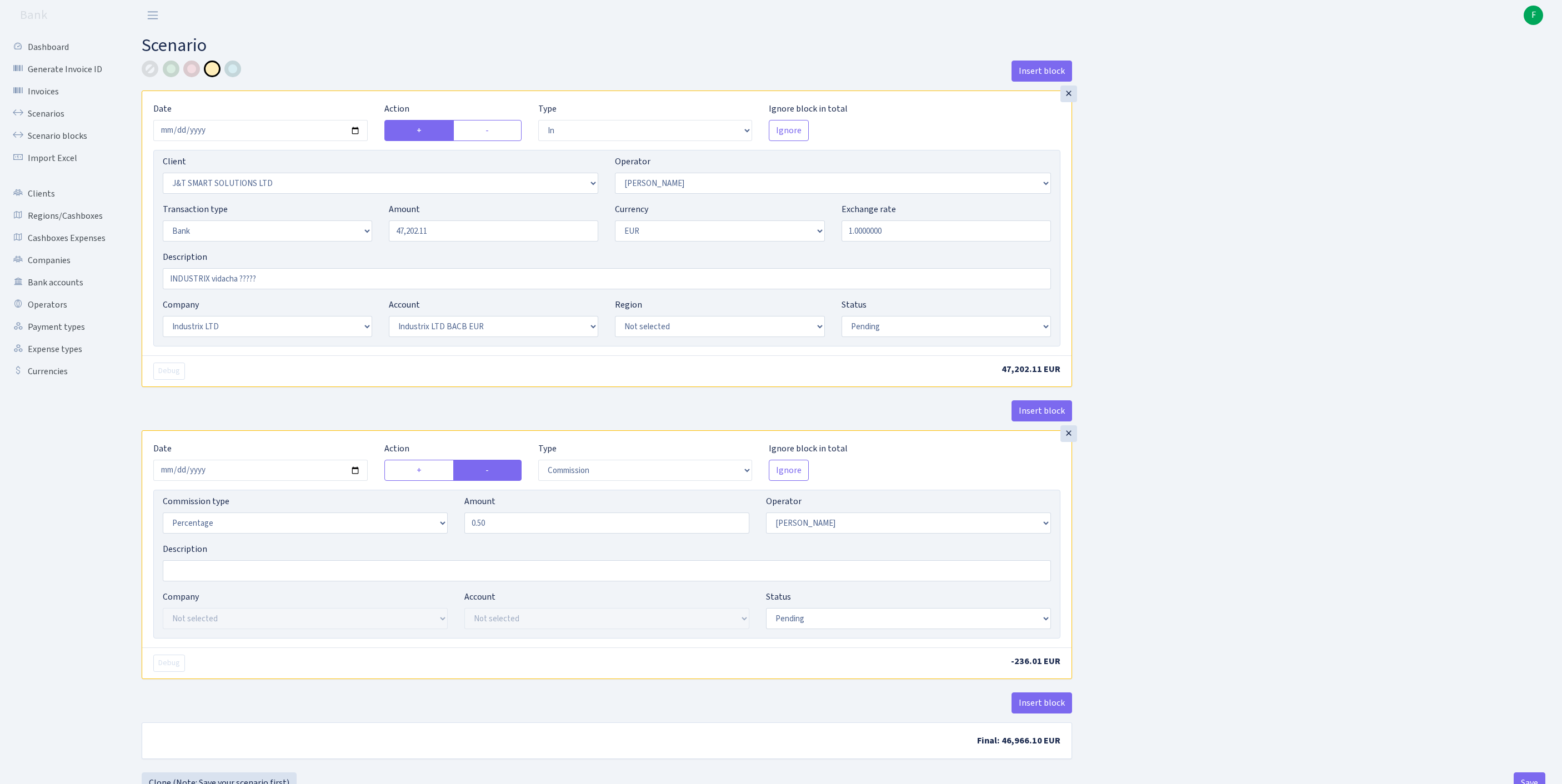
select select "pending"
click at [1069, 99] on div "×" at bounding box center [1068, 94] width 17 height 17
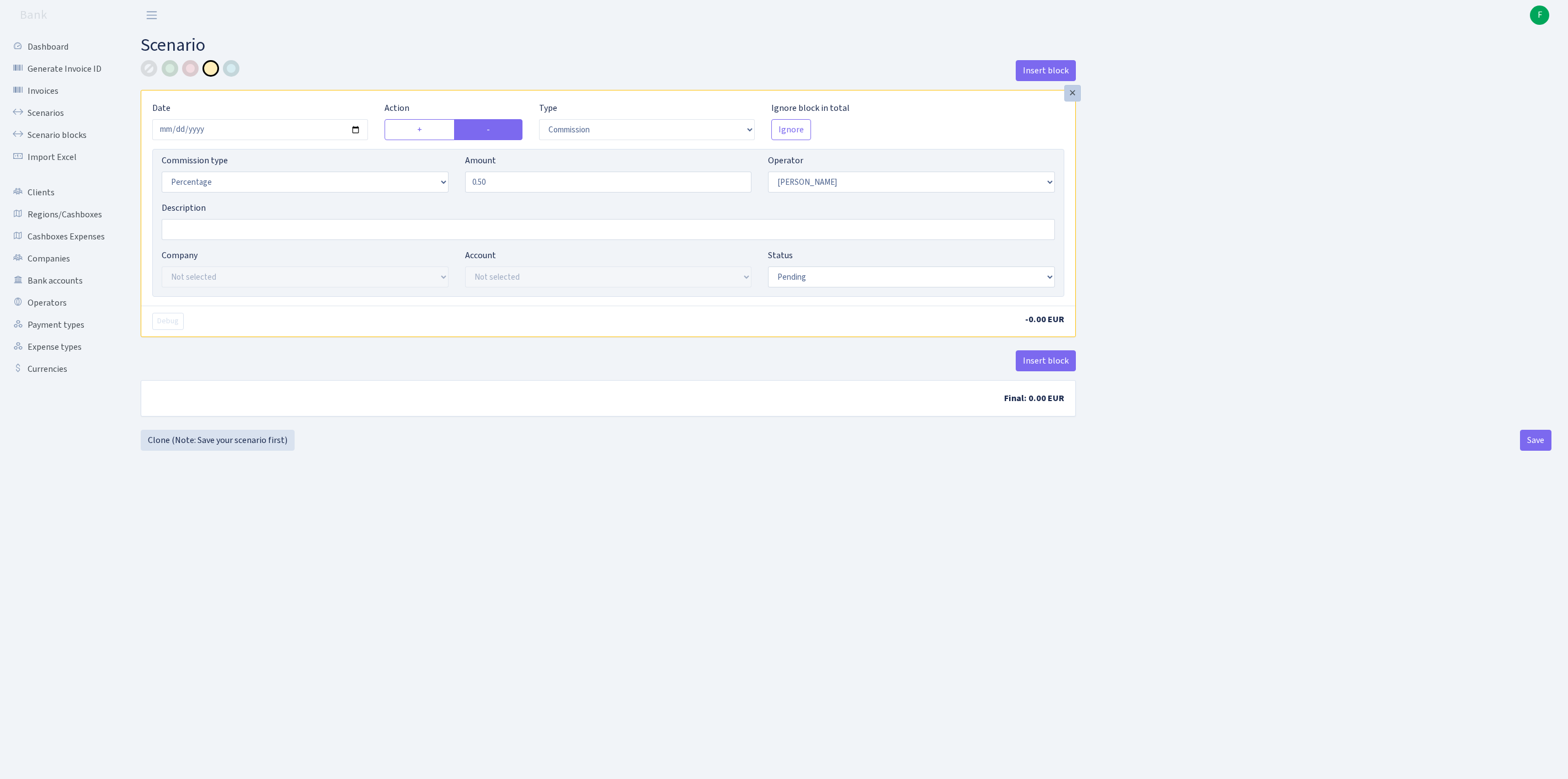
click at [1075, 99] on div "×" at bounding box center [1072, 93] width 16 height 16
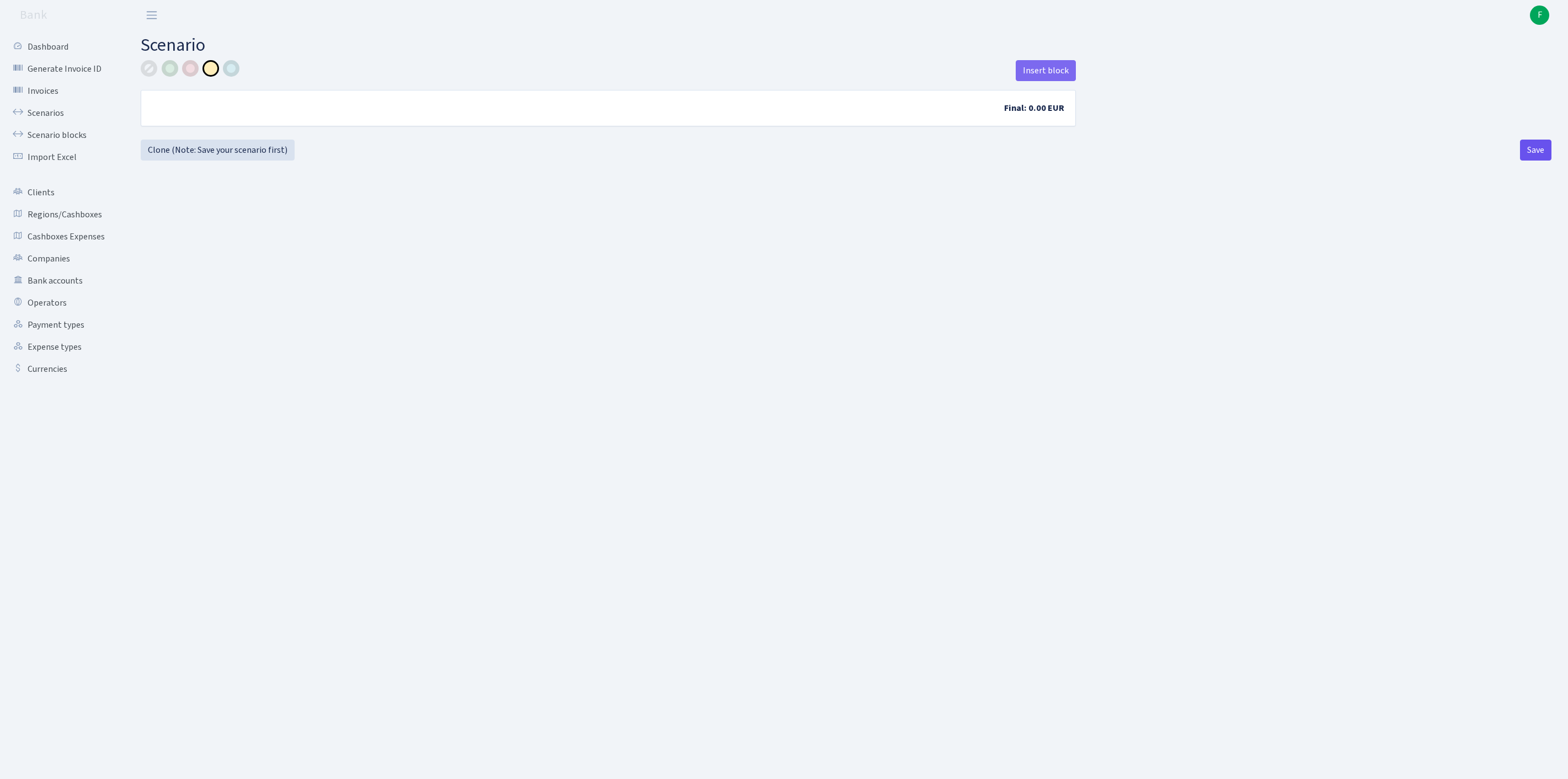
click at [1525, 161] on button "Save" at bounding box center [1536, 150] width 32 height 21
click at [62, 292] on link "Bank accounts" at bounding box center [60, 281] width 110 height 22
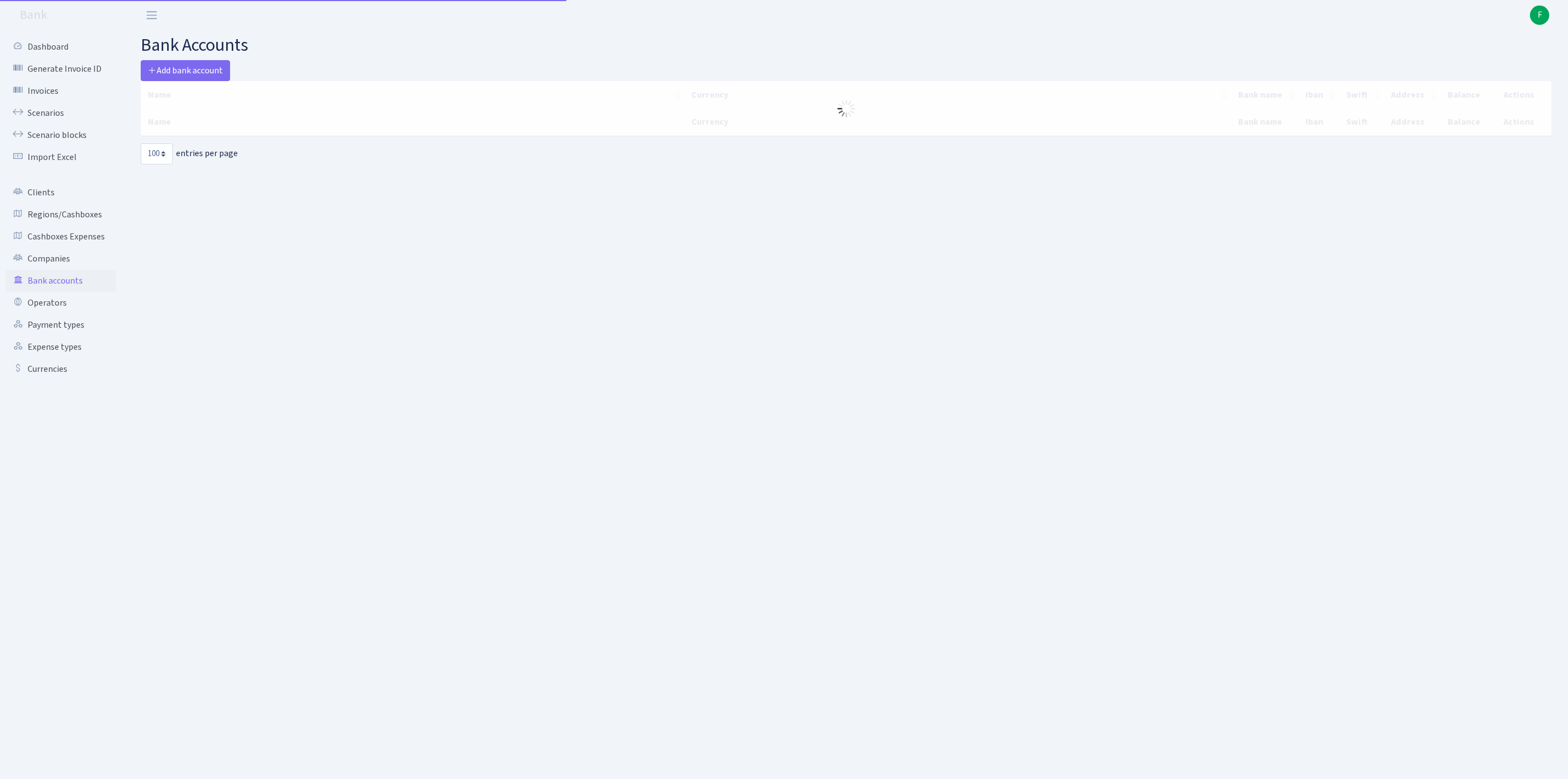
select select "100"
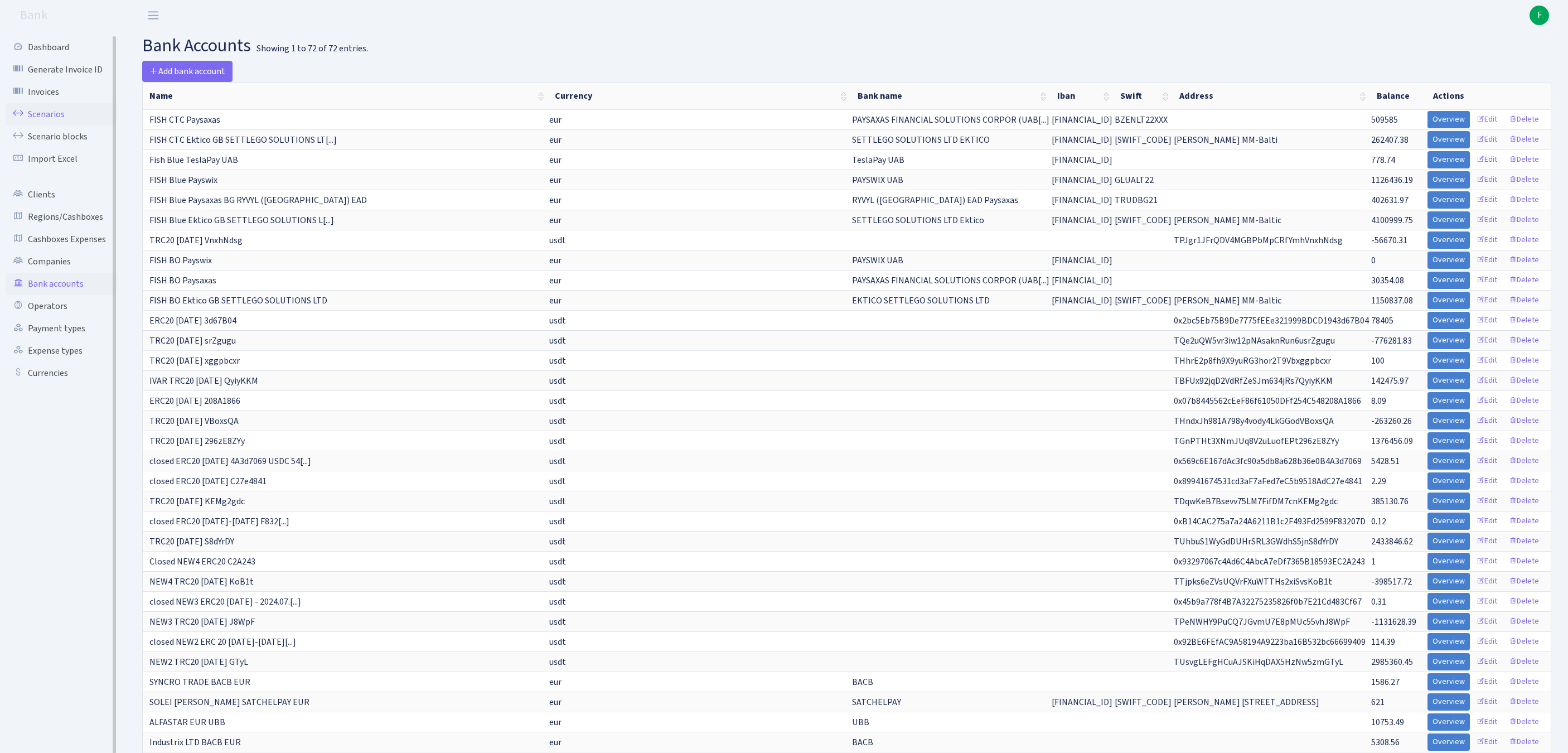
click at [55, 119] on link "Scenarios" at bounding box center [61, 114] width 111 height 22
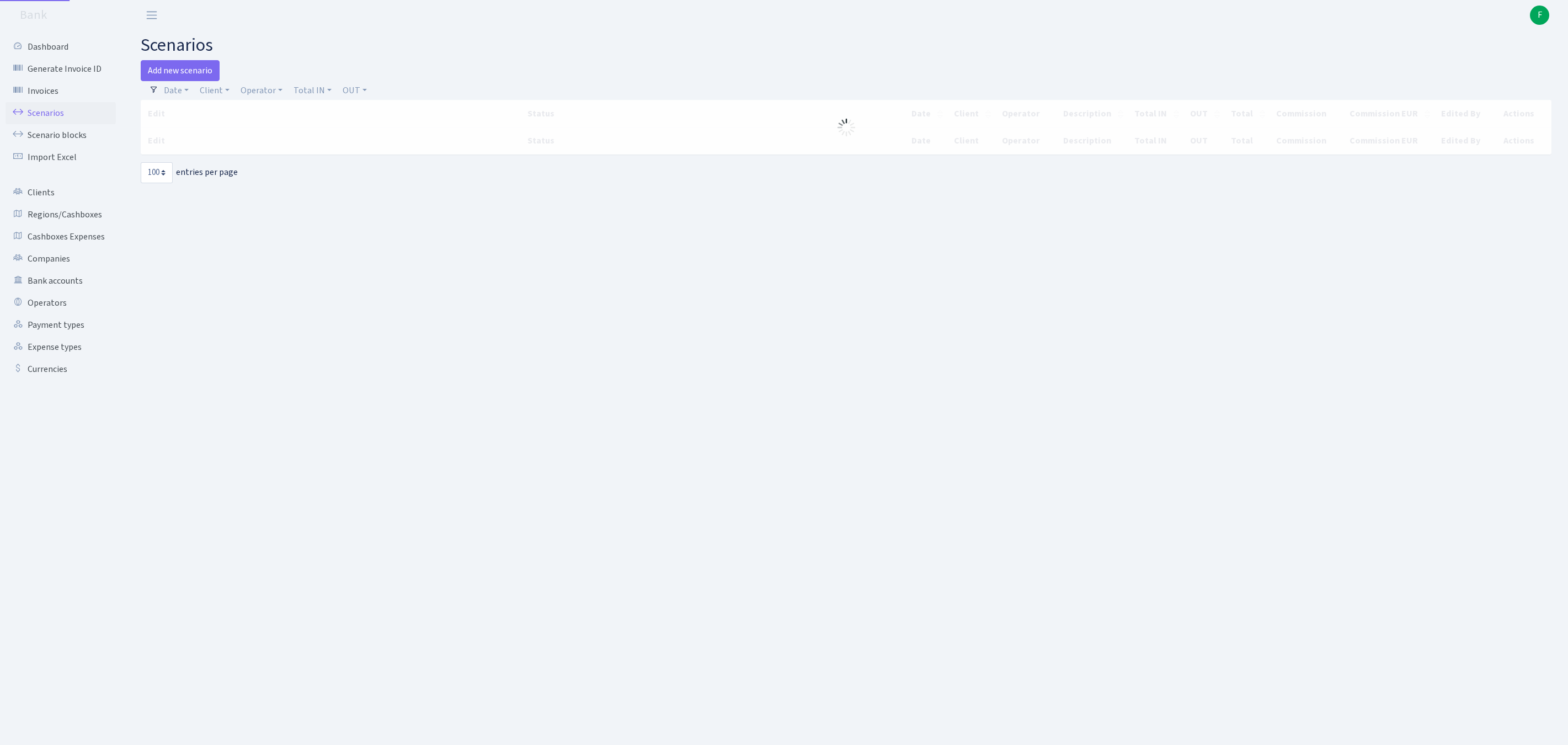
select select "100"
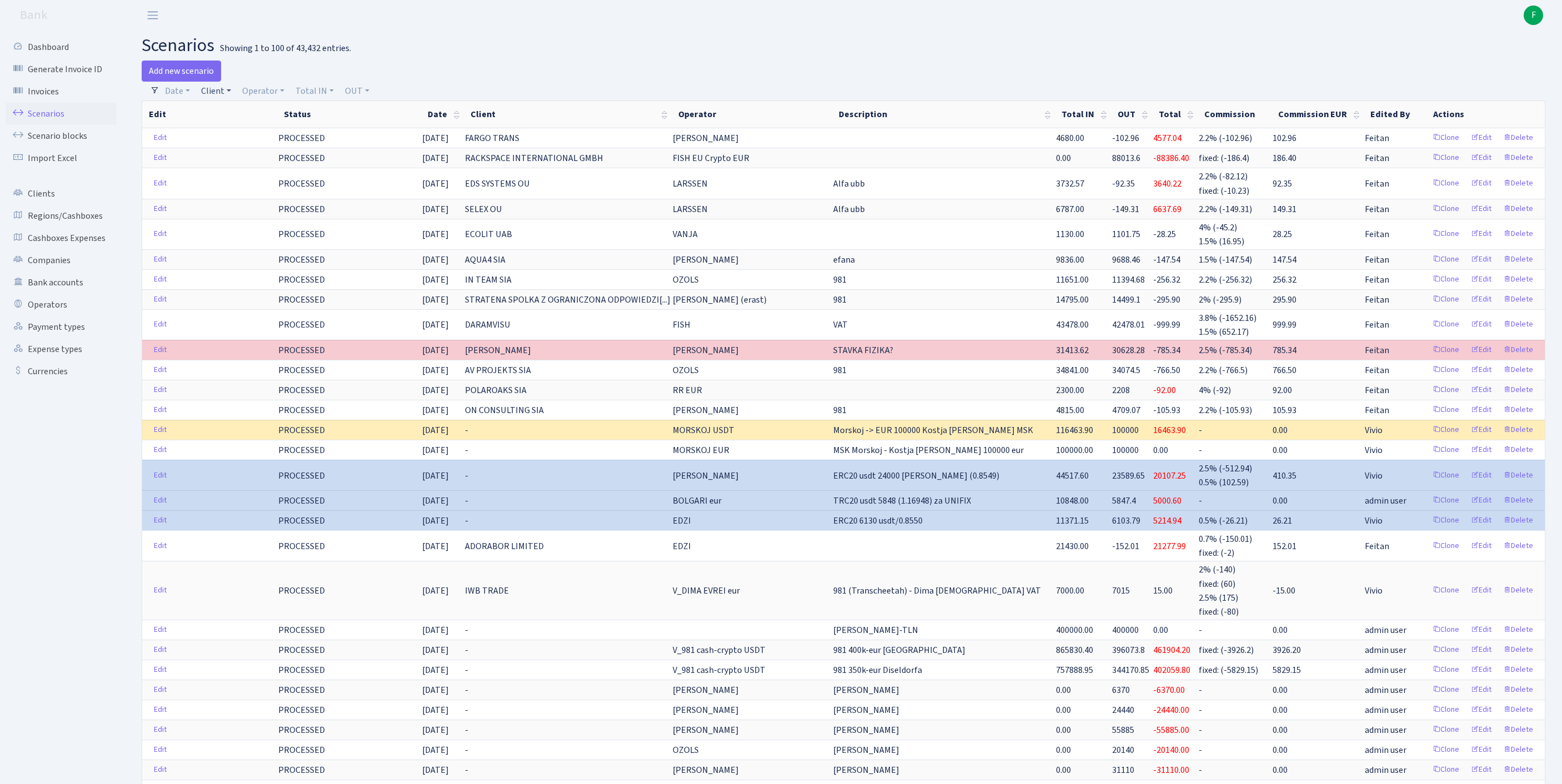
click at [223, 96] on link "Client" at bounding box center [216, 91] width 39 height 19
click at [232, 134] on input "search" at bounding box center [246, 130] width 92 height 17
type input "BLUESK"
click at [259, 173] on li "BLUESKY SOFTWARE INDUSTRIES LTD" at bounding box center [246, 157] width 94 height 32
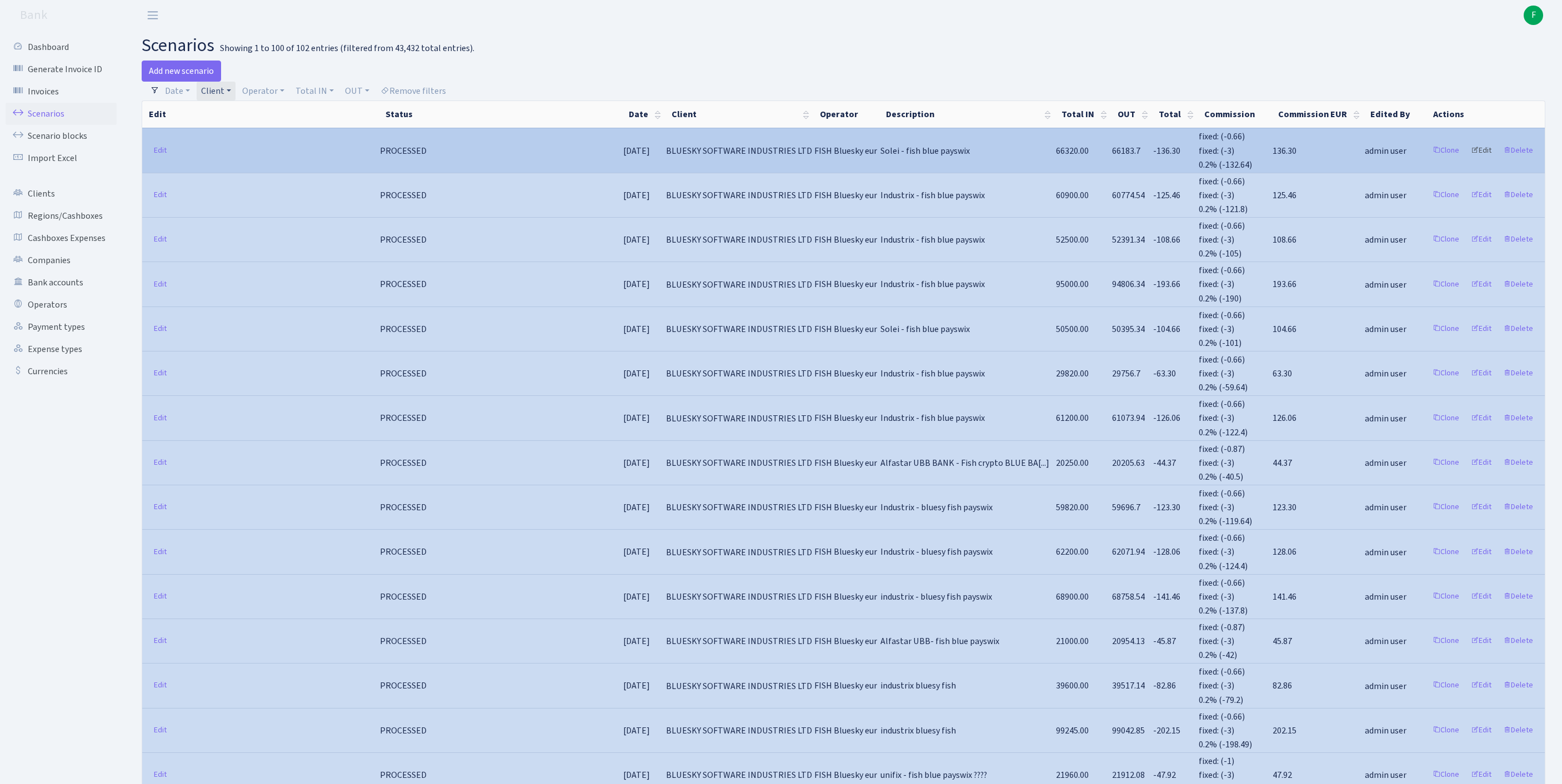
click at [1469, 159] on link "Edit" at bounding box center [1481, 151] width 31 height 17
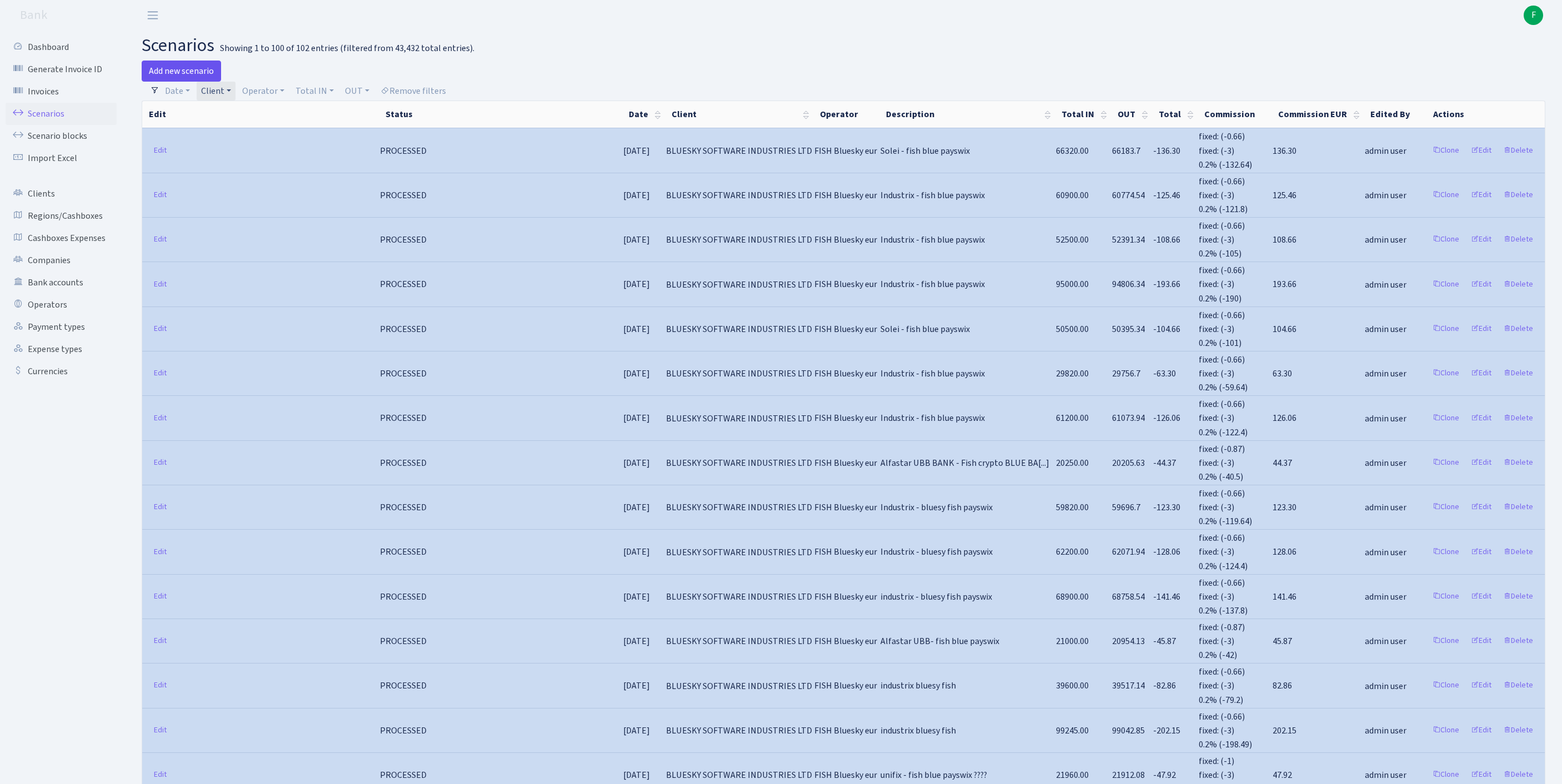
click at [180, 70] on link "Add new scenario" at bounding box center [181, 71] width 80 height 21
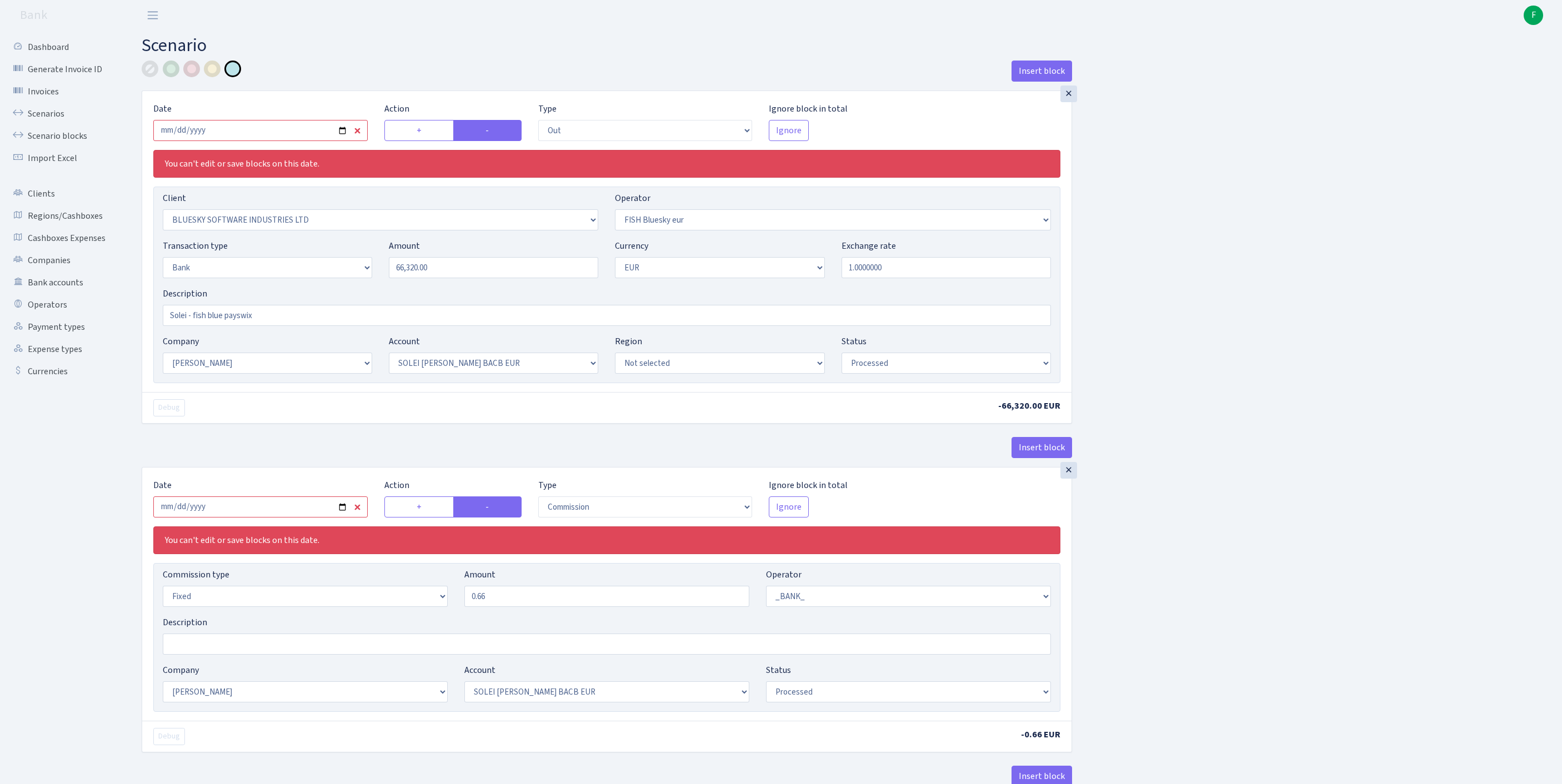
select select "out"
select select "2867"
select select "460"
select select "2"
select select "1"
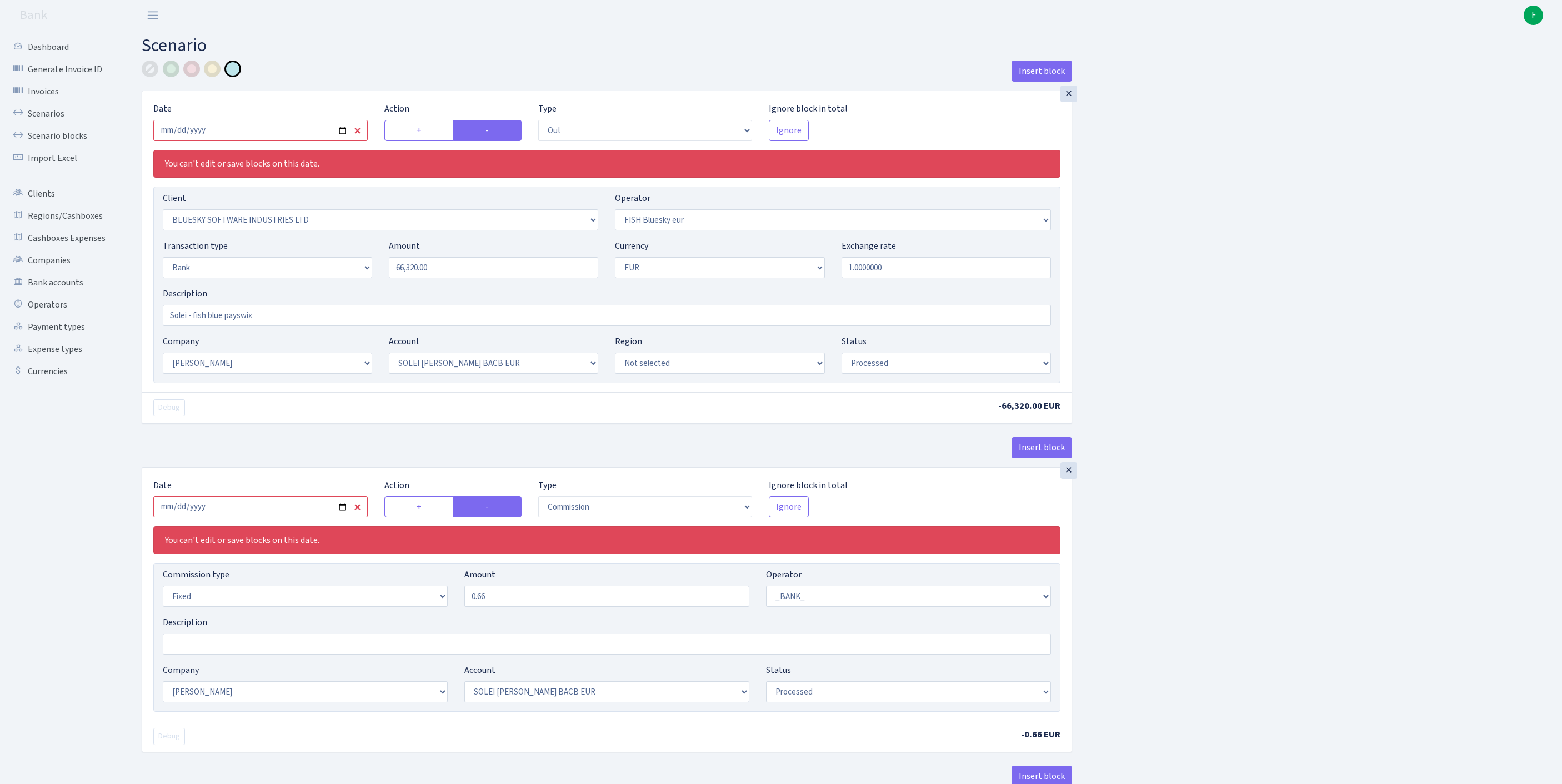
select select "2"
select select "4"
select select "processed"
select select "commission"
select select "fixed"
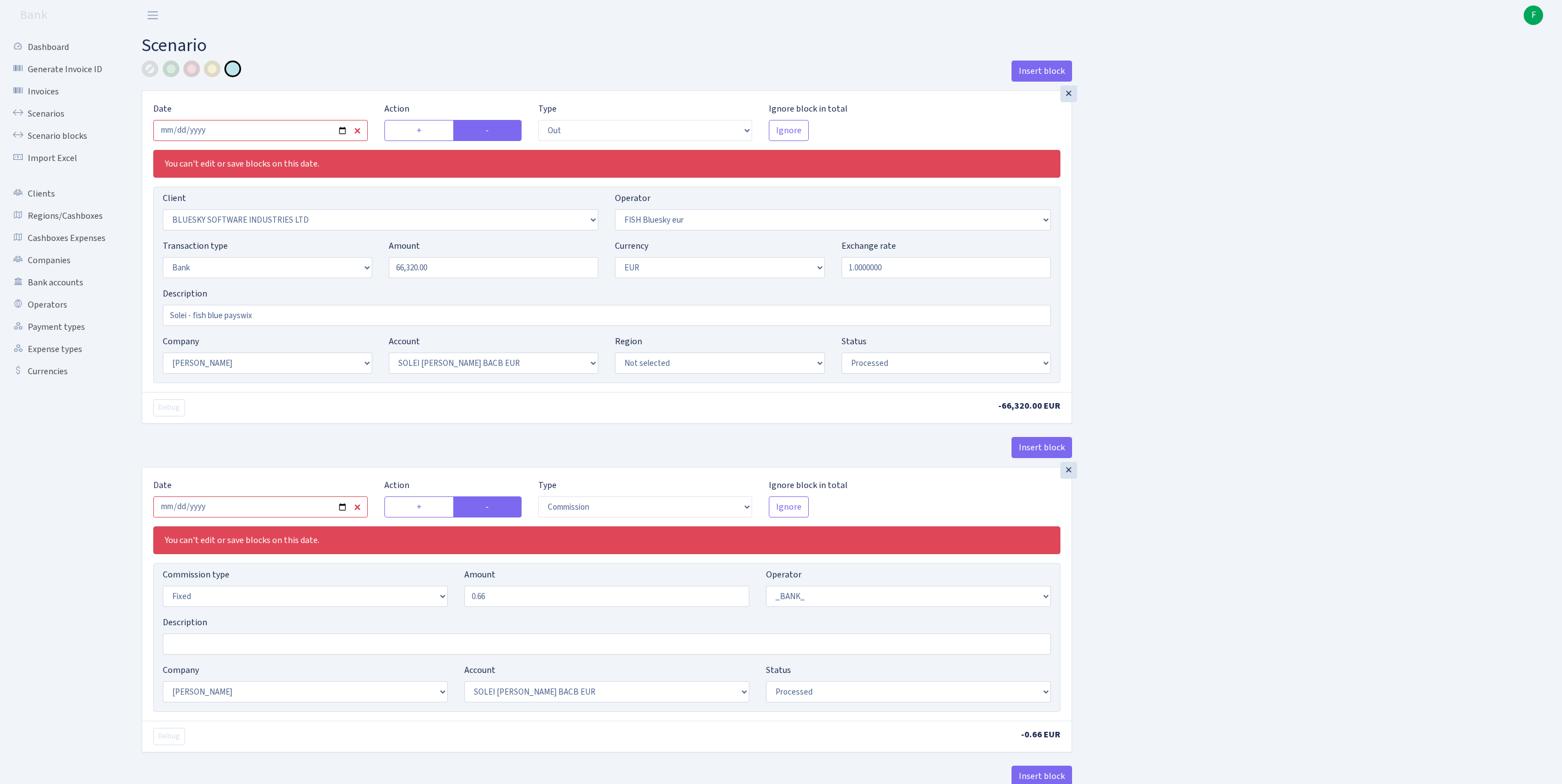
select select "1"
select select "2"
select select "4"
select select "processed"
select select "commission"
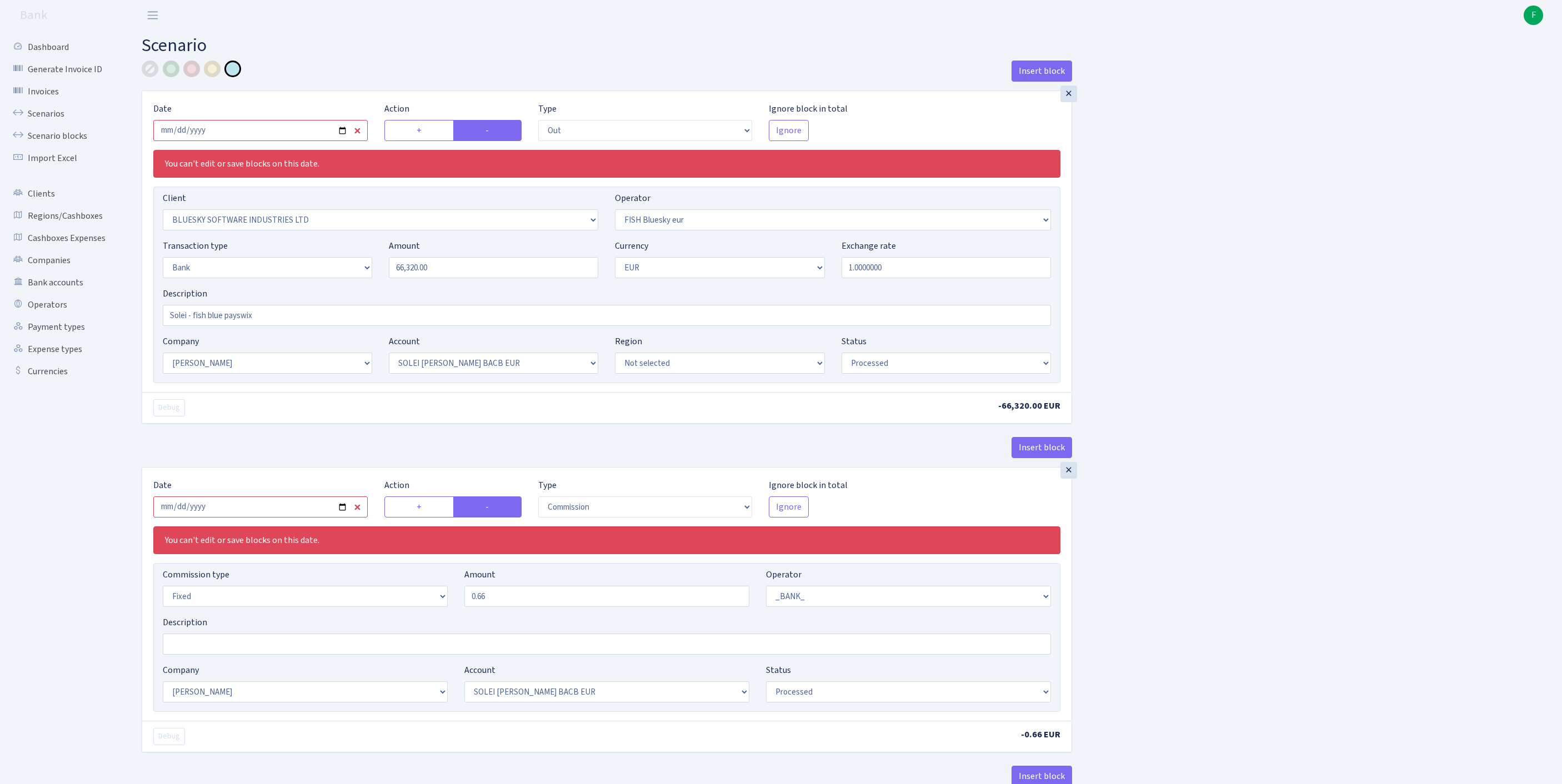
select select "fixed"
select select "1"
select select "23"
select select "69"
select select "processed"
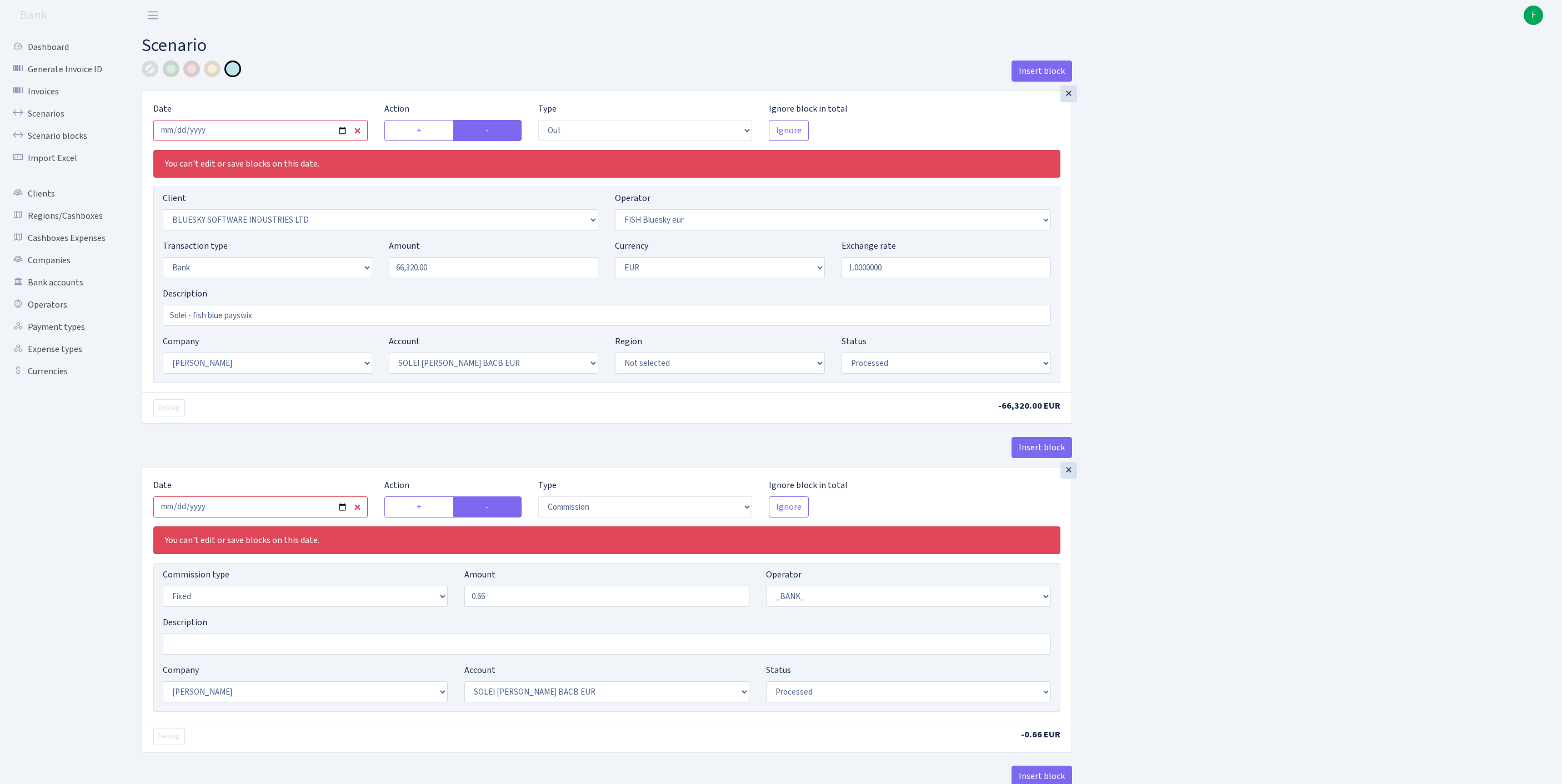
select select "in"
select select "1905"
select select "460"
select select "2"
select select "1"
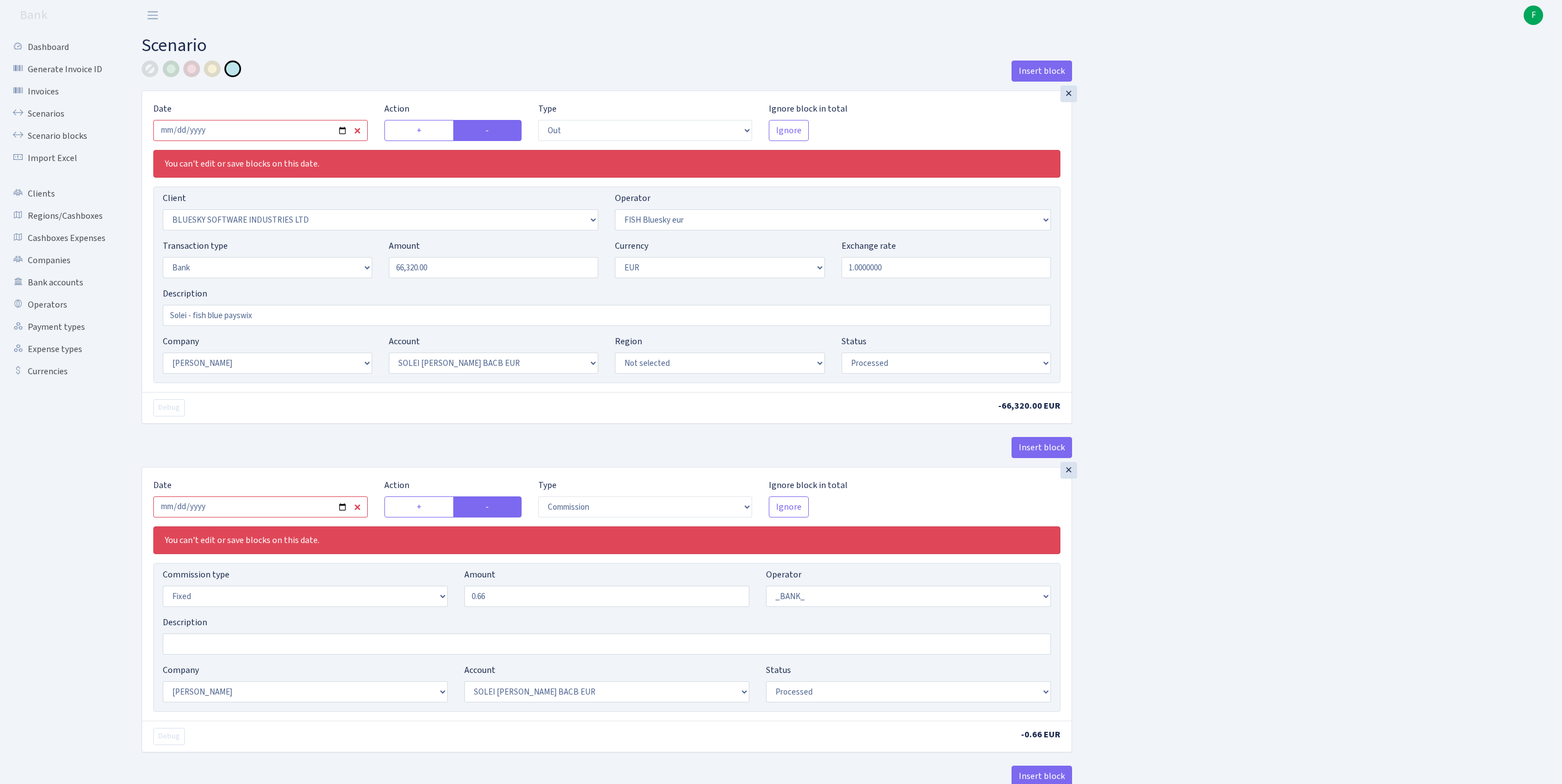
select select "23"
select select "69"
select select "processed"
select select "commission"
select select "1"
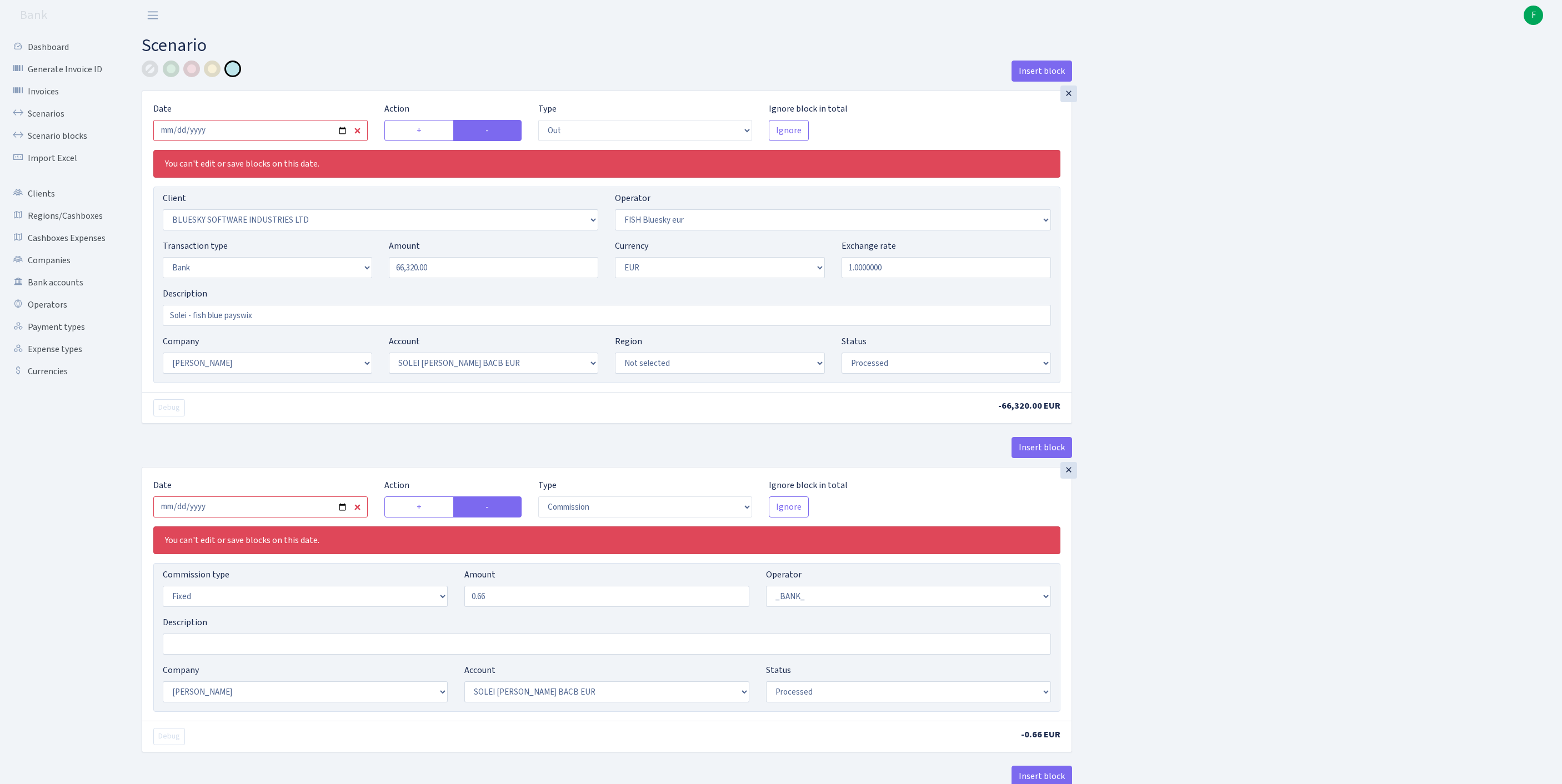
select select "23"
select select "69"
select select "processed"
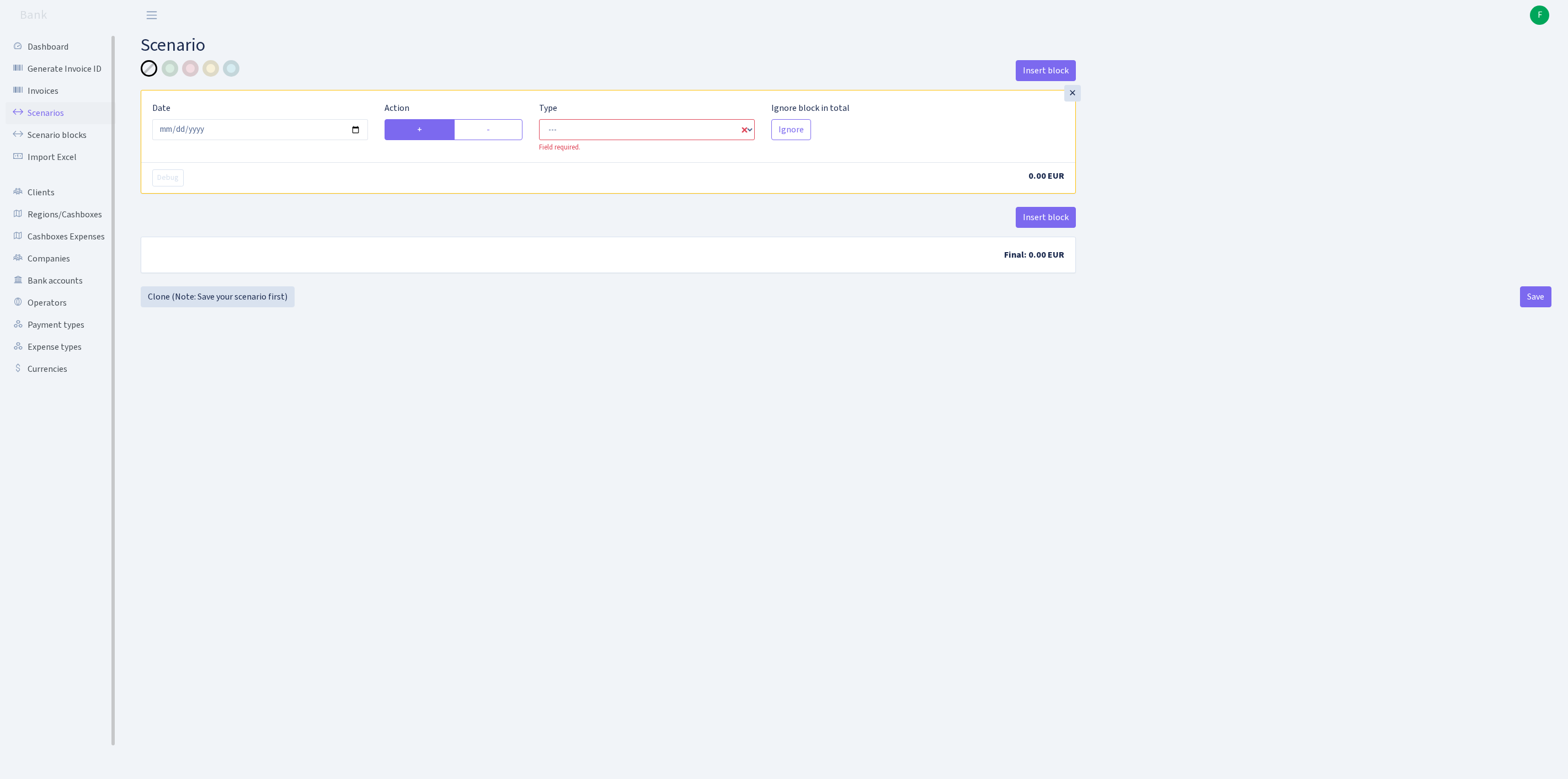
click at [50, 118] on link "Scenarios" at bounding box center [60, 113] width 110 height 22
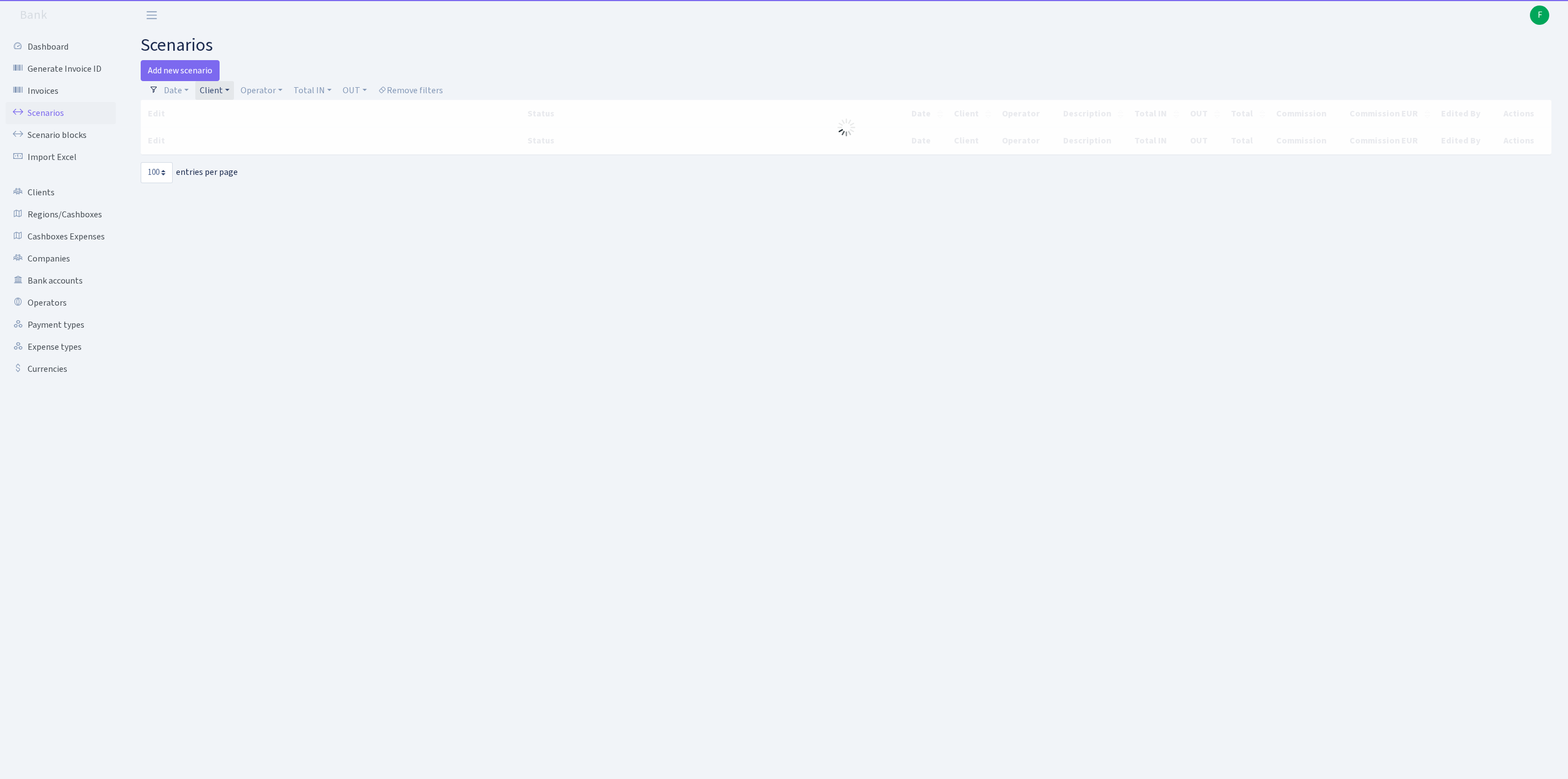
select select "100"
click at [221, 100] on link "Client" at bounding box center [214, 90] width 38 height 19
click at [262, 139] on input "search" at bounding box center [286, 130] width 174 height 17
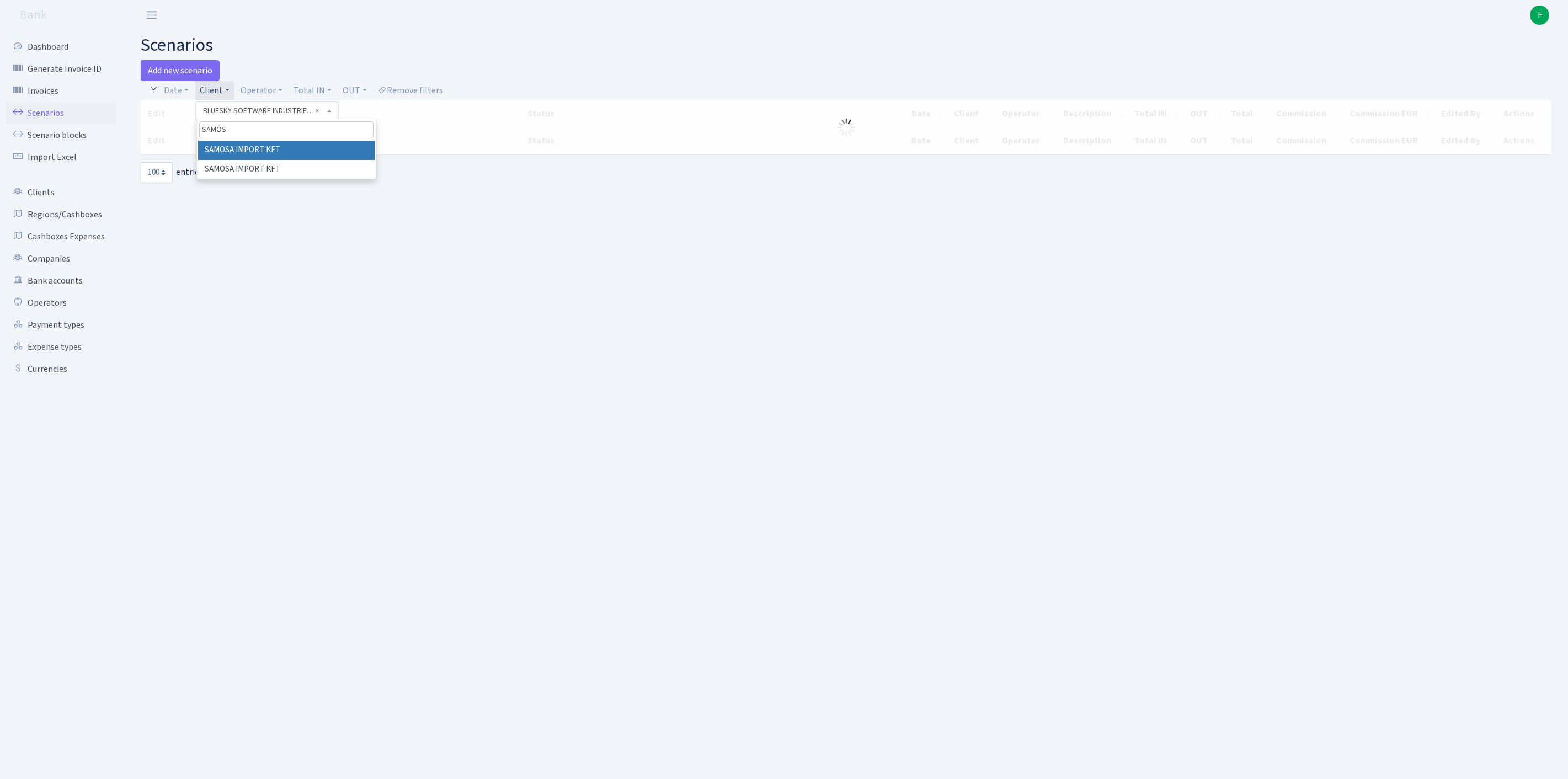
type input "SAMOSA"
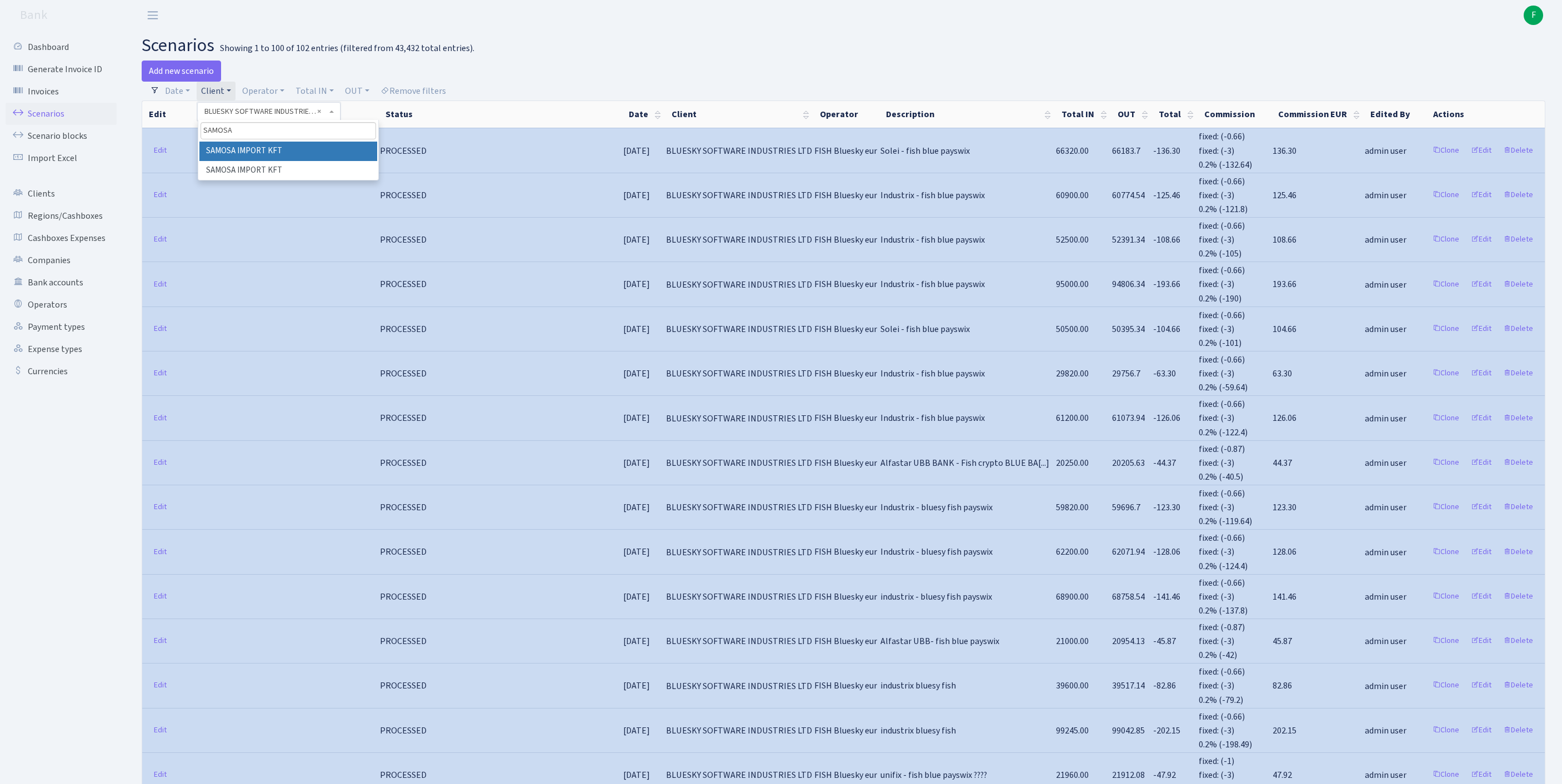
click at [282, 161] on li "SAMOSA IMPORT KFT" at bounding box center [288, 151] width 178 height 20
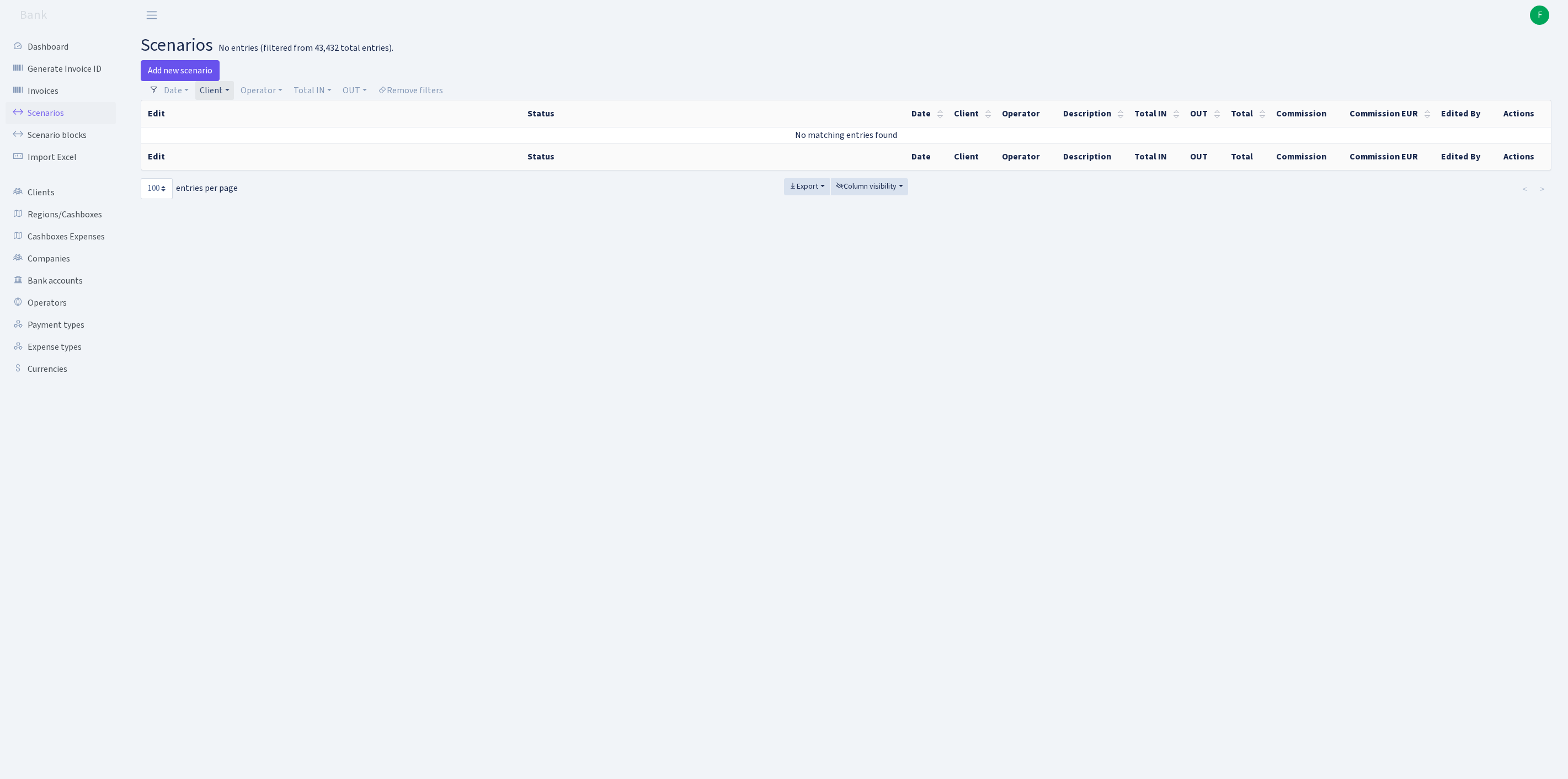
click at [193, 69] on link "Add new scenario" at bounding box center [180, 71] width 79 height 21
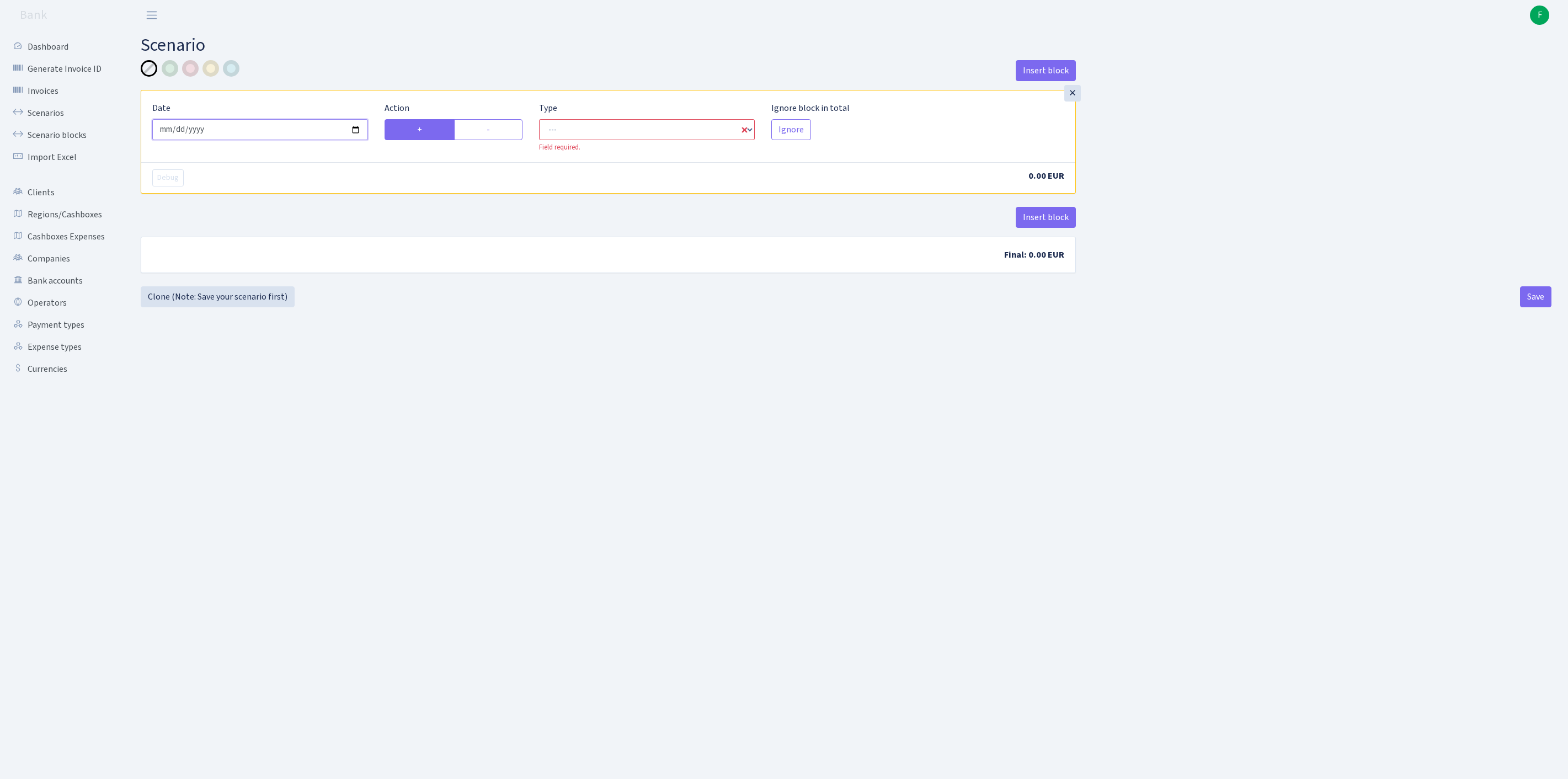
click at [270, 140] on input "[DATE]" at bounding box center [260, 130] width 215 height 21
type input "[DATE]"
select select "in"
select select "1"
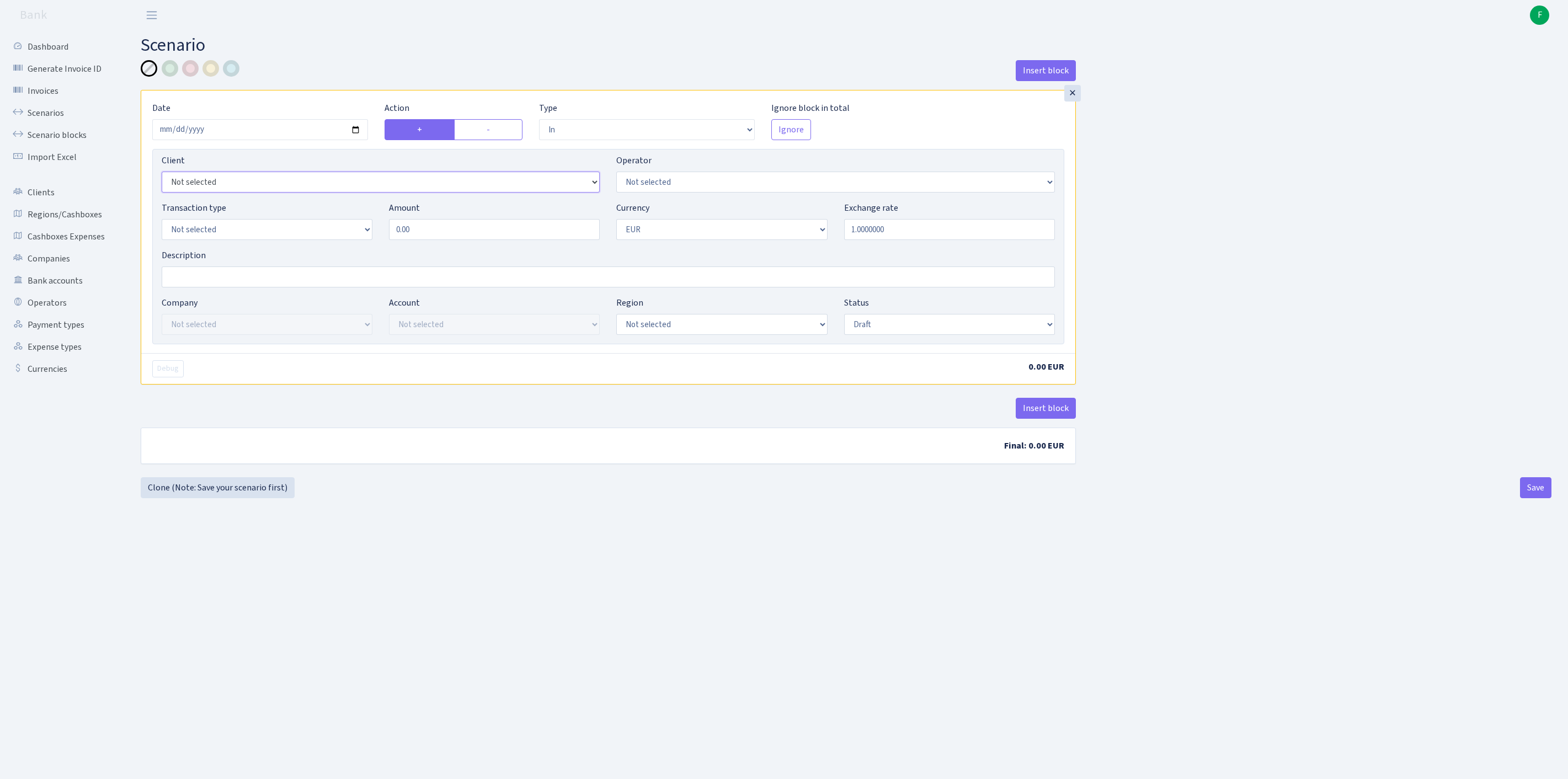
select select "2465"
select select "61"
select select "8"
drag, startPoint x: 436, startPoint y: 253, endPoint x: 287, endPoint y: 234, distance: 150.2
click at [287, 234] on div "Transaction type Not selected 981 ELF FISH crypto [PERSON_NAME] MM-BALTIC eur U…" at bounding box center [608, 225] width 910 height 47
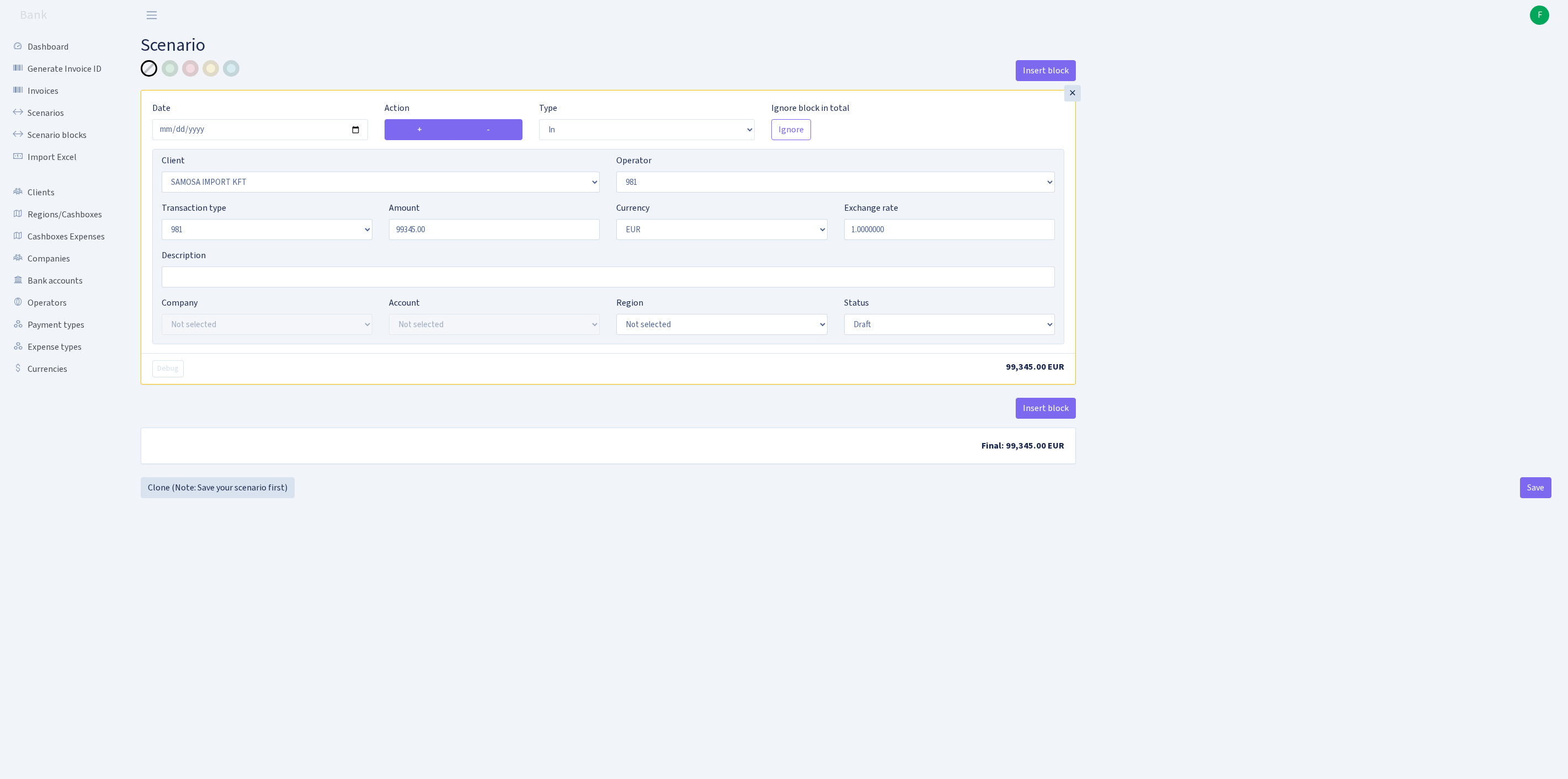
type input "99,345.00"
click at [494, 140] on label "-" at bounding box center [488, 130] width 68 height 21
click at [494, 130] on input "-" at bounding box center [490, 127] width 7 height 7
radio input "true"
radio input "false"
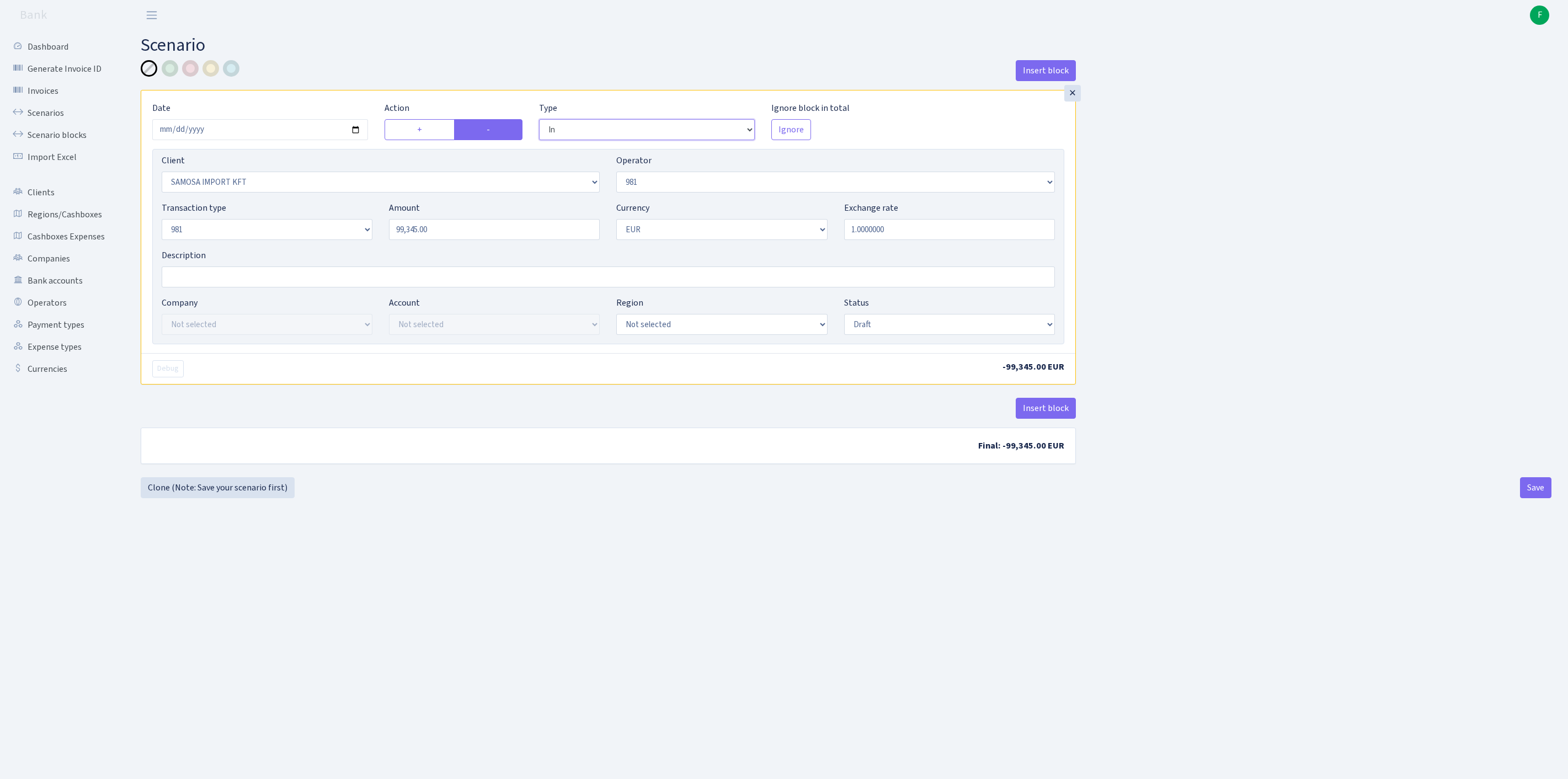
select select "out"
select select "processed"
click at [1031, 419] on button "Insert block" at bounding box center [1046, 408] width 60 height 21
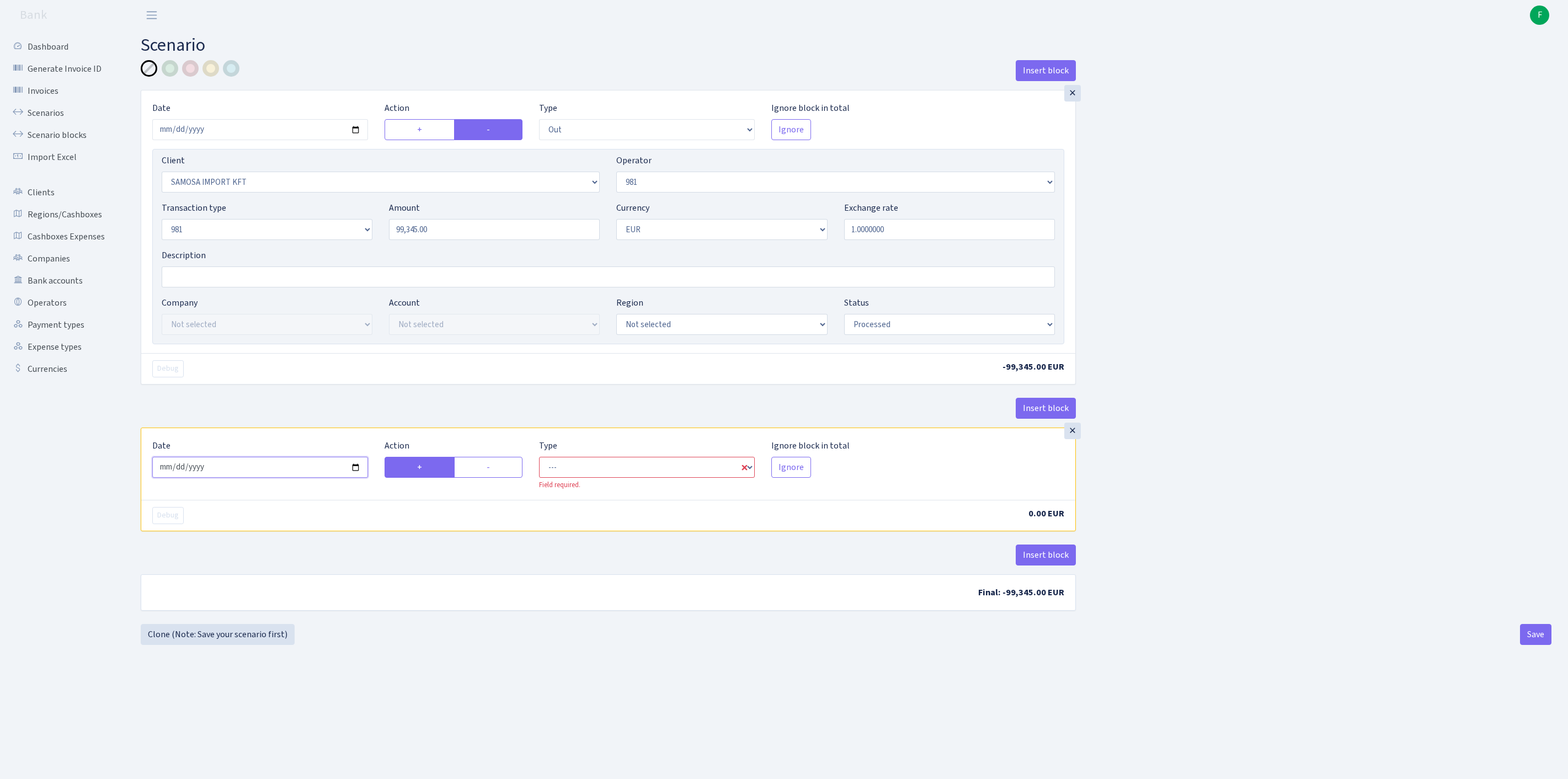
click at [262, 478] on input "2025-08-26" at bounding box center [260, 467] width 215 height 21
type input "2025-08-25"
select select "in"
select select "2465"
select select "61"
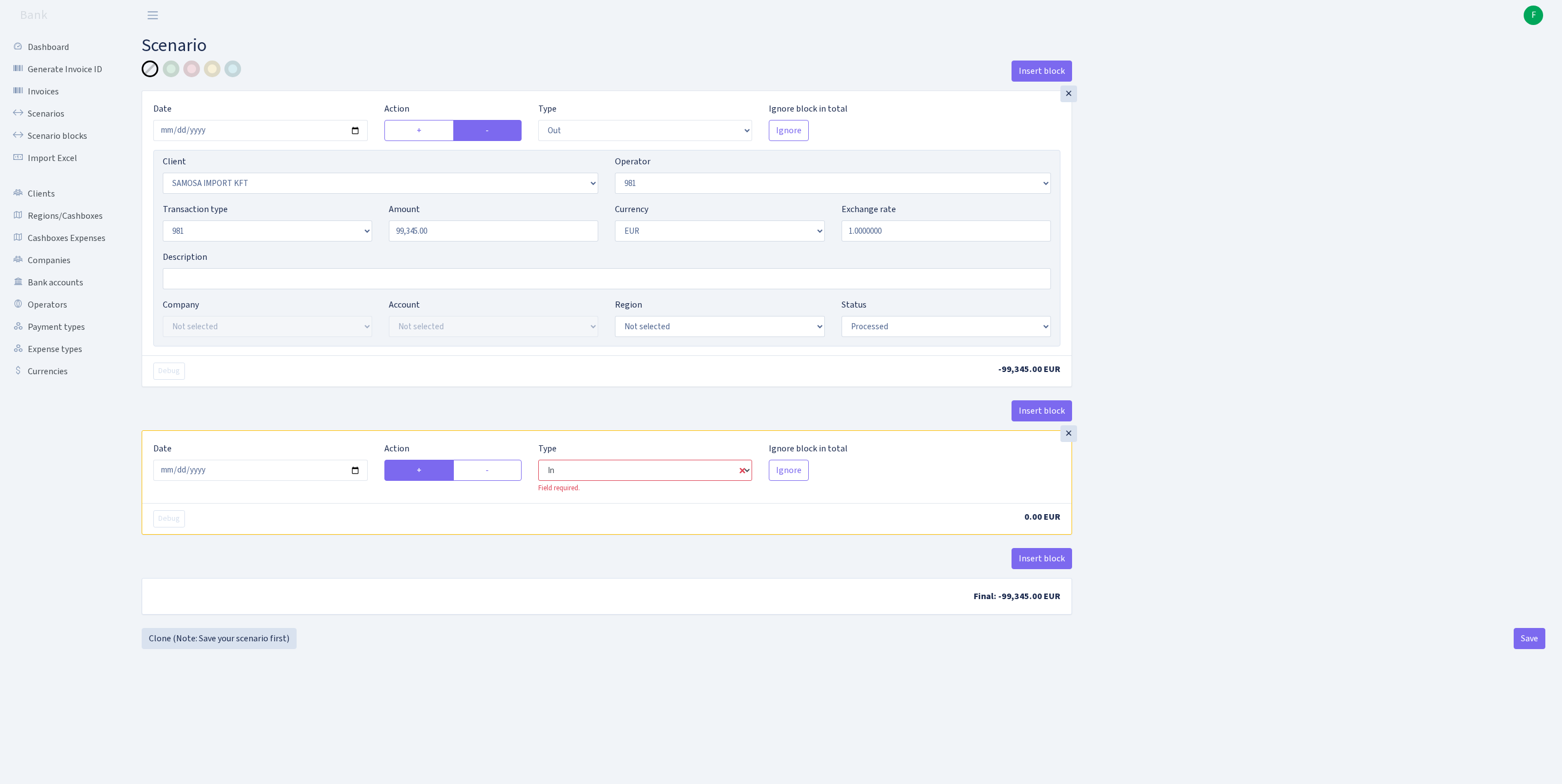
select select "1"
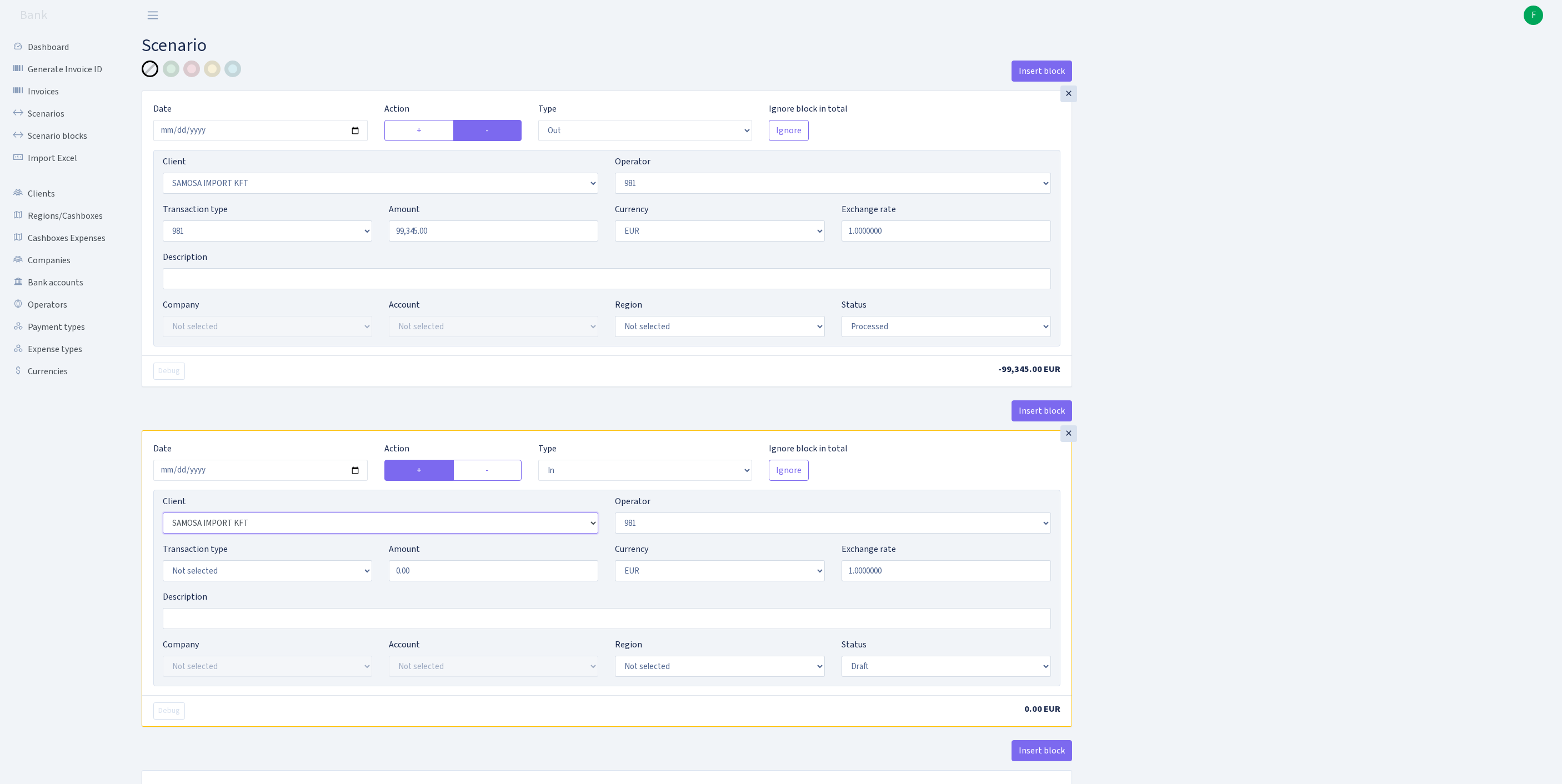
select select "2867"
select select "410"
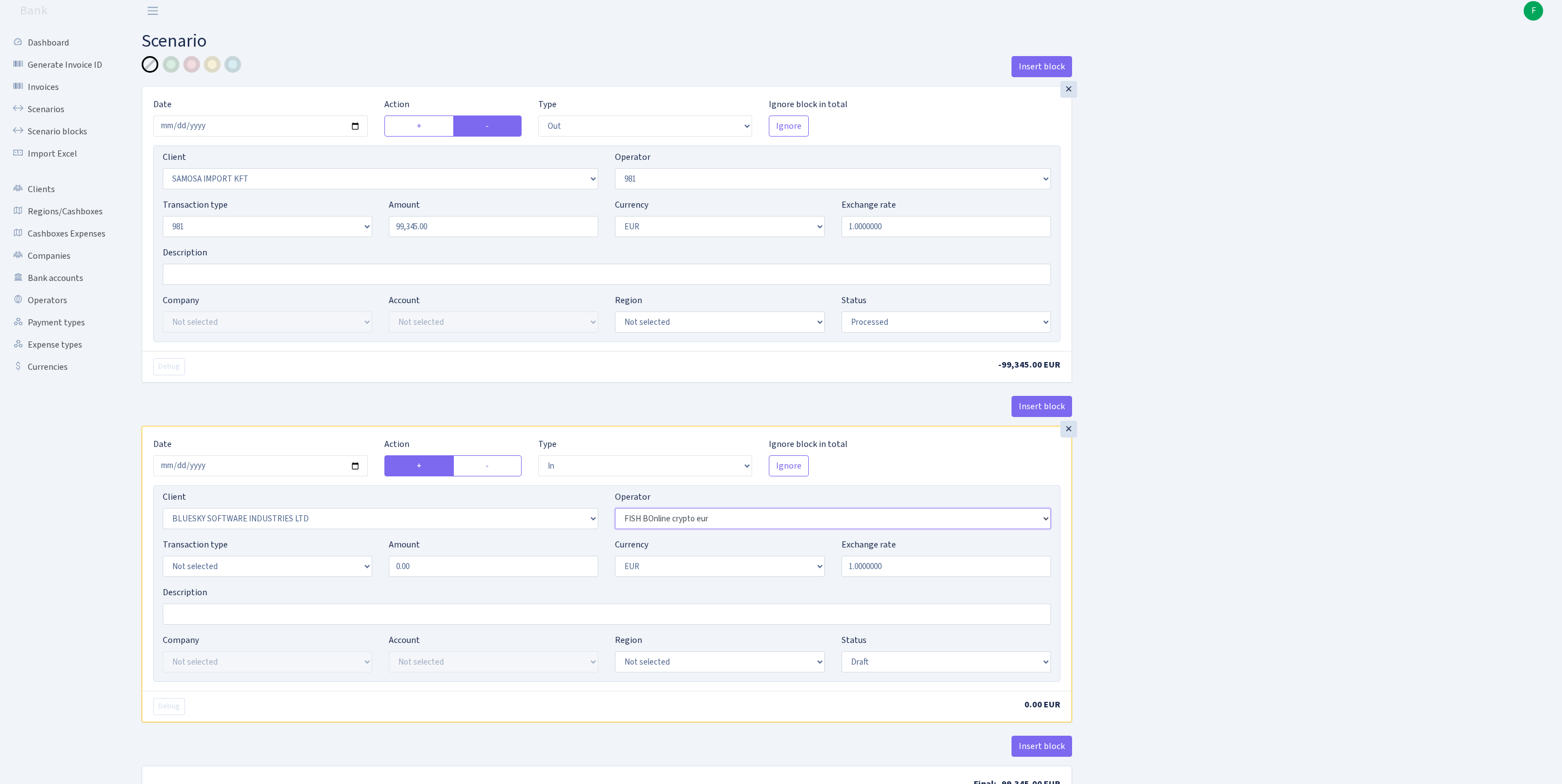
scroll to position [85, 0]
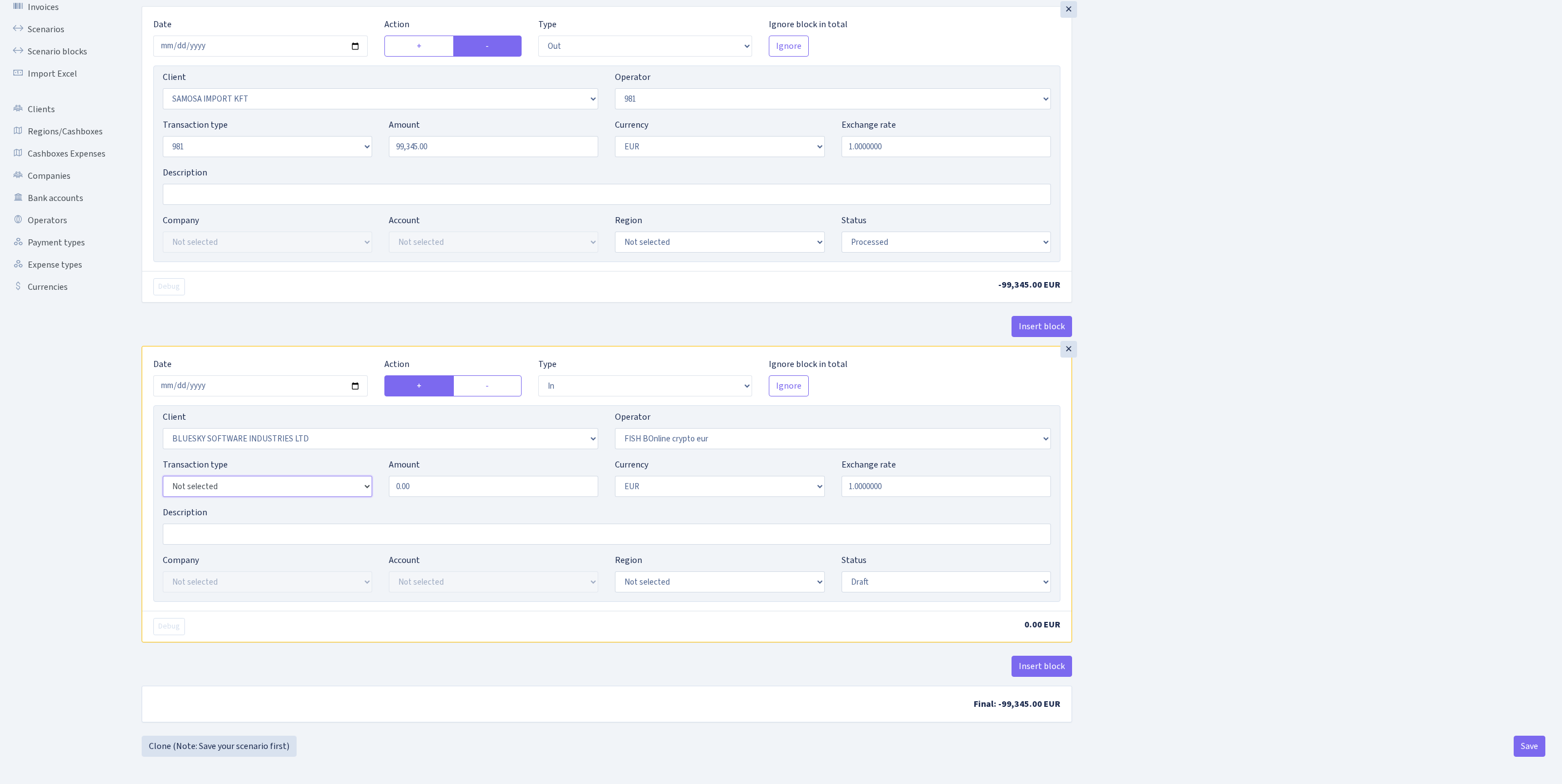
select select "8"
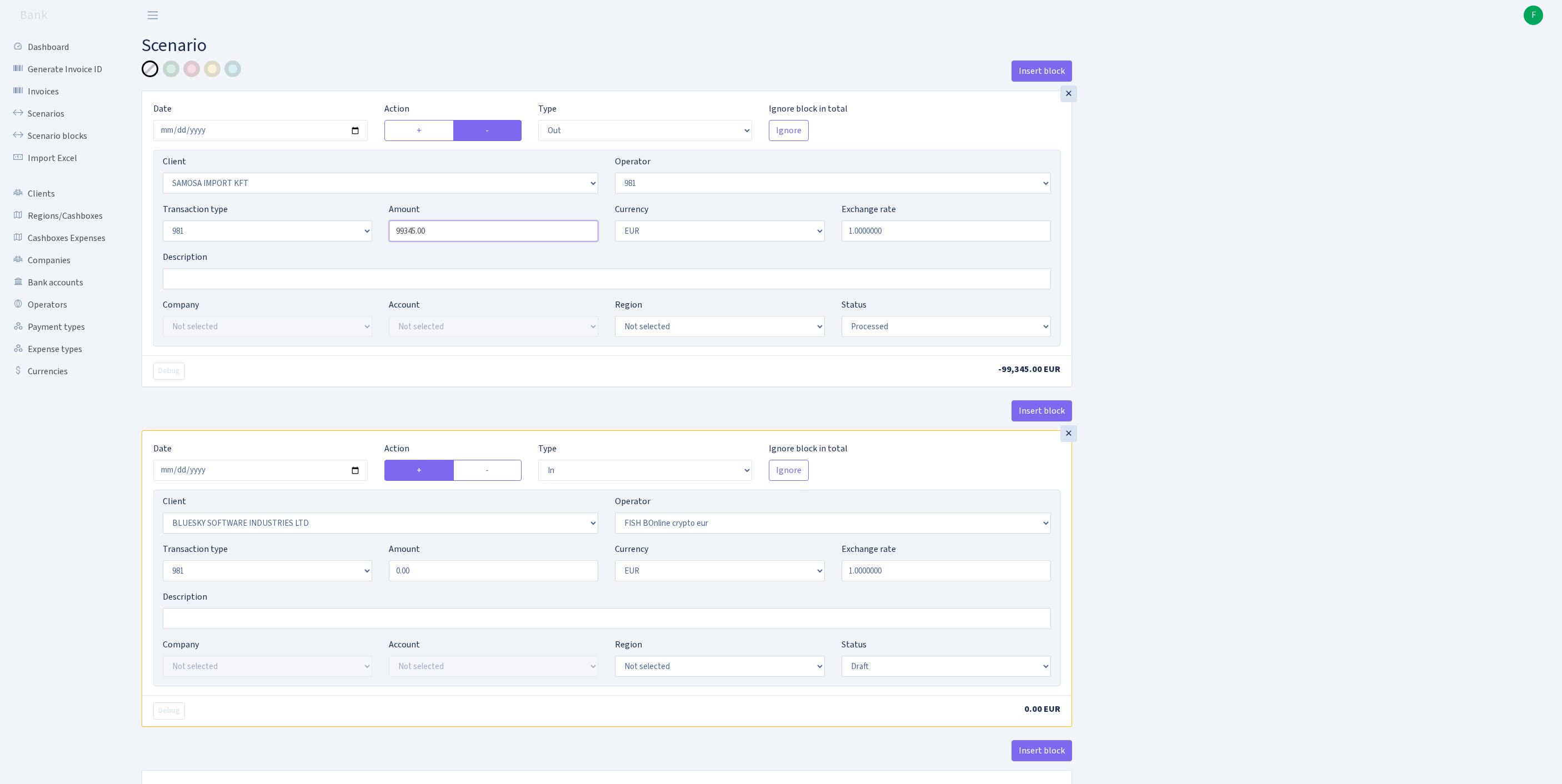
drag, startPoint x: 471, startPoint y: 255, endPoint x: 342, endPoint y: 241, distance: 129.8
click at [342, 241] on div "Transaction type Not selected 981 ELF FISH crypto GIRT IVO dekl MM-BALTIC eur U…" at bounding box center [607, 227] width 905 height 48
paste input "3732.57"
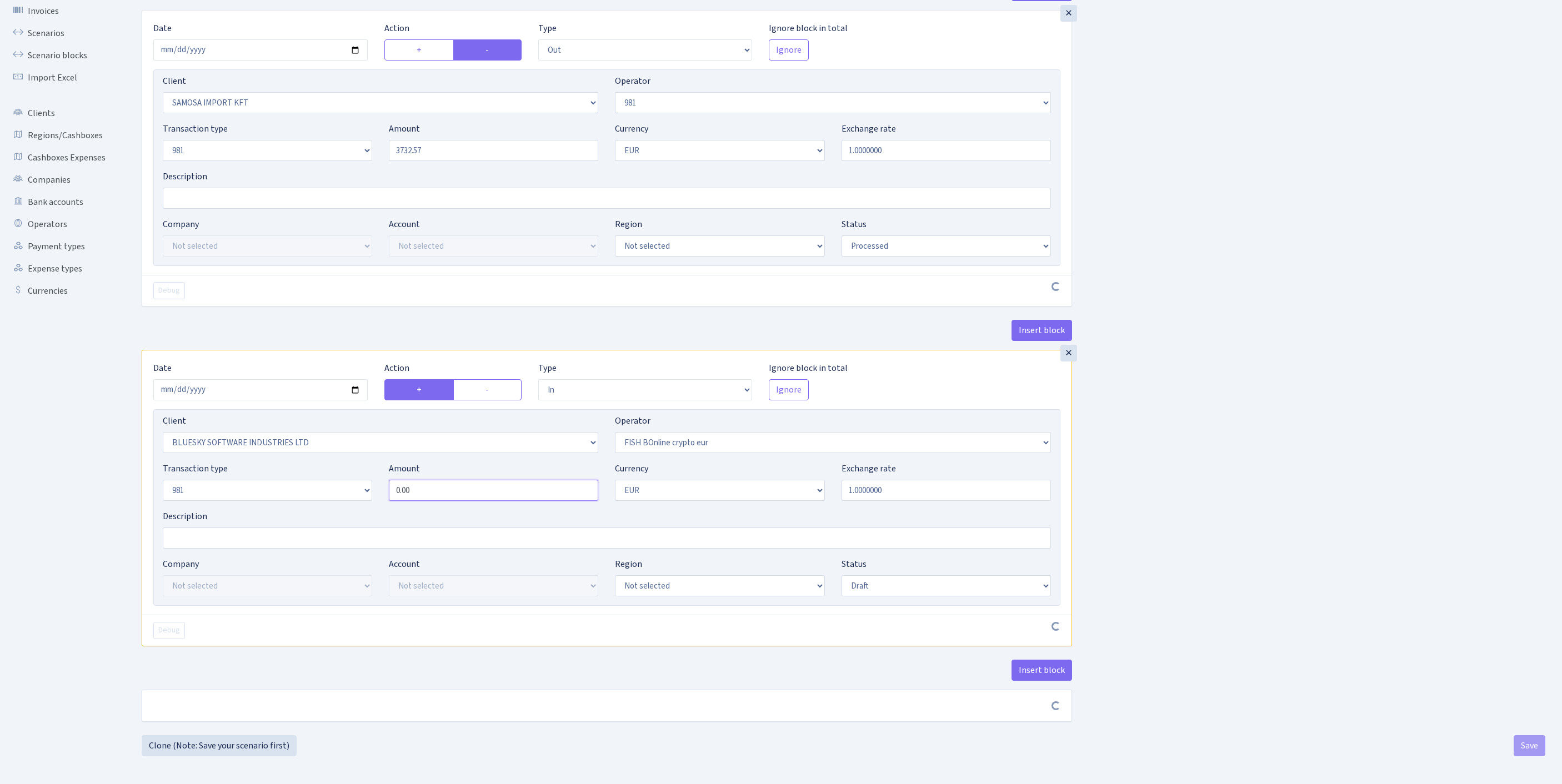
type input "3,732.57"
drag, startPoint x: 439, startPoint y: 451, endPoint x: 338, endPoint y: 445, distance: 101.2
click at [338, 462] on div "Transaction type Not selected 981 ELF FISH crypto GIRT IVO dekl MM-BALTIC eur U…" at bounding box center [607, 486] width 905 height 48
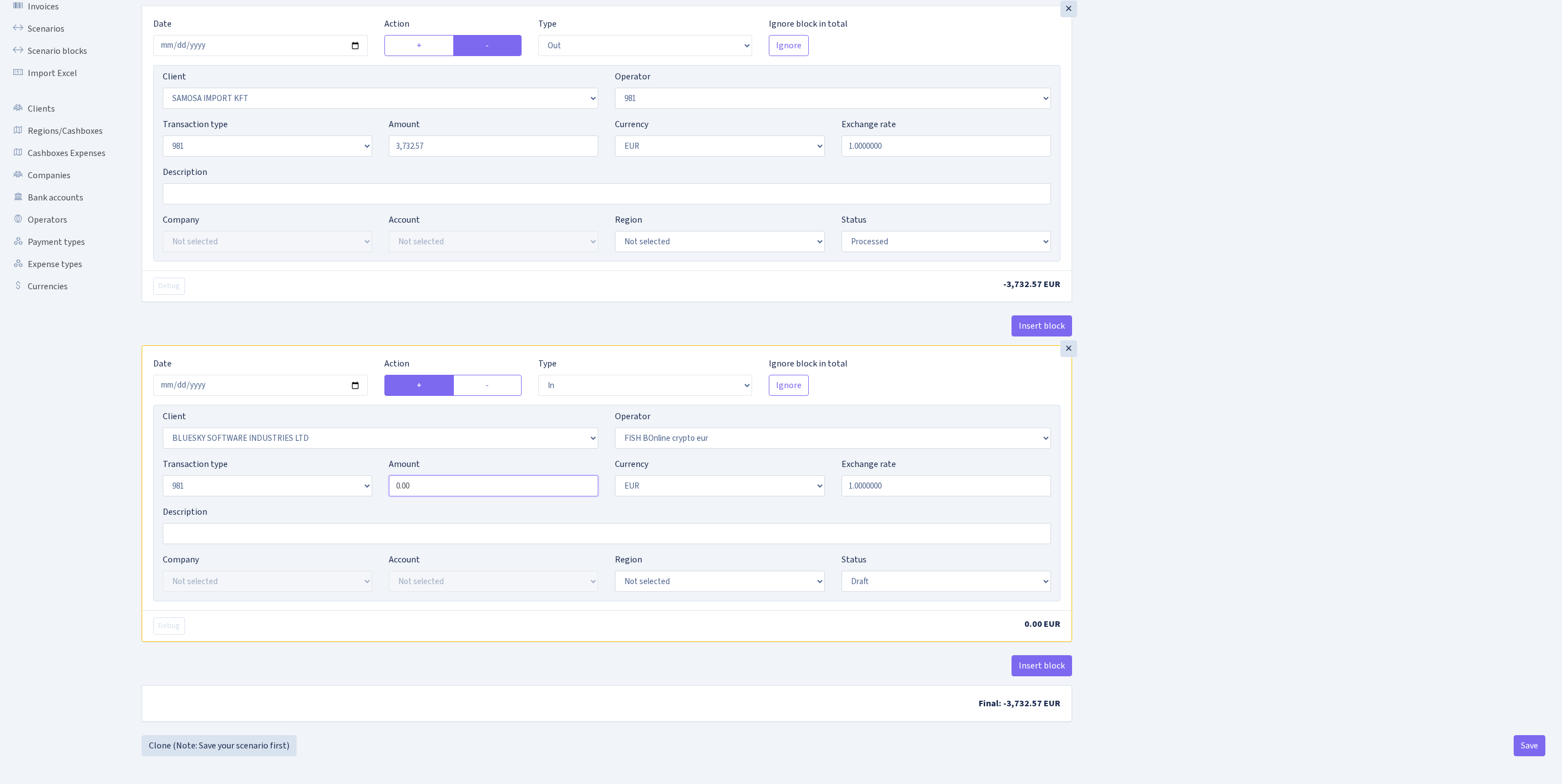
paste input "3732.57"
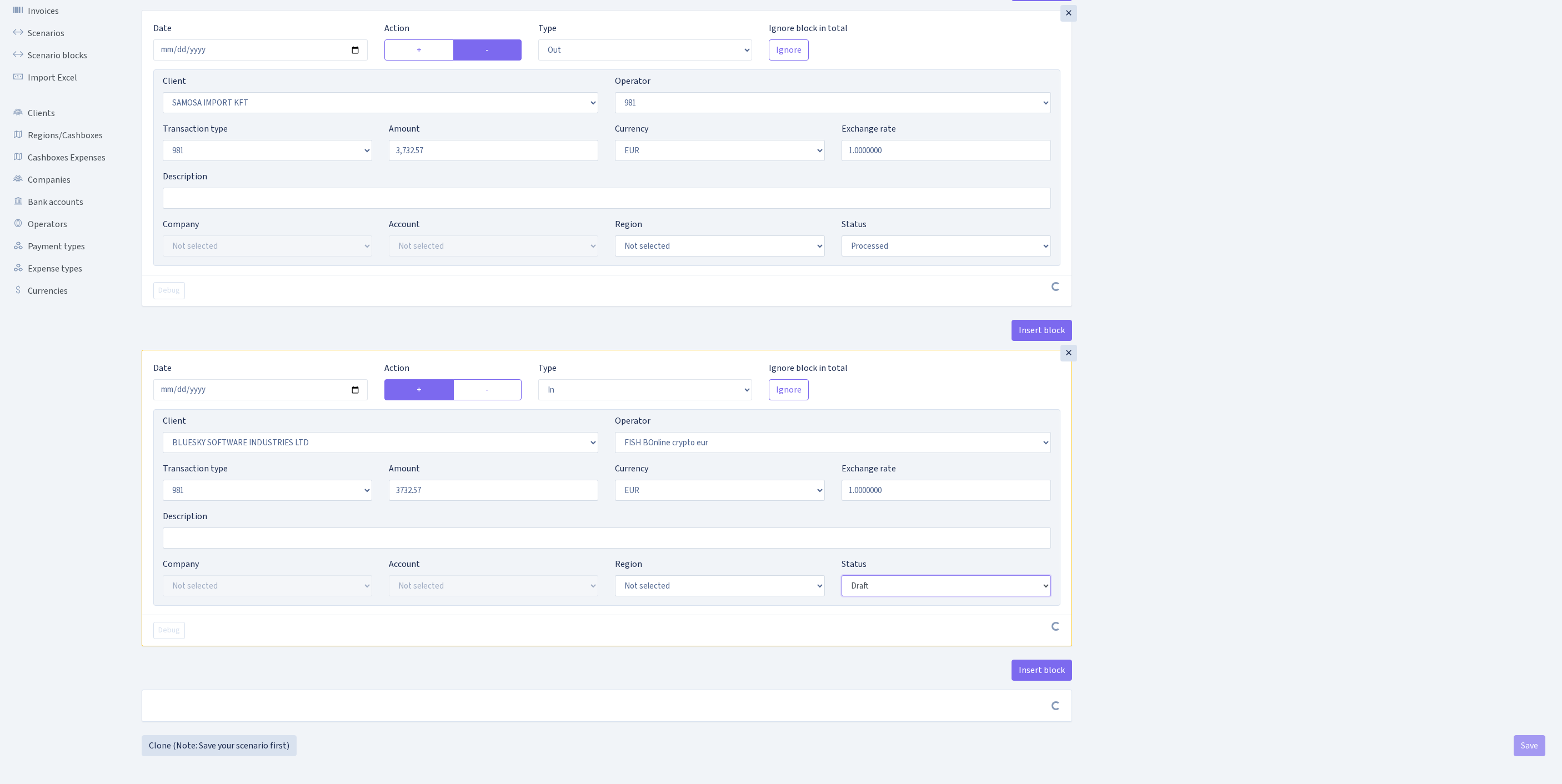
type input "3,732.57"
click at [912, 575] on select "Draft Pending Later Never Processed" at bounding box center [946, 586] width 210 height 21
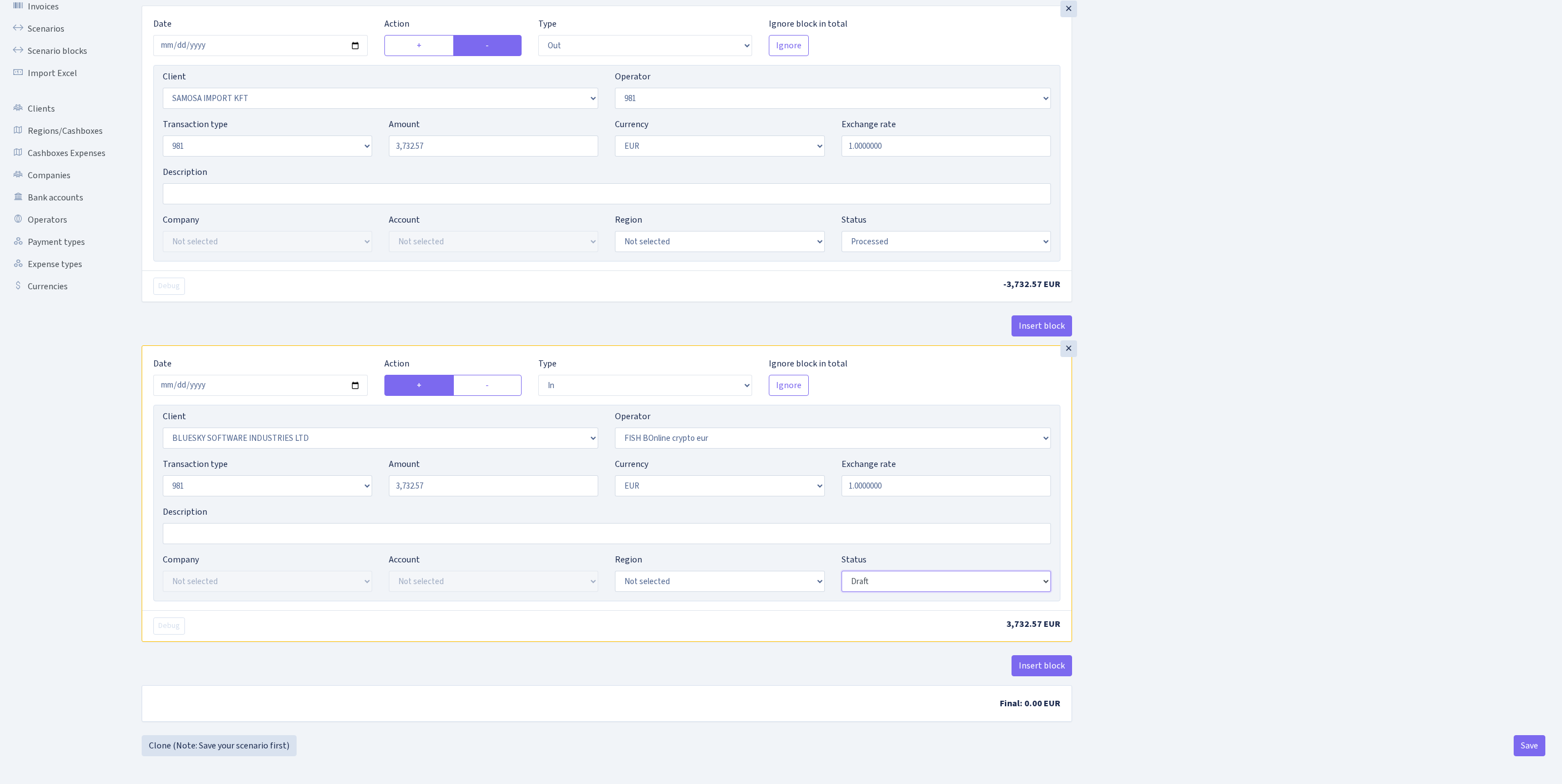
select select "processed"
click at [1052, 635] on div "× Date 2025-08-25 Action + - Type --- In Out Commission Field required. Ignore …" at bounding box center [607, 515] width 930 height 340
click at [1055, 655] on button "Insert block" at bounding box center [1042, 666] width 61 height 21
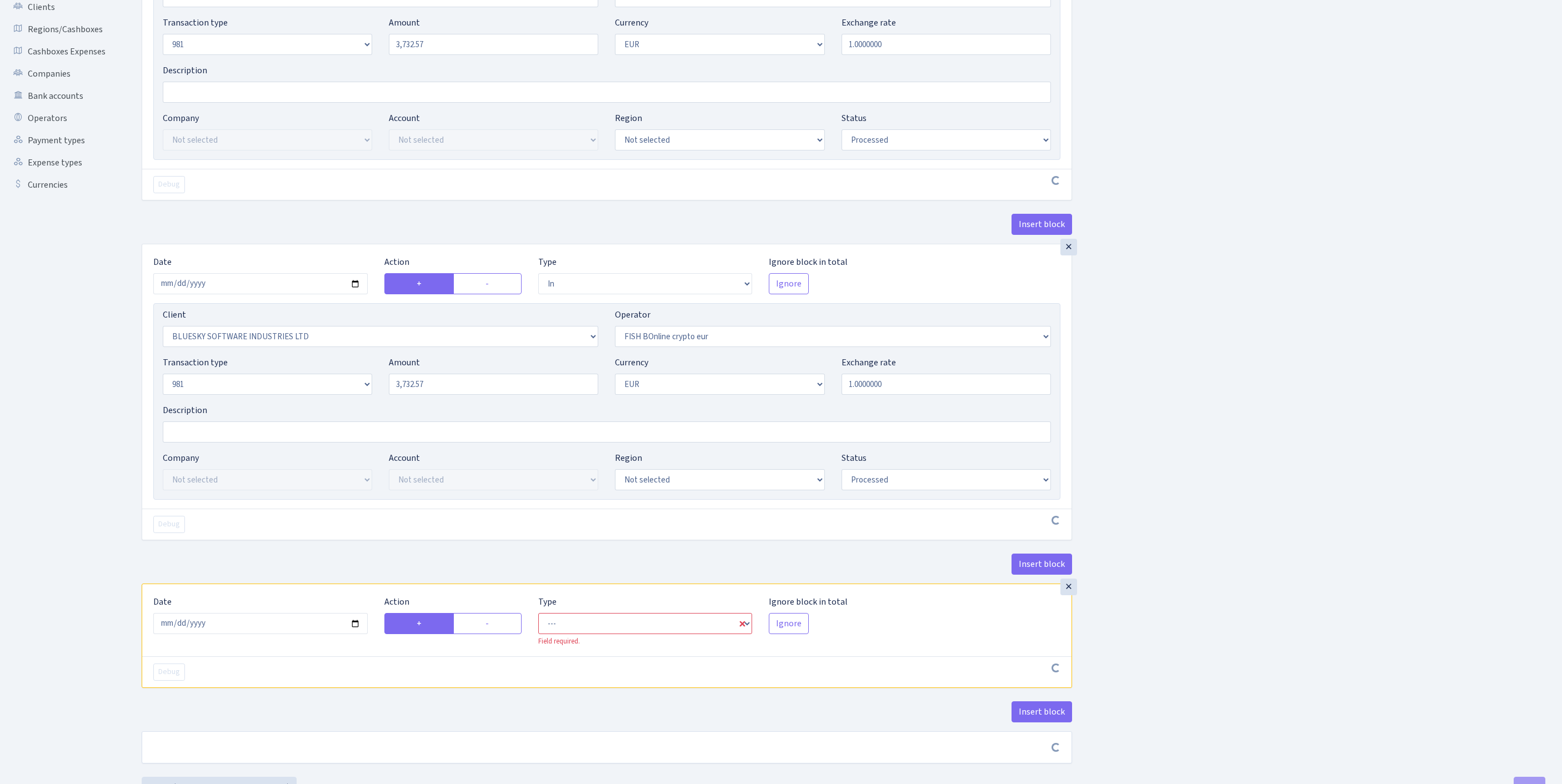
scroll to position [358, 0]
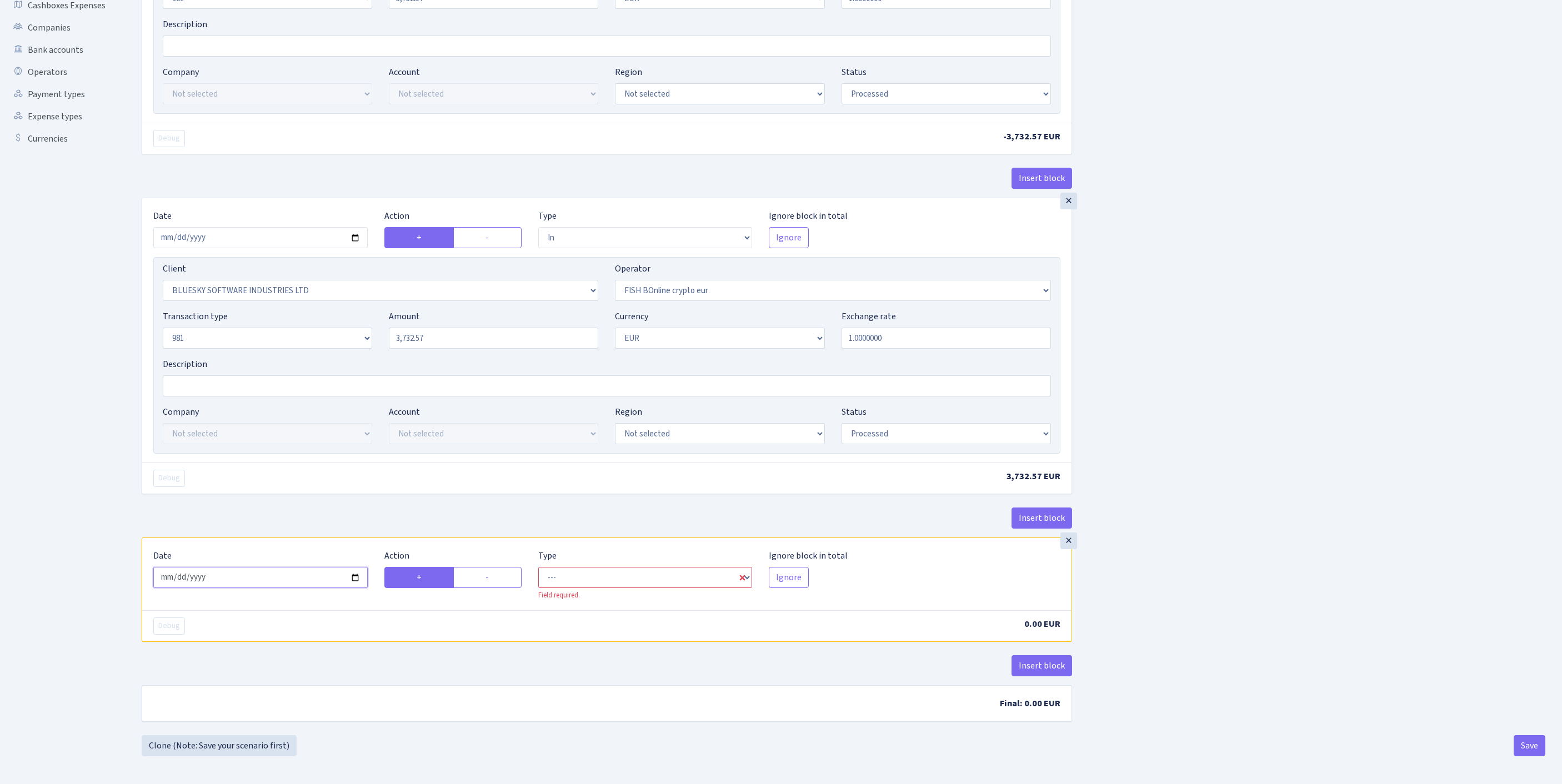
click at [246, 567] on input "2025-08-26" at bounding box center [260, 577] width 214 height 21
type input "[DATE]"
select select "commission"
select select "410"
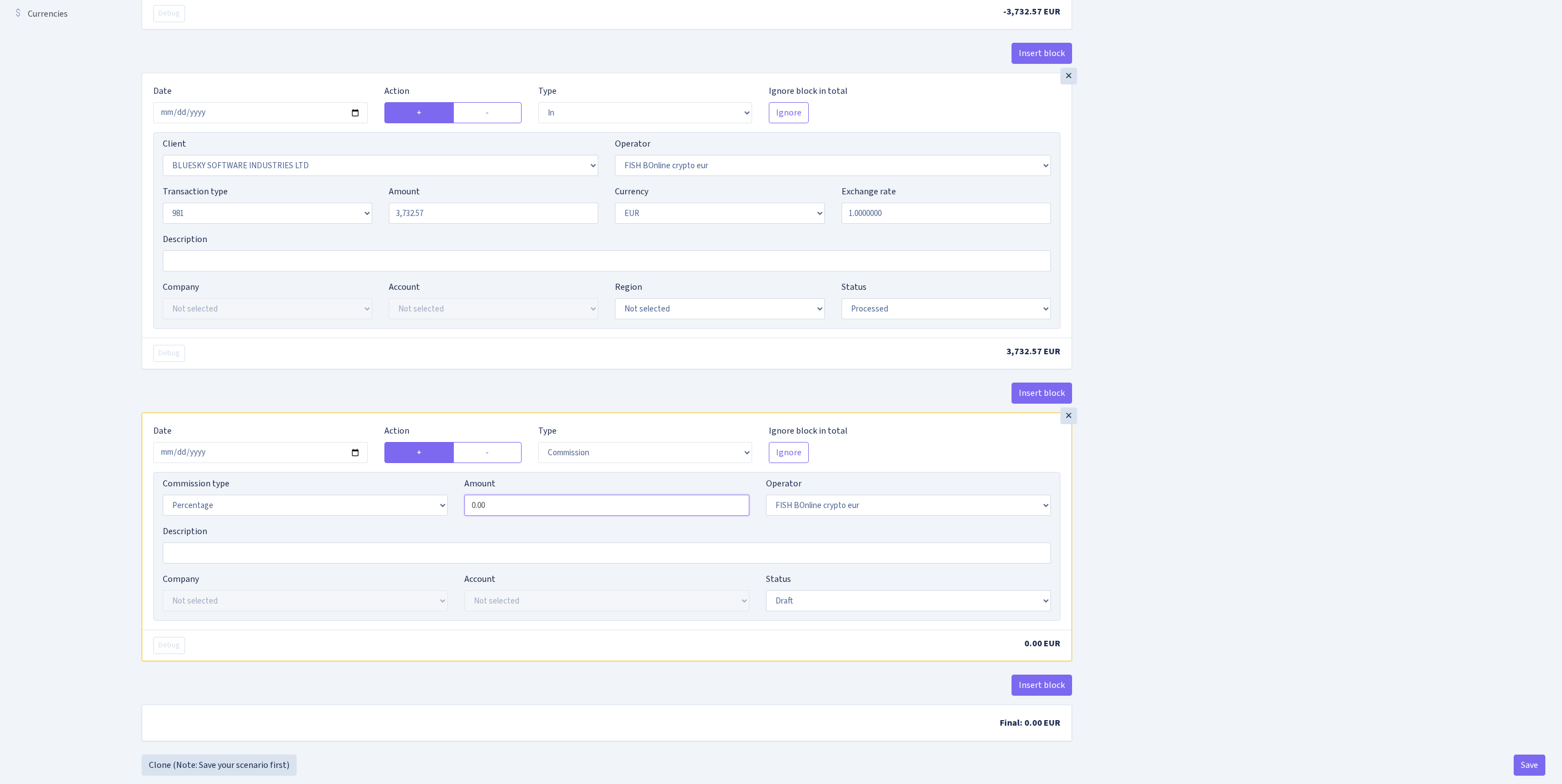
click at [539, 516] on input "0.00" at bounding box center [607, 505] width 285 height 21
drag, startPoint x: 521, startPoint y: 620, endPoint x: 353, endPoint y: 597, distance: 169.6
click at [353, 525] on div "Commission type Percentage Fixed Bank Amount 0.00 Operator Not selected 981 981…" at bounding box center [607, 501] width 905 height 48
type input "1.00"
select select "61"
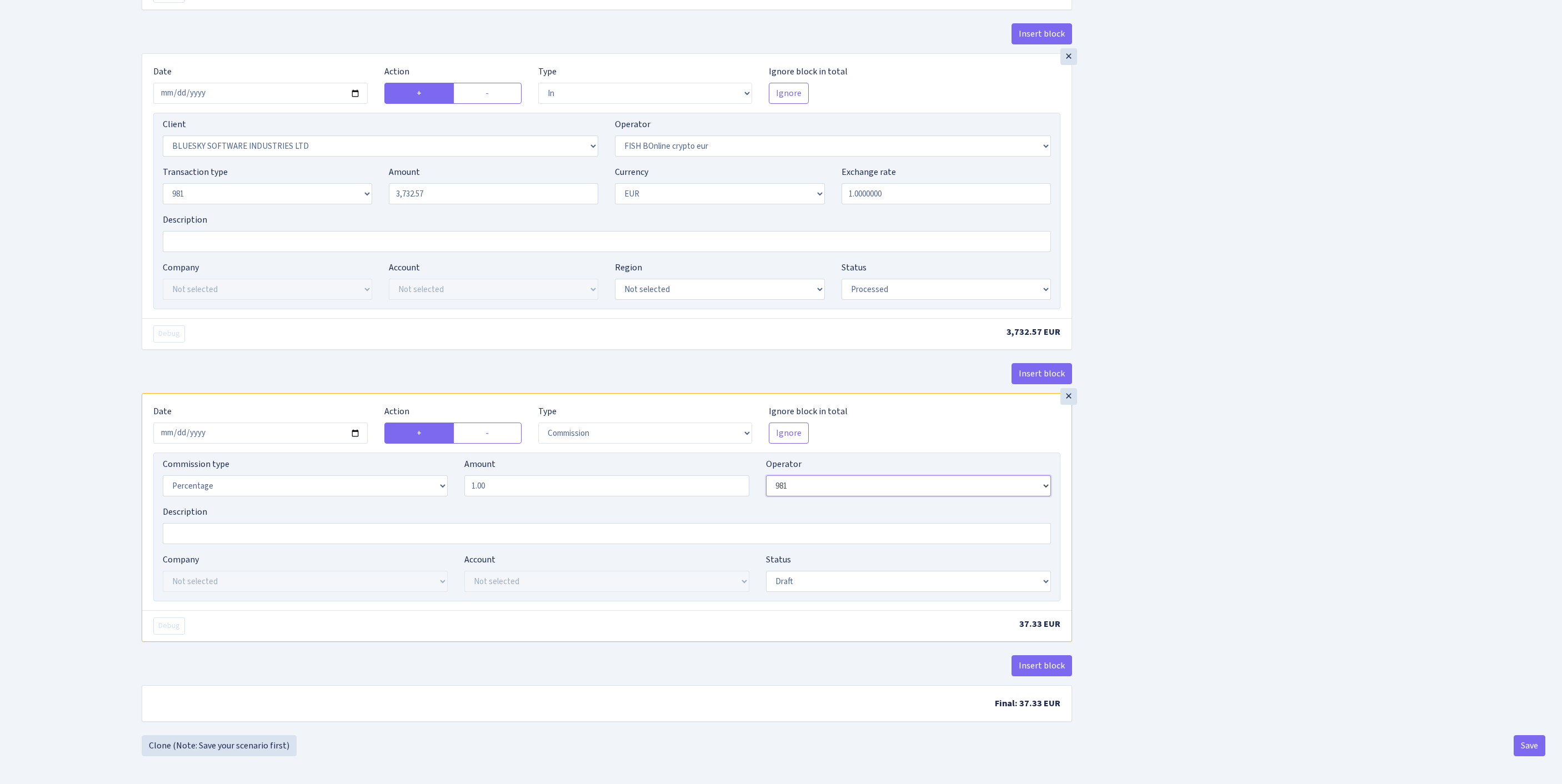
scroll to position [522, 0]
select select "processed"
click at [1023, 657] on button "Insert block" at bounding box center [1042, 666] width 61 height 21
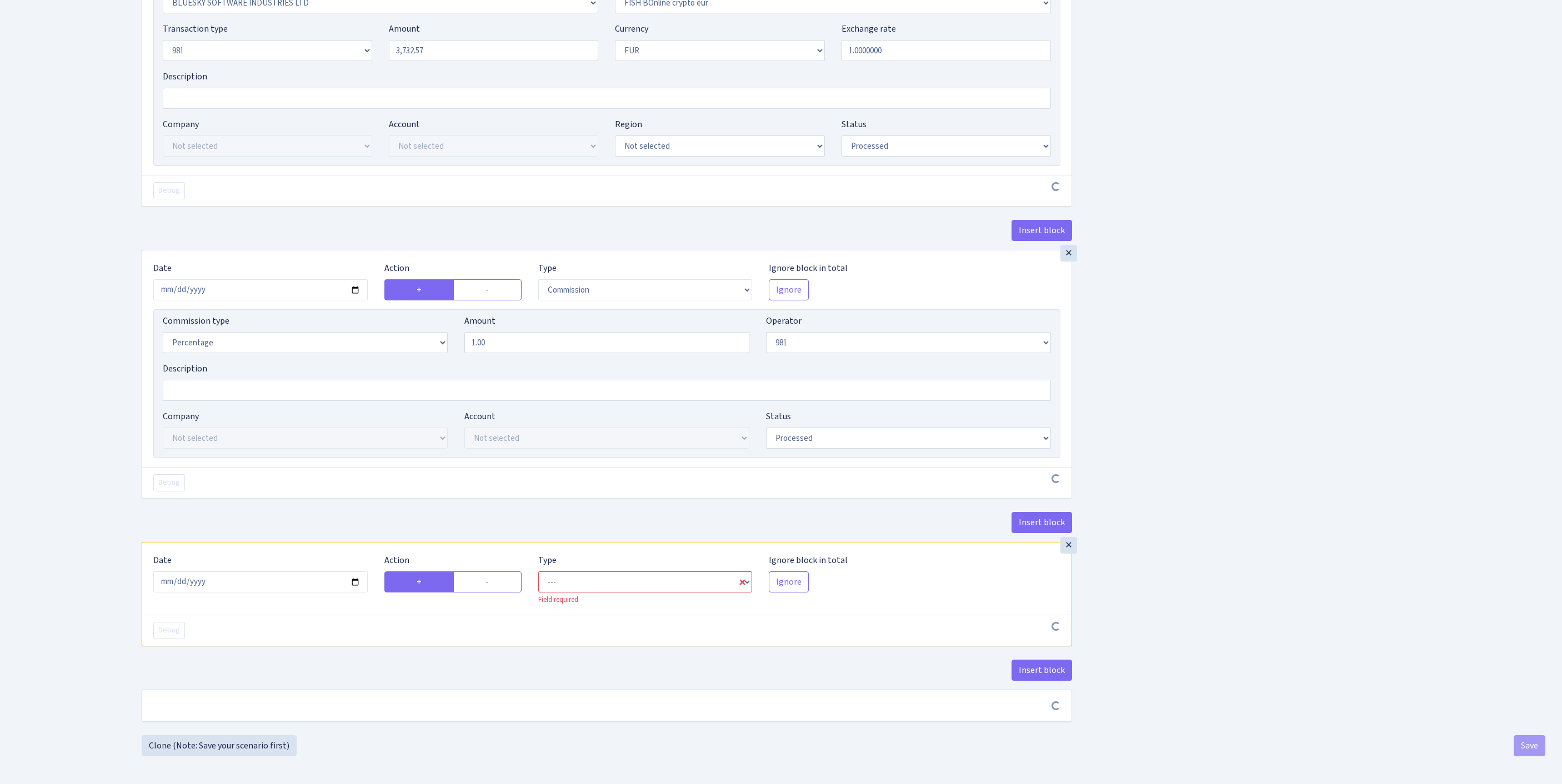
scroll to position [690, 0]
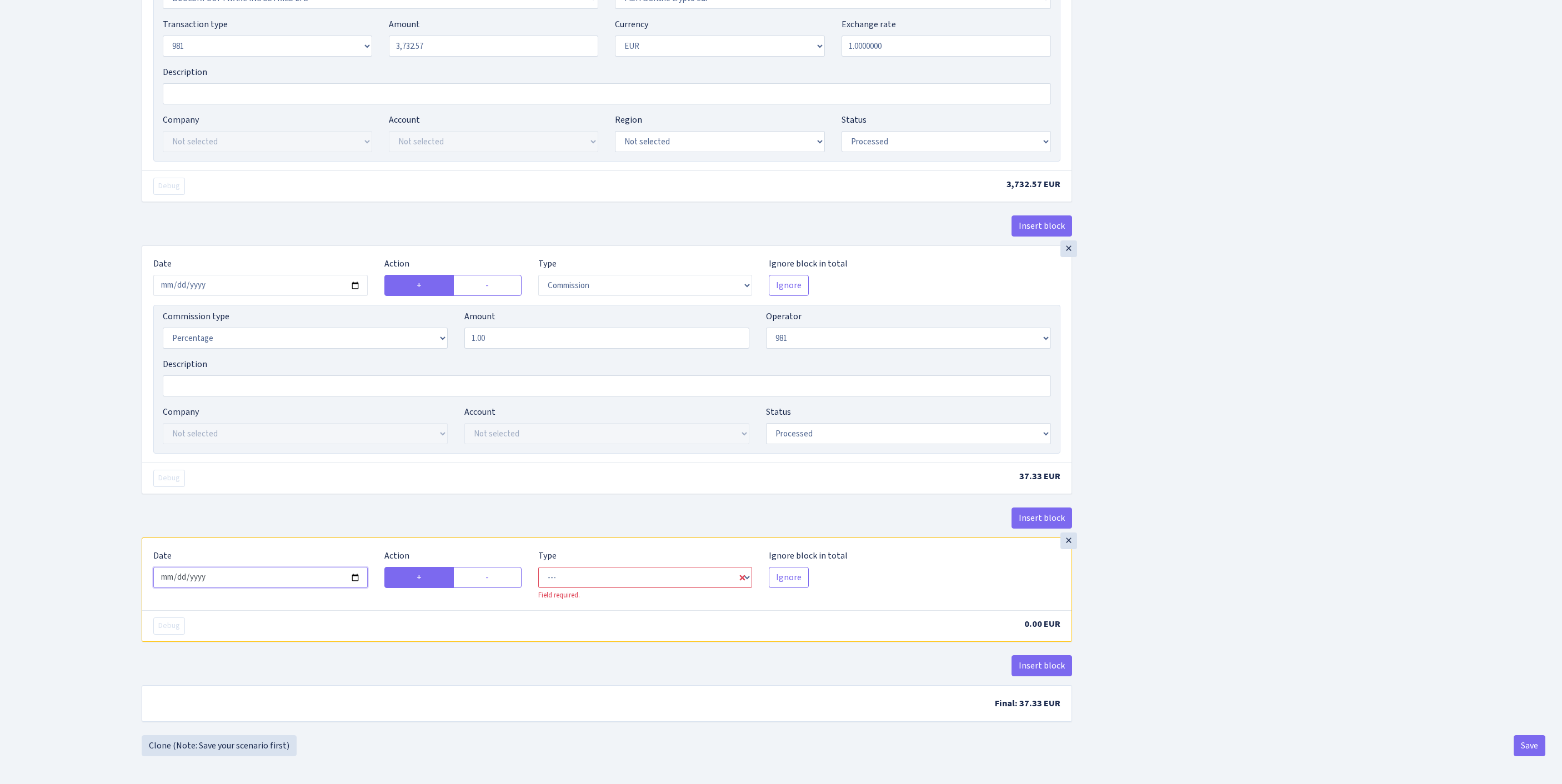
click at [256, 567] on input "2025-08-26" at bounding box center [260, 577] width 214 height 21
type input "[DATE]"
select select "commission"
select select "61"
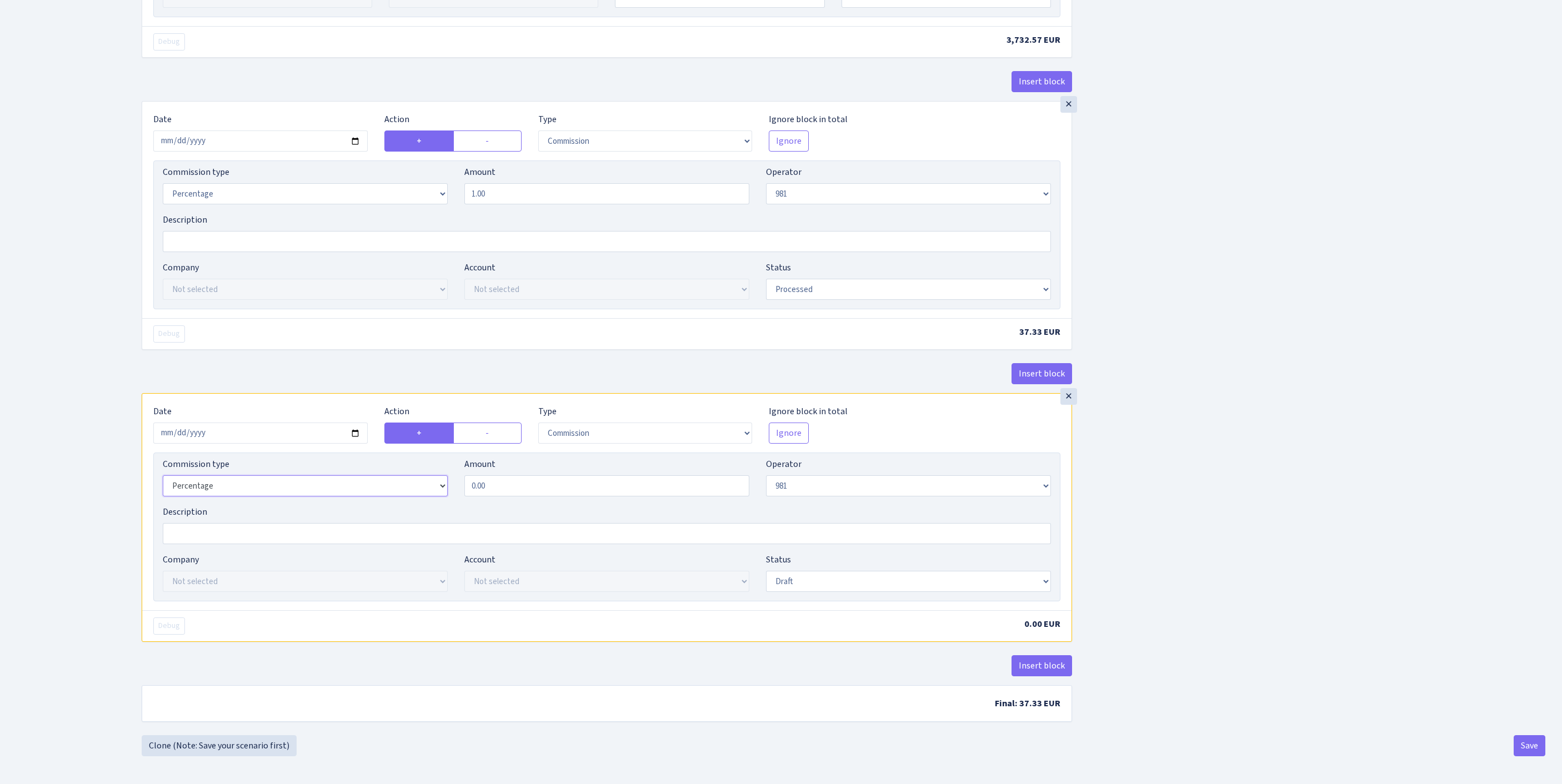
select select "fixed"
drag, startPoint x: 525, startPoint y: 617, endPoint x: 249, endPoint y: 619, distance: 276.0
click at [276, 505] on div "Commission type Percentage Fixed Bank Amount 0.00 Operator Not selected 981 981…" at bounding box center [607, 481] width 905 height 48
type input "60.00"
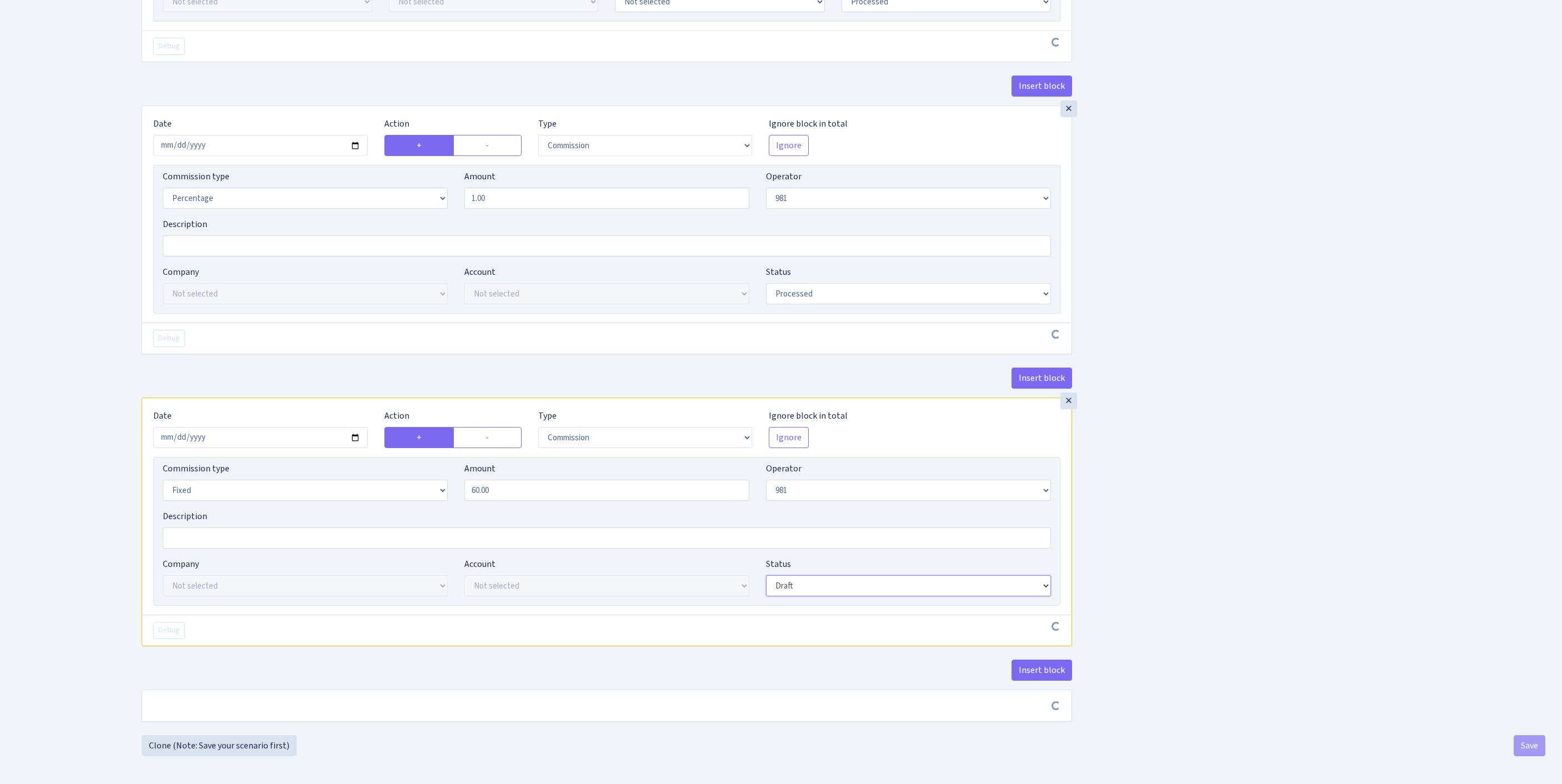
scroll to position [850, 0]
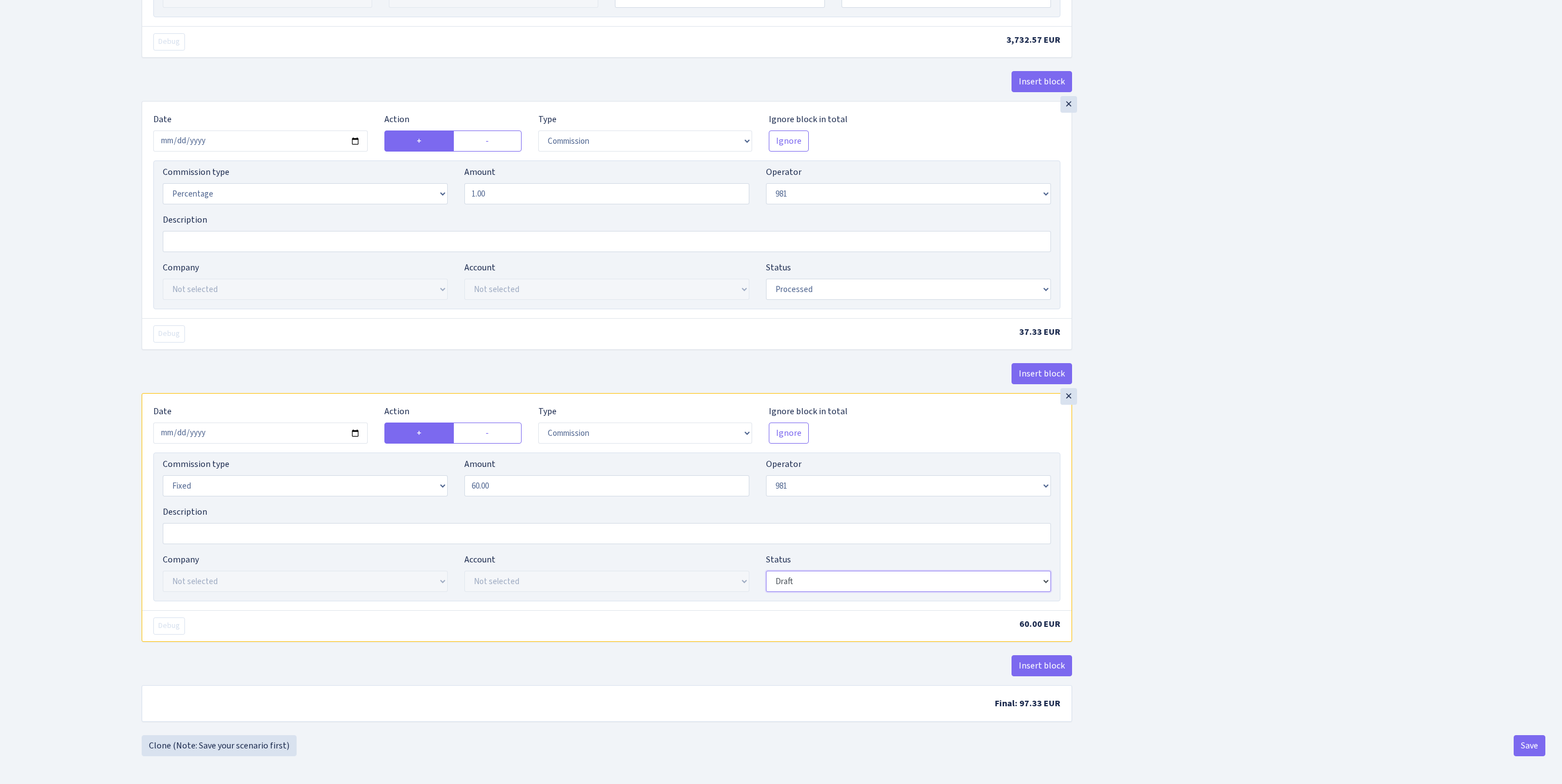
select select "processed"
click at [1526, 750] on button "Save" at bounding box center [1530, 745] width 32 height 21
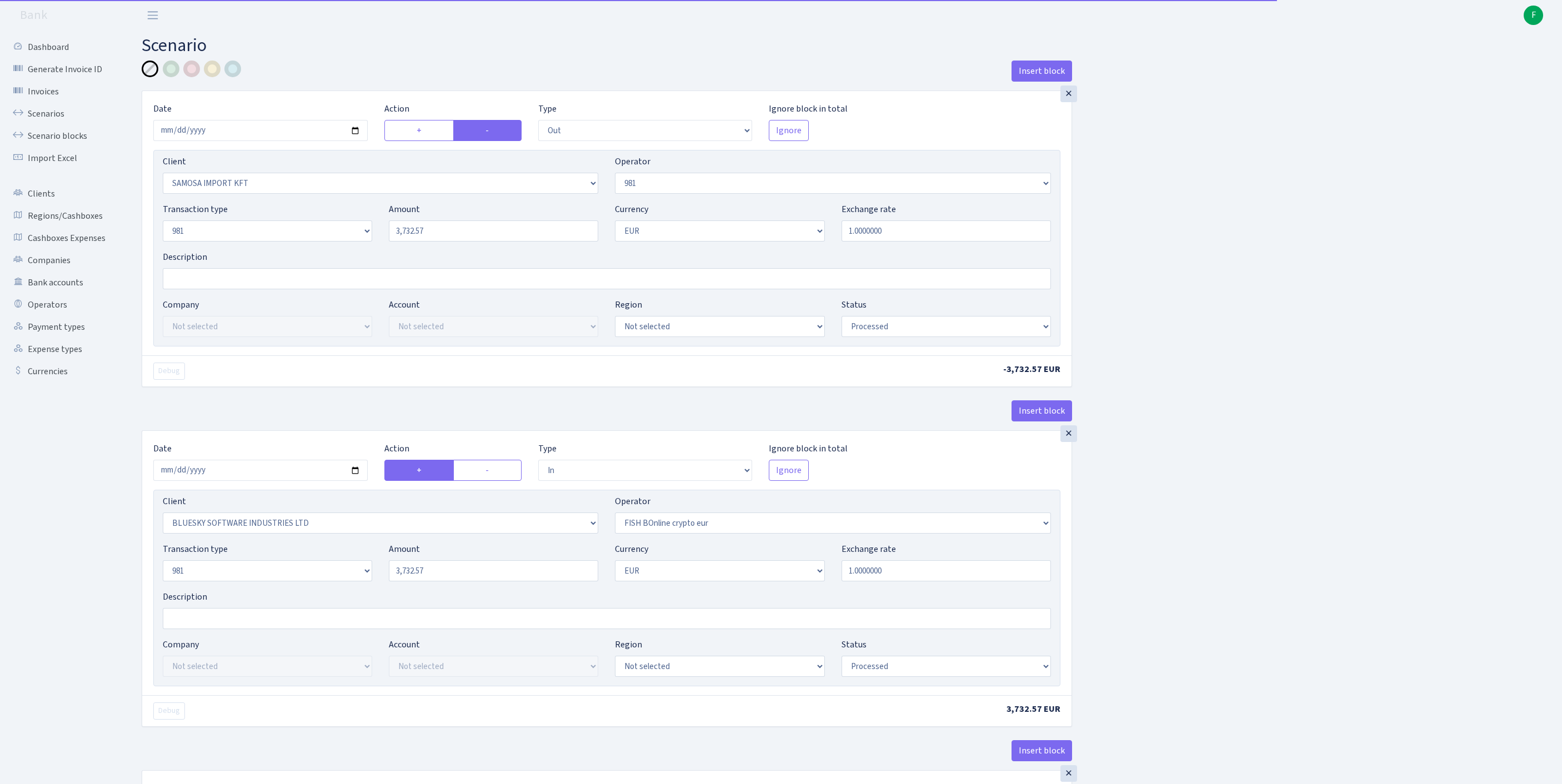
select select "out"
select select "2465"
select select "61"
select select "8"
select select "1"
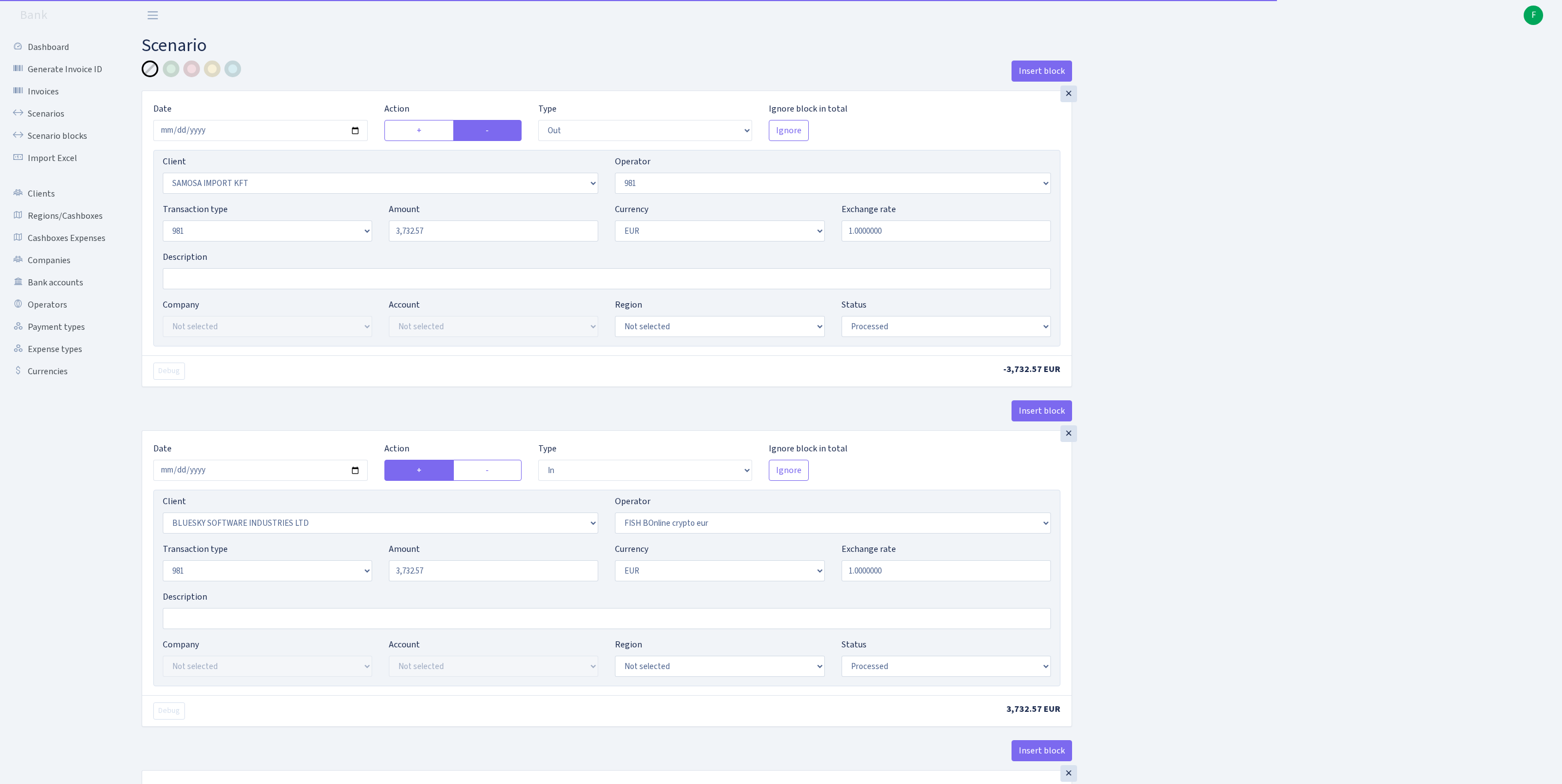
select select "processed"
select select "in"
select select "2867"
select select "410"
select select "8"
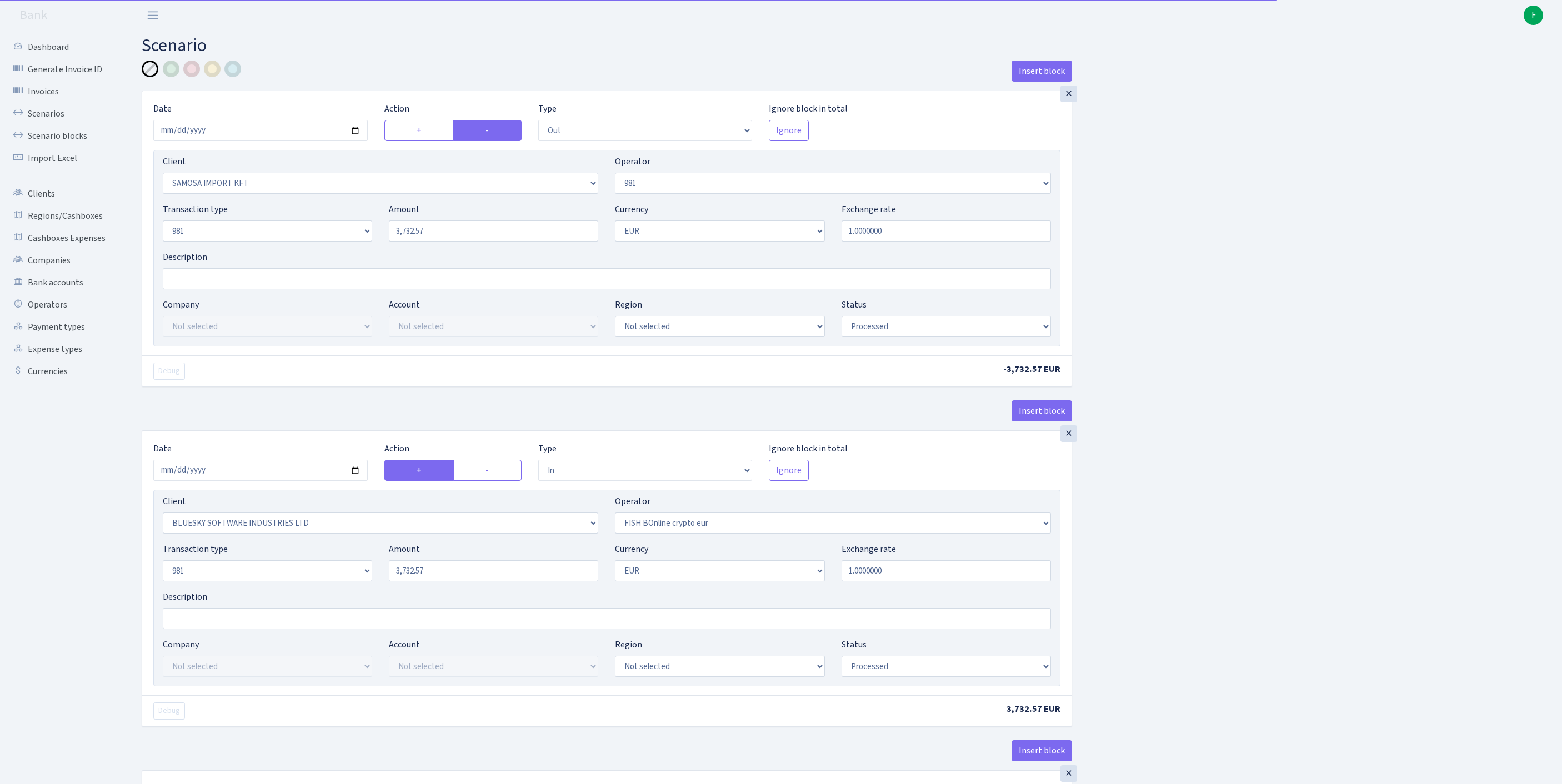
select select "1"
select select "processed"
select select "commission"
select select "61"
select select "processed"
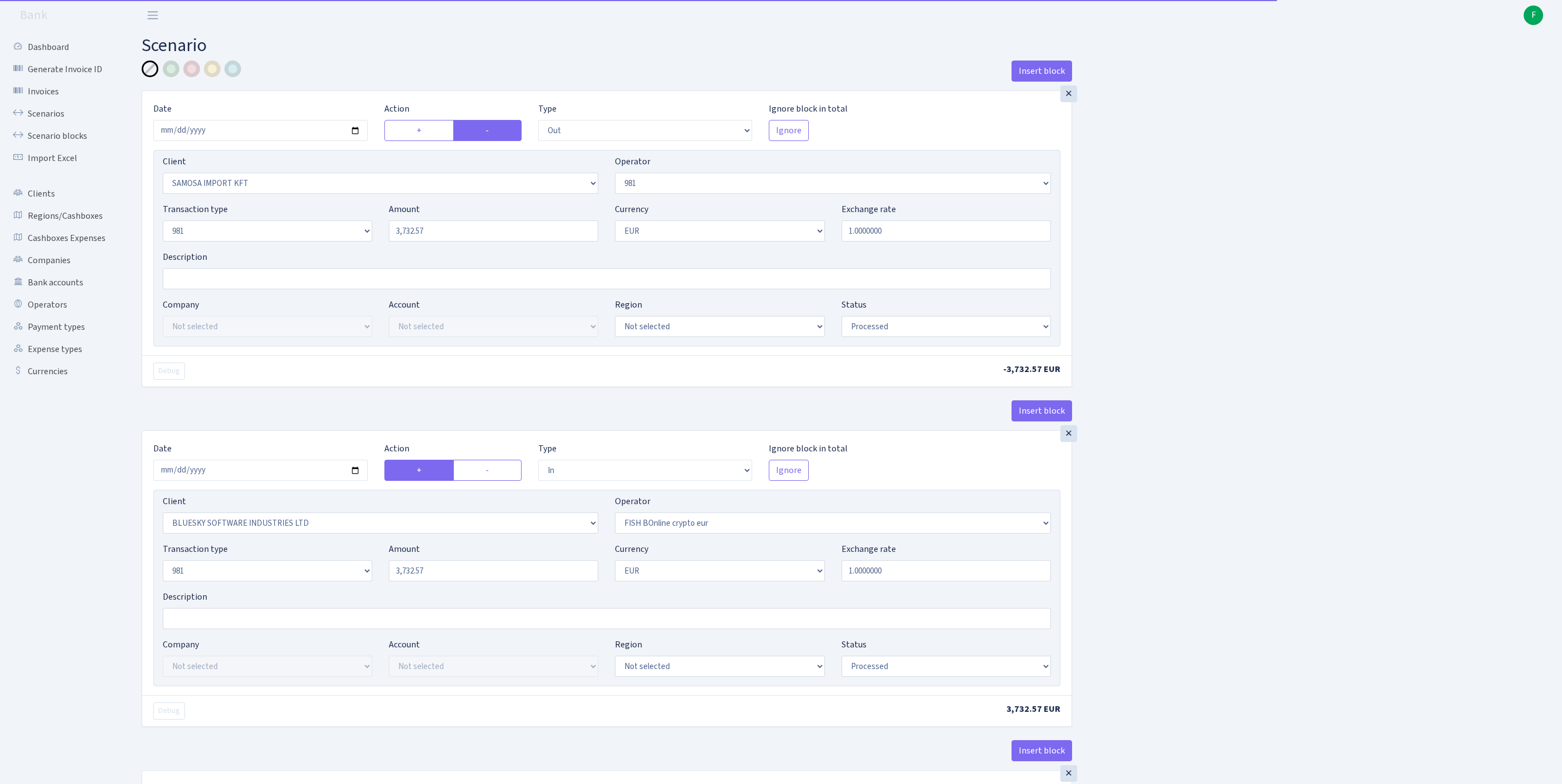
select select "commission"
select select "fixed"
select select "61"
select select "processed"
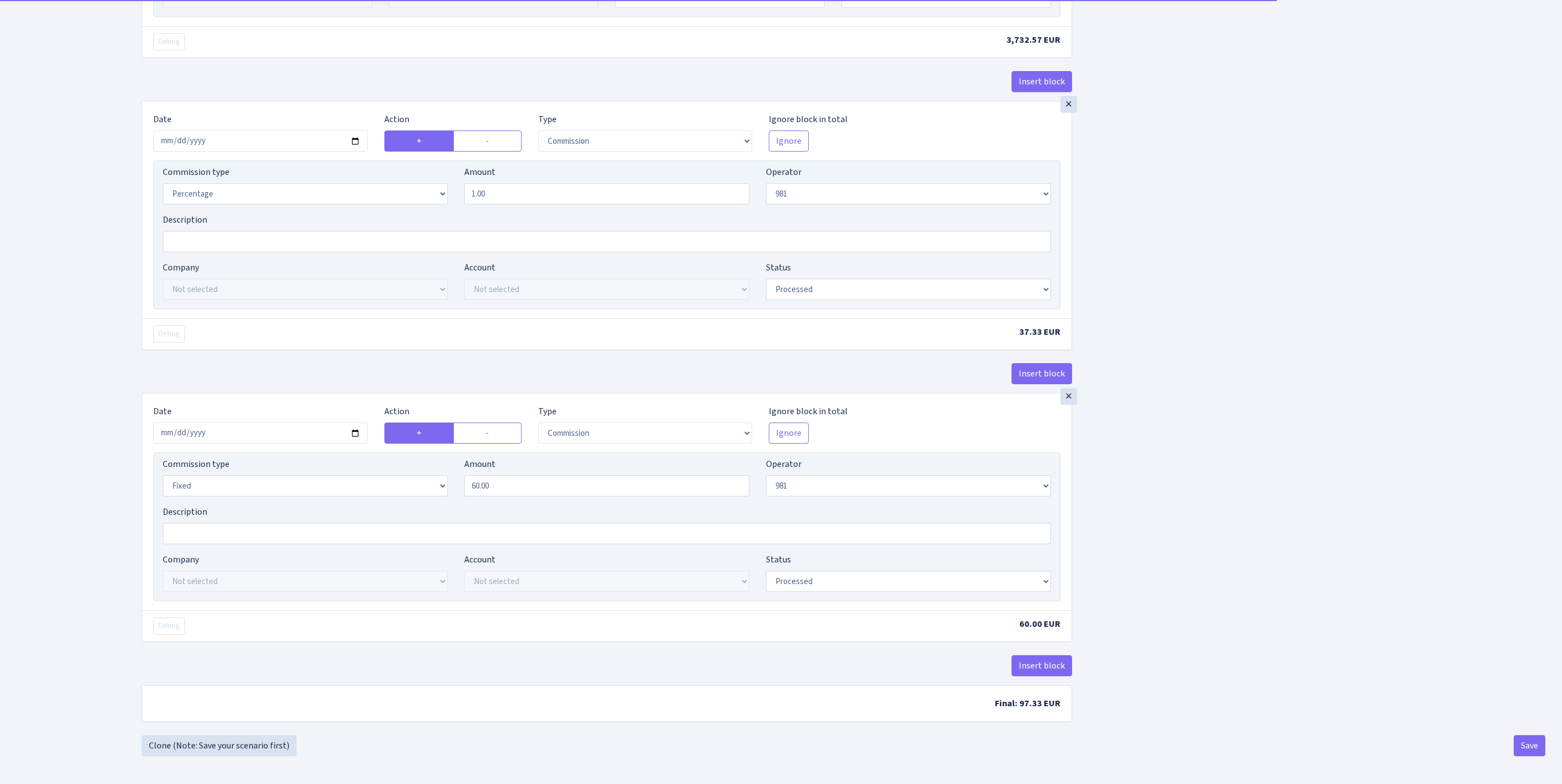
scroll to position [854, 0]
click at [1523, 741] on button "Save" at bounding box center [1530, 745] width 32 height 21
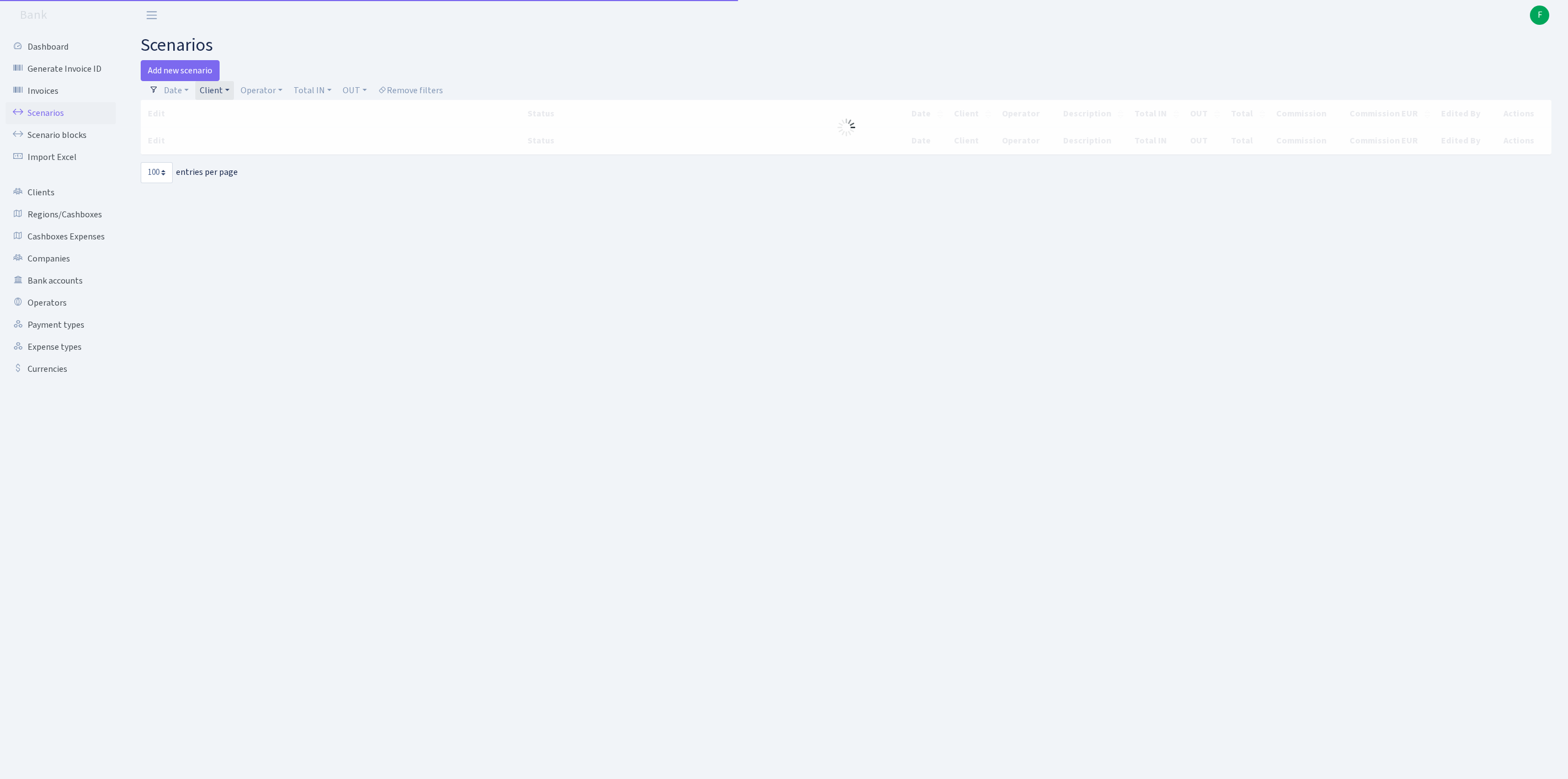
select select "100"
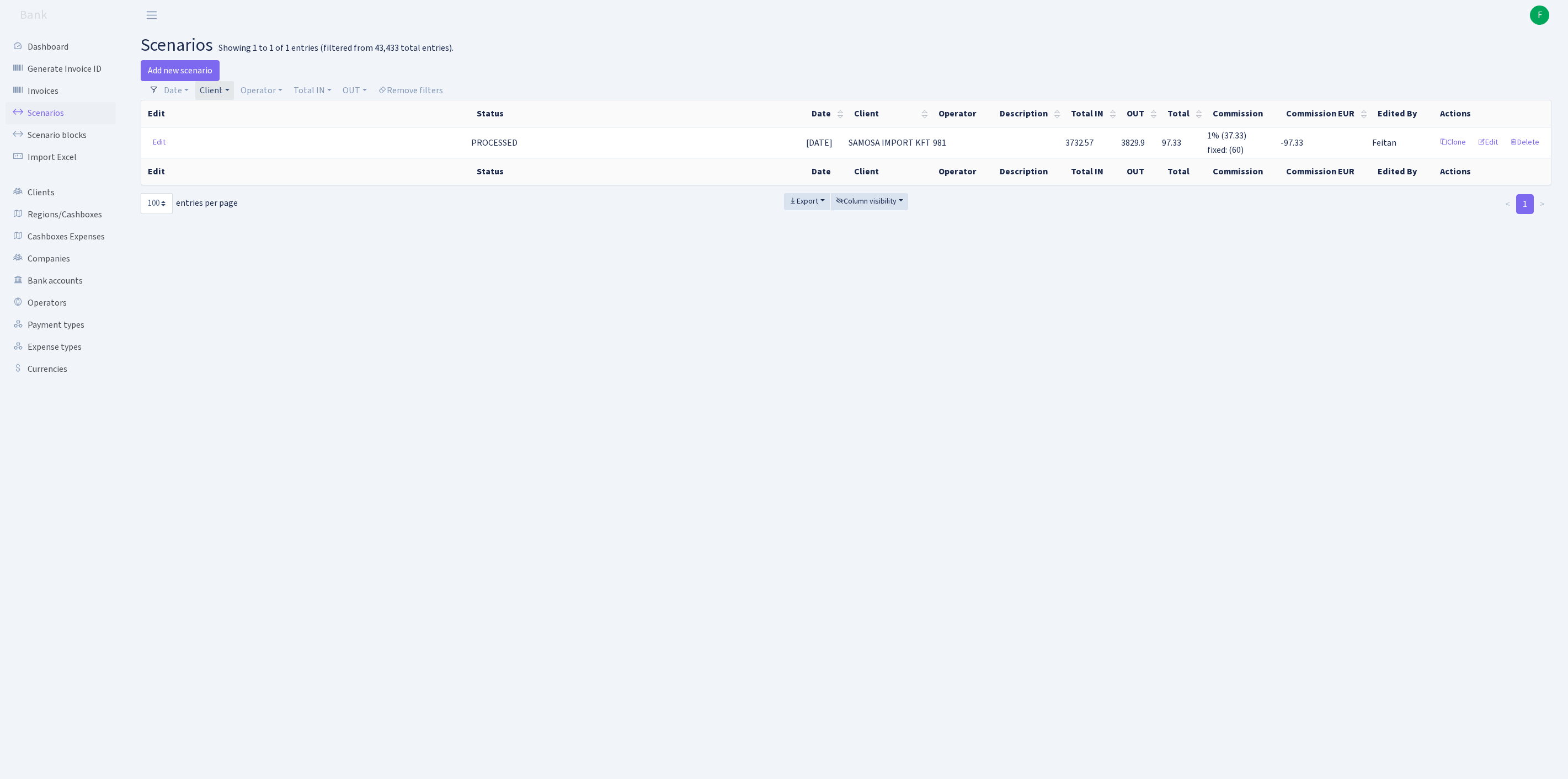
click at [234, 91] on link "Client" at bounding box center [214, 90] width 38 height 19
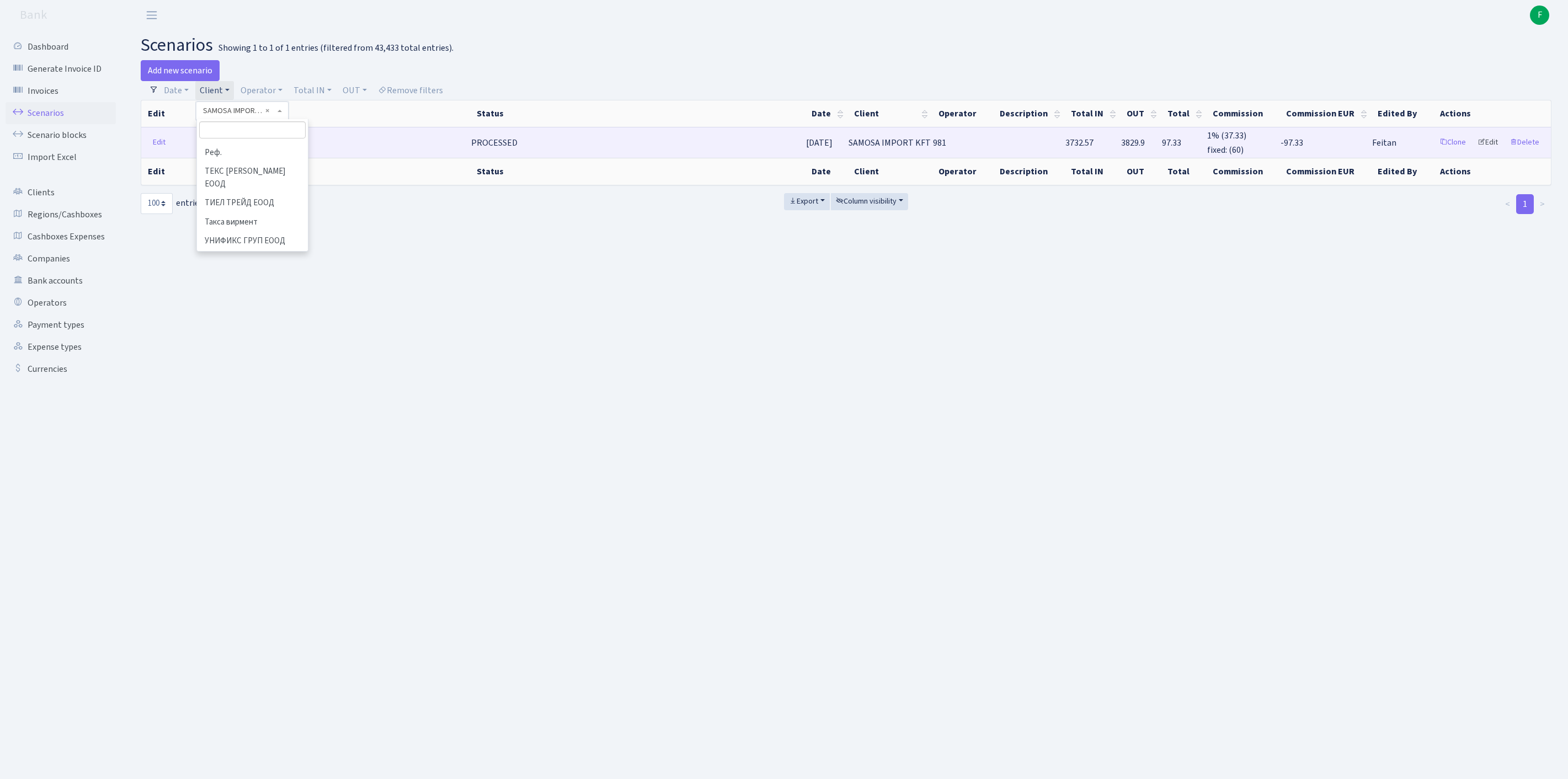
click at [1481, 151] on link "Edit" at bounding box center [1488, 142] width 30 height 17
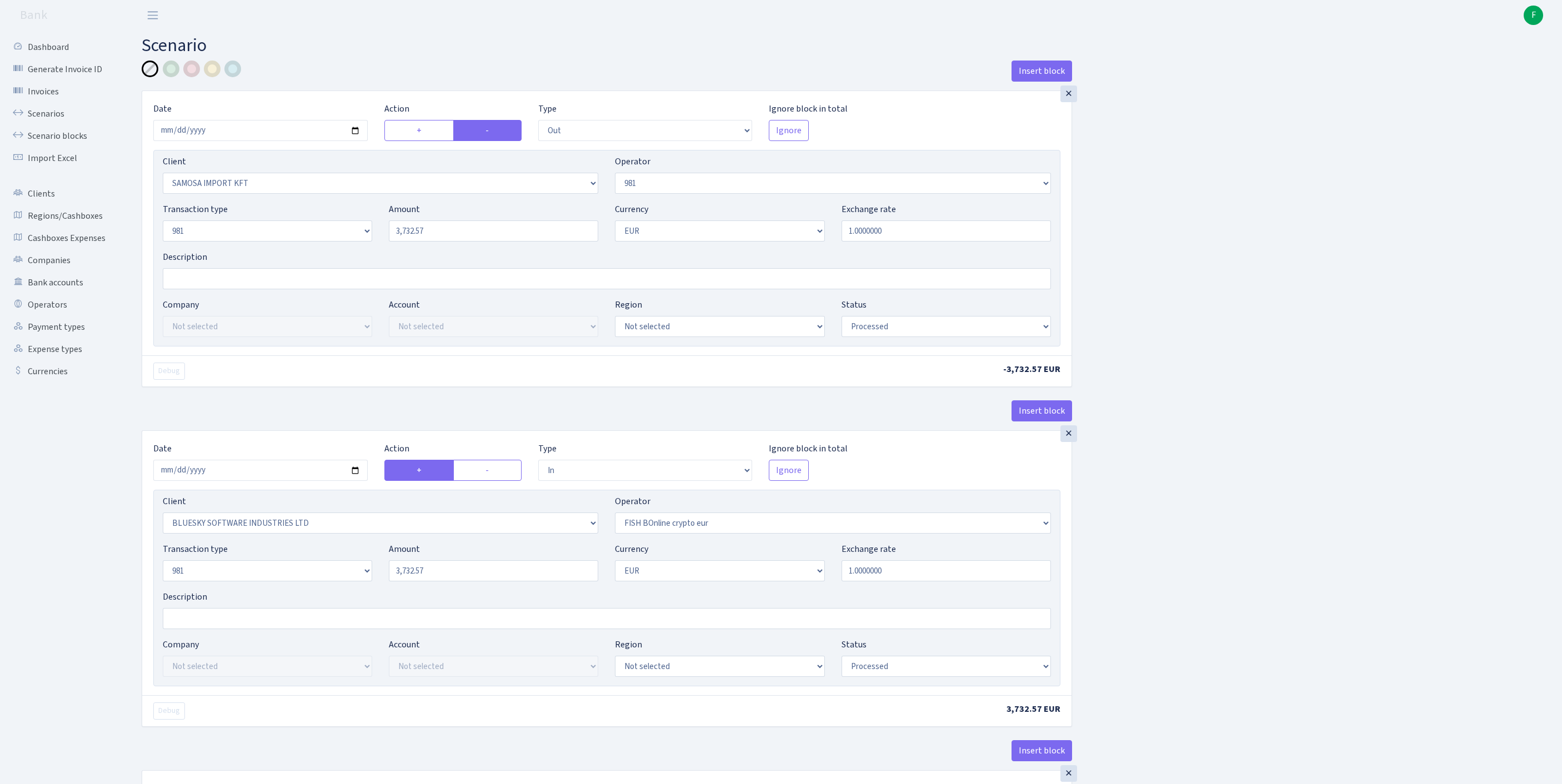
select select "out"
select select "2465"
select select "61"
select select "8"
select select "1"
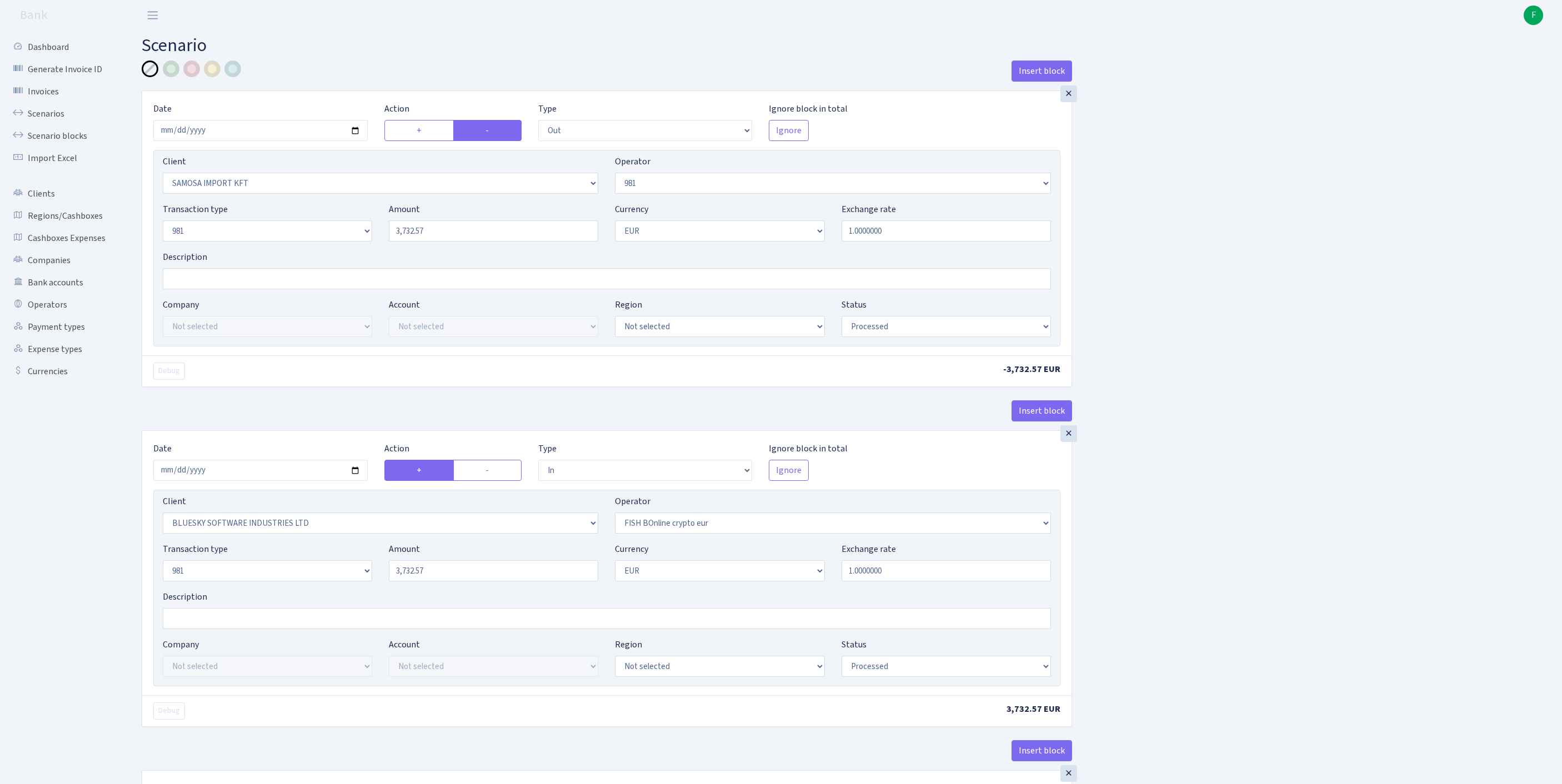
select select "processed"
select select "in"
select select "2867"
select select "410"
select select "8"
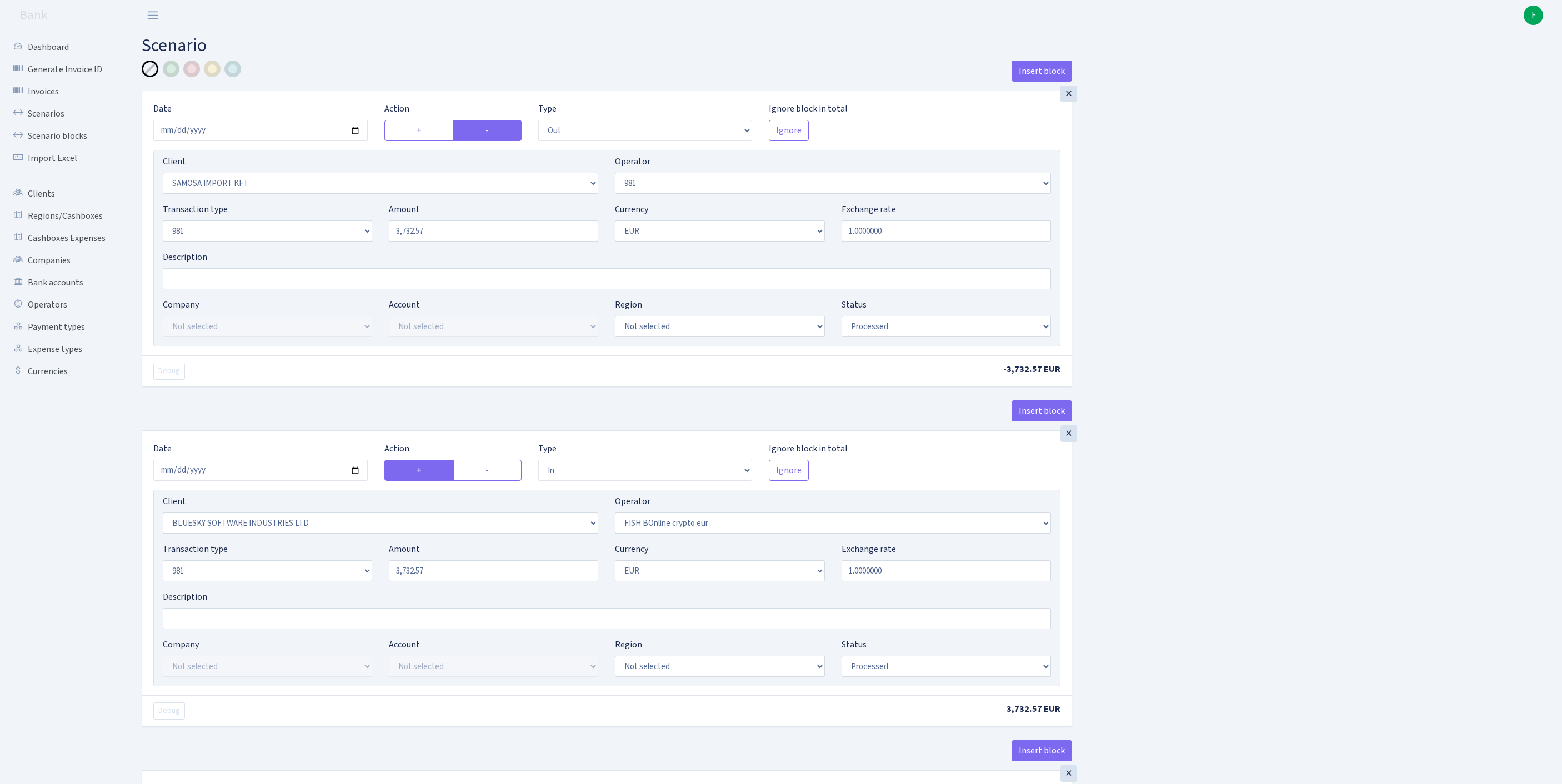
select select "1"
select select "processed"
select select "commission"
select select "61"
select select "processed"
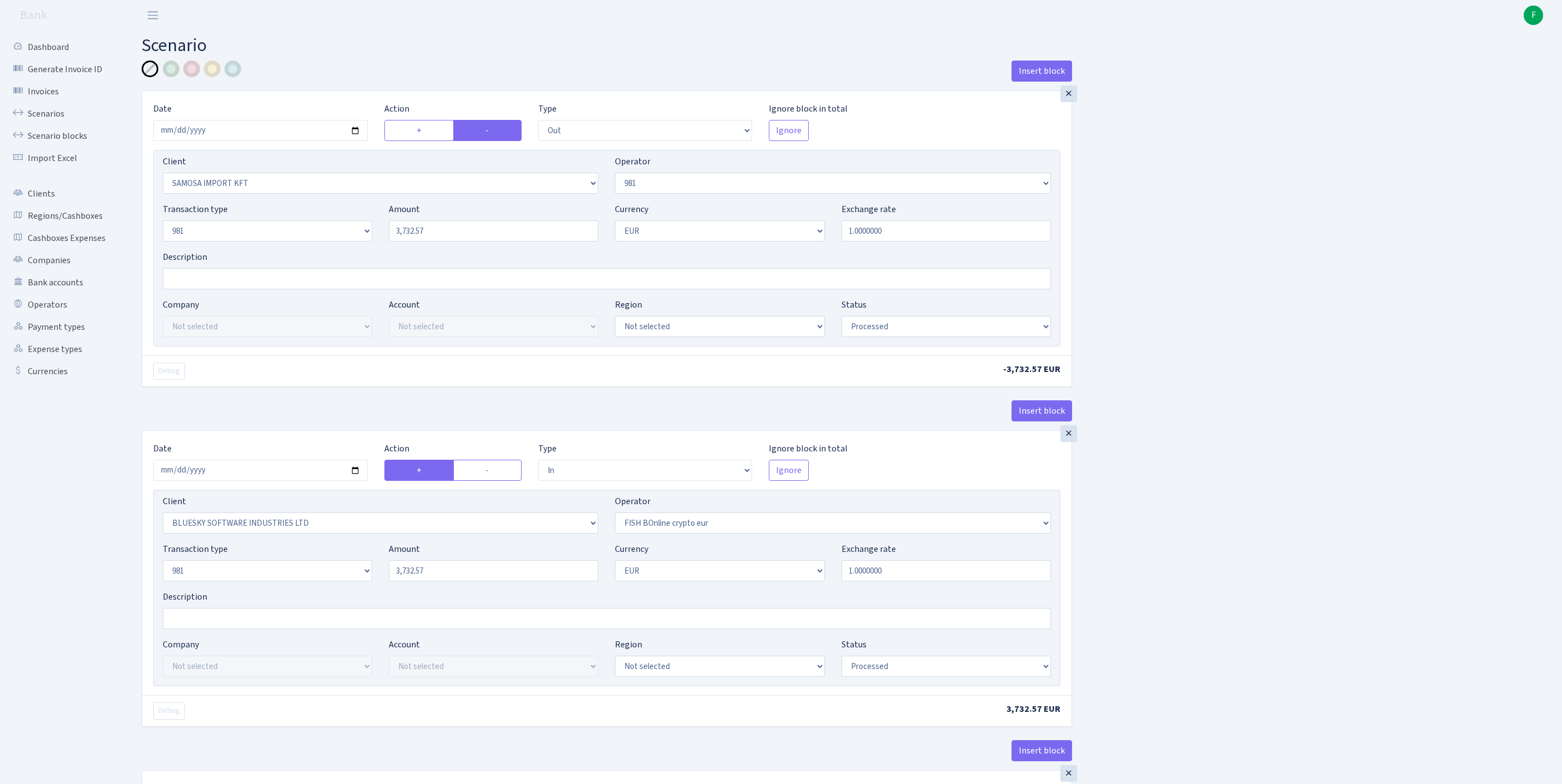
select select "commission"
select select "fixed"
select select "61"
select select "processed"
click at [213, 289] on input "Description" at bounding box center [607, 279] width 888 height 21
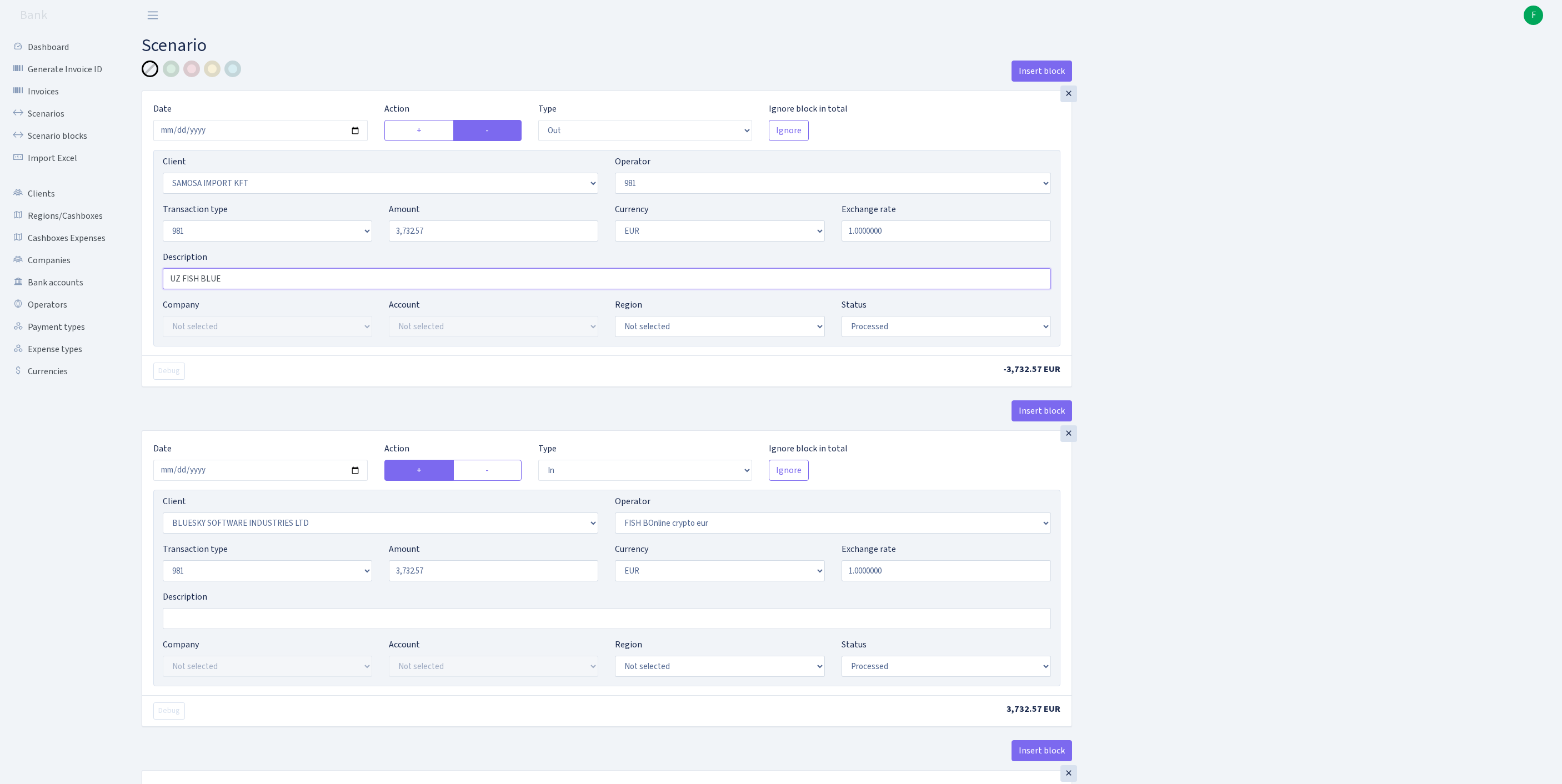
scroll to position [854, 0]
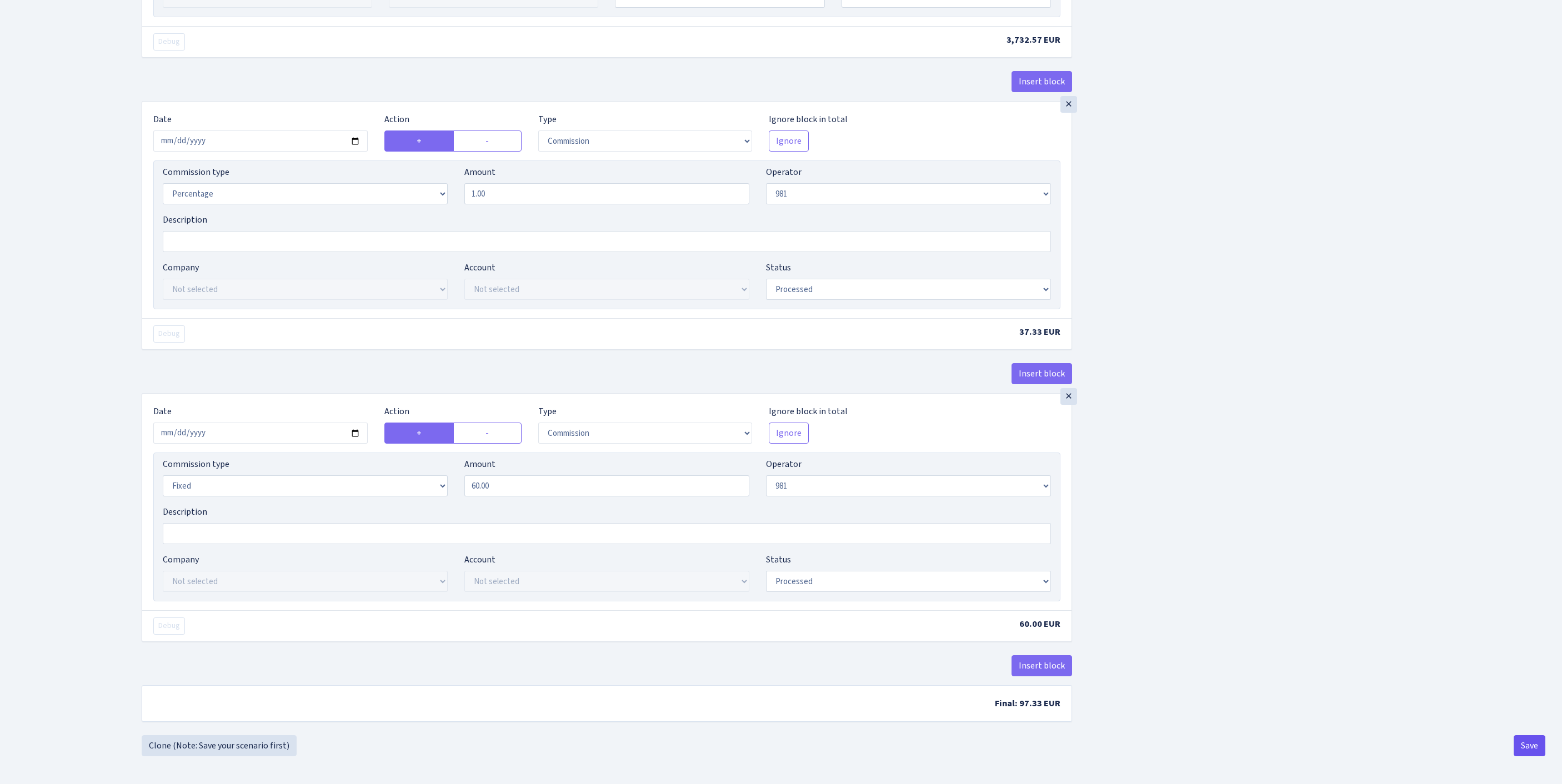
type input "UZ FISH BLUE"
click at [1530, 747] on button "Save" at bounding box center [1530, 745] width 32 height 21
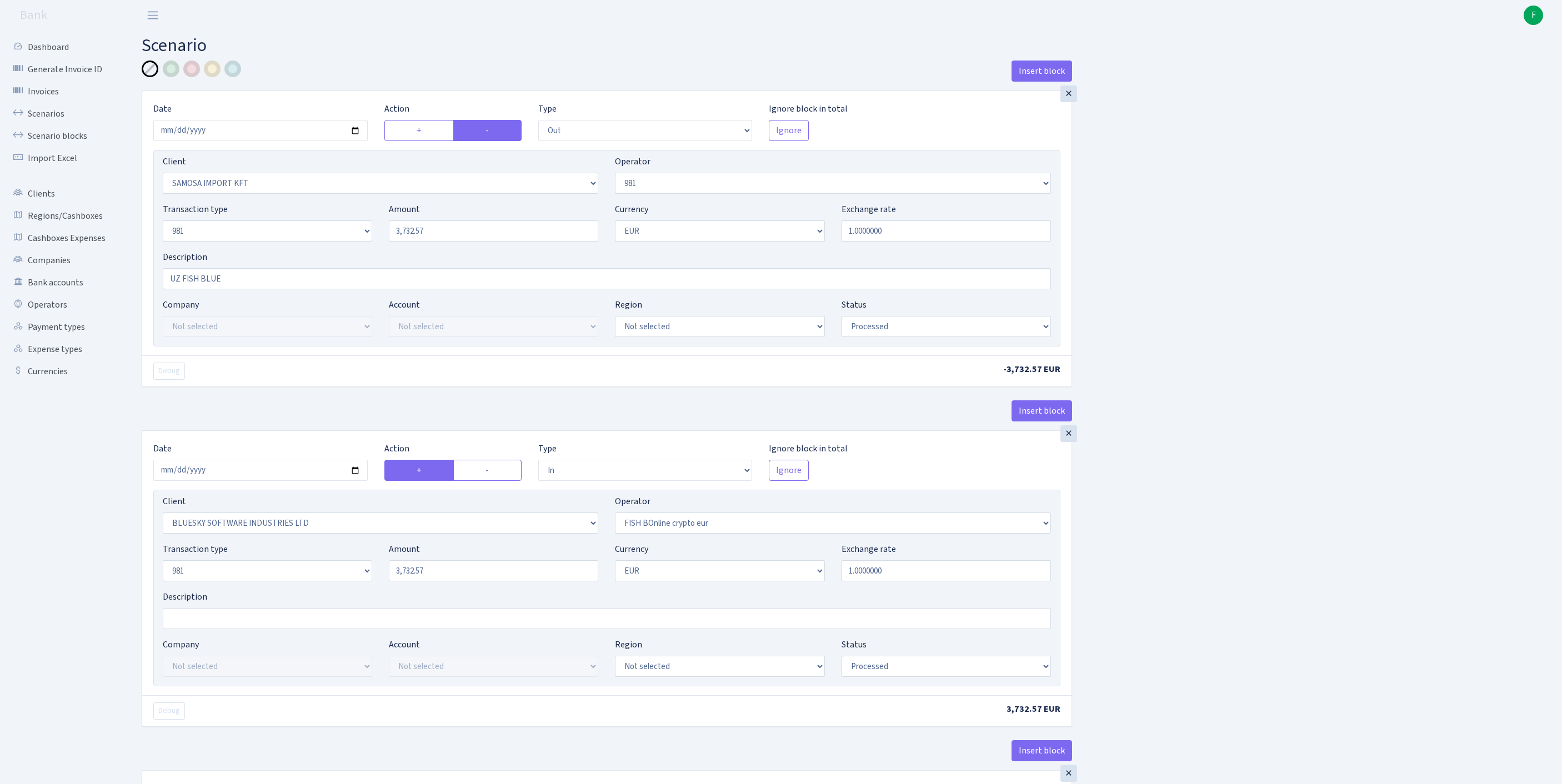
select select "out"
select select "2465"
select select "61"
select select "8"
select select "1"
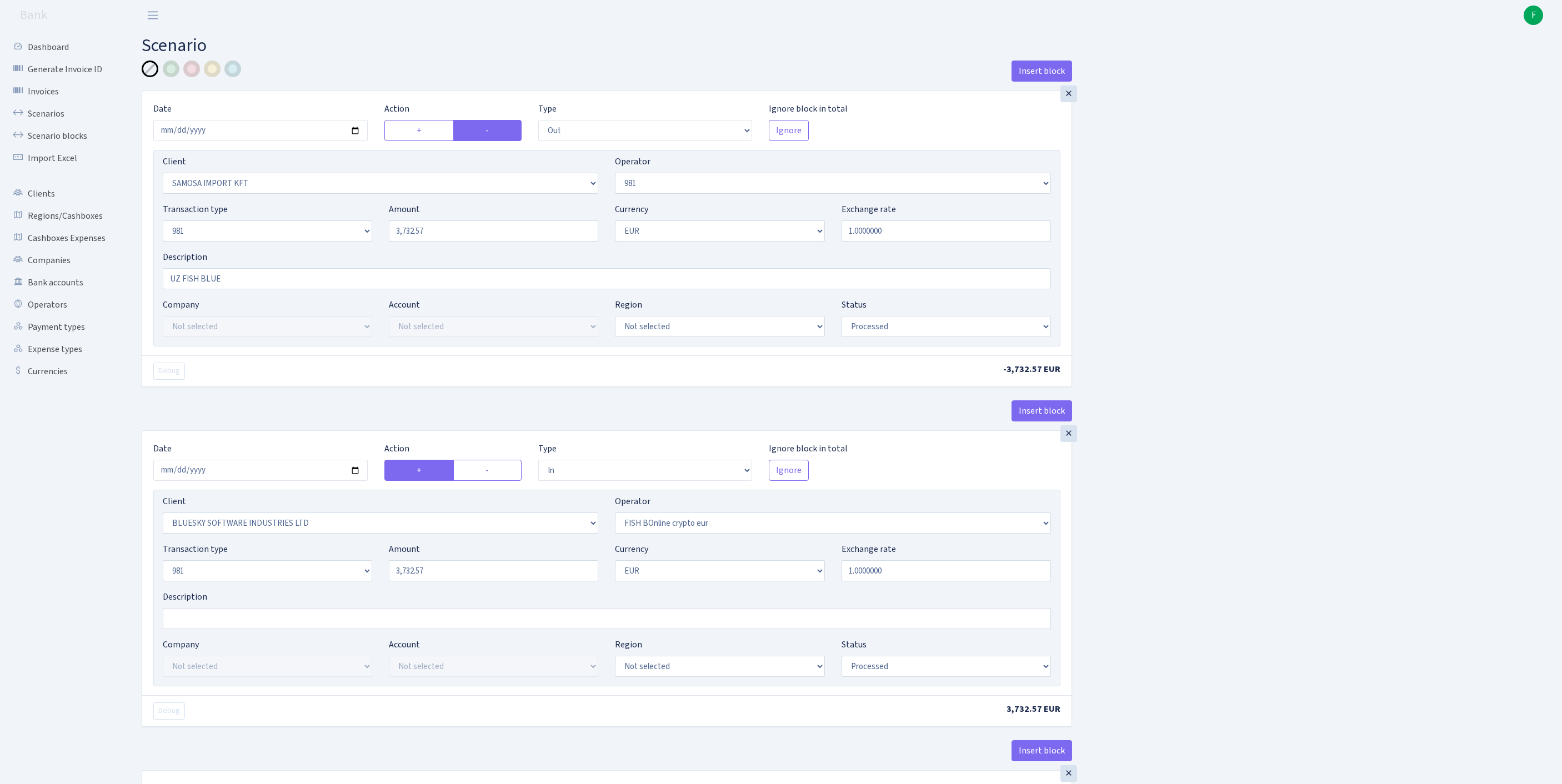
select select "processed"
select select "in"
select select "2867"
select select "410"
select select "8"
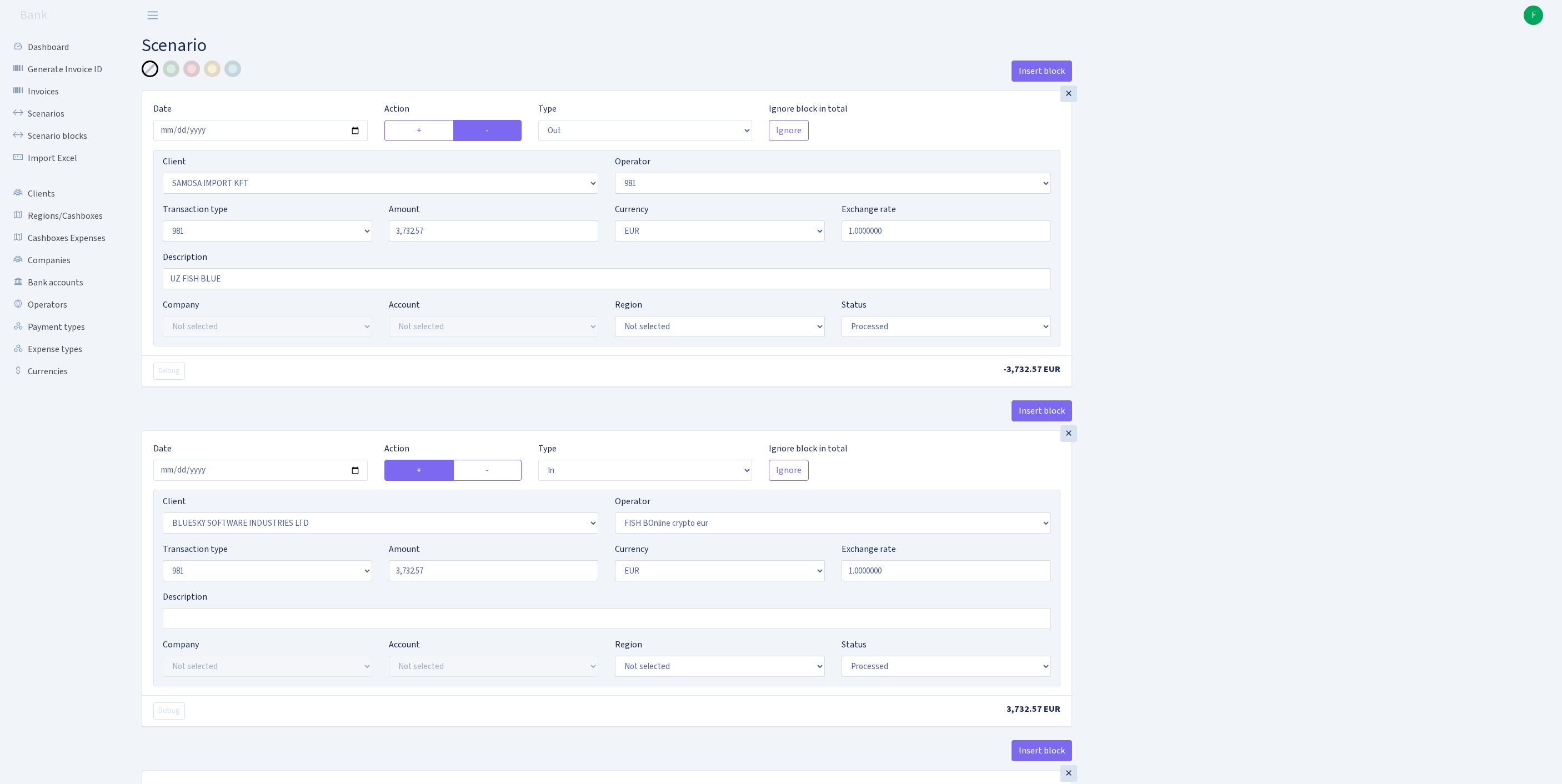
select select "1"
select select "processed"
select select "commission"
select select "61"
select select "processed"
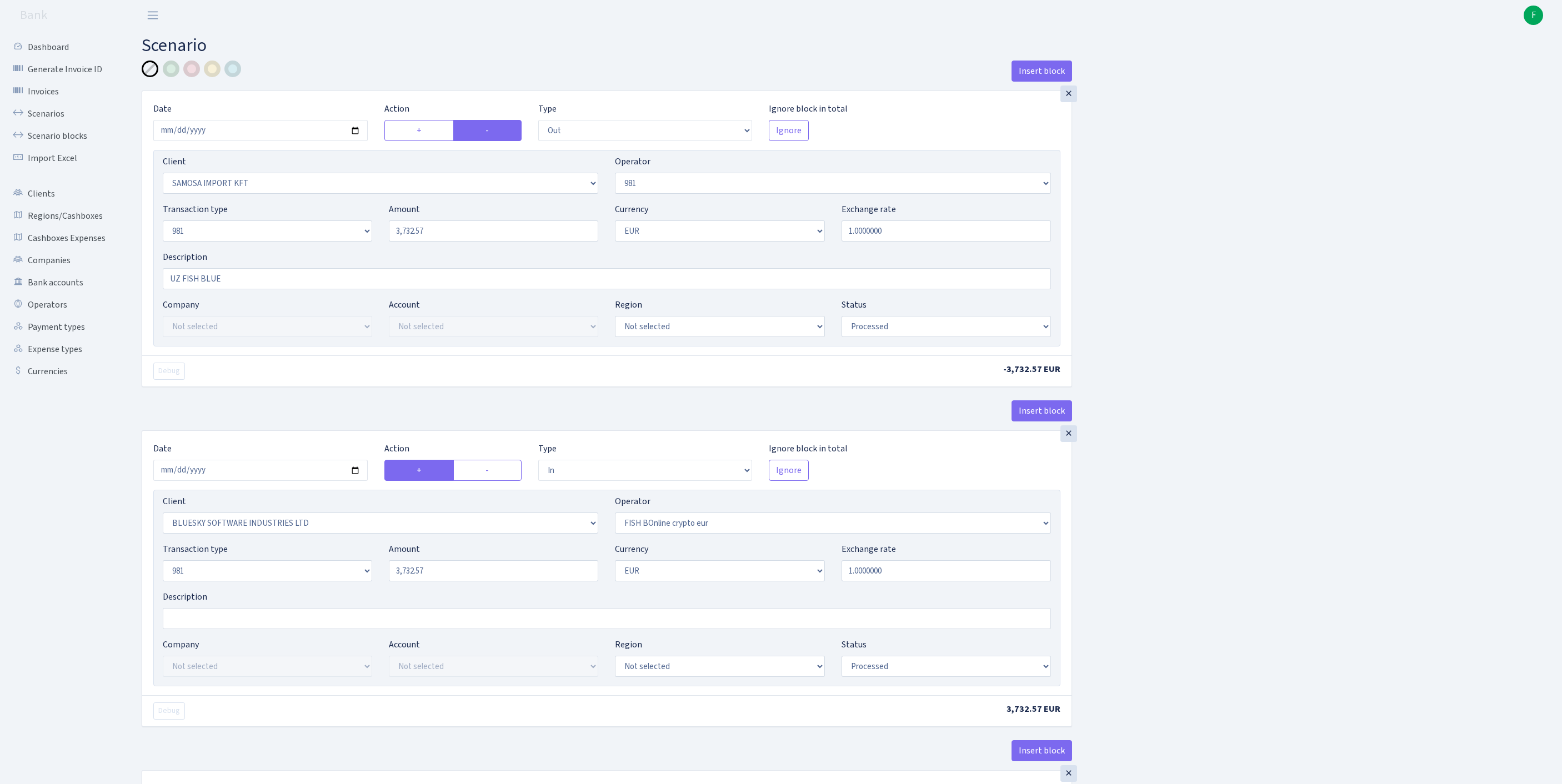
select select "commission"
select select "fixed"
select select "61"
select select "processed"
click at [48, 120] on link "Scenarios" at bounding box center [61, 114] width 111 height 22
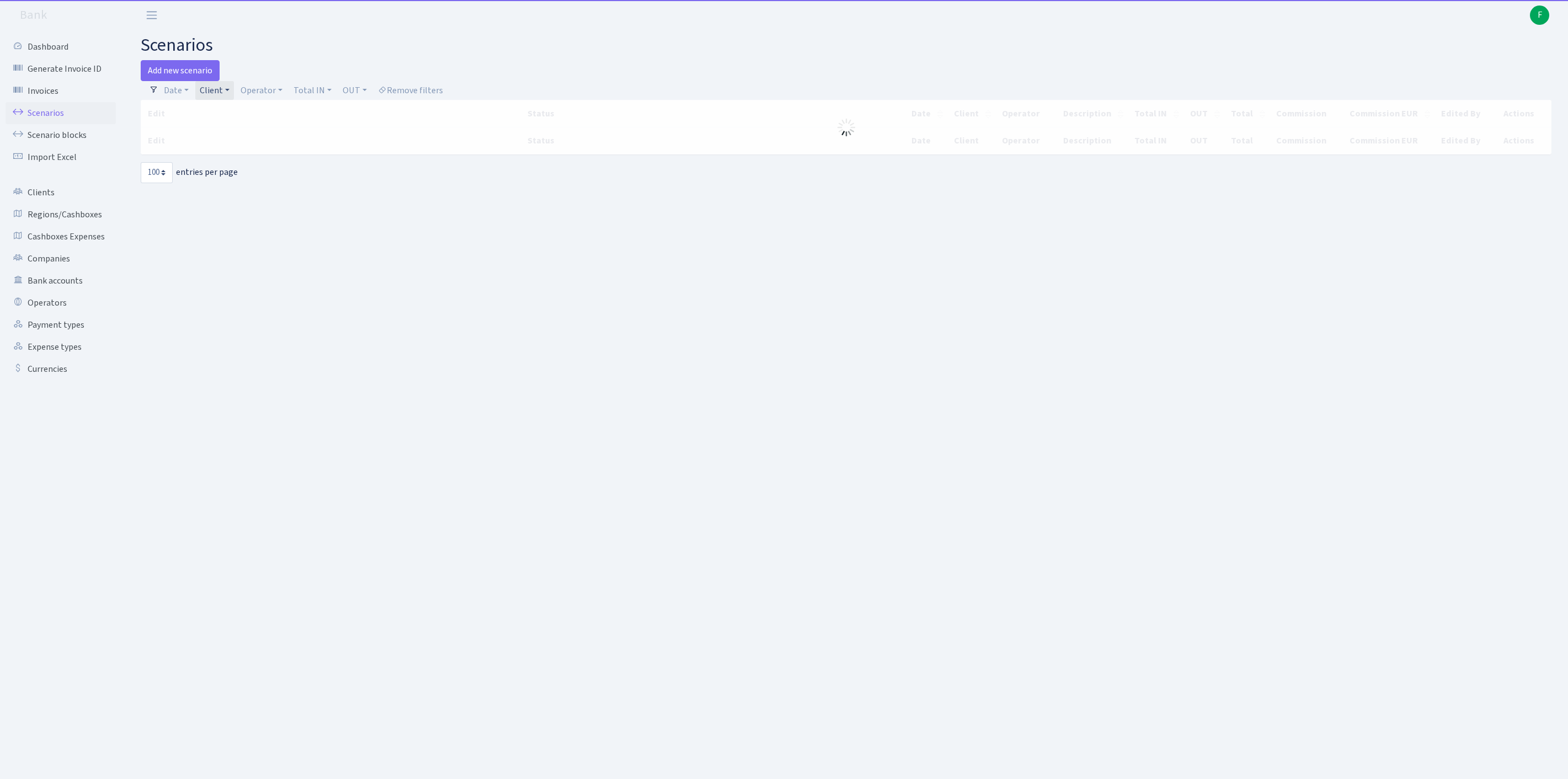
select select "100"
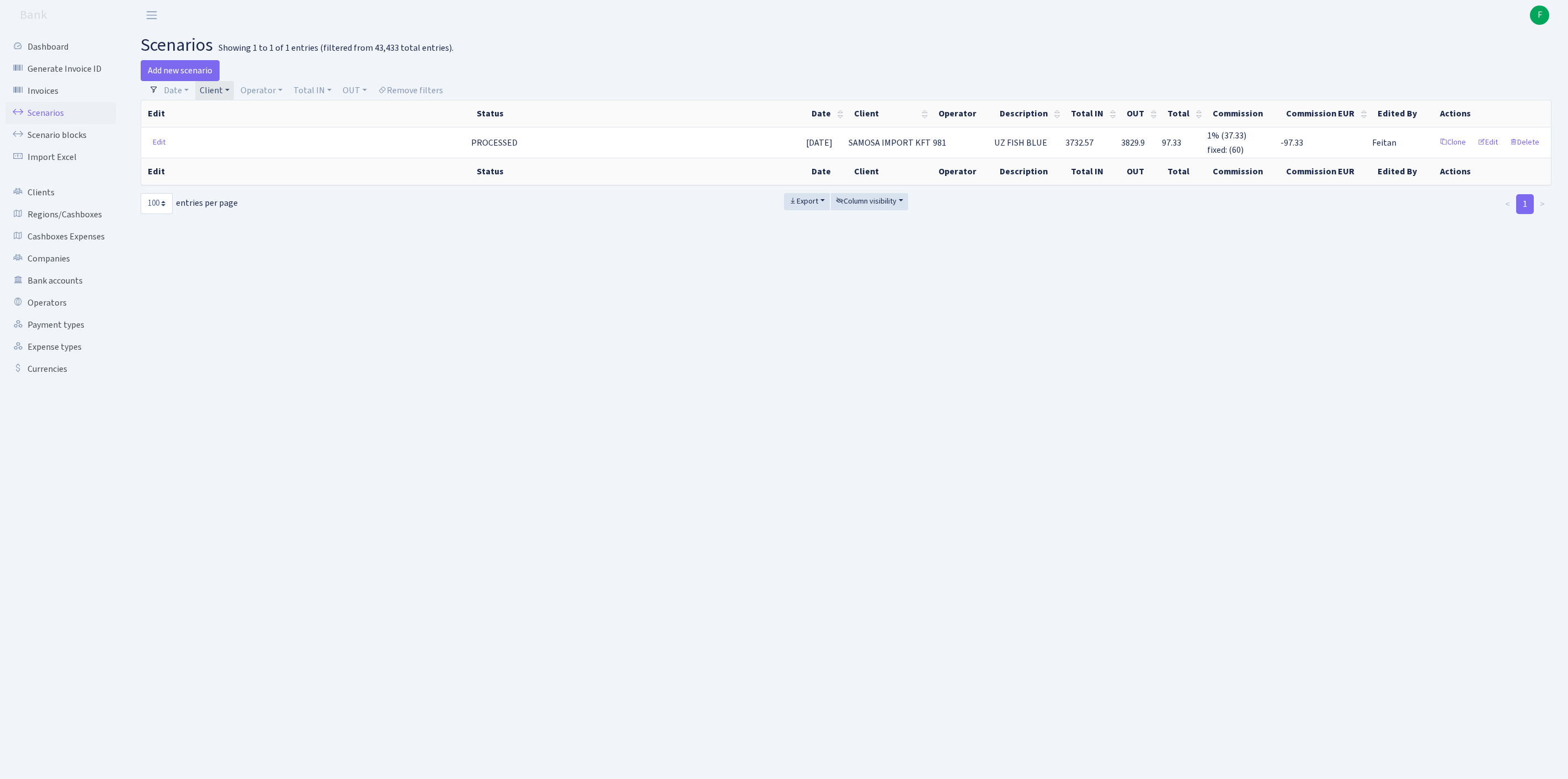
click at [234, 93] on link "Client" at bounding box center [214, 90] width 38 height 19
click at [275, 116] on span "× SAMOSA IMPORT KFT" at bounding box center [239, 111] width 72 height 11
click at [234, 94] on link "Client" at bounding box center [214, 90] width 38 height 19
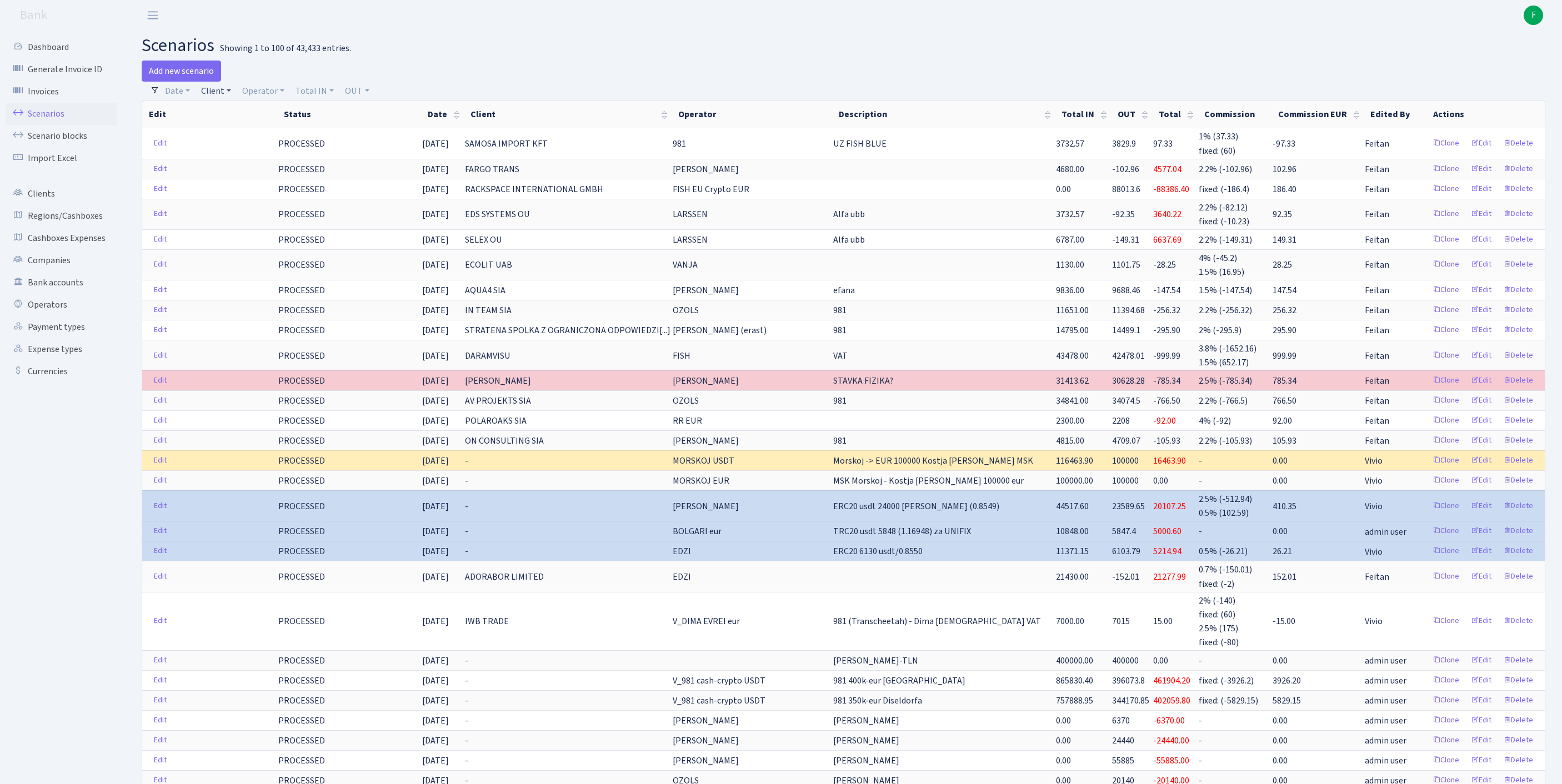
click at [226, 97] on link "Client" at bounding box center [216, 91] width 39 height 19
click at [240, 130] on input "search" at bounding box center [246, 130] width 92 height 17
type input "B ONLINE"
click at [232, 172] on li "B ONLINE SERVICES LTD" at bounding box center [246, 157] width 94 height 32
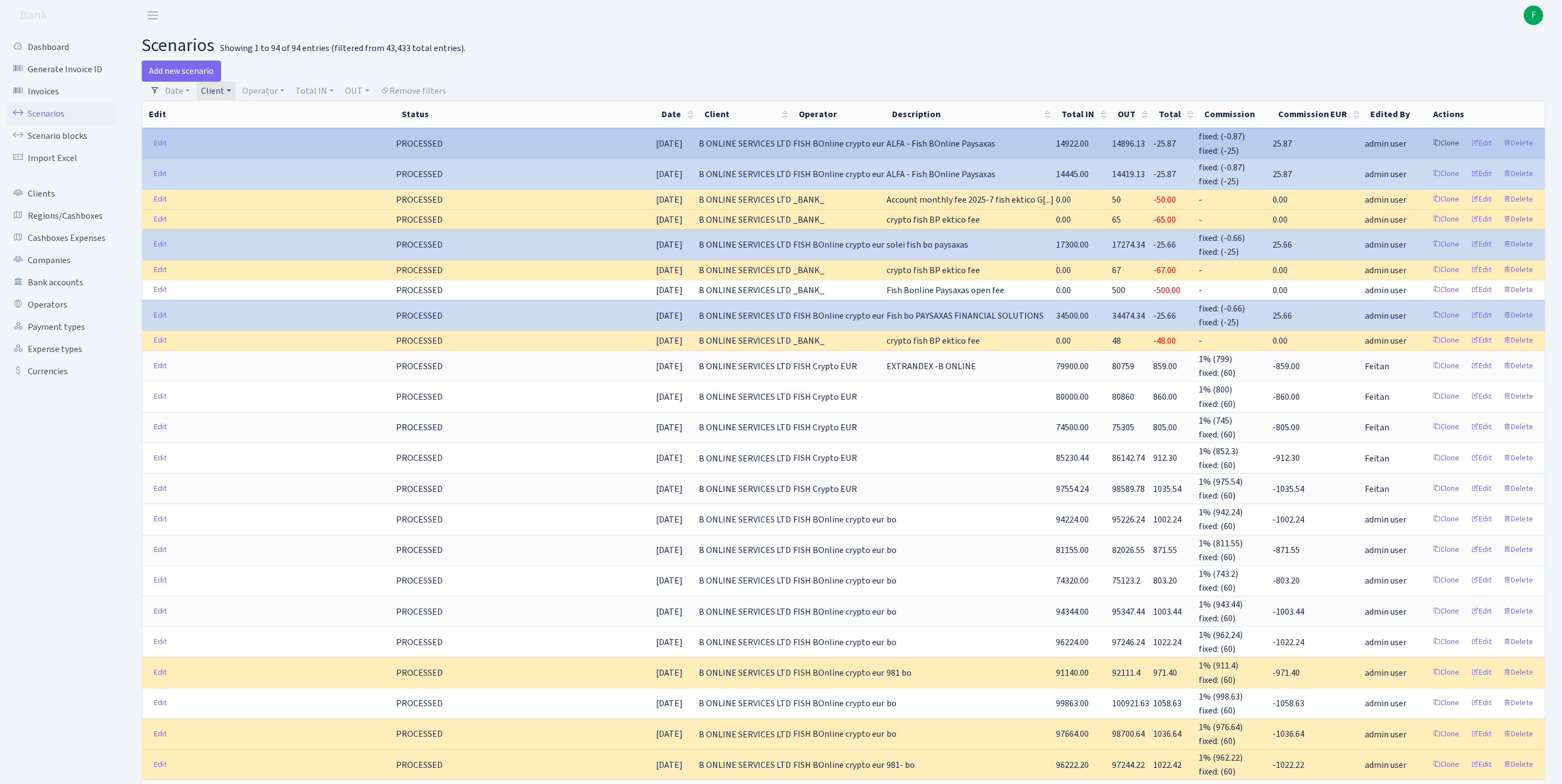
click at [1427, 152] on link "Clone" at bounding box center [1446, 143] width 37 height 17
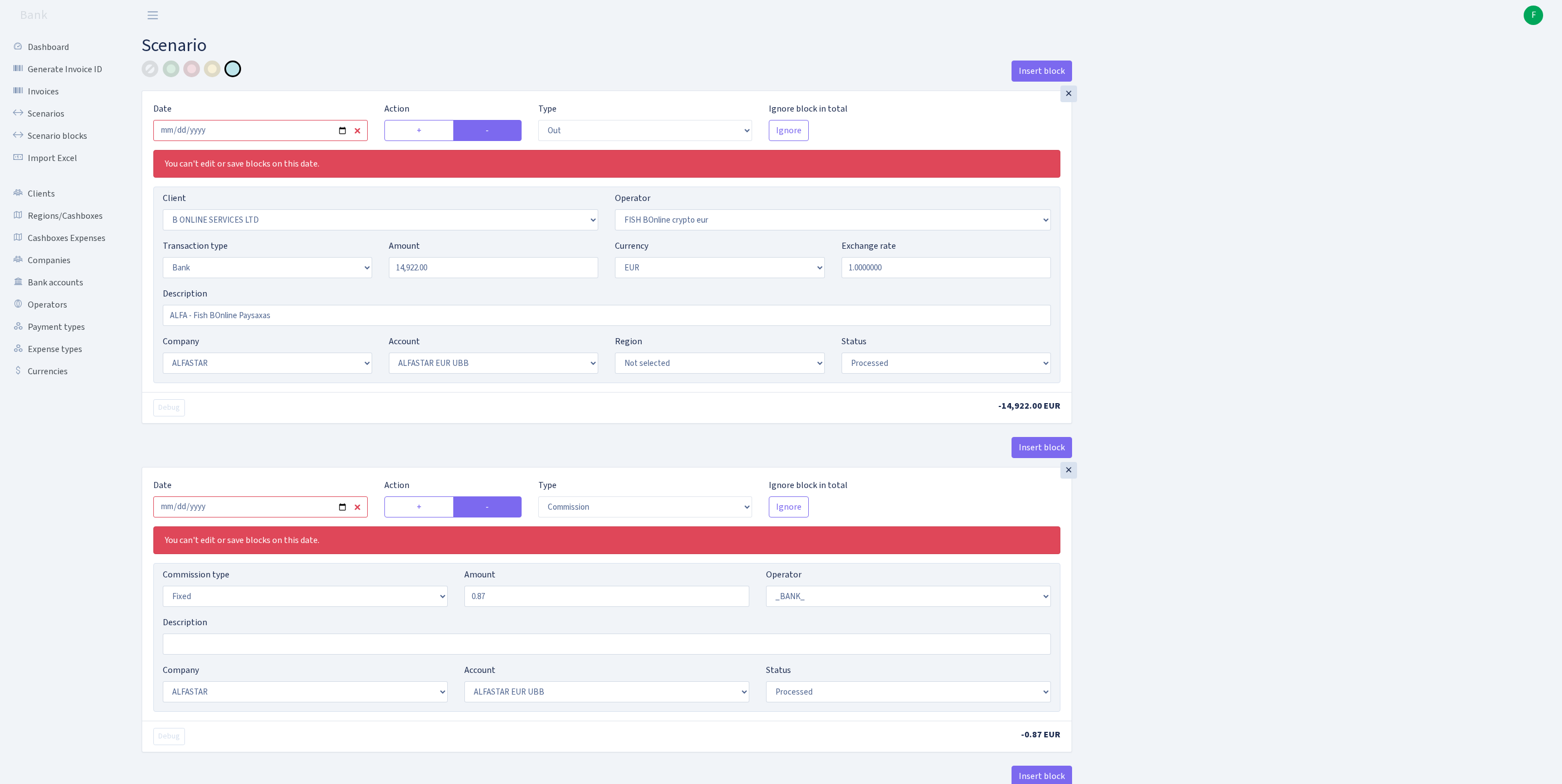
select select "out"
select select "1844"
select select "410"
select select "2"
select select "1"
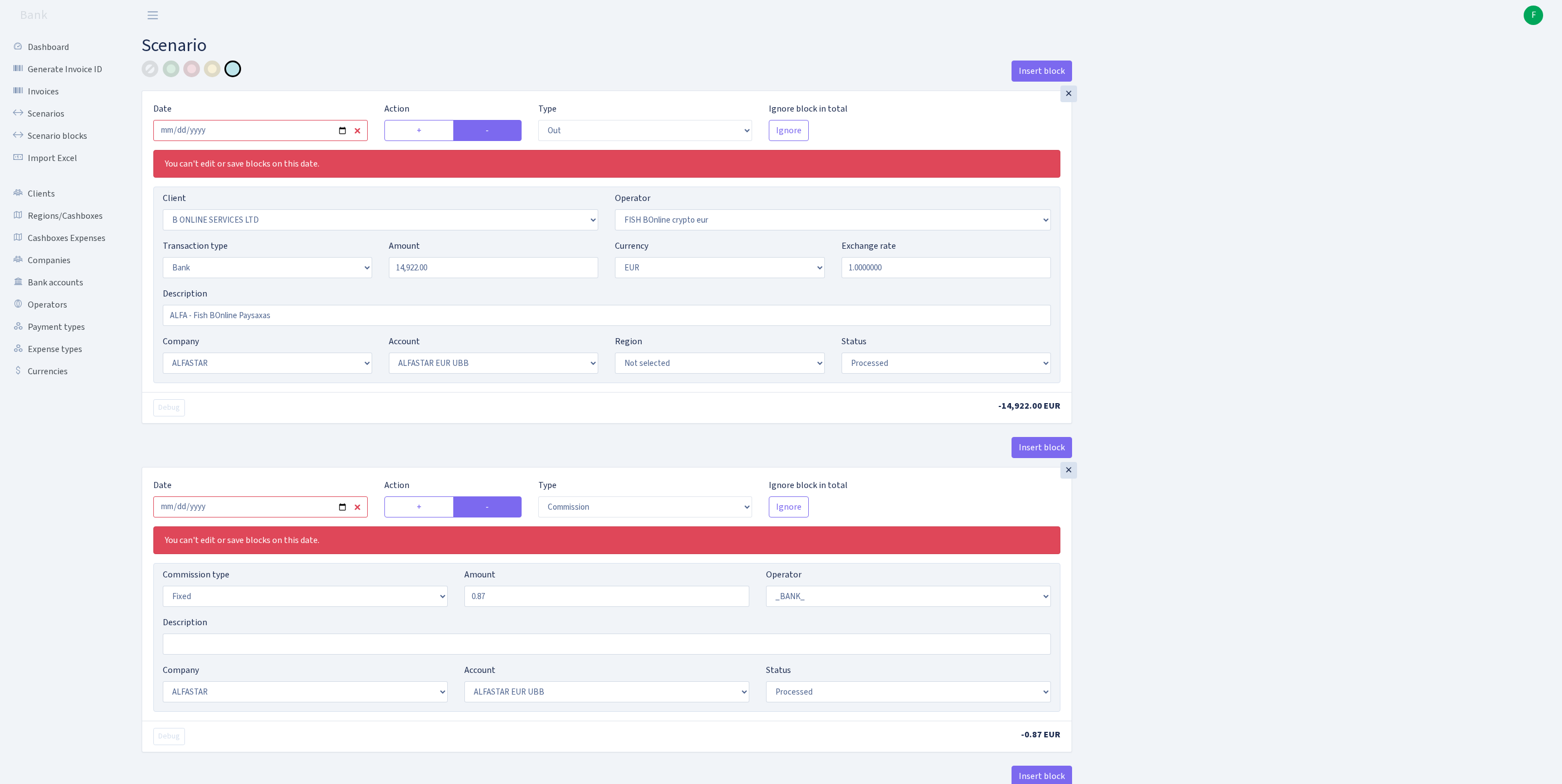
select select "14"
select select "42"
select select "processed"
select select "commission"
select select "fixed"
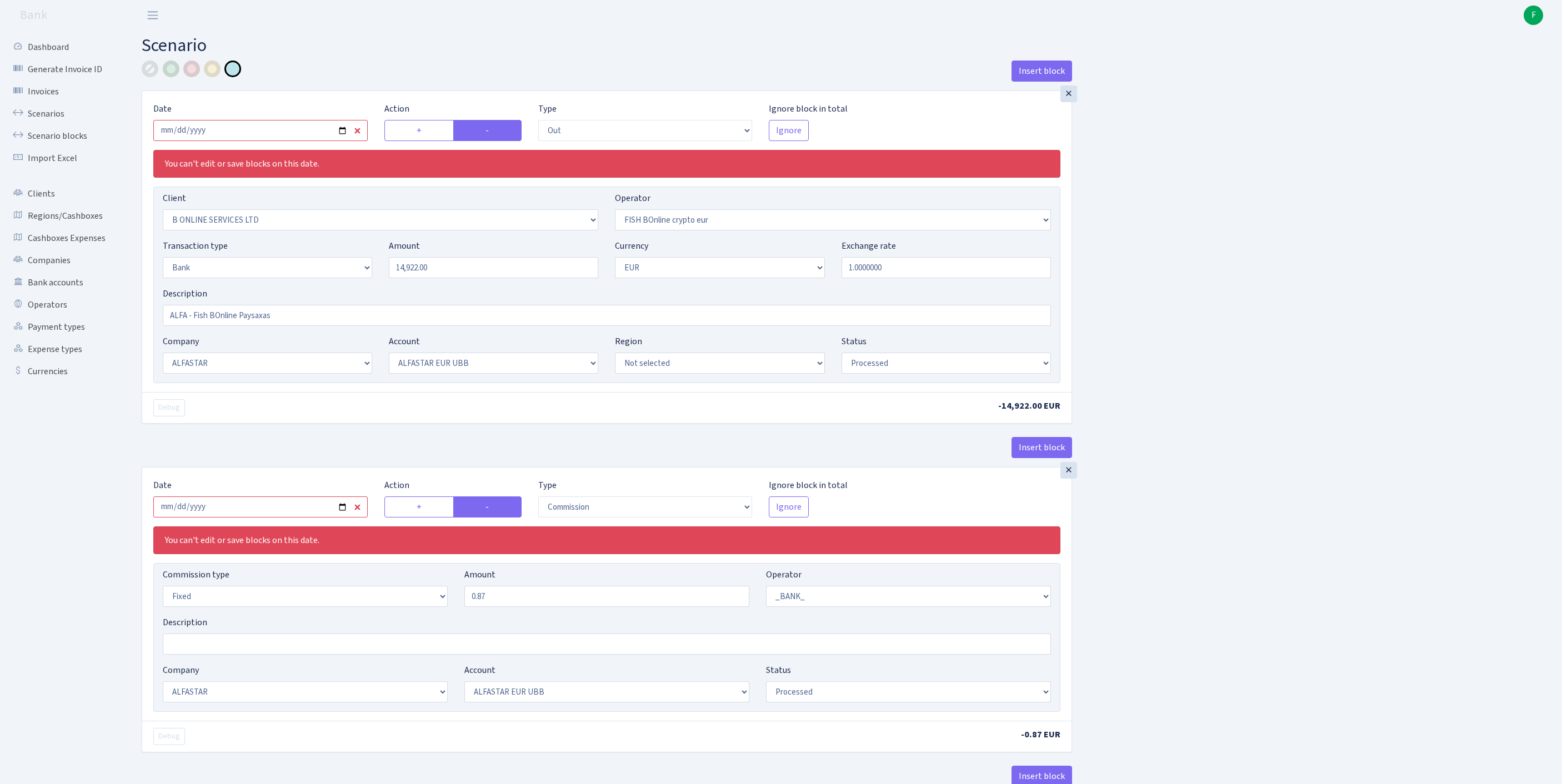
select select "1"
select select "14"
select select "42"
select select "processed"
select select "commission"
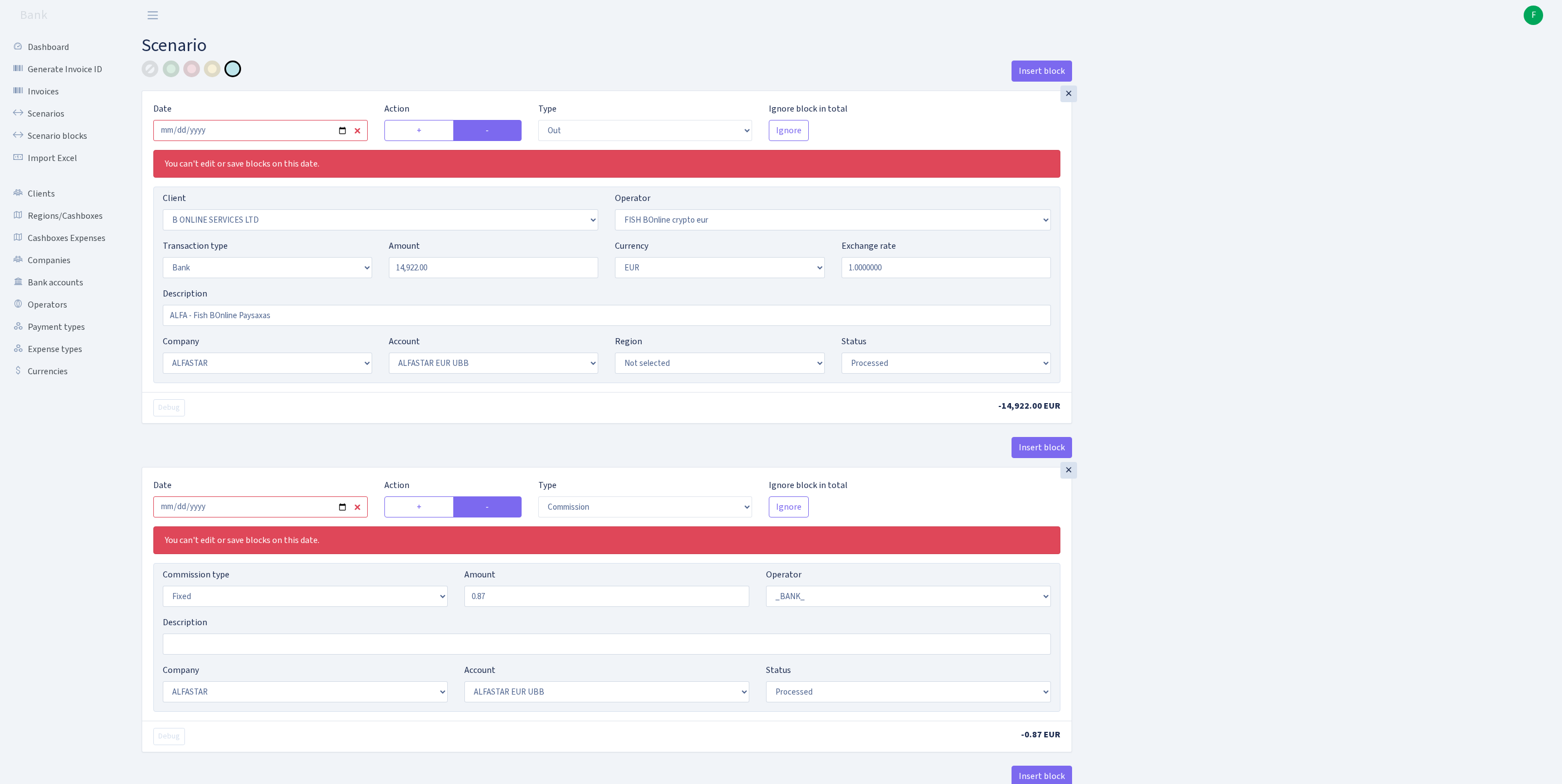
select select "fixed"
select select "1"
select select "22"
select select "64"
select select "processed"
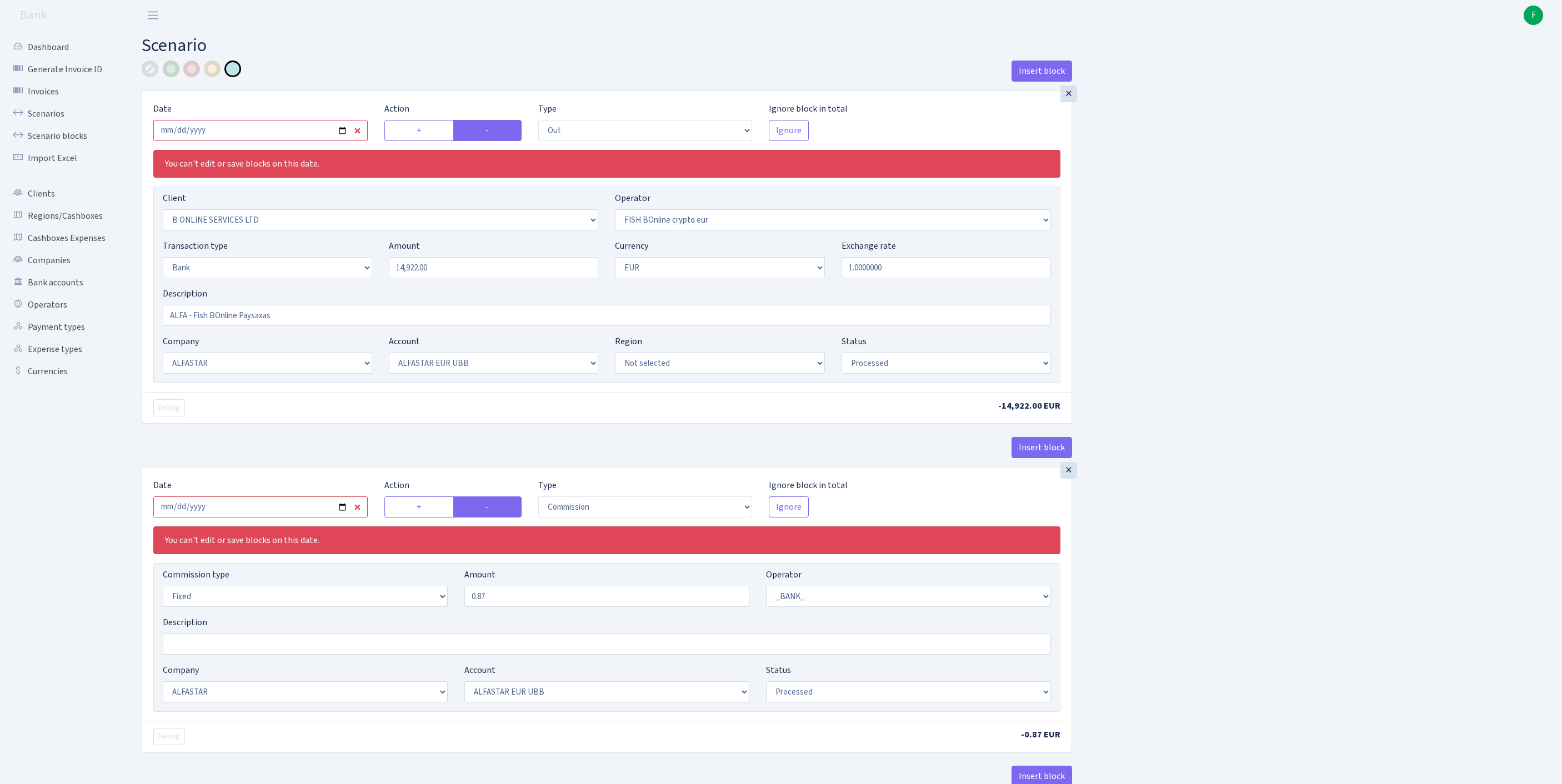
select select "in"
select select "3235"
select select "410"
select select "2"
select select "1"
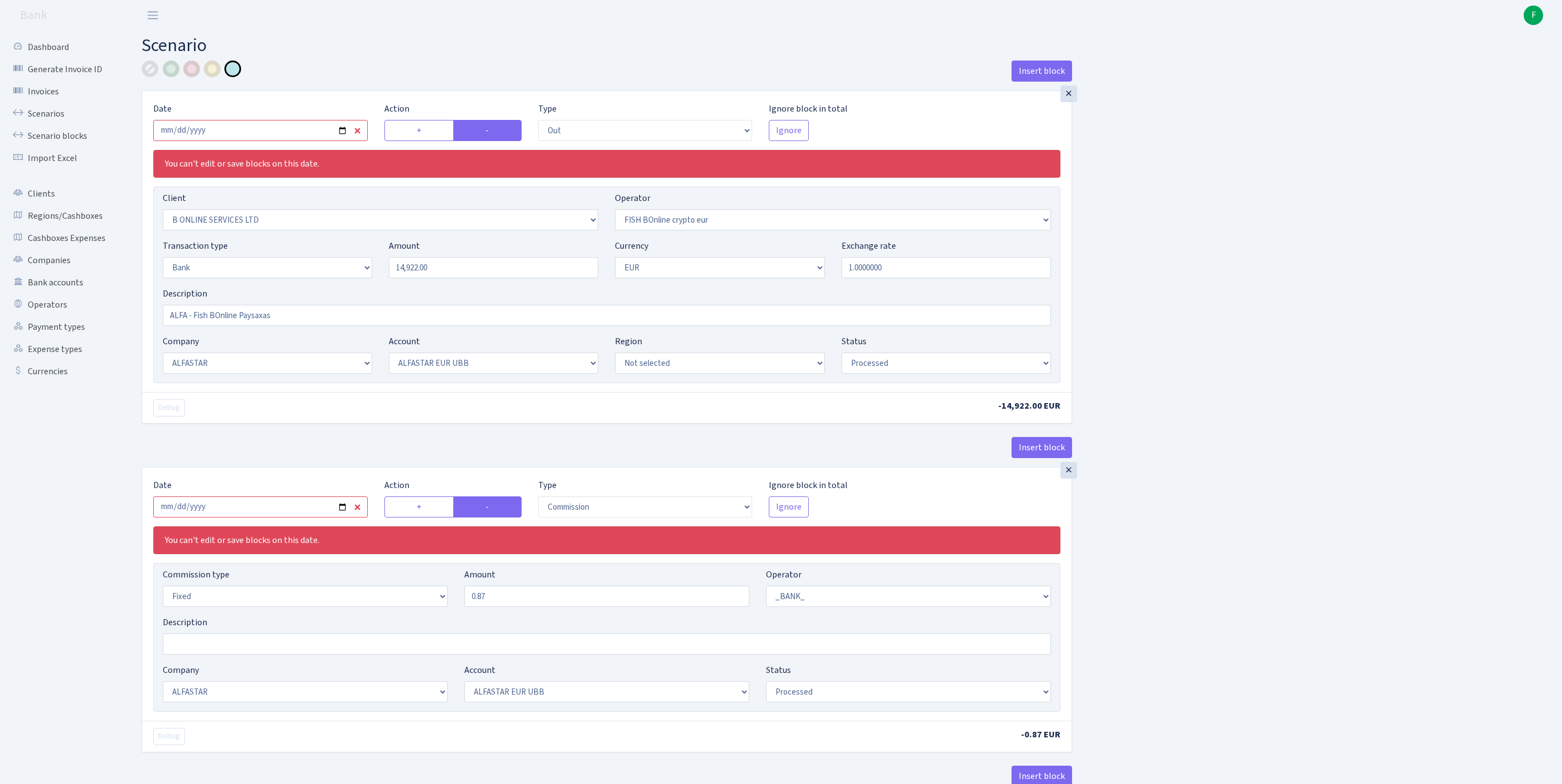
select select "22"
select select "64"
select select "processed"
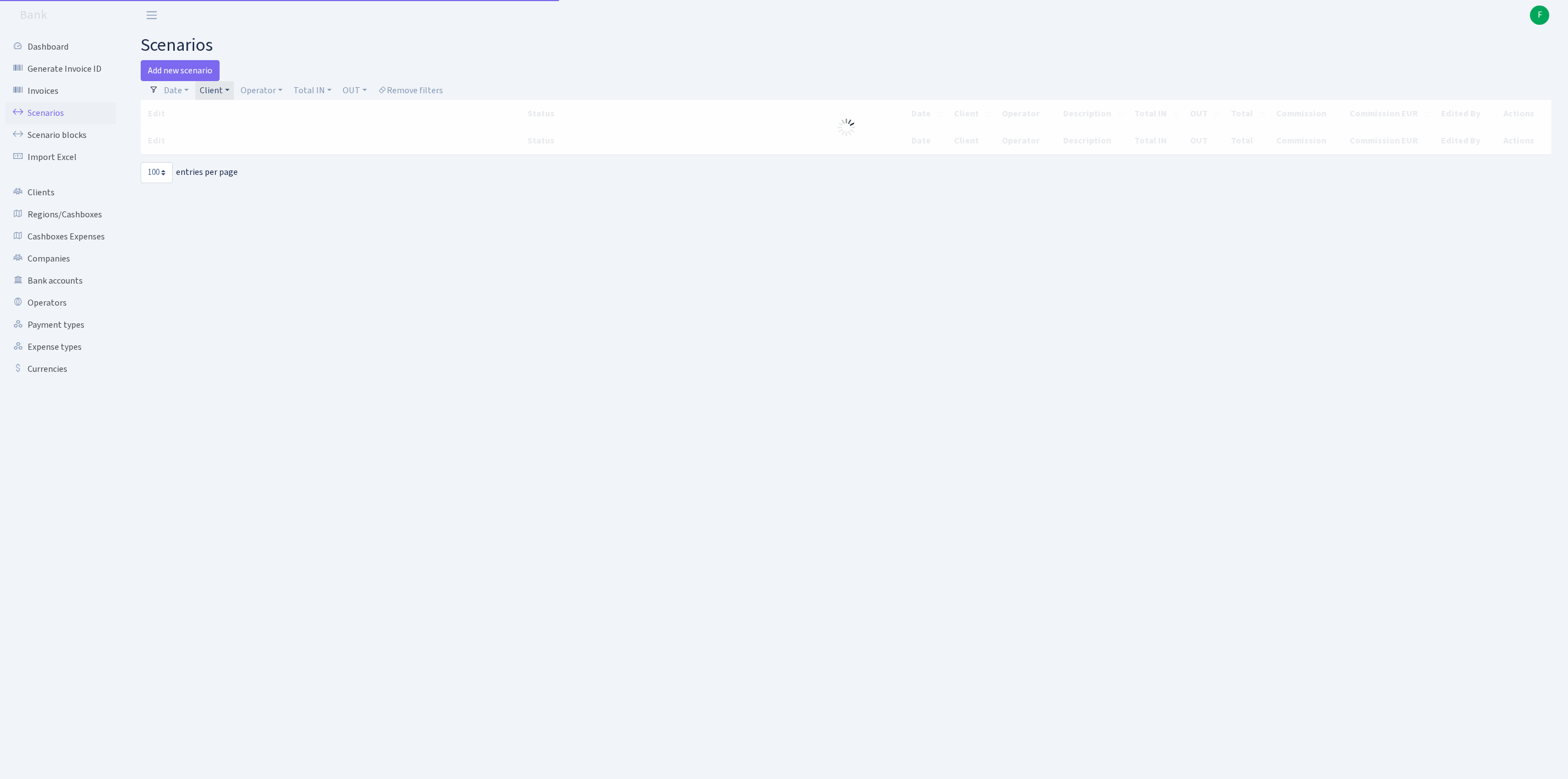
select select "100"
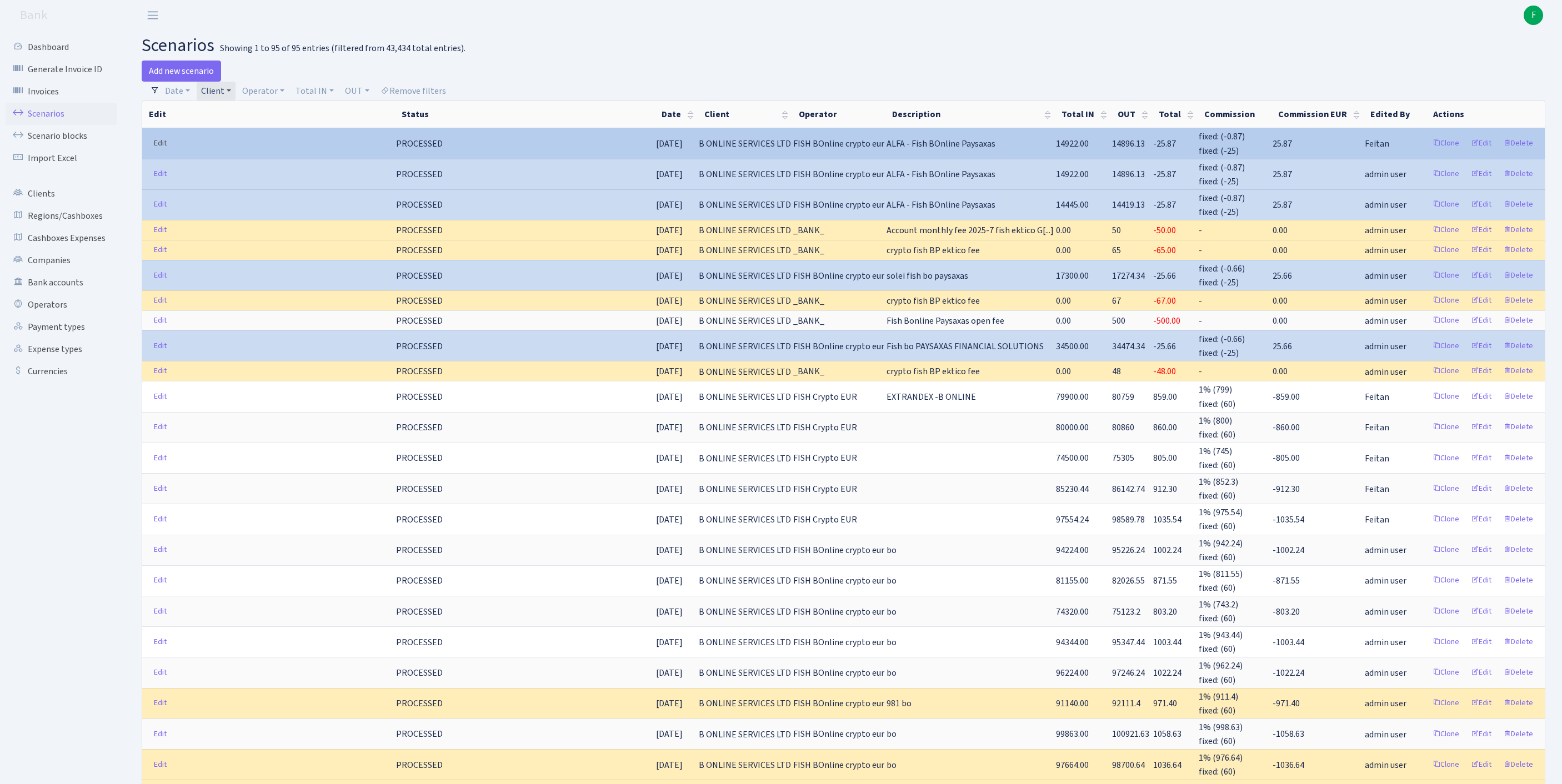
click at [167, 151] on link "Edit" at bounding box center [160, 143] width 23 height 17
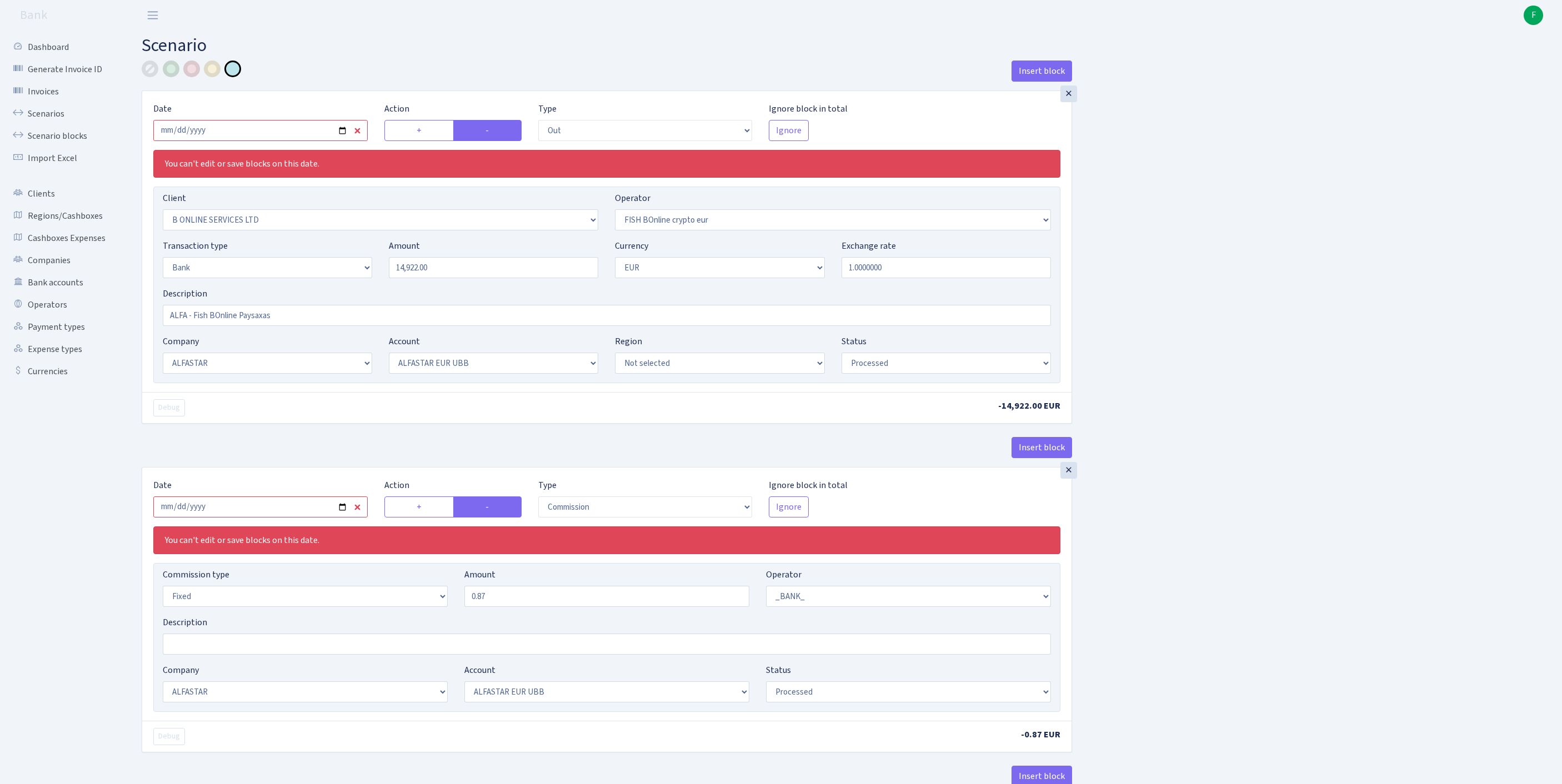
select select "out"
select select "1844"
select select "410"
select select "2"
select select "1"
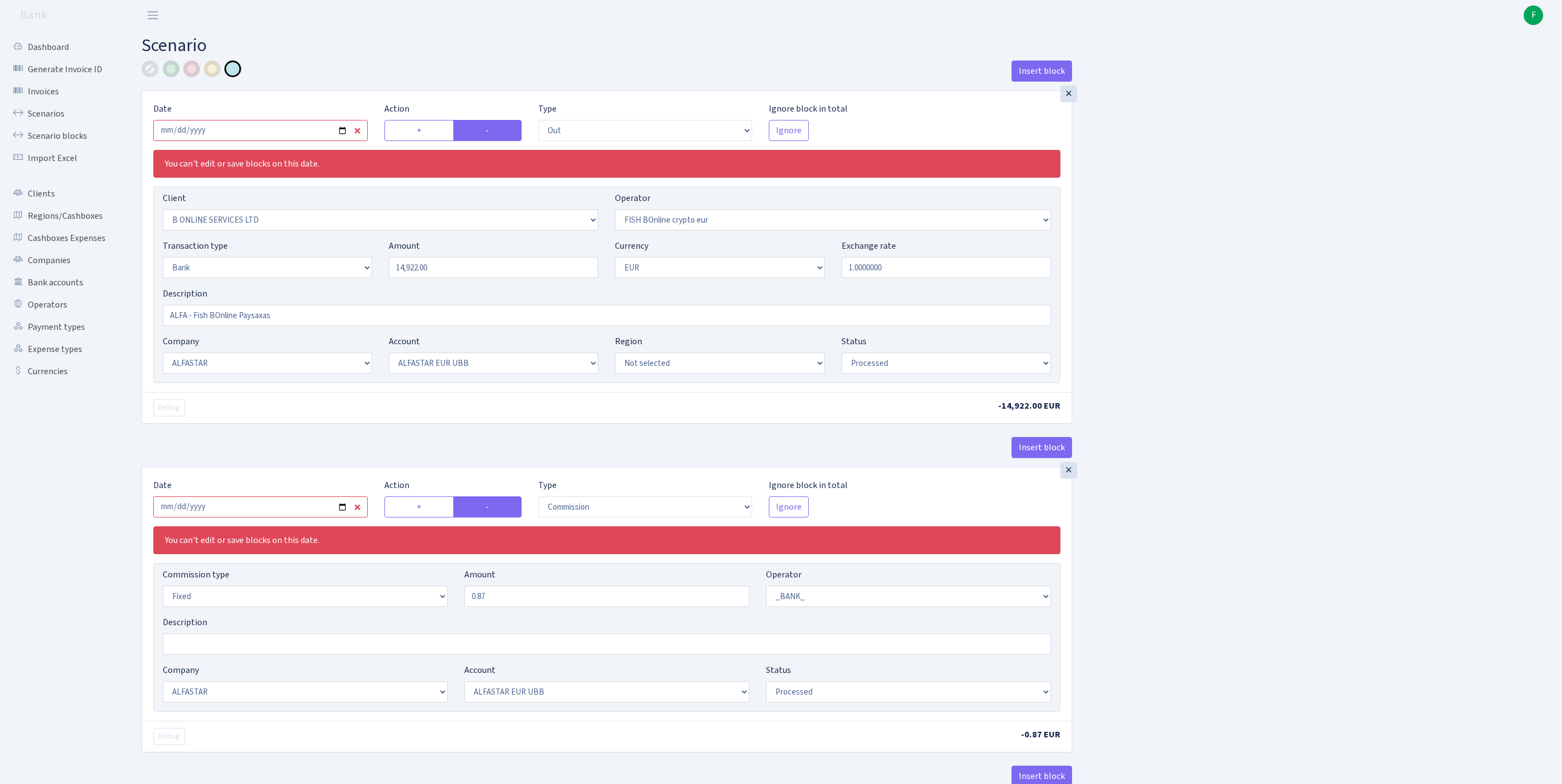
select select "14"
select select "42"
select select "processed"
select select "commission"
select select "fixed"
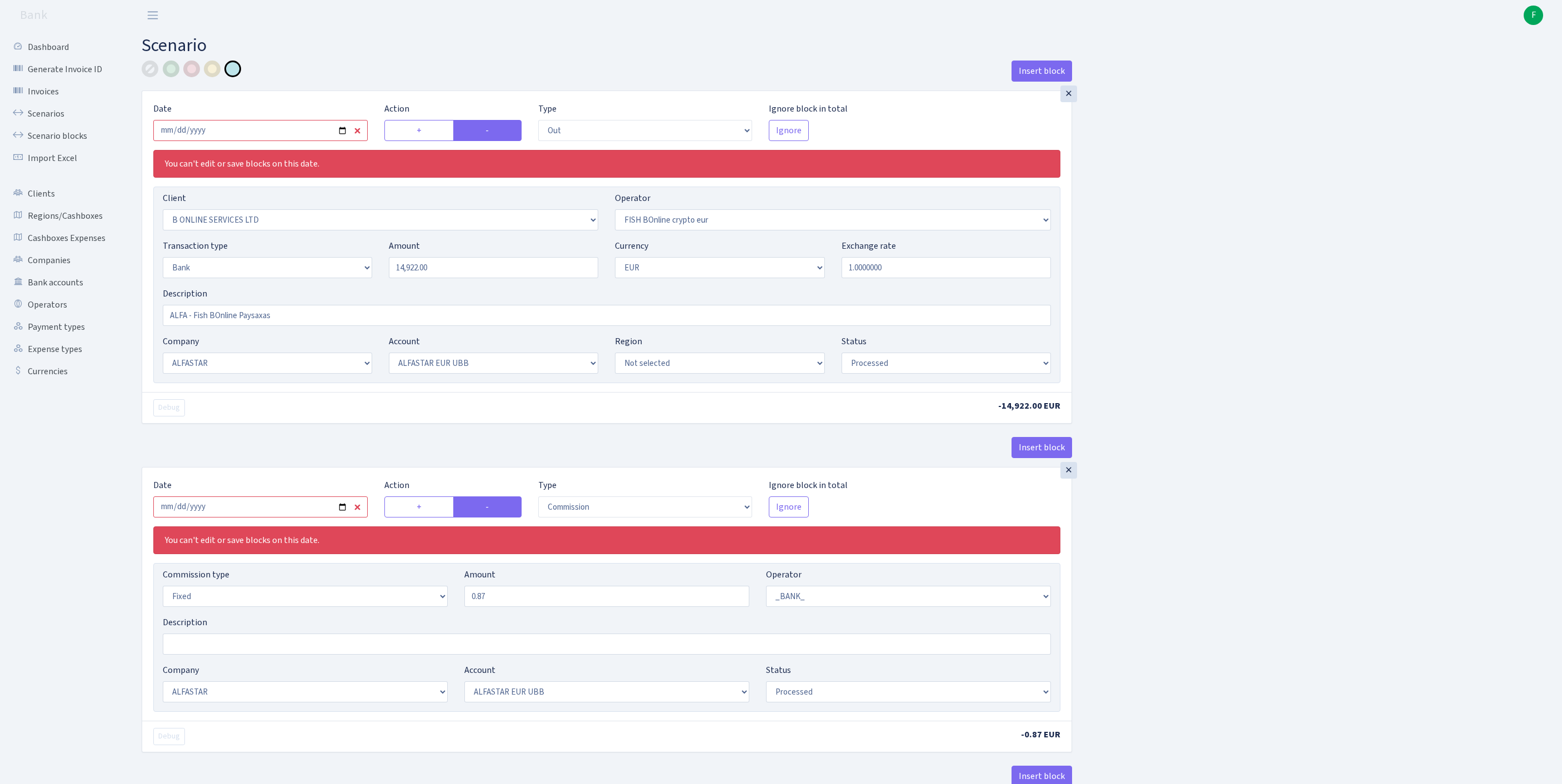
select select "1"
select select "14"
select select "42"
select select "processed"
select select "commission"
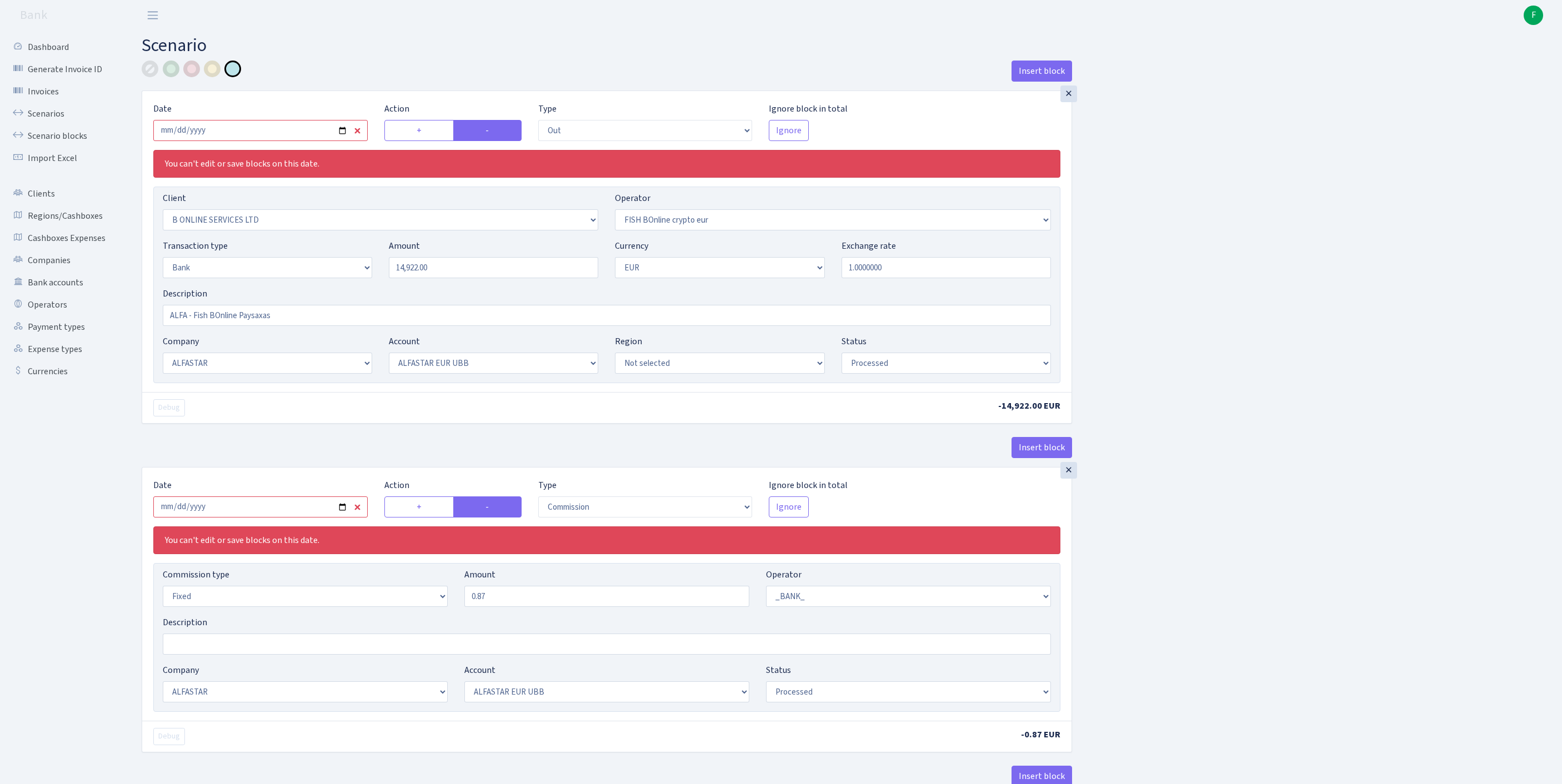
select select "fixed"
select select "1"
select select "22"
select select "64"
select select "processed"
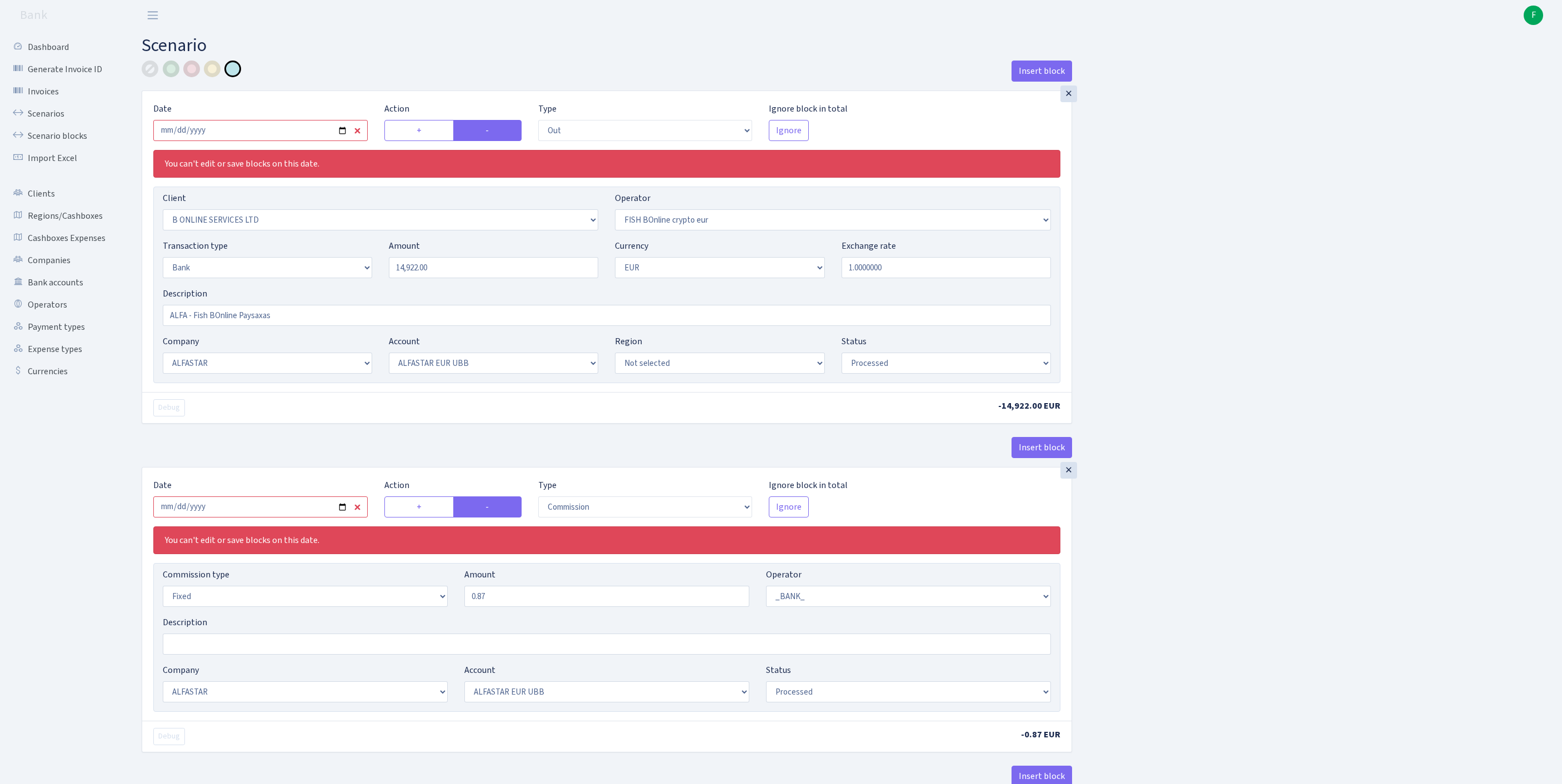
select select "in"
select select "3235"
select select "410"
select select "2"
select select "1"
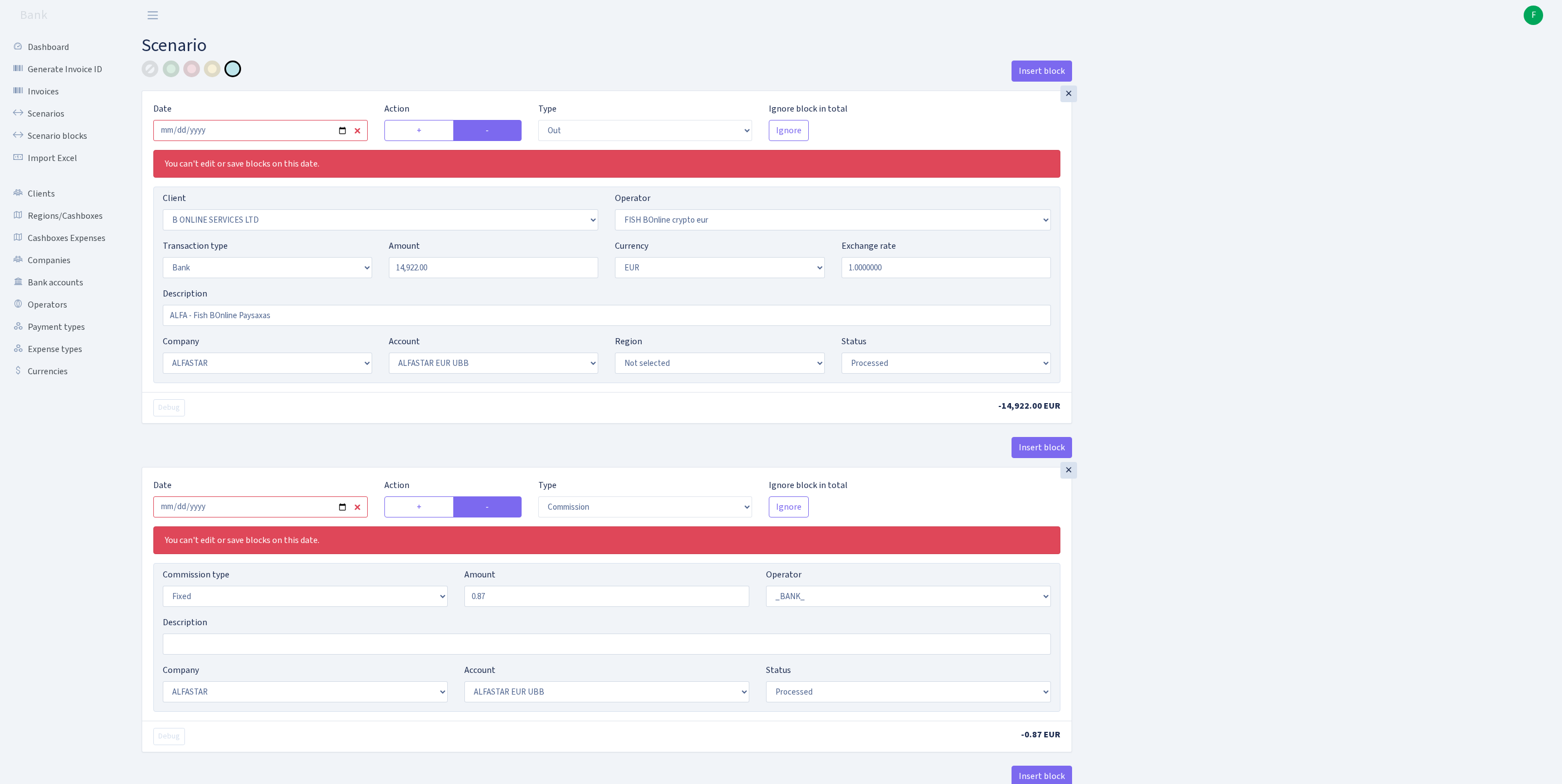
select select "22"
select select "64"
select select "processed"
click at [283, 135] on input "2025-08-13" at bounding box center [260, 130] width 214 height 21
type input "[DATE]"
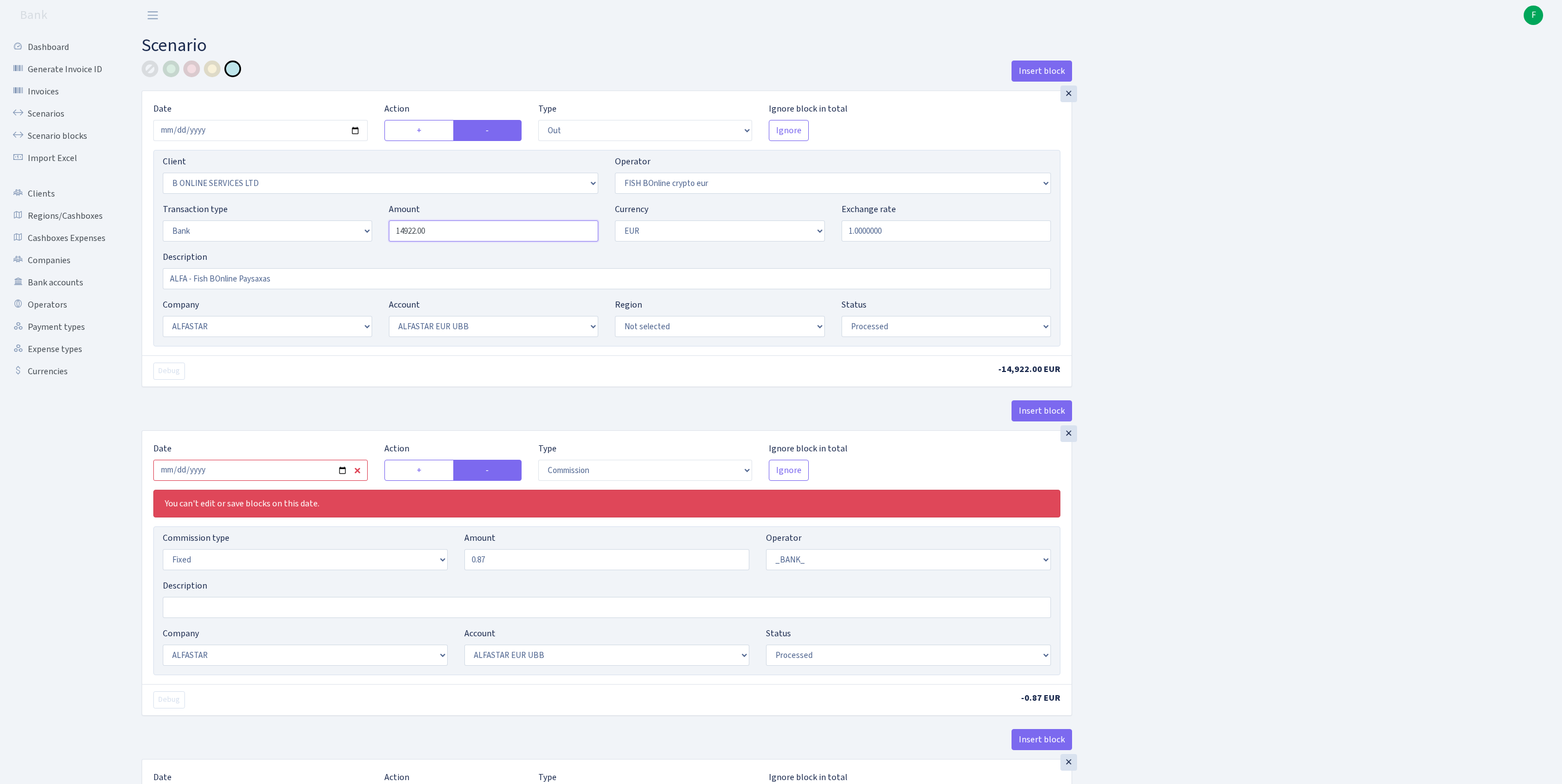
drag, startPoint x: 346, startPoint y: 240, endPoint x: 110, endPoint y: 195, distance: 240.3
click at [110, 195] on div "Dashboard Generate Invoice ID Invoices Scenarios Scenario blocks Import Excel C…" at bounding box center [781, 783] width 1562 height 1504
type input "98,655.00"
drag, startPoint x: 240, startPoint y: 293, endPoint x: 0, endPoint y: 263, distance: 241.9
click at [1, 263] on div "Dashboard Generate Invoice ID Invoices Scenarios Scenario blocks Import Excel C…" at bounding box center [781, 780] width 1562 height 1500
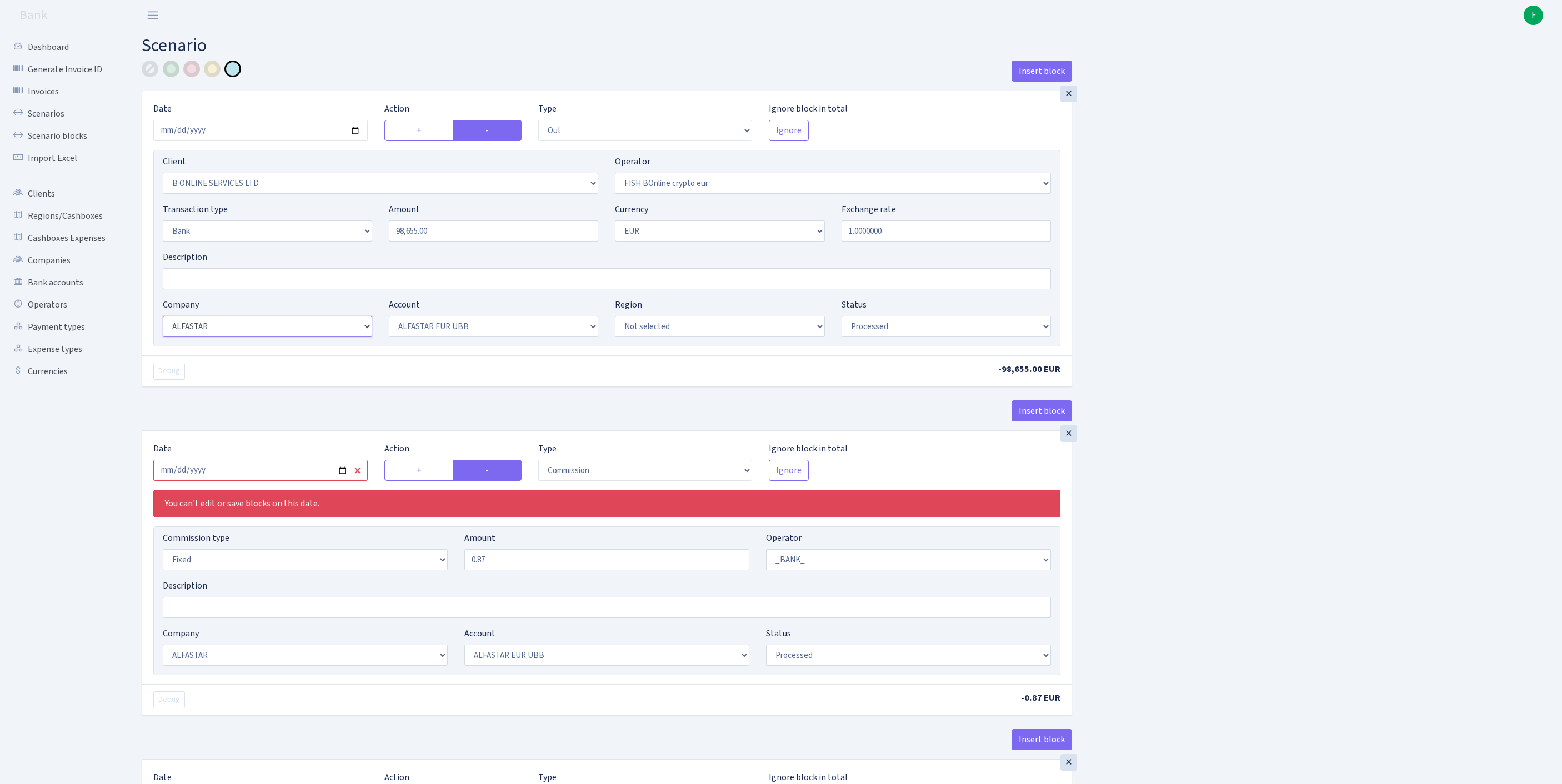
select select
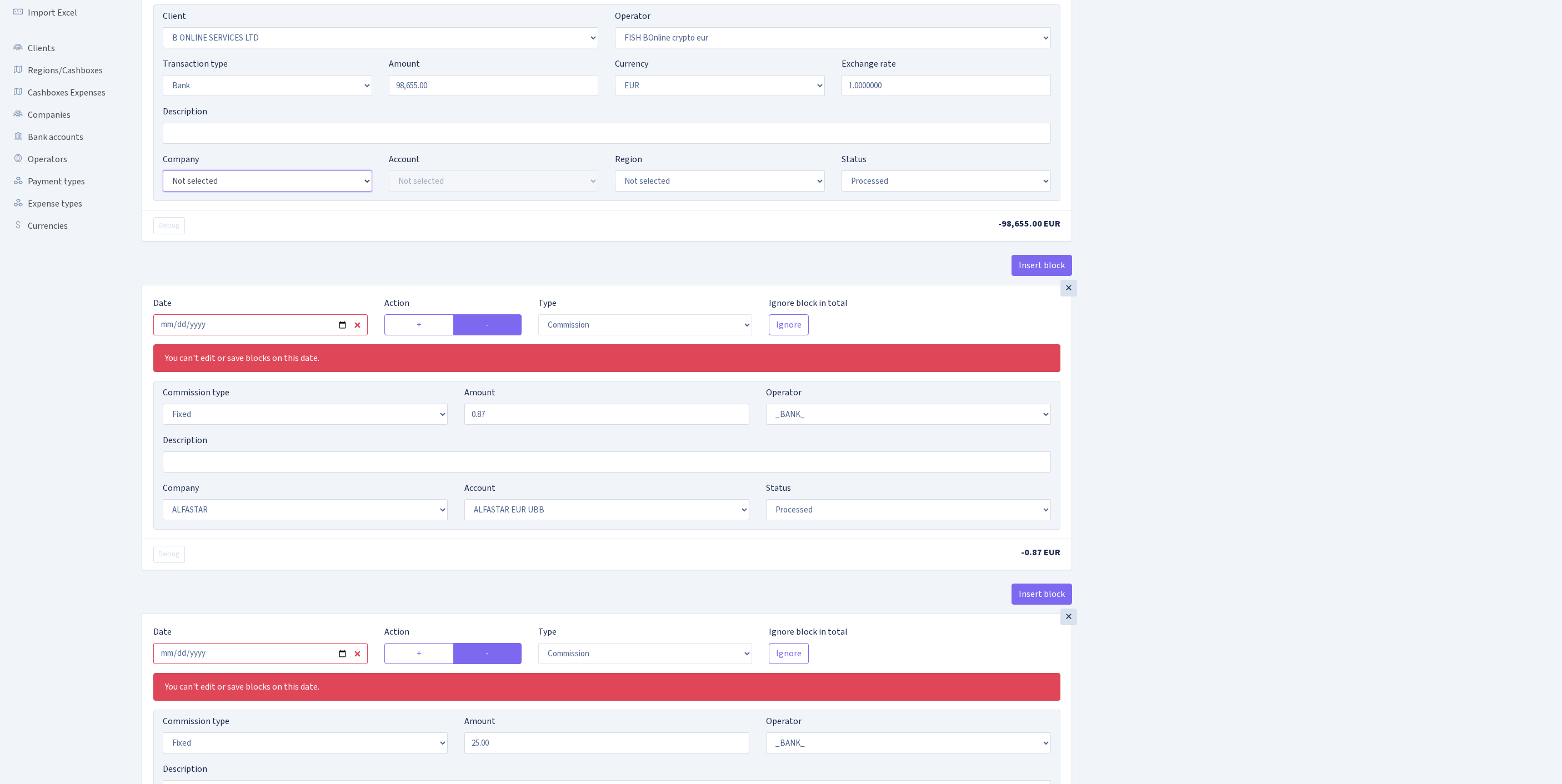
scroll to position [191, 0]
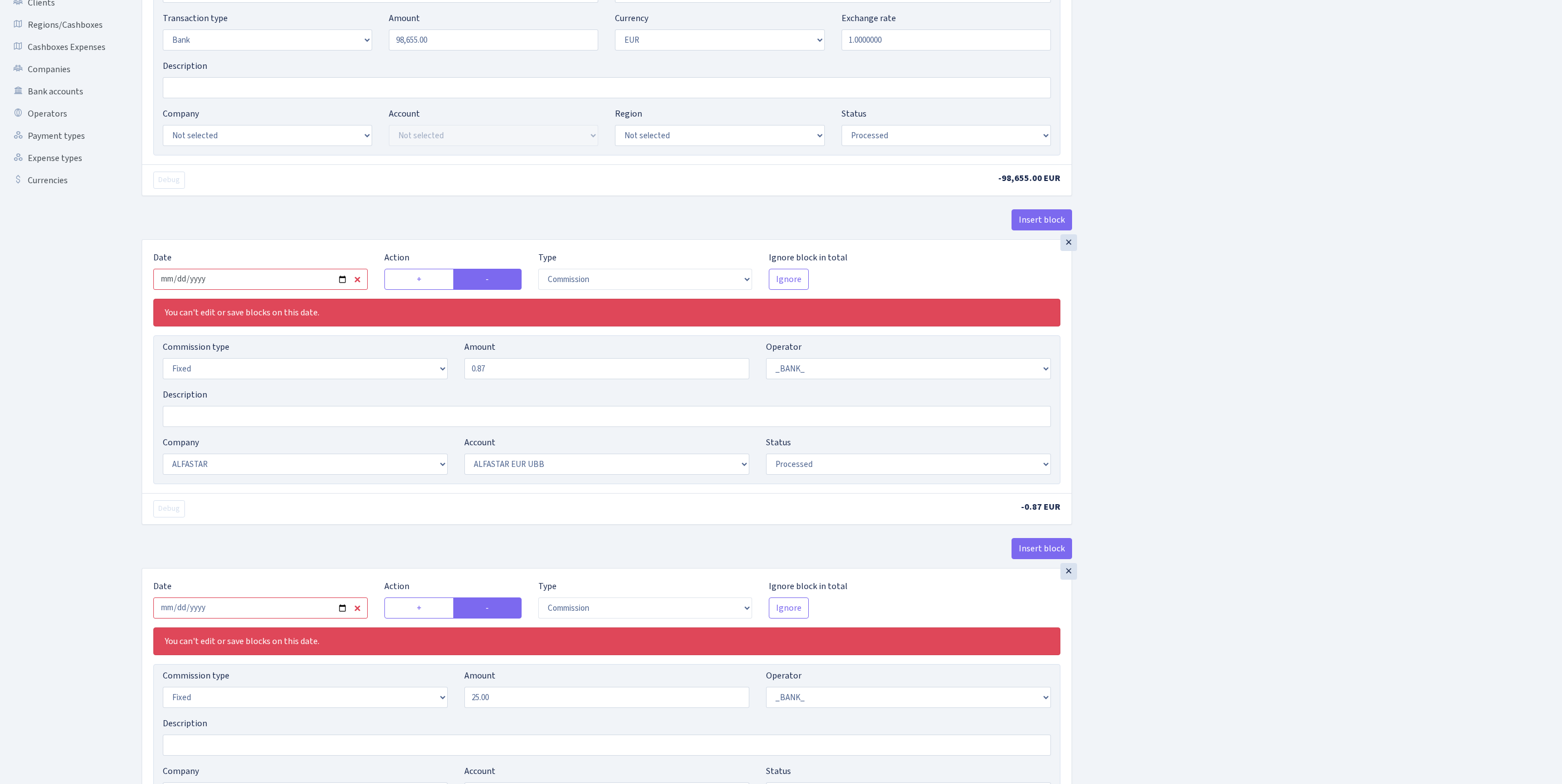
click at [312, 290] on input "2025-08-13" at bounding box center [260, 279] width 214 height 21
type input "2025-08-25"
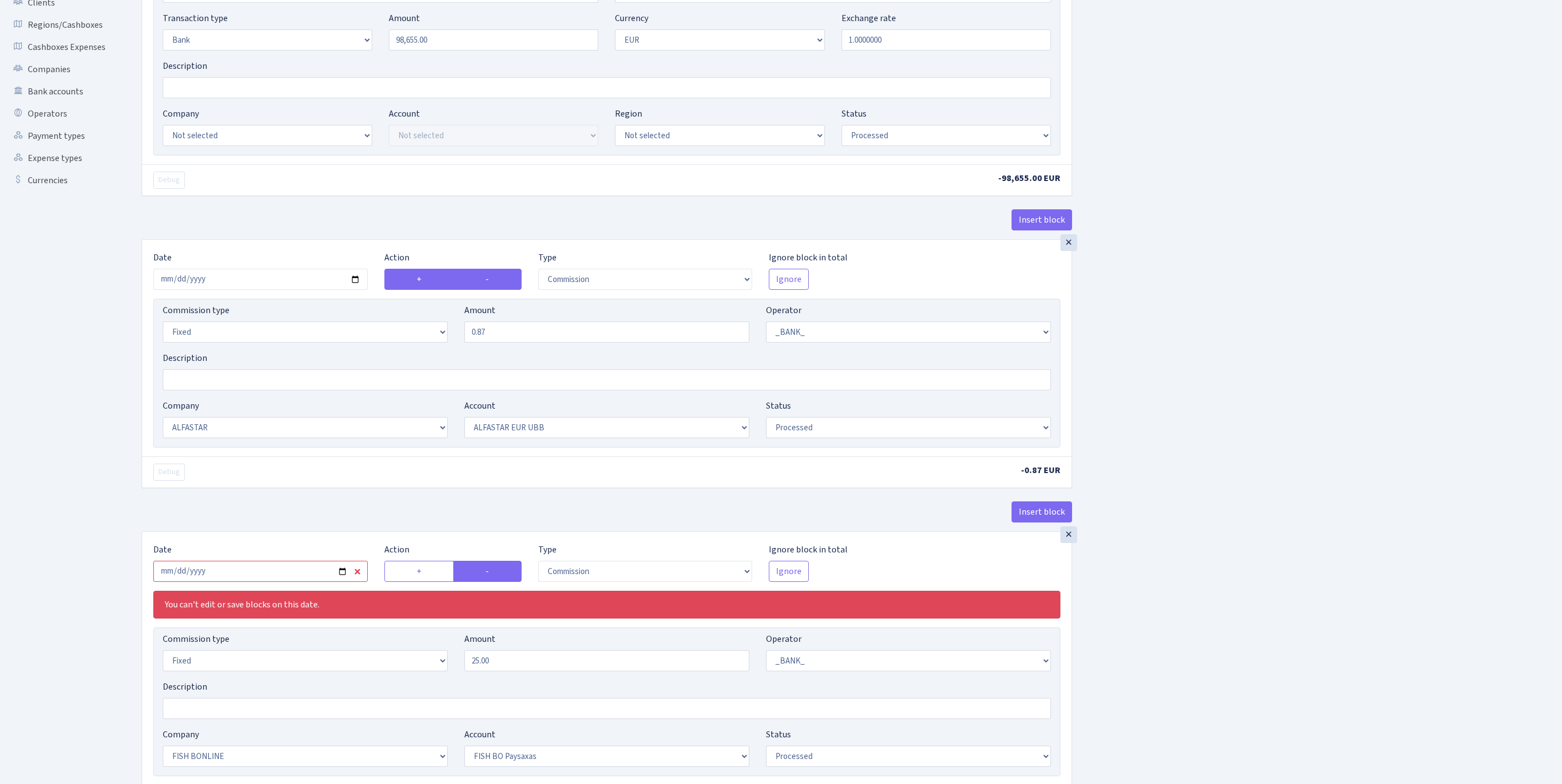
click at [427, 290] on label "+" at bounding box center [419, 279] width 70 height 21
click at [424, 280] on input "+" at bounding box center [420, 276] width 7 height 7
radio input "true"
radio input "false"
select select
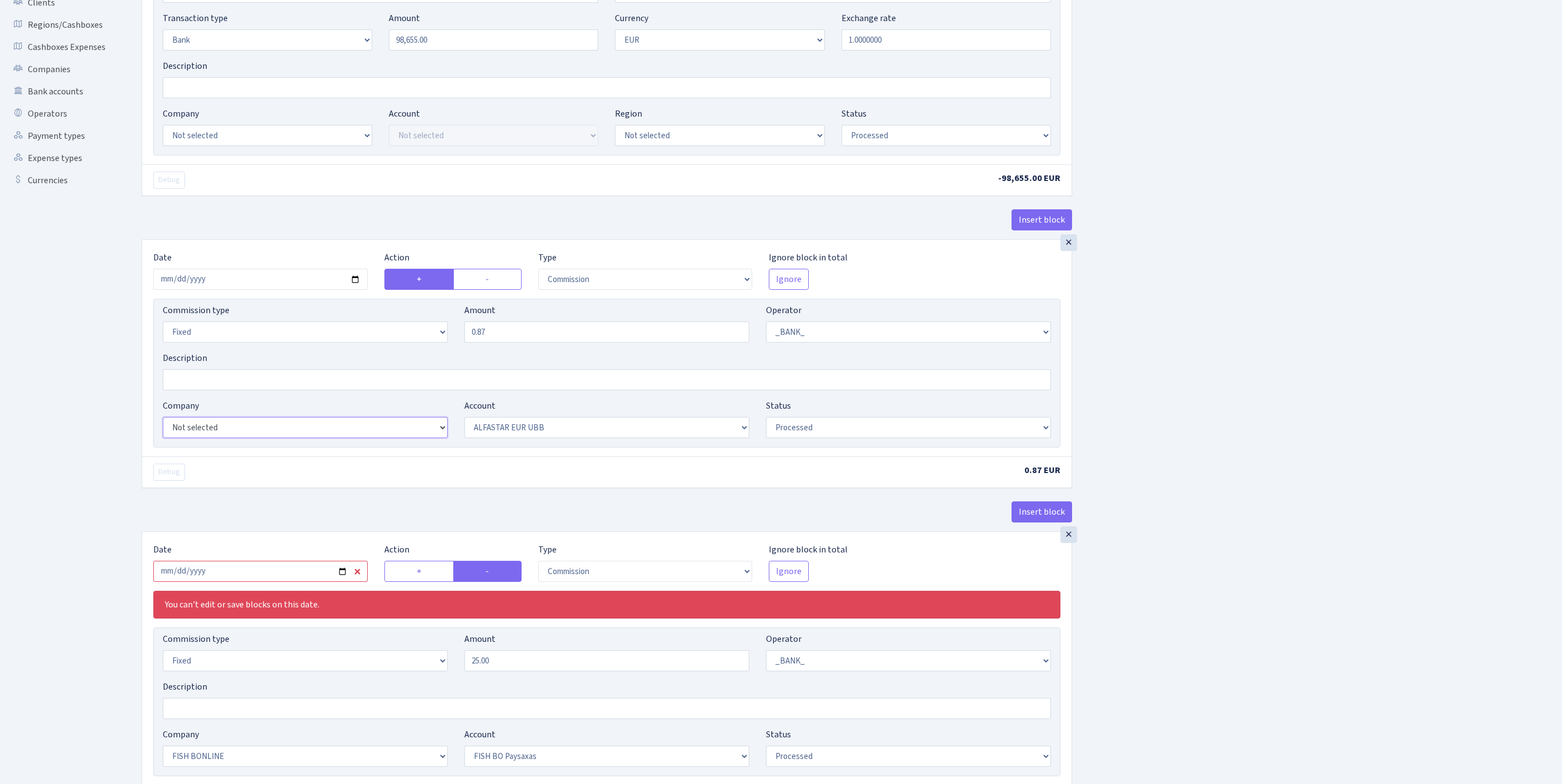
select select
drag, startPoint x: 523, startPoint y: 400, endPoint x: 383, endPoint y: 391, distance: 140.3
click at [383, 352] on div "Commission type Percentage Fixed Bank Amount 0.87 Operator Not selected 981 981…" at bounding box center [607, 328] width 905 height 48
type input "1.00"
click at [828, 342] on select "Not selected 981 981 AED 981 BN usdt 981 CASH USDT 981 CASH USDT EUR 981 GOLD 9…" at bounding box center [908, 332] width 285 height 21
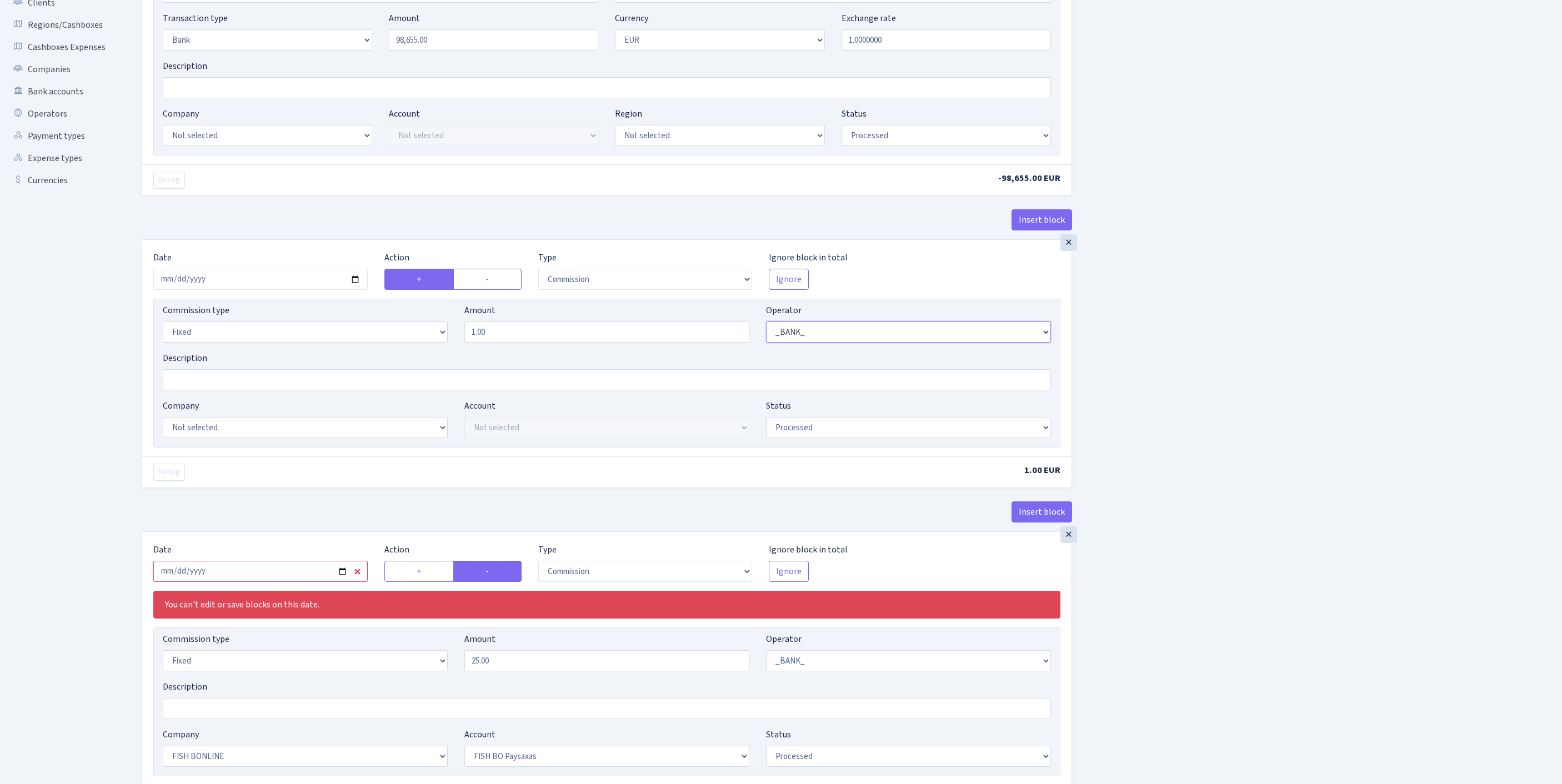
select select "61"
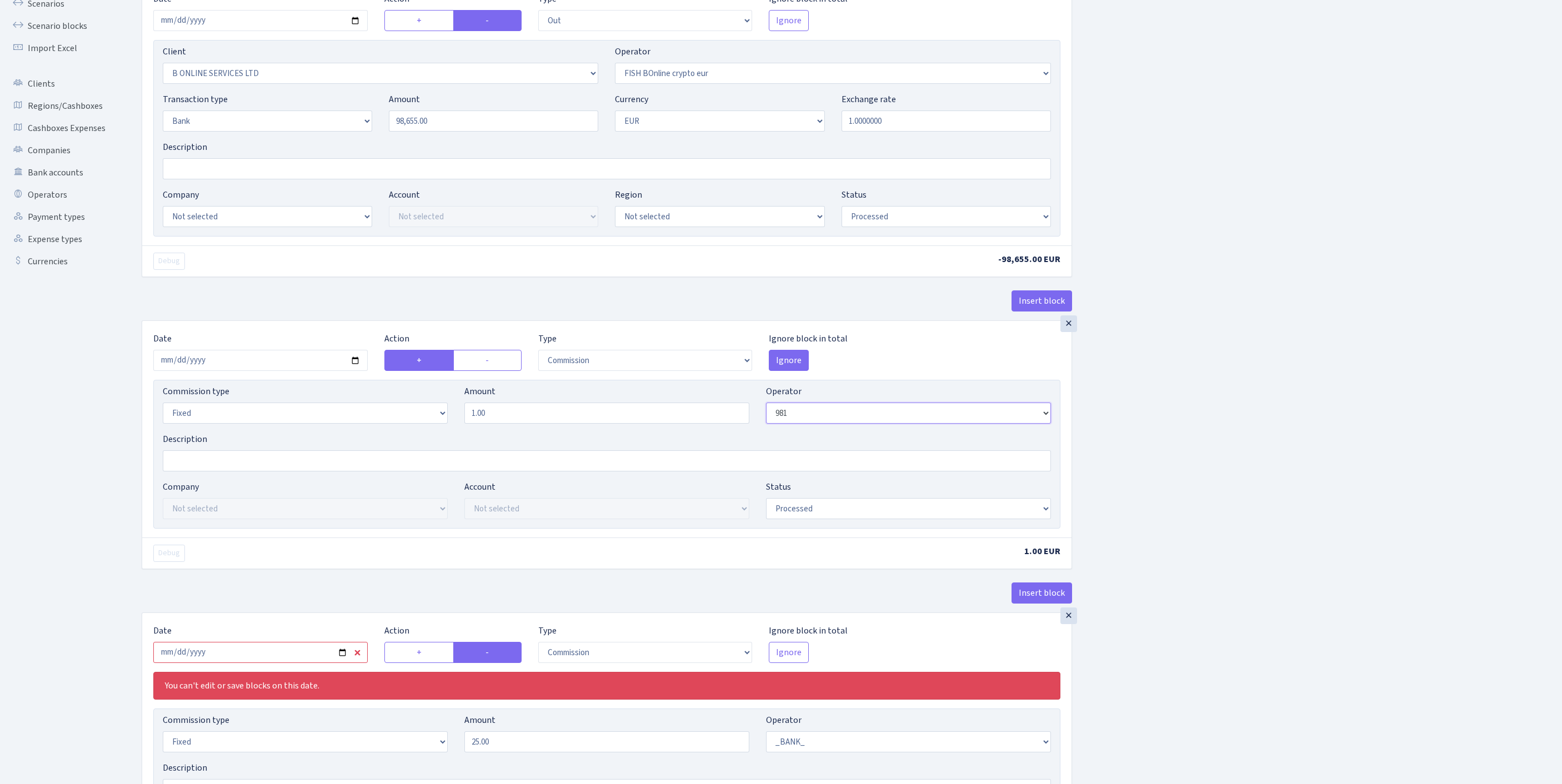
scroll to position [532, 0]
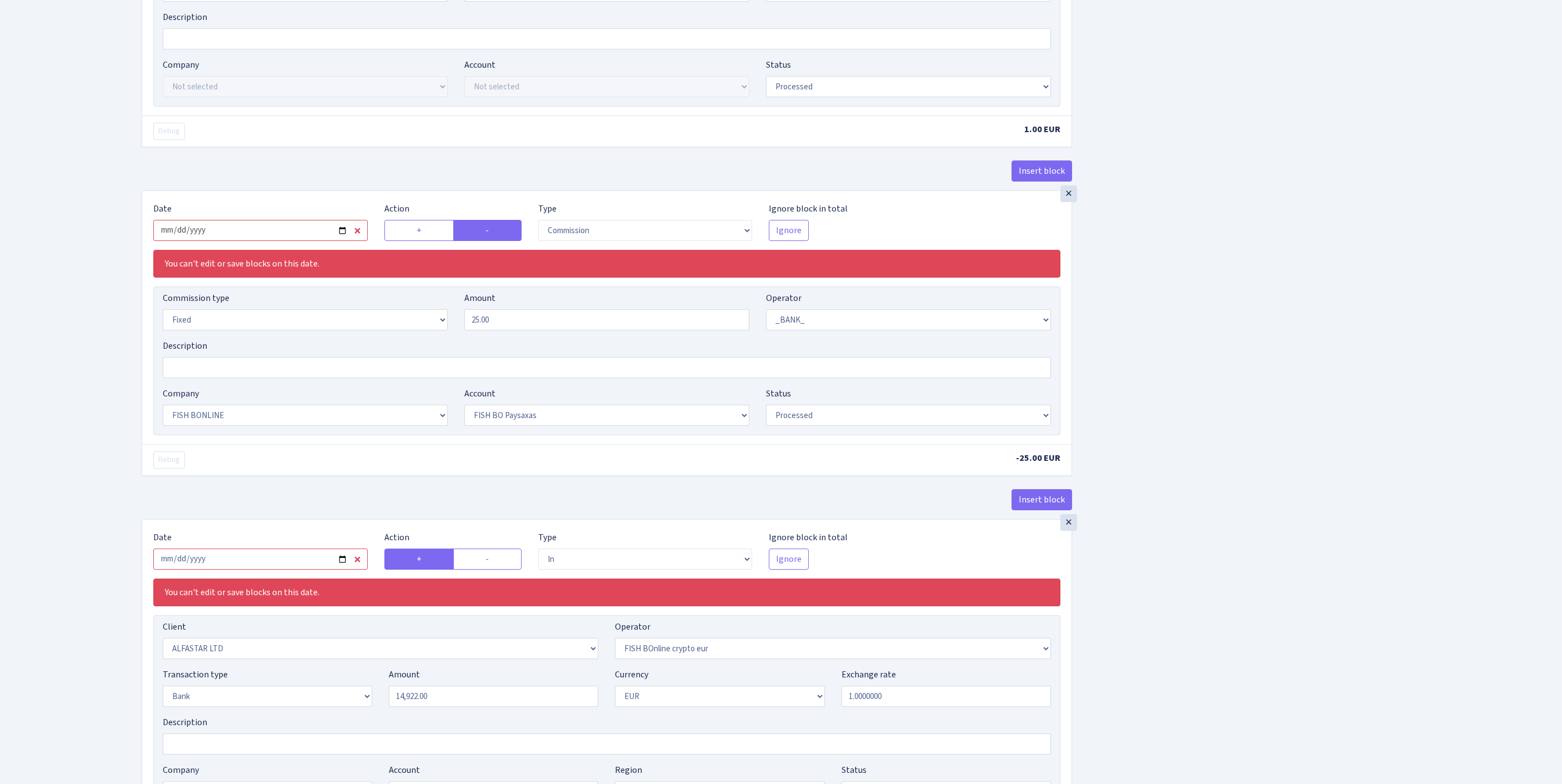
click at [270, 241] on input "2025-08-13" at bounding box center [260, 230] width 214 height 21
type input "2025-08-25"
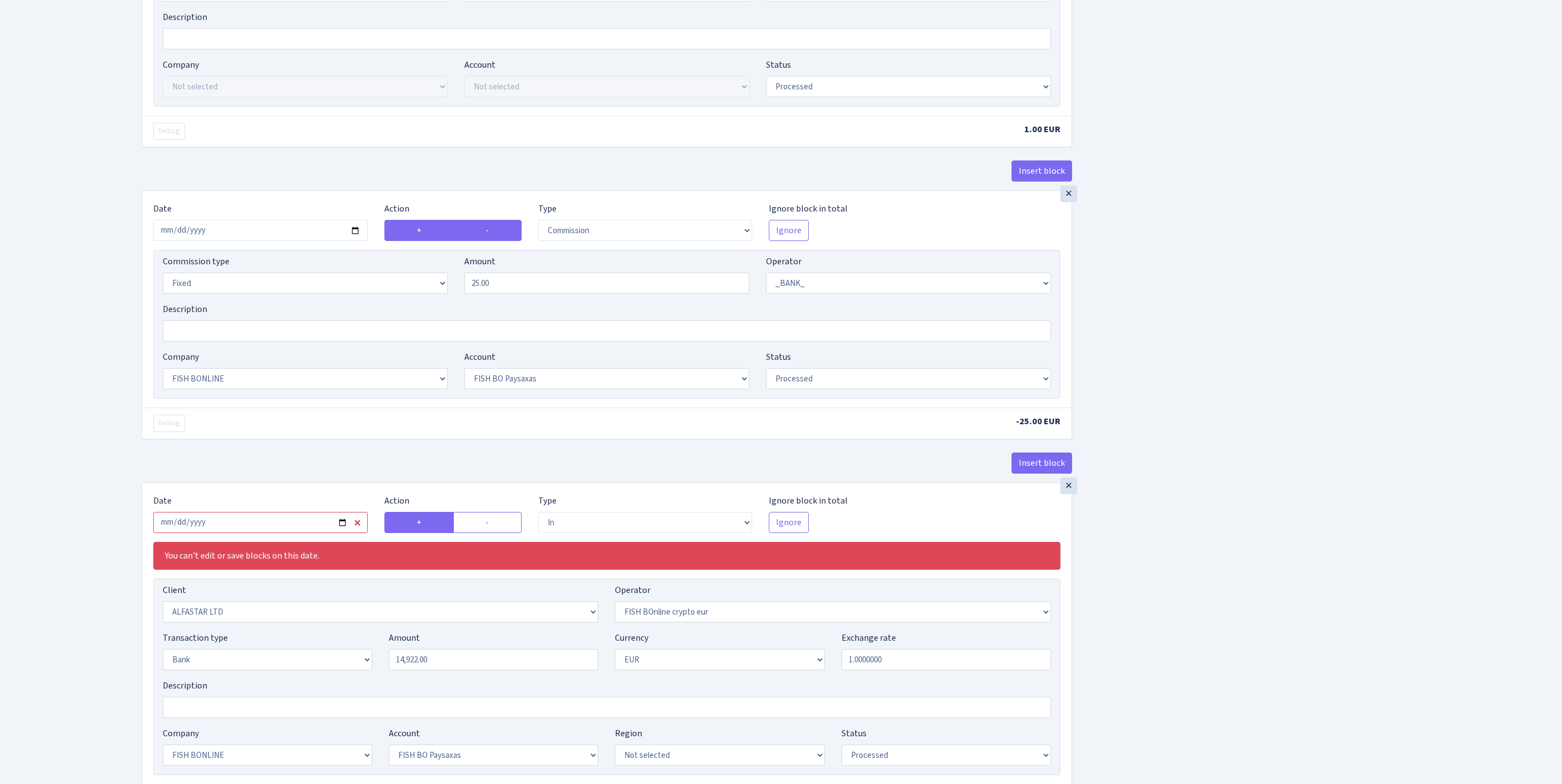
drag, startPoint x: 422, startPoint y: 328, endPoint x: 444, endPoint y: 324, distance: 22.4
click at [422, 241] on label "+" at bounding box center [419, 230] width 70 height 21
click at [422, 231] on input "+" at bounding box center [420, 227] width 7 height 7
radio input "true"
radio input "false"
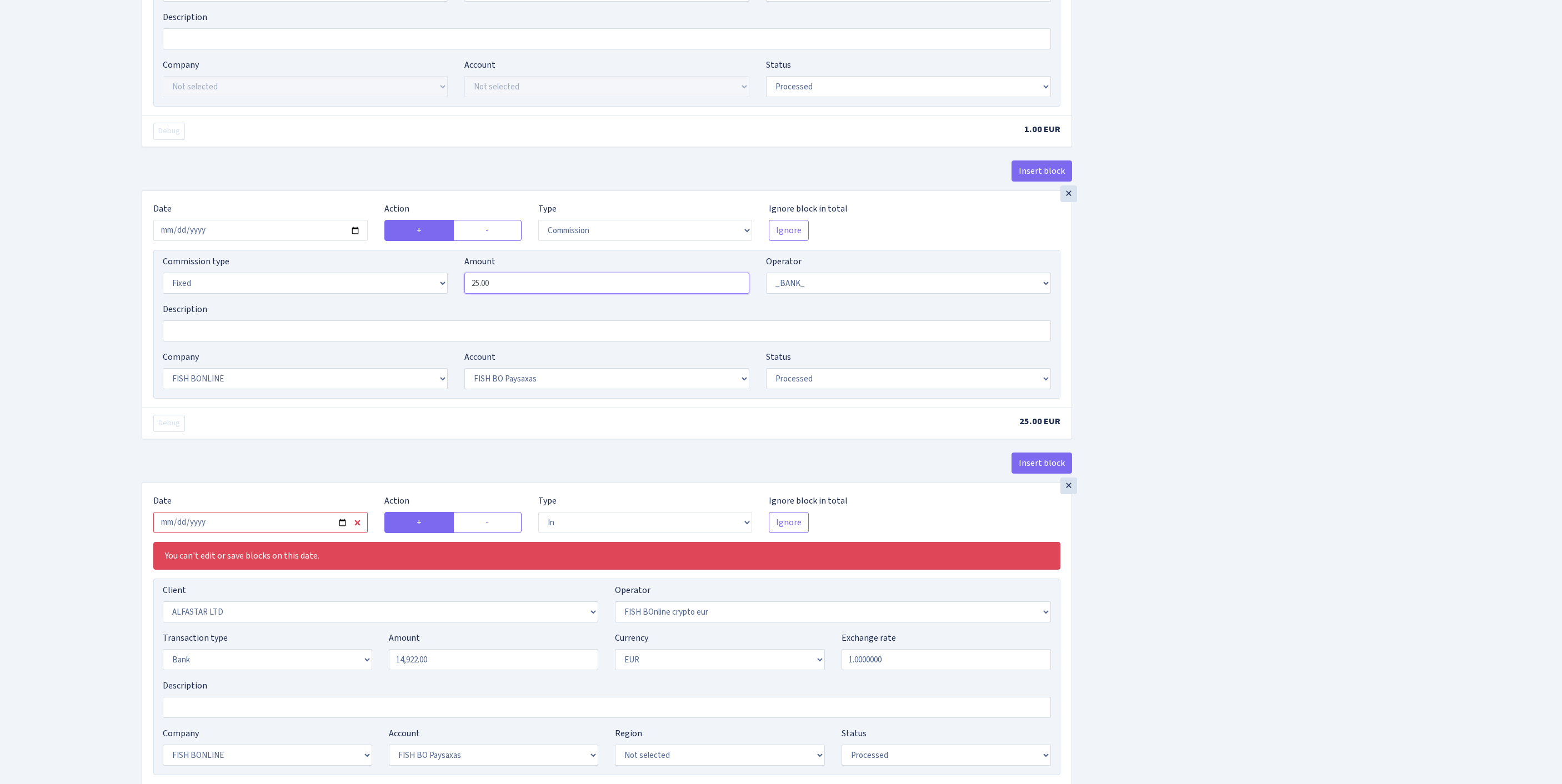
click at [543, 293] on input "25.00" at bounding box center [607, 283] width 285 height 21
drag, startPoint x: 543, startPoint y: 379, endPoint x: 355, endPoint y: 365, distance: 188.5
click at [357, 303] on div "Commission type Percentage Fixed Bank Amount 25.00 Operator Not selected 981 98…" at bounding box center [607, 279] width 905 height 48
type input "60.00"
select select
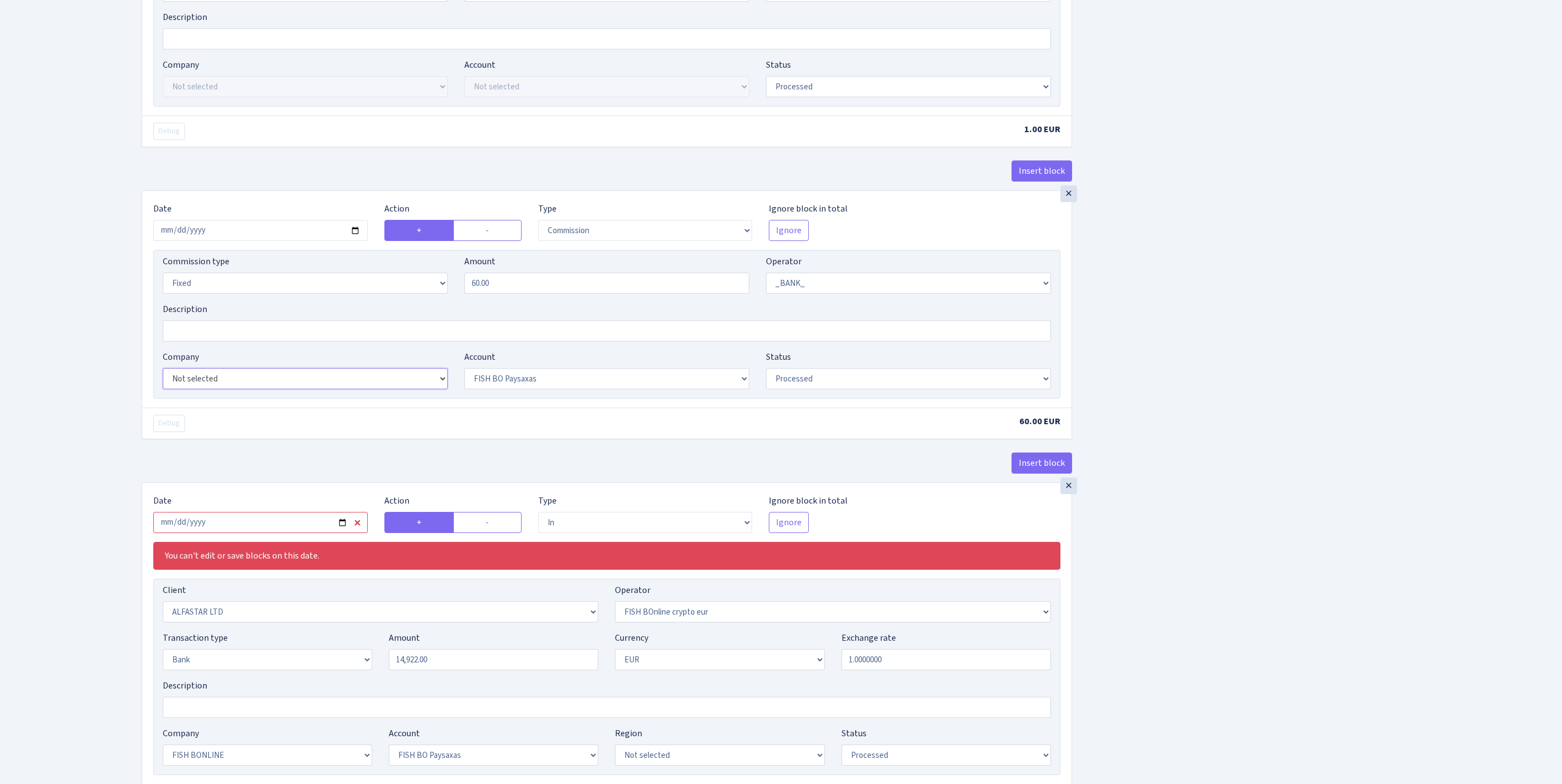
select select
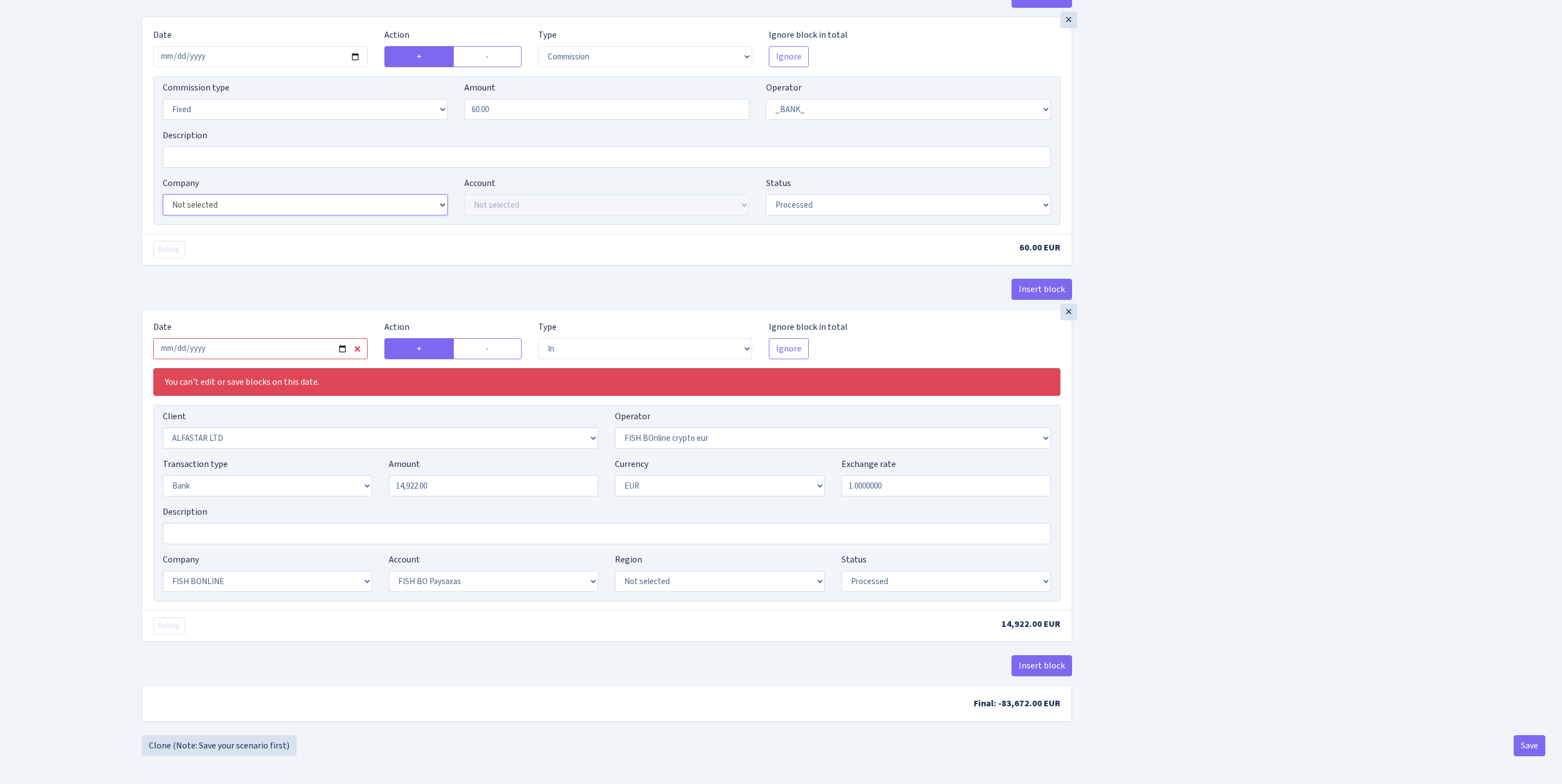
scroll to position [896, 0]
click at [278, 338] on input "2025-08-13" at bounding box center [260, 349] width 214 height 21
type input "2025-08-25"
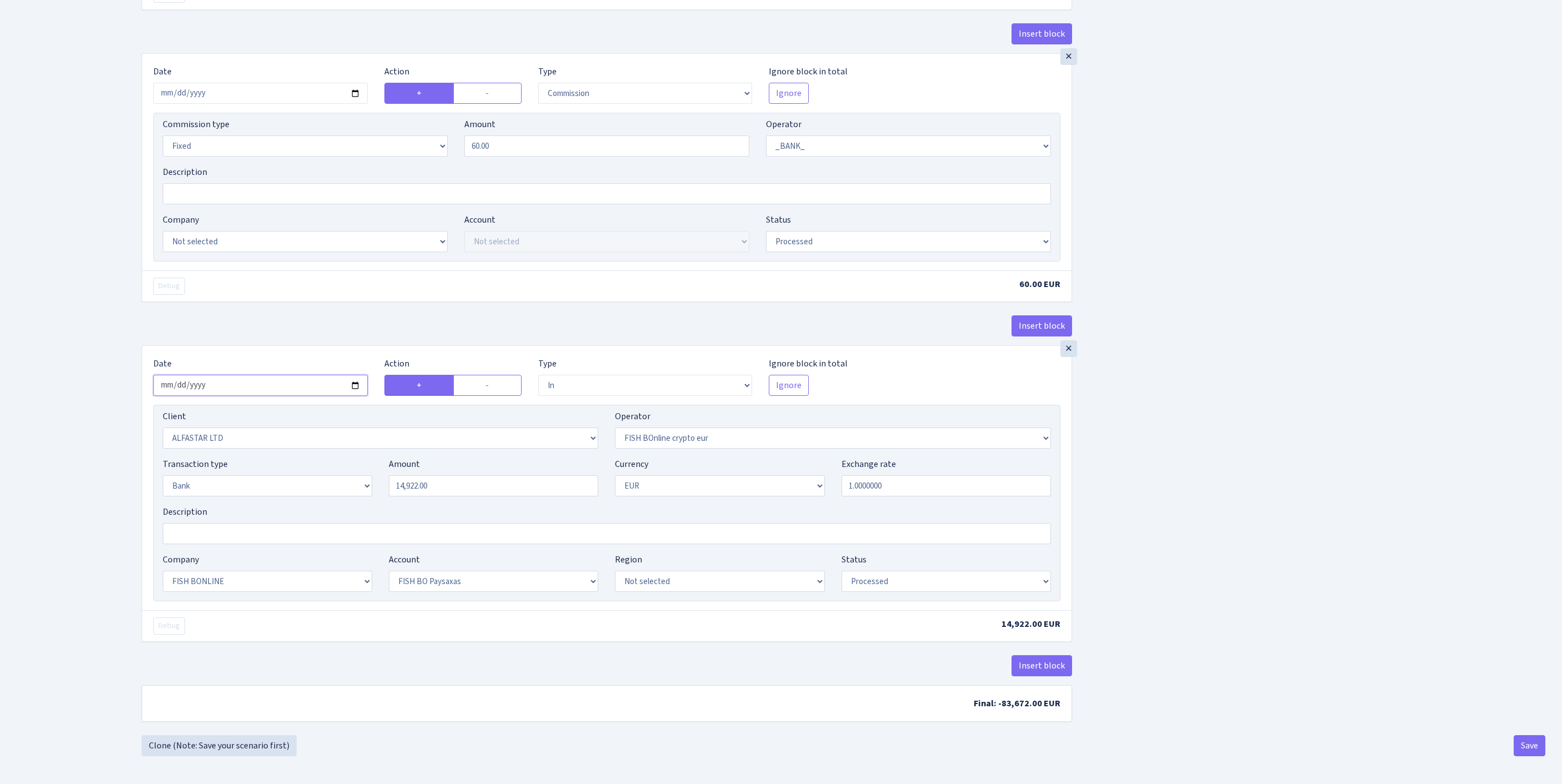
scroll to position [854, 0]
select select
select select "61"
select select "8"
select select
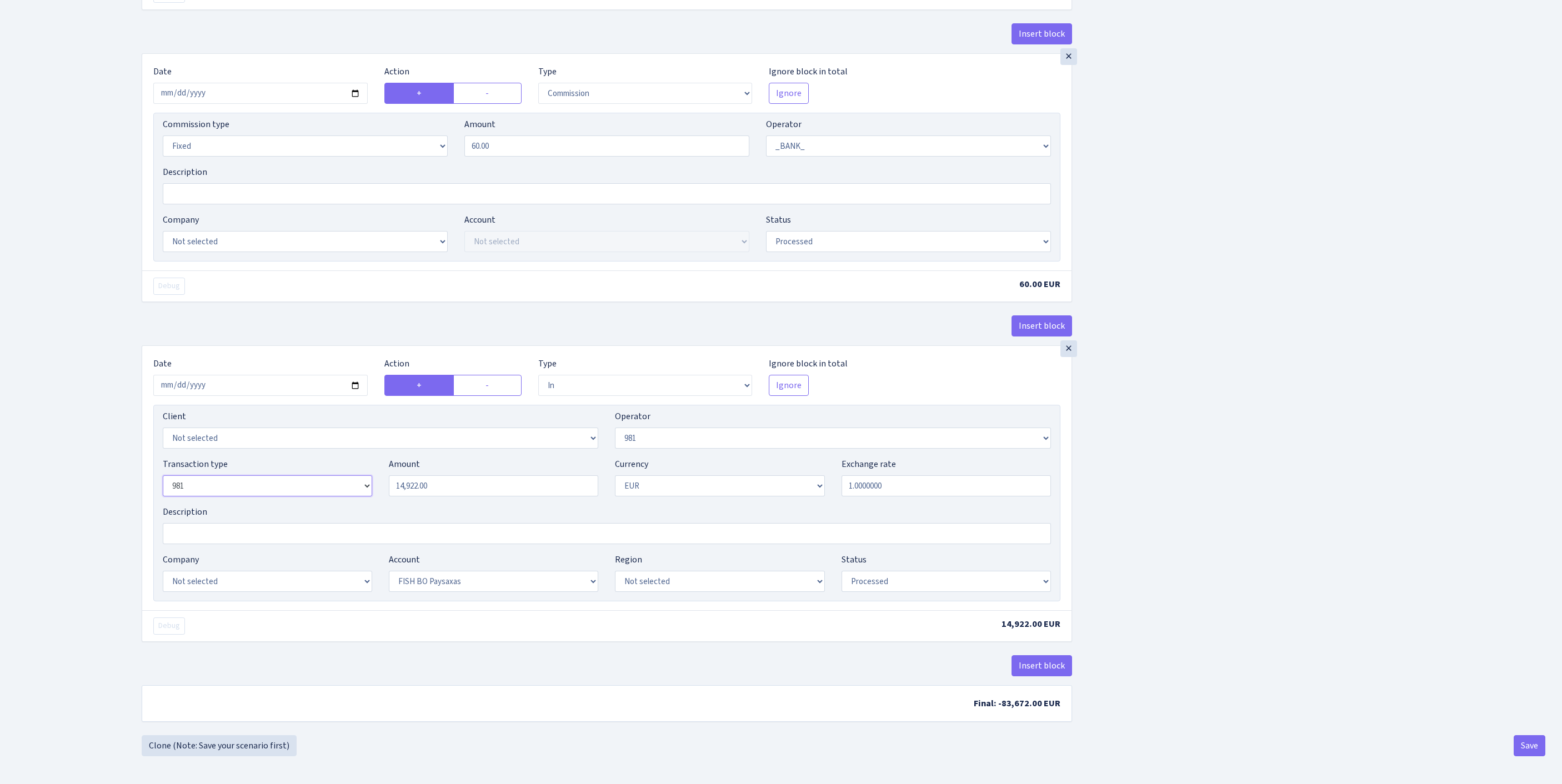
select select
drag, startPoint x: 324, startPoint y: 430, endPoint x: 211, endPoint y: 411, distance: 114.6
click at [211, 411] on div "Client Not selected 1 KOC GEMICILIK VE TASIMACILIK 1/BALDERE-SILDEDZE SIGNE 1/S…" at bounding box center [607, 503] width 907 height 197
type input "98,655.00"
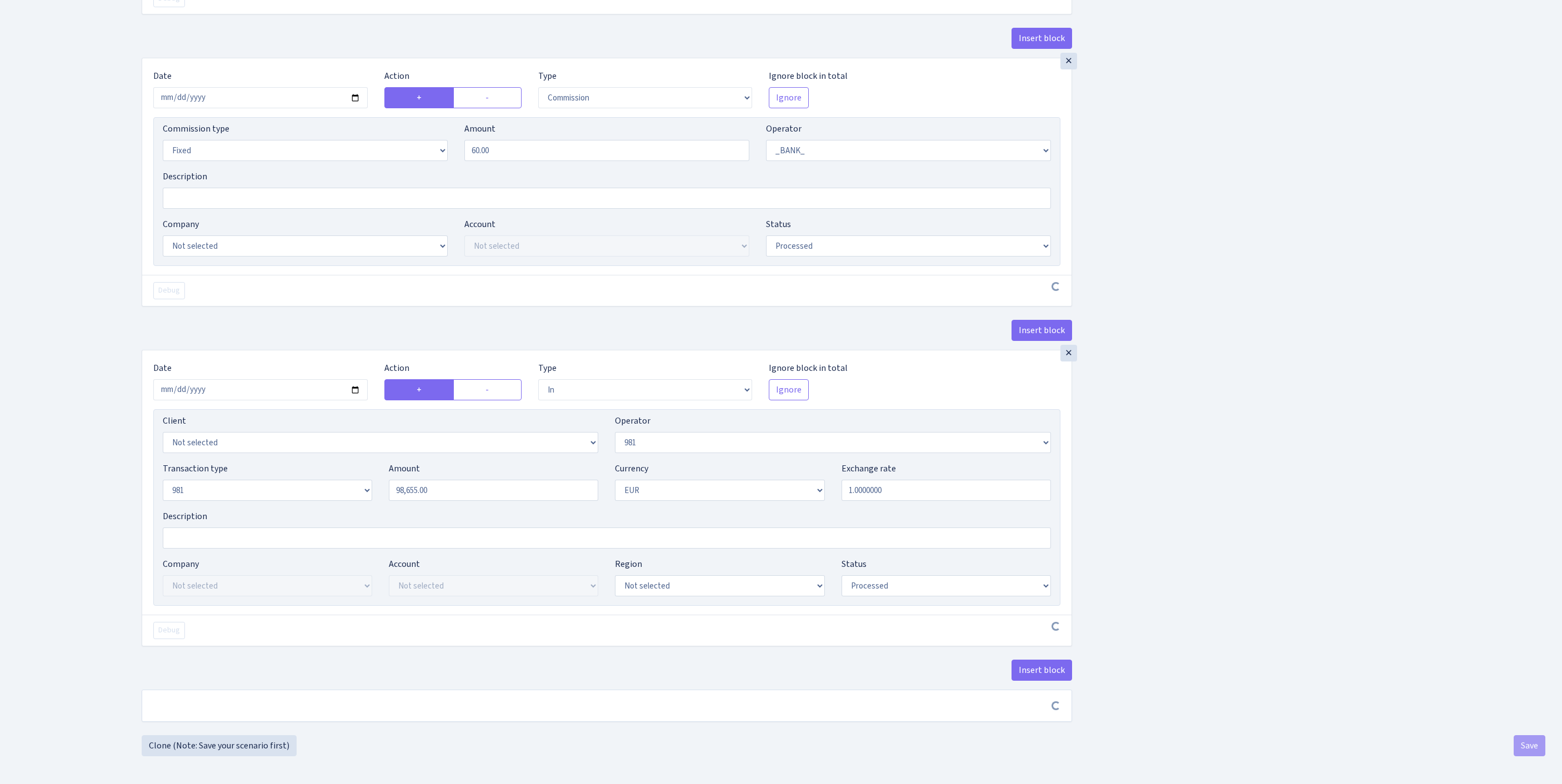
scroll to position [850, 0]
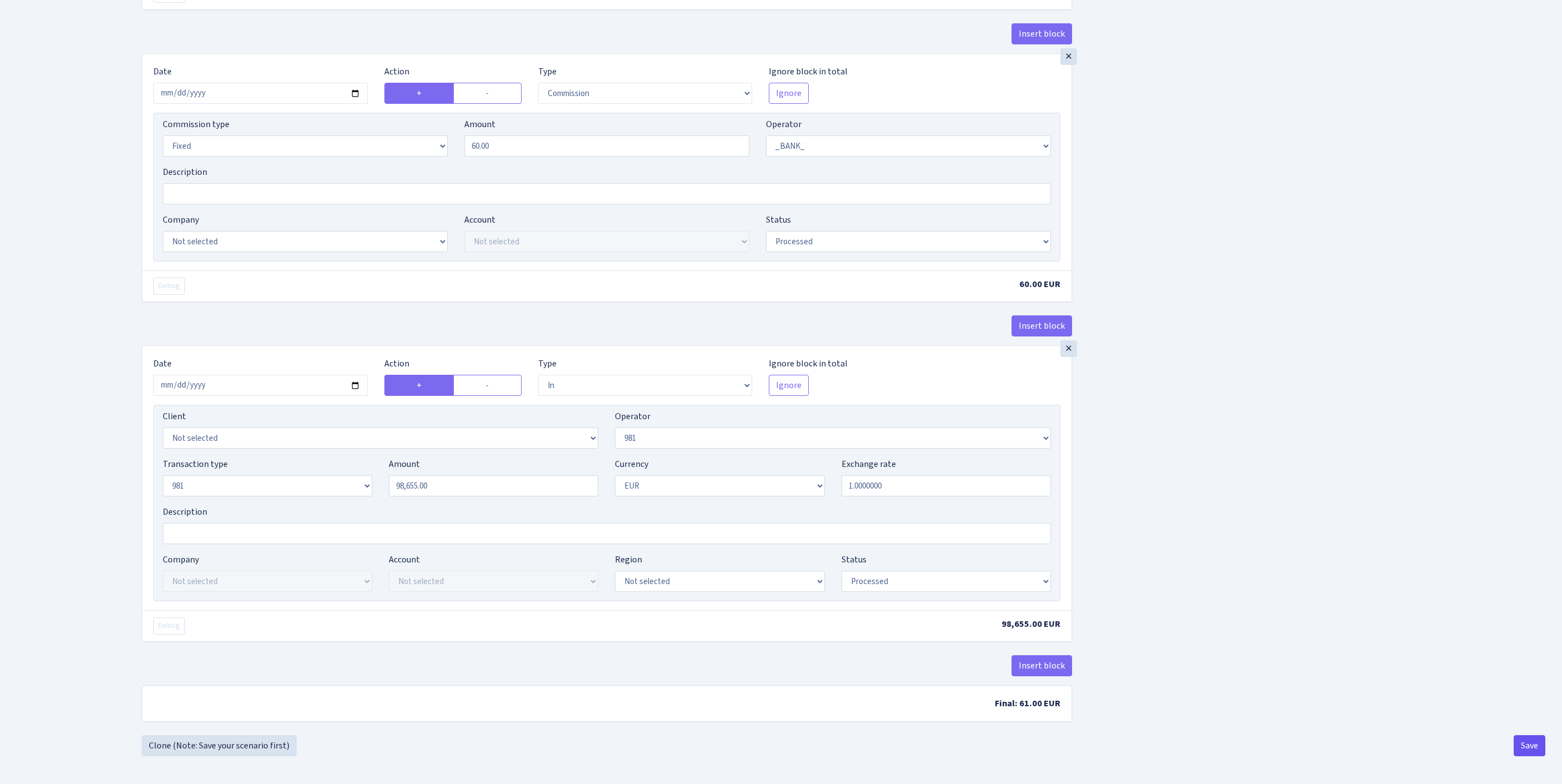
click at [1528, 742] on button "Save" at bounding box center [1530, 745] width 32 height 21
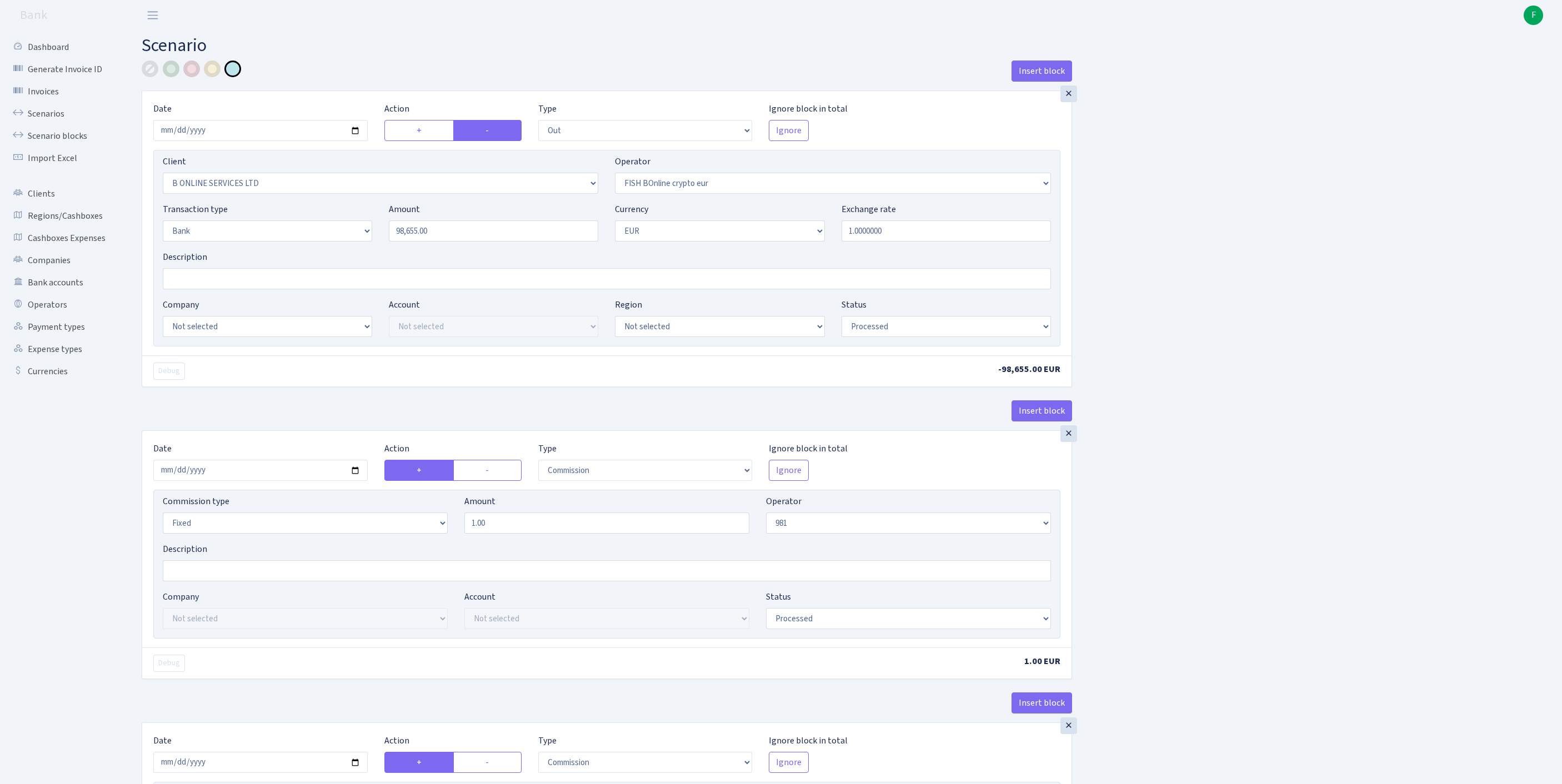
select select "out"
select select "1844"
select select "410"
select select "2"
select select "1"
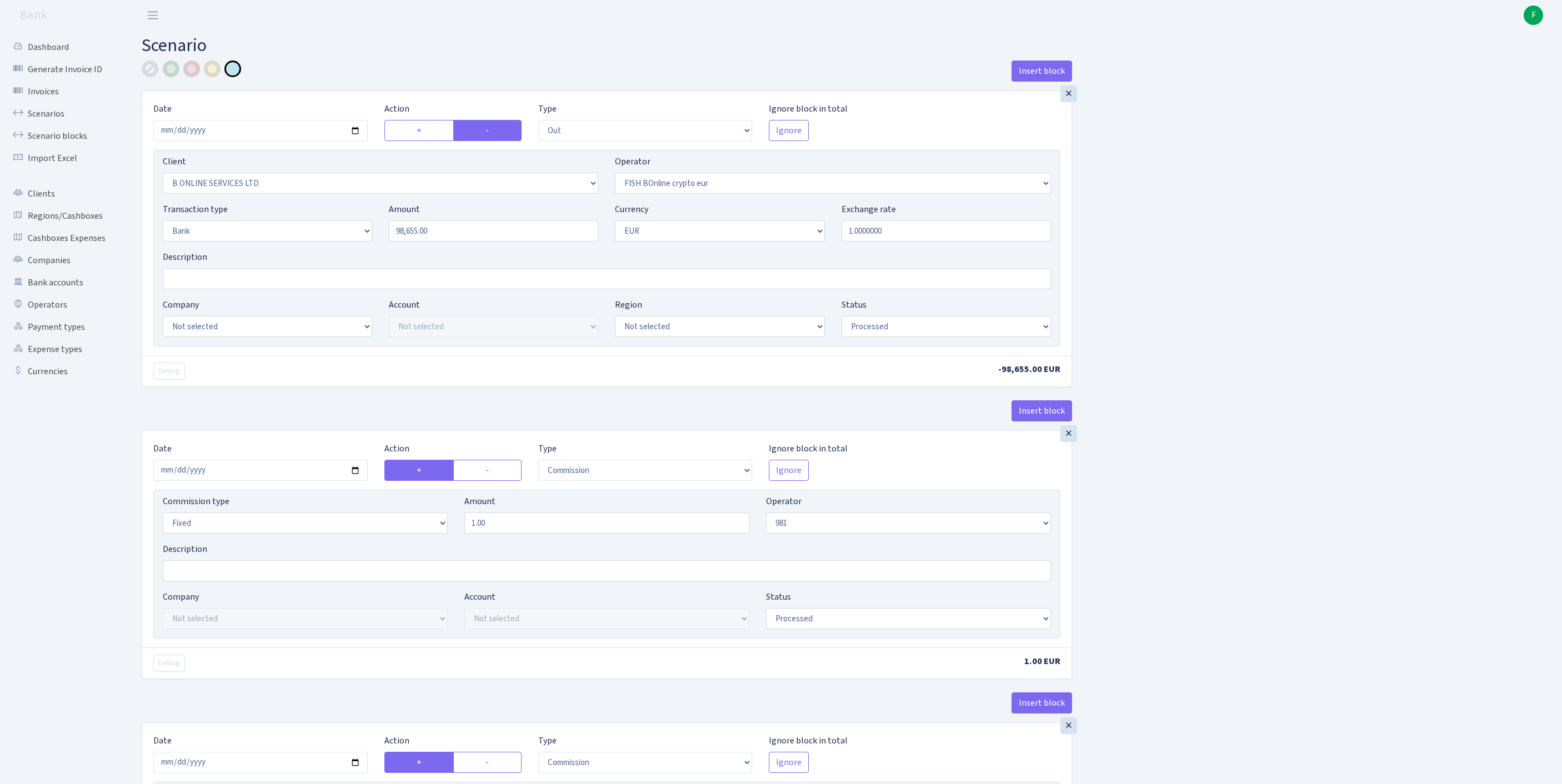
select select "processed"
select select "commission"
select select "fixed"
select select "61"
select select "processed"
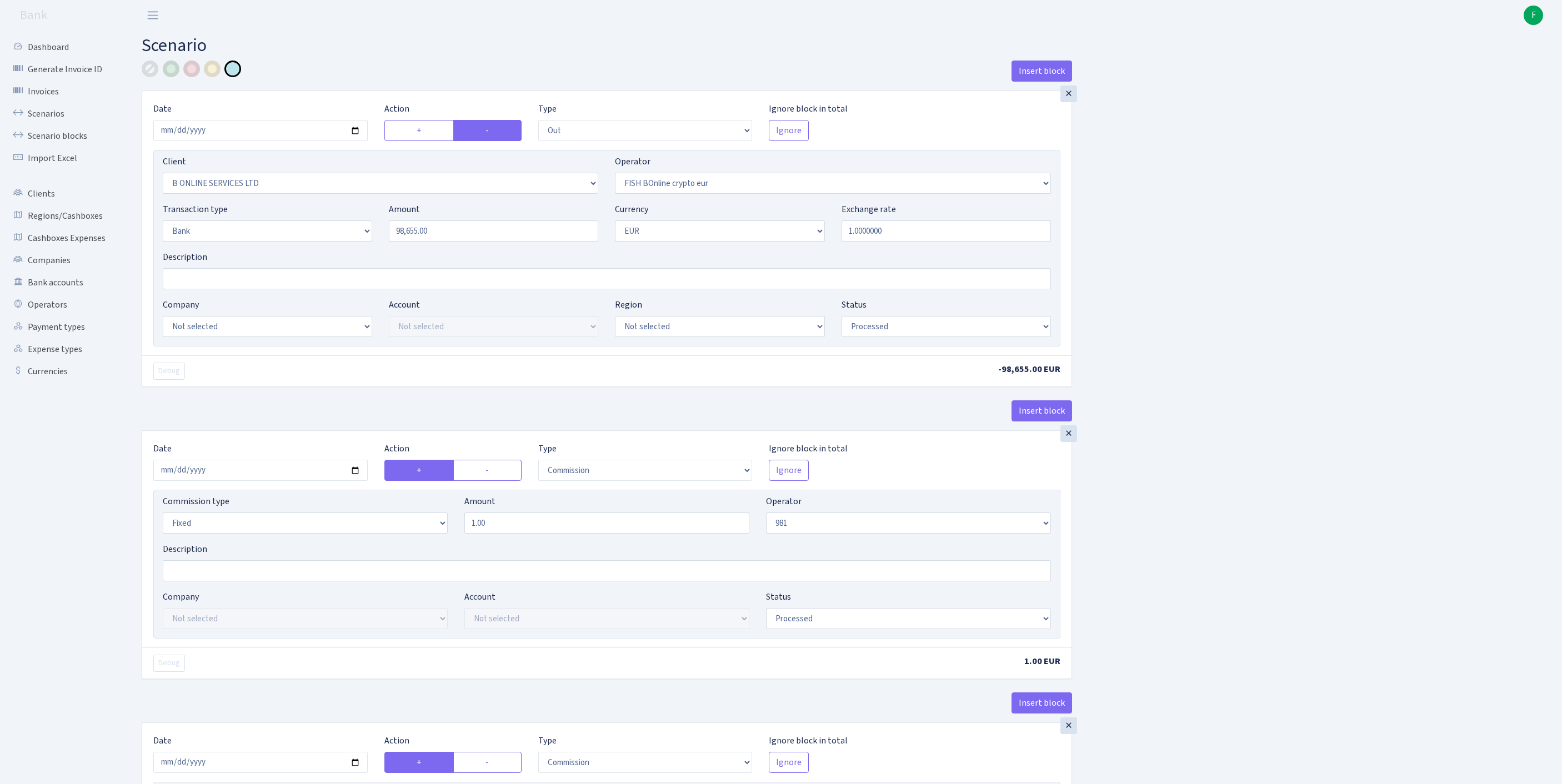
select select "commission"
select select "fixed"
select select "1"
select select "processed"
select select "in"
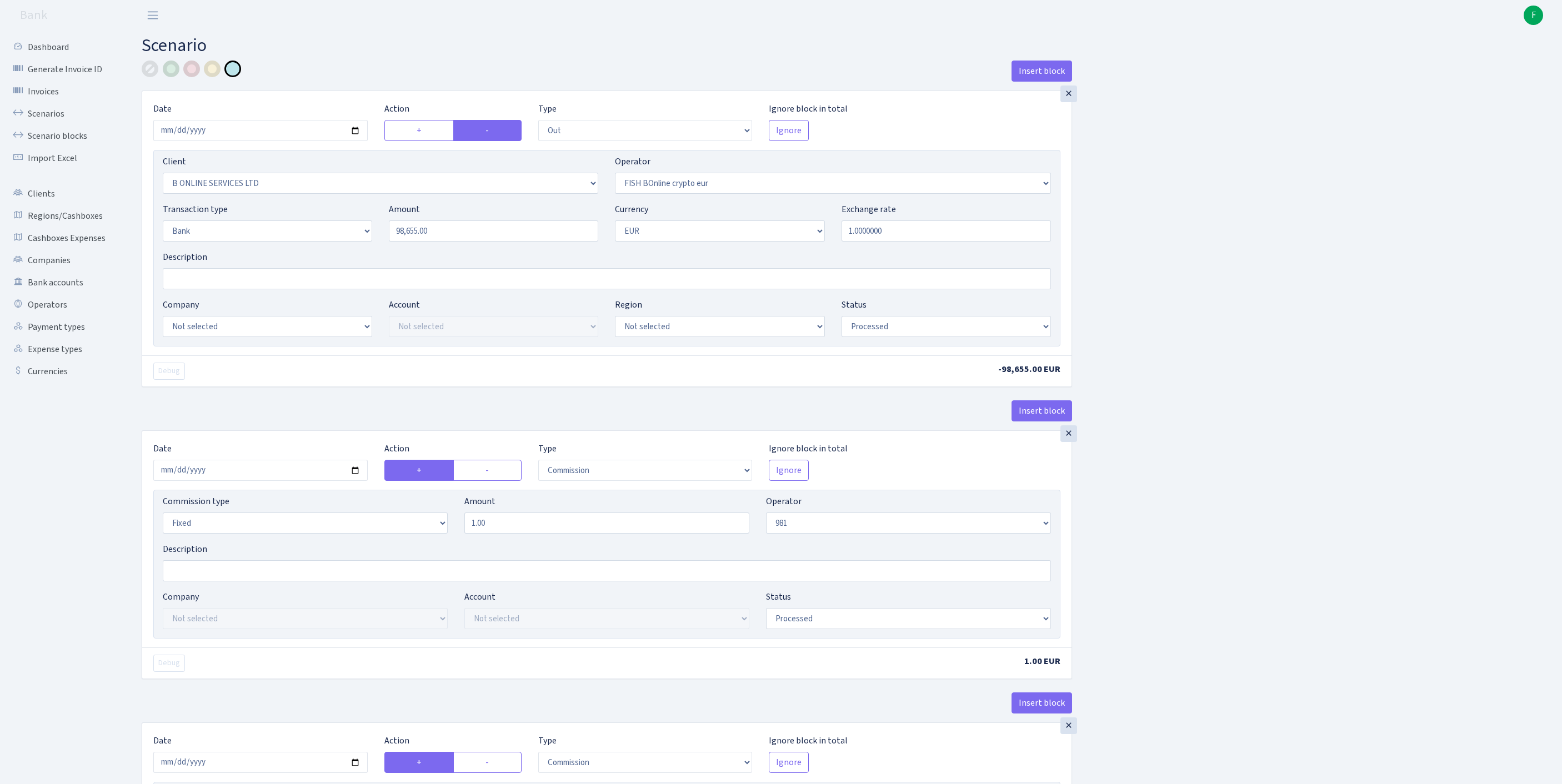
select select "61"
select select "8"
select select "1"
select select "processed"
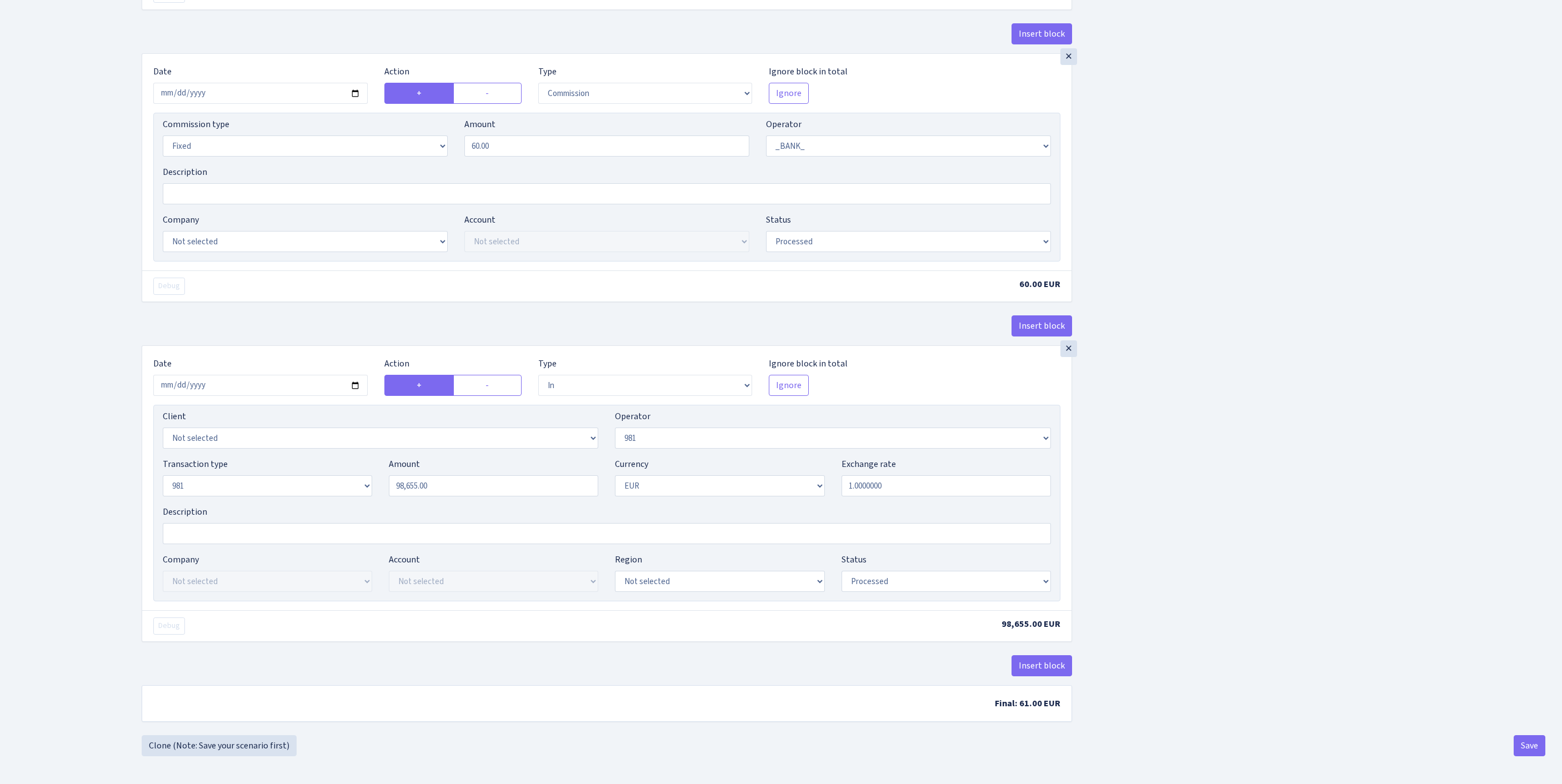
scroll to position [854, 0]
click at [1528, 745] on button "Save" at bounding box center [1530, 745] width 32 height 21
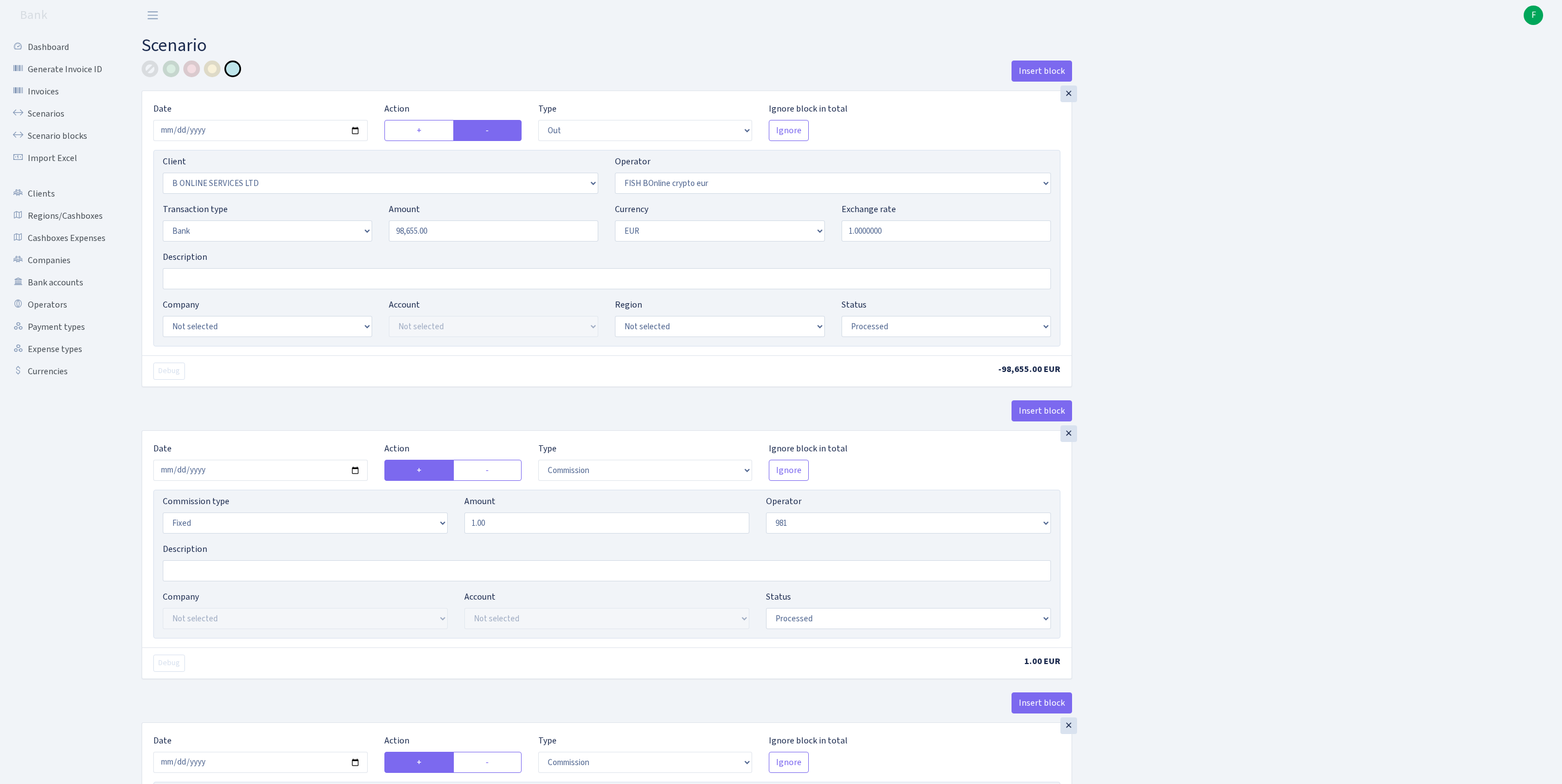
select select "out"
select select "1844"
select select "410"
select select "2"
select select "1"
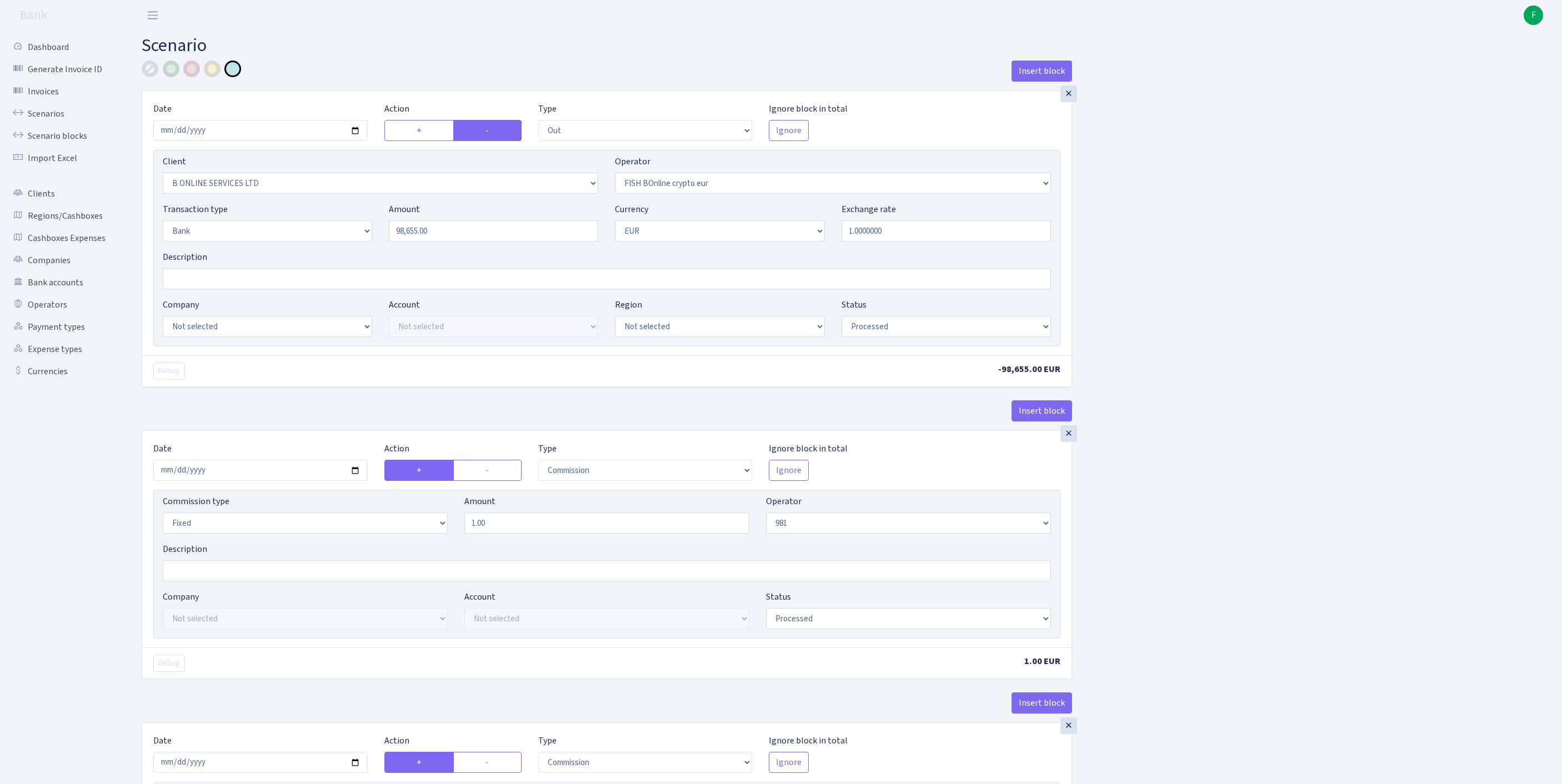
select select "processed"
select select "commission"
select select "fixed"
select select "61"
select select "processed"
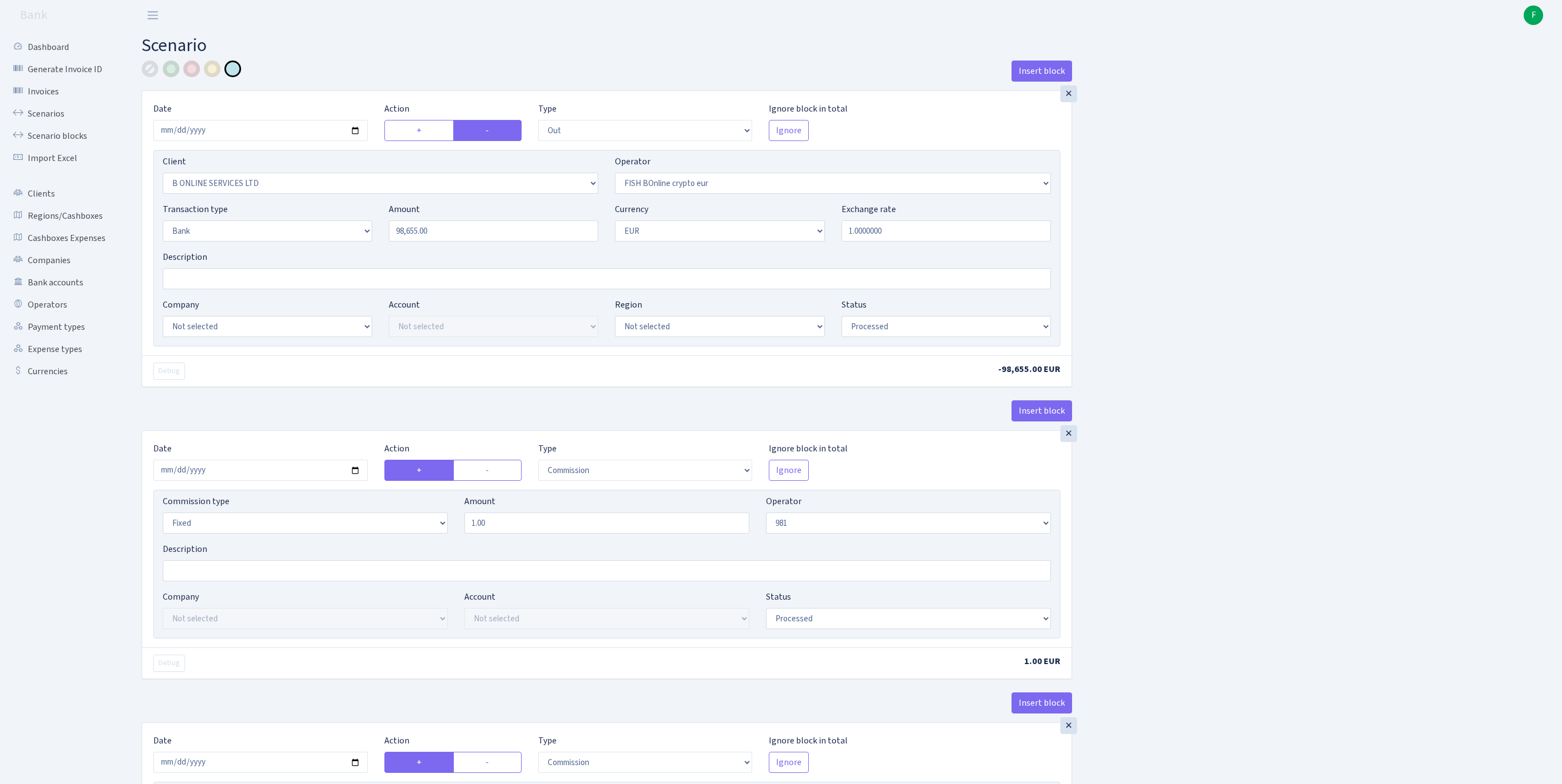
select select "commission"
select select "fixed"
select select "1"
select select "processed"
select select "in"
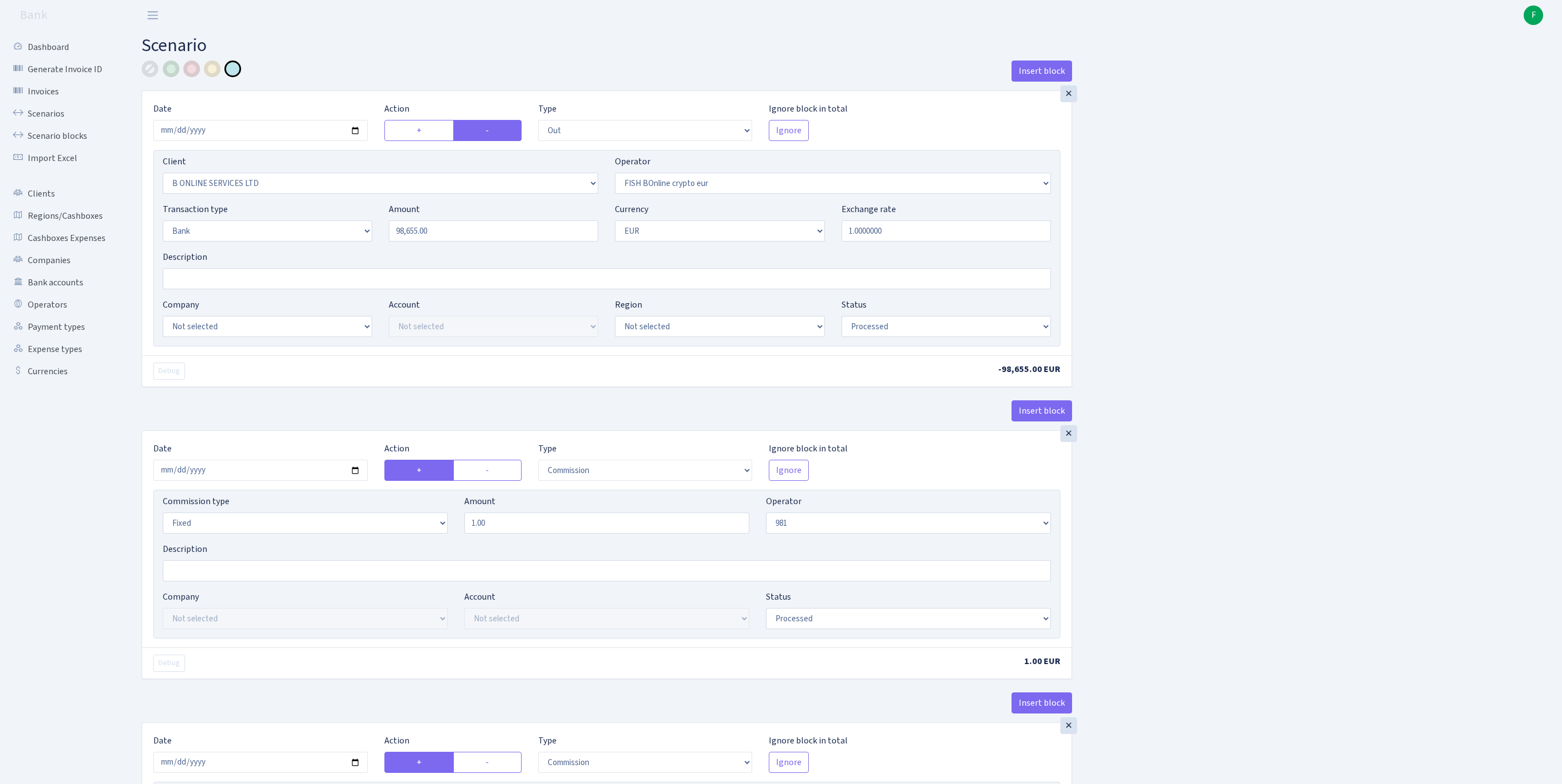
select select "61"
select select "8"
select select "1"
select select "processed"
click at [56, 119] on link "Scenarios" at bounding box center [61, 114] width 111 height 22
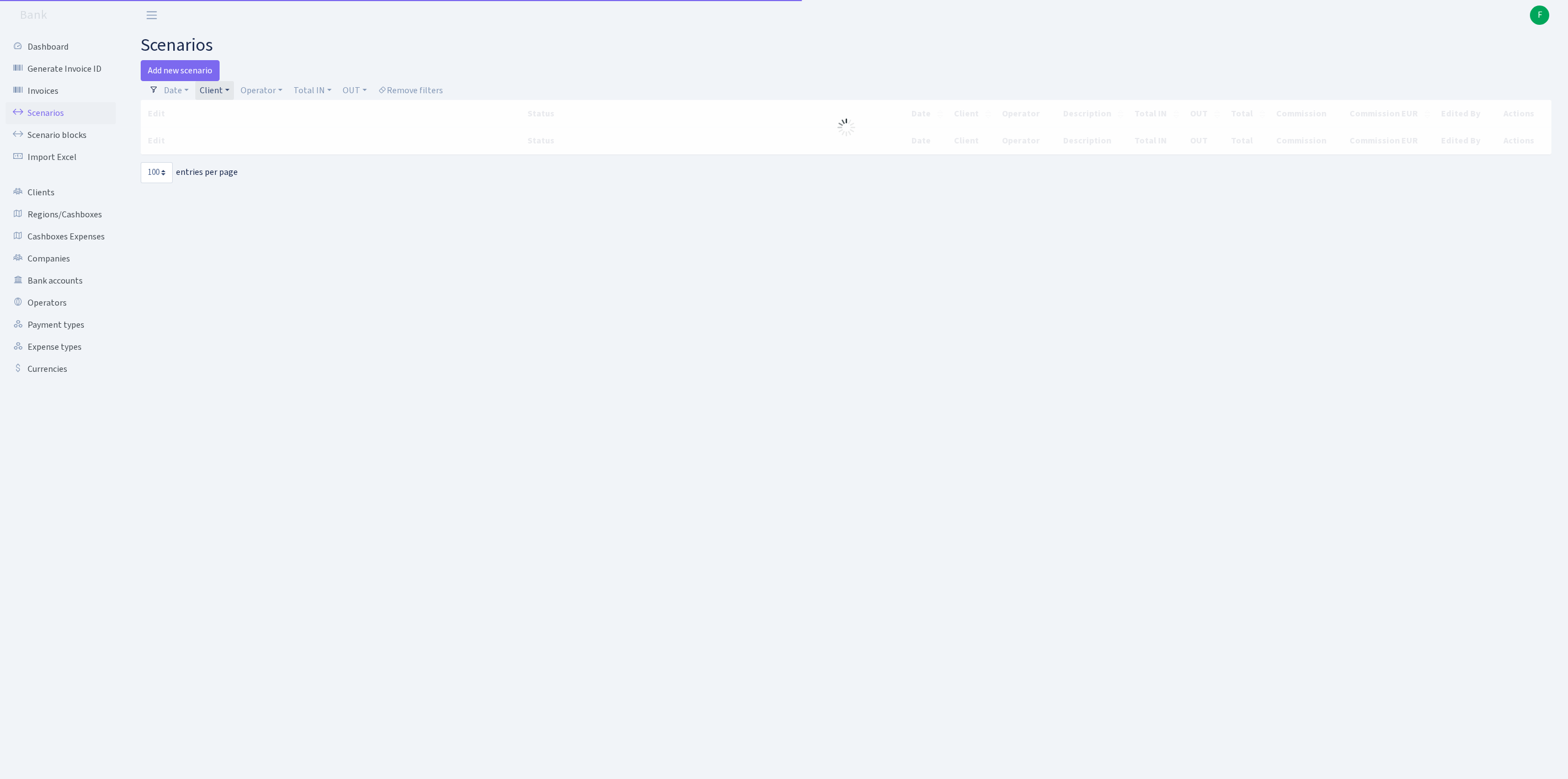
select select "100"
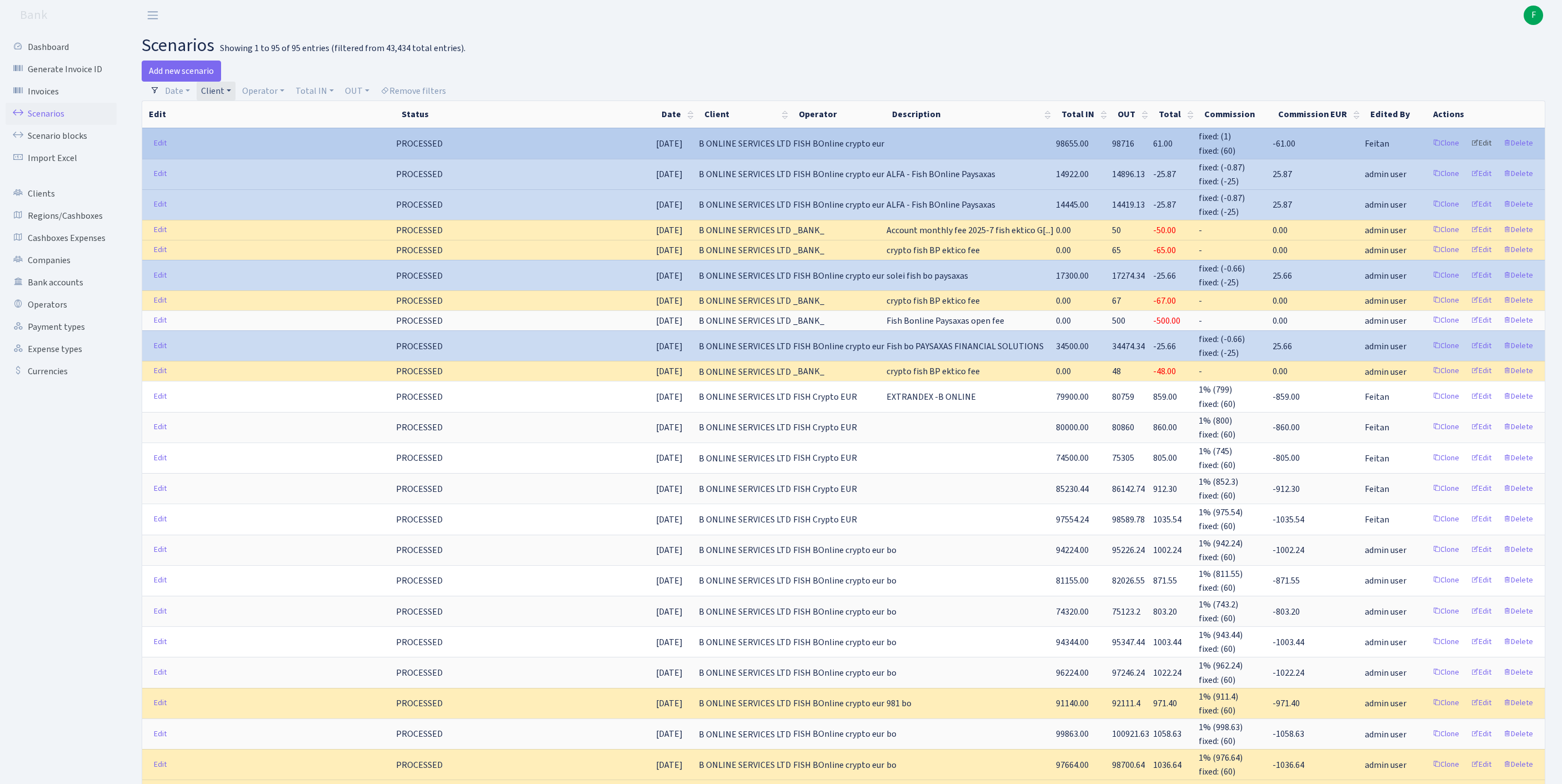
click at [1471, 151] on link "Edit" at bounding box center [1481, 143] width 31 height 17
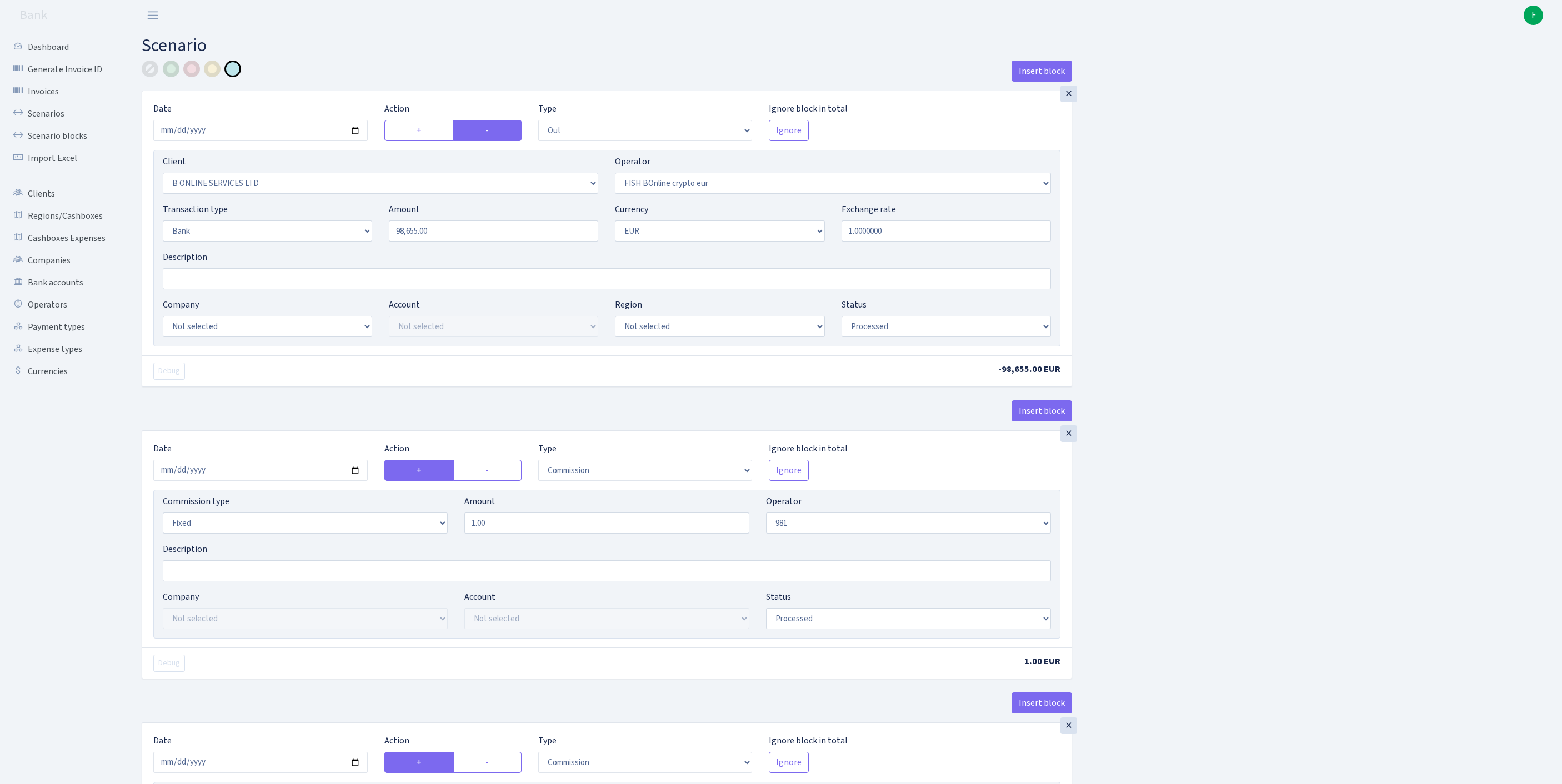
select select "out"
select select "1844"
select select "410"
select select "2"
select select "1"
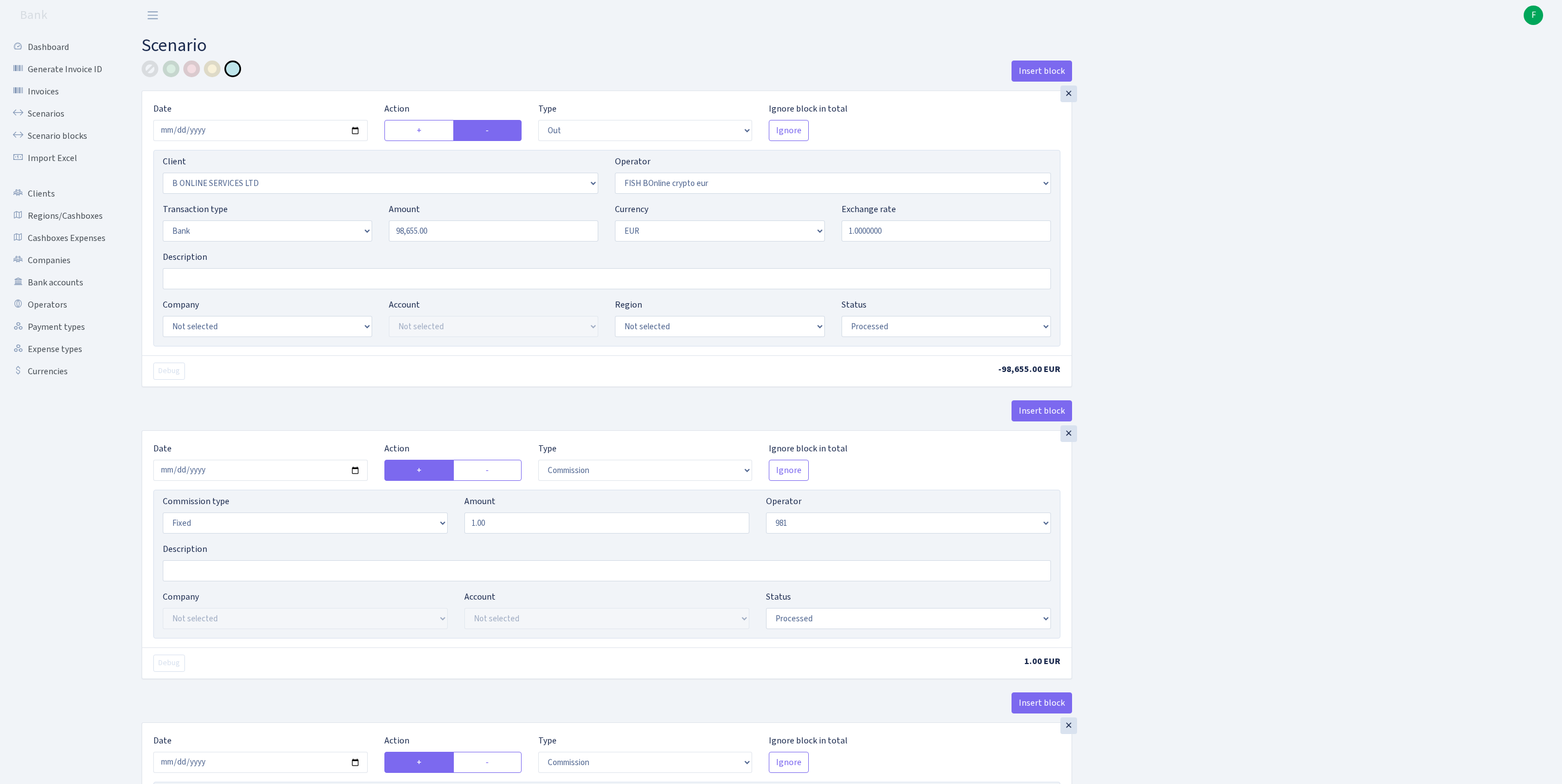
select select "processed"
select select "commission"
select select "fixed"
select select "61"
select select "processed"
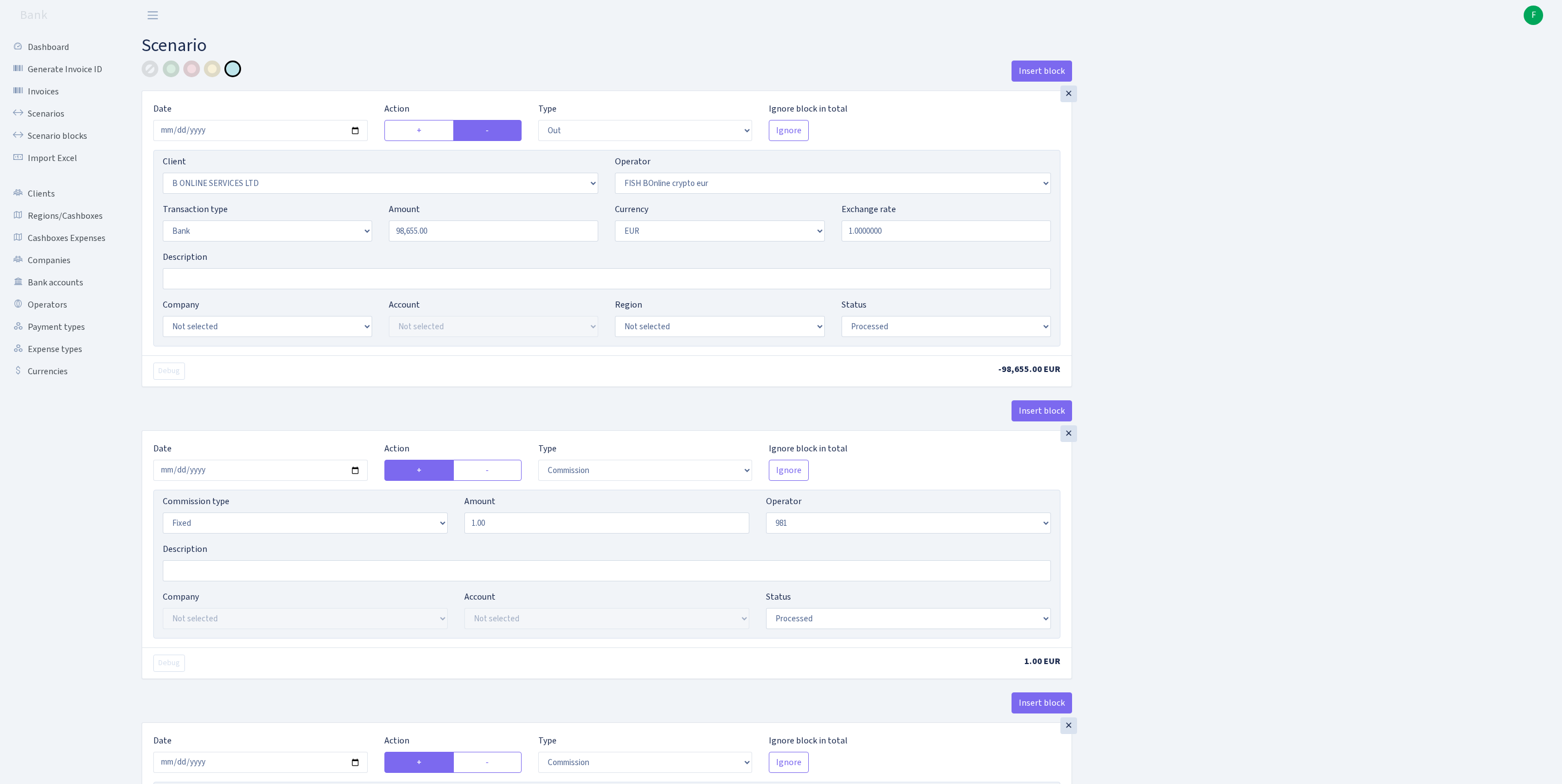
select select "commission"
select select "fixed"
select select "1"
select select "processed"
select select "in"
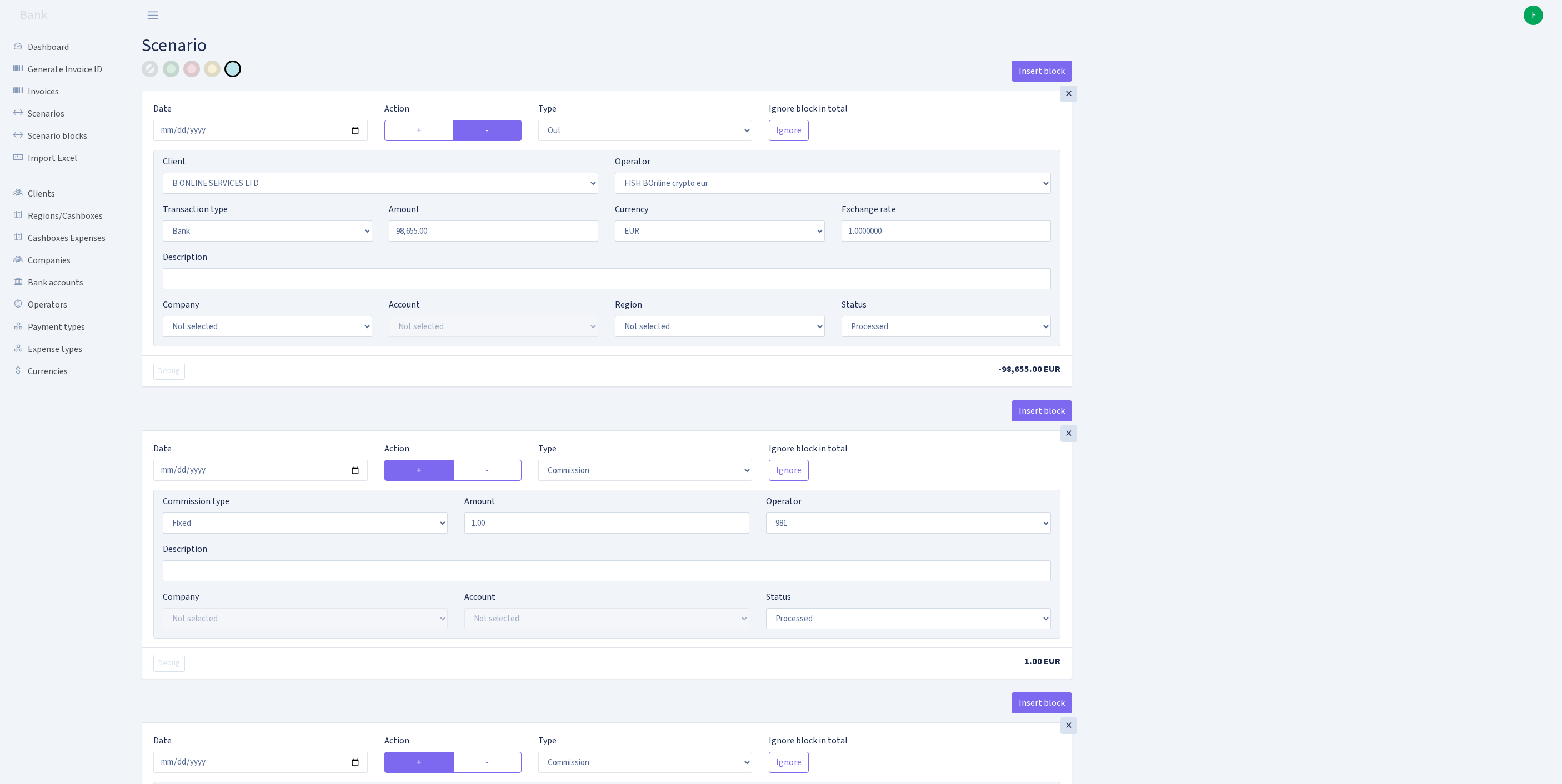
select select "61"
select select "8"
select select "1"
select select "processed"
click at [149, 68] on div at bounding box center [150, 69] width 17 height 17
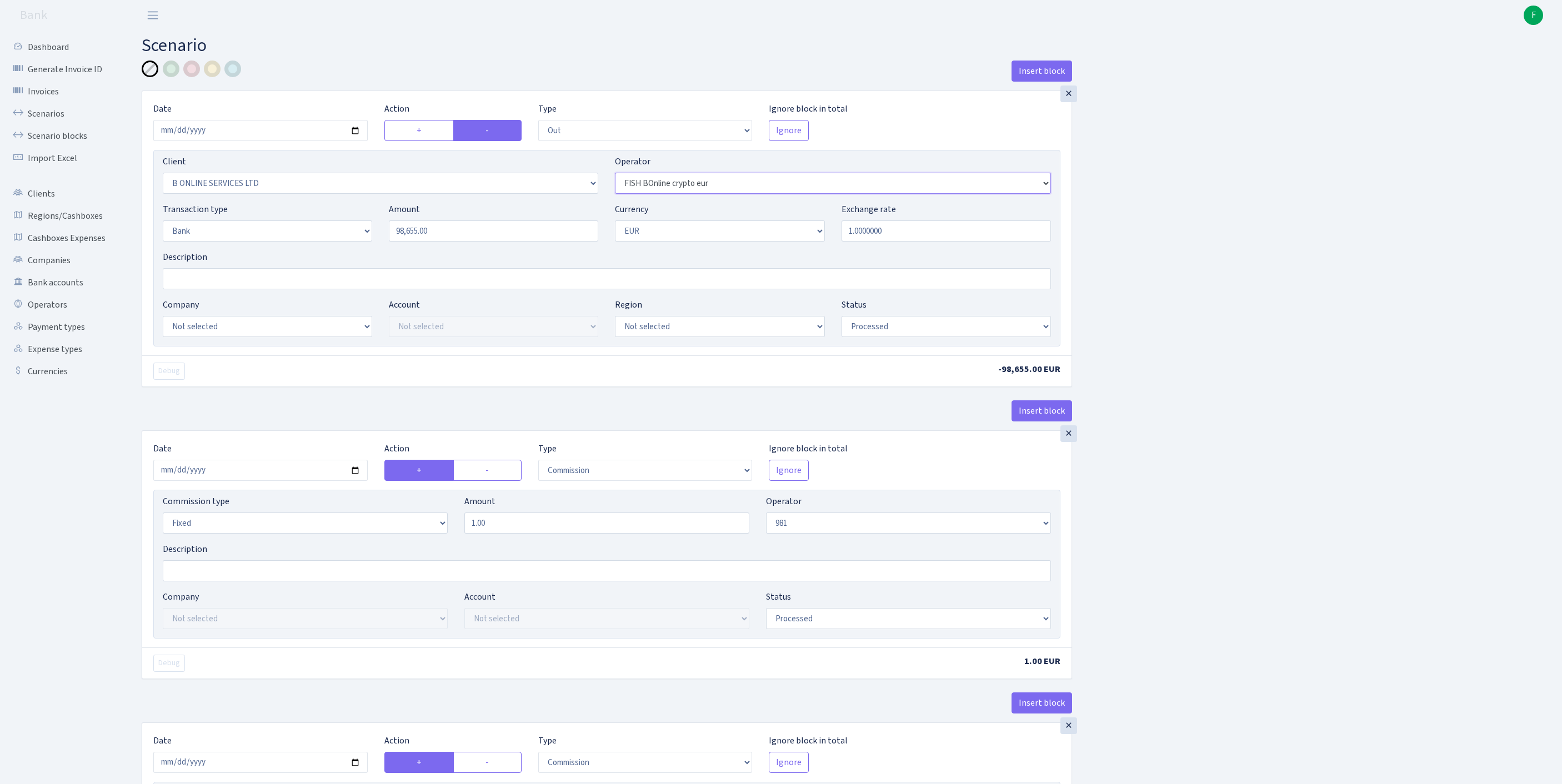
scroll to position [854, 0]
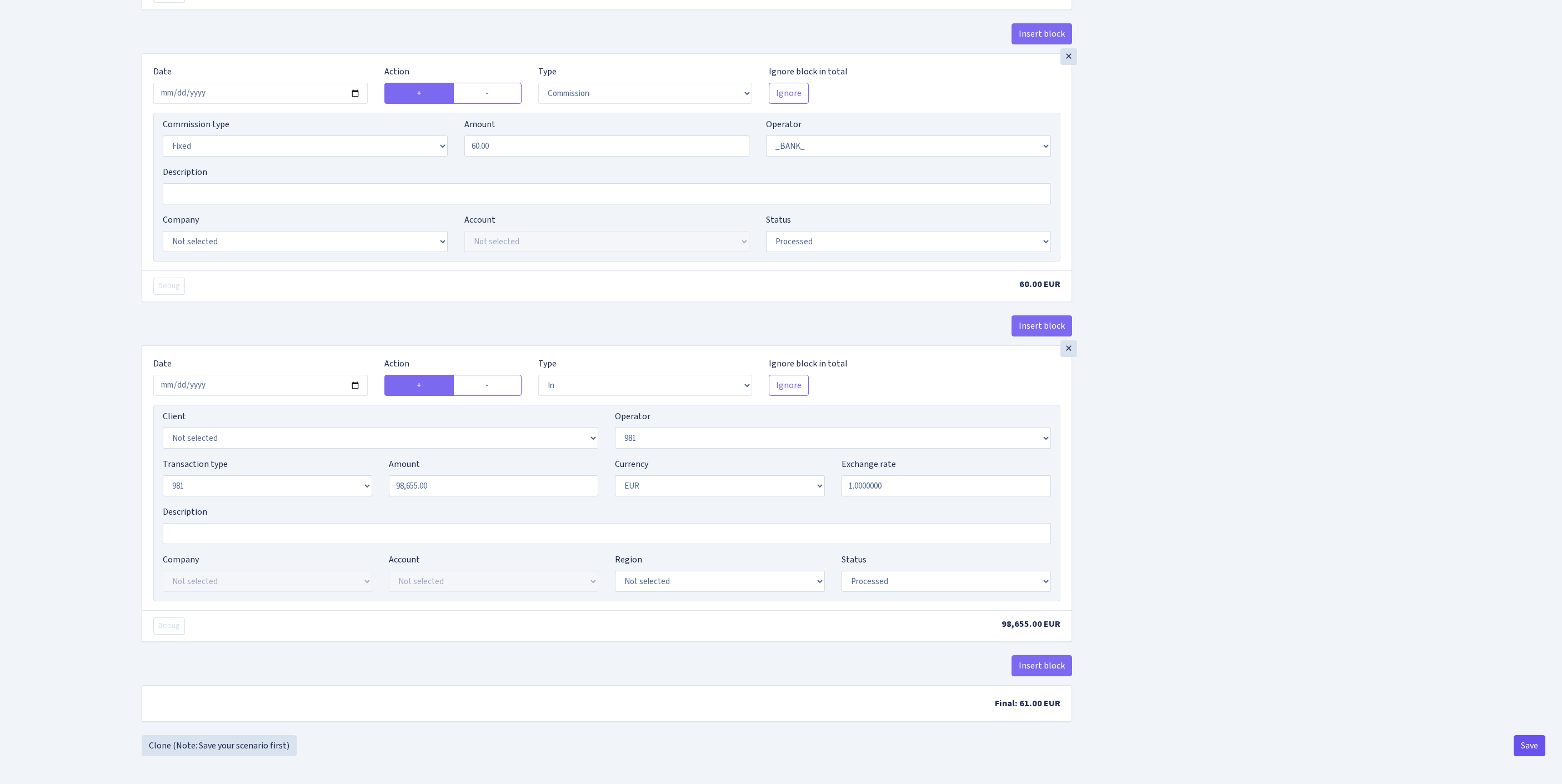
click at [1528, 750] on button "Save" at bounding box center [1530, 745] width 32 height 21
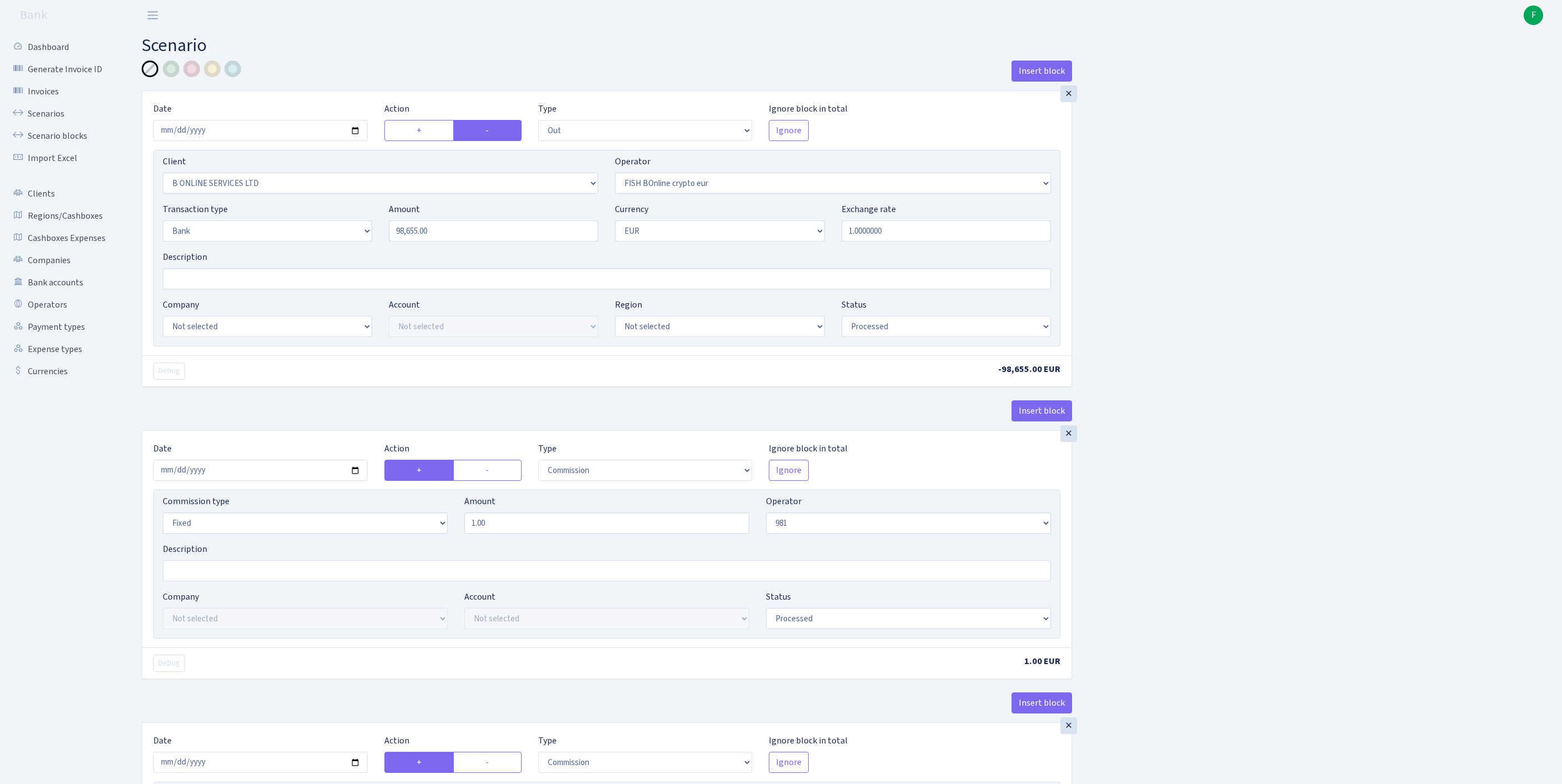
select select "out"
select select "1844"
select select "410"
select select "2"
select select "1"
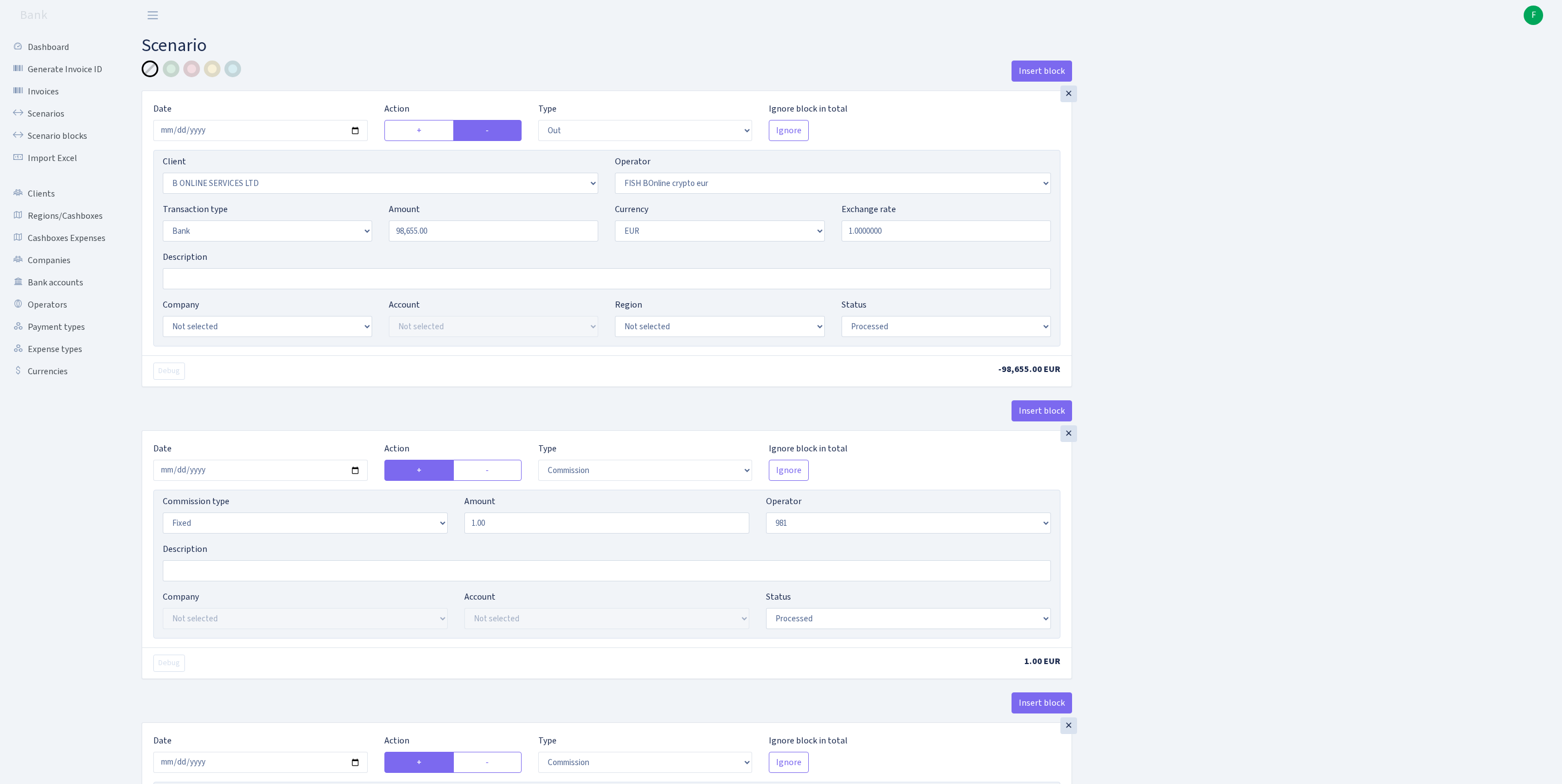
select select "processed"
select select "commission"
select select "fixed"
select select "61"
select select "processed"
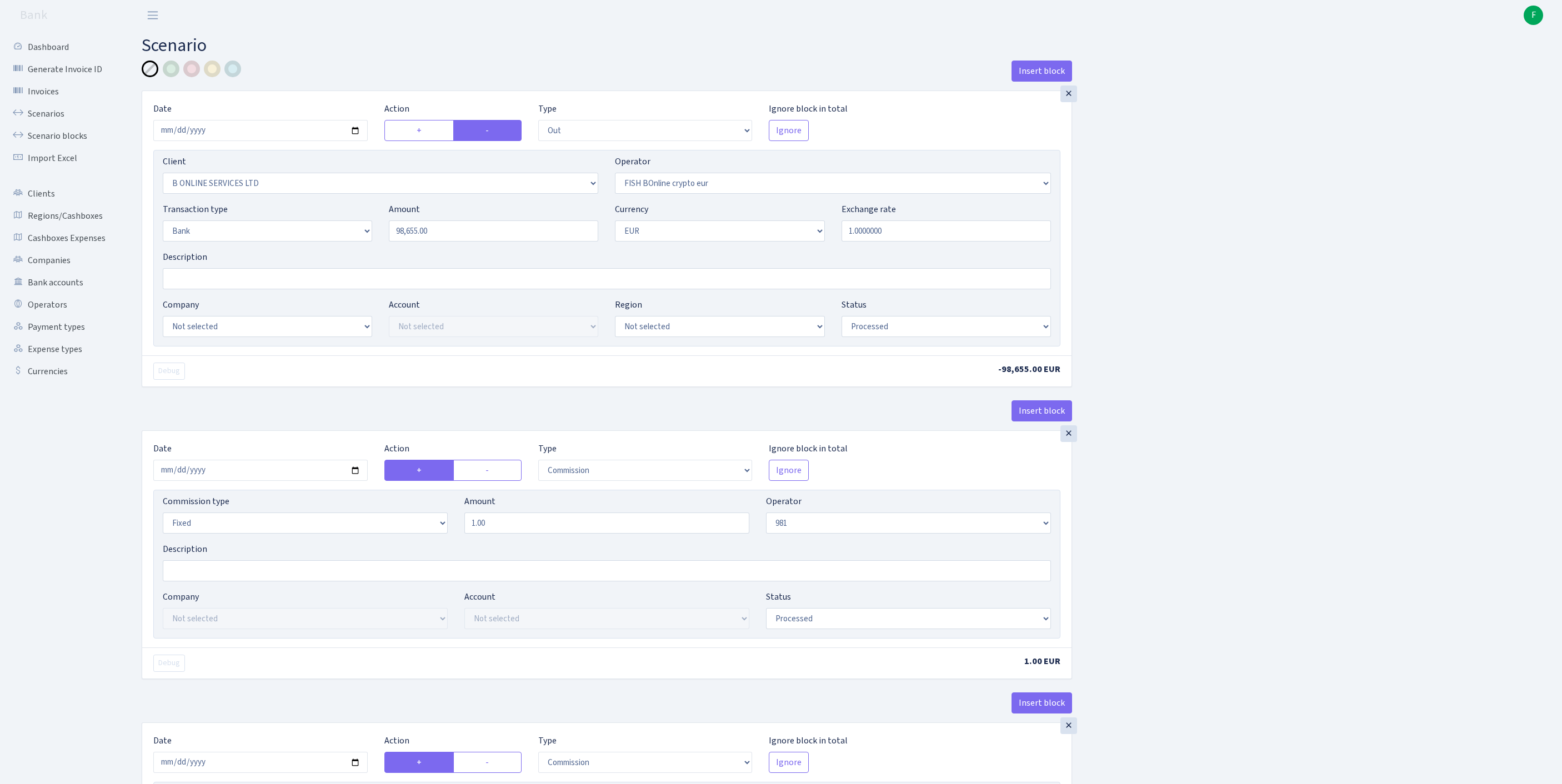
select select "commission"
select select "fixed"
select select "1"
select select "processed"
select select "in"
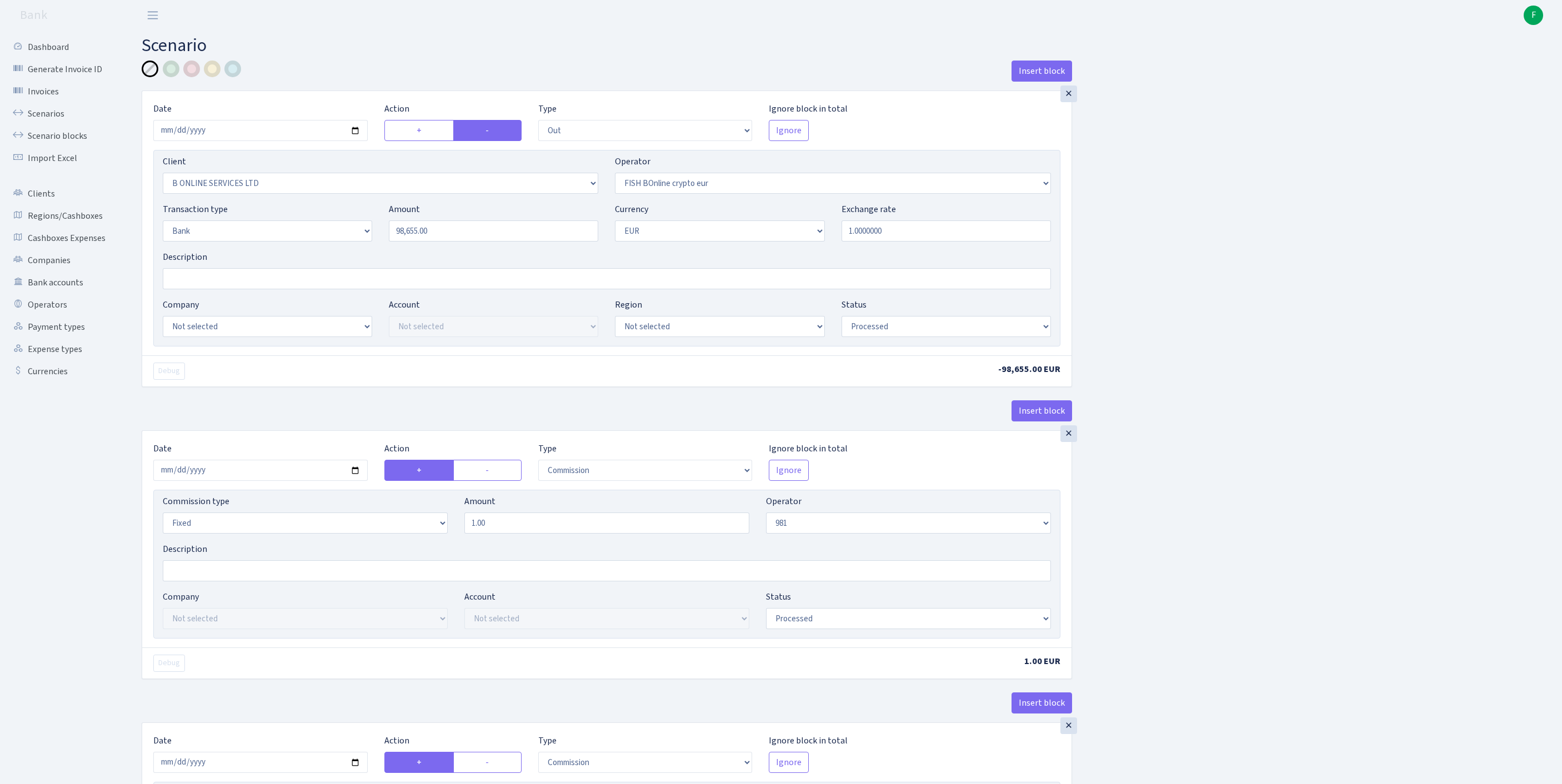
select select "61"
select select "8"
select select "1"
select select "processed"
click at [52, 118] on link "Scenarios" at bounding box center [61, 114] width 111 height 22
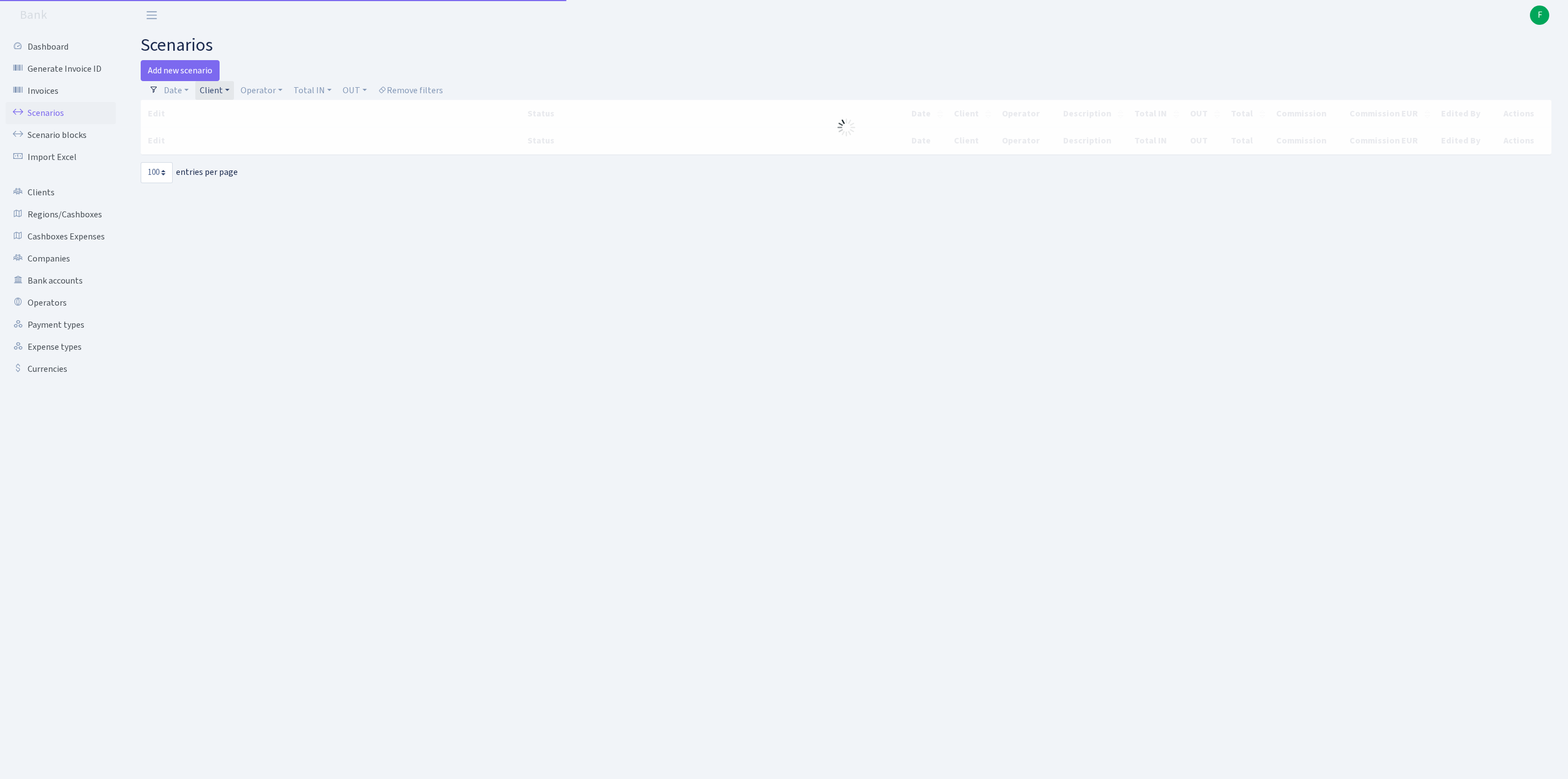
select select "100"
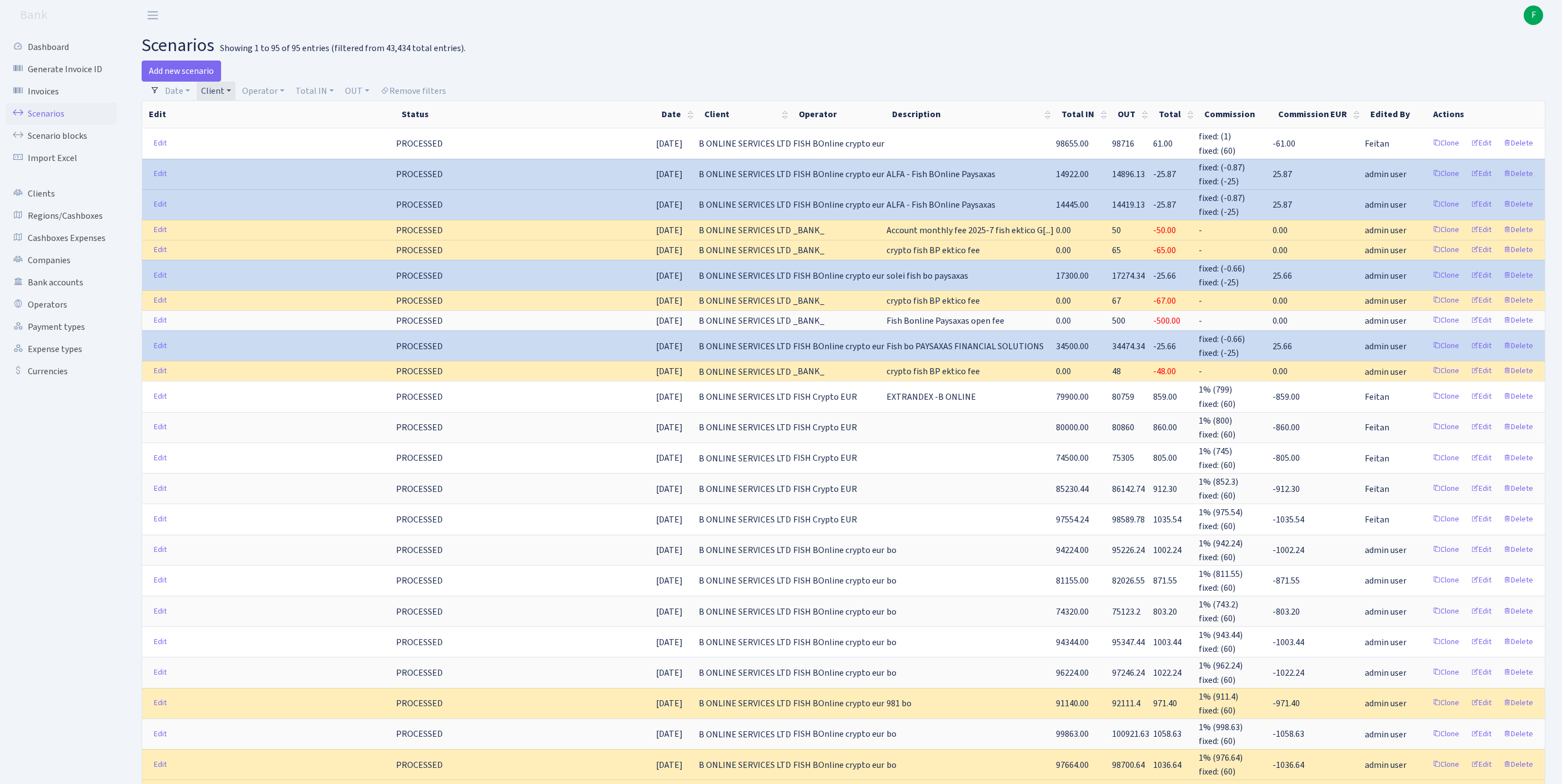
click at [235, 98] on link "Client" at bounding box center [216, 91] width 39 height 19
click at [235, 134] on input "search" at bounding box center [259, 130] width 118 height 17
type input "E"
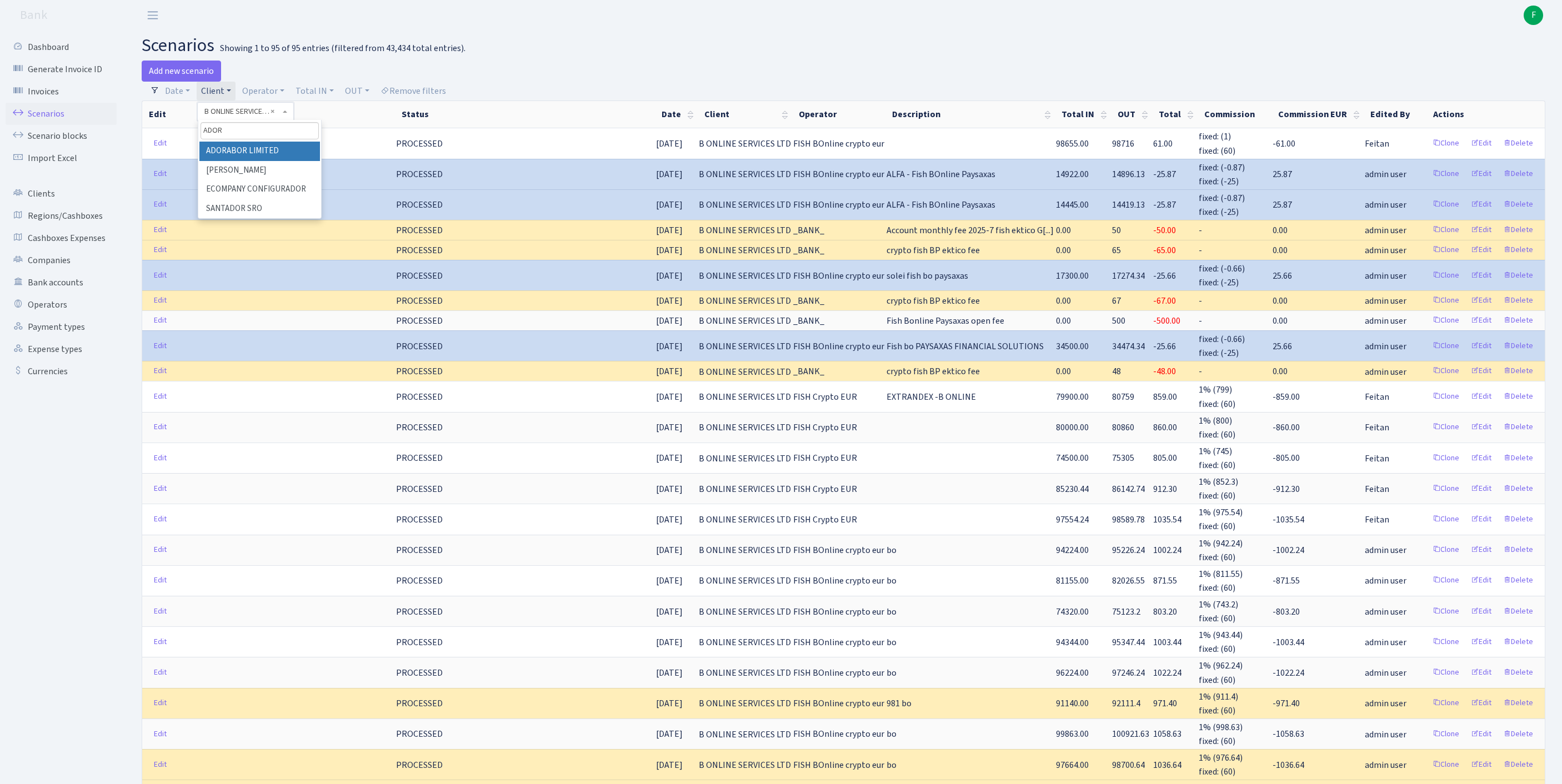
type input "ADORA"
click at [286, 161] on li "ADORABOR LIMITED" at bounding box center [259, 151] width 121 height 20
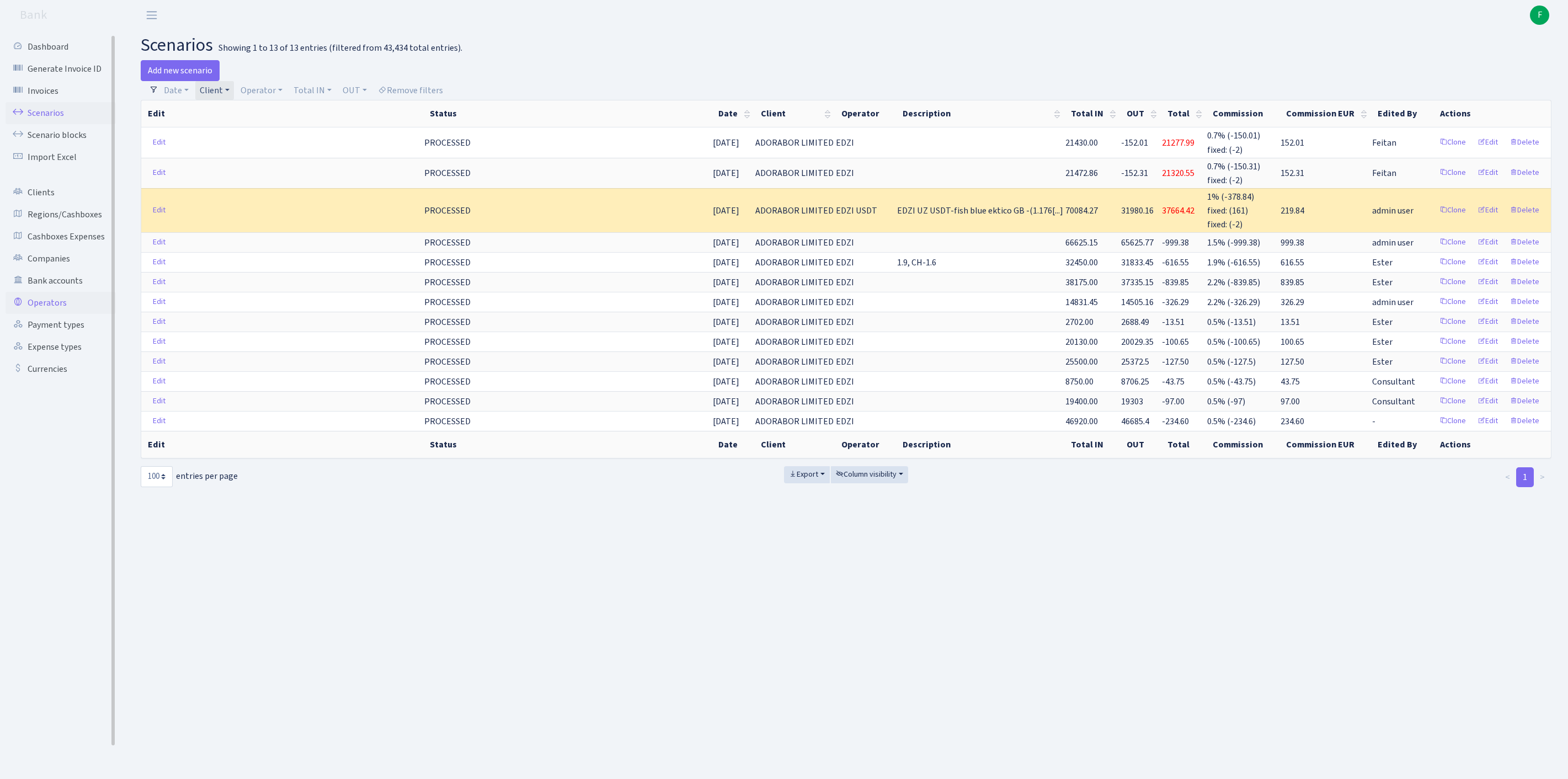
click at [46, 314] on link "Operators" at bounding box center [60, 302] width 110 height 22
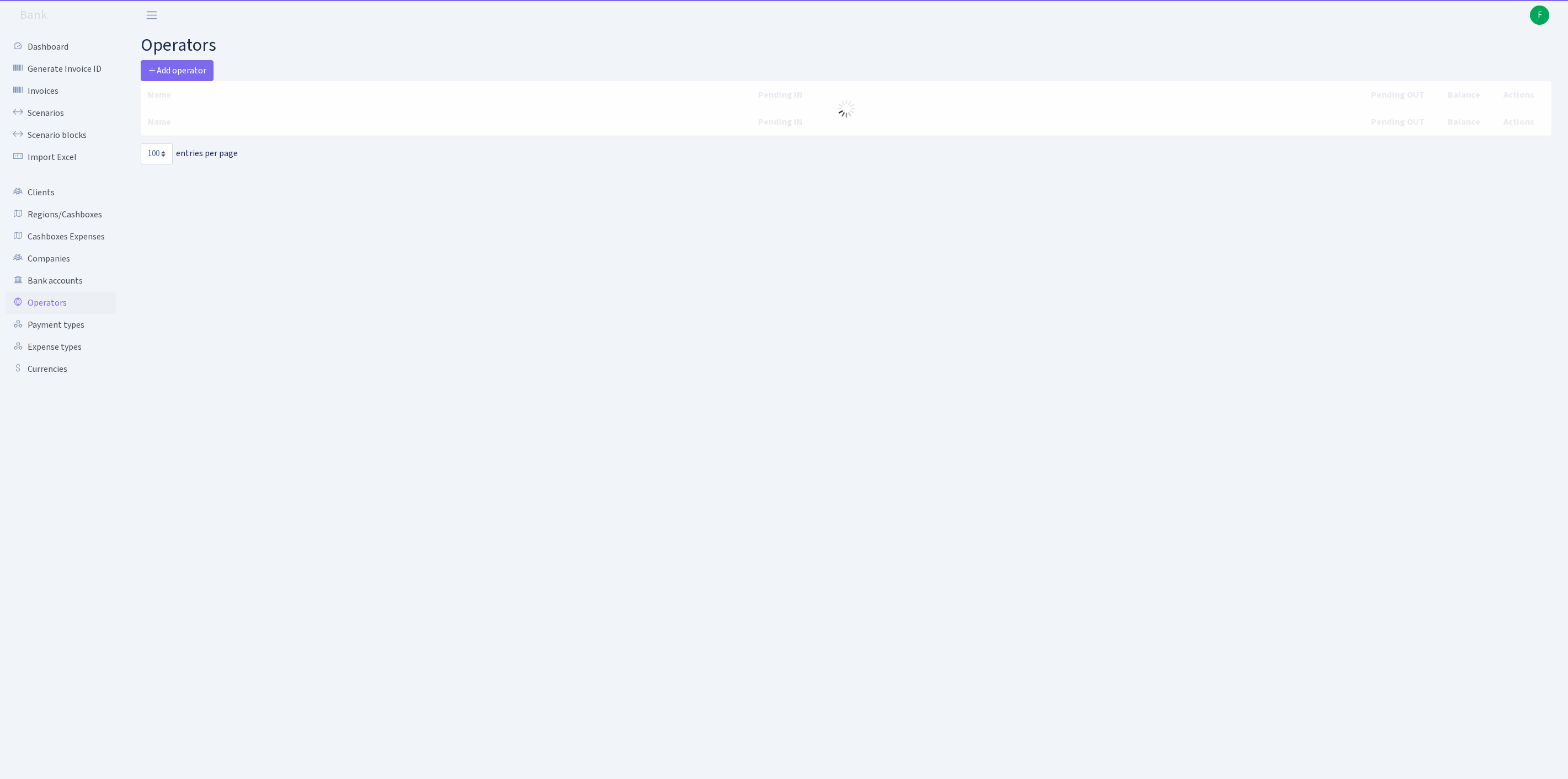
select select "100"
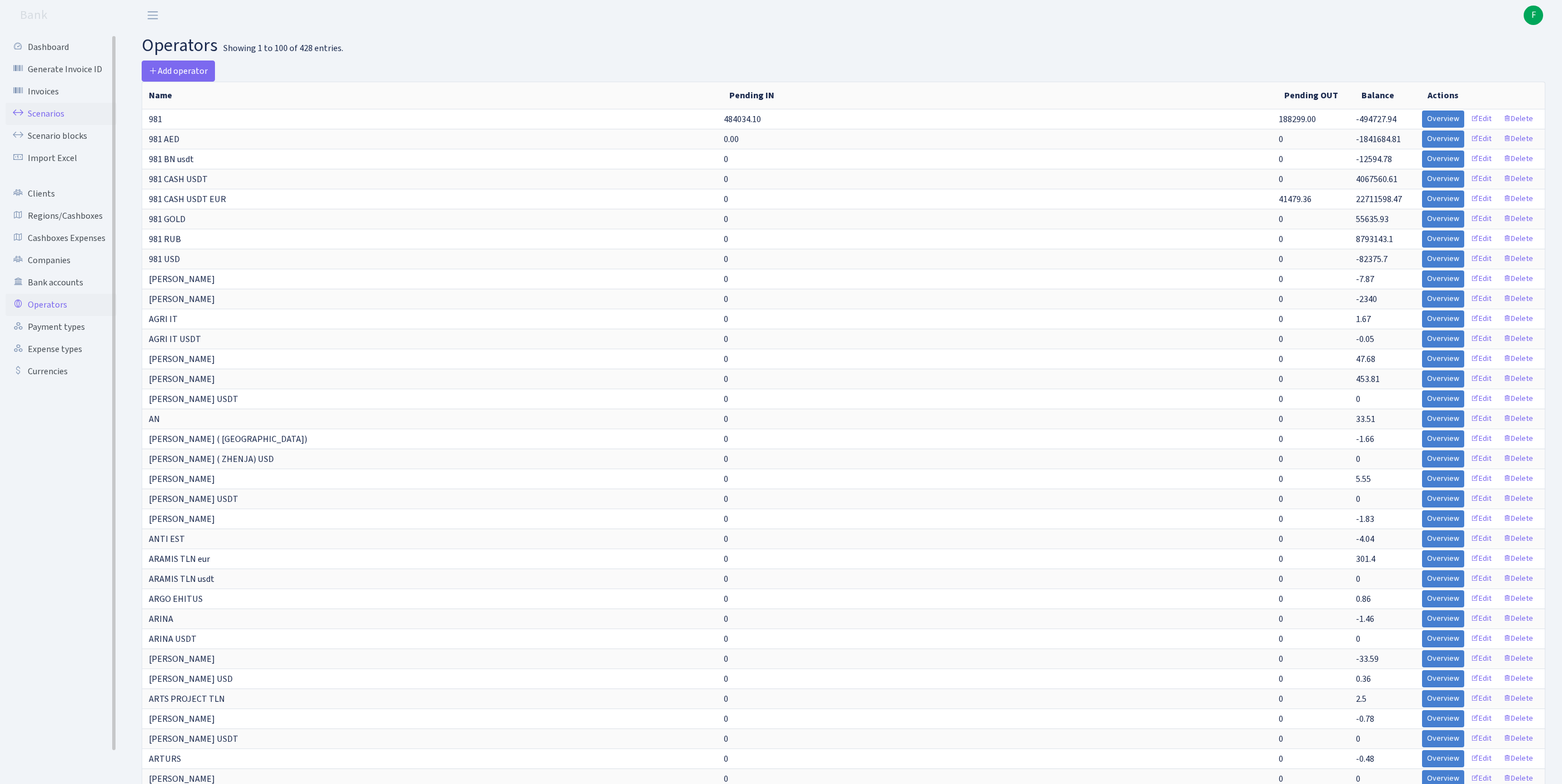
click at [47, 118] on link "Scenarios" at bounding box center [61, 114] width 111 height 22
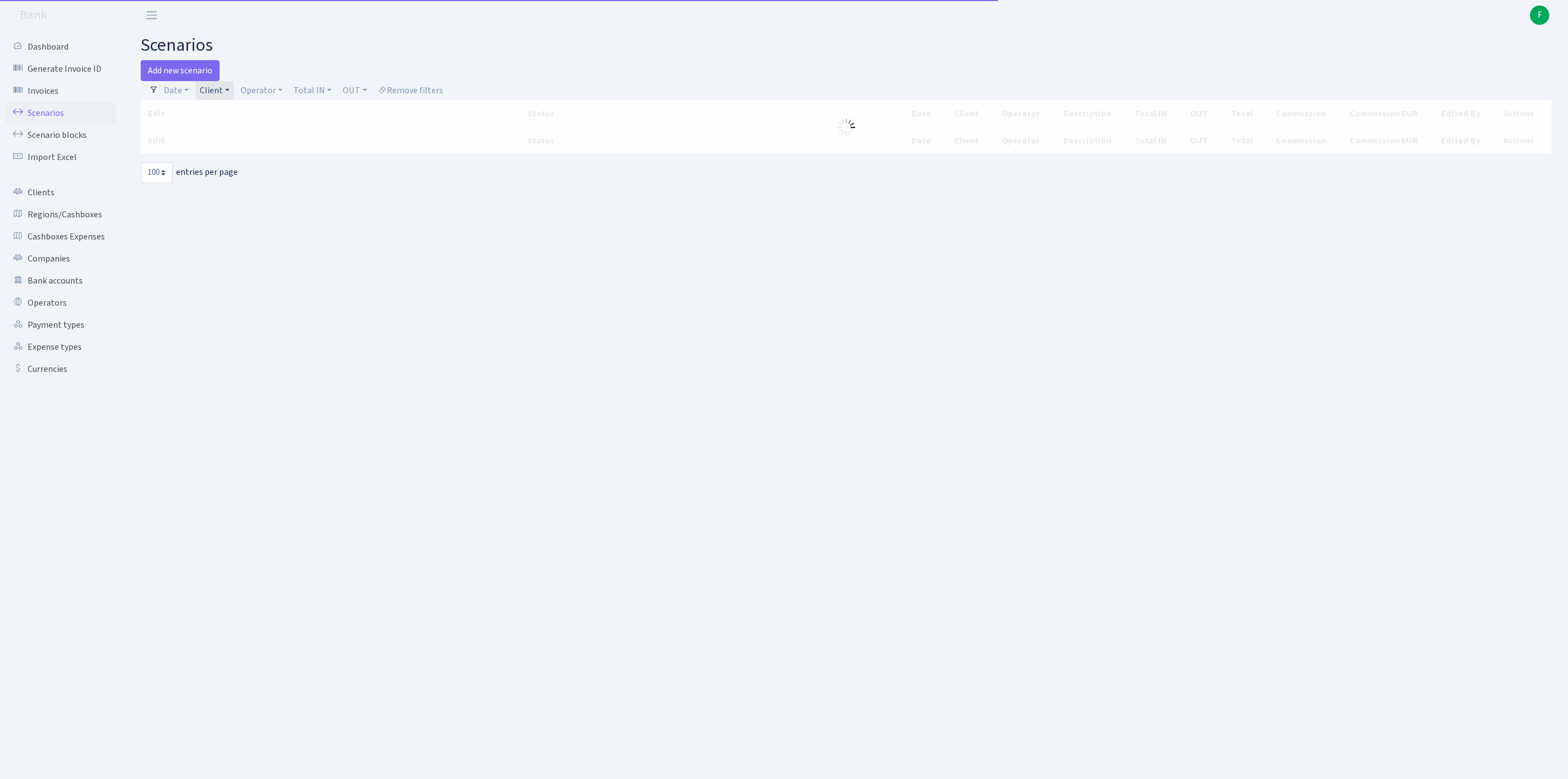
select select "100"
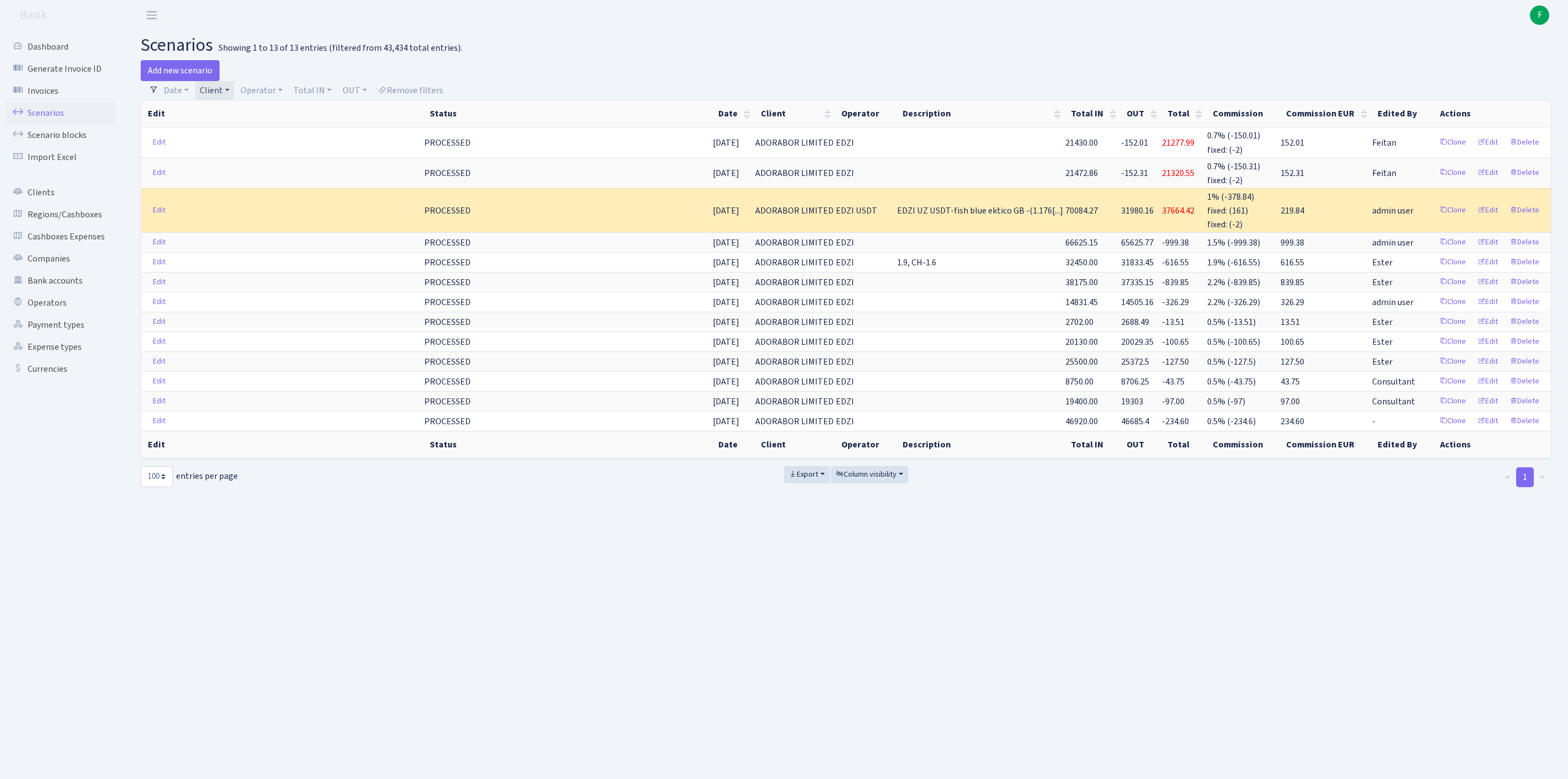
click at [234, 94] on link "Client" at bounding box center [214, 90] width 38 height 19
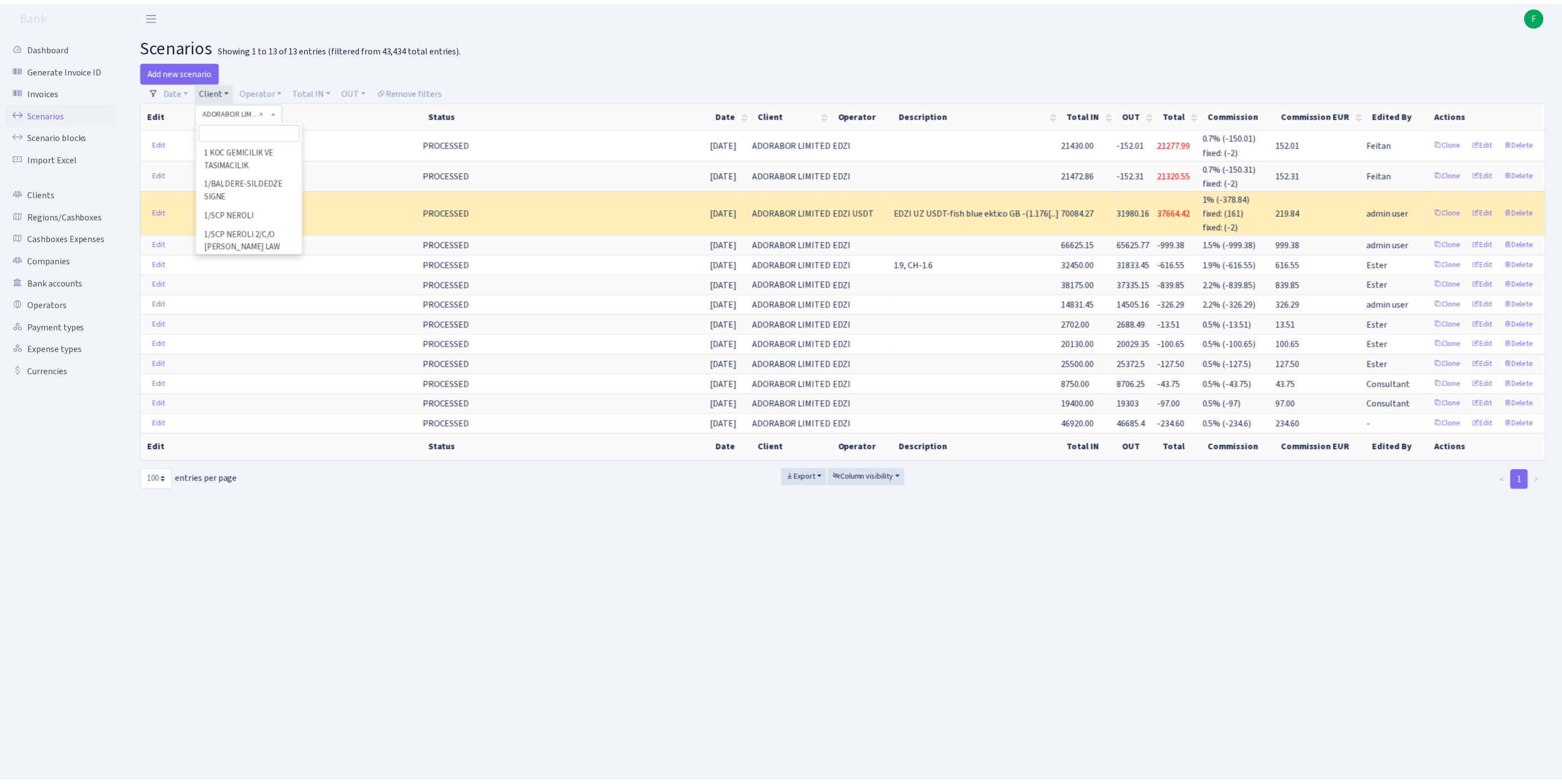
scroll to position [1920, 0]
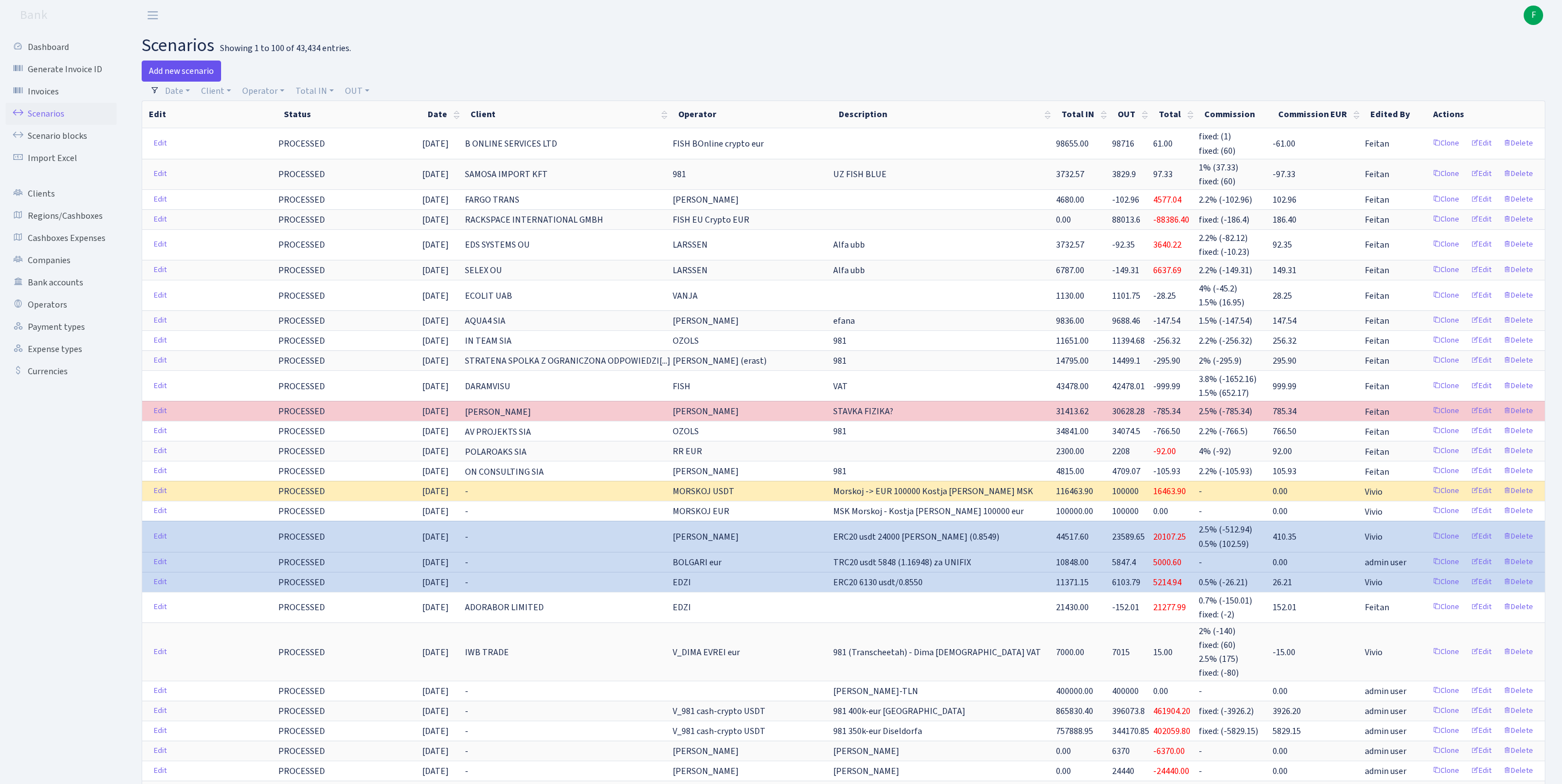
click at [190, 74] on link "Add new scenario" at bounding box center [181, 71] width 80 height 21
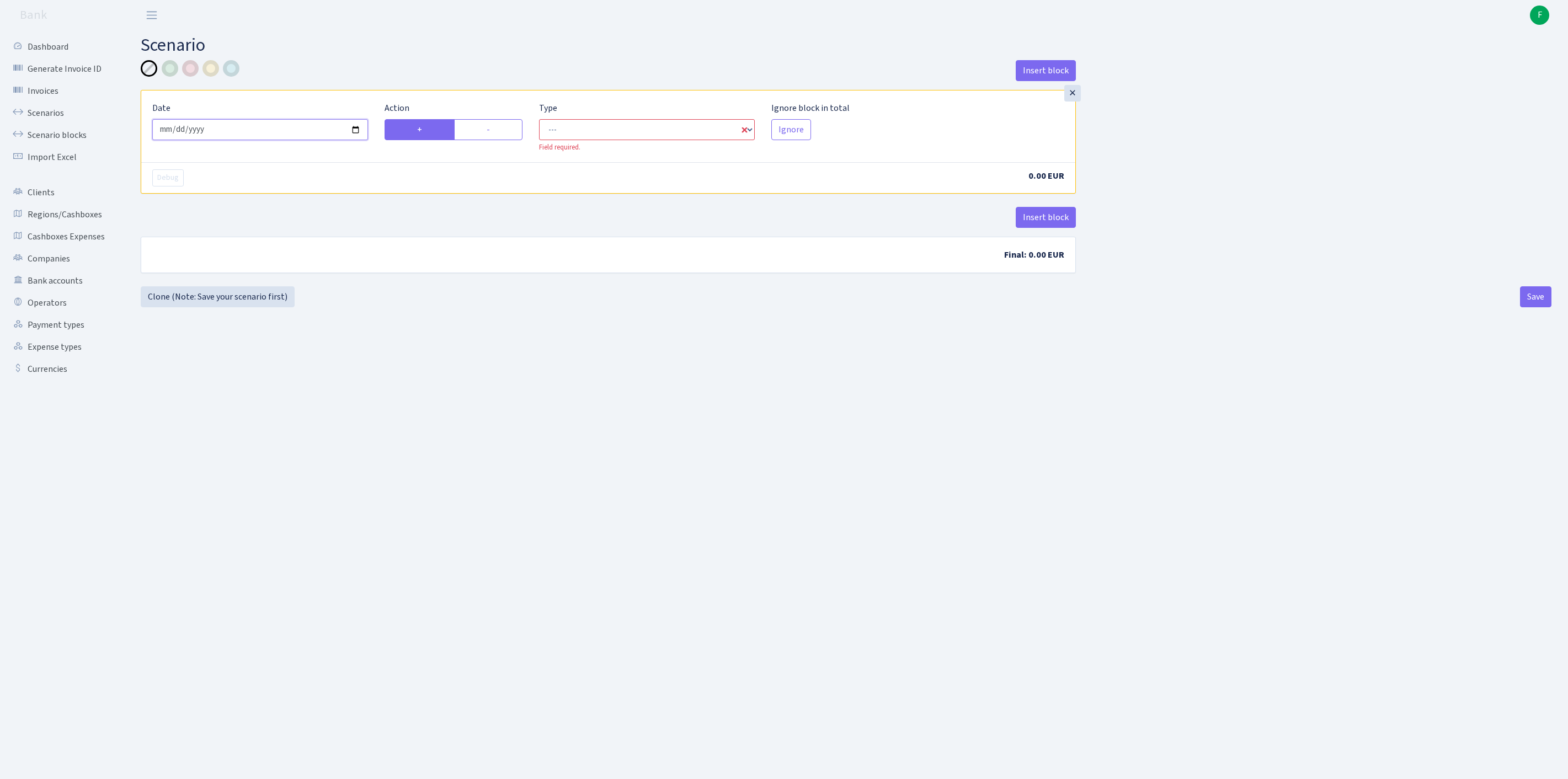
click at [246, 137] on input "[DATE]" at bounding box center [260, 130] width 215 height 21
type input "[DATE]"
click at [498, 137] on label "-" at bounding box center [488, 130] width 68 height 21
click at [494, 130] on input "-" at bounding box center [490, 127] width 7 height 7
radio input "true"
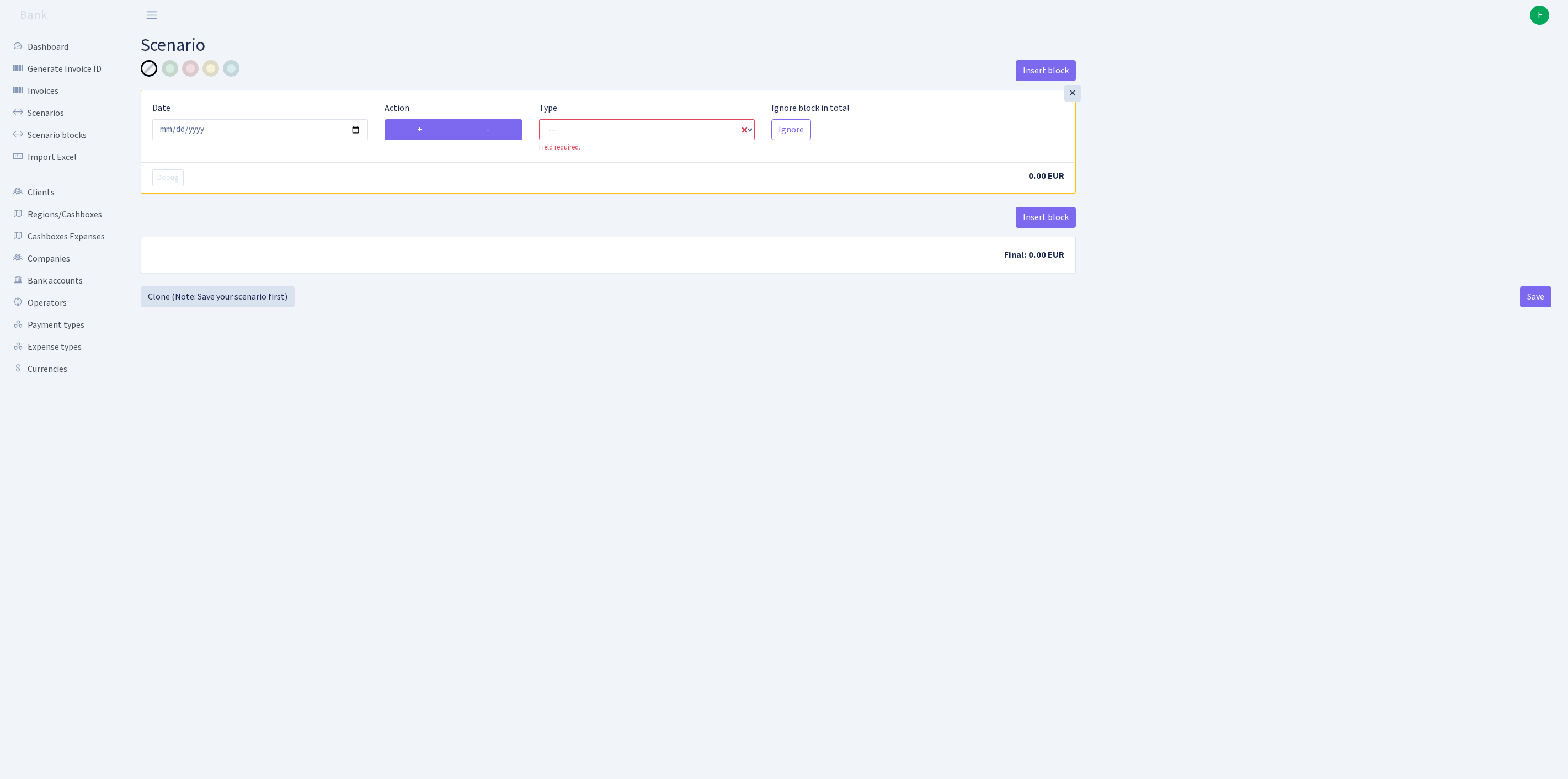
radio input "false"
select select "out"
select select "1"
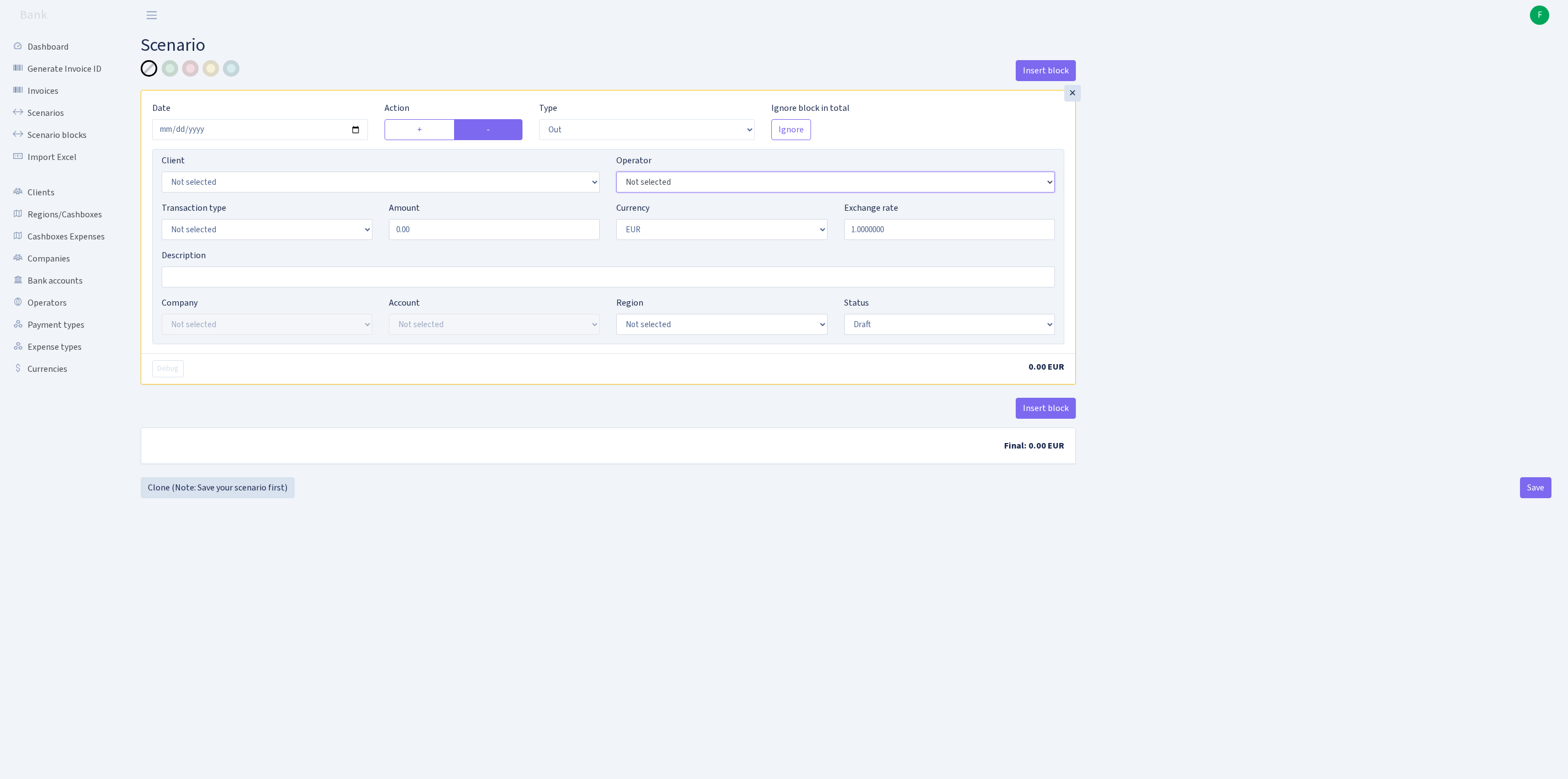
select select "356"
select select "1"
click at [205, 287] on input "Description" at bounding box center [608, 277] width 893 height 21
type input "[GEOGRAPHIC_DATA]"
drag, startPoint x: 458, startPoint y: 253, endPoint x: 323, endPoint y: 247, distance: 135.1
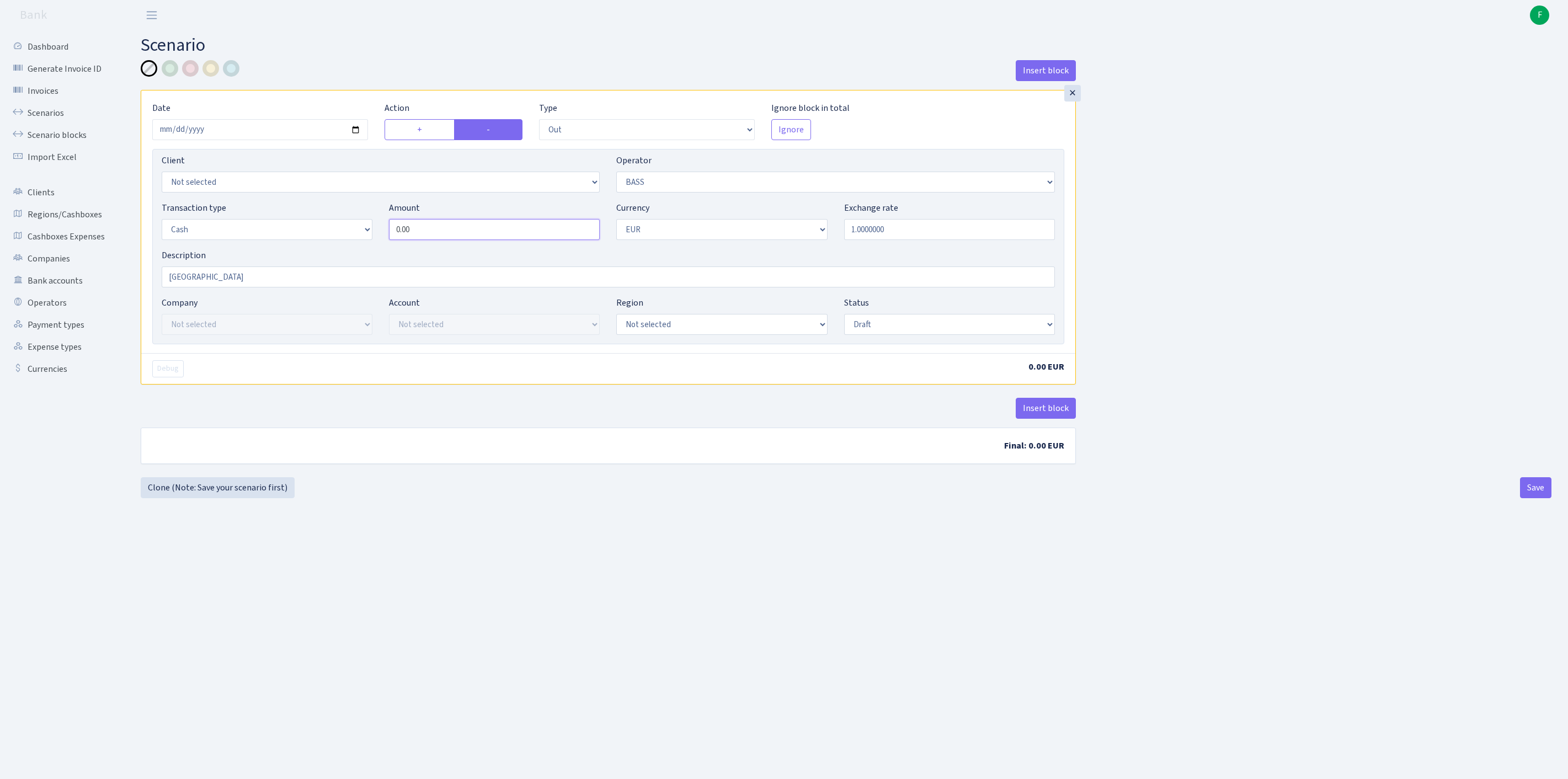
click at [323, 247] on div "Transaction type Not selected 981 ELF FISH crypto GIRT IVO dekl MM-BALTIC eur U…" at bounding box center [608, 225] width 910 height 47
type input "8,000.00"
select select "1"
select select "processed"
click at [1535, 498] on button "Save" at bounding box center [1536, 487] width 32 height 21
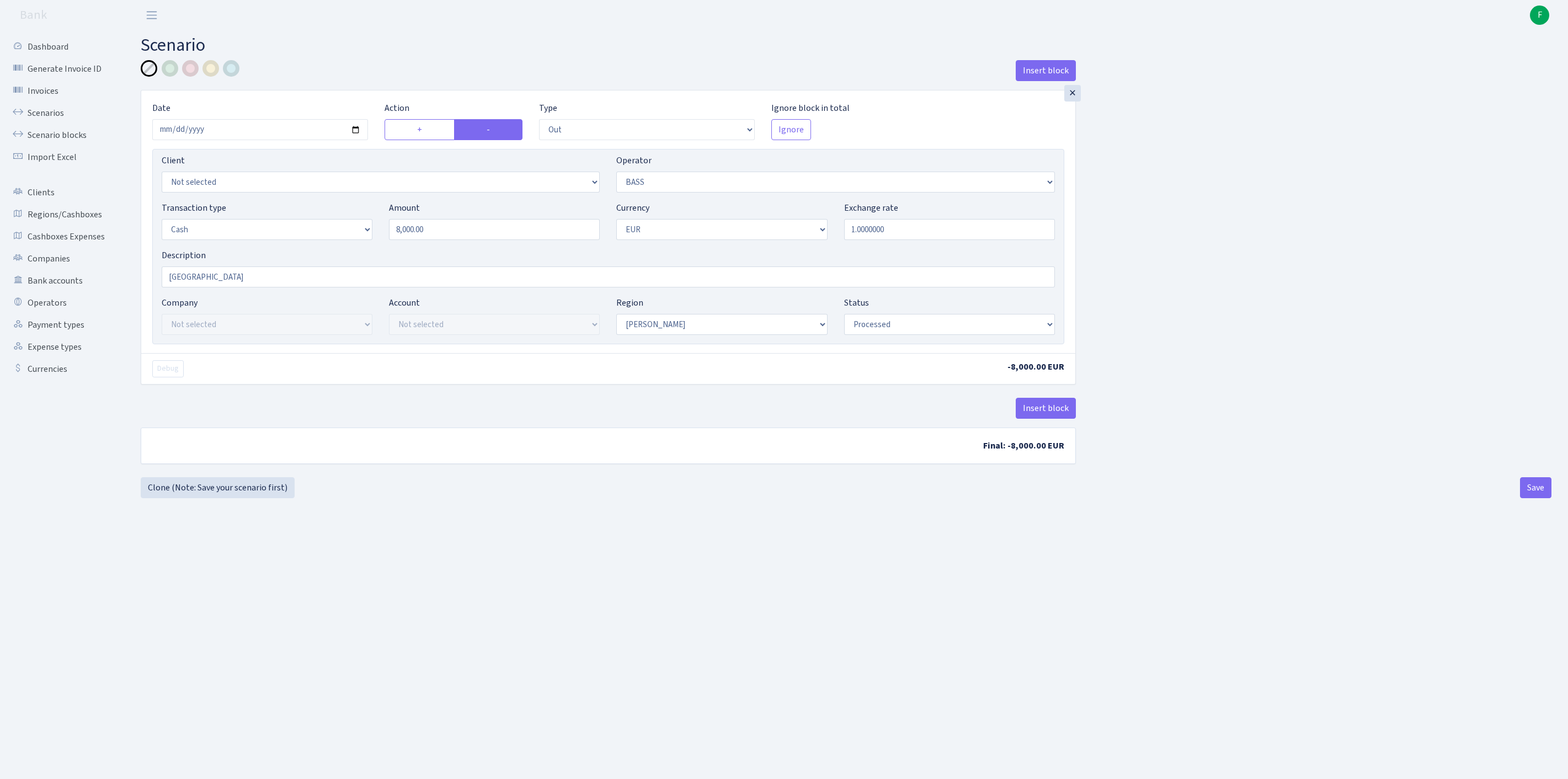
select select "out"
select select "356"
select select "1"
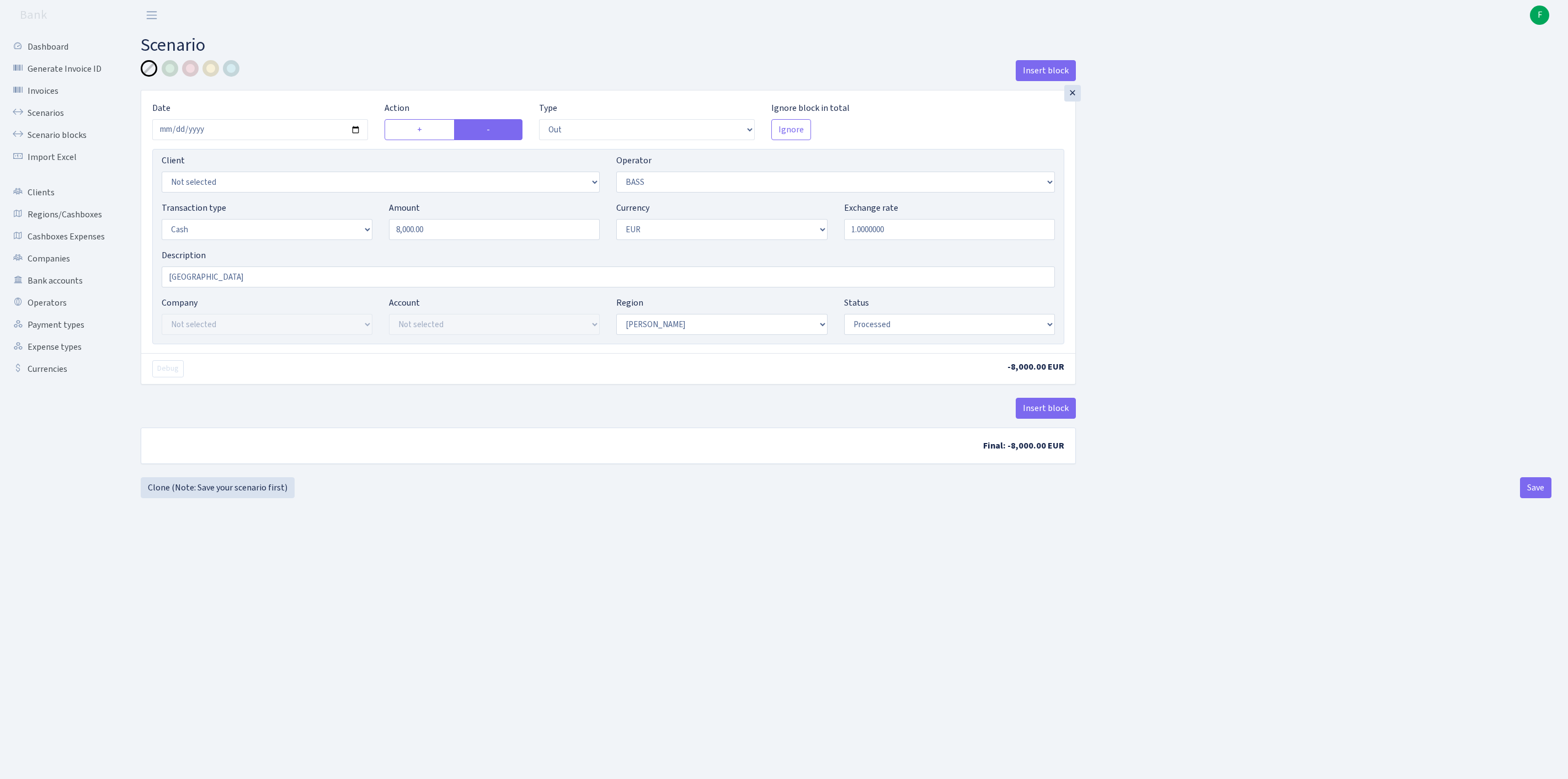
select select "processed"
click at [51, 119] on link "Scenarios" at bounding box center [60, 113] width 110 height 22
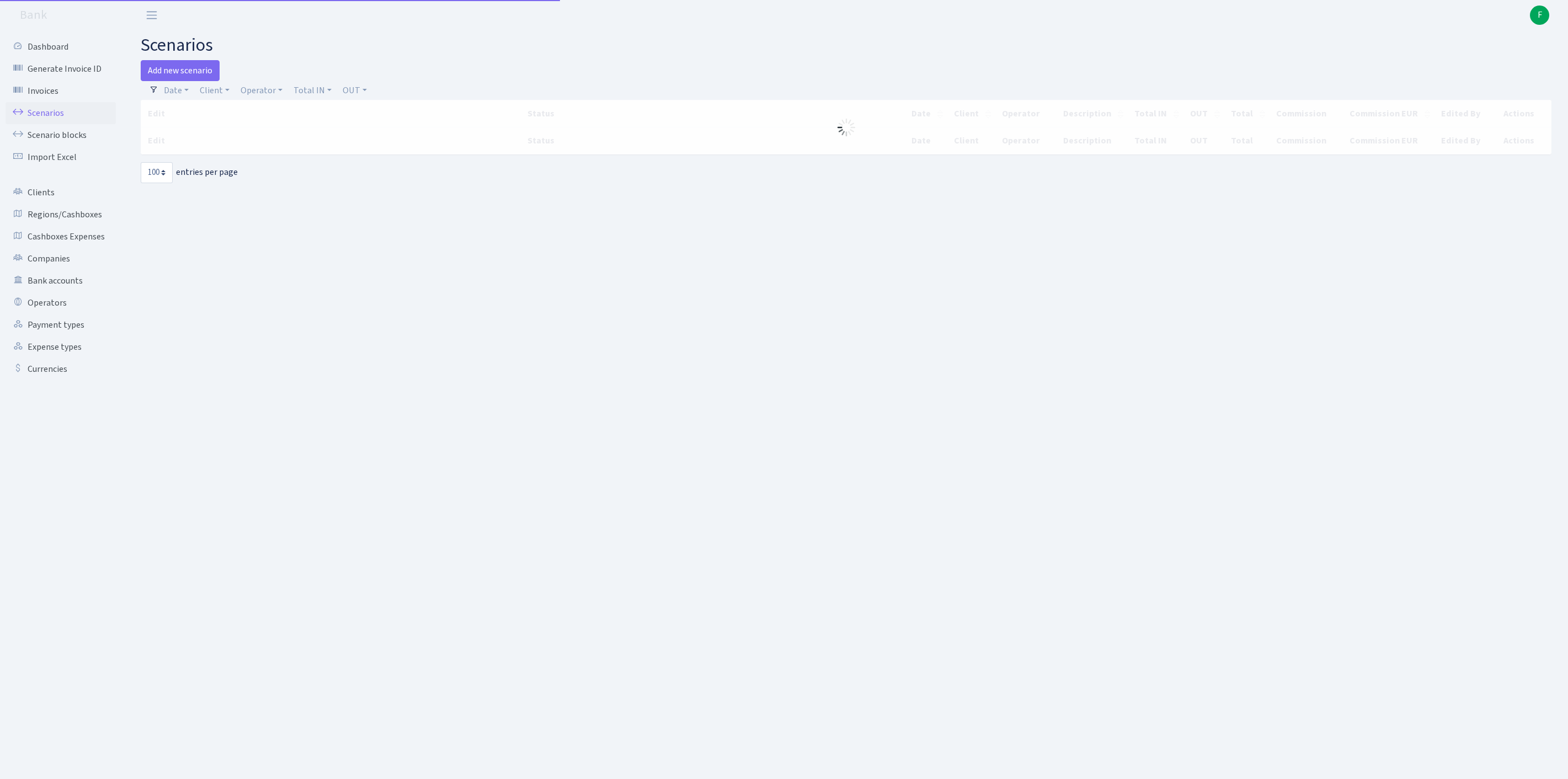
select select "100"
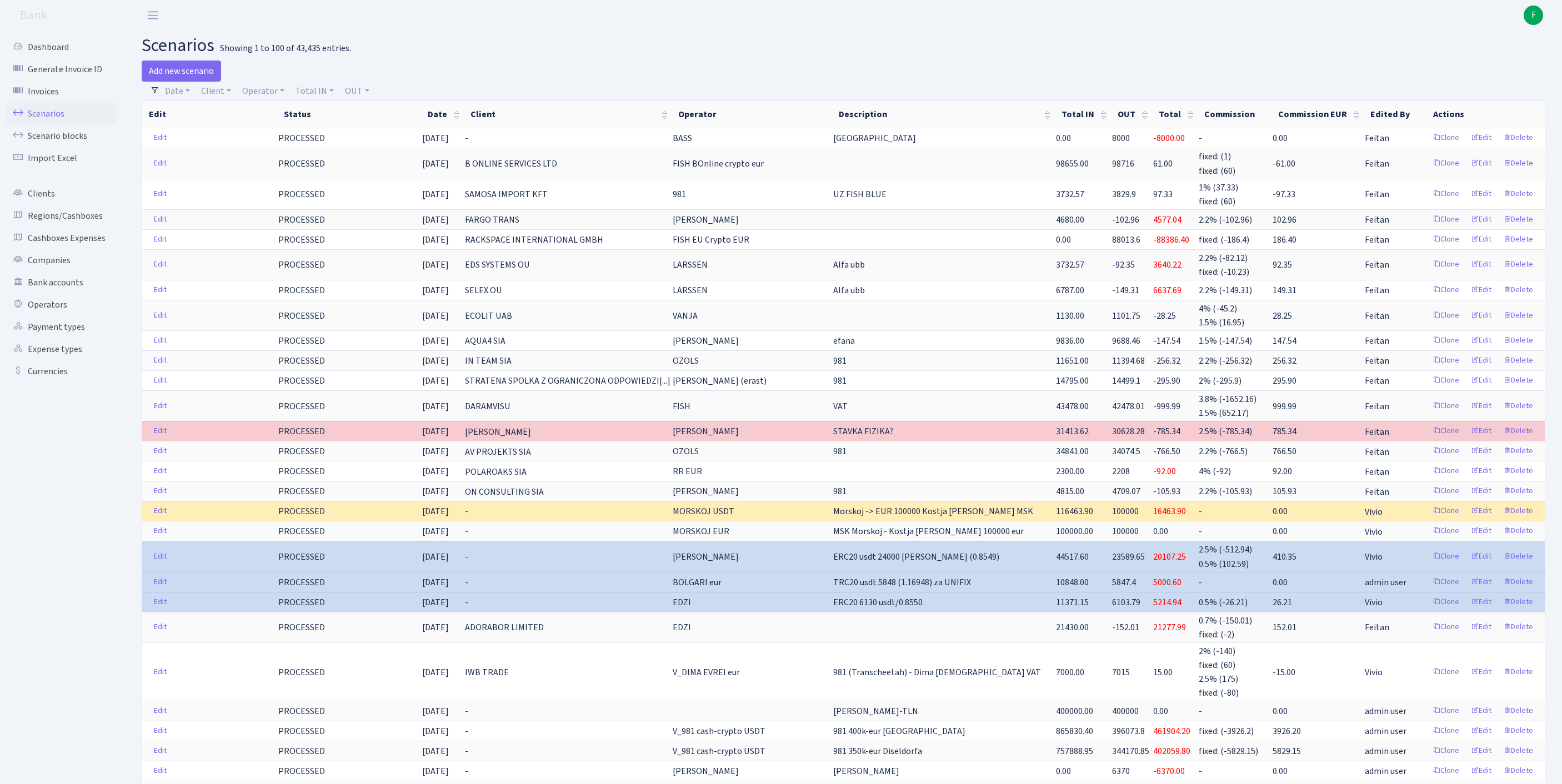
click at [883, 45] on h2 "scenarios Showing 1 to 100 of 43,435 entries." at bounding box center [843, 45] width 1403 height 21
click at [56, 316] on link "Operators" at bounding box center [61, 304] width 111 height 22
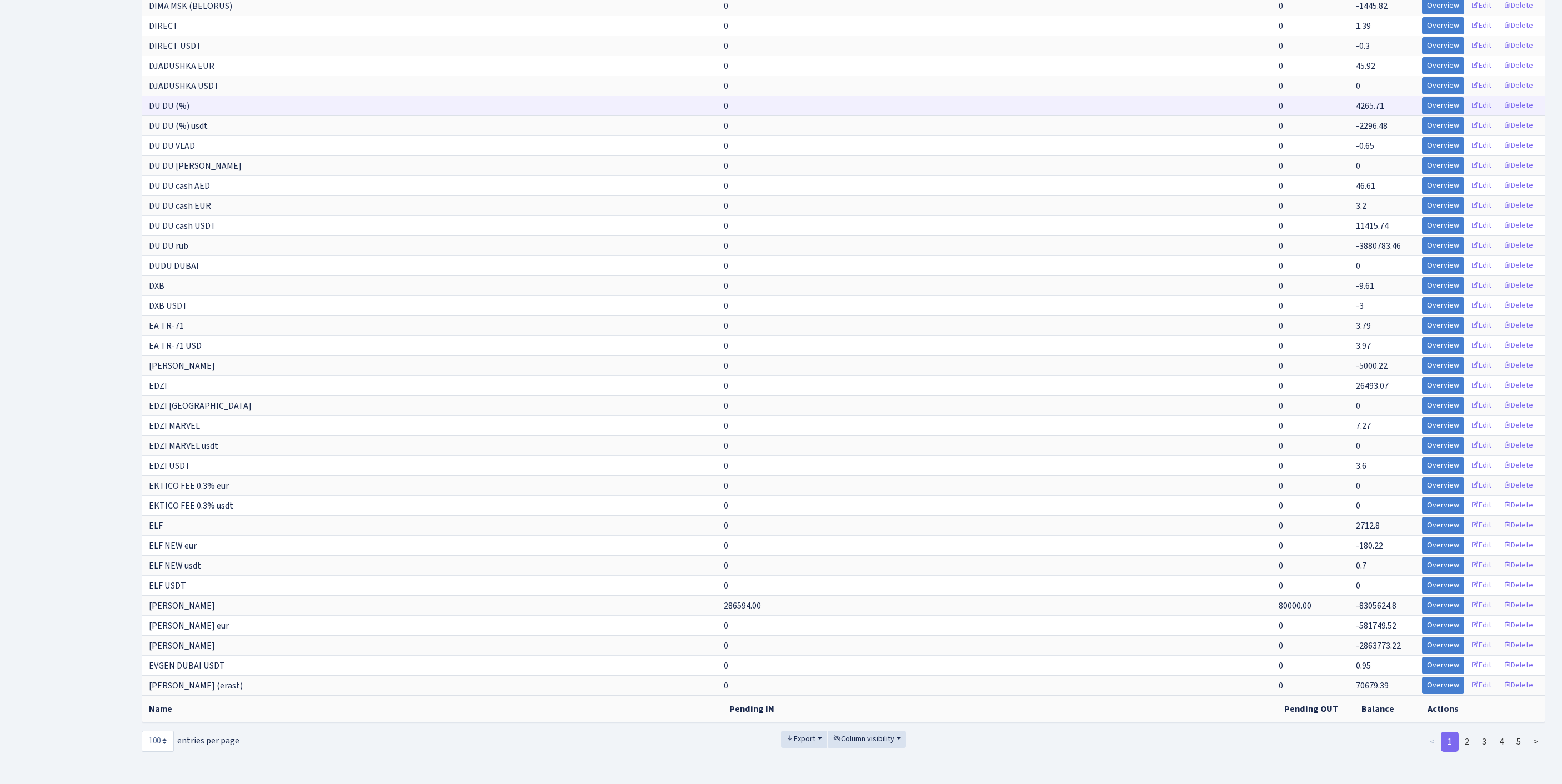
scroll to position [1944, 0]
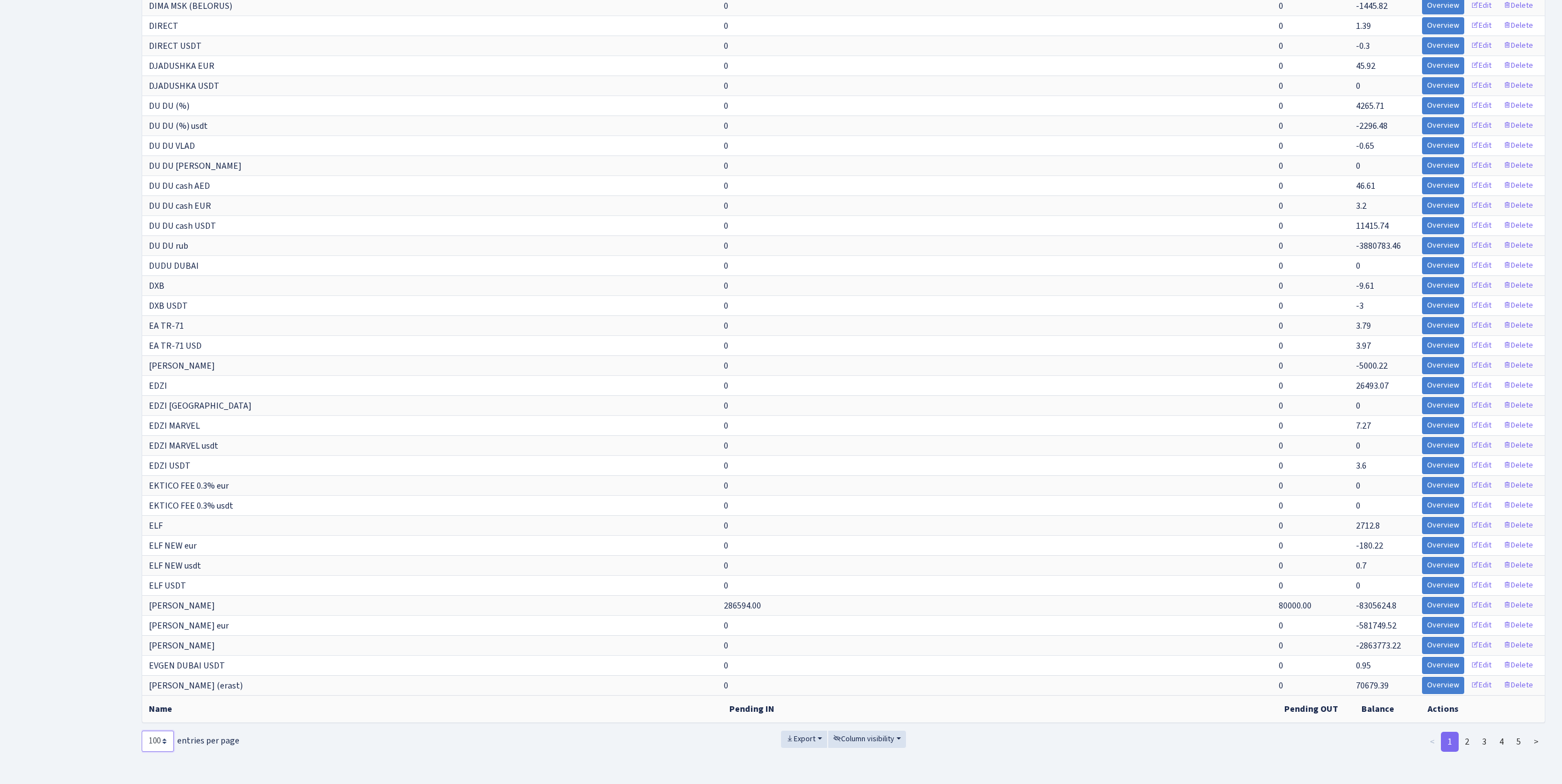
select select "-1"
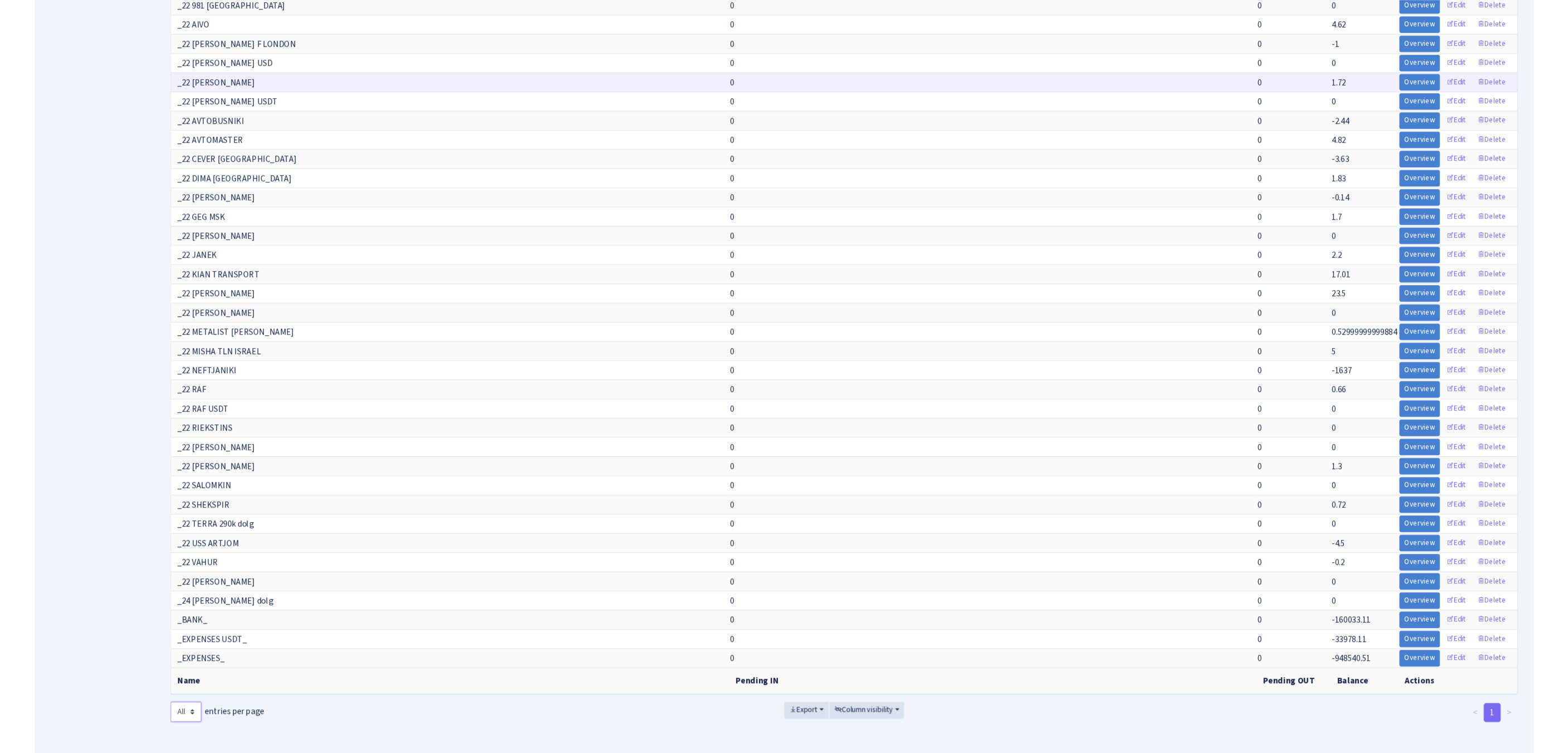
scroll to position [10183, 0]
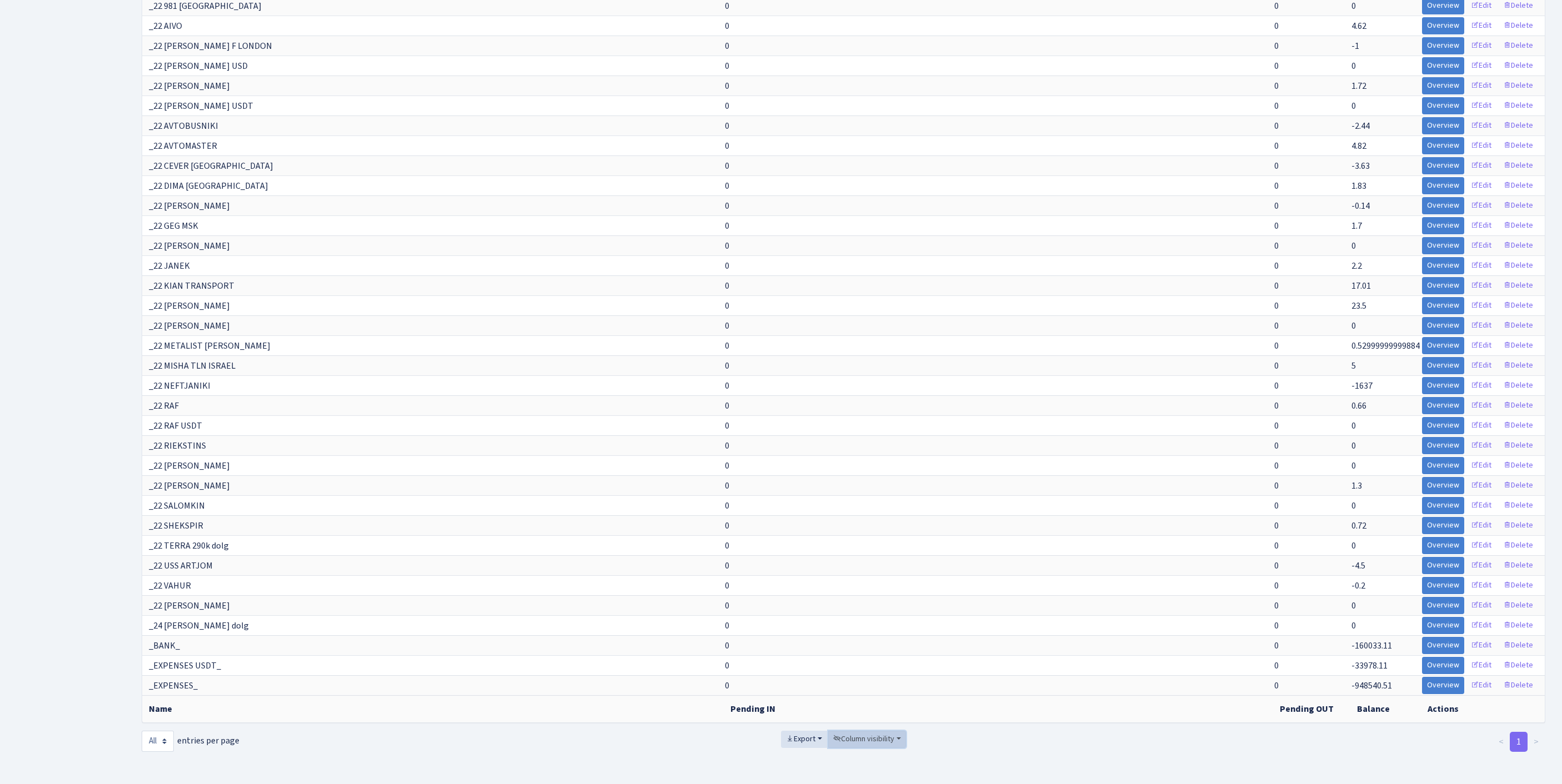
click at [881, 733] on span "Column visibility" at bounding box center [864, 739] width 61 height 11
click at [876, 668] on link "Pending IN" at bounding box center [872, 677] width 89 height 17
click at [883, 687] on span "Pending OUT" at bounding box center [865, 693] width 47 height 12
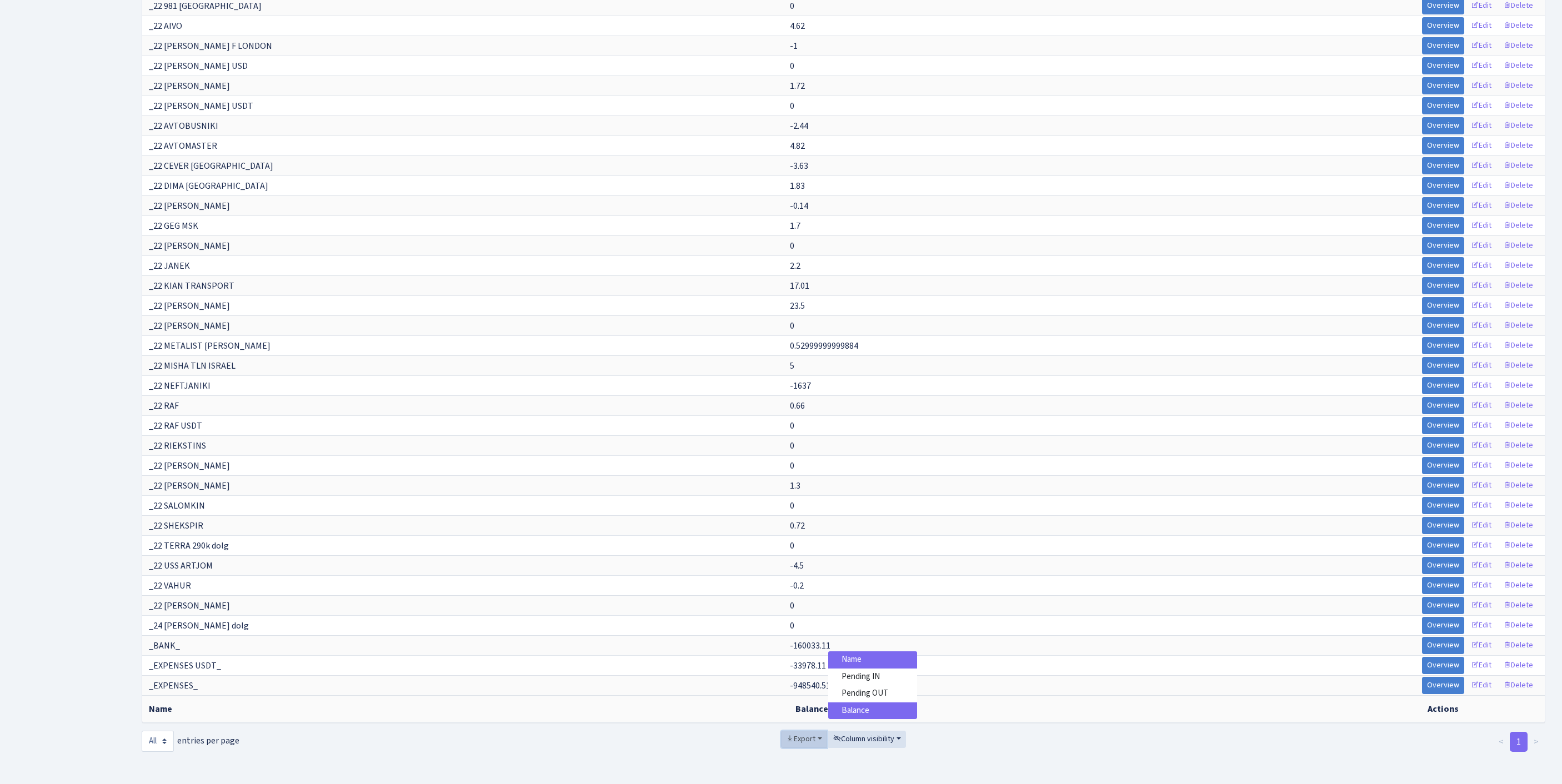
click at [789, 733] on span "Export" at bounding box center [801, 739] width 29 height 11
click at [794, 651] on span "Excel" at bounding box center [803, 657] width 18 height 12
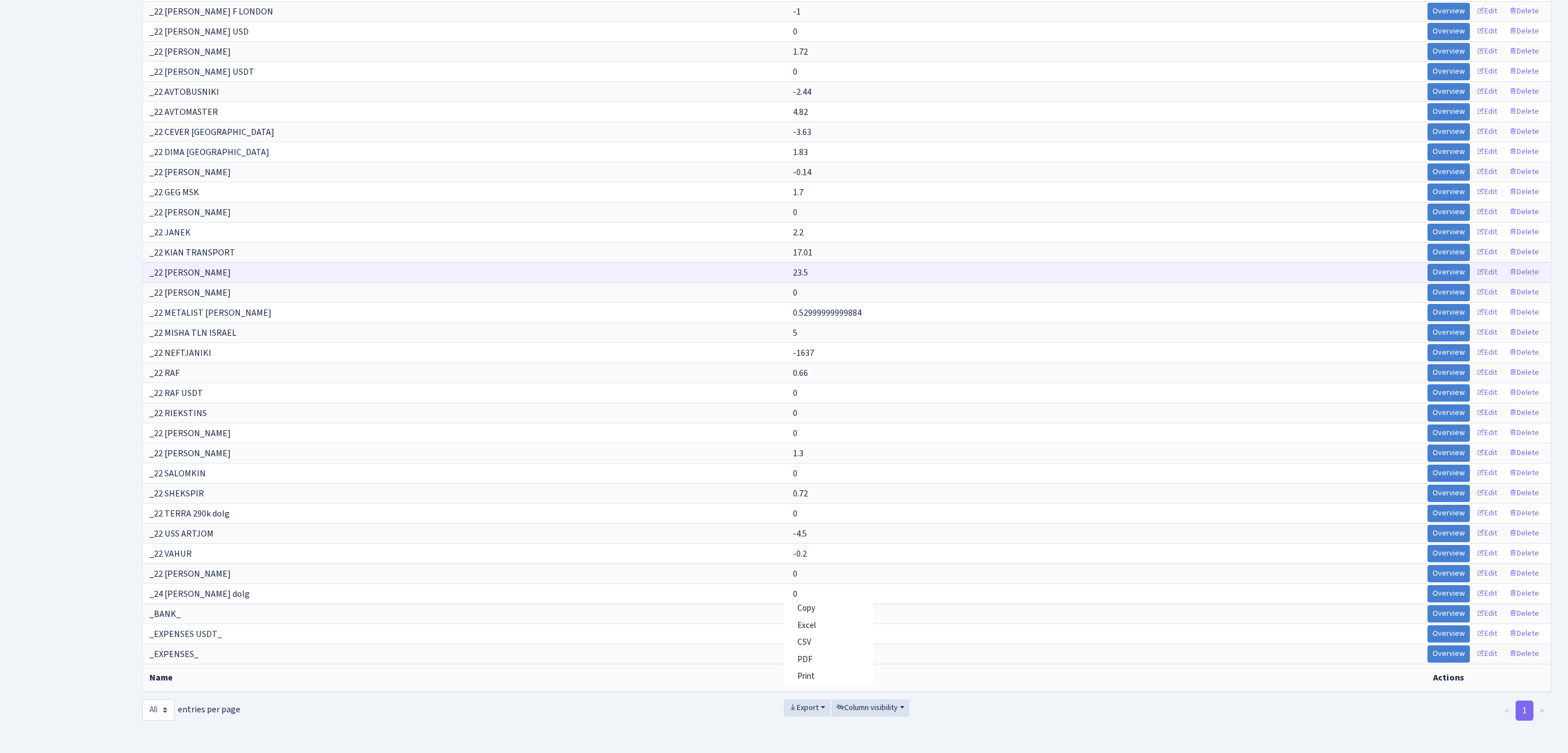
scroll to position [958, 0]
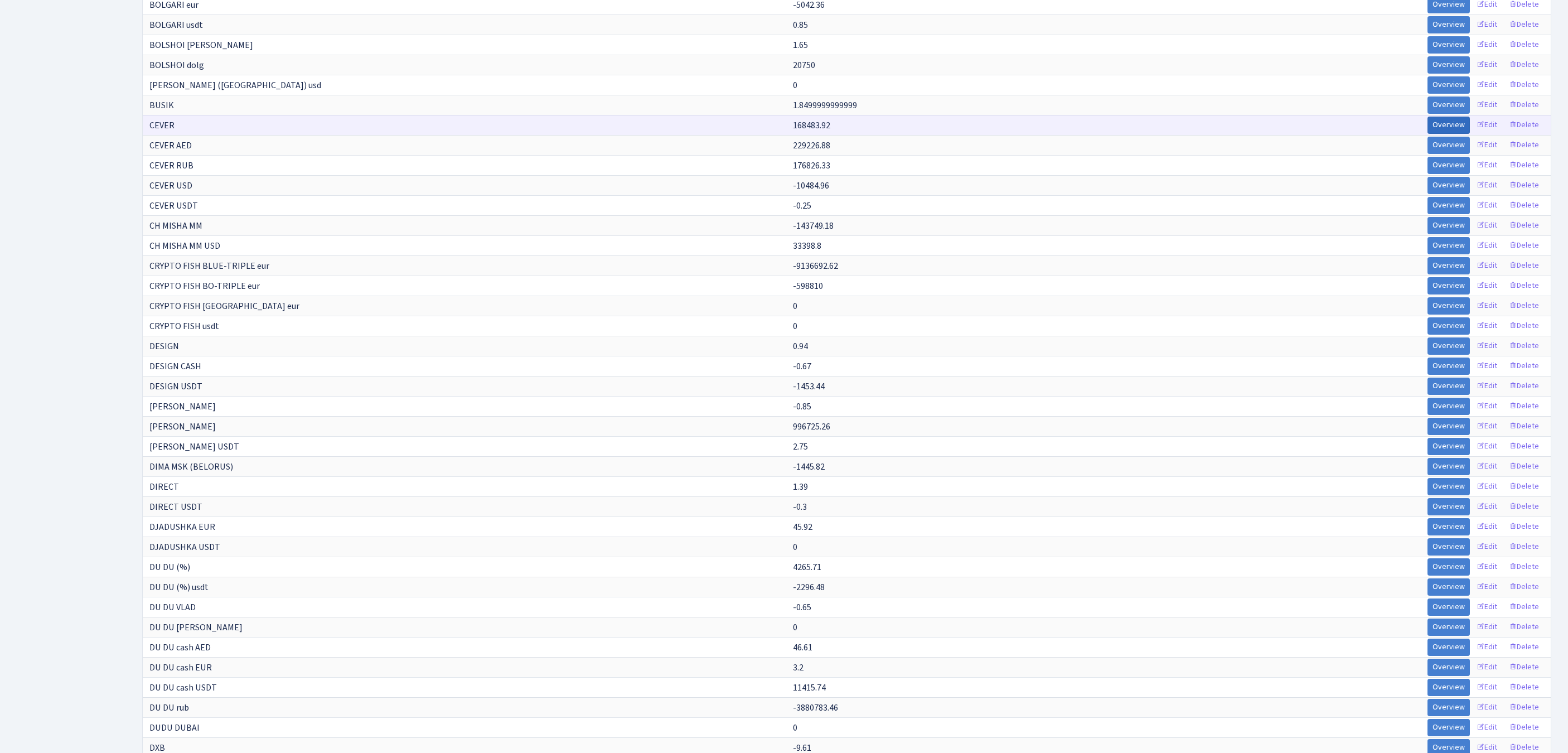
click at [1427, 134] on link "Overview" at bounding box center [1448, 125] width 42 height 17
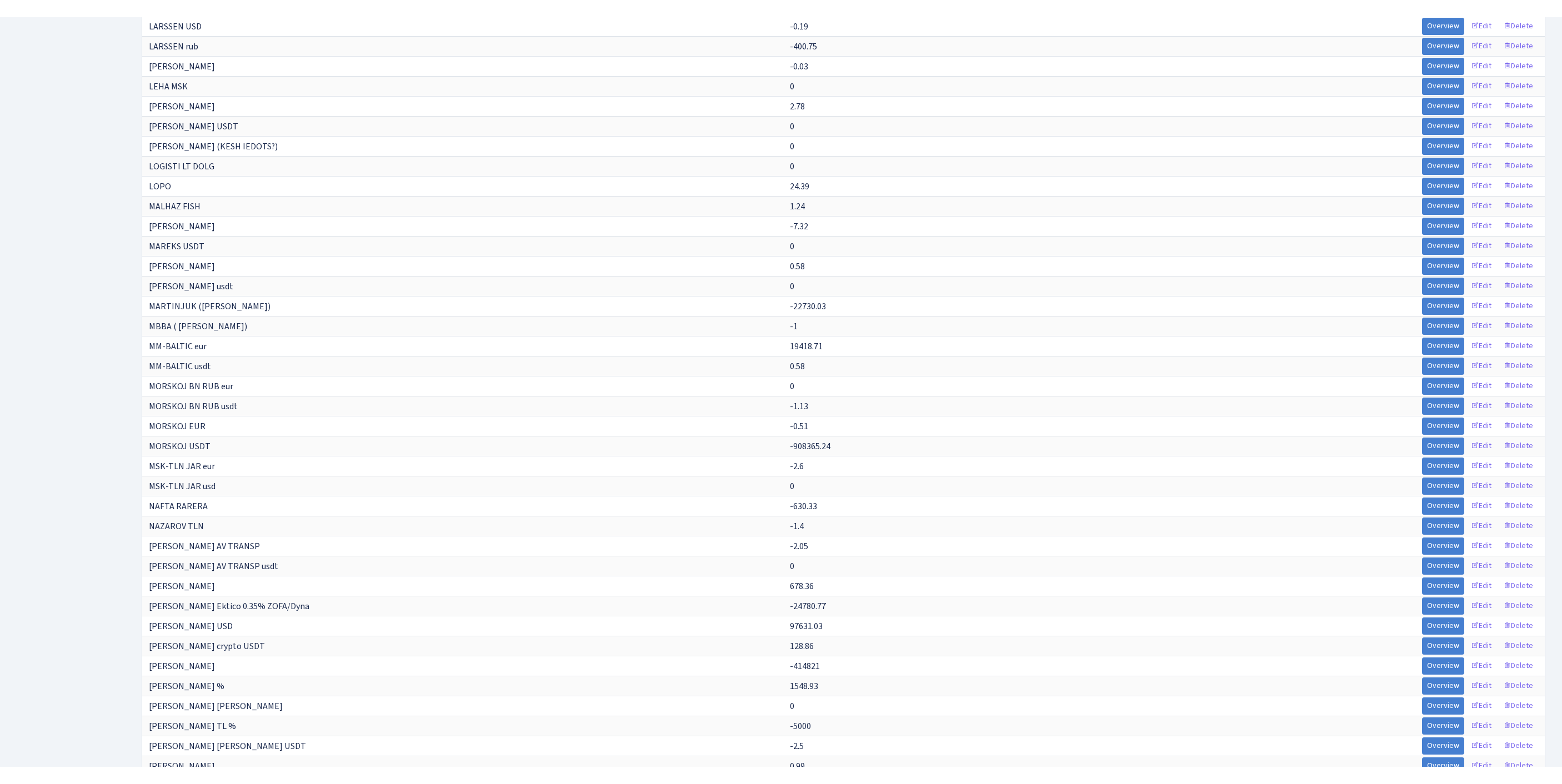
scroll to position [7275, 0]
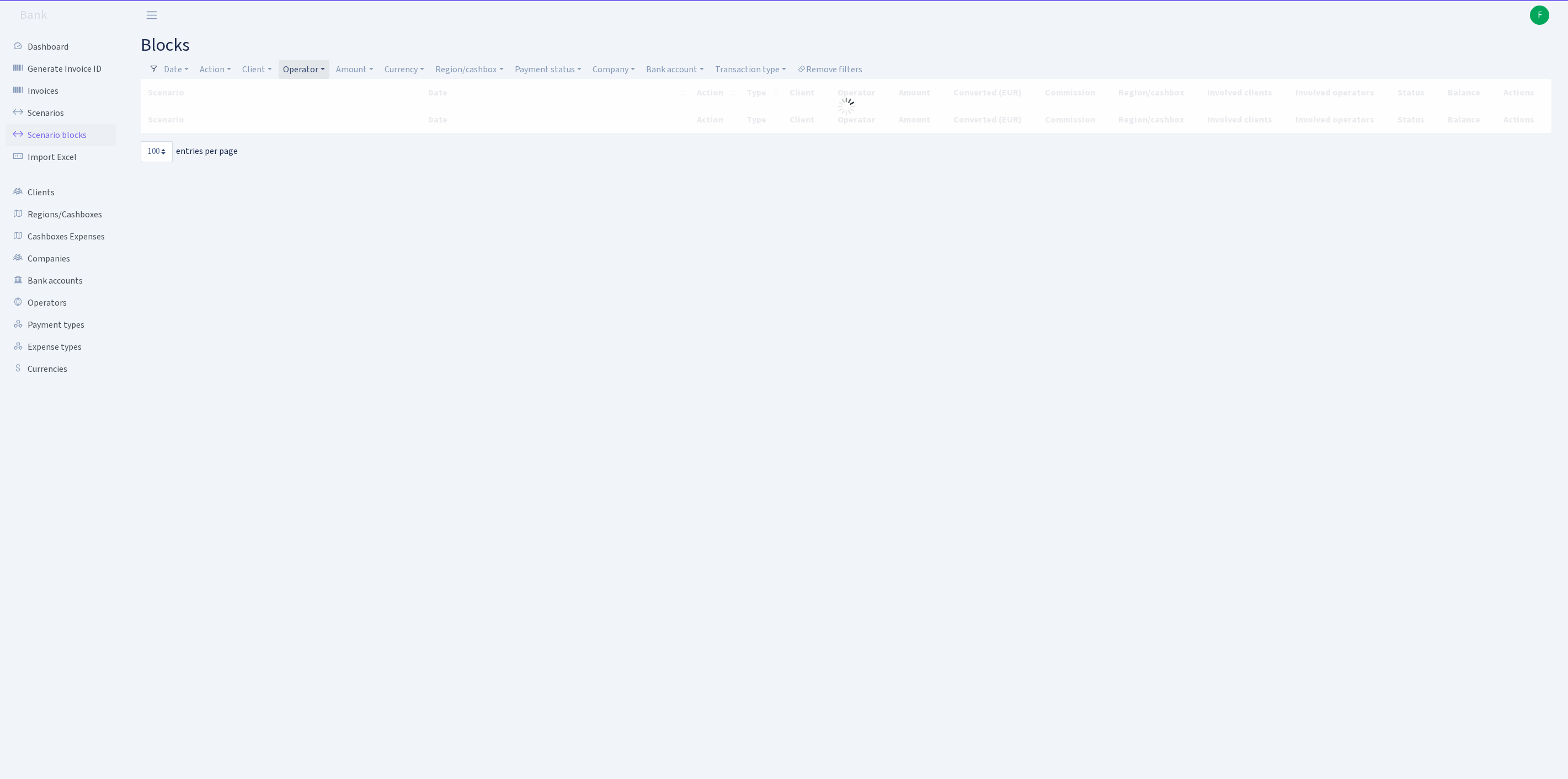
select select "100"
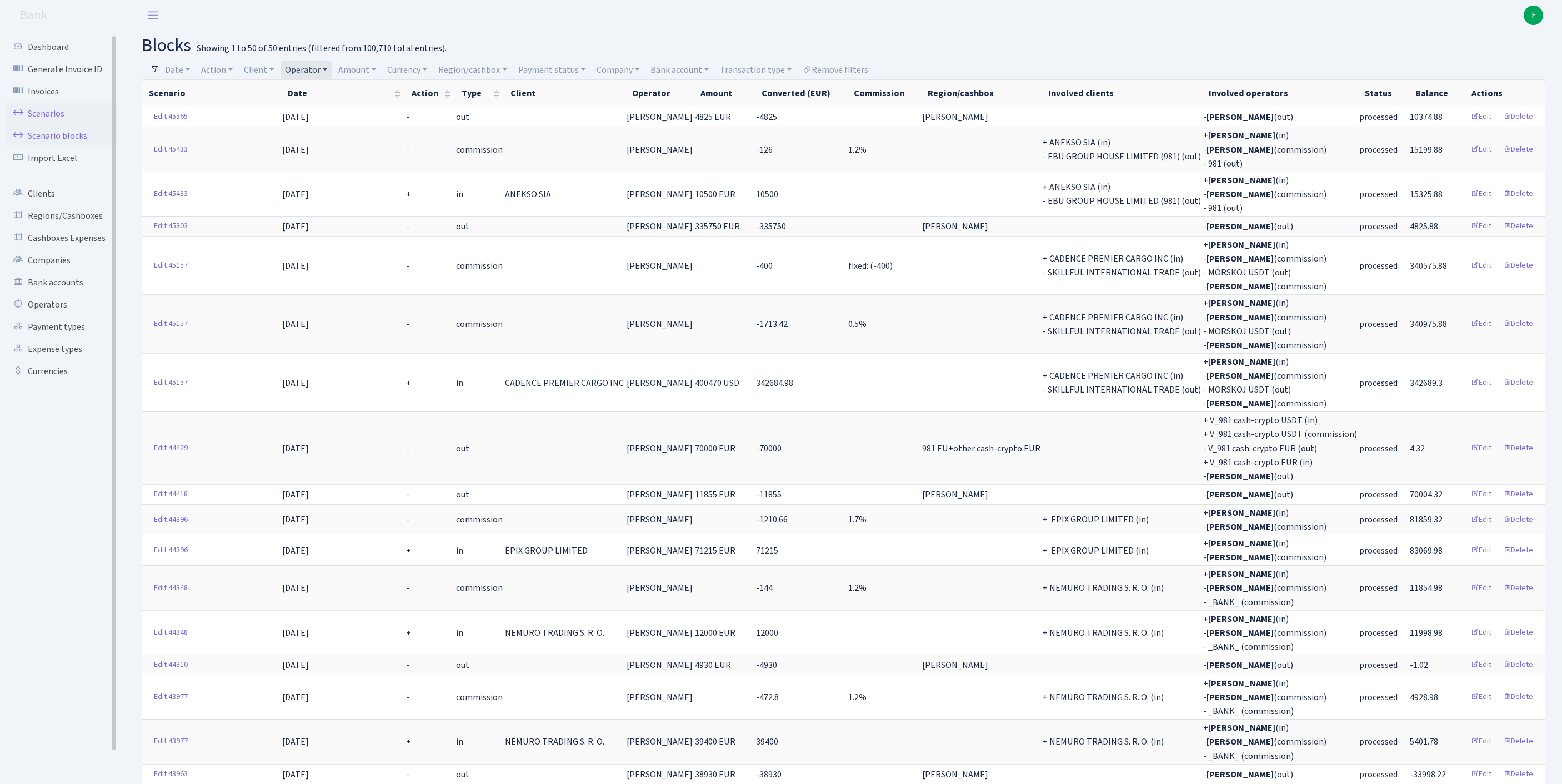
click at [48, 118] on link "Scenarios" at bounding box center [61, 114] width 111 height 22
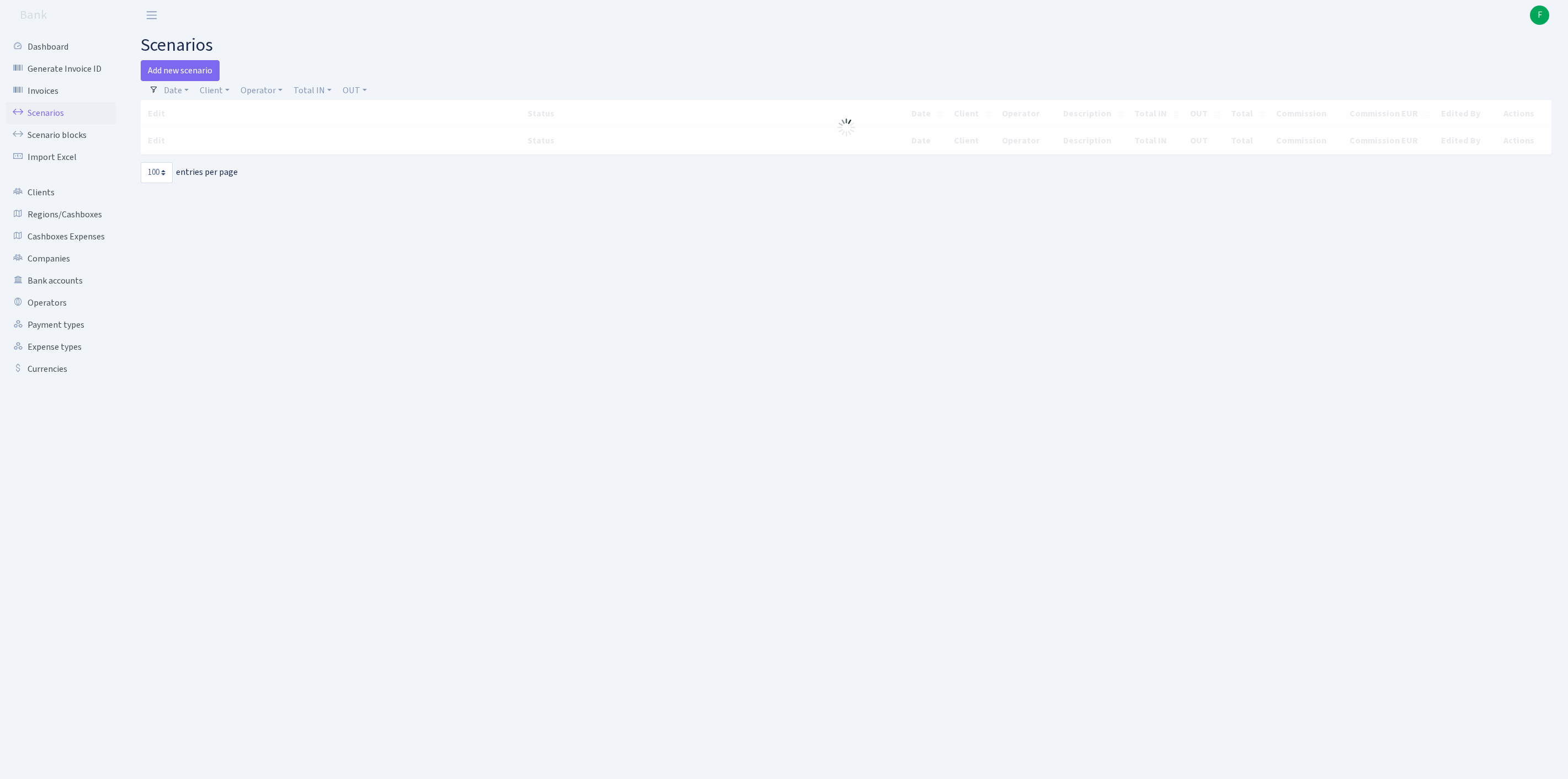
select select "100"
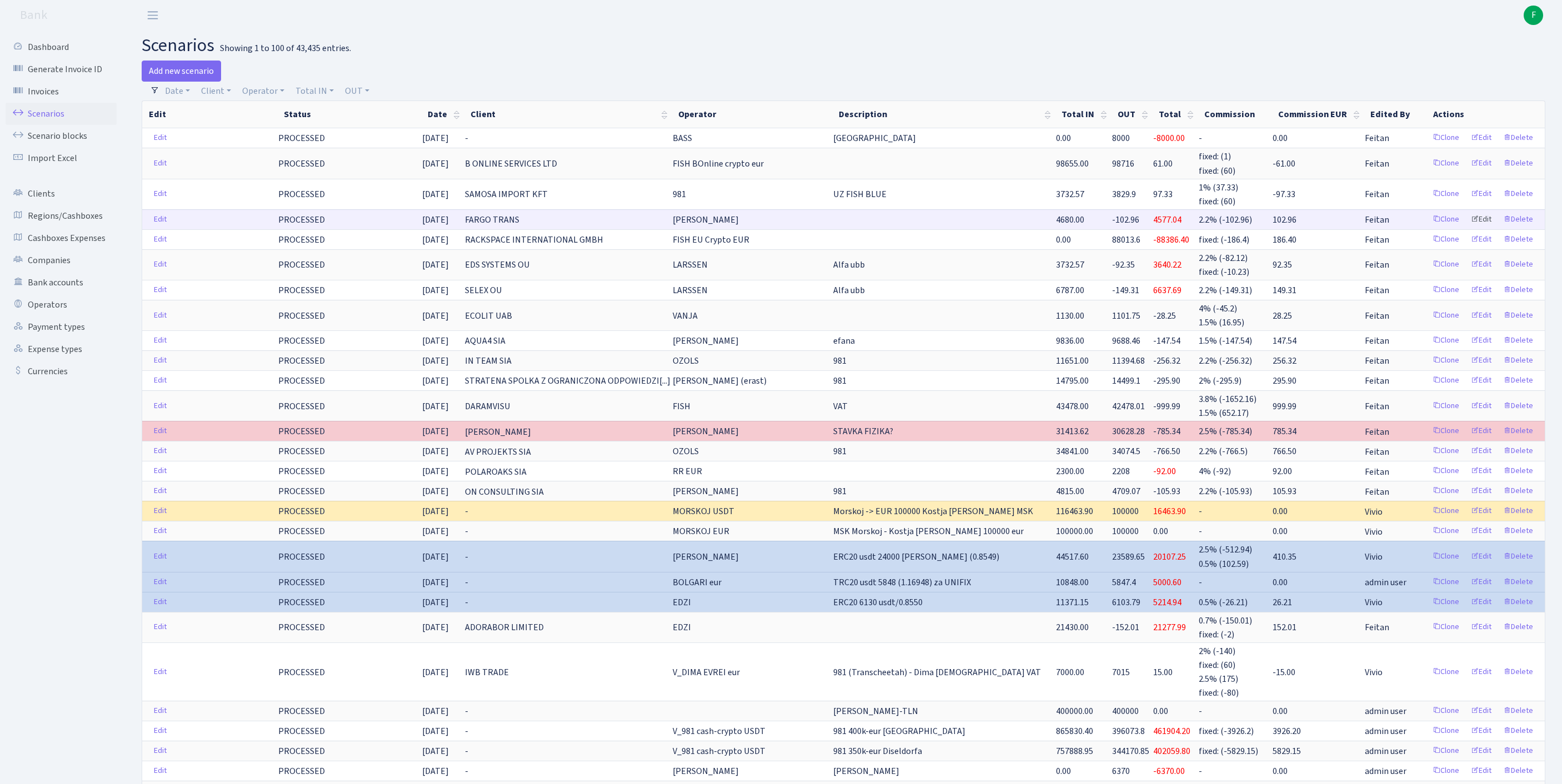
click at [1471, 228] on link "Edit" at bounding box center [1481, 219] width 31 height 17
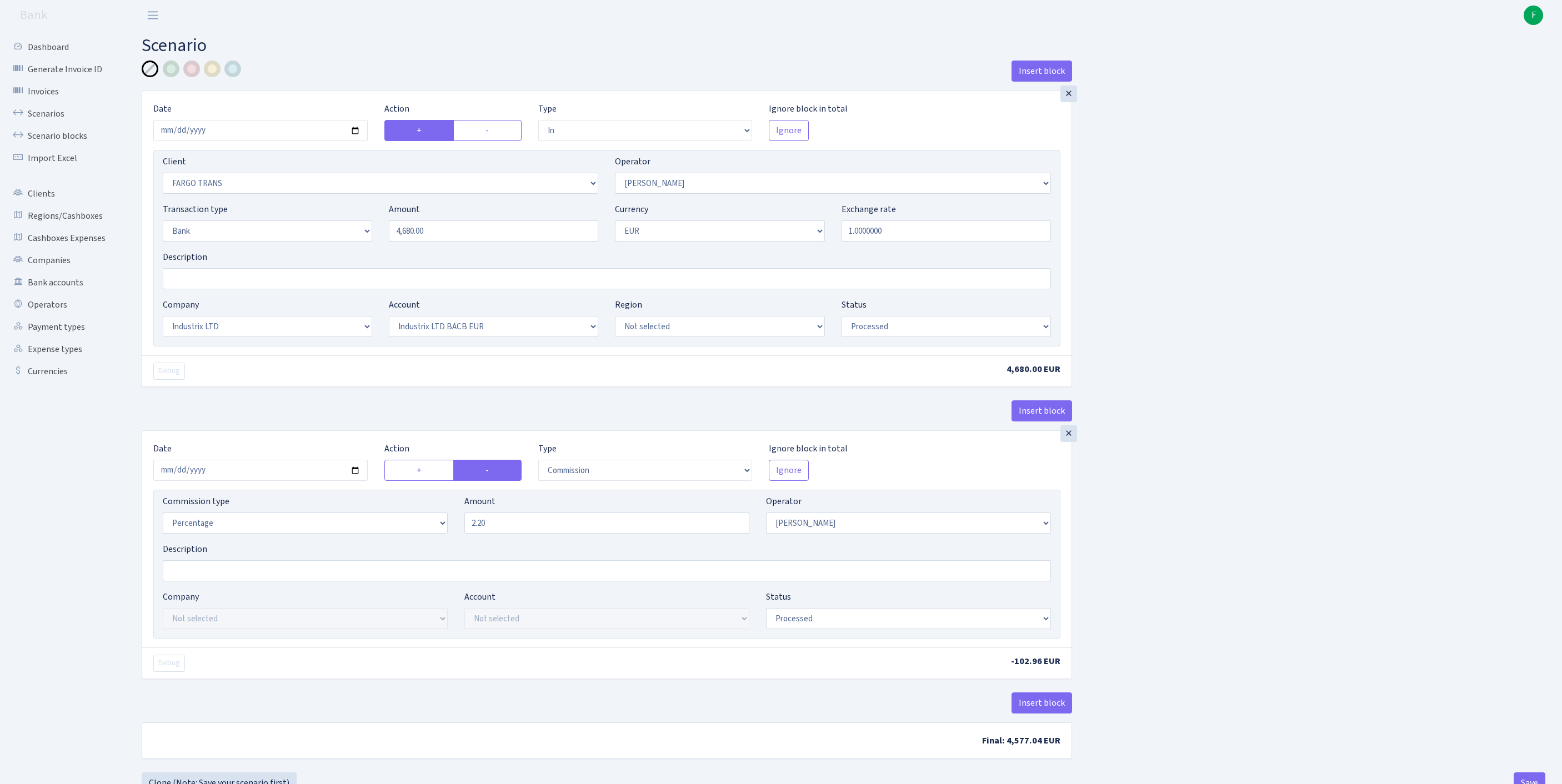
select select "in"
select select "3320"
select select "123"
select select "2"
select select "1"
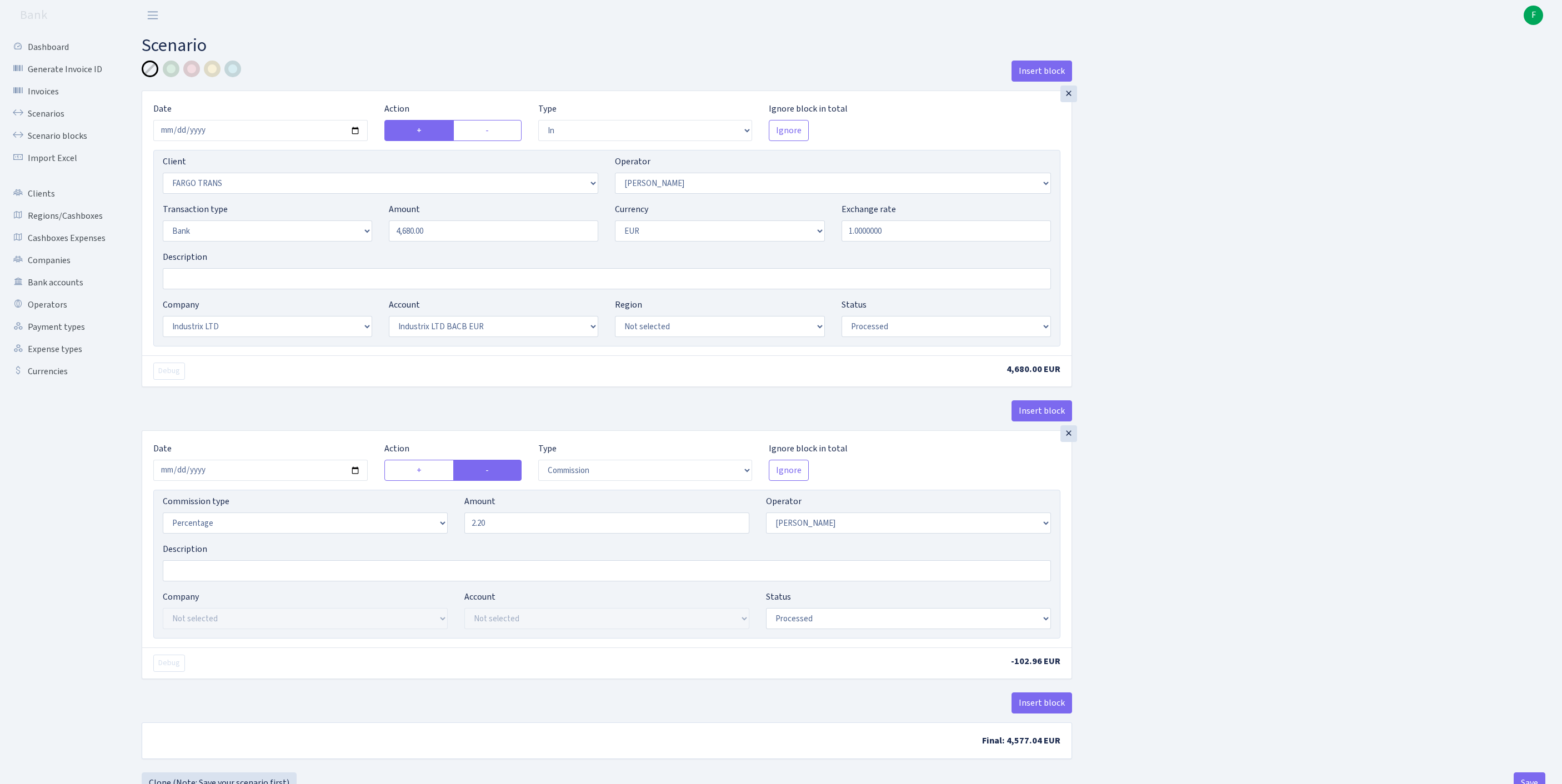
select select "17"
select select "41"
select select "processed"
select select "commission"
select select "123"
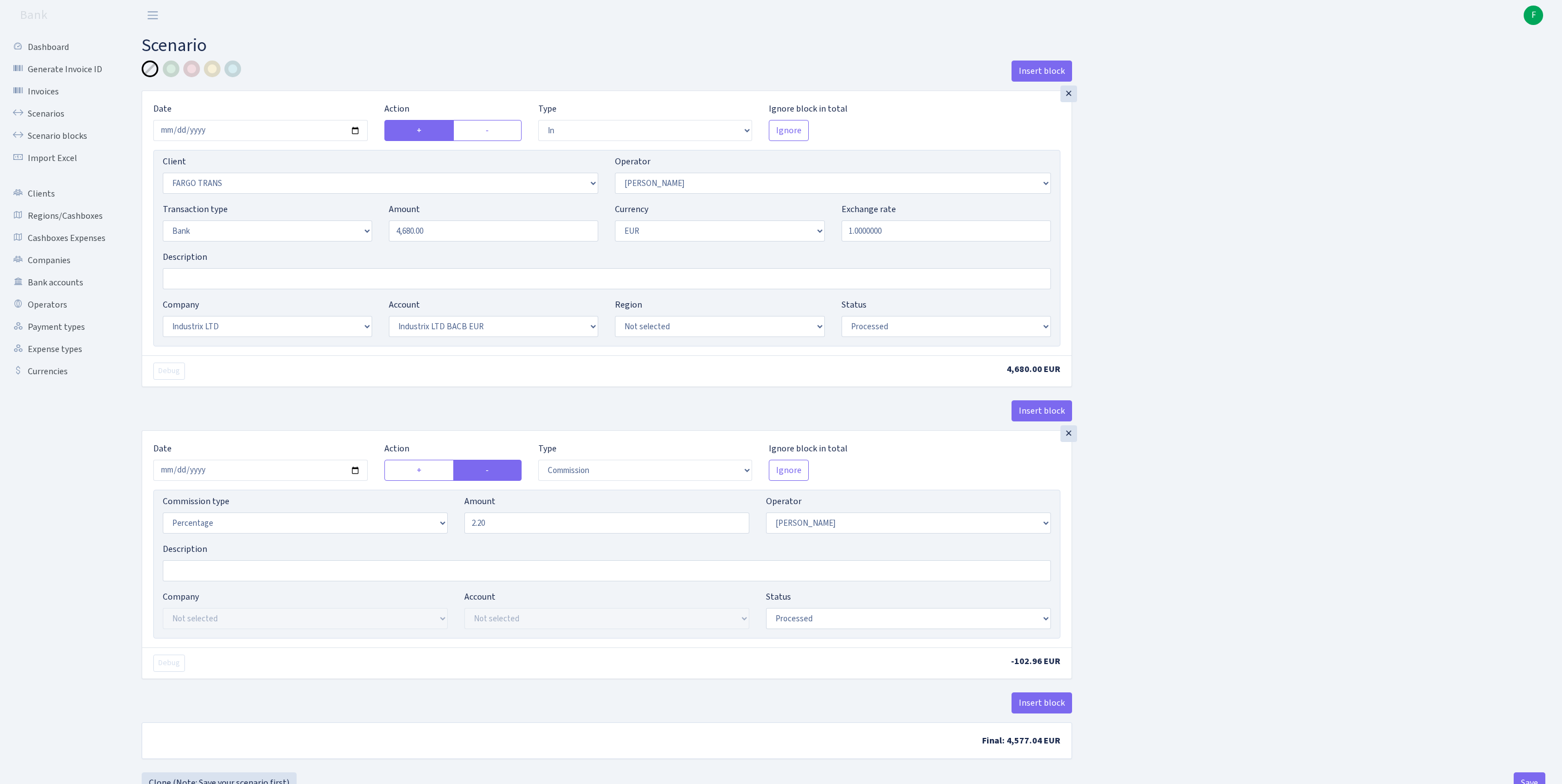
select select "processed"
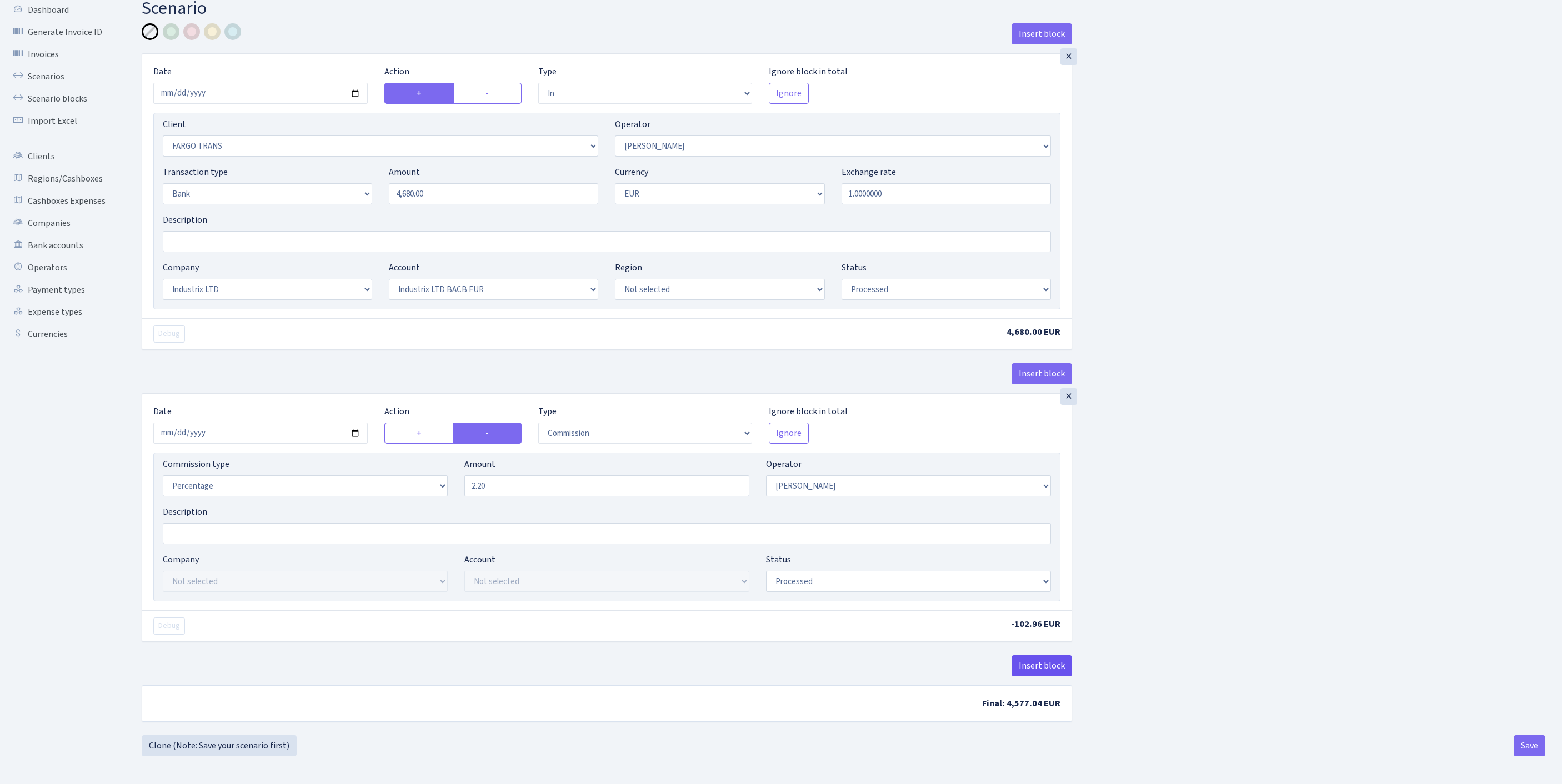
click at [1048, 655] on button "Insert block" at bounding box center [1042, 666] width 61 height 21
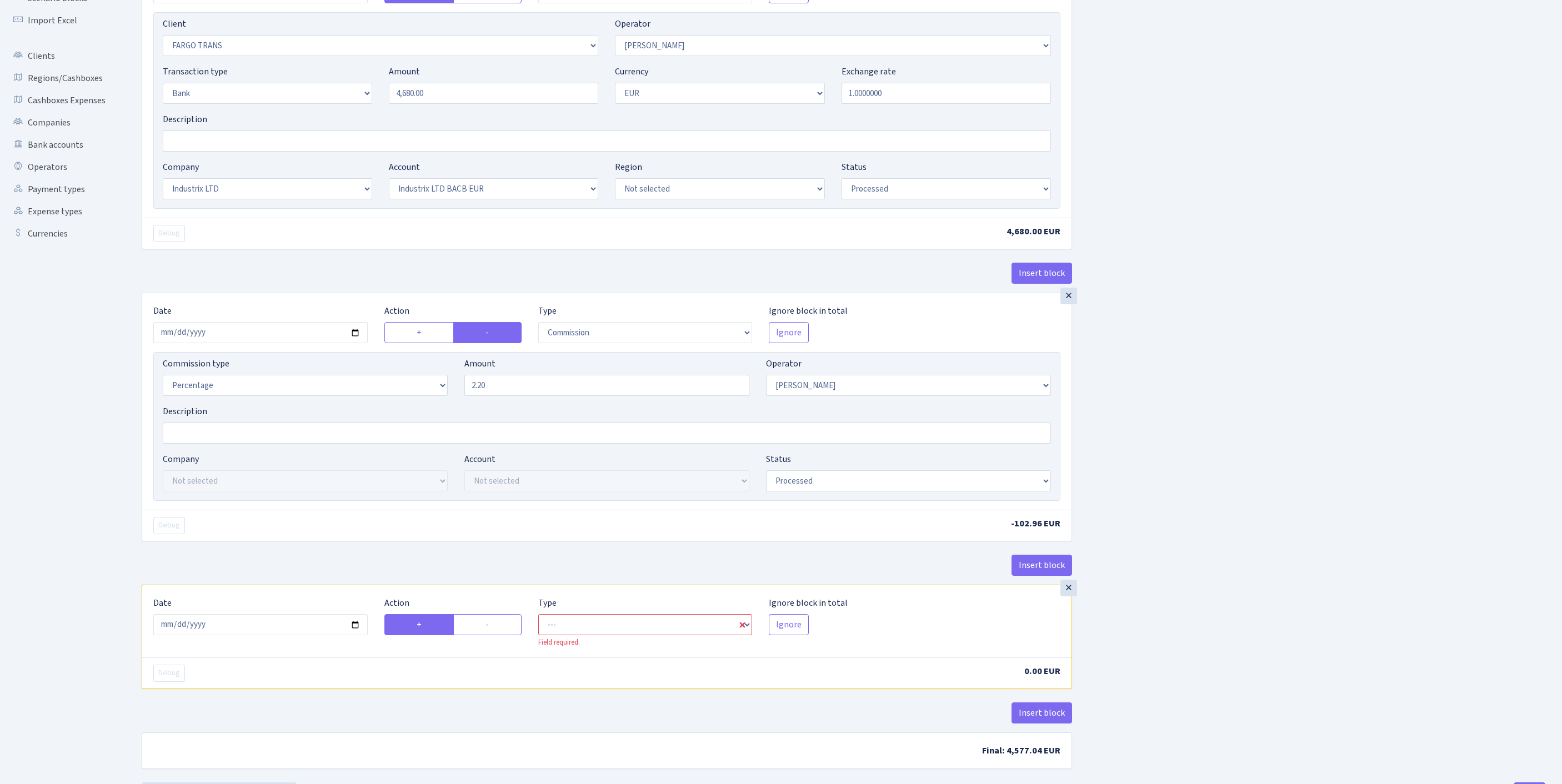
scroll to position [0, 0]
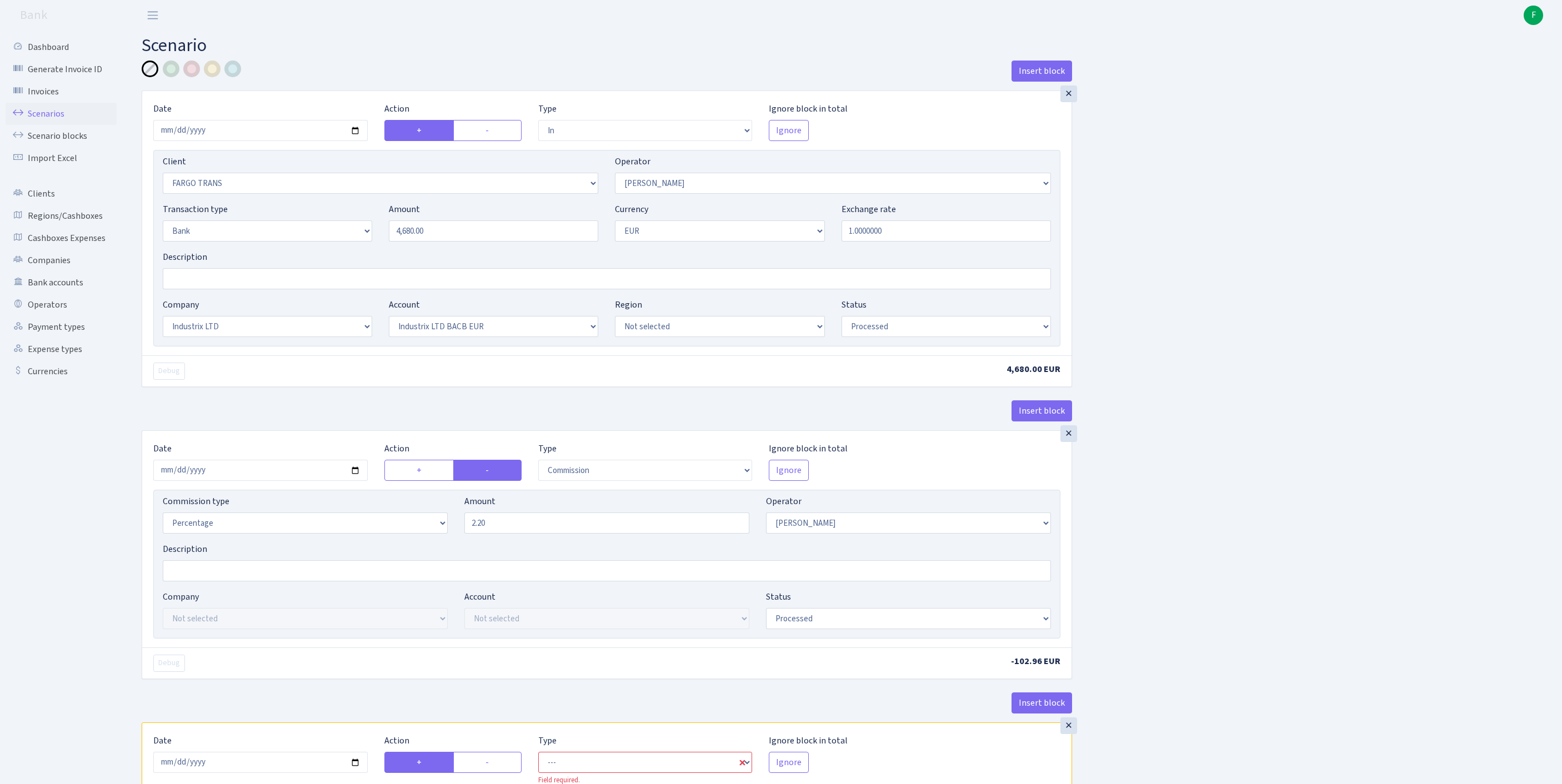
click at [63, 120] on link "Scenarios" at bounding box center [61, 114] width 111 height 22
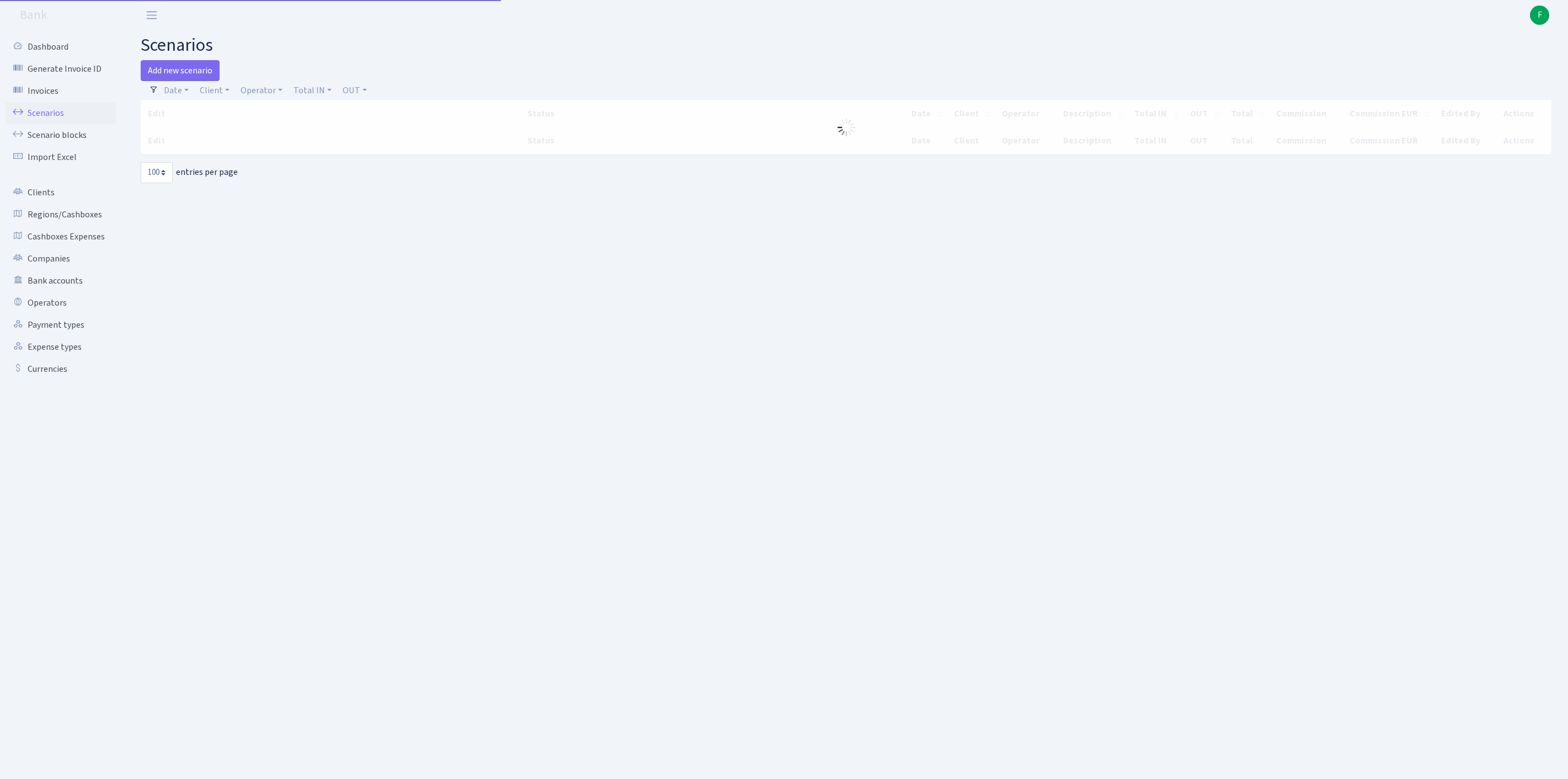
select select "100"
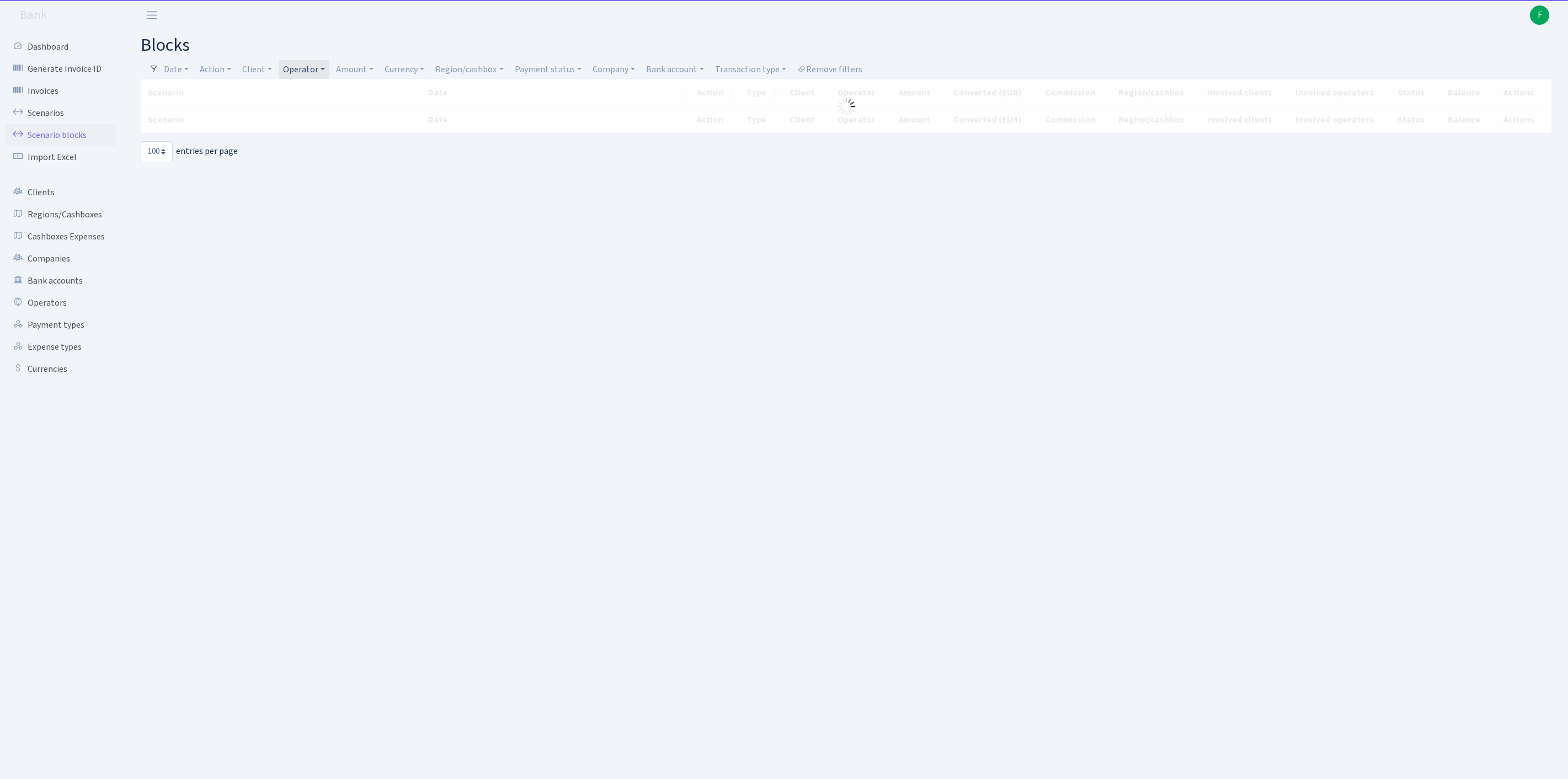
select select "100"
click at [62, 314] on link "Operators" at bounding box center [60, 302] width 110 height 22
select select "-1"
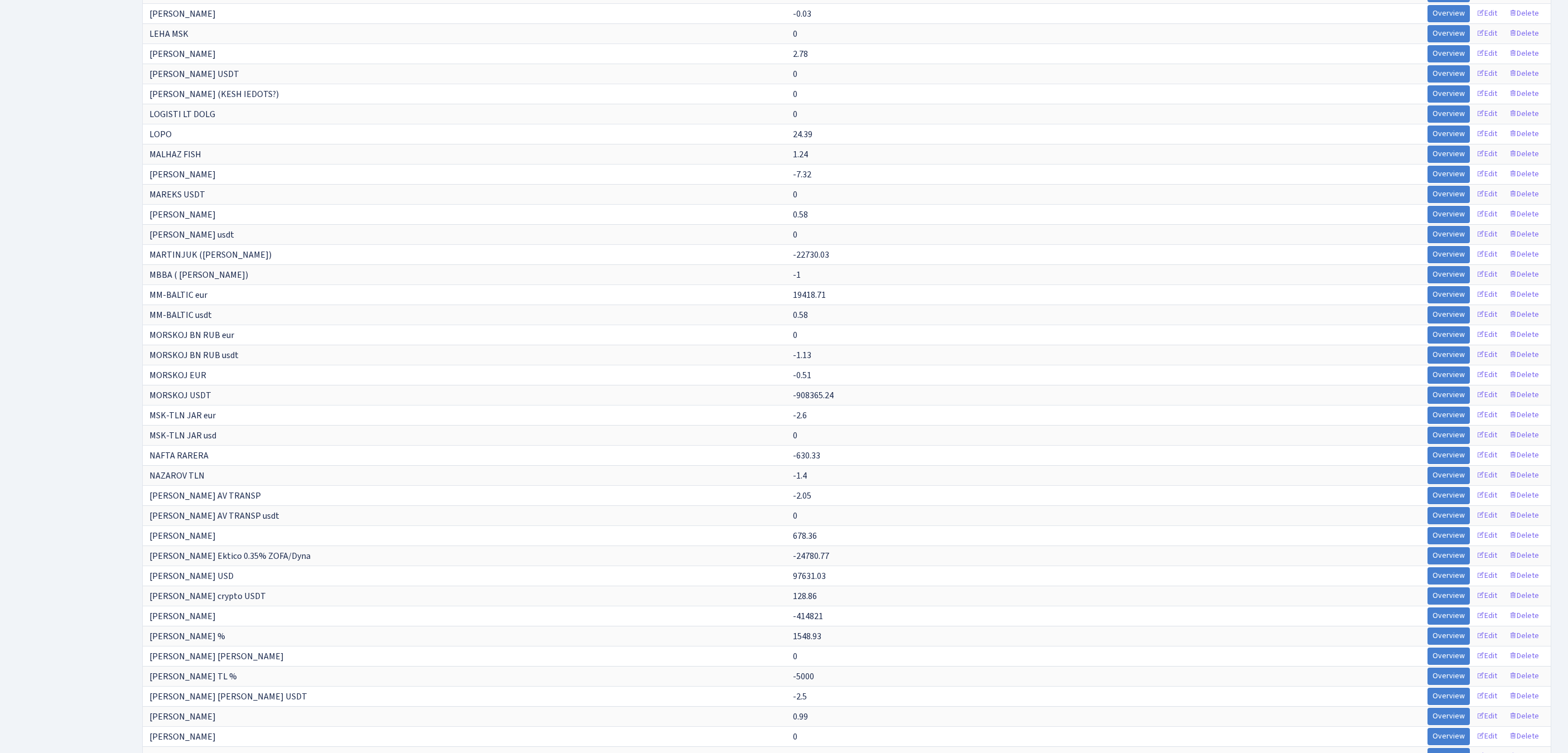
scroll to position [733, 0]
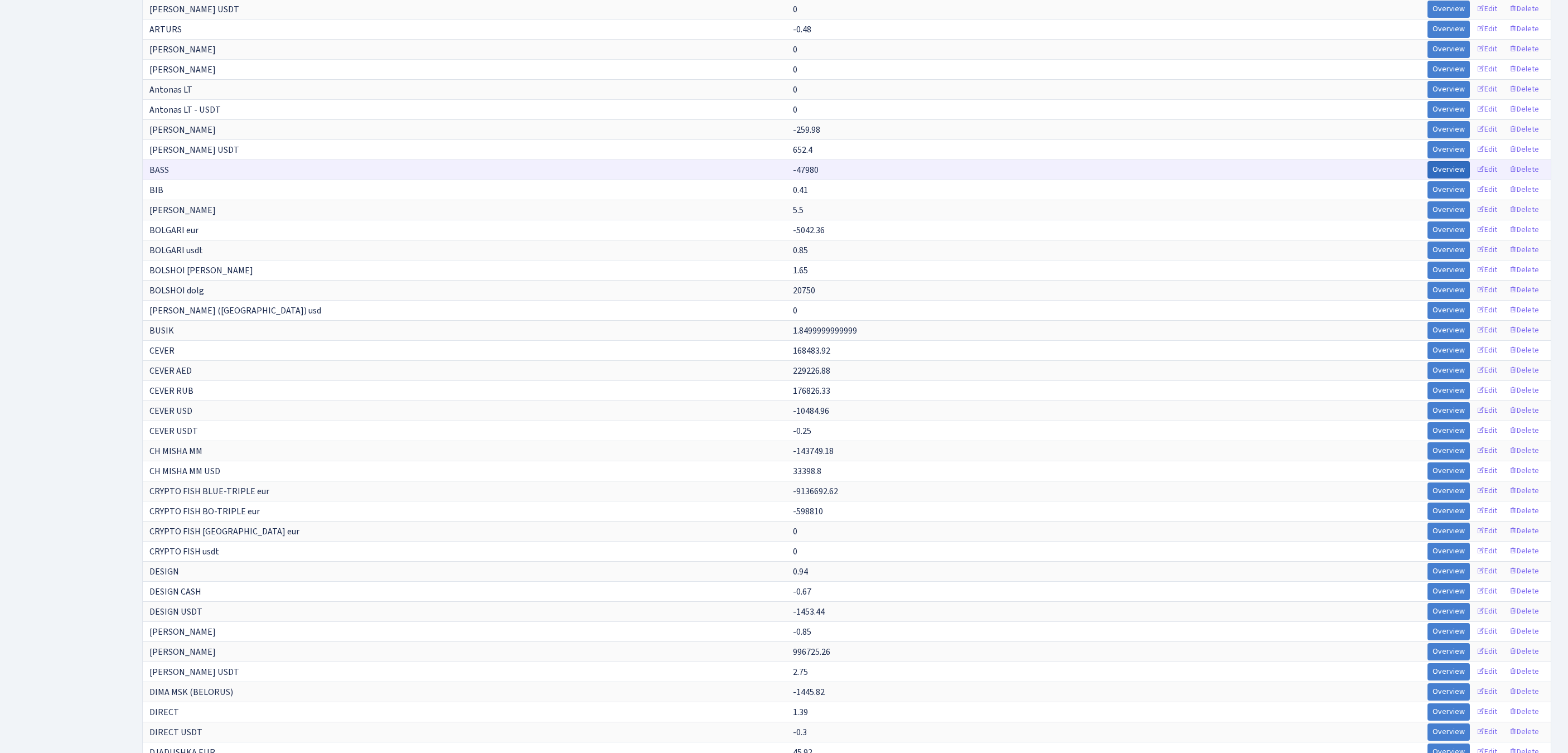
click at [1427, 178] on link "Overview" at bounding box center [1448, 170] width 42 height 17
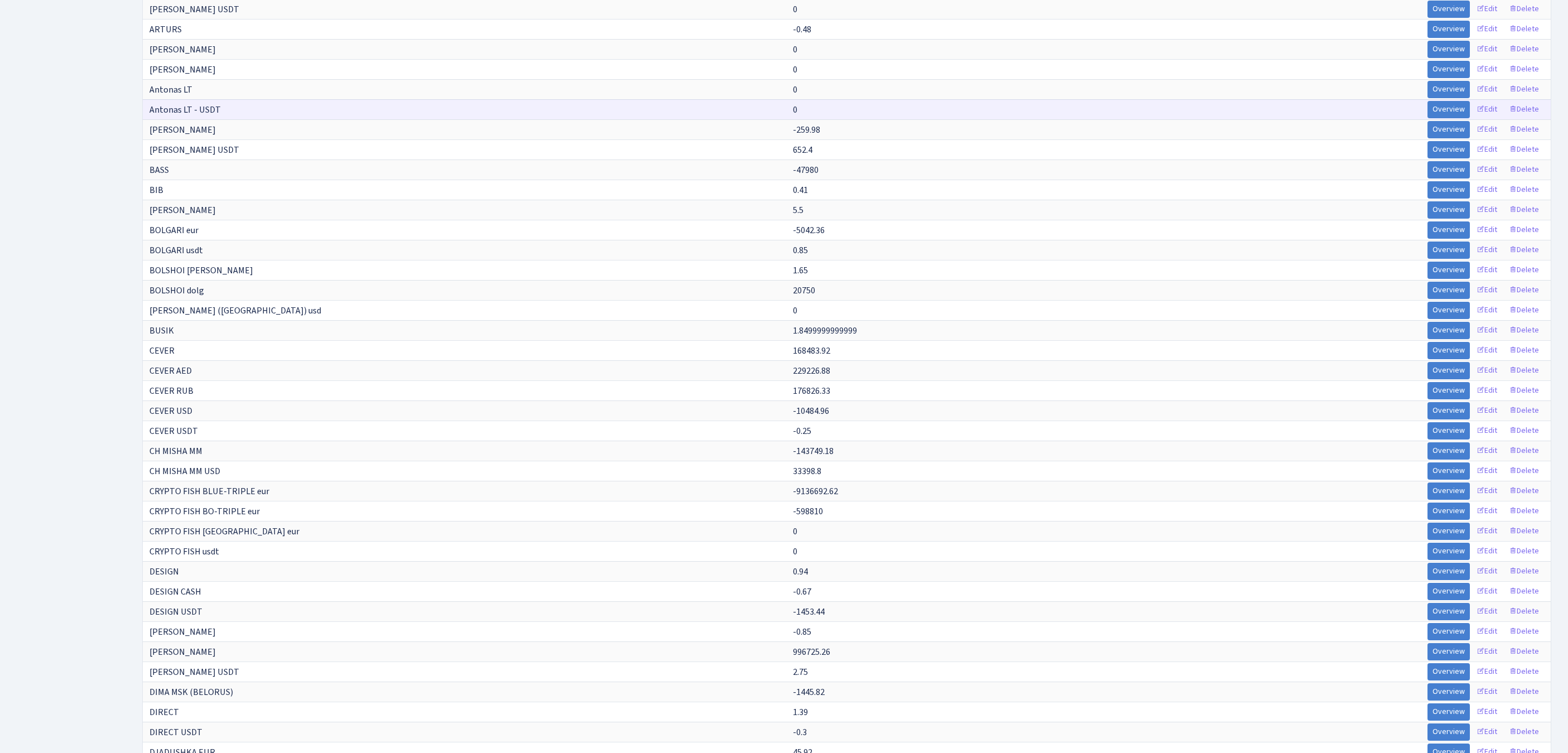
scroll to position [2263, 0]
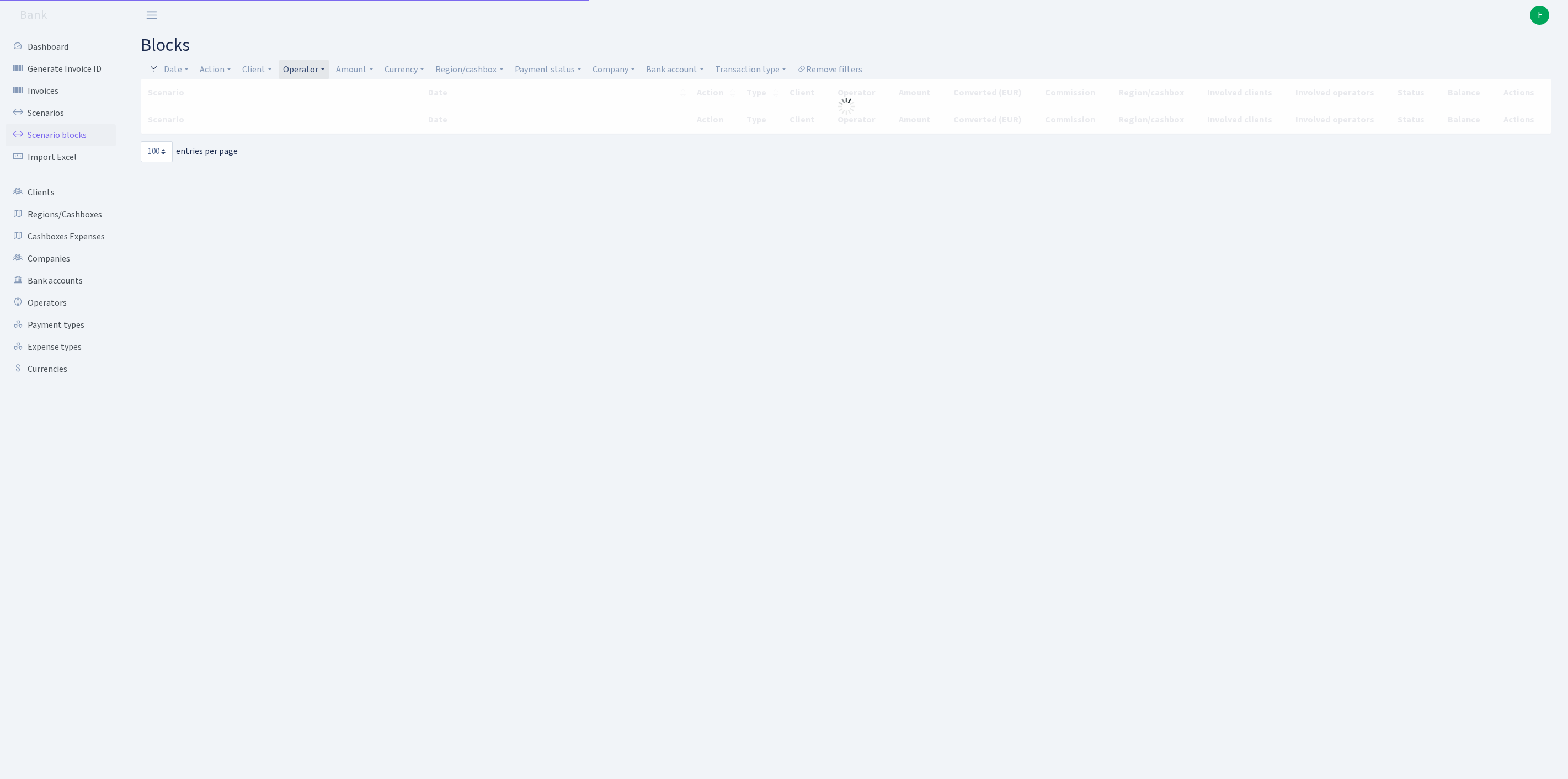
select select "100"
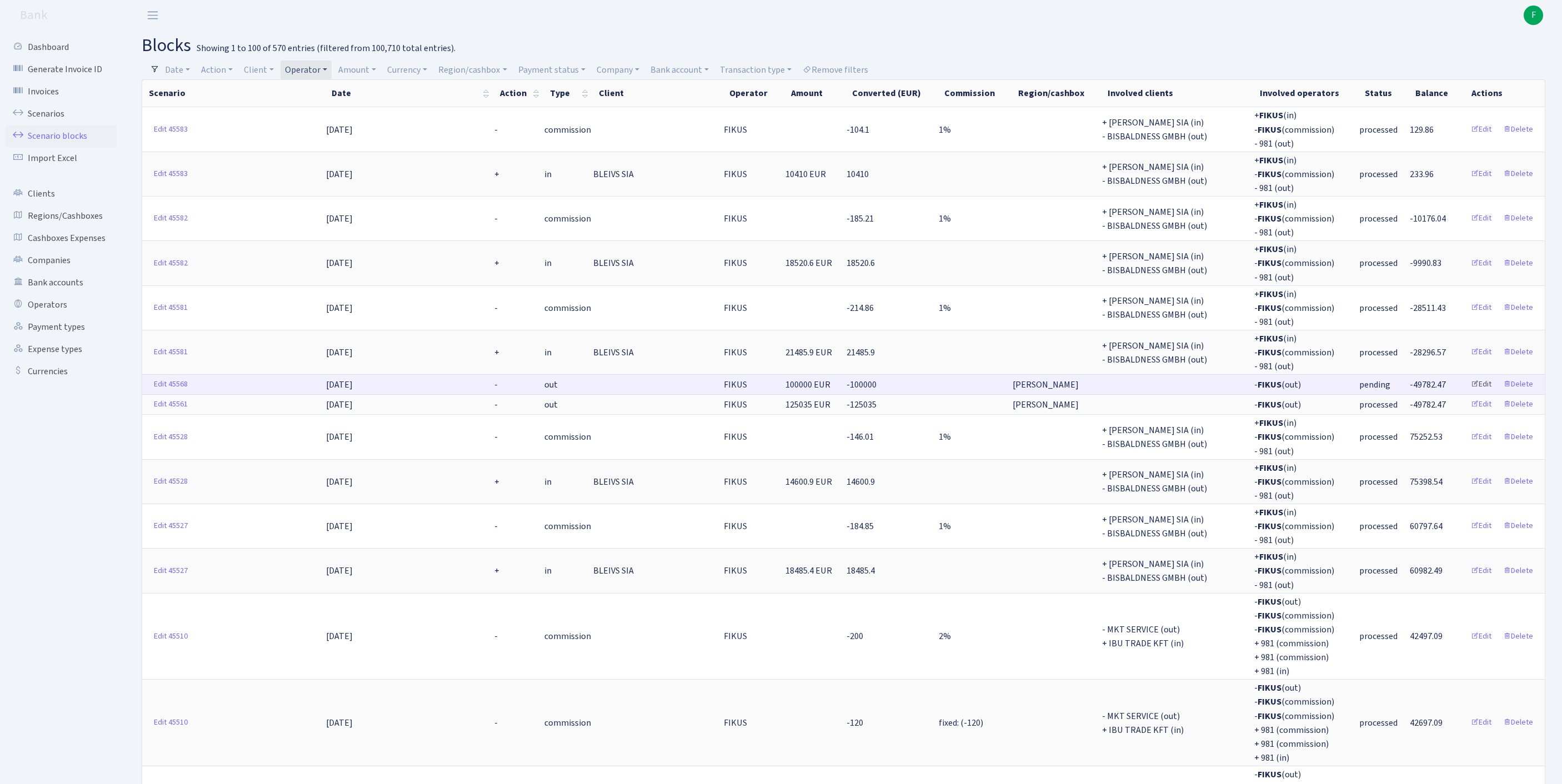
click at [1471, 393] on link "Edit" at bounding box center [1481, 385] width 31 height 17
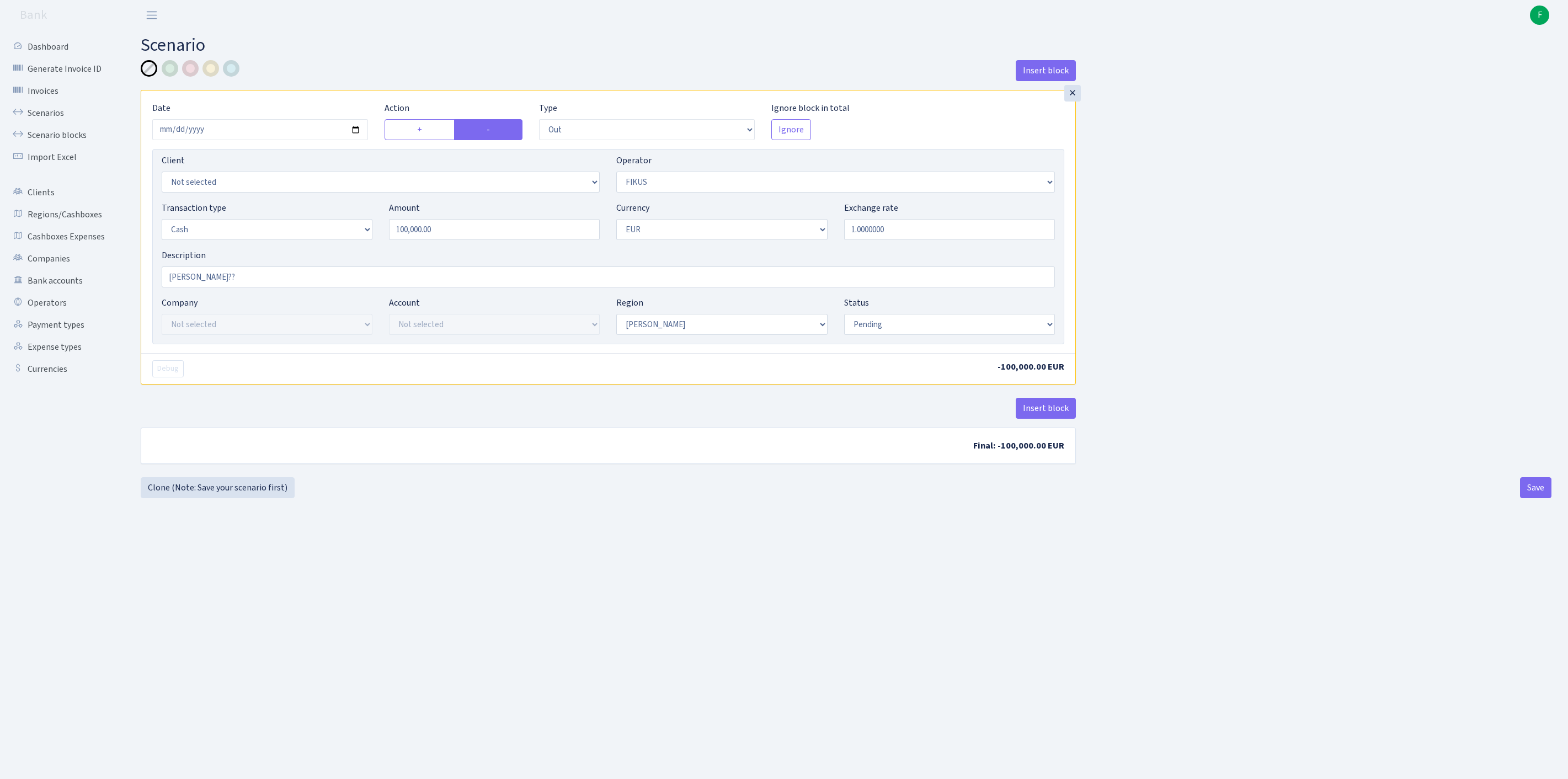
select select "out"
select select "388"
select select "1"
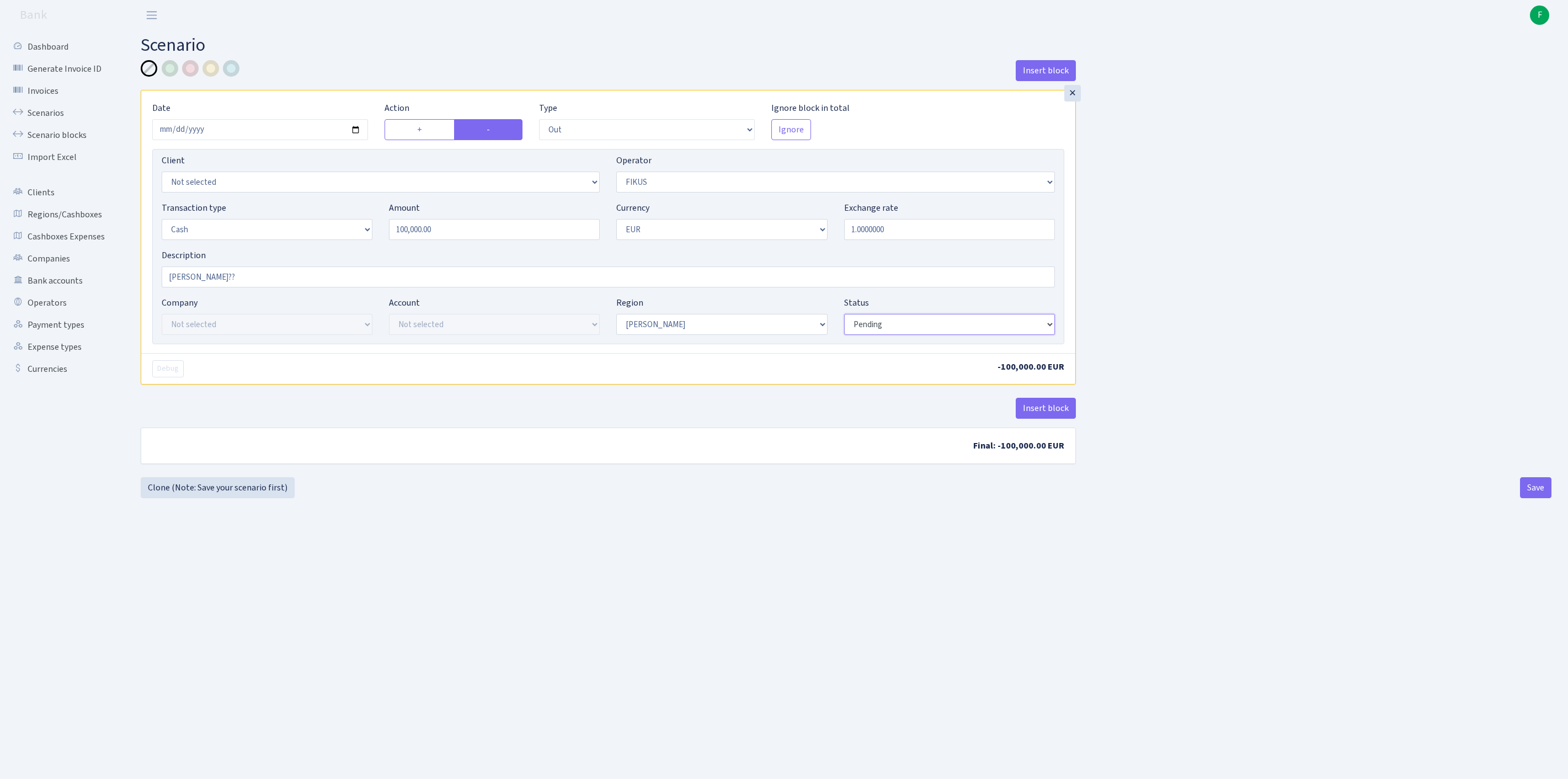
select select "processed"
click at [1525, 498] on button "Save" at bounding box center [1536, 487] width 32 height 21
select select "out"
select select "388"
select select "1"
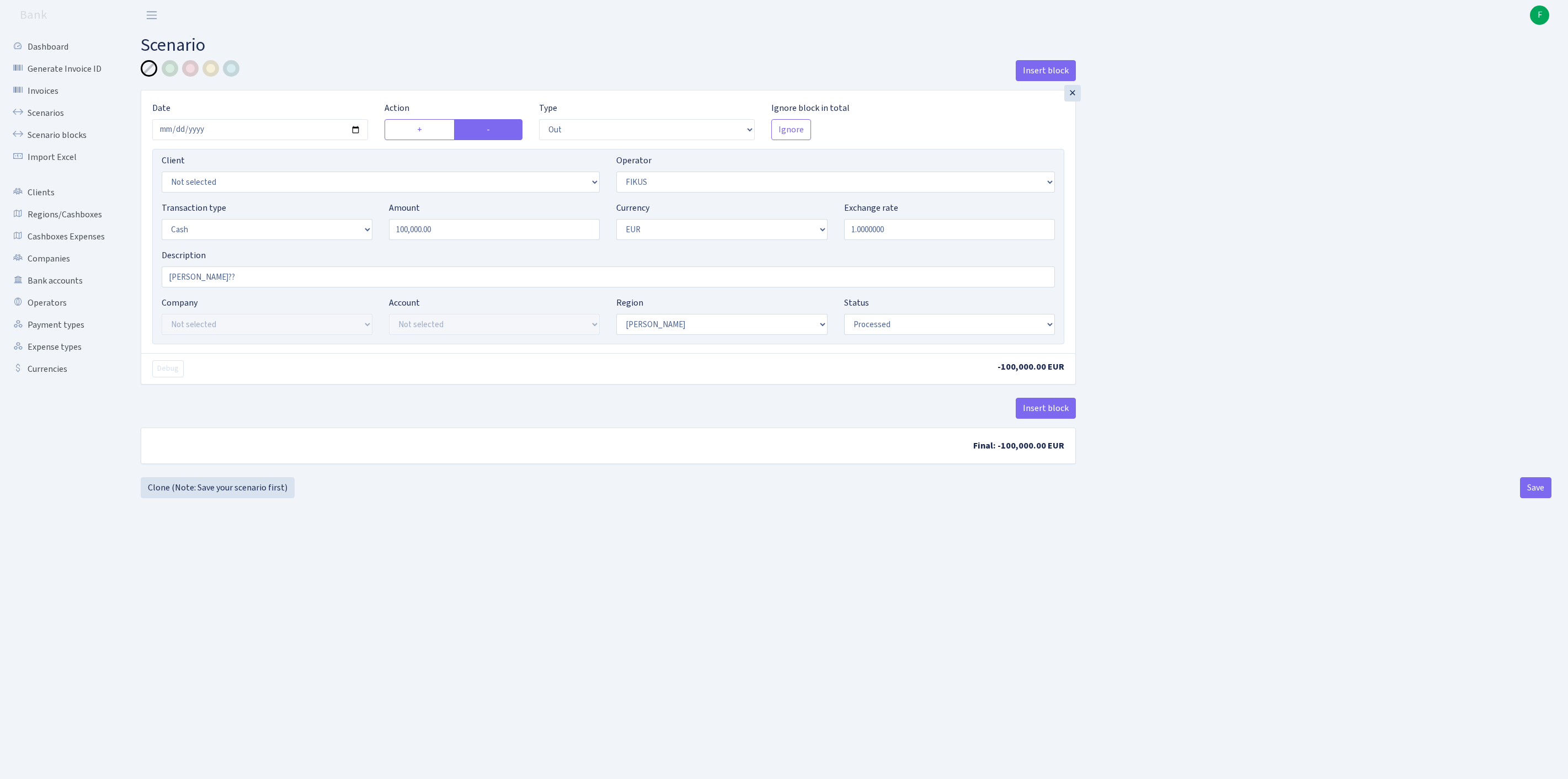
select select "1"
select select "processed"
click at [1525, 498] on button "Save" at bounding box center [1536, 487] width 32 height 21
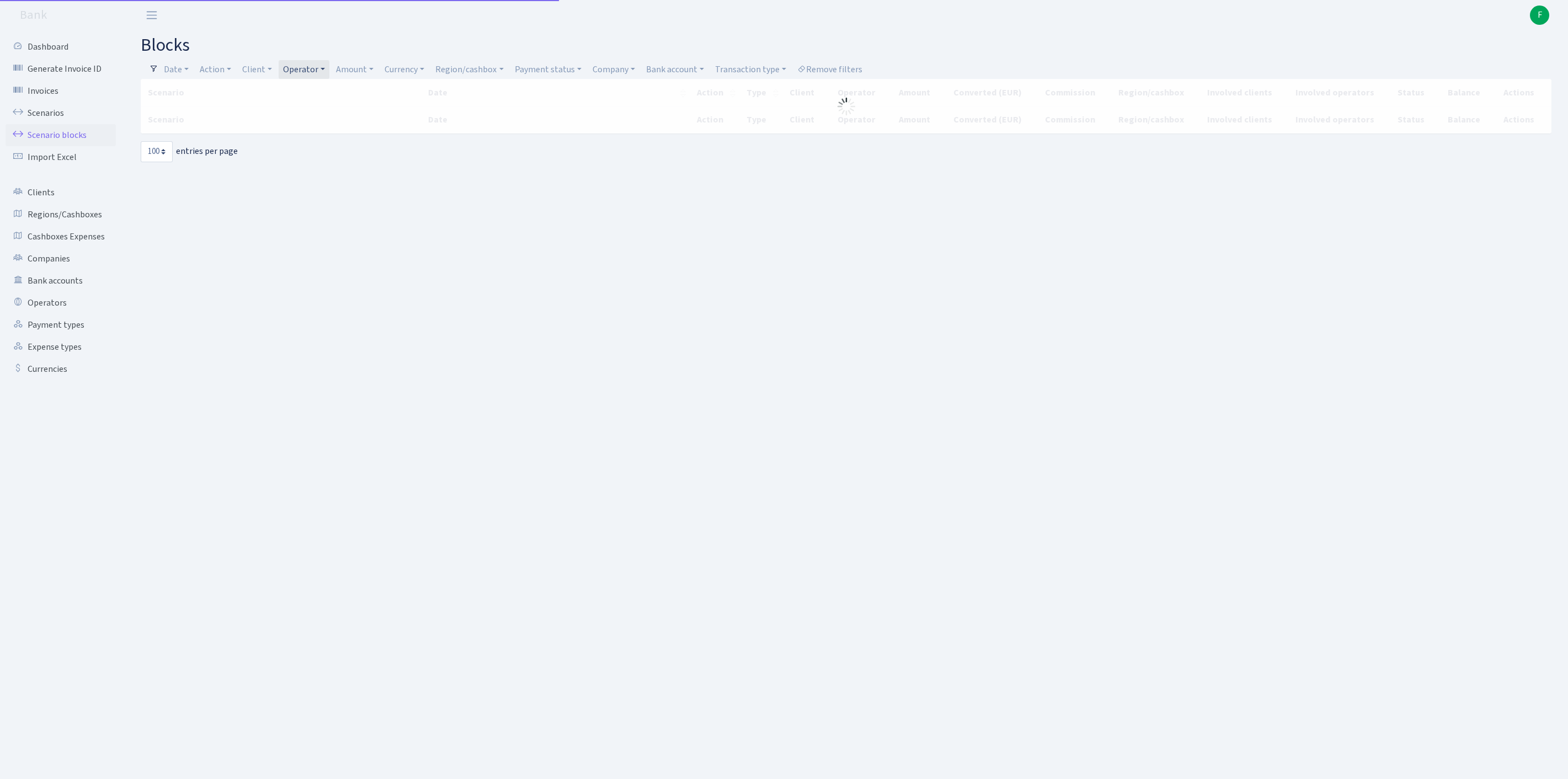
select select "100"
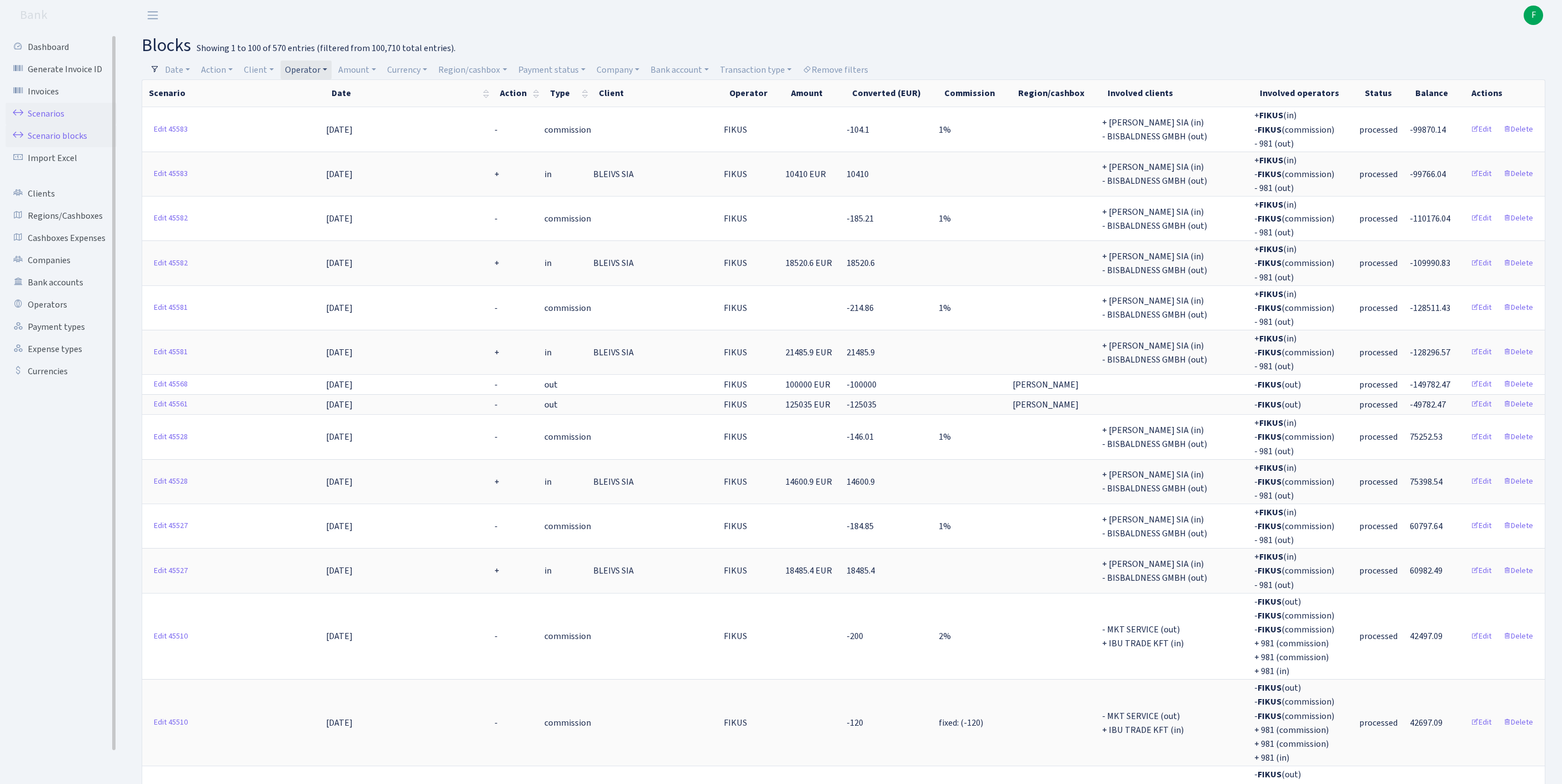
click at [55, 119] on link "Scenarios" at bounding box center [61, 114] width 111 height 22
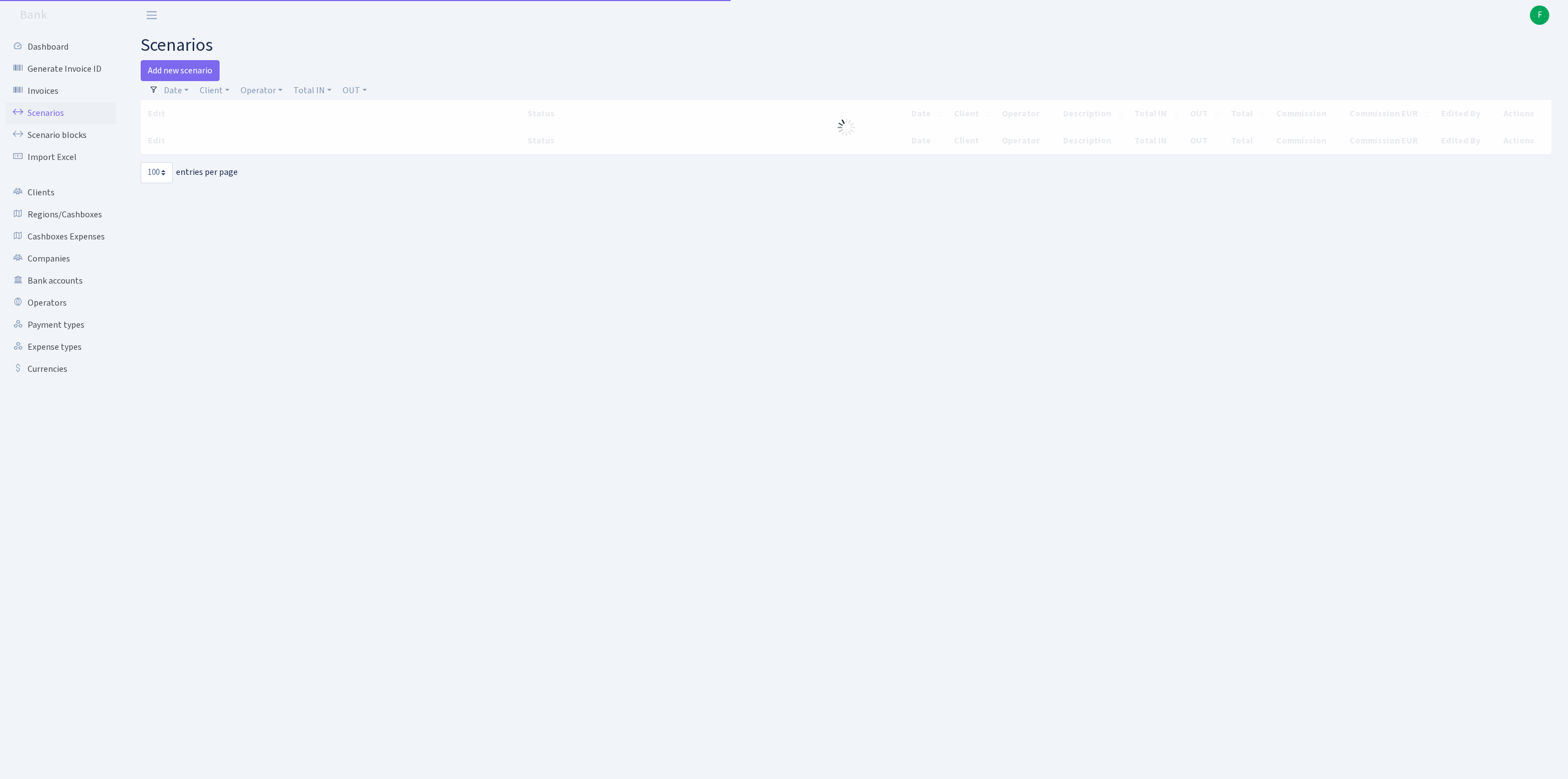
select select "100"
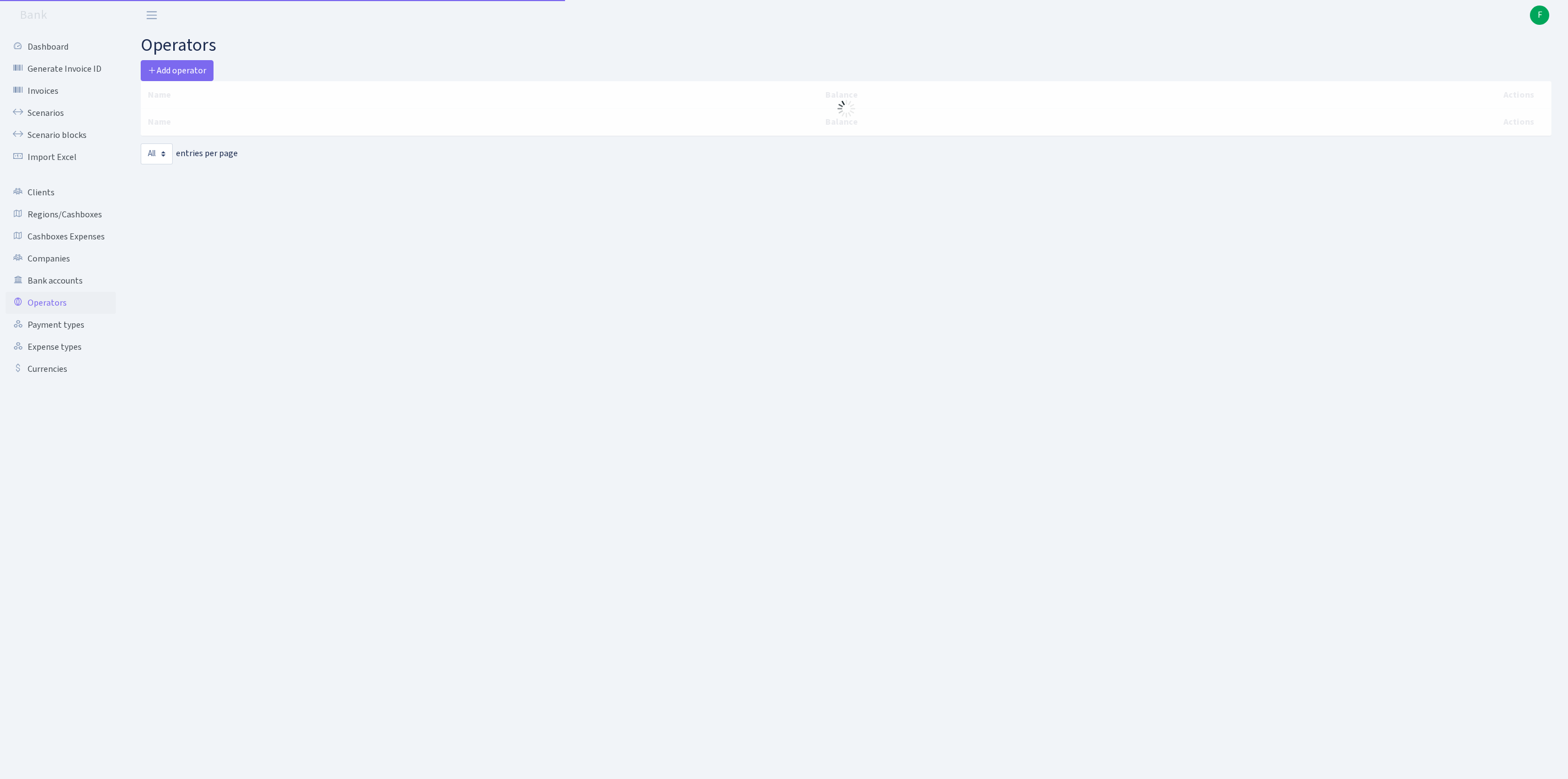
select select "-1"
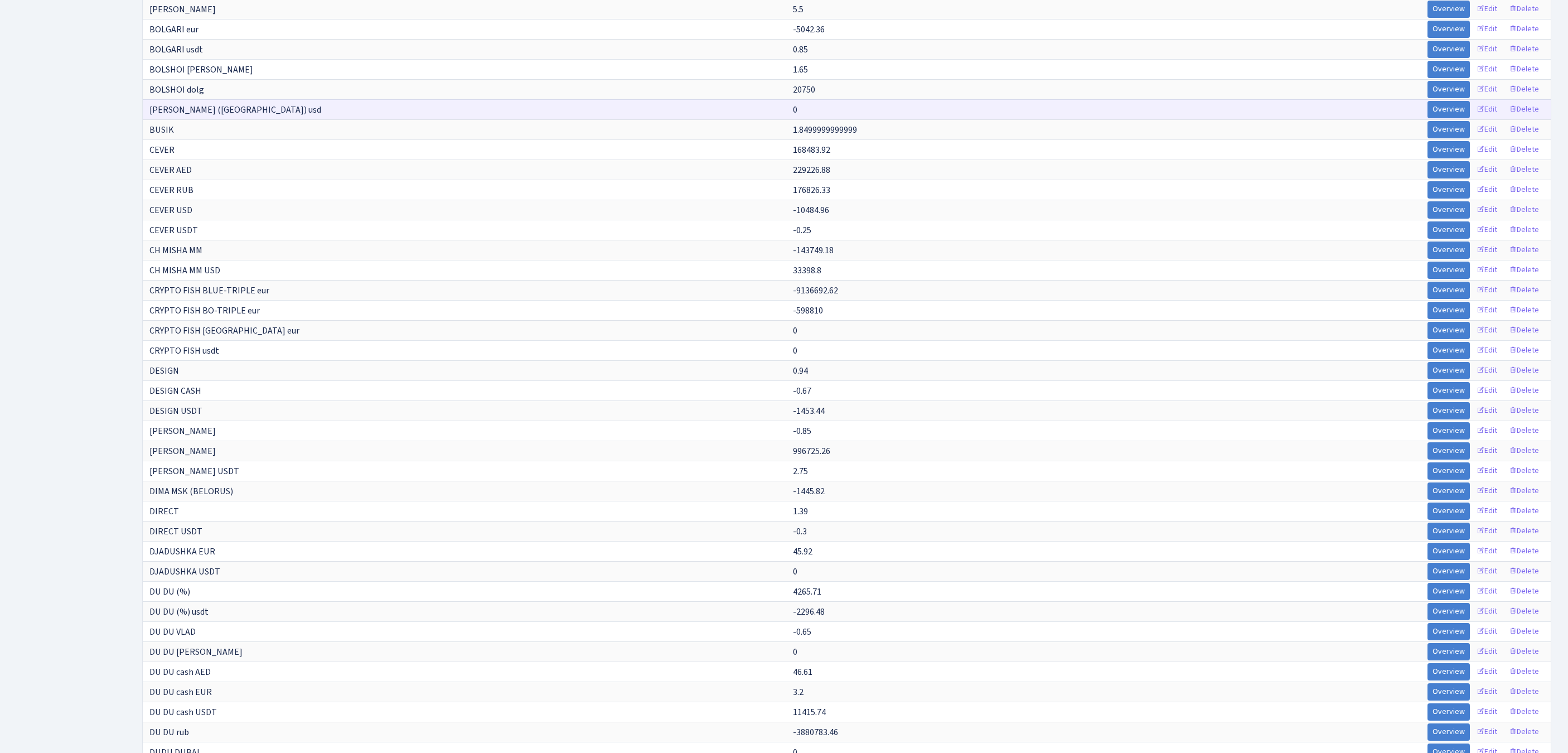
scroll to position [4245, 0]
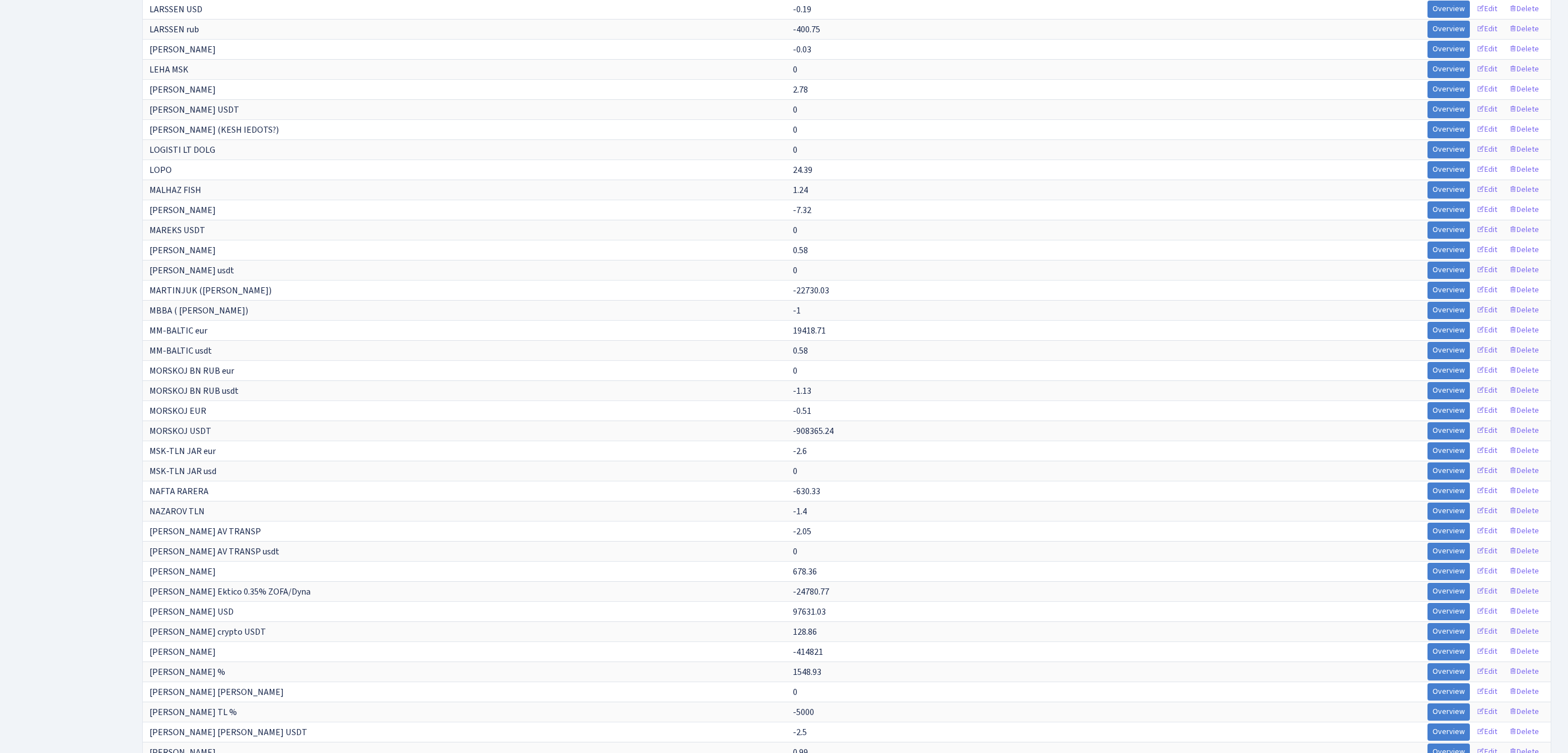
scroll to position [7307, 0]
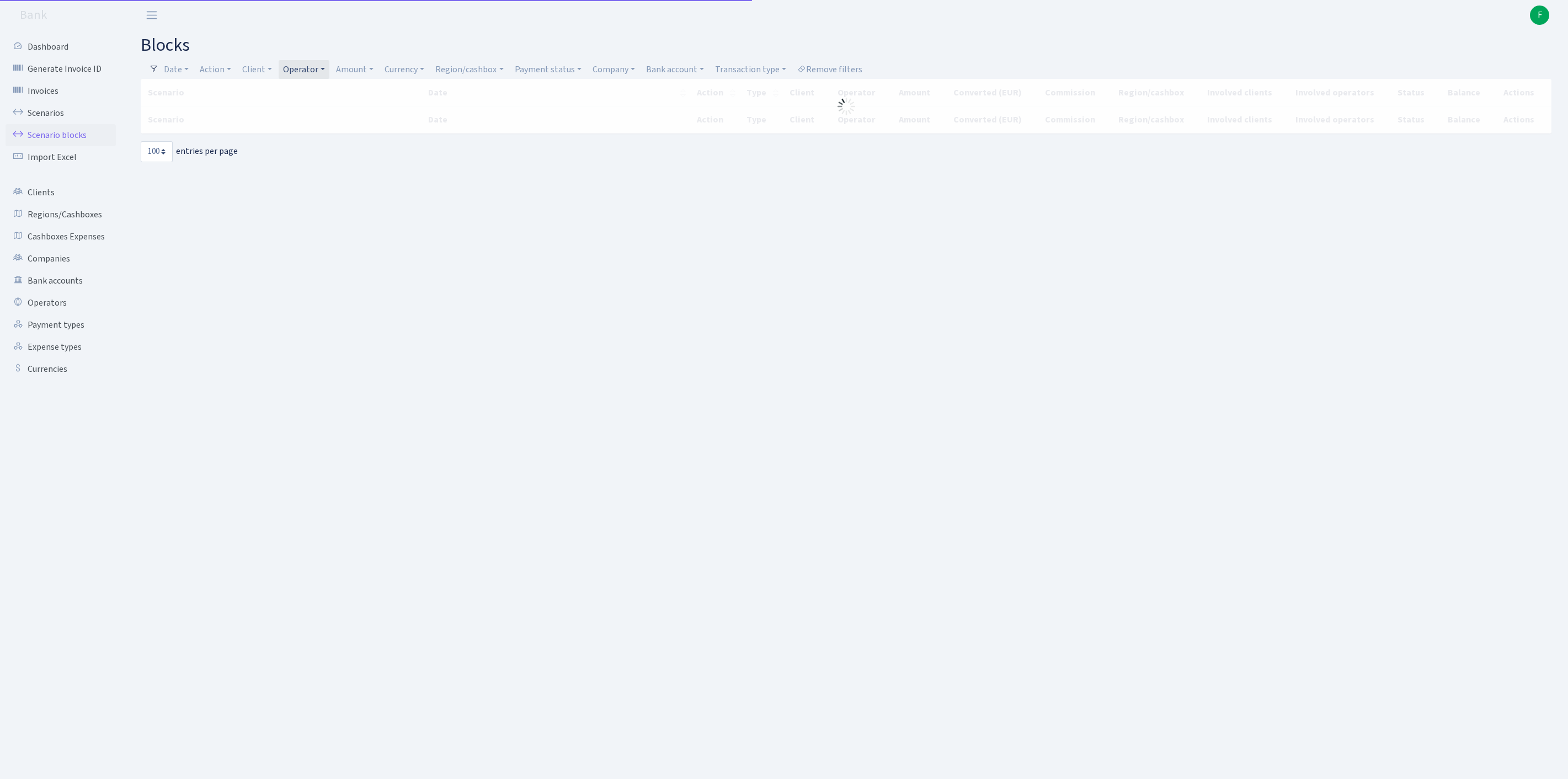
select select "100"
